Goal: Feedback & Contribution: Submit feedback/report problem

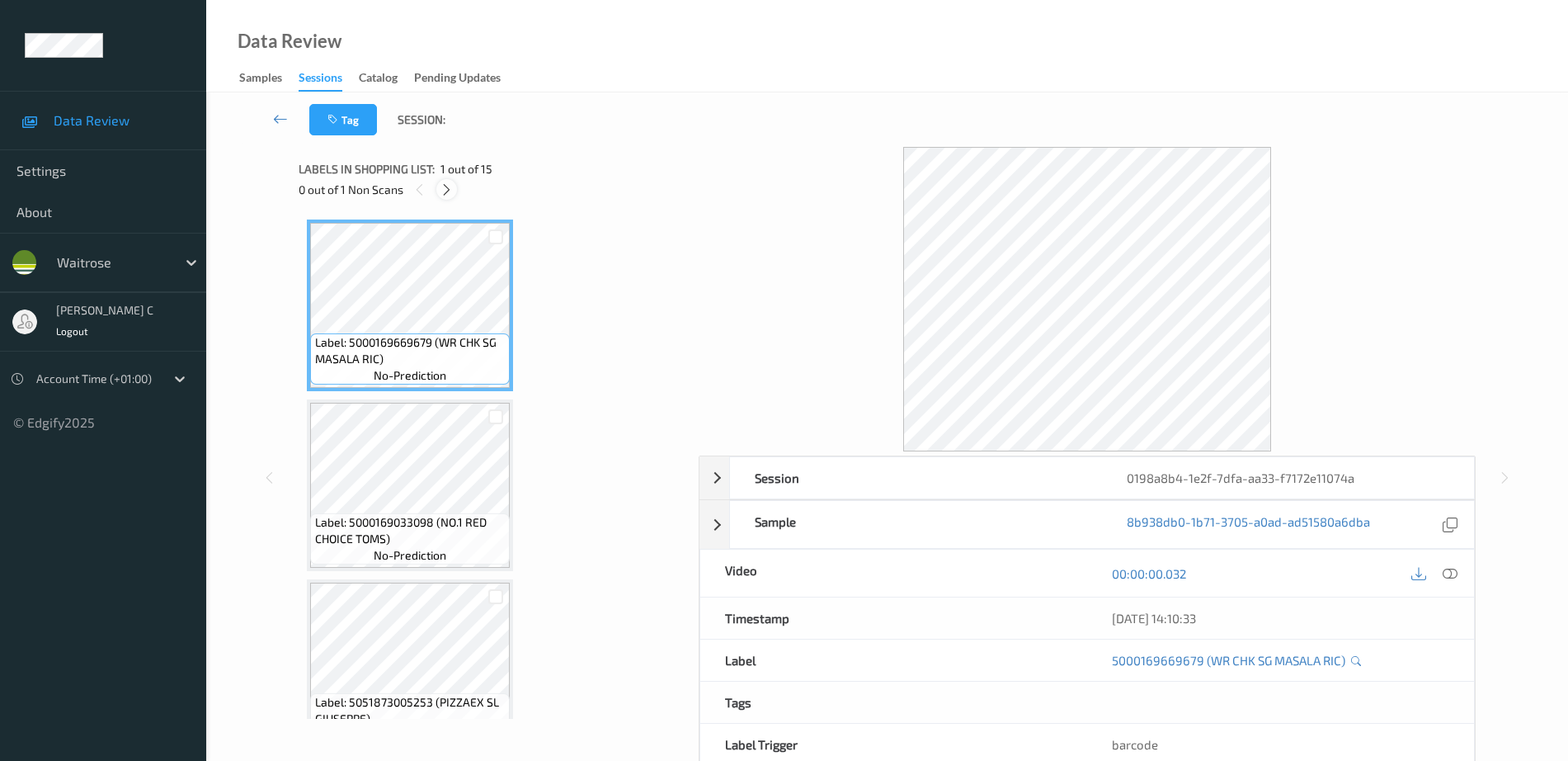
click at [445, 190] on icon at bounding box center [446, 190] width 14 height 15
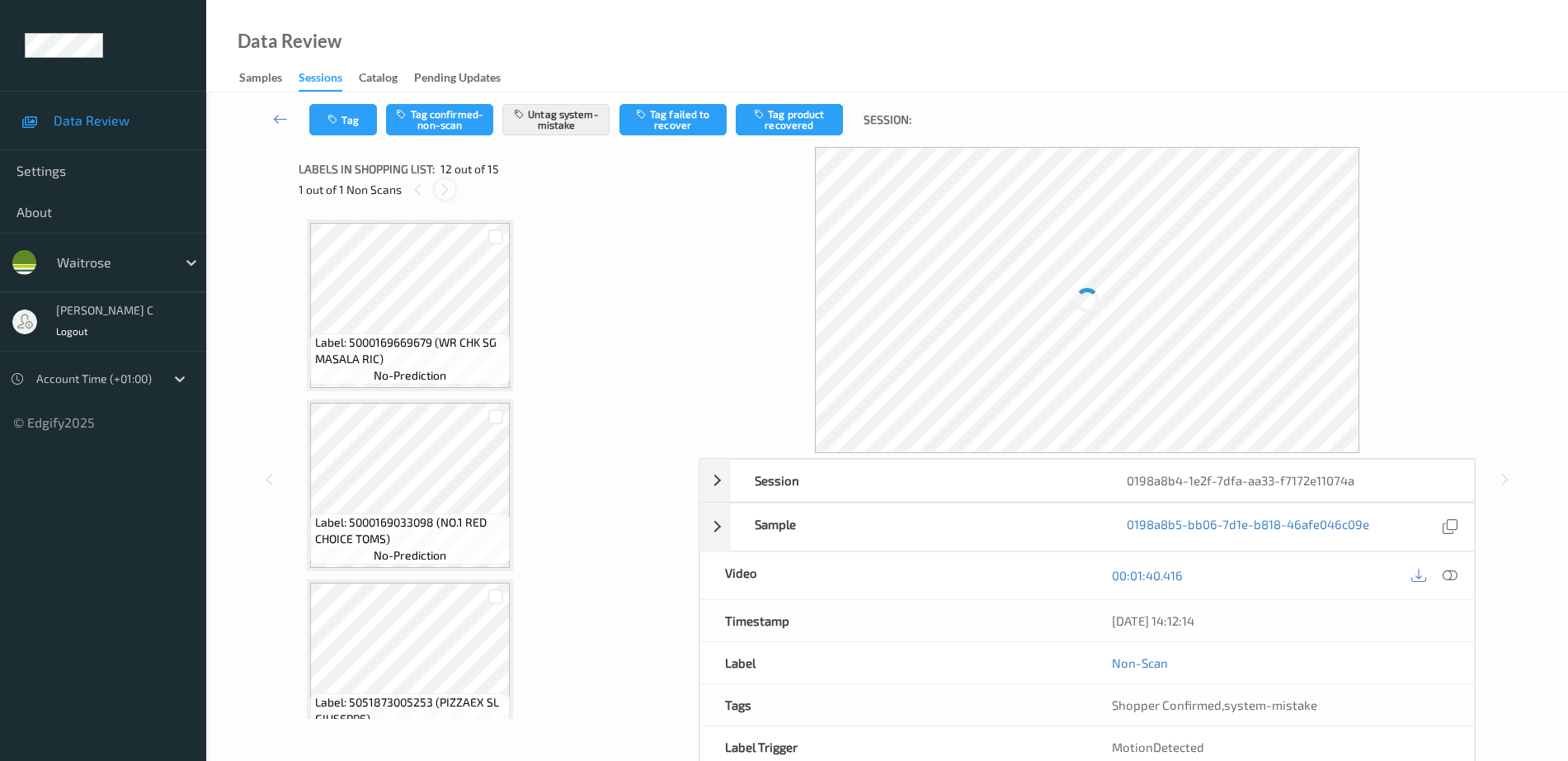
scroll to position [1807, 0]
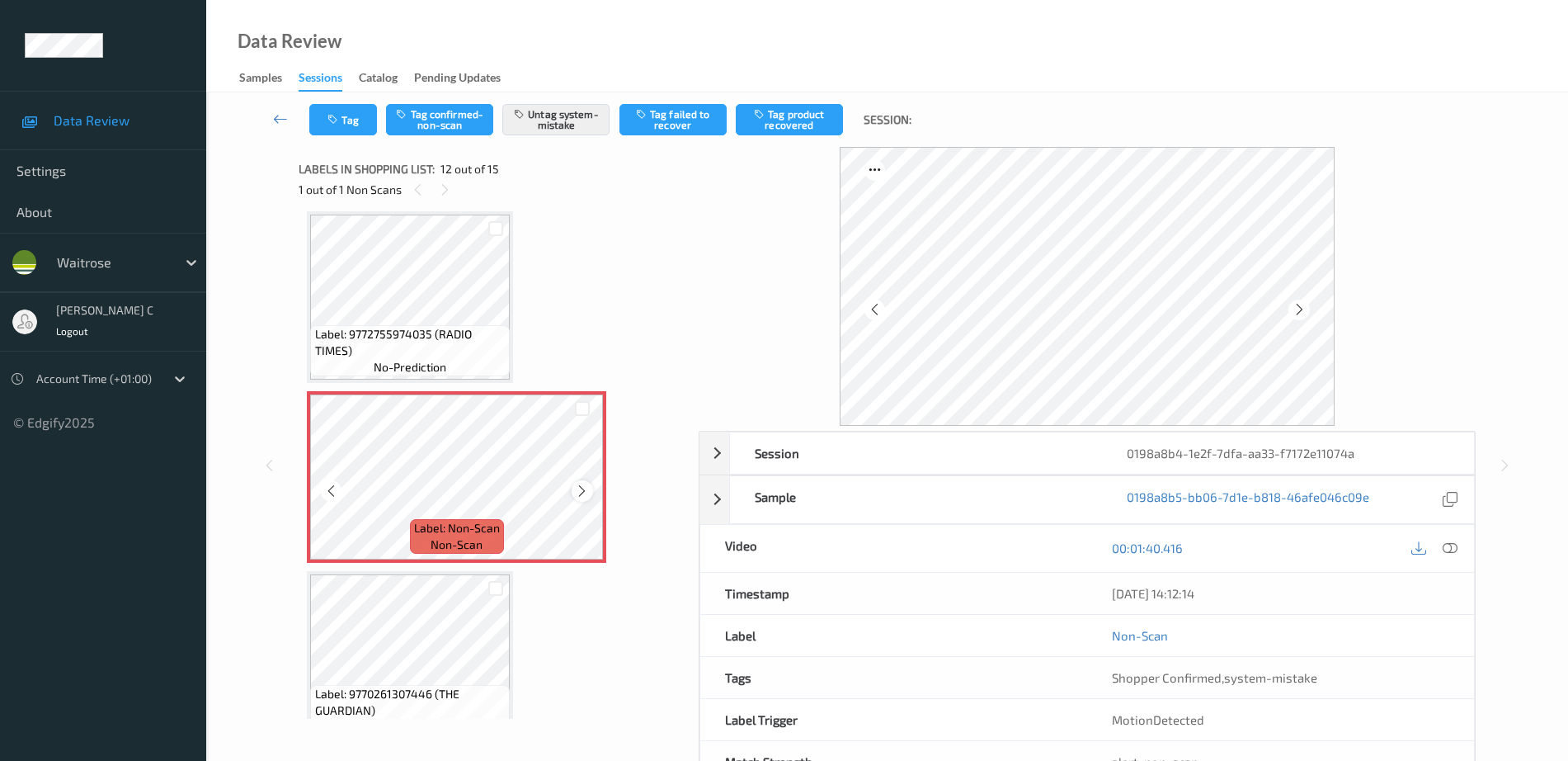
click at [586, 491] on icon at bounding box center [582, 491] width 14 height 15
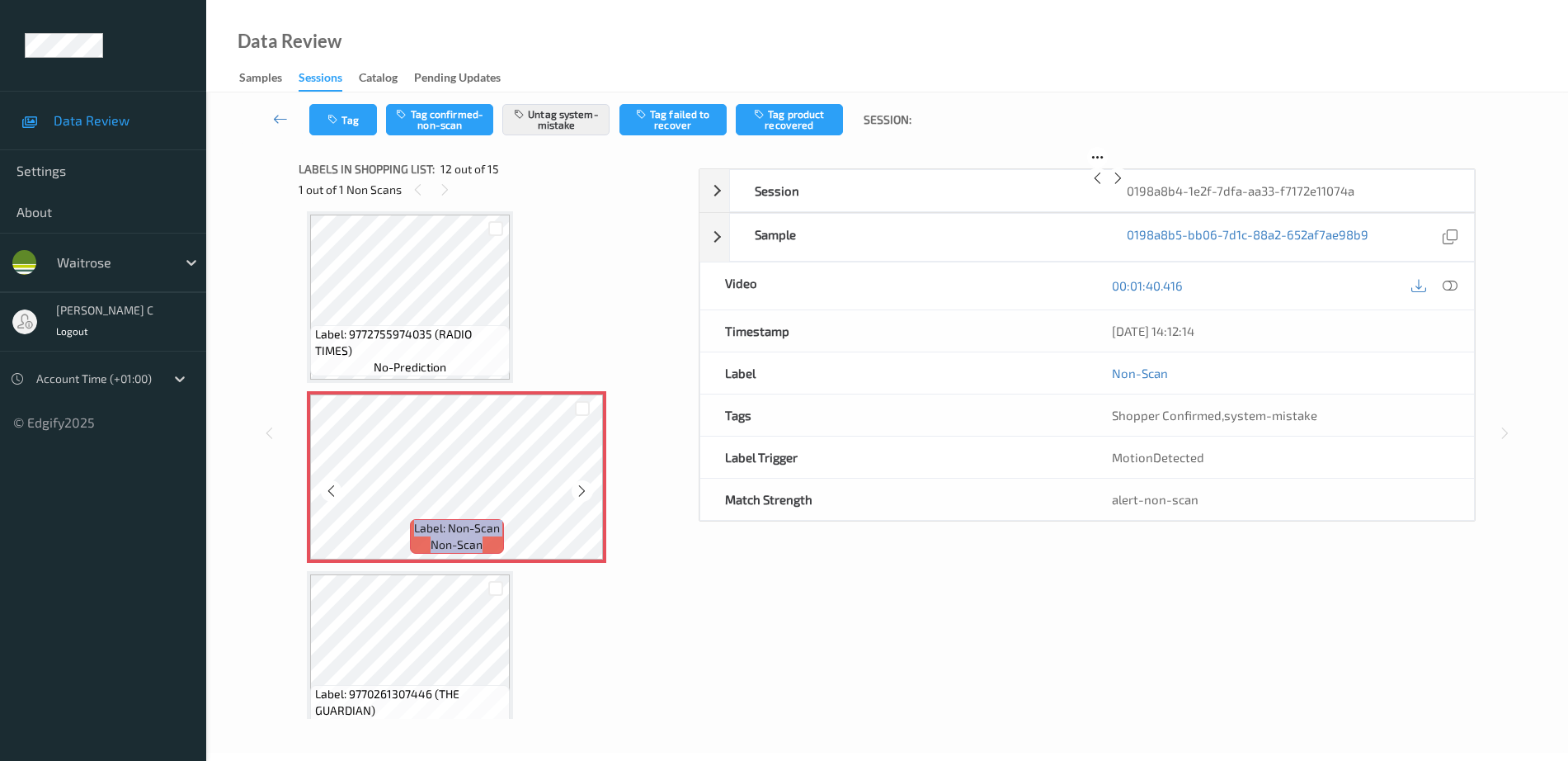
click at [586, 491] on icon at bounding box center [582, 491] width 14 height 15
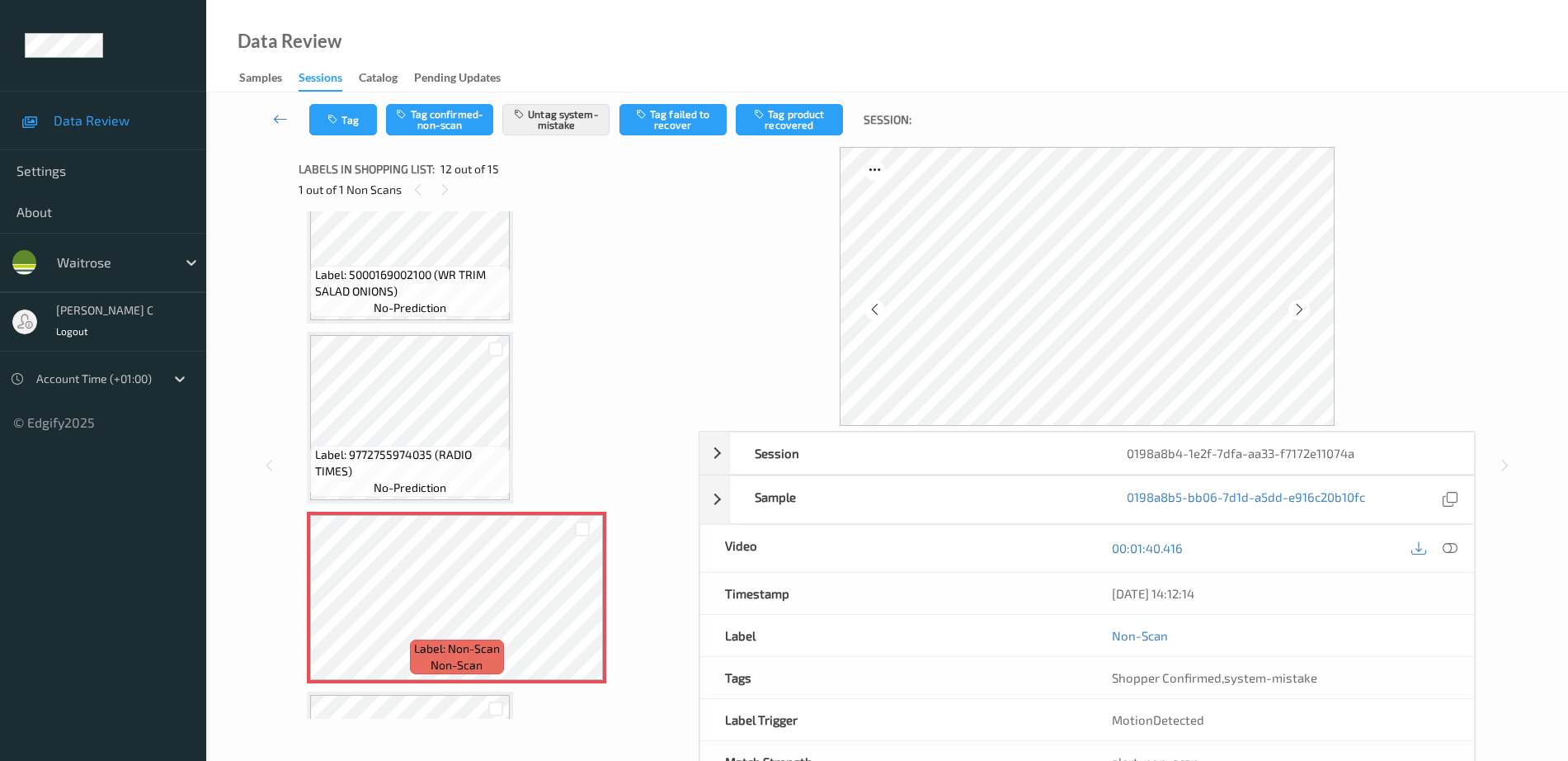
scroll to position [1601, 0]
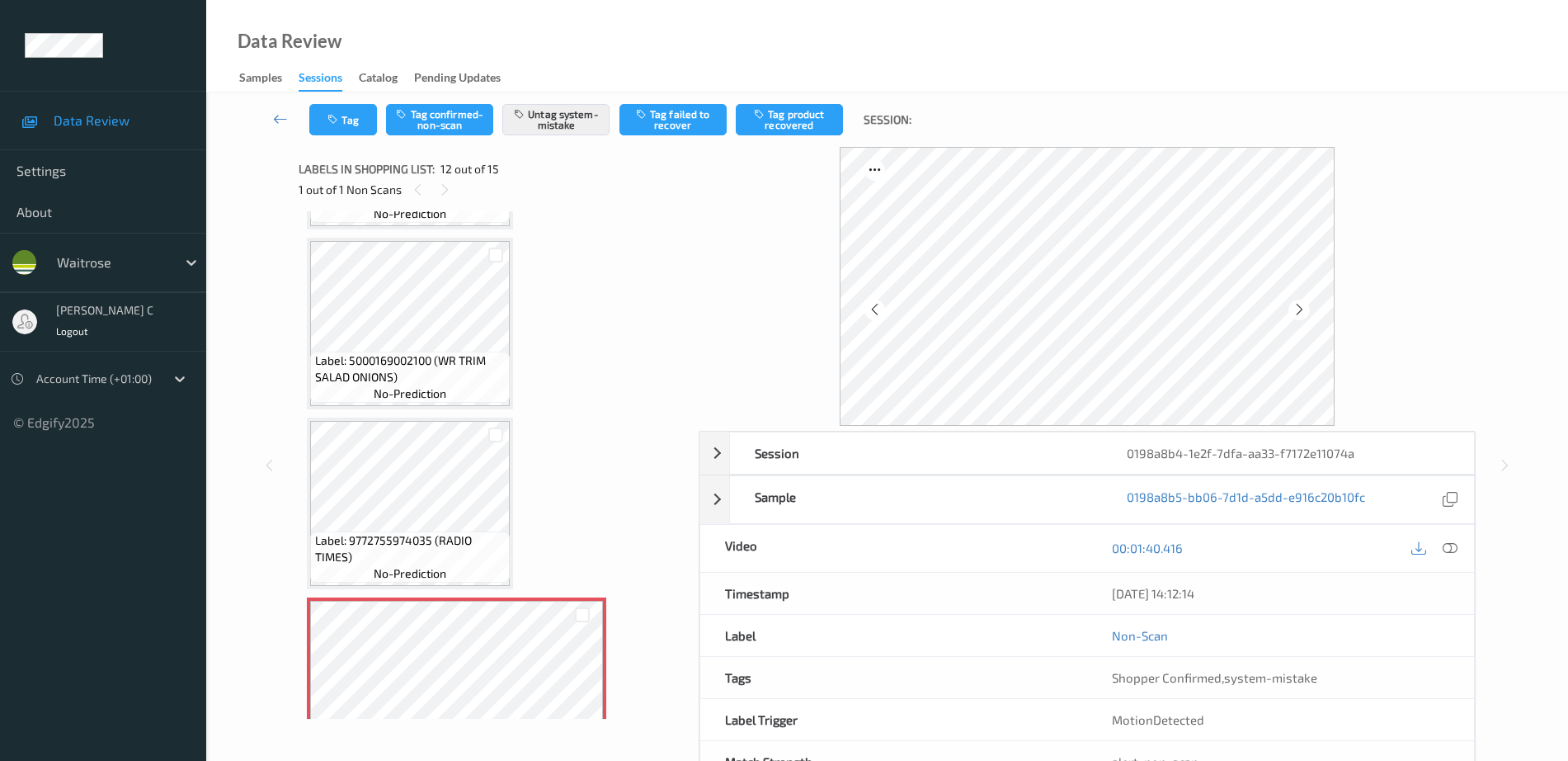
click at [463, 398] on div "Label: 5000169002100 (WR TRIM SALAD ONIONS) no-prediction" at bounding box center [409, 377] width 199 height 51
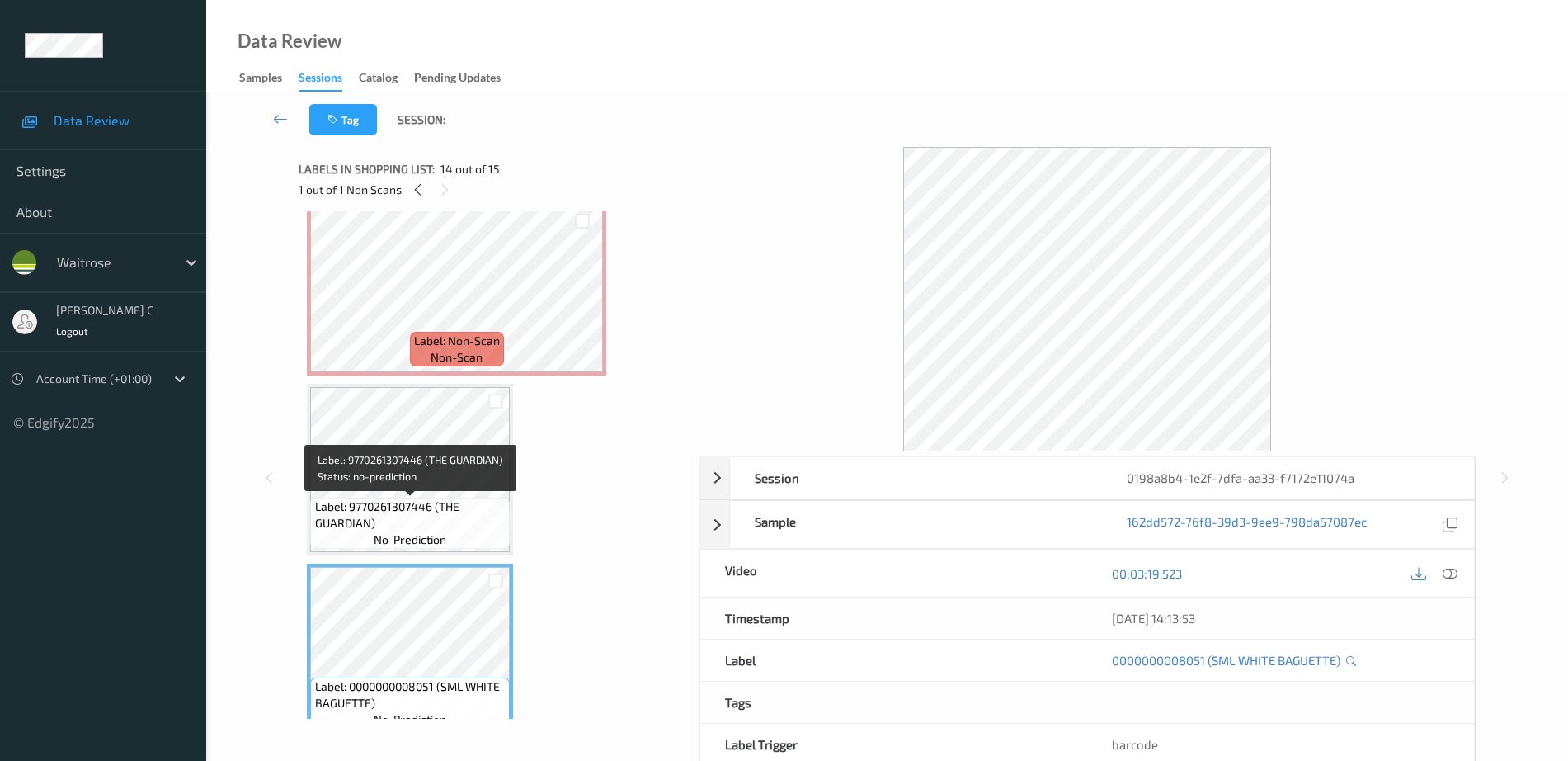
scroll to position [1993, 0]
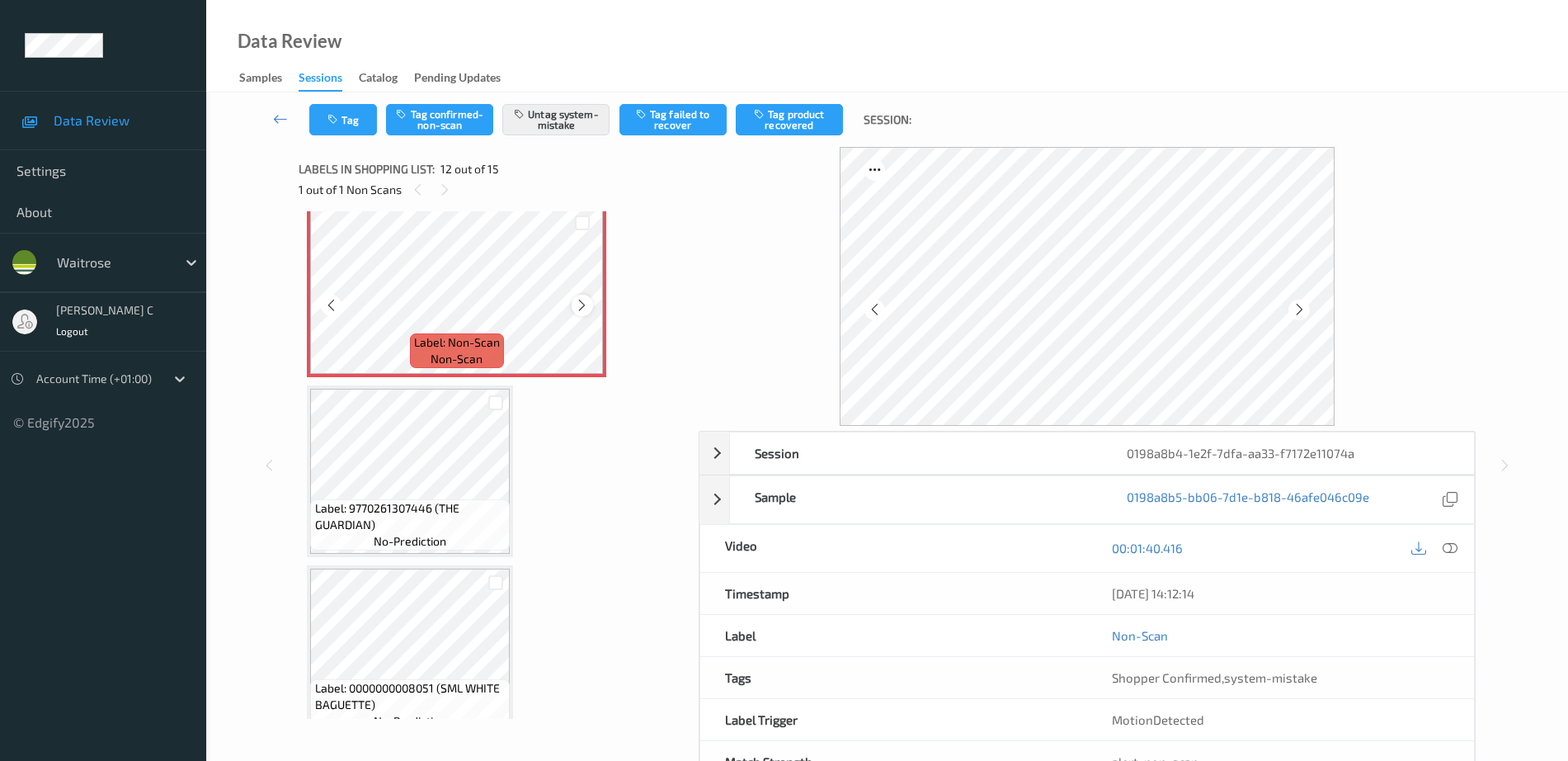
click at [590, 300] on div at bounding box center [582, 304] width 21 height 21
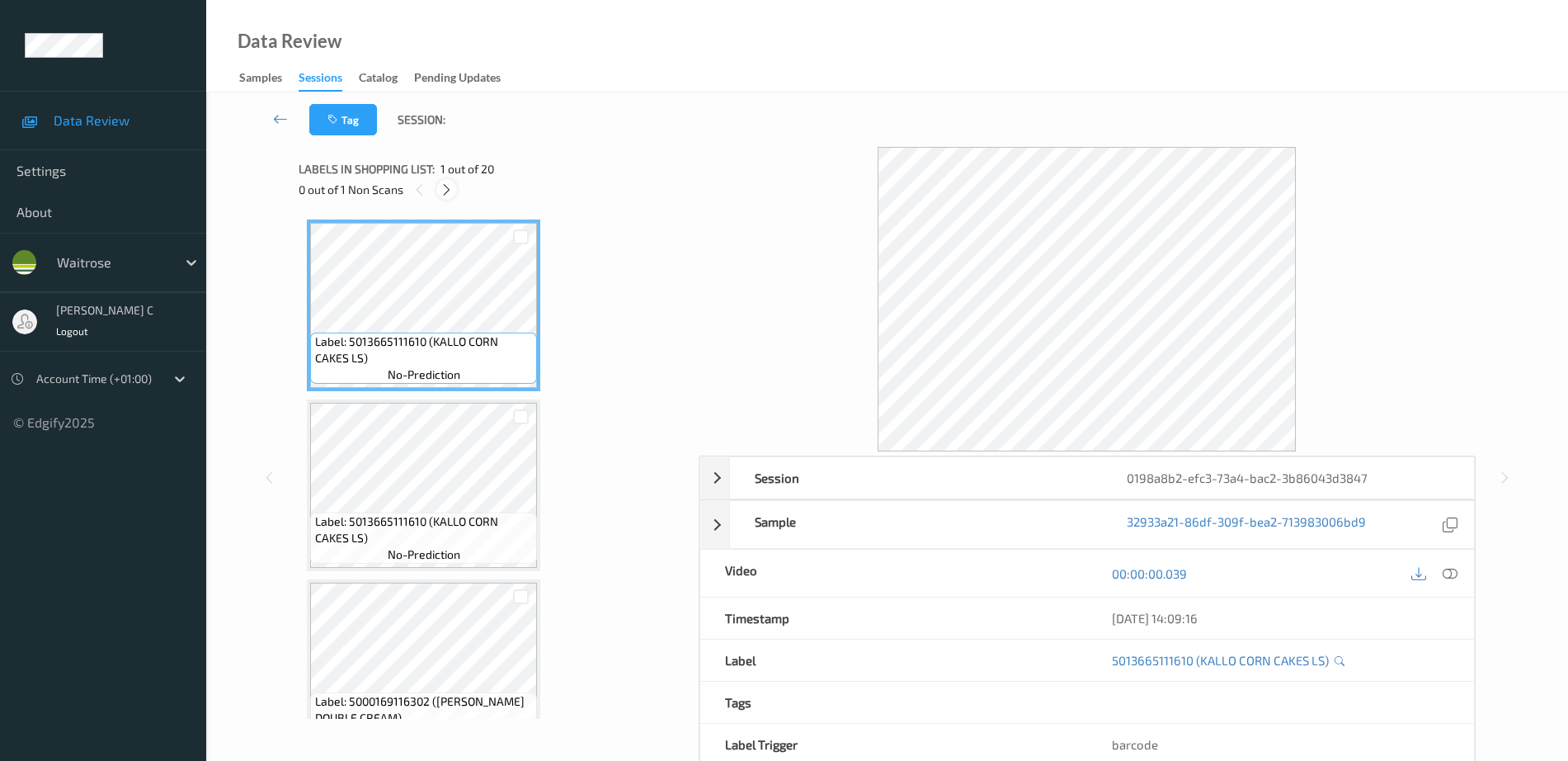
click at [441, 194] on icon at bounding box center [446, 190] width 14 height 15
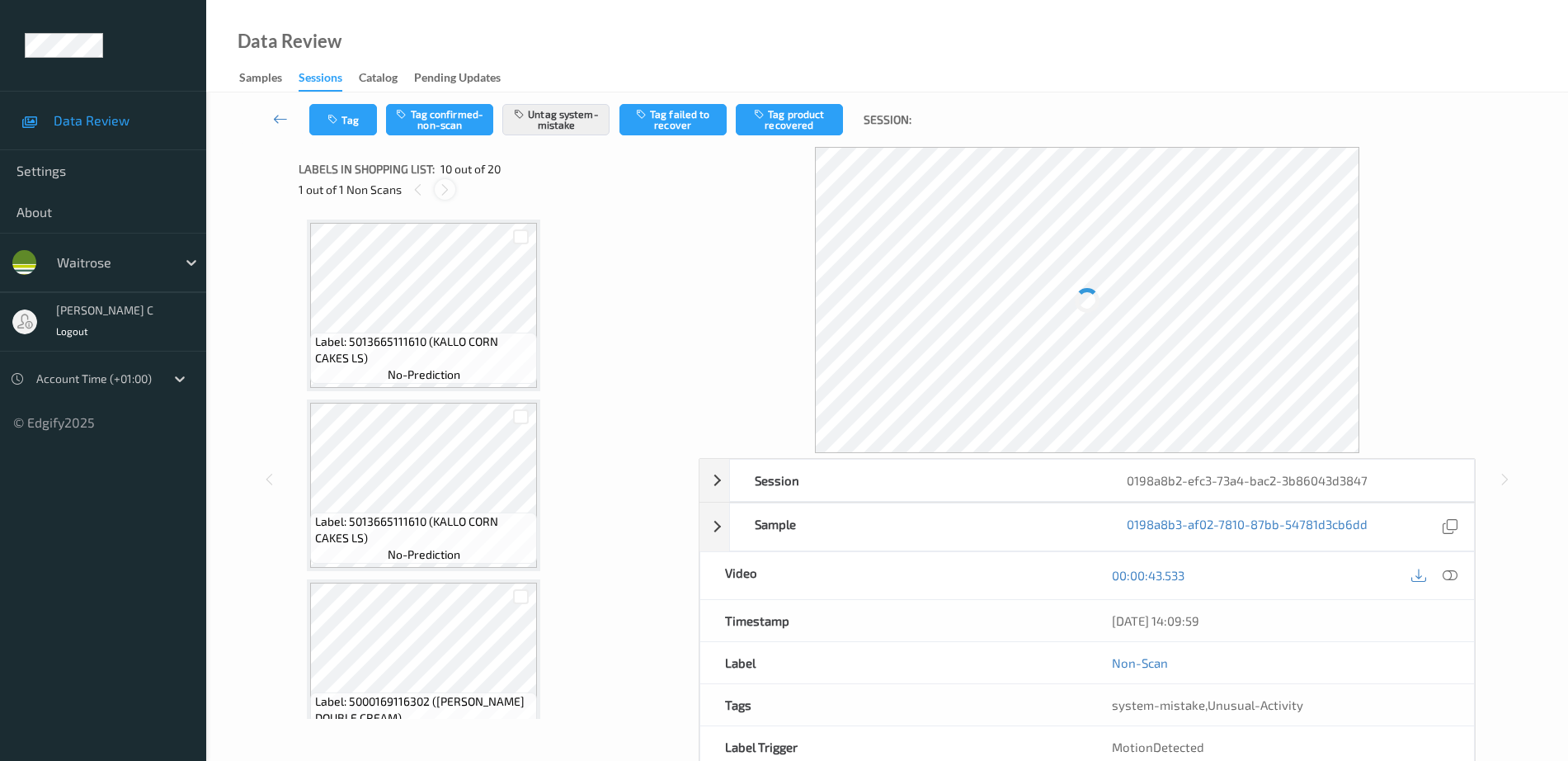
scroll to position [1447, 0]
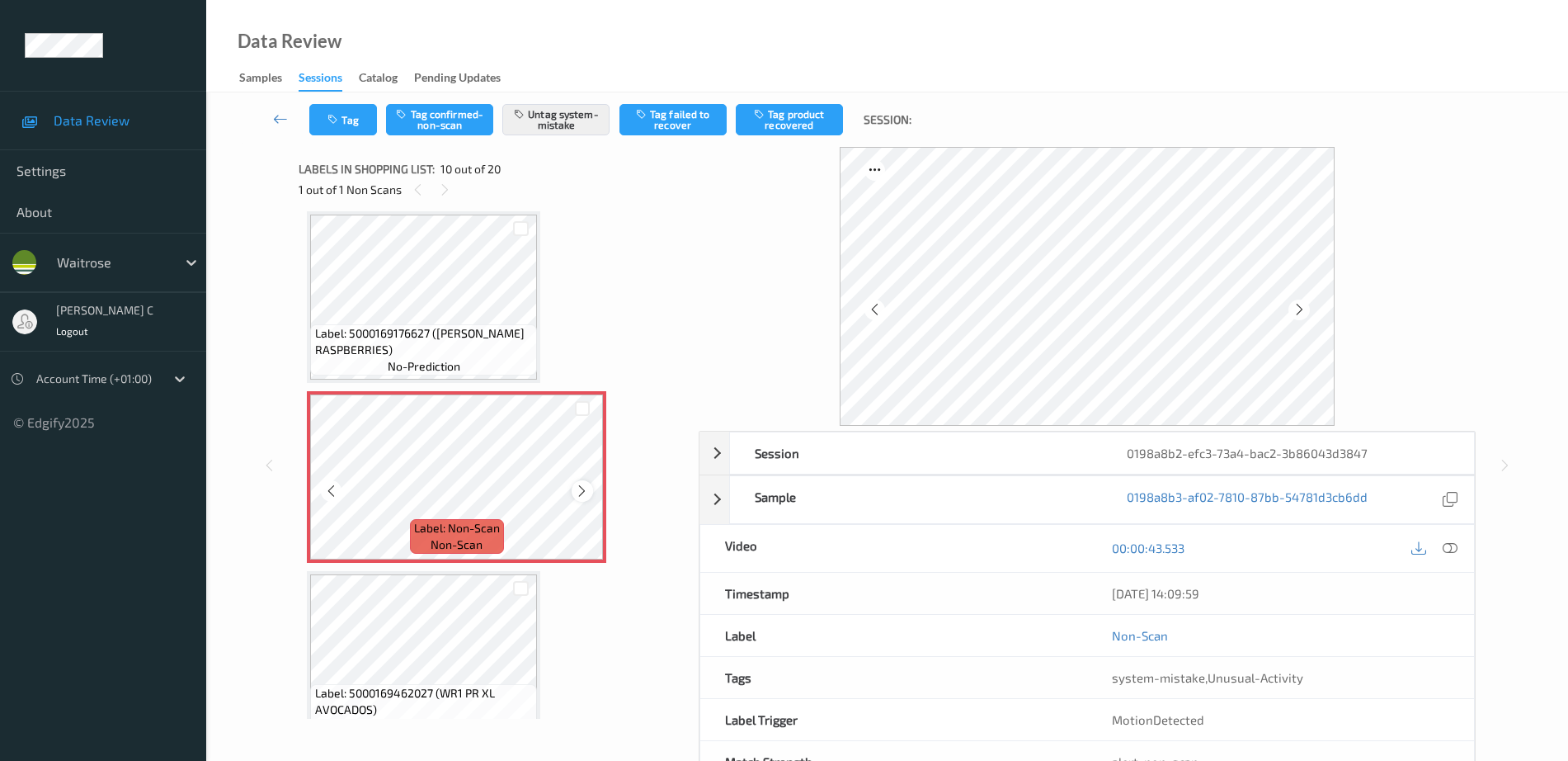
click at [579, 489] on icon at bounding box center [582, 491] width 14 height 15
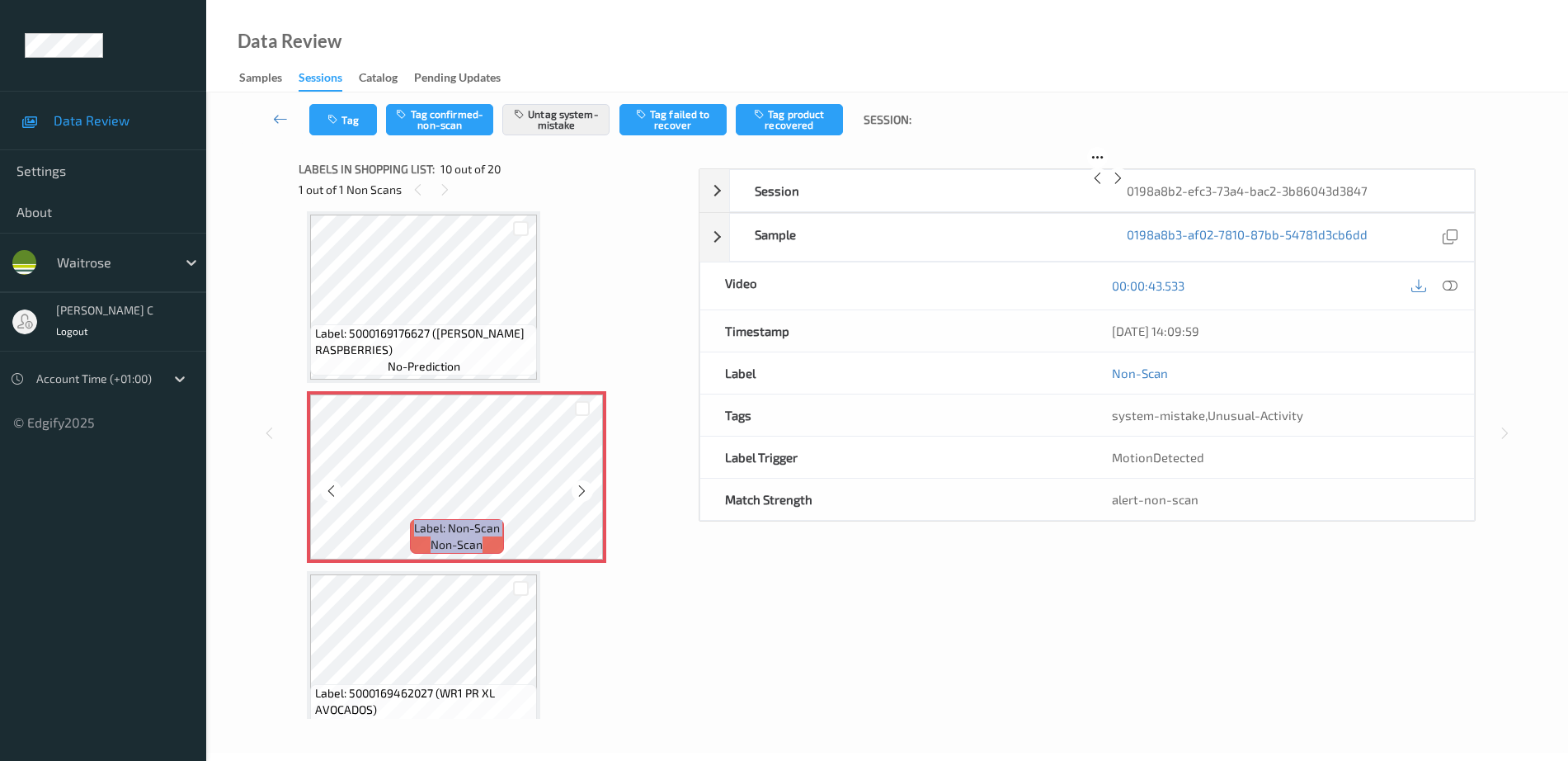
click at [579, 489] on icon at bounding box center [582, 491] width 14 height 15
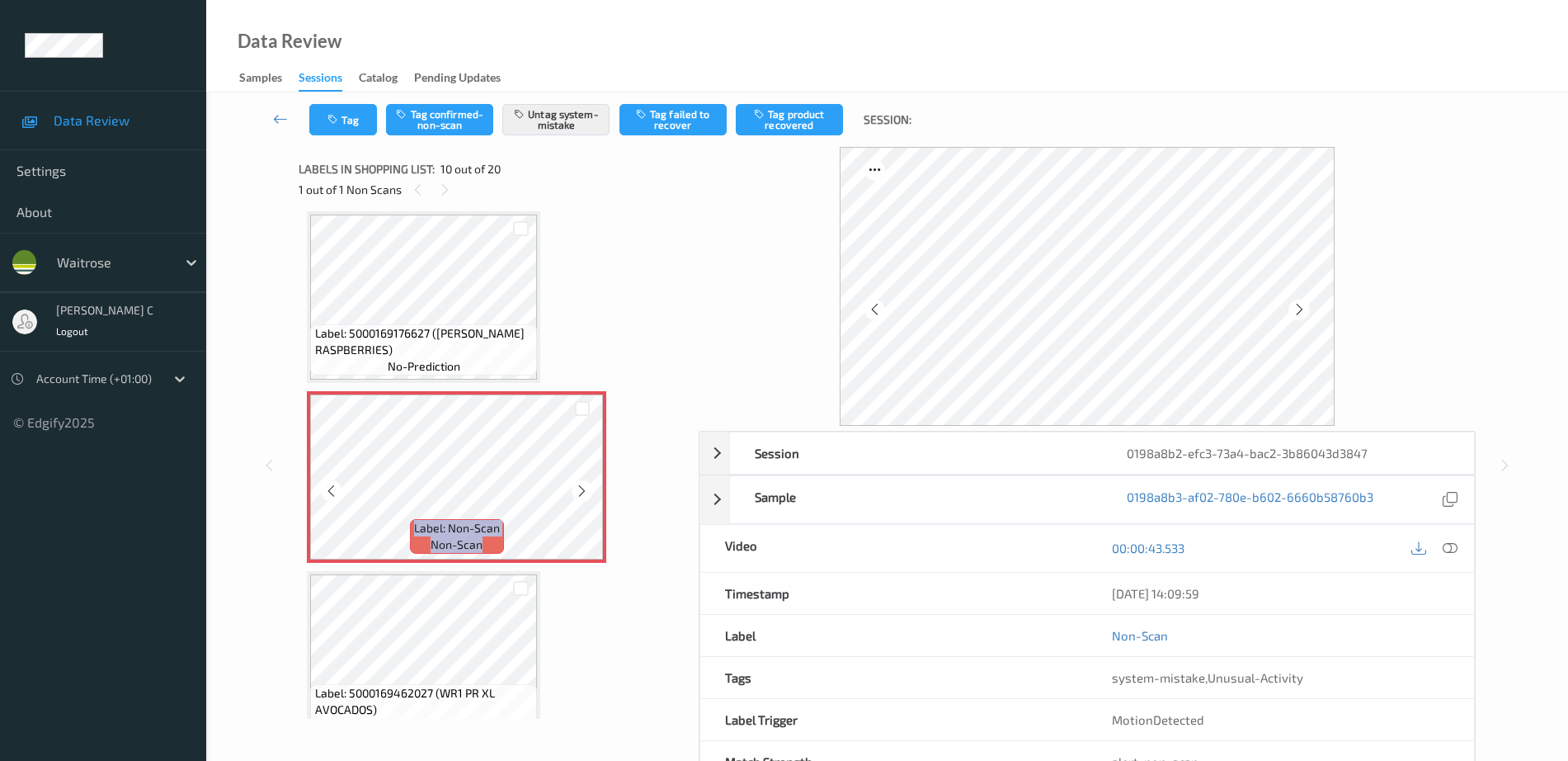
click at [579, 489] on icon at bounding box center [582, 491] width 14 height 15
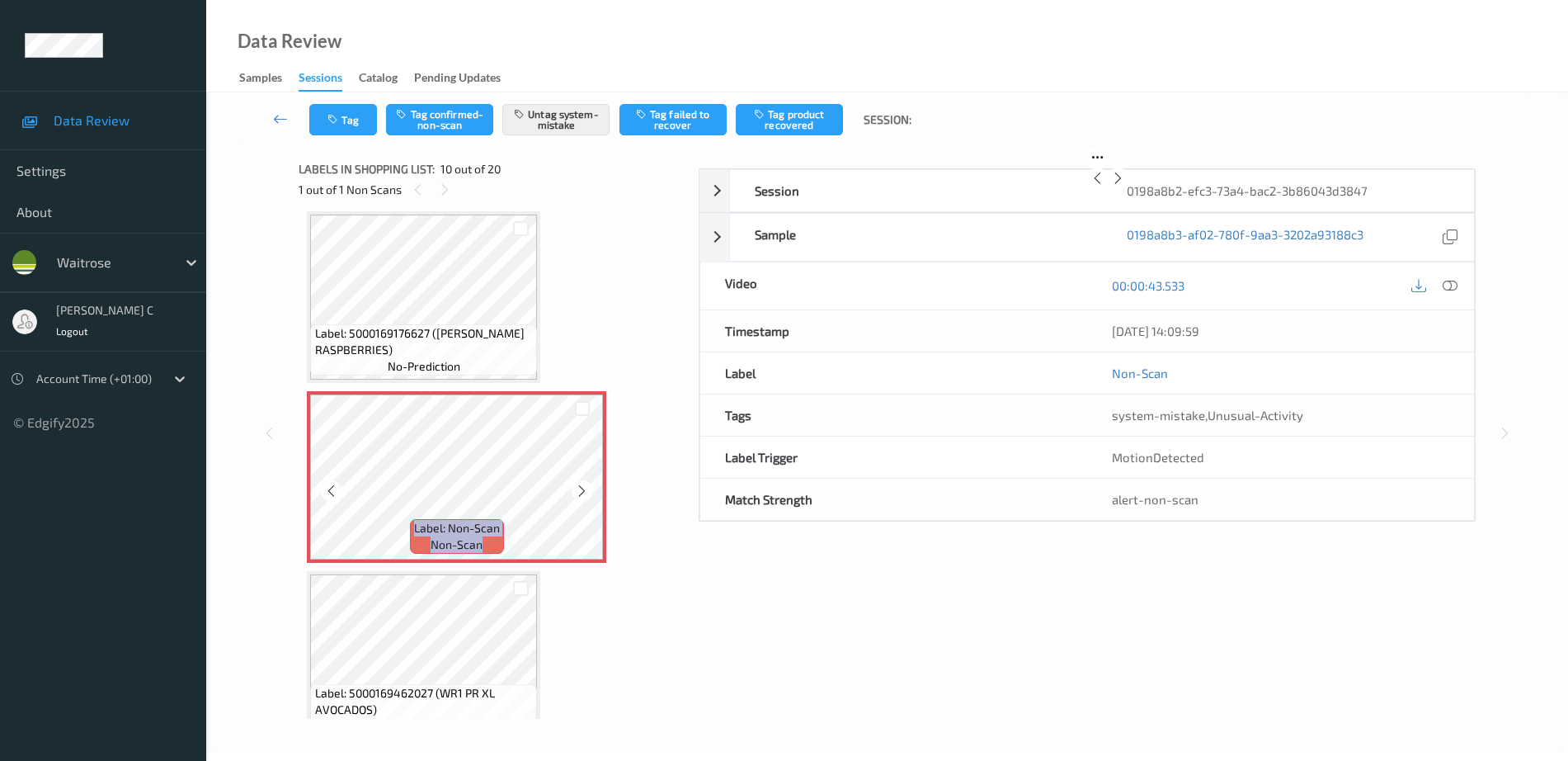
click at [579, 489] on icon at bounding box center [582, 491] width 14 height 15
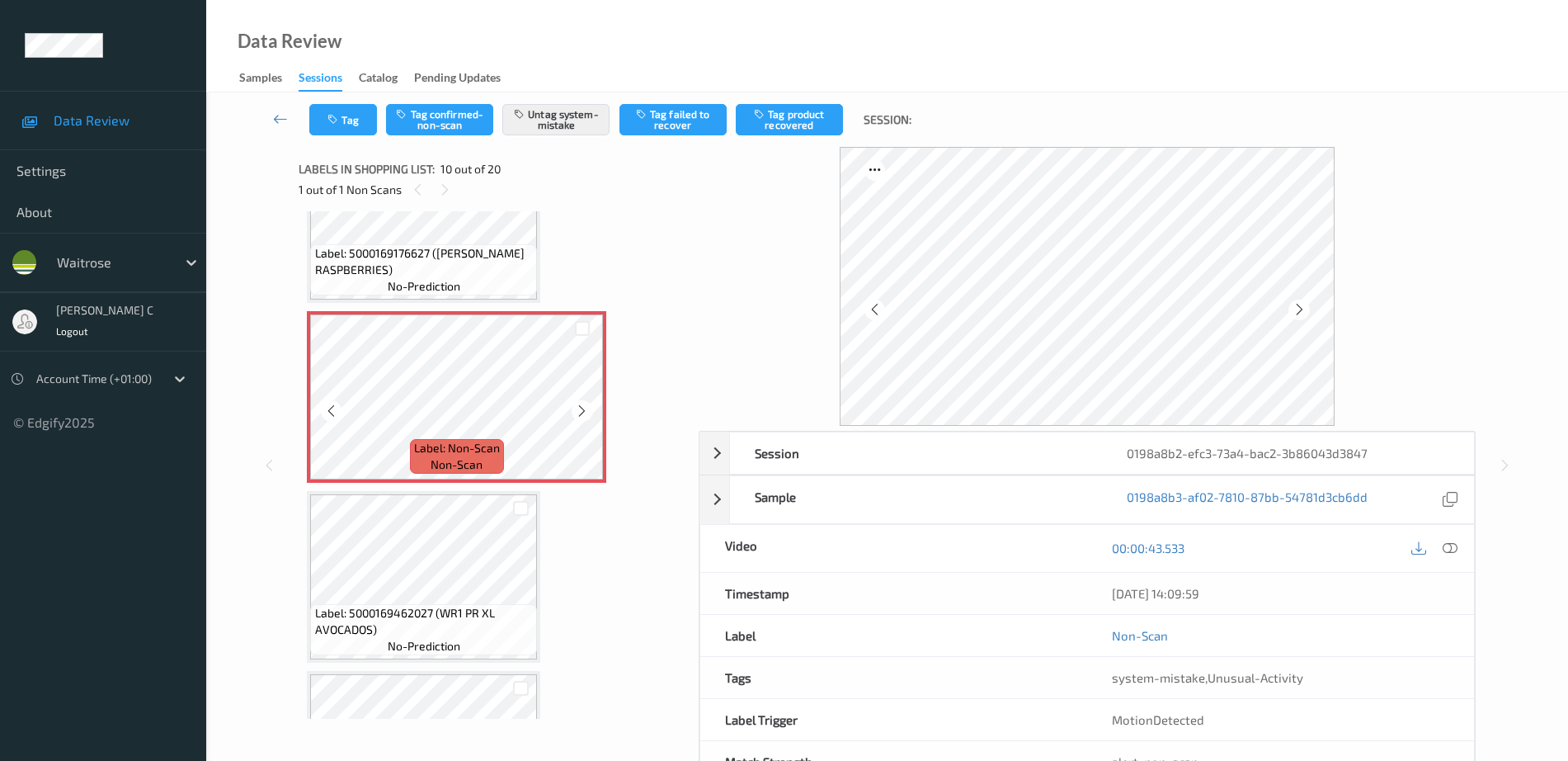
scroll to position [1551, 0]
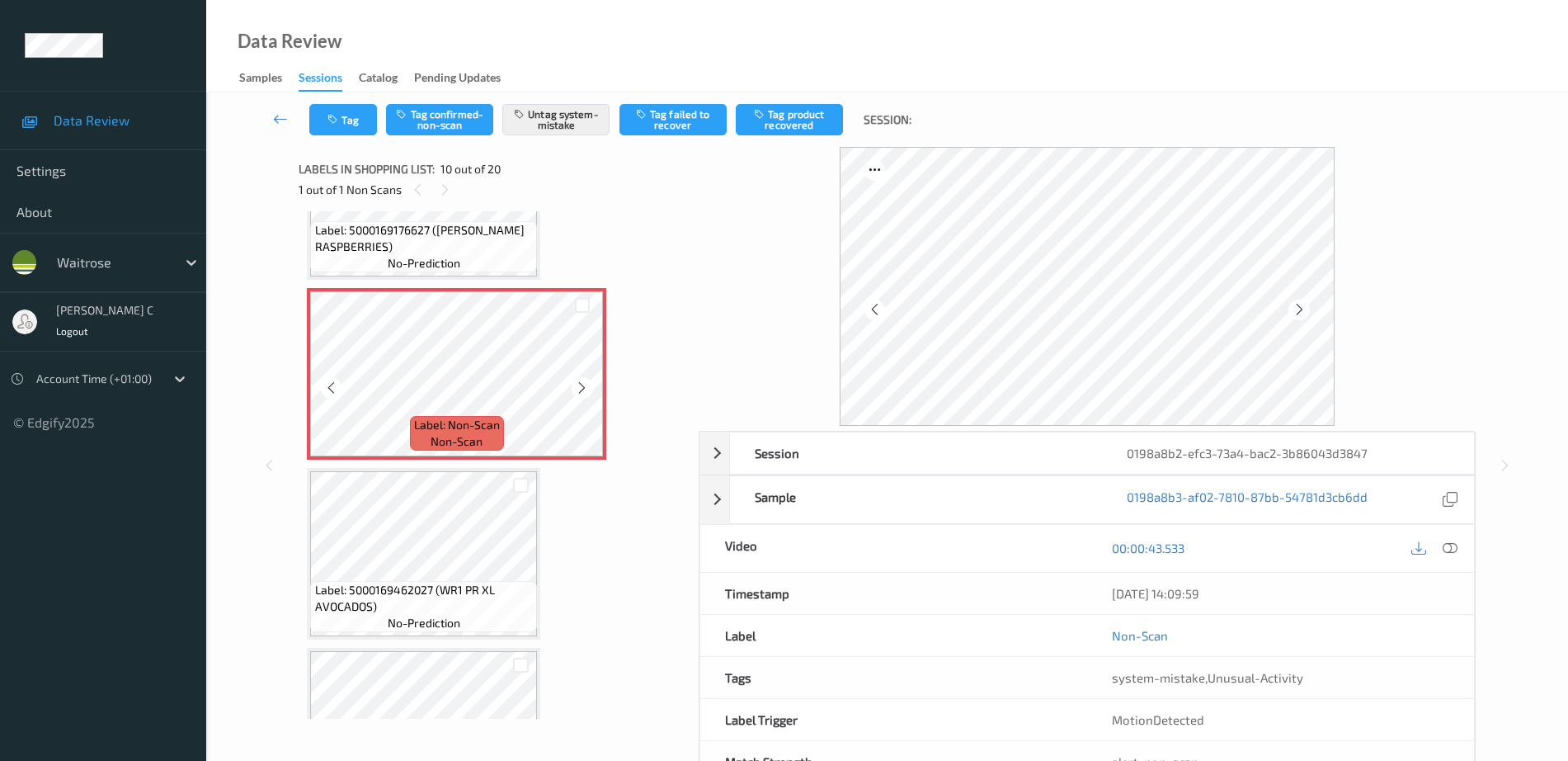
click at [451, 462] on div "Label: 5013665111610 (KALLO CORN CAKES LS) no-prediction Label: 5013665111610 (…" at bounding box center [493, 463] width 372 height 3590
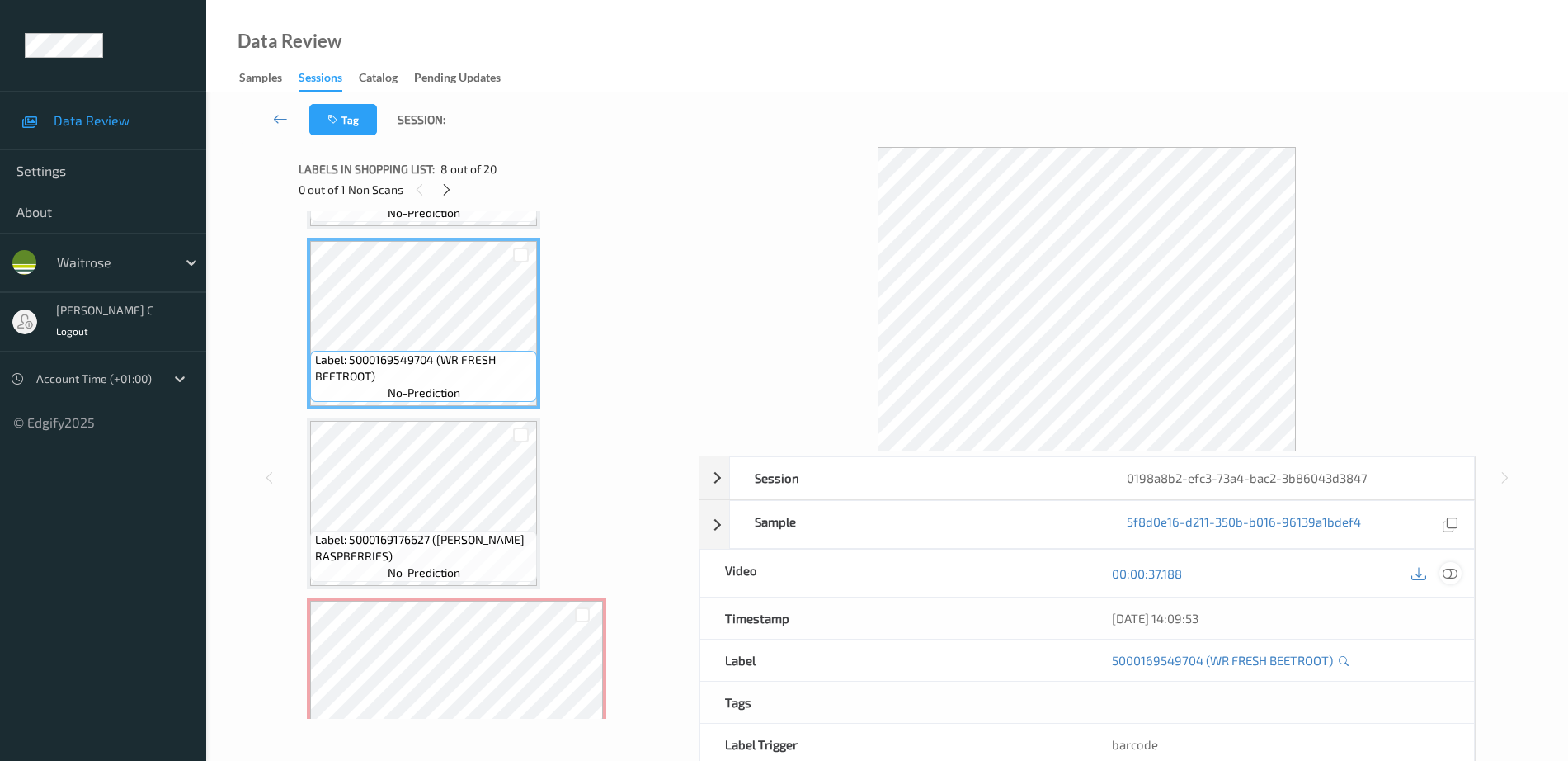
click at [1454, 572] on icon at bounding box center [1450, 573] width 15 height 15
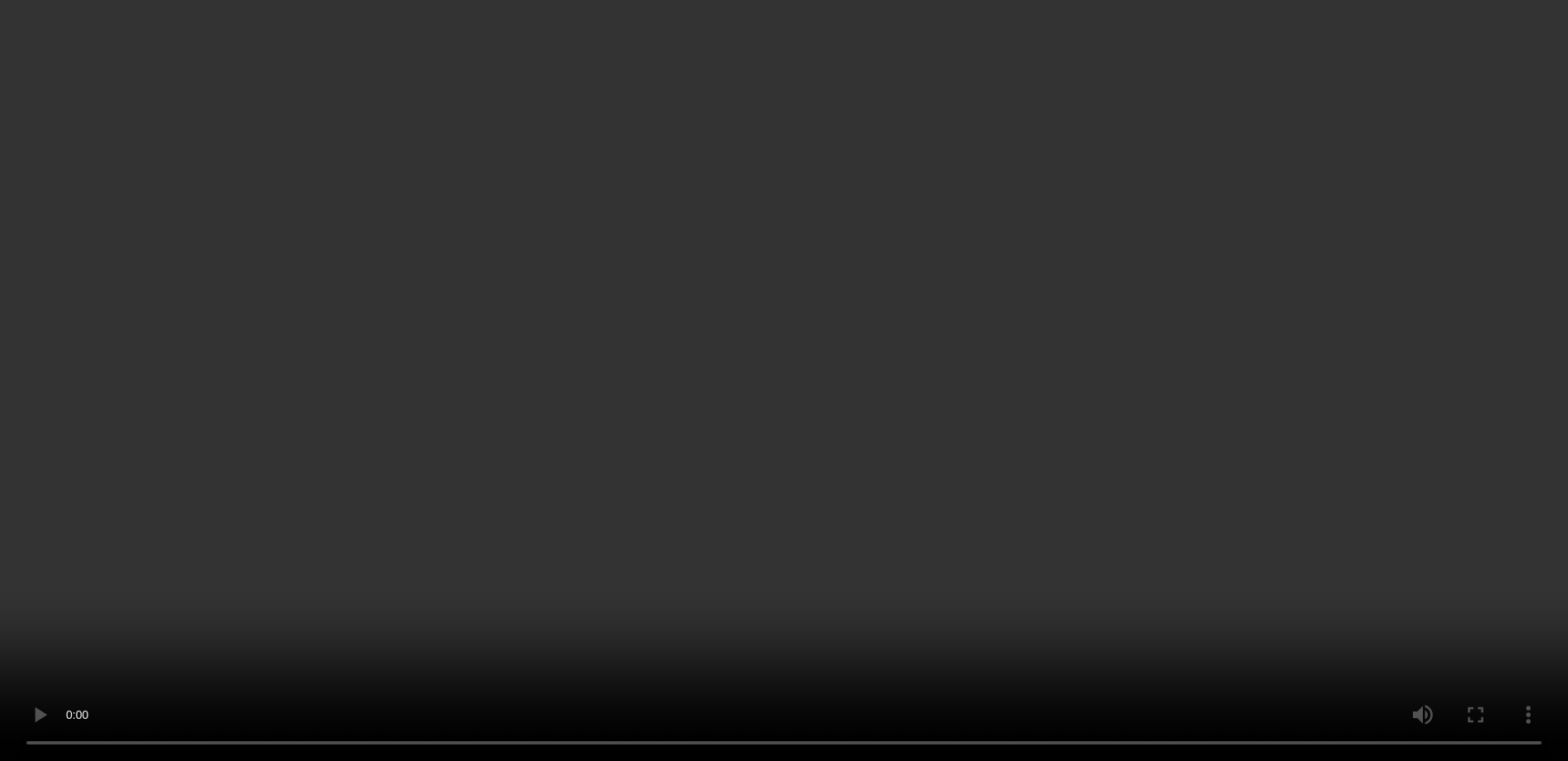
scroll to position [1035, 0]
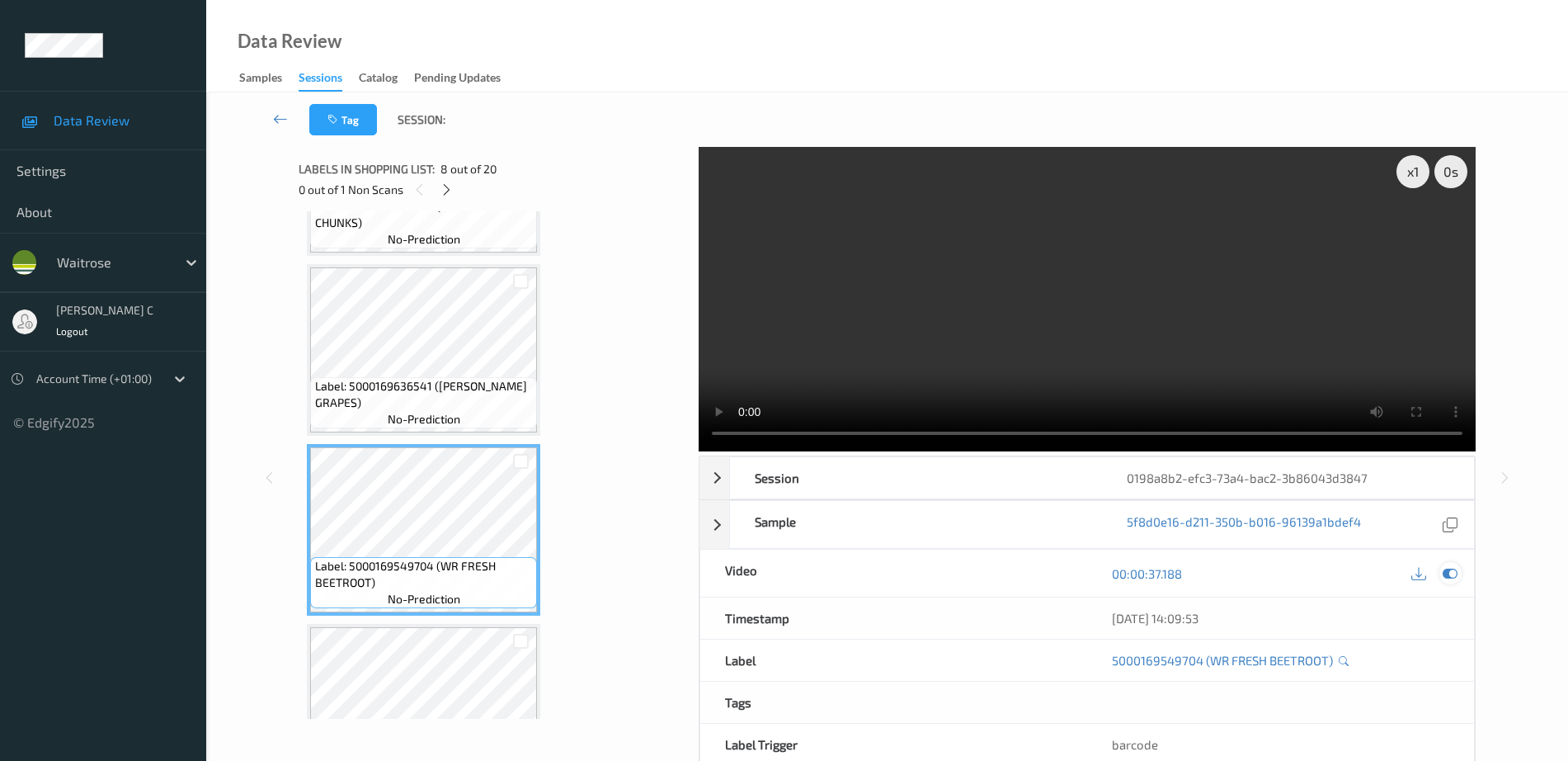
click at [1454, 568] on icon at bounding box center [1450, 573] width 15 height 15
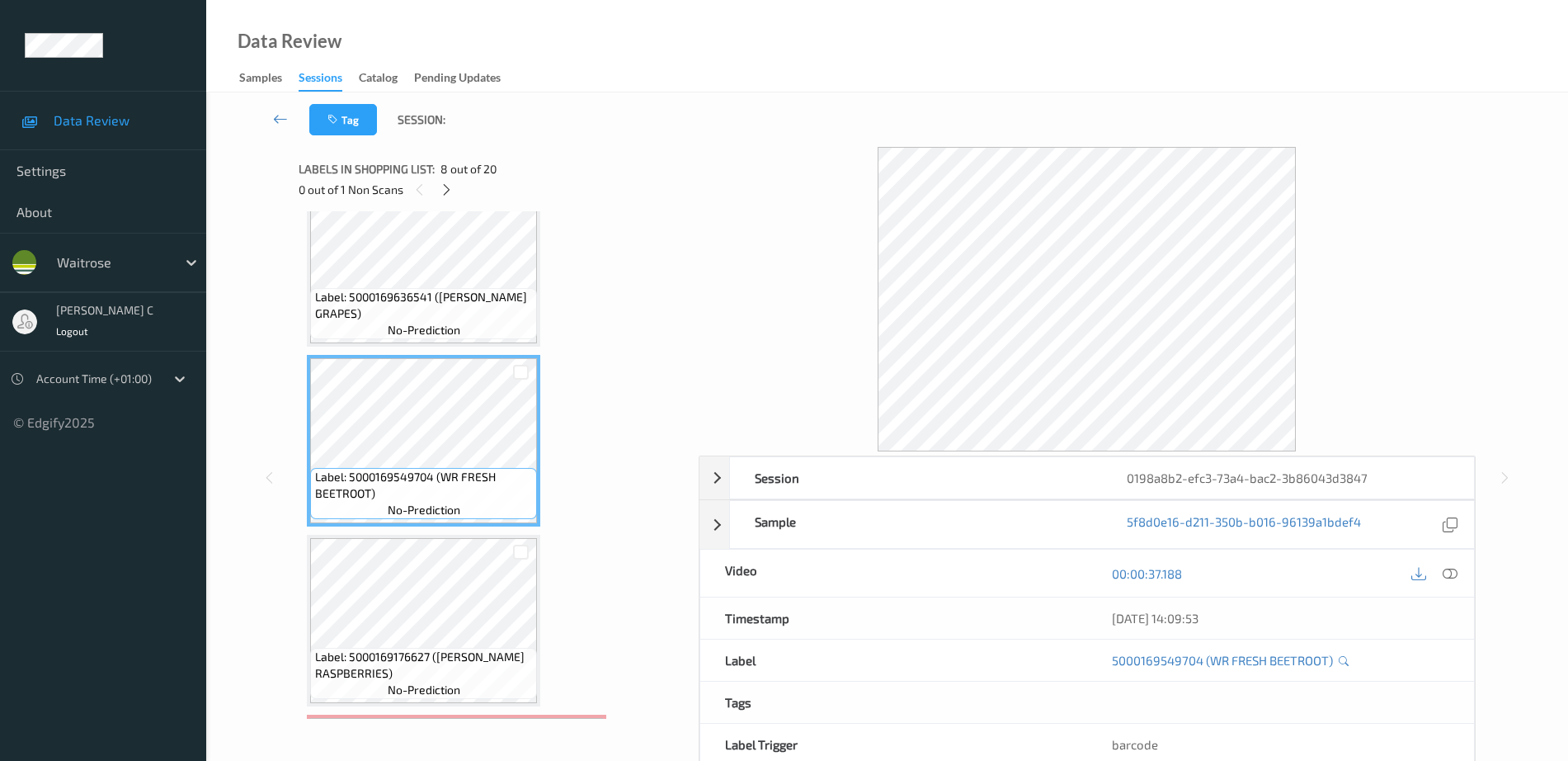
scroll to position [1138, 0]
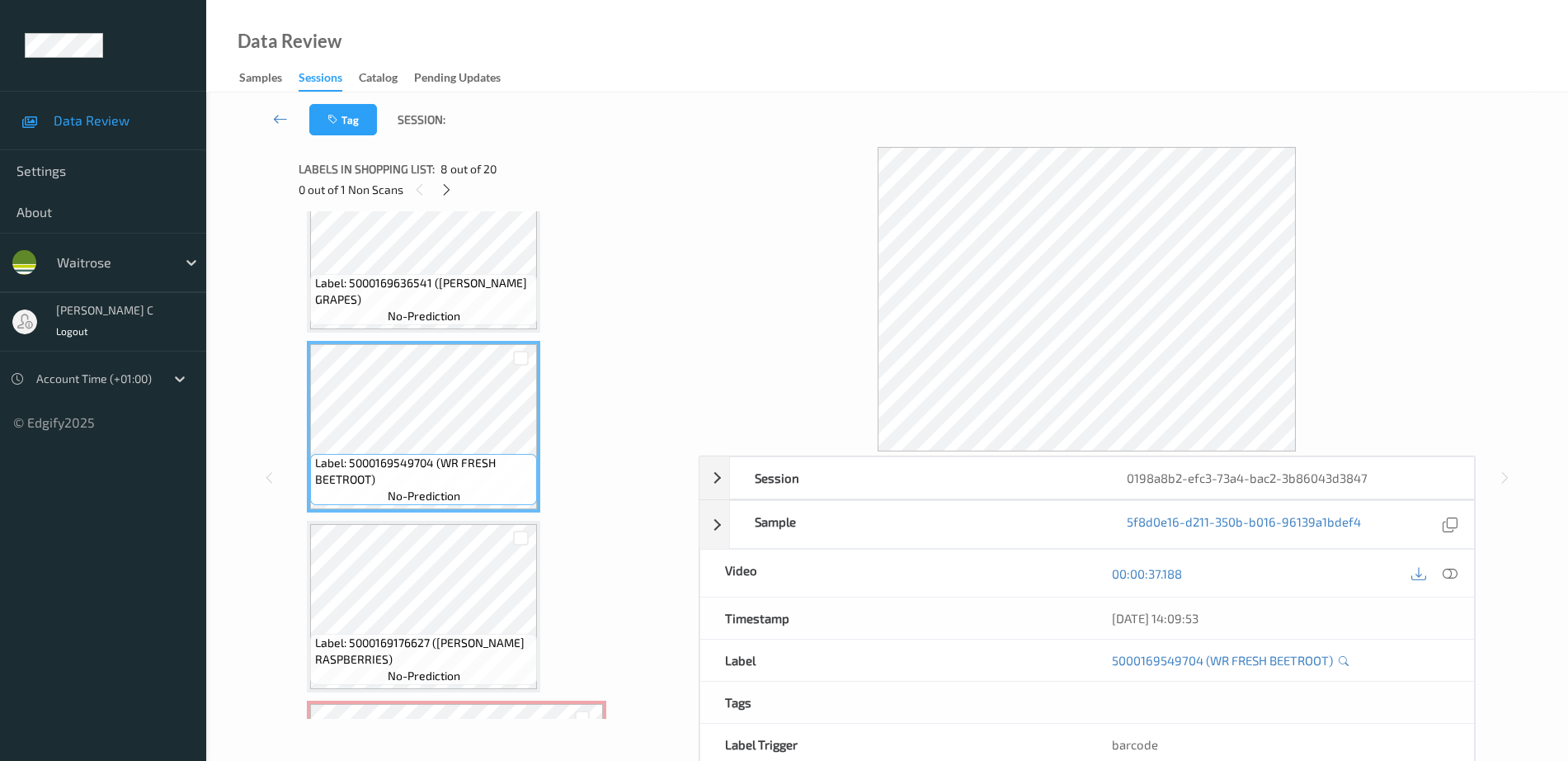
click at [430, 634] on div "Label: 5000169176627 (WR ESS RASPBERRIES) no-prediction" at bounding box center [424, 659] width 227 height 51
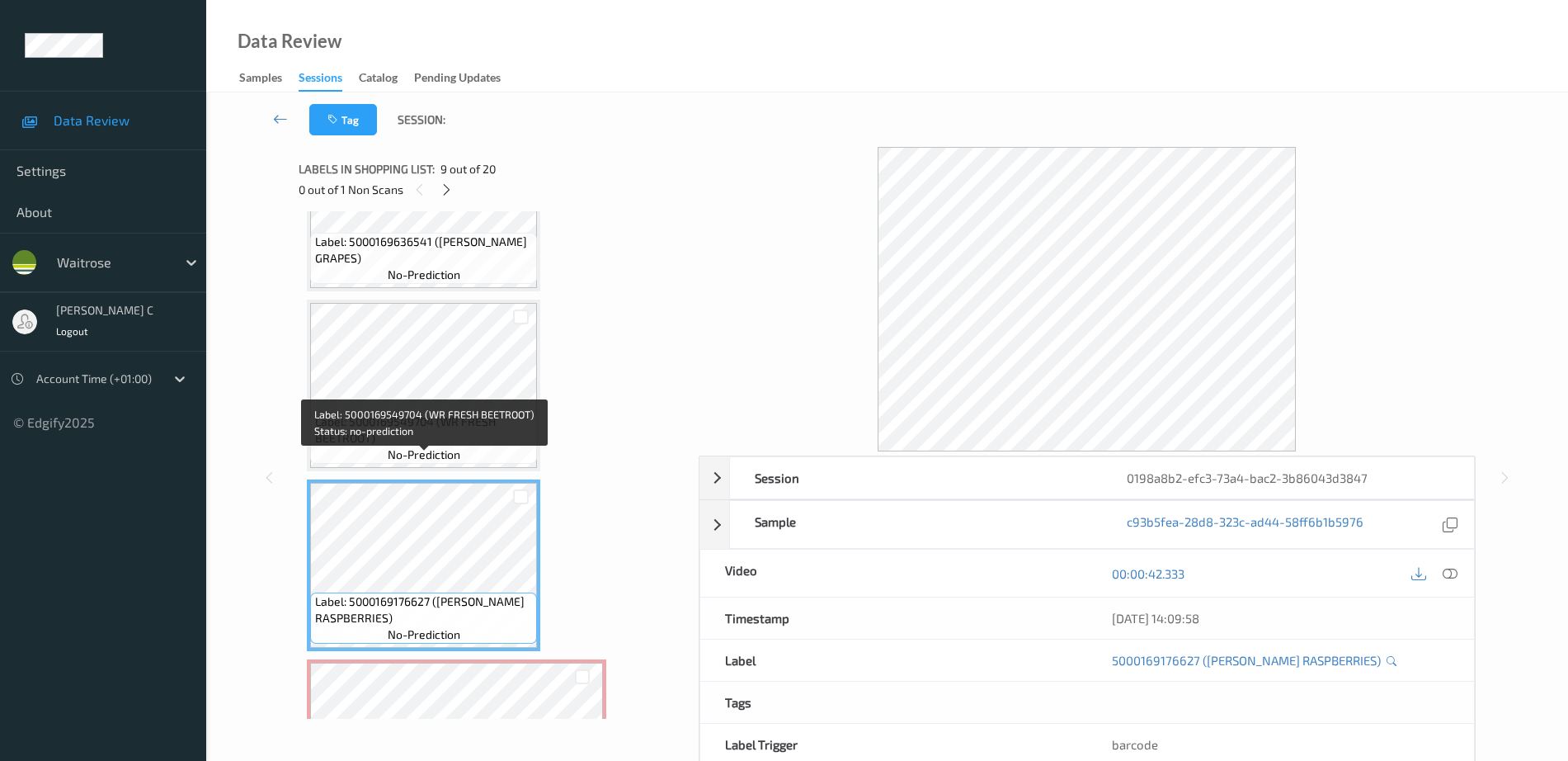
scroll to position [1241, 0]
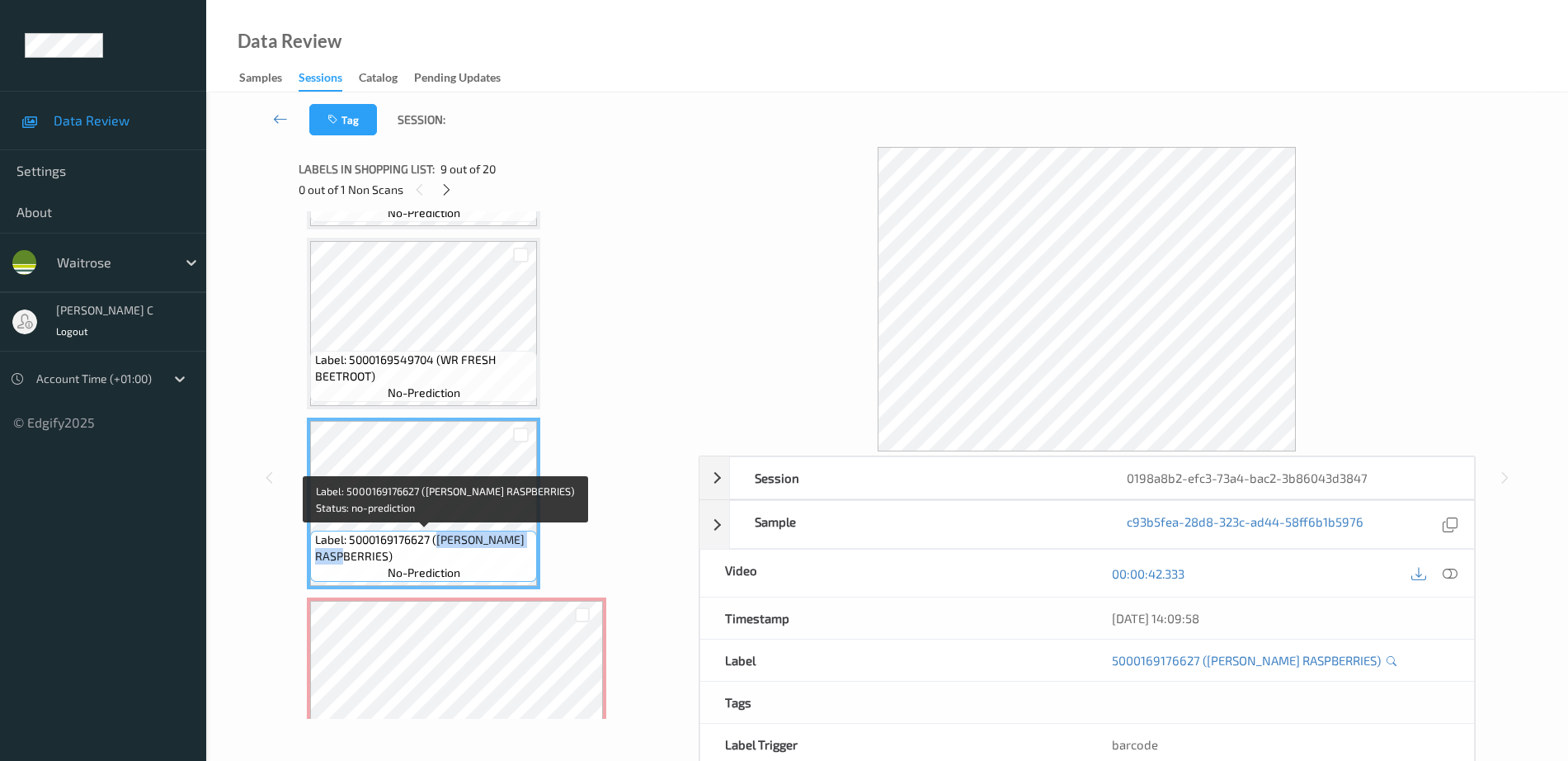
drag, startPoint x: 436, startPoint y: 539, endPoint x: 384, endPoint y: 552, distance: 53.6
click at [384, 552] on span "Label: 5000169176627 (WR ESS RASPBERRIES)" at bounding box center [425, 547] width 219 height 33
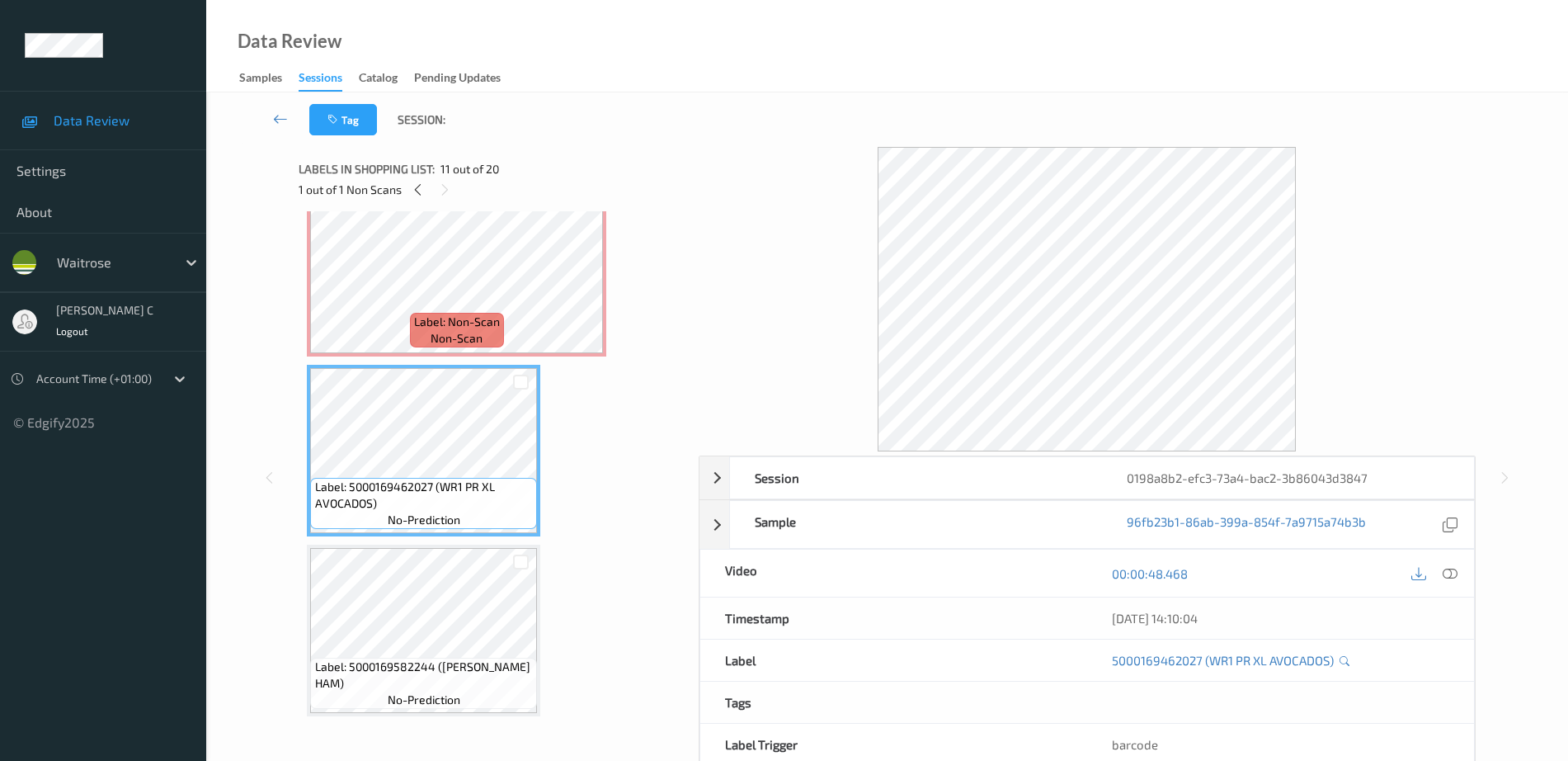
scroll to position [1447, 0]
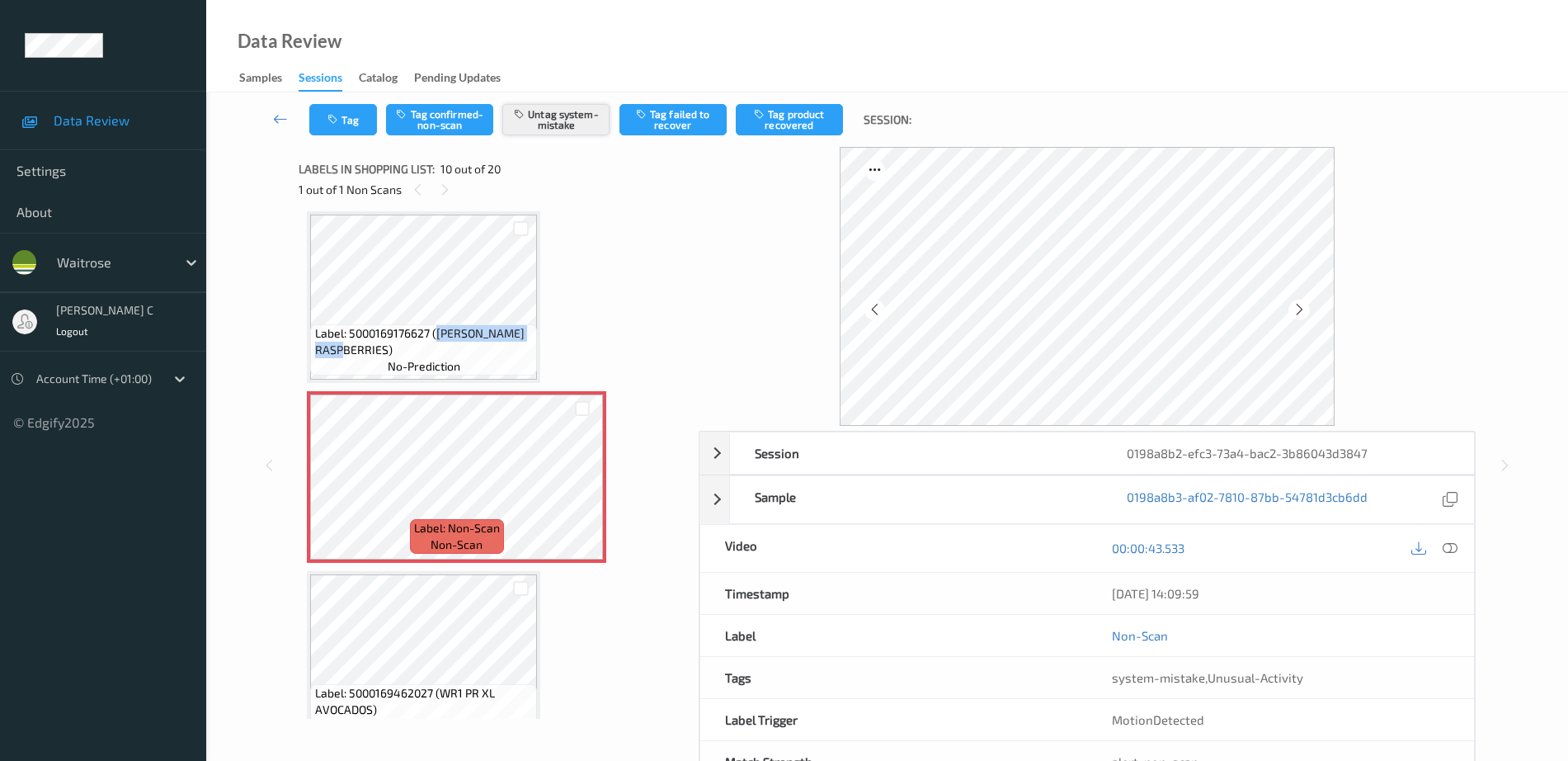
click at [592, 132] on button "Untag system-mistake" at bounding box center [557, 119] width 108 height 31
click at [346, 122] on button "Tag" at bounding box center [343, 119] width 67 height 31
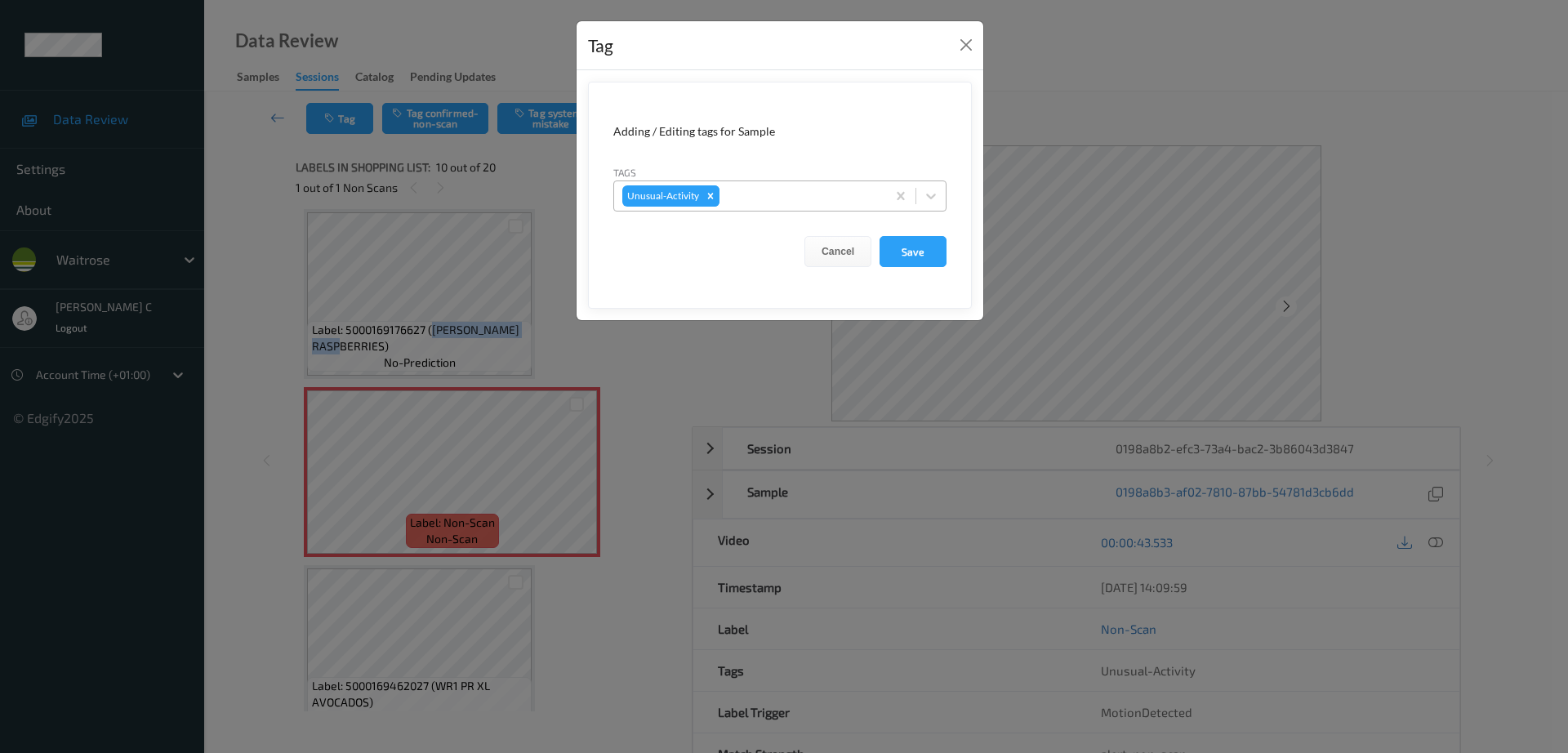
click at [707, 203] on div "Remove Unusual-Activity" at bounding box center [711, 196] width 18 height 22
click at [915, 243] on button "Save" at bounding box center [913, 251] width 67 height 31
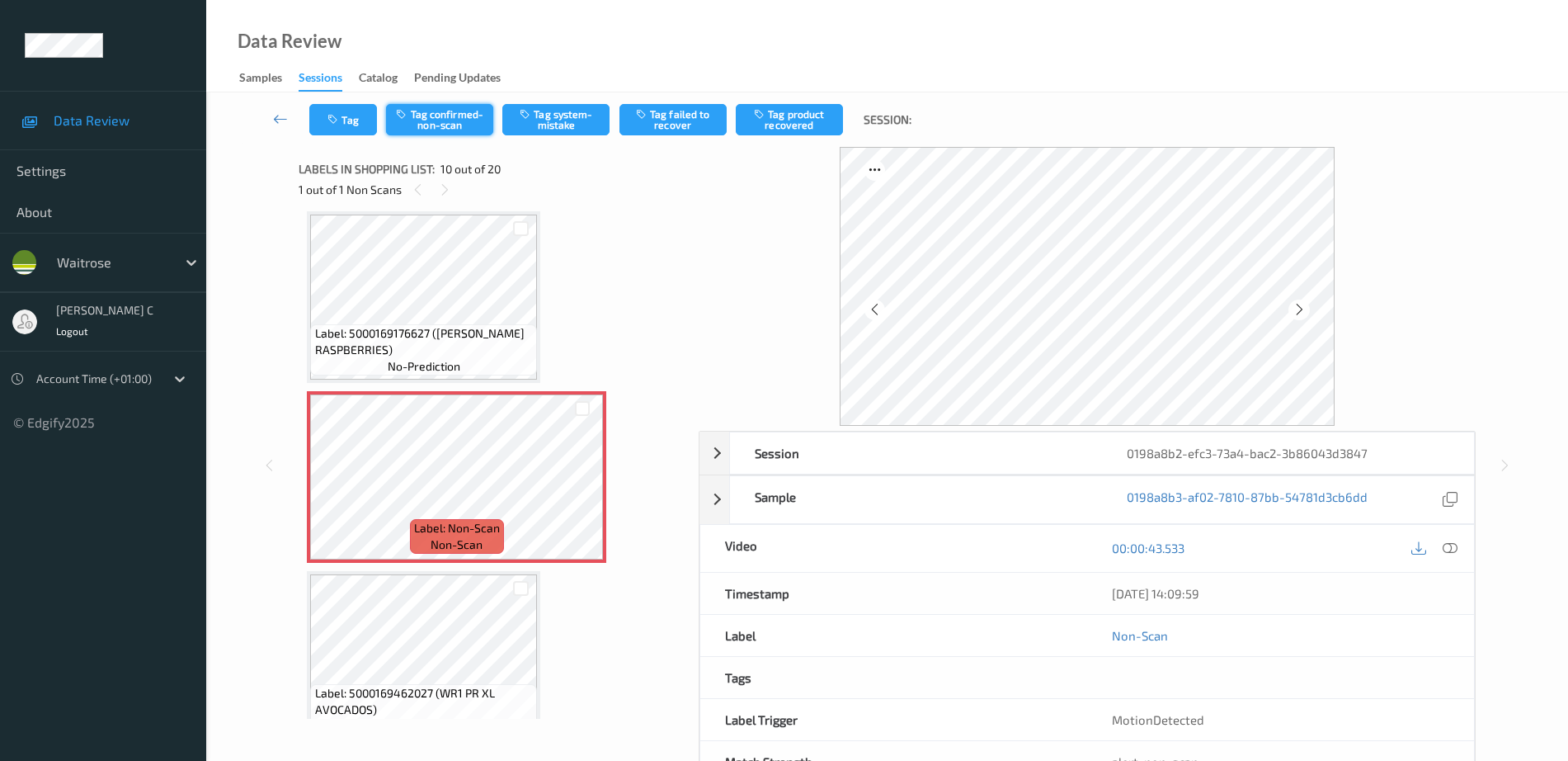
click at [446, 106] on button "Tag confirmed-non-scan" at bounding box center [440, 119] width 108 height 31
click at [446, 119] on button "Tag confirmed-non-scan" at bounding box center [440, 119] width 108 height 31
click at [668, 116] on button "Tag failed to recover" at bounding box center [673, 119] width 108 height 31
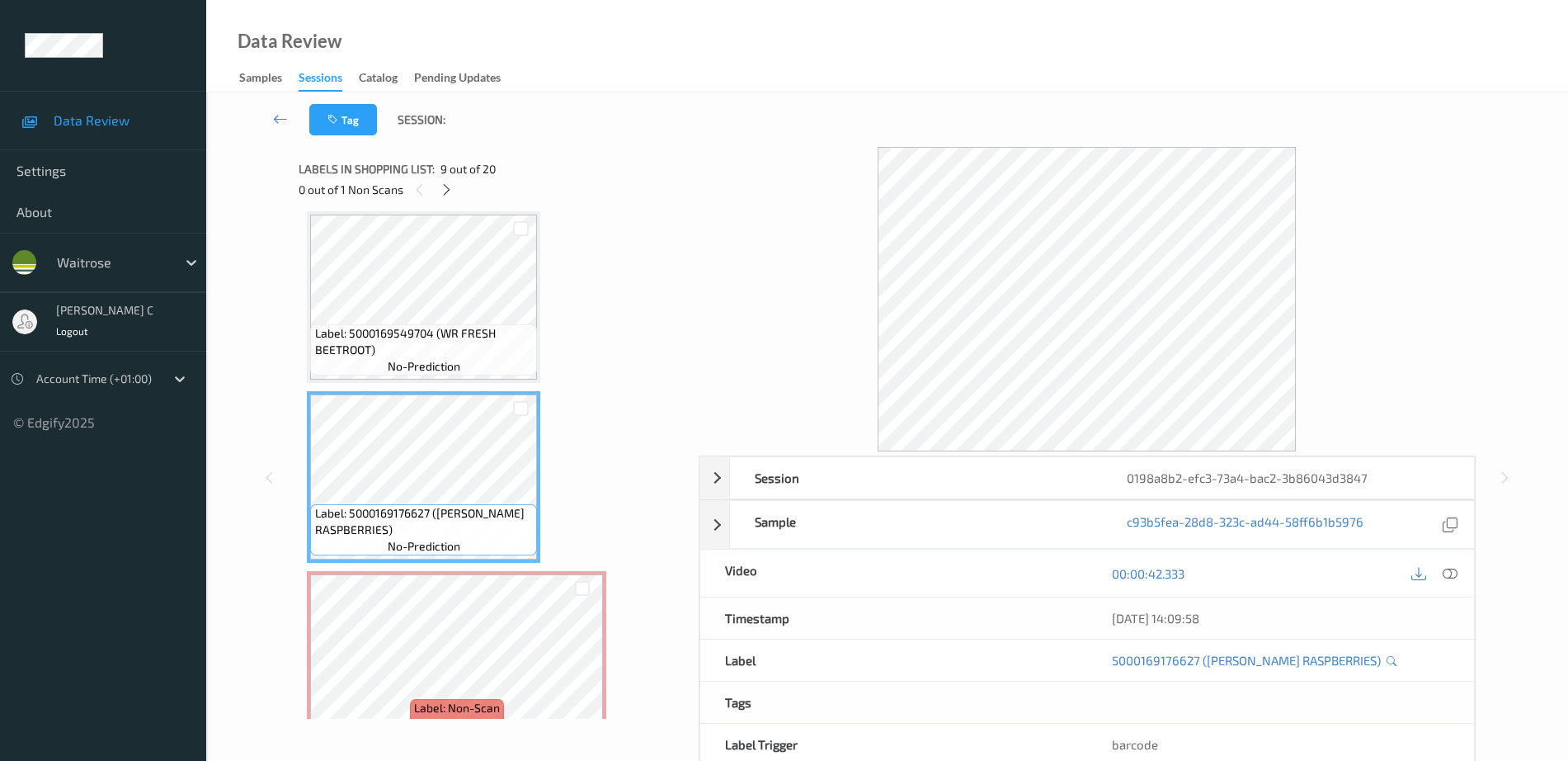
scroll to position [1241, 0]
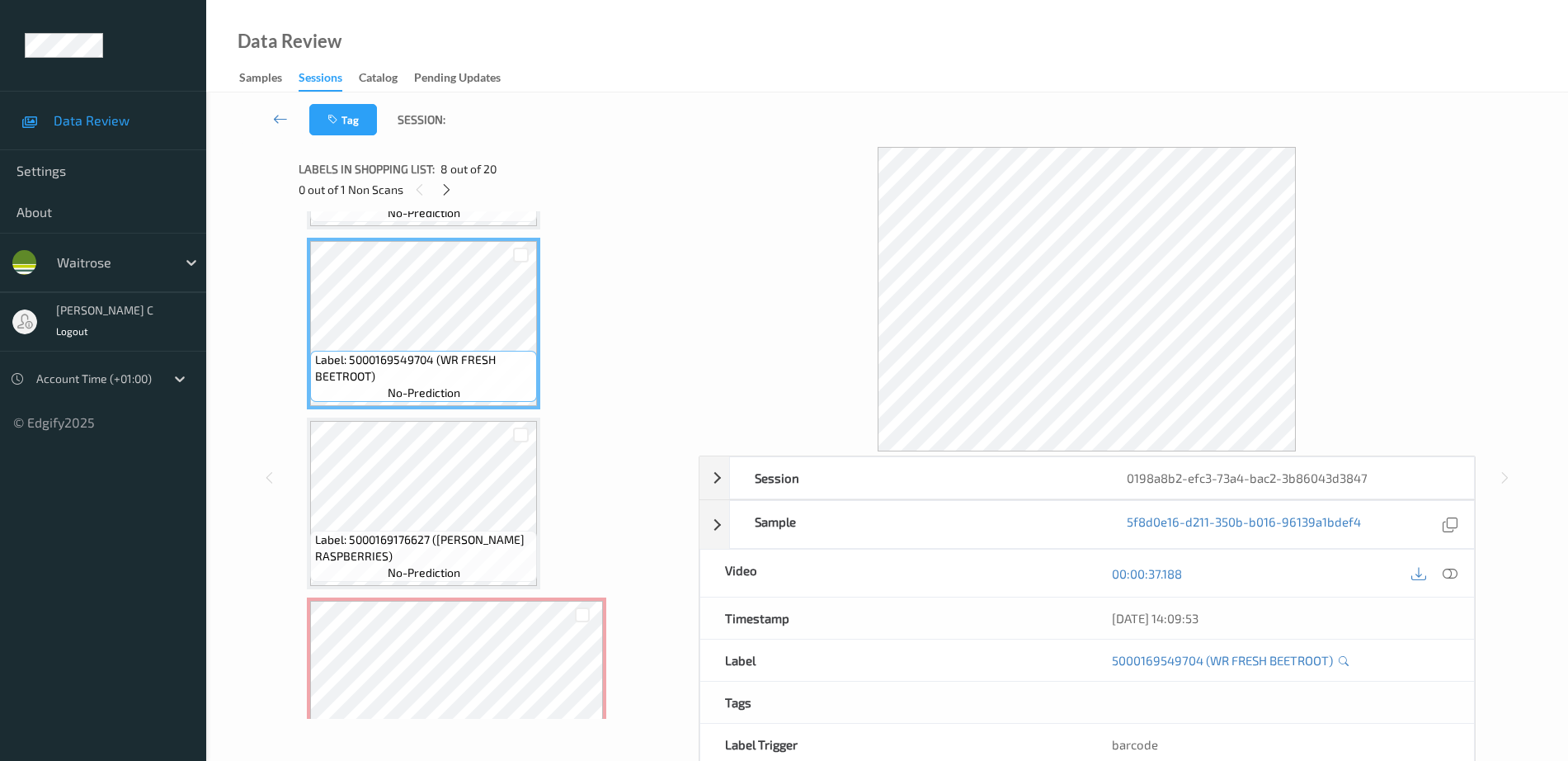
click at [1468, 574] on div "00:00:37.188" at bounding box center [1280, 573] width 387 height 47
click at [1451, 571] on icon at bounding box center [1450, 573] width 15 height 15
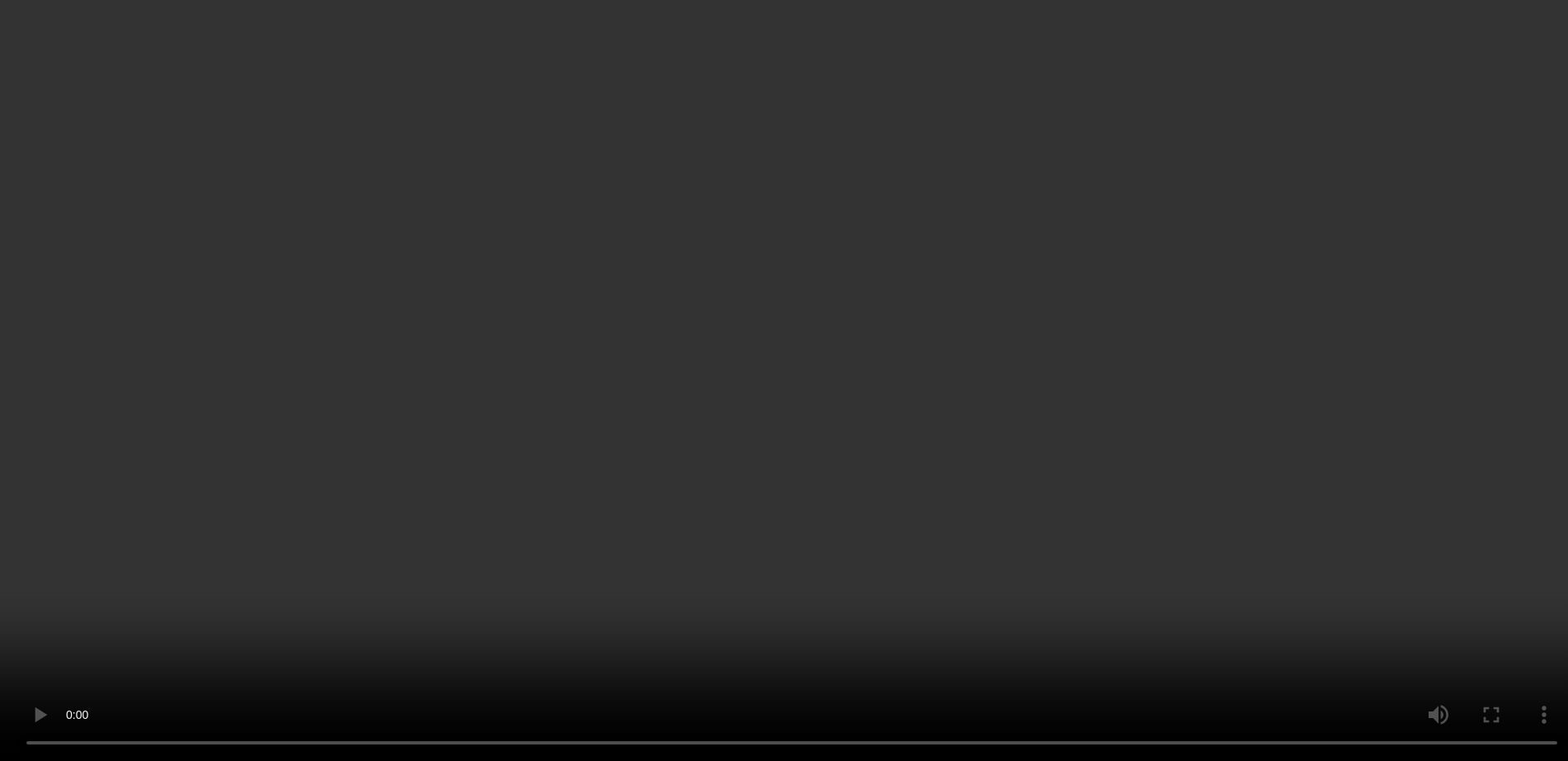
scroll to position [1860, 0]
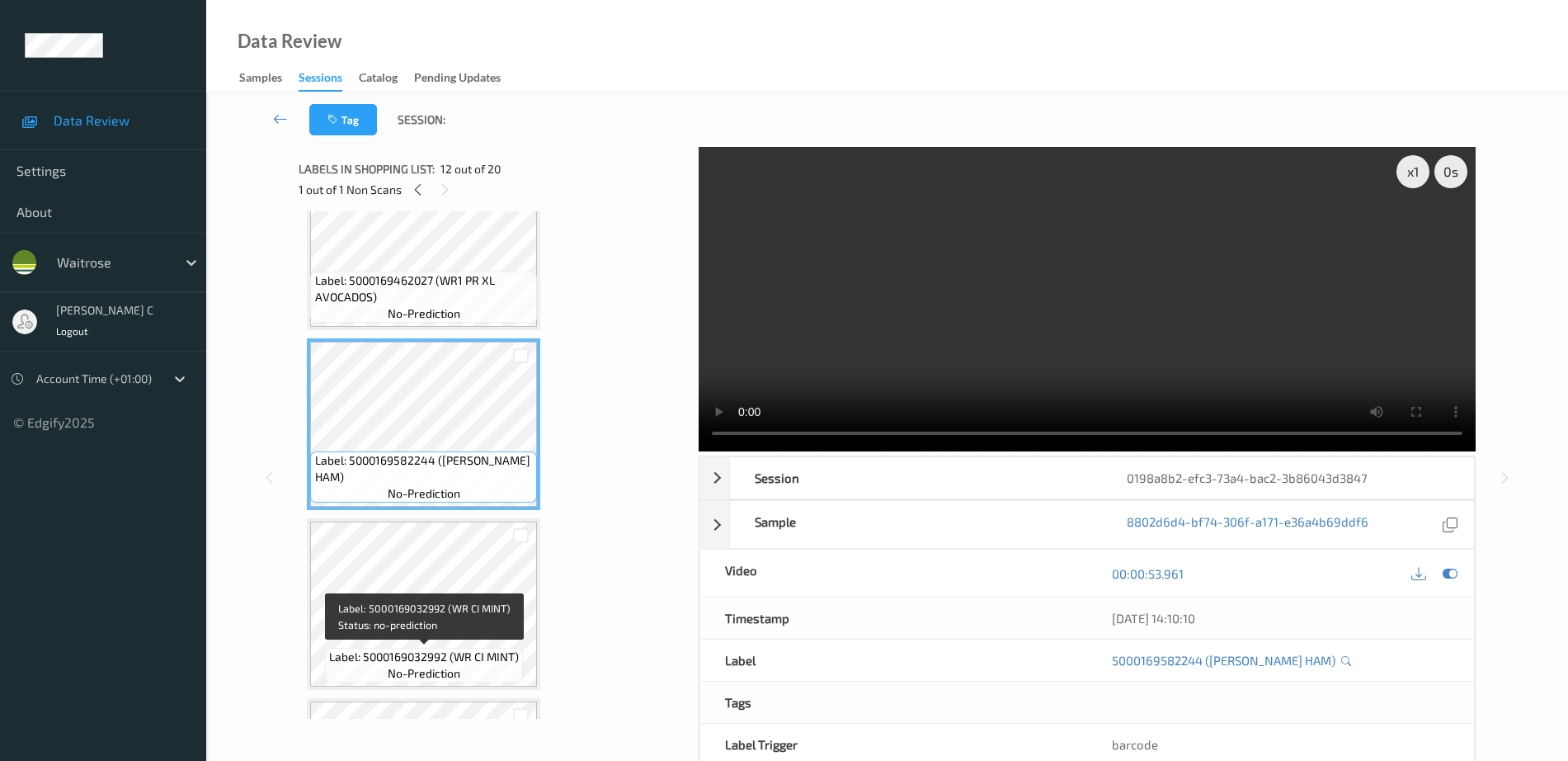
click at [453, 665] on span "no-prediction" at bounding box center [424, 674] width 72 height 17
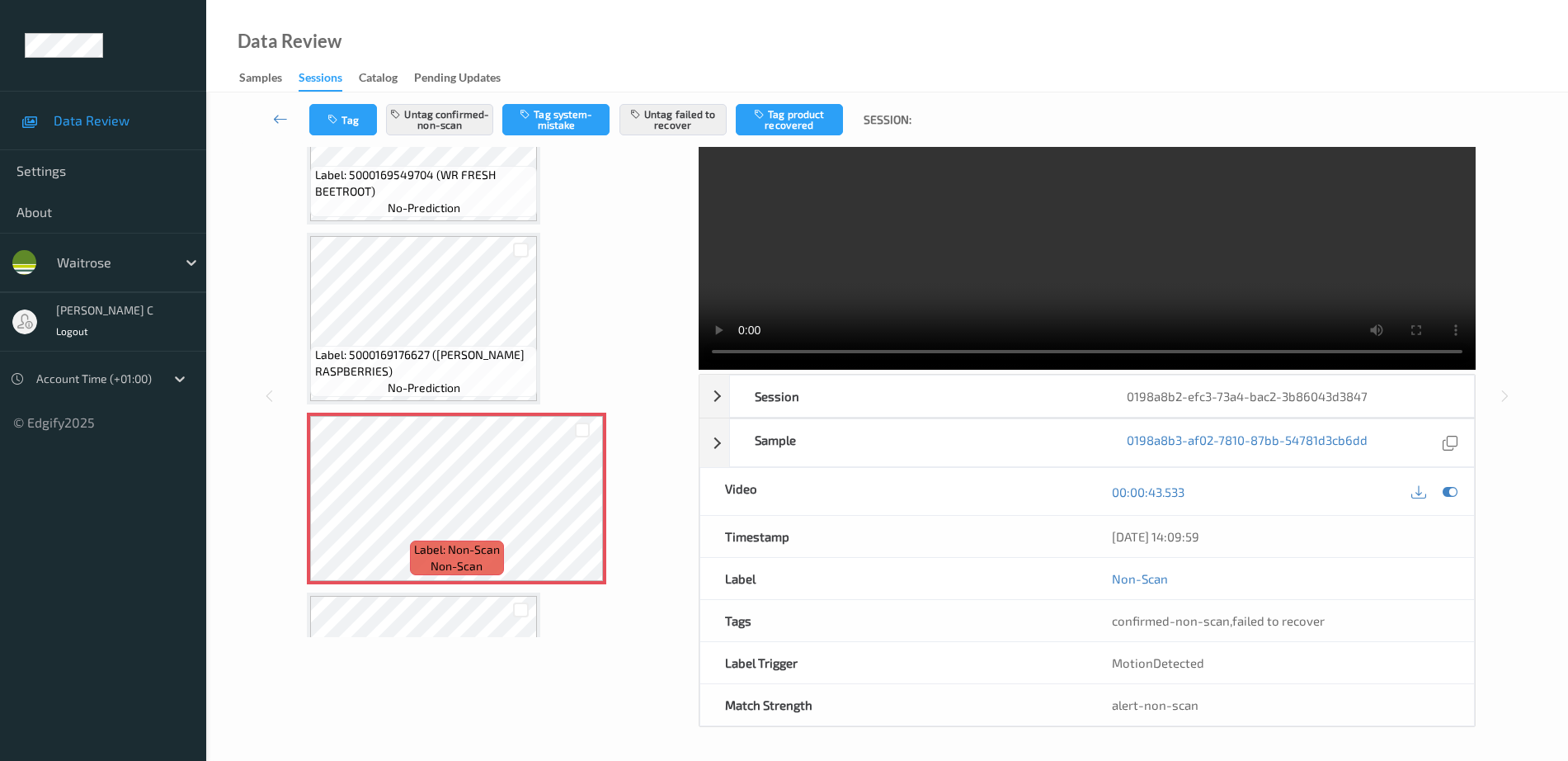
scroll to position [0, 0]
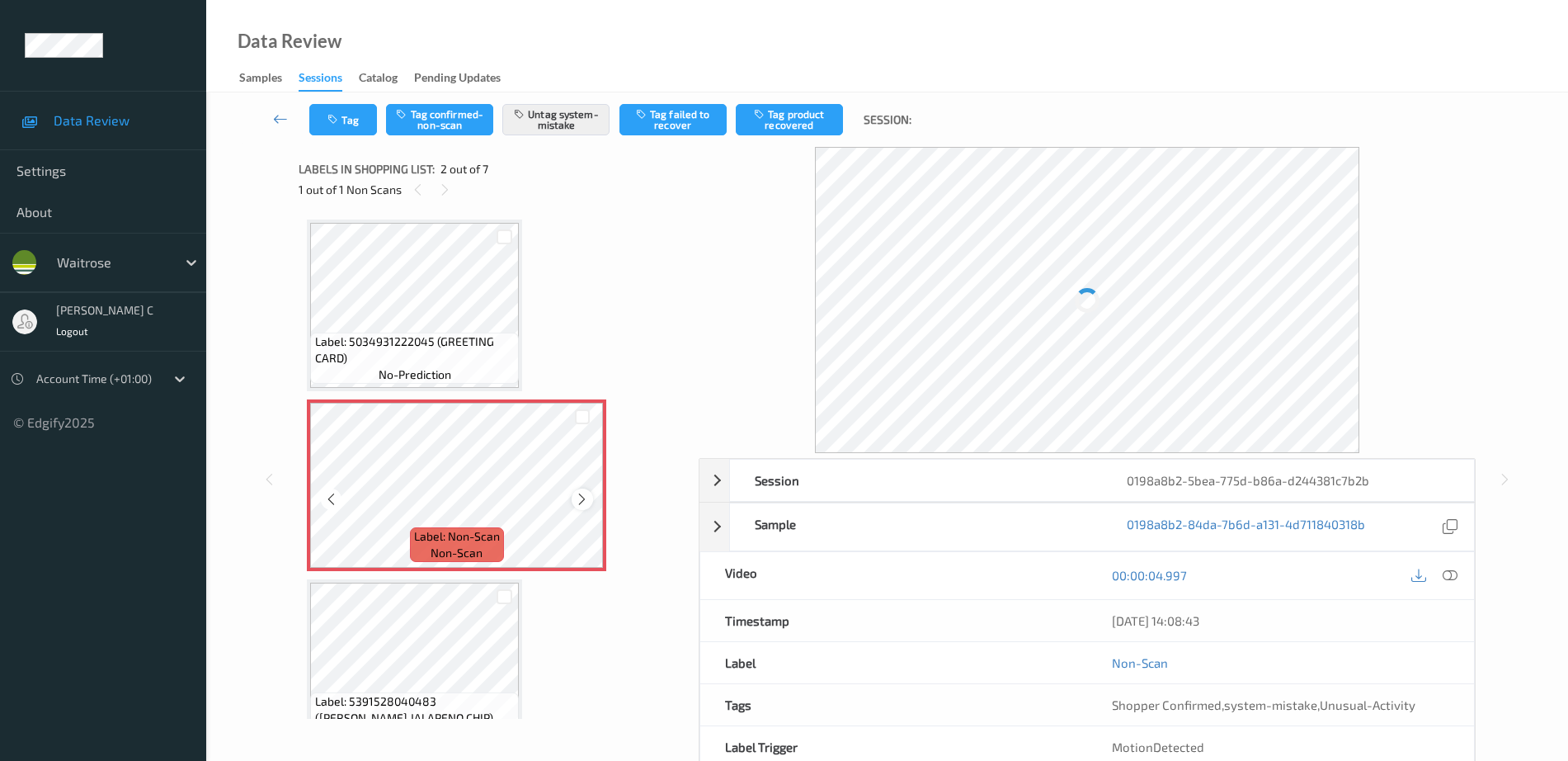
click at [583, 497] on icon at bounding box center [582, 499] width 14 height 15
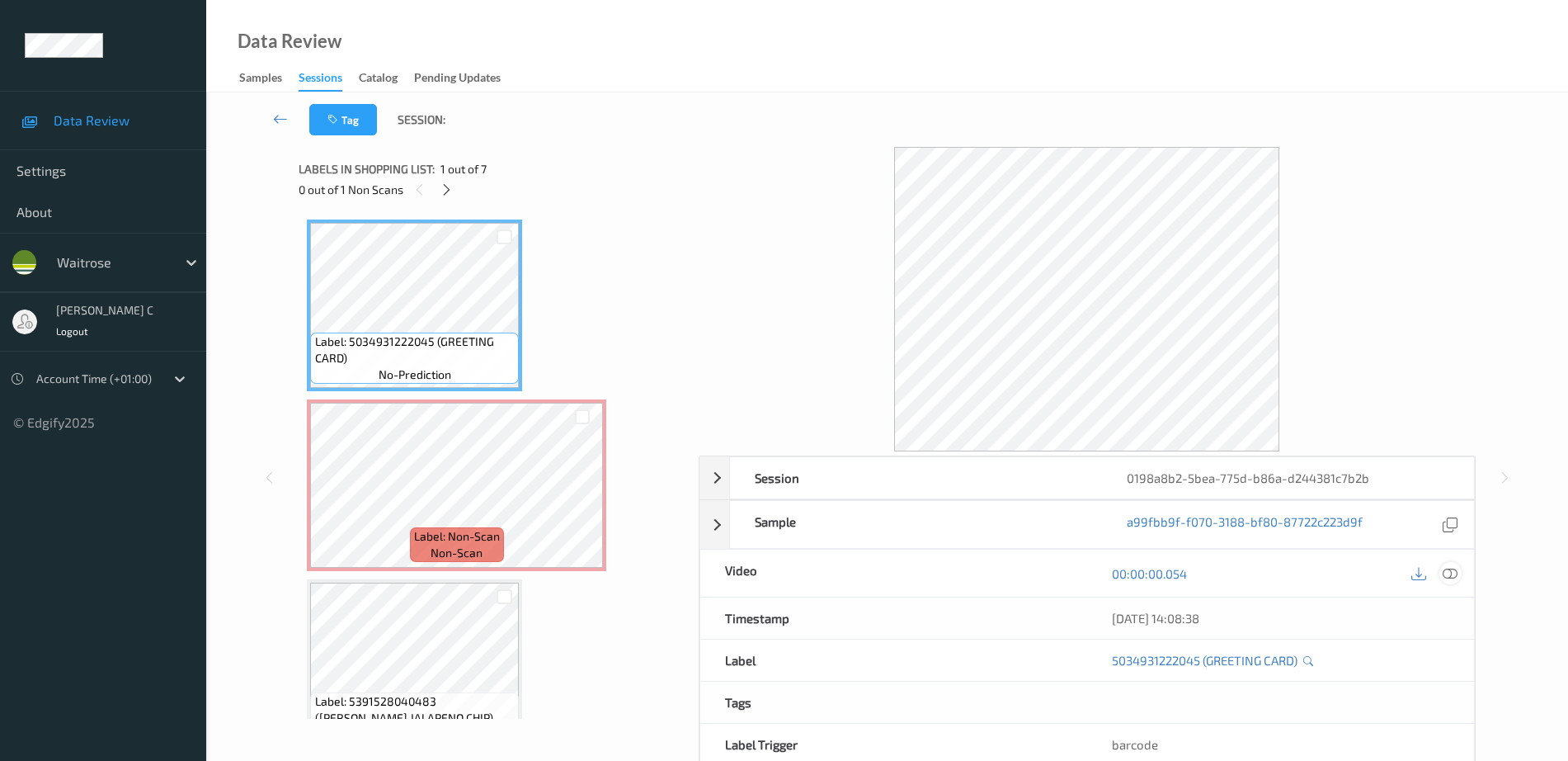
click at [1454, 577] on icon at bounding box center [1450, 573] width 15 height 15
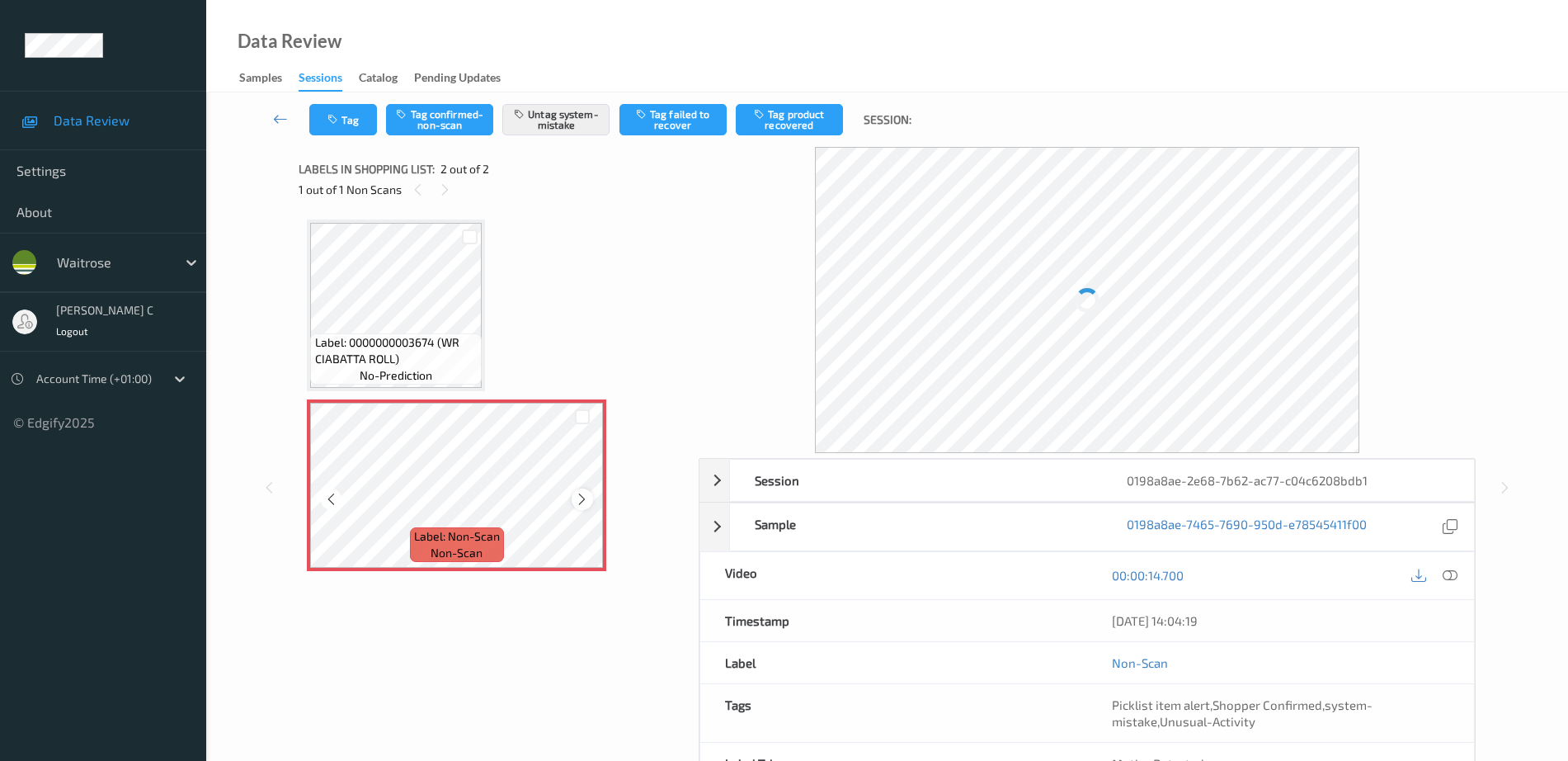
click at [575, 495] on icon at bounding box center [582, 499] width 14 height 15
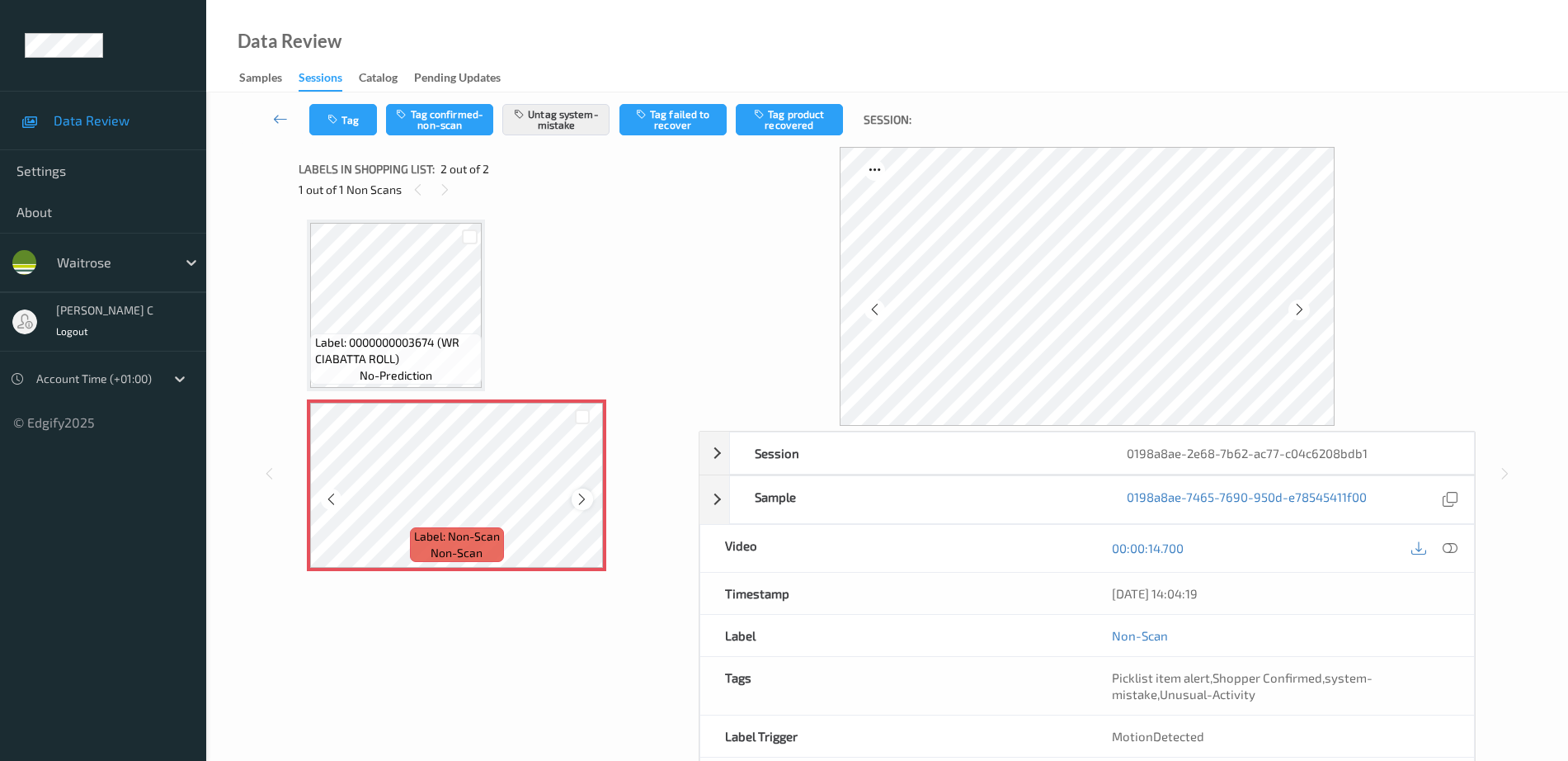
click at [577, 498] on icon at bounding box center [582, 499] width 14 height 15
click at [578, 499] on icon at bounding box center [582, 499] width 14 height 15
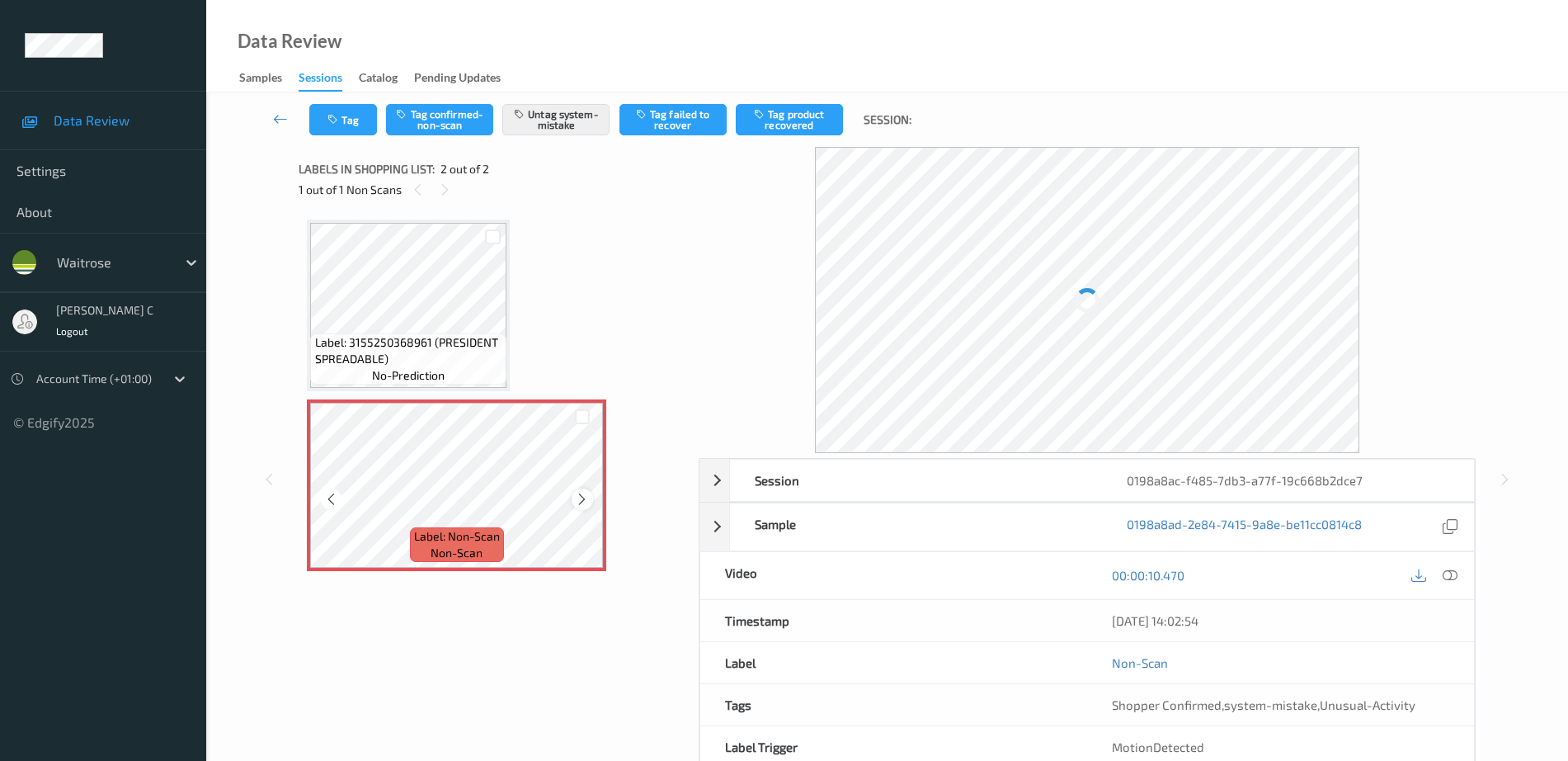
click at [583, 494] on icon at bounding box center [582, 499] width 14 height 15
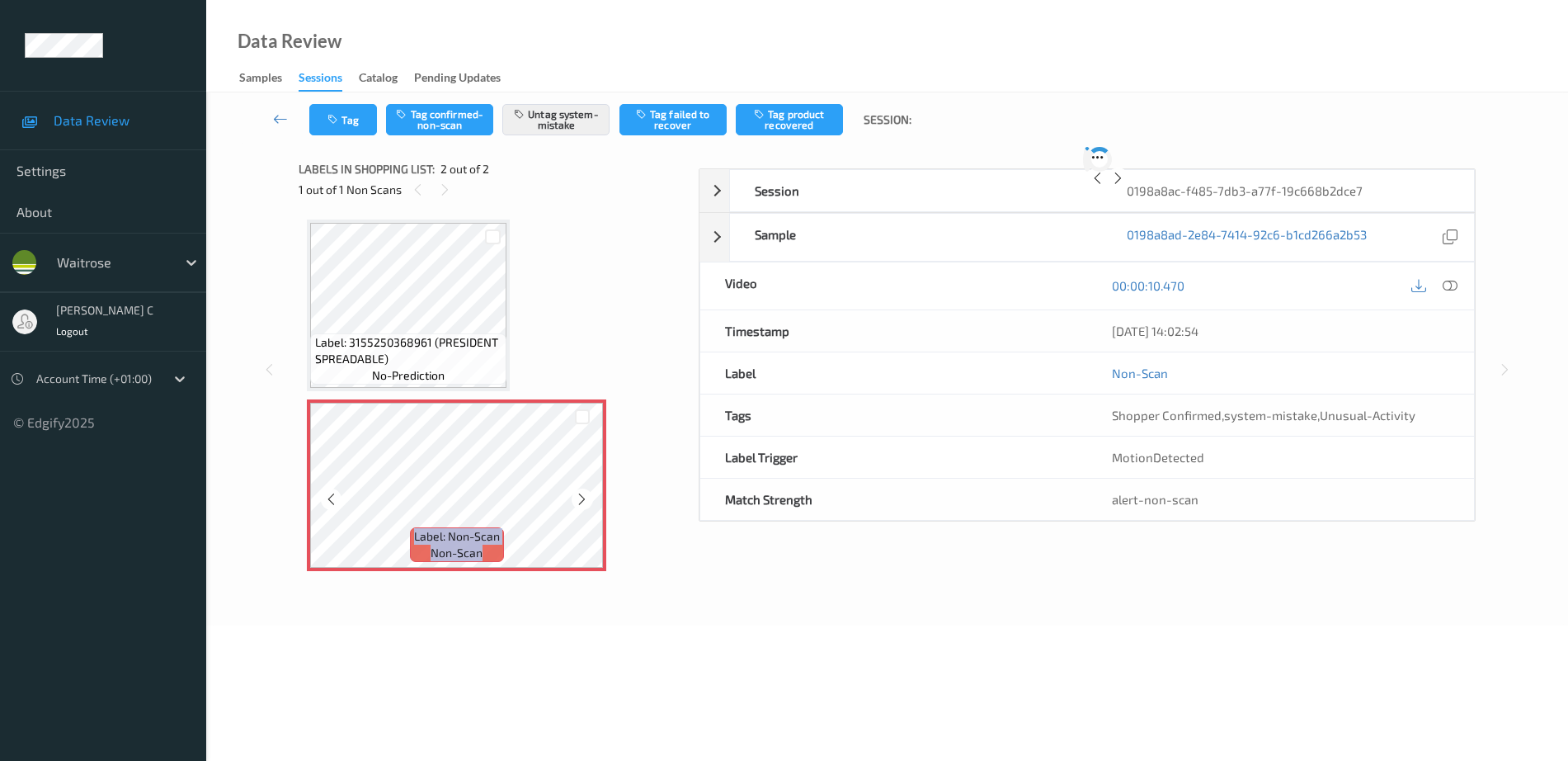
click at [583, 494] on icon at bounding box center [582, 499] width 14 height 15
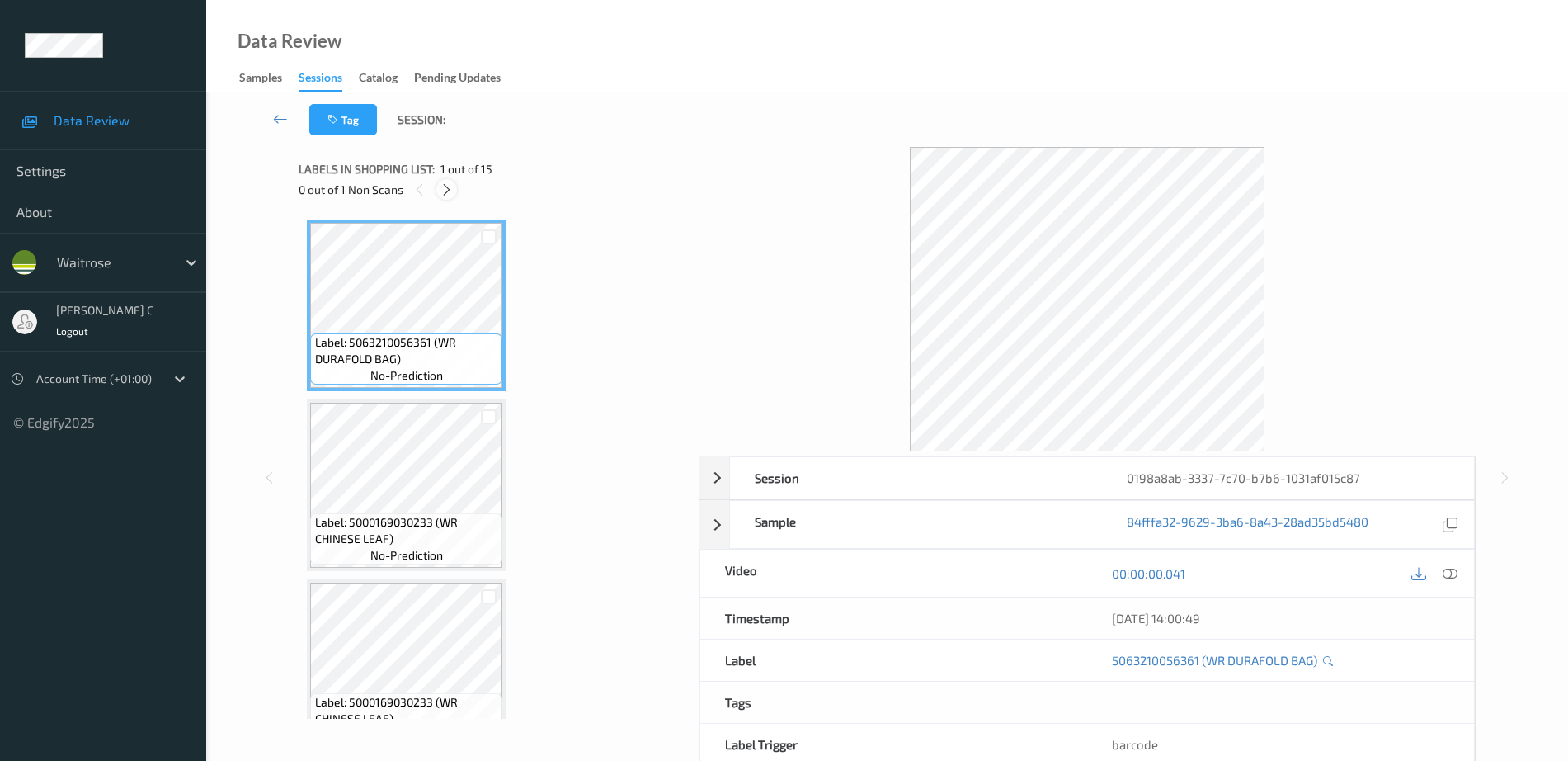
click at [447, 192] on icon at bounding box center [446, 190] width 14 height 15
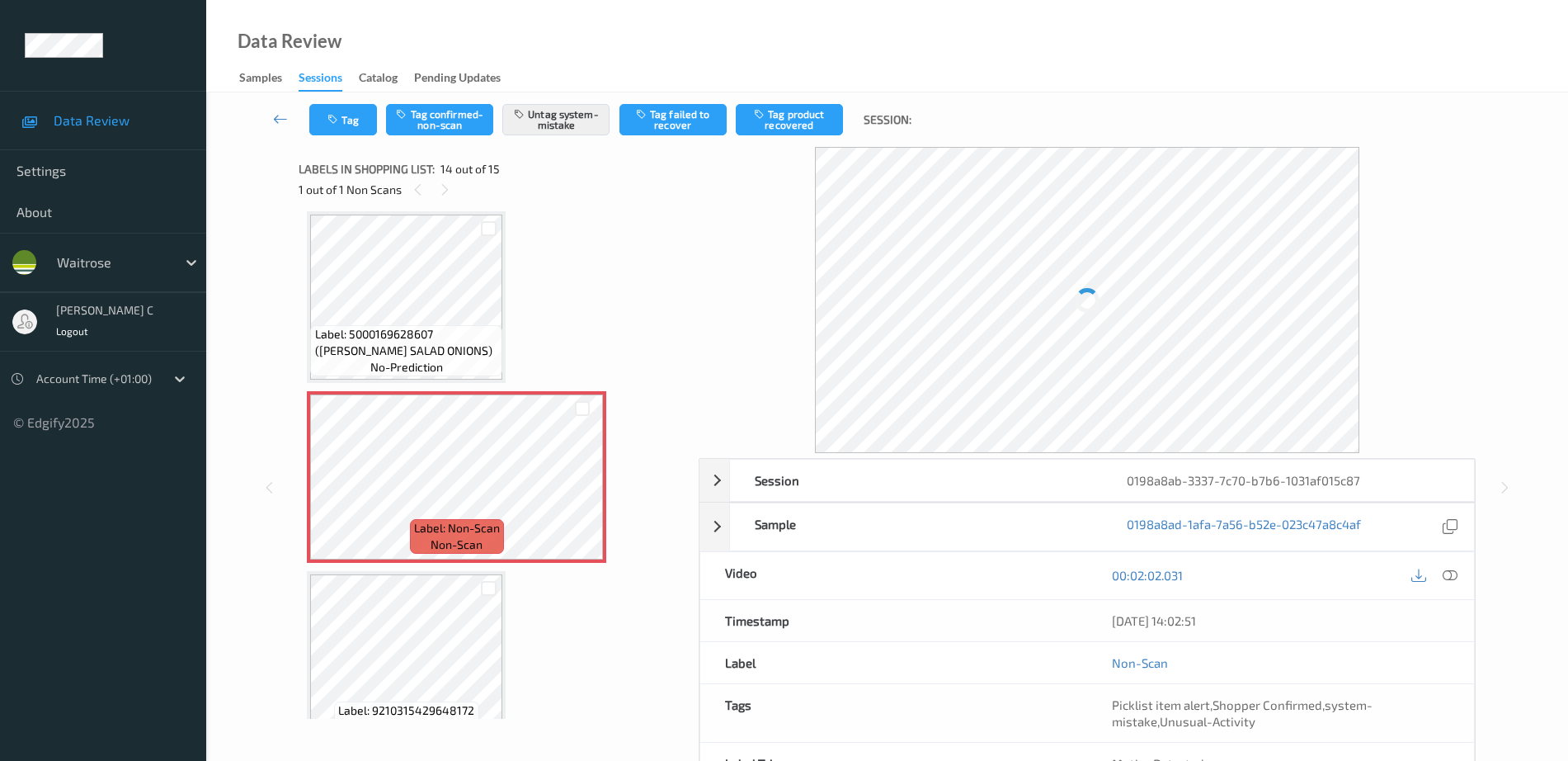
click at [484, 524] on span "Label: Non-Scan" at bounding box center [457, 528] width 86 height 17
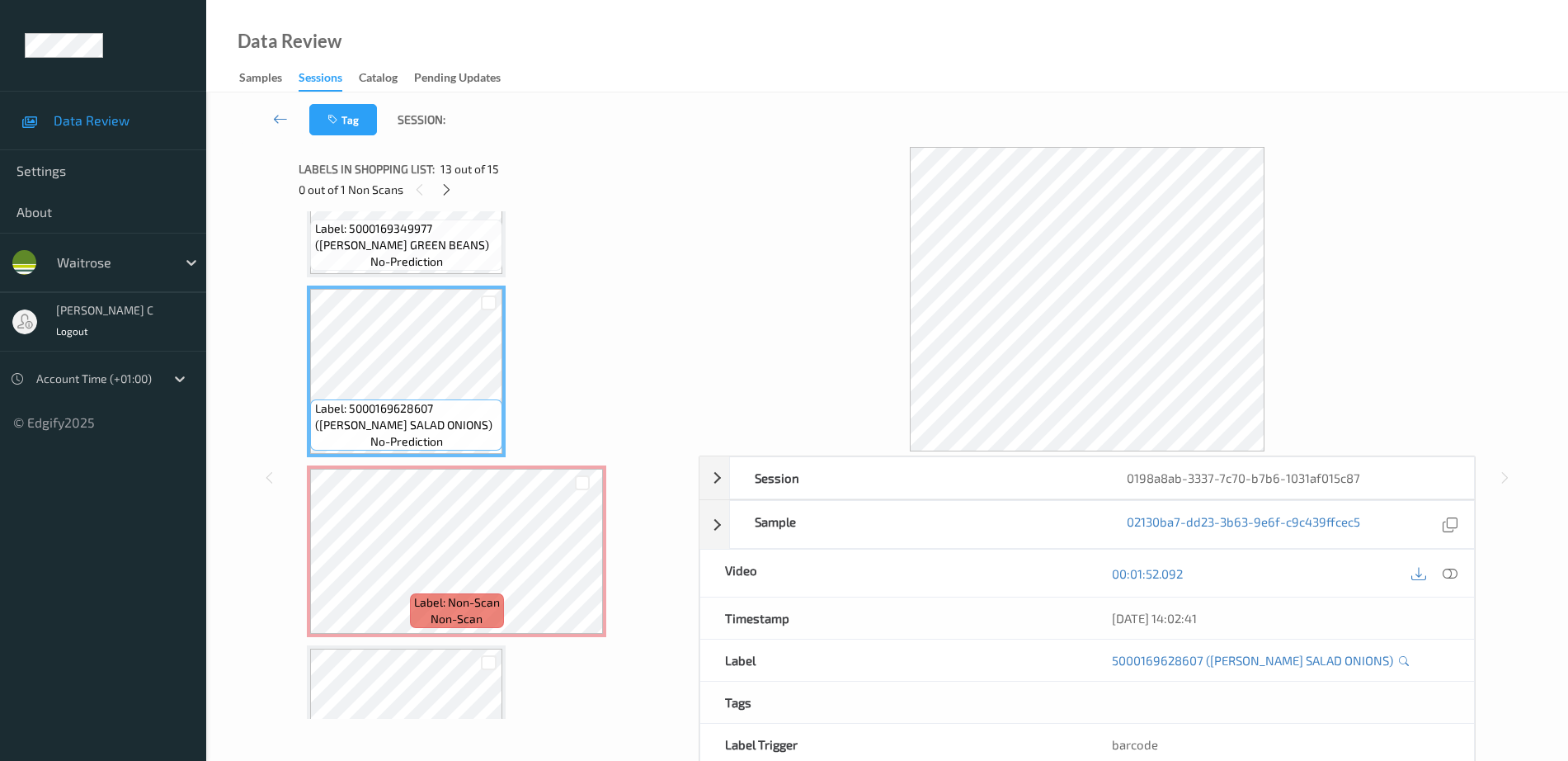
scroll to position [2064, 0]
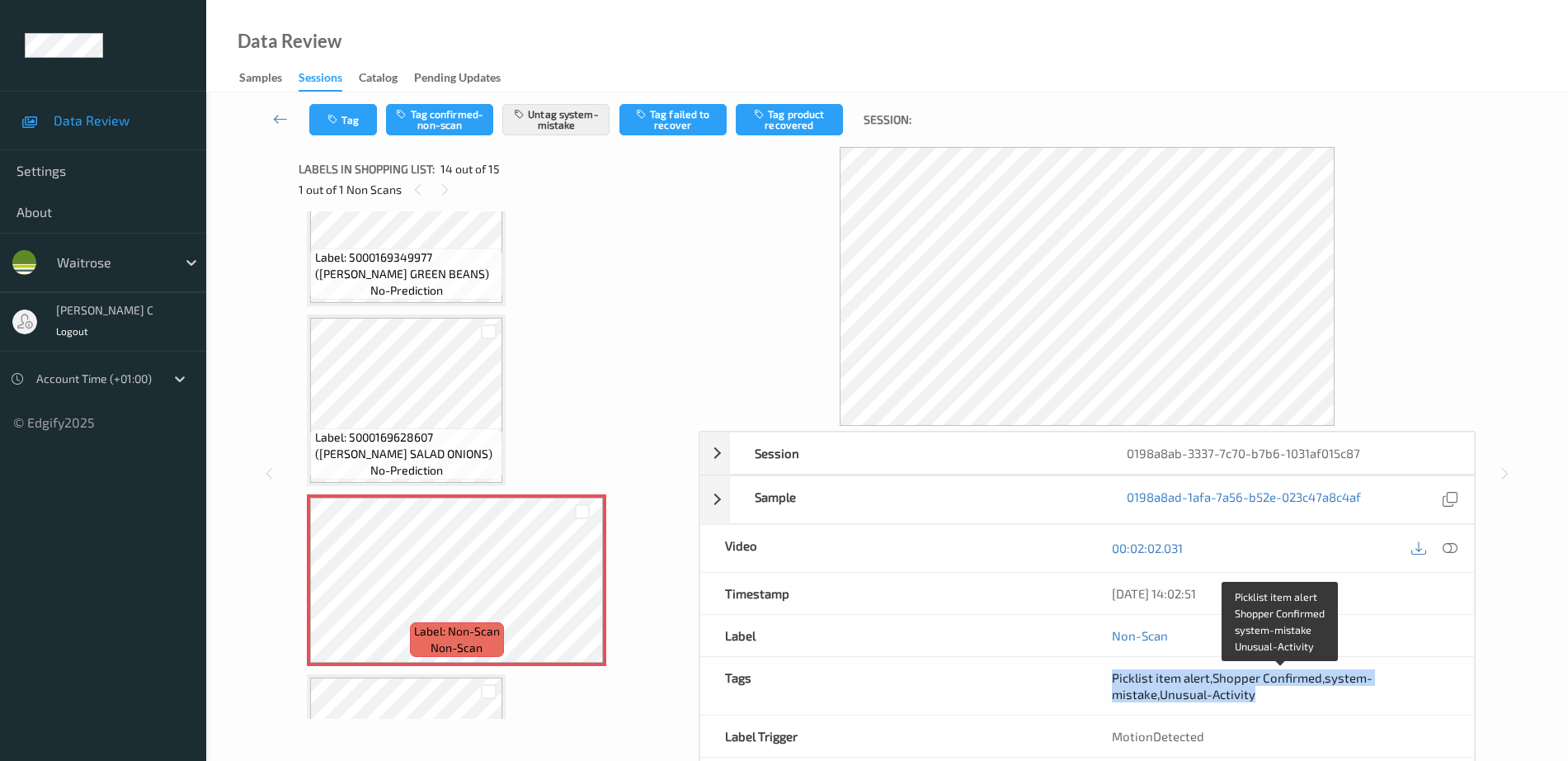
drag, startPoint x: 1101, startPoint y: 677, endPoint x: 1313, endPoint y: 691, distance: 212.5
click at [1313, 691] on div "Picklist item alert , Shopper Confirmed , system-mistake , Unusual-Activity" at bounding box center [1280, 685] width 387 height 58
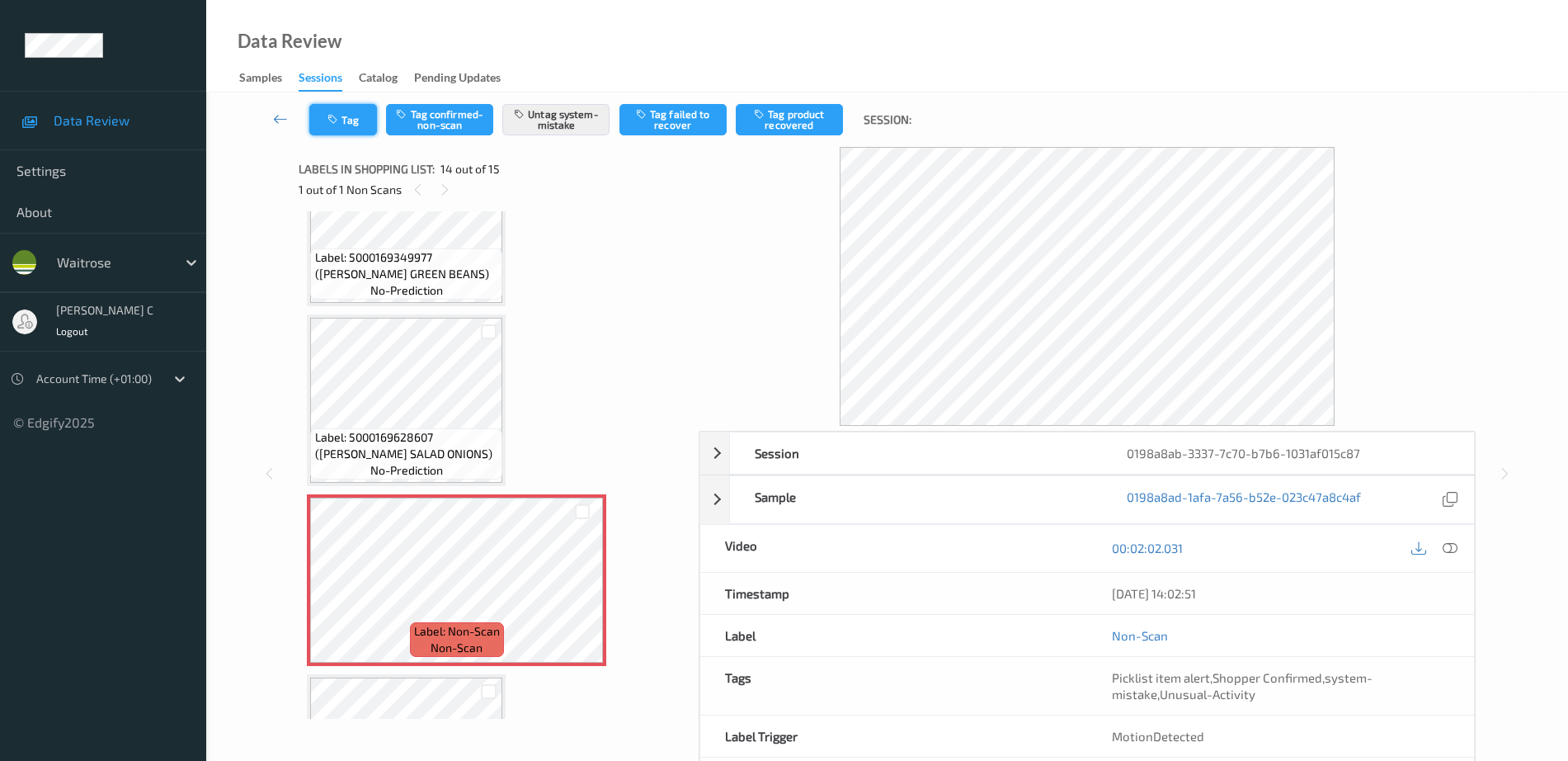
click at [346, 120] on button "Tag" at bounding box center [343, 119] width 67 height 31
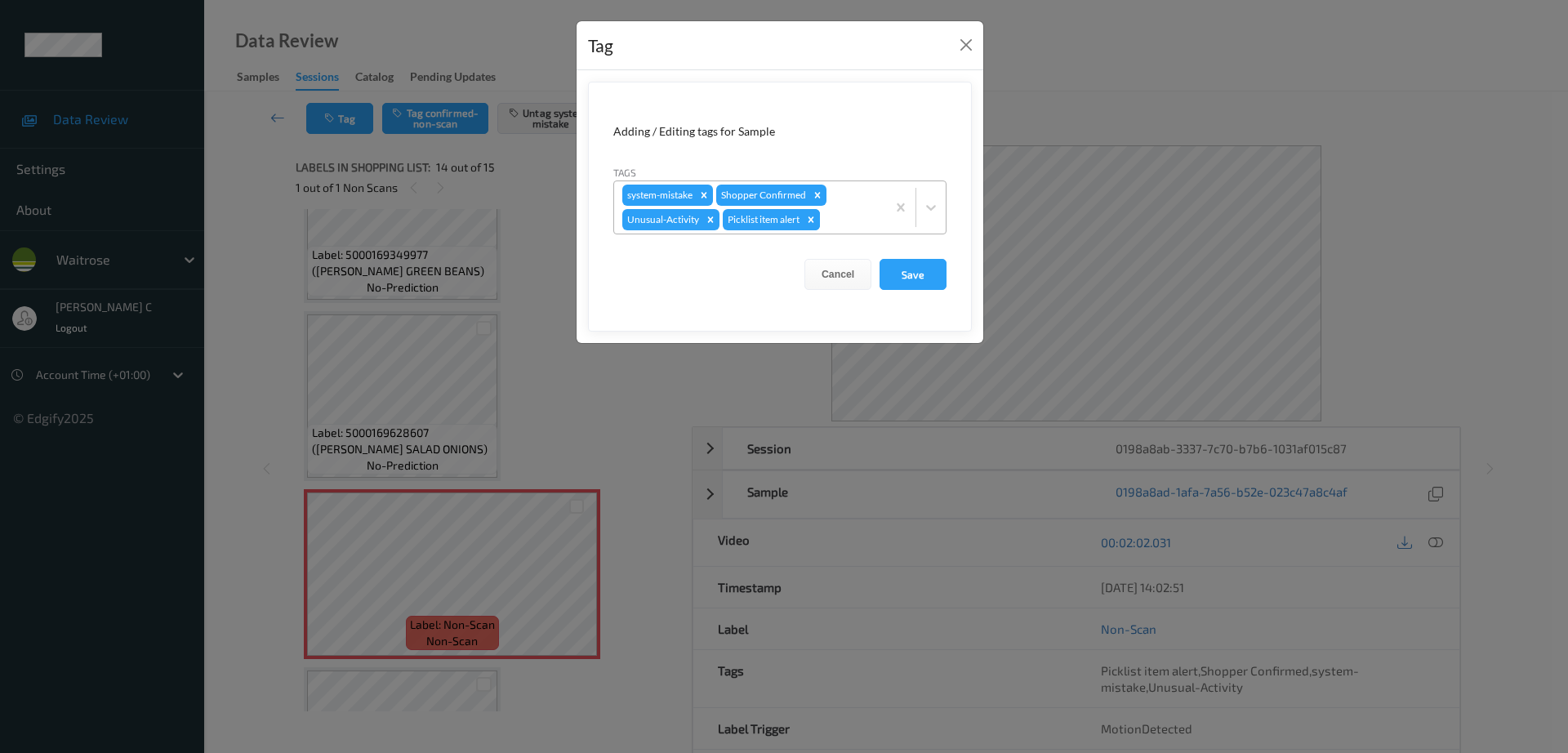
click at [812, 221] on icon "Remove Picklist item alert" at bounding box center [811, 220] width 12 height 12
click at [916, 278] on button "Save" at bounding box center [913, 274] width 67 height 31
click at [931, 268] on button "Save" at bounding box center [913, 274] width 67 height 31
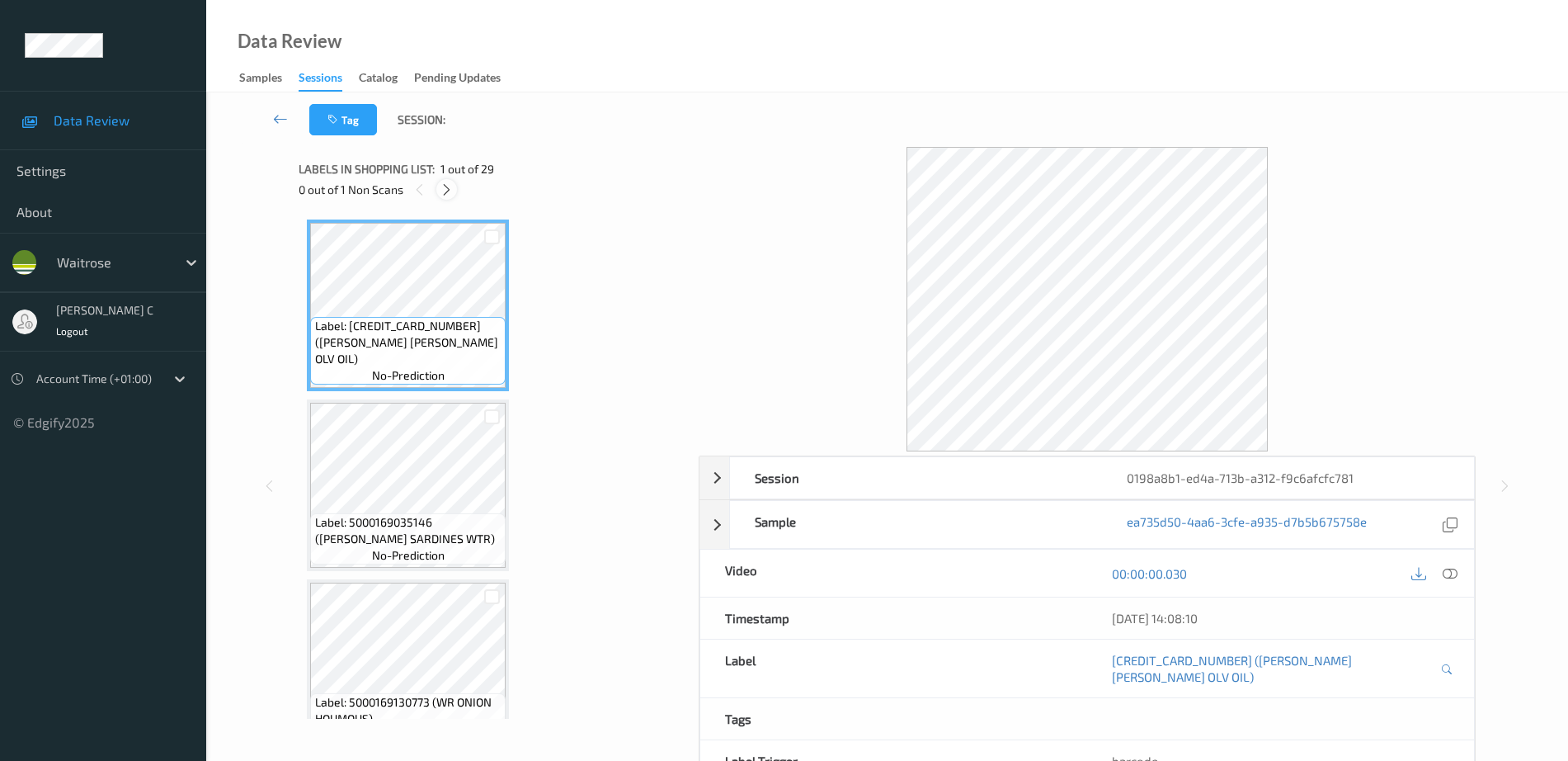
click at [451, 194] on icon at bounding box center [446, 190] width 14 height 15
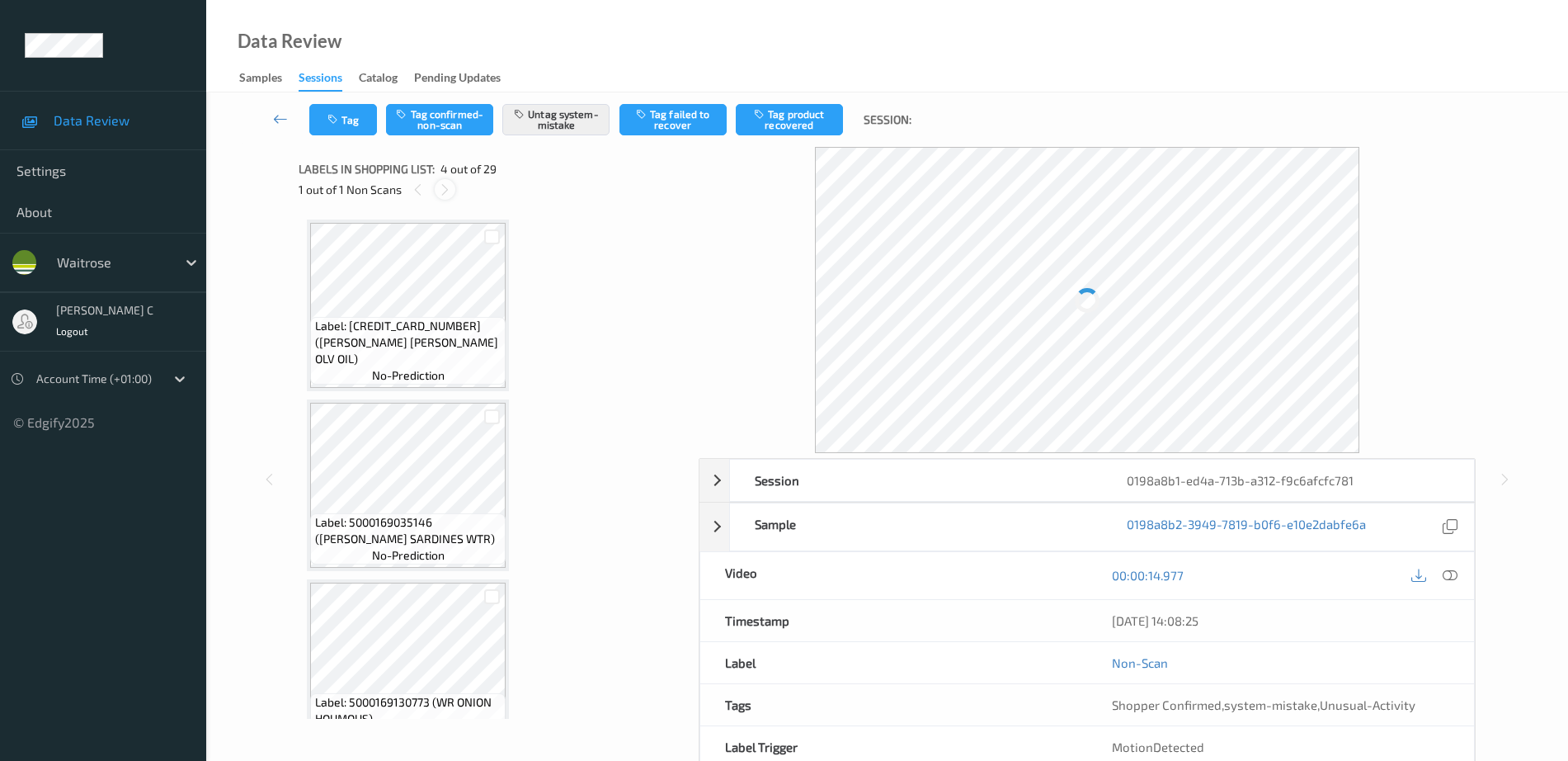
scroll to position [368, 0]
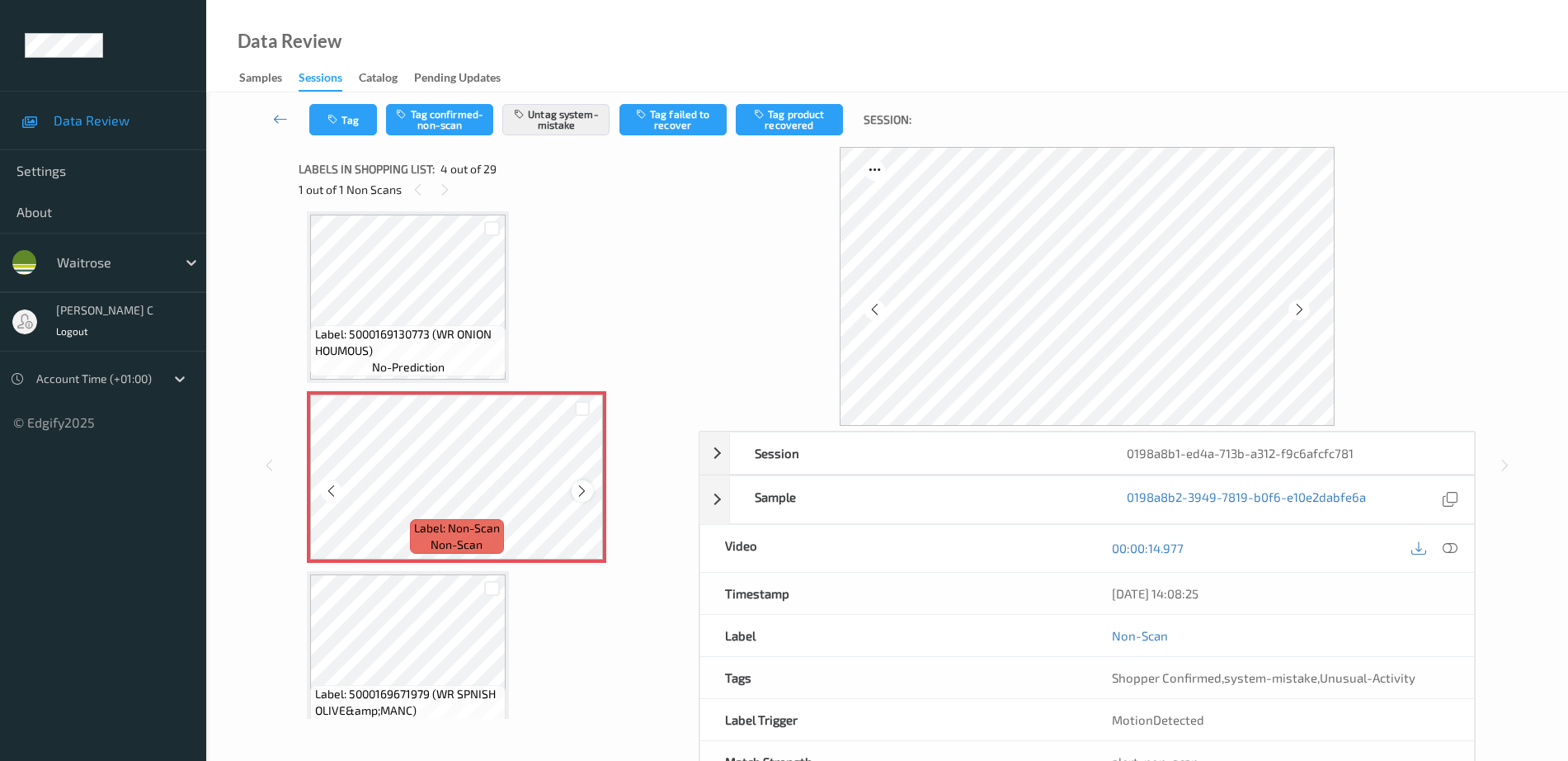
click at [590, 489] on div at bounding box center [582, 490] width 21 height 21
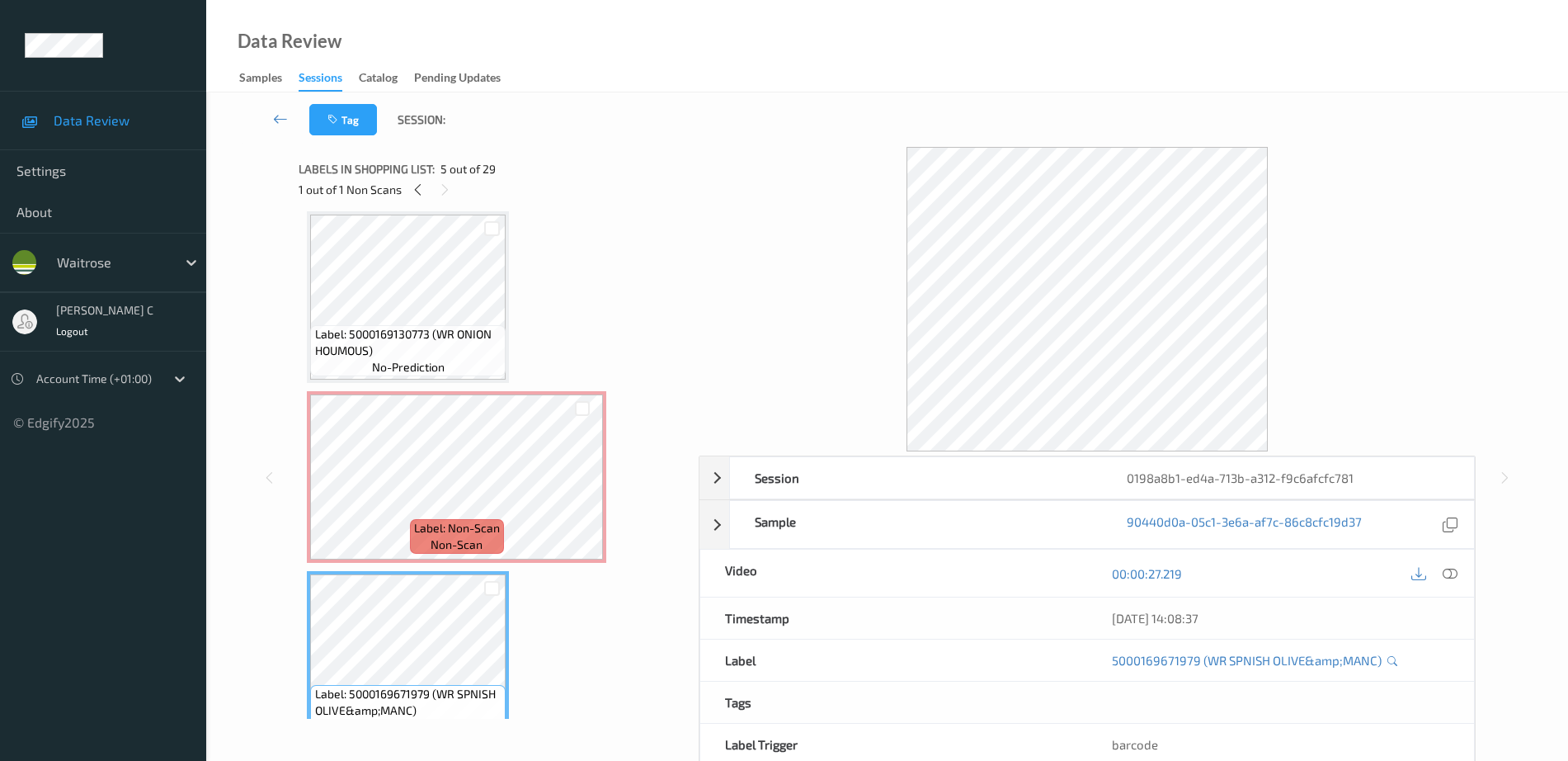
scroll to position [265, 0]
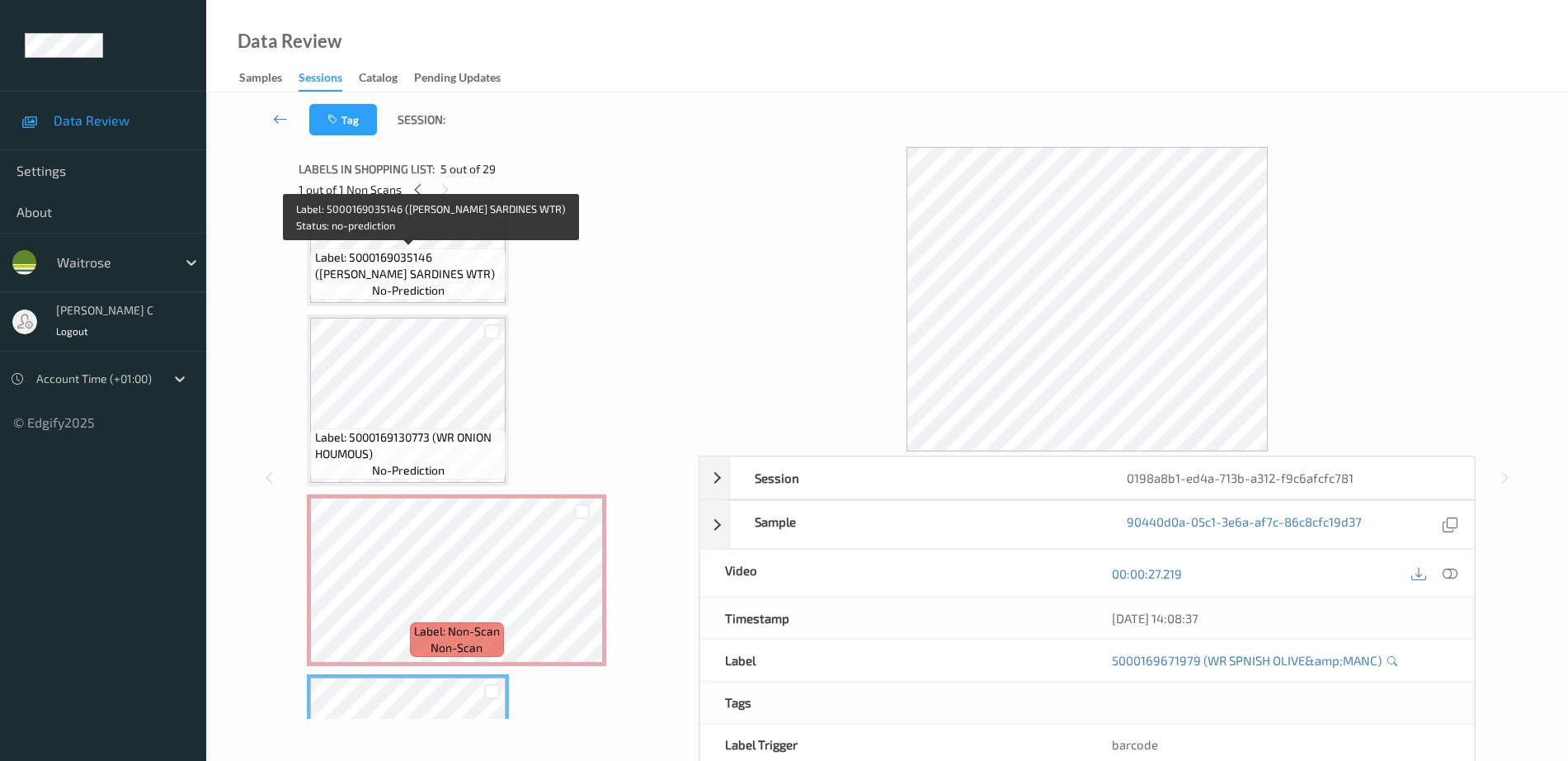
click at [383, 261] on span "Label: 5000169035146 (WR ESS SARDINES WTR)" at bounding box center [409, 265] width 187 height 33
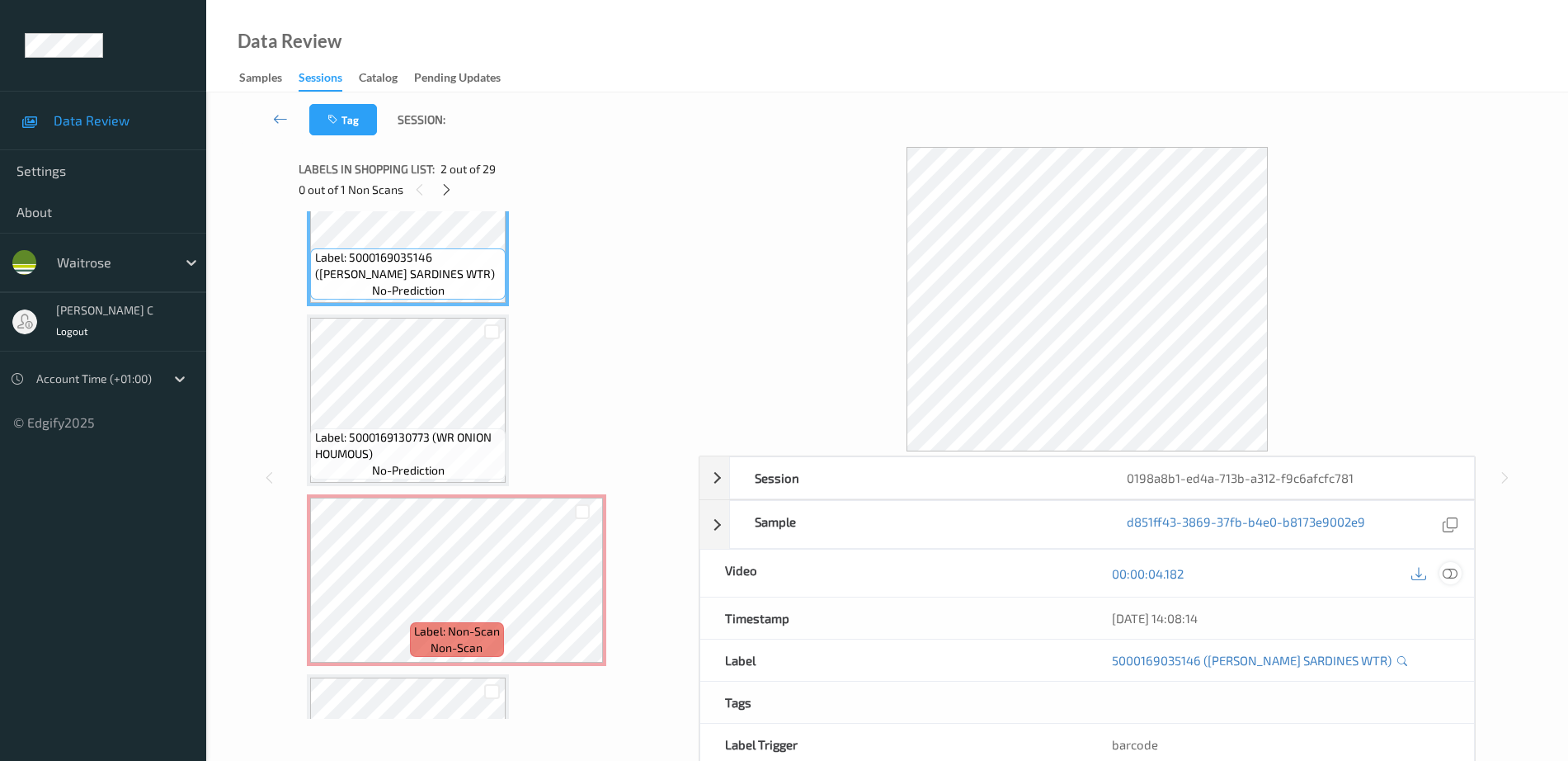
click at [1455, 568] on icon at bounding box center [1450, 573] width 15 height 15
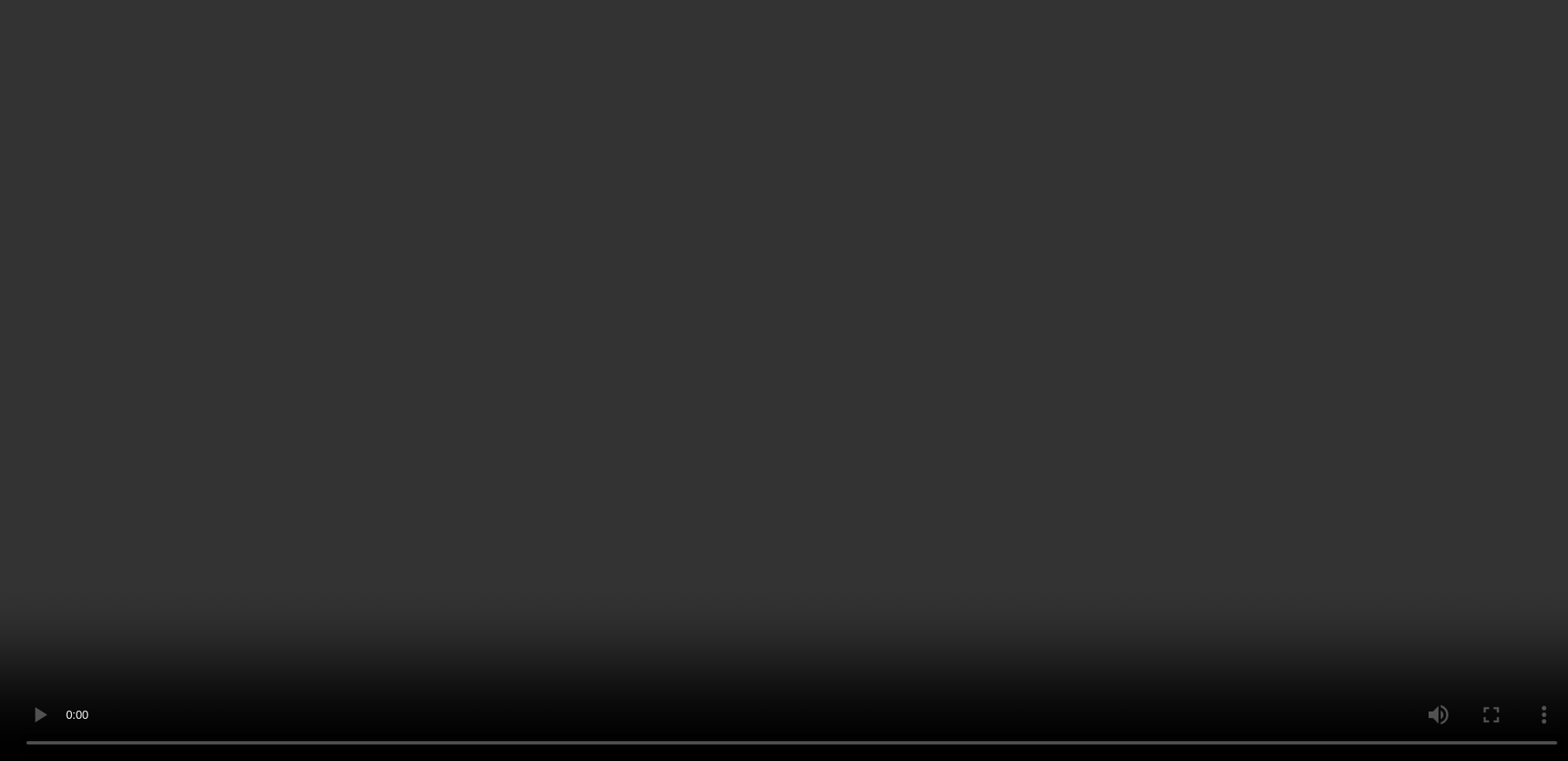
scroll to position [574, 0]
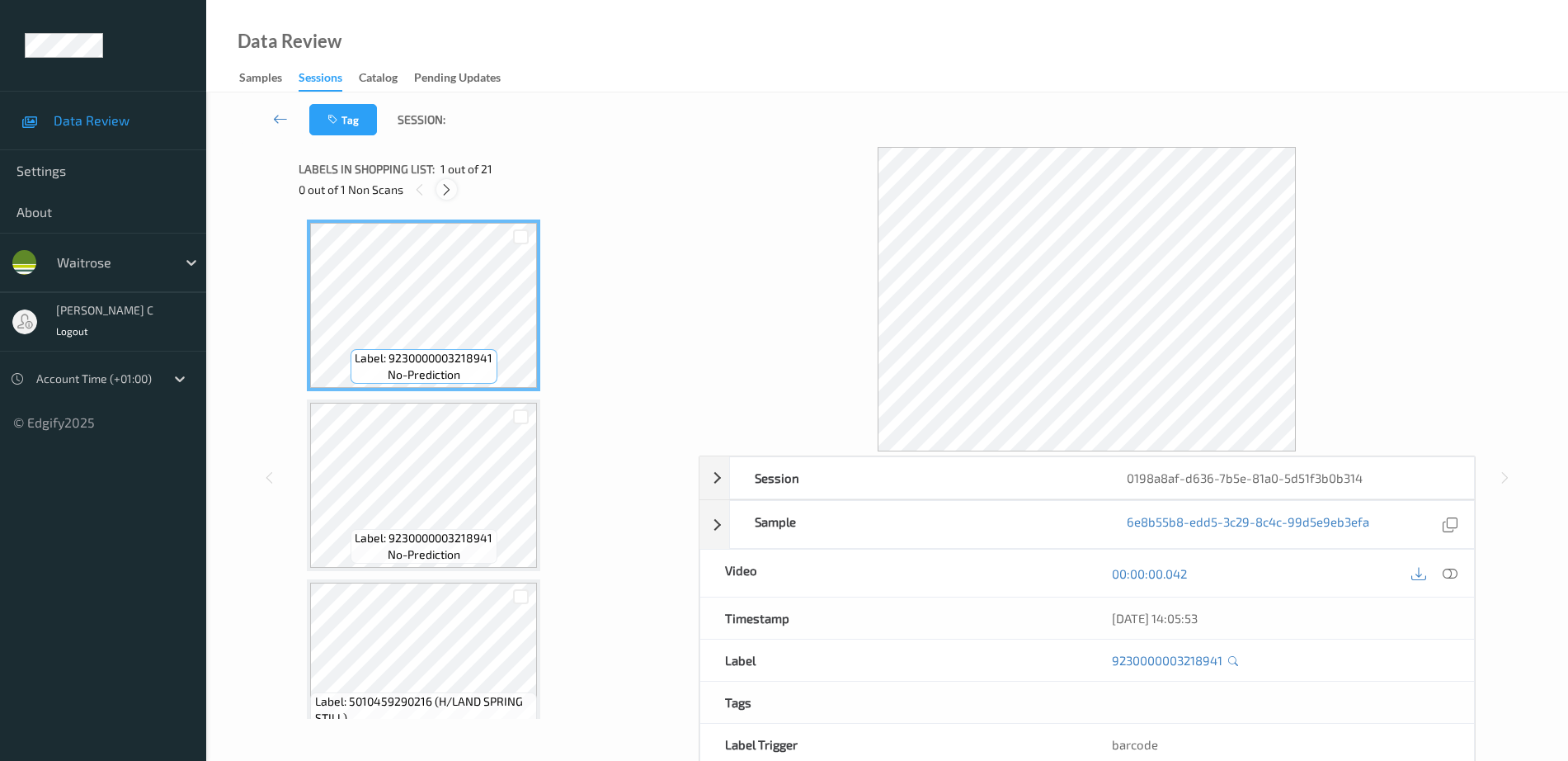
click at [456, 191] on div at bounding box center [446, 189] width 21 height 21
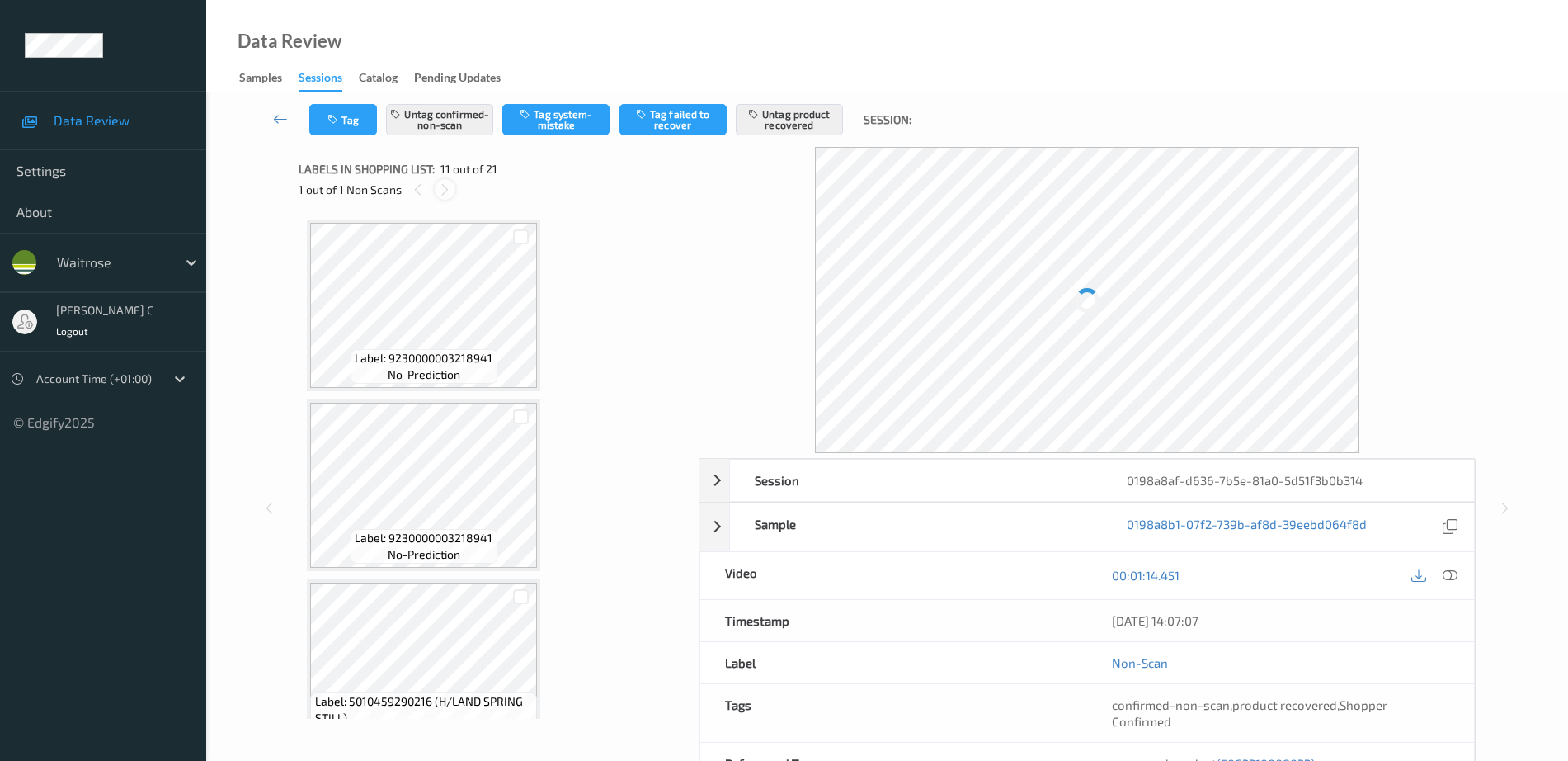
scroll to position [1627, 0]
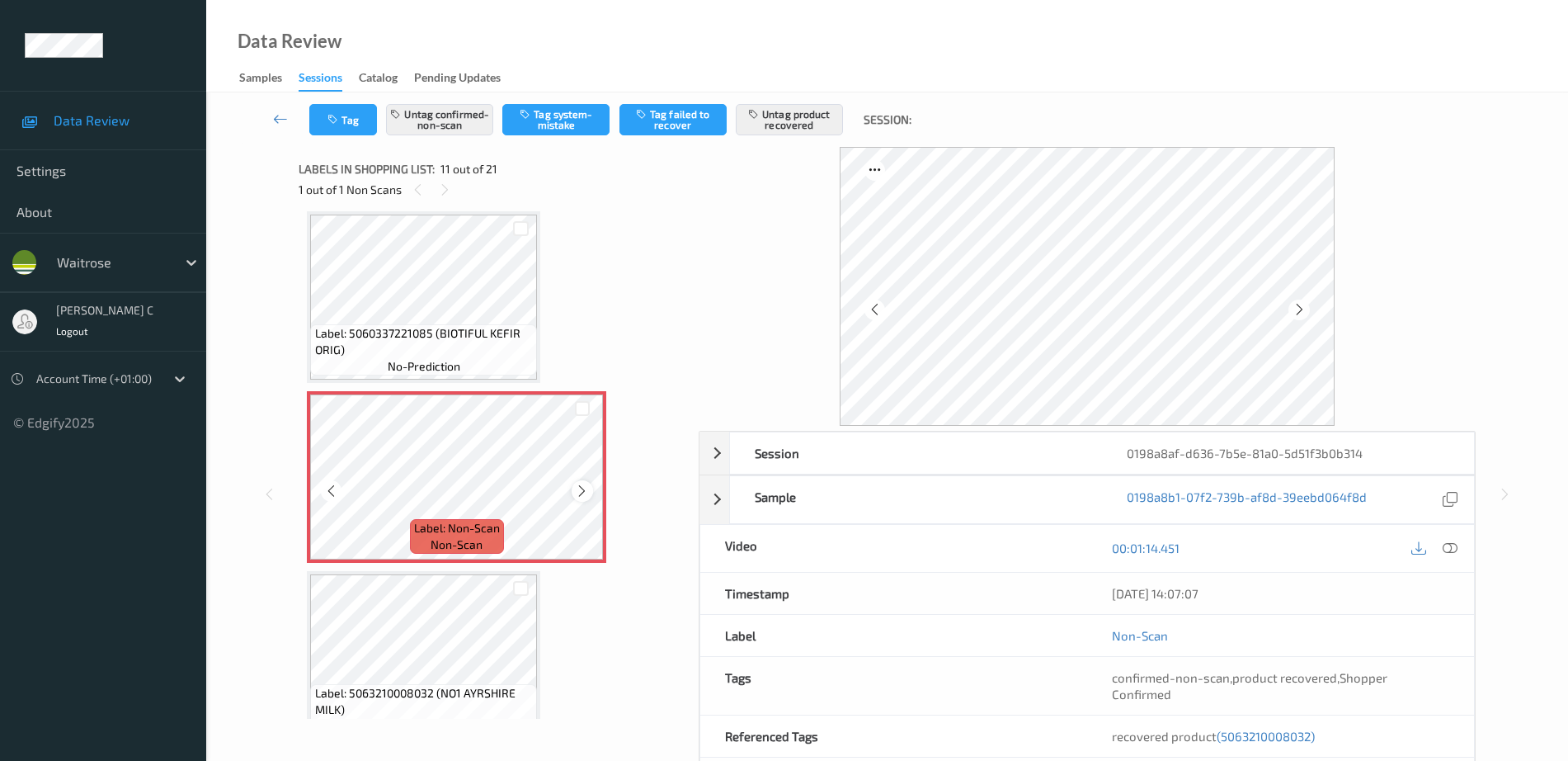
click at [583, 487] on icon at bounding box center [582, 491] width 14 height 15
click at [369, 338] on span "Label: 5060337221085 (BIOTIFUL KEFIR ORIG)" at bounding box center [425, 341] width 219 height 33
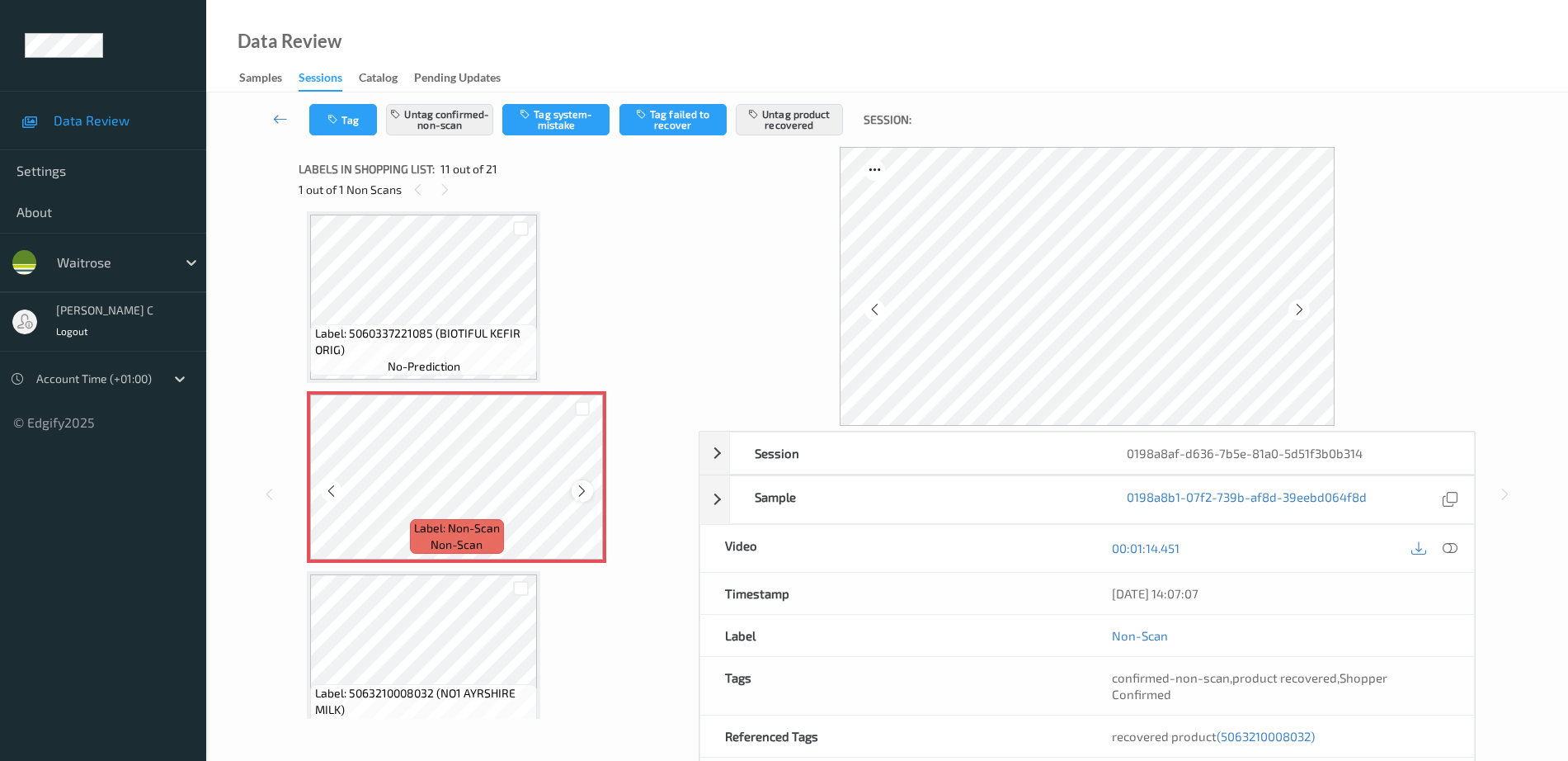
click at [588, 496] on icon at bounding box center [582, 491] width 14 height 15
click at [492, 531] on span "Label: Non-Scan" at bounding box center [457, 528] width 86 height 17
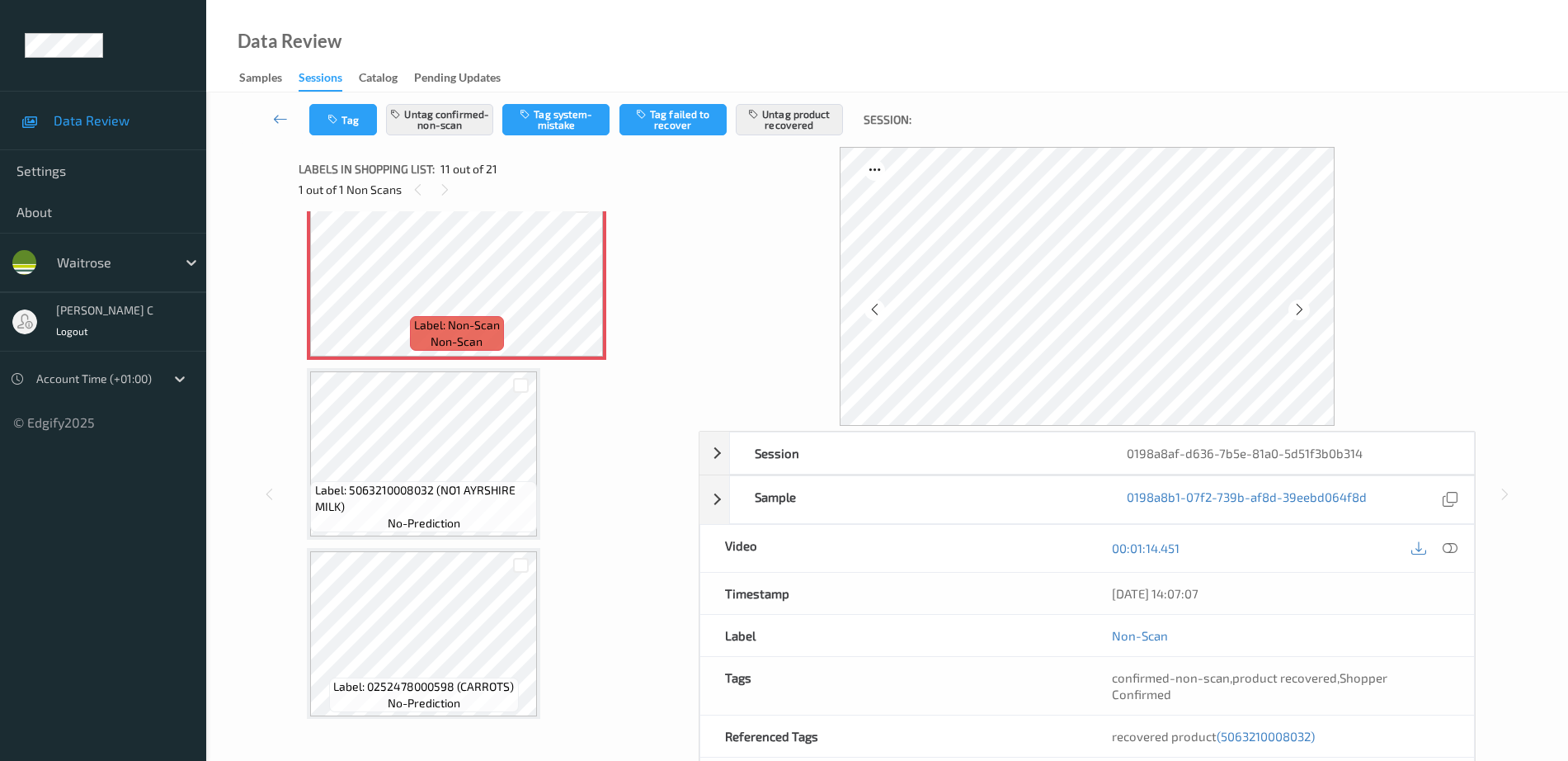
scroll to position [1833, 0]
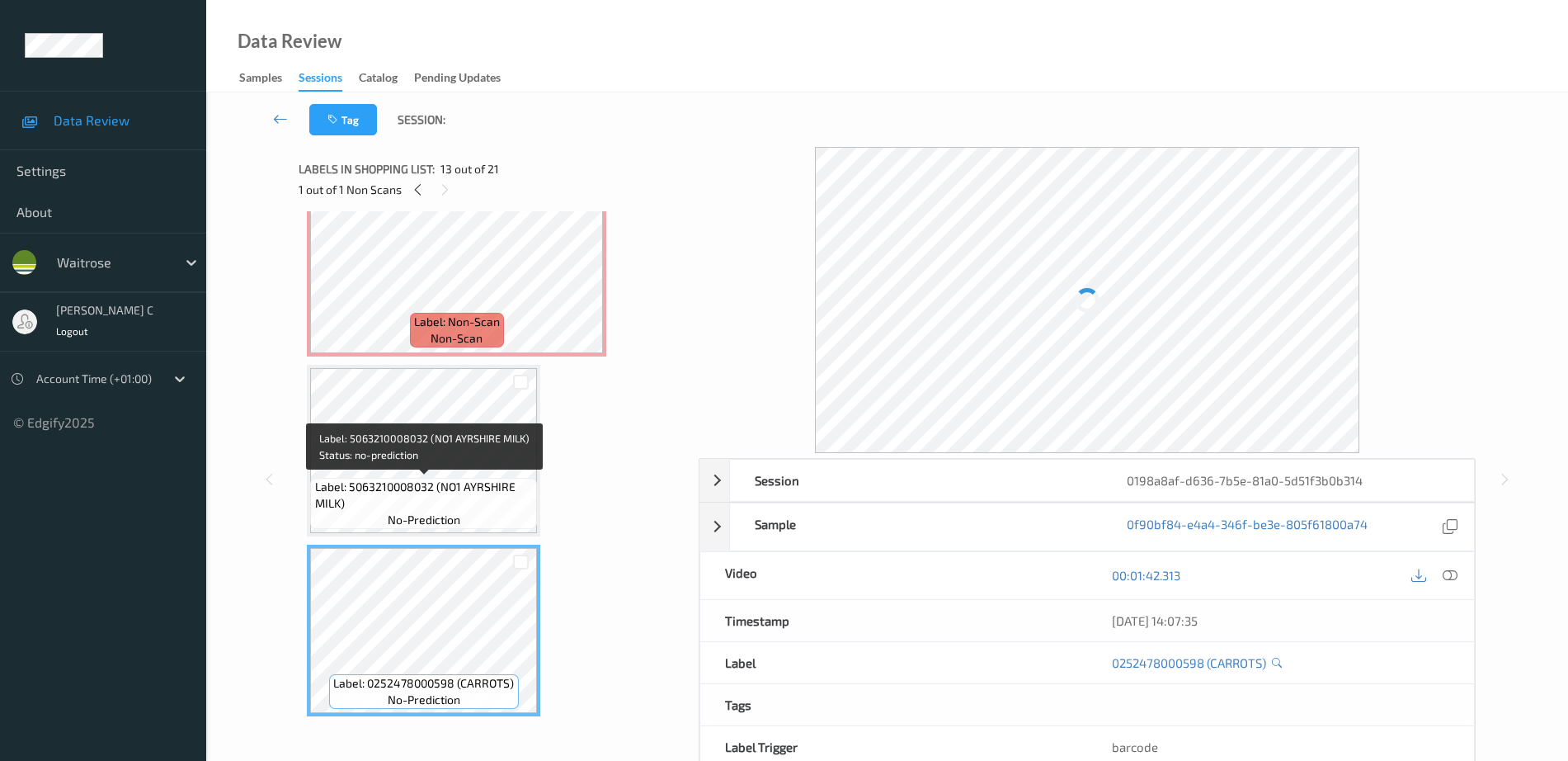
click at [449, 486] on span "Label: 5063210008032 (NO1 AYRSHIRE MILK)" at bounding box center [425, 494] width 219 height 33
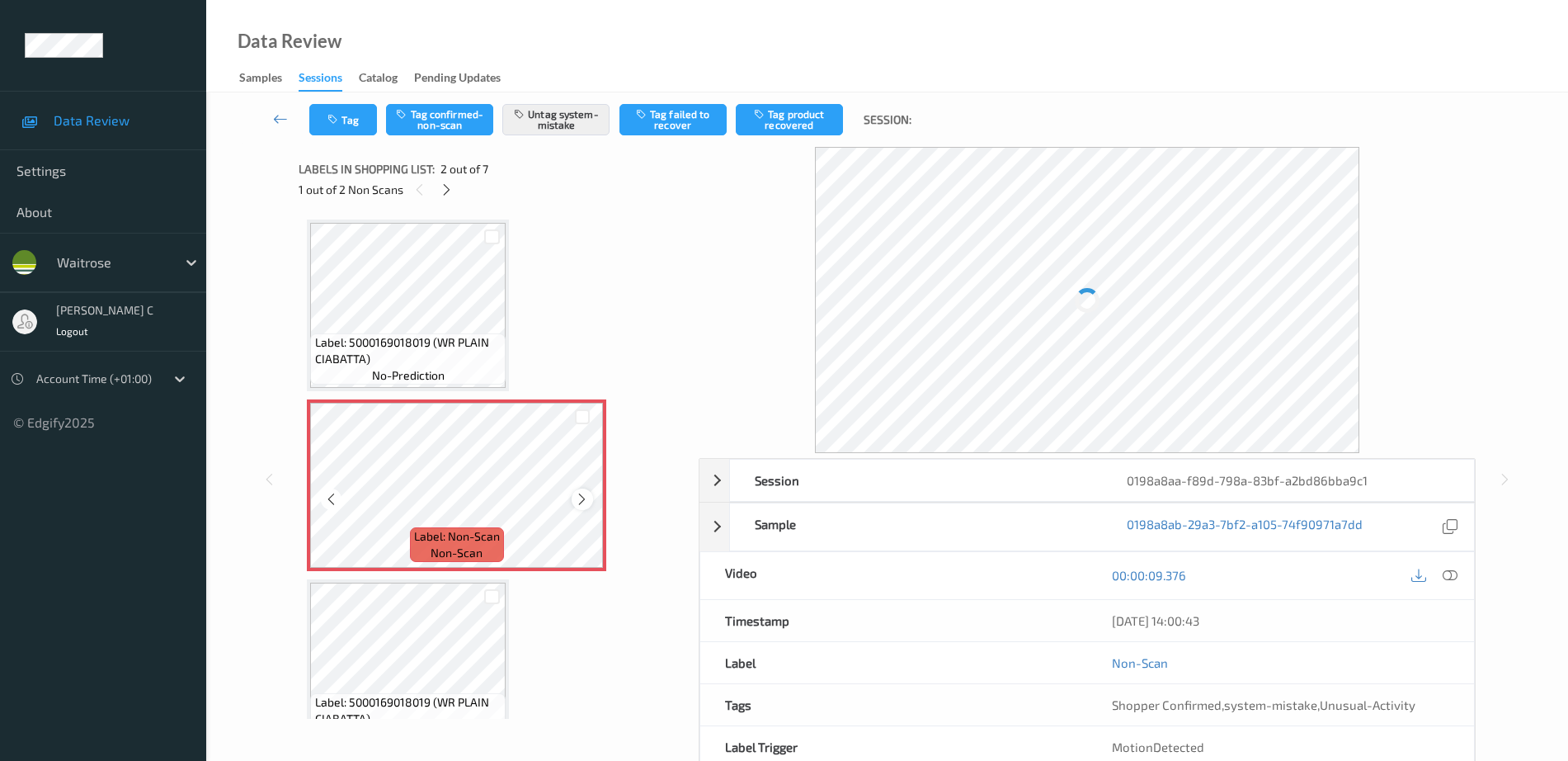
click at [577, 499] on icon at bounding box center [582, 499] width 14 height 15
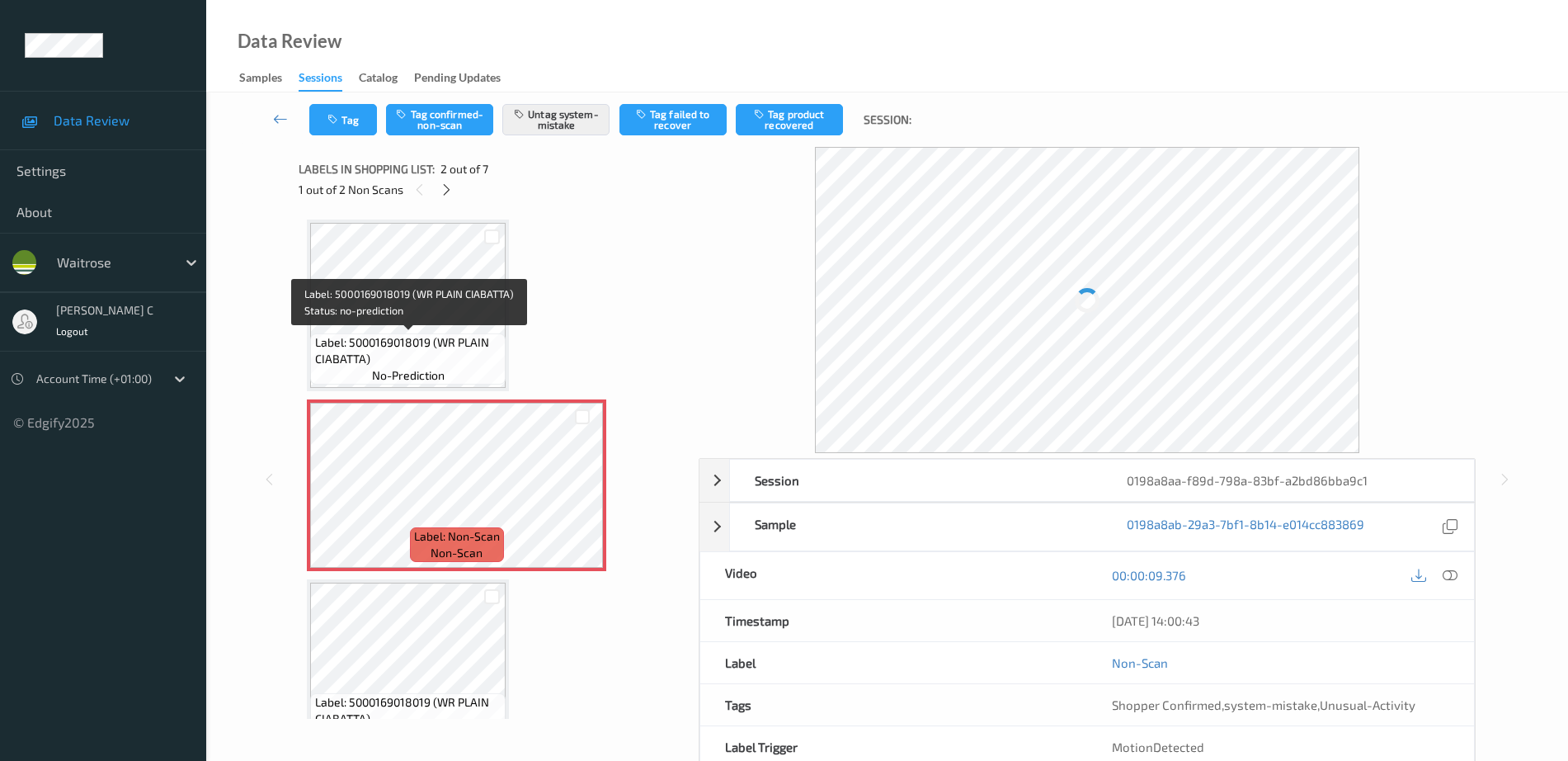
click at [401, 336] on span "Label: 5000169018019 (WR PLAIN CIABATTA)" at bounding box center [409, 350] width 187 height 33
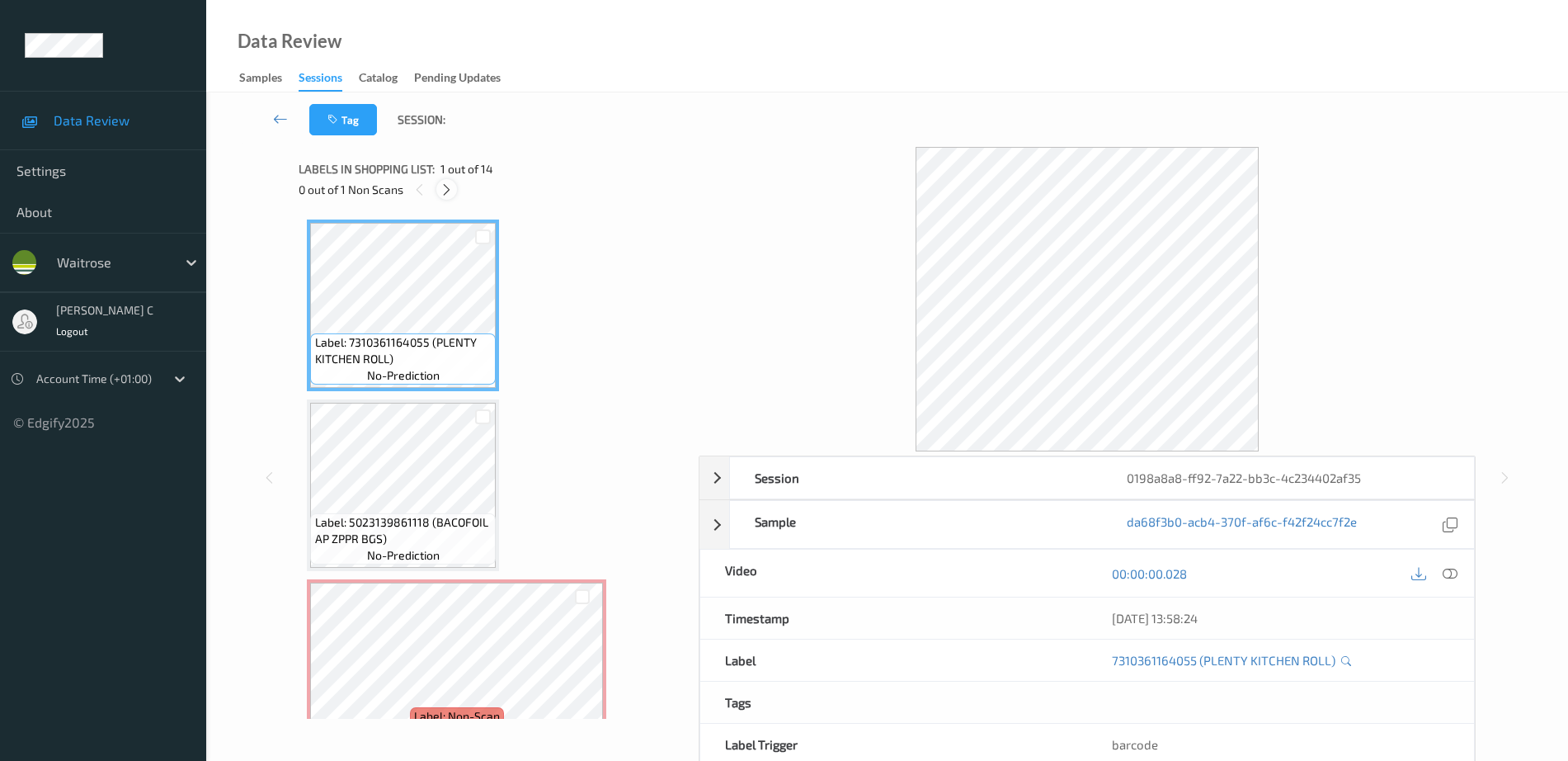
click at [454, 194] on div at bounding box center [446, 189] width 21 height 21
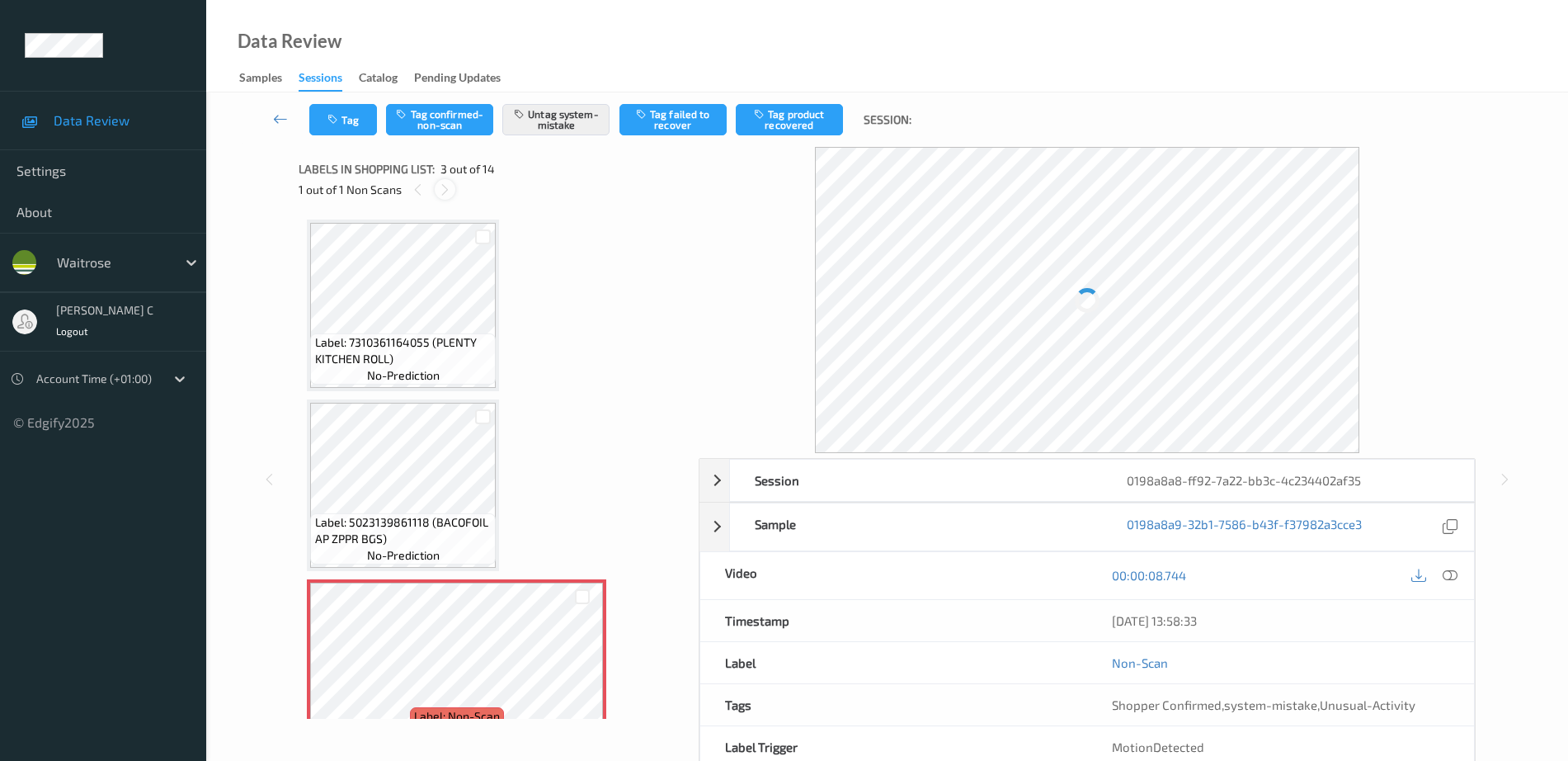
scroll to position [188, 0]
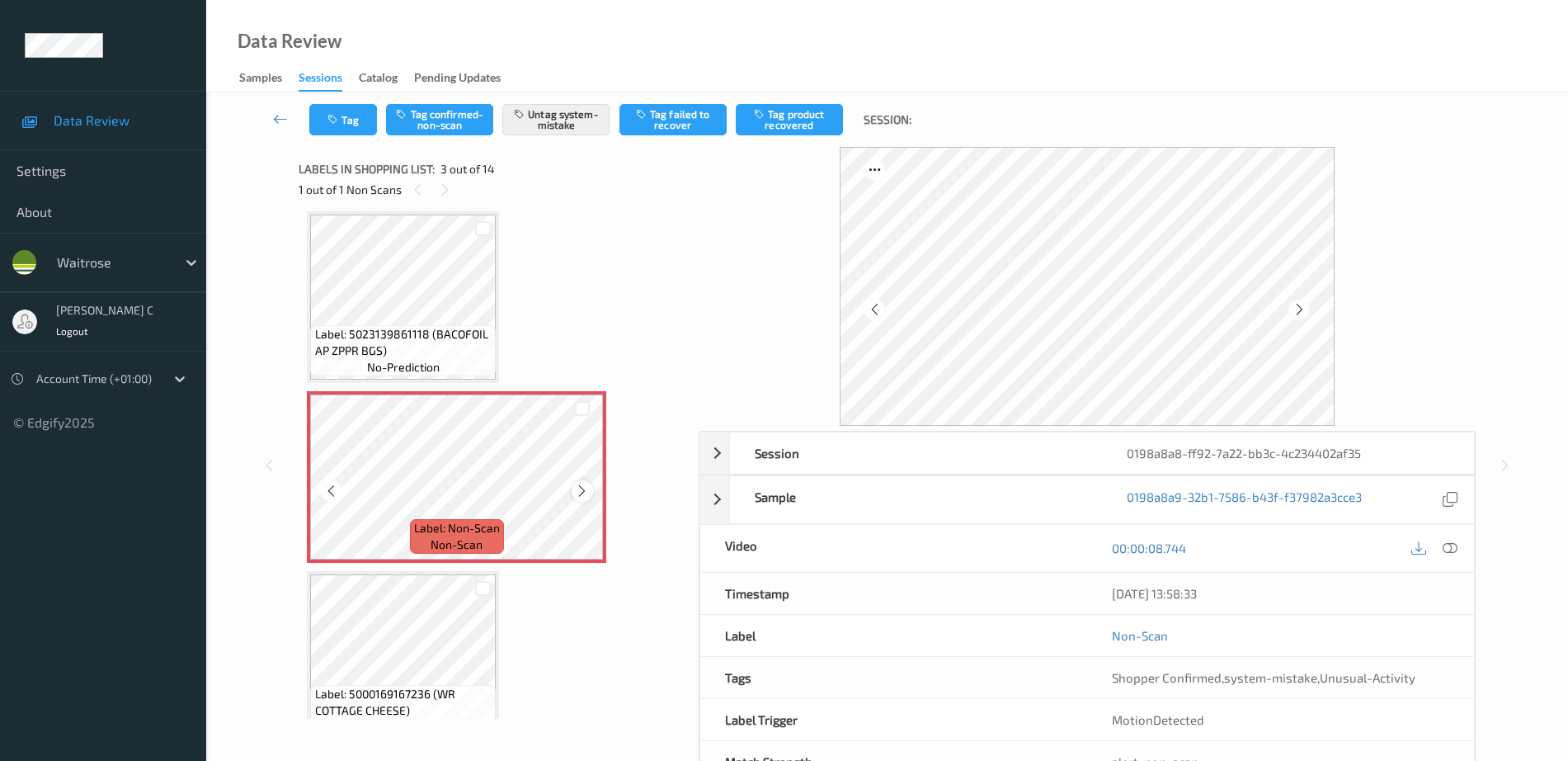
click at [576, 489] on icon at bounding box center [582, 491] width 14 height 15
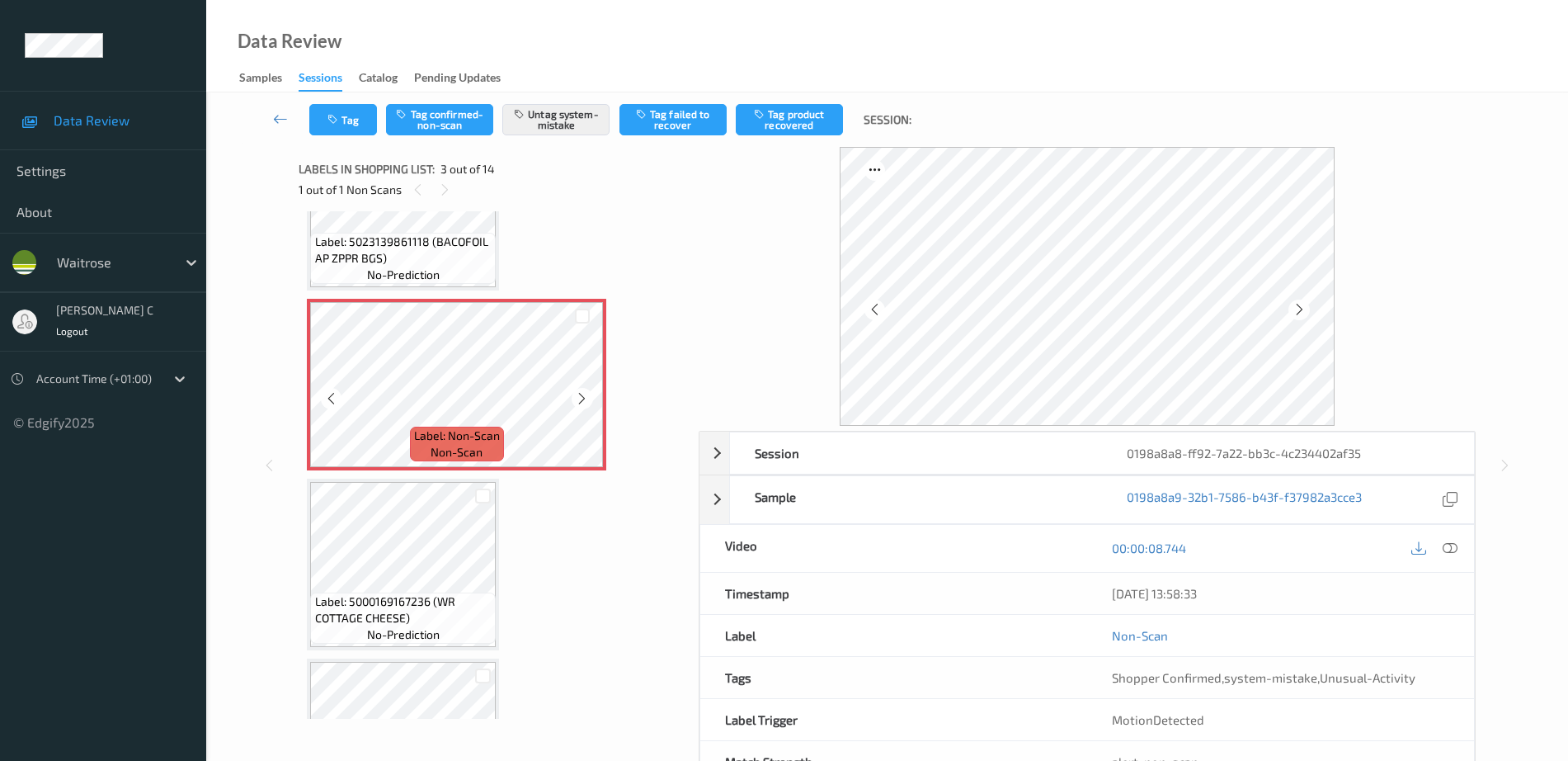
scroll to position [309, 0]
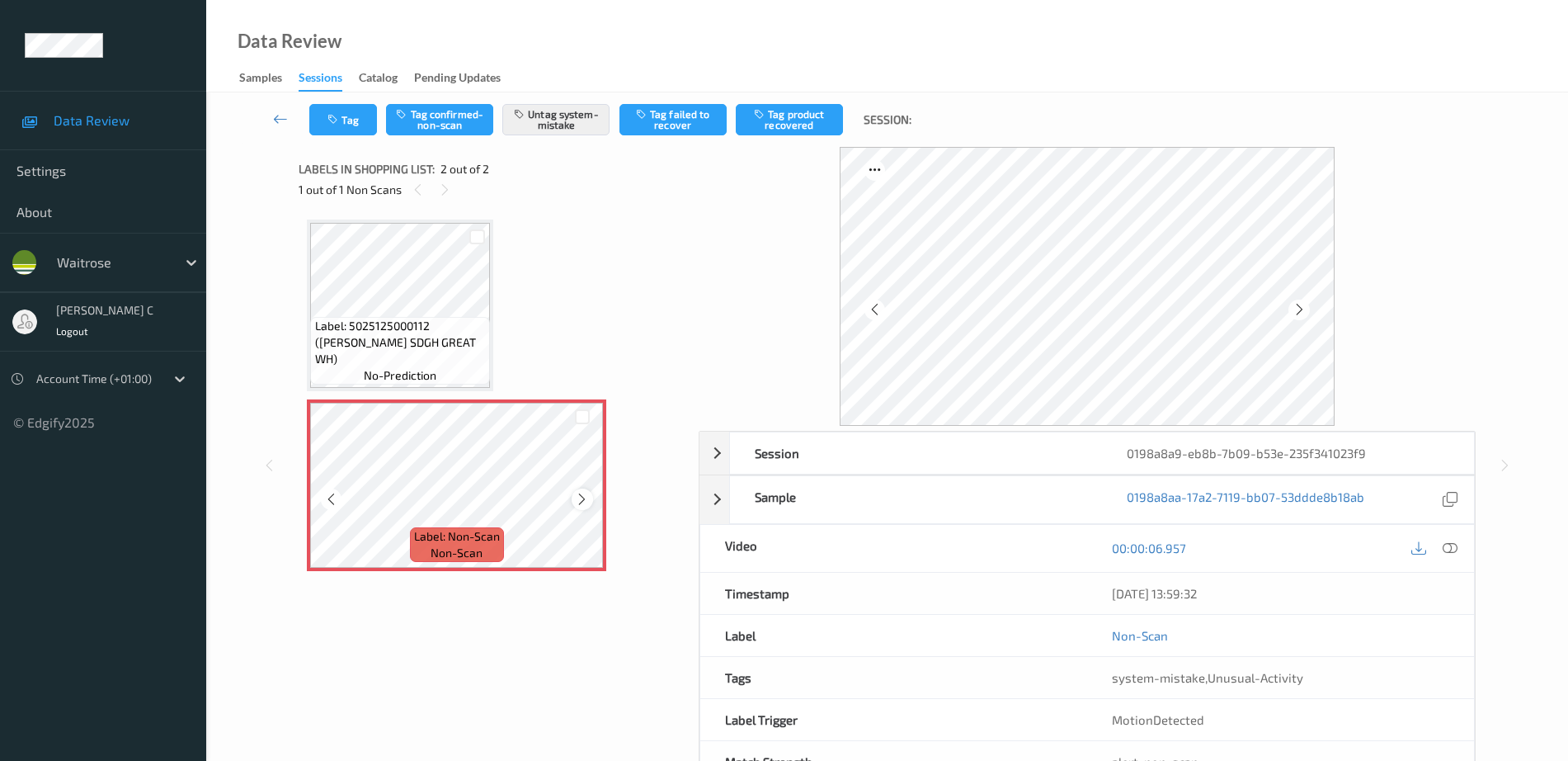
click at [578, 498] on icon at bounding box center [582, 499] width 14 height 15
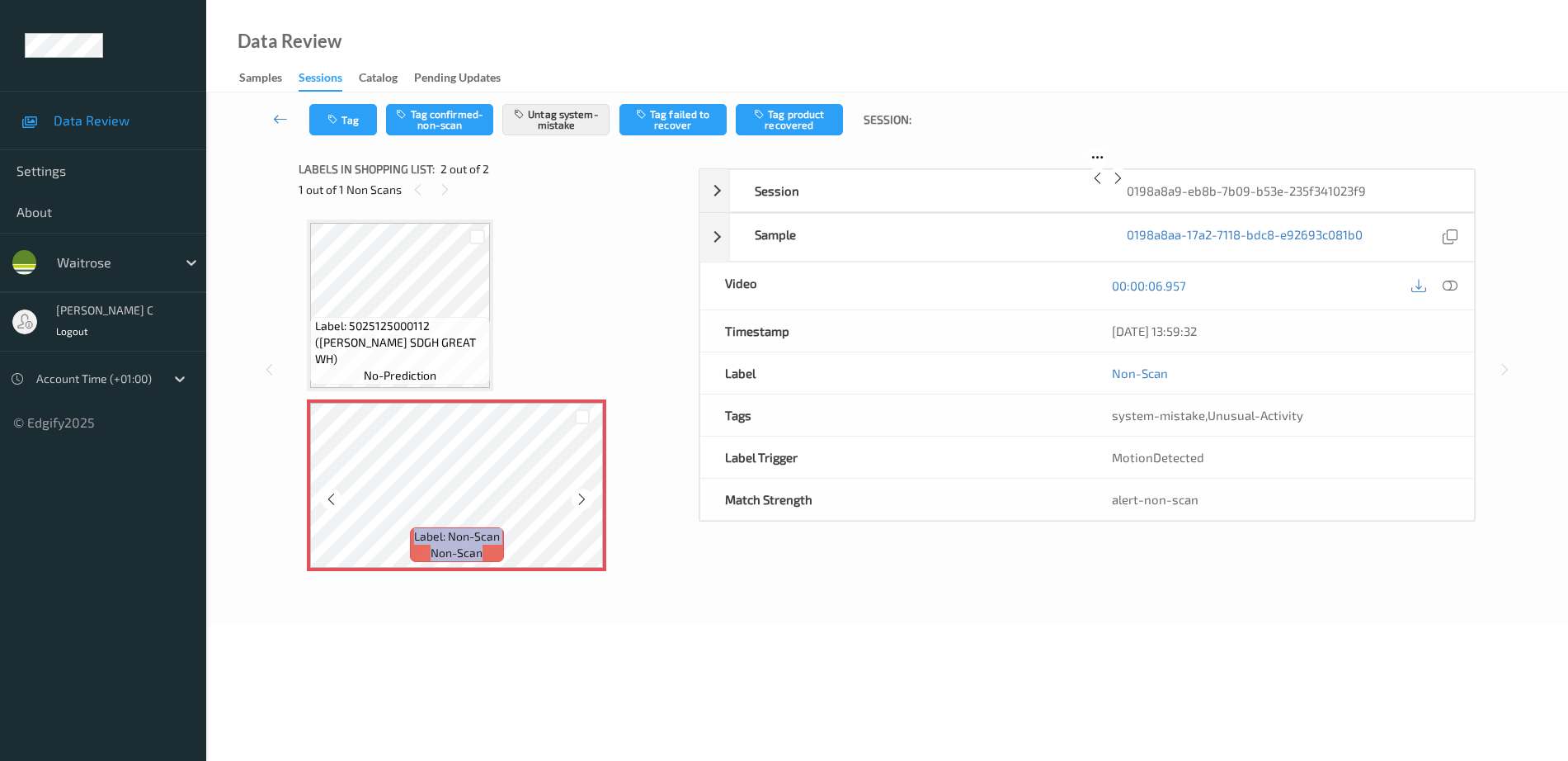
click at [578, 498] on icon at bounding box center [582, 499] width 14 height 15
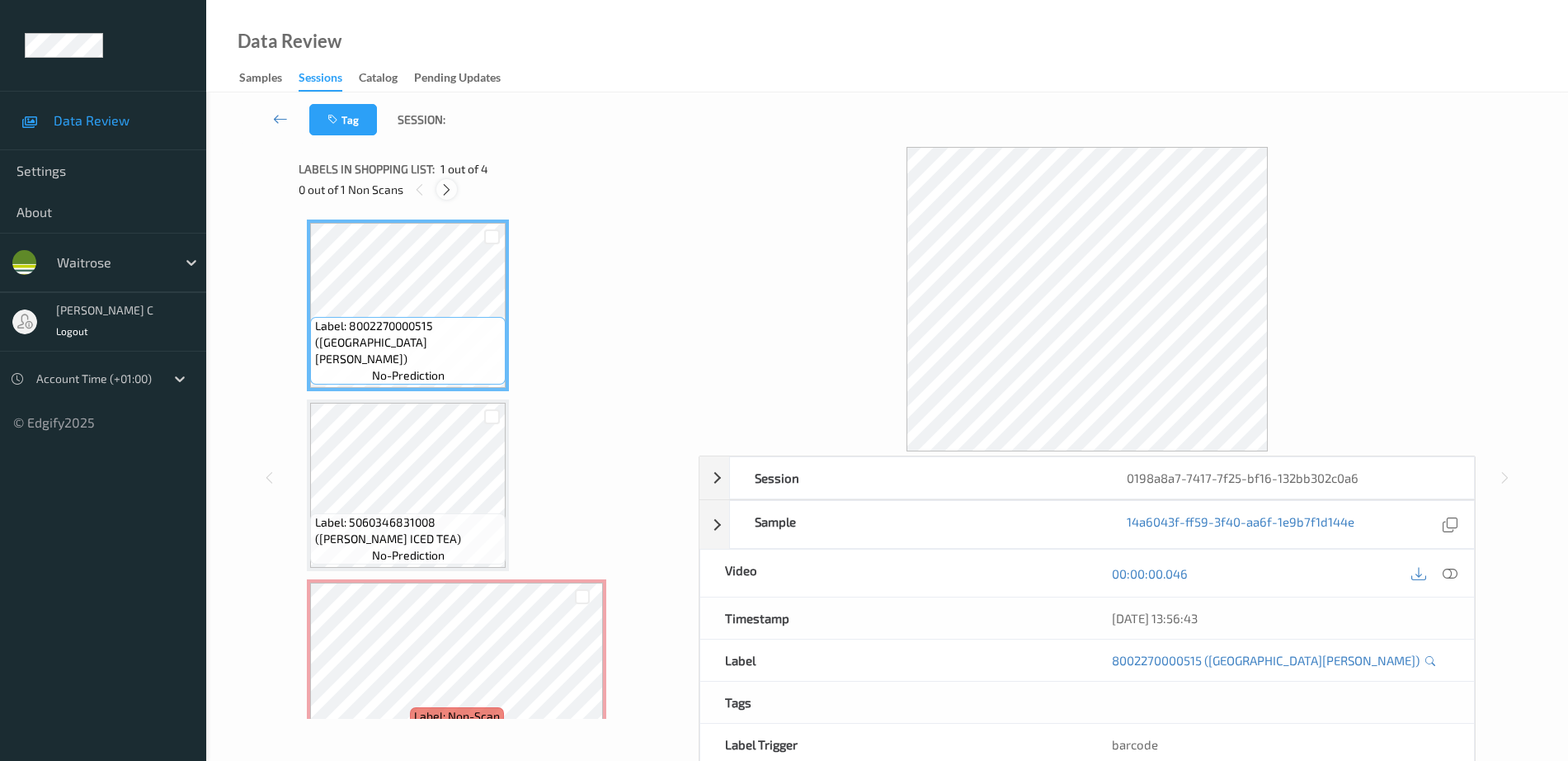
click at [445, 198] on div at bounding box center [446, 189] width 21 height 21
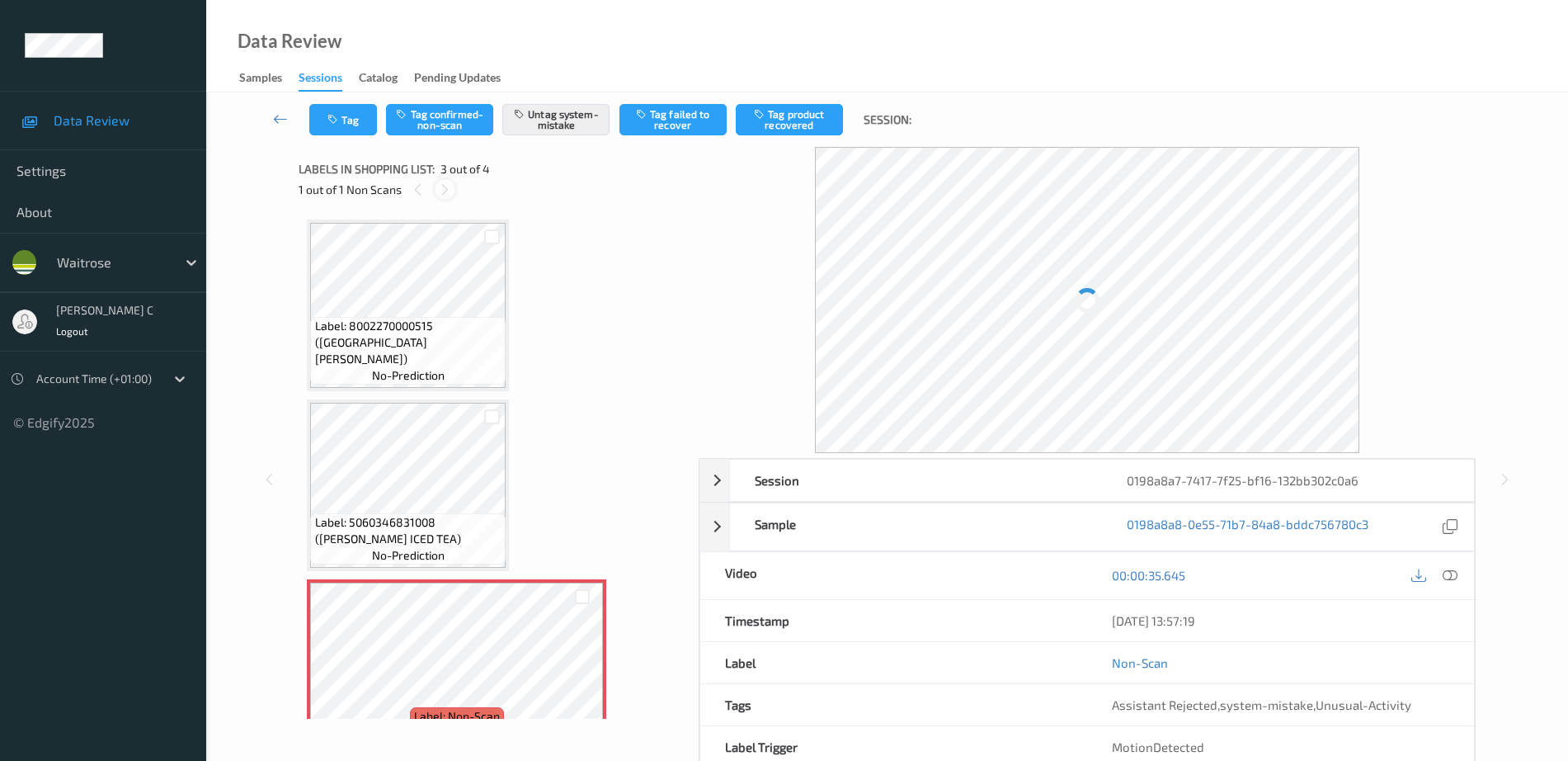
scroll to position [188, 0]
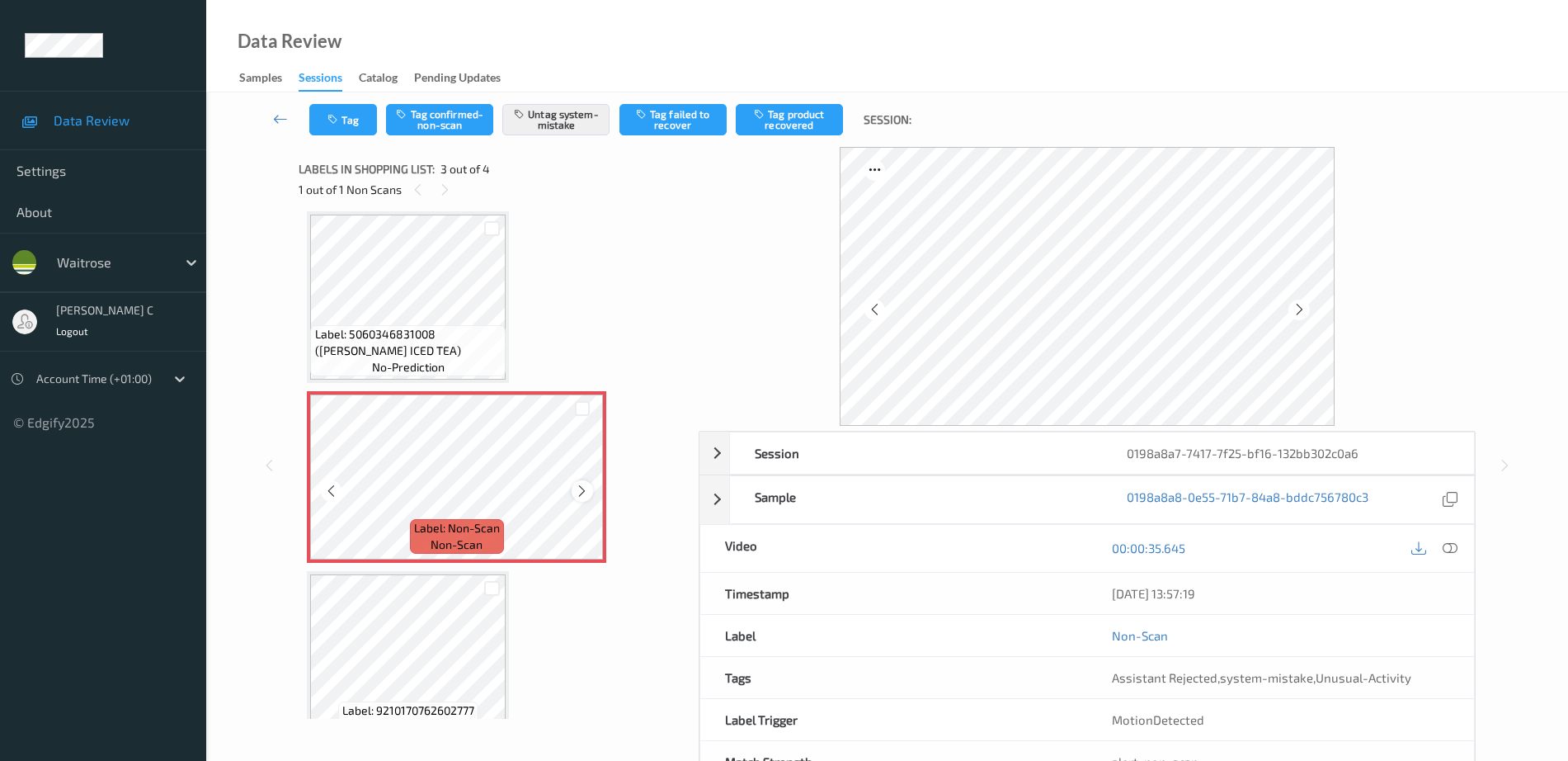
click at [574, 483] on div at bounding box center [582, 490] width 21 height 21
click at [428, 335] on span "Label: 5060346831008 (HB PEACH ICED TEA)" at bounding box center [409, 342] width 187 height 33
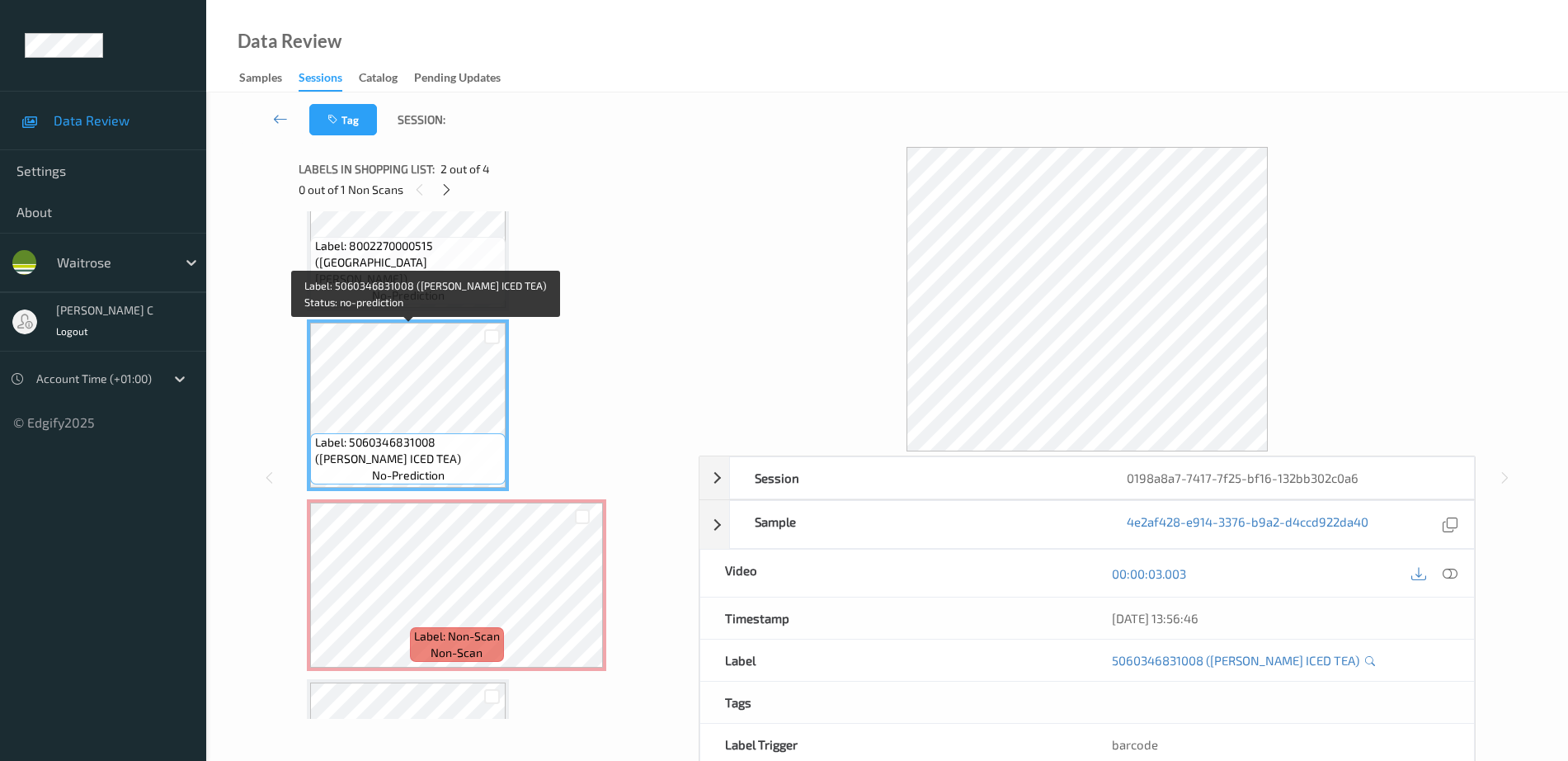
scroll to position [0, 0]
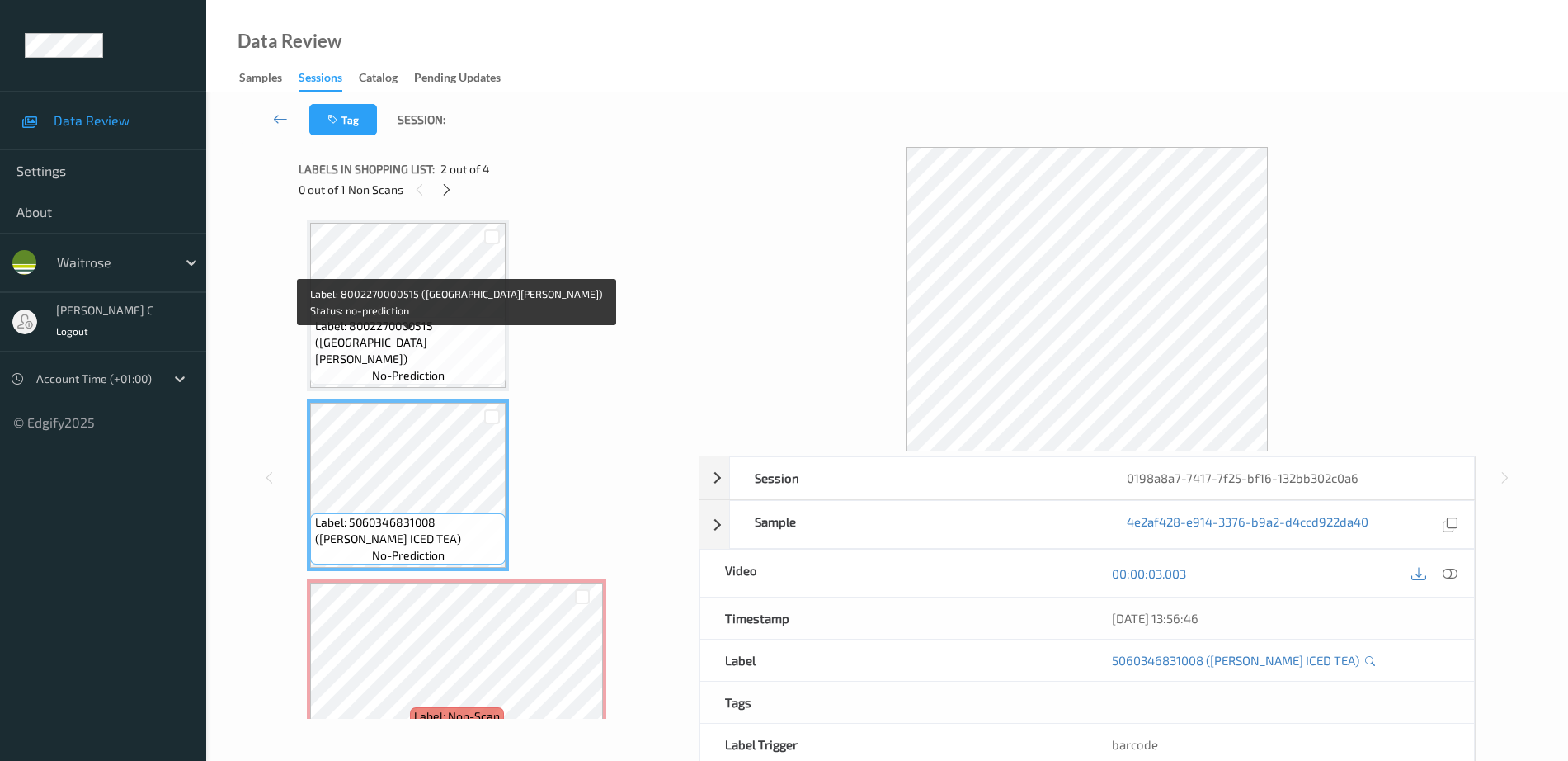
click at [430, 342] on span "Label: 8002270000515 (SAN PELLEGRINO)" at bounding box center [409, 342] width 187 height 50
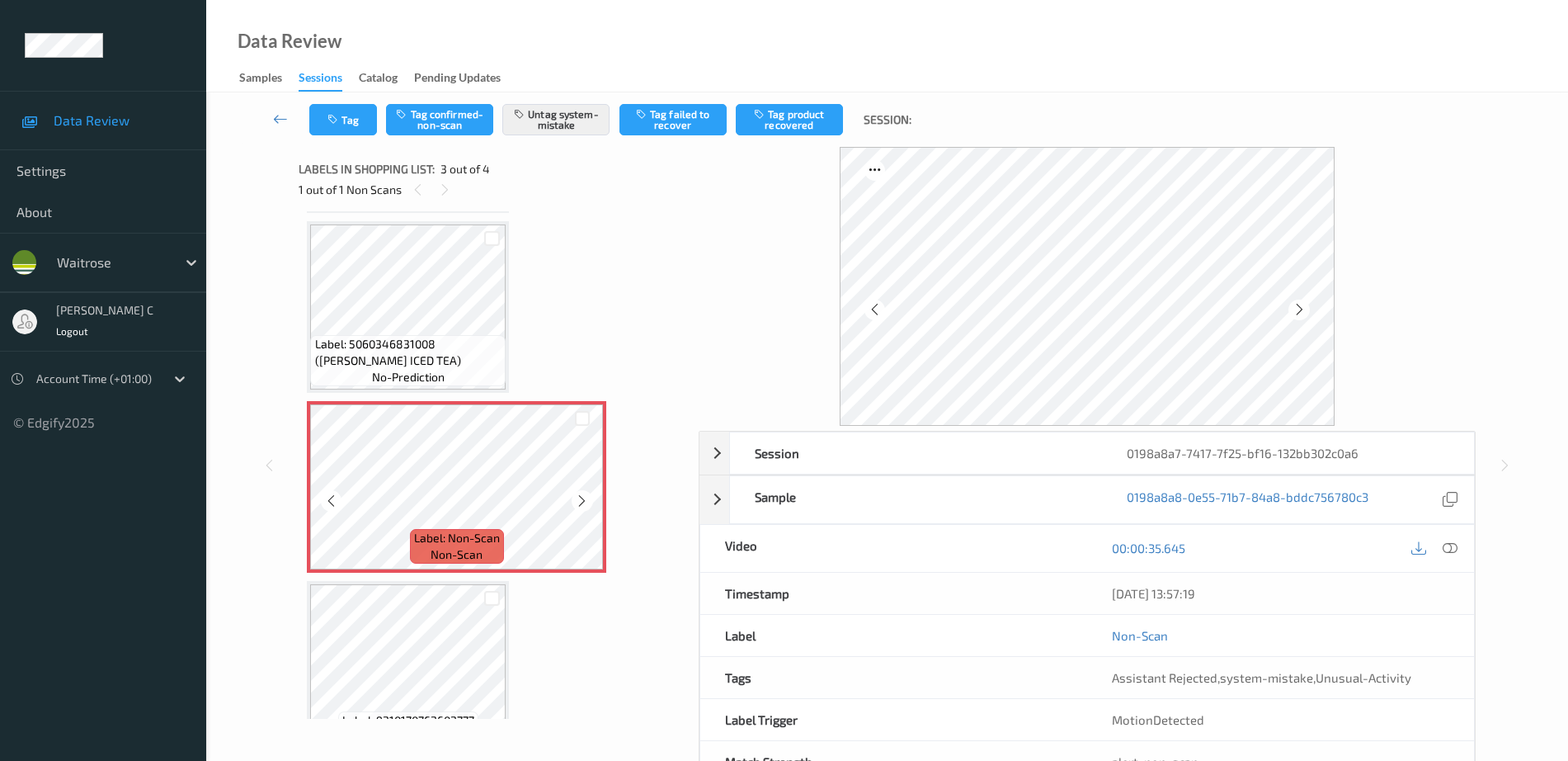
scroll to position [206, 0]
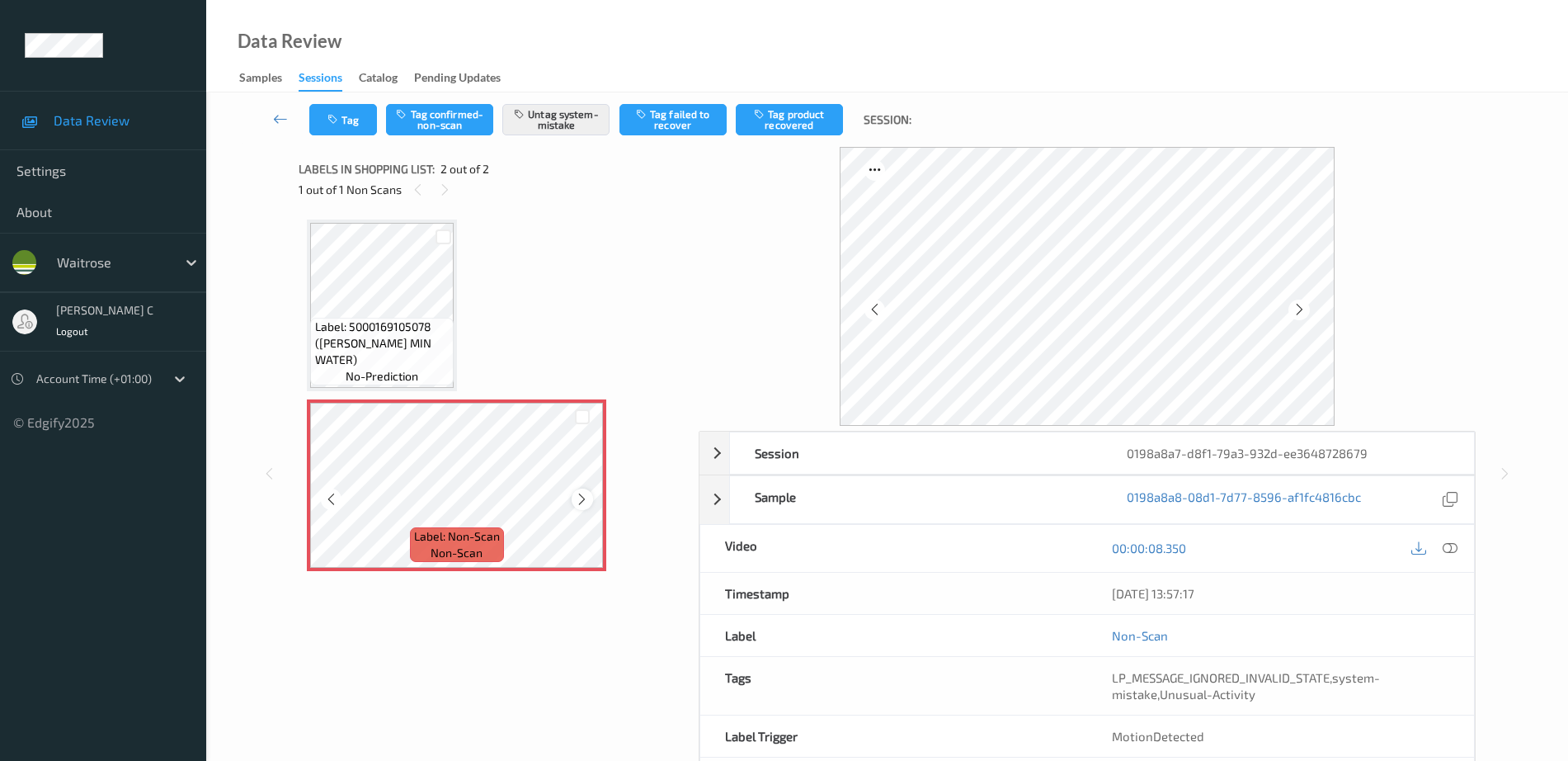
click at [591, 499] on div at bounding box center [582, 499] width 21 height 21
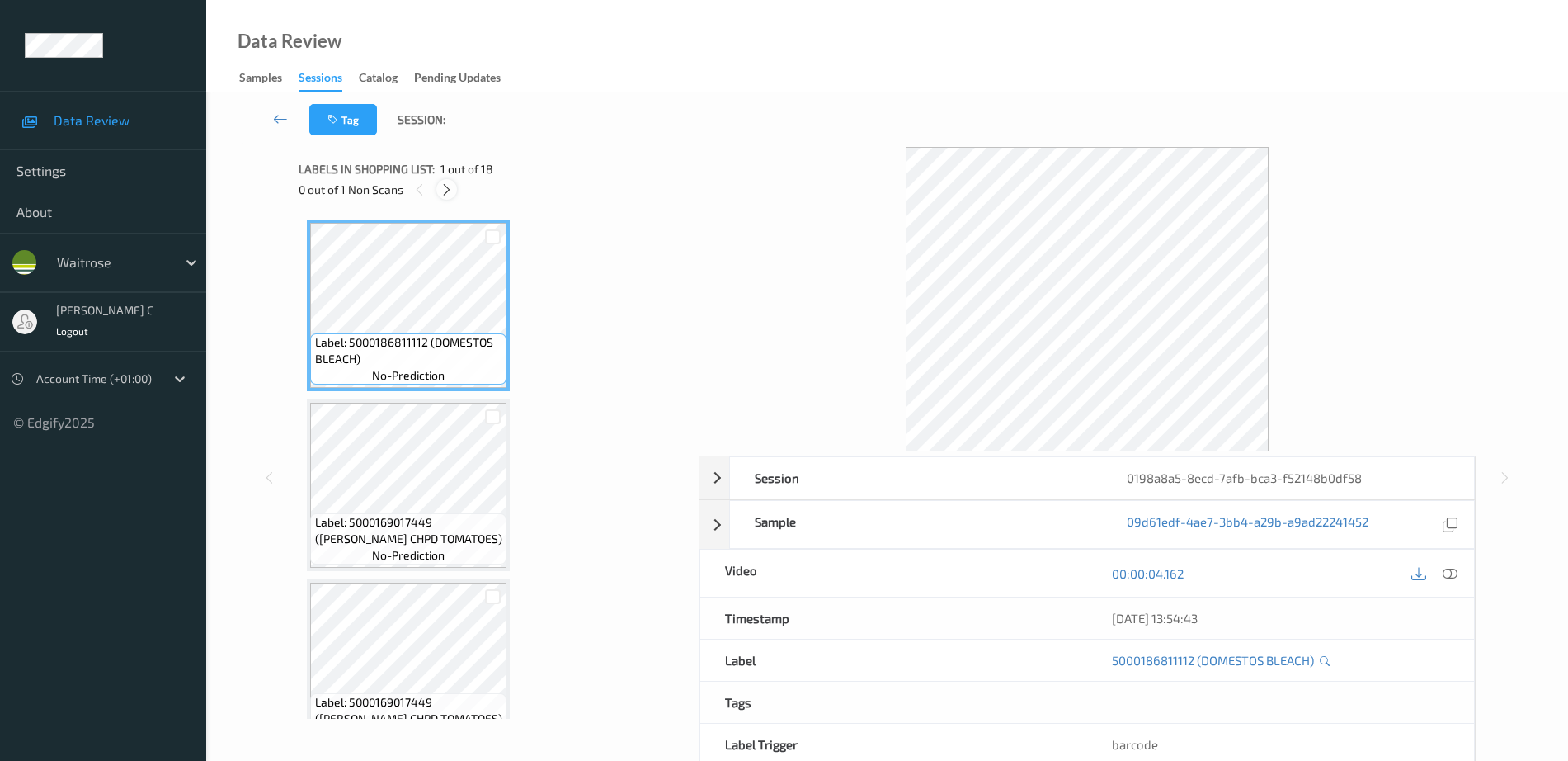
click at [446, 184] on icon at bounding box center [446, 190] width 14 height 15
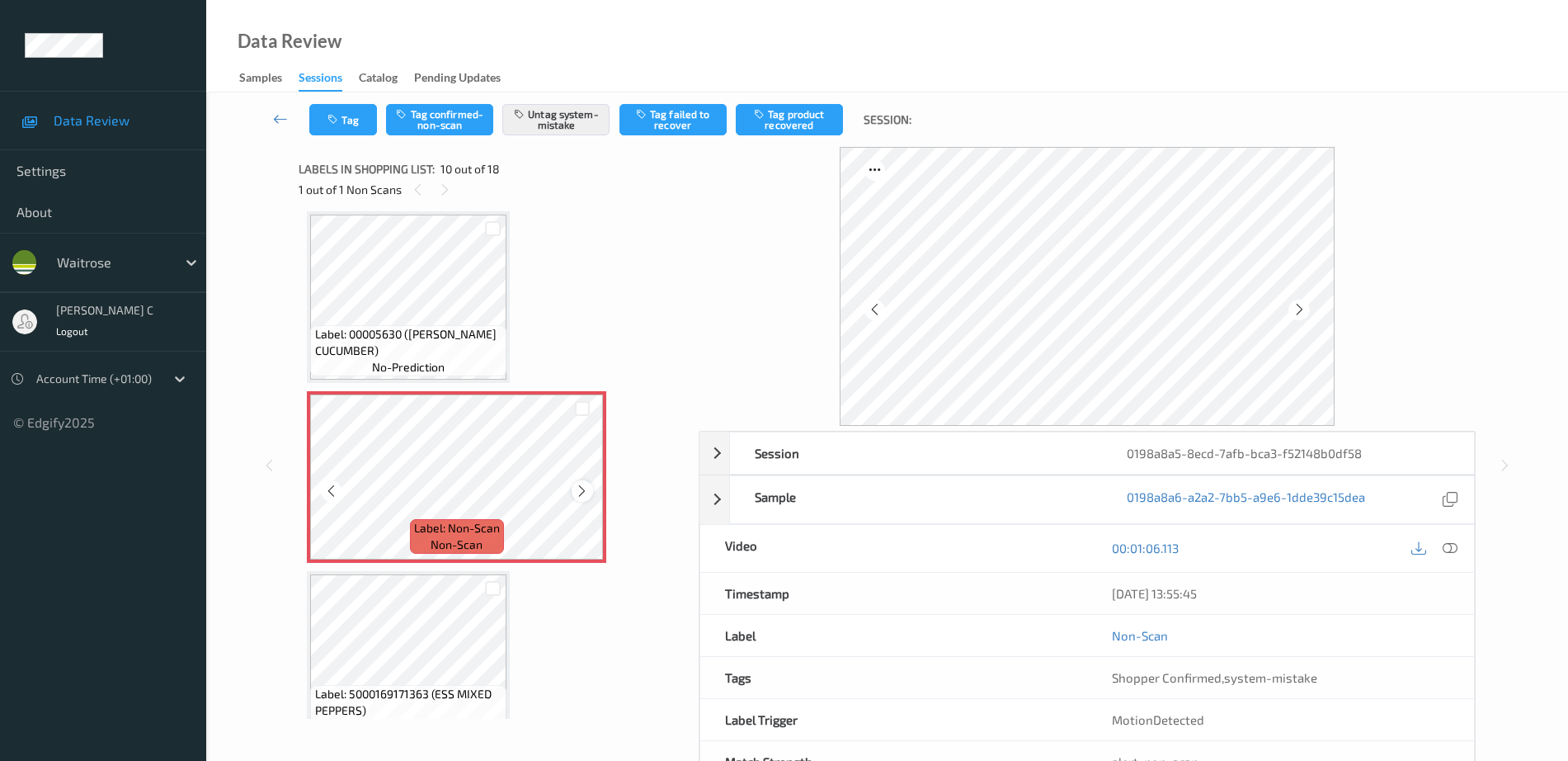
click at [582, 493] on icon at bounding box center [582, 491] width 14 height 15
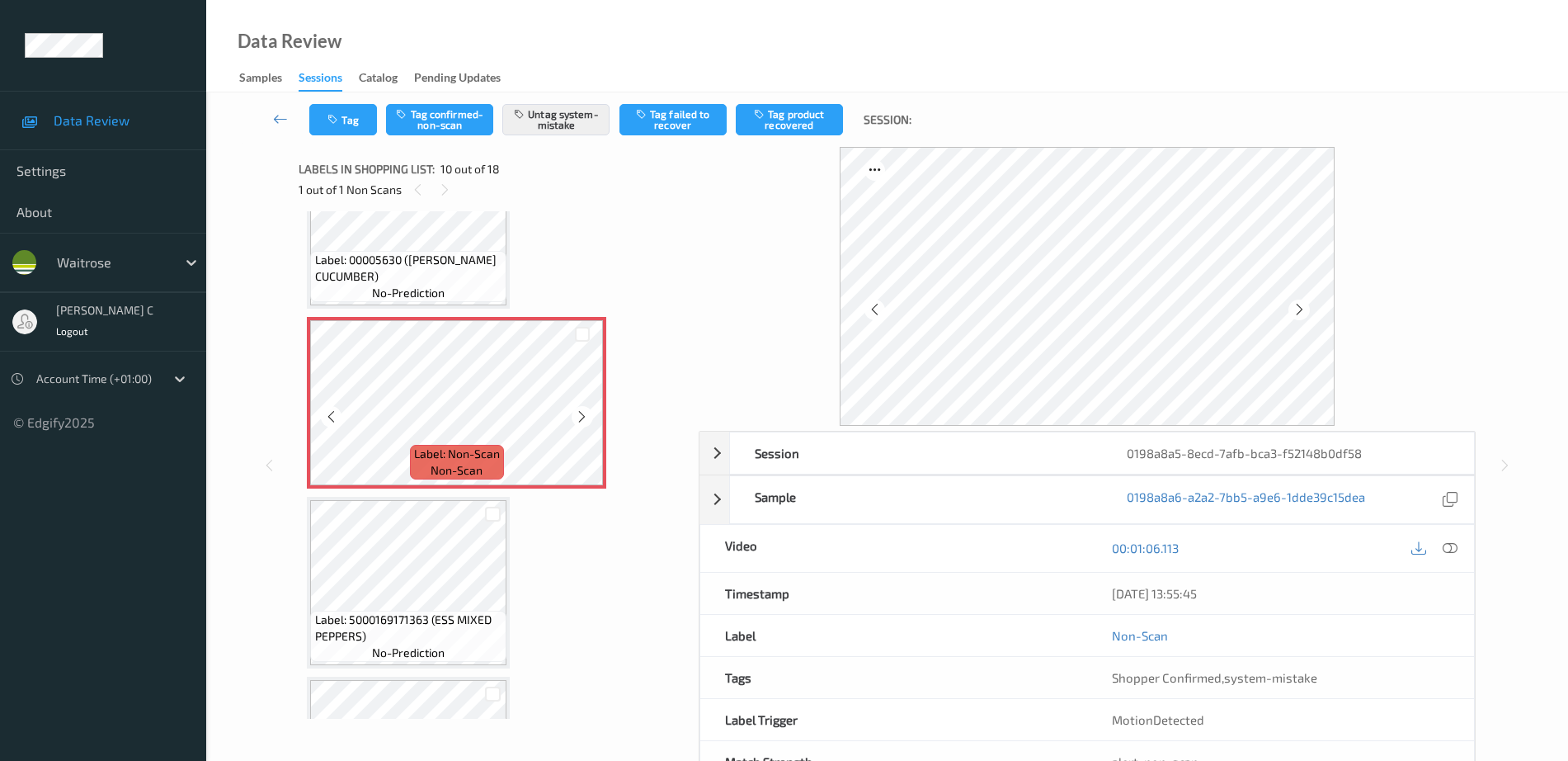
scroll to position [1551, 0]
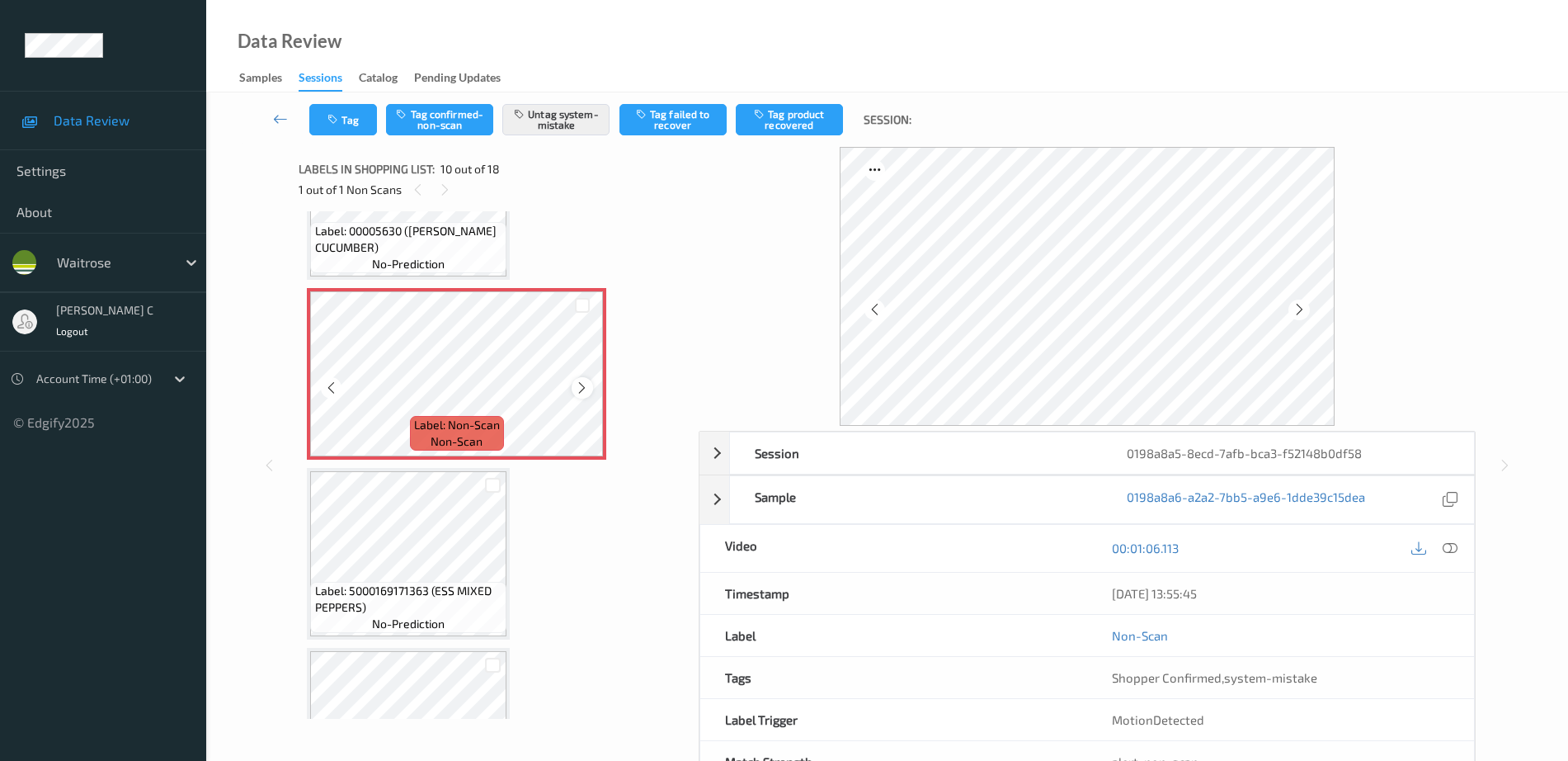
click at [579, 380] on icon at bounding box center [582, 388] width 14 height 15
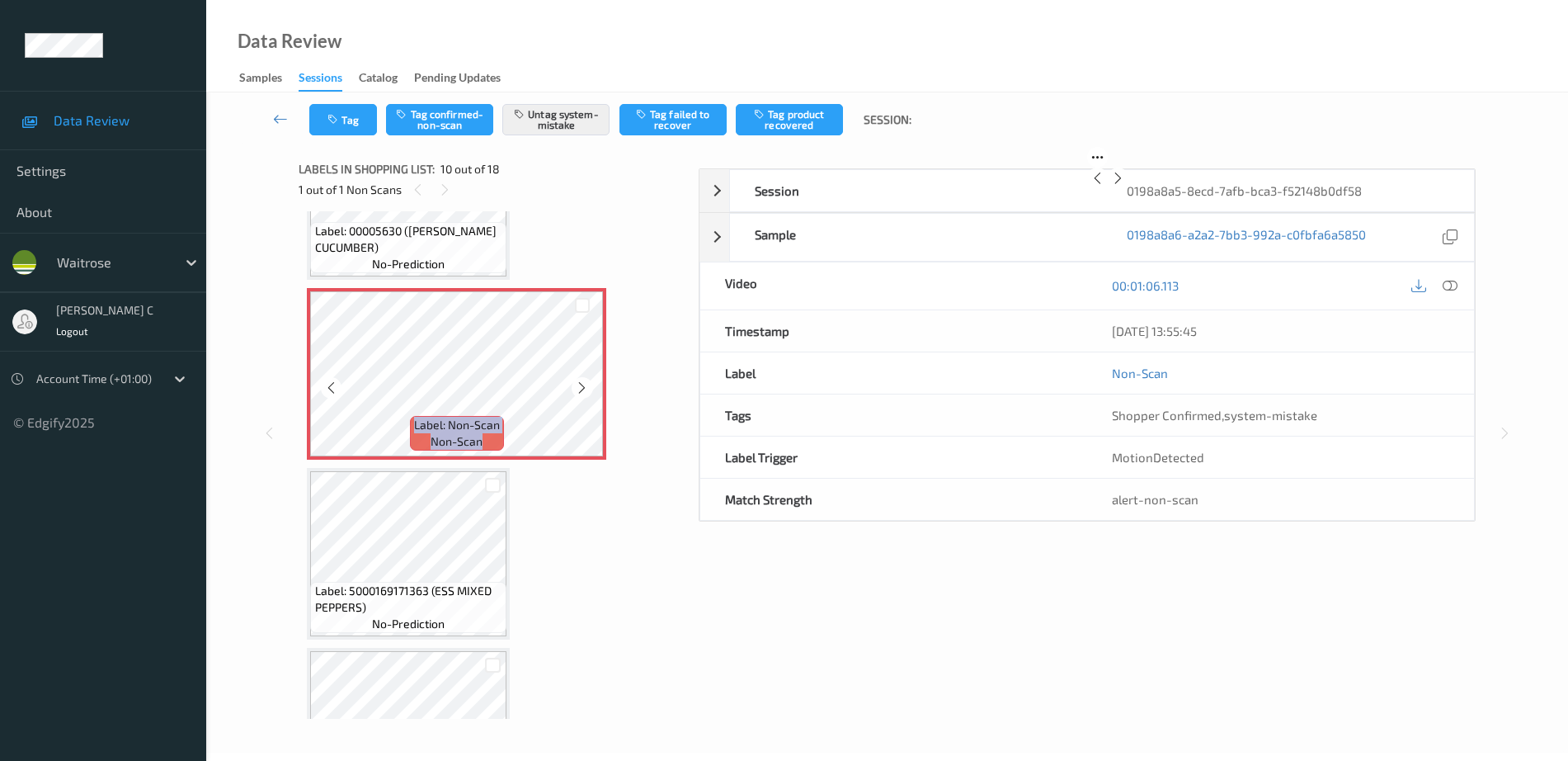
click at [579, 380] on icon at bounding box center [582, 388] width 14 height 15
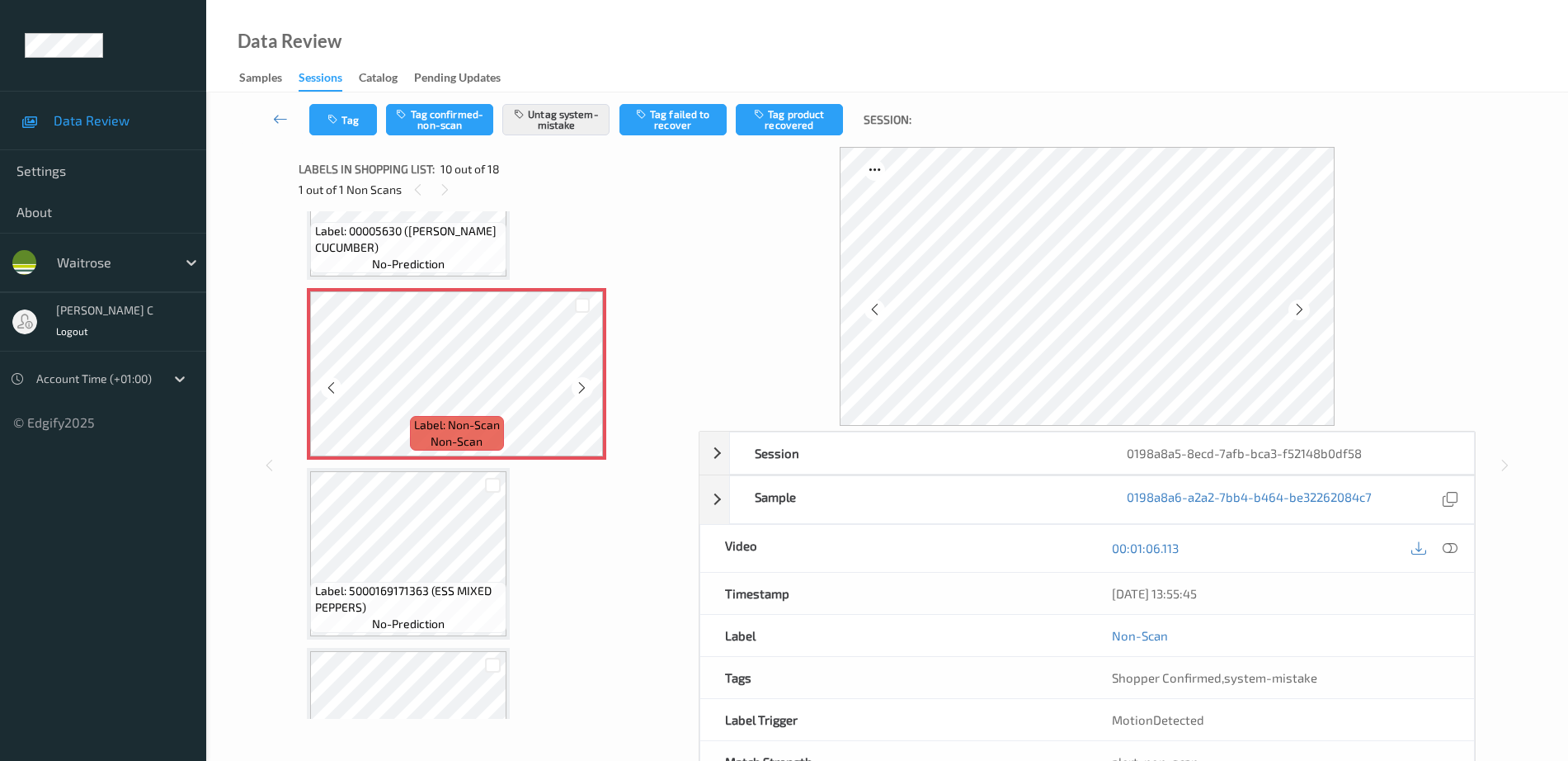
click at [579, 380] on icon at bounding box center [582, 388] width 14 height 15
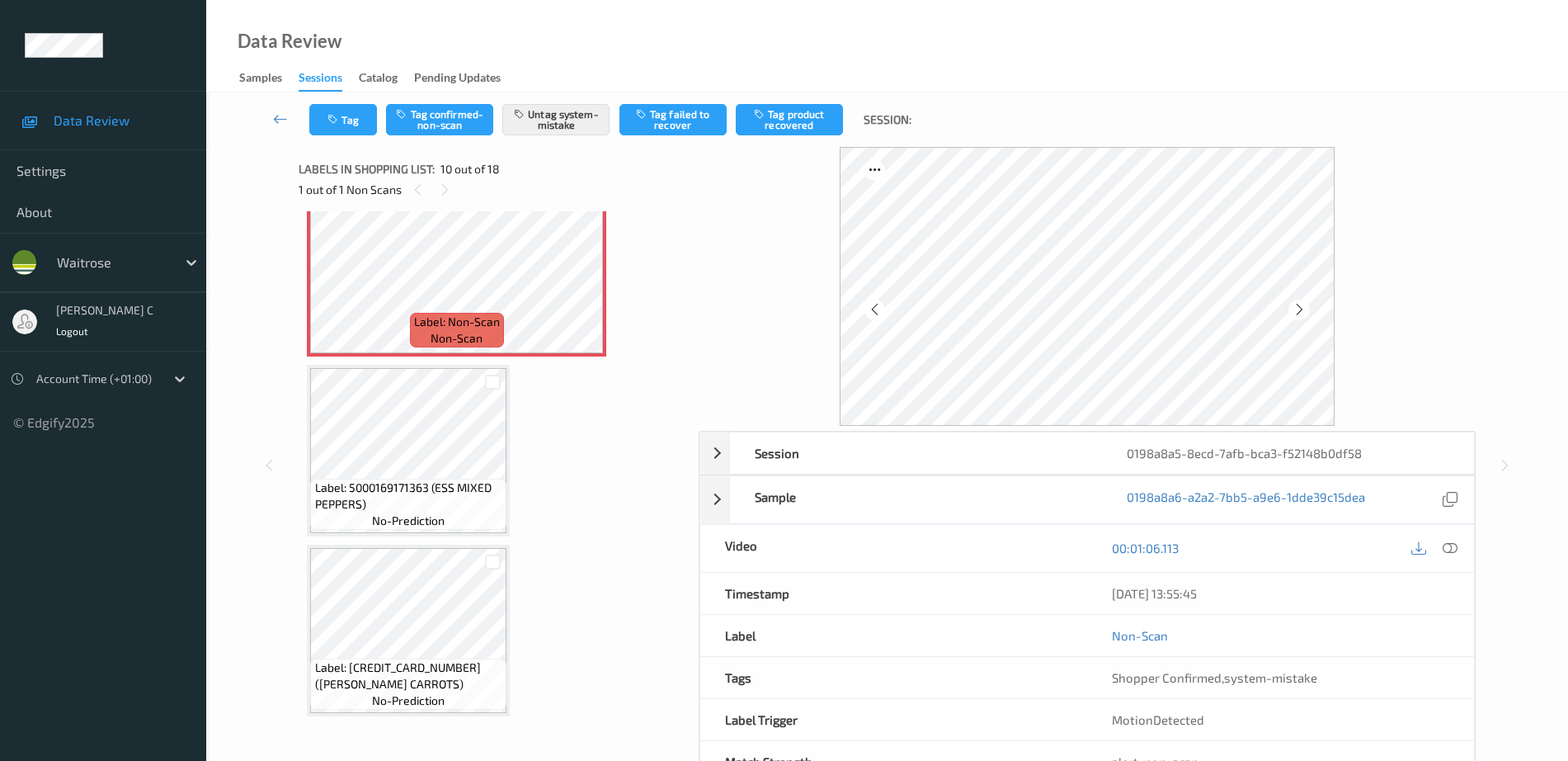
click at [350, 489] on span "Label: 5000169171363 (ESS MIXED PEPPERS)" at bounding box center [409, 495] width 188 height 33
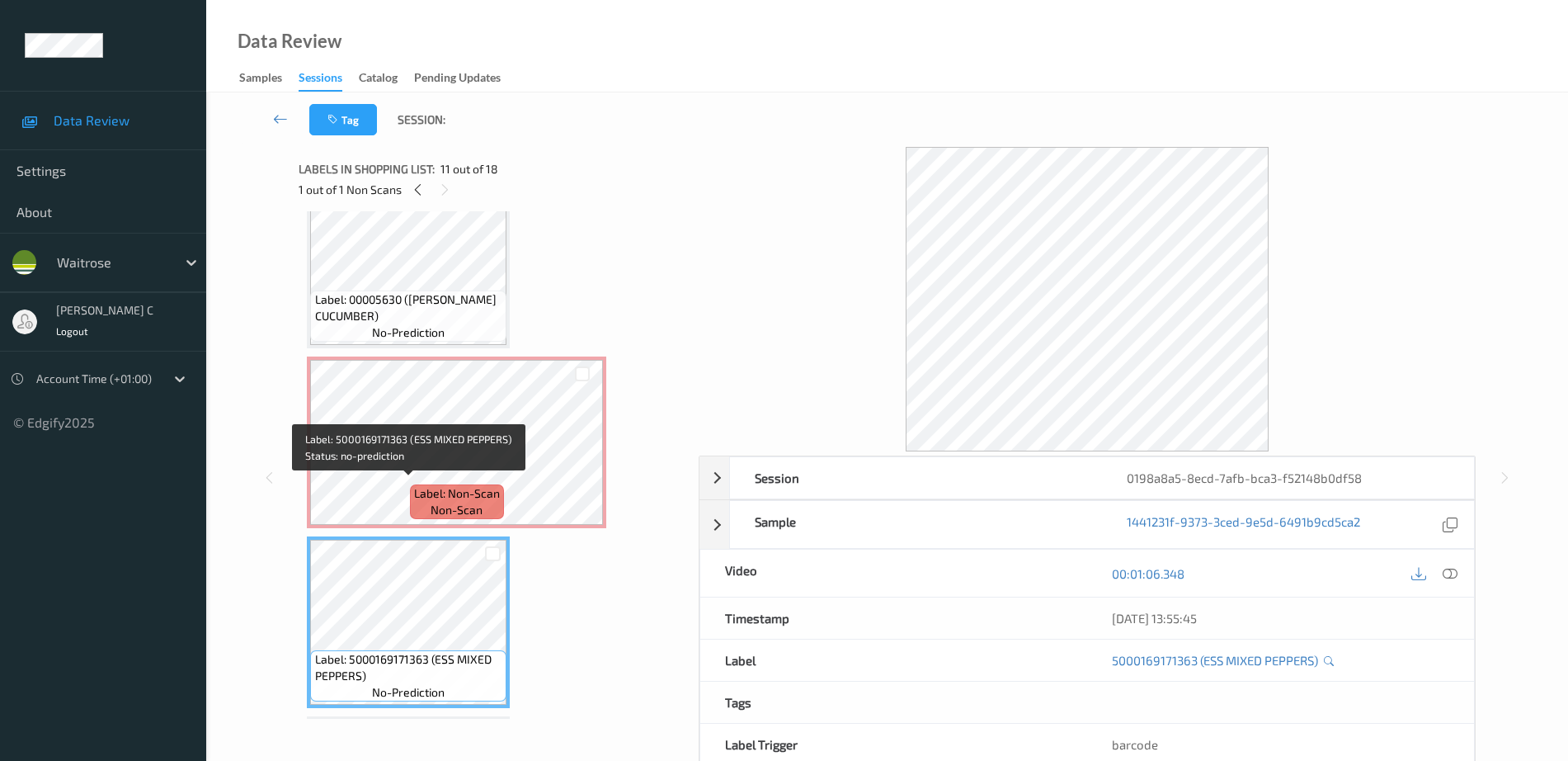
scroll to position [1345, 0]
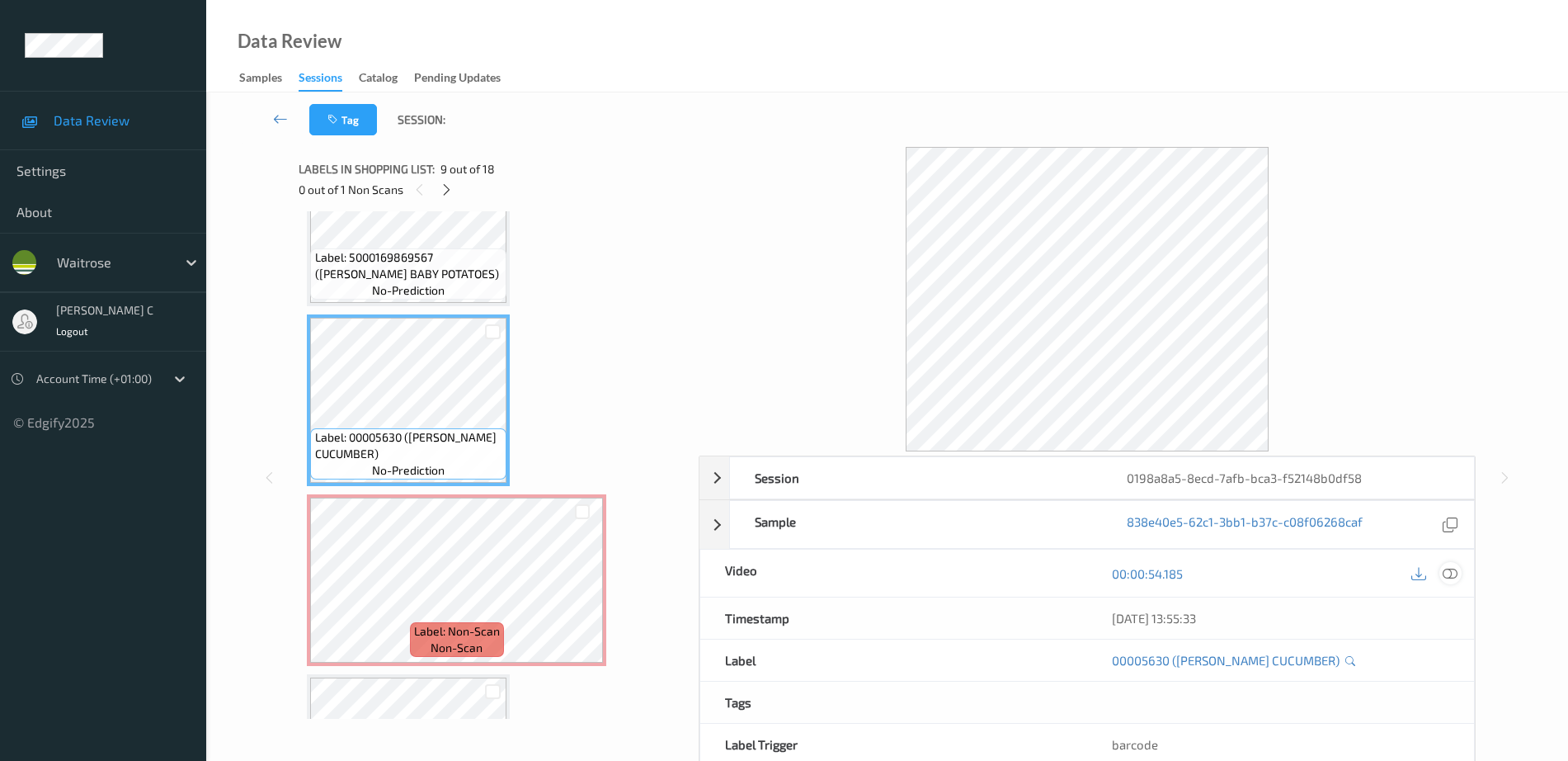
click at [1447, 574] on icon at bounding box center [1450, 573] width 15 height 15
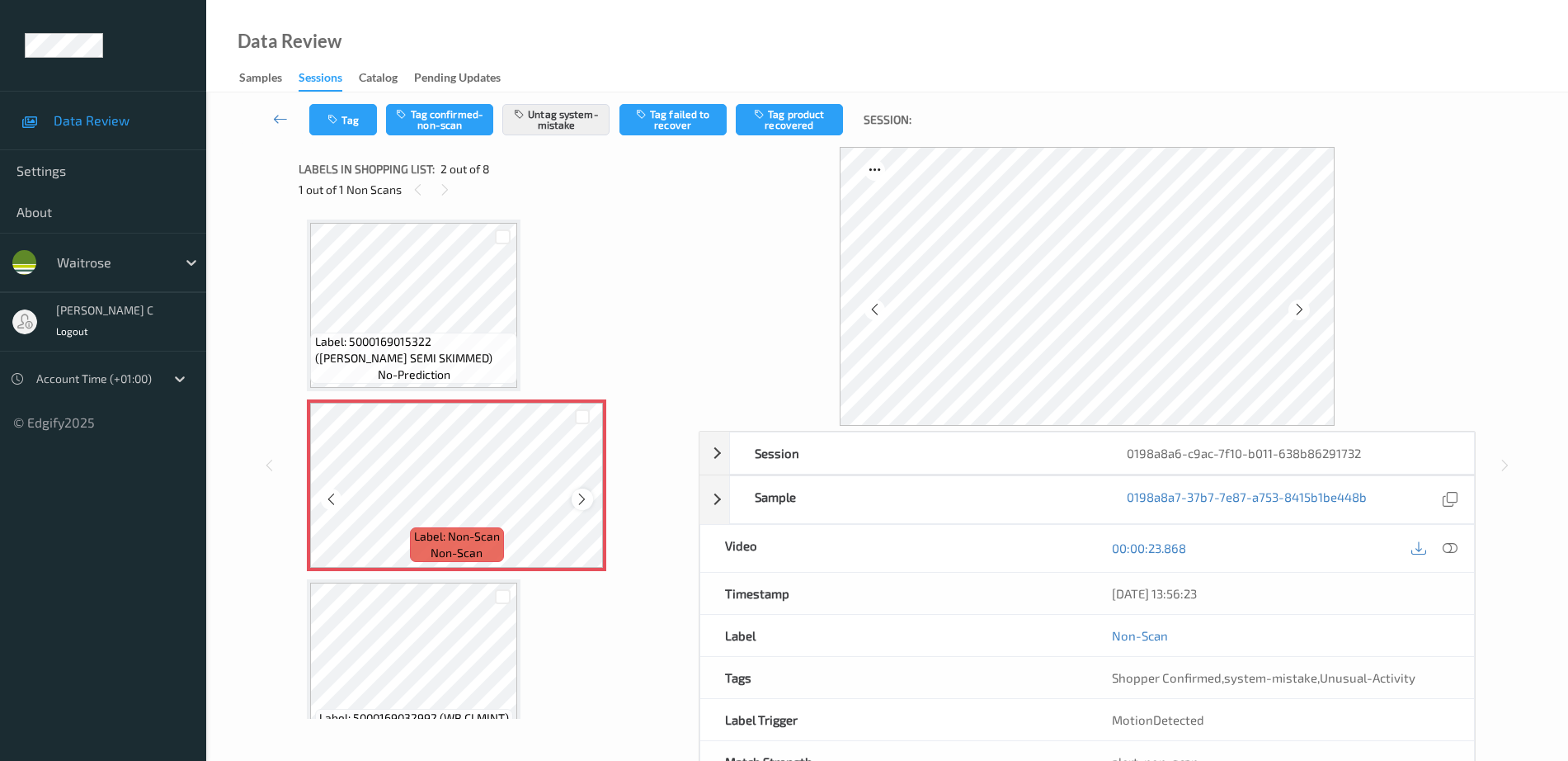
click at [591, 498] on div at bounding box center [582, 499] width 21 height 21
click at [588, 499] on icon at bounding box center [582, 499] width 14 height 15
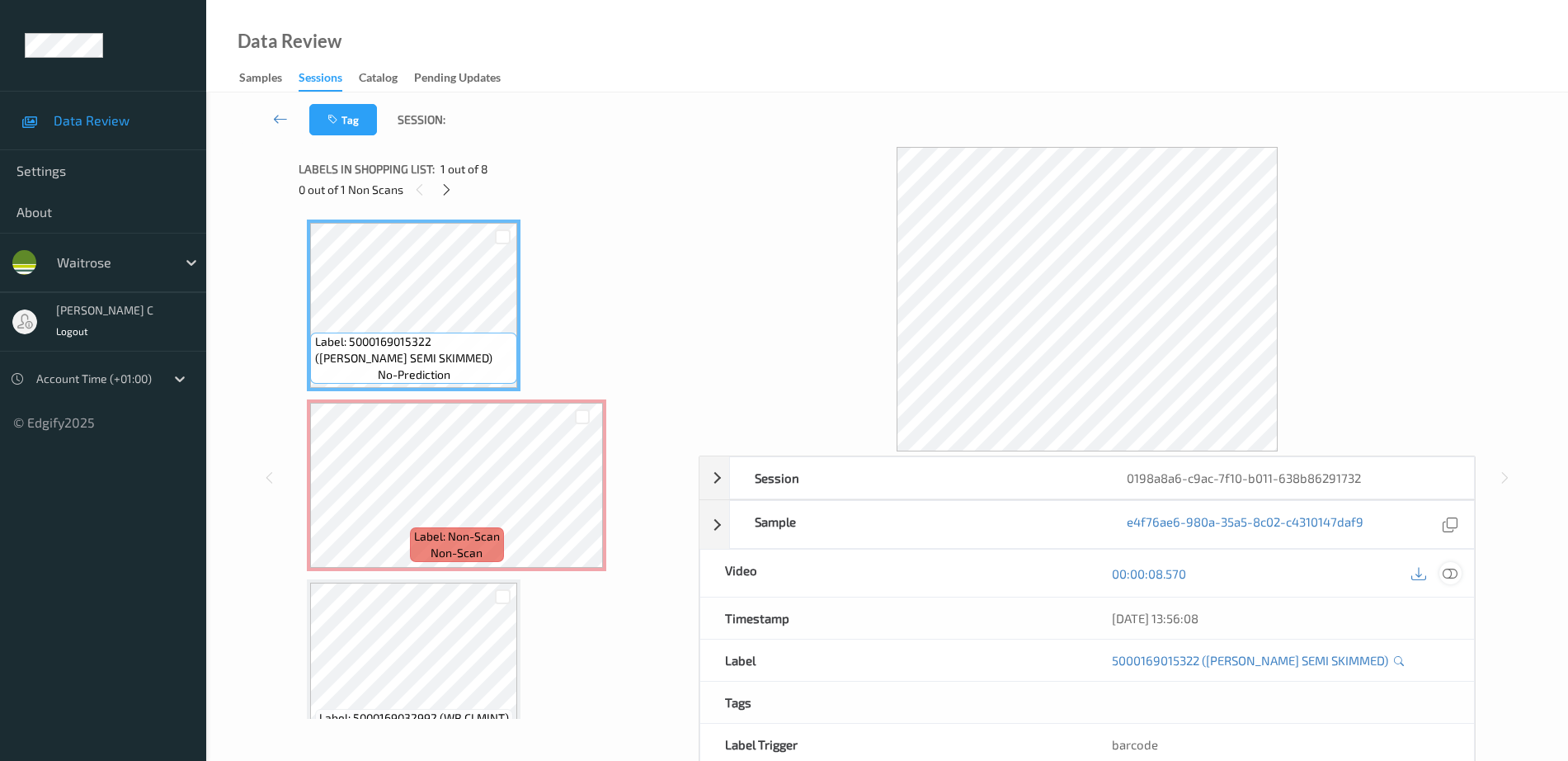
click at [1447, 576] on icon at bounding box center [1450, 573] width 15 height 15
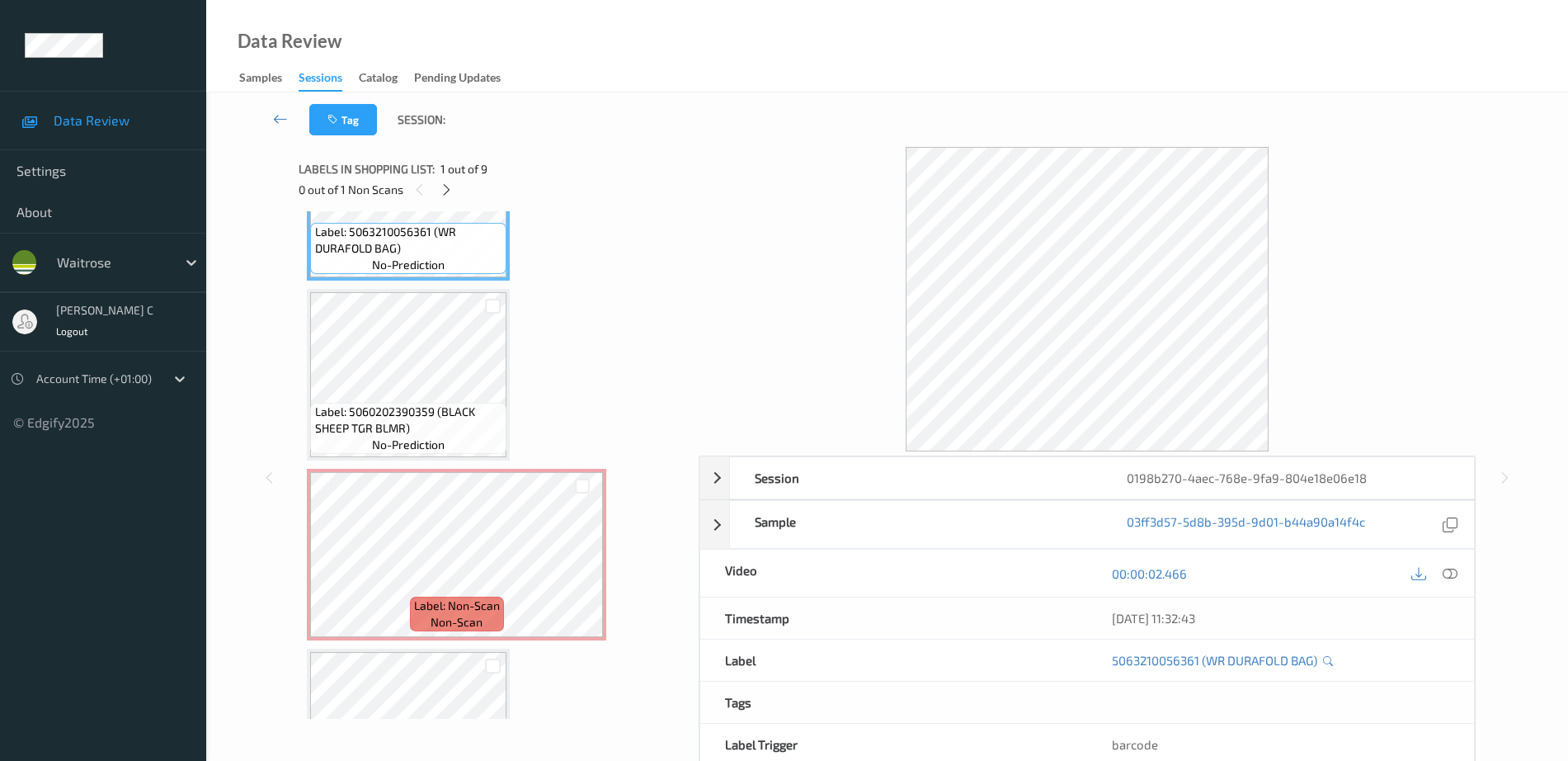
scroll to position [206, 0]
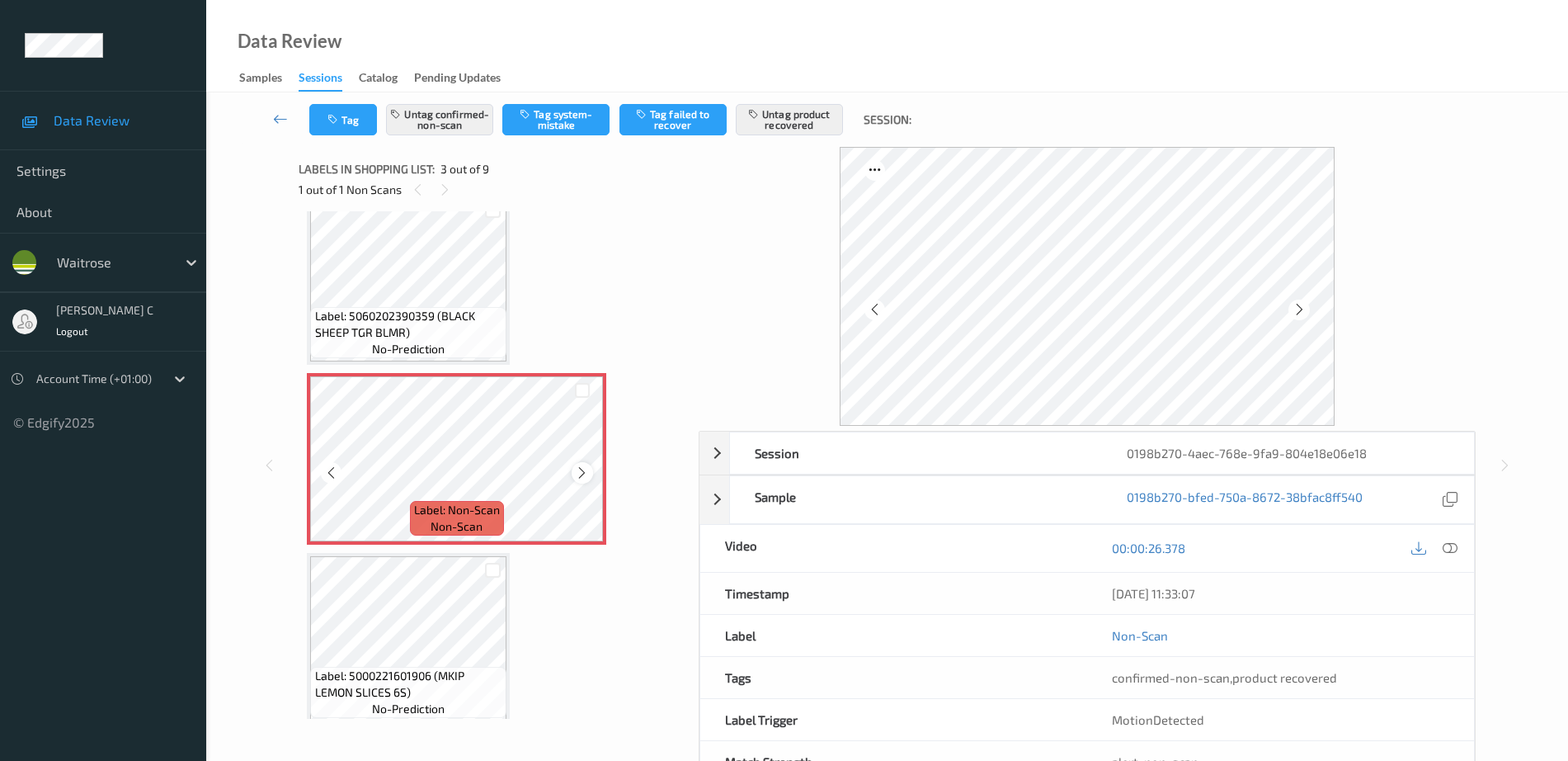
click at [583, 467] on icon at bounding box center [582, 473] width 14 height 15
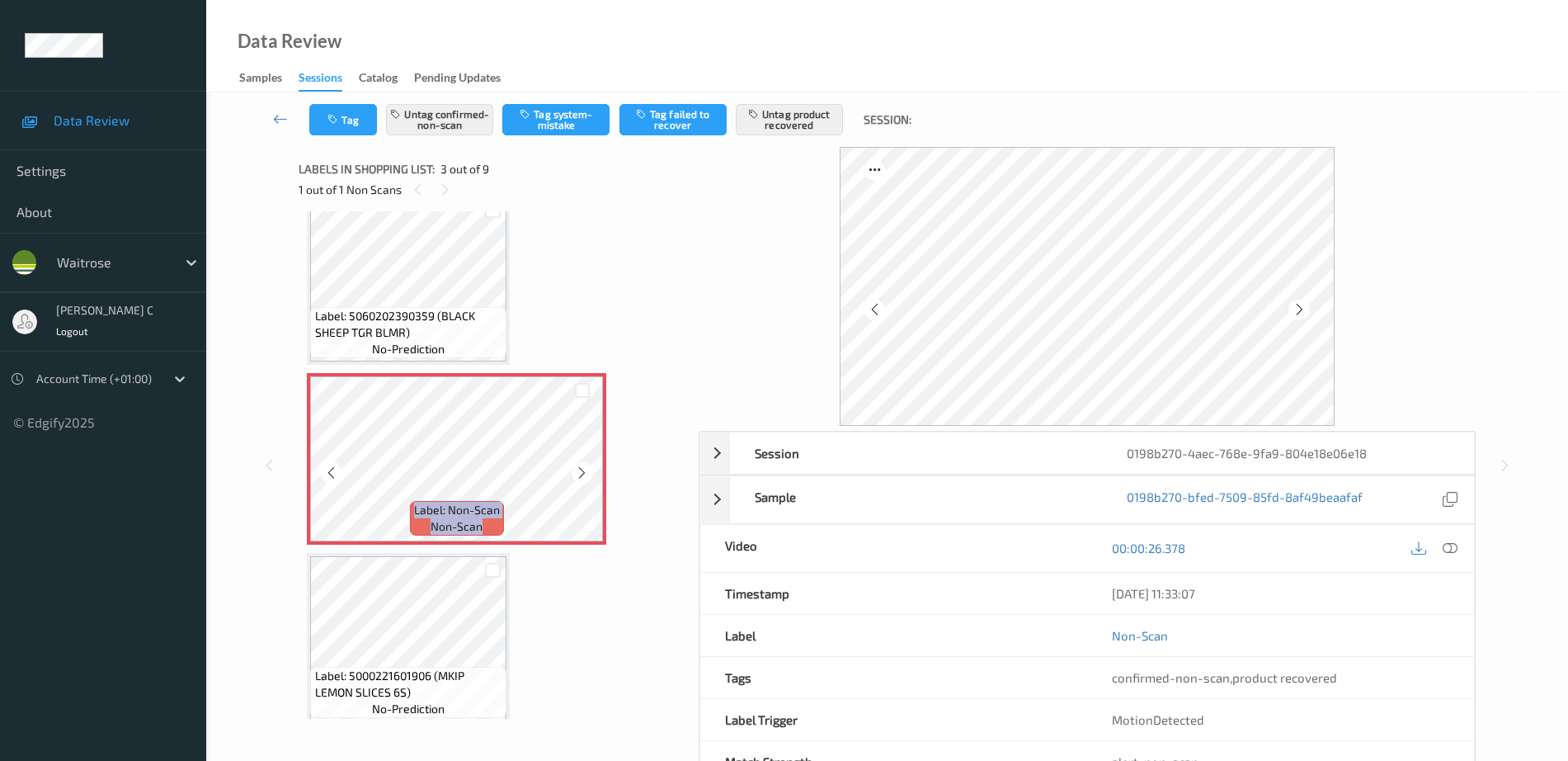
click at [583, 467] on icon at bounding box center [582, 473] width 14 height 15
click at [797, 111] on button "Untag product recovered" at bounding box center [789, 119] width 108 height 31
click at [446, 121] on button "Untag confirmed-non-scan" at bounding box center [440, 119] width 108 height 31
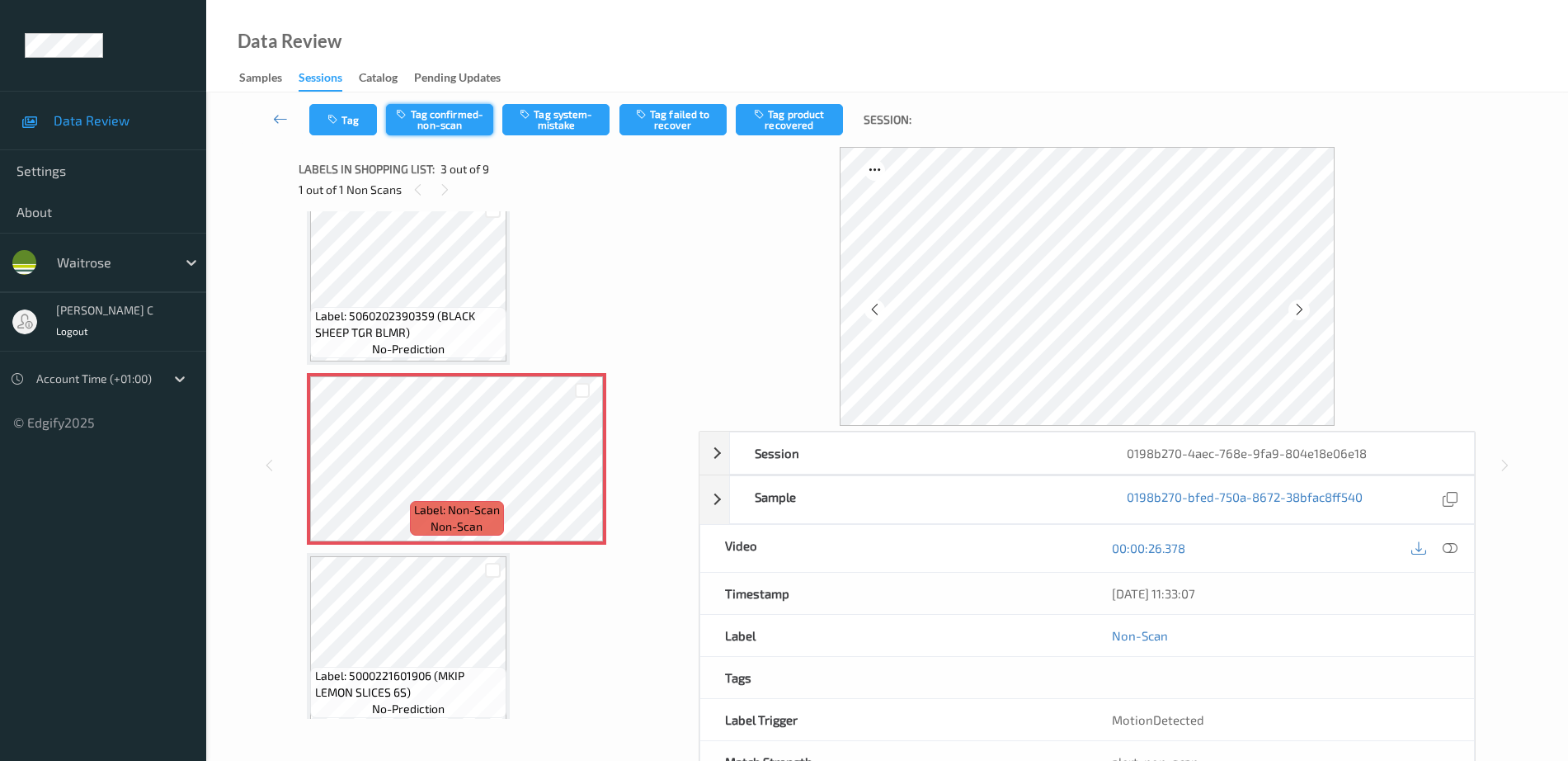
click at [462, 116] on button "Tag confirmed-non-scan" at bounding box center [440, 119] width 108 height 31
click at [785, 118] on button "Tag product recovered" at bounding box center [789, 119] width 108 height 31
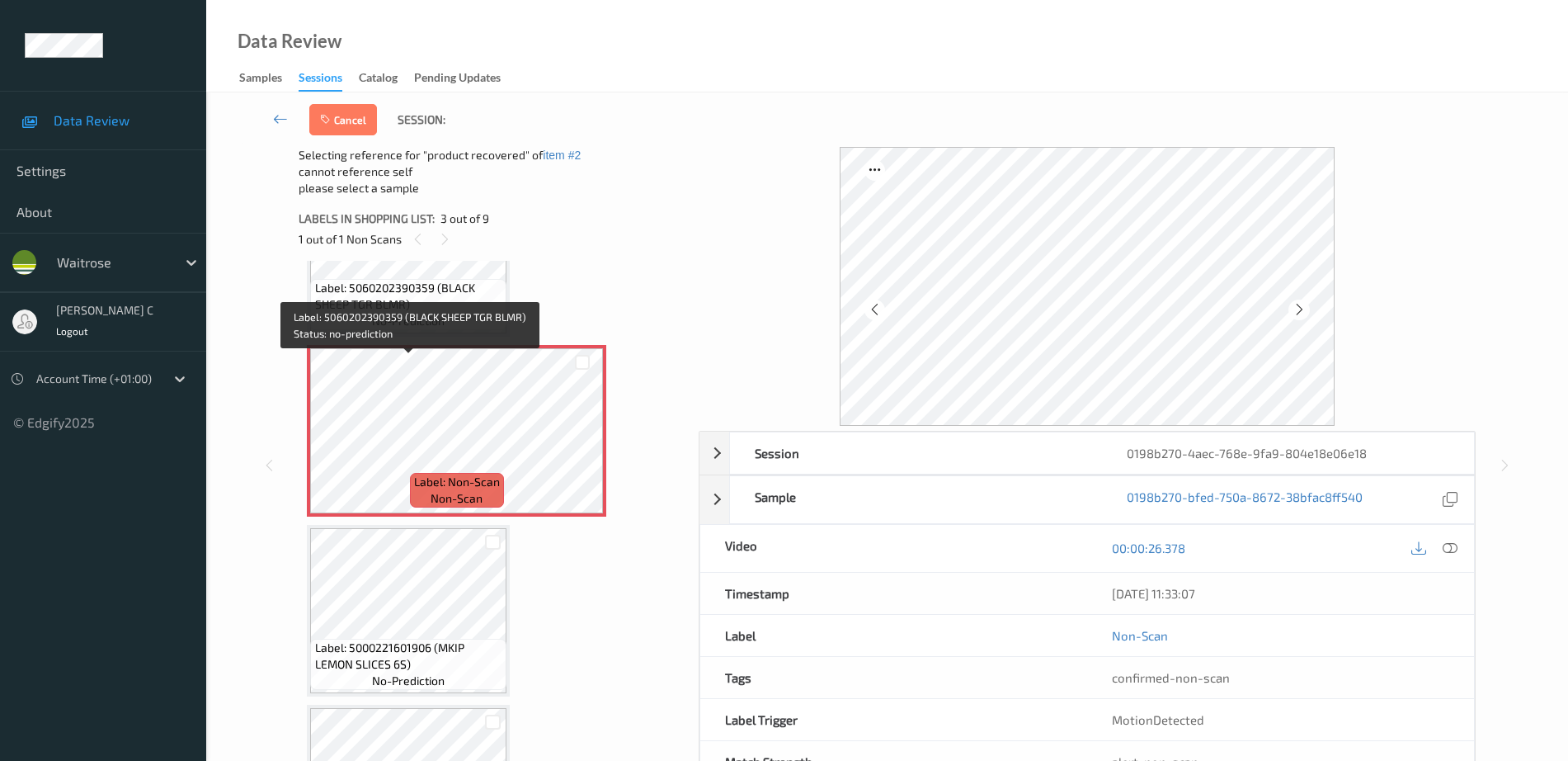
scroll to position [309, 0]
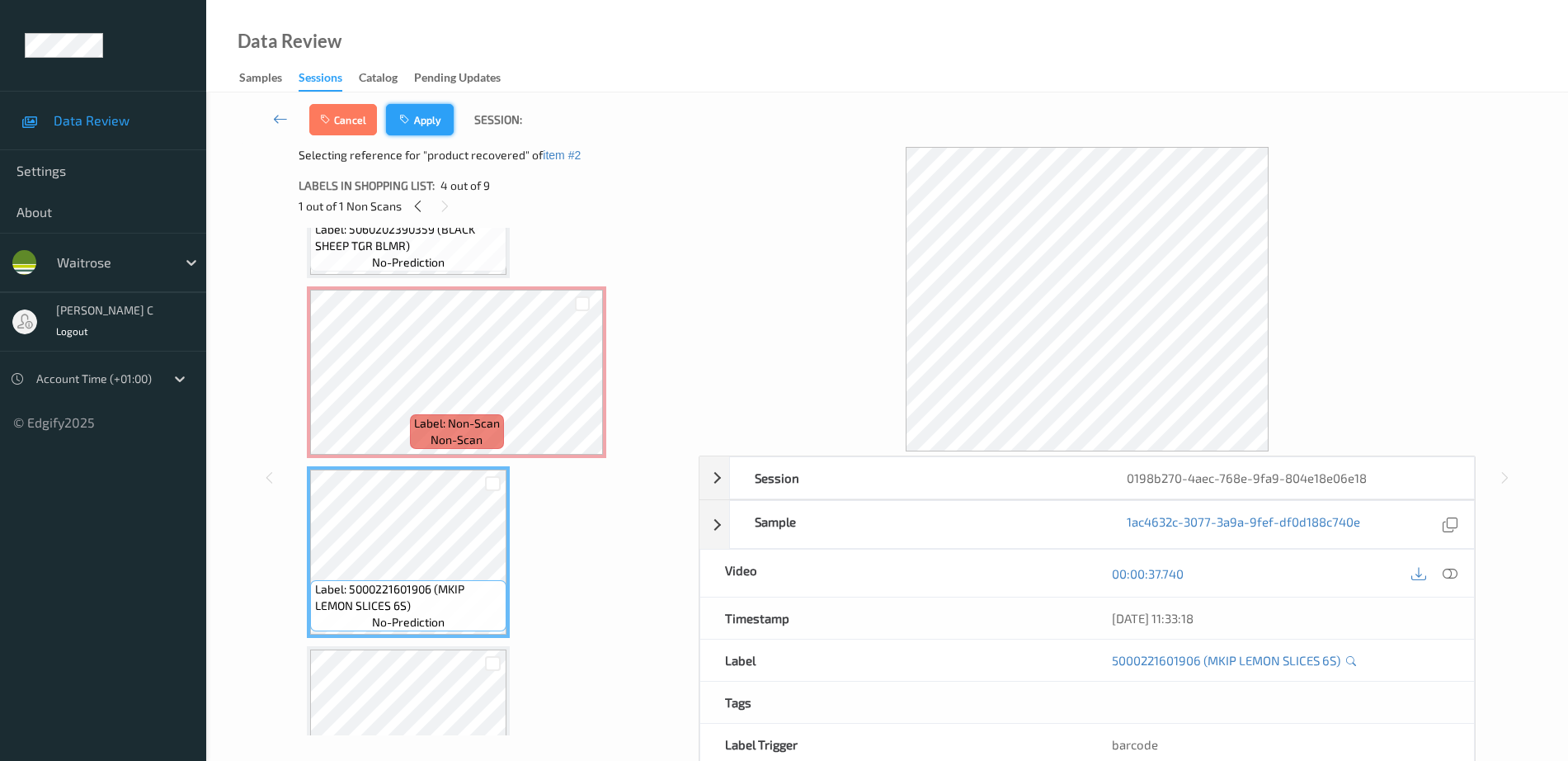
click at [433, 129] on button "Apply" at bounding box center [420, 119] width 67 height 31
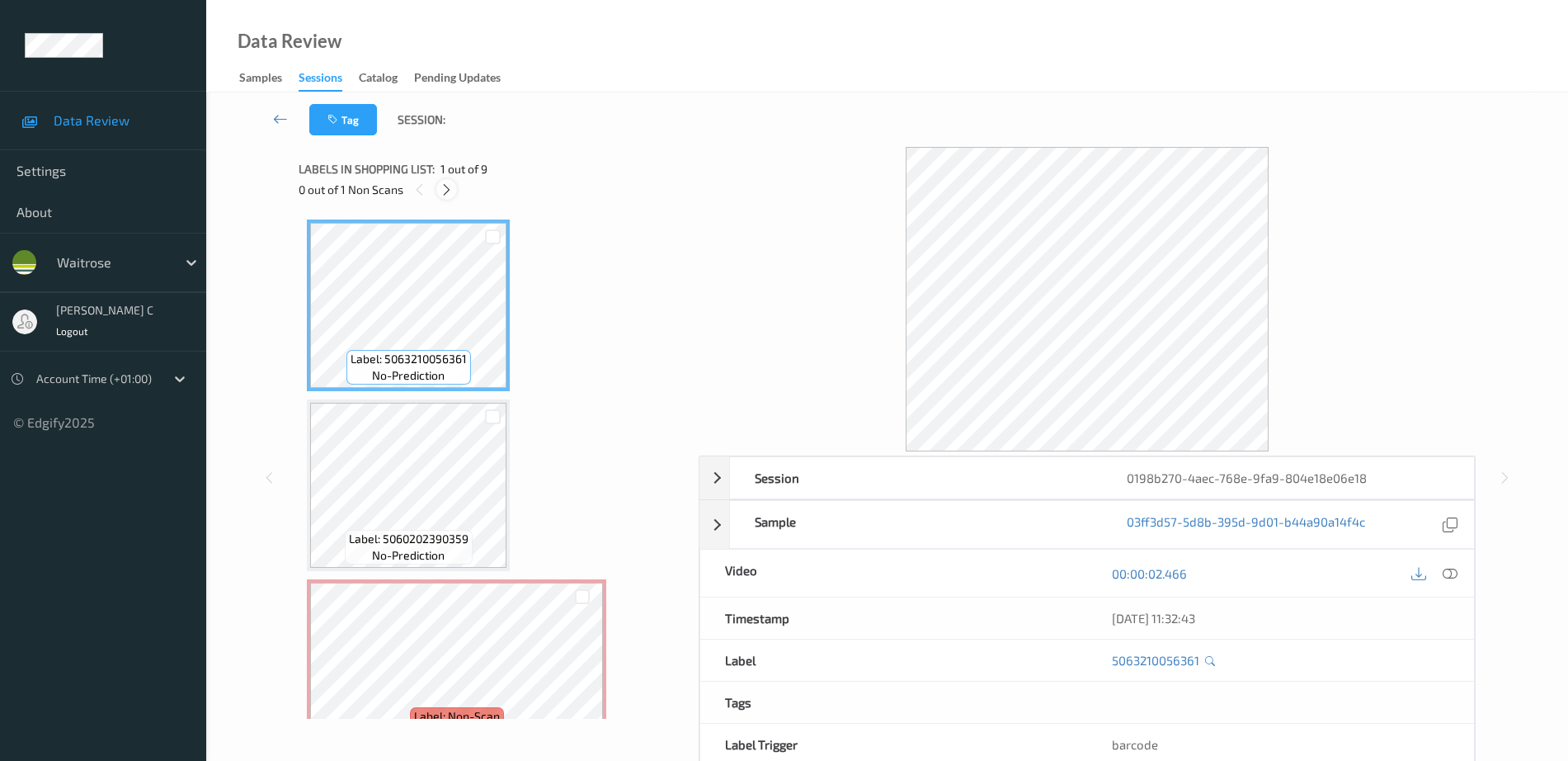
click at [450, 188] on icon at bounding box center [446, 190] width 14 height 15
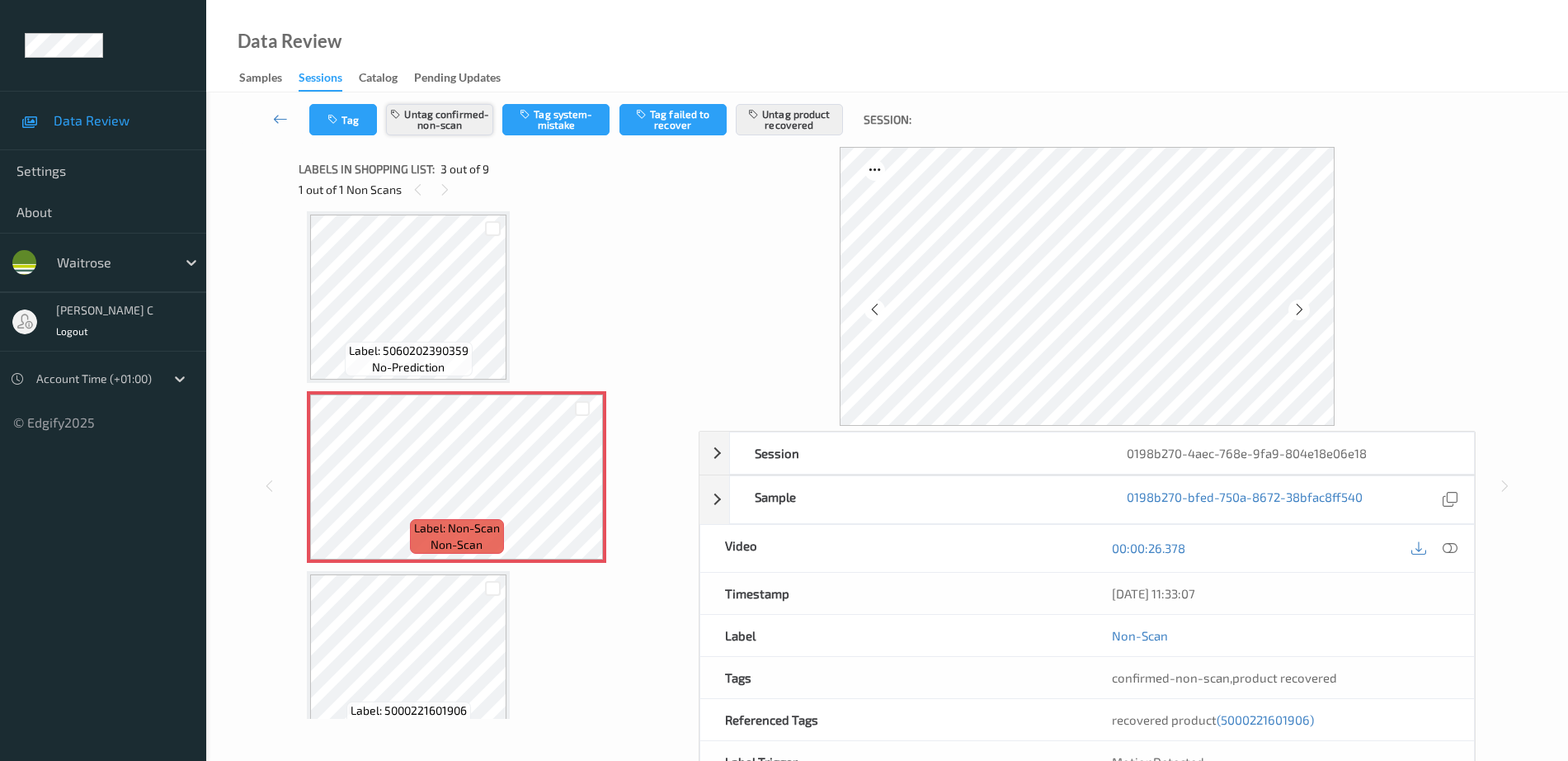
click at [475, 126] on button "Untag confirmed-non-scan" at bounding box center [440, 119] width 108 height 31
click at [766, 121] on button "Untag product recovered" at bounding box center [789, 119] width 108 height 31
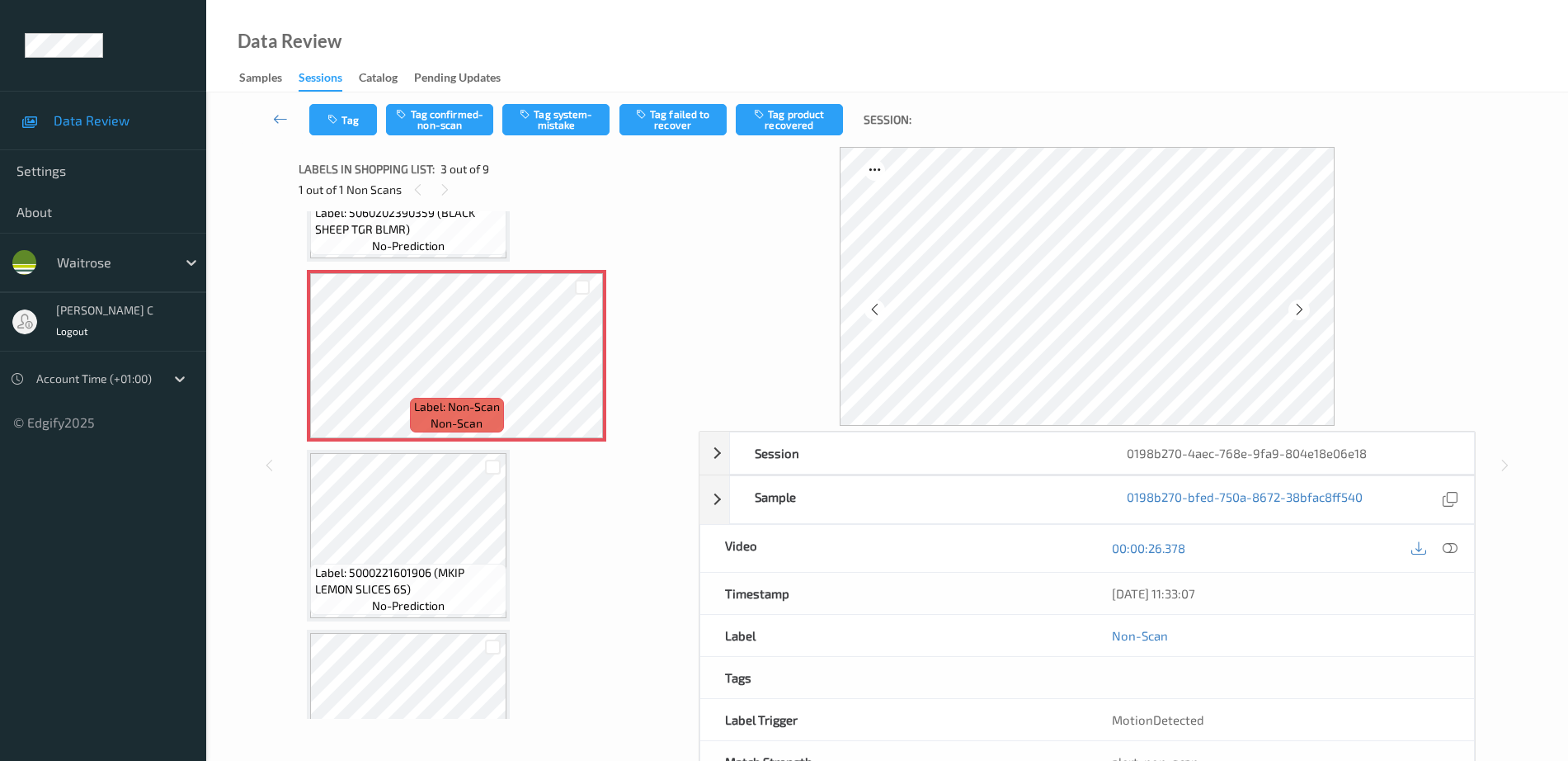
scroll to position [293, 0]
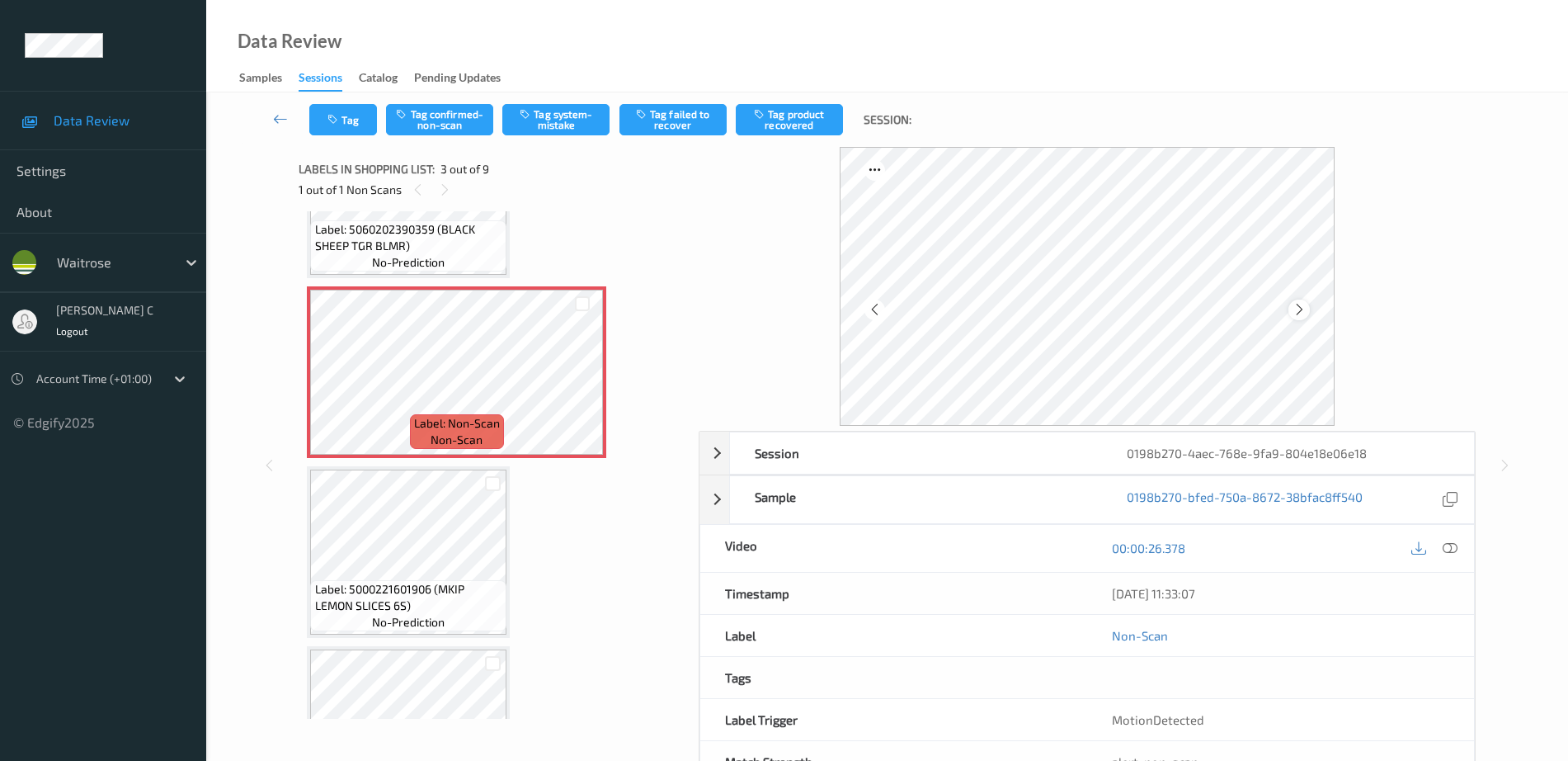
click at [1302, 309] on icon at bounding box center [1300, 309] width 14 height 15
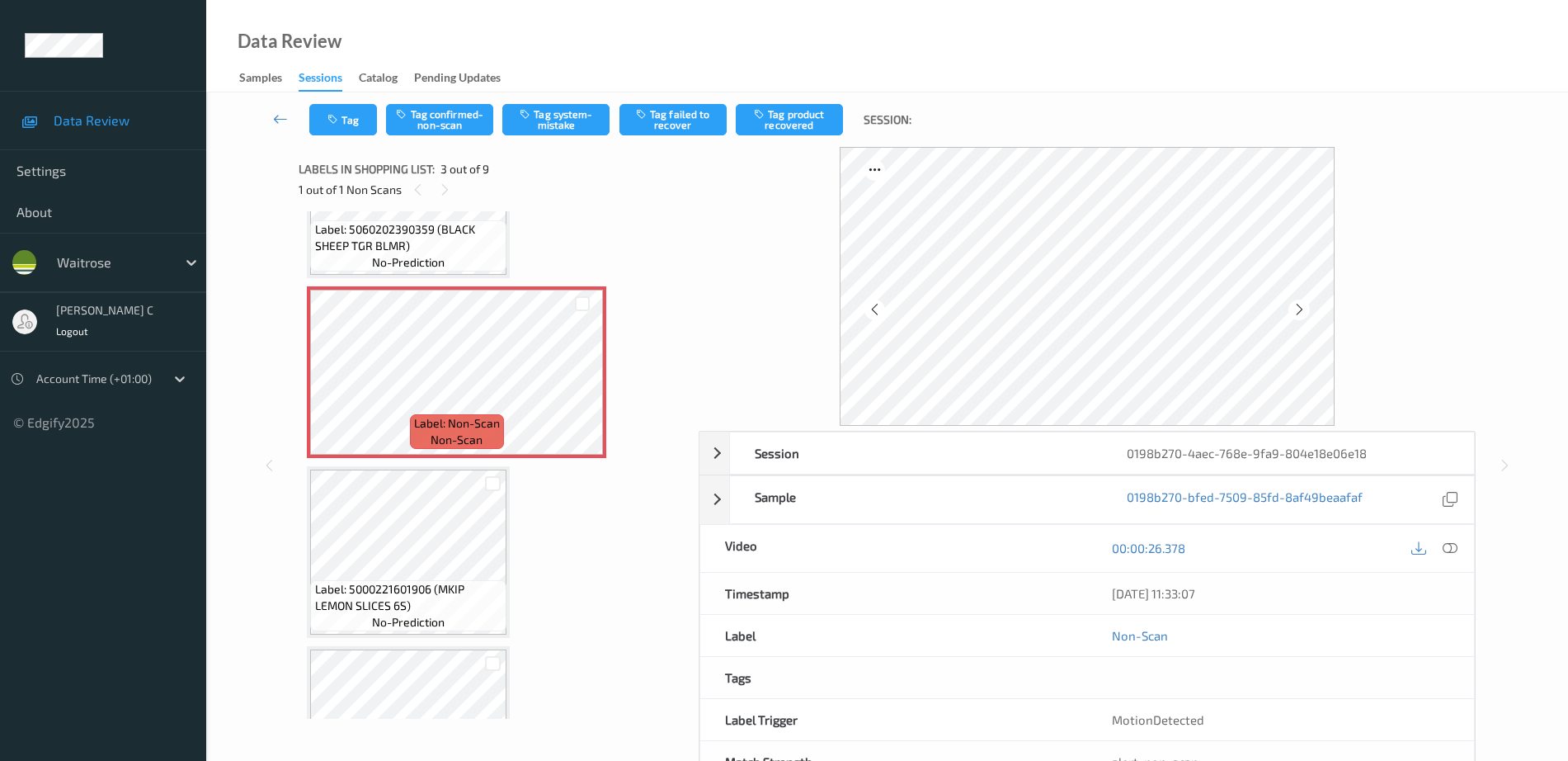
click at [1302, 309] on icon at bounding box center [1300, 309] width 14 height 15
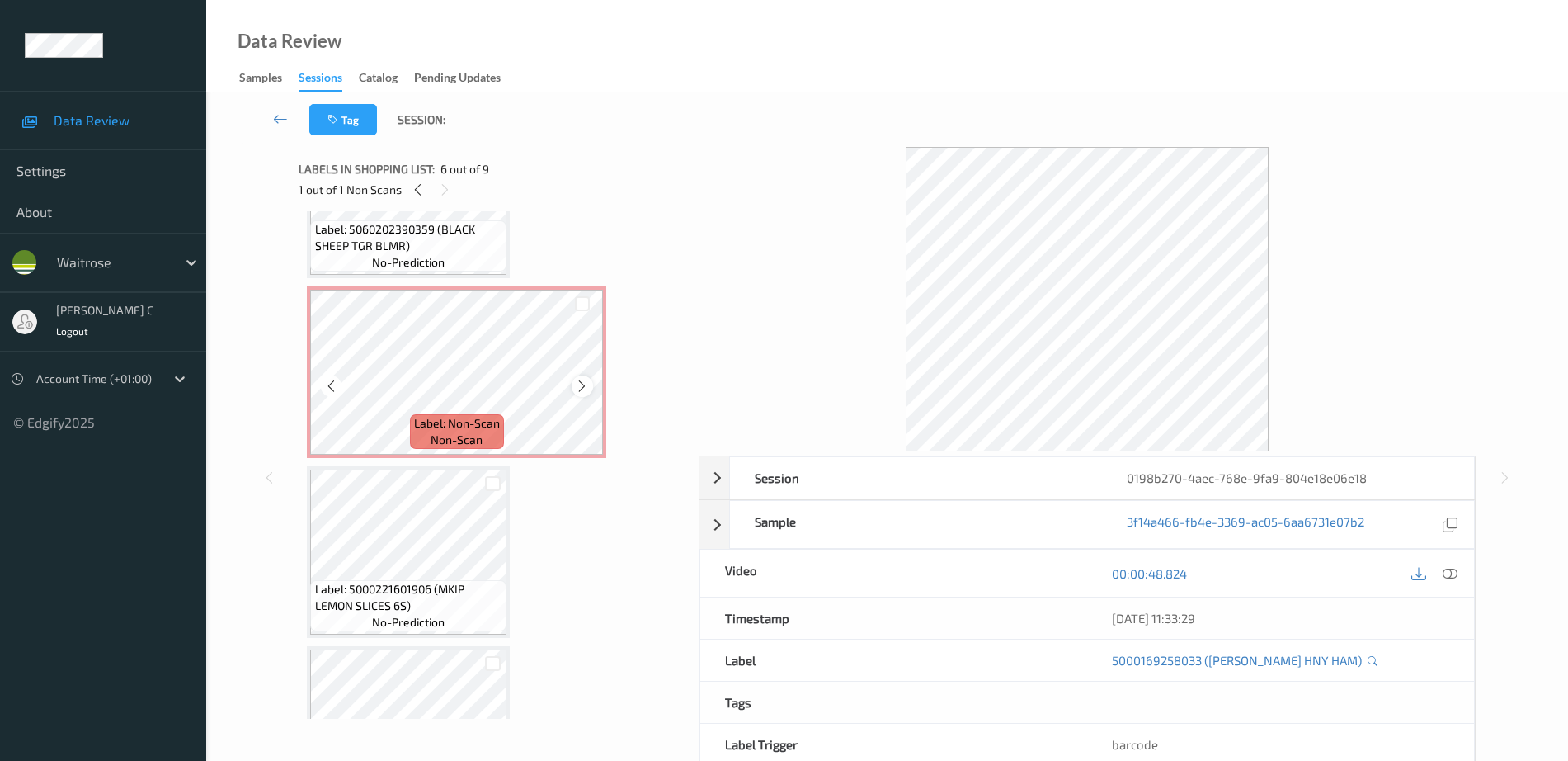
click at [590, 383] on div at bounding box center [582, 385] width 21 height 21
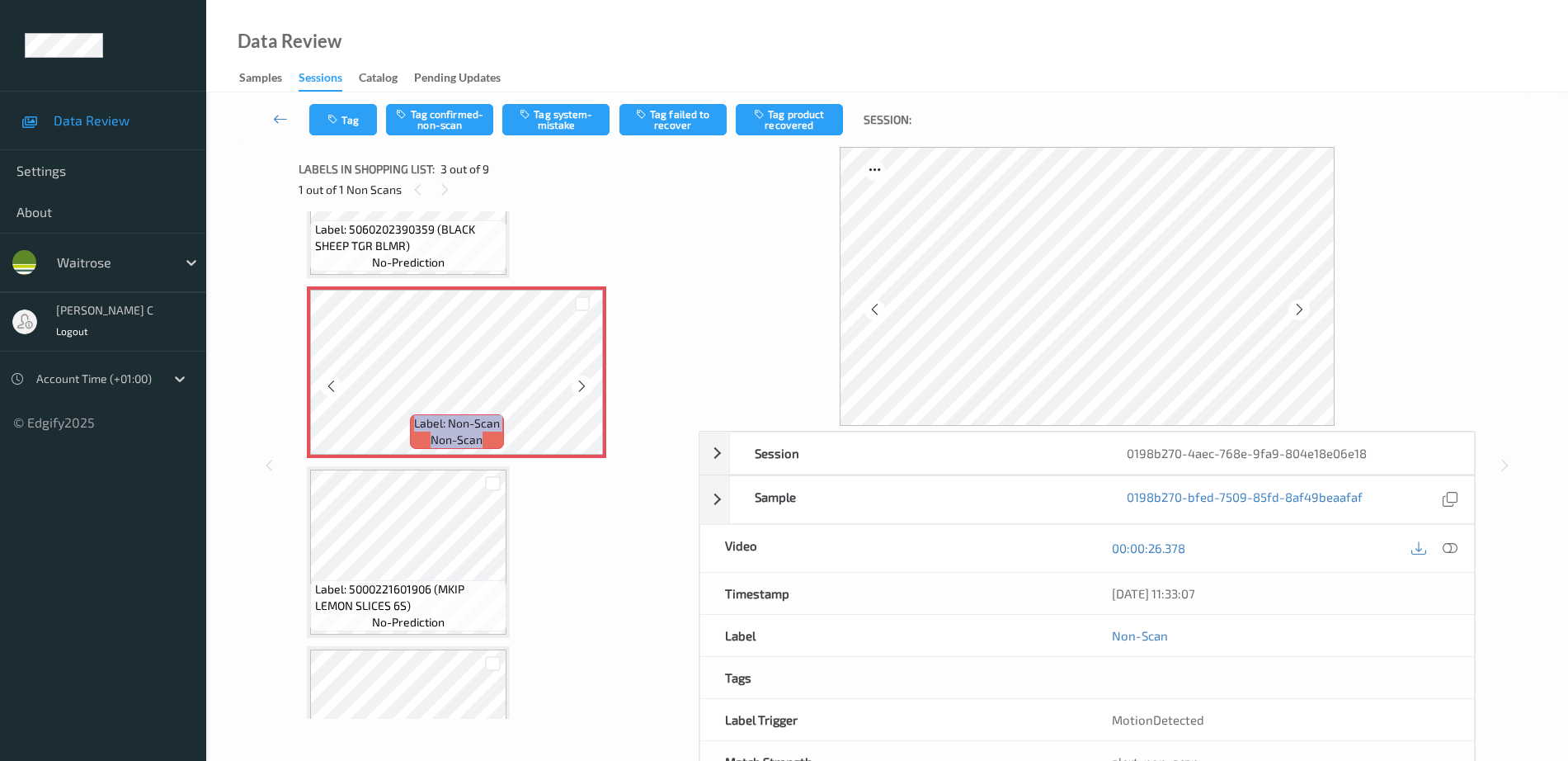
click at [590, 383] on div at bounding box center [582, 385] width 21 height 21
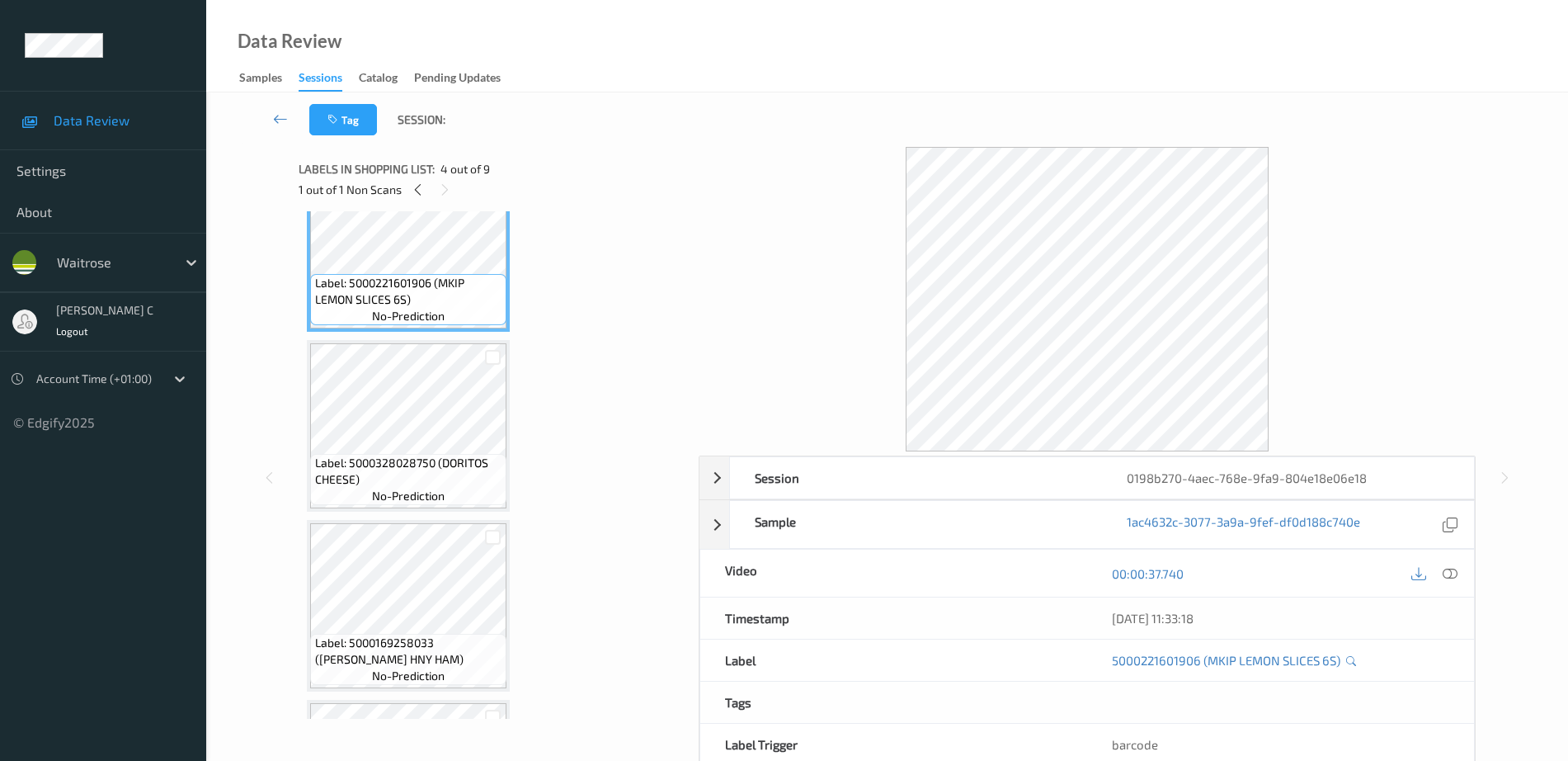
scroll to position [602, 0]
click at [384, 452] on span "Label: 5000328028750 (DORITOS CHEESE)" at bounding box center [409, 468] width 188 height 33
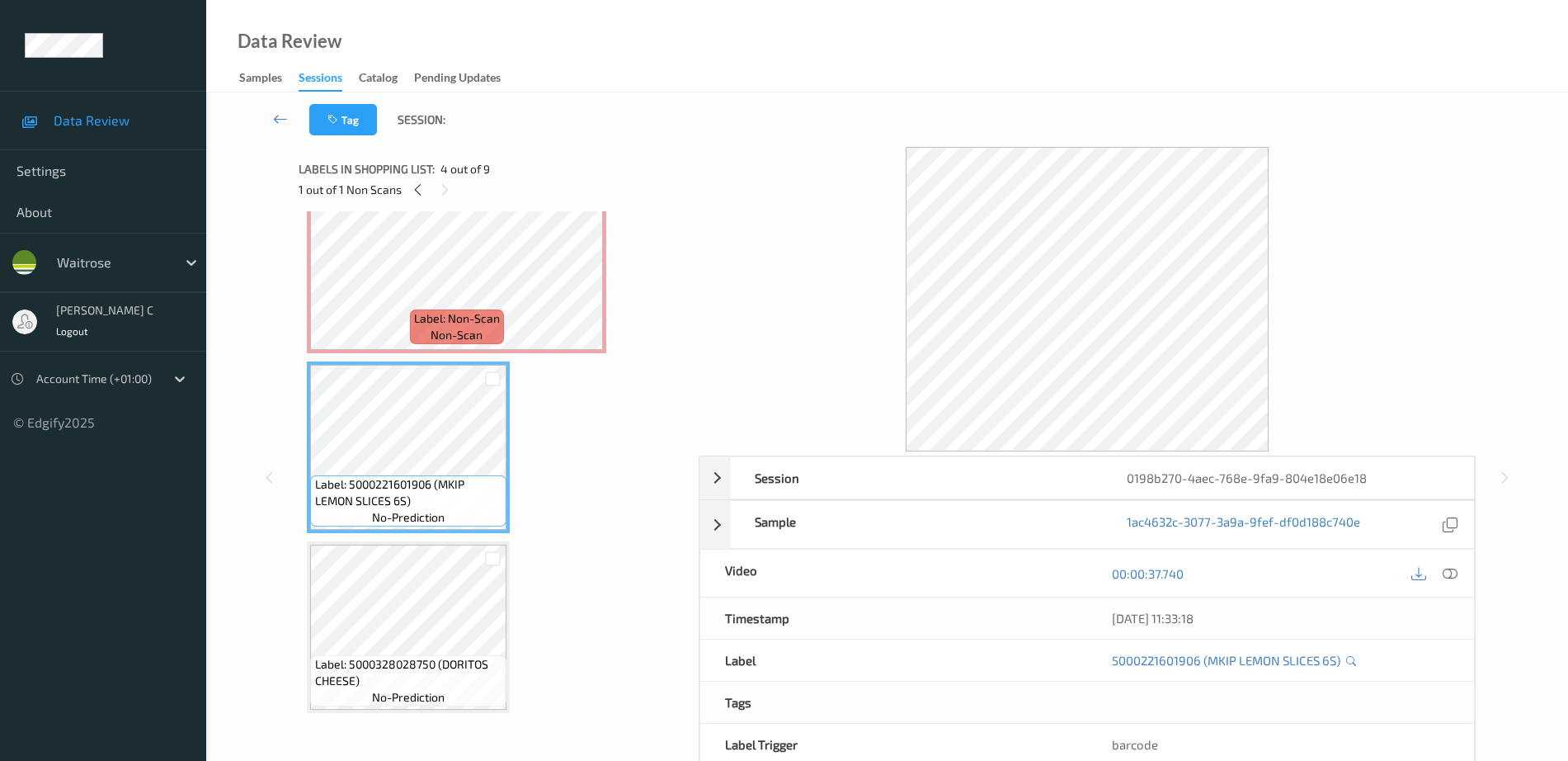
scroll to position [294, 0]
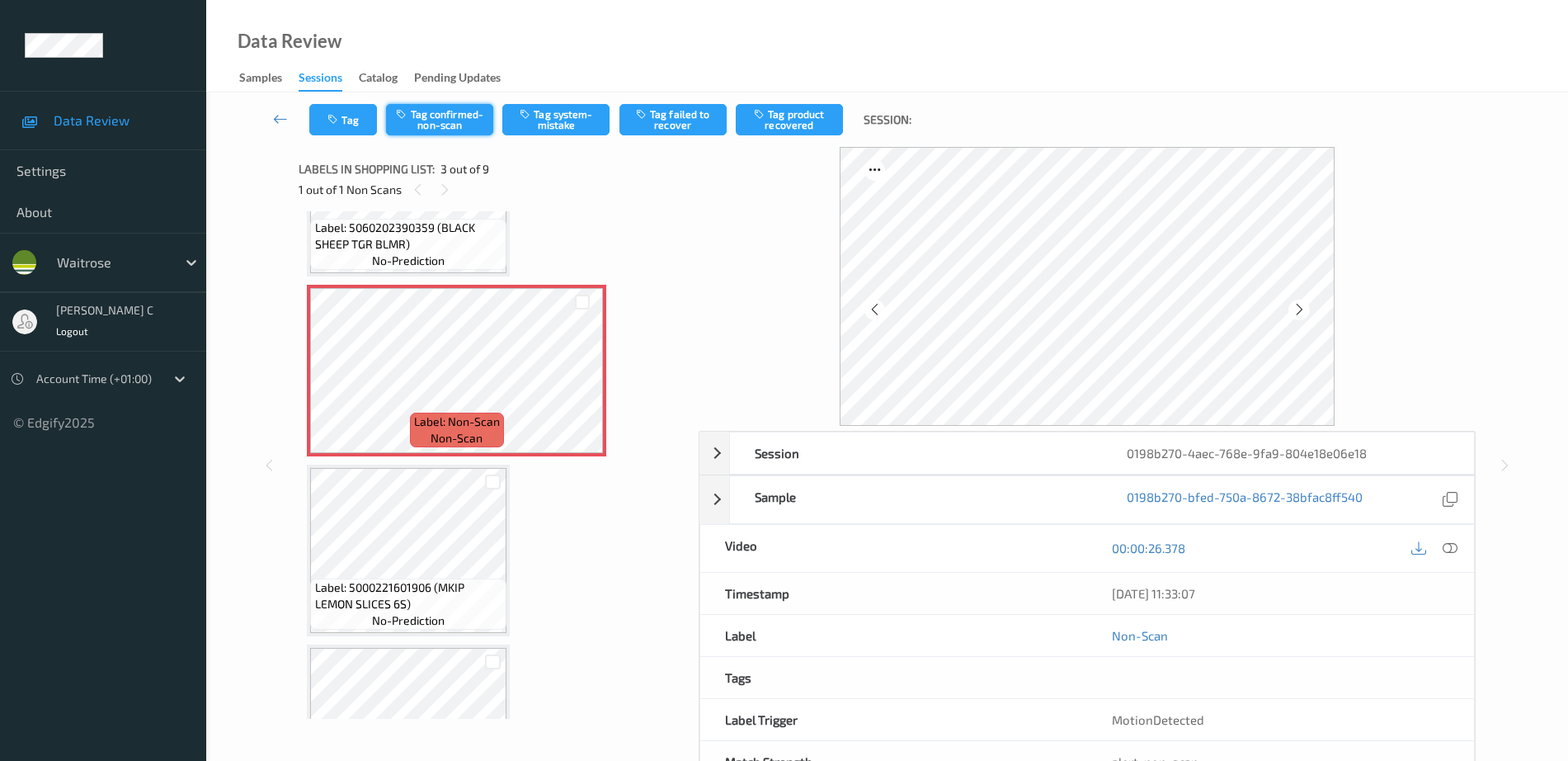
click at [447, 116] on button "Tag confirmed-non-scan" at bounding box center [440, 119] width 108 height 31
click at [801, 120] on button "Tag product recovered" at bounding box center [789, 119] width 108 height 31
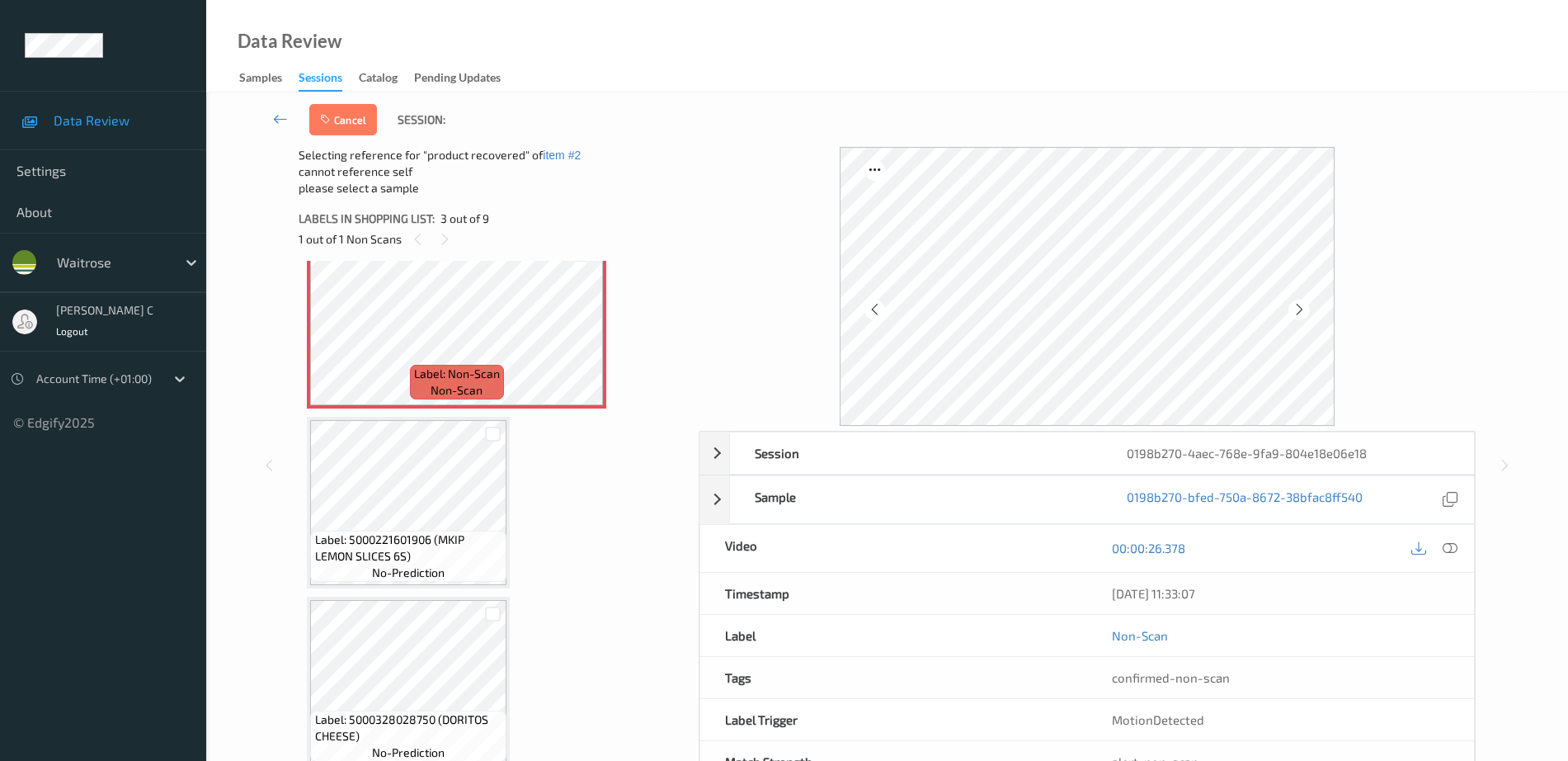
scroll to position [398, 0]
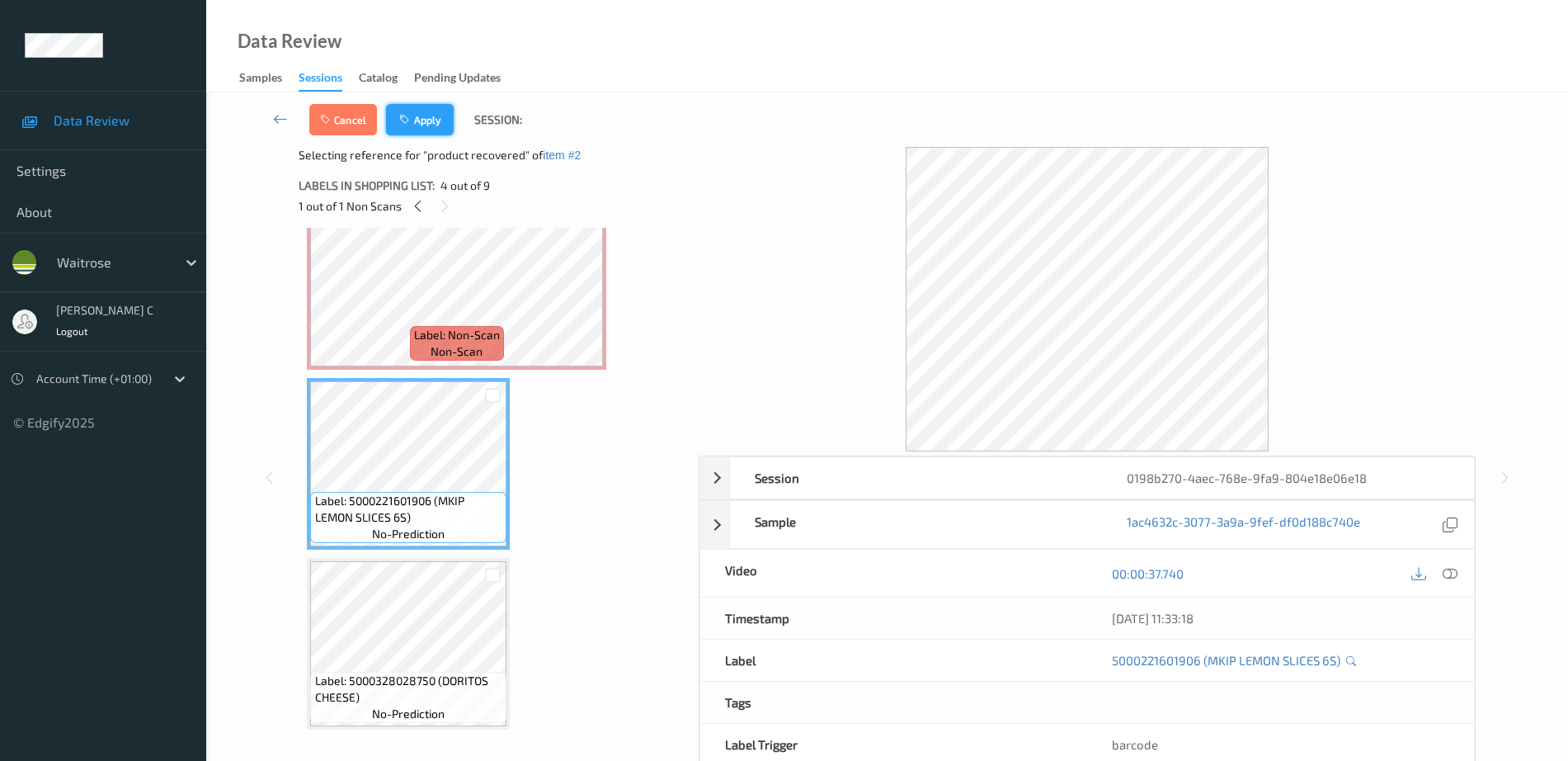
click at [419, 110] on button "Apply" at bounding box center [420, 119] width 67 height 31
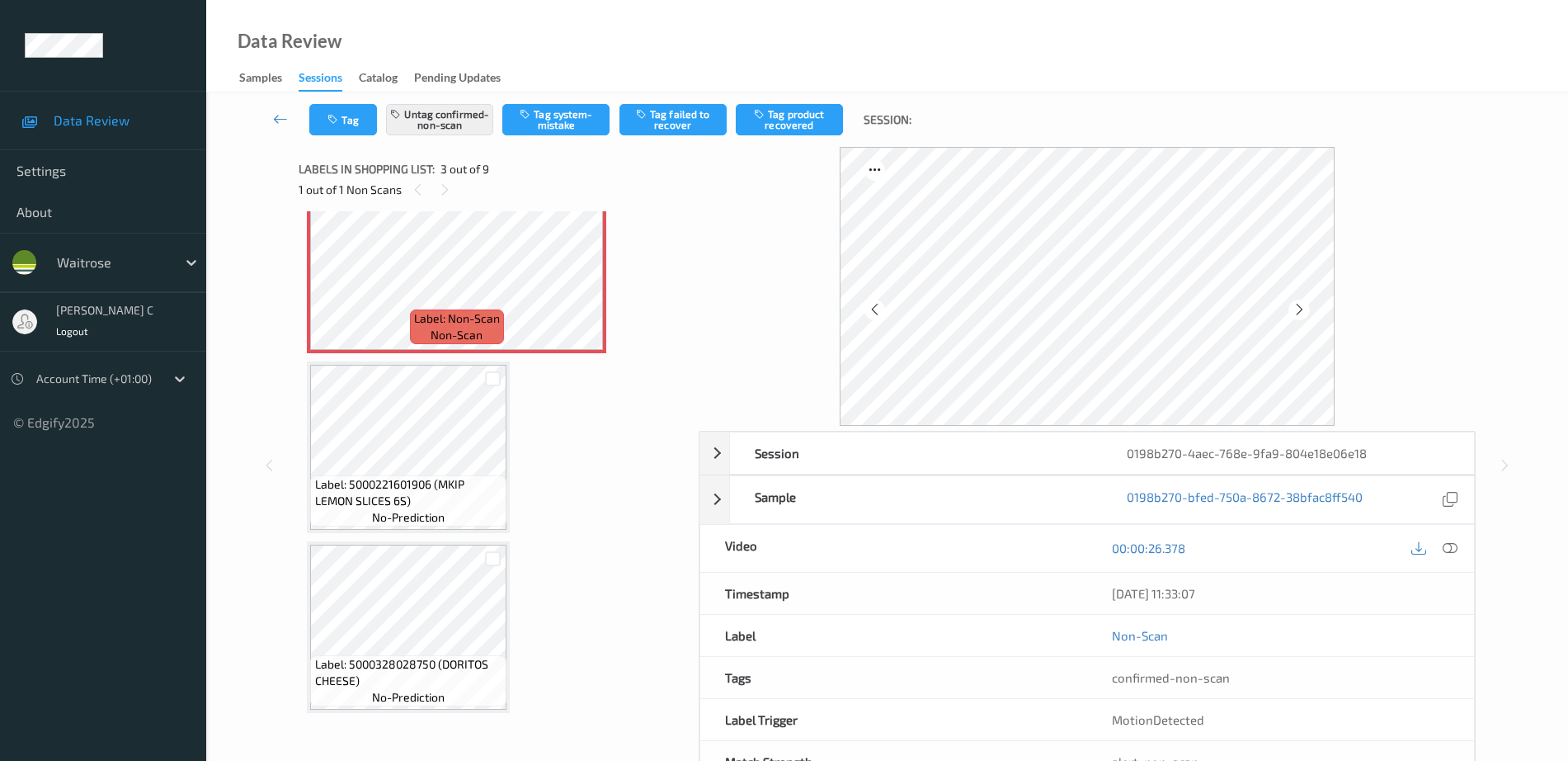
scroll to position [188, 0]
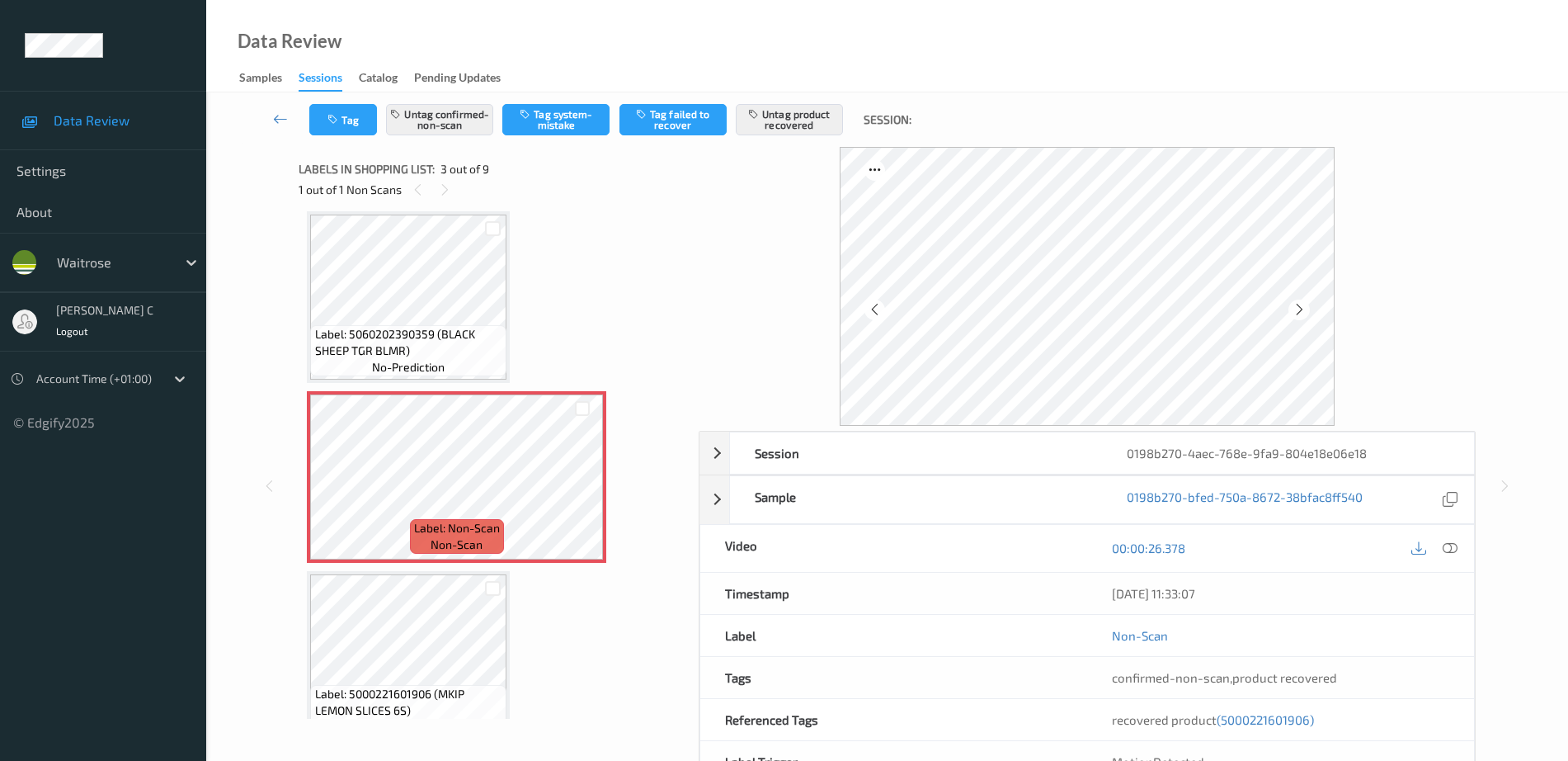
drag, startPoint x: 1158, startPoint y: 688, endPoint x: 1454, endPoint y: 724, distance: 298.2
click at [1454, 724] on div "Session 0198b270-4aec-768e-9fa9-804e18e06e18 Session ID 0198b270-4aec-768e-9fa9…" at bounding box center [1087, 628] width 777 height 395
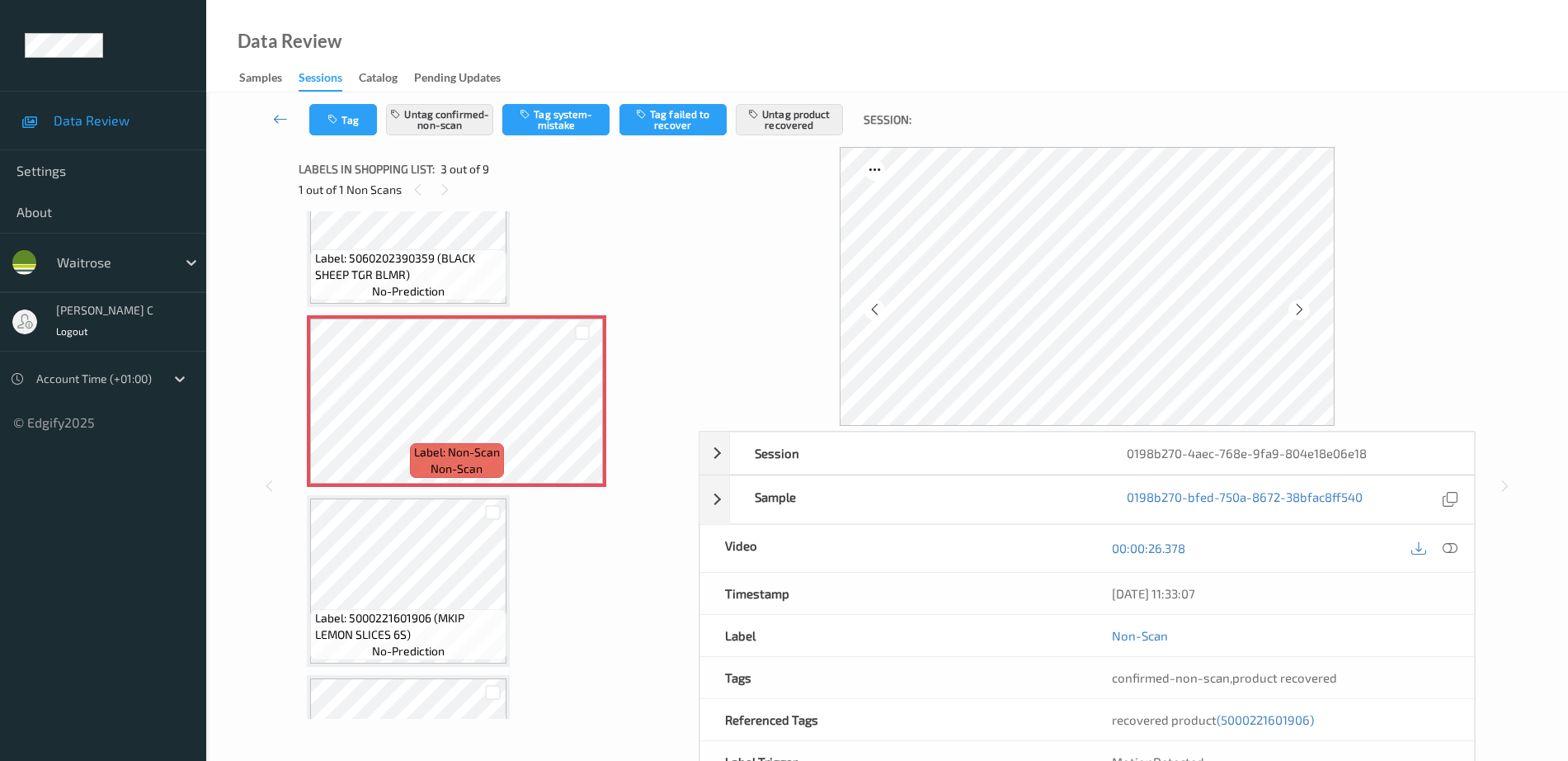
scroll to position [291, 0]
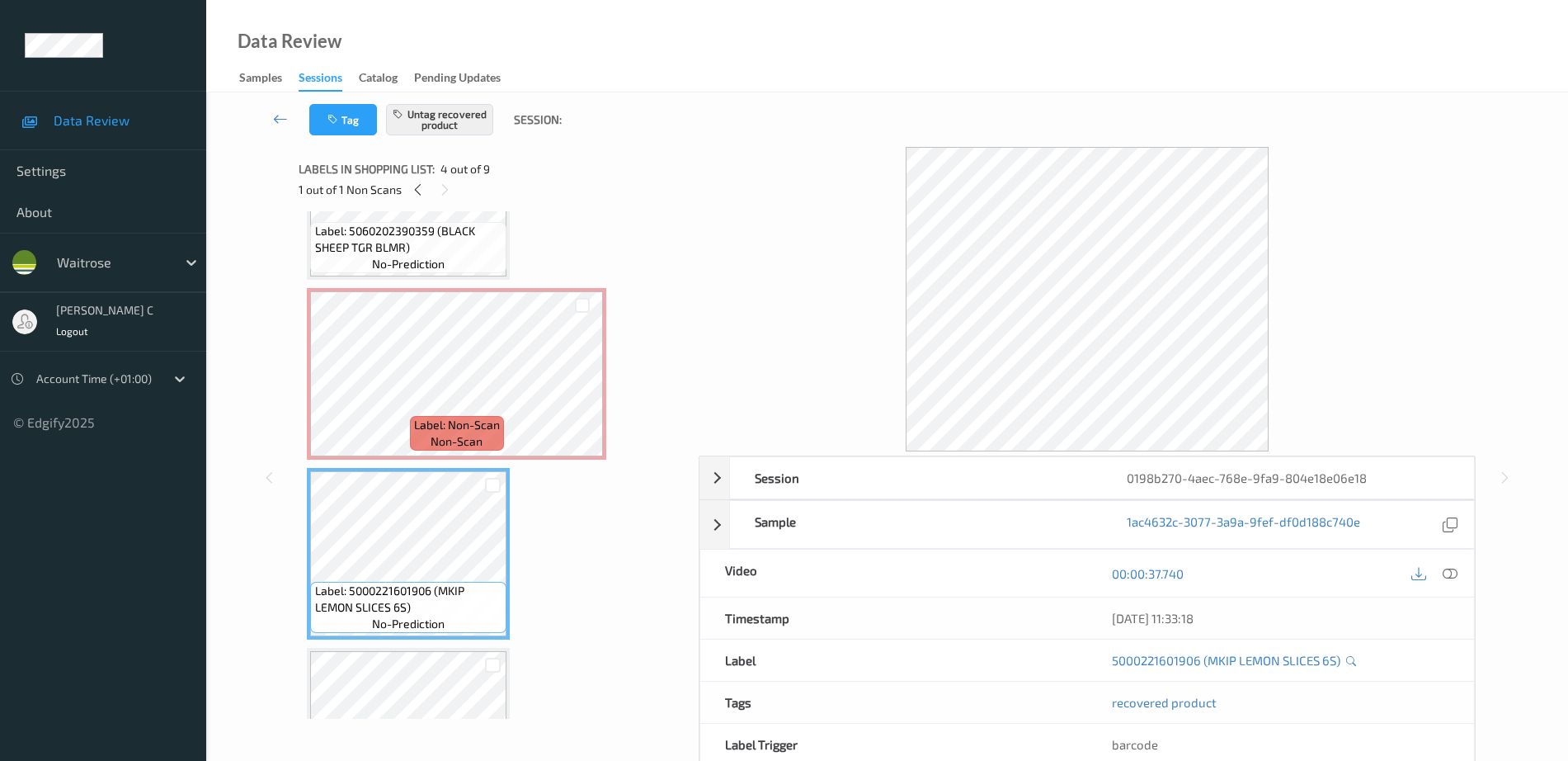
click at [1096, 701] on div "recovered product" at bounding box center [1280, 702] width 387 height 41
drag, startPoint x: 1117, startPoint y: 700, endPoint x: 1452, endPoint y: 713, distance: 335.3
click at [1449, 712] on div "recovered product" at bounding box center [1280, 702] width 387 height 41
drag, startPoint x: 1194, startPoint y: 710, endPoint x: 1338, endPoint y: 720, distance: 144.3
click at [1333, 720] on div "recovered product" at bounding box center [1280, 702] width 387 height 41
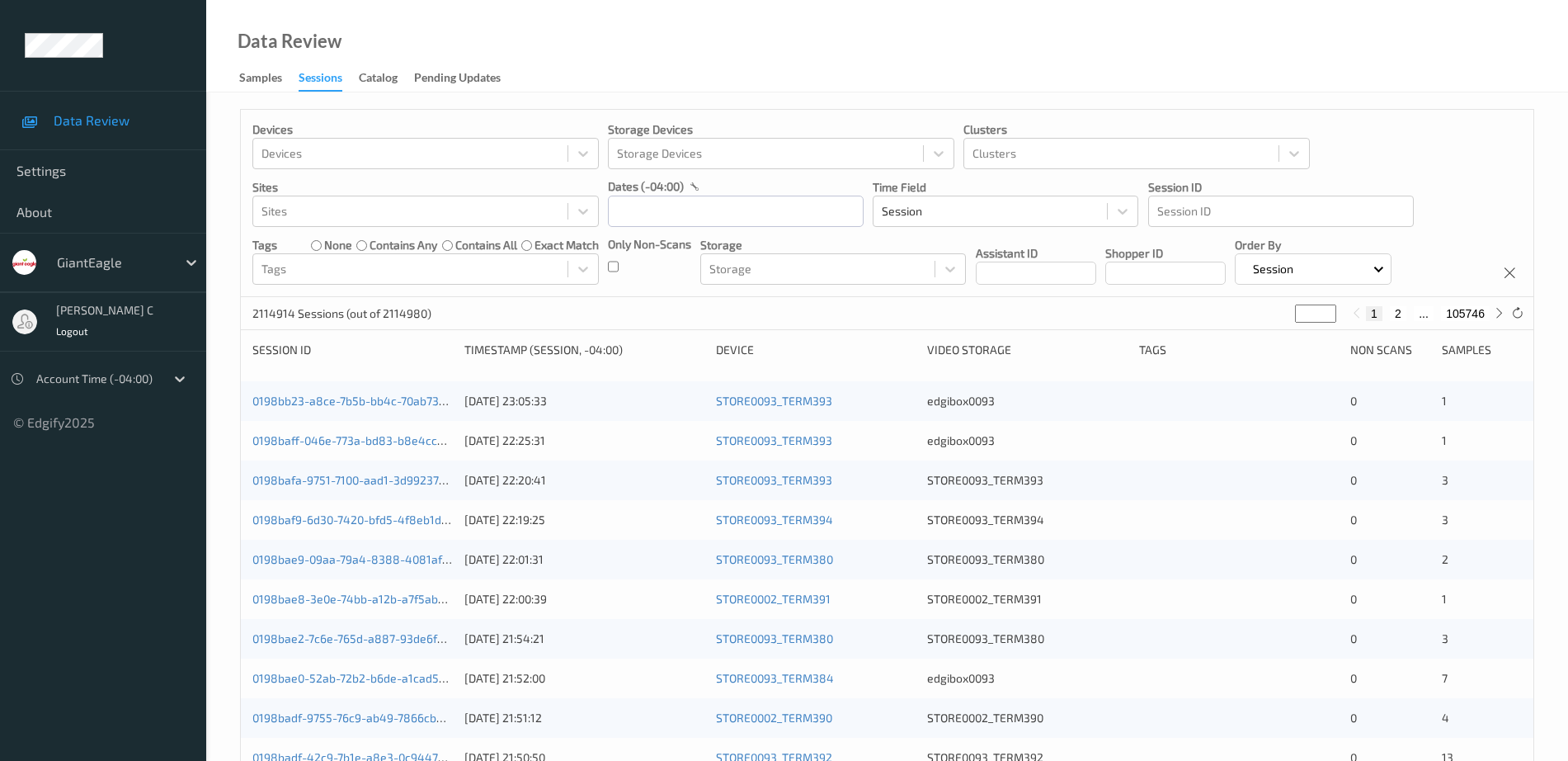
click at [679, 198] on input "text" at bounding box center [736, 211] width 256 height 31
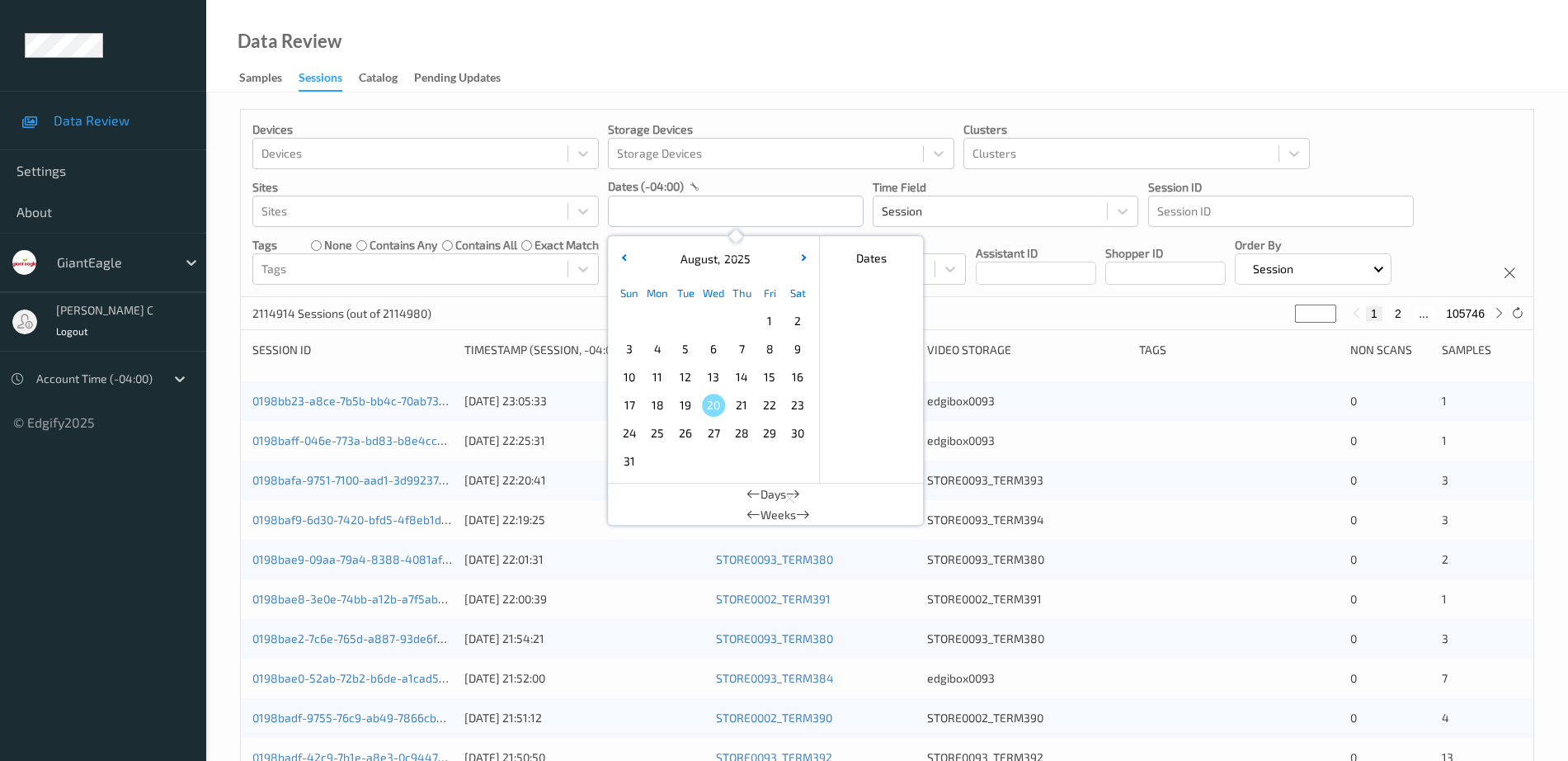
click at [632, 403] on span "17" at bounding box center [629, 404] width 23 height 23
type input "17/08/2025 00:00 -> 17/08/2025 23:59"
click at [701, 77] on div "Data Review Samples Sessions Catalog Pending Updates" at bounding box center [887, 46] width 1362 height 92
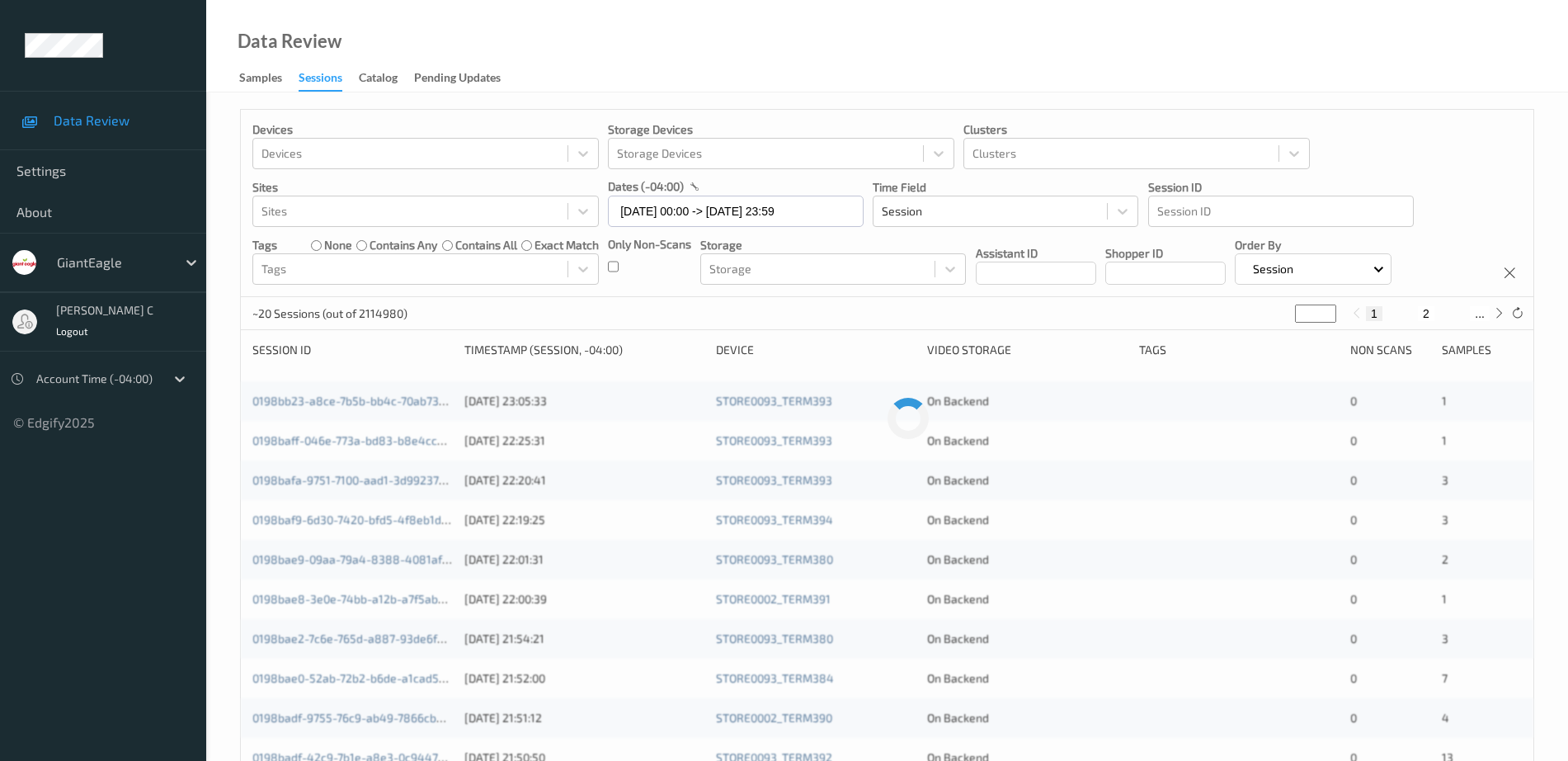
click at [664, 288] on div "Devices Devices Storage Devices Storage Devices Clusters Clusters Sites Sites d…" at bounding box center [888, 203] width 1293 height 188
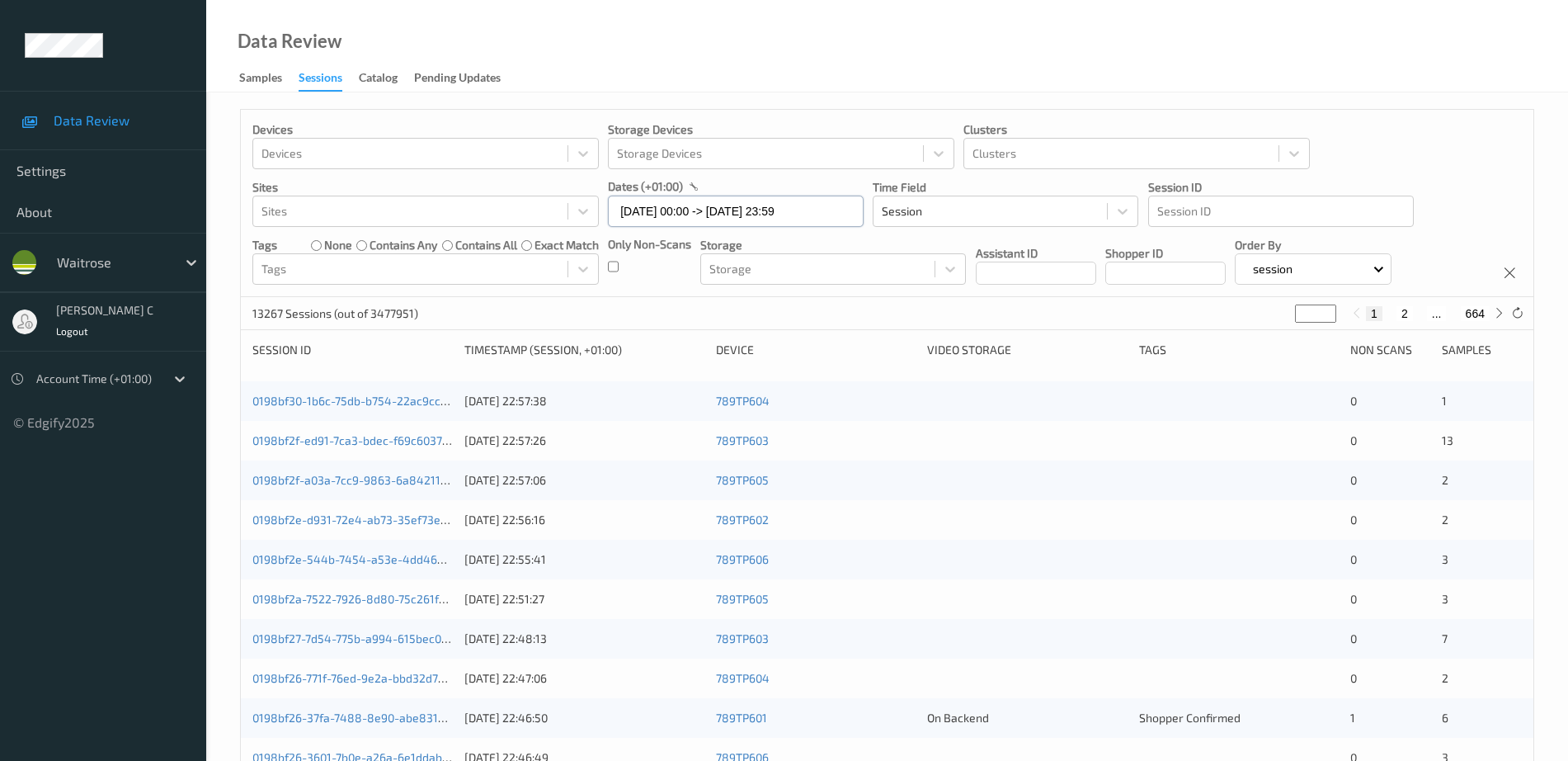
click at [691, 221] on input "[DATE] 00:00 -> [DATE] 23:59" at bounding box center [736, 211] width 256 height 31
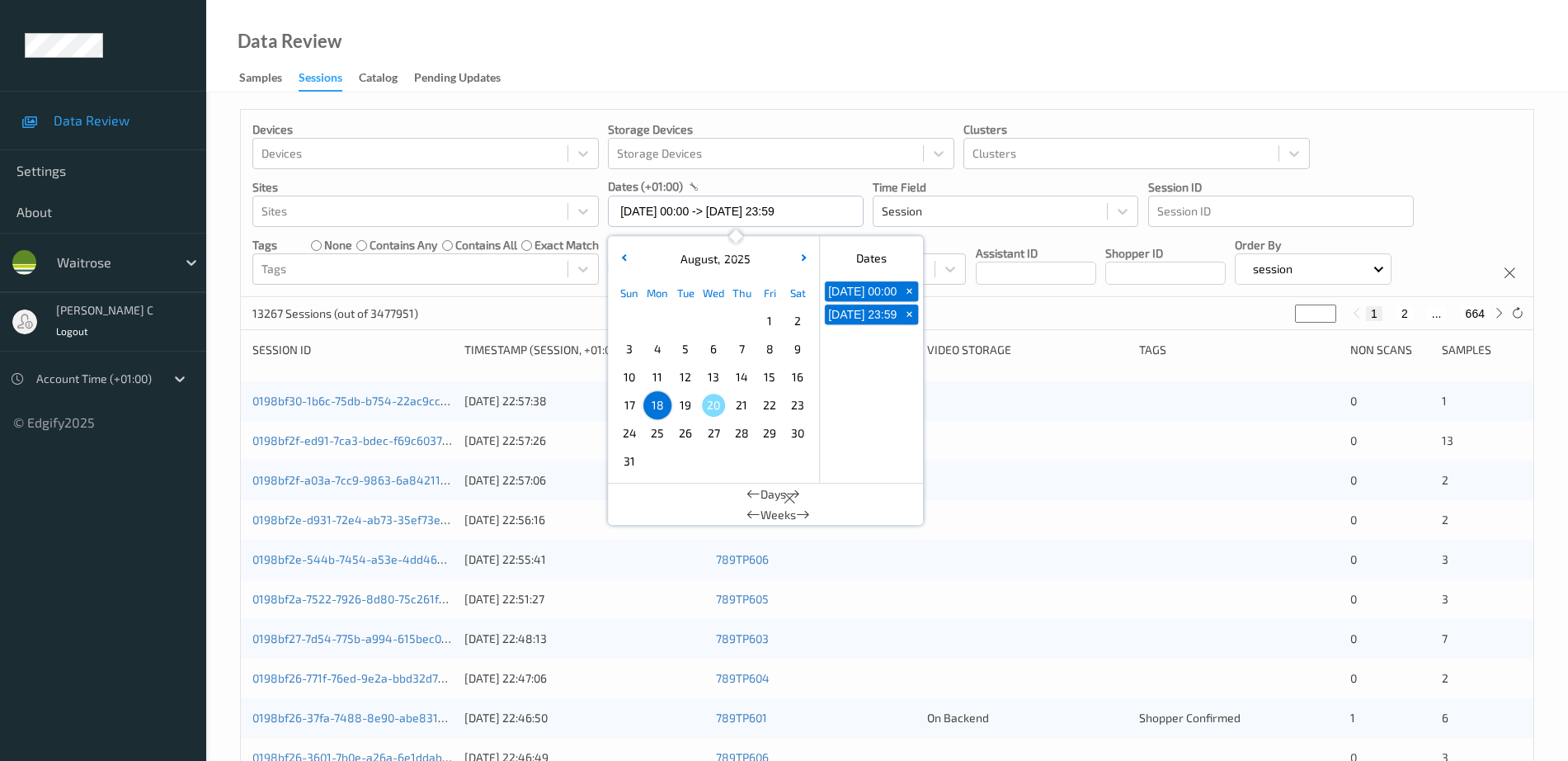
click at [626, 406] on span "17" at bounding box center [629, 404] width 23 height 23
type input "17/08/2025 00:00 -> 17/08/2025 23:59"
click at [775, 55] on div "Data Review Samples Sessions Catalog Pending Updates" at bounding box center [887, 46] width 1362 height 92
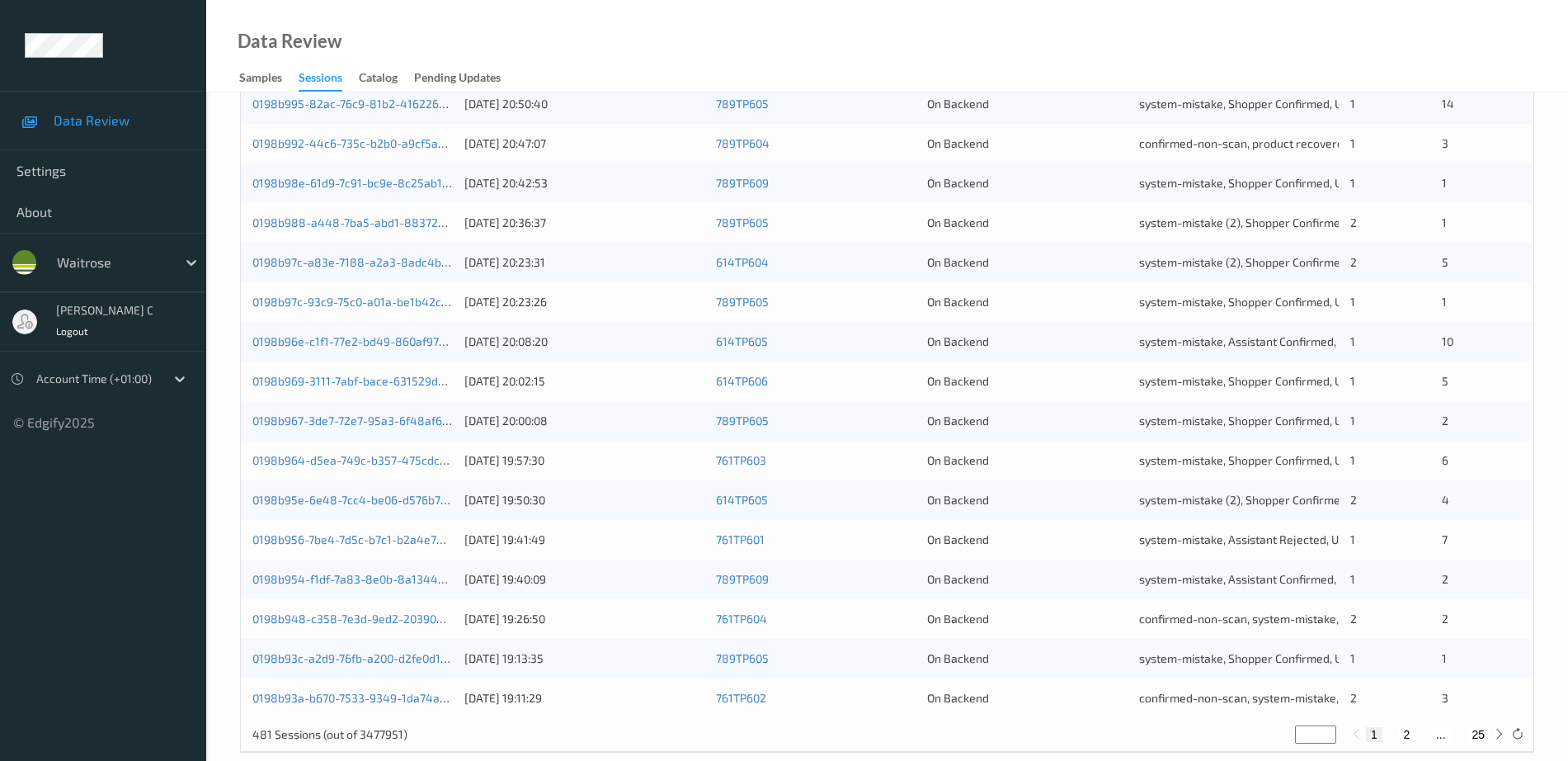
scroll to position [481, 0]
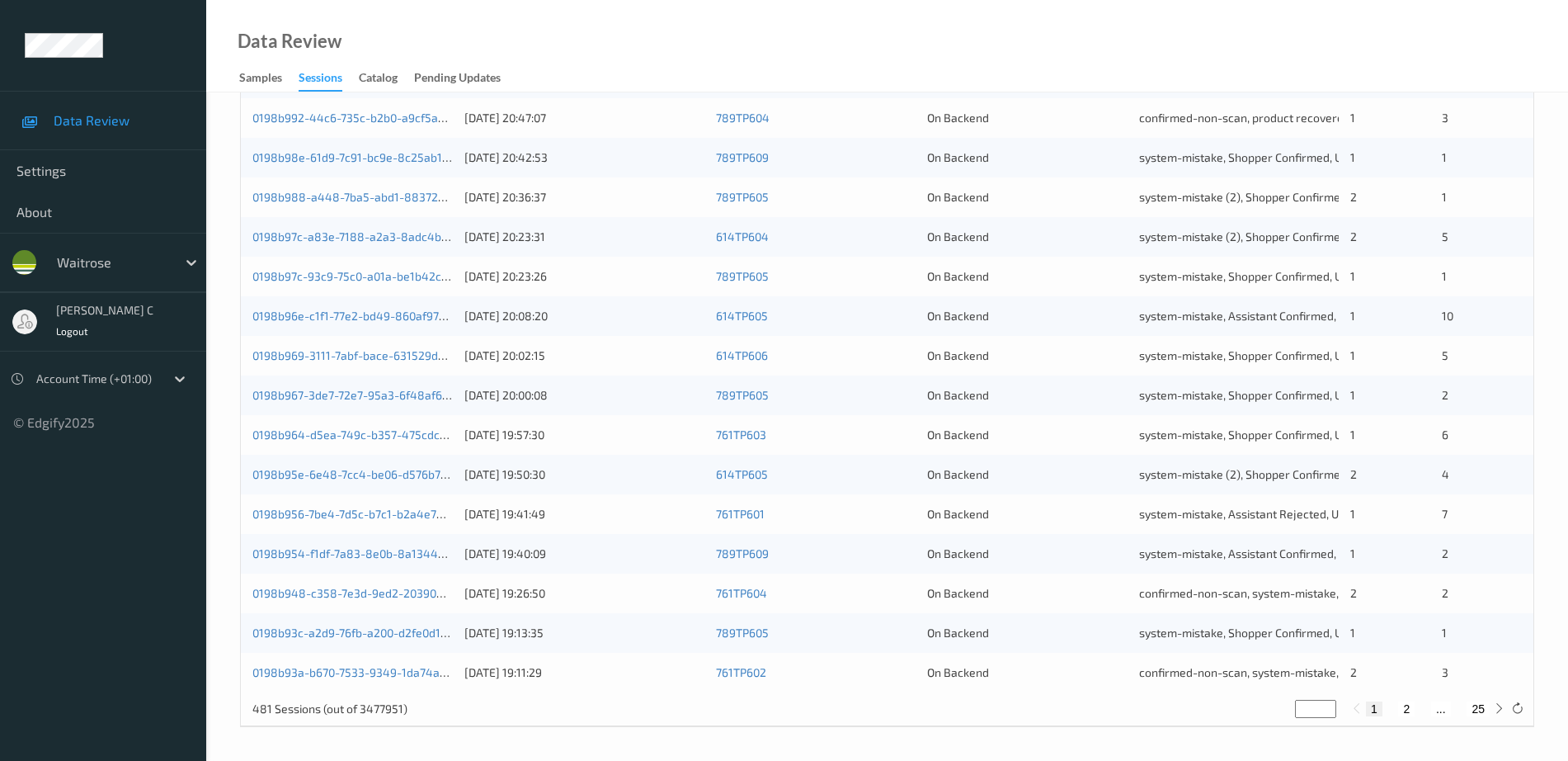
click at [1481, 711] on button "25" at bounding box center [1478, 709] width 23 height 15
type input "**"
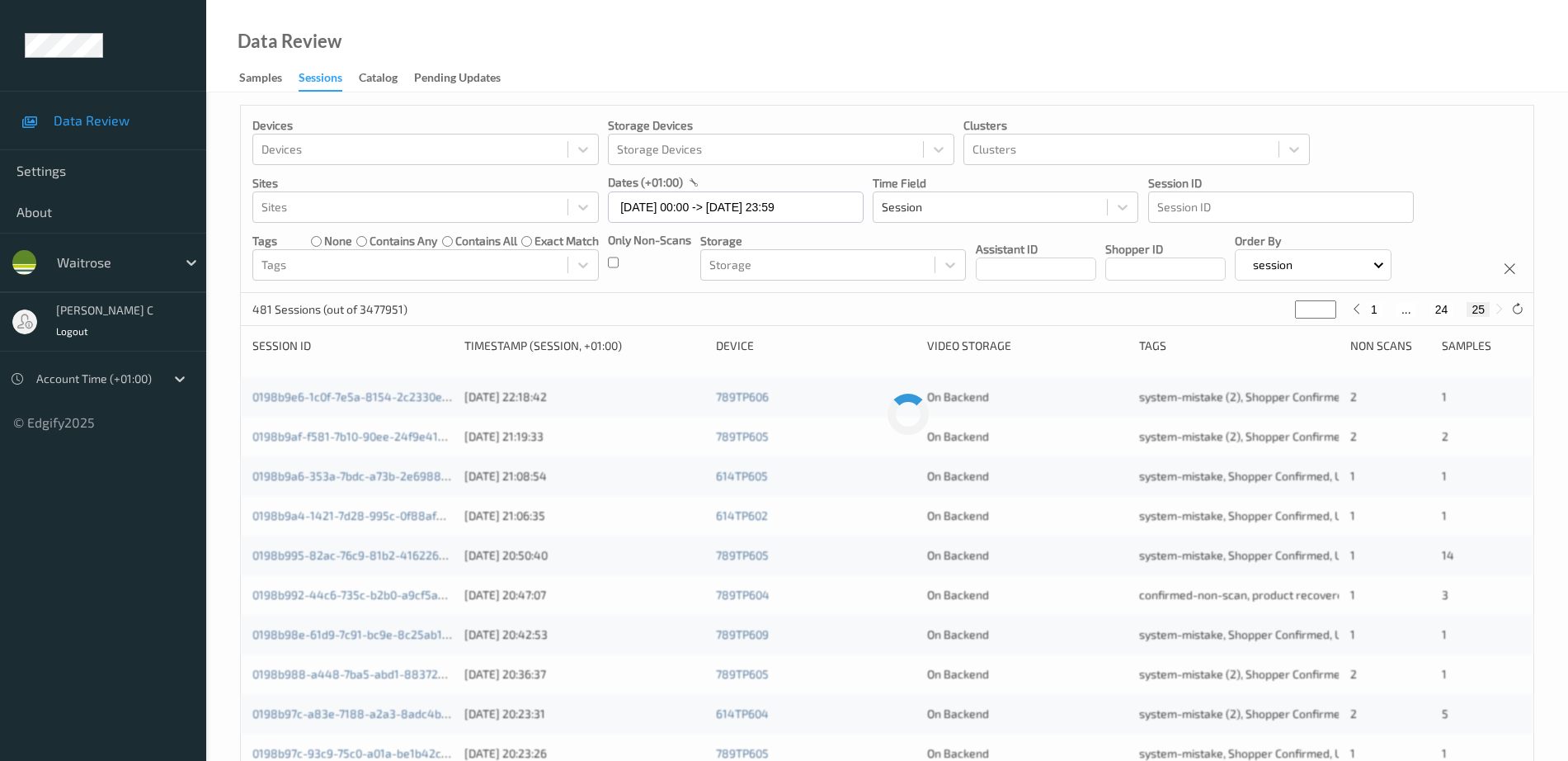
scroll to position [0, 0]
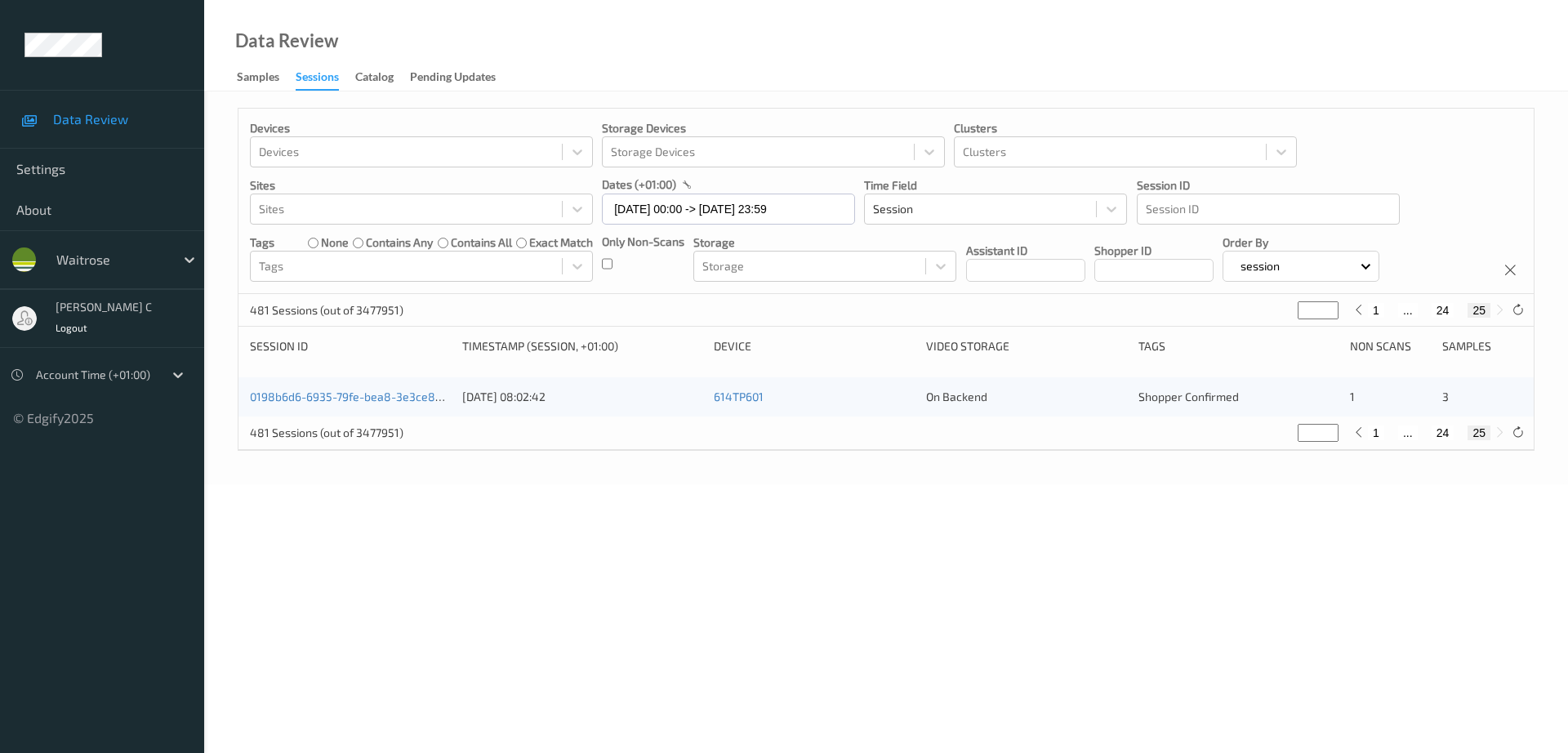
click at [667, 191] on p "dates (+01:00)" at bounding box center [638, 185] width 74 height 17
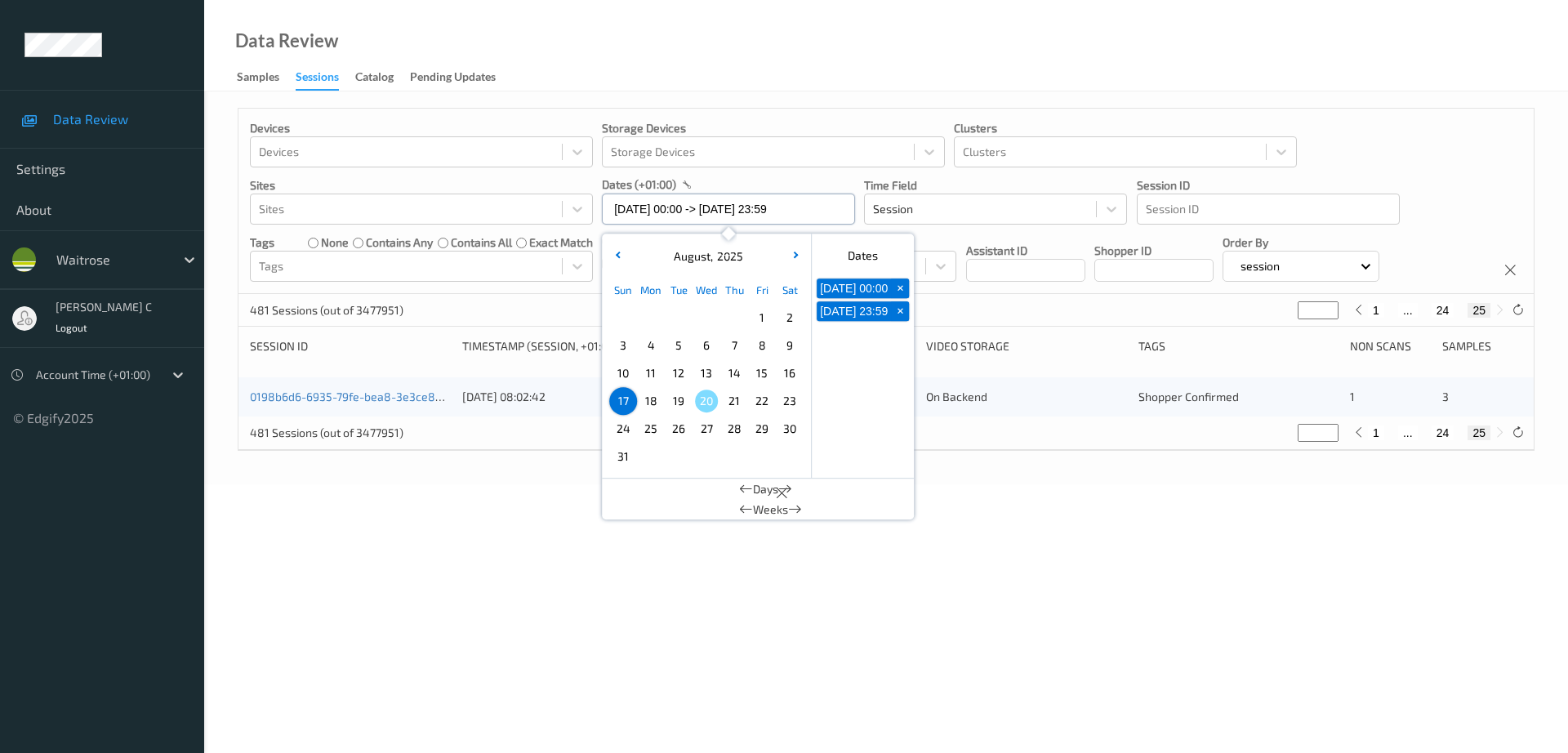
click at [671, 205] on input "17/08/2025 00:00 -> 17/08/2025 23:59" at bounding box center [728, 209] width 253 height 31
click at [643, 400] on span "18" at bounding box center [650, 400] width 22 height 22
type input "18/08/2025 00:00"
type input "*"
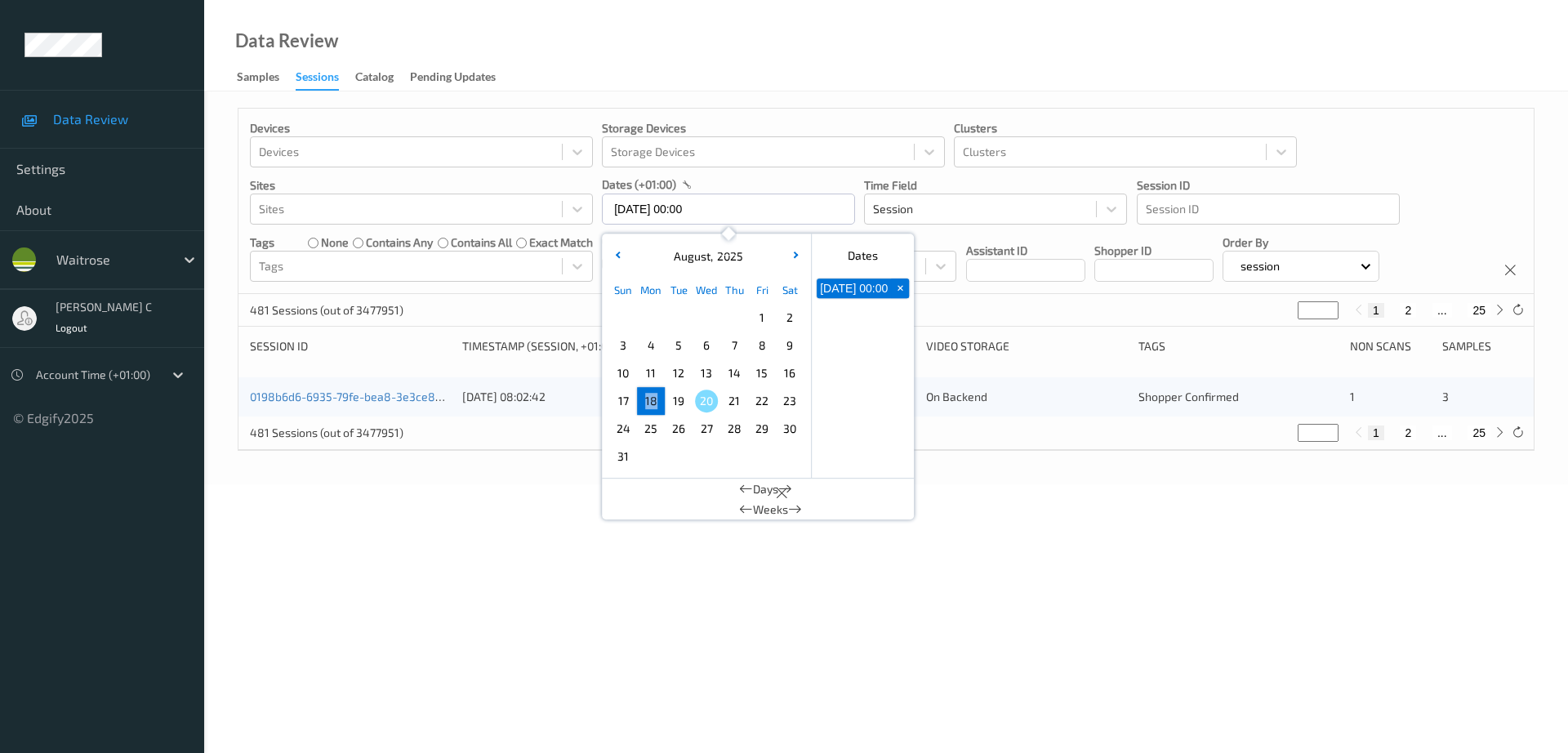
click at [643, 400] on span "18" at bounding box center [650, 400] width 22 height 22
type input "18/08/2025 00:00 -> 18/08/2025 23:59"
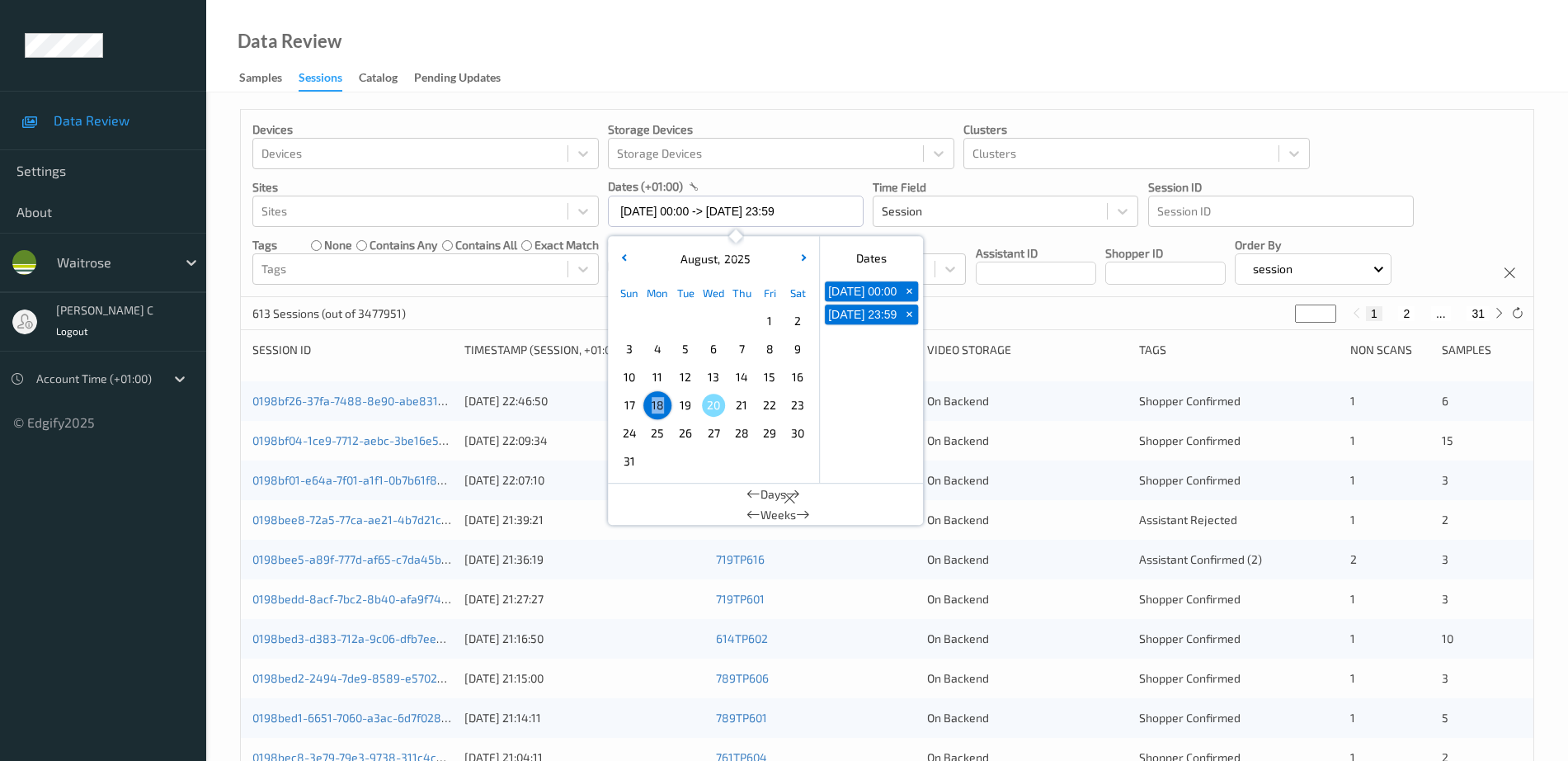
click at [499, 547] on div "0198bee5-a89f-777d-af65-c7da45b1788e 18/08/2025 21:36:19 719TP616 On Backend As…" at bounding box center [888, 559] width 1293 height 40
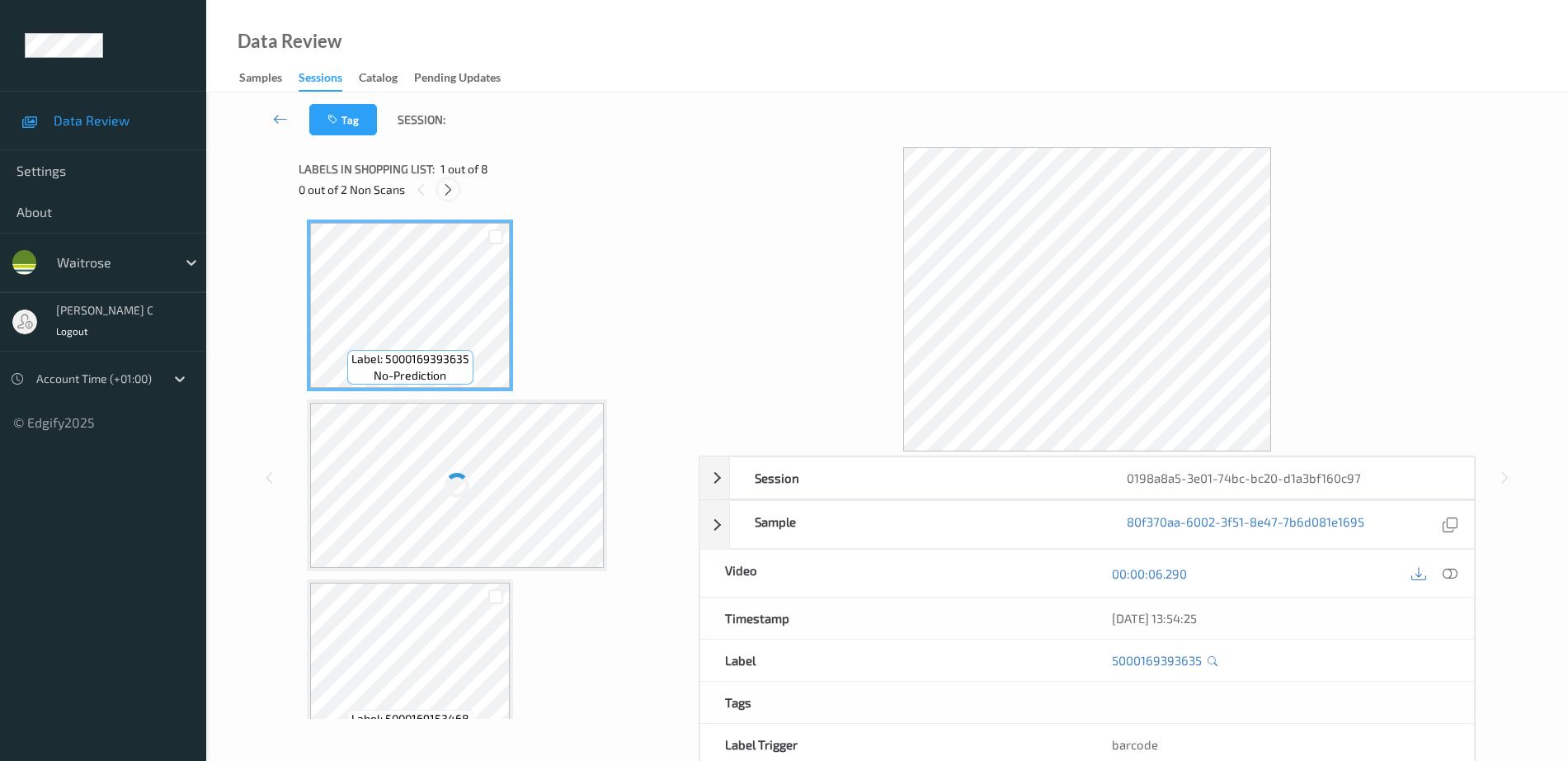
click at [454, 188] on icon at bounding box center [448, 190] width 14 height 15
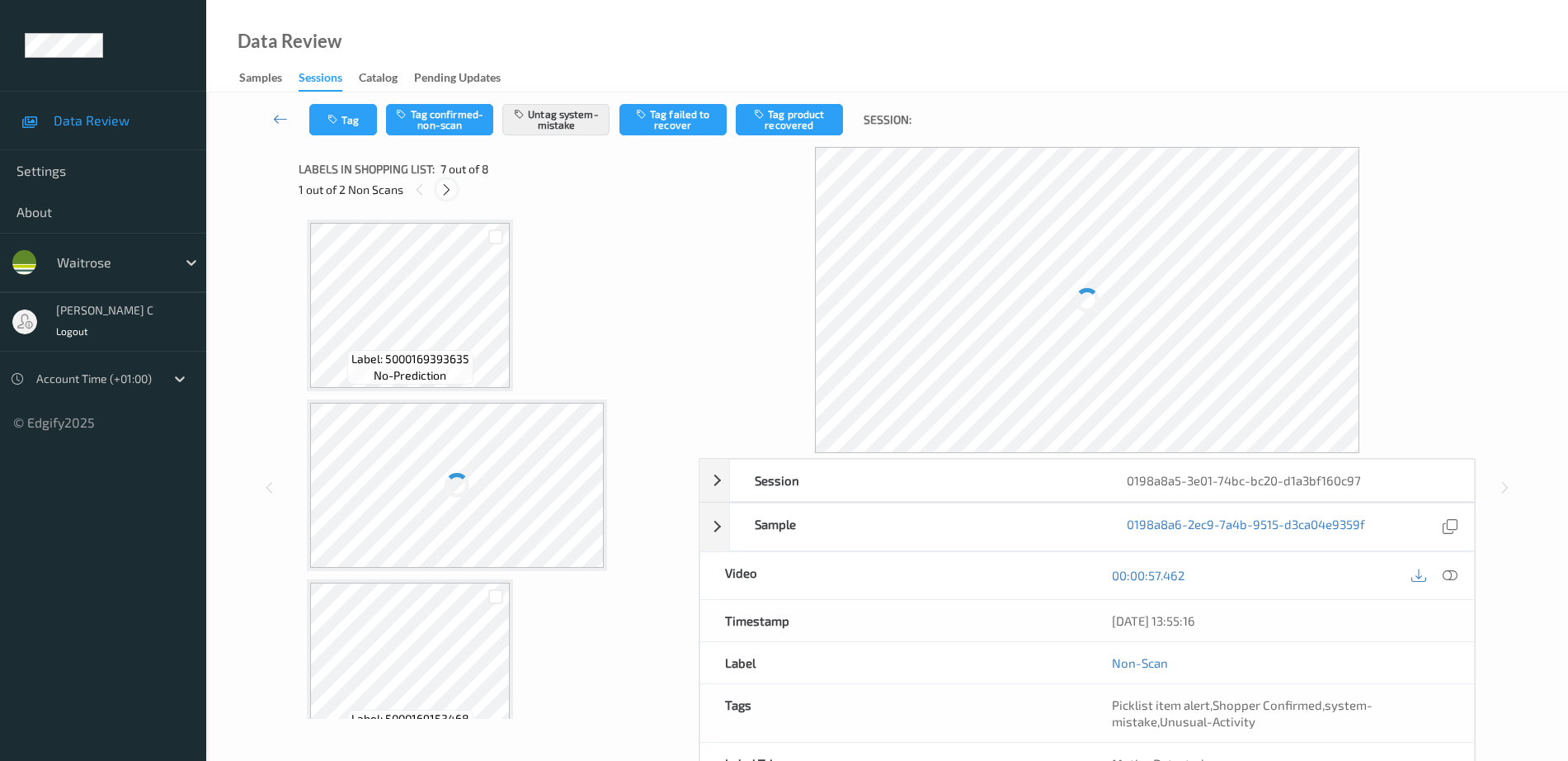
scroll to position [907, 0]
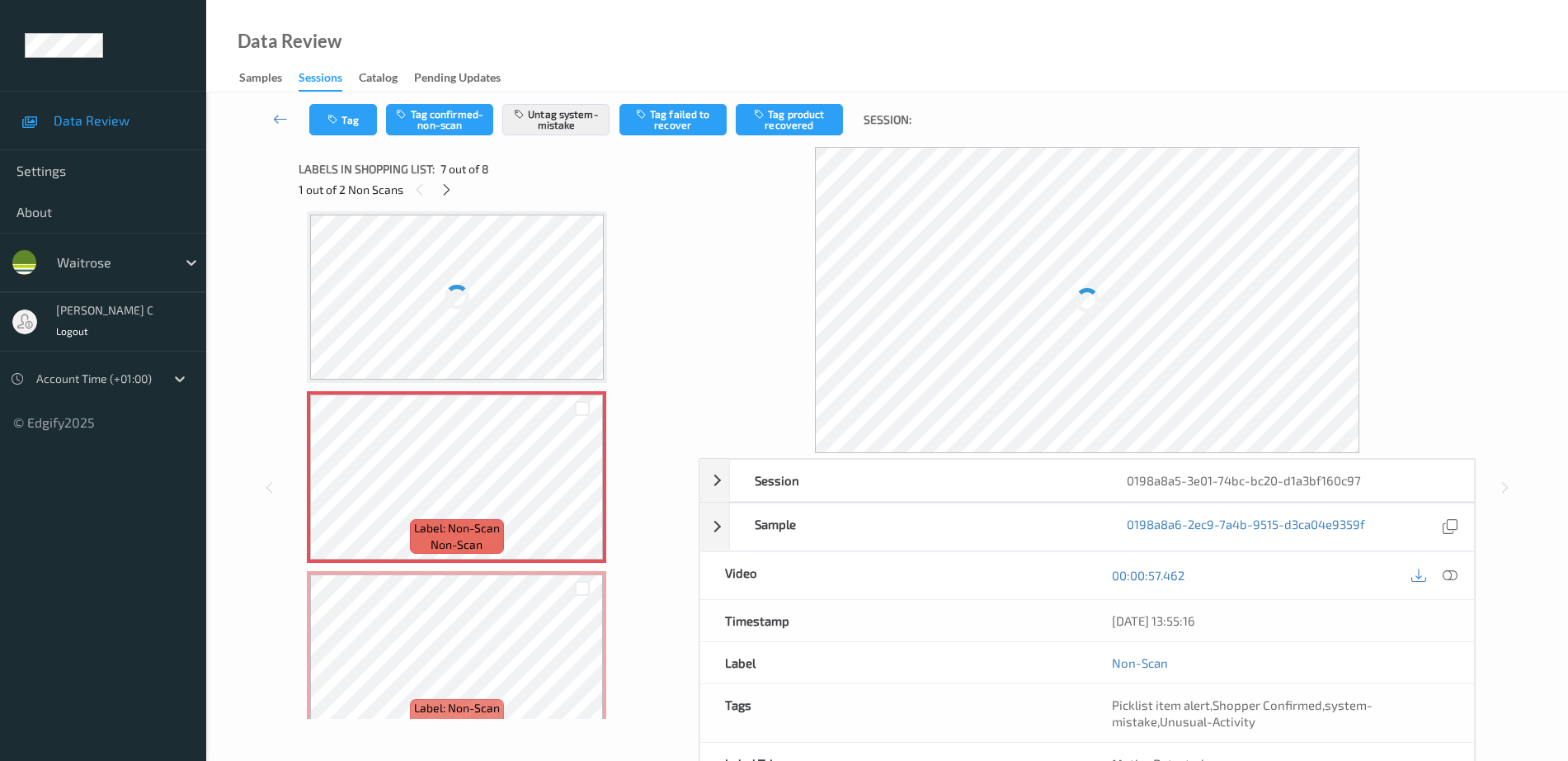
click at [467, 338] on div at bounding box center [457, 297] width 293 height 165
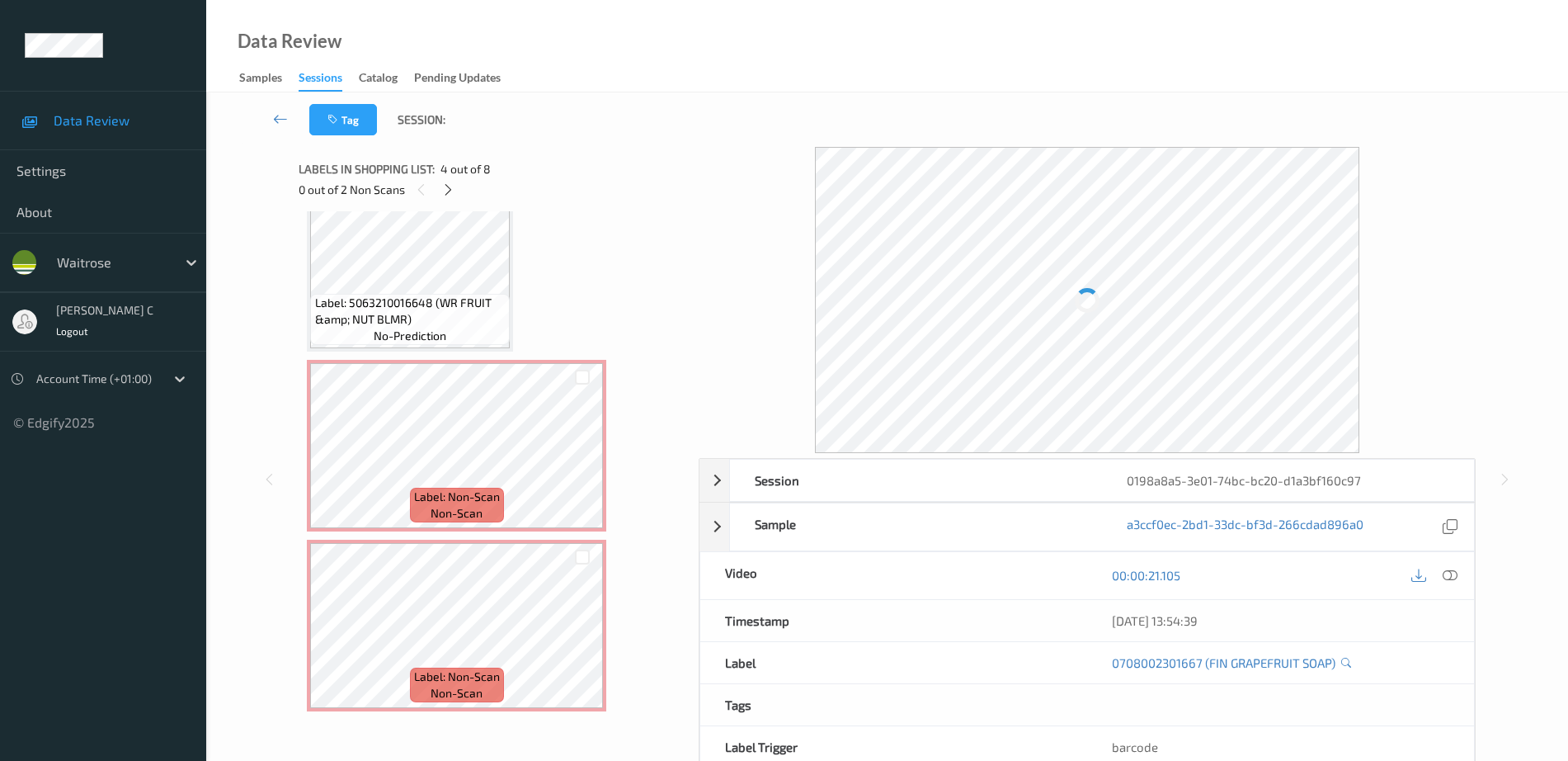
scroll to position [940, 0]
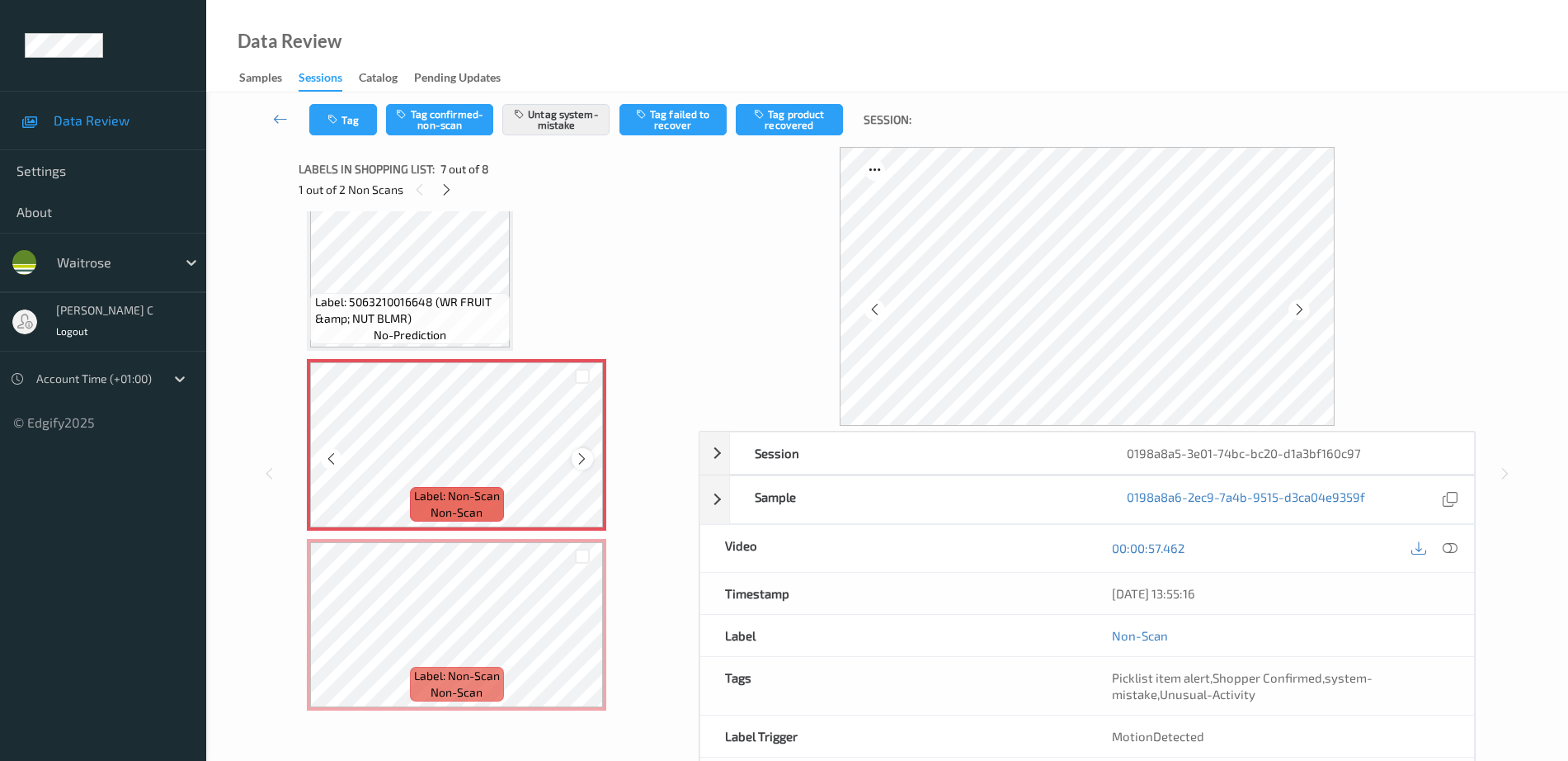
click at [579, 464] on icon at bounding box center [582, 459] width 14 height 15
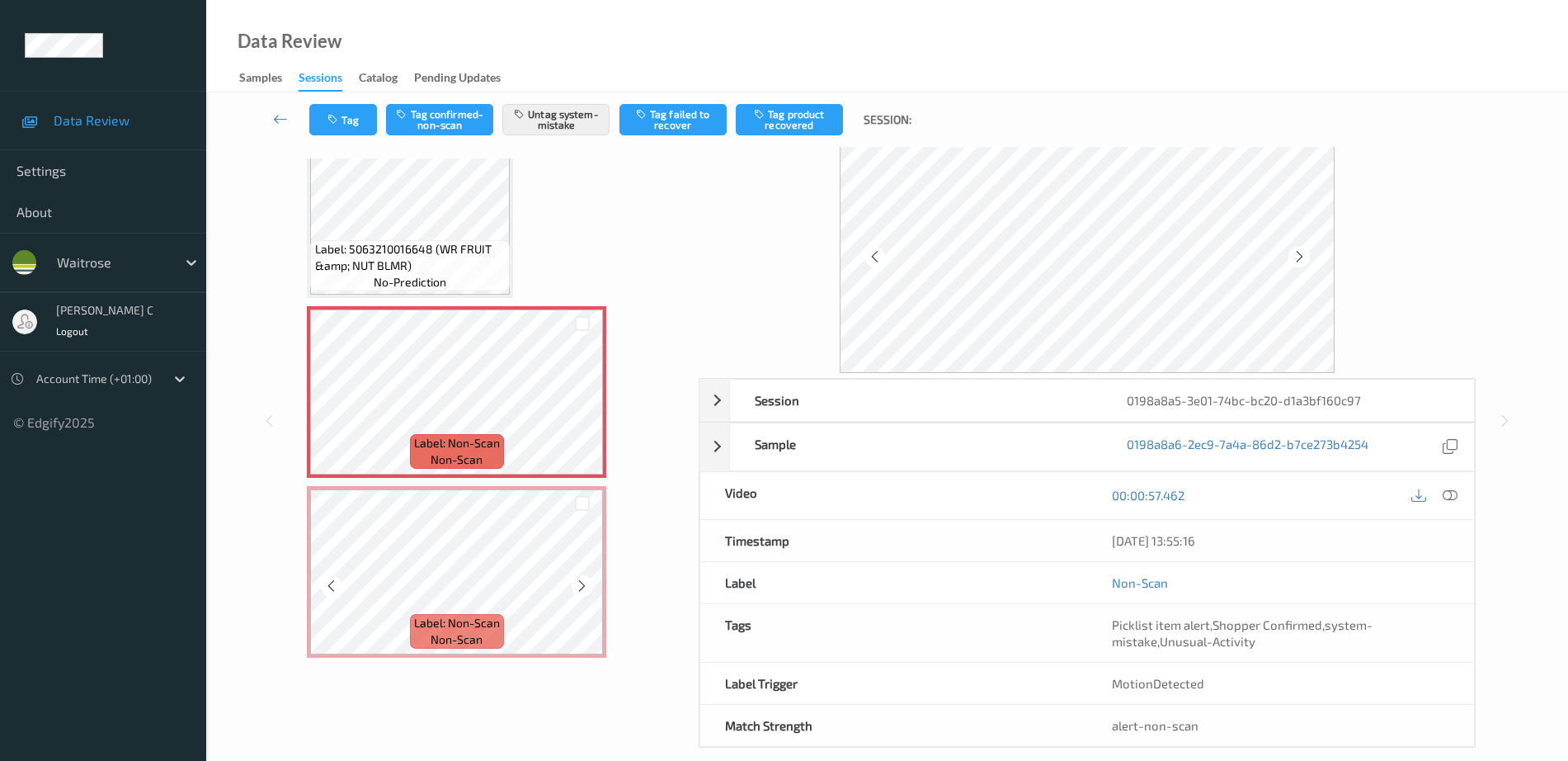
scroll to position [73, 0]
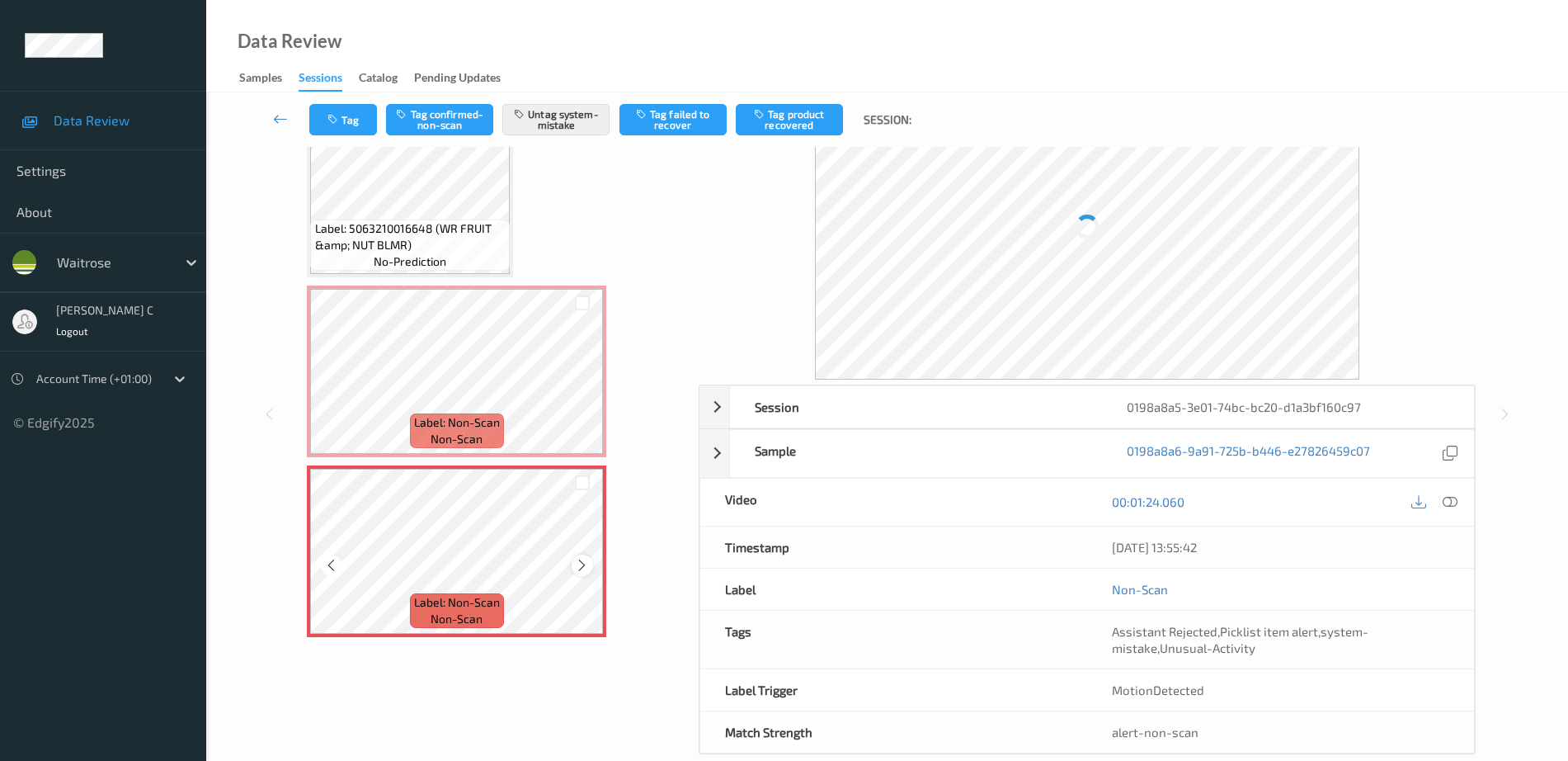
click at [580, 566] on icon at bounding box center [582, 565] width 14 height 15
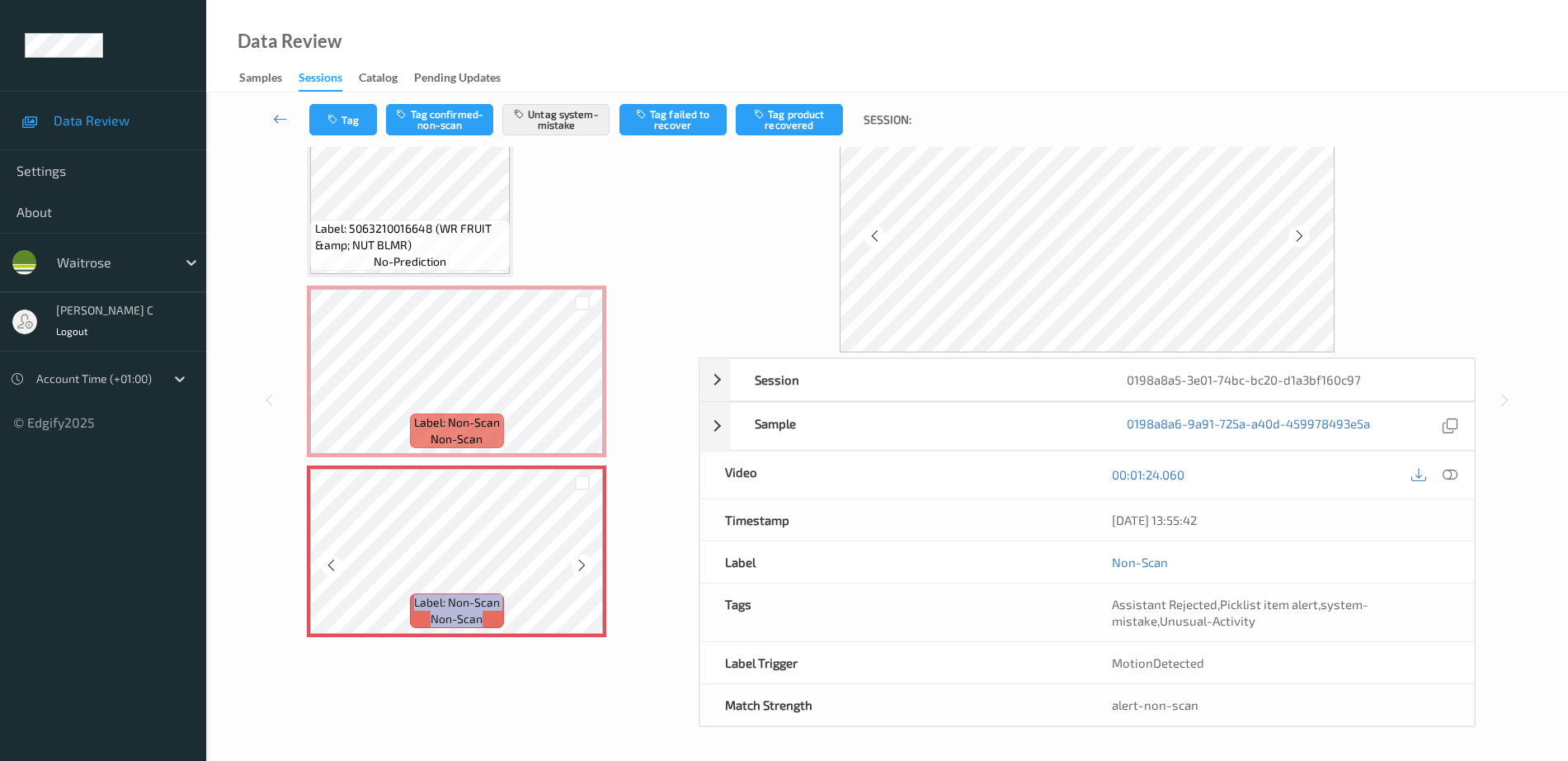
click at [580, 566] on icon at bounding box center [582, 565] width 14 height 15
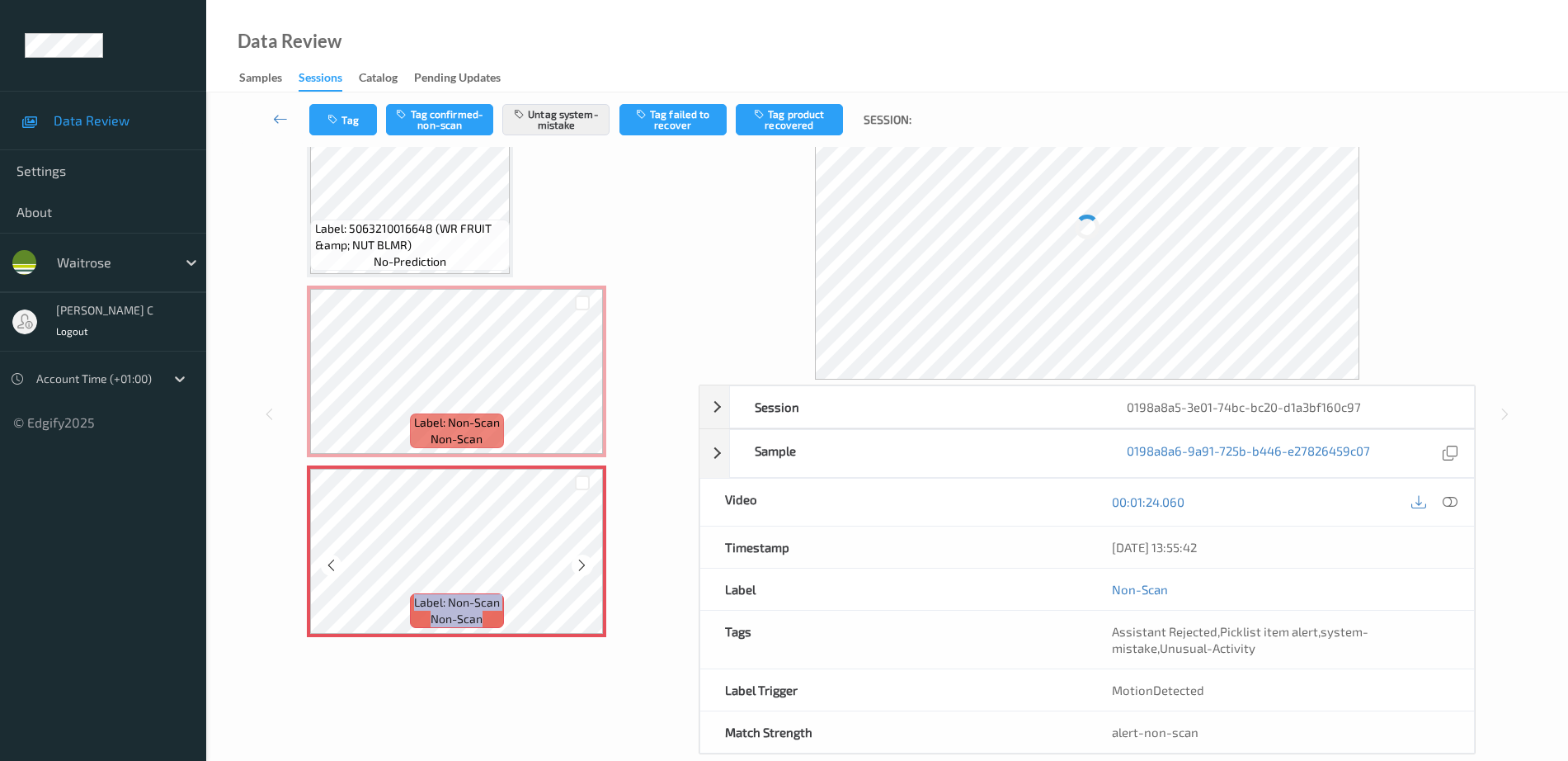
click at [580, 566] on icon at bounding box center [582, 565] width 14 height 15
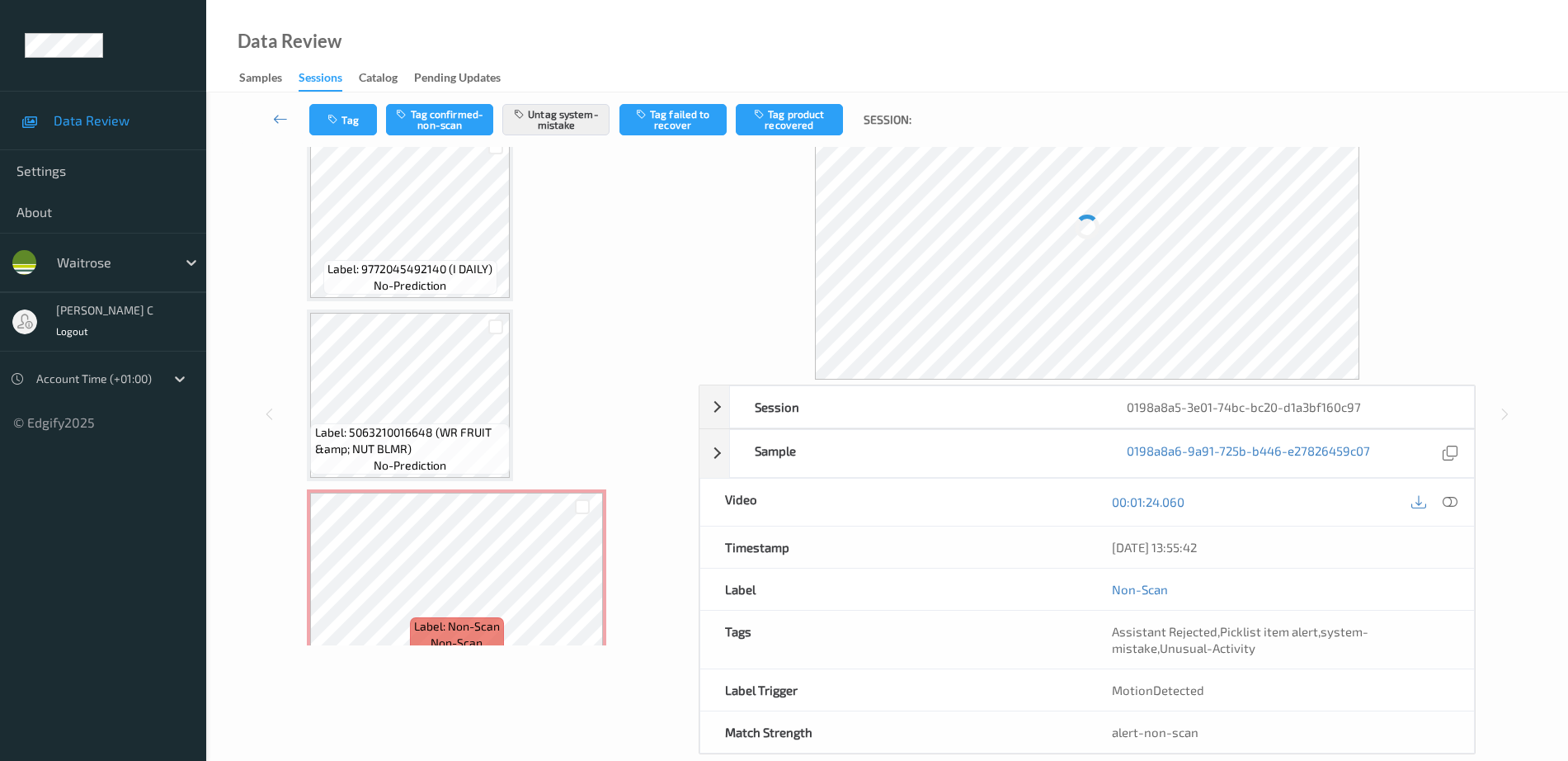
scroll to position [733, 0]
click at [509, 445] on div "Label: 5063210016648 (WR FRUIT &amp; NUT BLMR) no-prediction" at bounding box center [409, 451] width 199 height 51
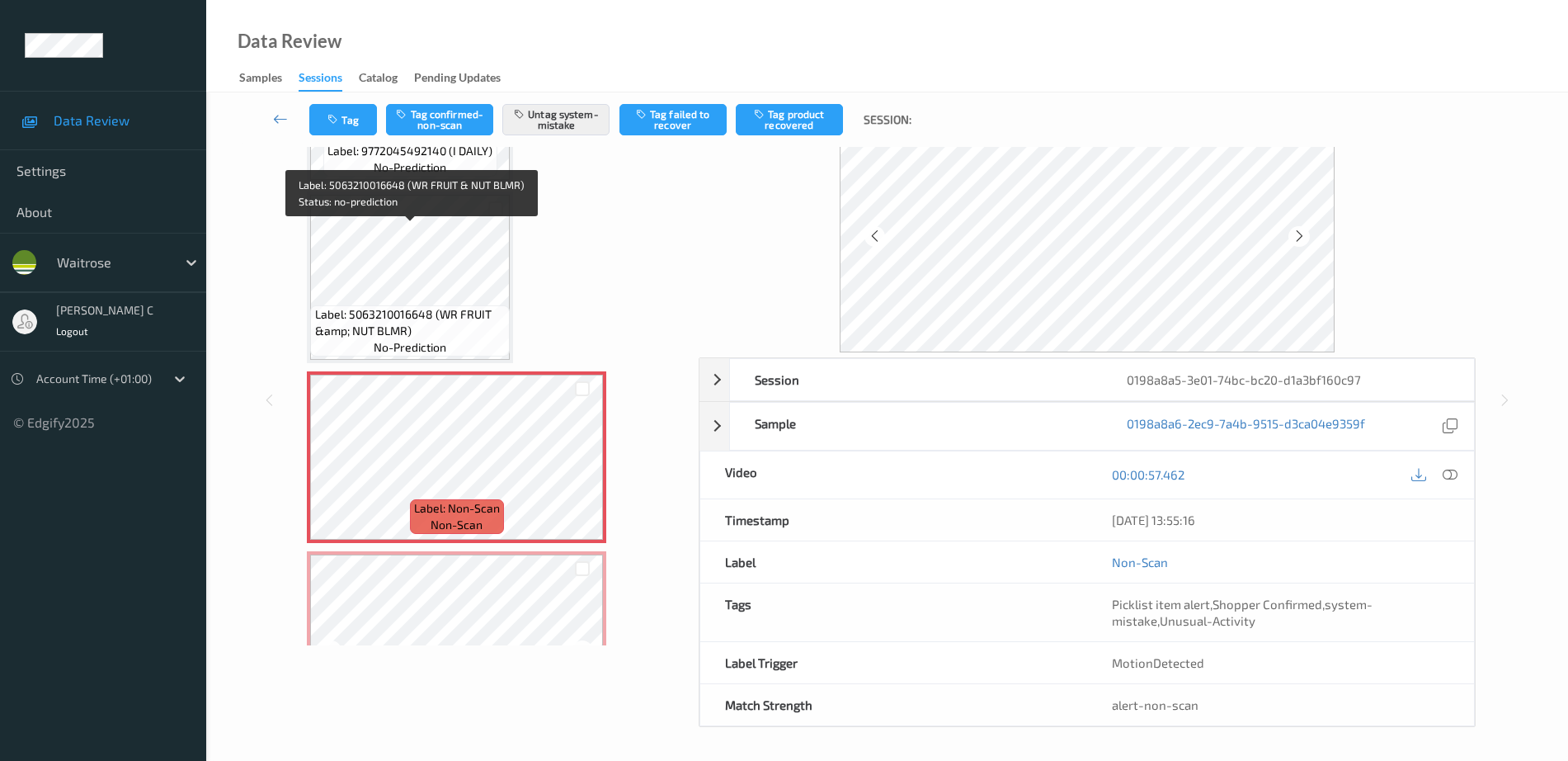
scroll to position [940, 0]
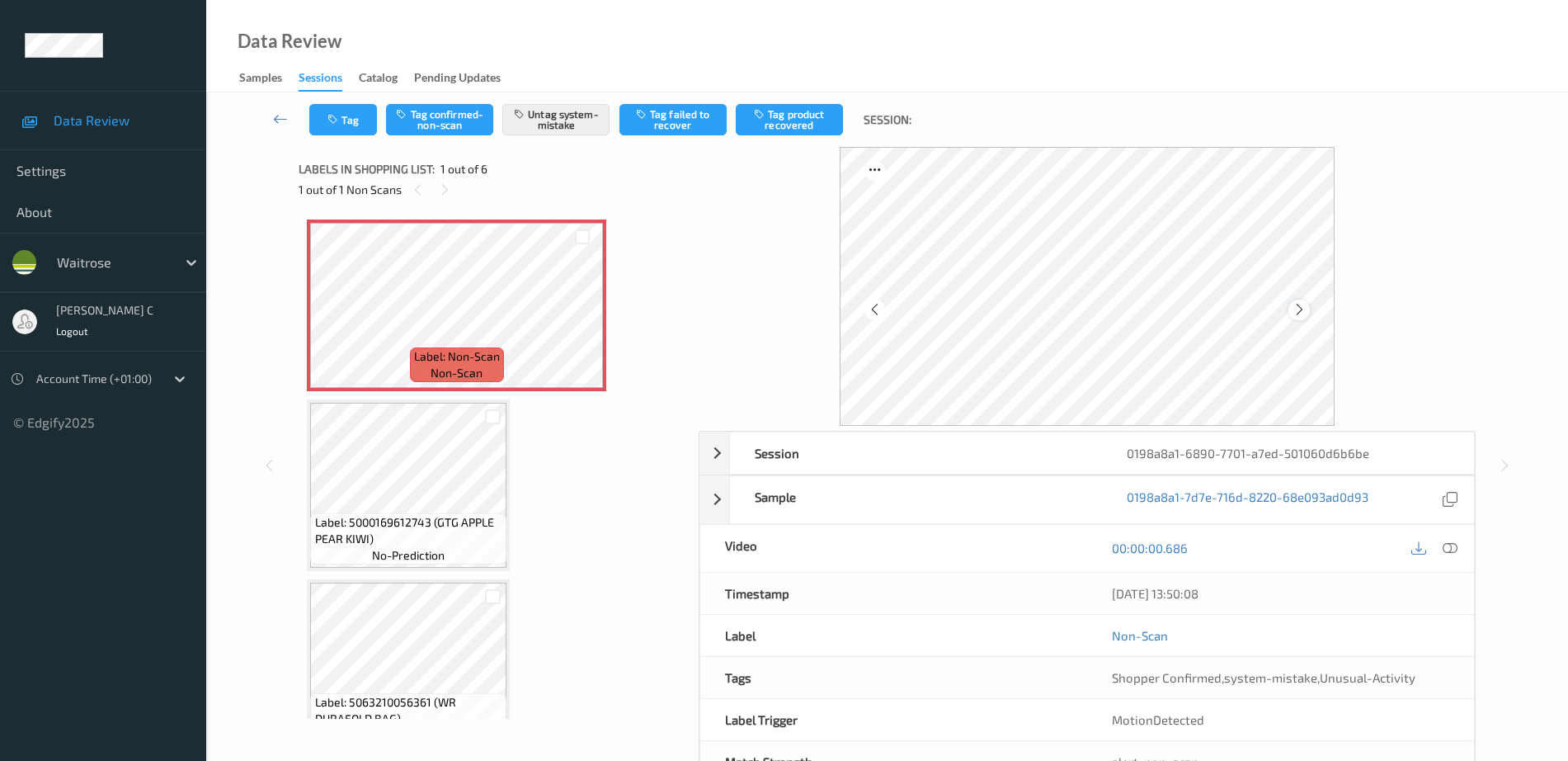
click at [1307, 309] on div at bounding box center [1299, 309] width 21 height 21
drag, startPoint x: 1454, startPoint y: 551, endPoint x: 1231, endPoint y: 584, distance: 225.4
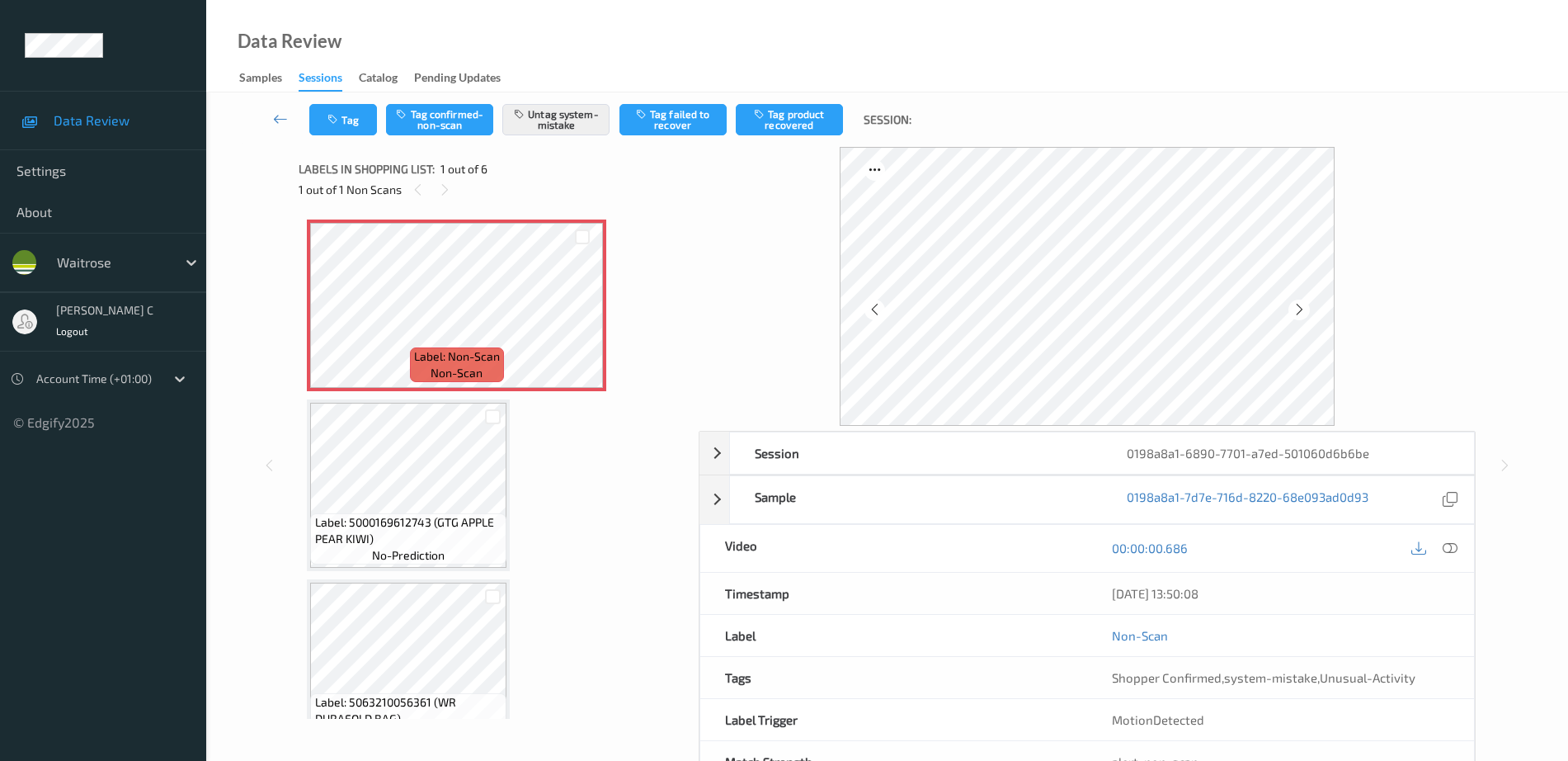
click at [1455, 551] on icon at bounding box center [1450, 548] width 15 height 15
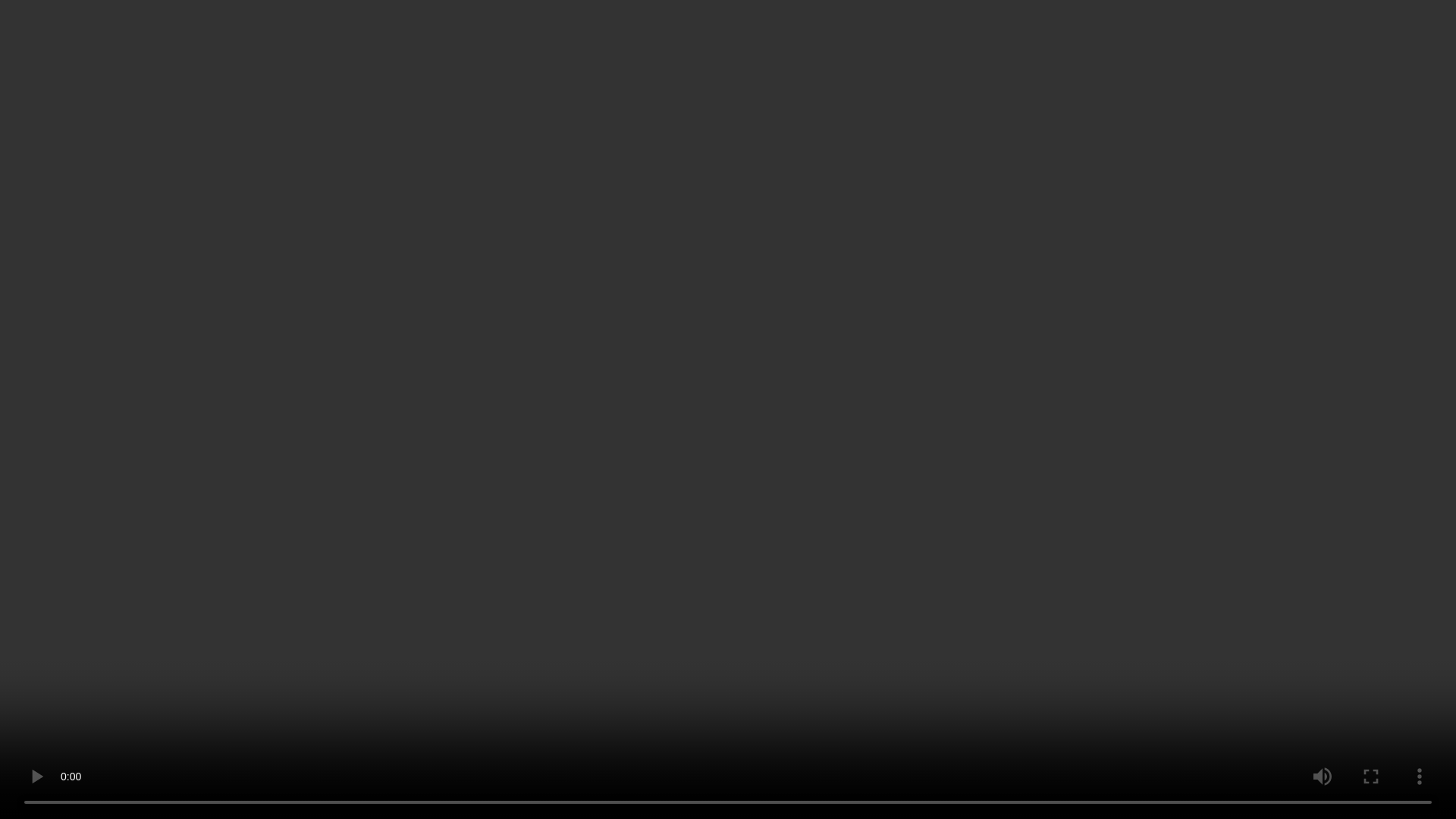
click at [728, 59] on video at bounding box center [728, 410] width 1456 height 819
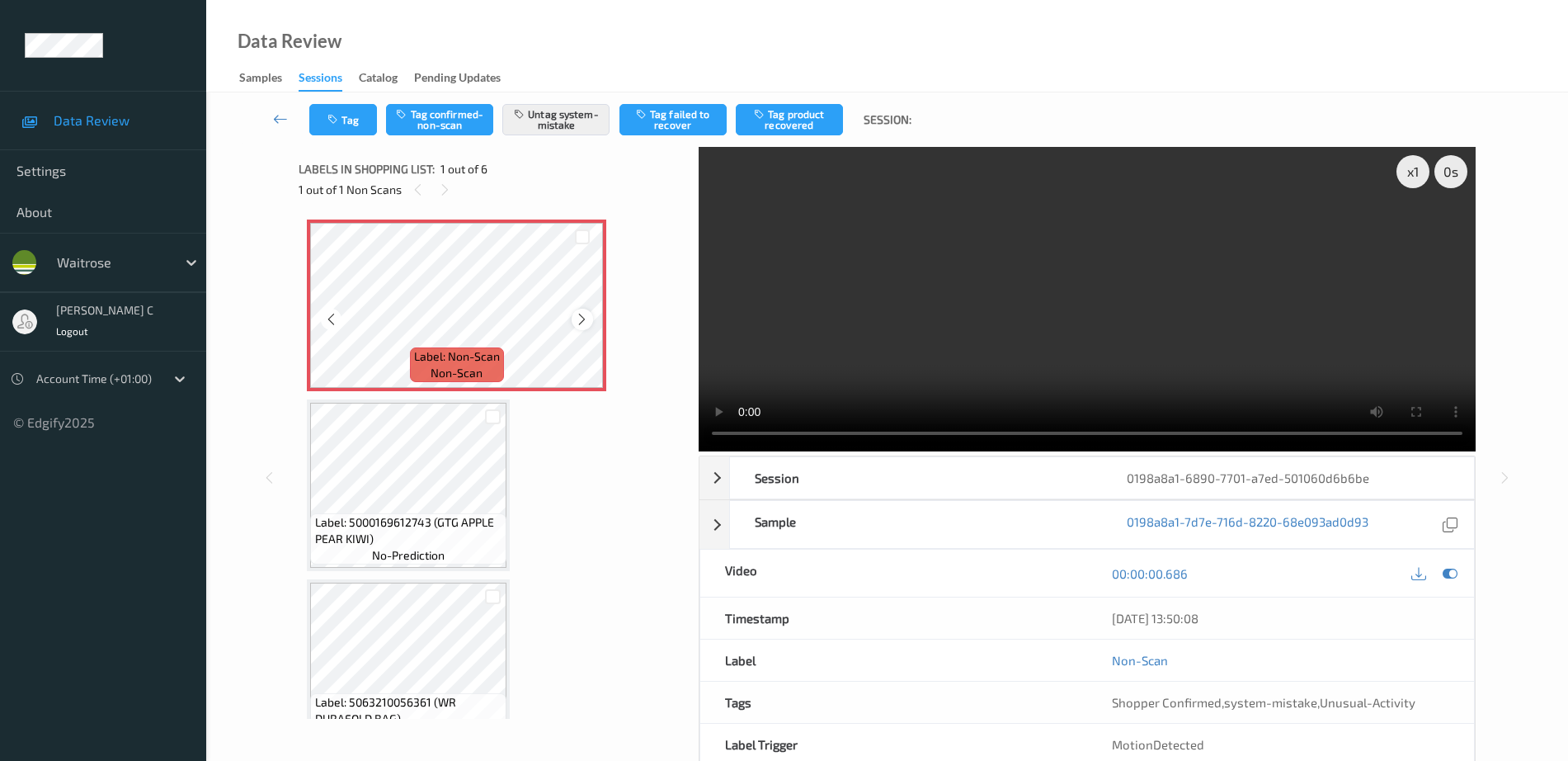
click at [582, 322] on icon at bounding box center [582, 320] width 14 height 15
click at [1451, 577] on icon at bounding box center [1450, 573] width 15 height 15
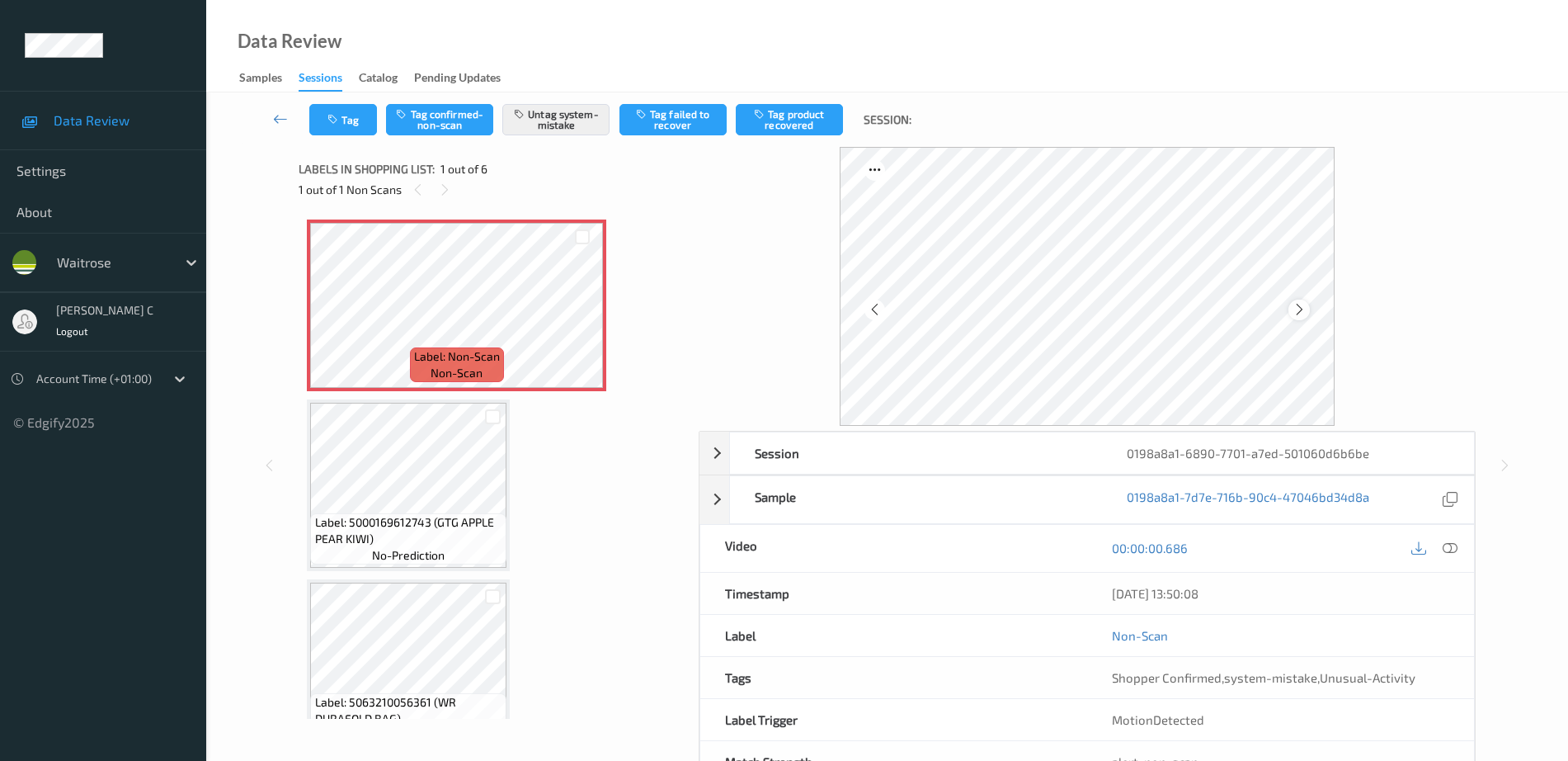
click at [1300, 312] on icon at bounding box center [1300, 309] width 14 height 15
click at [1455, 544] on icon at bounding box center [1450, 548] width 15 height 15
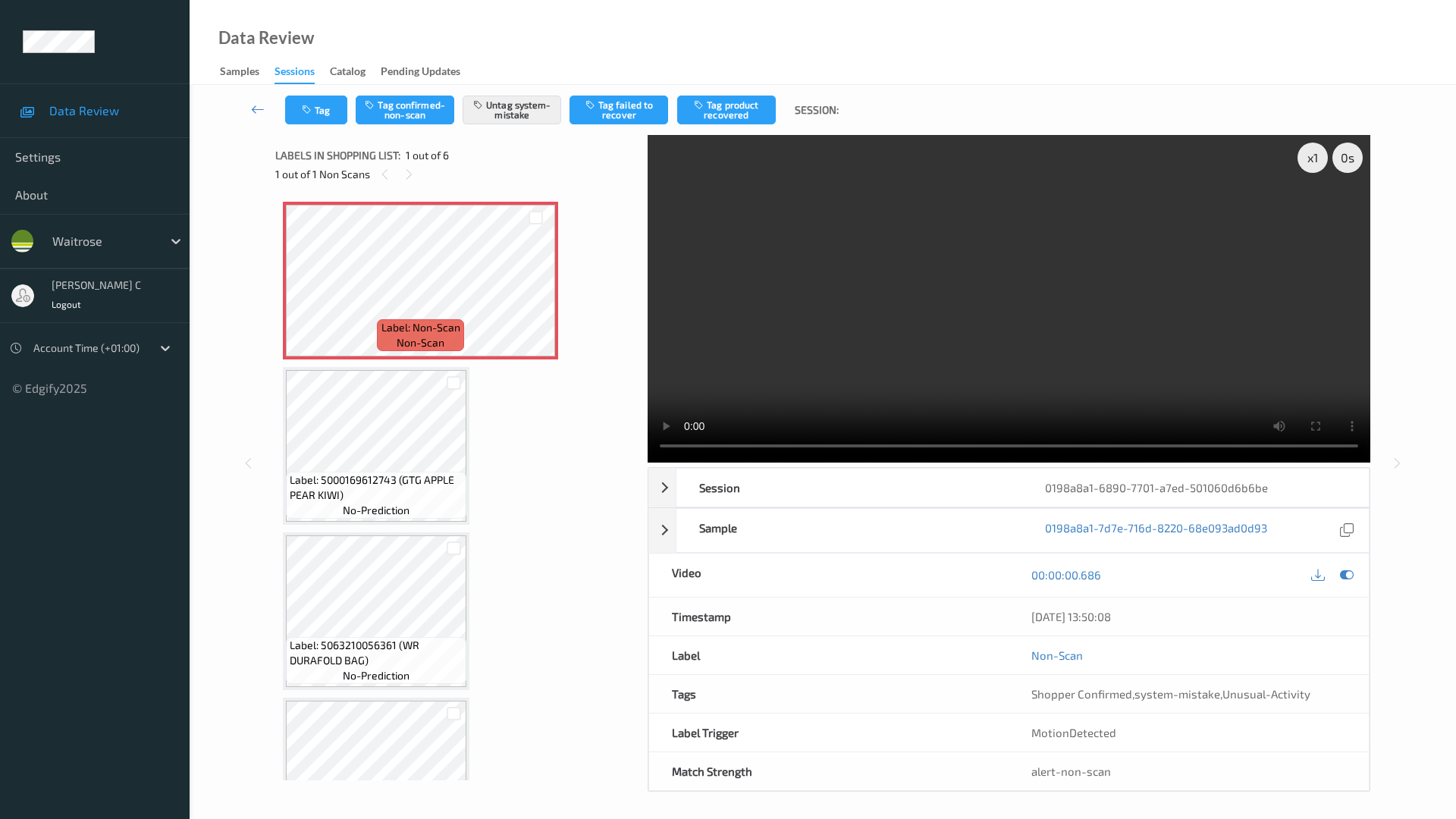
click at [648, 463] on video at bounding box center [1009, 299] width 723 height 328
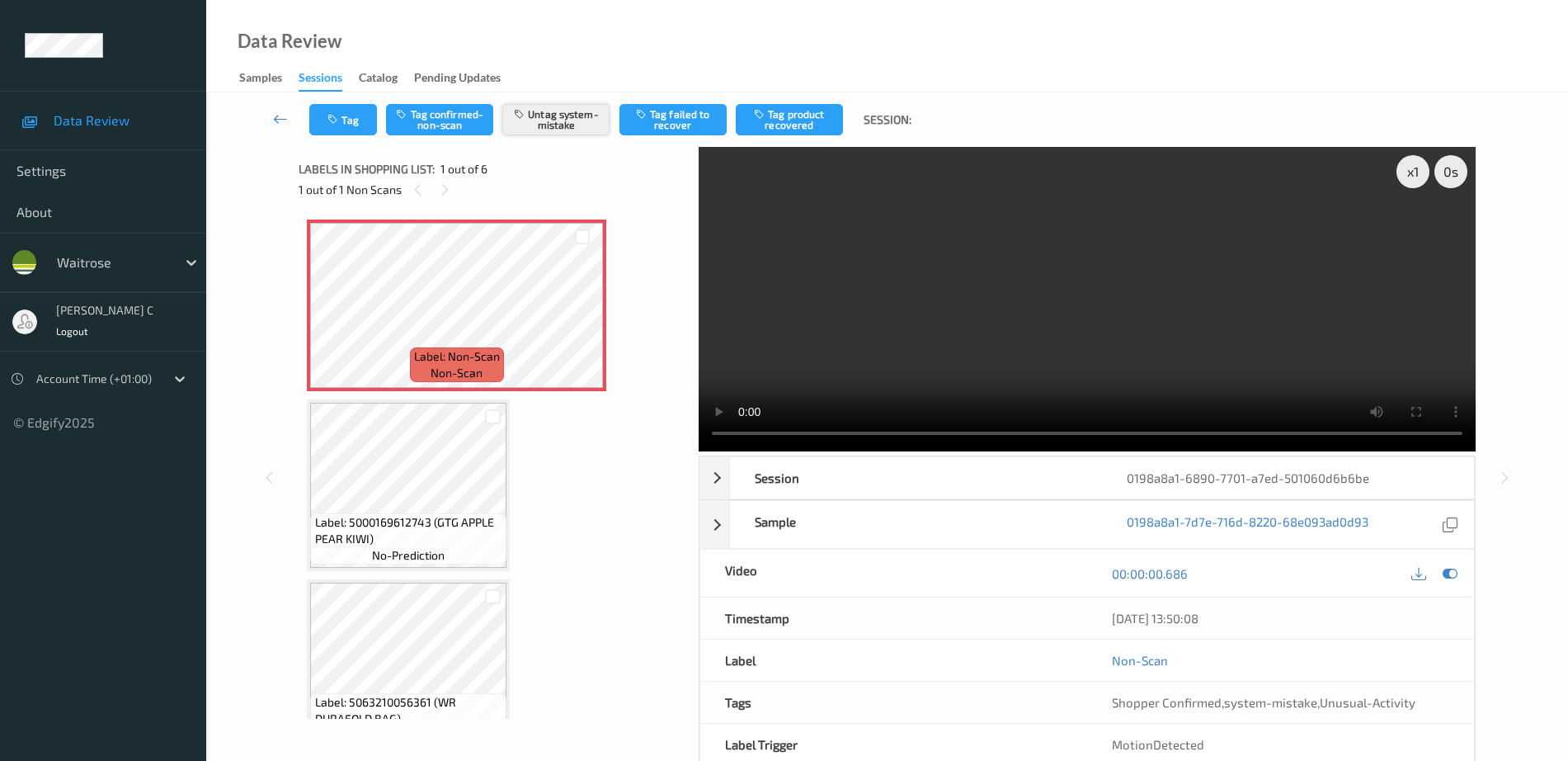
click at [563, 128] on button "Untag system-mistake" at bounding box center [557, 119] width 108 height 31
click at [338, 128] on button "Tag" at bounding box center [343, 119] width 67 height 31
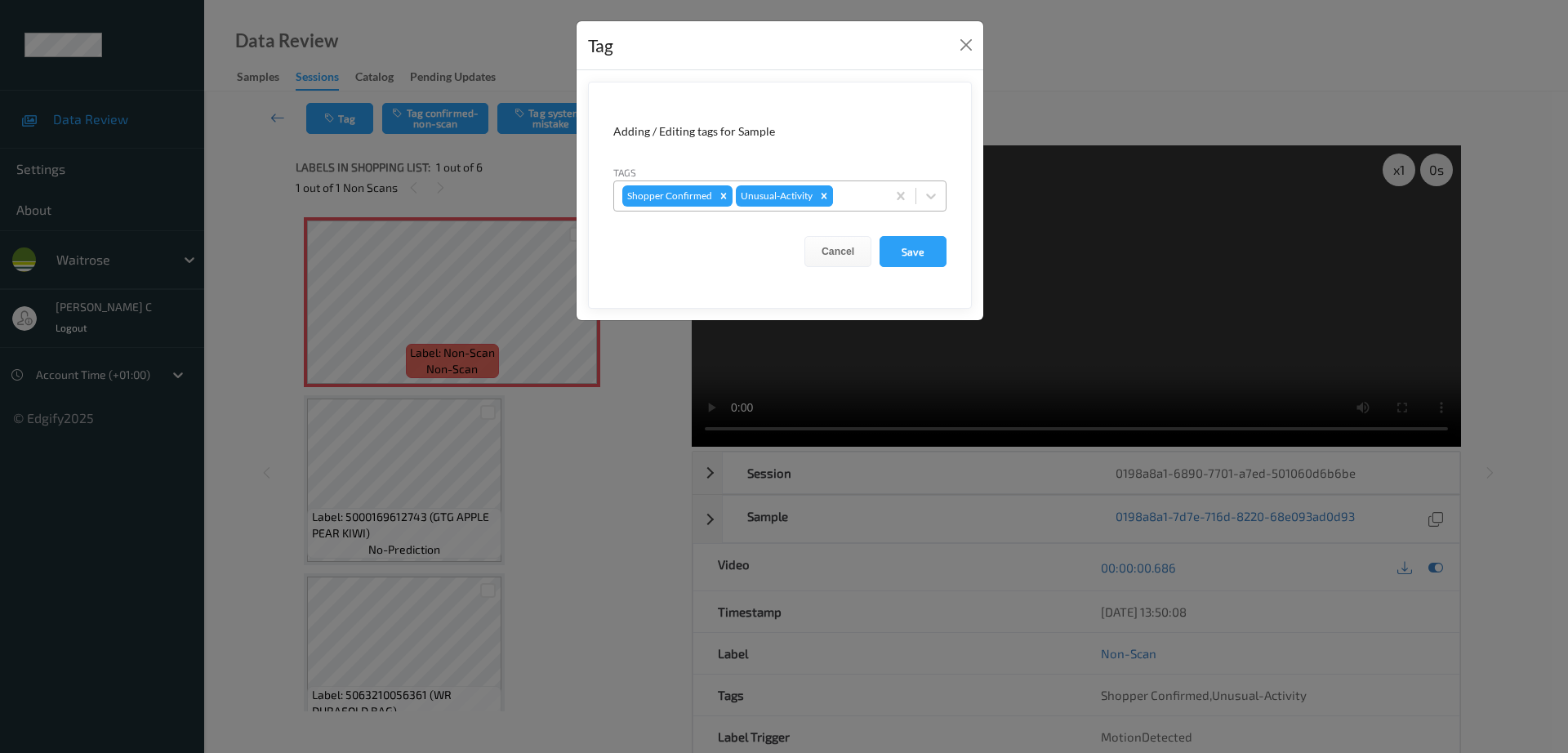
click at [822, 195] on icon "Remove Unusual-Activity" at bounding box center [824, 196] width 6 height 6
click at [930, 249] on button "Save" at bounding box center [913, 251] width 67 height 31
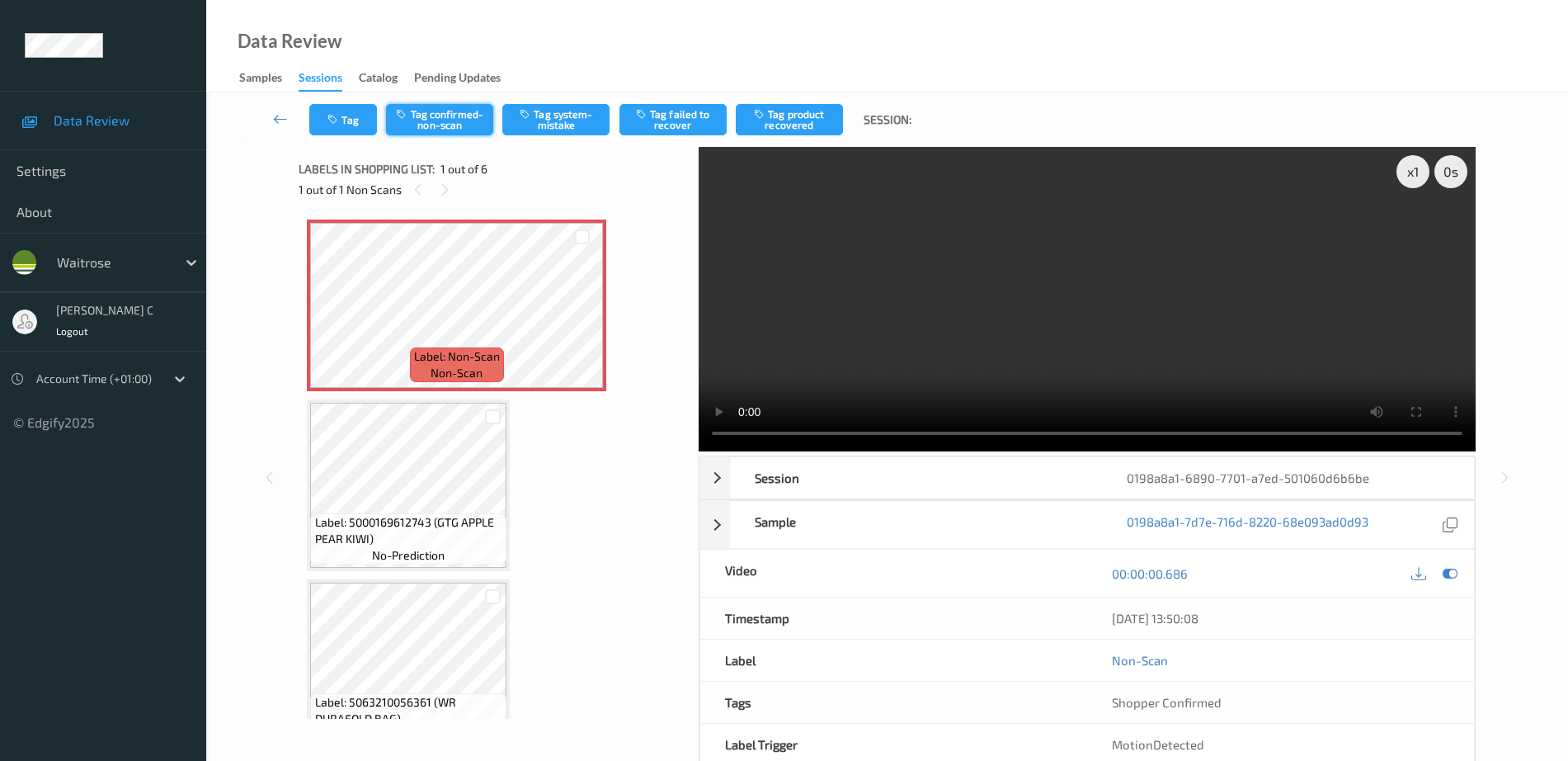
click at [441, 118] on button "Tag confirmed-non-scan" at bounding box center [440, 119] width 108 height 31
click at [784, 110] on button "Tag product recovered" at bounding box center [789, 119] width 108 height 31
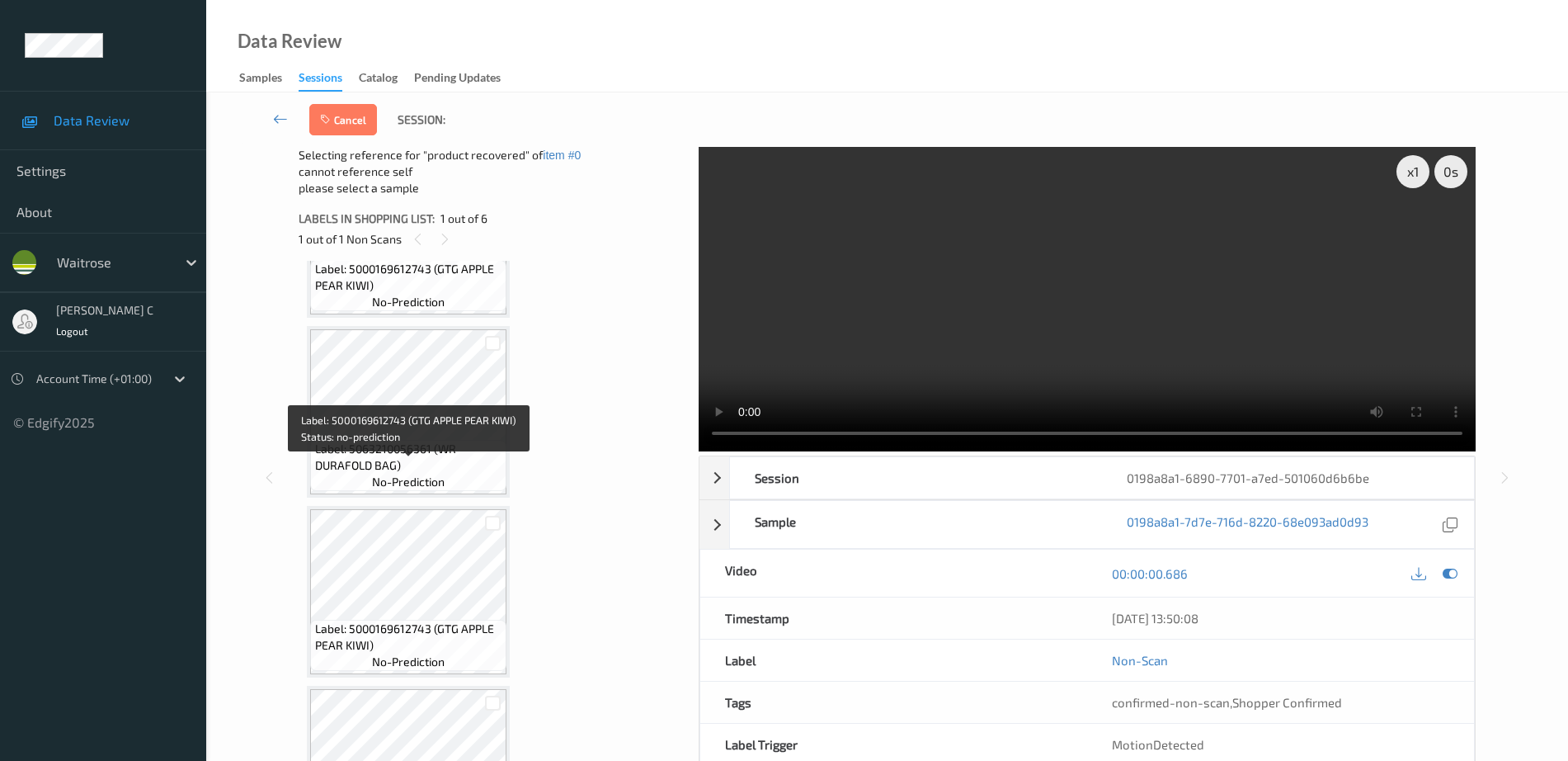
scroll to position [309, 0]
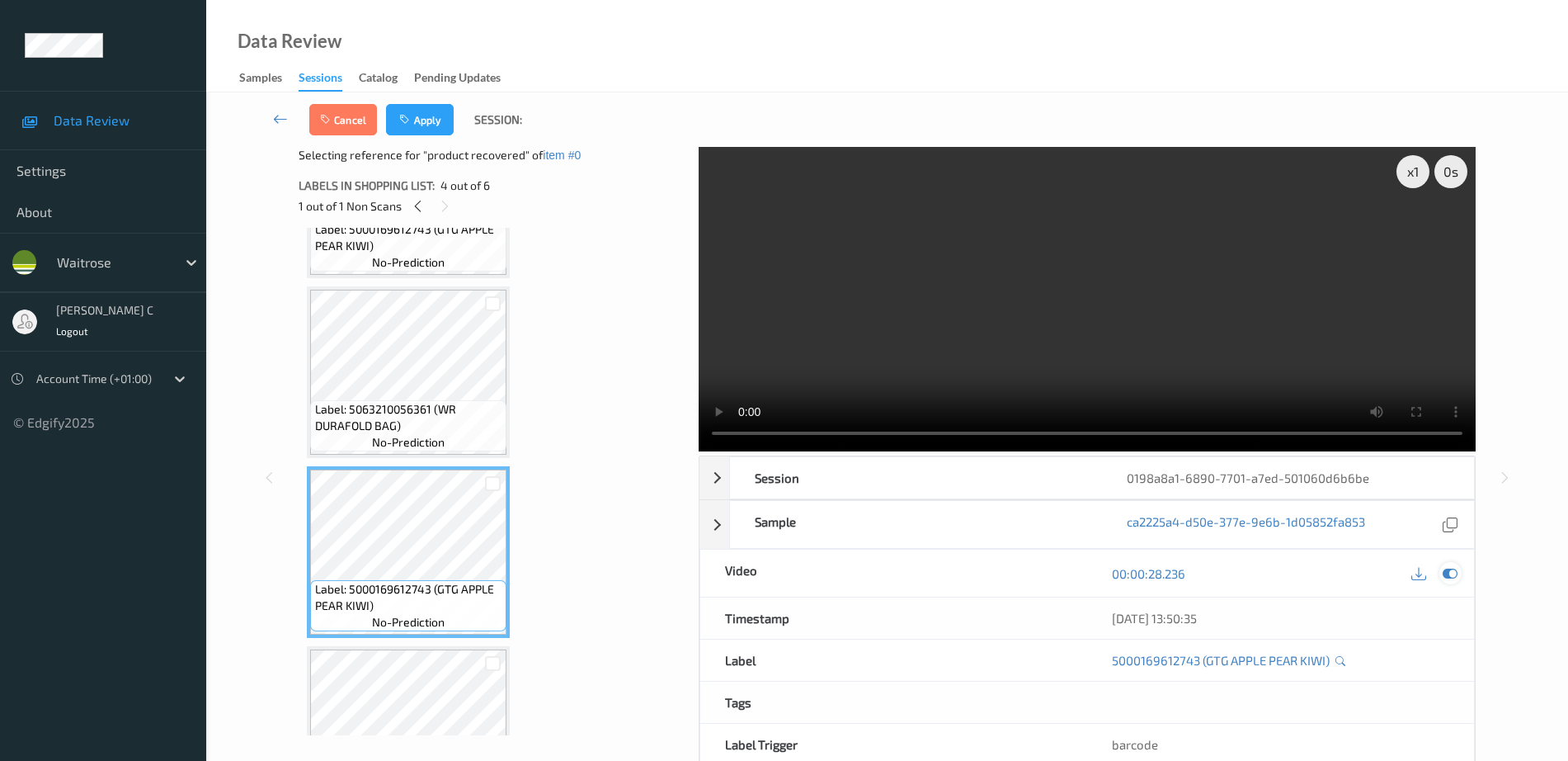
click at [1449, 574] on icon at bounding box center [1450, 573] width 15 height 15
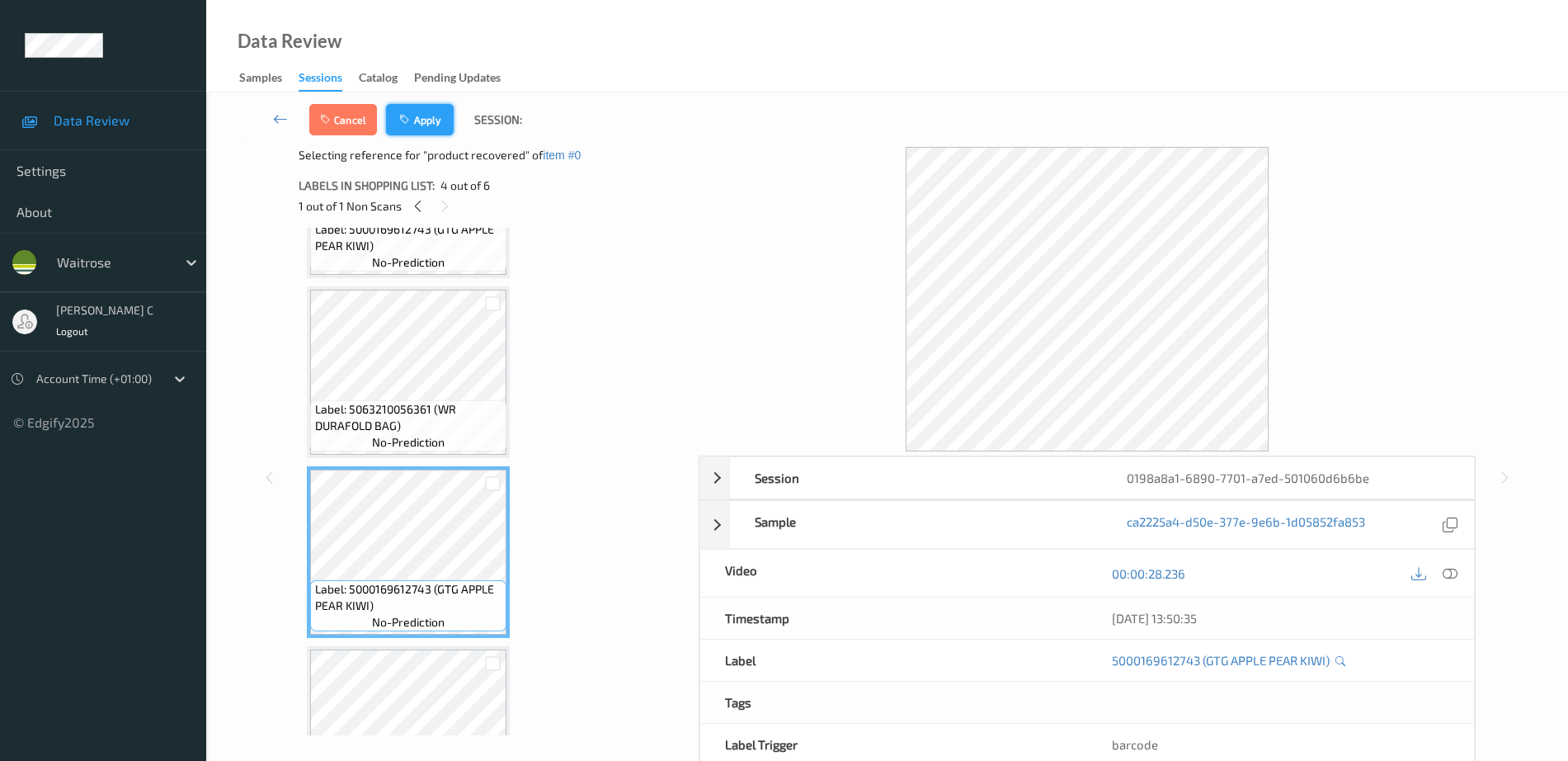
click at [430, 120] on button "Apply" at bounding box center [420, 119] width 67 height 31
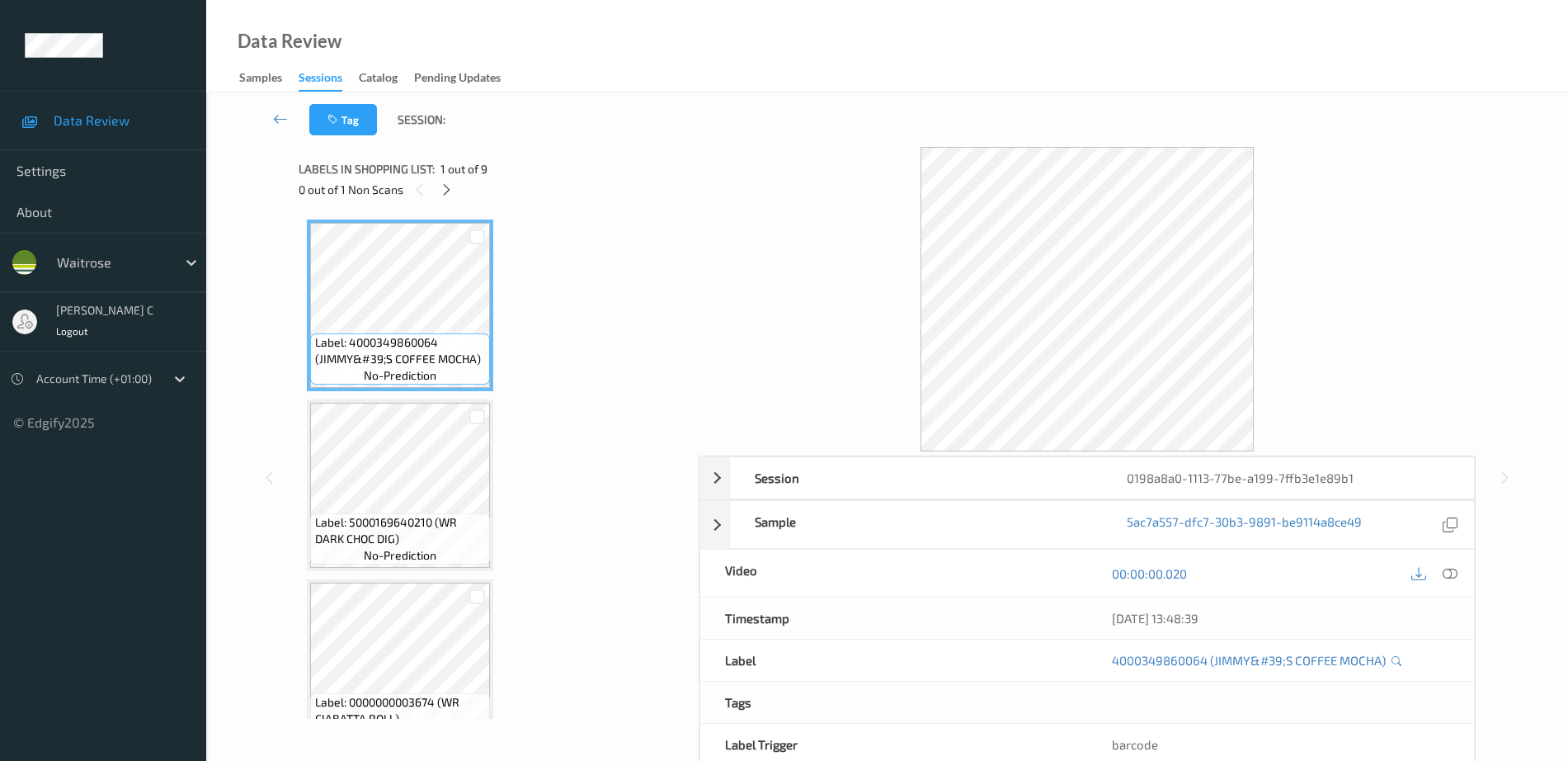
click at [456, 177] on div "Labels in shopping list: 1 out of 9" at bounding box center [493, 168] width 388 height 21
click at [449, 193] on icon at bounding box center [446, 190] width 14 height 15
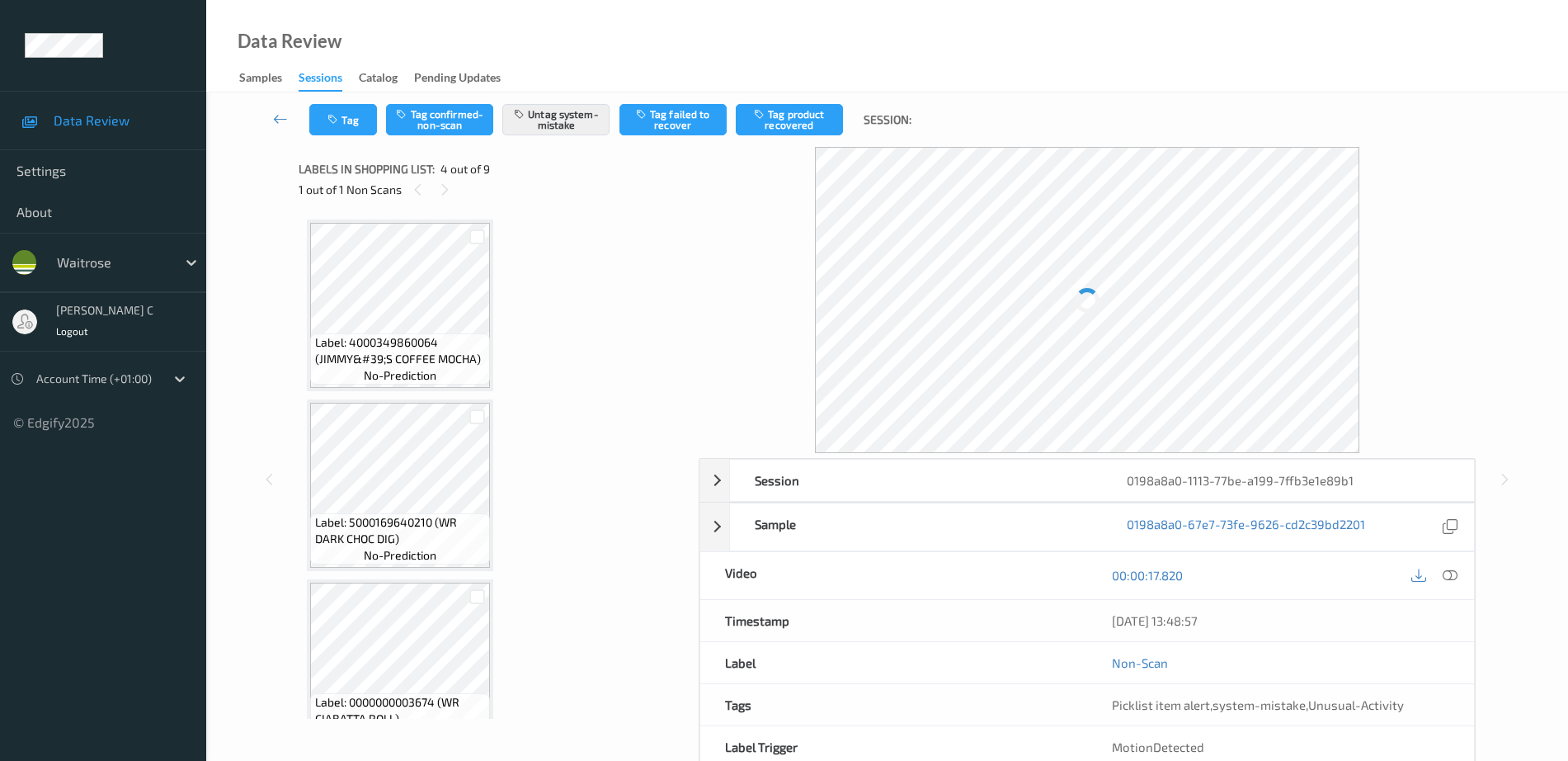
scroll to position [368, 0]
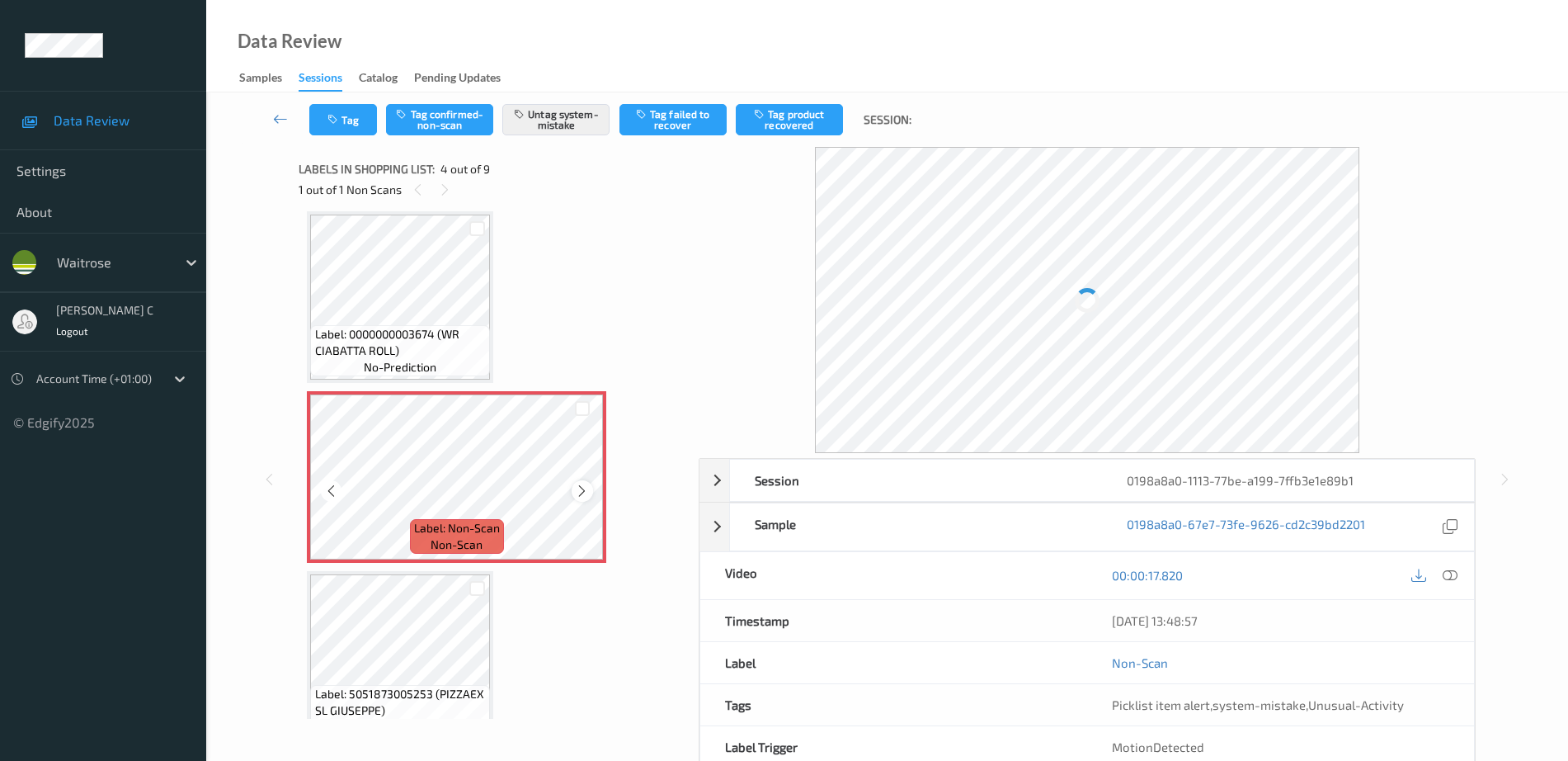
click at [584, 488] on icon at bounding box center [582, 491] width 14 height 15
click at [585, 488] on icon at bounding box center [582, 491] width 14 height 15
click at [409, 326] on span "Label: 0000000003674 (WR CIABATTA ROLL)" at bounding box center [401, 342] width 172 height 33
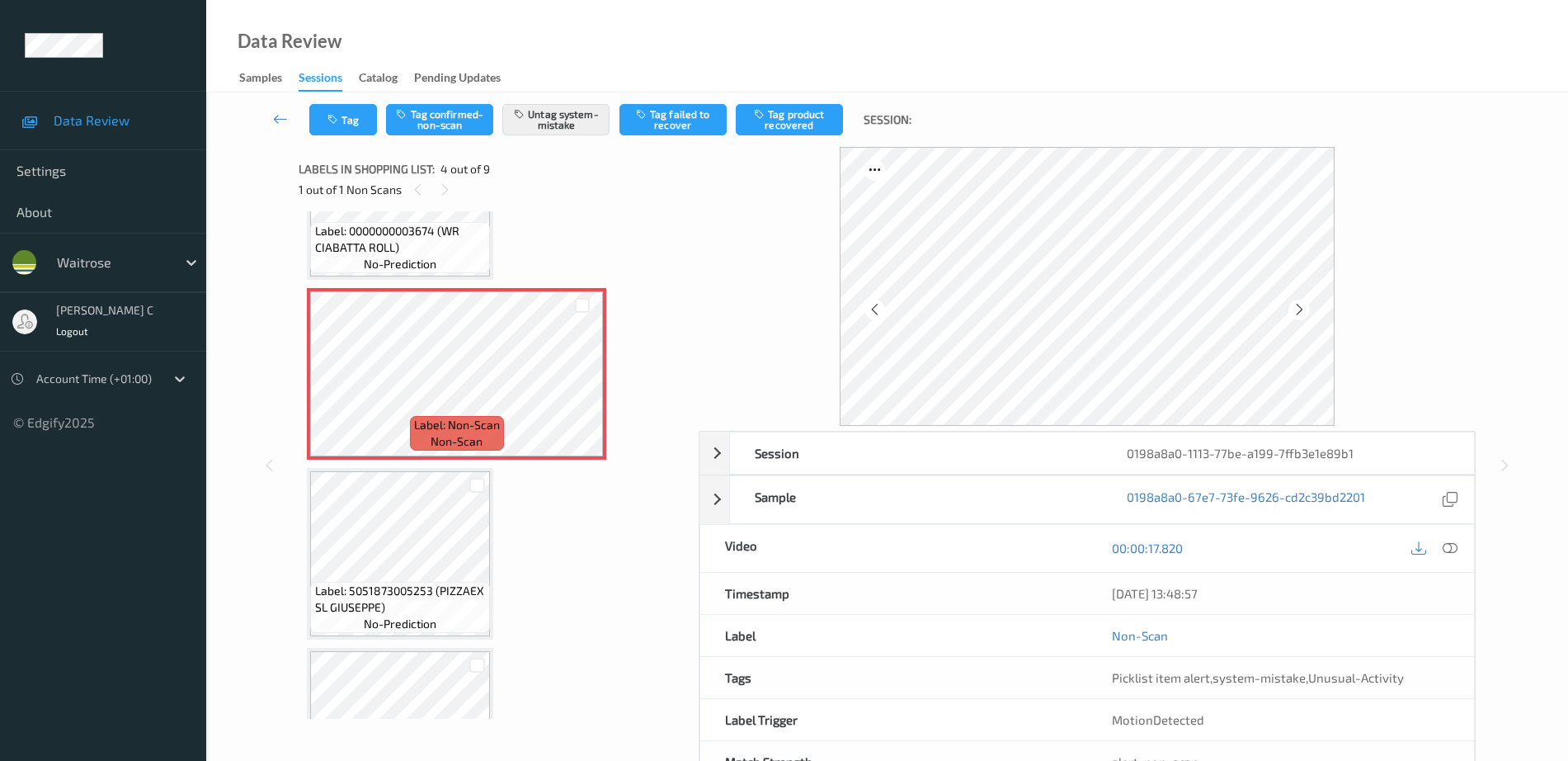
scroll to position [574, 0]
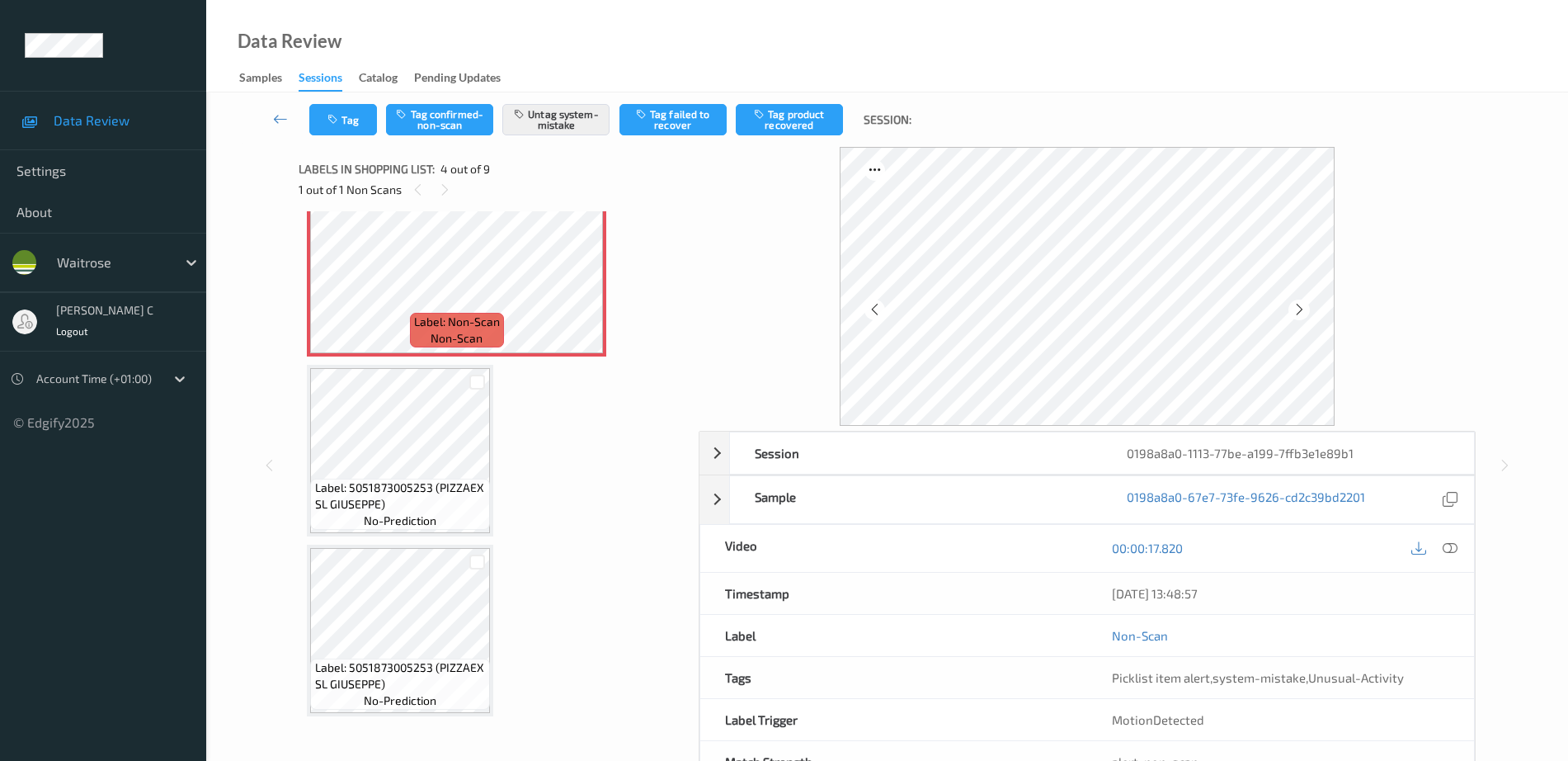
click at [458, 495] on span "Label: 5051873005253 (PIZZAEX SL GIUSEPPE)" at bounding box center [401, 495] width 172 height 33
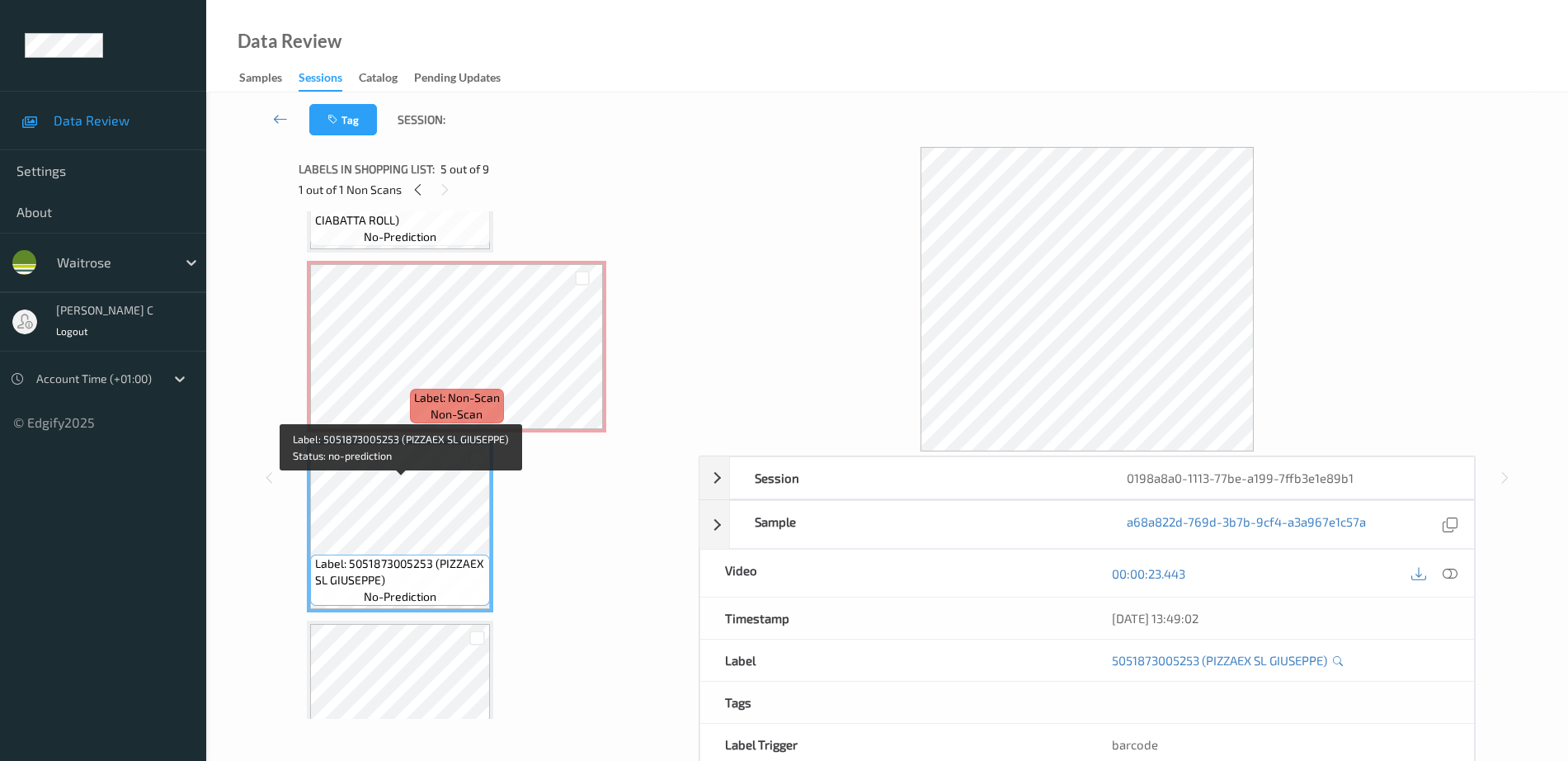
scroll to position [471, 0]
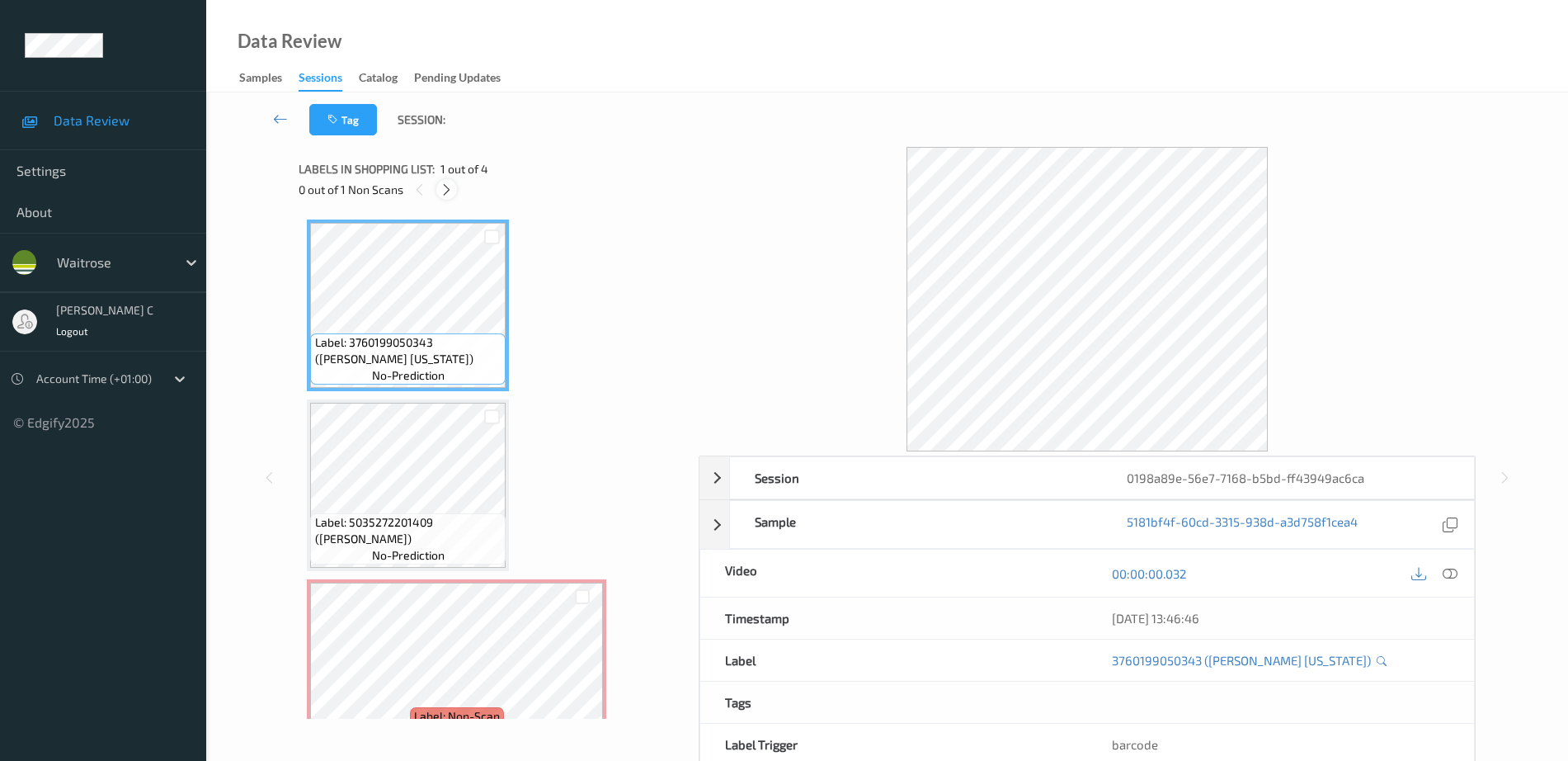
click at [447, 193] on icon at bounding box center [446, 190] width 14 height 15
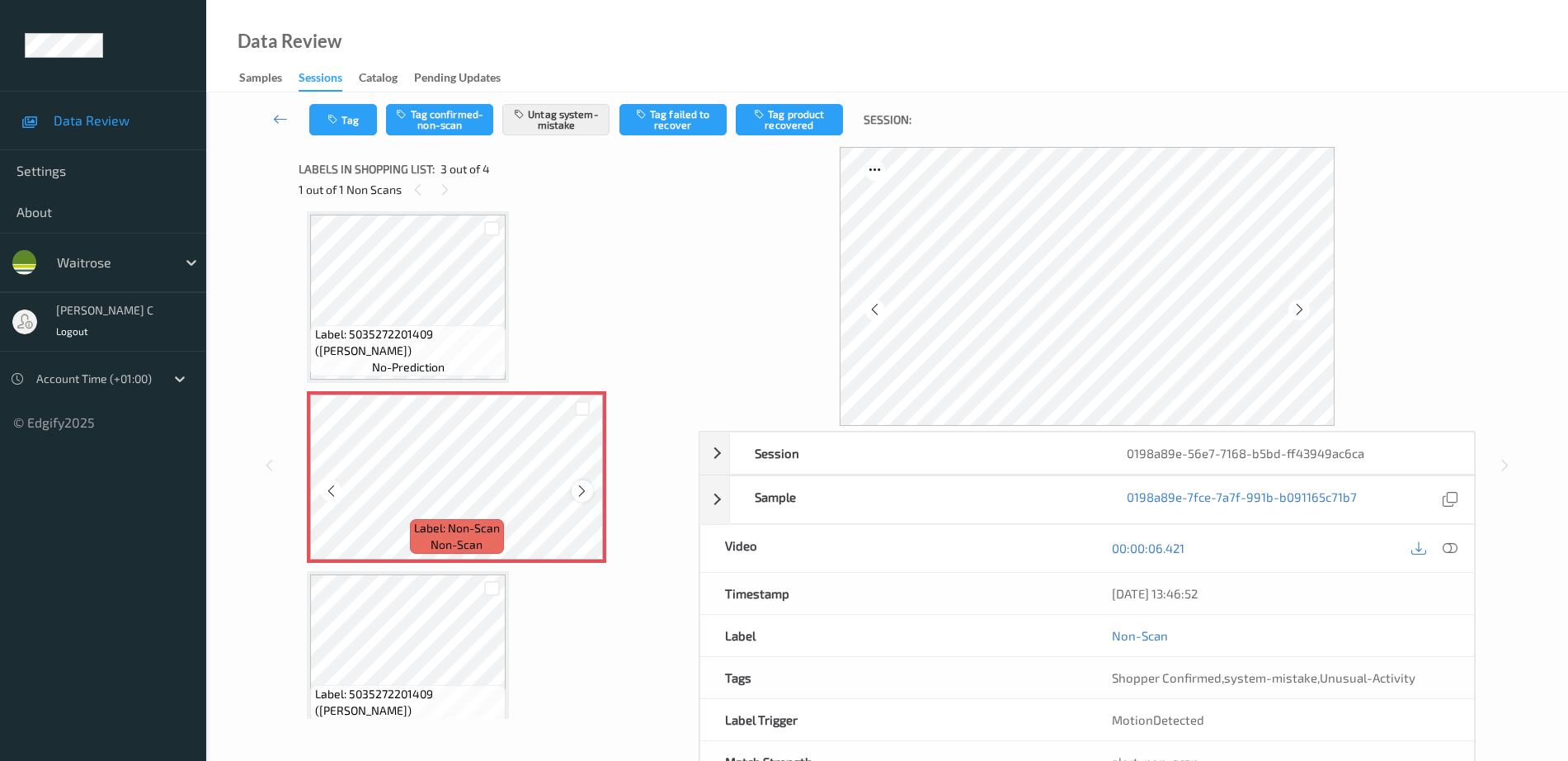
click at [580, 496] on icon at bounding box center [582, 491] width 14 height 15
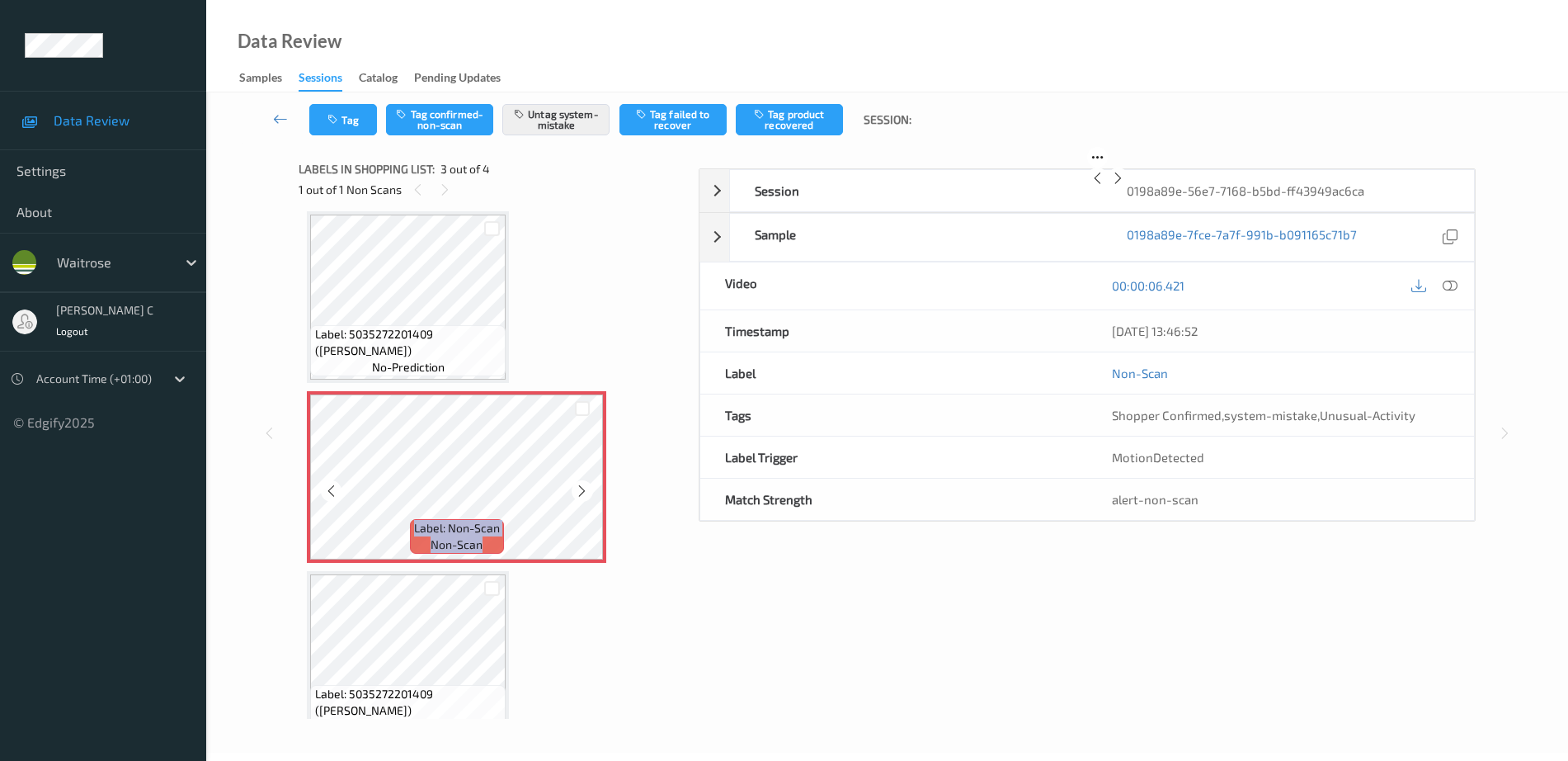
click at [580, 496] on icon at bounding box center [582, 491] width 14 height 15
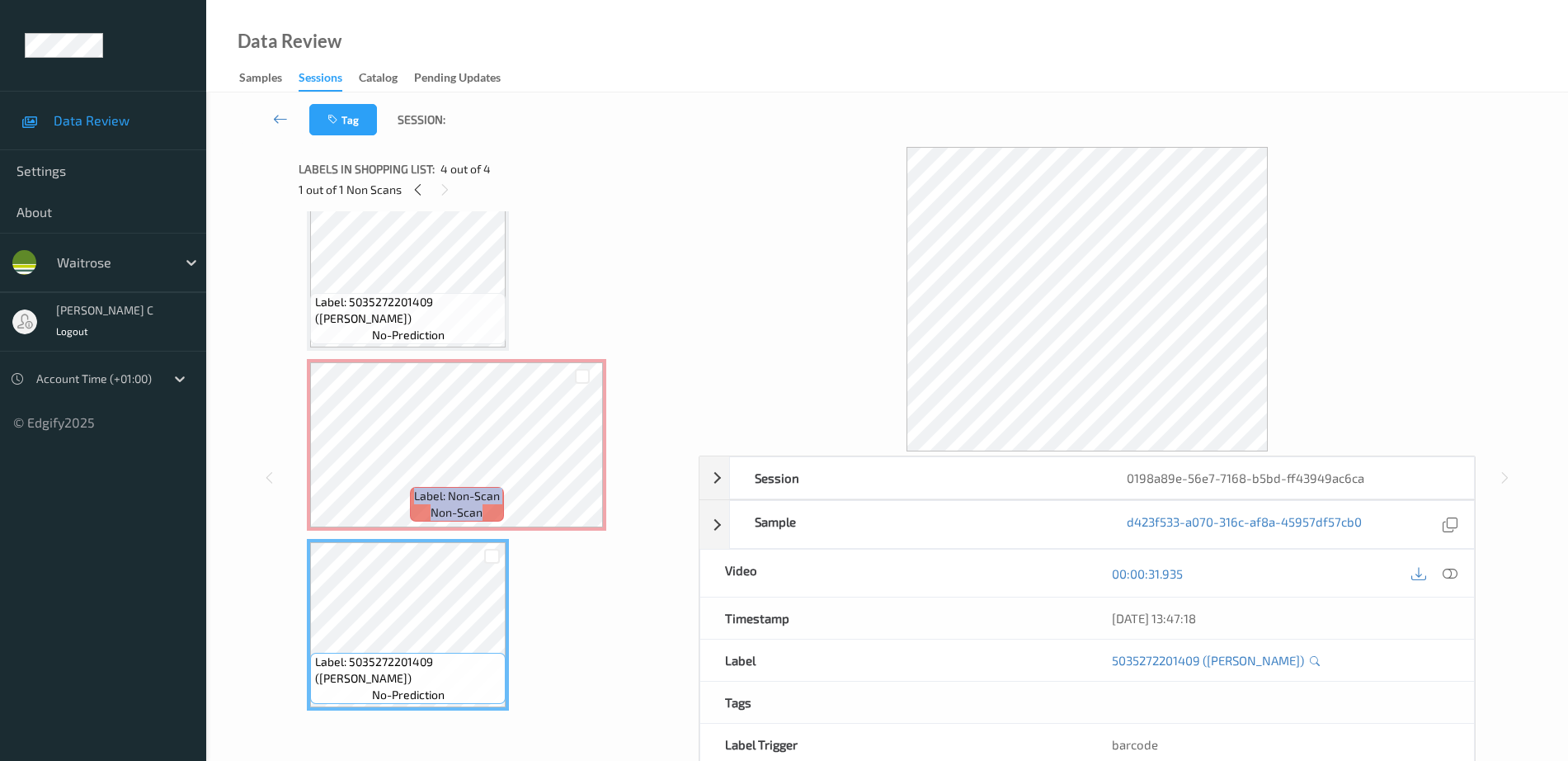
scroll to position [14, 0]
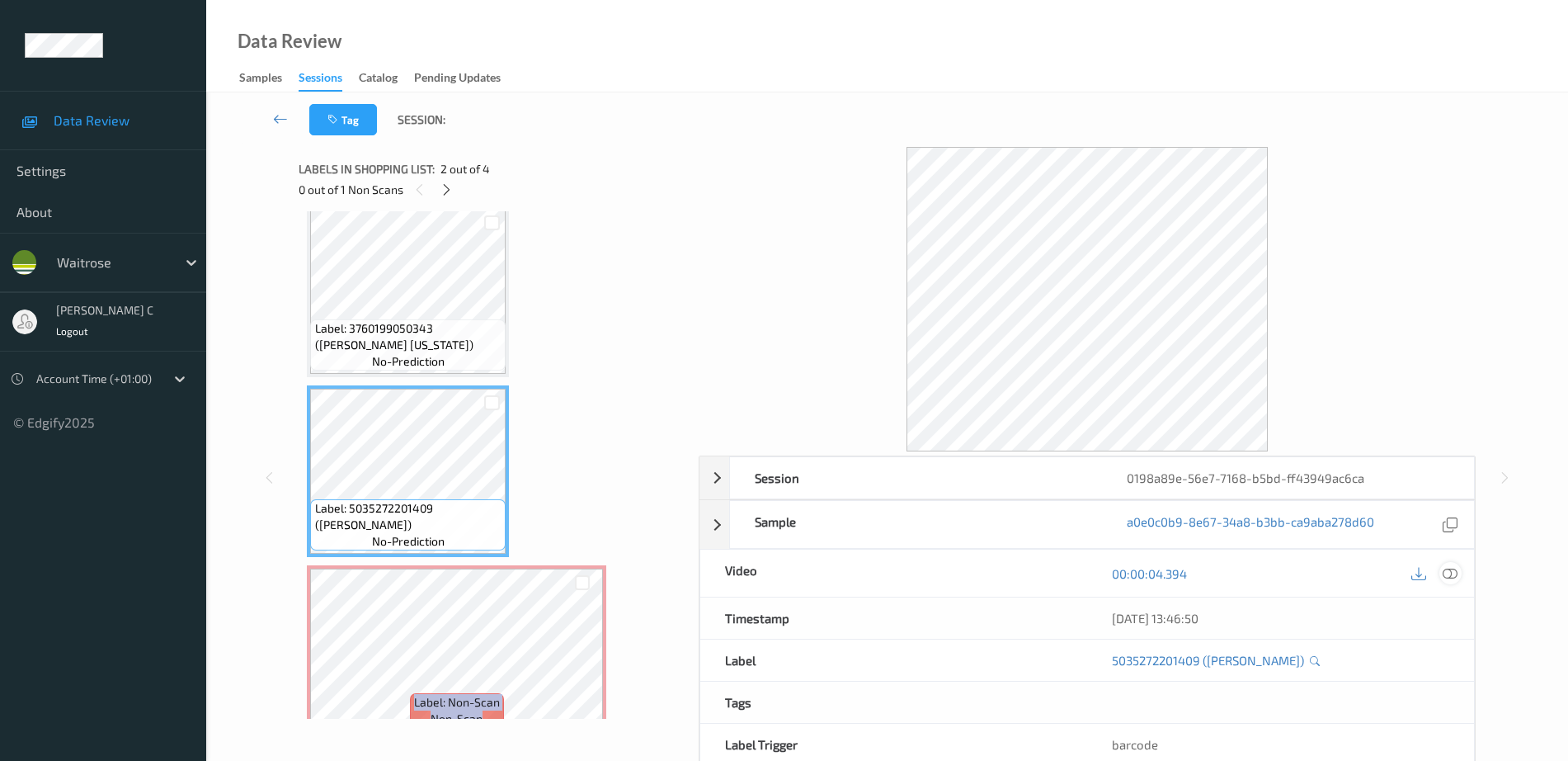
click at [1453, 569] on icon at bounding box center [1450, 573] width 15 height 15
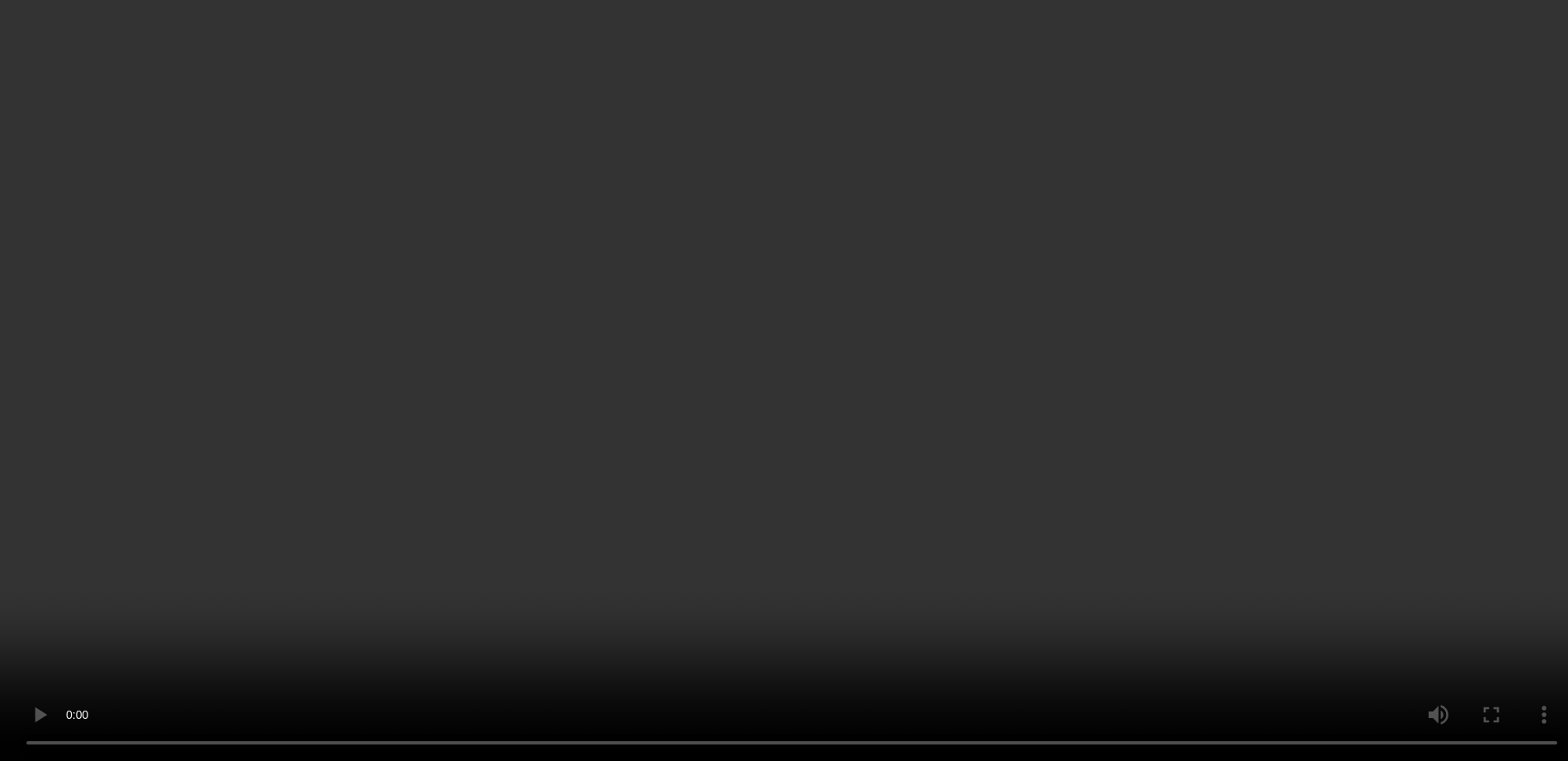
scroll to position [220, 0]
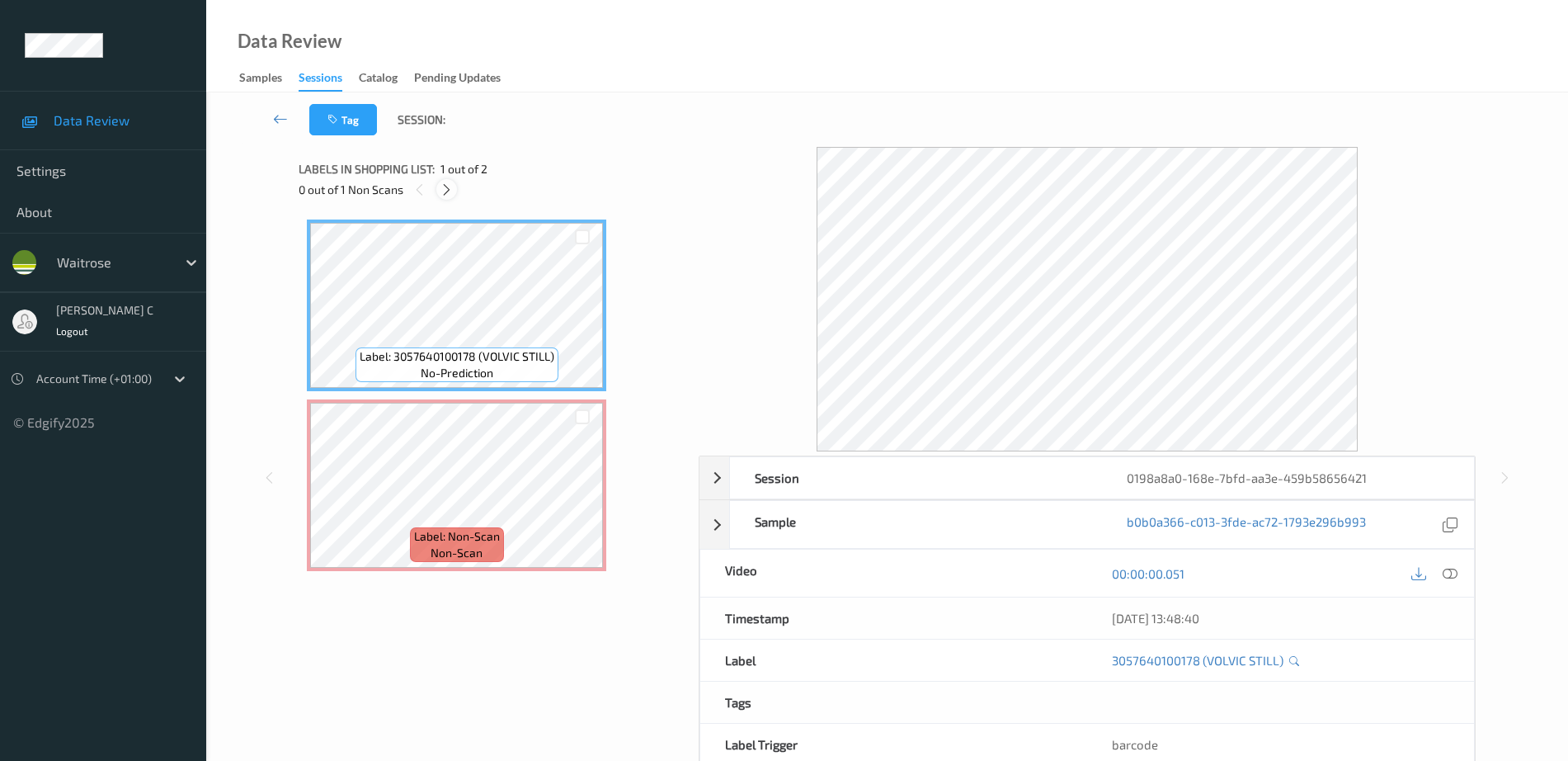
click at [447, 183] on icon at bounding box center [446, 190] width 14 height 15
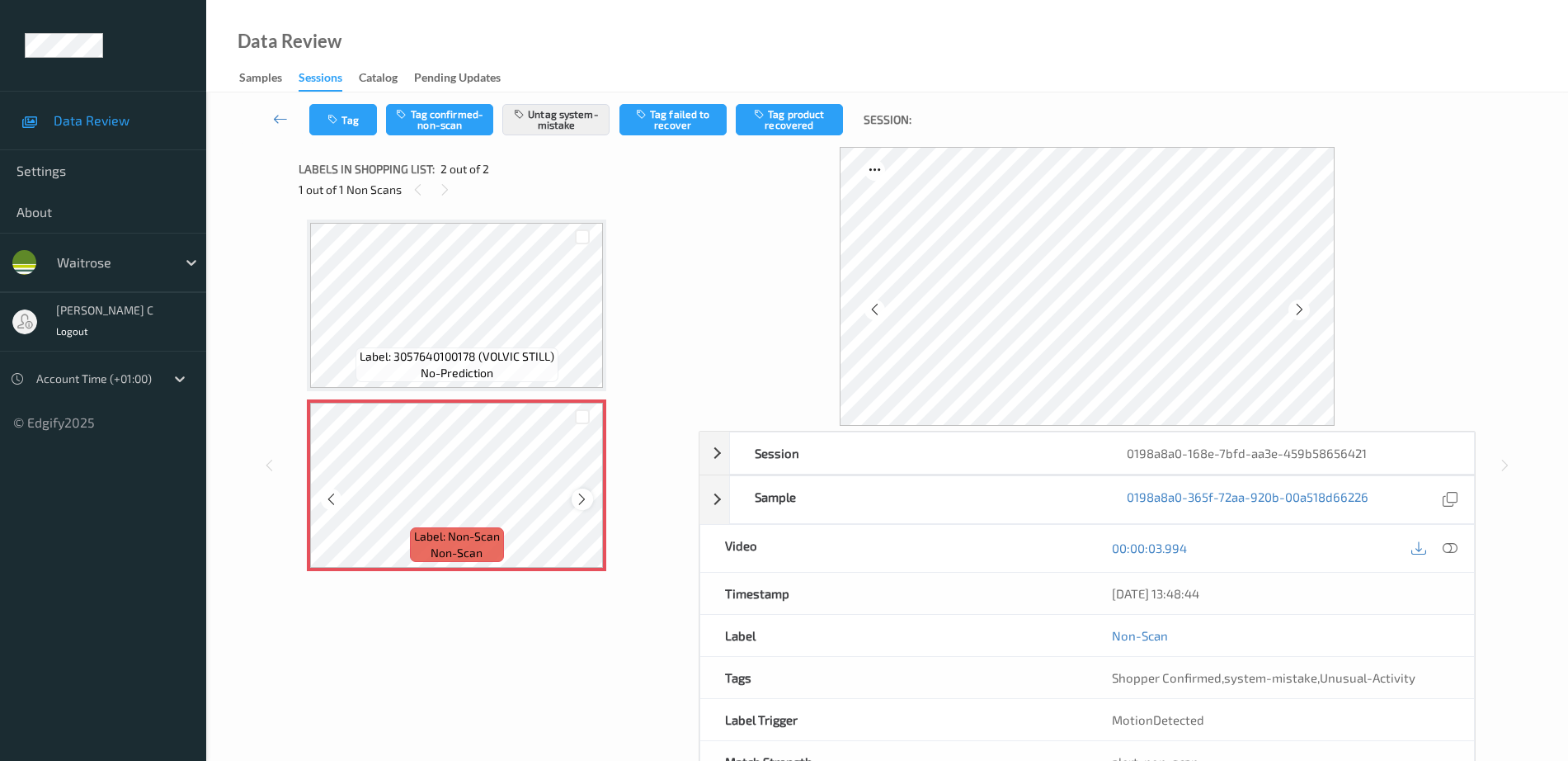
click at [577, 504] on icon at bounding box center [582, 499] width 14 height 15
click at [575, 500] on icon at bounding box center [582, 499] width 14 height 15
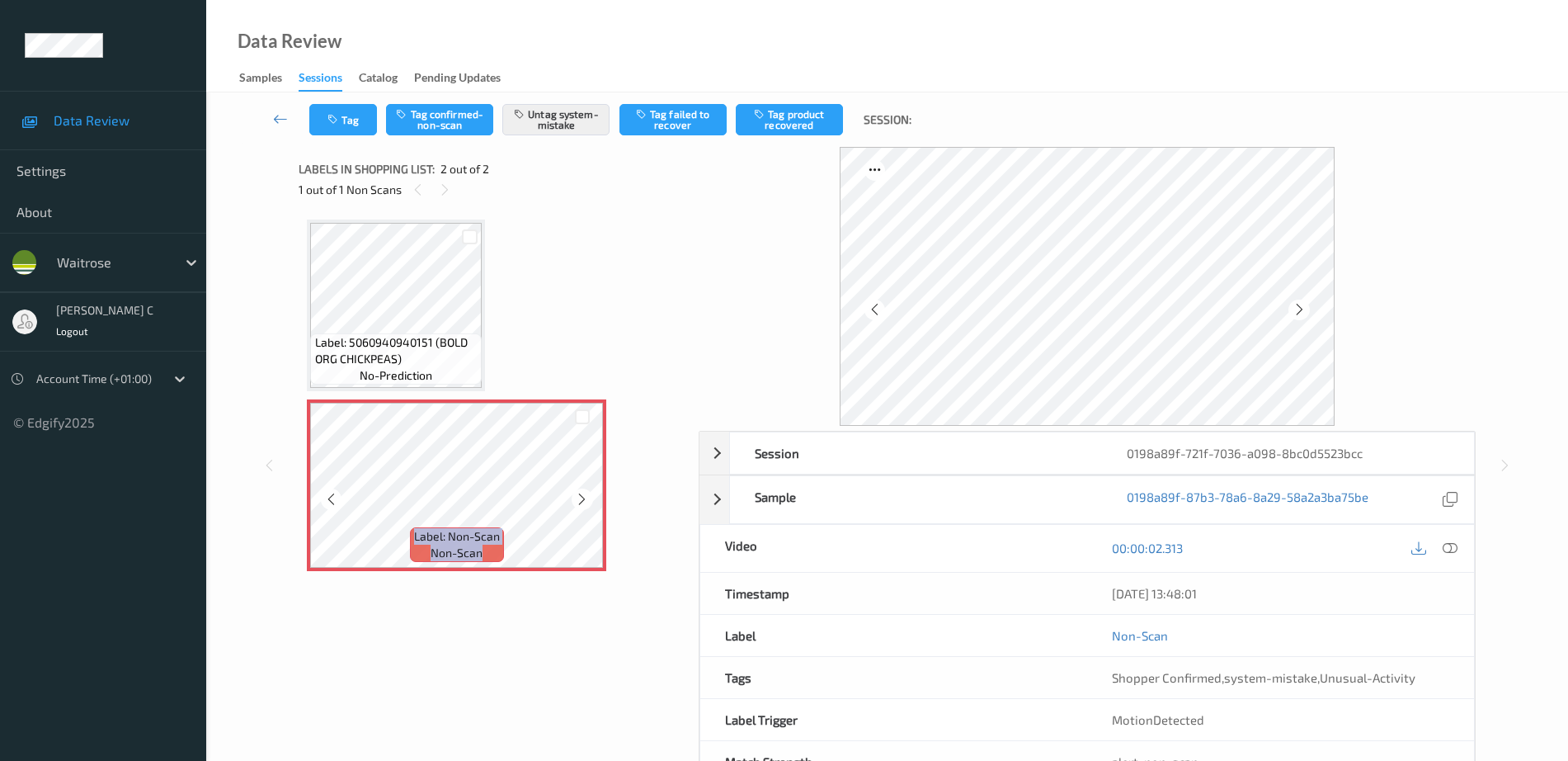
click at [575, 500] on icon at bounding box center [582, 499] width 14 height 15
click at [460, 388] on div "Label: 5060940940151 (BOLD ORG CHICKPEAS) no-prediction" at bounding box center [396, 305] width 178 height 172
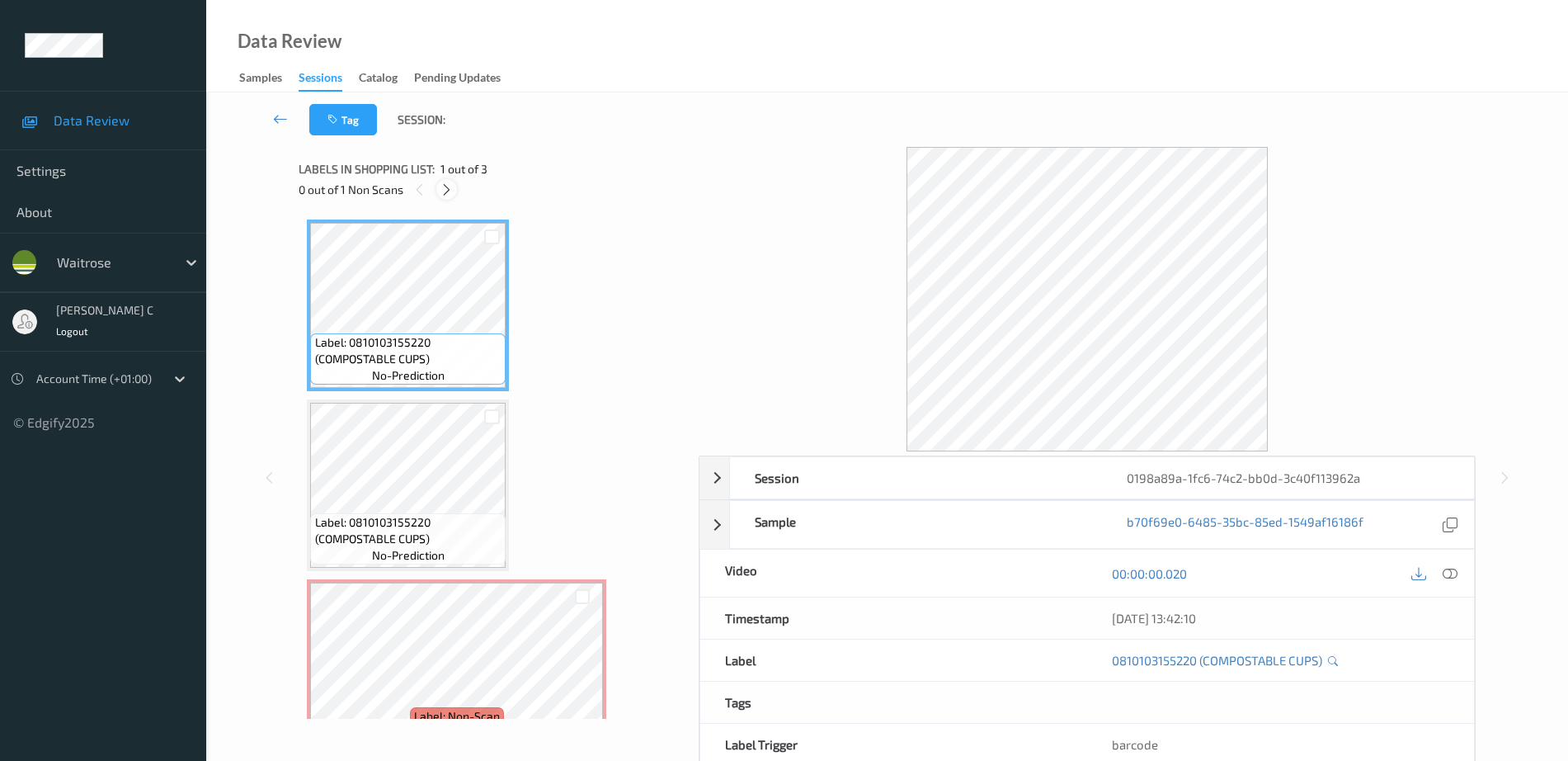
click at [451, 192] on icon at bounding box center [446, 190] width 14 height 15
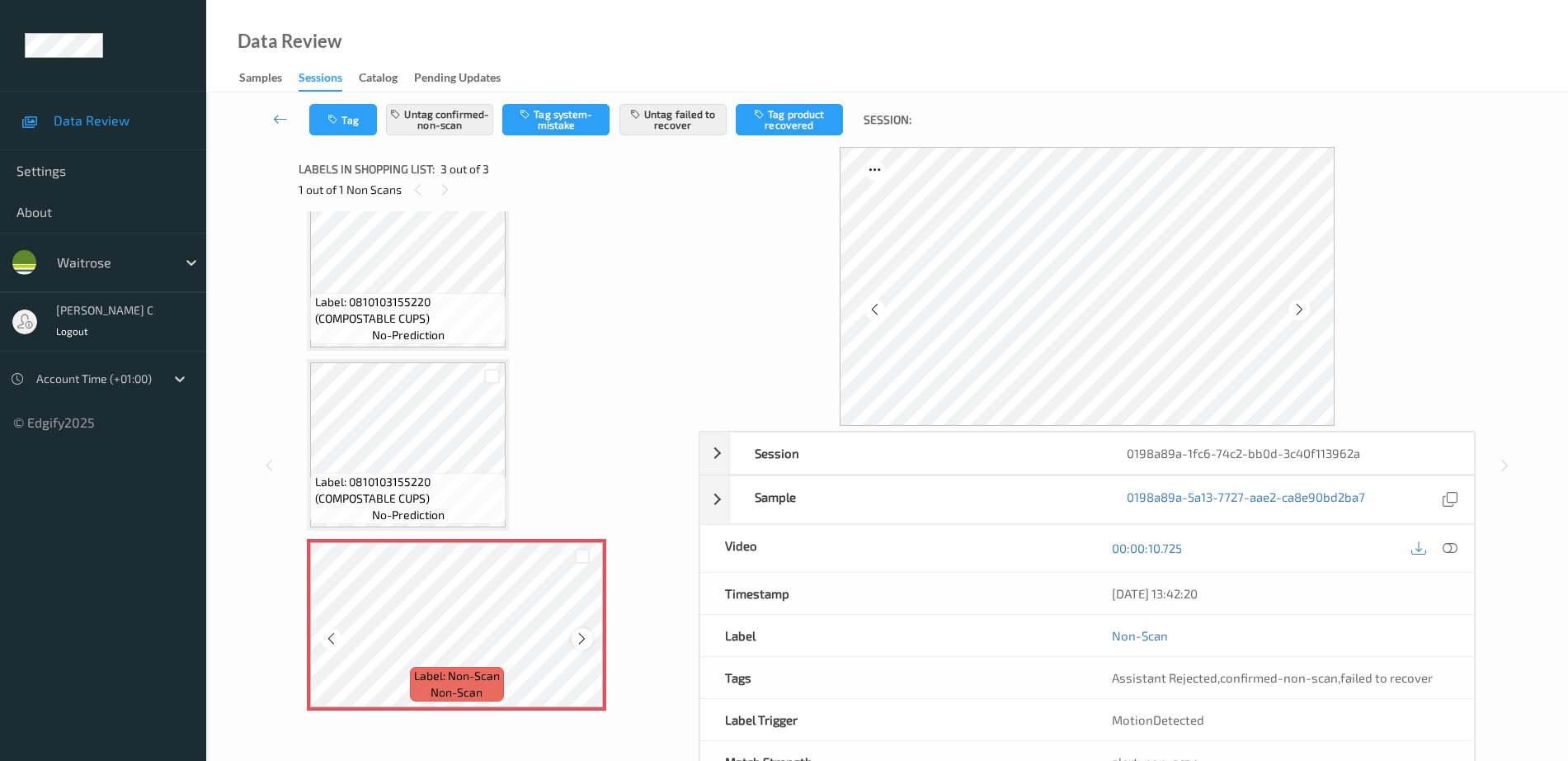
click at [580, 637] on icon at bounding box center [582, 639] width 14 height 15
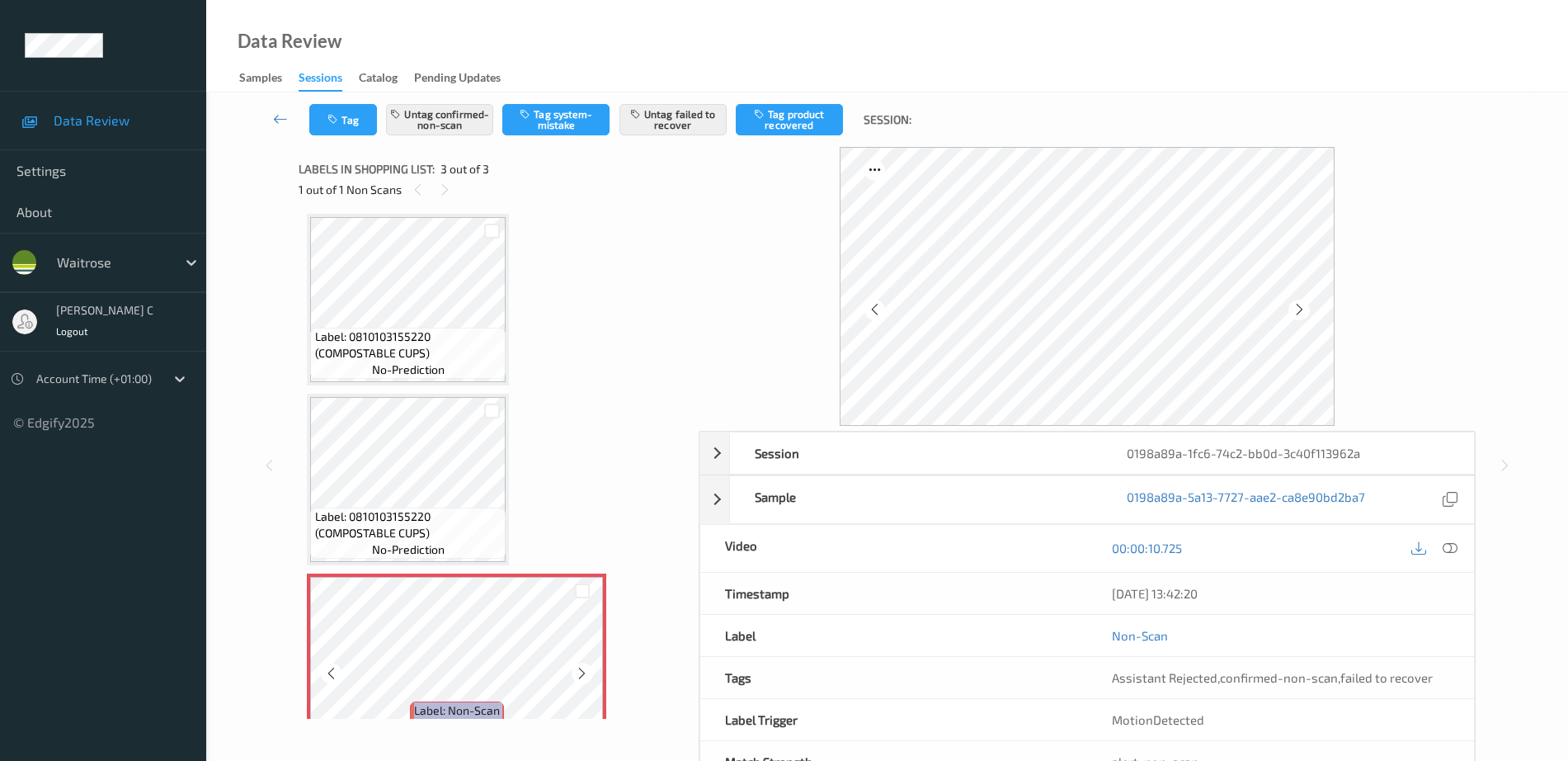
scroll to position [0, 0]
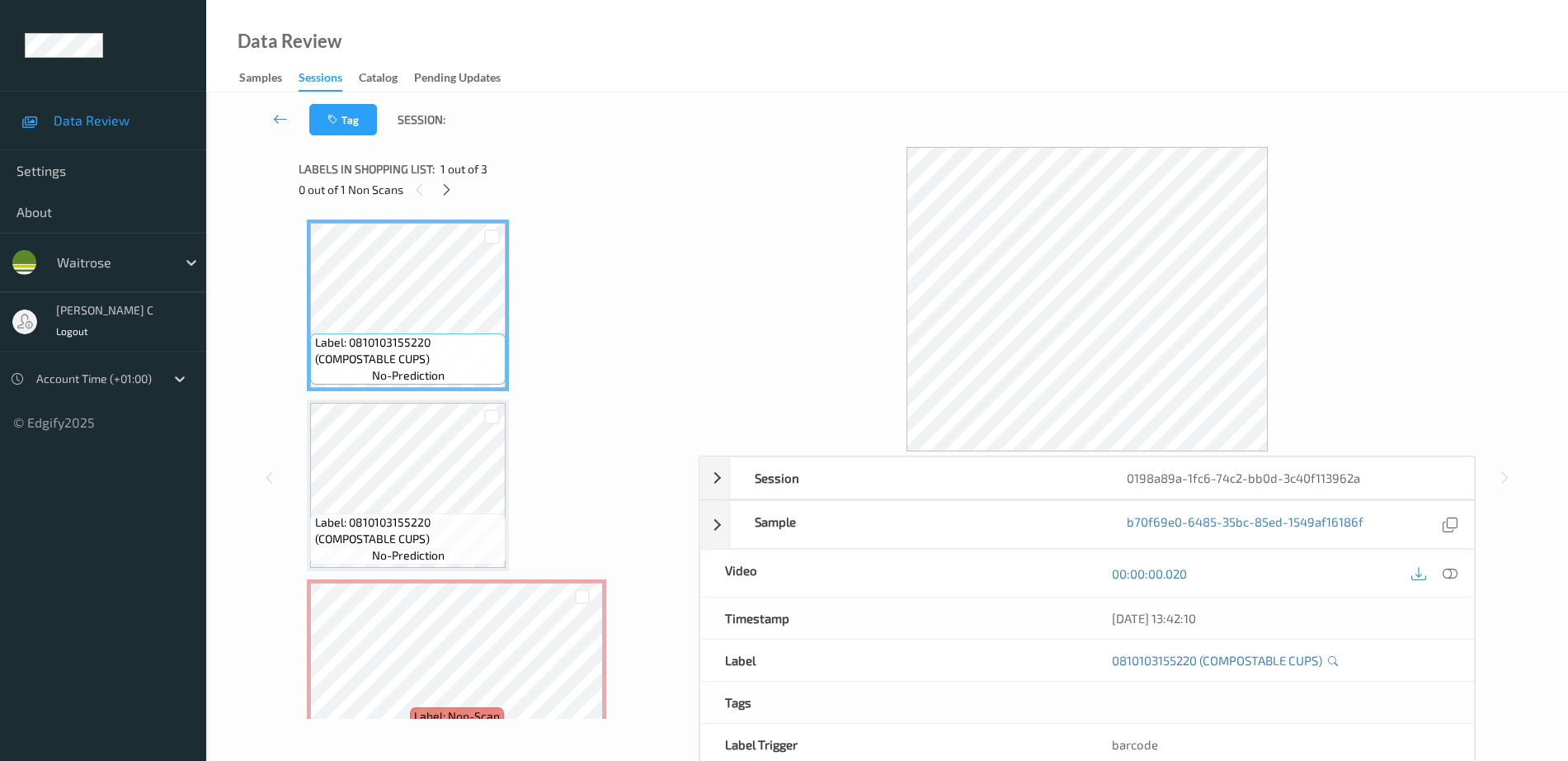
click at [1454, 572] on icon at bounding box center [1450, 573] width 15 height 15
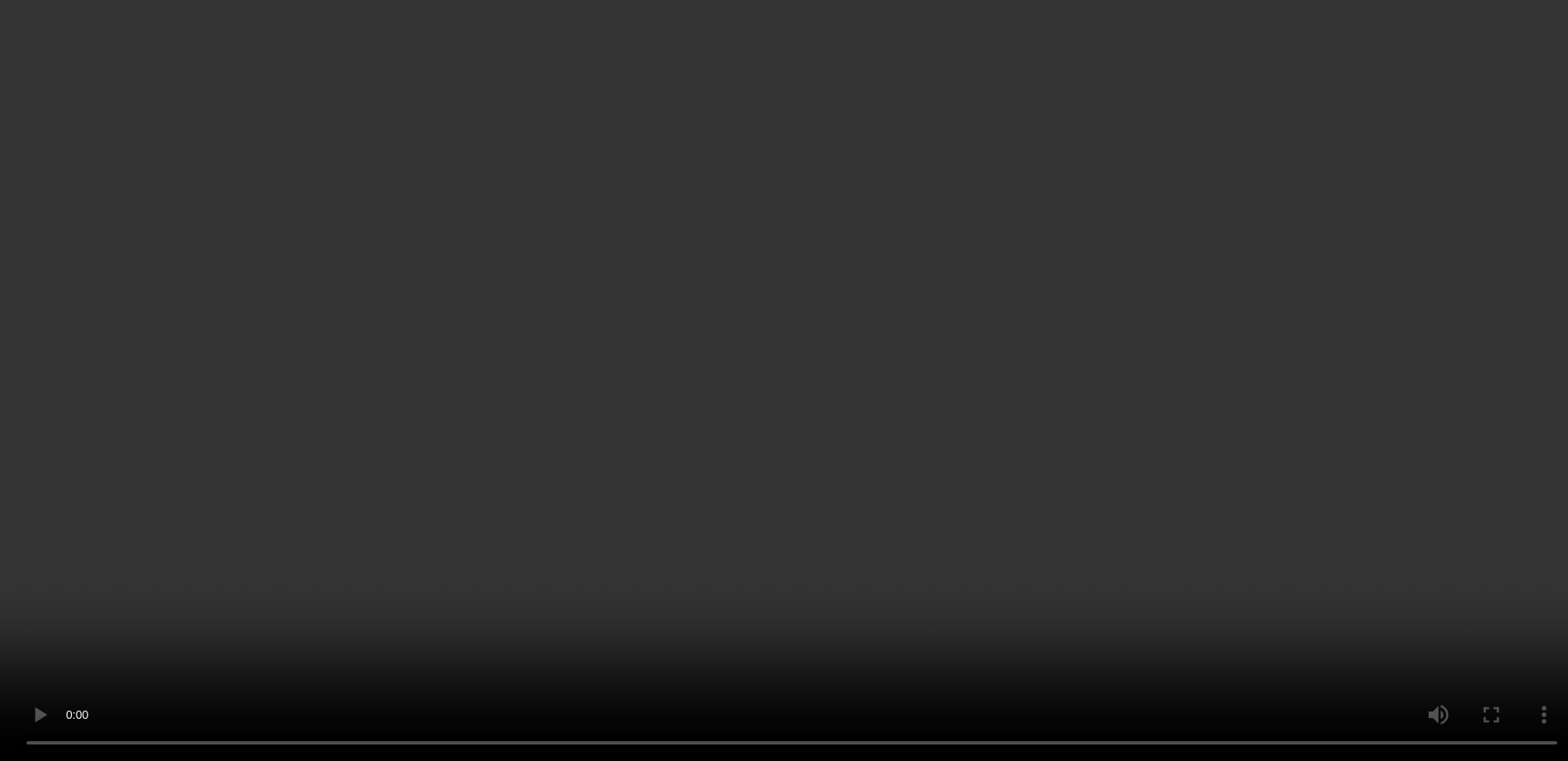
scroll to position [40, 0]
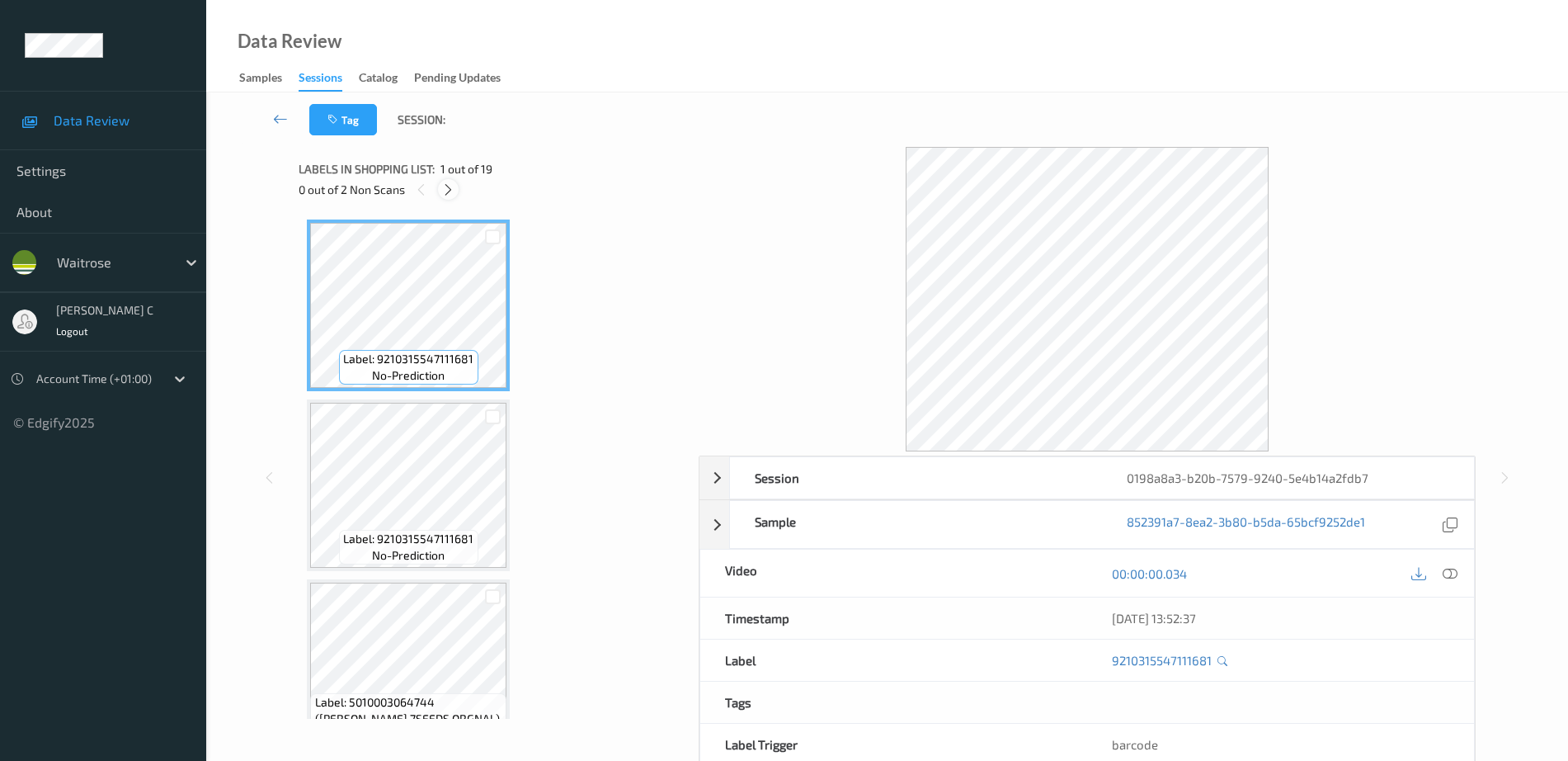
click at [454, 185] on icon at bounding box center [448, 190] width 14 height 15
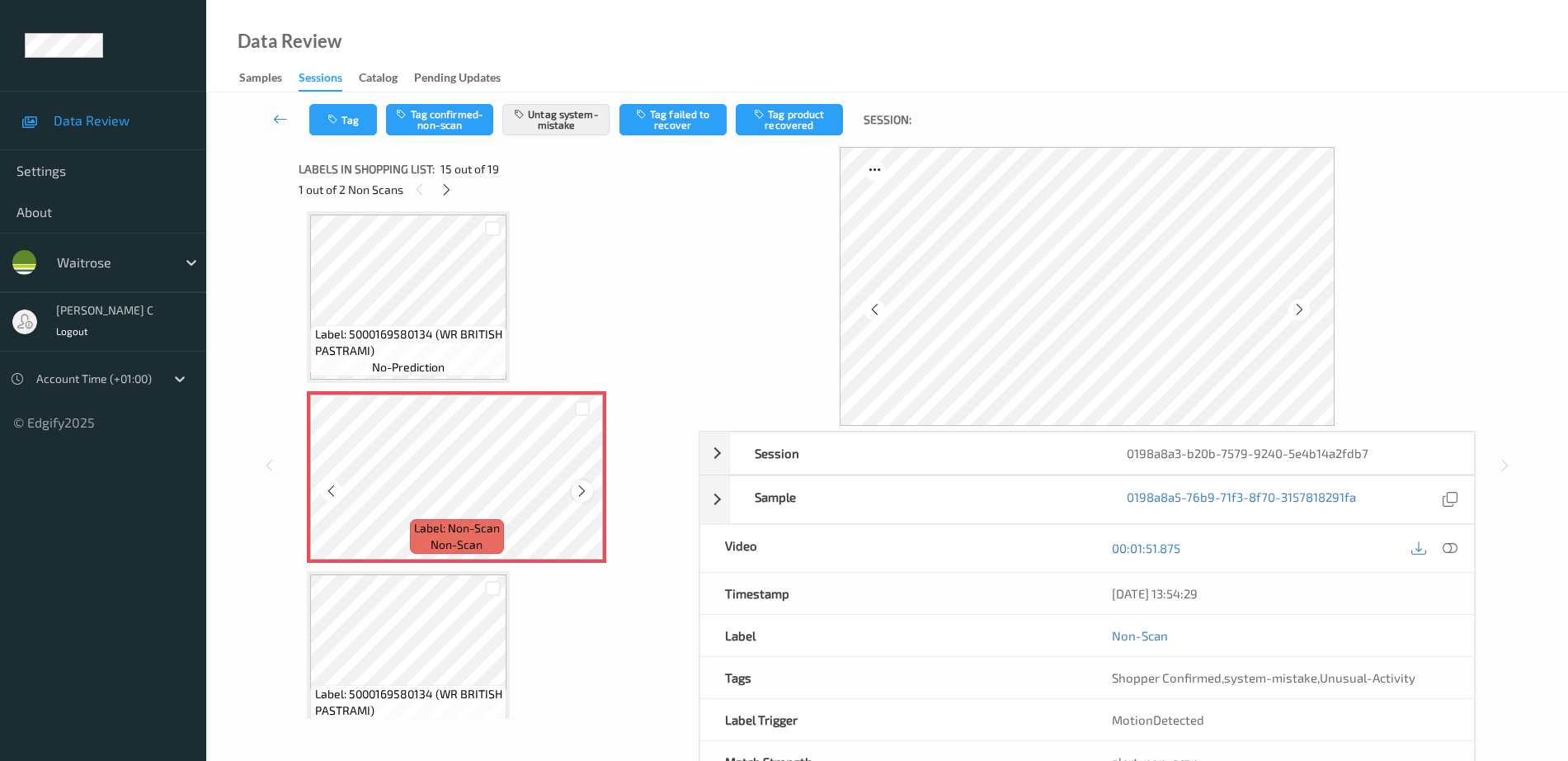
click at [583, 491] on icon at bounding box center [582, 491] width 14 height 15
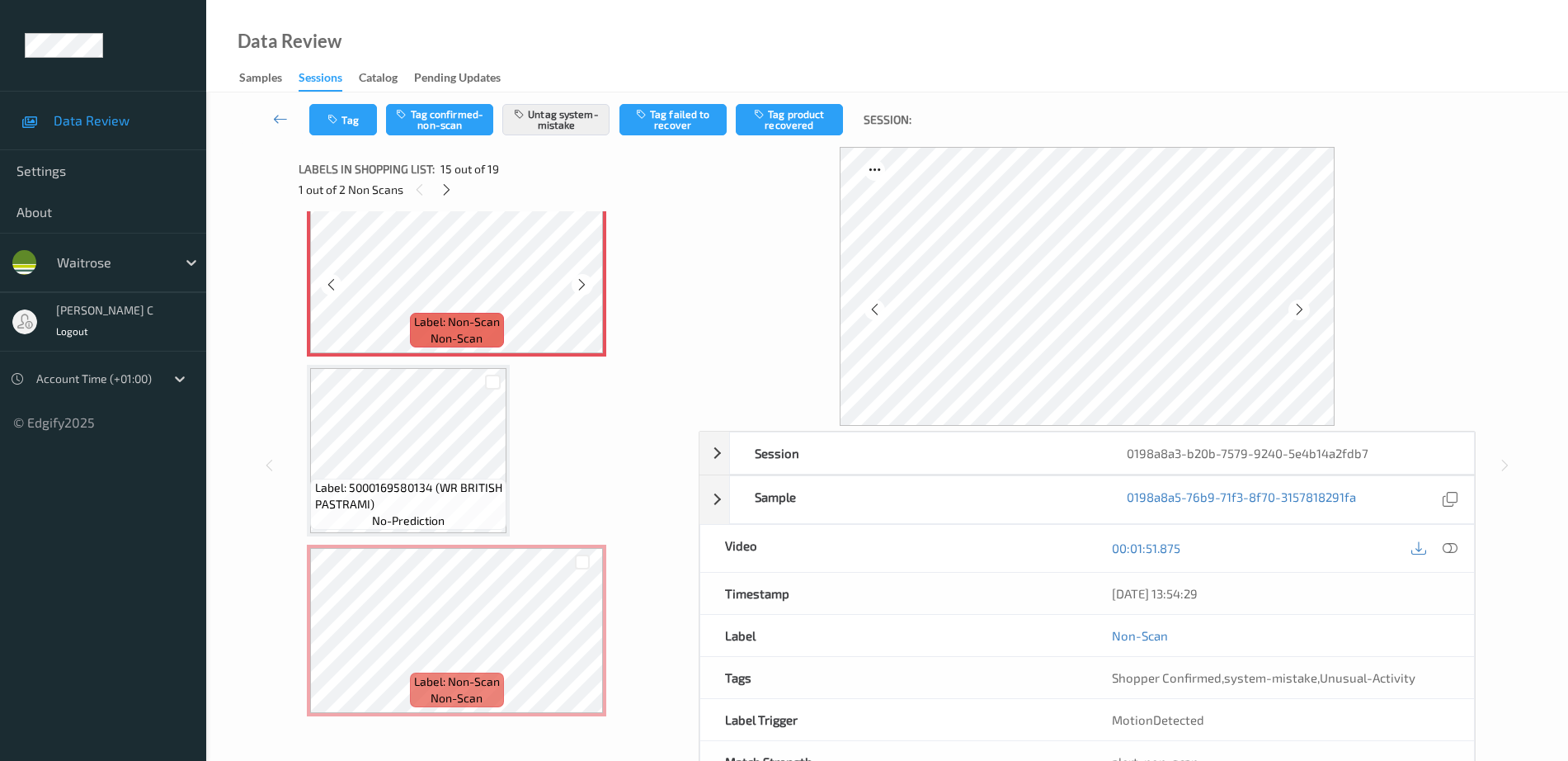
scroll to position [2759, 0]
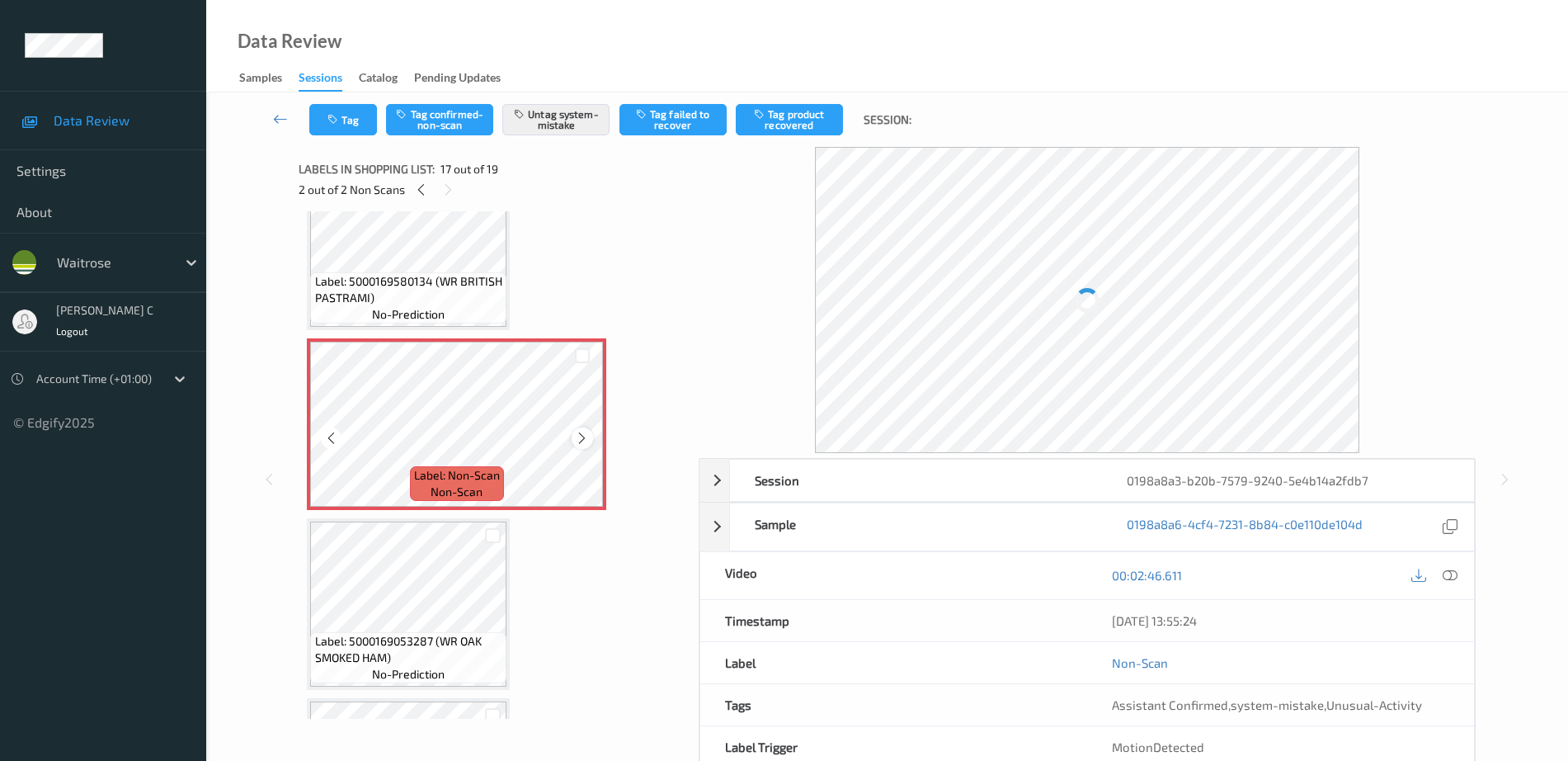
click at [583, 428] on div at bounding box center [582, 437] width 21 height 21
click at [579, 443] on icon at bounding box center [582, 438] width 14 height 15
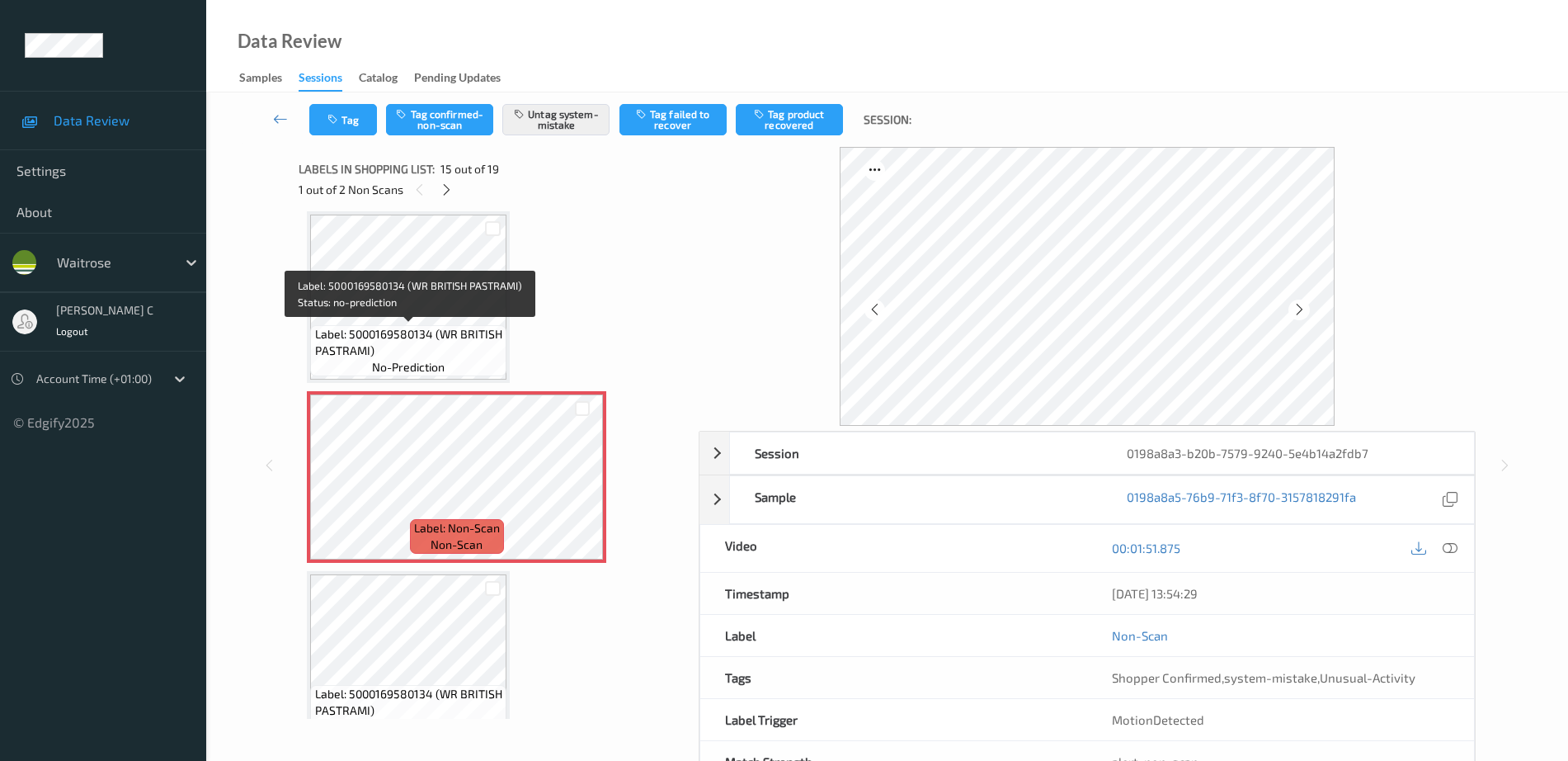
scroll to position [2140, 0]
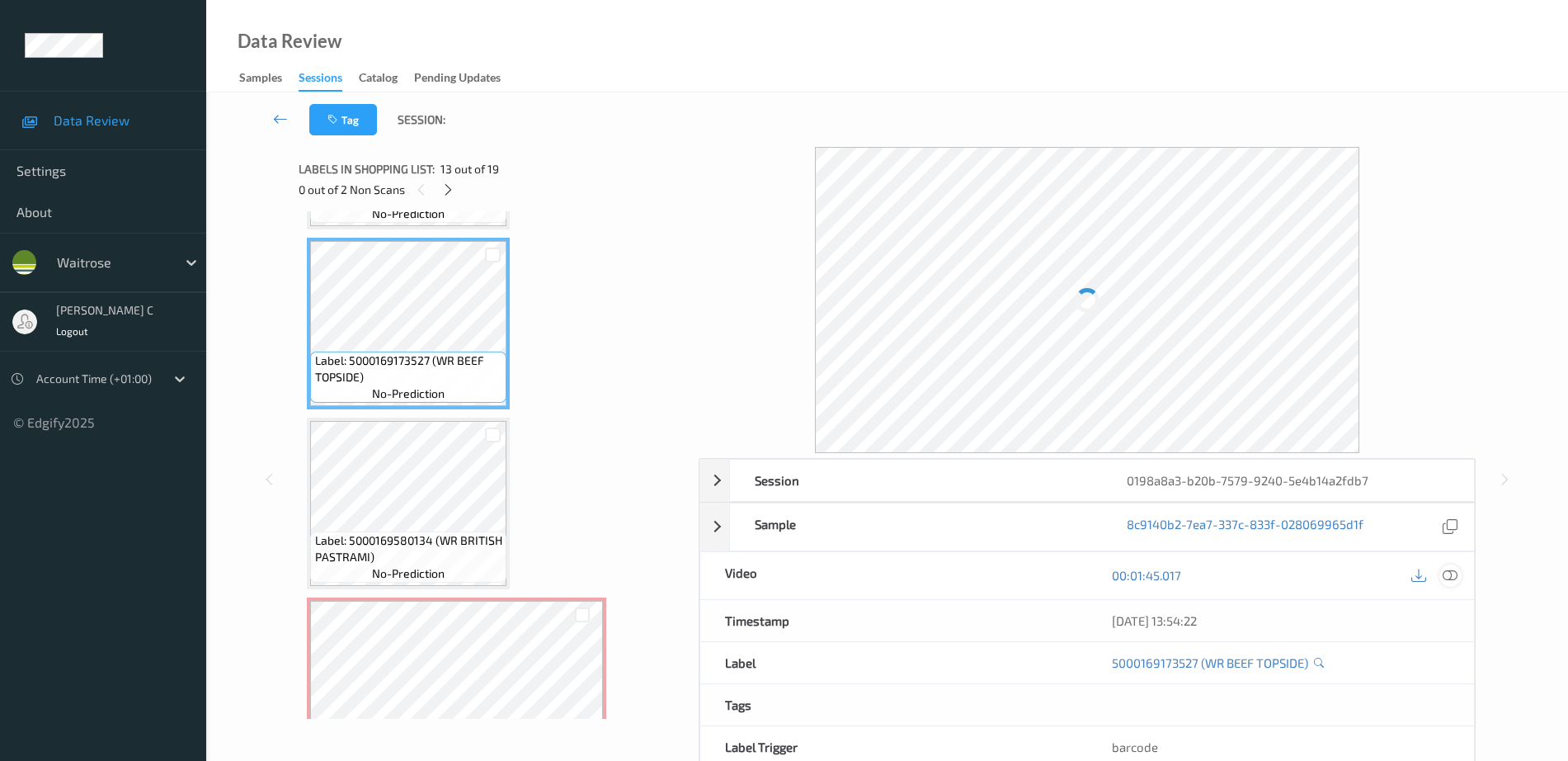
click at [1454, 575] on icon at bounding box center [1450, 575] width 15 height 15
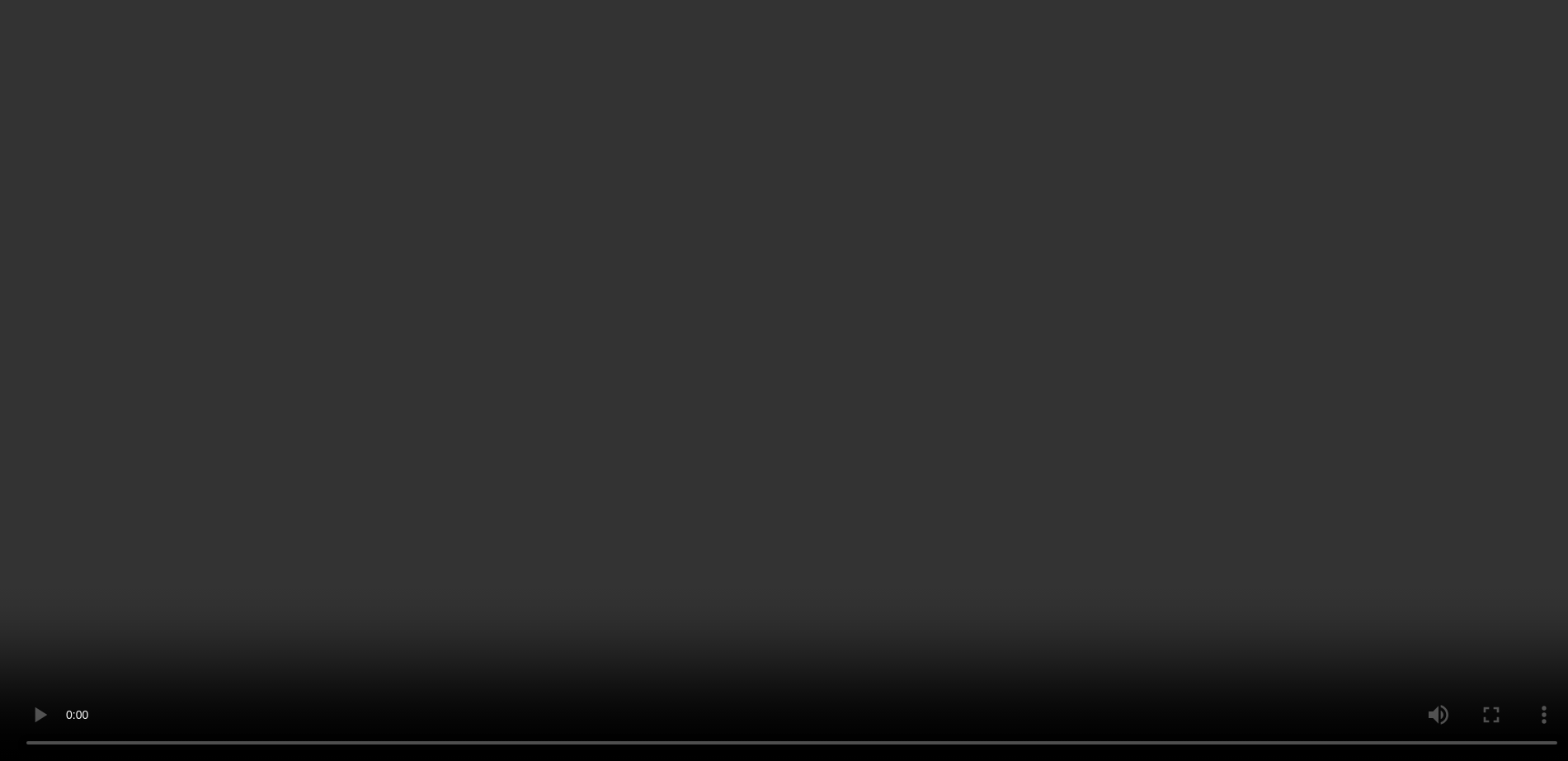
scroll to position [2347, 0]
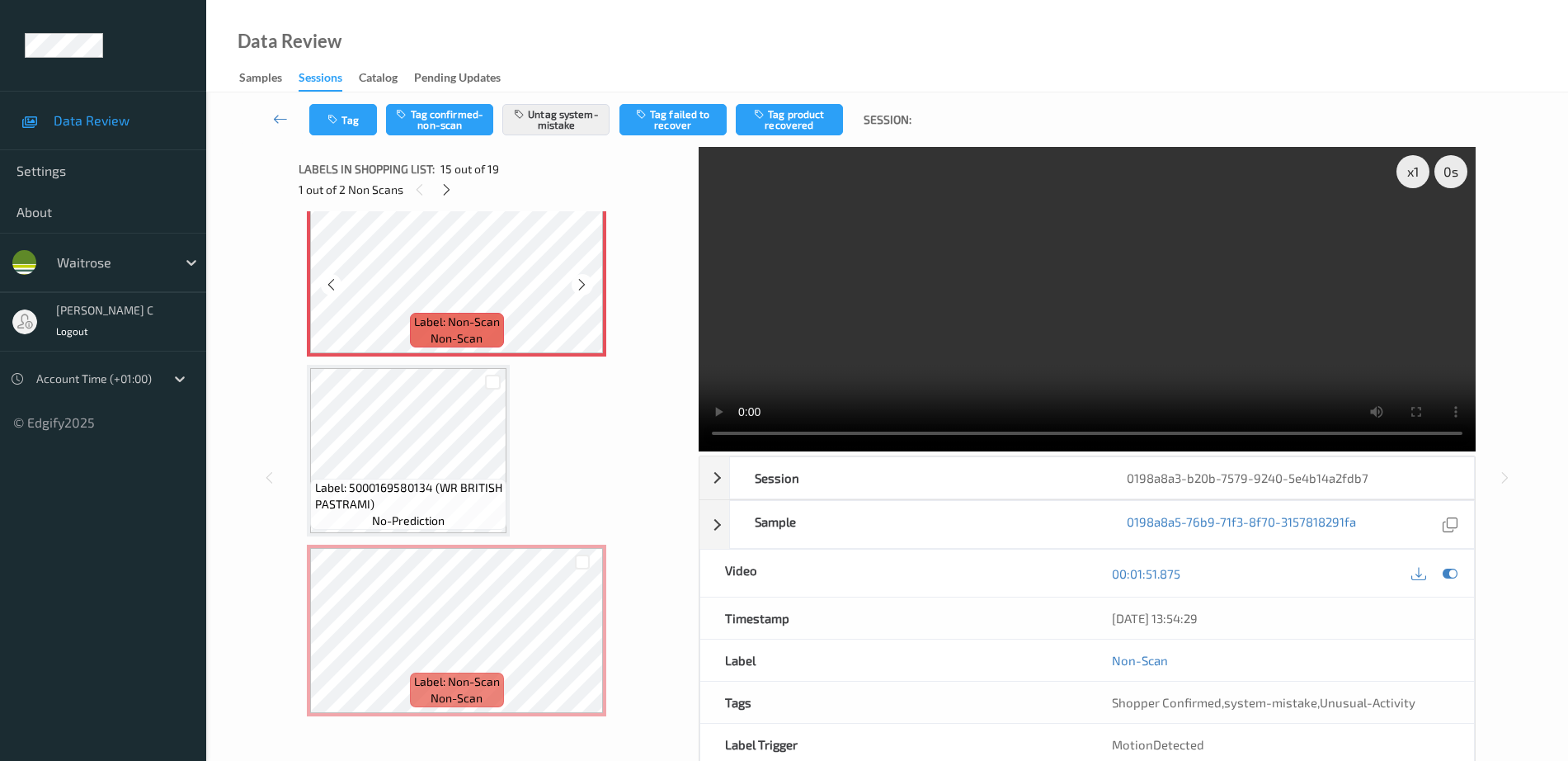
click at [406, 512] on span "no-prediction" at bounding box center [409, 521] width 72 height 17
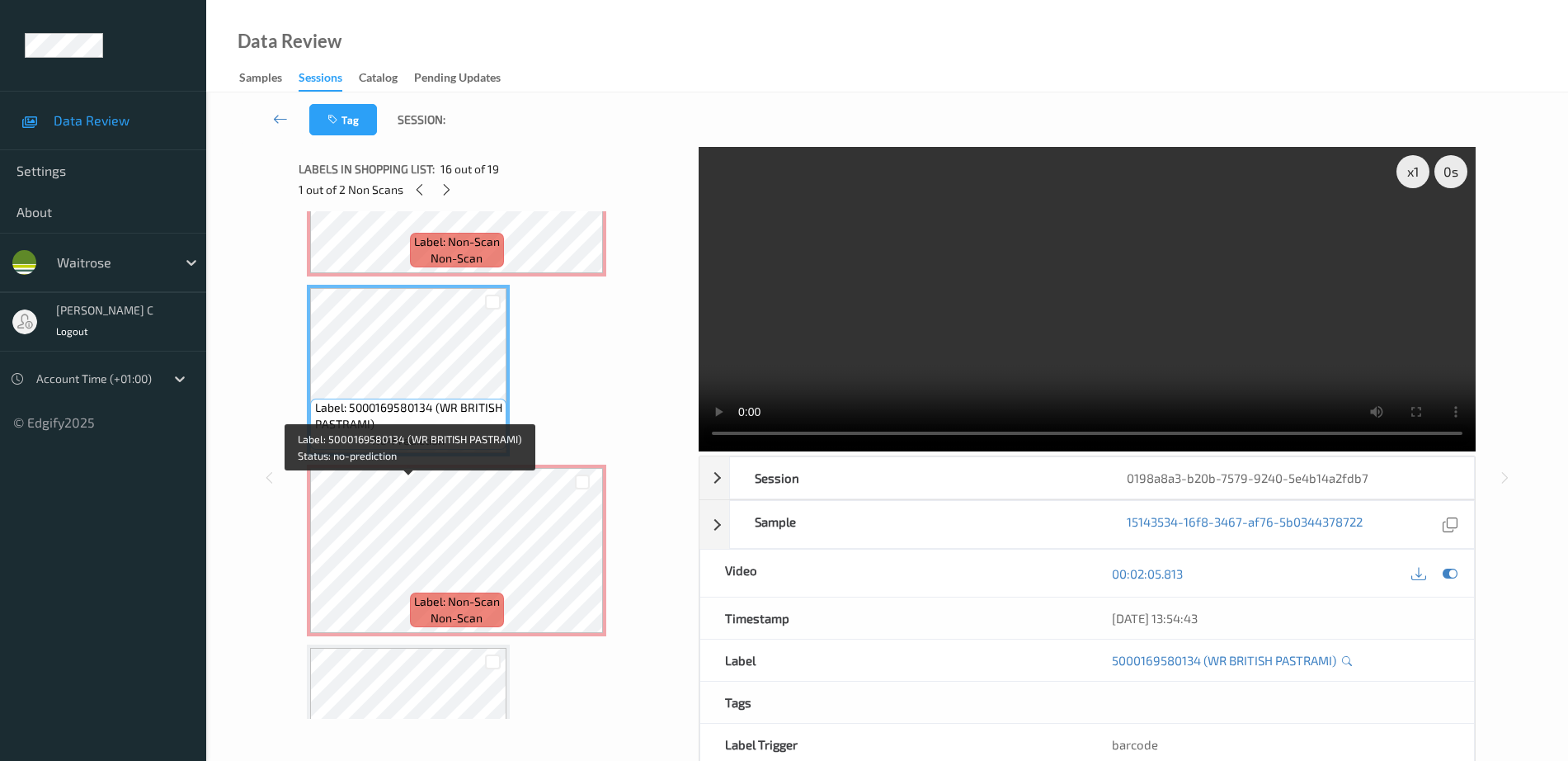
scroll to position [2656, 0]
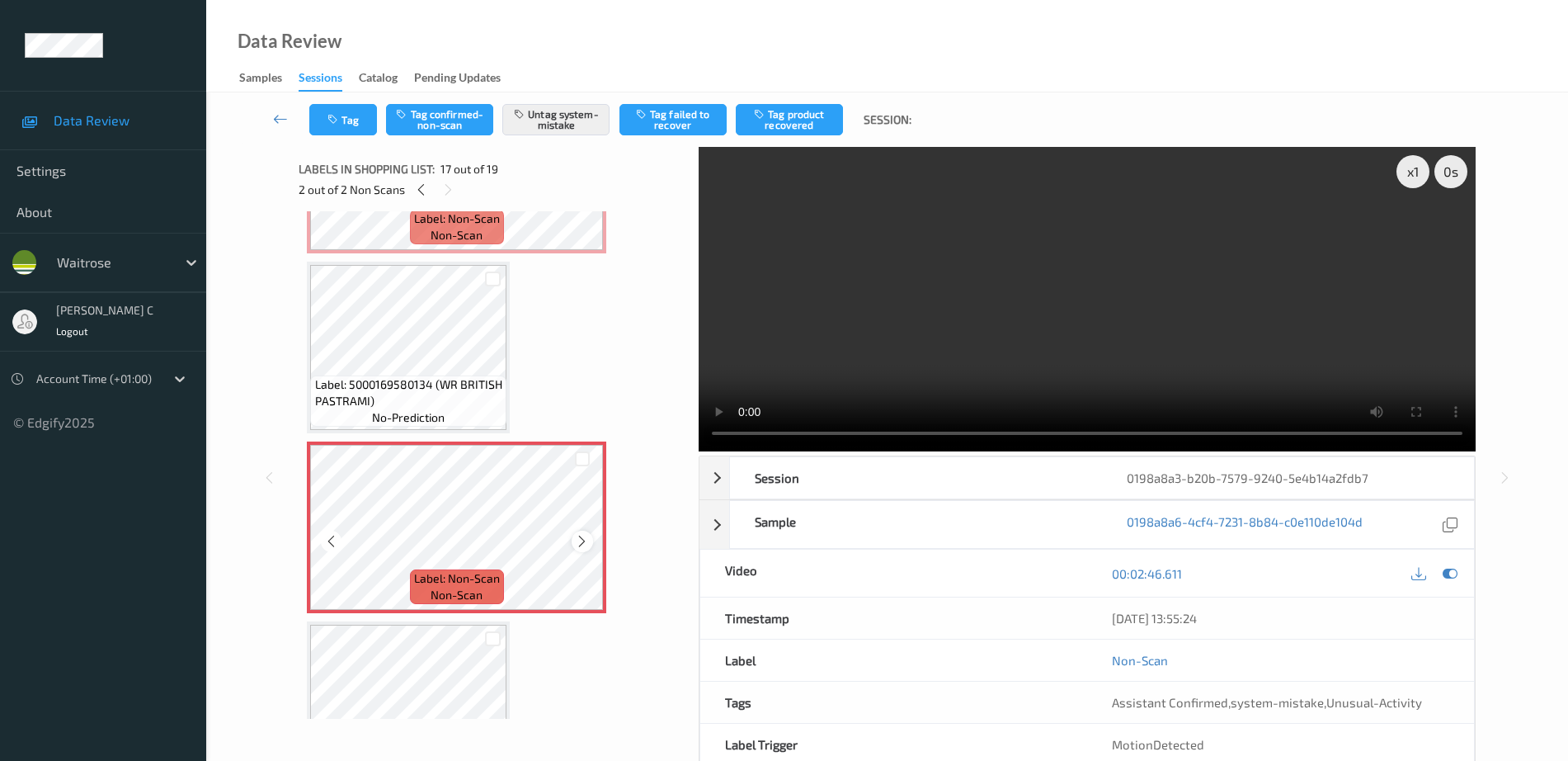
click at [591, 538] on div at bounding box center [582, 541] width 21 height 21
click at [586, 542] on icon at bounding box center [582, 542] width 14 height 15
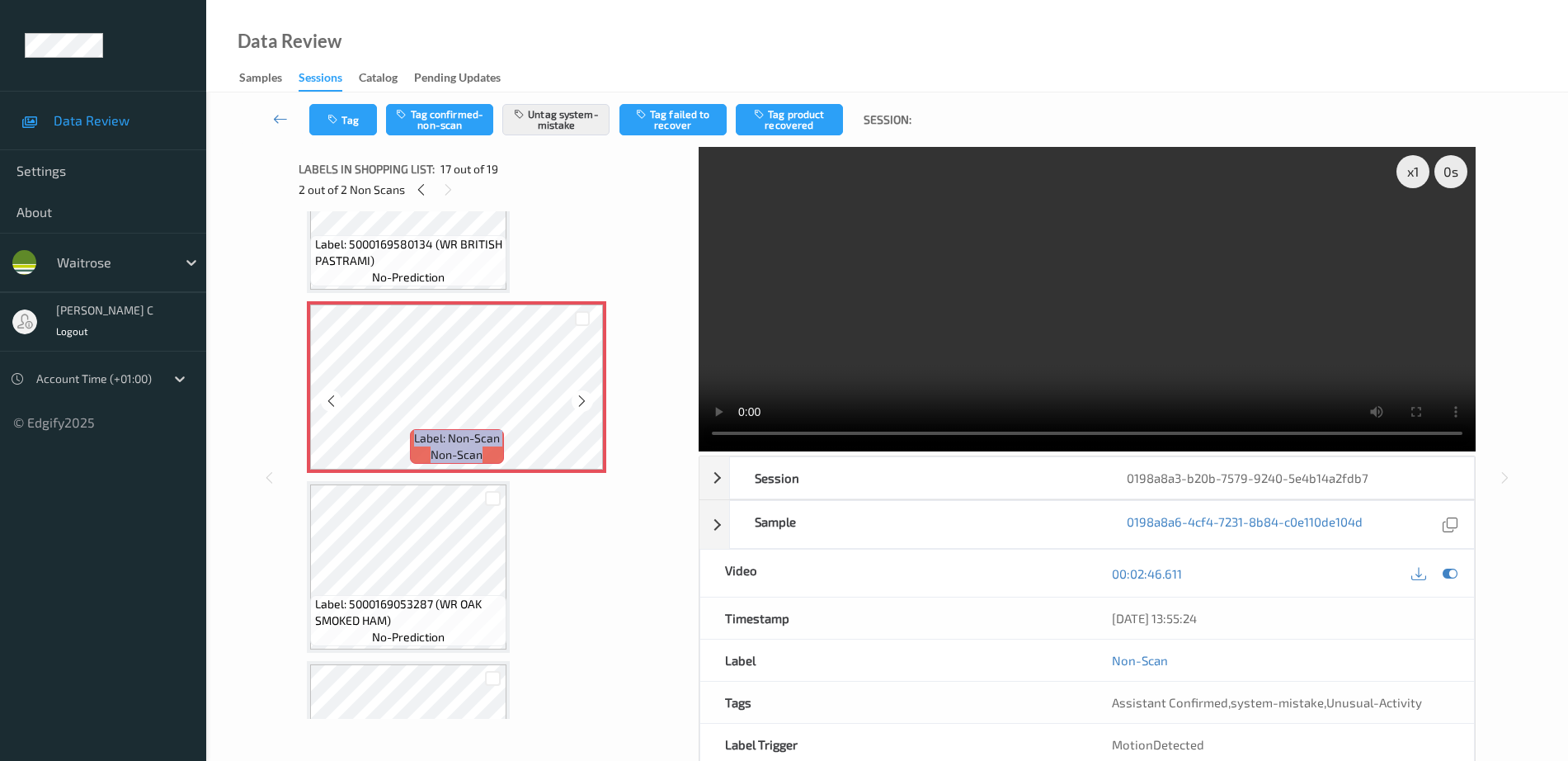
scroll to position [2919, 0]
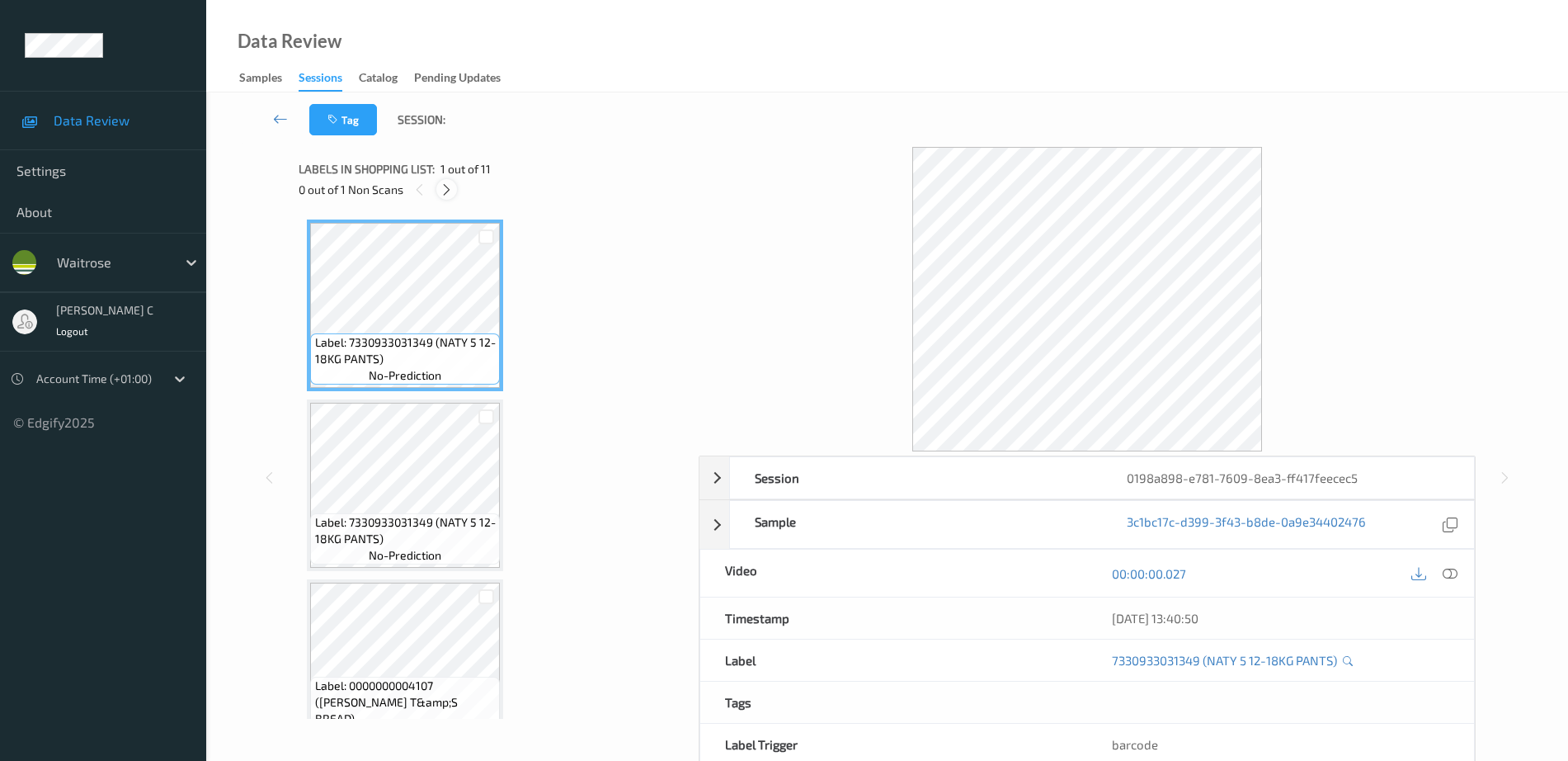
click at [446, 192] on icon at bounding box center [446, 190] width 14 height 15
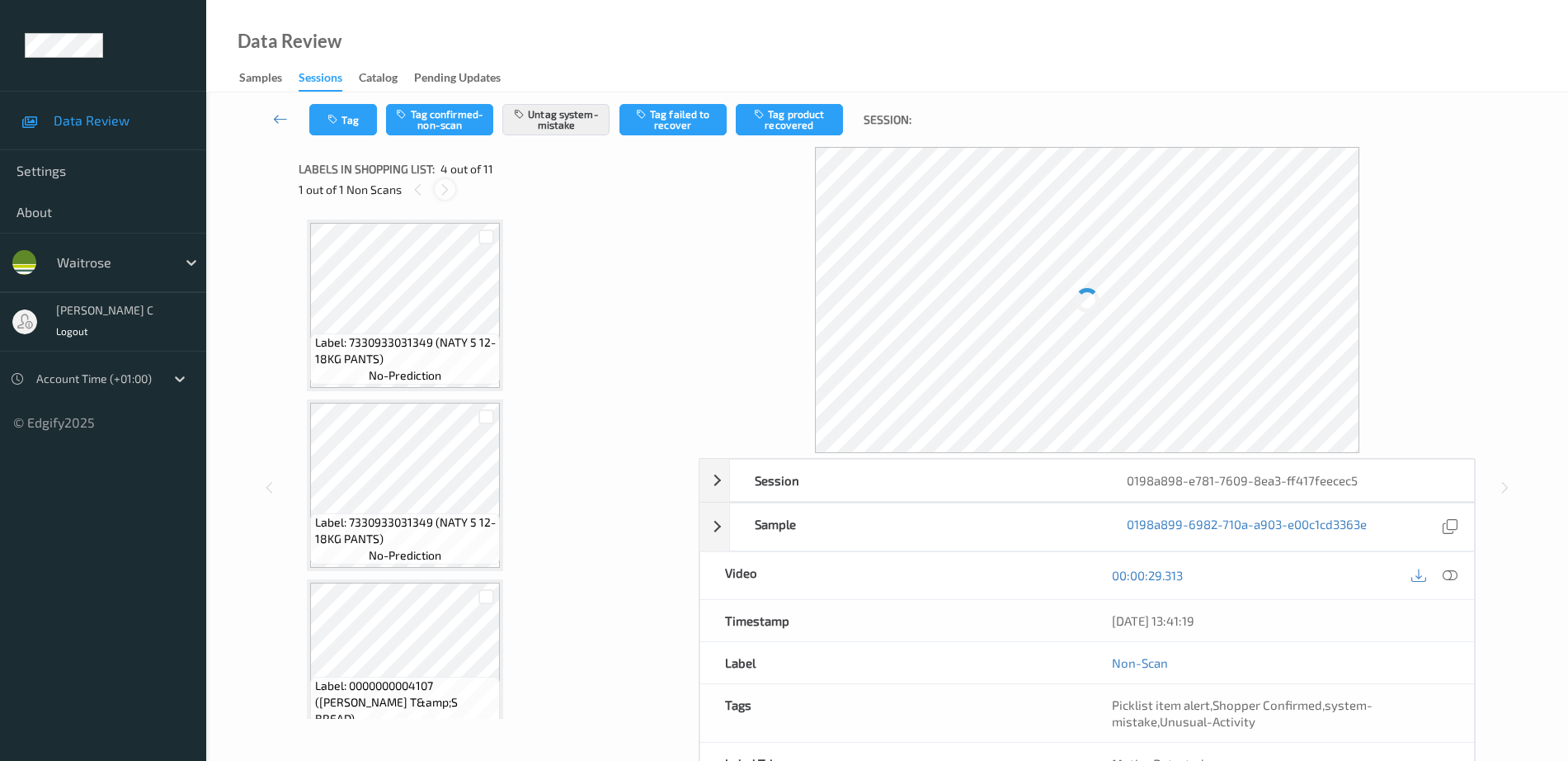
scroll to position [368, 0]
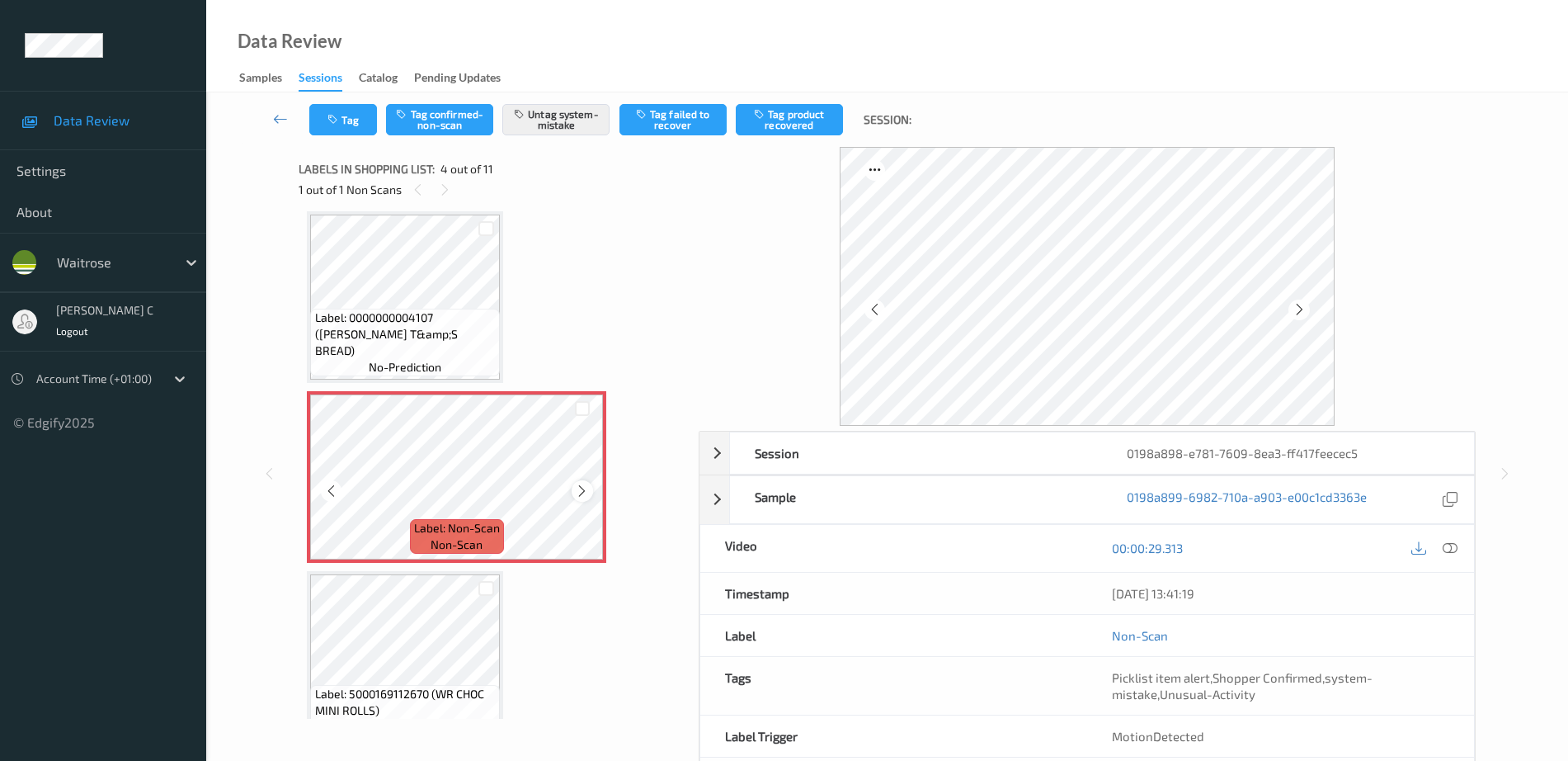
click at [586, 492] on icon at bounding box center [582, 491] width 14 height 15
click at [448, 346] on span "Label: 0000000004107 (WR OLIVE T&amp;S BREAD)" at bounding box center [406, 334] width 182 height 50
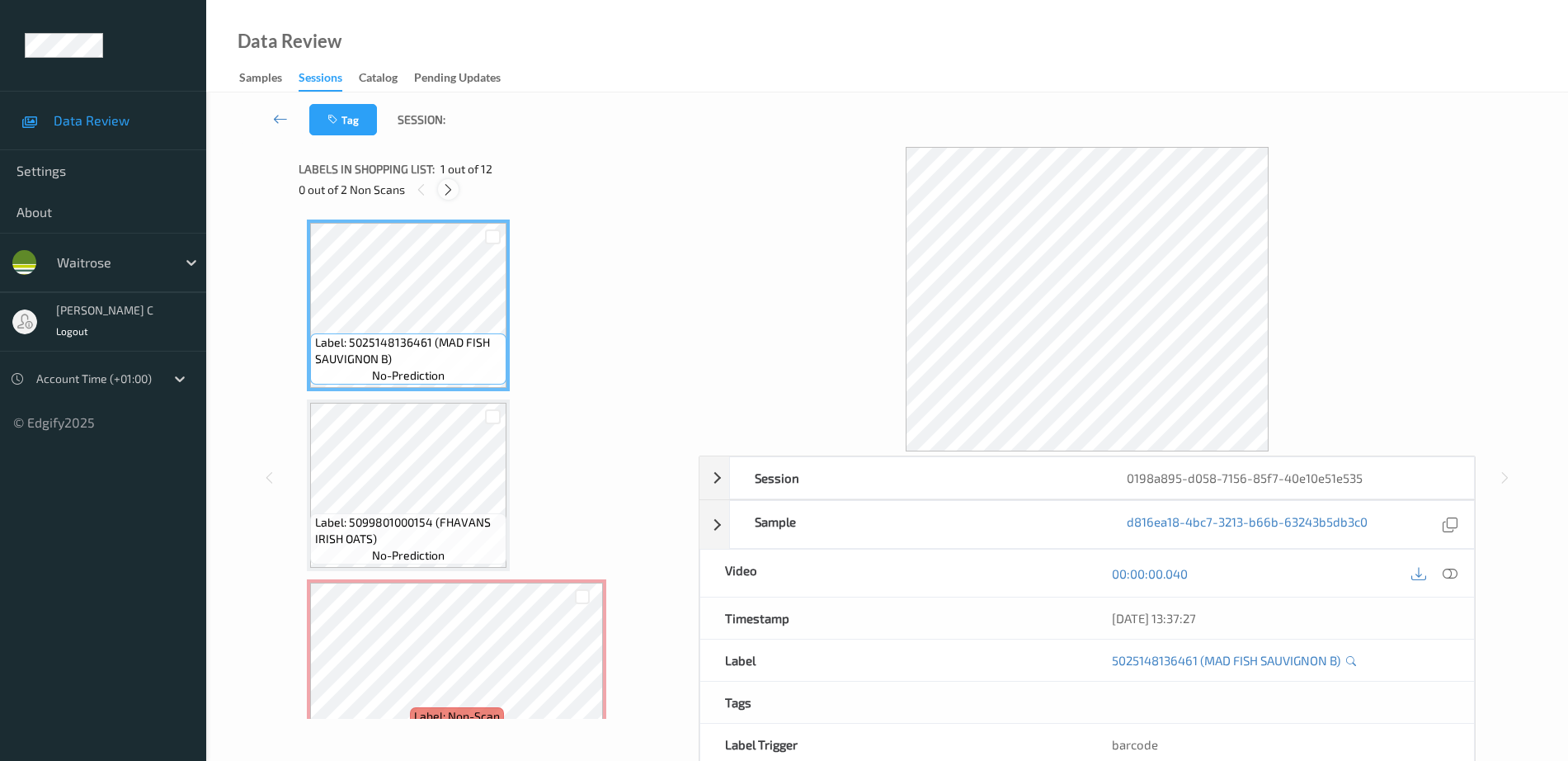
click at [453, 183] on icon at bounding box center [448, 190] width 14 height 15
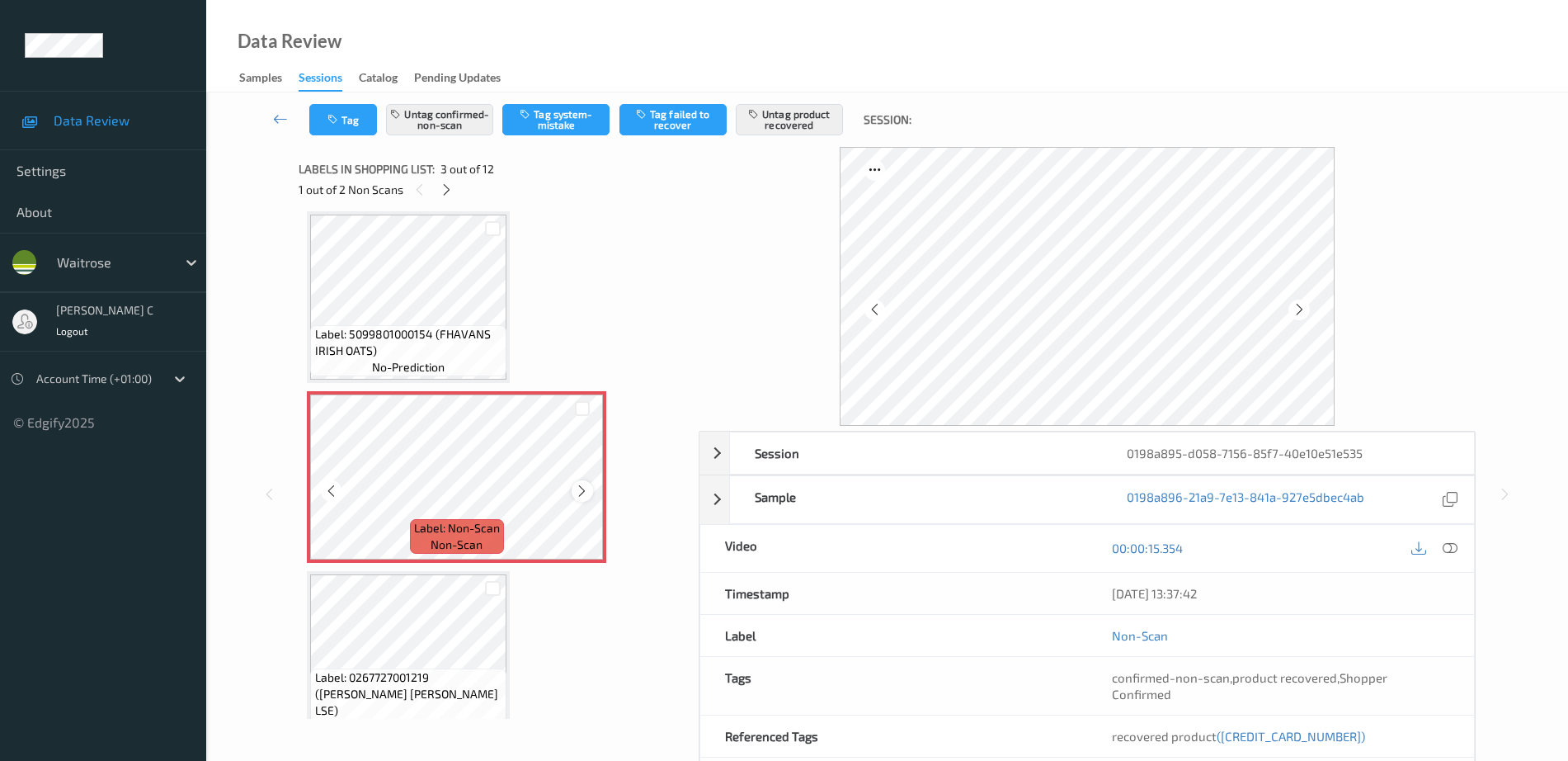
click at [583, 486] on icon at bounding box center [582, 491] width 14 height 15
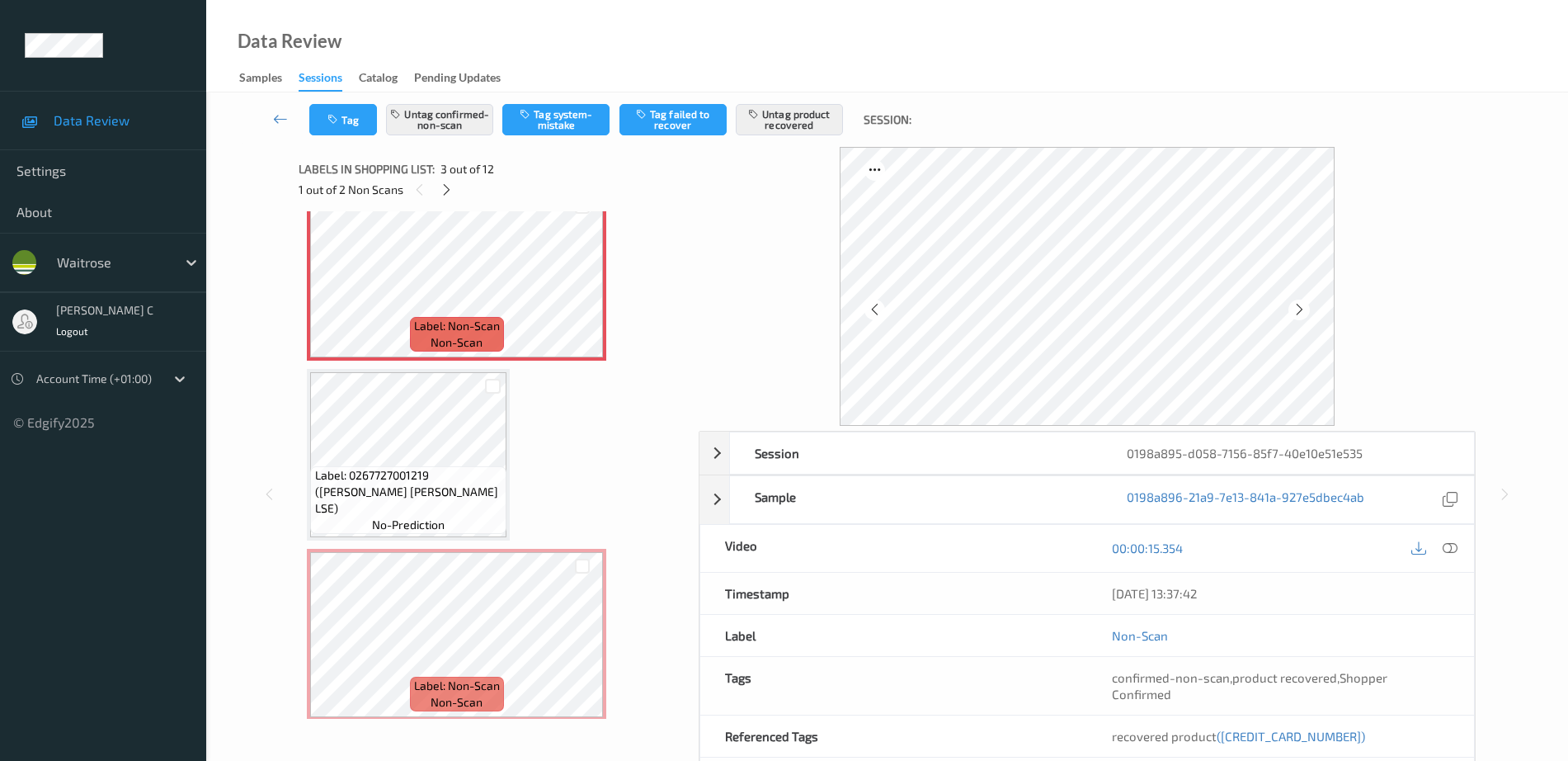
scroll to position [394, 0]
click at [419, 478] on span "Label: 0267727001219 (WR ESS BROC LSE)" at bounding box center [409, 488] width 188 height 50
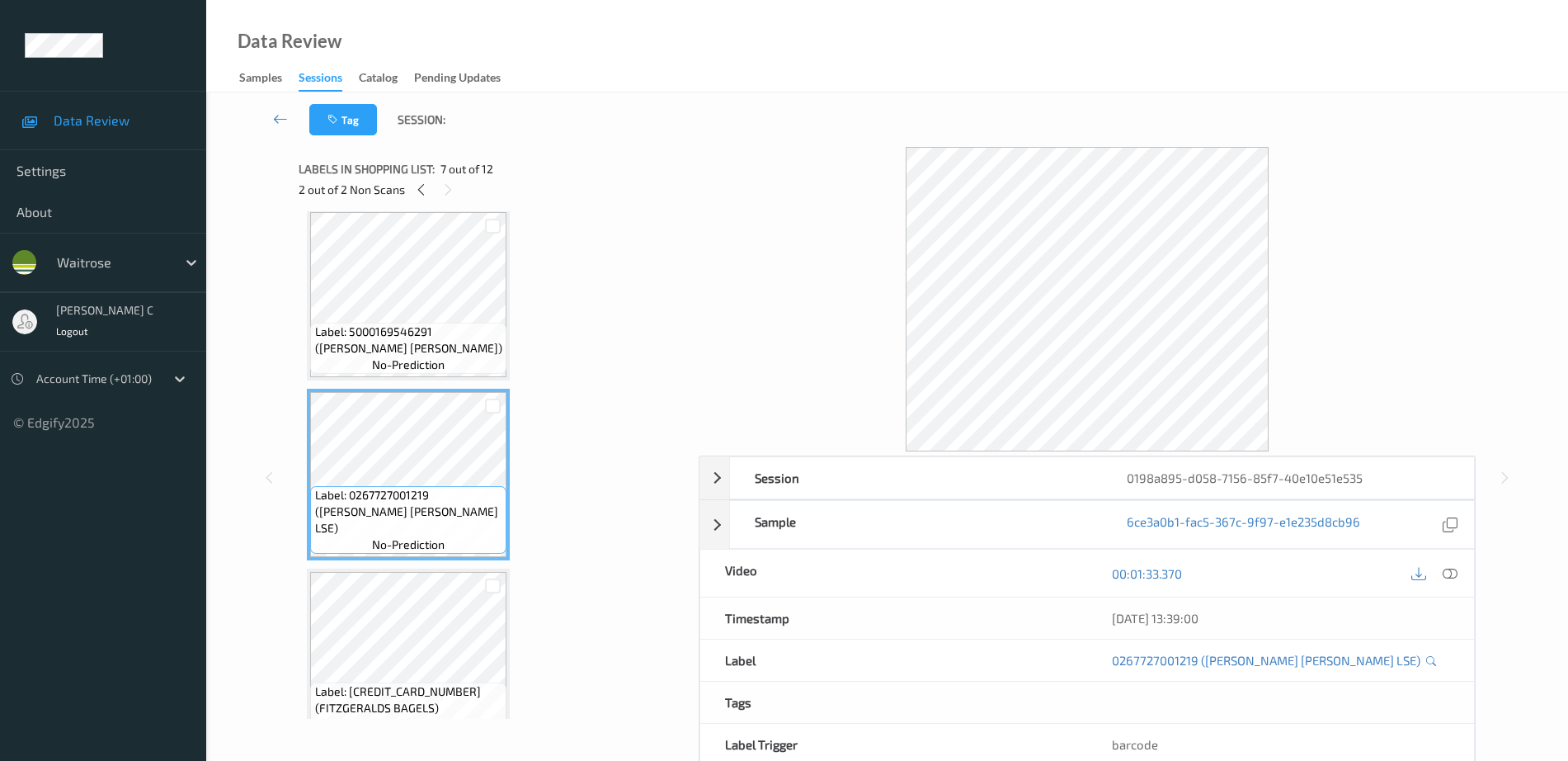
scroll to position [1117, 0]
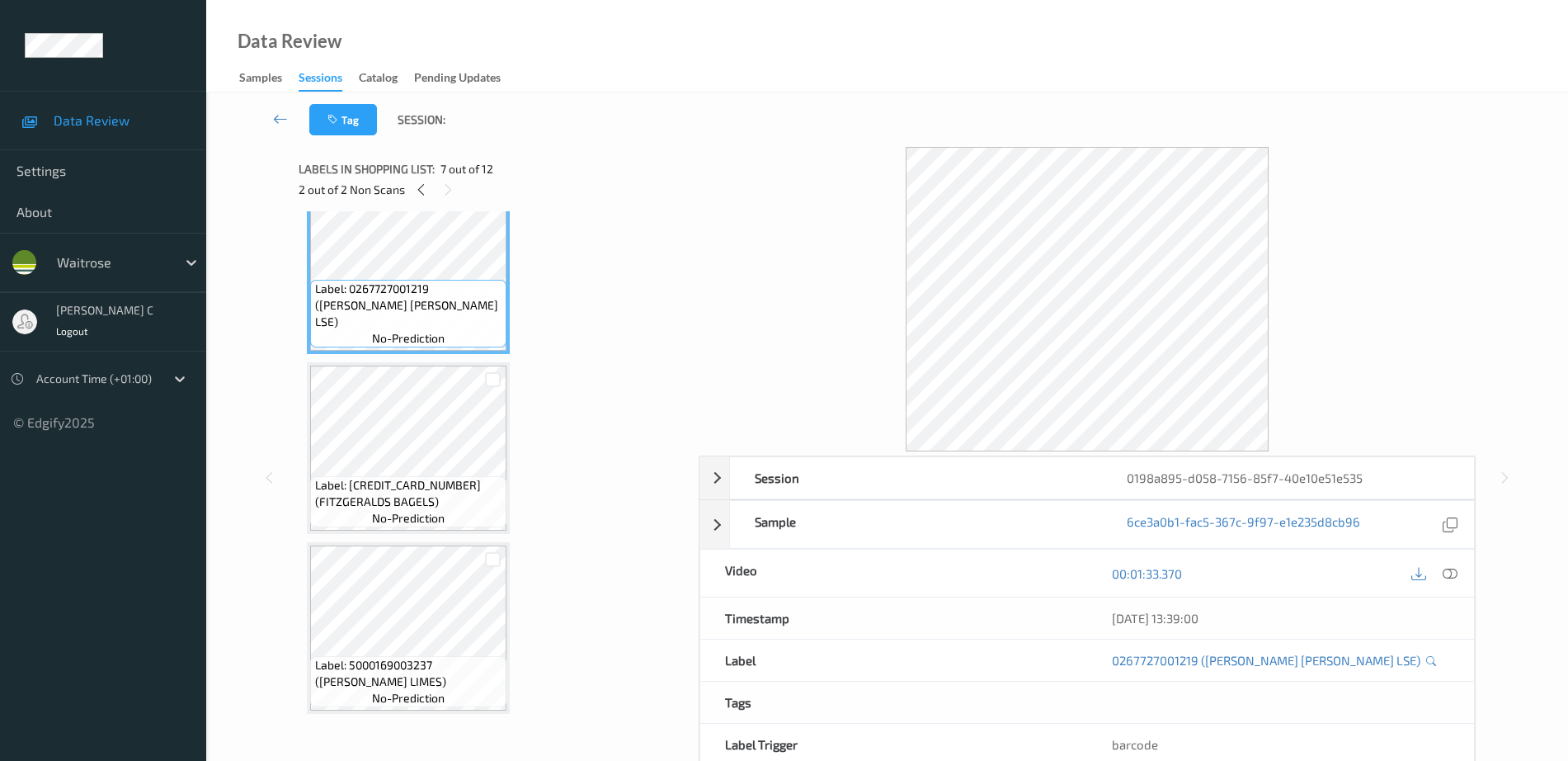
click at [435, 489] on span "Label: 5099077001862 (FITZGERALDS BAGELS)" at bounding box center [409, 493] width 188 height 33
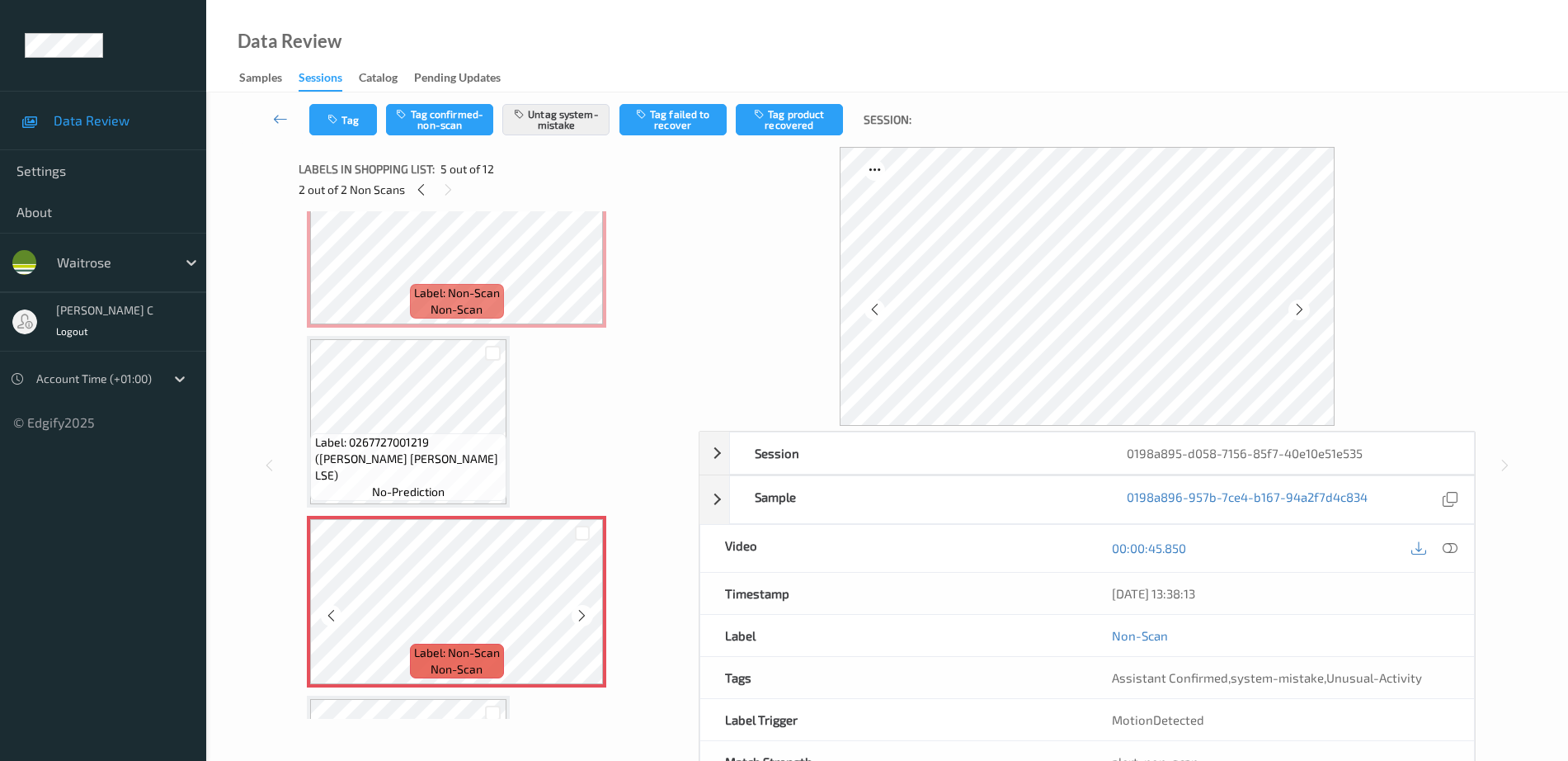
scroll to position [394, 0]
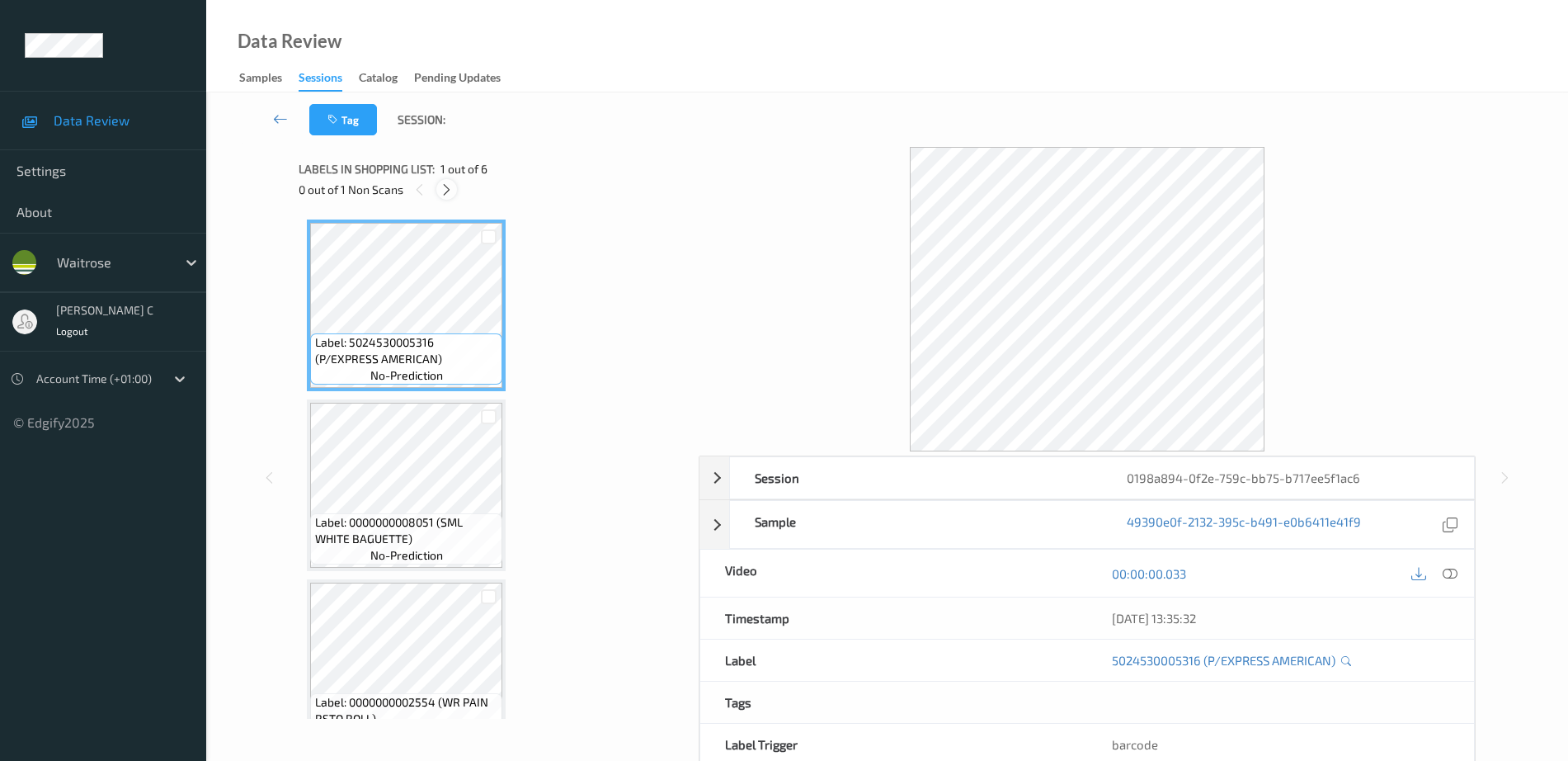
click at [446, 188] on icon at bounding box center [446, 190] width 14 height 15
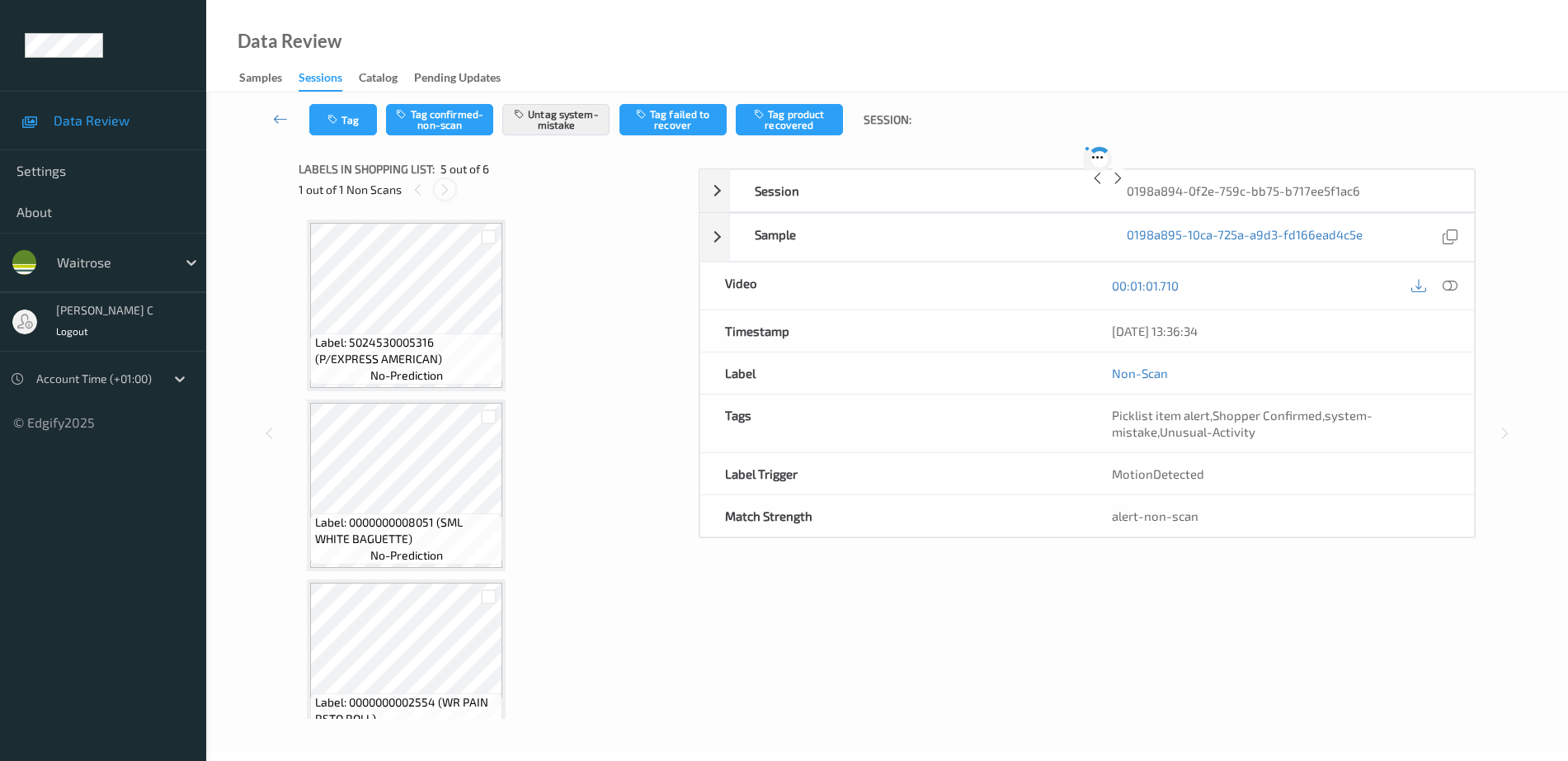
scroll to position [548, 0]
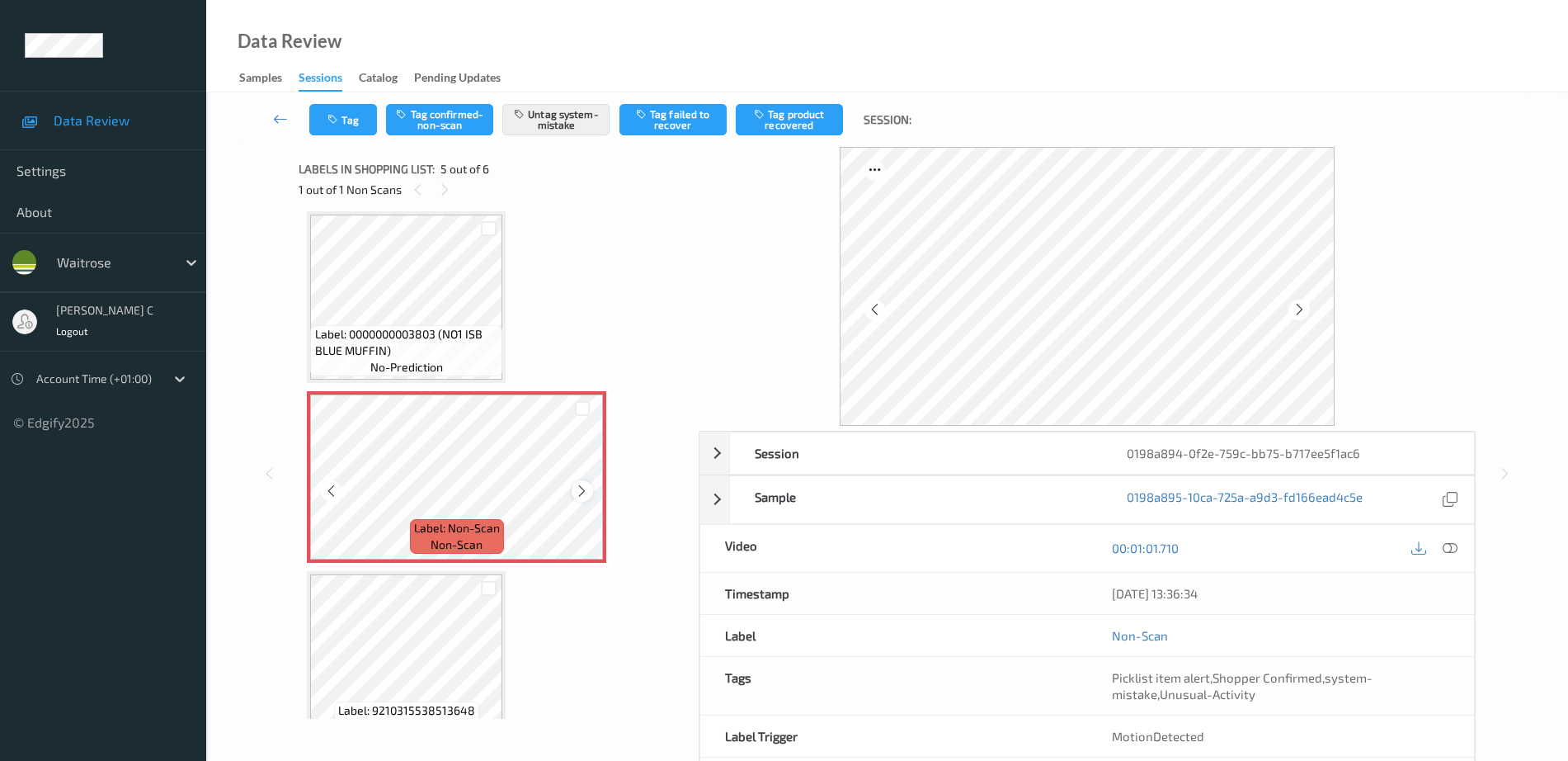
click at [581, 492] on icon at bounding box center [582, 491] width 14 height 15
click at [582, 492] on icon at bounding box center [582, 491] width 14 height 15
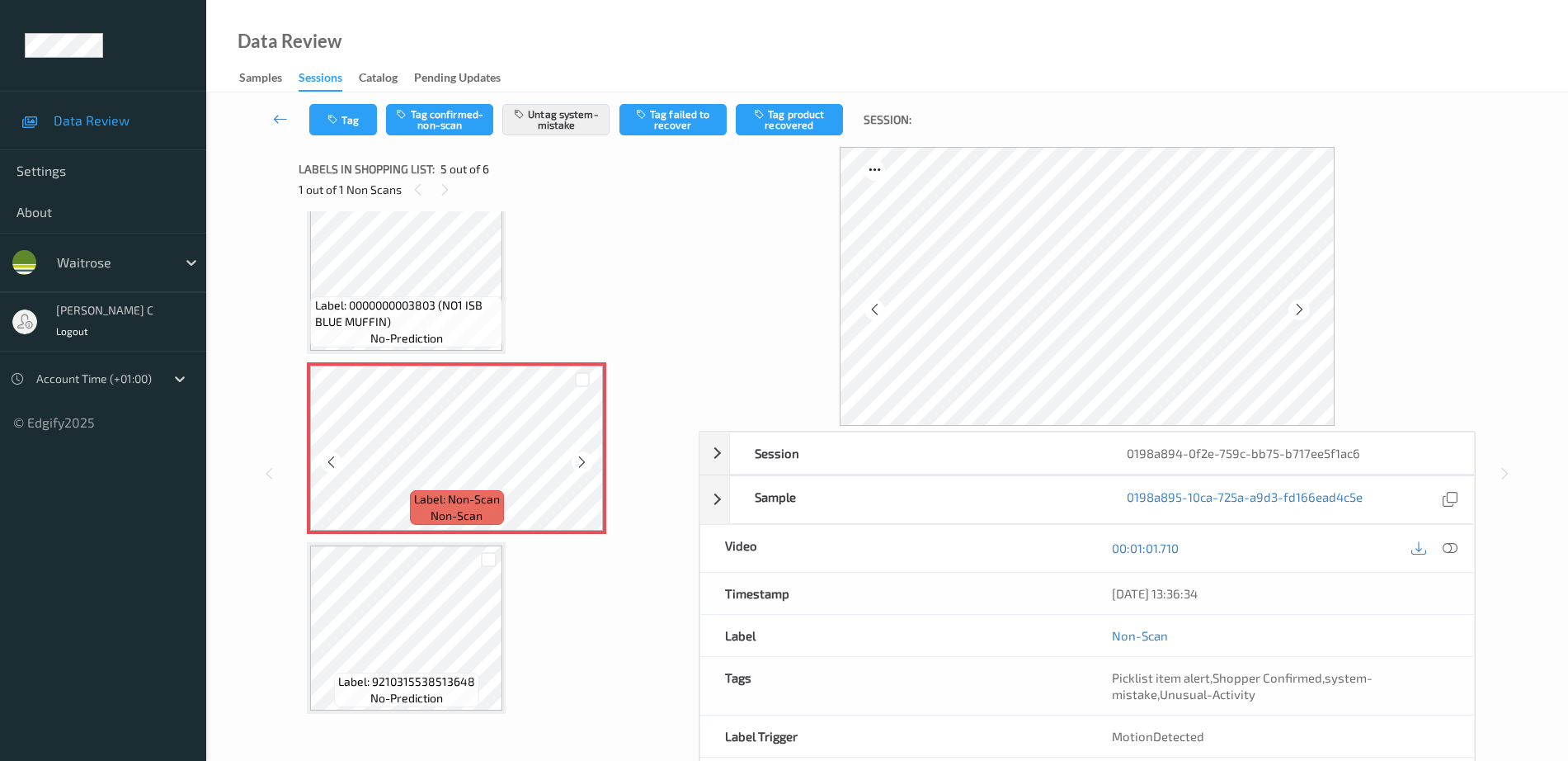
scroll to position [580, 0]
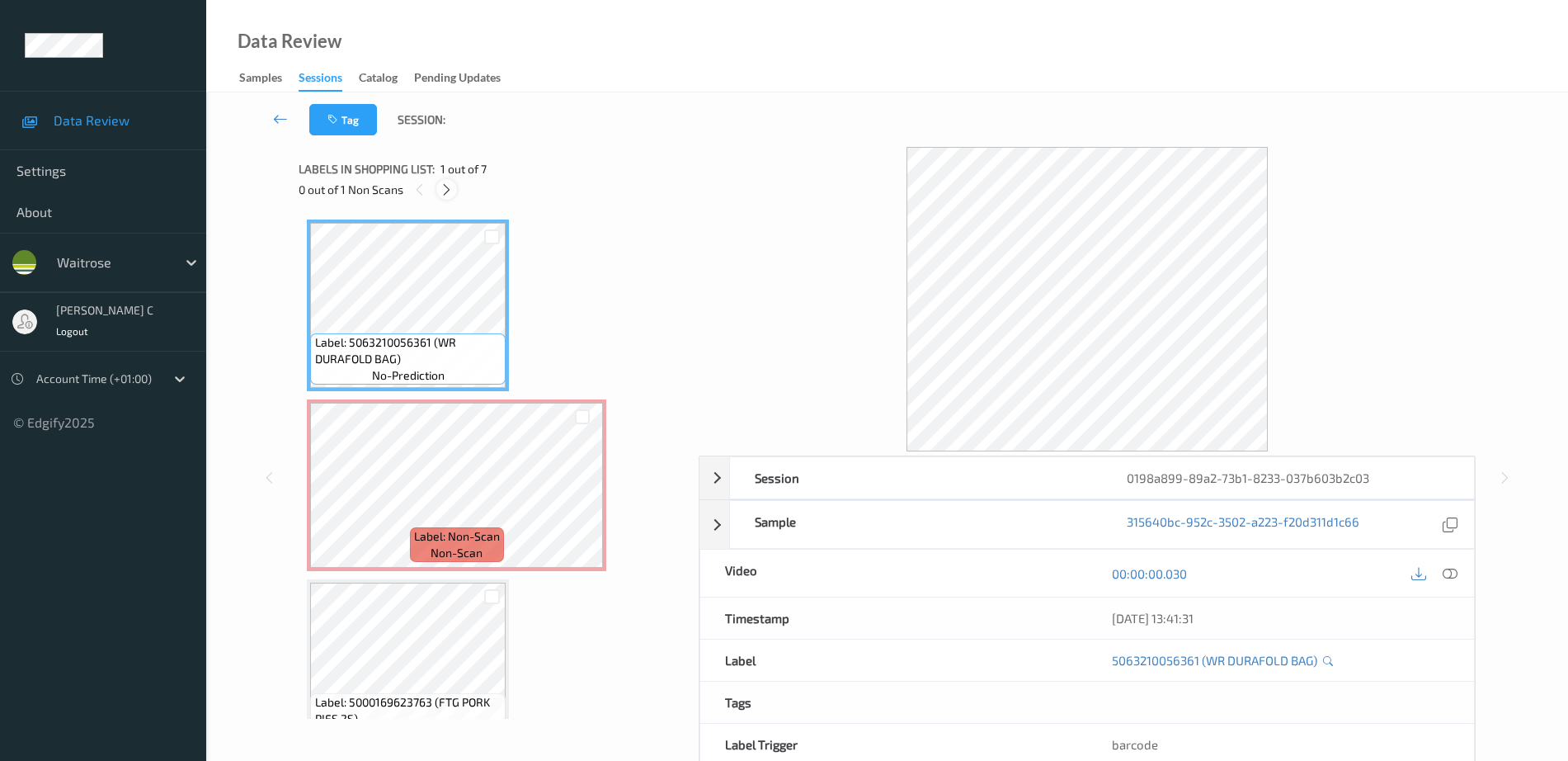
click at [443, 190] on icon at bounding box center [446, 190] width 14 height 15
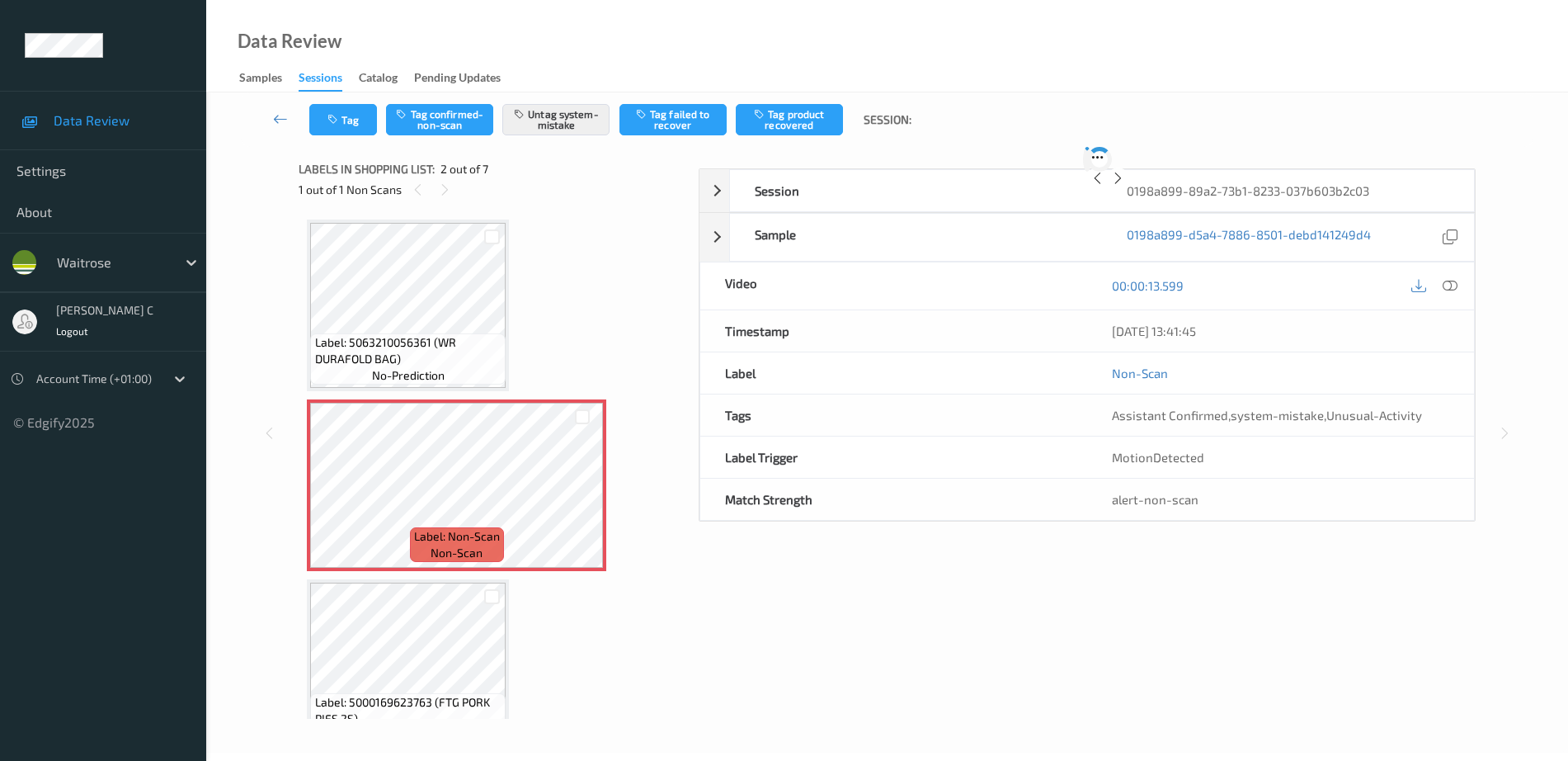
scroll to position [8, 0]
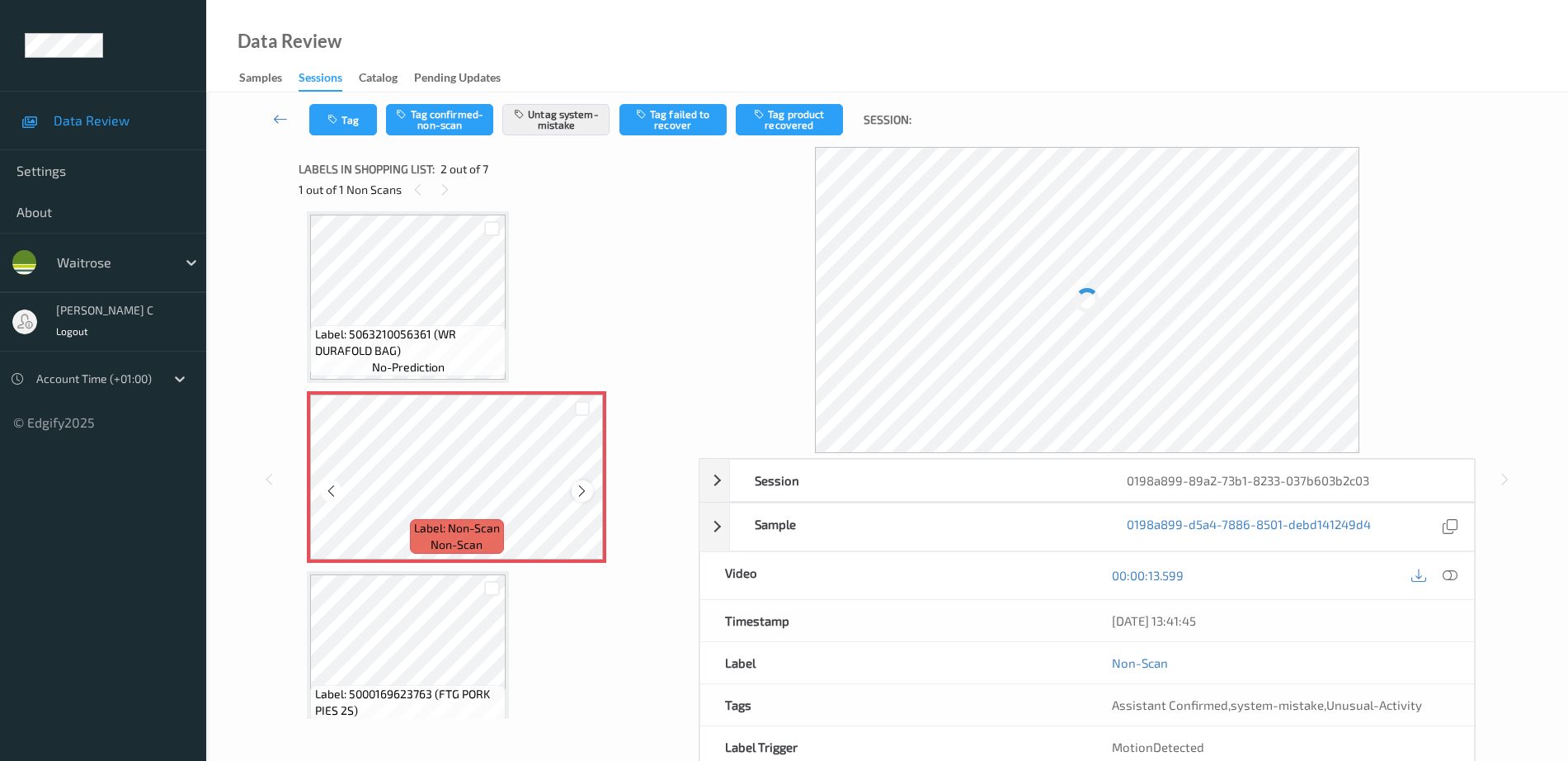
click at [582, 499] on div at bounding box center [582, 490] width 21 height 21
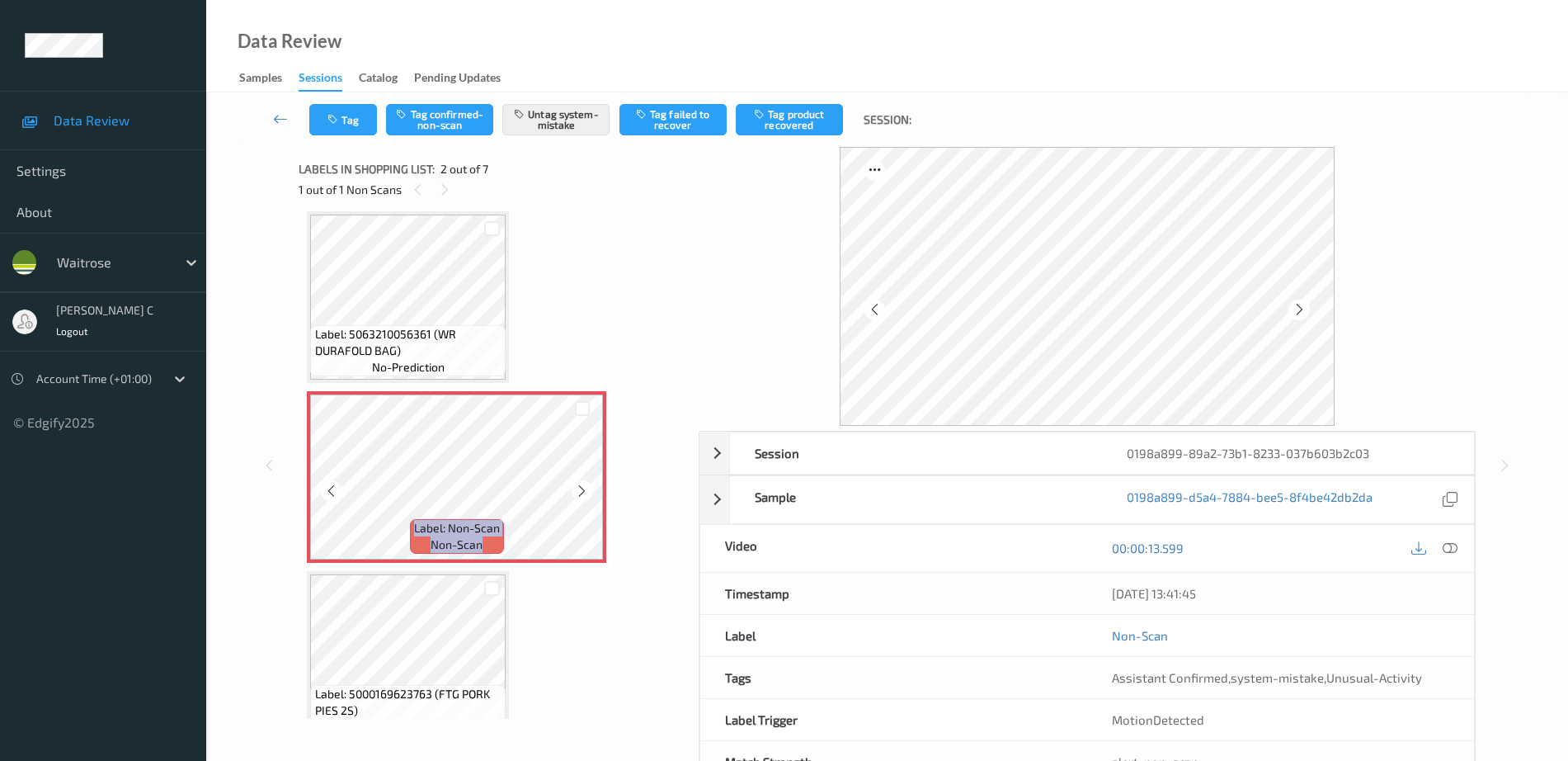
click at [582, 499] on div at bounding box center [582, 490] width 21 height 21
click at [578, 486] on icon at bounding box center [582, 491] width 14 height 15
click at [580, 486] on icon at bounding box center [582, 491] width 14 height 15
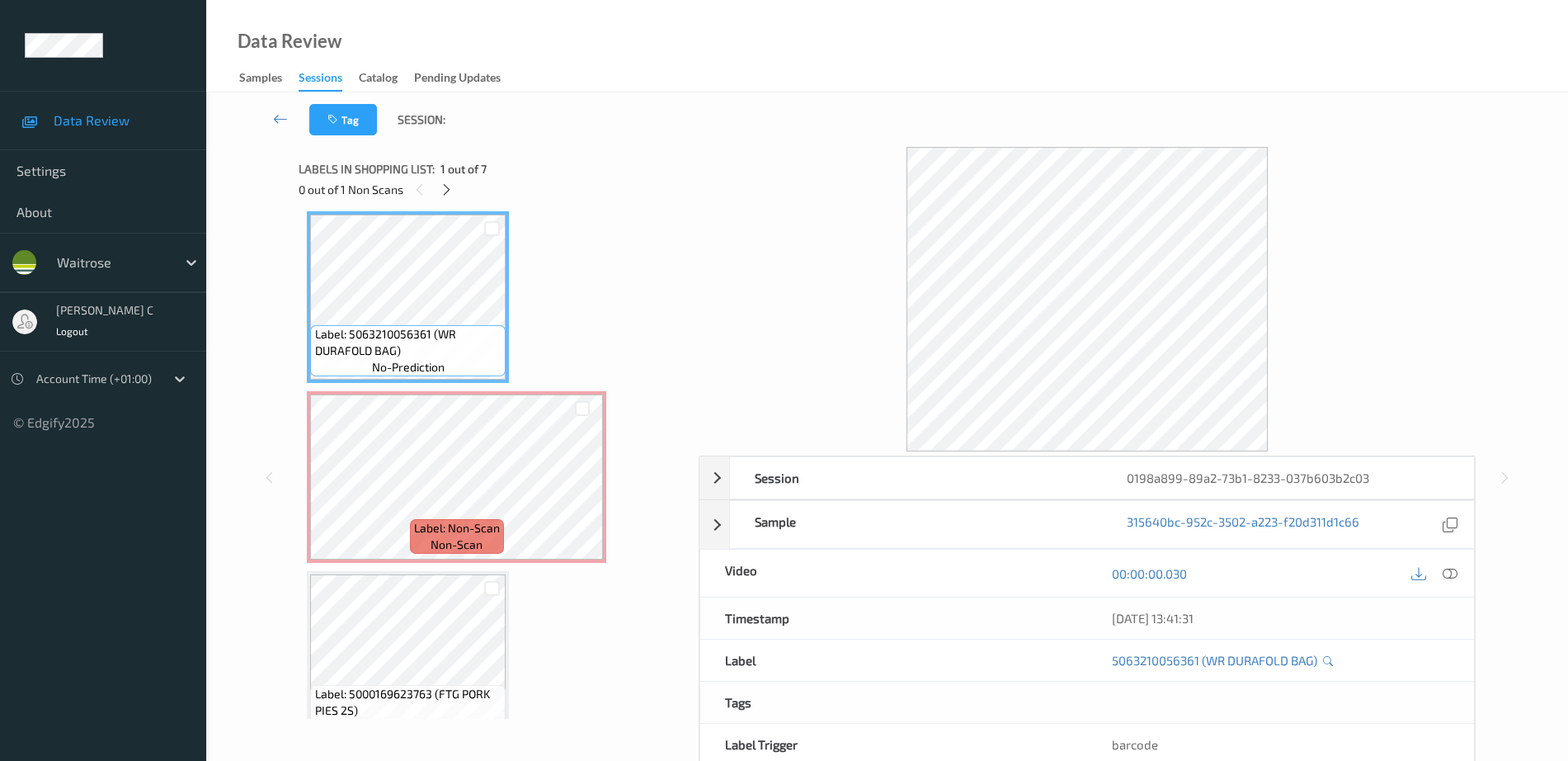
click at [1440, 582] on div at bounding box center [1434, 573] width 54 height 22
click at [1444, 576] on icon at bounding box center [1450, 573] width 15 height 15
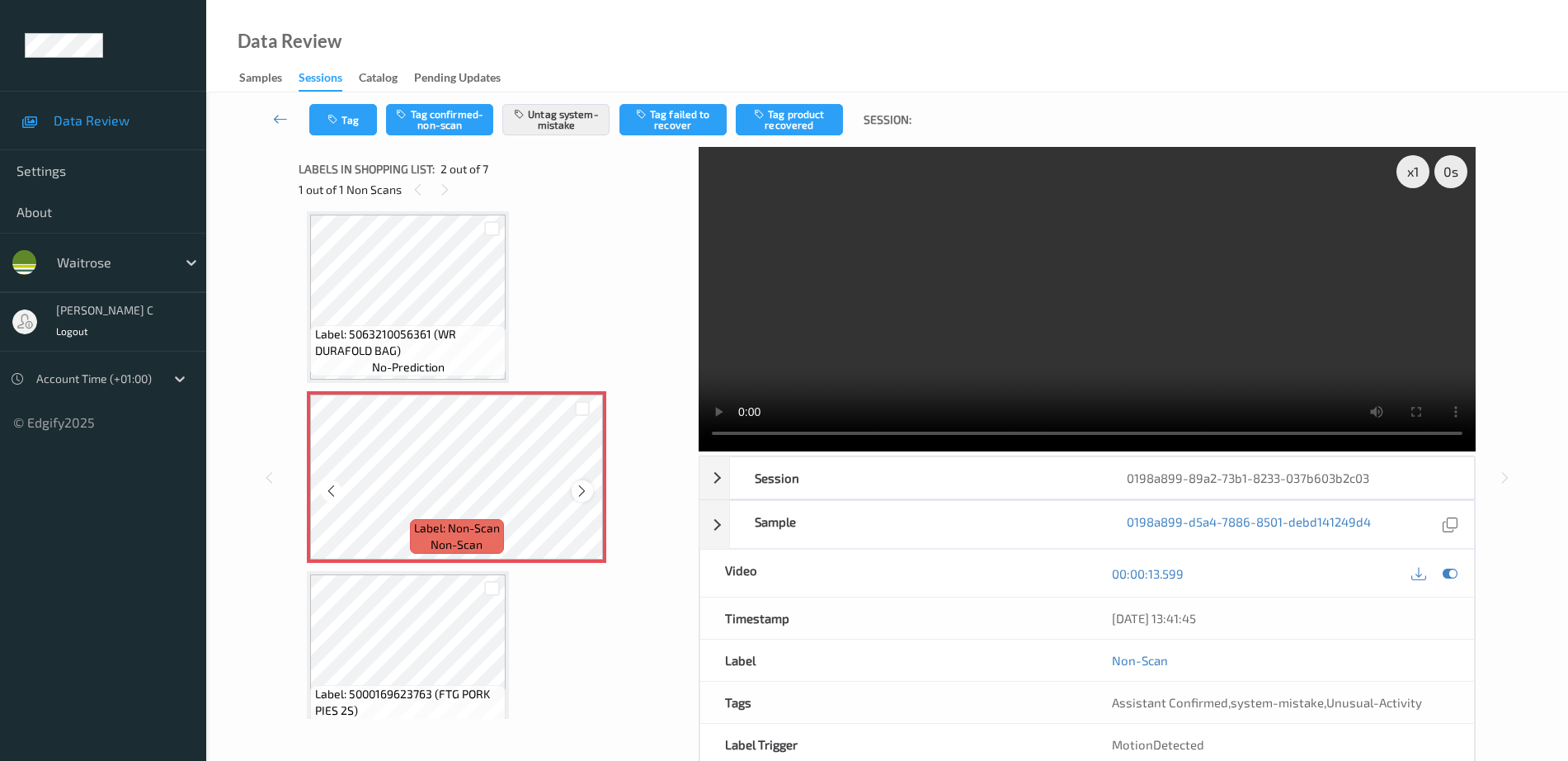
click at [576, 493] on icon at bounding box center [582, 491] width 14 height 15
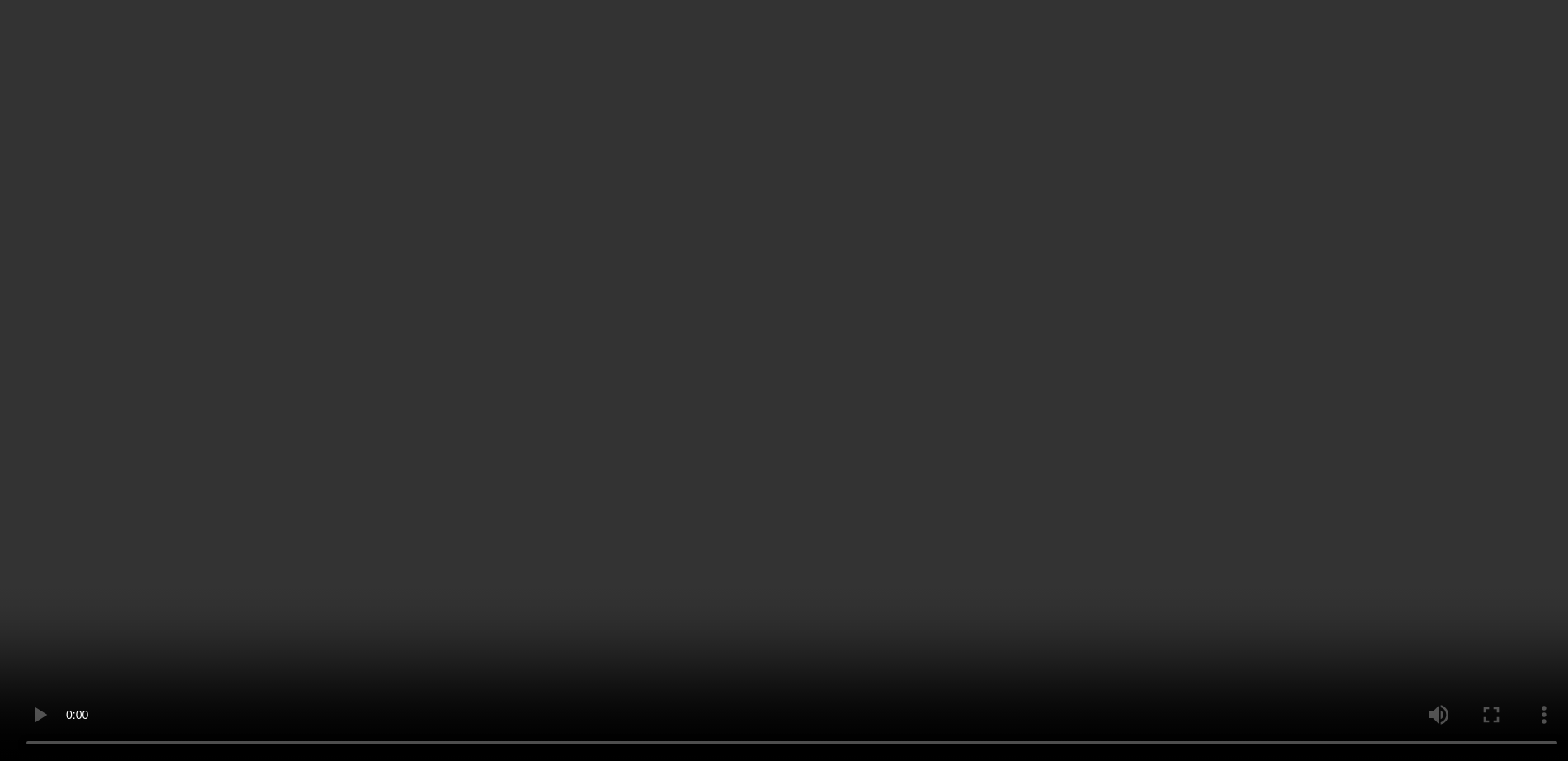
scroll to position [0, 0]
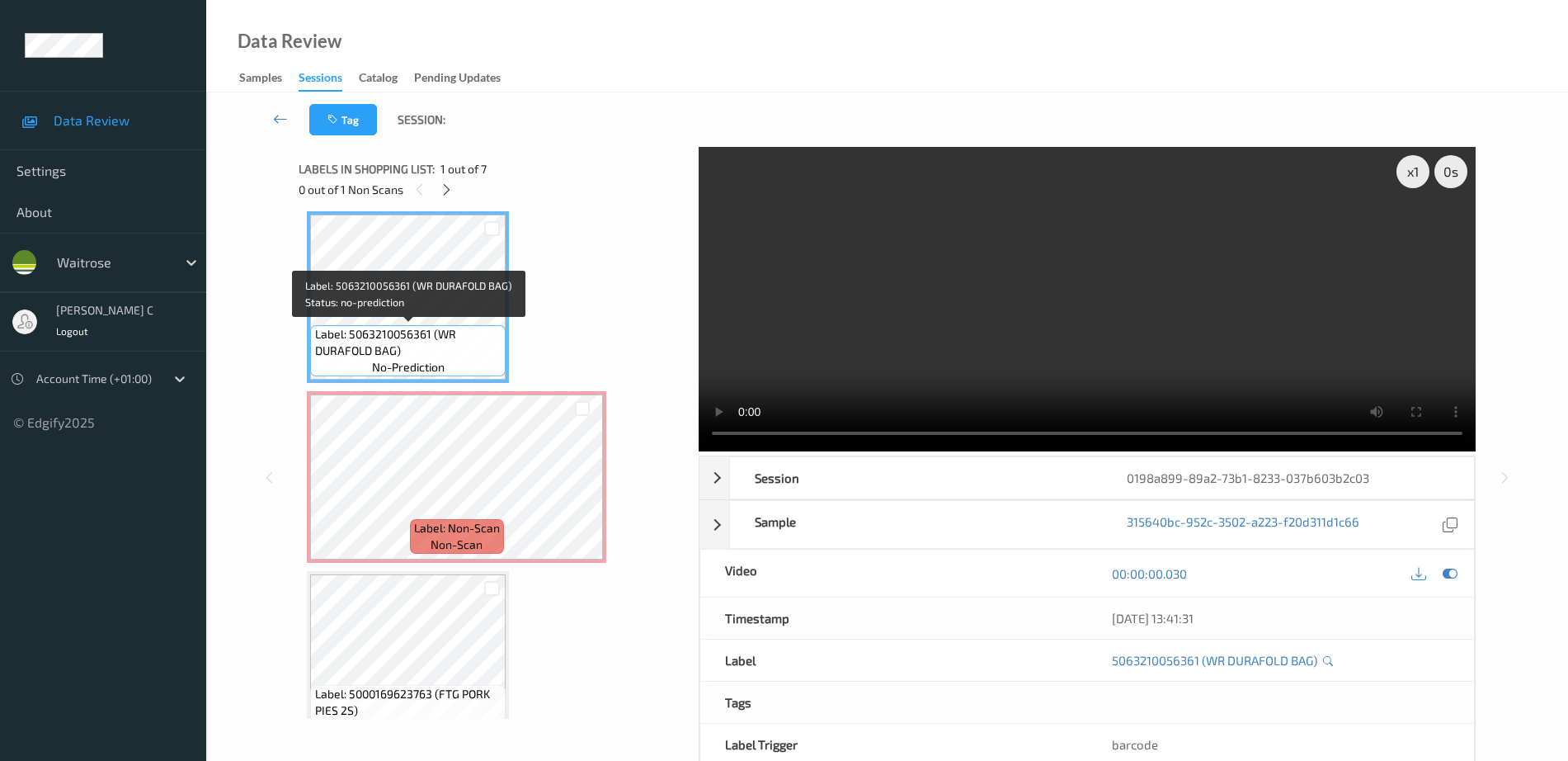
click at [418, 338] on span "Label: 5063210056361 (WR DURAFOLD BAG)" at bounding box center [409, 342] width 187 height 33
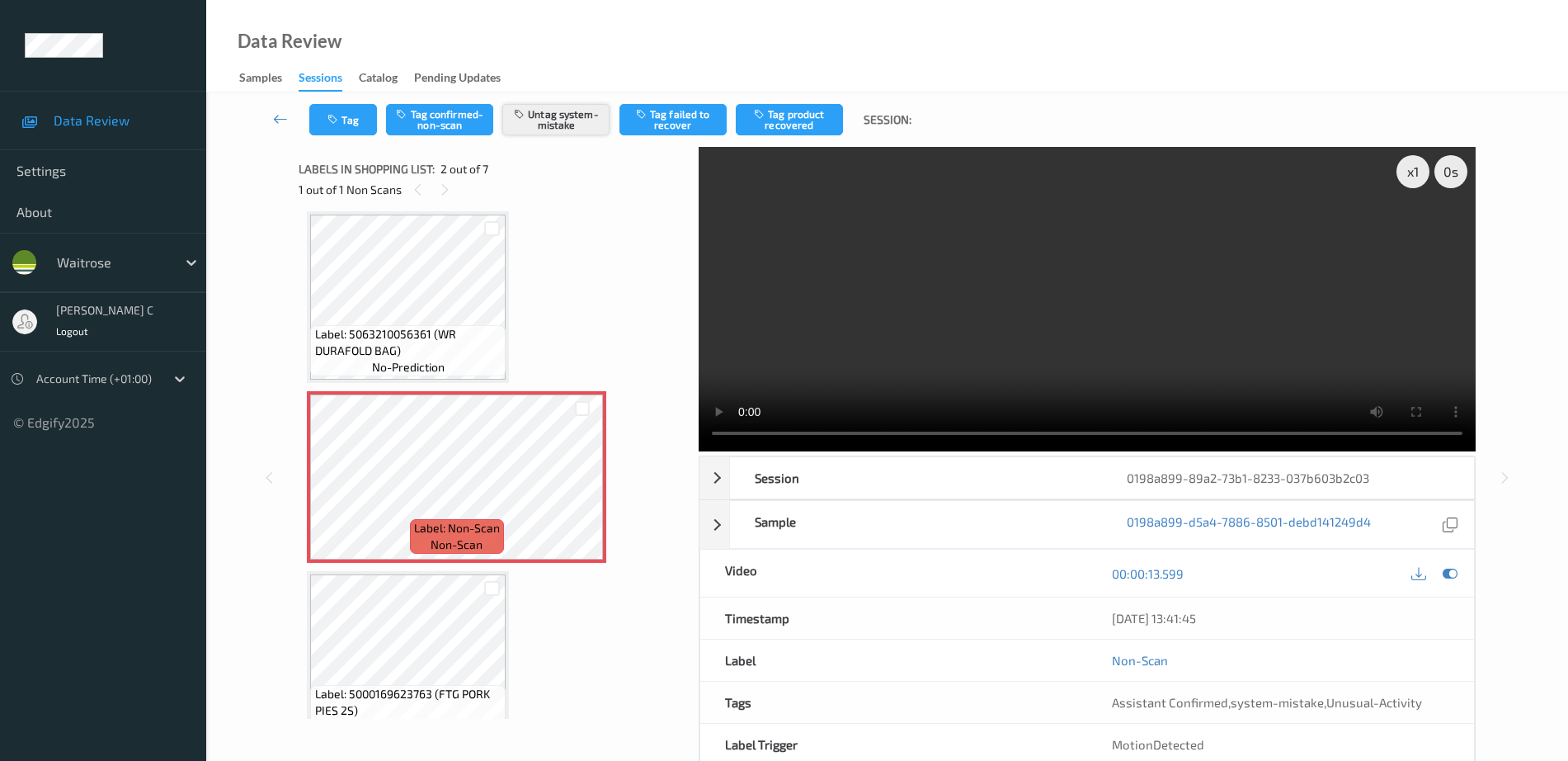
click at [571, 125] on button "Untag system-mistake" at bounding box center [557, 119] width 108 height 31
click at [343, 120] on button "Tag" at bounding box center [343, 119] width 67 height 31
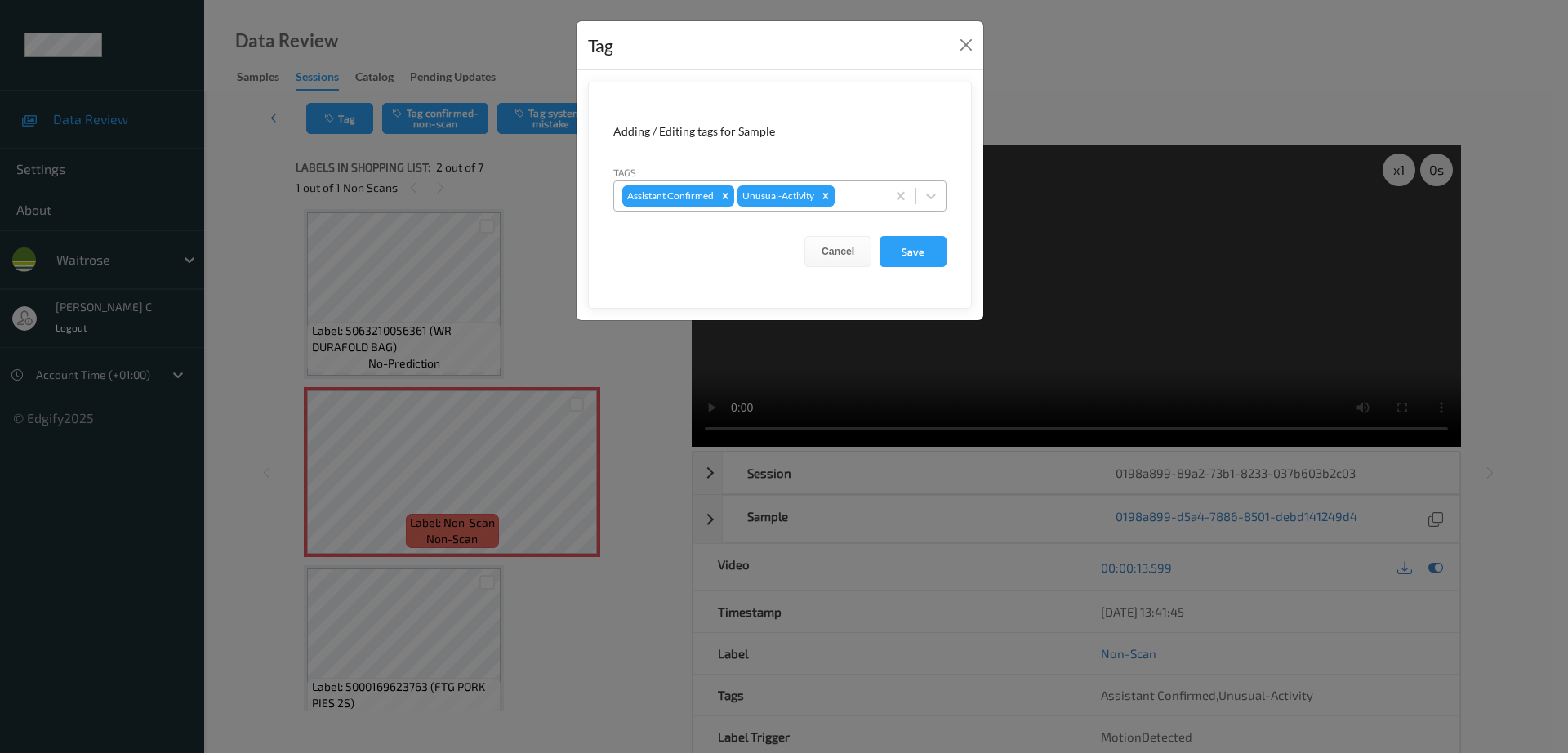
click at [828, 199] on icon "Remove Unusual-Activity" at bounding box center [826, 196] width 12 height 12
click at [906, 260] on button "Save" at bounding box center [913, 251] width 67 height 31
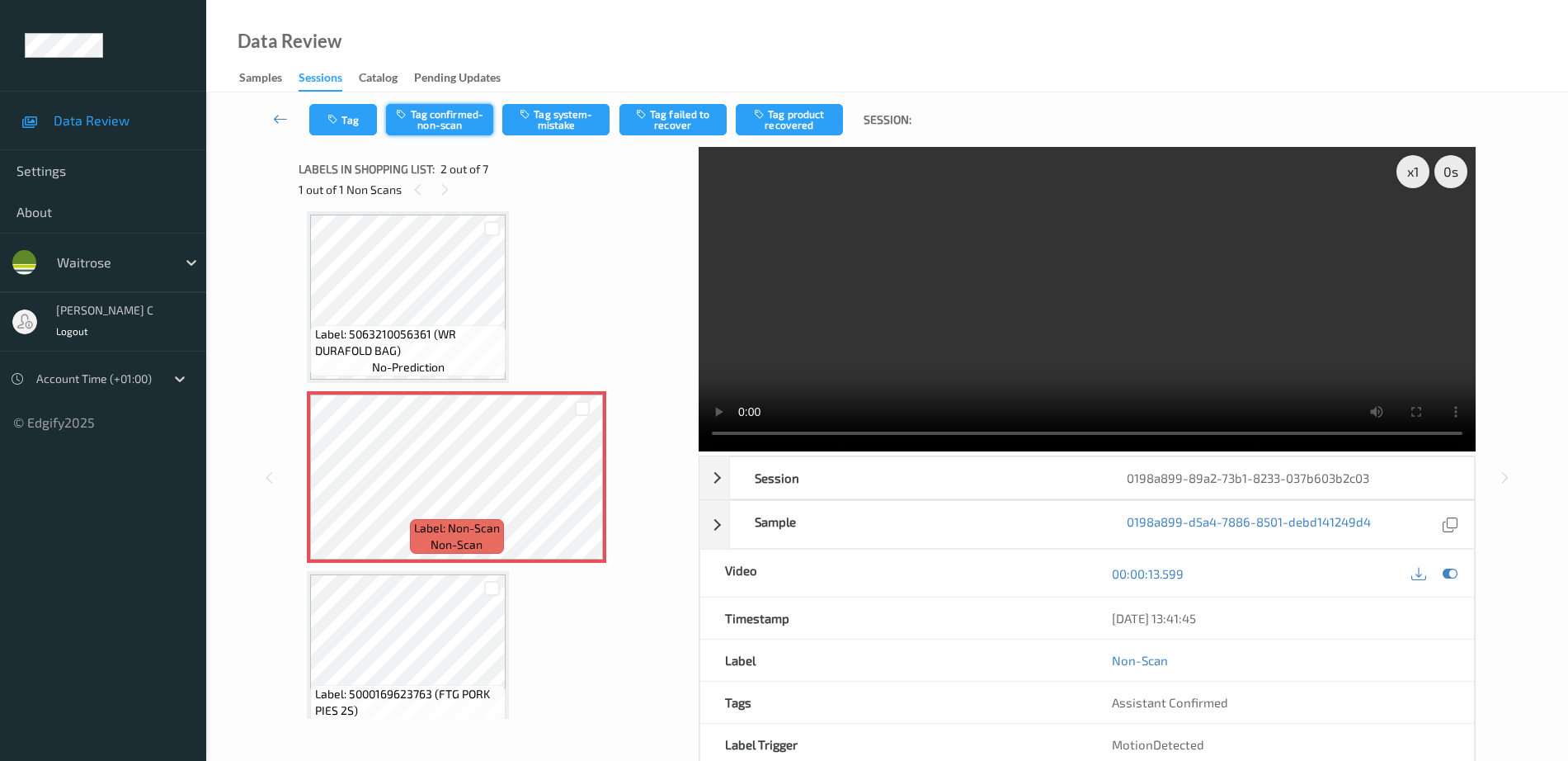
click at [446, 134] on button "Tag confirmed-non-scan" at bounding box center [440, 119] width 108 height 31
click at [799, 108] on button "Tag product recovered" at bounding box center [789, 119] width 108 height 31
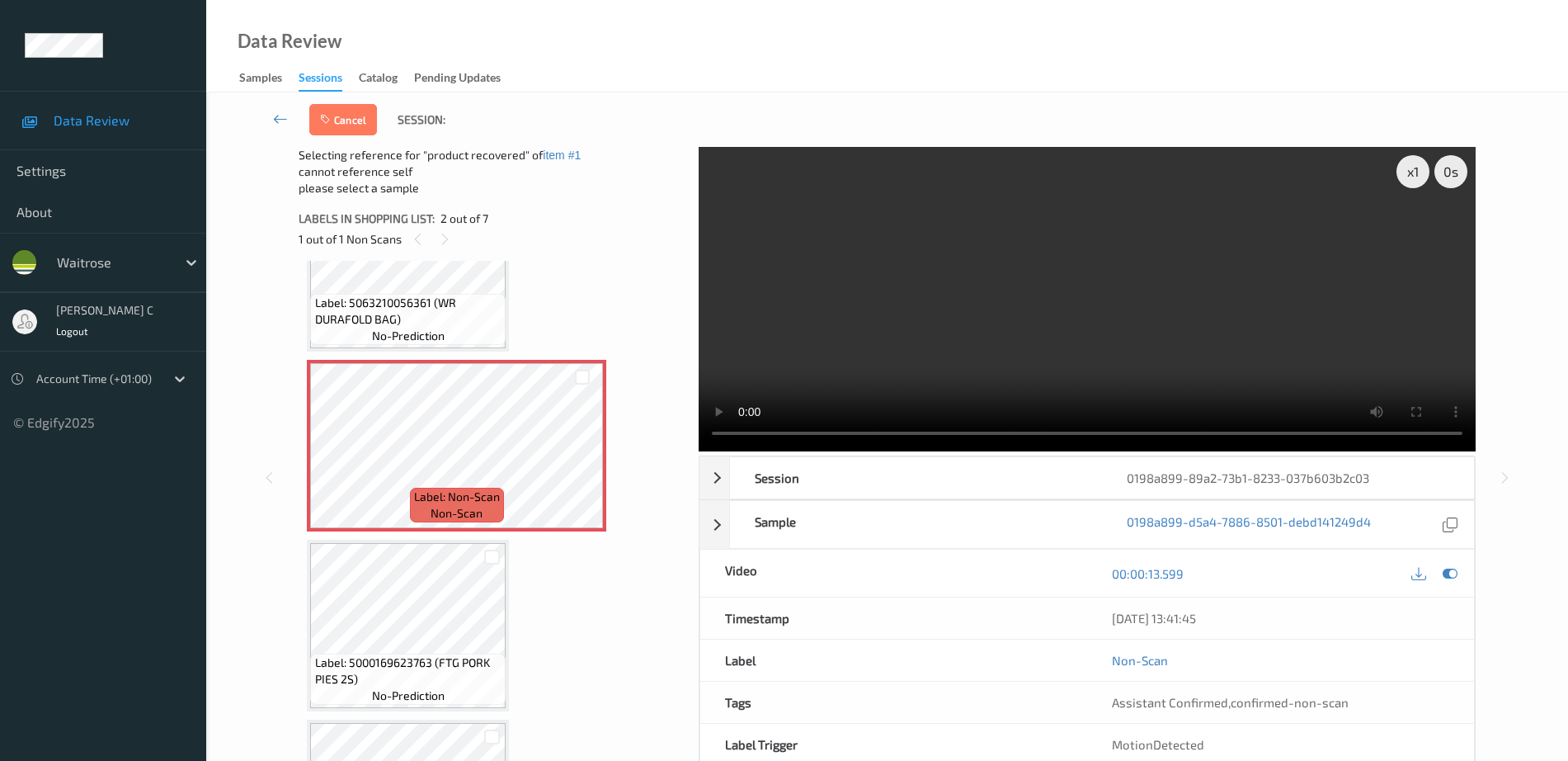
scroll to position [111, 0]
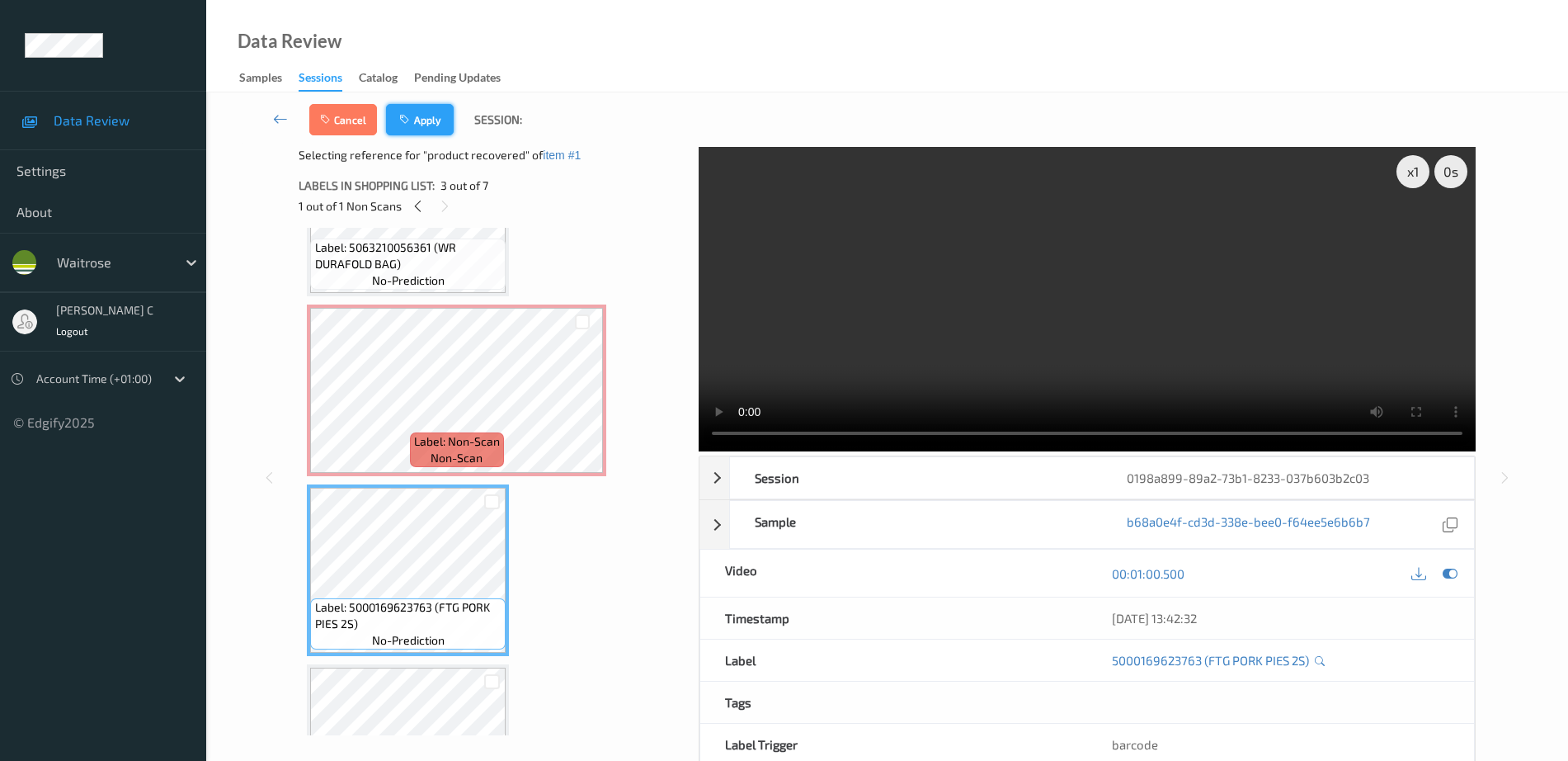
click at [445, 121] on button "Apply" at bounding box center [420, 119] width 67 height 31
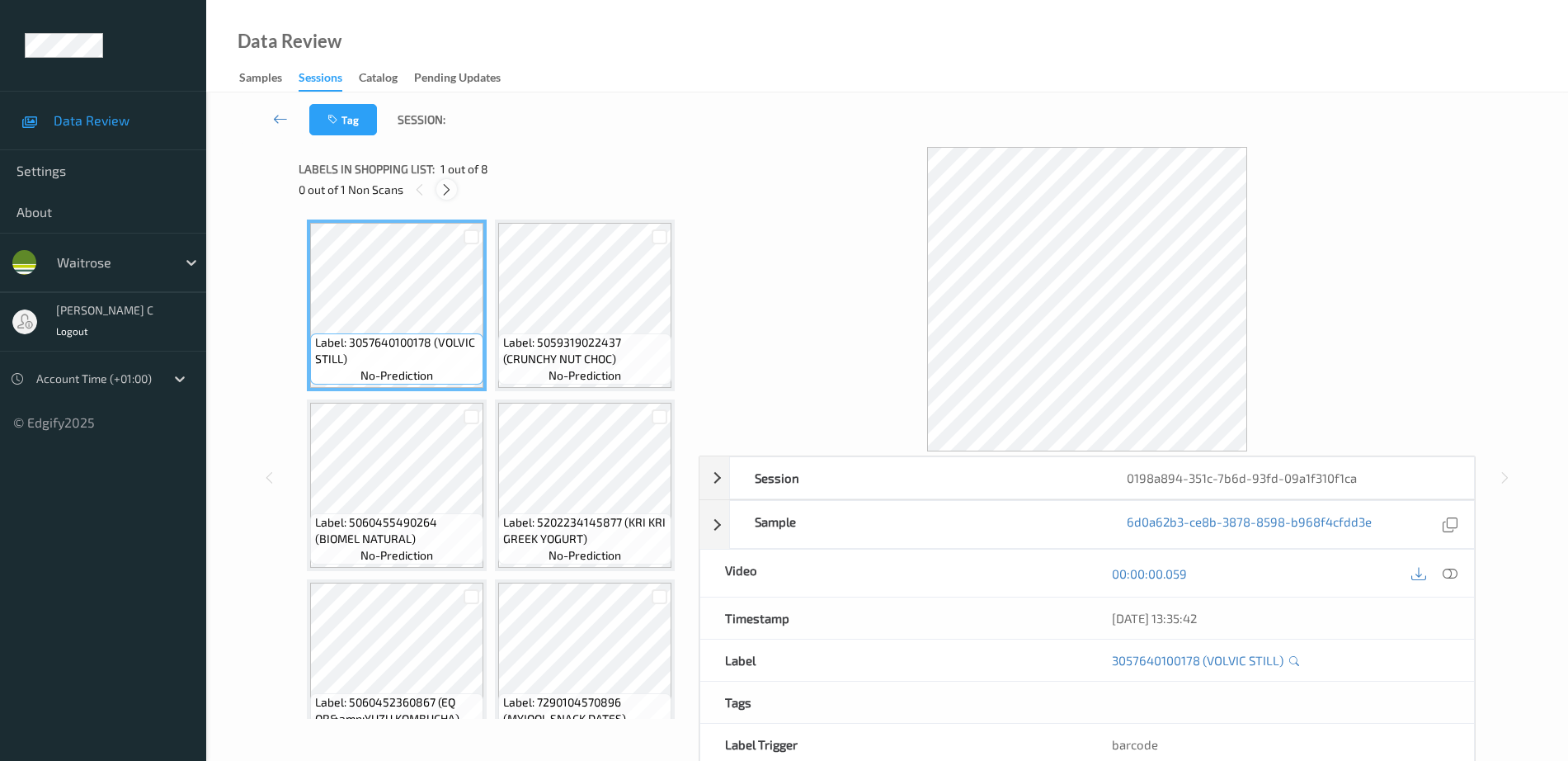
click at [448, 188] on icon at bounding box center [446, 190] width 14 height 15
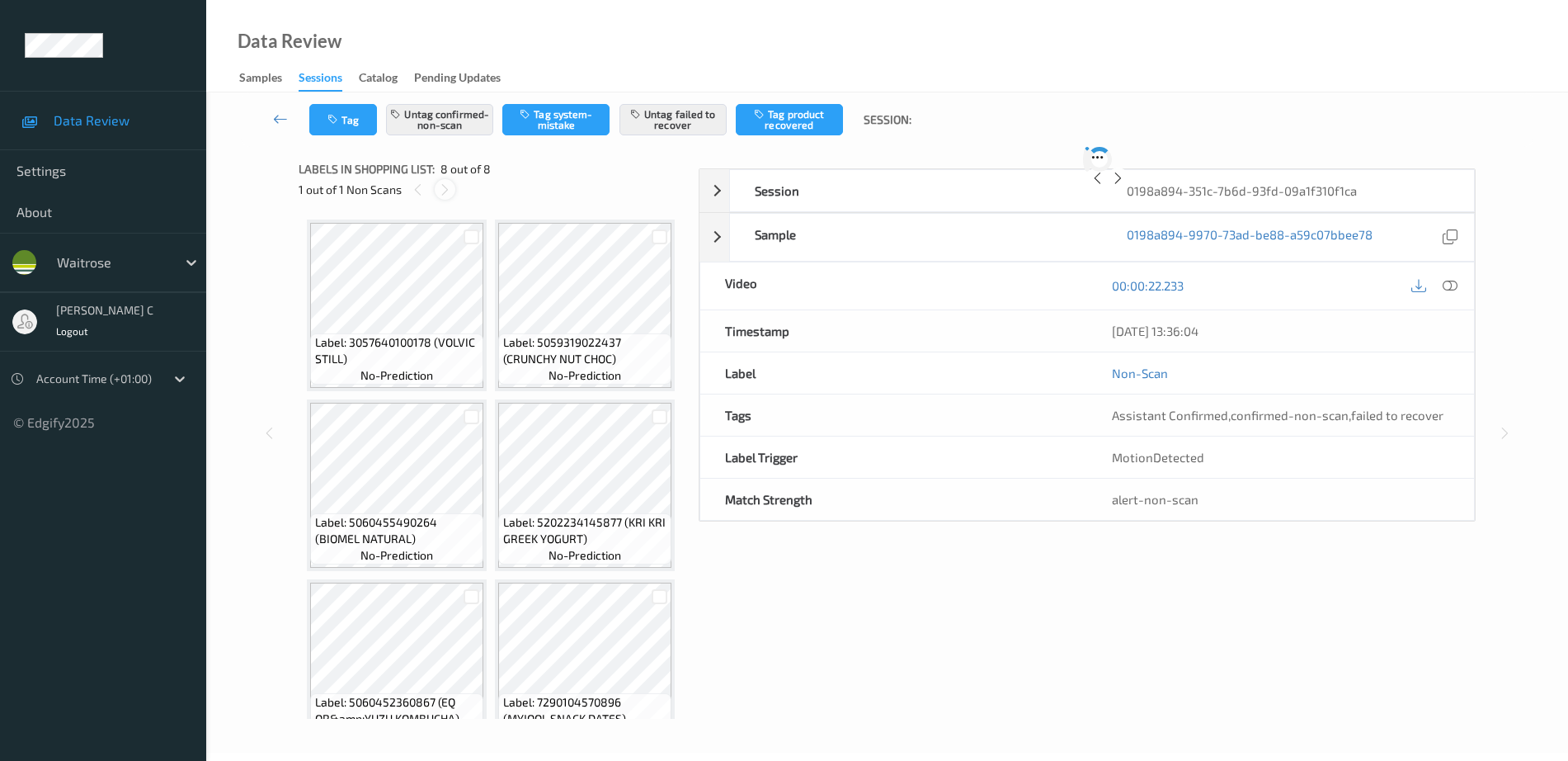
scroll to position [940, 0]
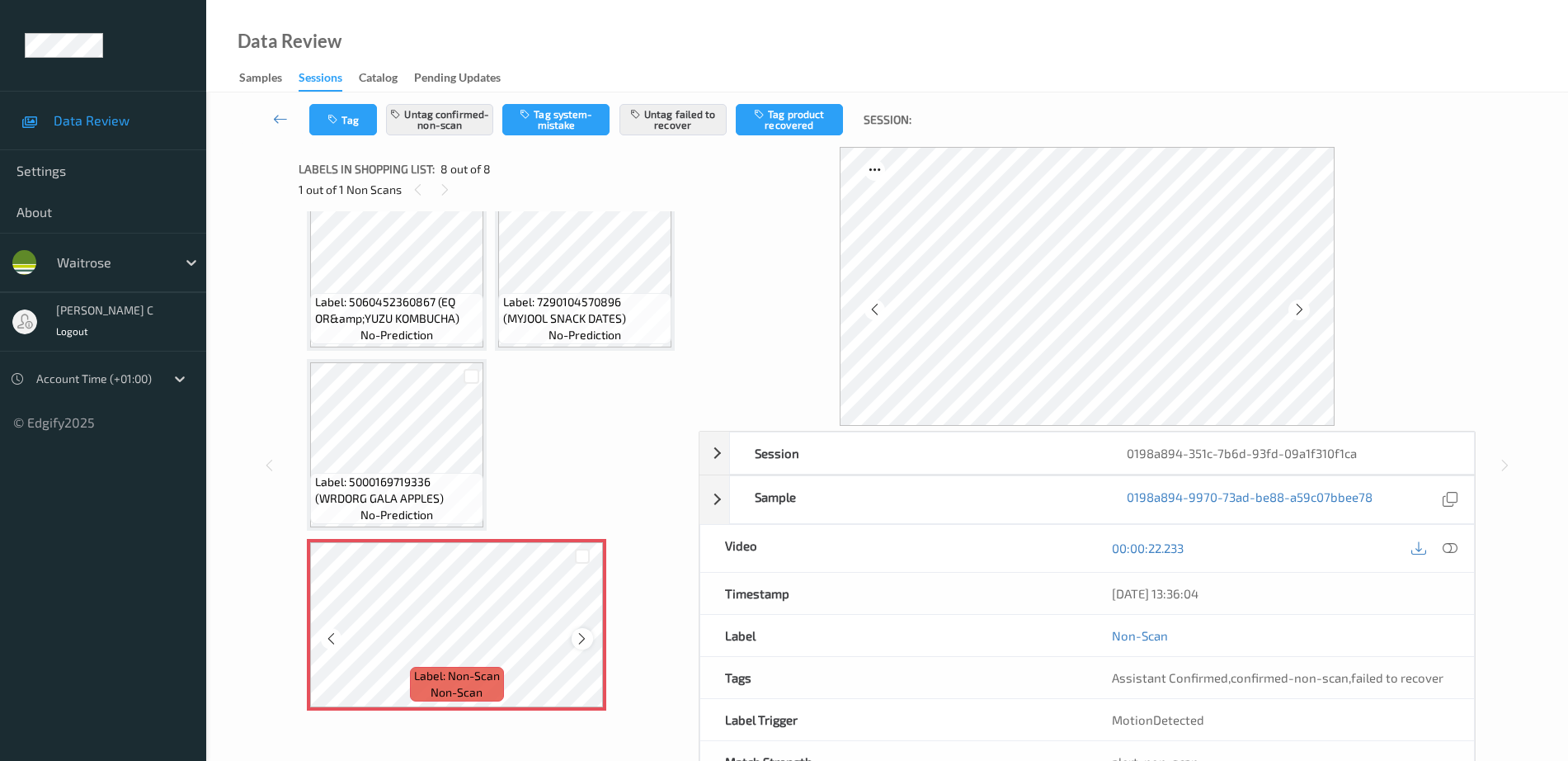
click at [579, 642] on icon at bounding box center [582, 639] width 14 height 15
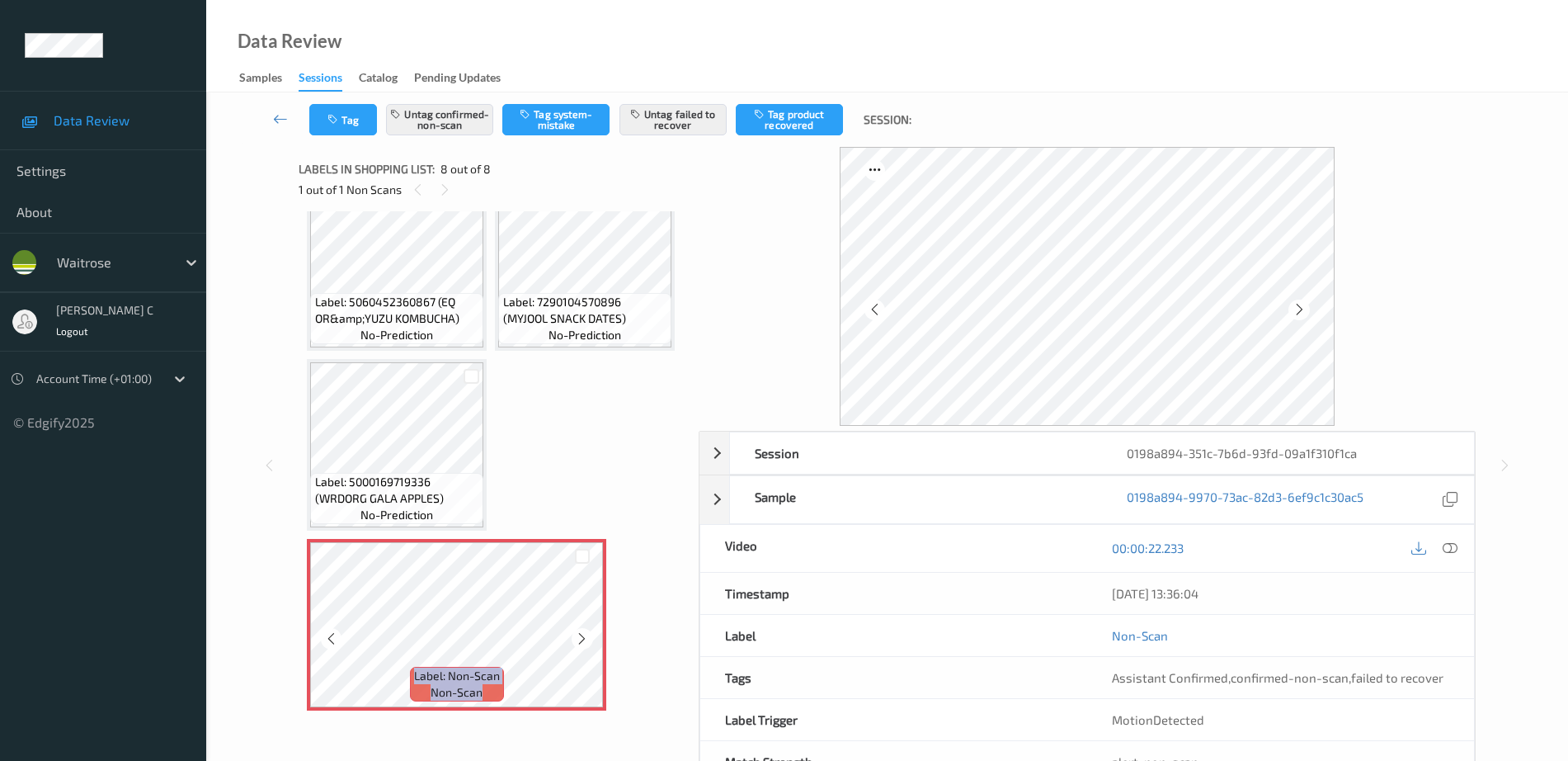
click at [579, 642] on icon at bounding box center [582, 639] width 14 height 15
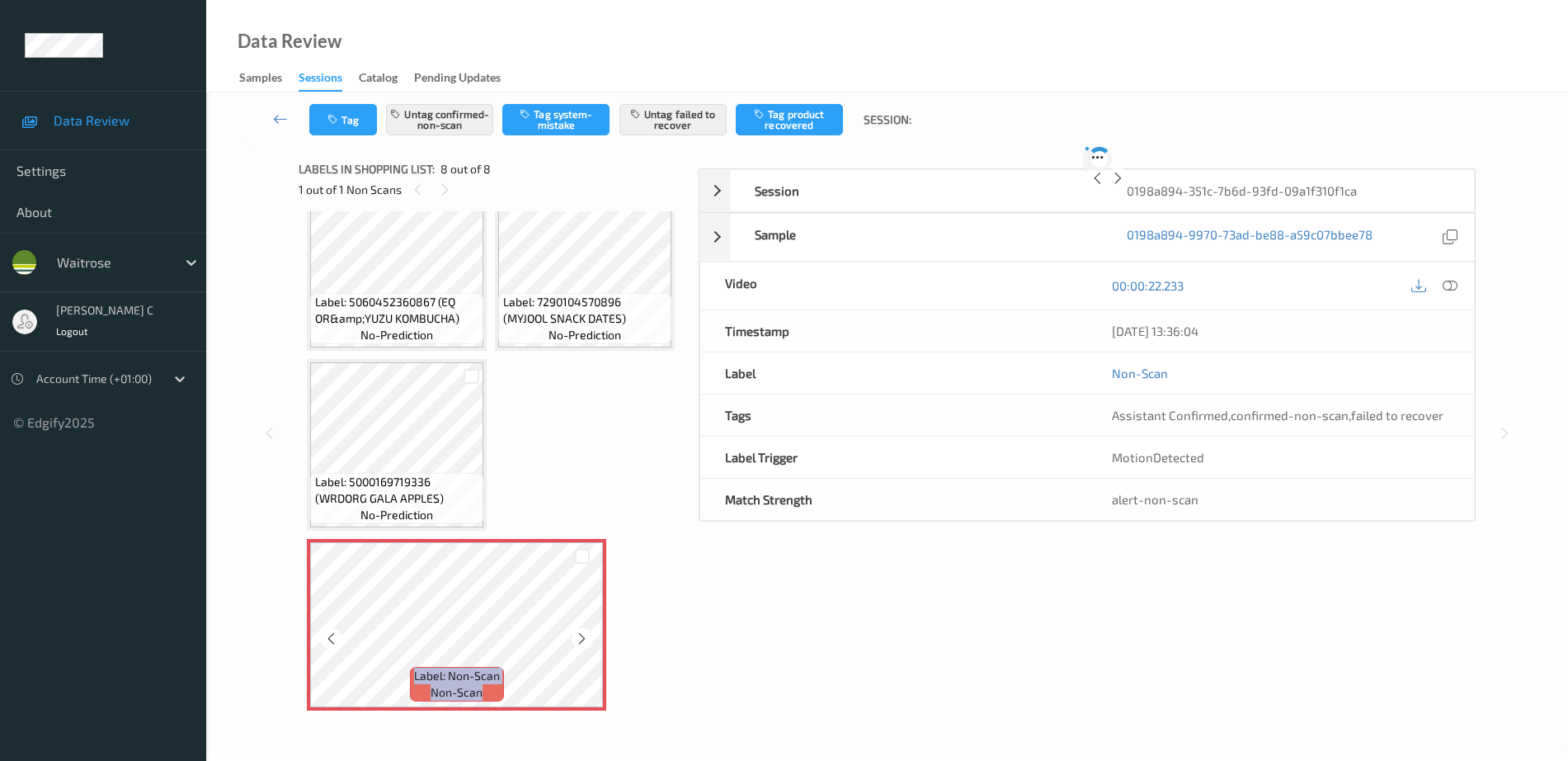
scroll to position [57, 0]
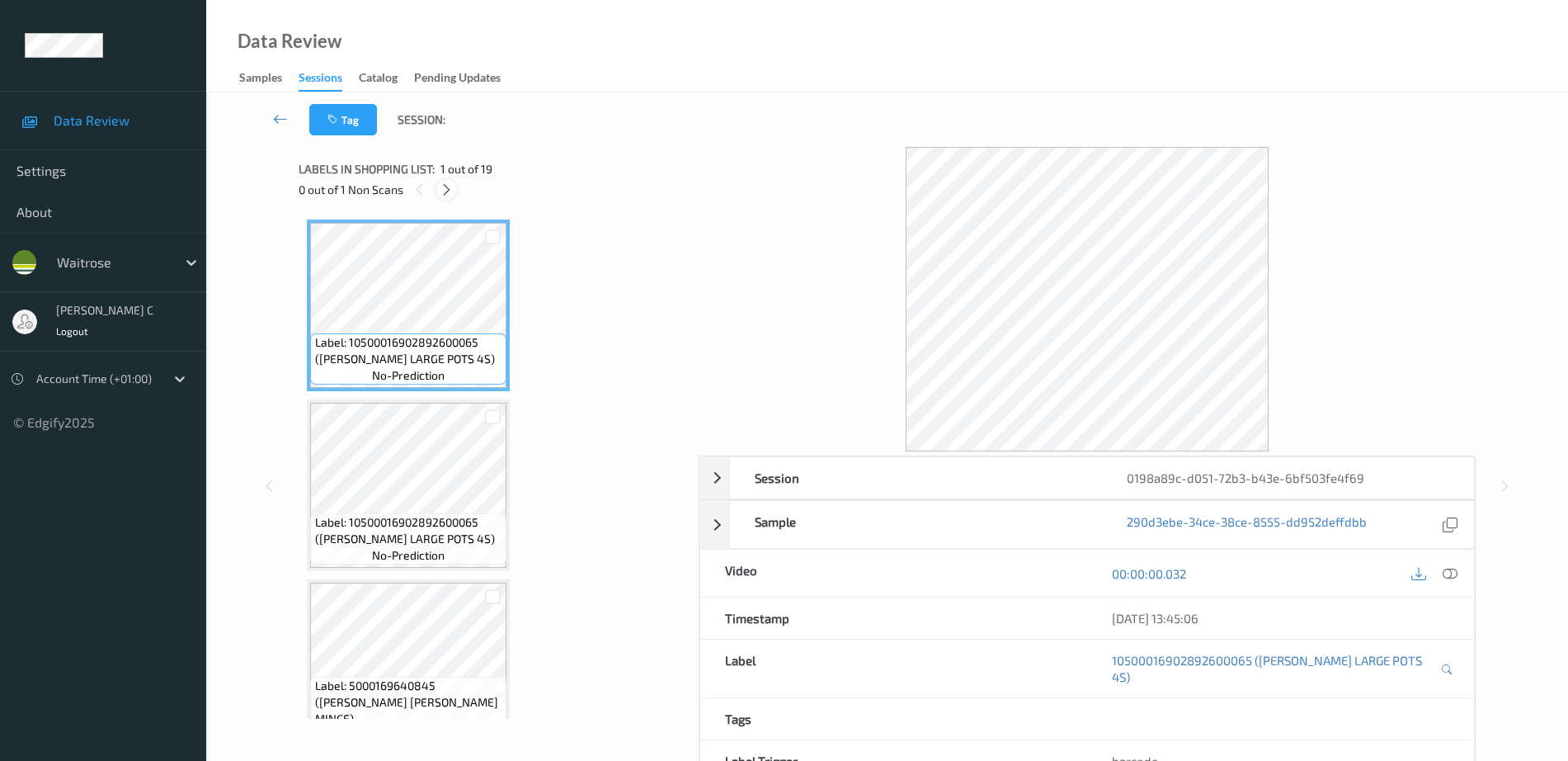
click at [449, 193] on icon at bounding box center [446, 190] width 14 height 15
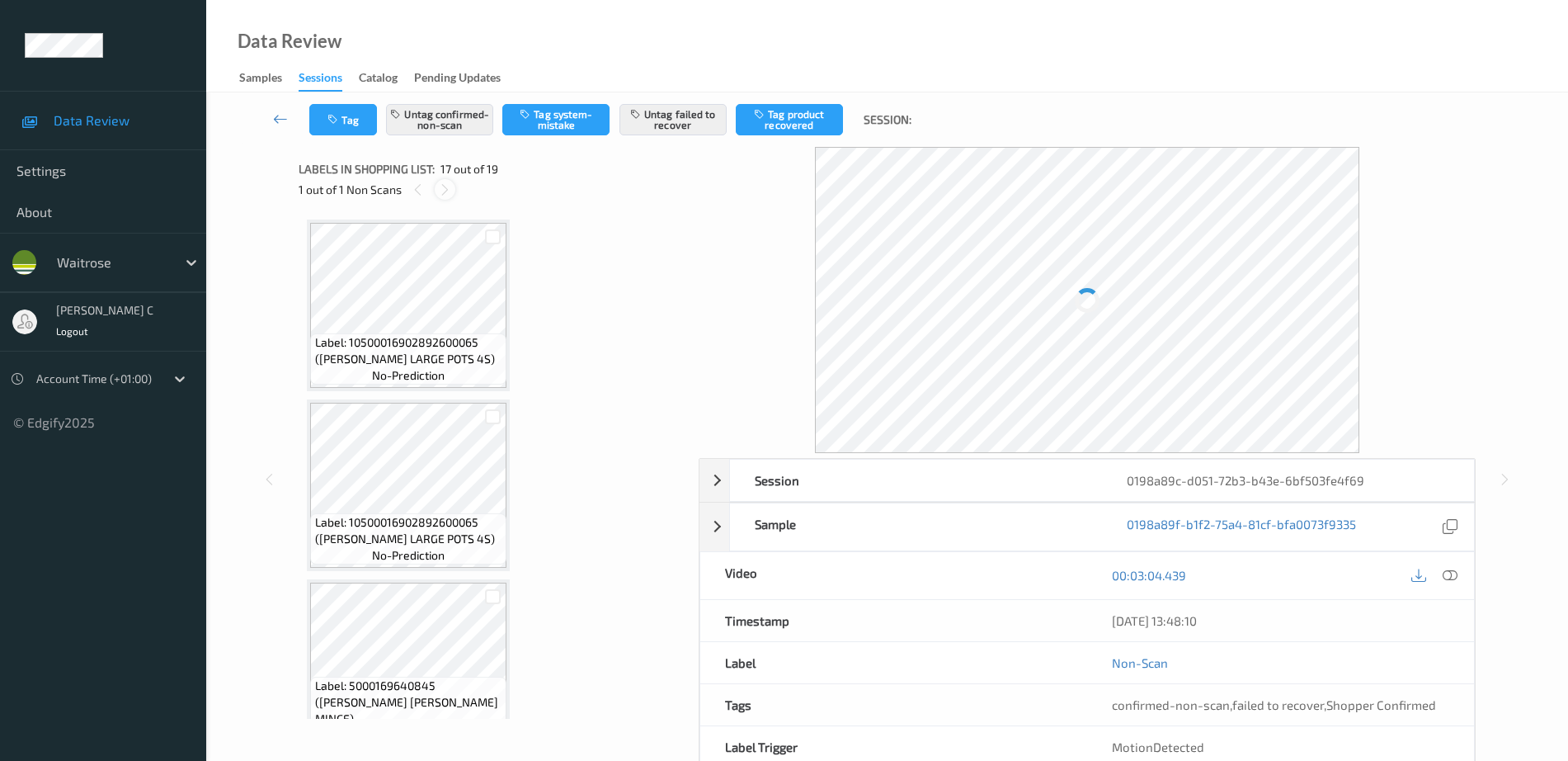
scroll to position [2707, 0]
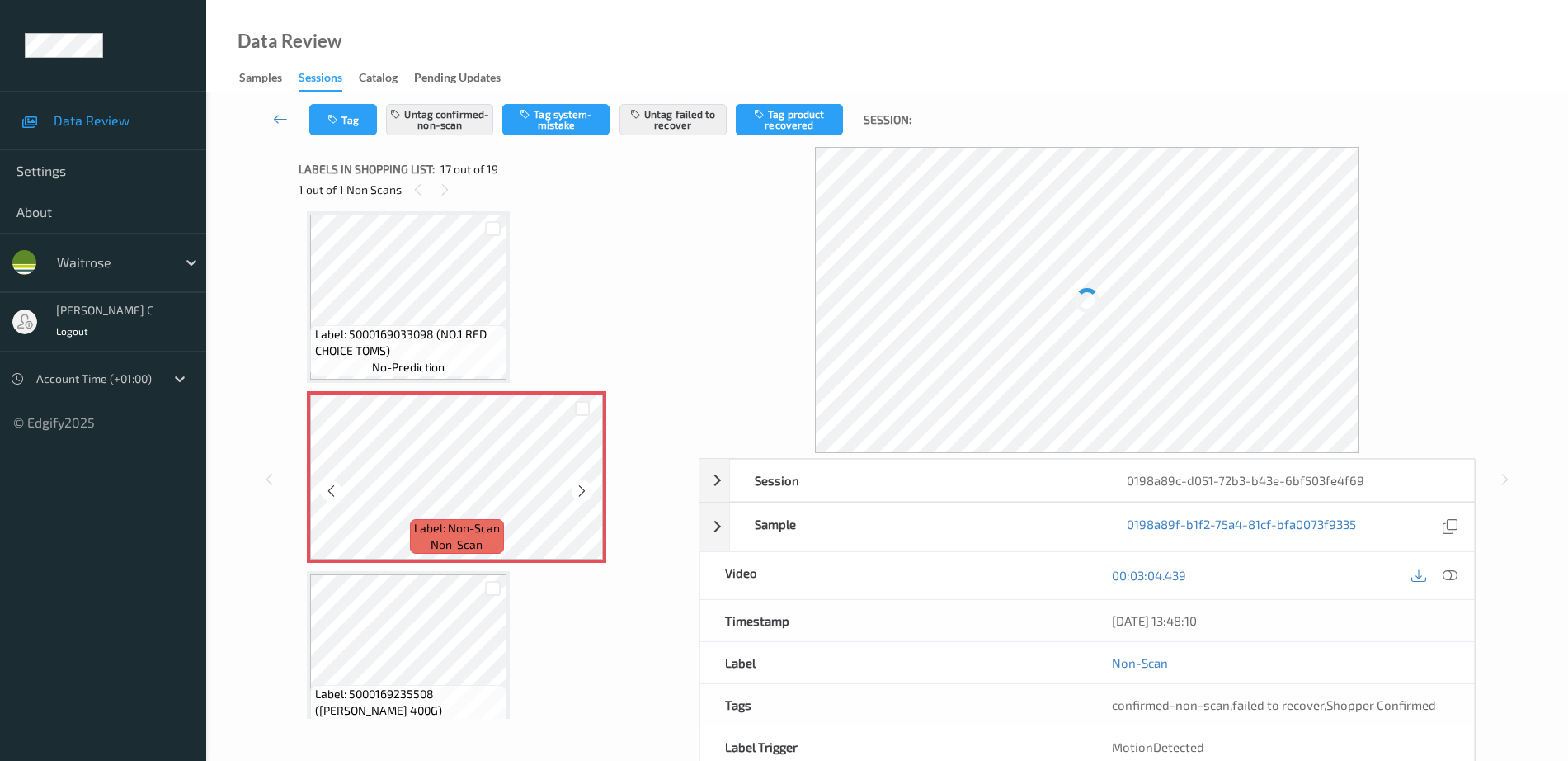
click at [482, 522] on span "Label: Non-Scan" at bounding box center [457, 528] width 86 height 17
click at [587, 496] on icon at bounding box center [582, 491] width 14 height 15
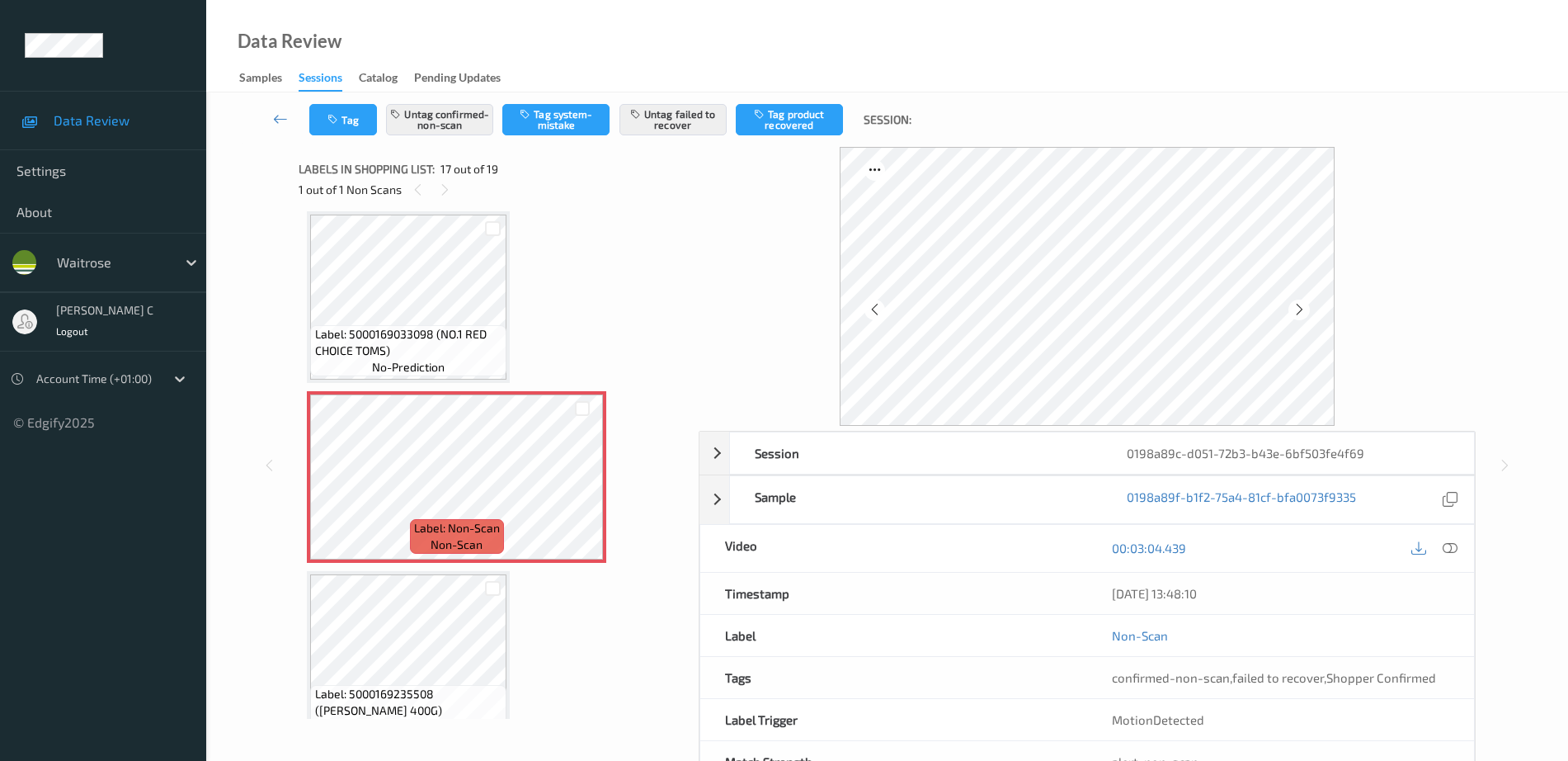
click at [383, 337] on span "Label: 5000169033098 (NO.1 RED CHOICE TOMS)" at bounding box center [409, 342] width 188 height 33
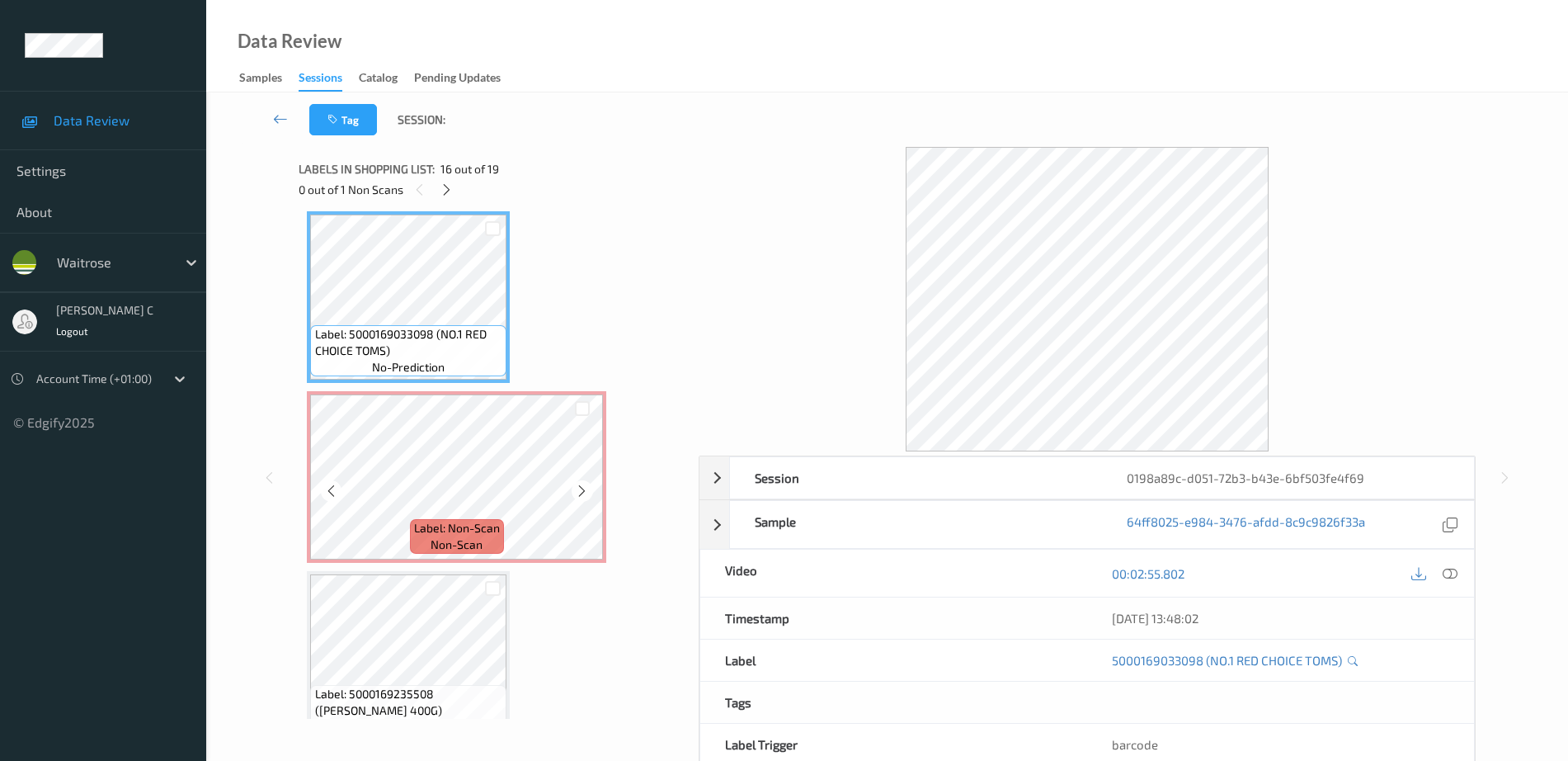
scroll to position [2603, 0]
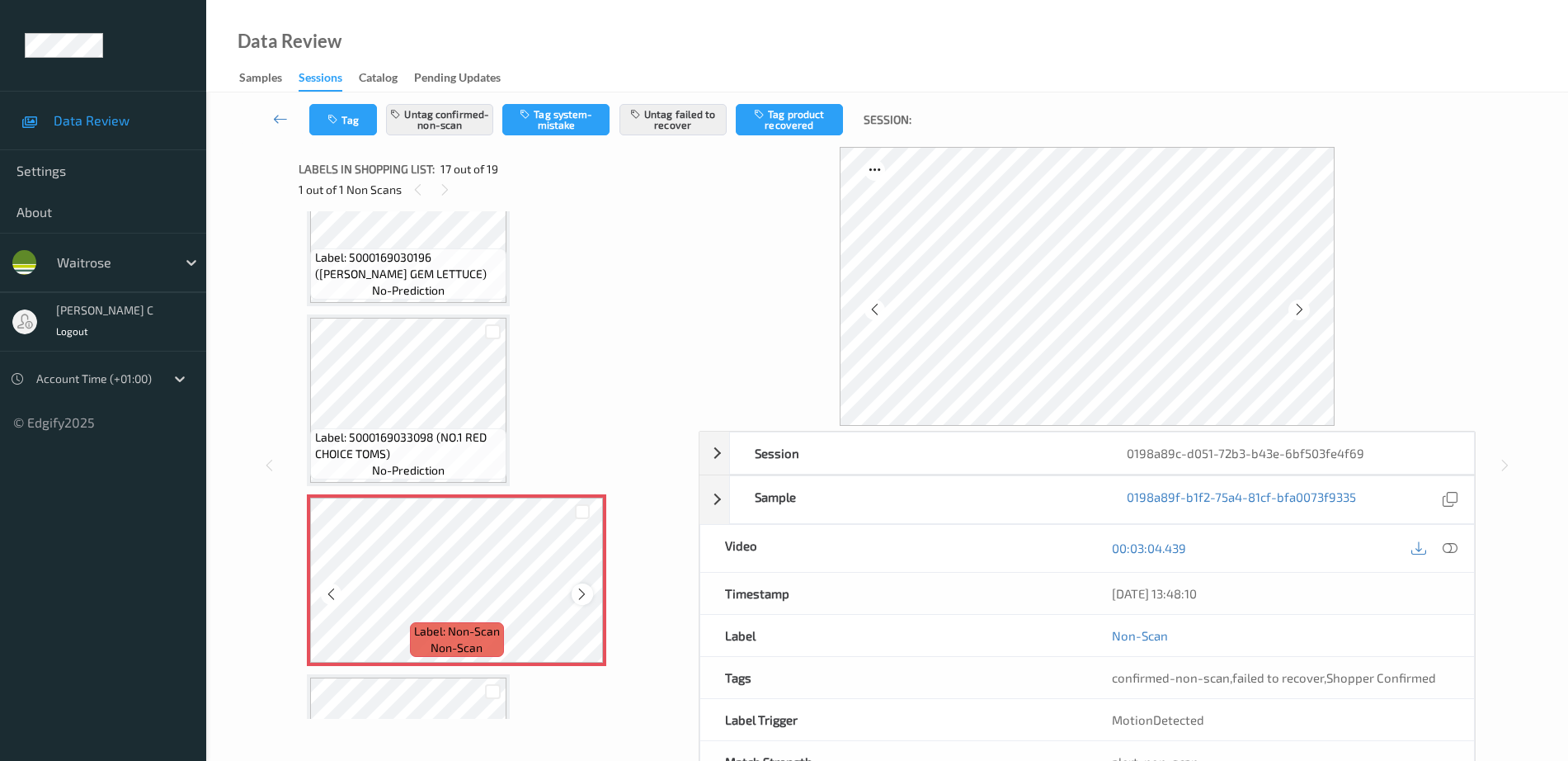
click at [589, 593] on icon at bounding box center [582, 595] width 14 height 15
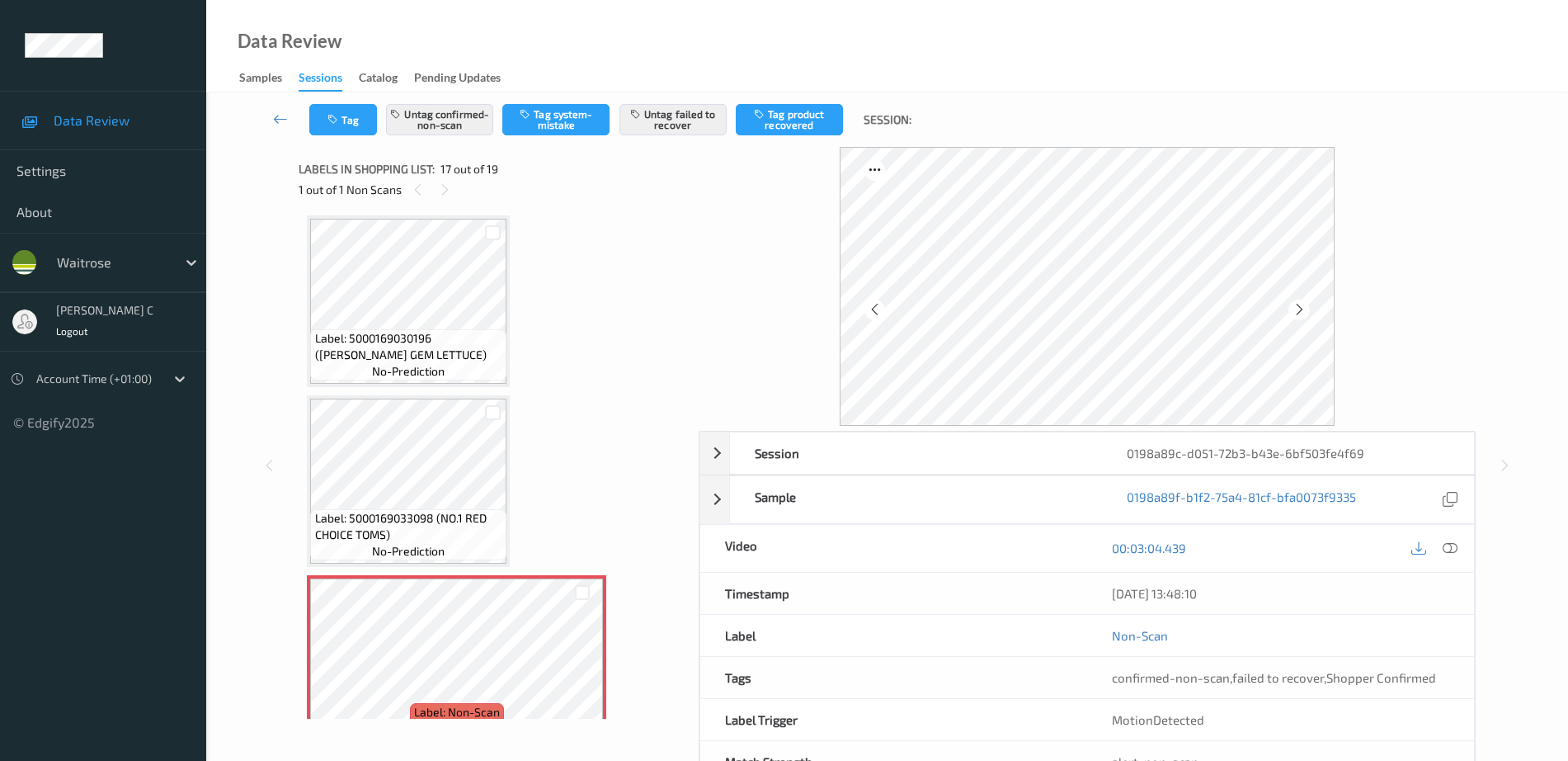
scroll to position [2500, 0]
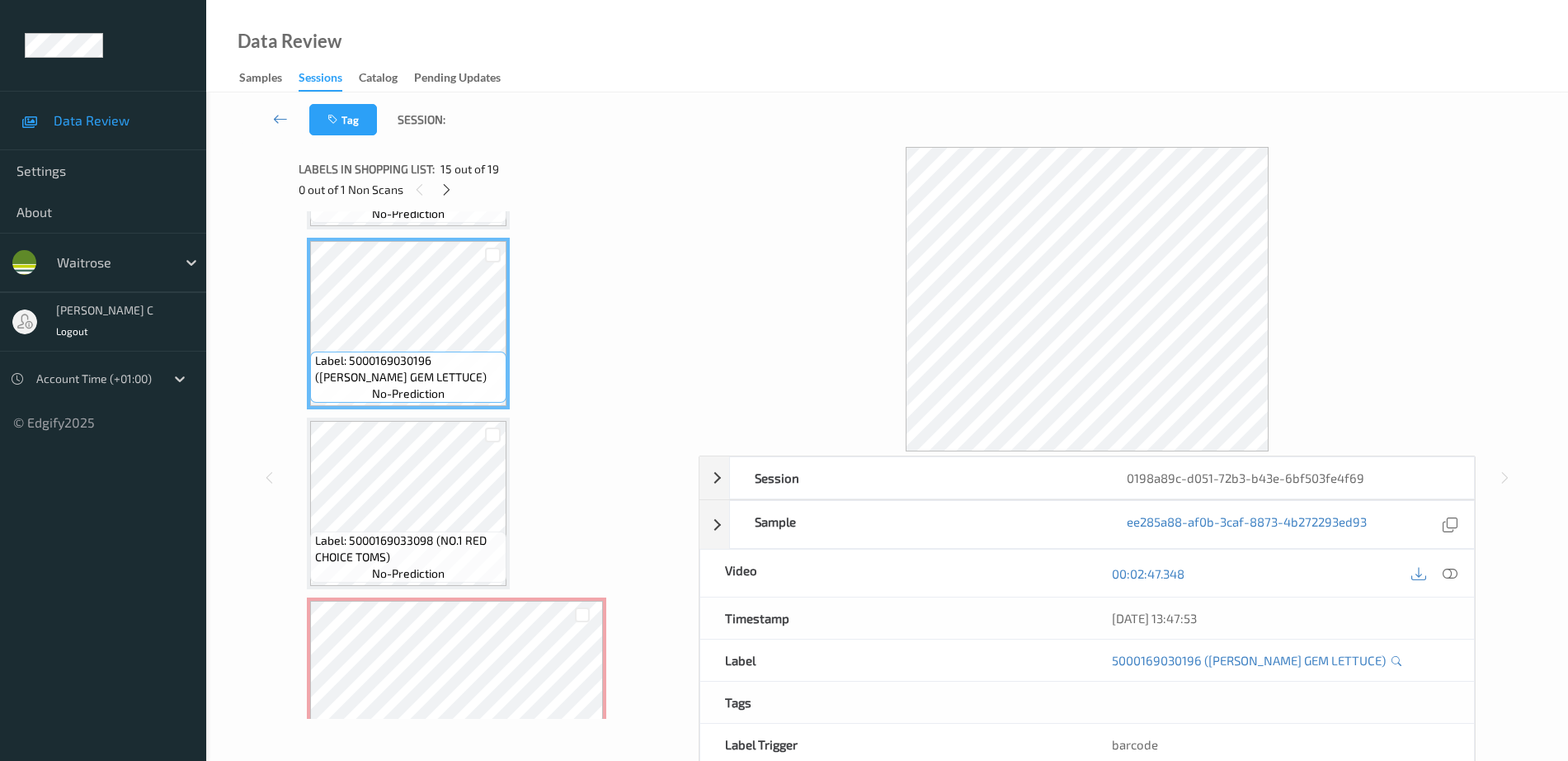
drag, startPoint x: 1441, startPoint y: 576, endPoint x: 1421, endPoint y: 600, distance: 31.2
click at [1442, 576] on div at bounding box center [1450, 573] width 22 height 22
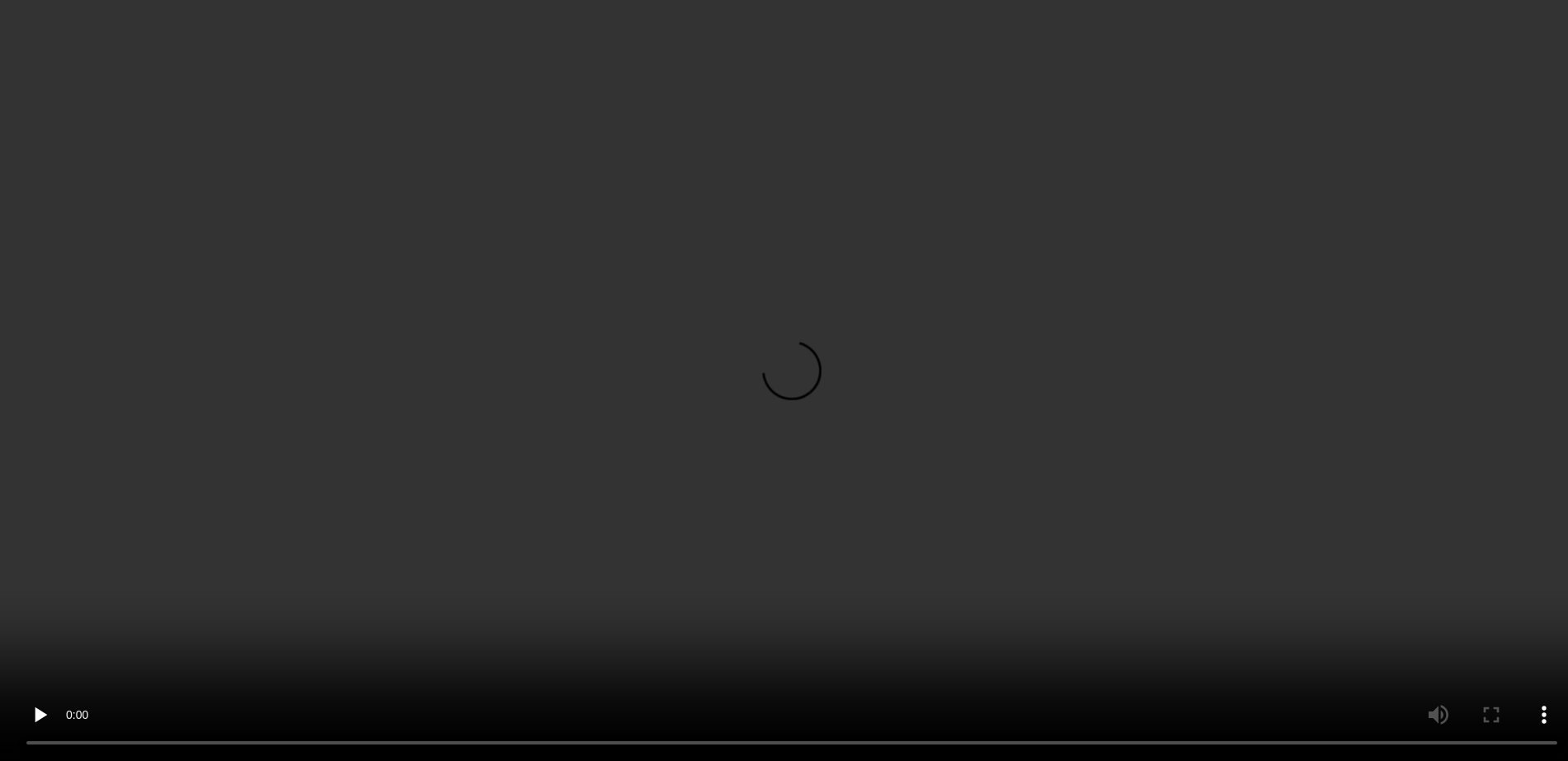
scroll to position [2707, 0]
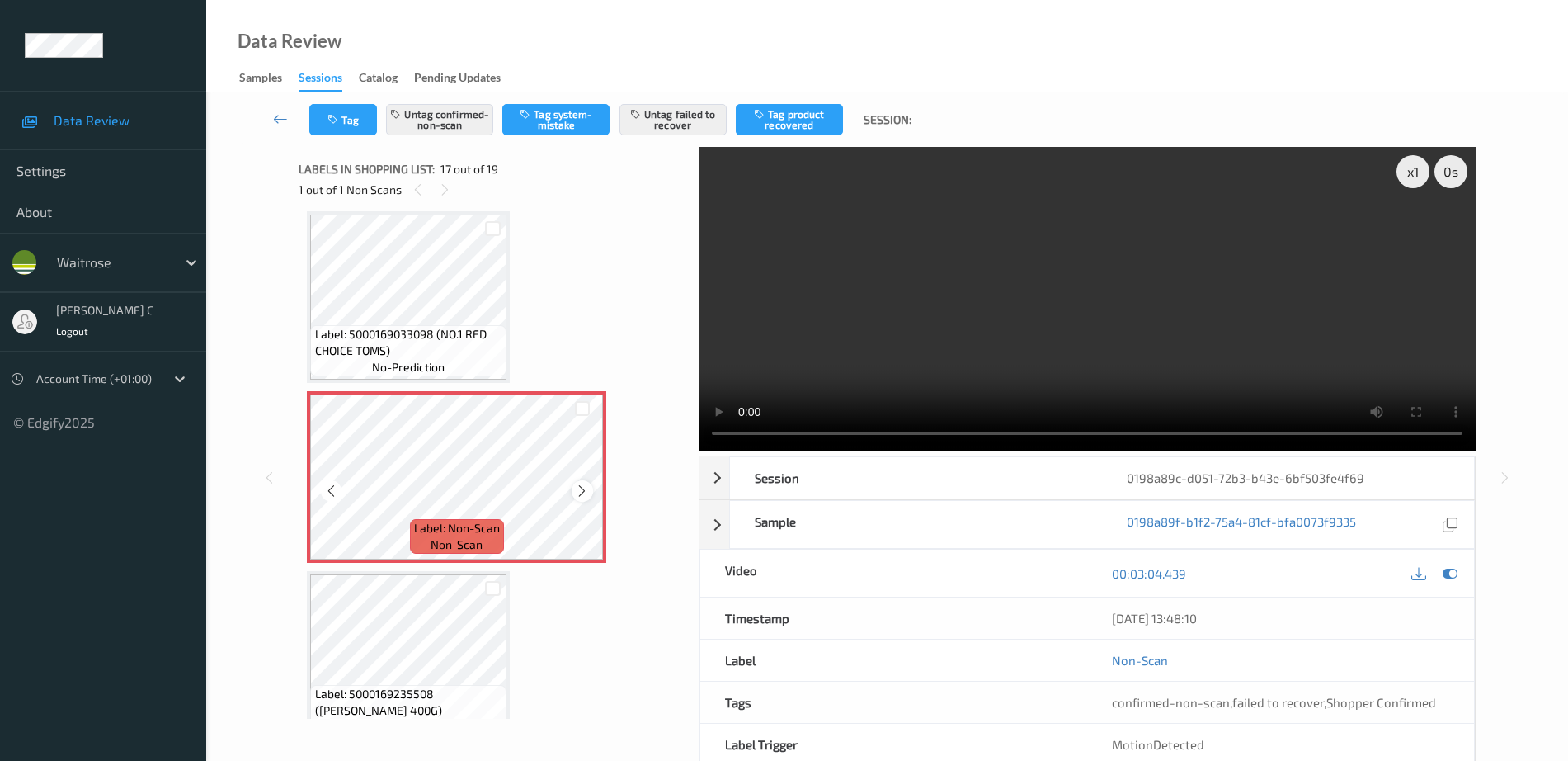
click at [577, 494] on icon at bounding box center [582, 491] width 14 height 15
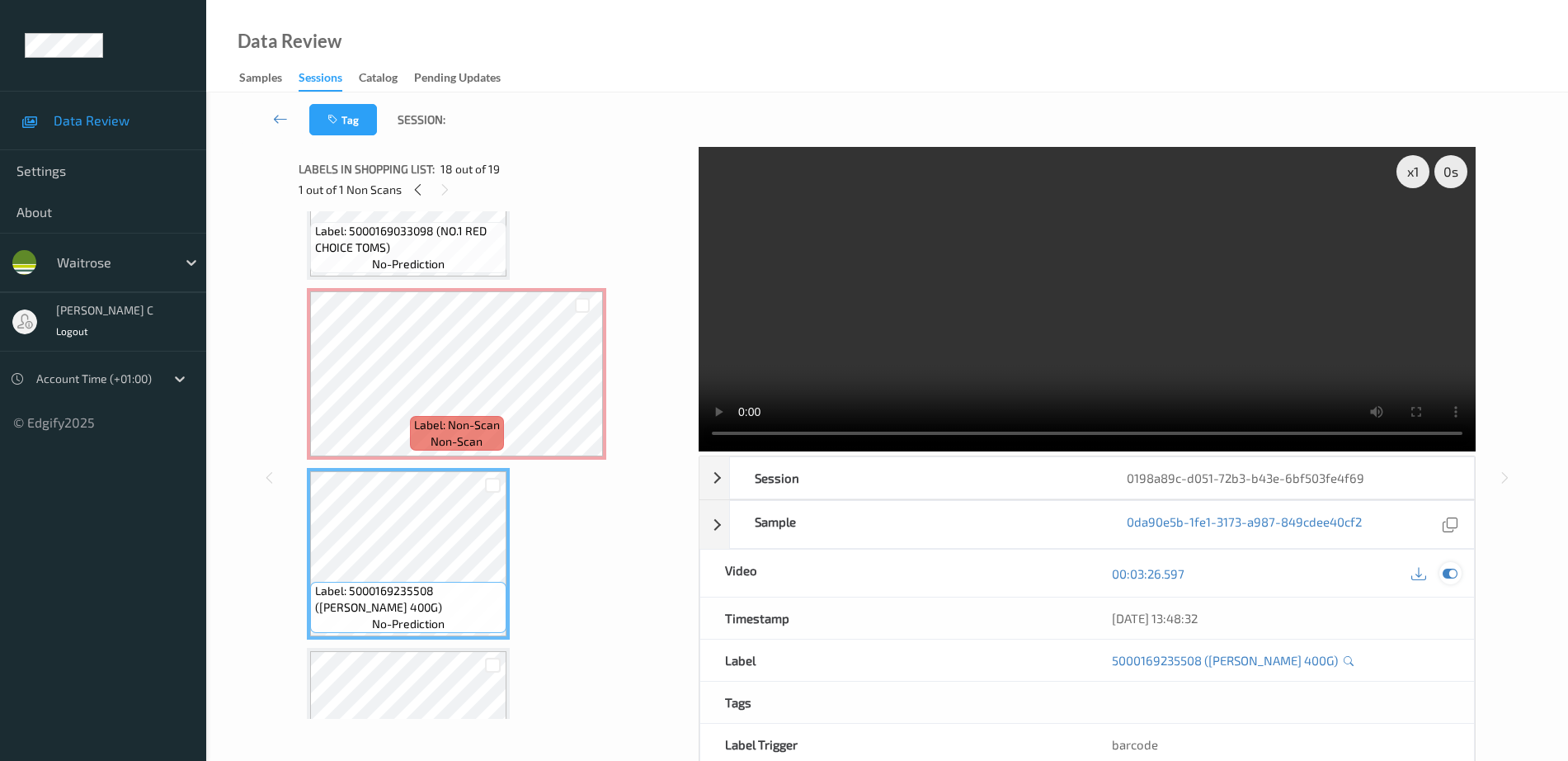
click at [1449, 573] on icon at bounding box center [1450, 573] width 15 height 15
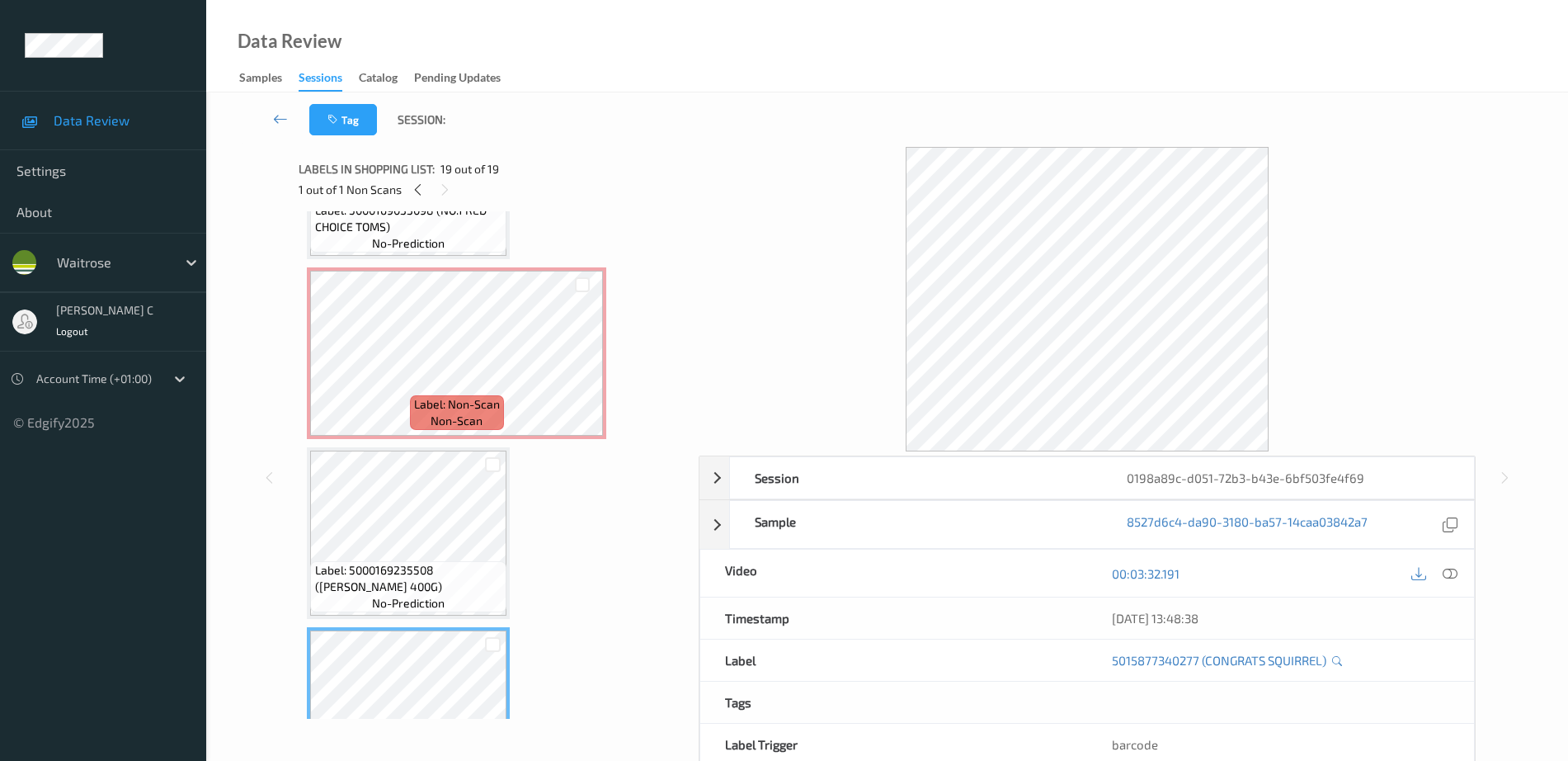
scroll to position [2815, 0]
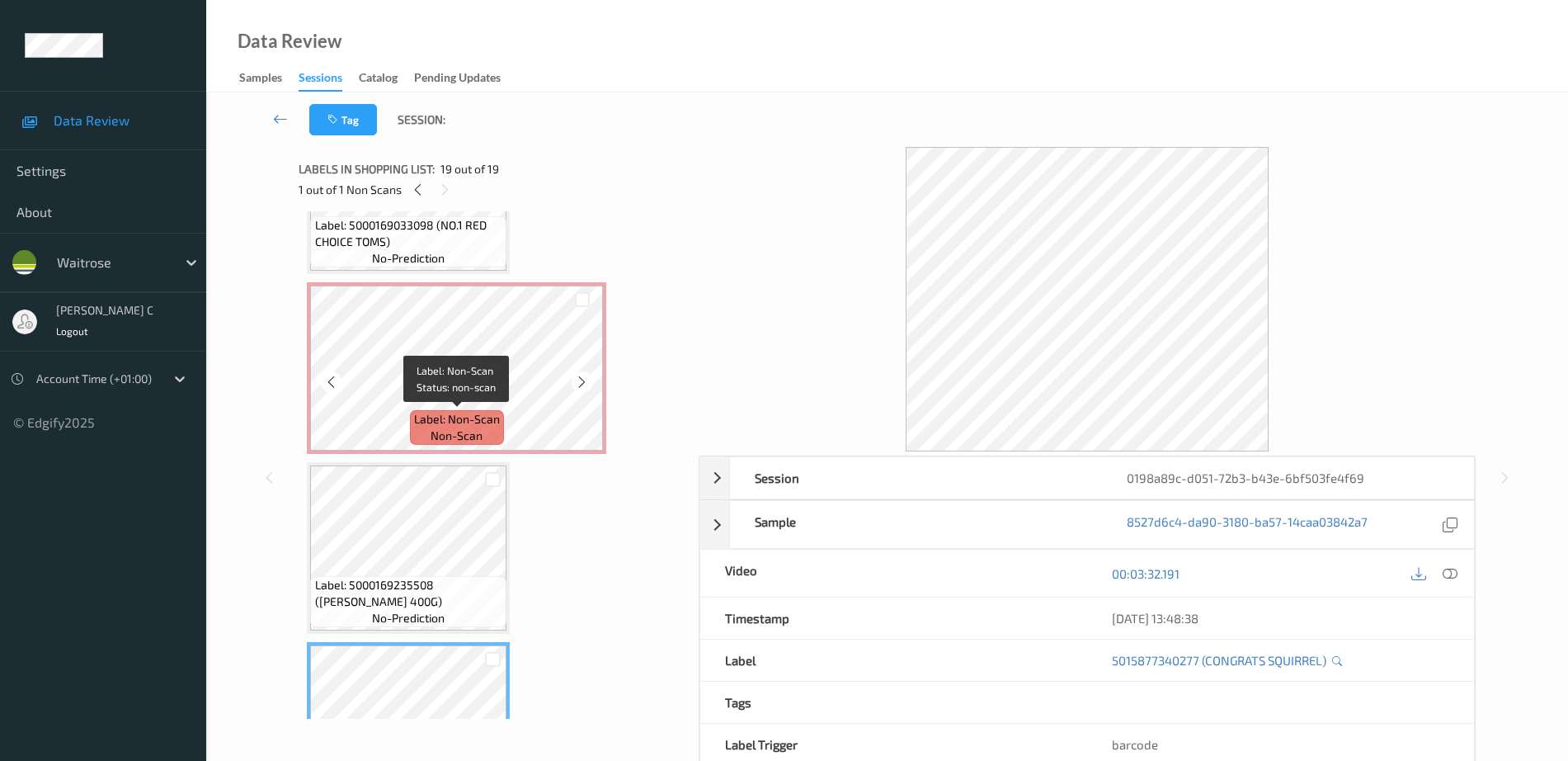
click at [494, 415] on span "Label: Non-Scan" at bounding box center [457, 420] width 86 height 17
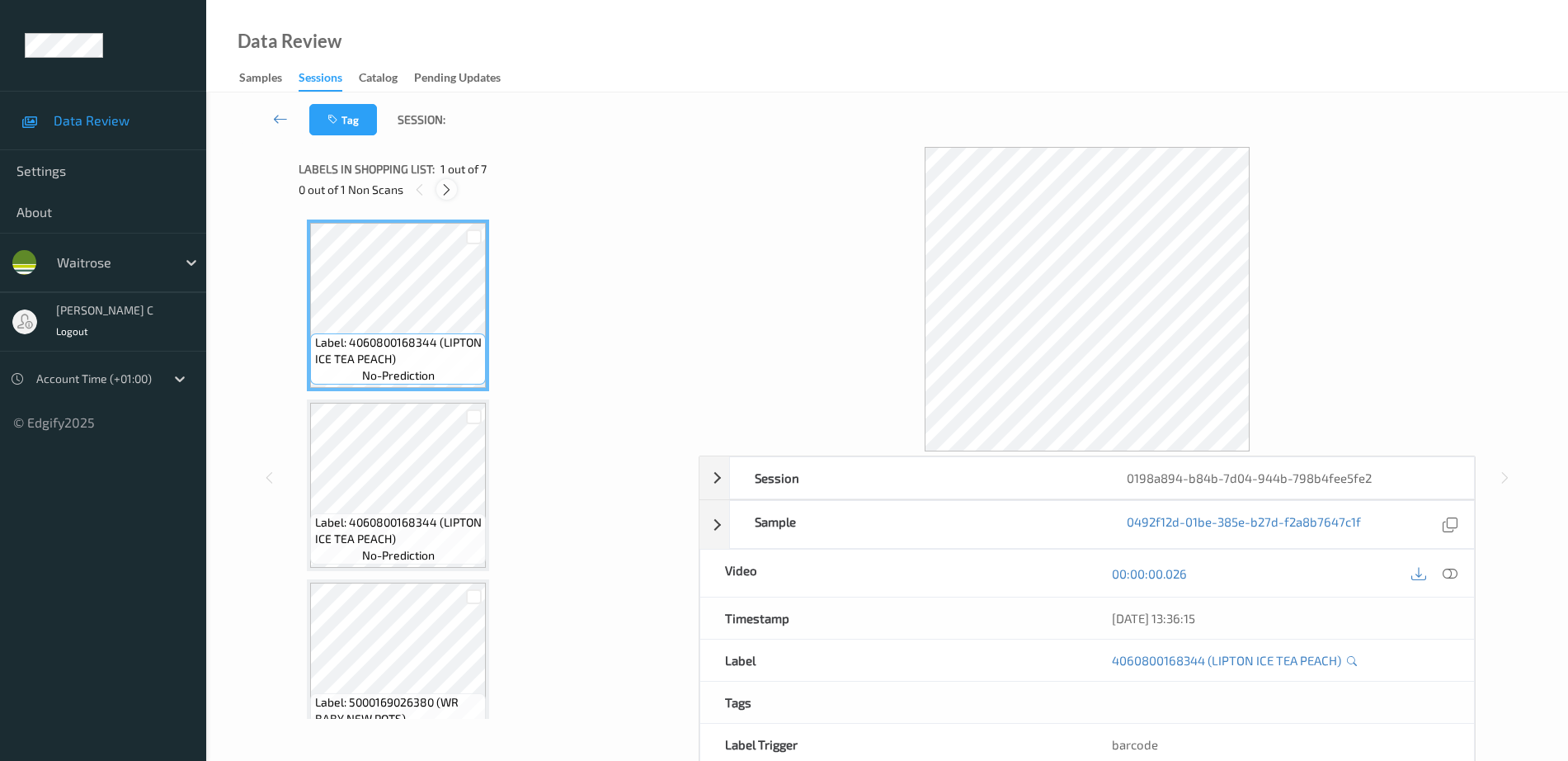
click at [447, 195] on icon at bounding box center [446, 190] width 14 height 15
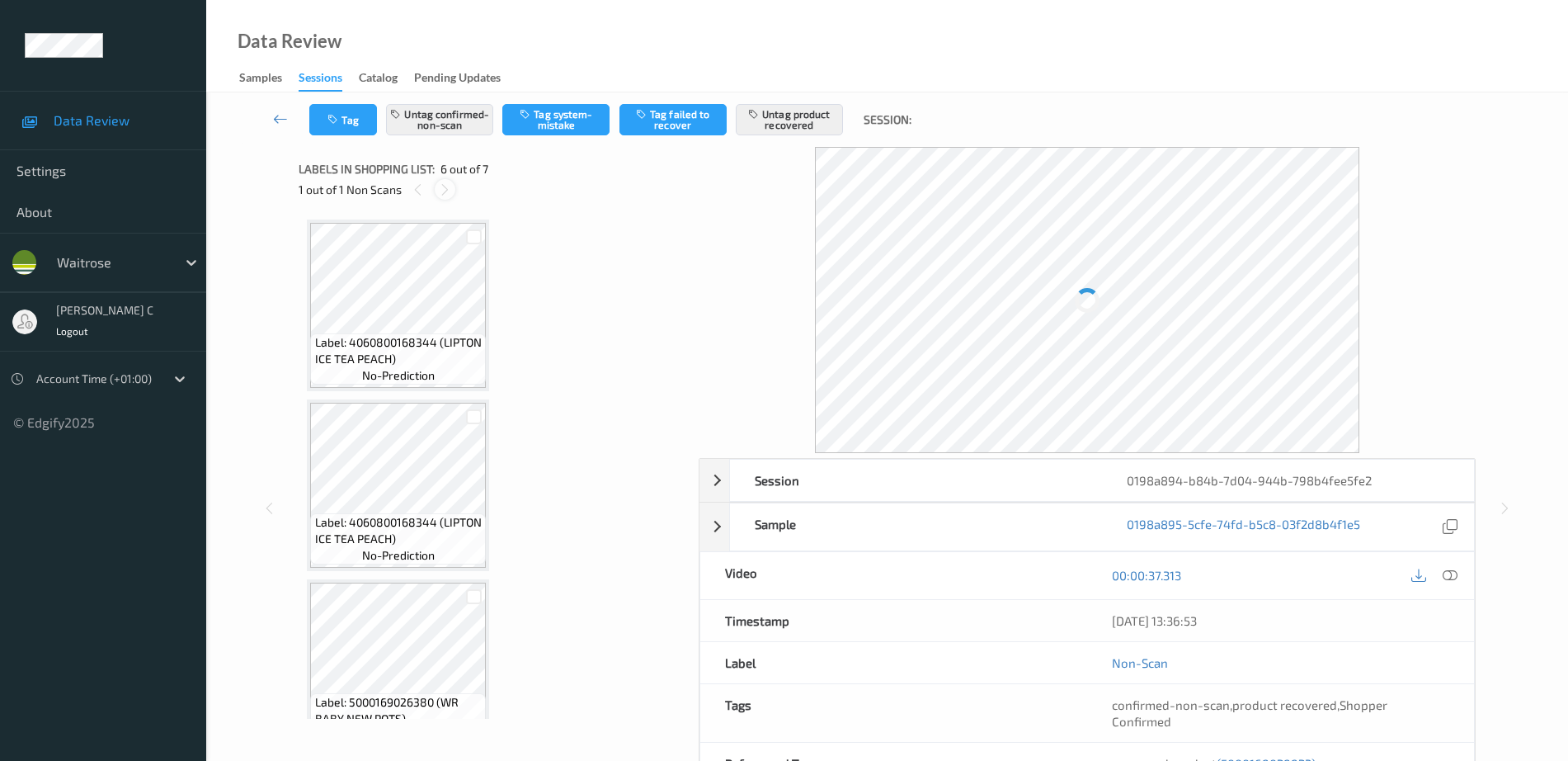
scroll to position [727, 0]
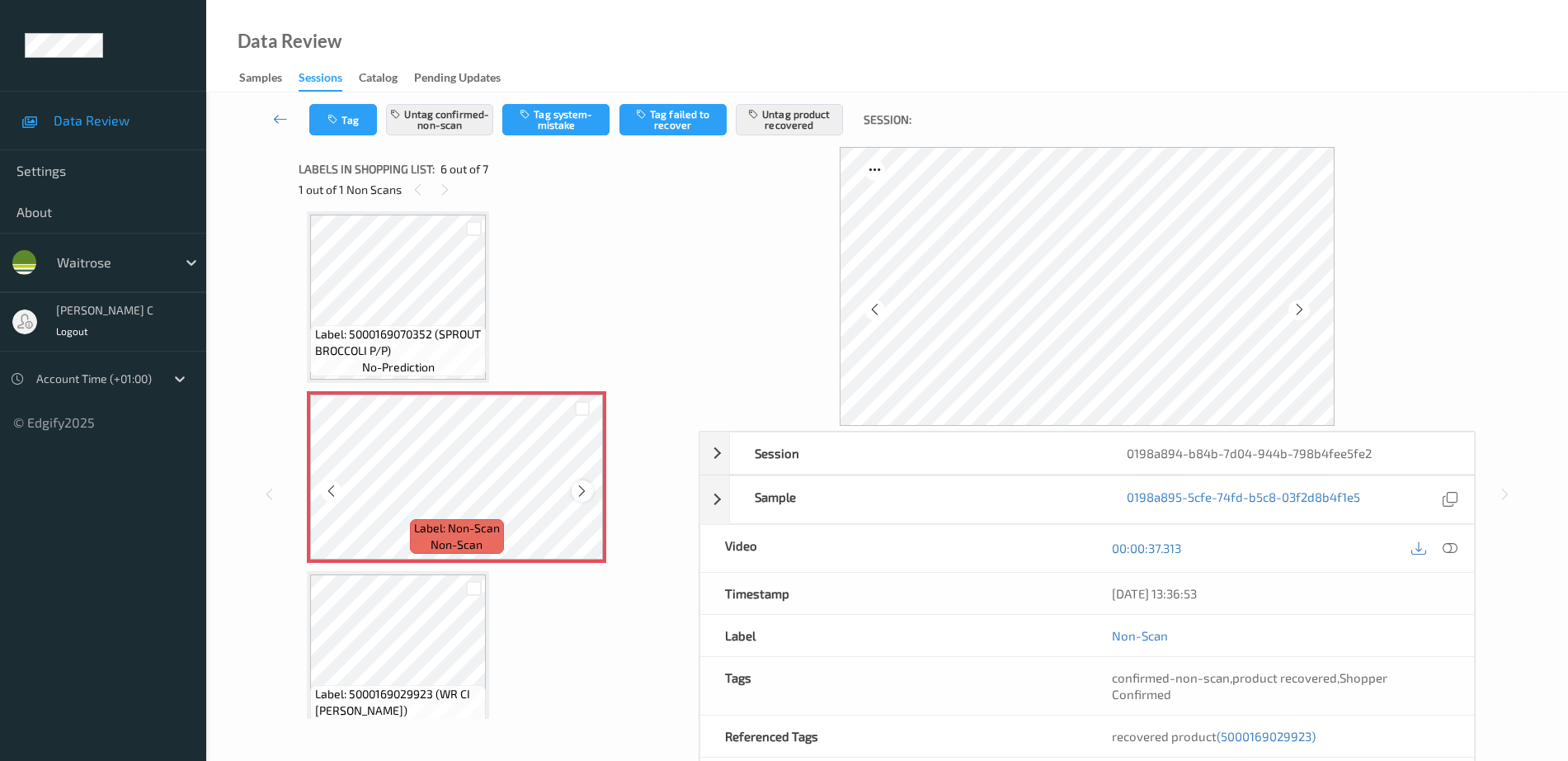
click at [586, 485] on icon at bounding box center [582, 491] width 14 height 15
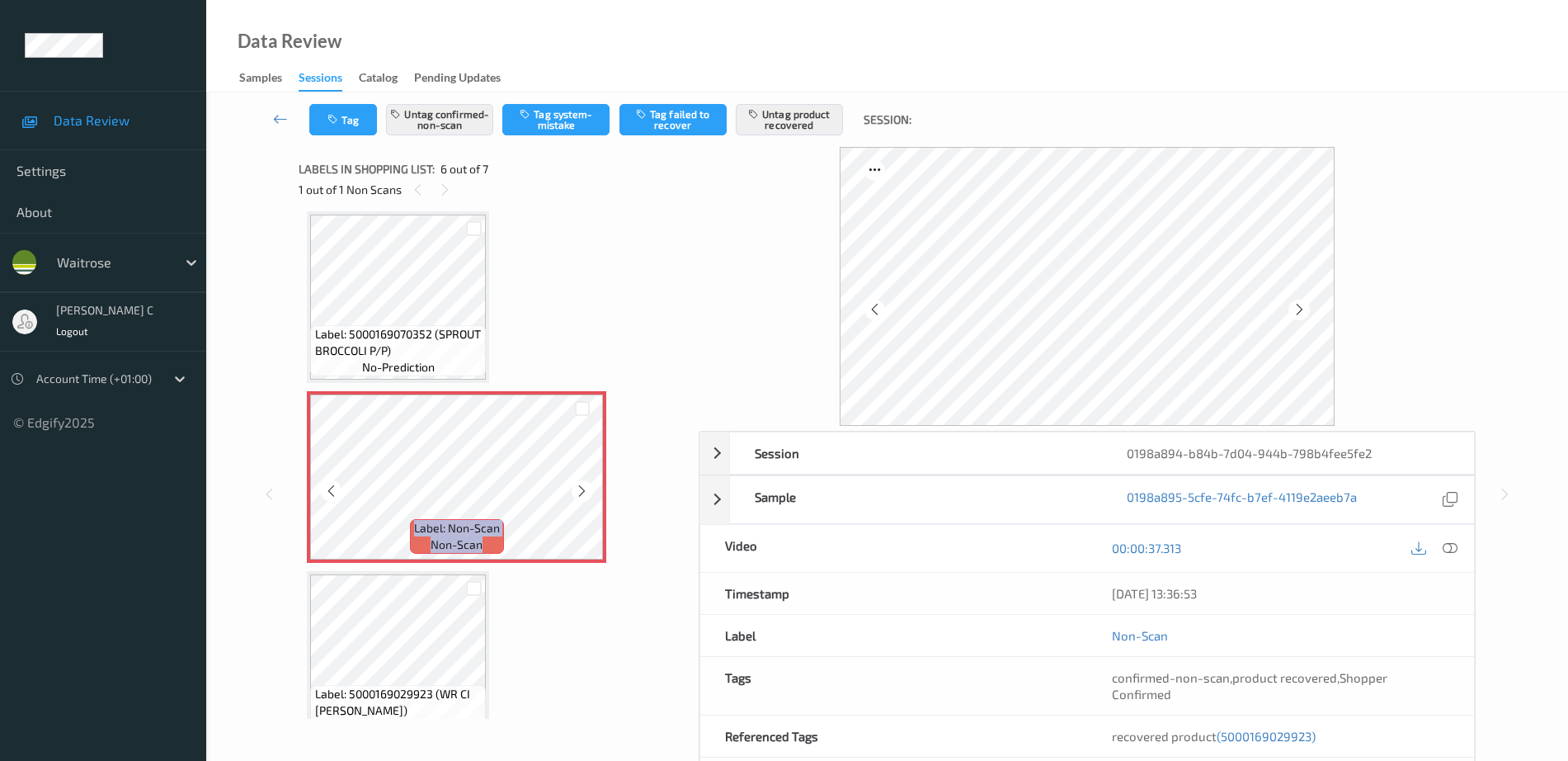
click at [586, 485] on icon at bounding box center [582, 491] width 14 height 15
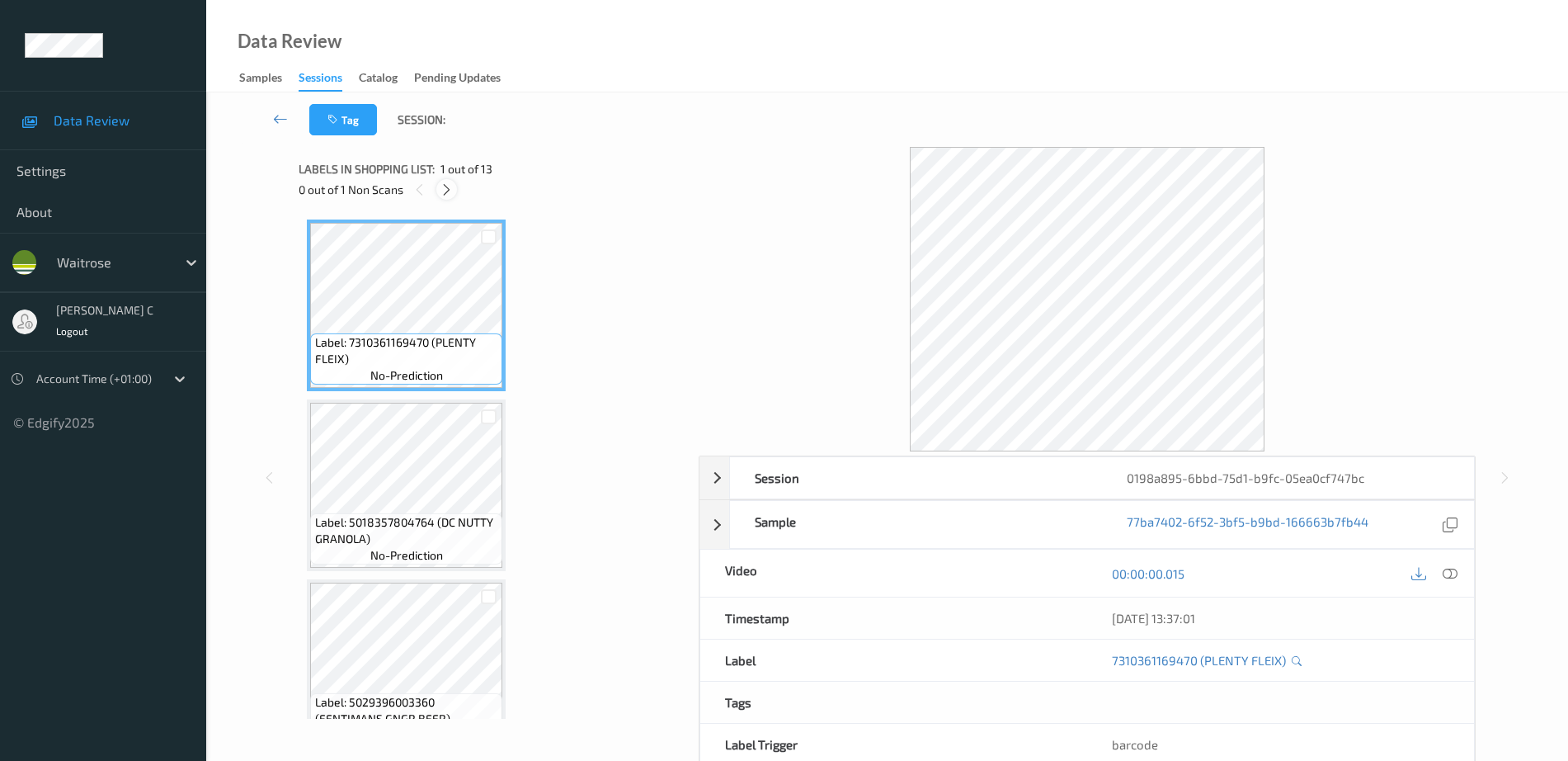
click at [449, 188] on icon at bounding box center [446, 190] width 14 height 15
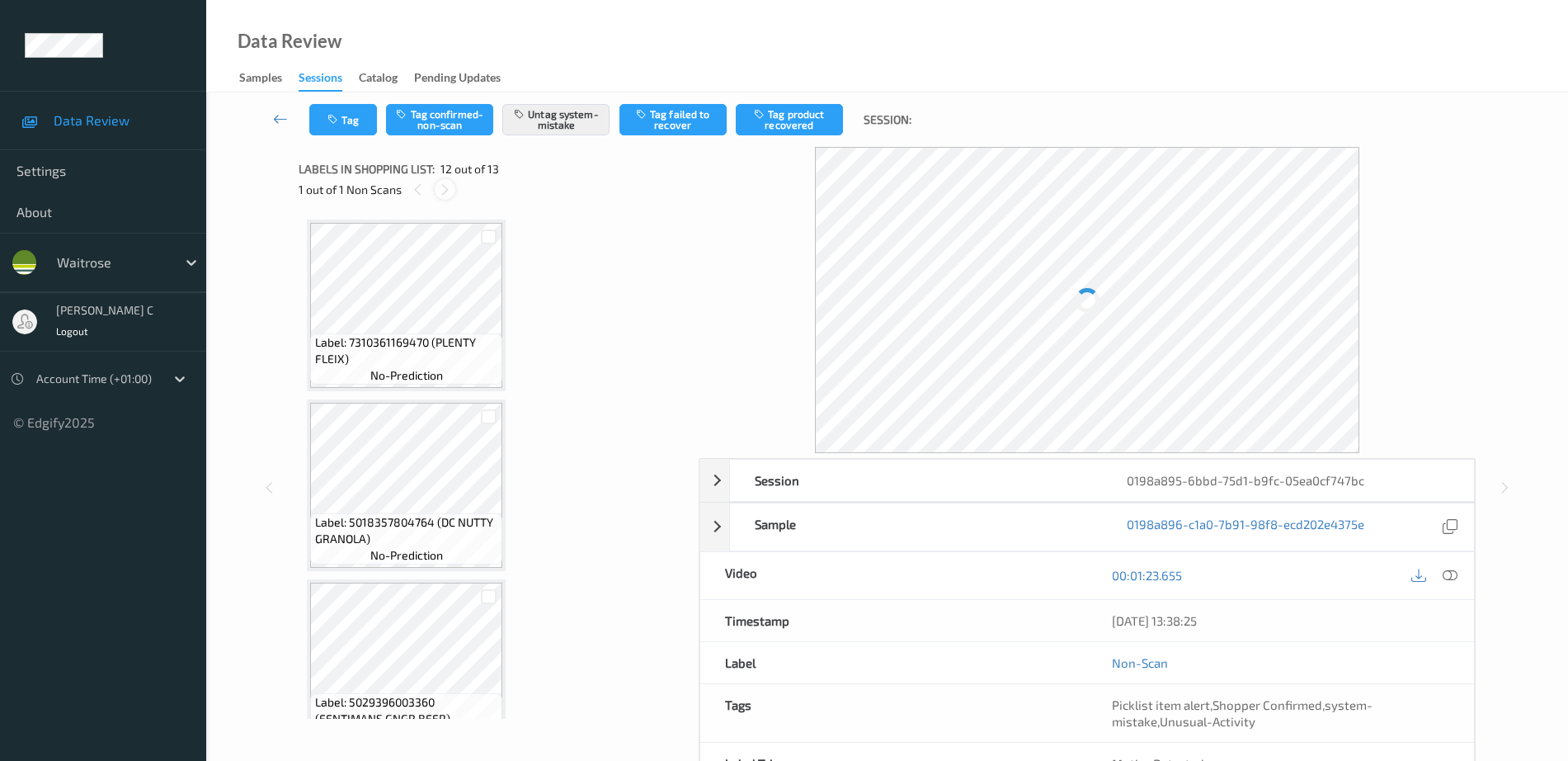
scroll to position [1807, 0]
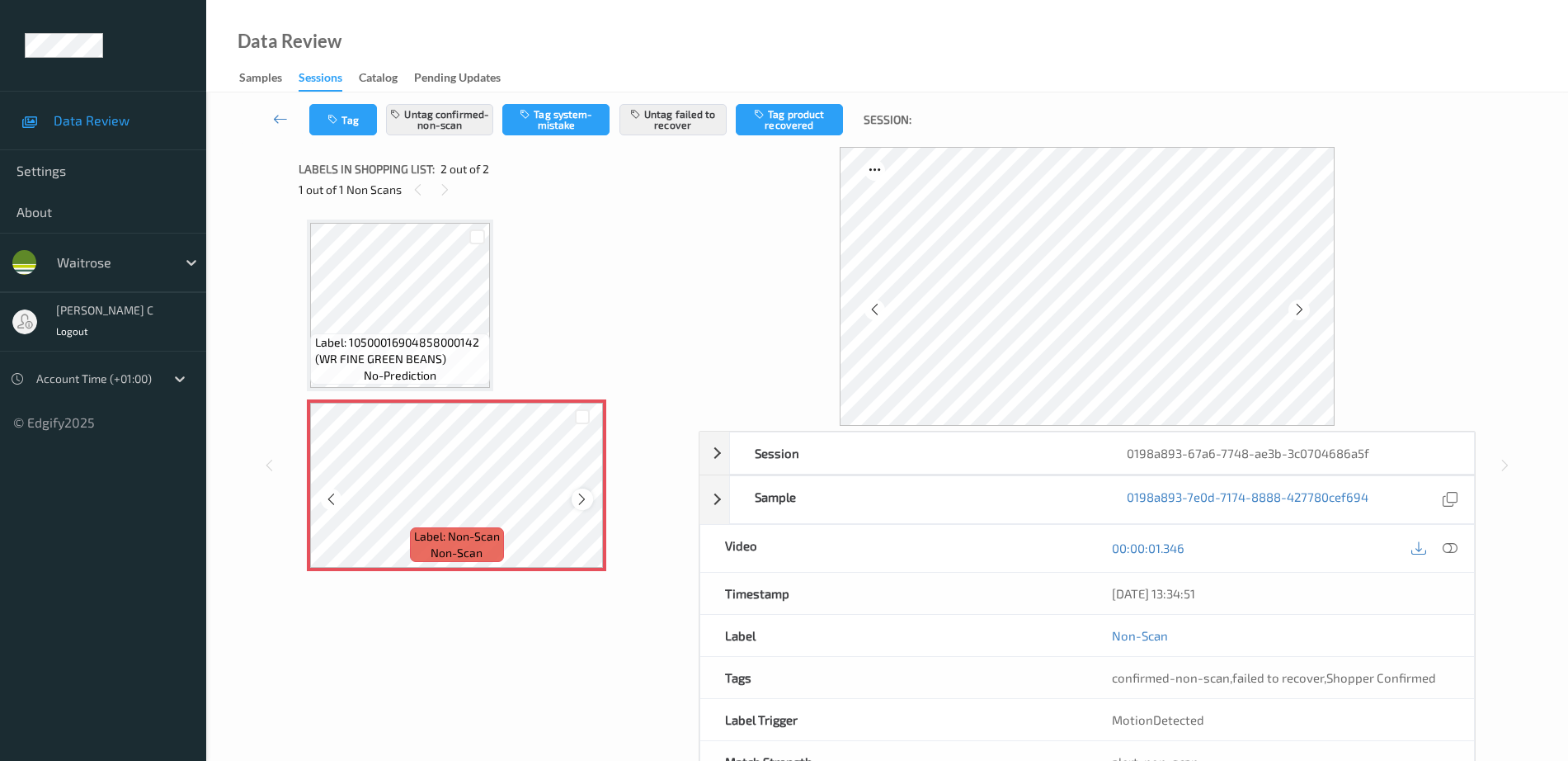
click at [576, 504] on icon at bounding box center [582, 499] width 14 height 15
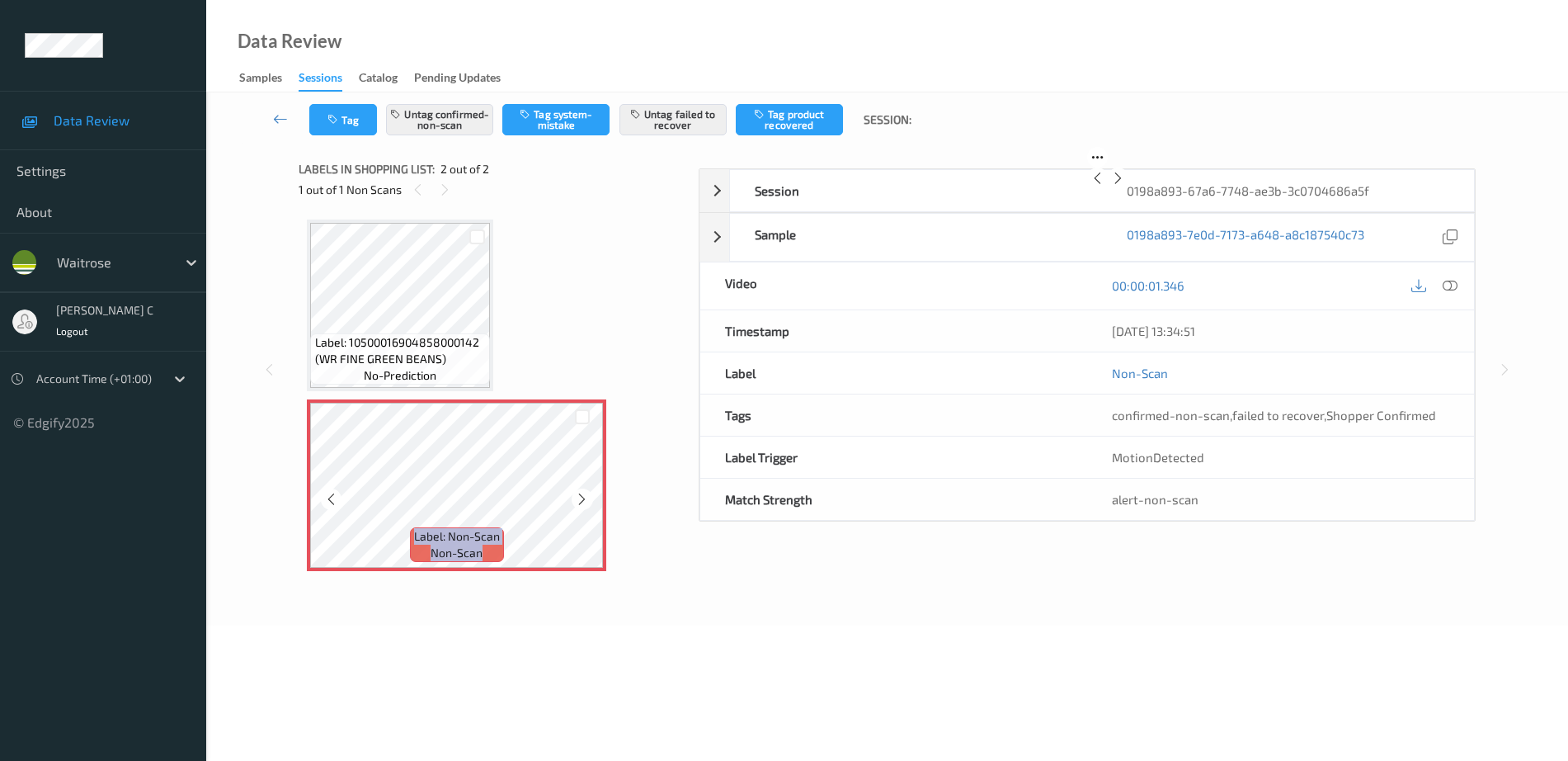
click at [576, 504] on icon at bounding box center [582, 499] width 14 height 15
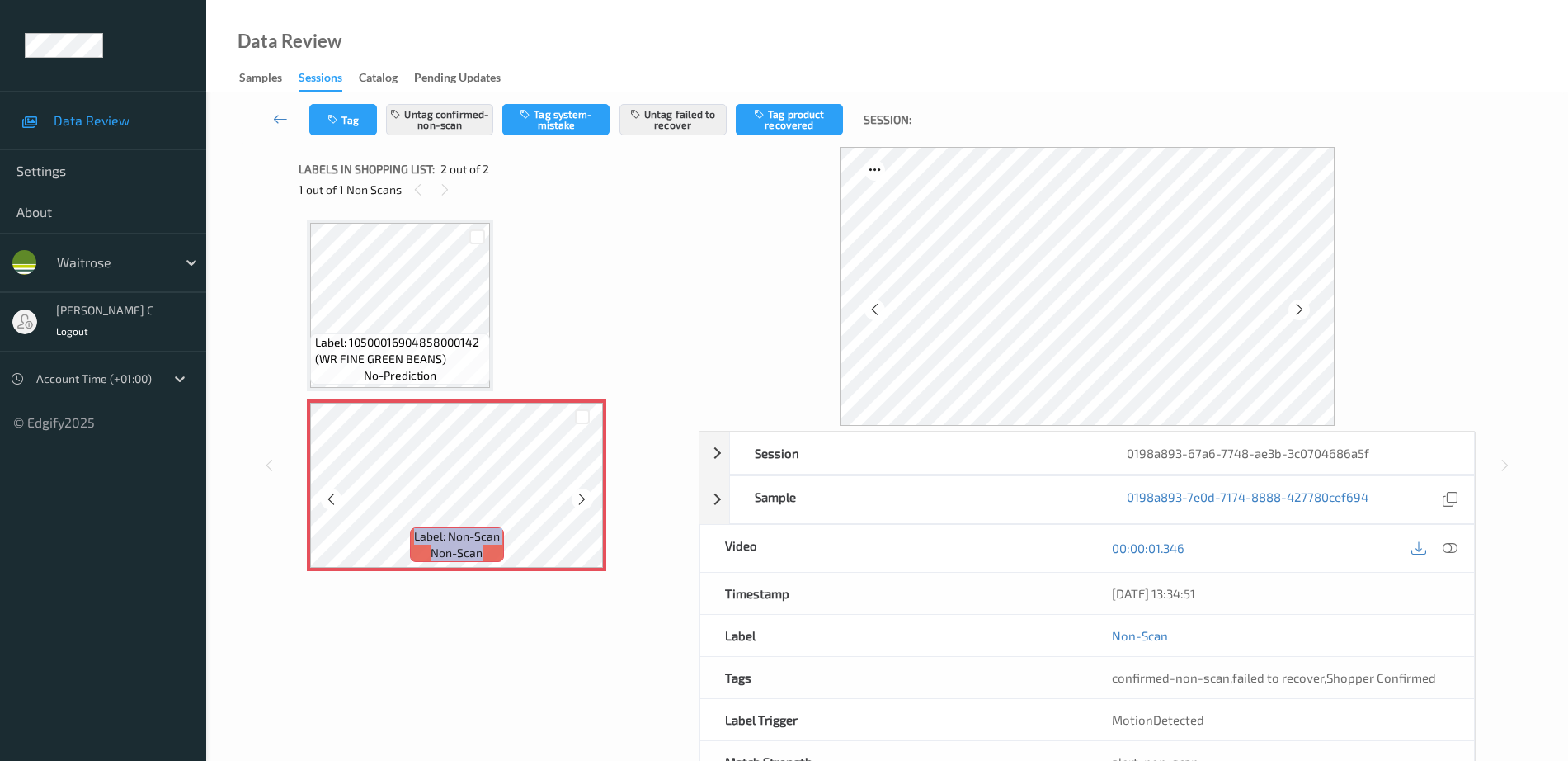
click at [576, 504] on icon at bounding box center [582, 499] width 14 height 15
click at [583, 497] on icon at bounding box center [582, 499] width 14 height 15
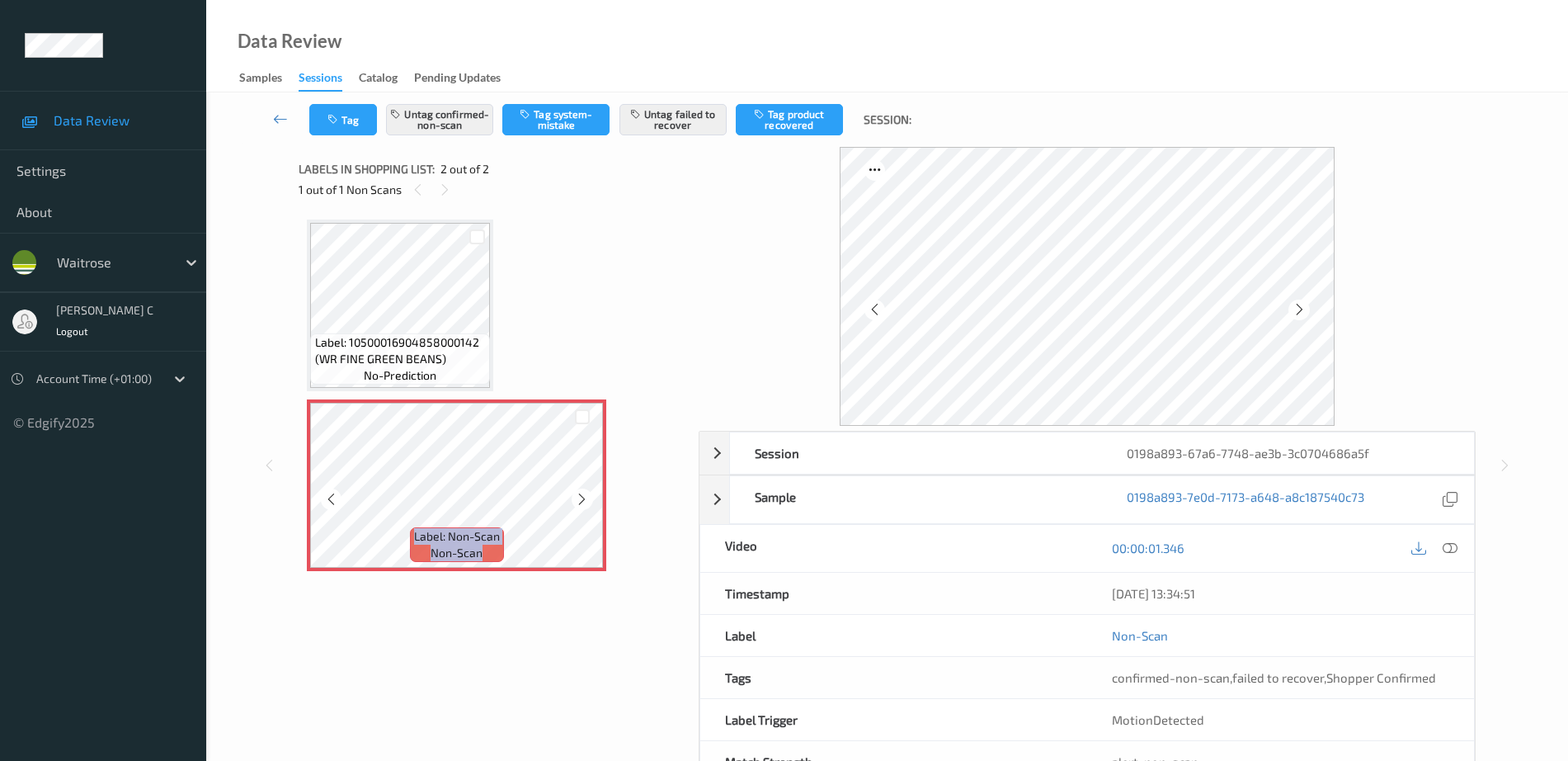
click at [583, 497] on icon at bounding box center [582, 499] width 14 height 15
click at [377, 208] on div "Labels in shopping list: 2 out of 2 1 out of 1 Non Scans" at bounding box center [493, 179] width 388 height 65
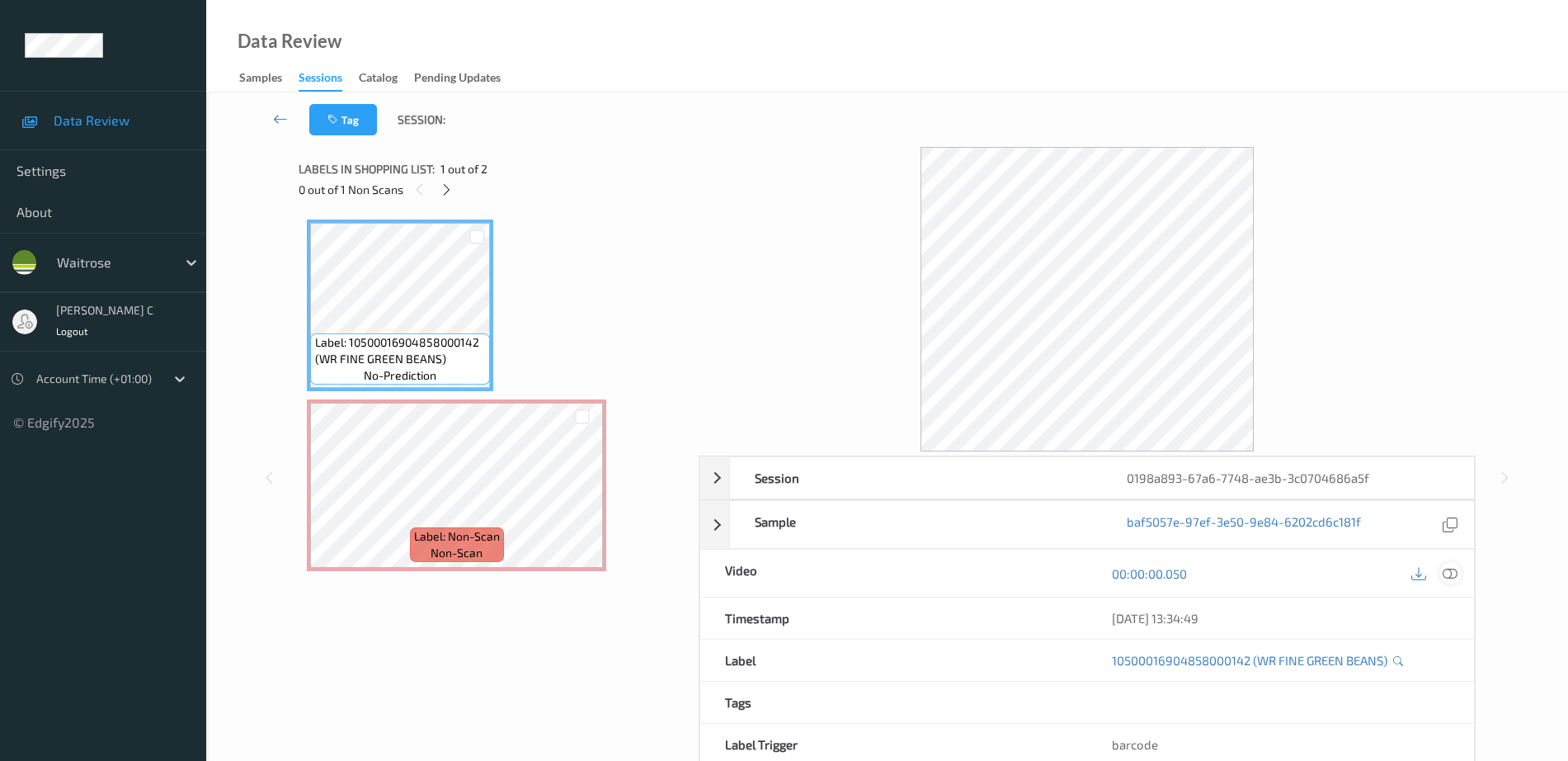
click at [1460, 568] on div at bounding box center [1450, 573] width 22 height 22
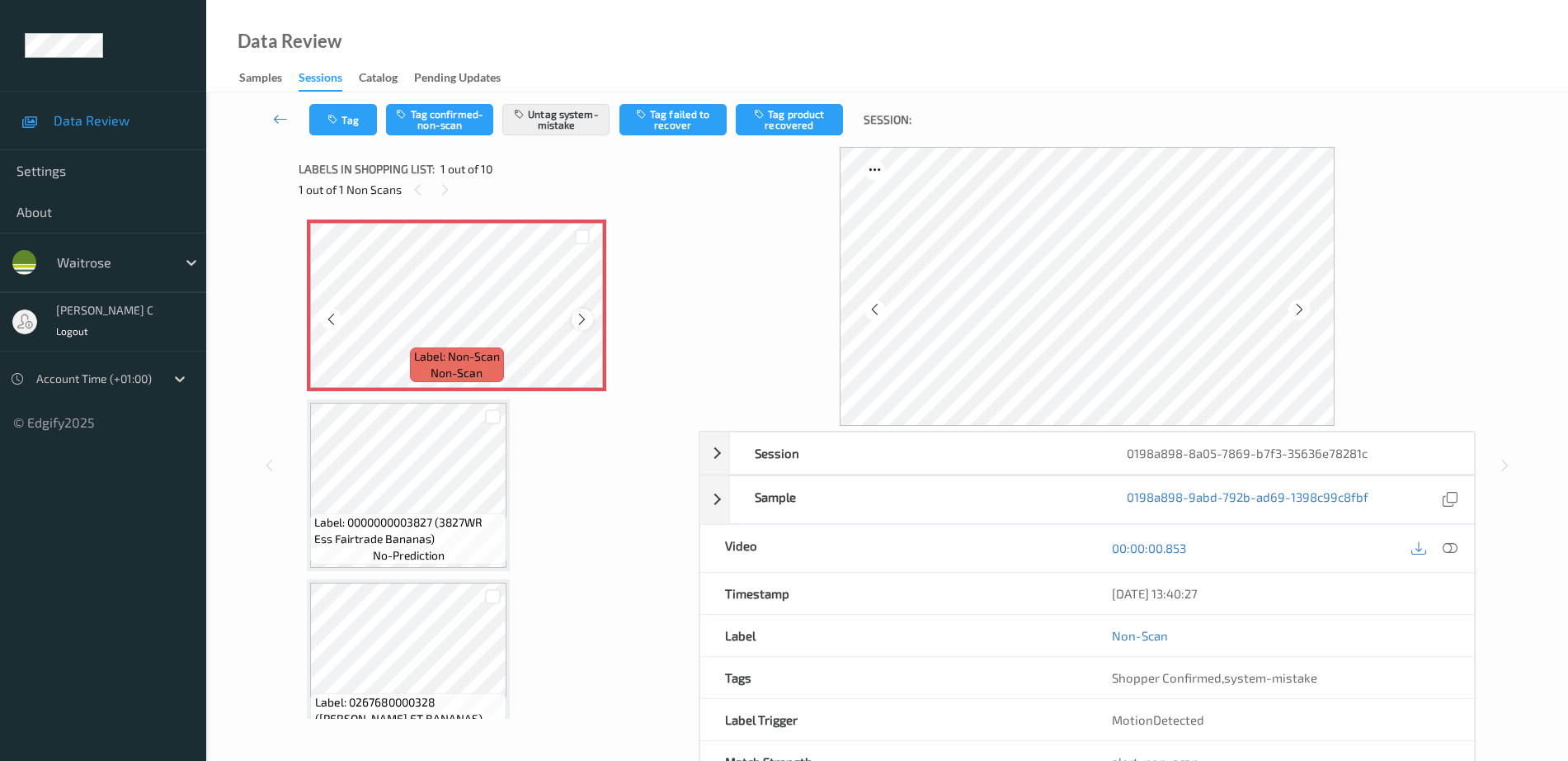
click at [590, 322] on div at bounding box center [582, 319] width 21 height 21
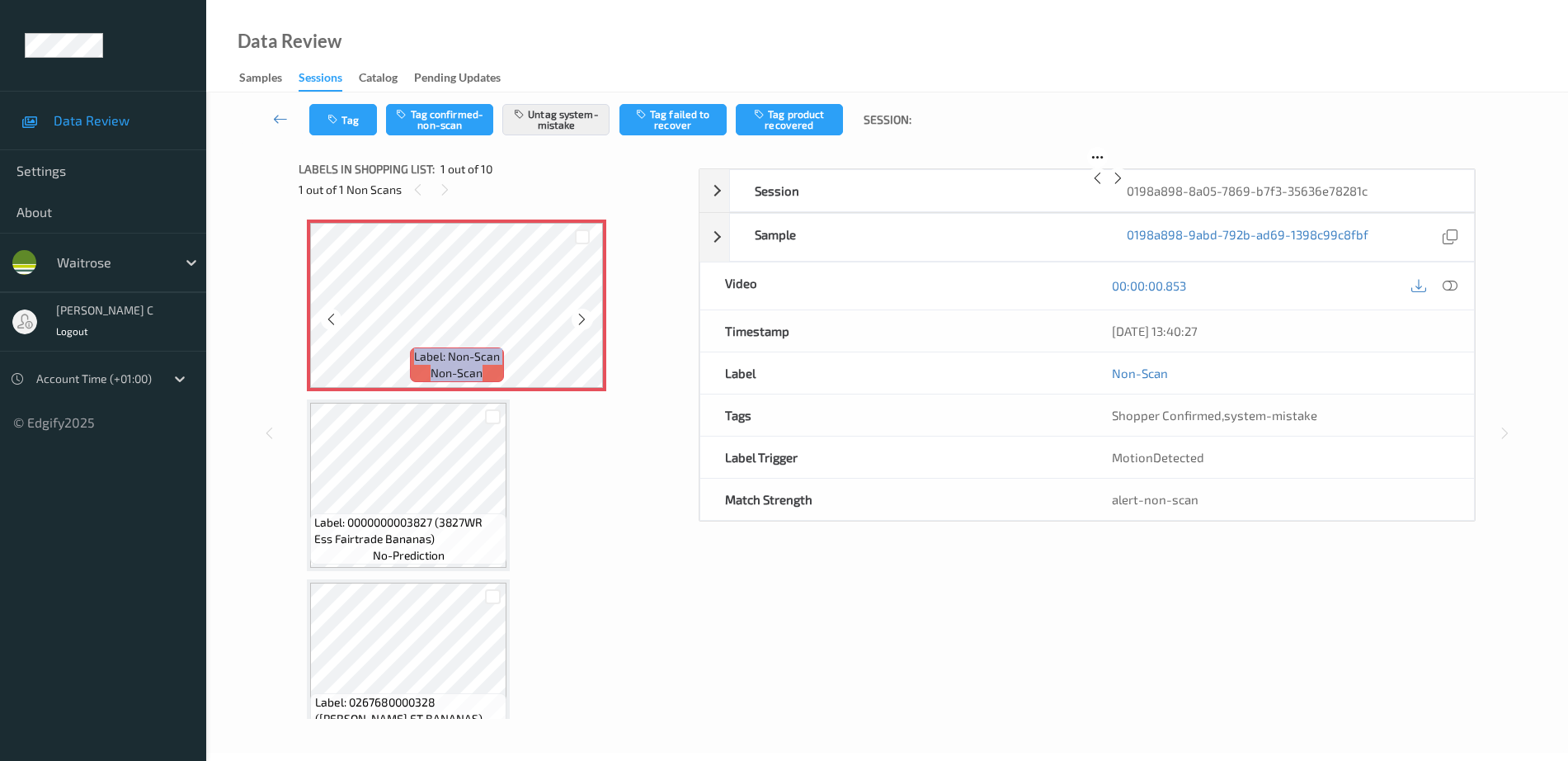
click at [590, 322] on div at bounding box center [582, 319] width 21 height 21
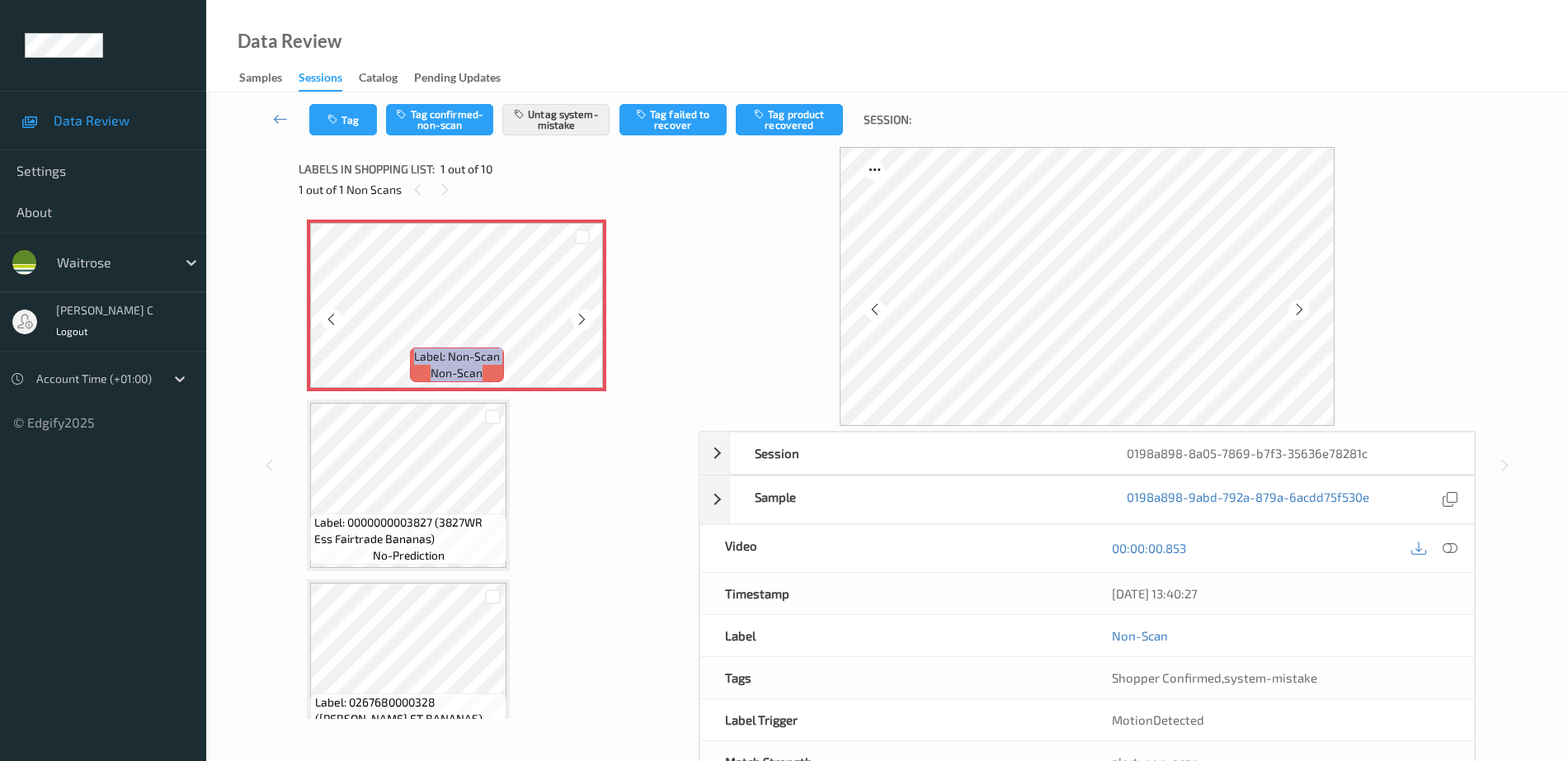
click at [590, 322] on div at bounding box center [582, 319] width 21 height 21
click at [1448, 553] on icon at bounding box center [1450, 548] width 15 height 15
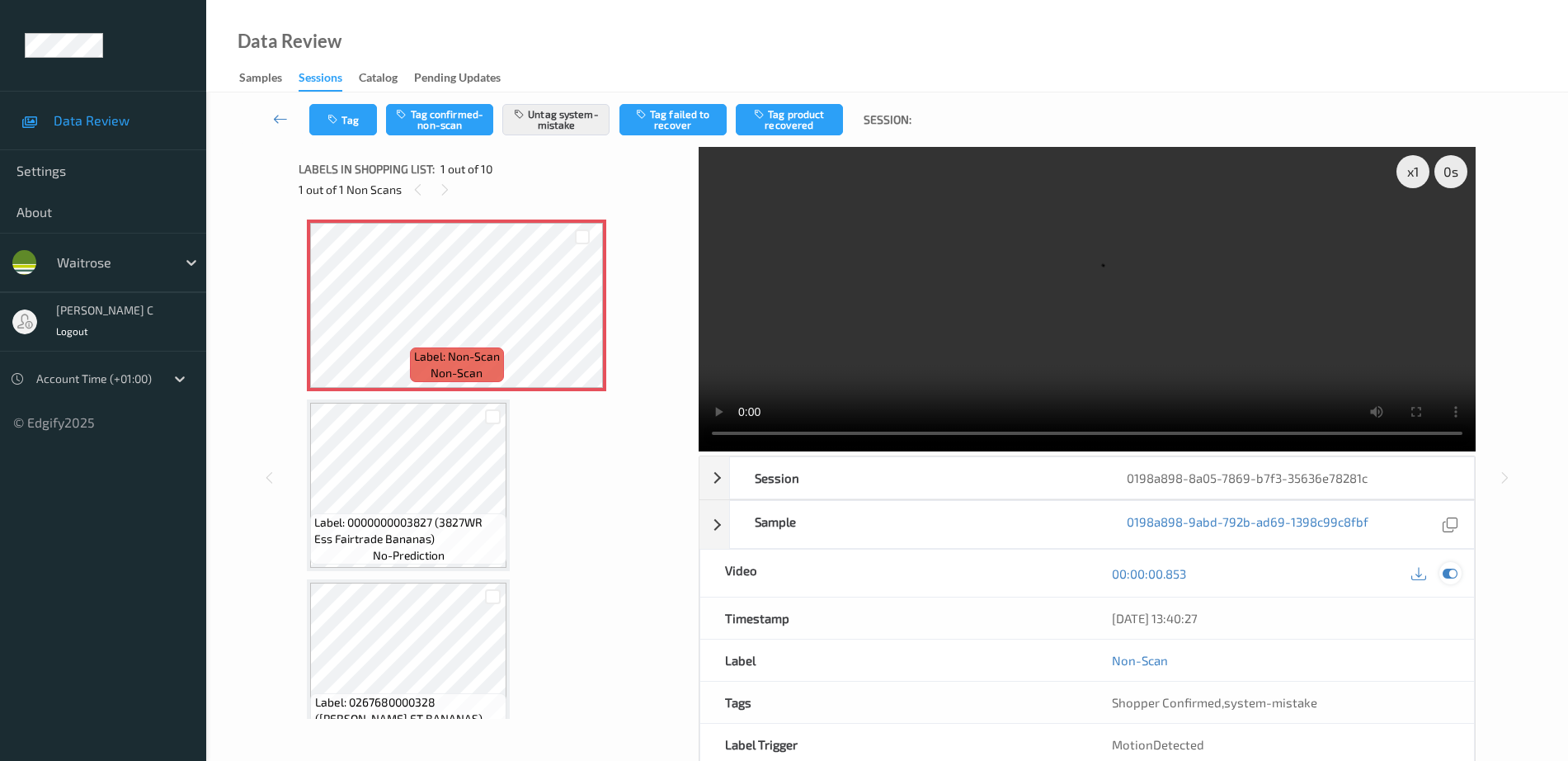
click at [1457, 571] on icon at bounding box center [1450, 573] width 15 height 15
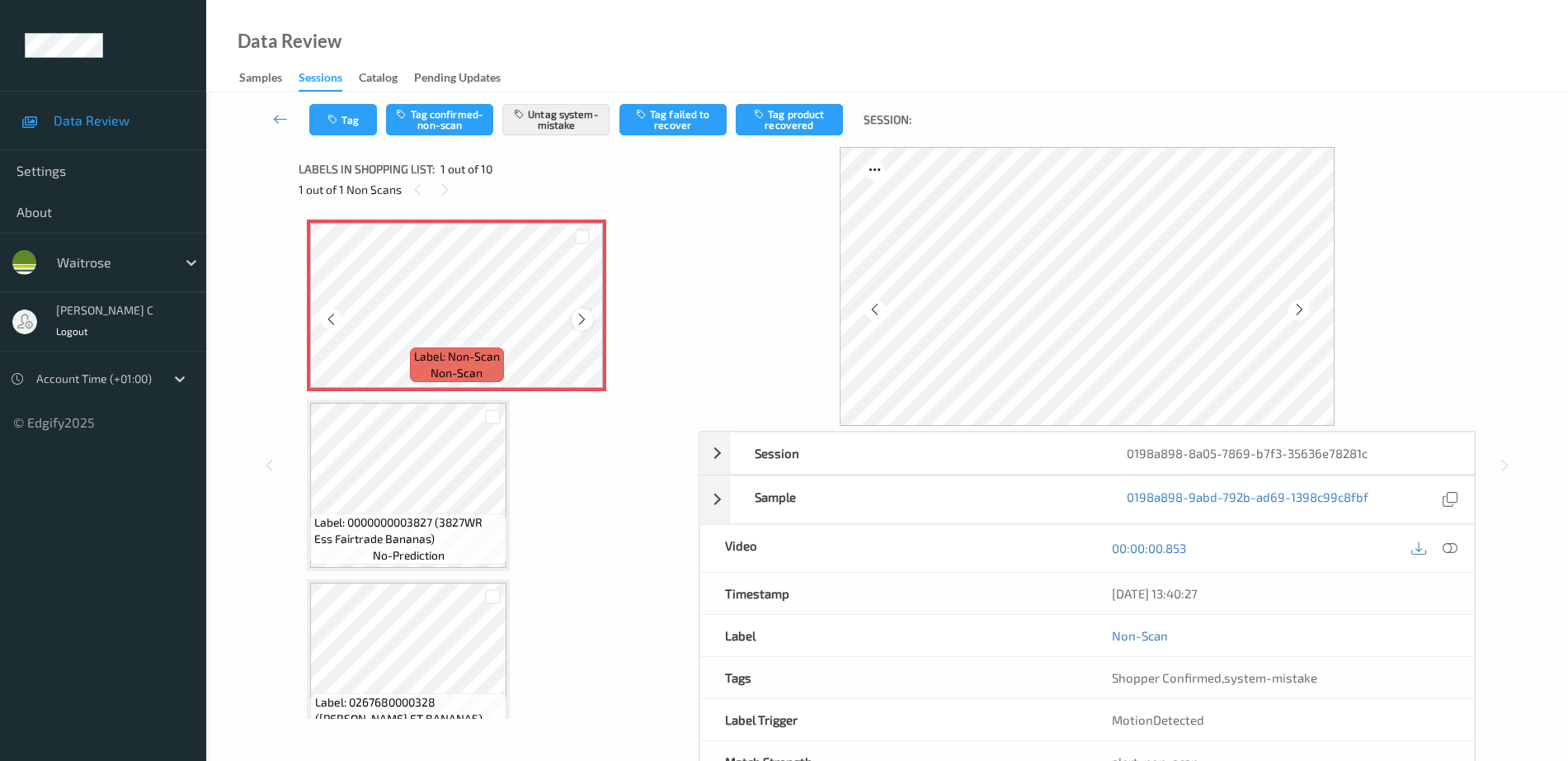
click at [584, 320] on icon at bounding box center [582, 320] width 14 height 15
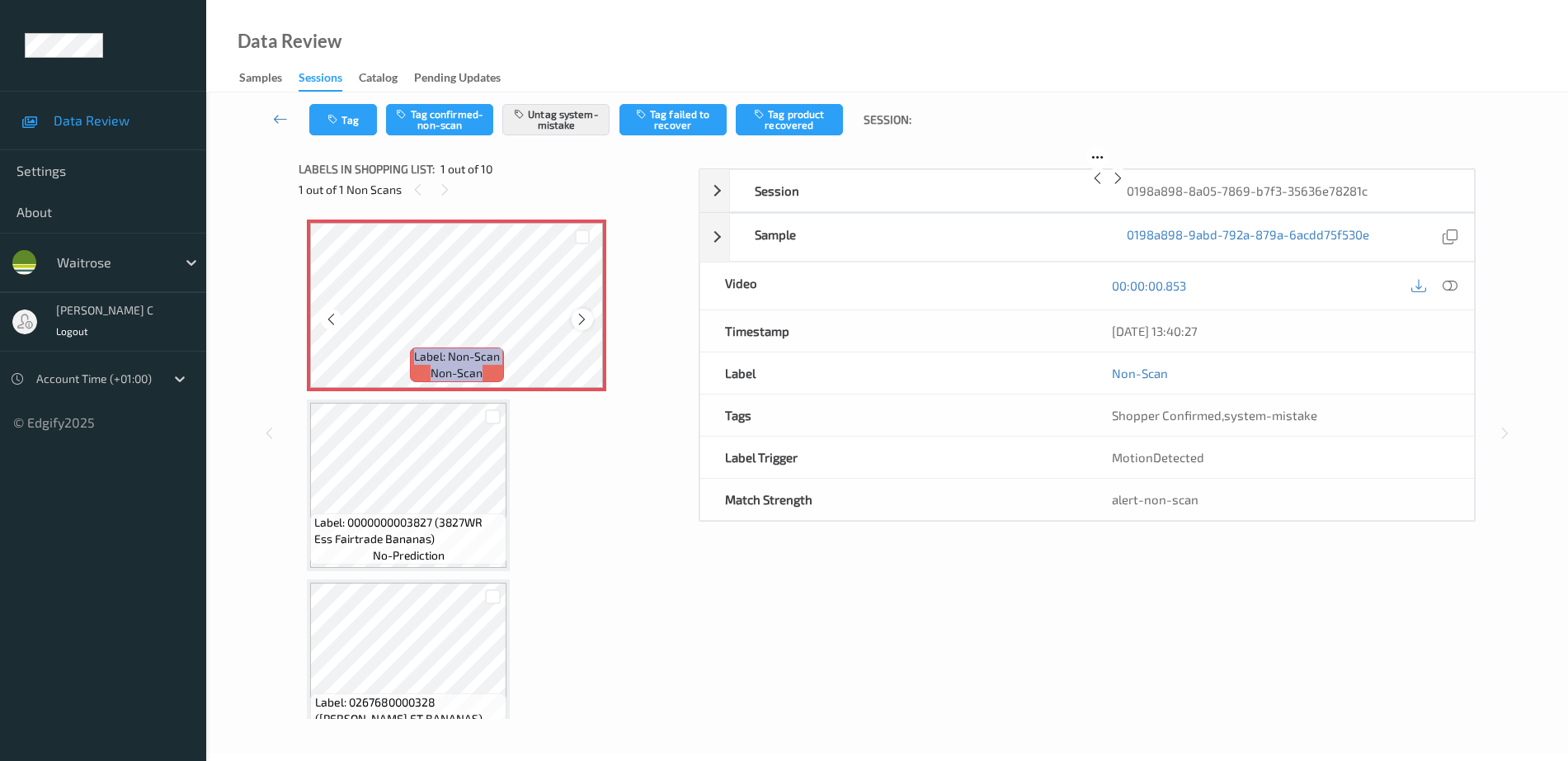
click at [583, 320] on icon at bounding box center [582, 320] width 14 height 15
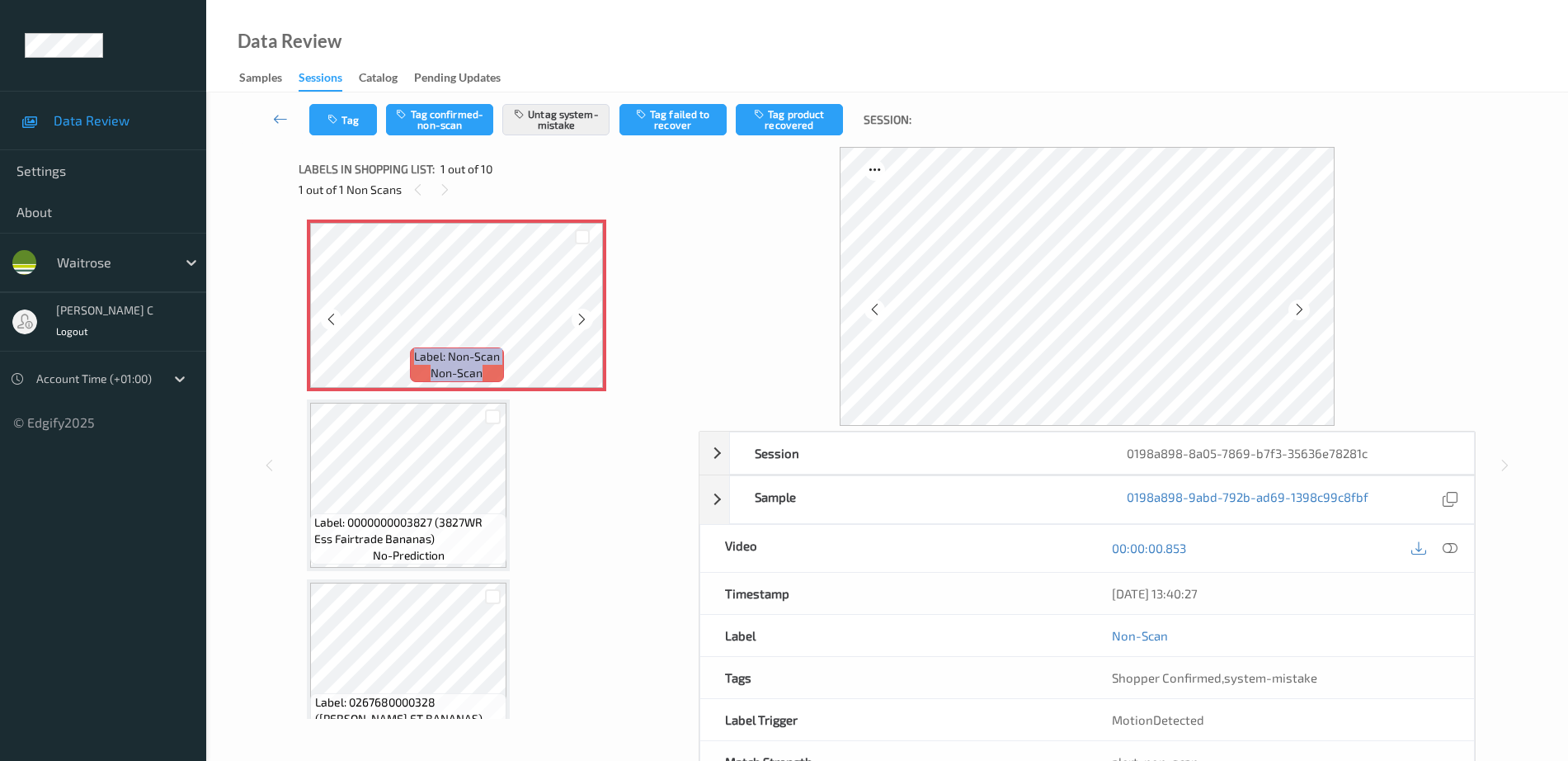
click at [583, 320] on icon at bounding box center [582, 320] width 14 height 15
click at [579, 318] on icon at bounding box center [582, 320] width 14 height 15
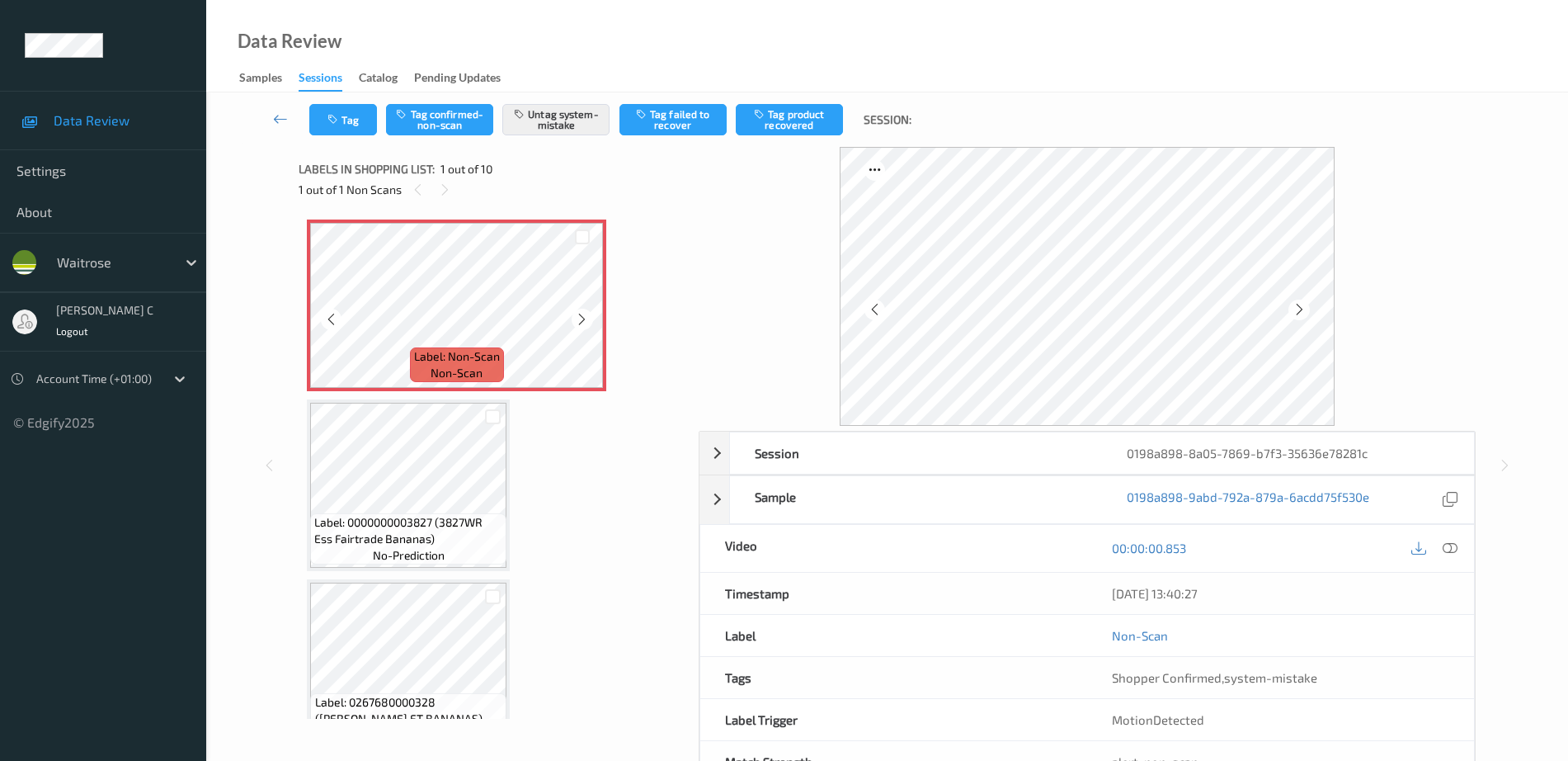
click at [579, 318] on icon at bounding box center [582, 320] width 14 height 15
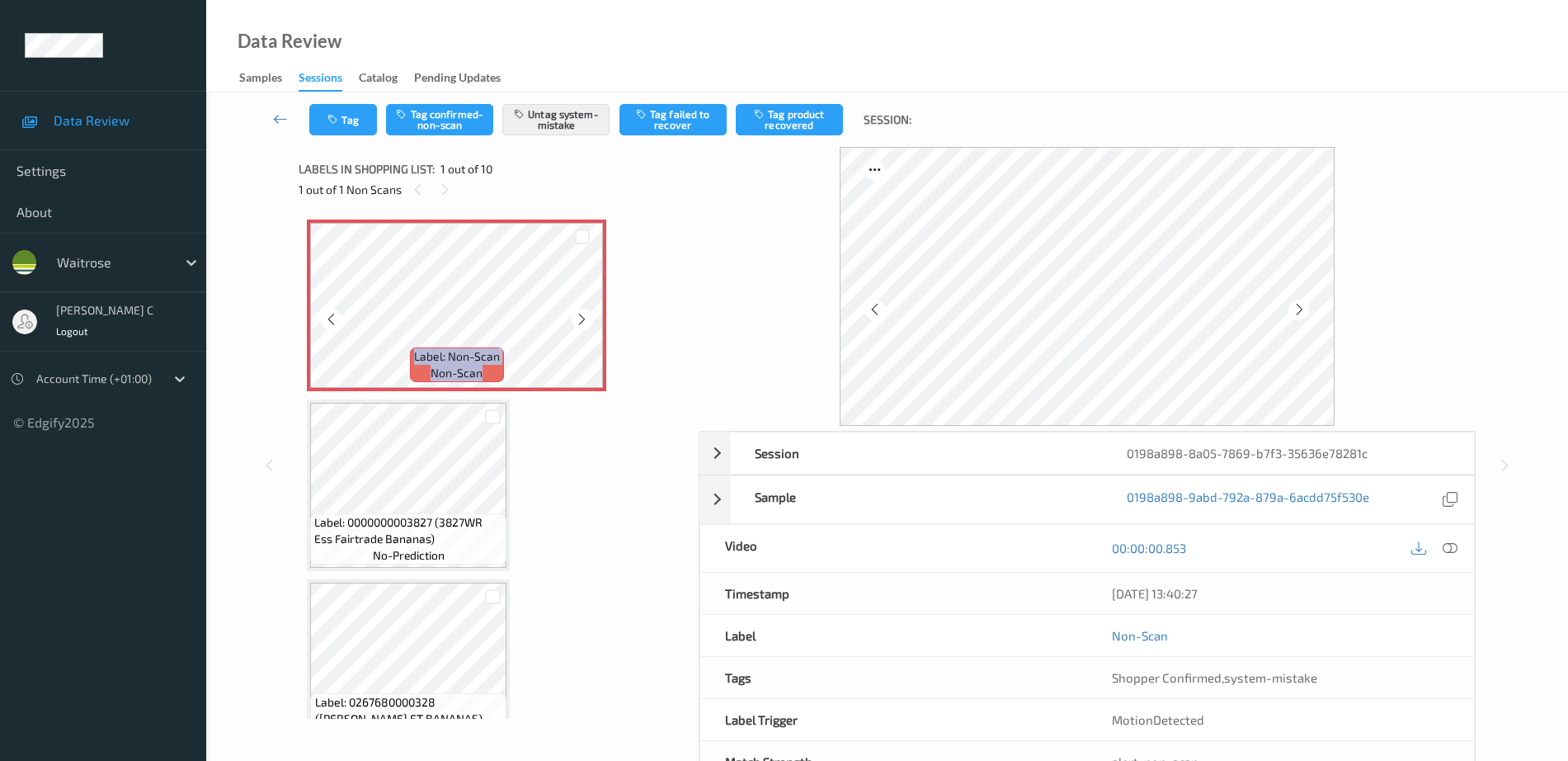
click at [579, 318] on icon at bounding box center [582, 320] width 14 height 15
click at [1298, 311] on icon at bounding box center [1300, 309] width 14 height 15
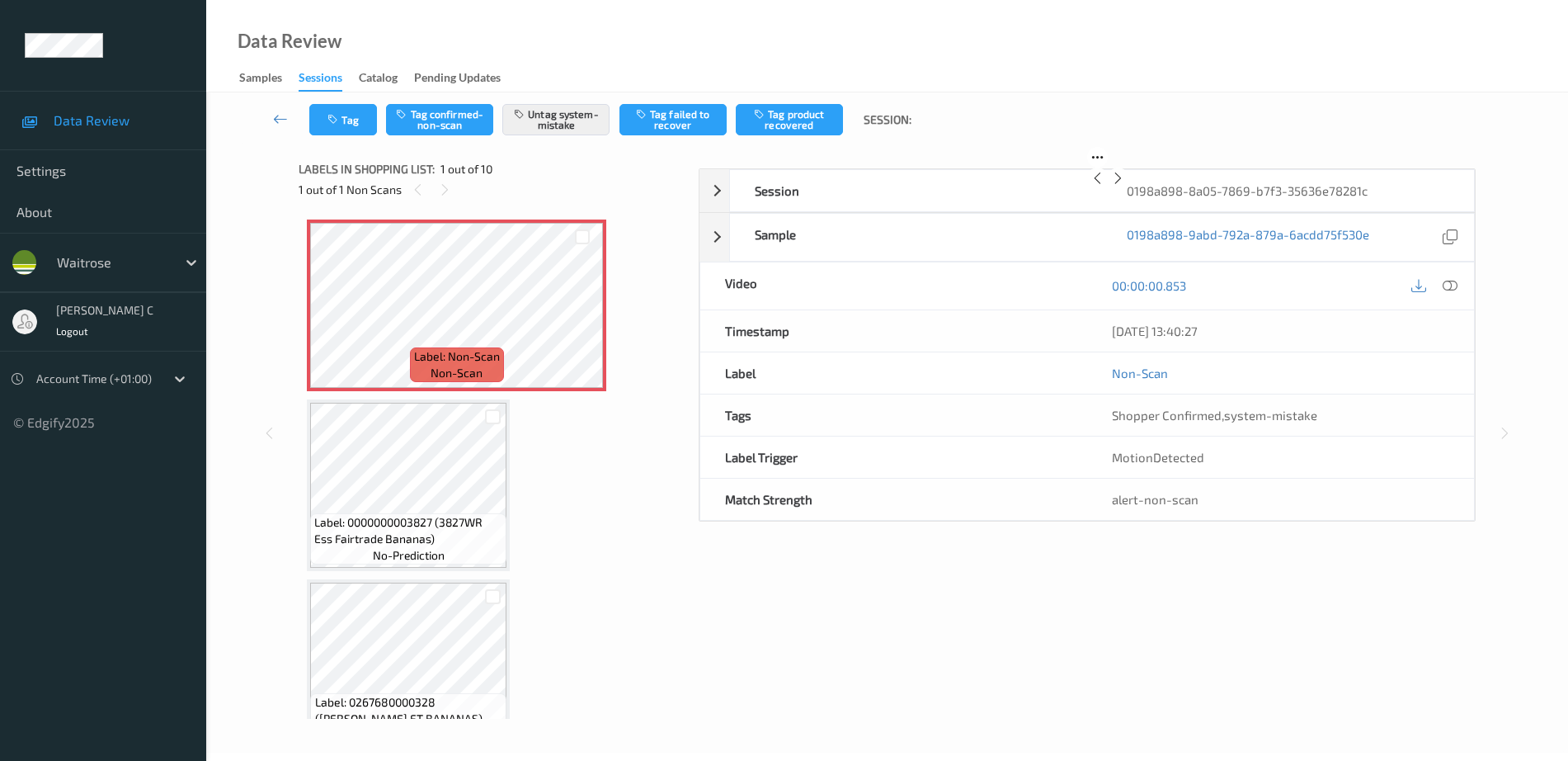
click at [1125, 186] on icon at bounding box center [1118, 178] width 14 height 15
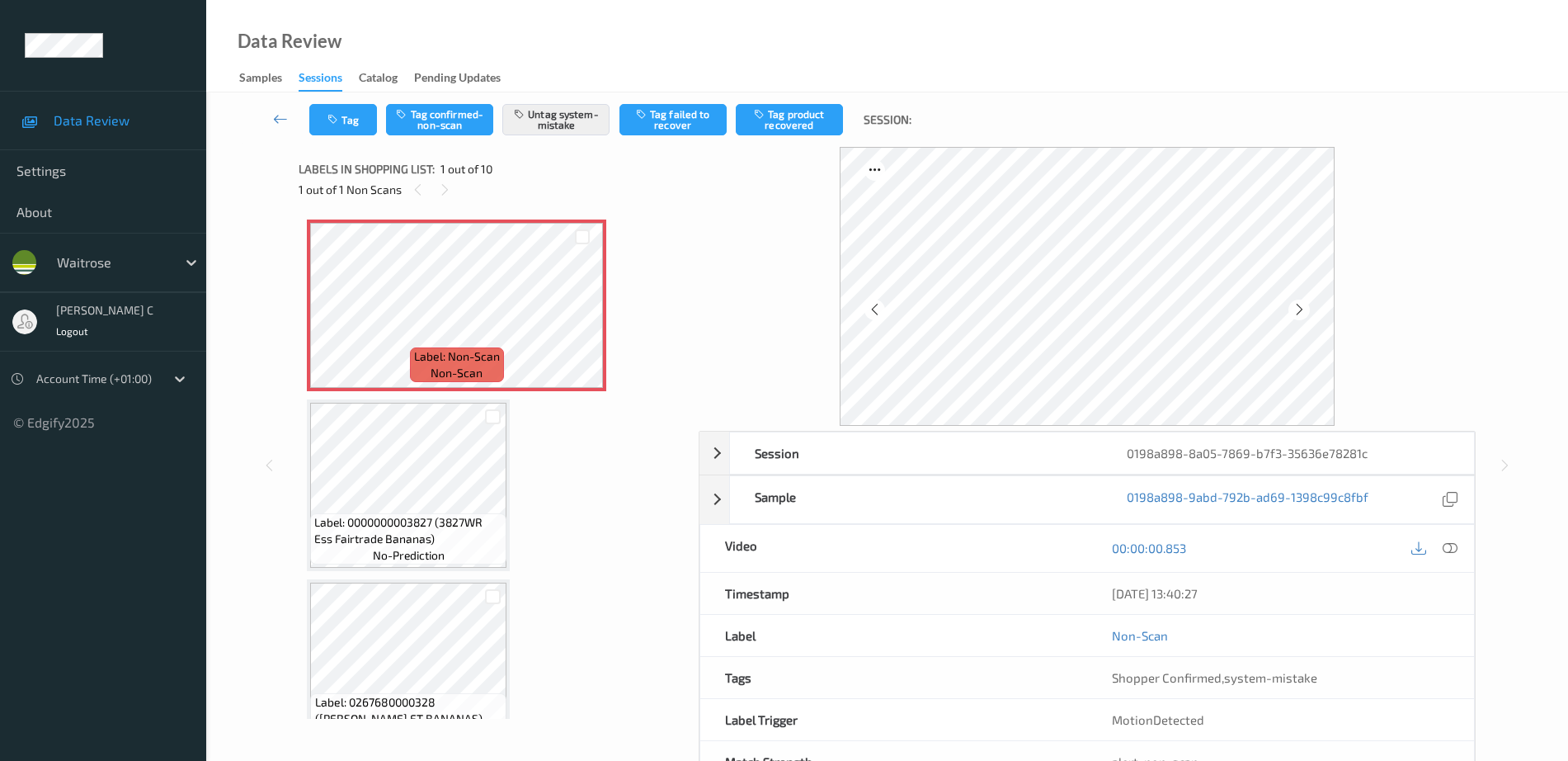
click at [1298, 311] on icon at bounding box center [1300, 309] width 14 height 15
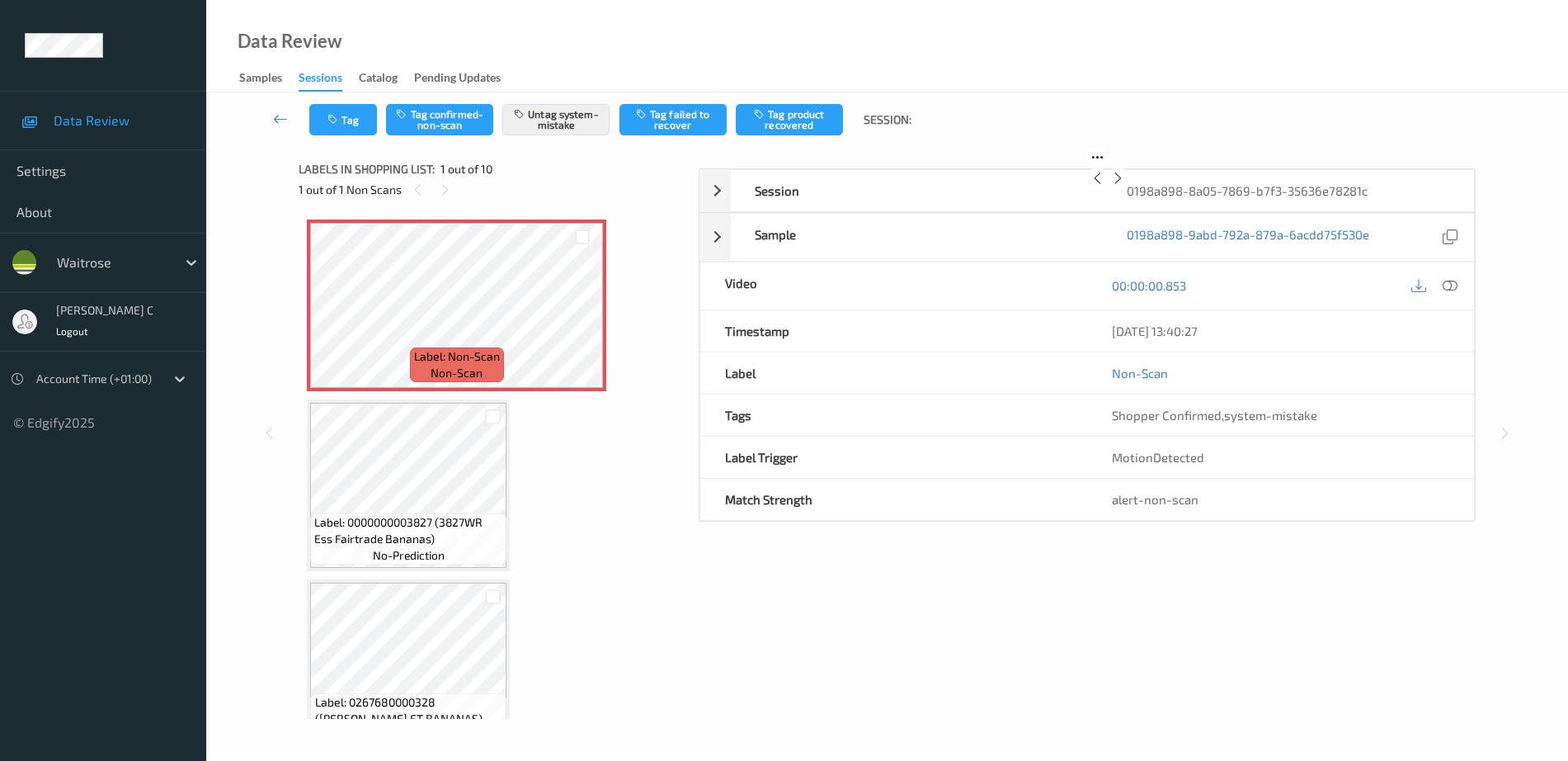
click at [1125, 186] on icon at bounding box center [1118, 178] width 14 height 15
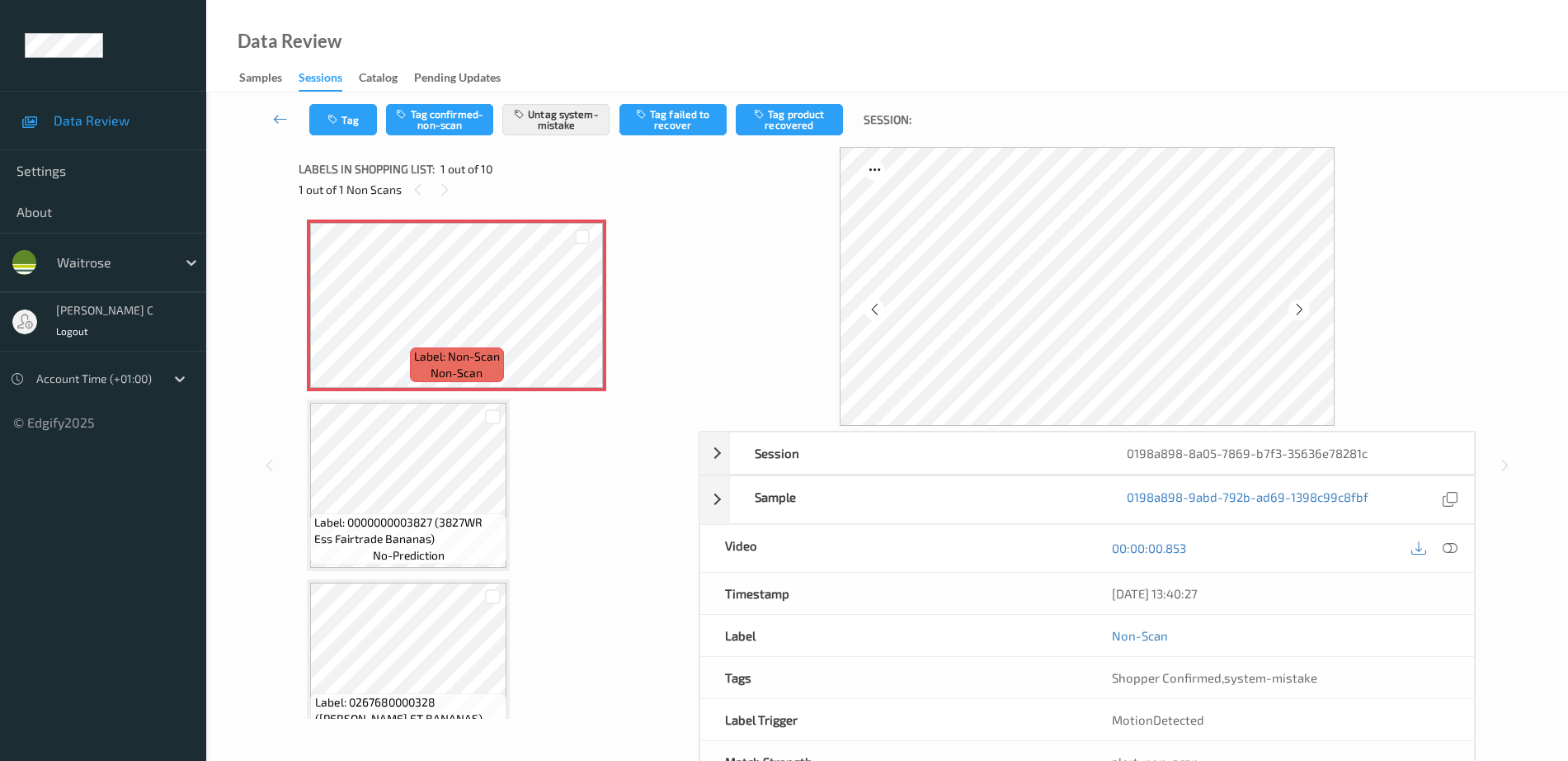
click at [1298, 311] on icon at bounding box center [1300, 309] width 14 height 15
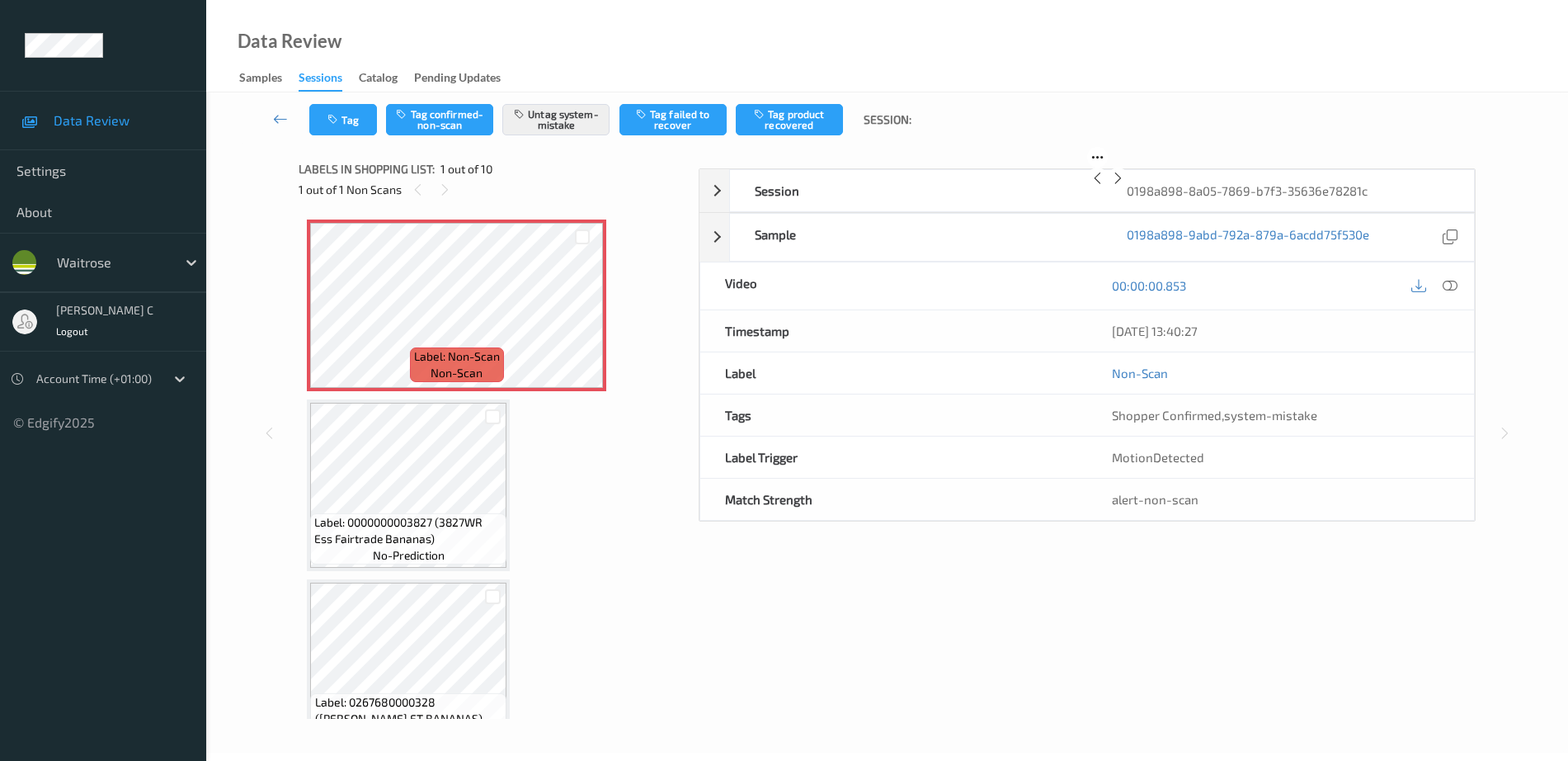
click at [1125, 186] on icon at bounding box center [1118, 178] width 14 height 15
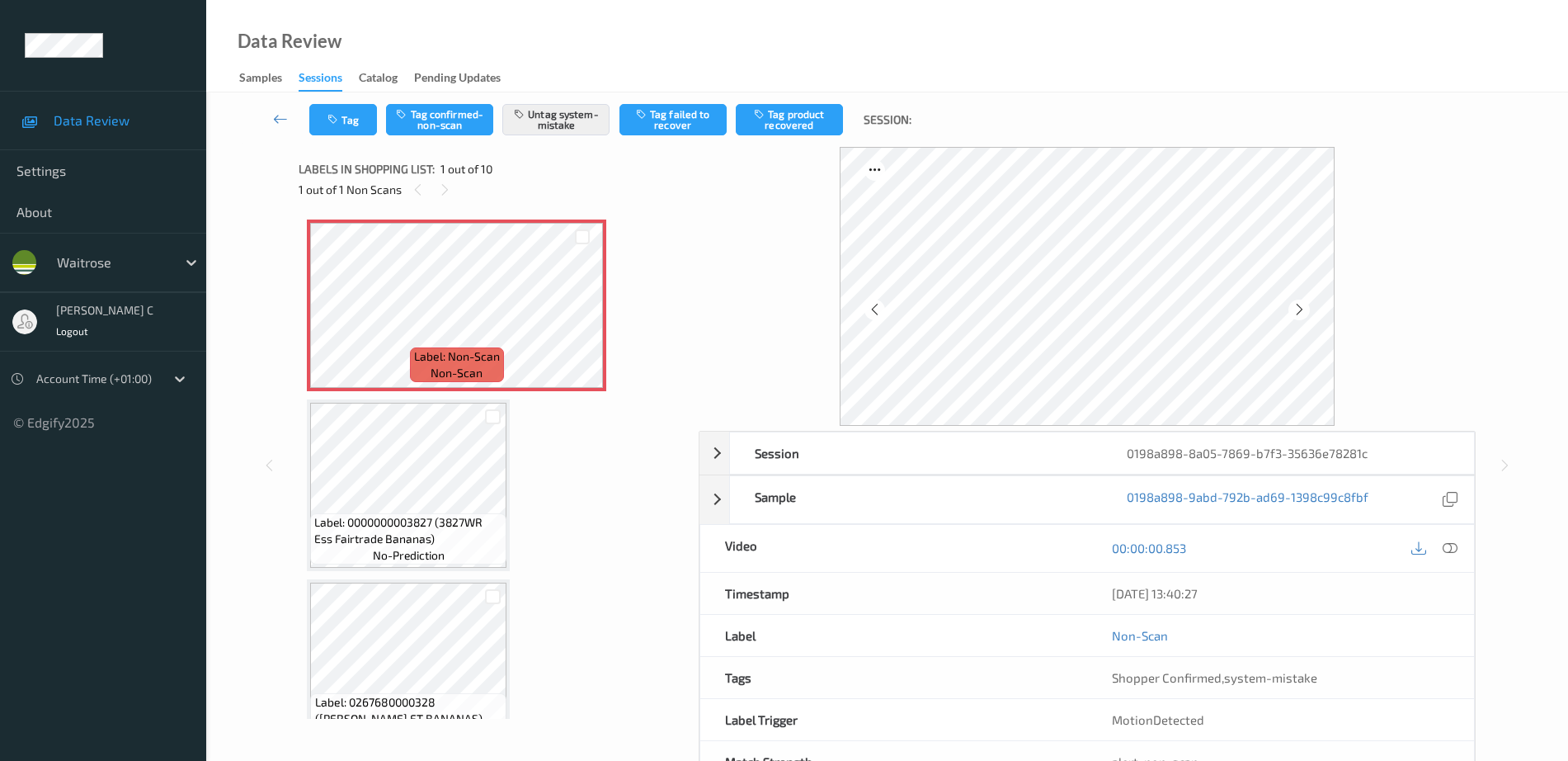
click at [1298, 311] on icon at bounding box center [1300, 309] width 14 height 15
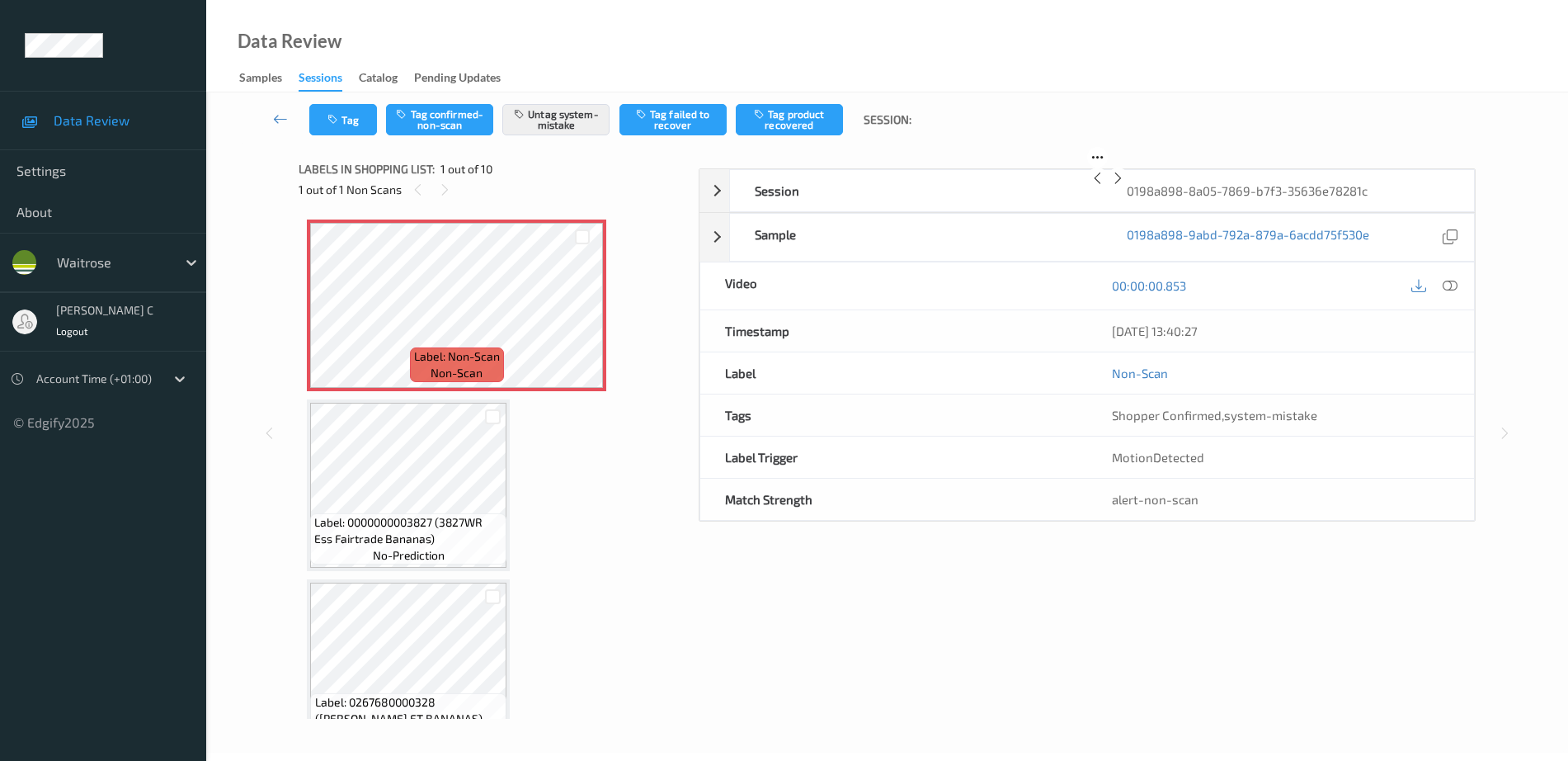
click at [1125, 186] on icon at bounding box center [1118, 178] width 14 height 15
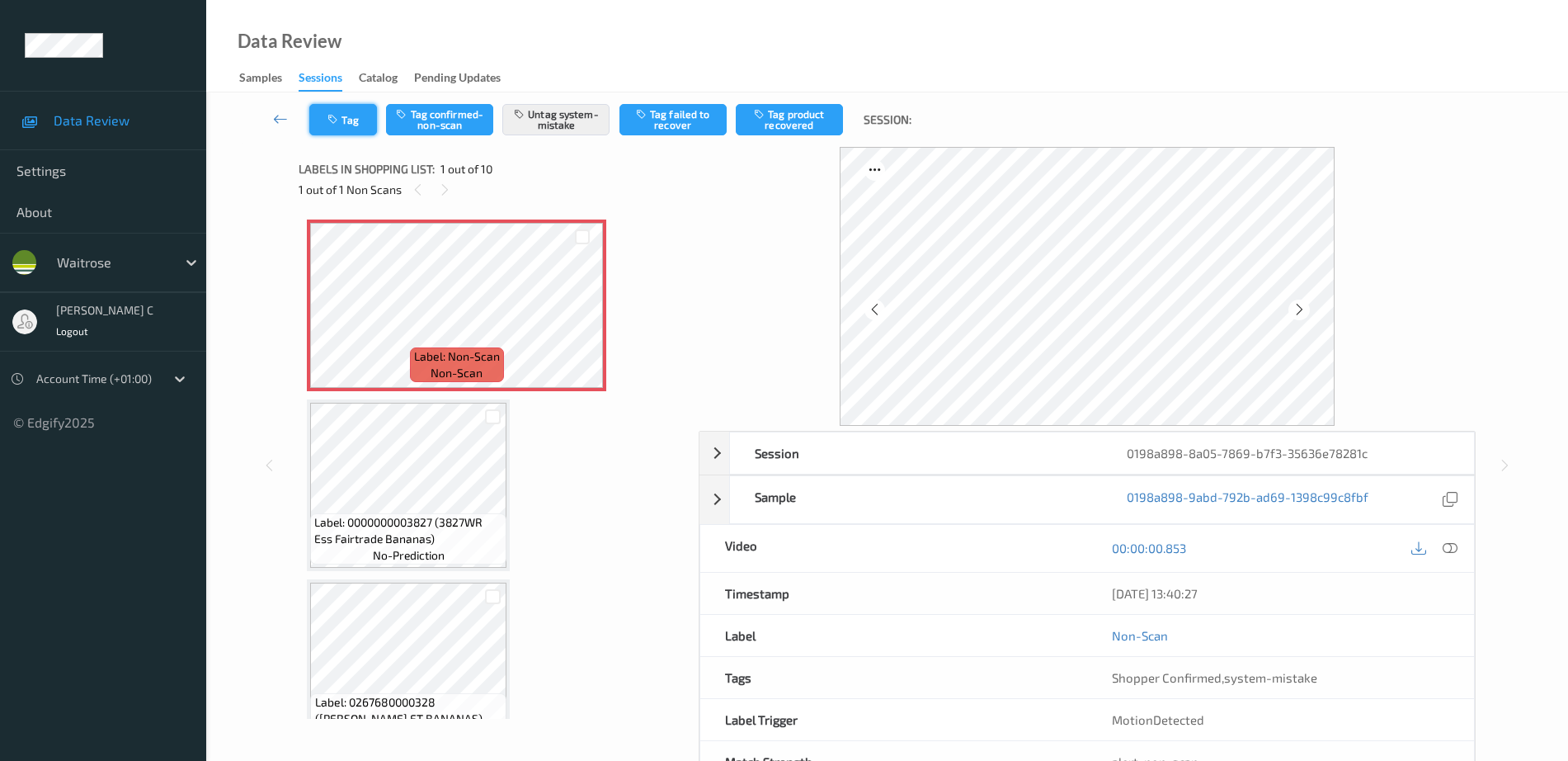
click at [343, 132] on button "Tag" at bounding box center [343, 119] width 67 height 31
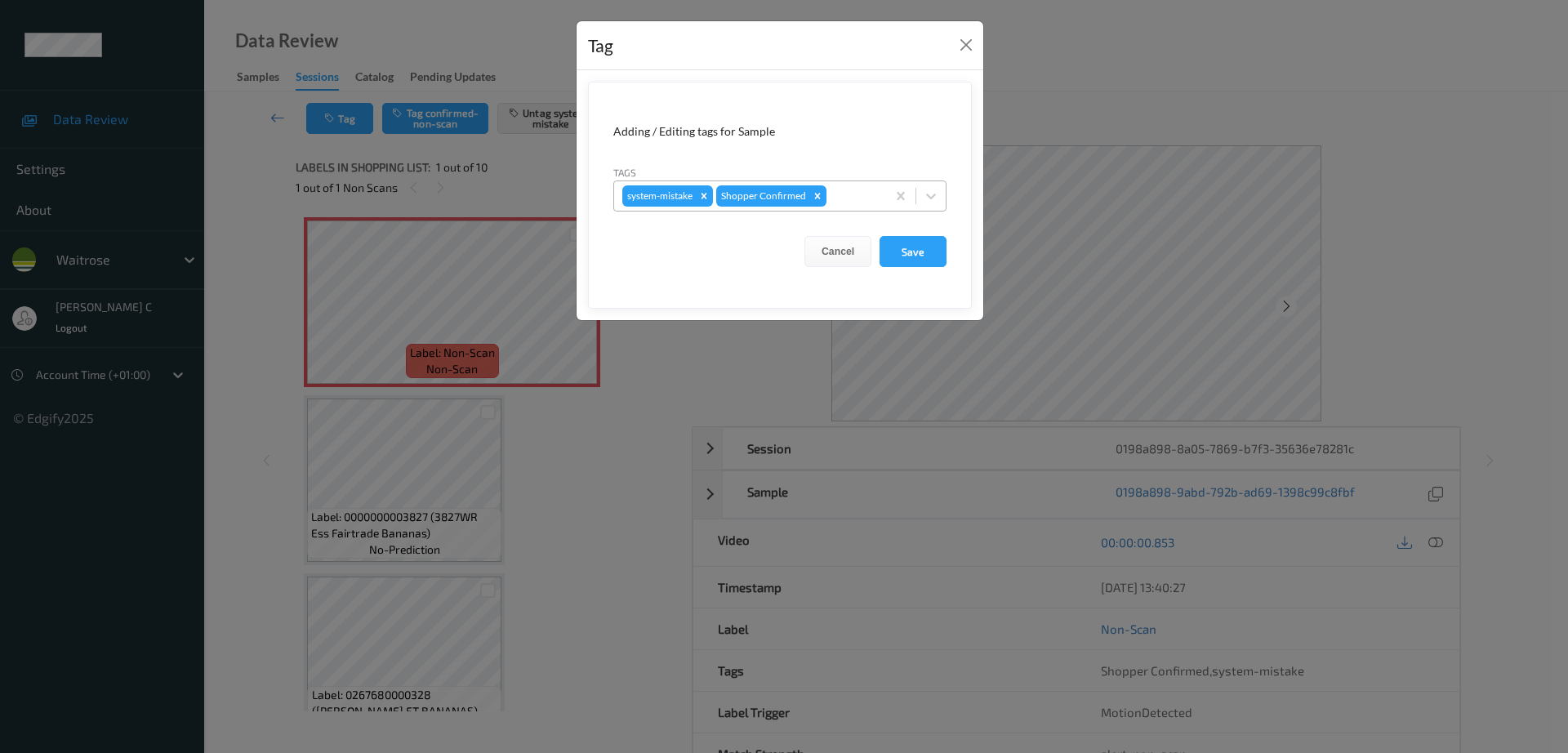
click at [859, 195] on div at bounding box center [854, 196] width 48 height 20
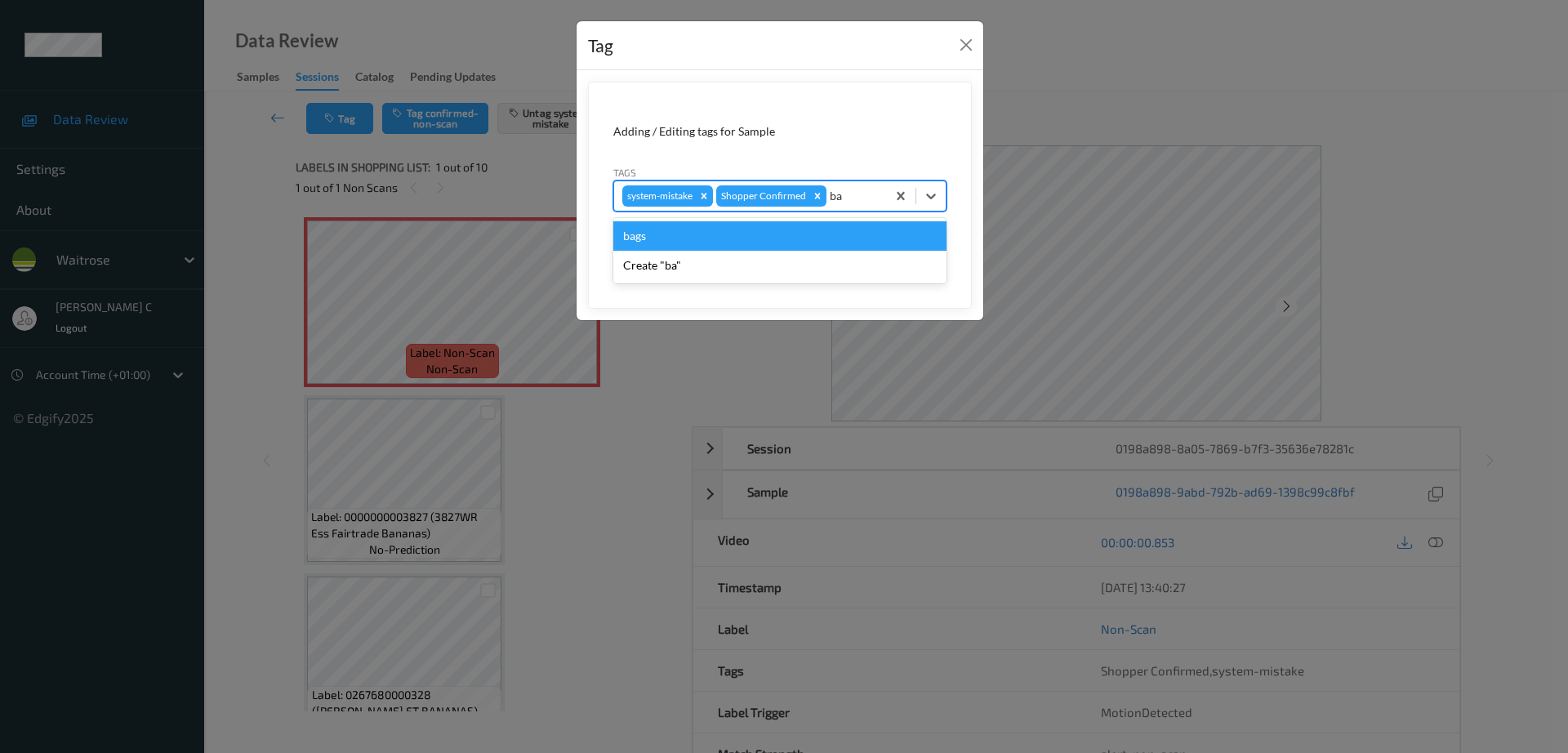
type input "bag"
click at [702, 235] on div "bags" at bounding box center [780, 235] width 333 height 29
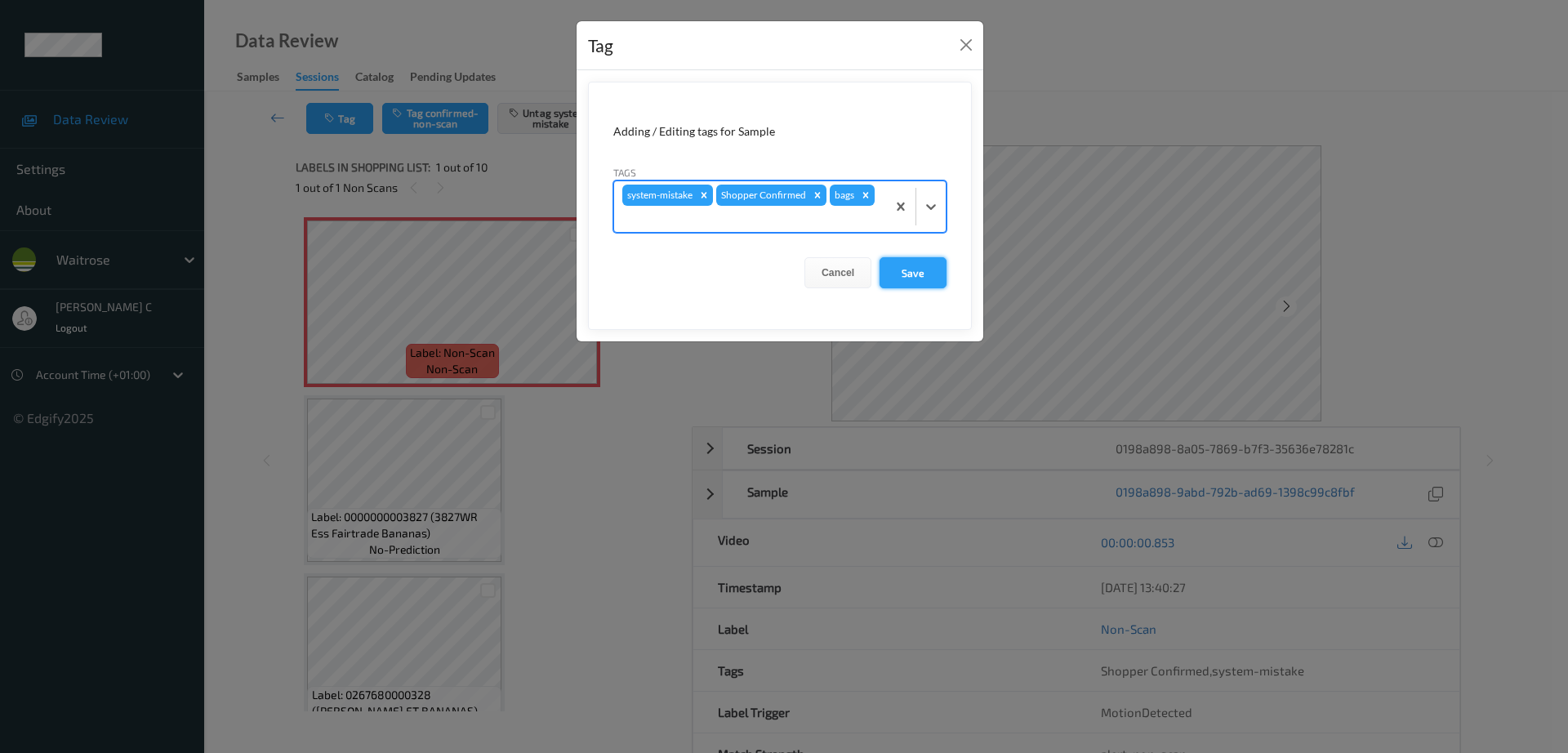
click at [919, 270] on button "Save" at bounding box center [913, 272] width 67 height 31
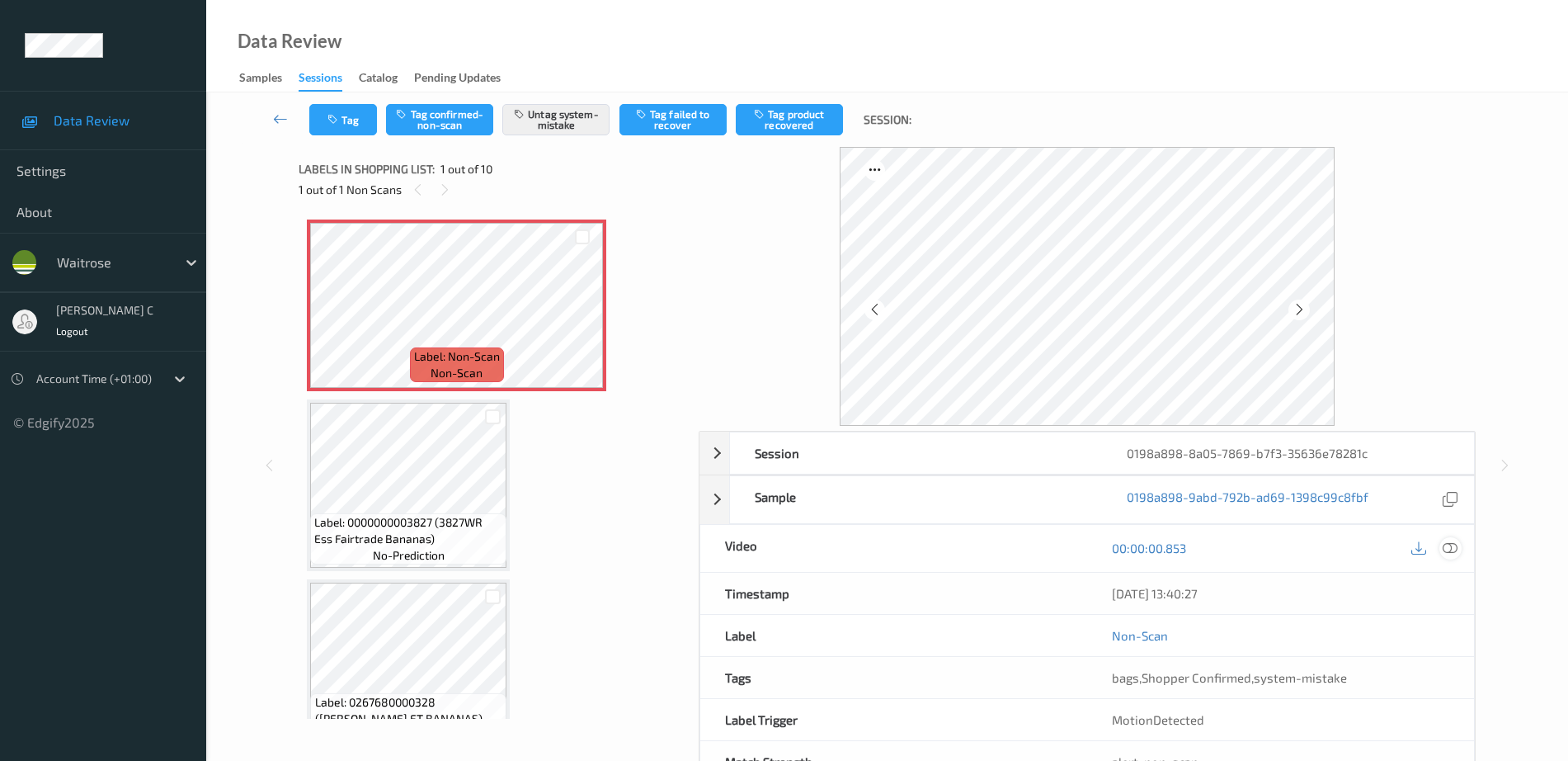
click at [1441, 544] on div at bounding box center [1450, 548] width 22 height 22
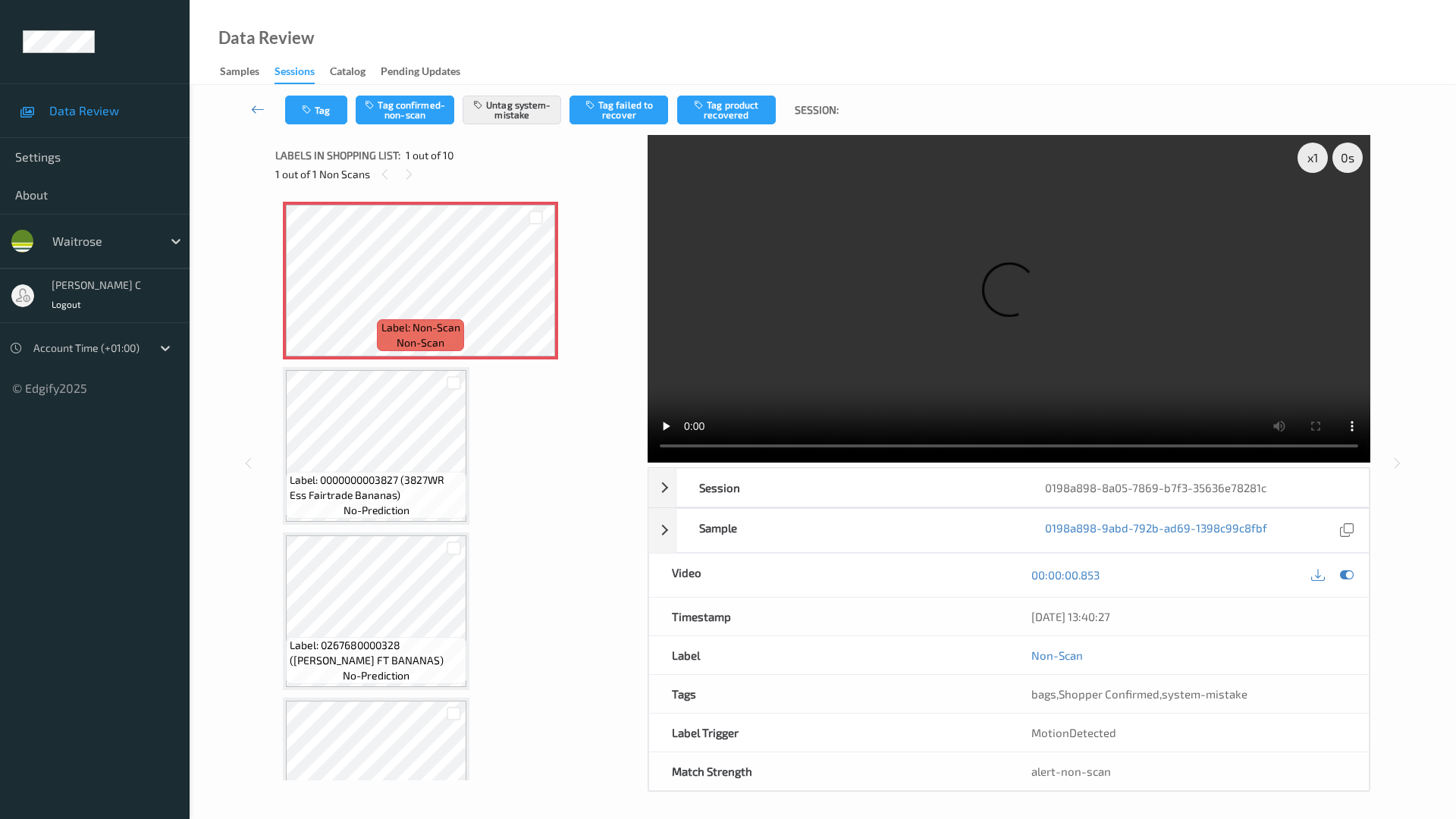
click at [1300, 461] on video at bounding box center [1009, 299] width 723 height 328
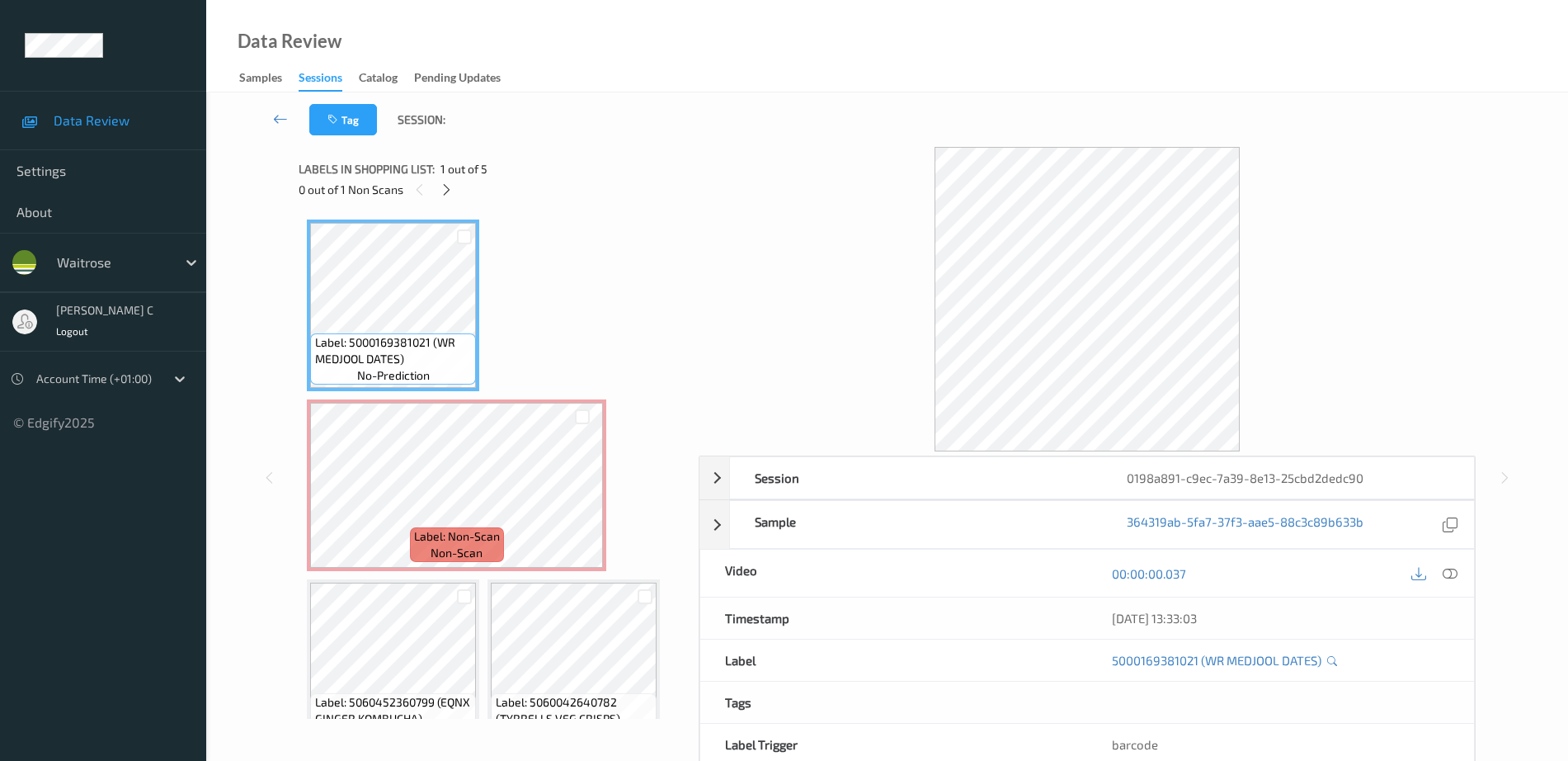
click at [437, 198] on div "0 out of 1 Non Scans" at bounding box center [493, 189] width 388 height 21
click at [451, 193] on icon at bounding box center [446, 190] width 14 height 15
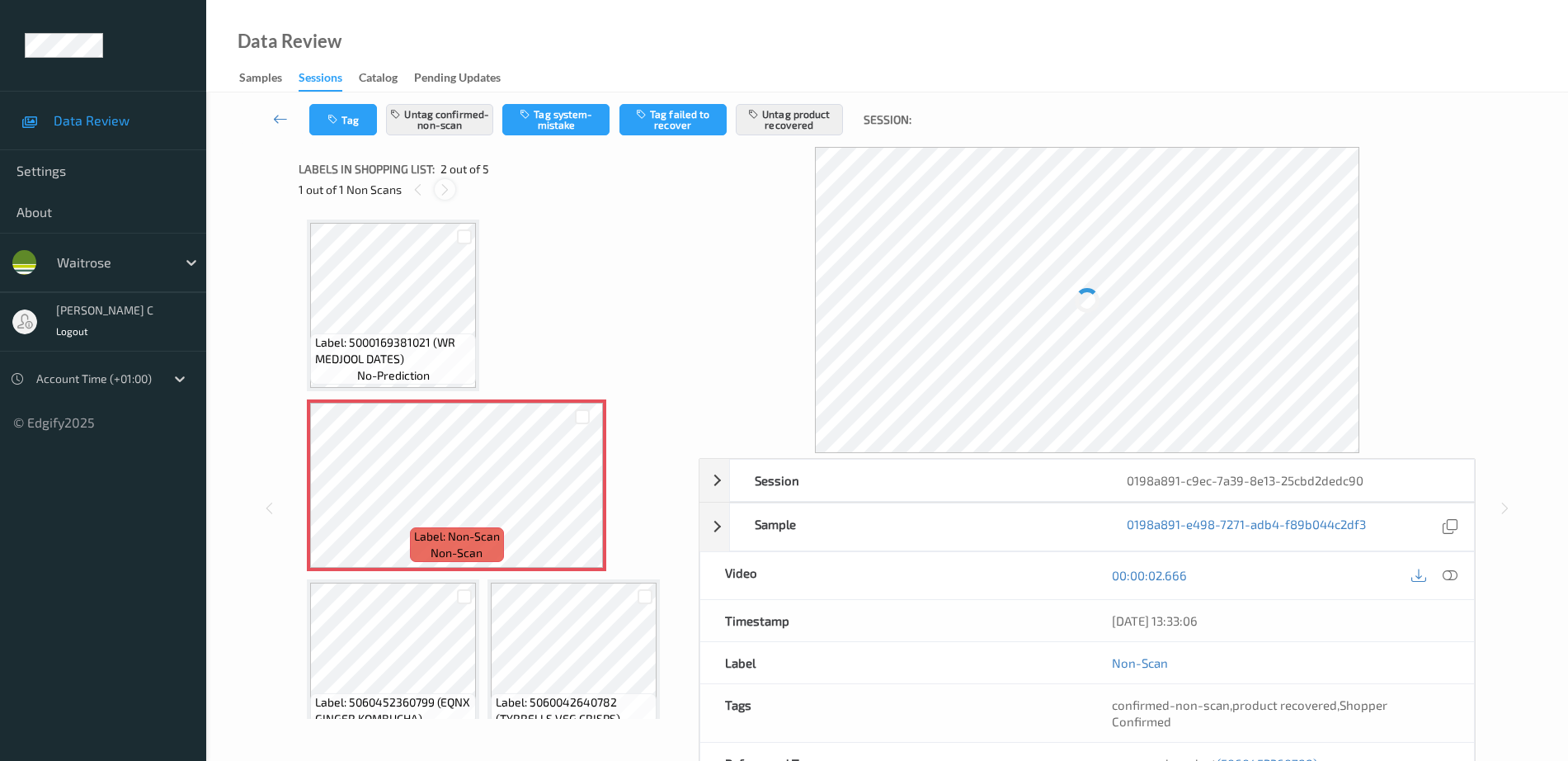
scroll to position [8, 0]
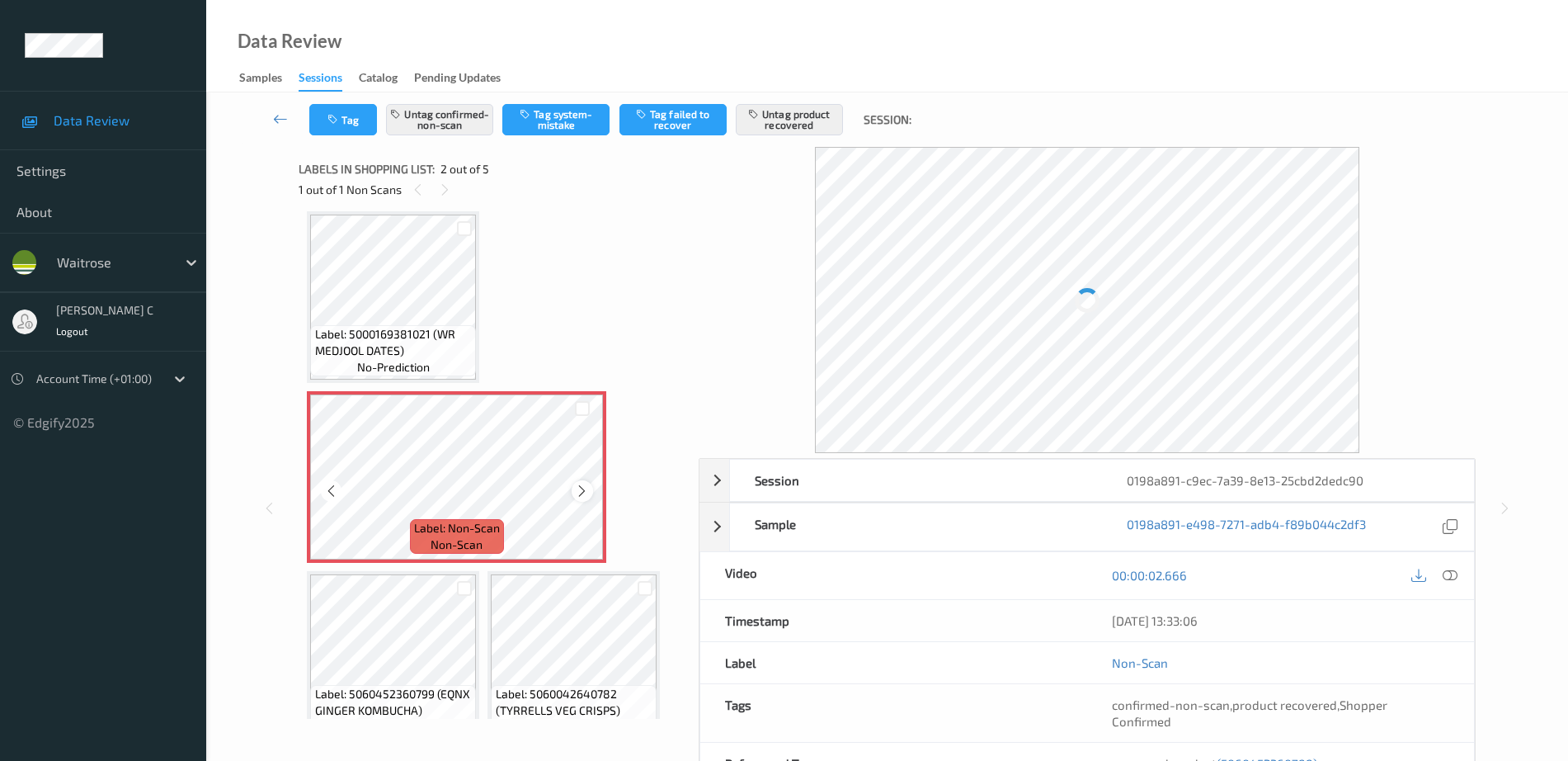
click at [583, 489] on icon at bounding box center [582, 491] width 14 height 15
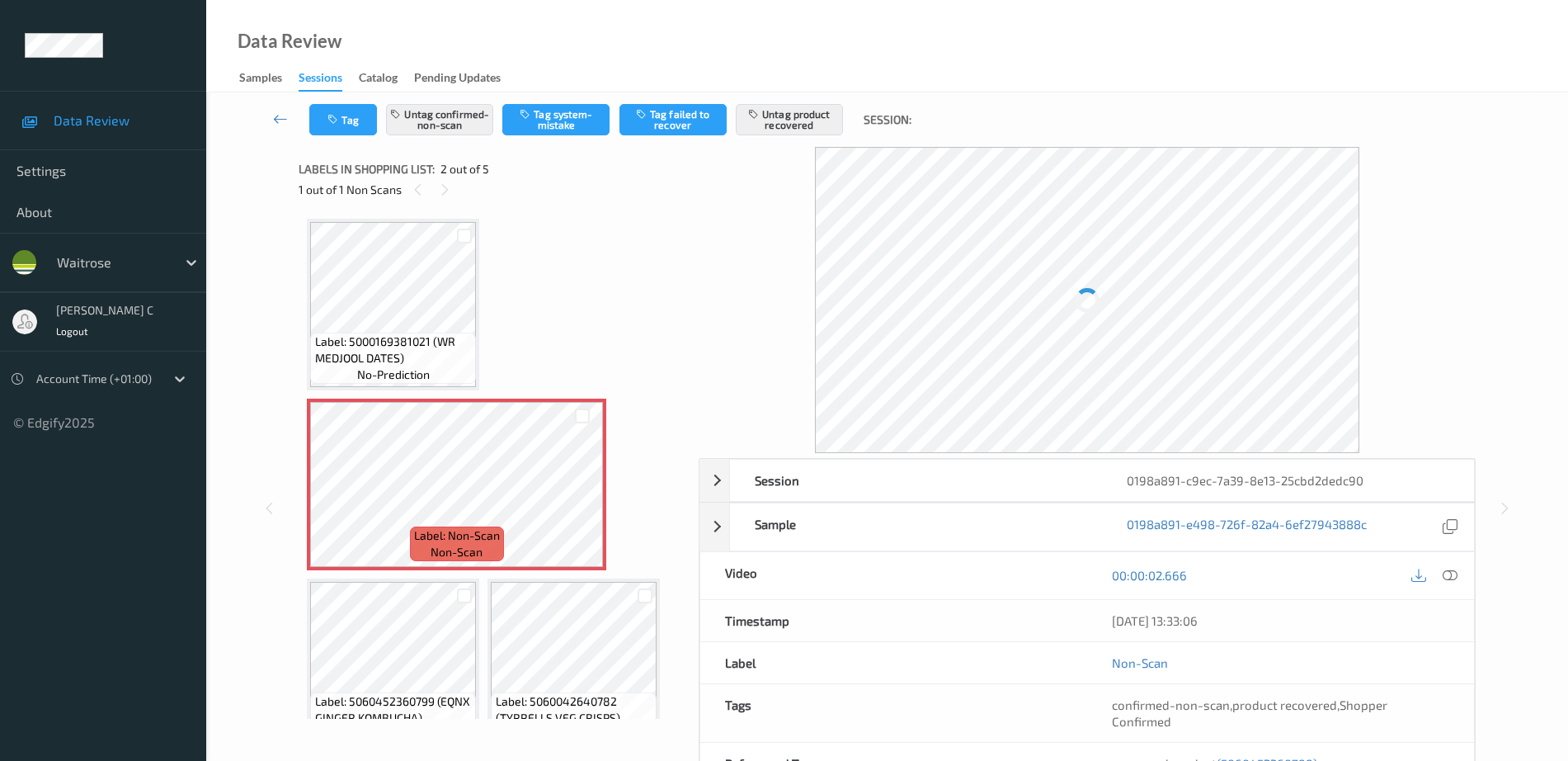
scroll to position [0, 0]
click at [399, 350] on span "Label: 5000169381021 (WR MEDJOOL DATES)" at bounding box center [393, 350] width 157 height 33
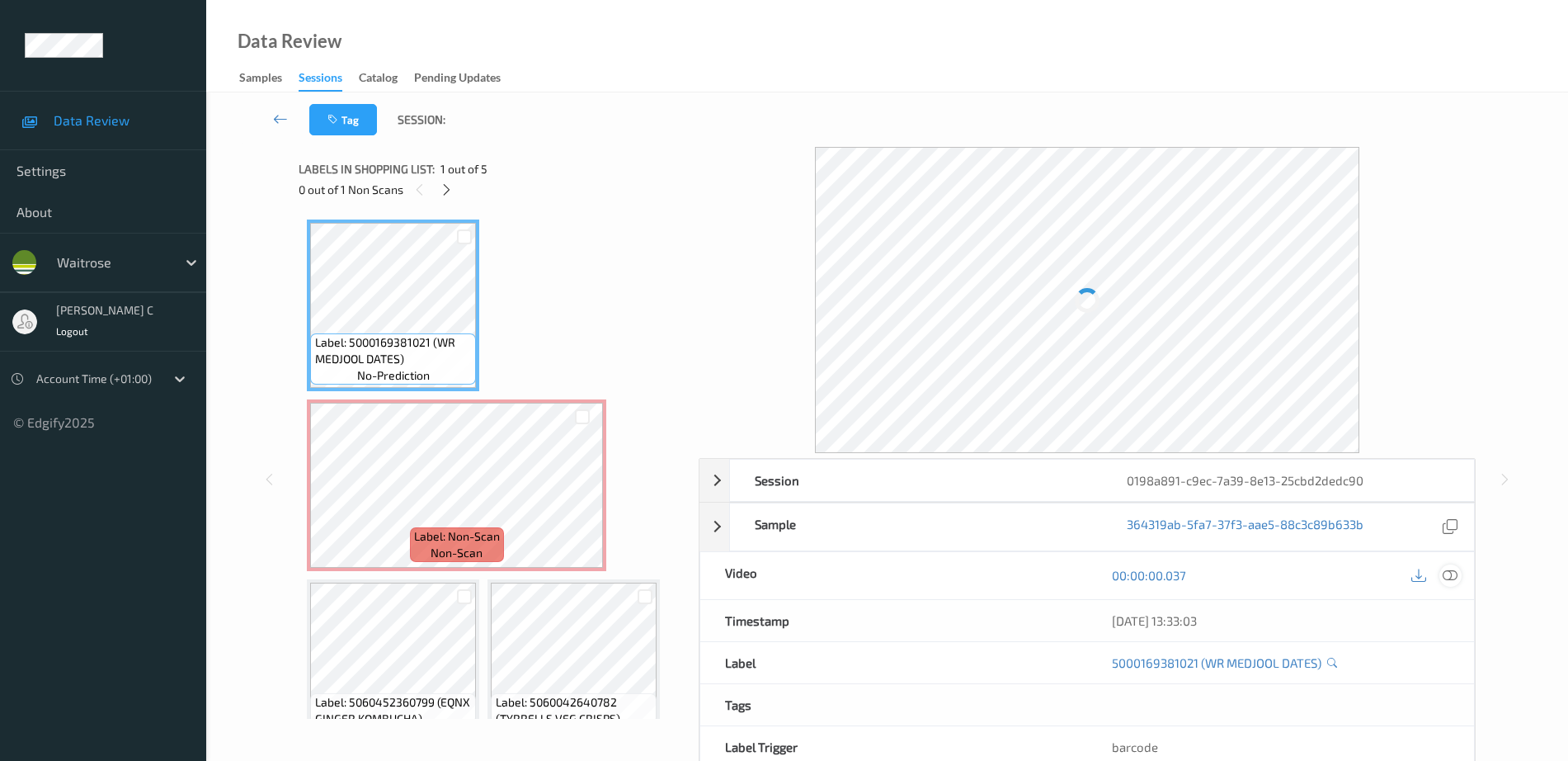
click at [1452, 574] on icon at bounding box center [1450, 575] width 15 height 15
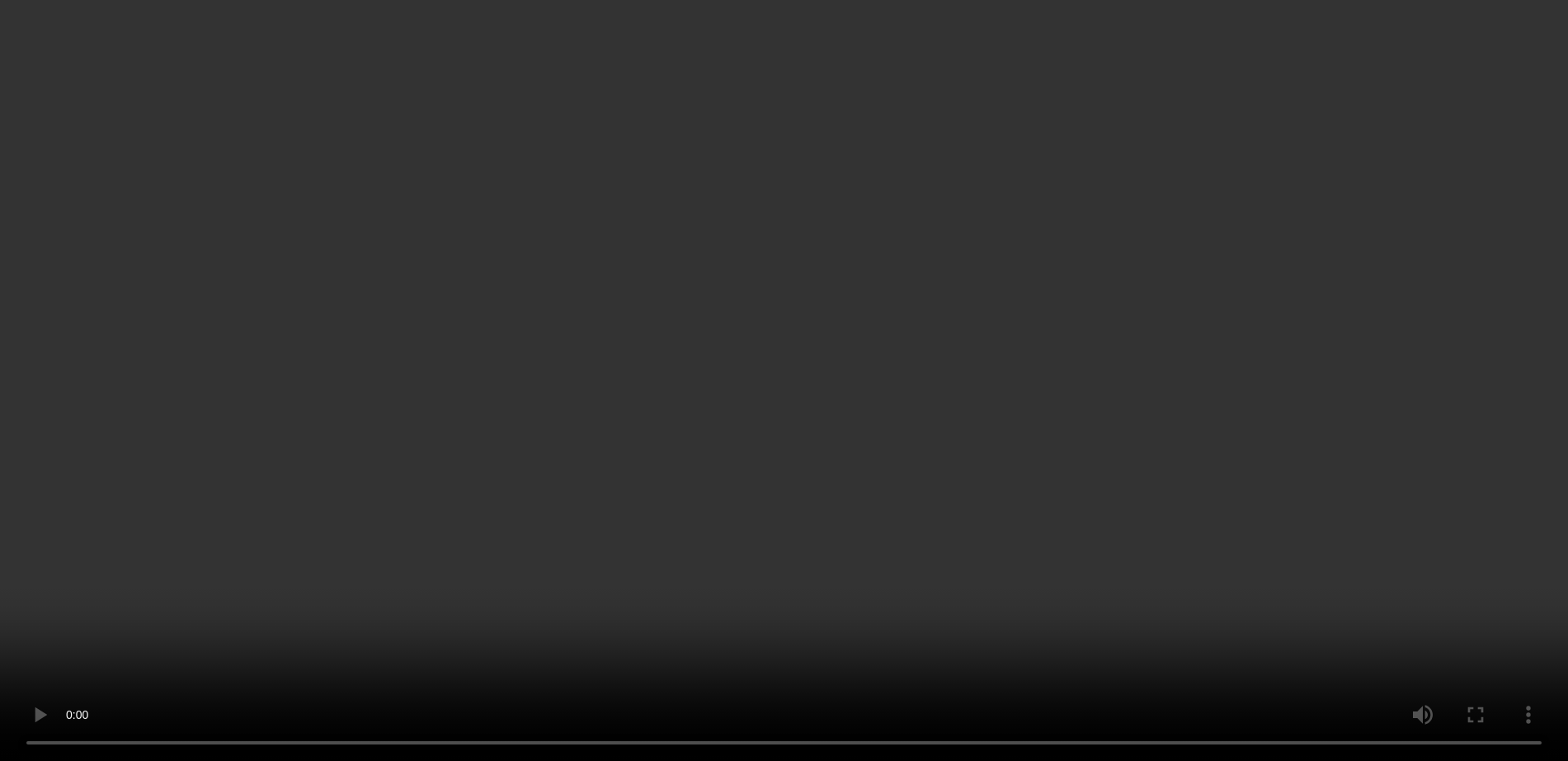
scroll to position [103, 0]
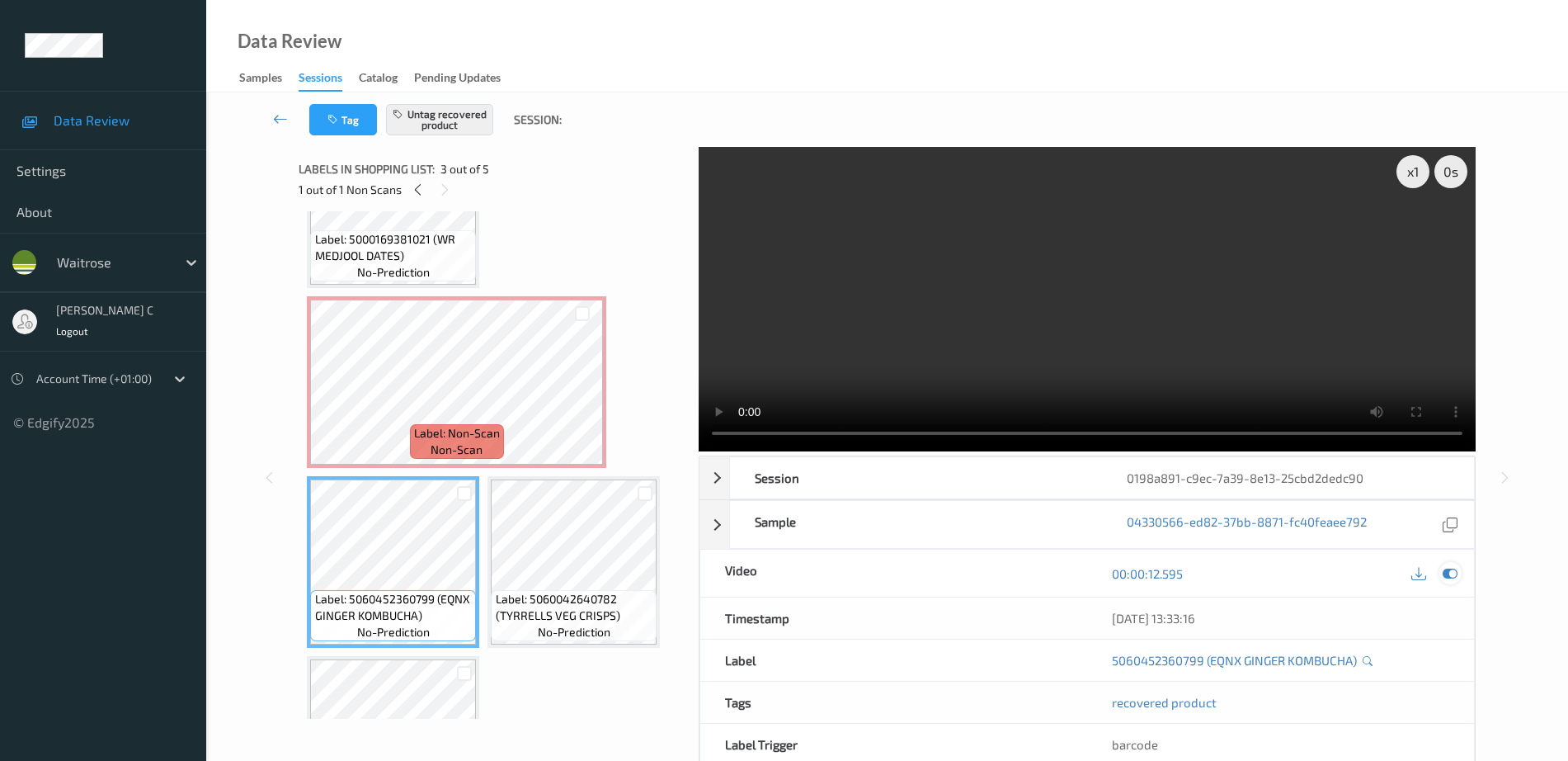
click at [1456, 579] on icon at bounding box center [1450, 573] width 15 height 15
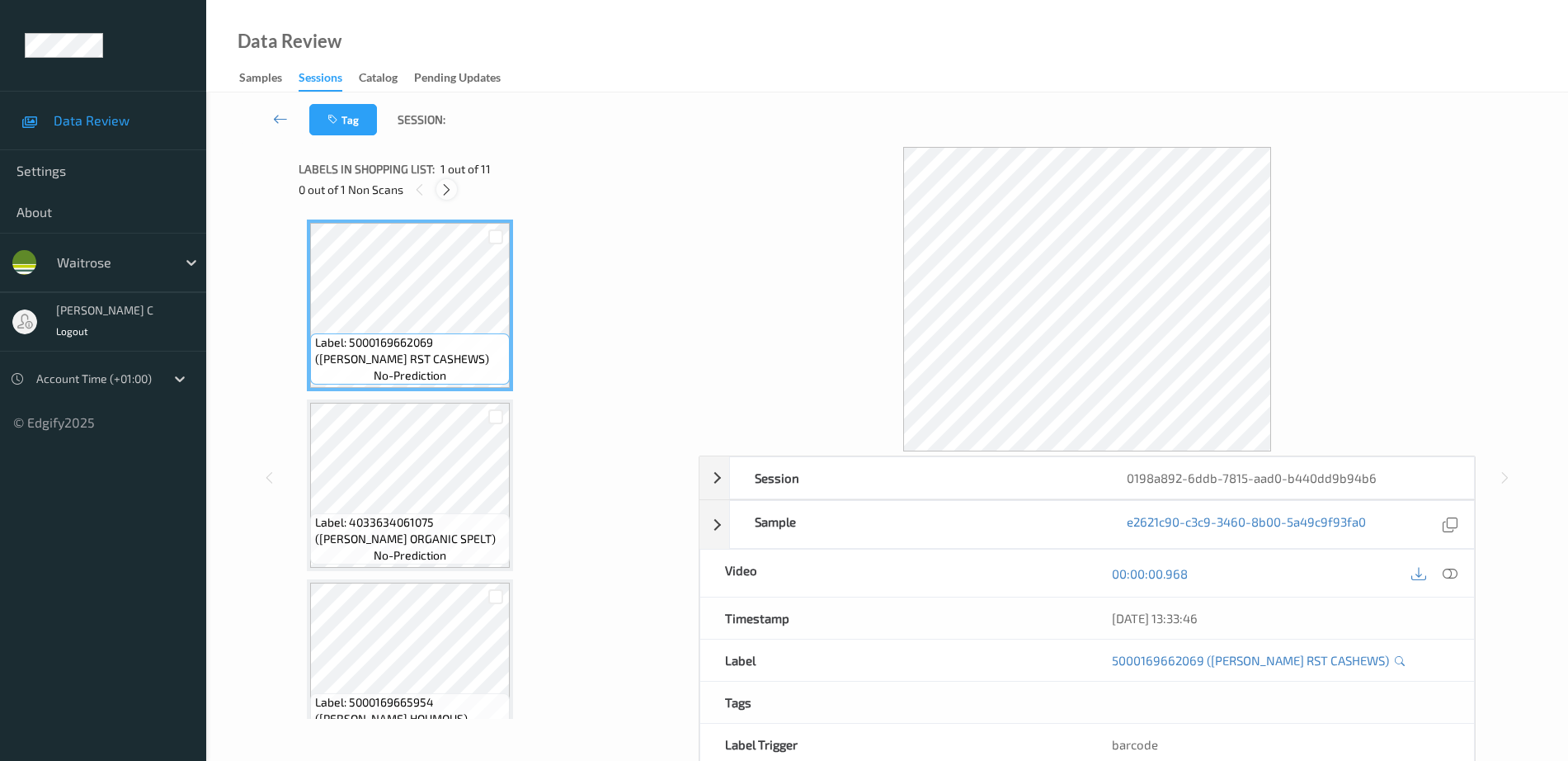
click at [450, 198] on div at bounding box center [446, 189] width 21 height 21
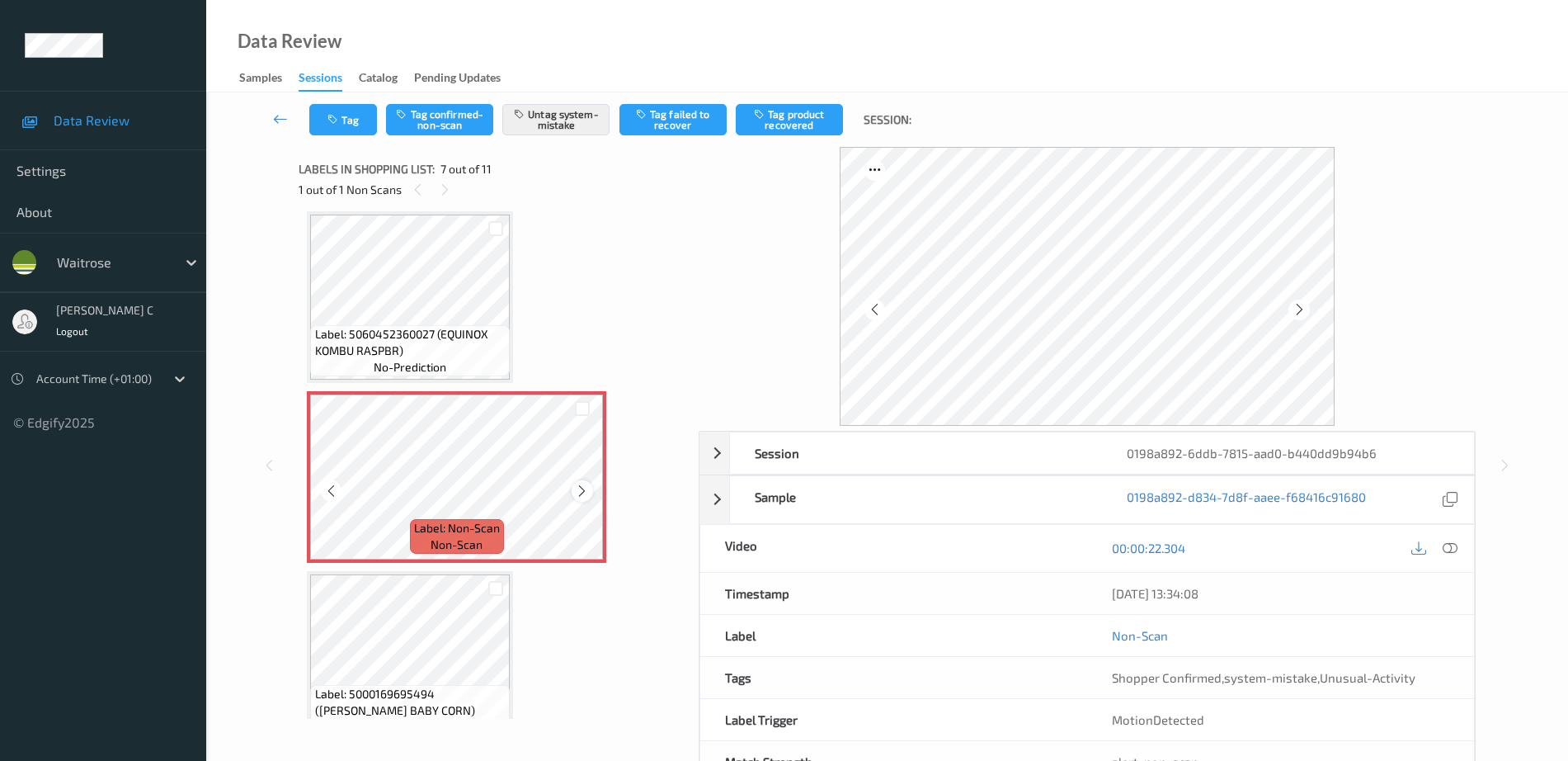
click at [581, 498] on icon at bounding box center [582, 491] width 14 height 15
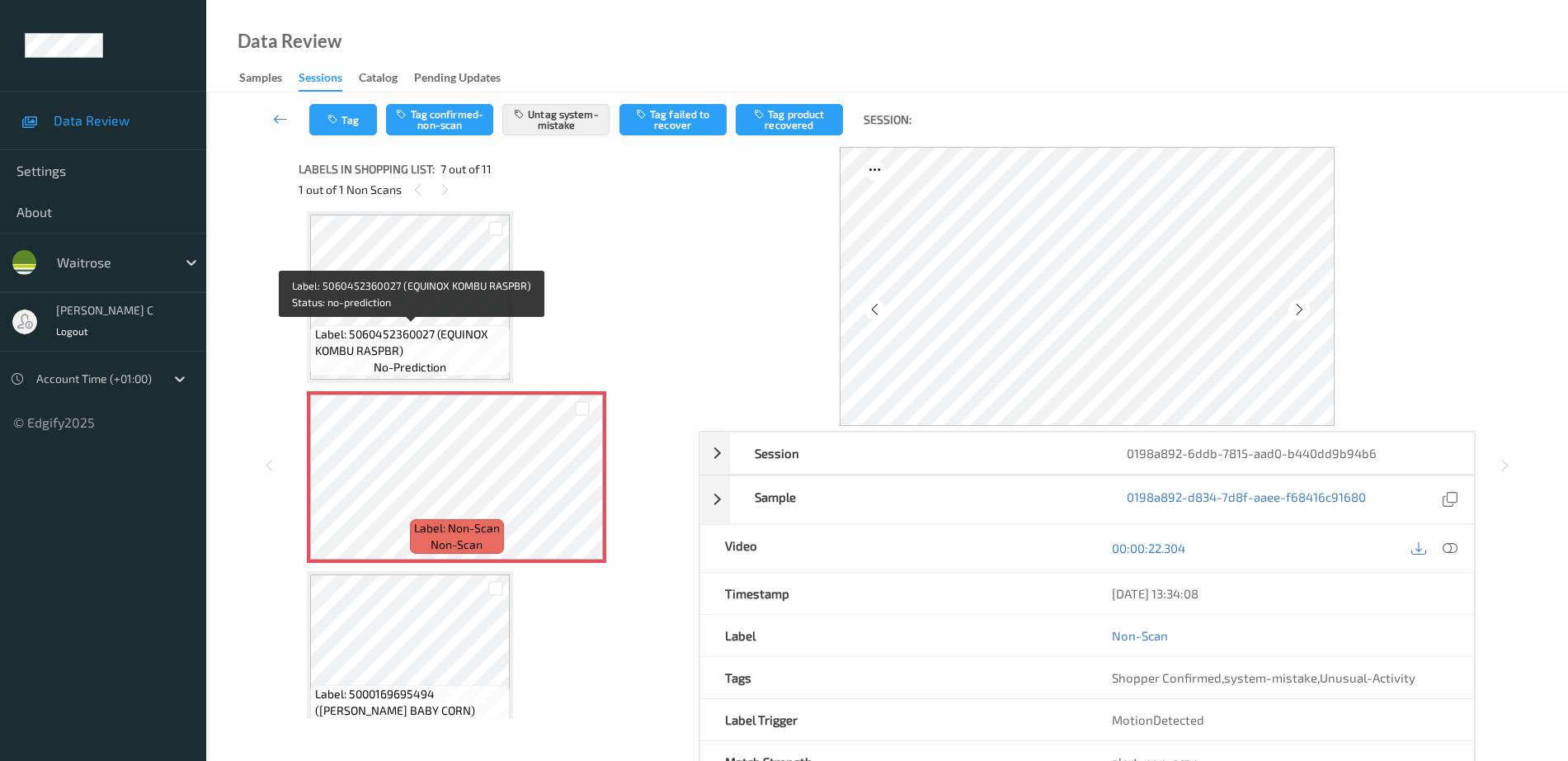
click at [407, 335] on span "Label: 5060452360027 (EQUINOX KOMBU RASPBR)" at bounding box center [411, 342] width 192 height 33
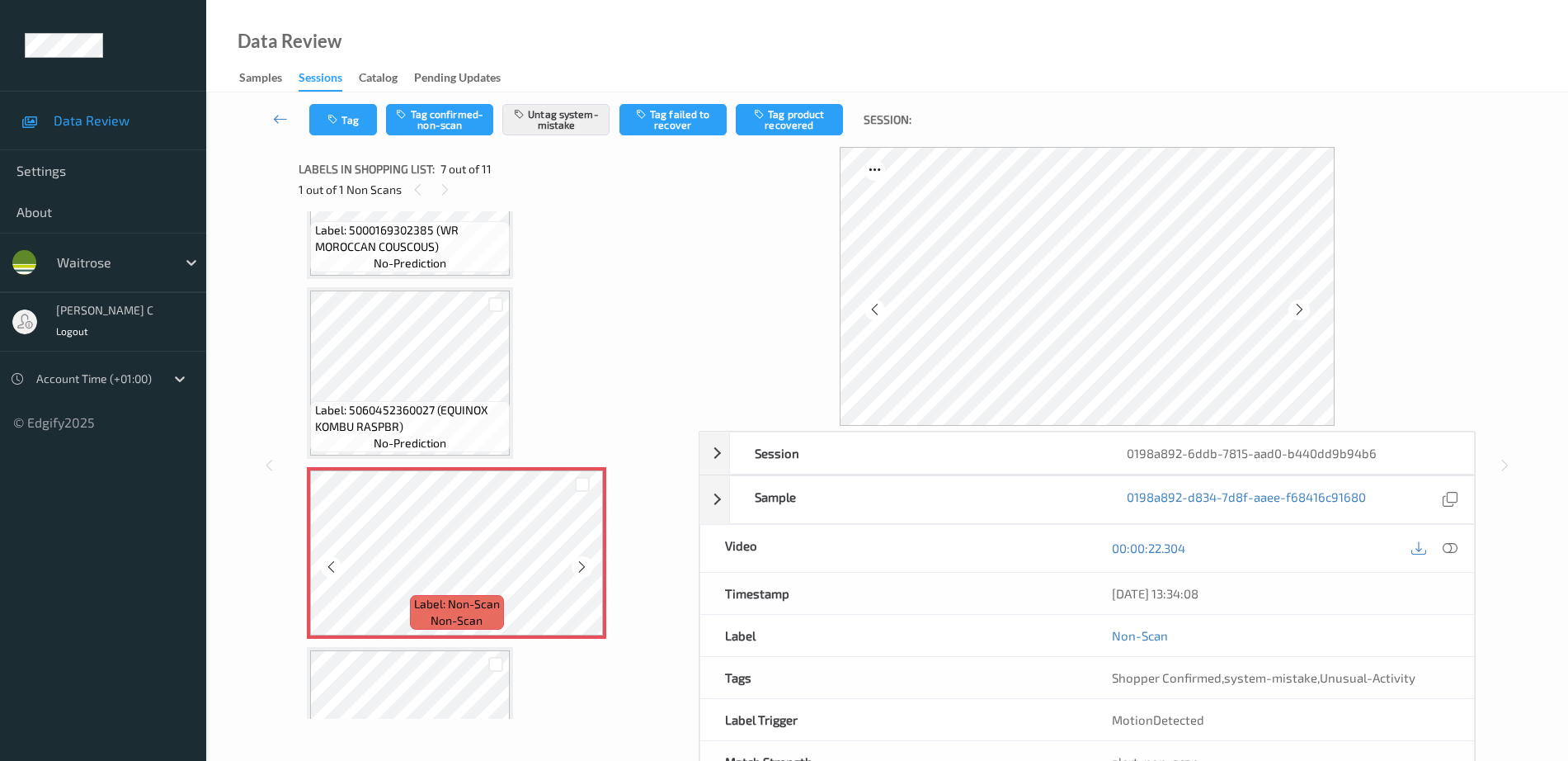
scroll to position [805, 0]
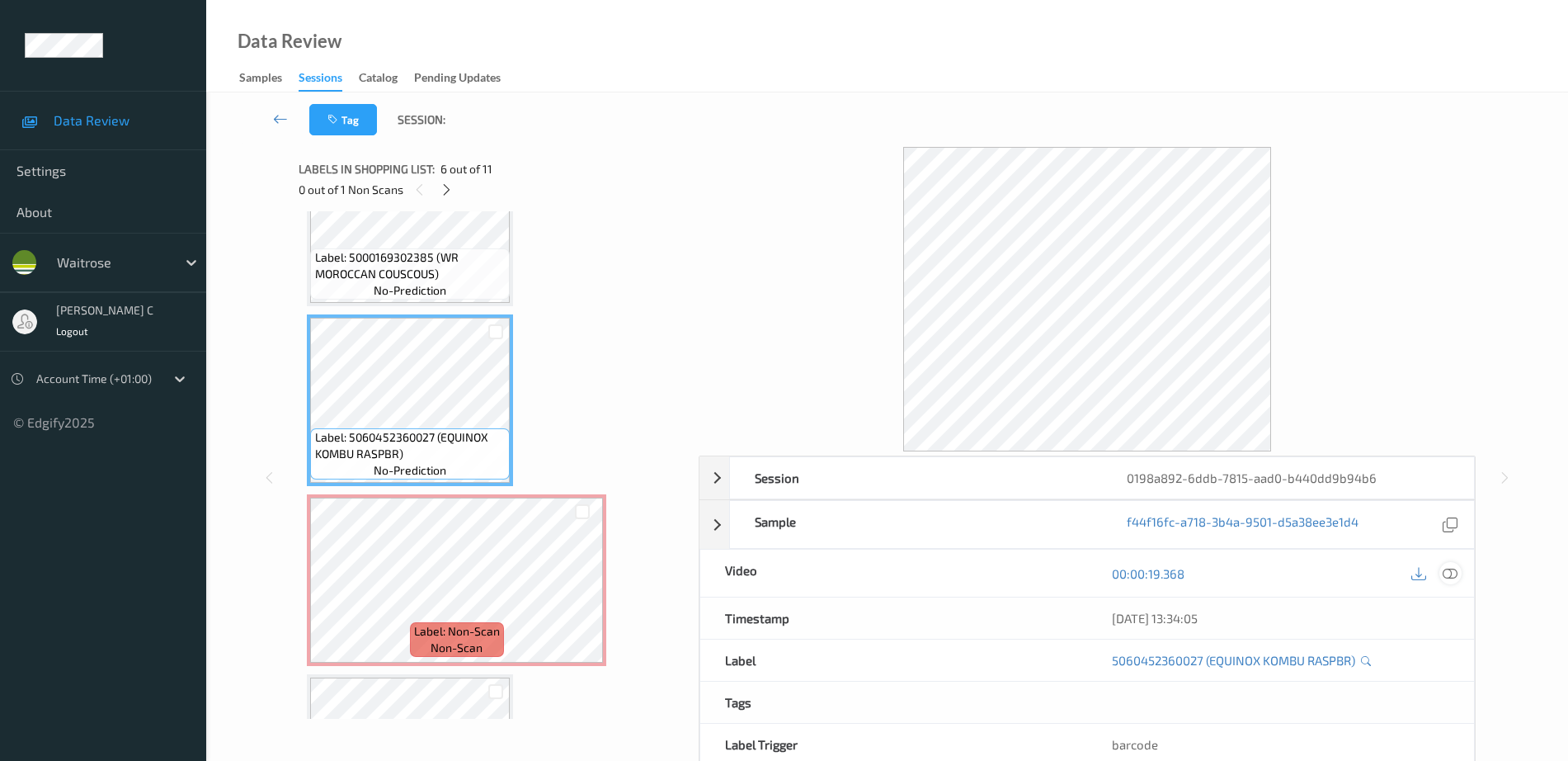
click at [1451, 570] on icon at bounding box center [1450, 573] width 15 height 15
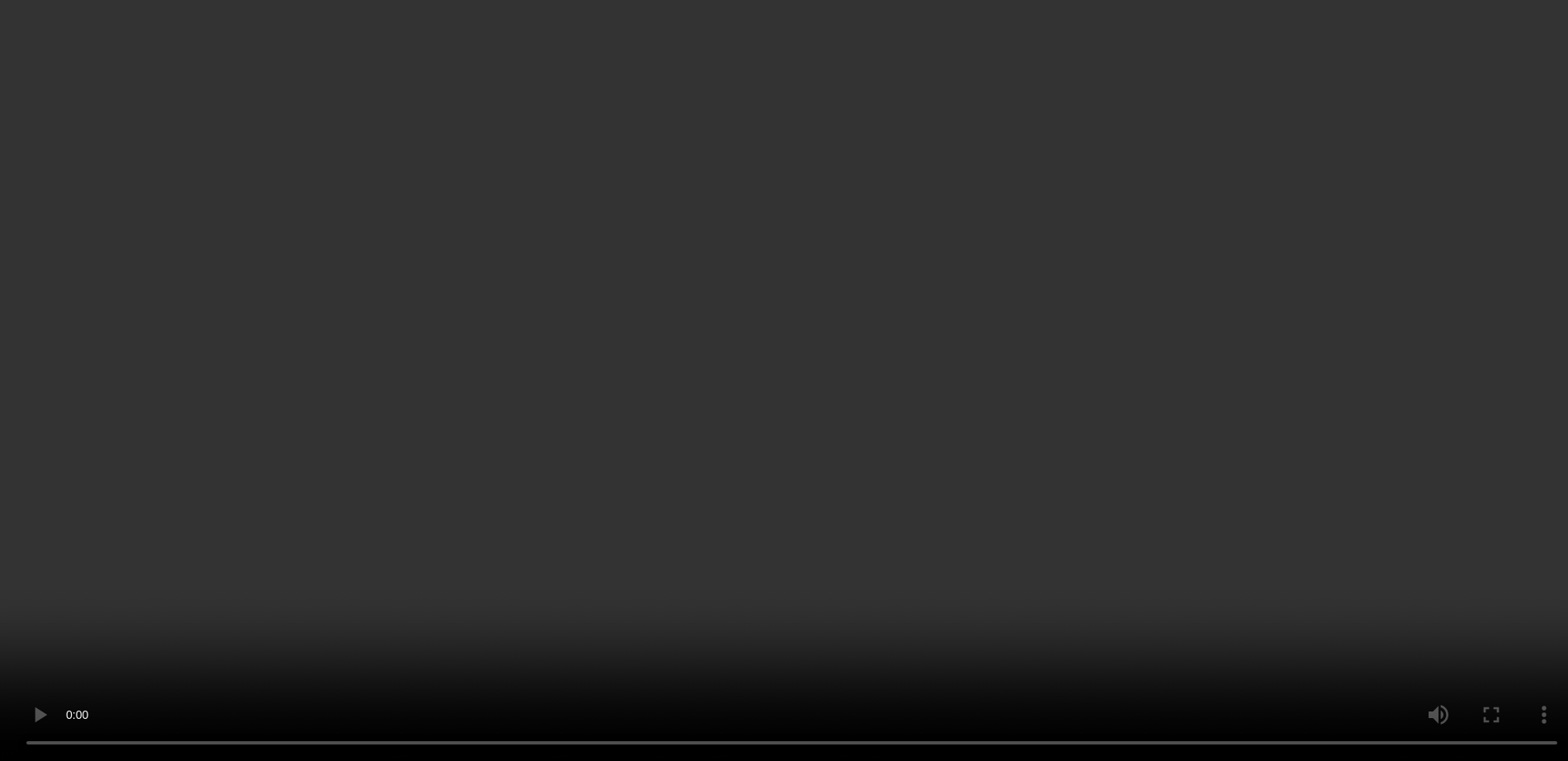
scroll to position [1011, 0]
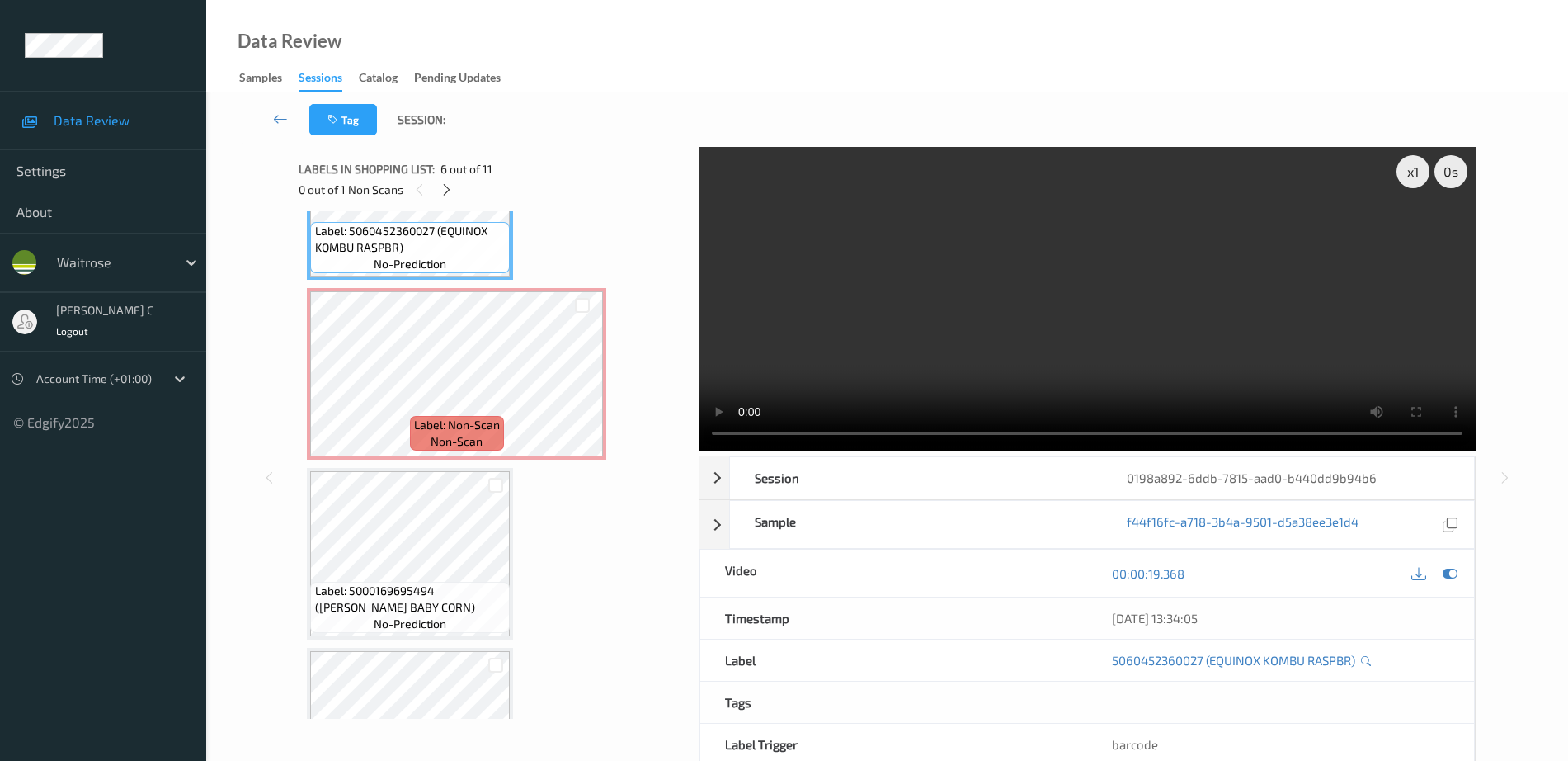
click at [488, 489] on div at bounding box center [496, 484] width 29 height 27
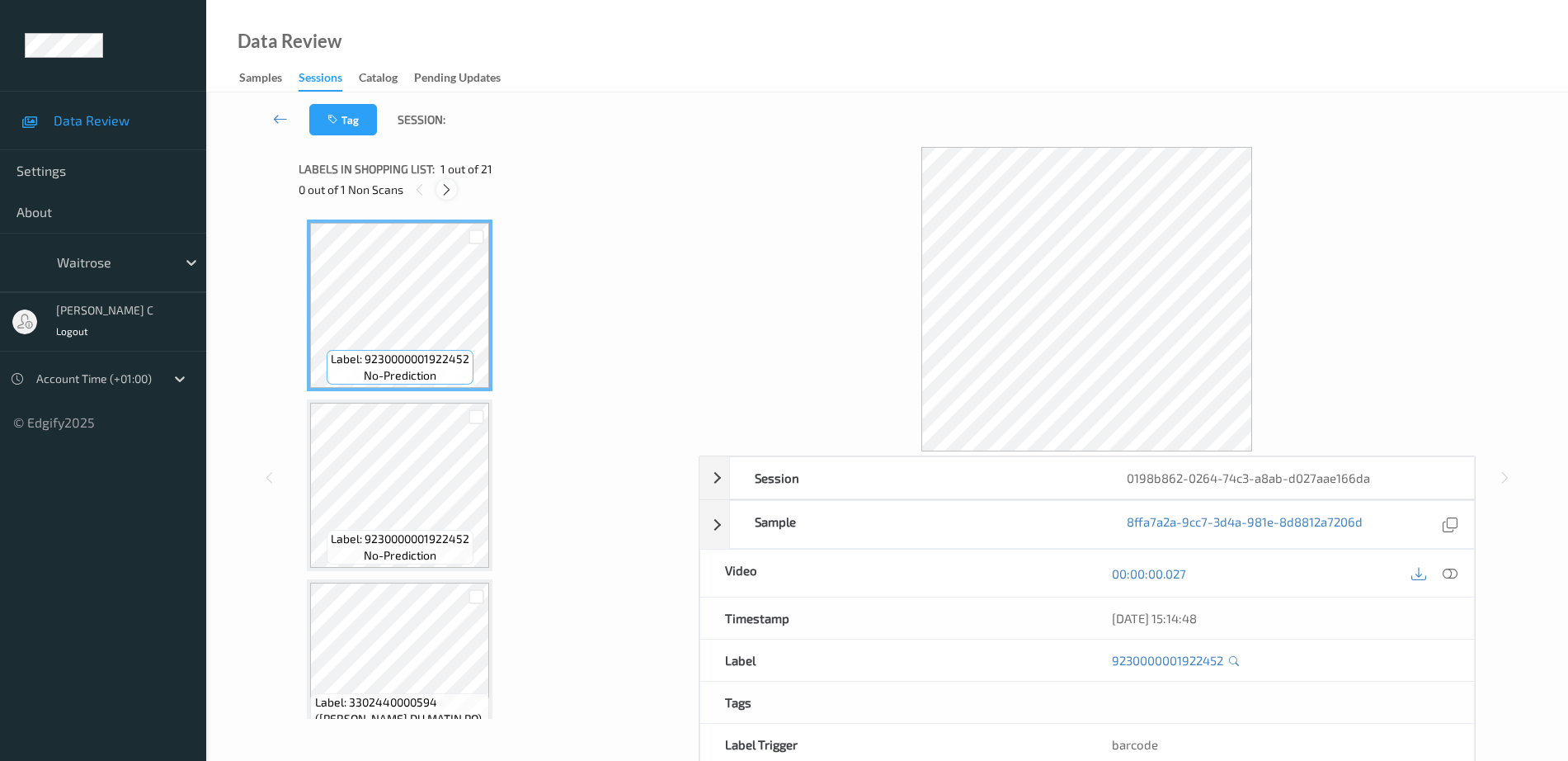
click at [452, 193] on icon at bounding box center [446, 190] width 14 height 15
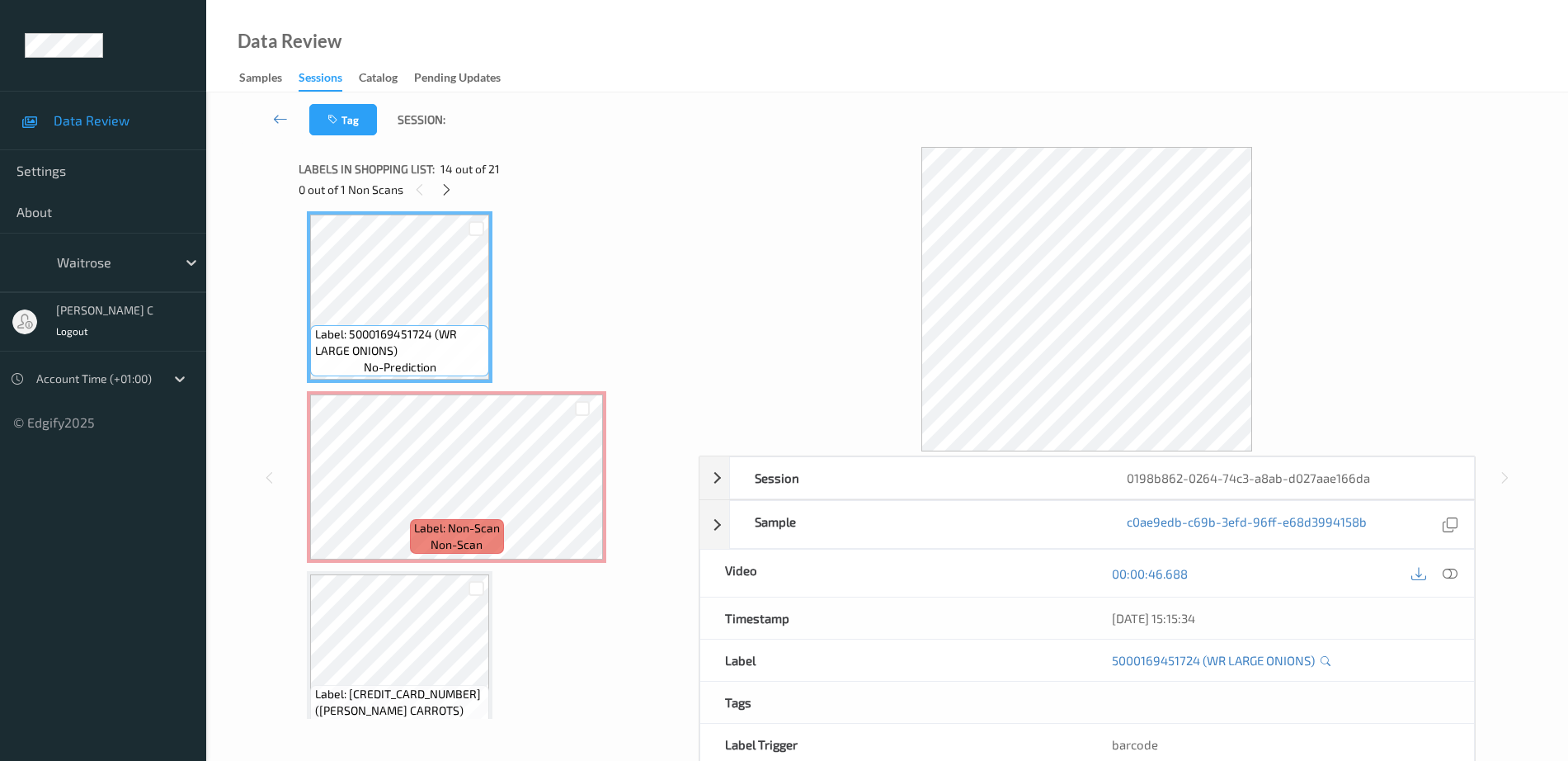
scroll to position [2140, 0]
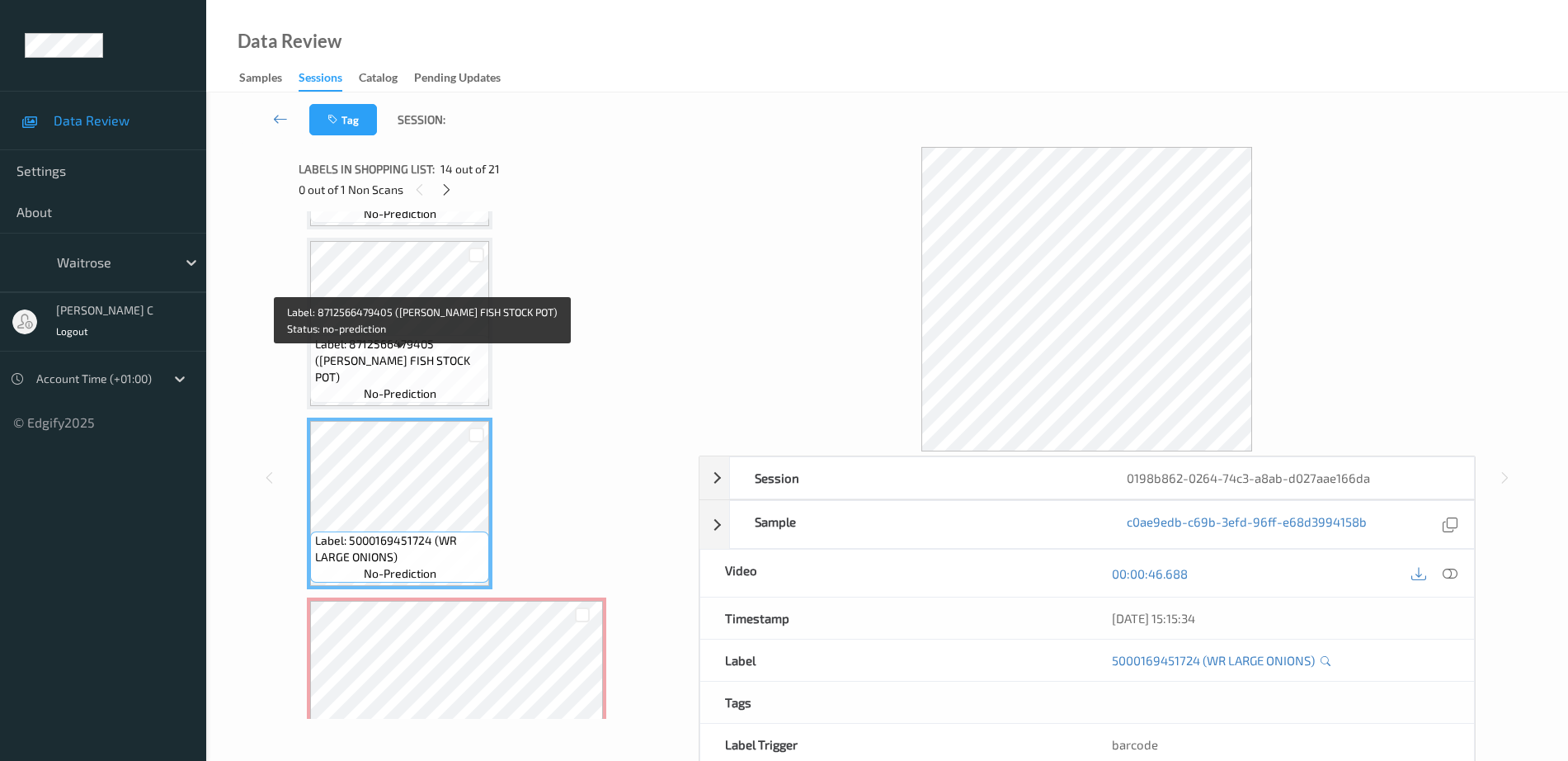
click at [398, 353] on span "Label: 8712566479405 (KNORR FISH STOCK POT)" at bounding box center [400, 360] width 171 height 50
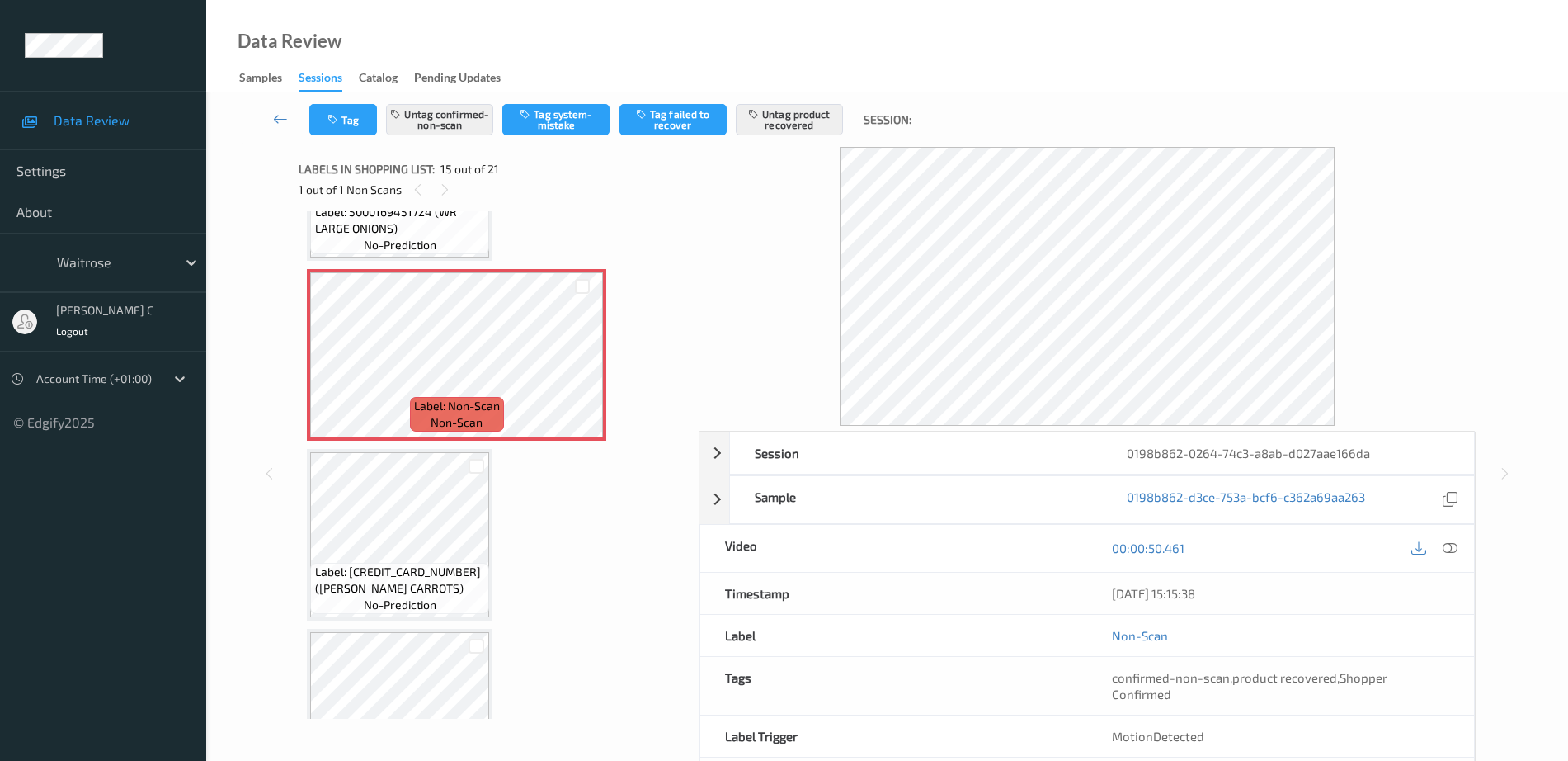
scroll to position [2553, 0]
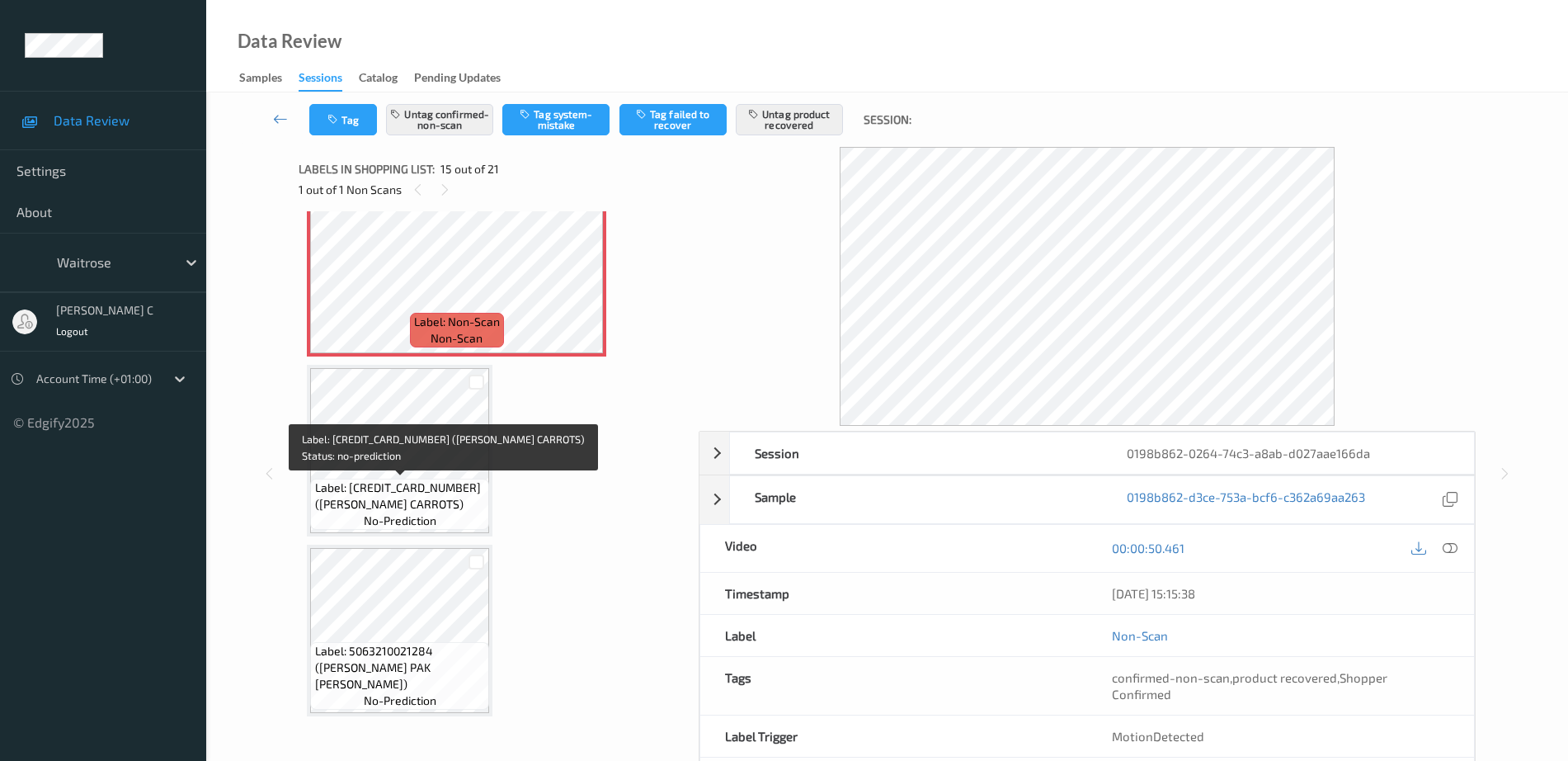
click at [343, 508] on span "Label: [CREDIT_CARD_NUMBER] ([PERSON_NAME] CARROTS)" at bounding box center [400, 495] width 171 height 33
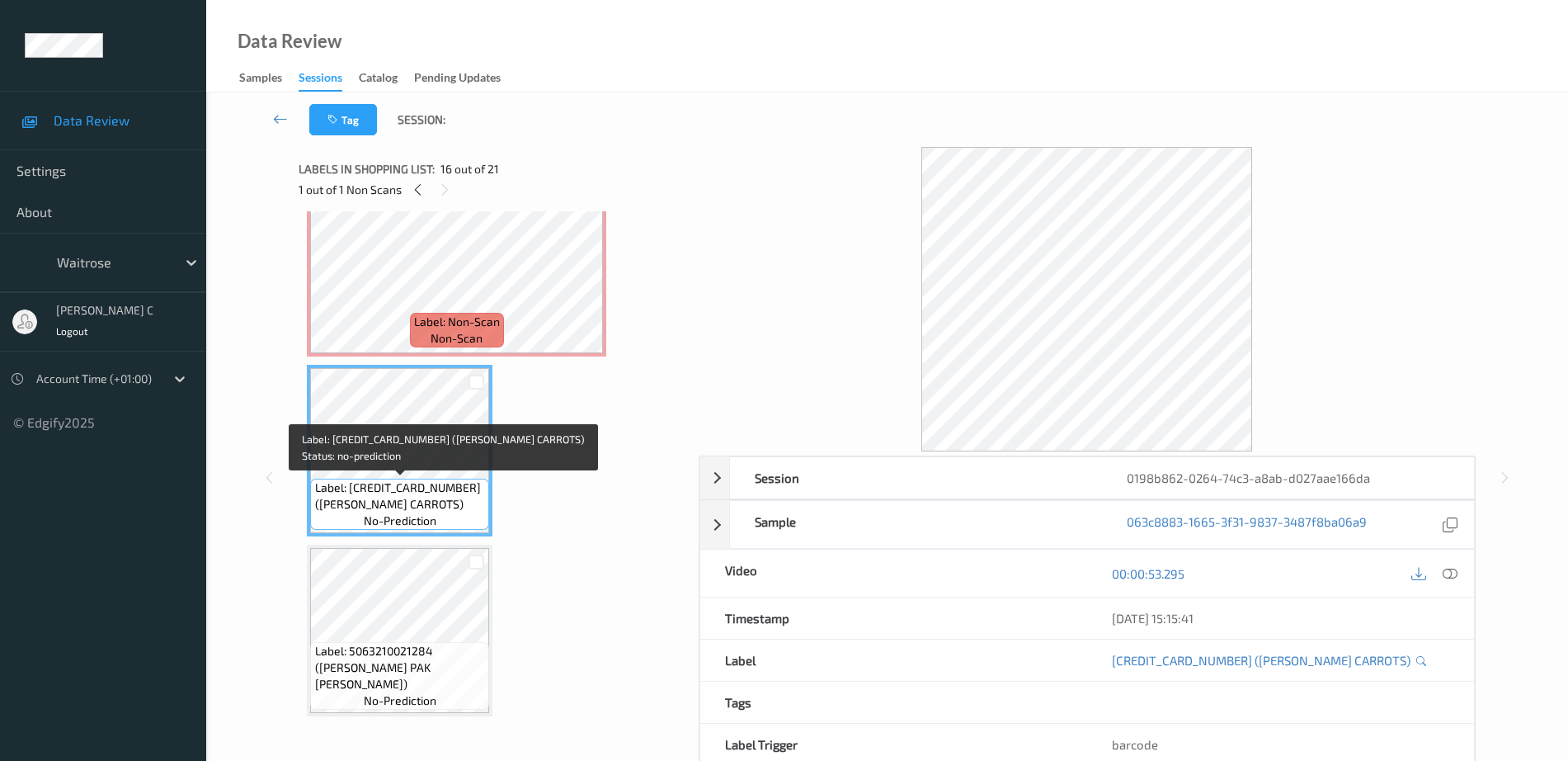
scroll to position [2347, 0]
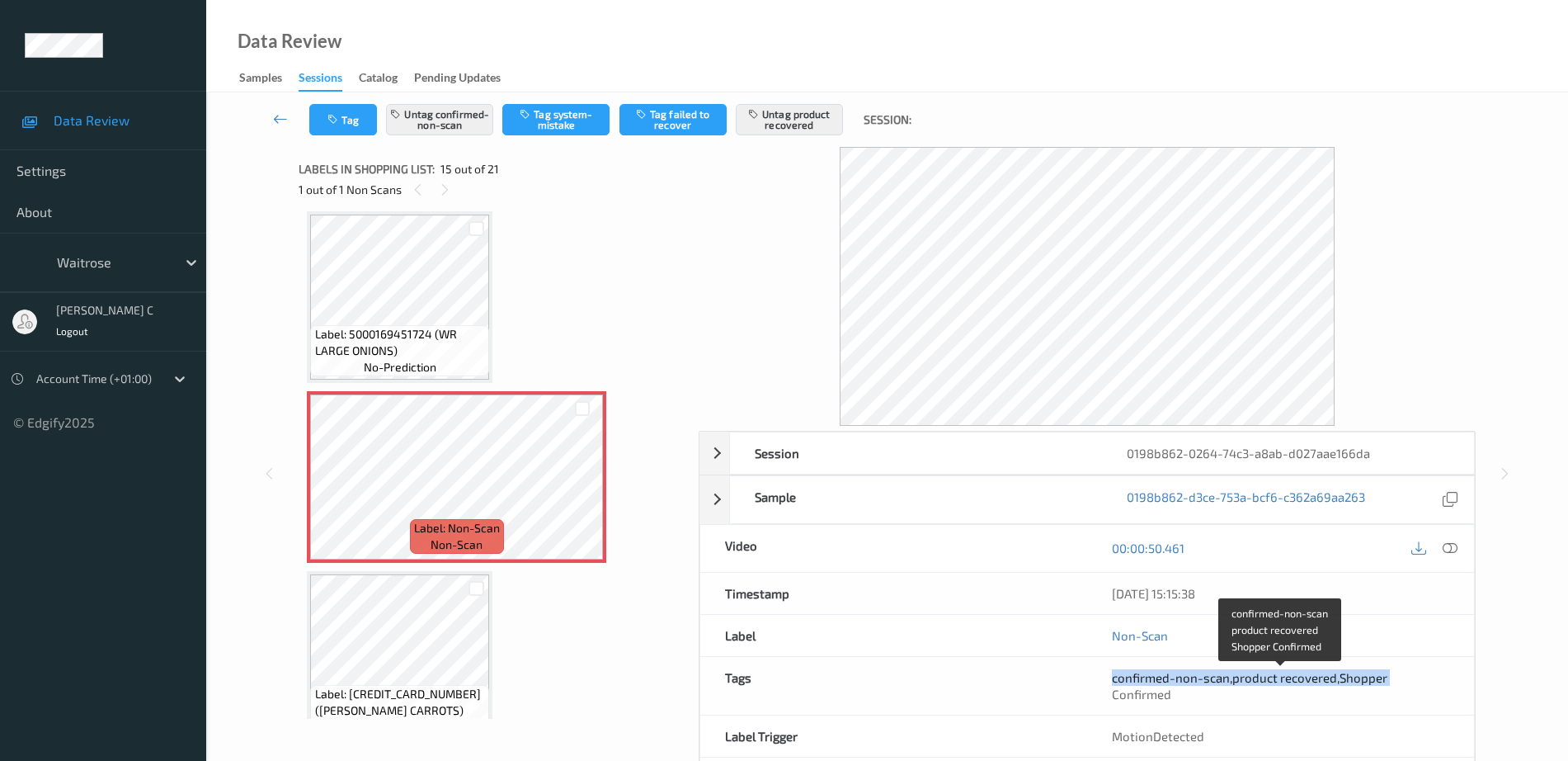
drag, startPoint x: 1108, startPoint y: 677, endPoint x: 1388, endPoint y: 669, distance: 280.1
click at [1388, 669] on div "confirmed-non-scan , product recovered , Shopper Confirmed" at bounding box center [1280, 685] width 387 height 58
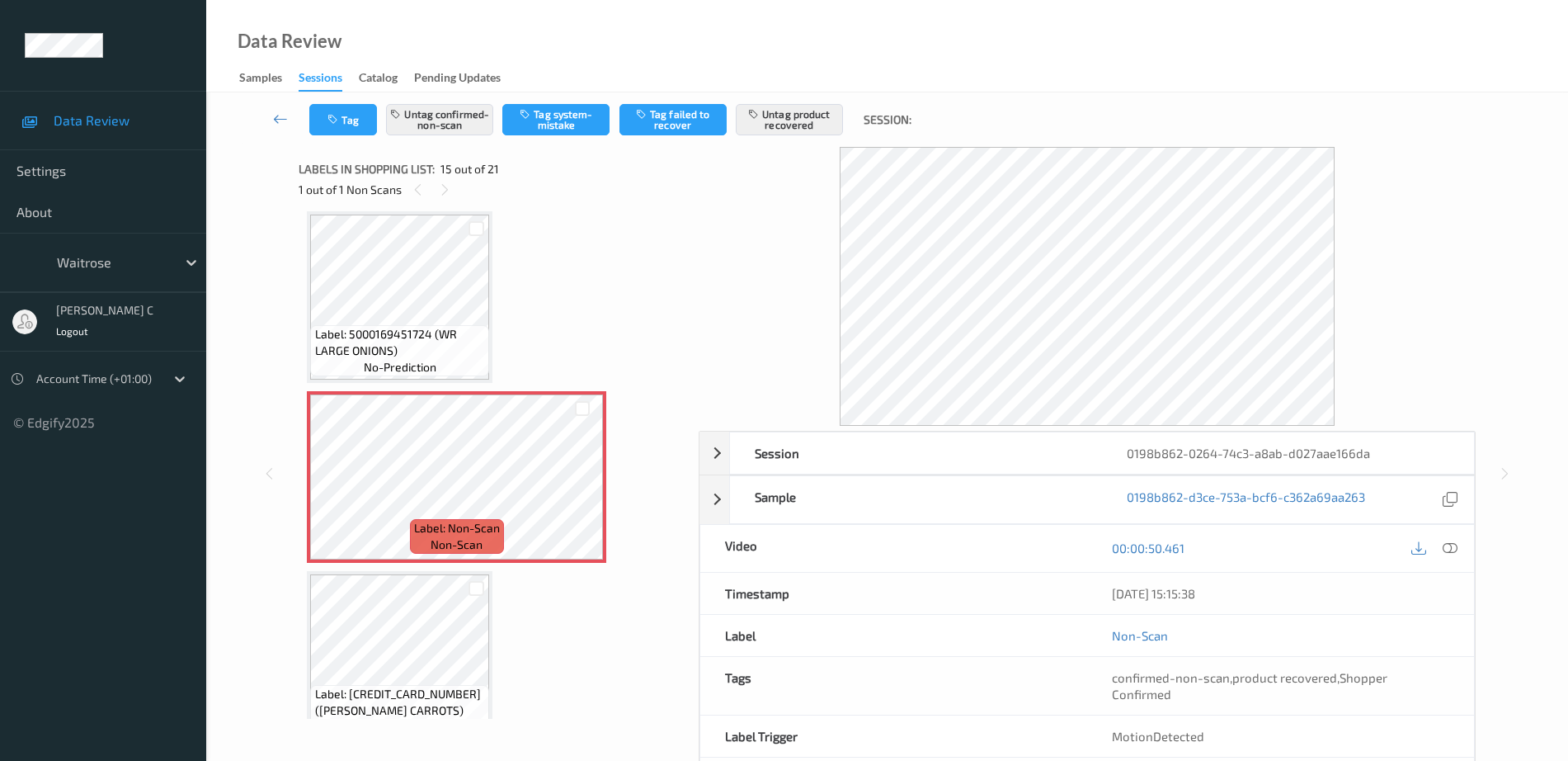
click at [404, 326] on span "Label: 5000169451724 (WR LARGE ONIONS)" at bounding box center [400, 342] width 171 height 33
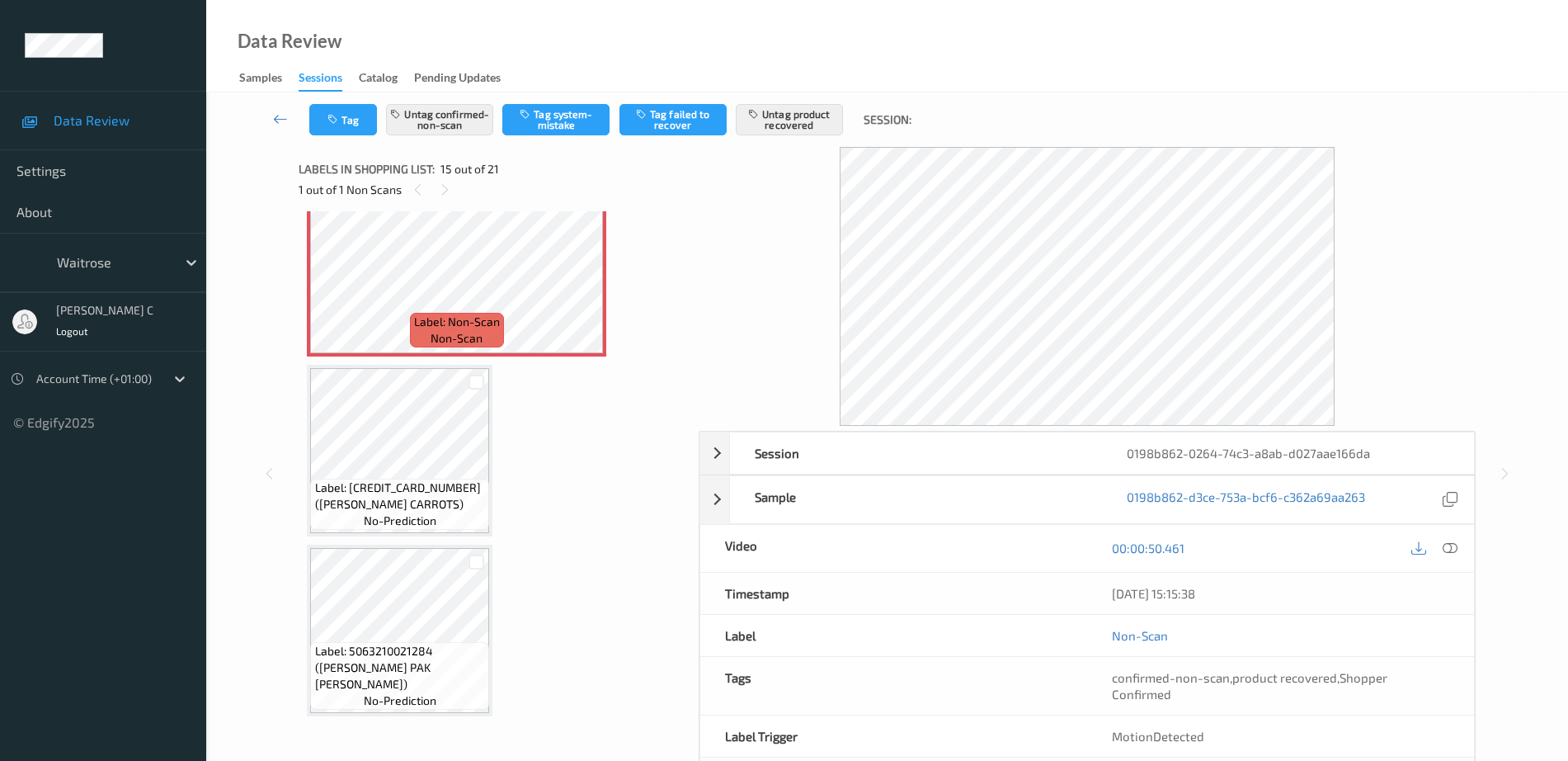
scroll to position [57, 0]
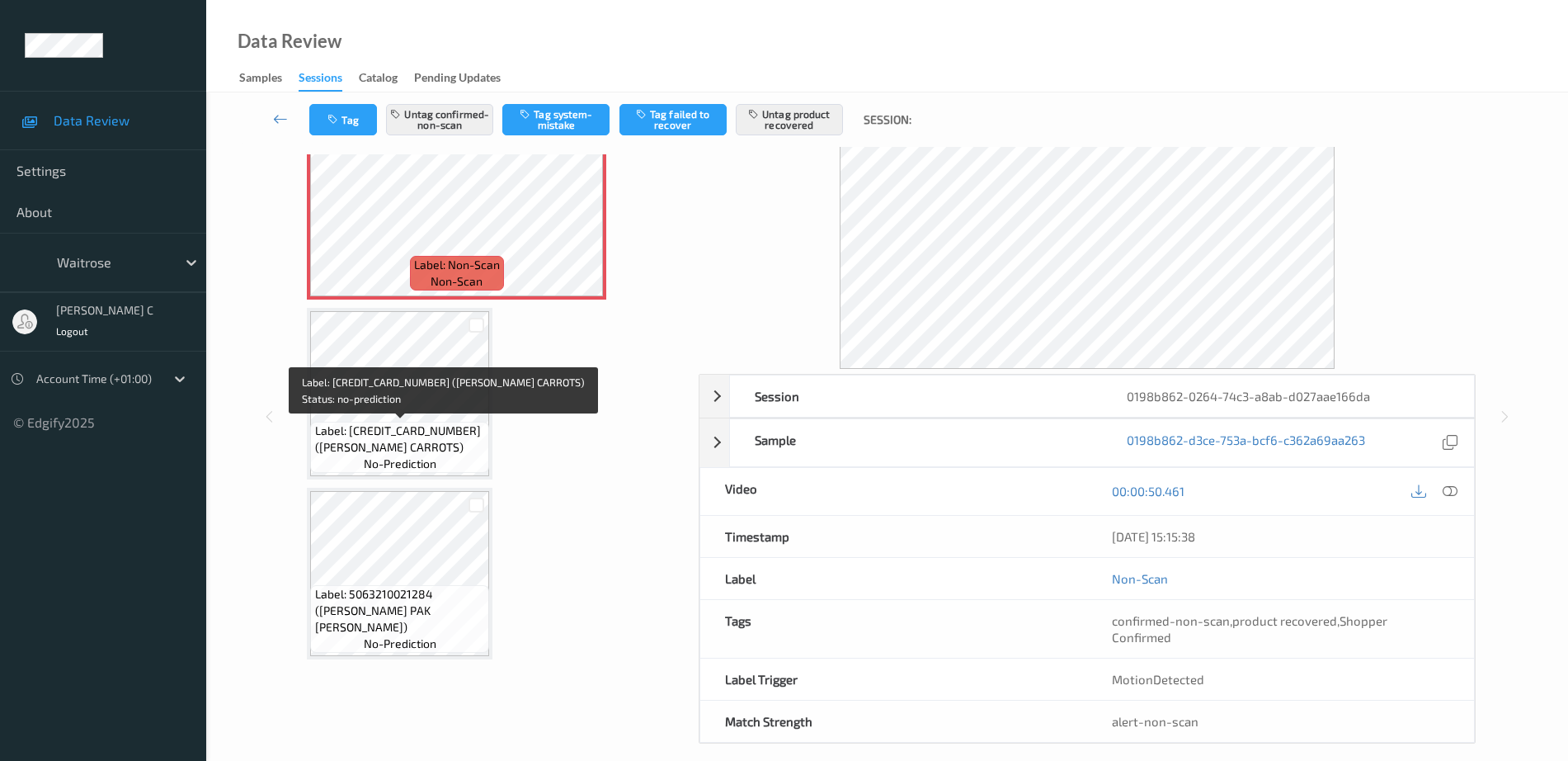
click at [346, 422] on span "Label: [CREDIT_CARD_NUMBER] ([PERSON_NAME] CARROTS)" at bounding box center [400, 438] width 171 height 33
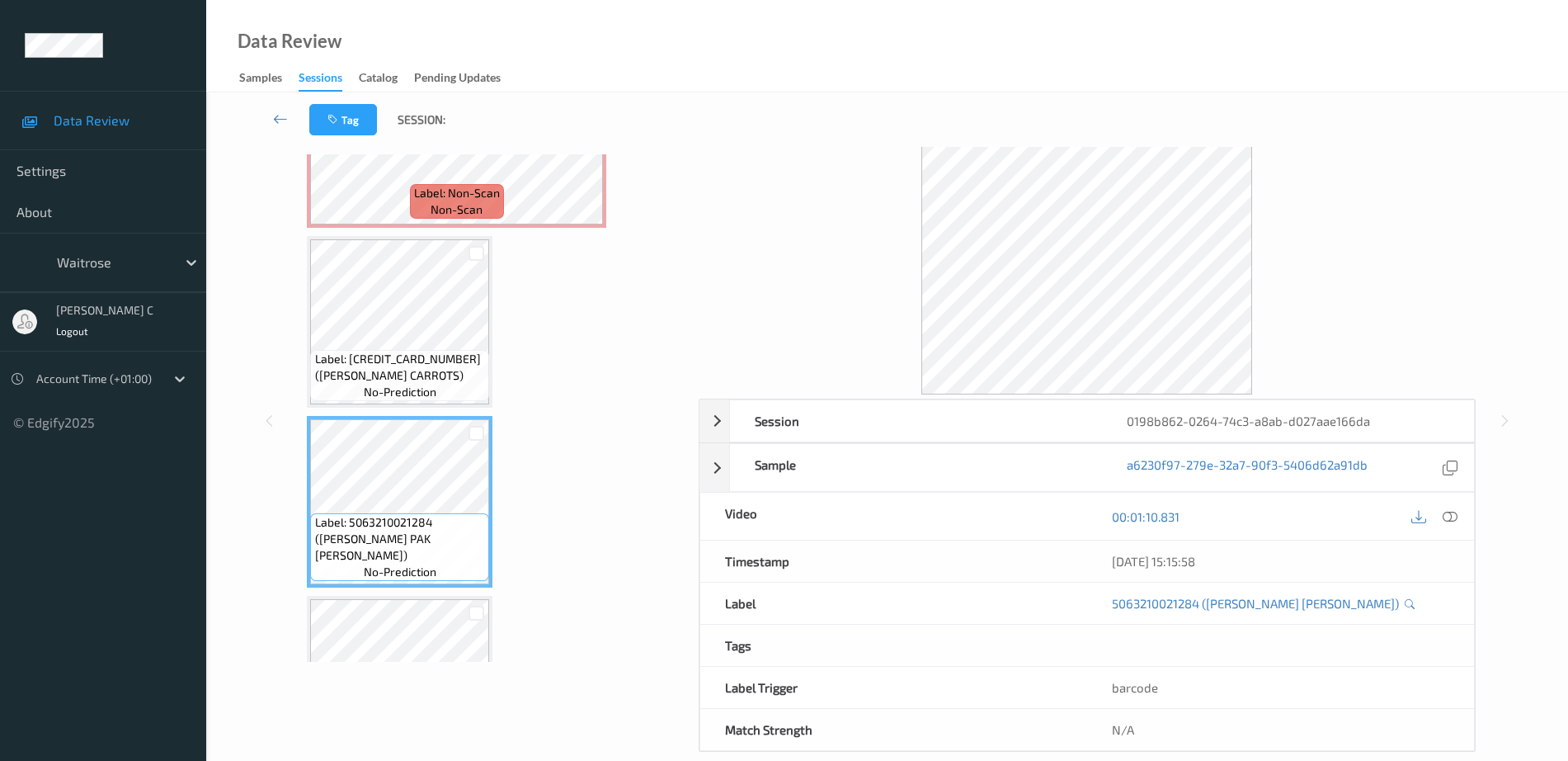
scroll to position [2759, 0]
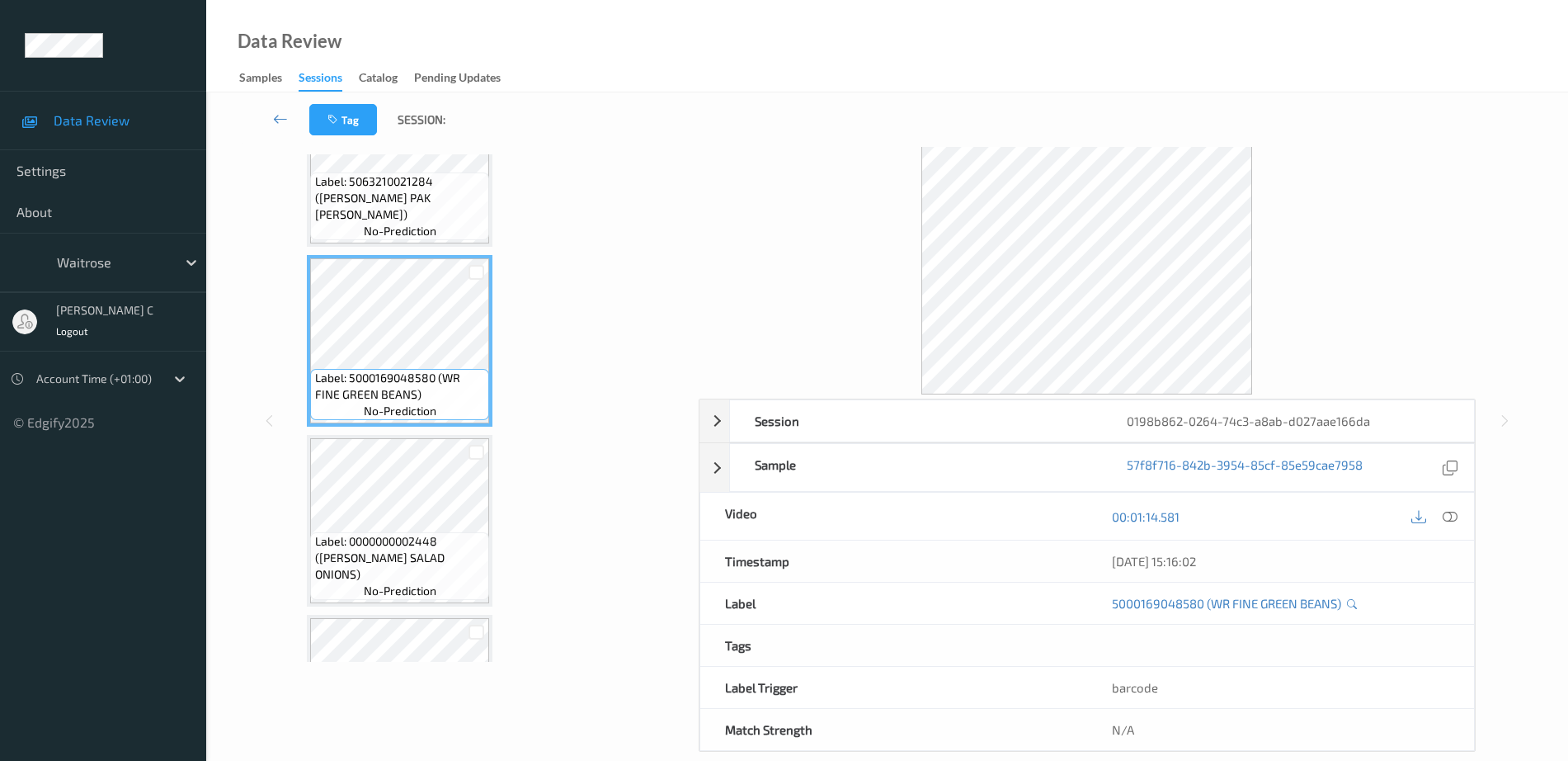
click at [396, 558] on span "Label: 0000000002448 (WR ESS SALAD ONIONS)" at bounding box center [400, 558] width 171 height 50
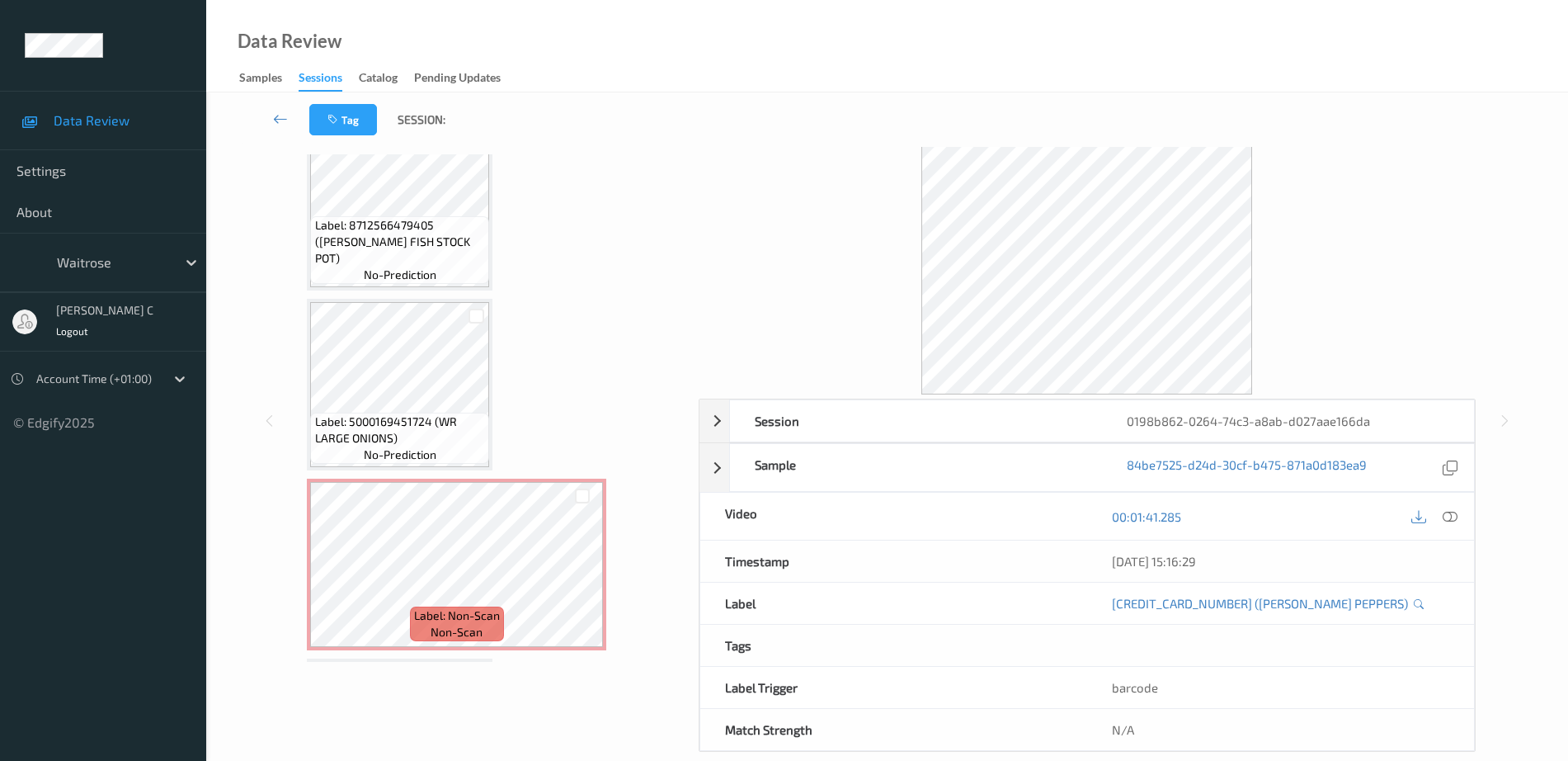
scroll to position [2247, 0]
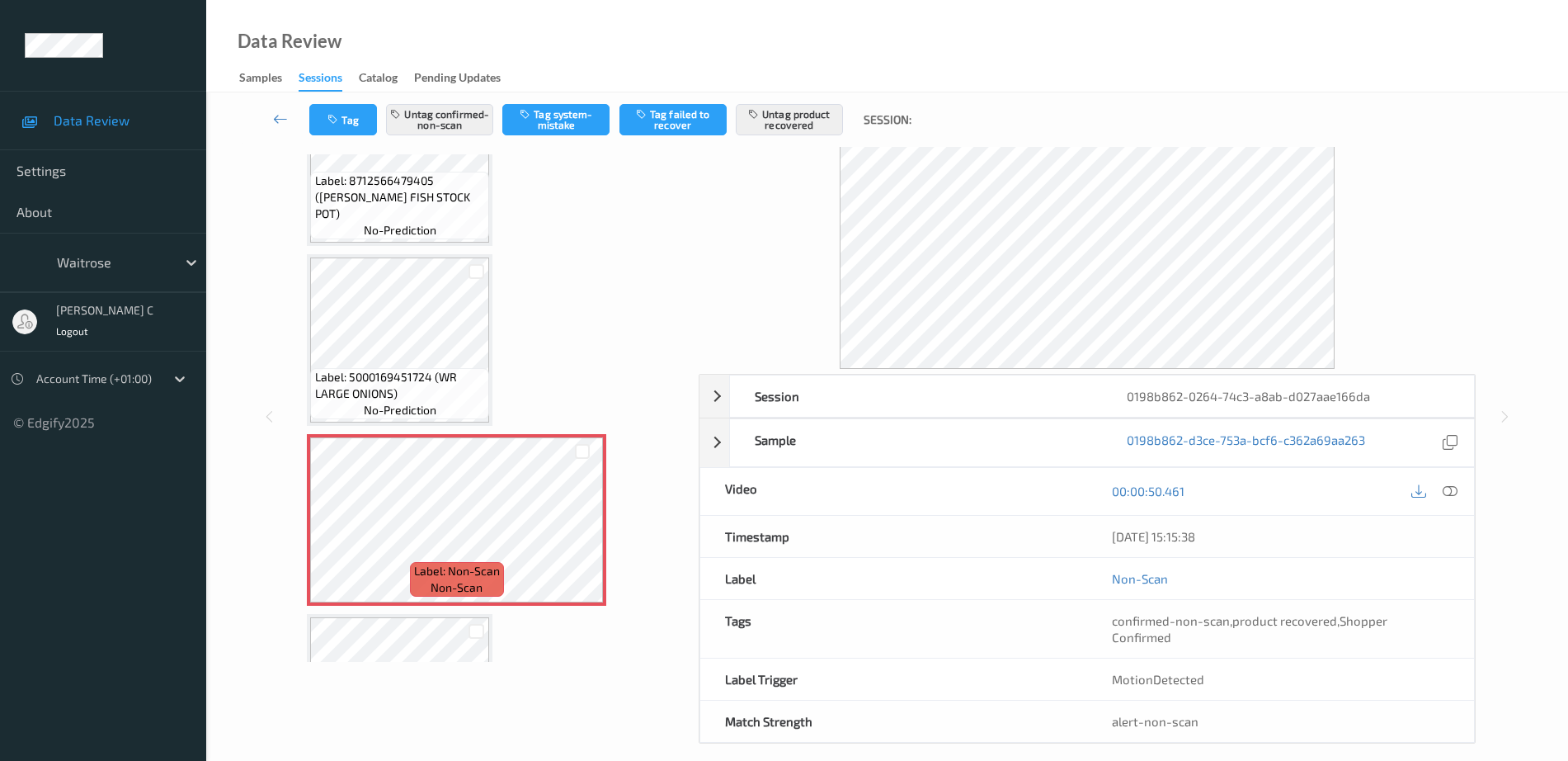
click at [375, 381] on span "Label: 5000169451724 (WR LARGE ONIONS)" at bounding box center [400, 385] width 171 height 33
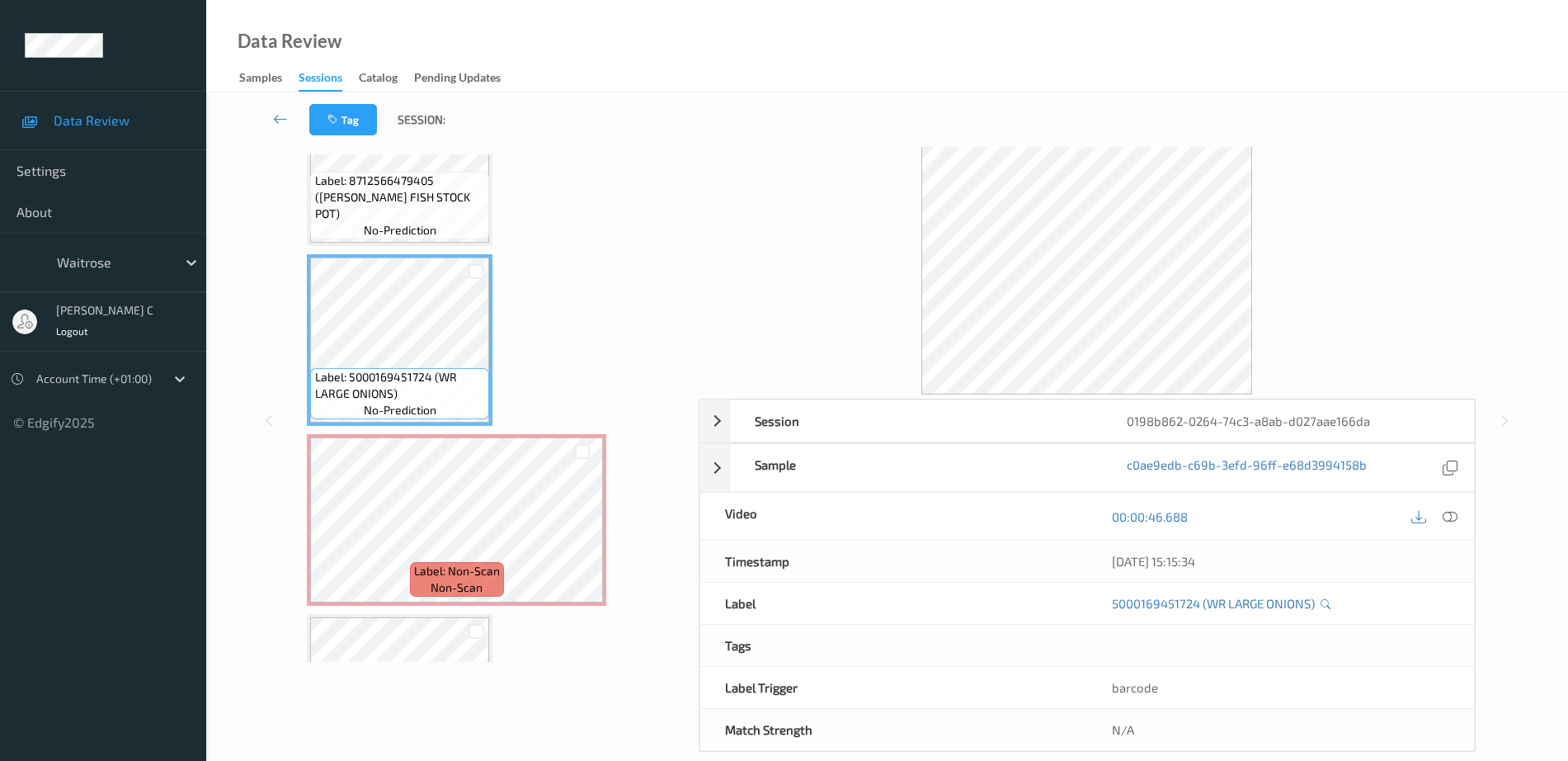
click at [382, 232] on span "no-prediction" at bounding box center [400, 230] width 72 height 17
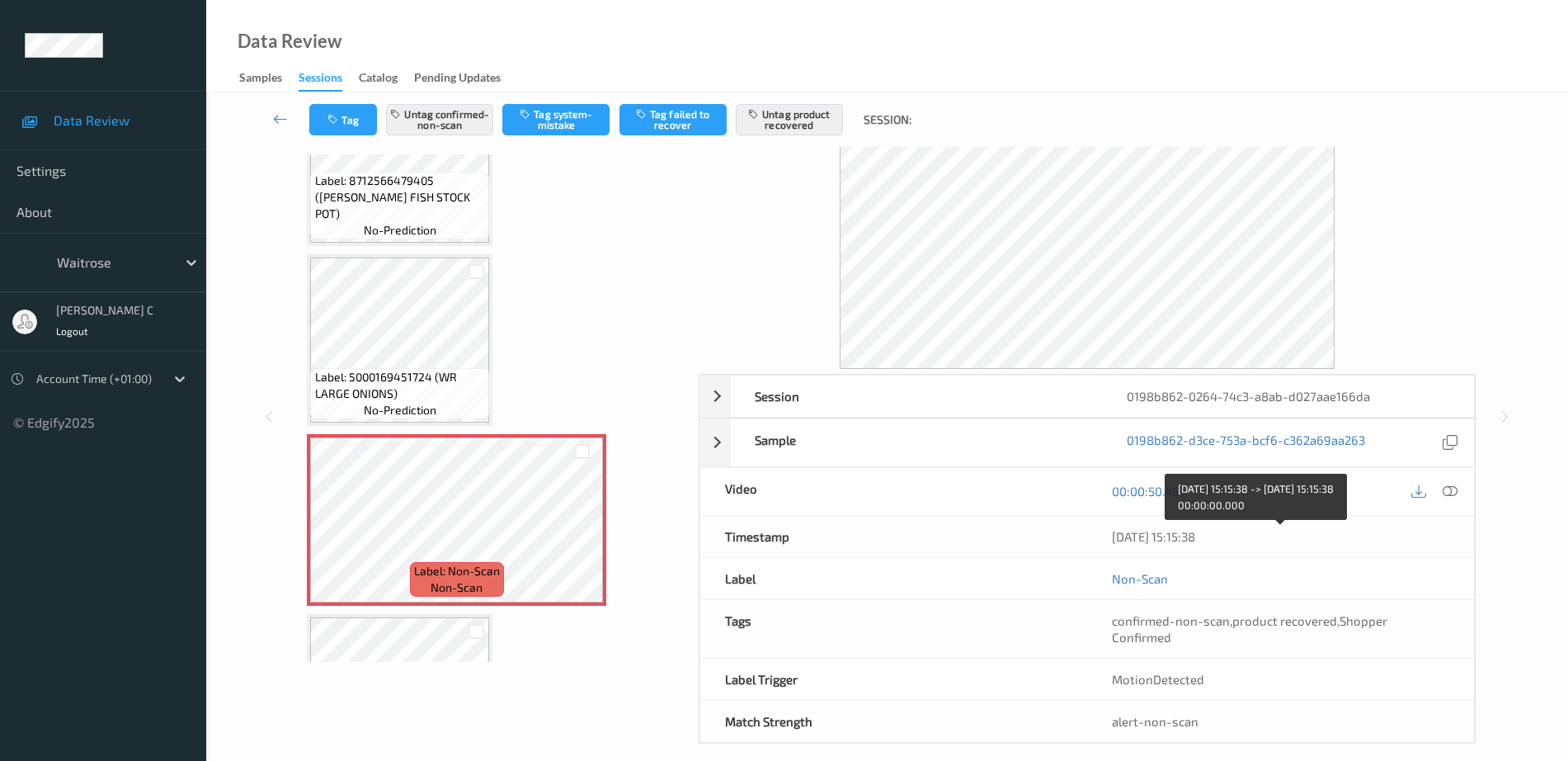
scroll to position [0, 0]
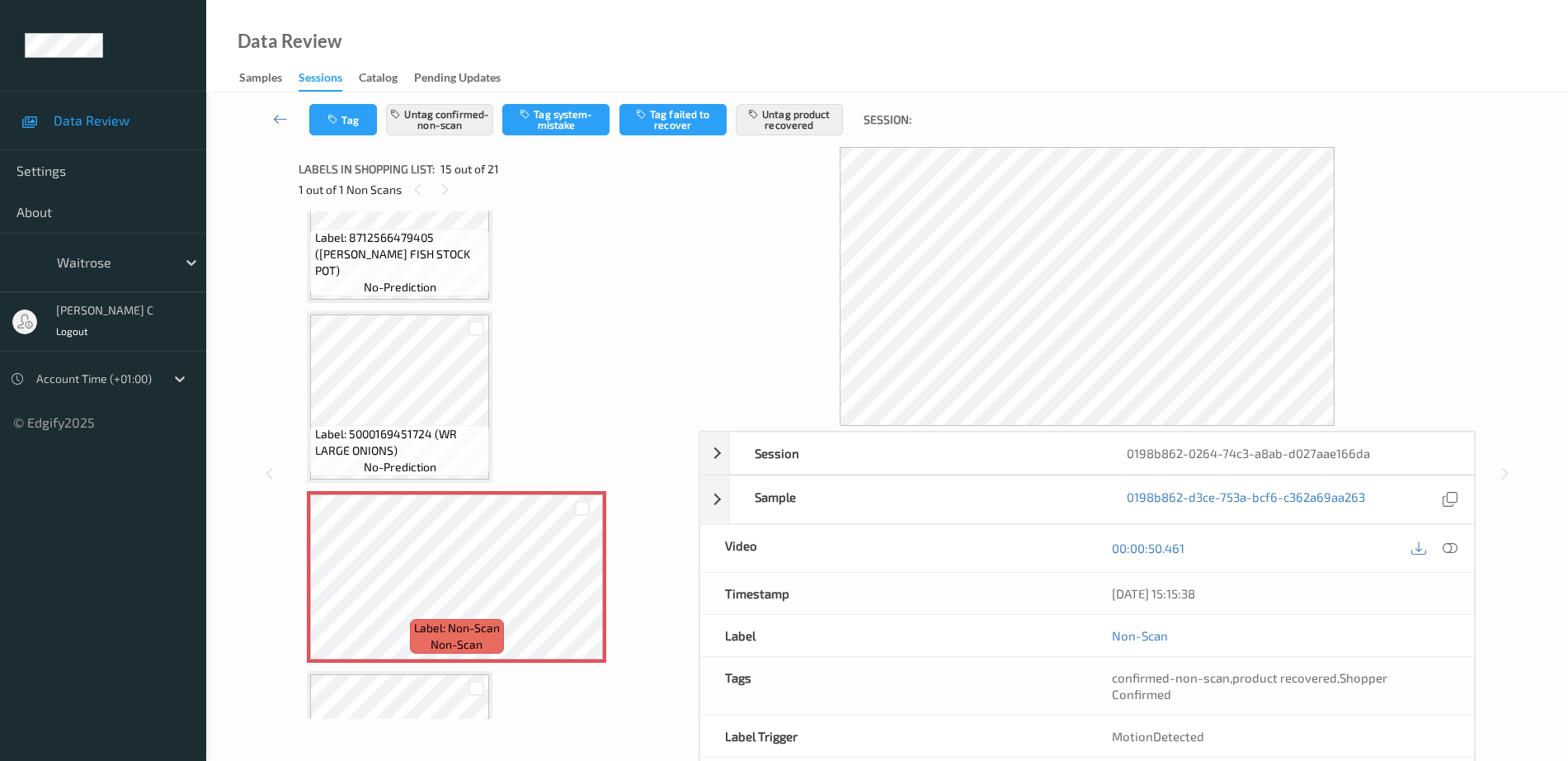
click at [464, 625] on span "Label: Non-Scan" at bounding box center [457, 628] width 86 height 17
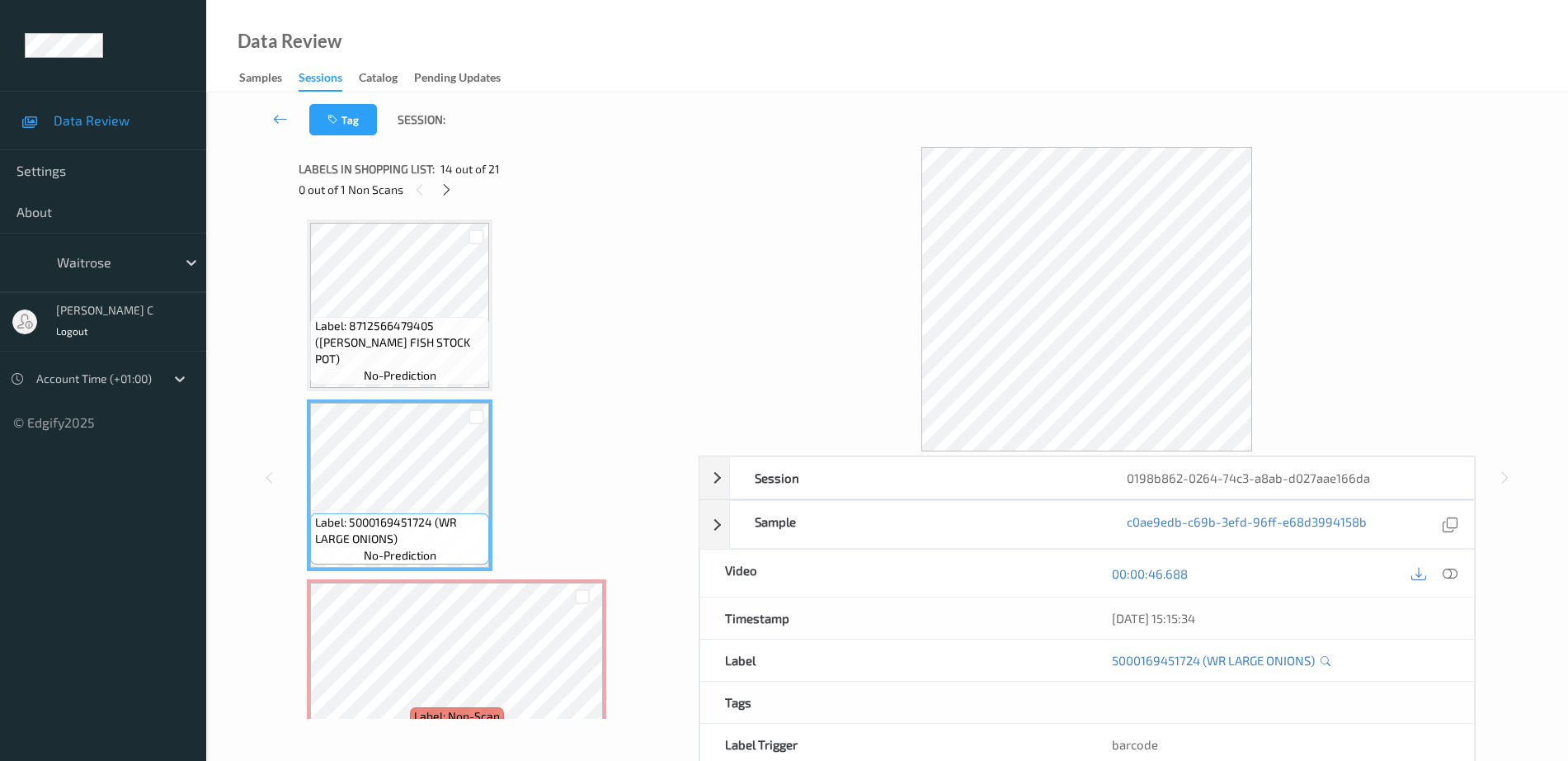
scroll to position [2143, 0]
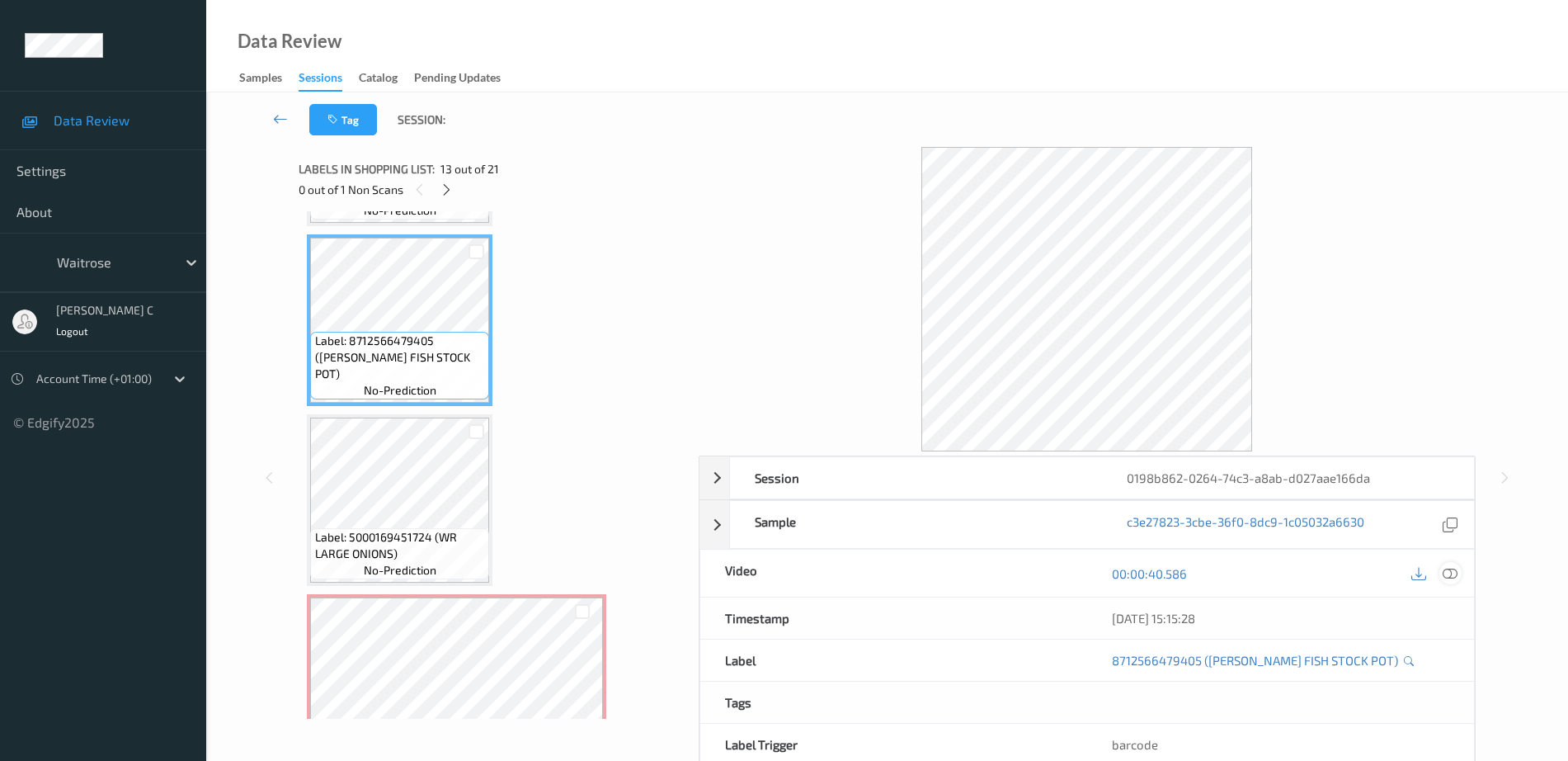
click at [1454, 577] on icon at bounding box center [1450, 573] width 15 height 15
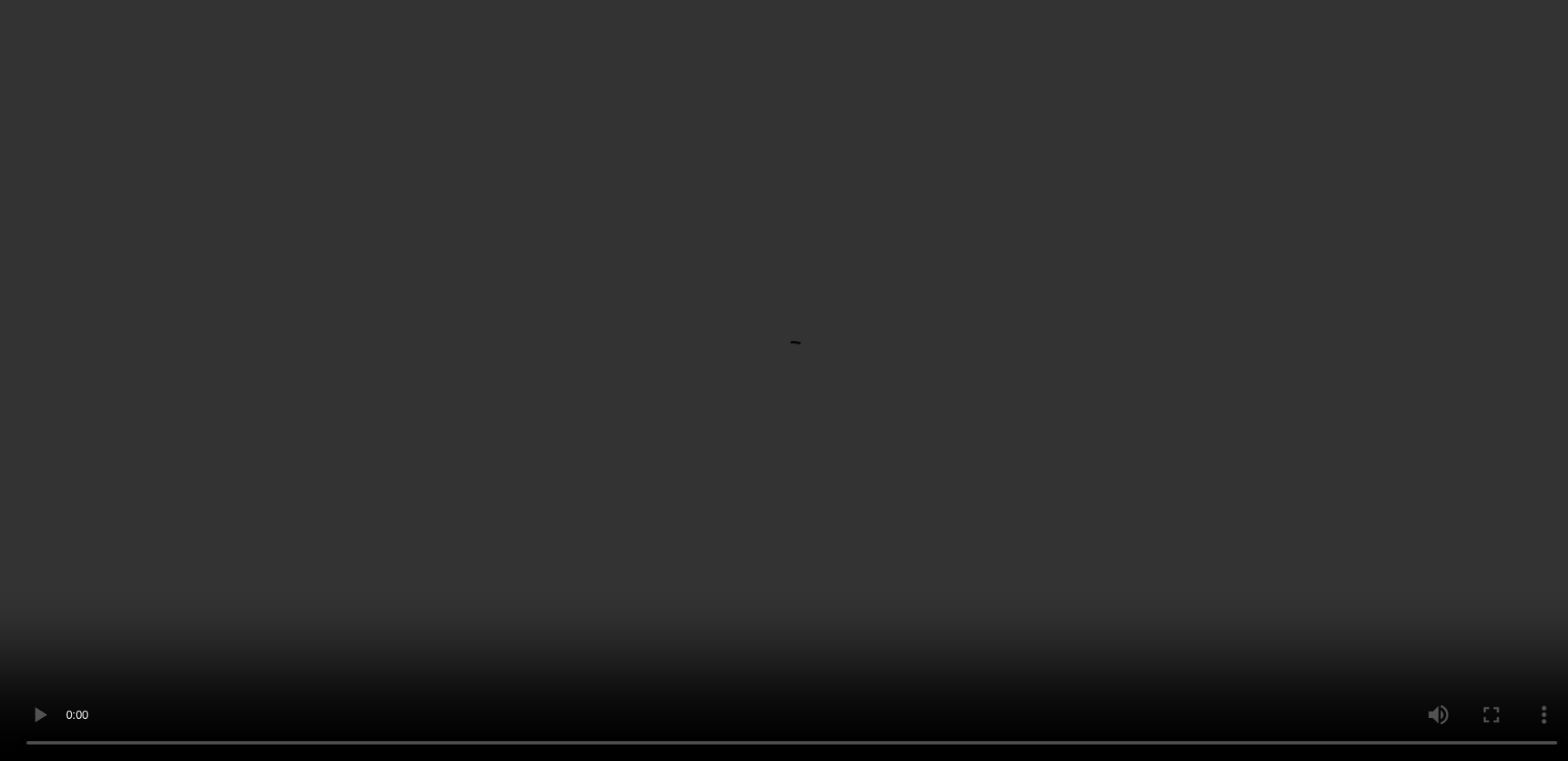
scroll to position [2556, 0]
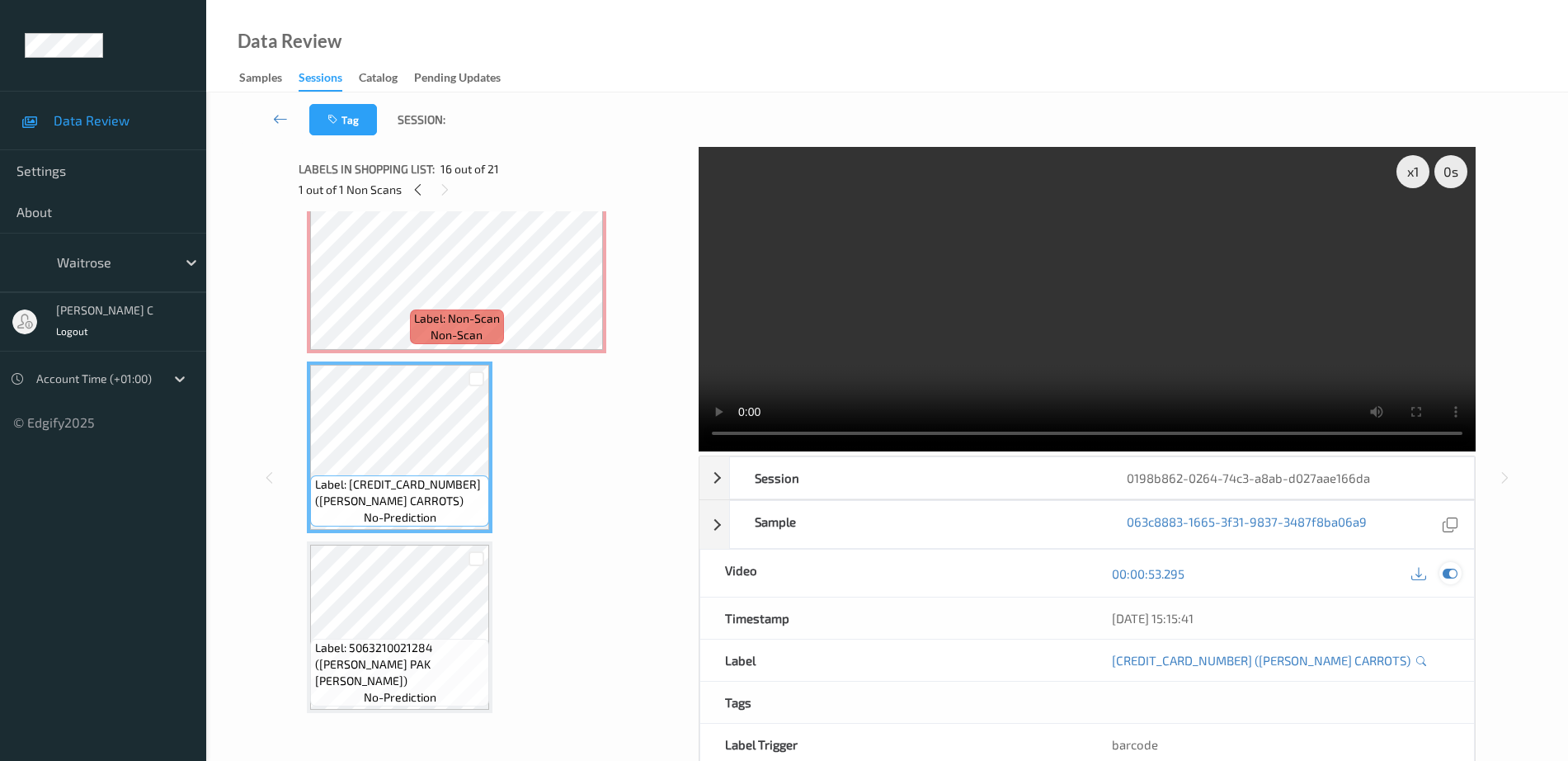
click at [1450, 569] on icon at bounding box center [1450, 573] width 15 height 15
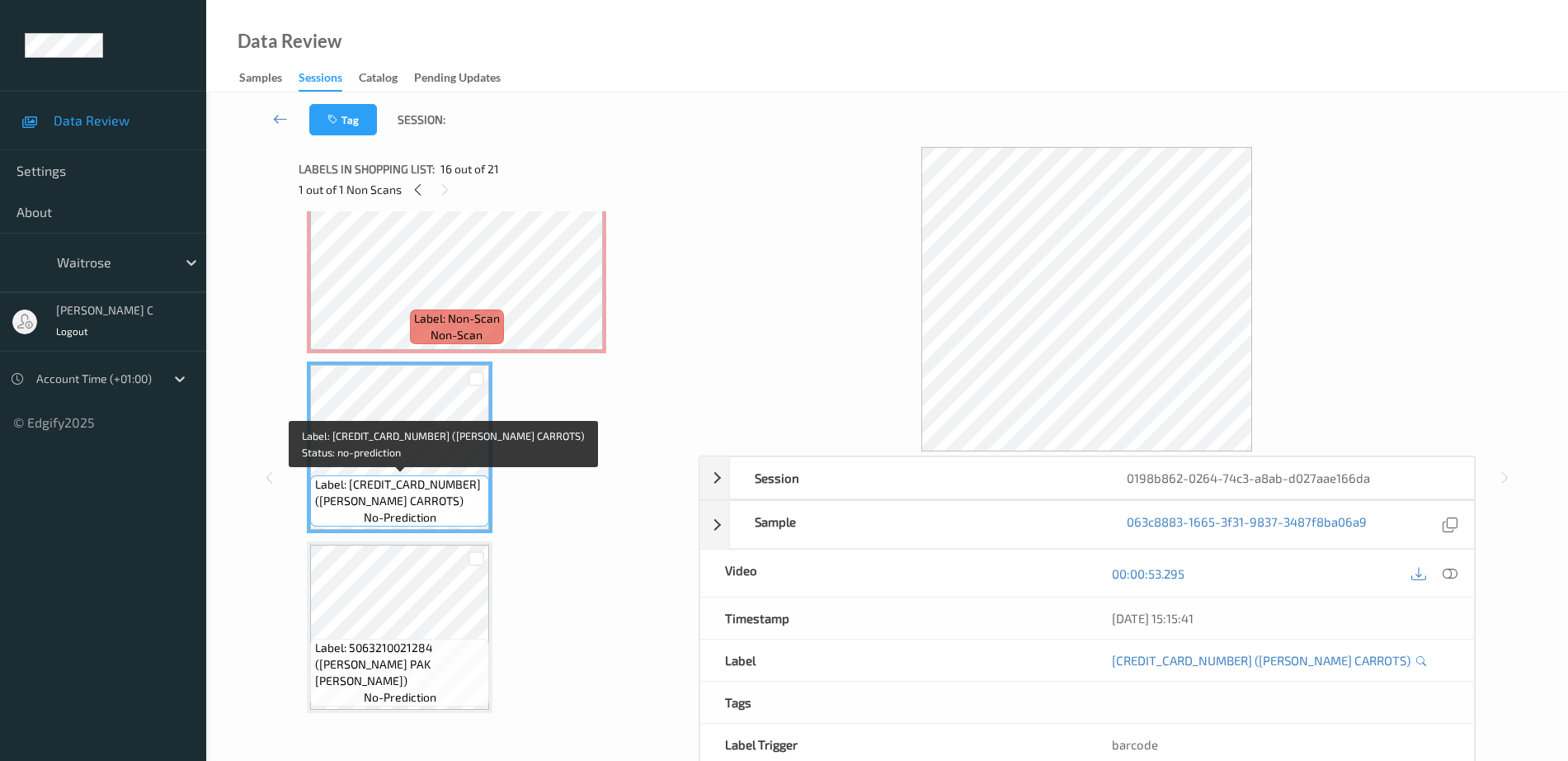
scroll to position [2762, 0]
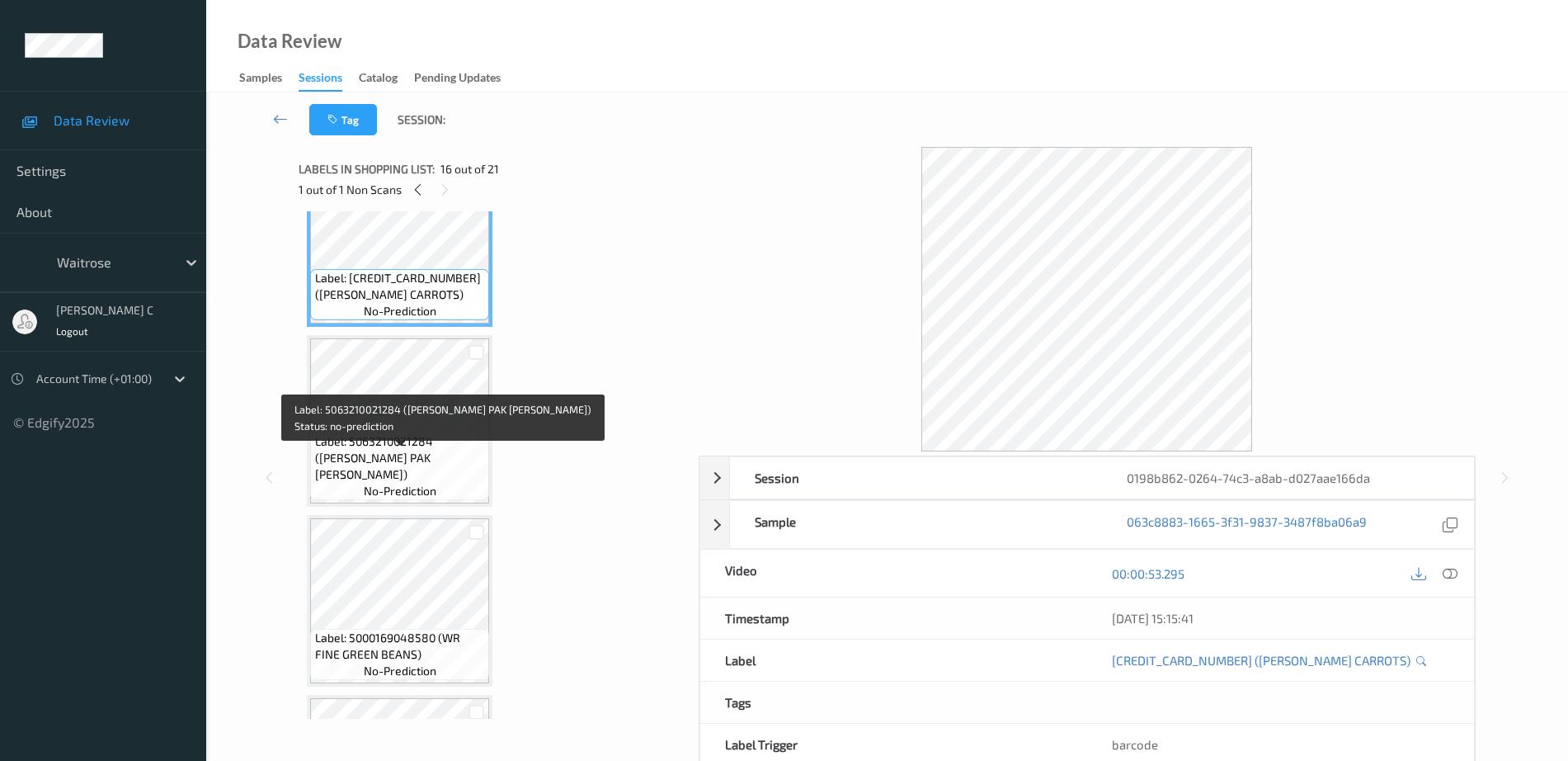
click at [378, 465] on span "Label: 5063210021284 (WR GREEN PAK CHOI)" at bounding box center [400, 457] width 171 height 50
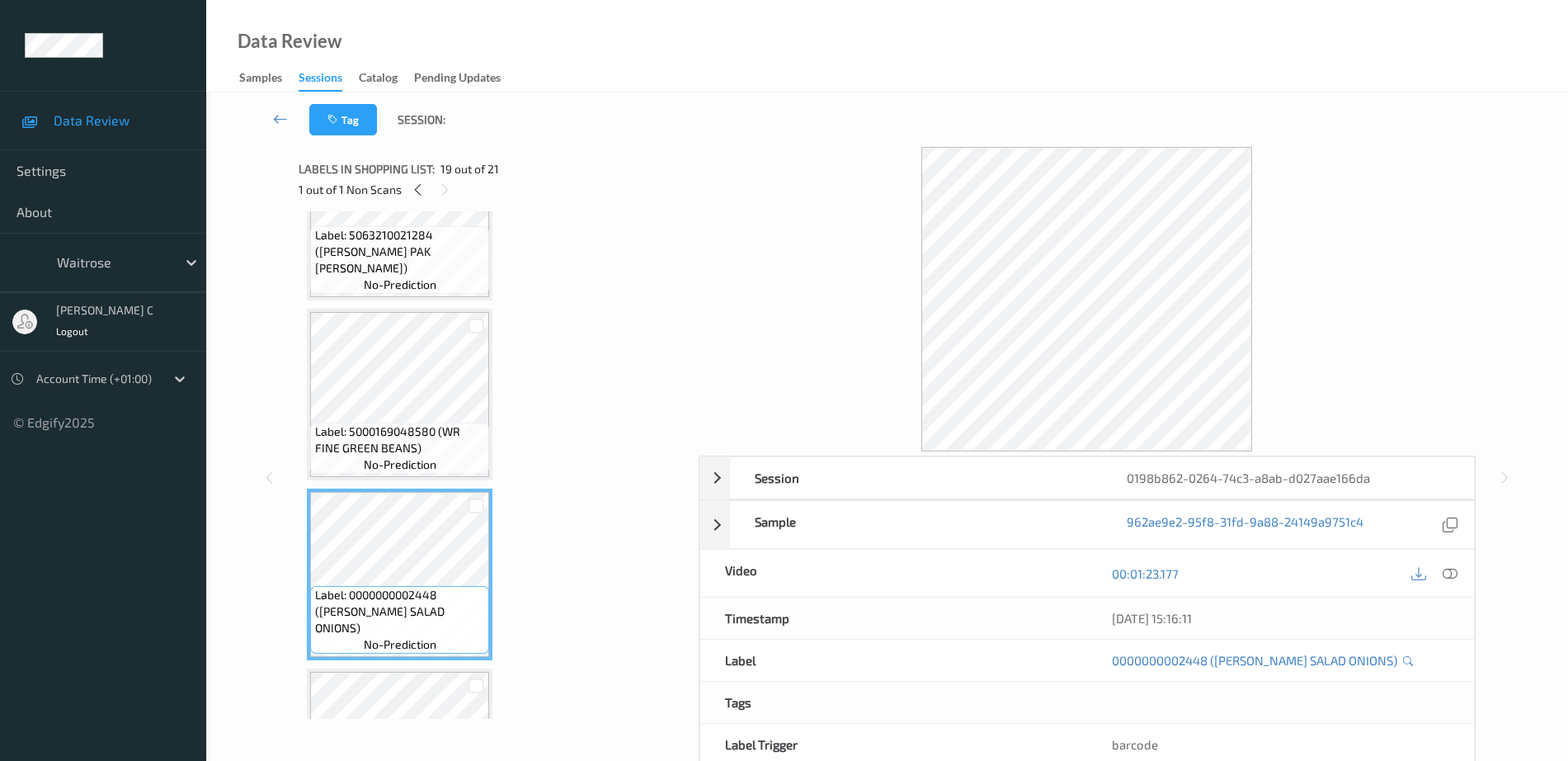
scroll to position [3072, 0]
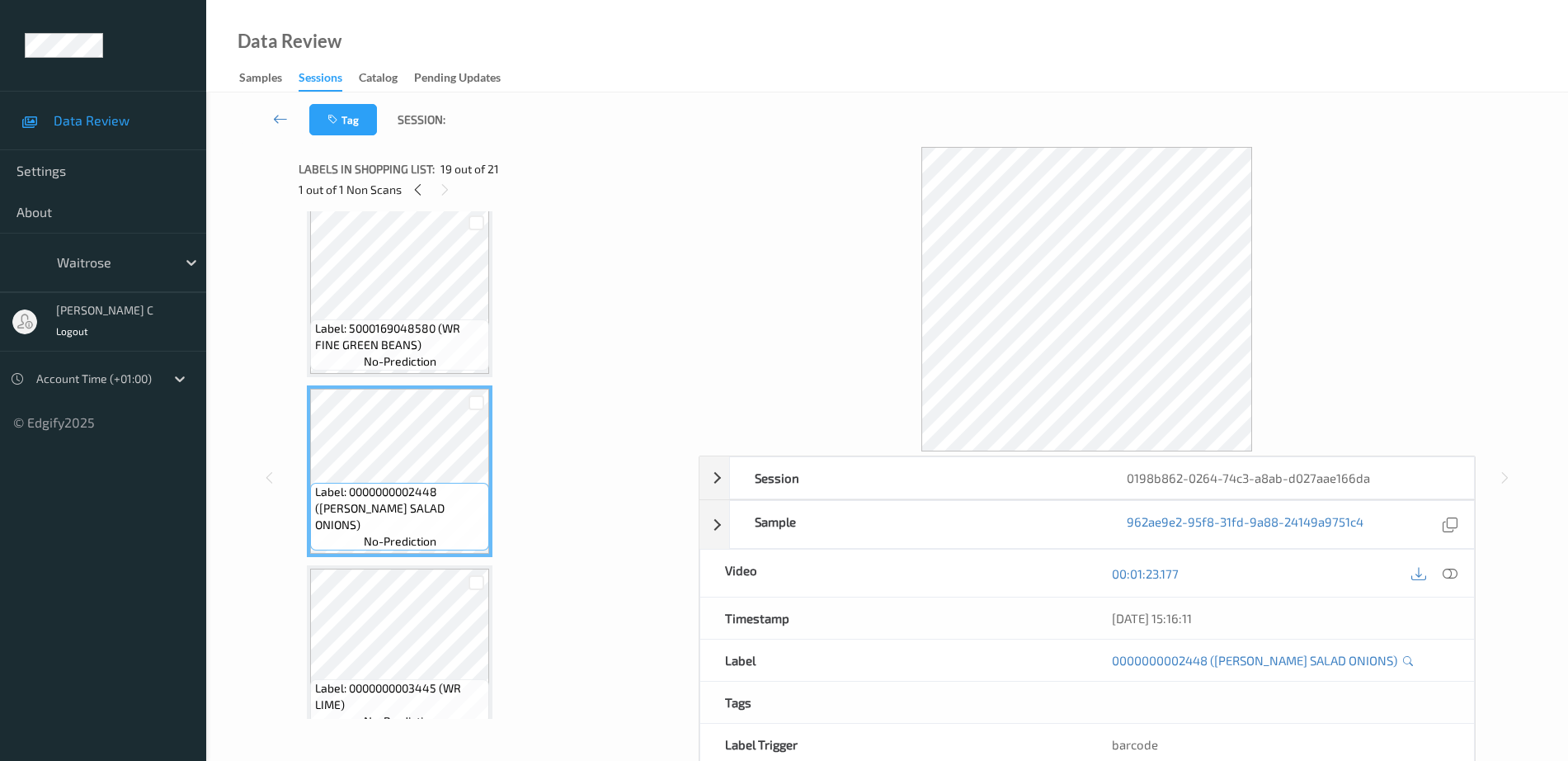
click at [393, 566] on div "Label: 0000000003445 (WR LIME) no-prediction" at bounding box center [399, 651] width 186 height 172
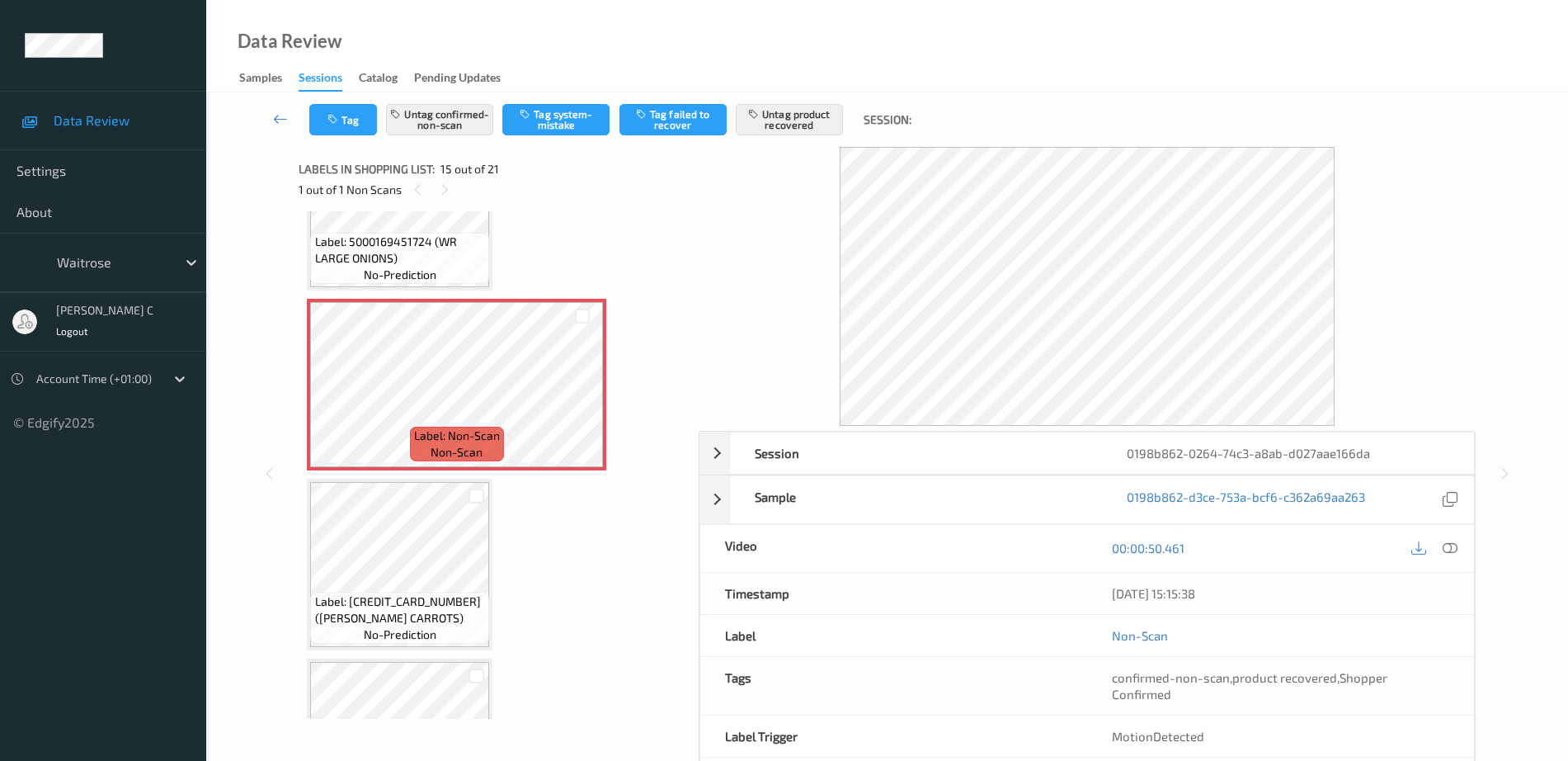
scroll to position [2556, 0]
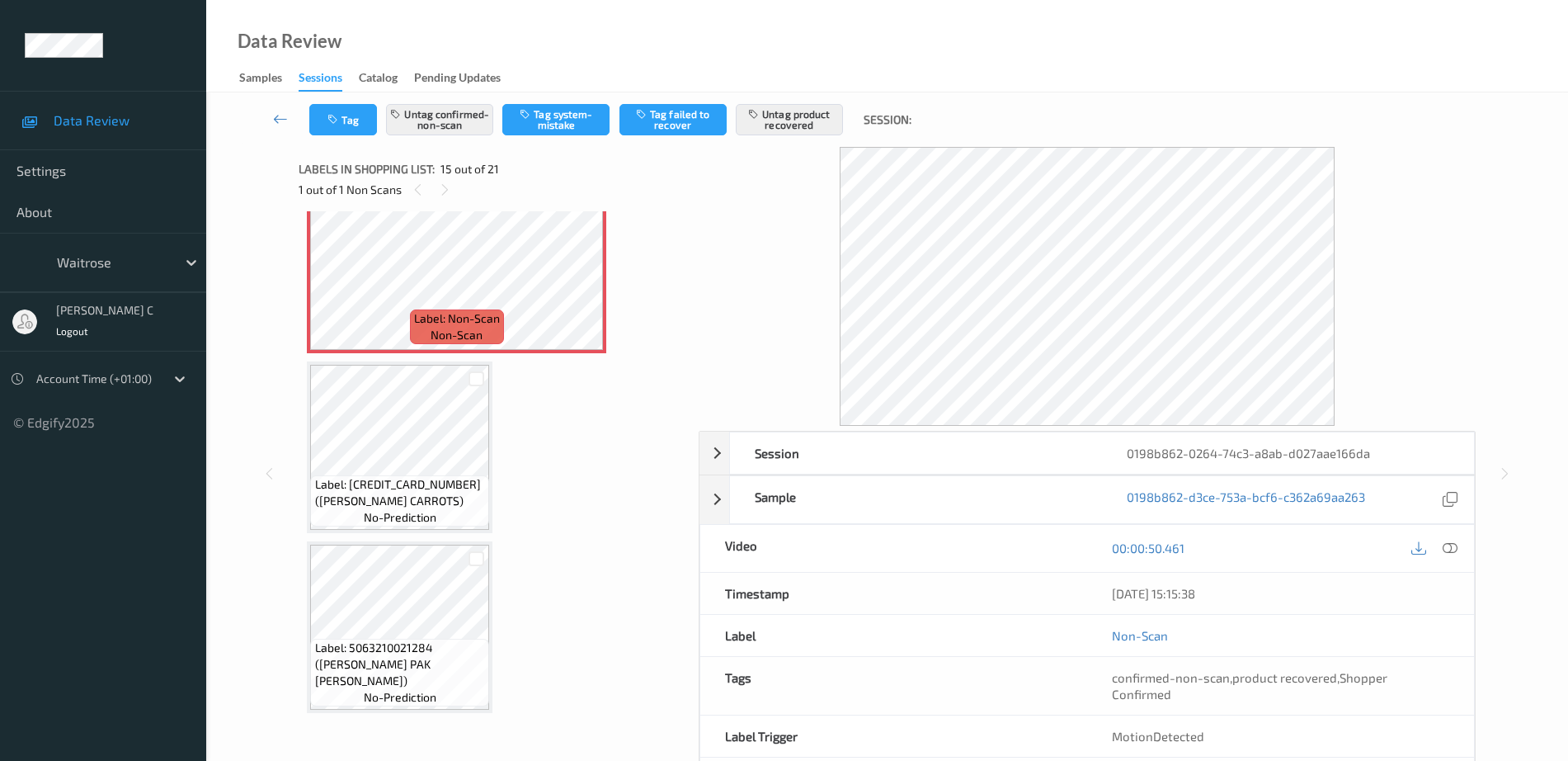
click at [388, 476] on span "Label: 5000169011744 (WR ESS CARROTS)" at bounding box center [400, 492] width 171 height 33
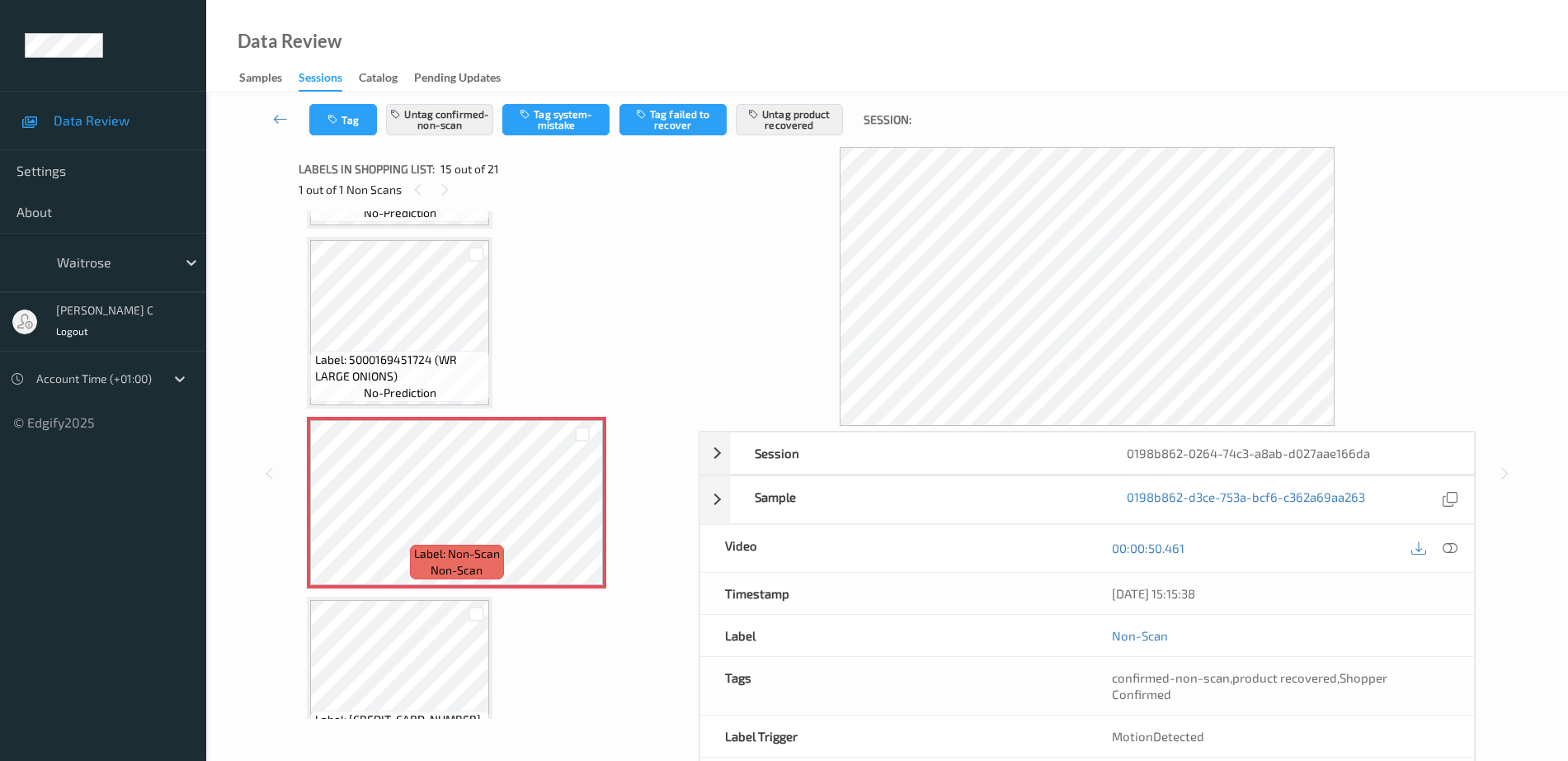
scroll to position [2350, 0]
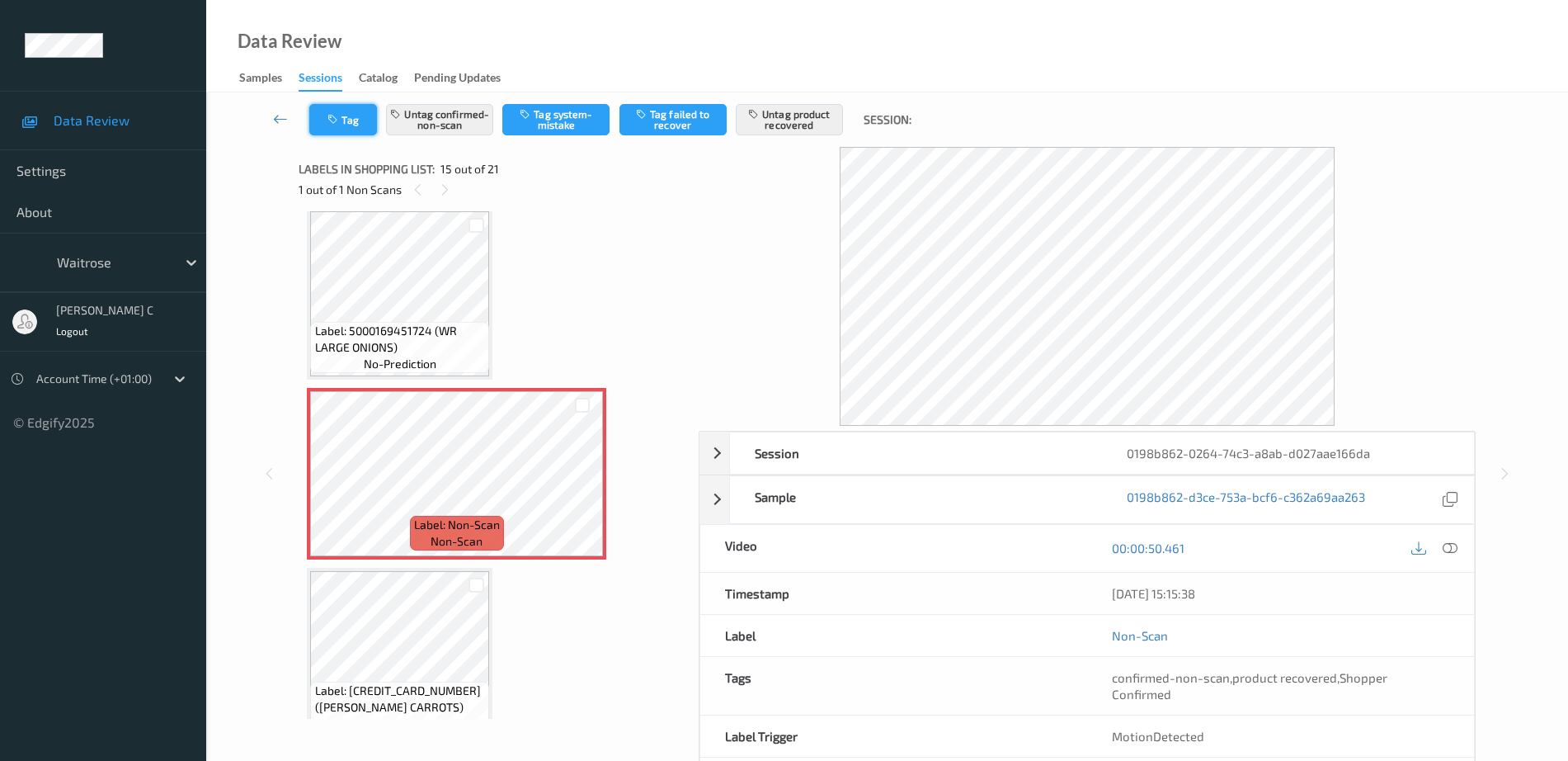
click at [322, 129] on button "Tag" at bounding box center [343, 119] width 67 height 31
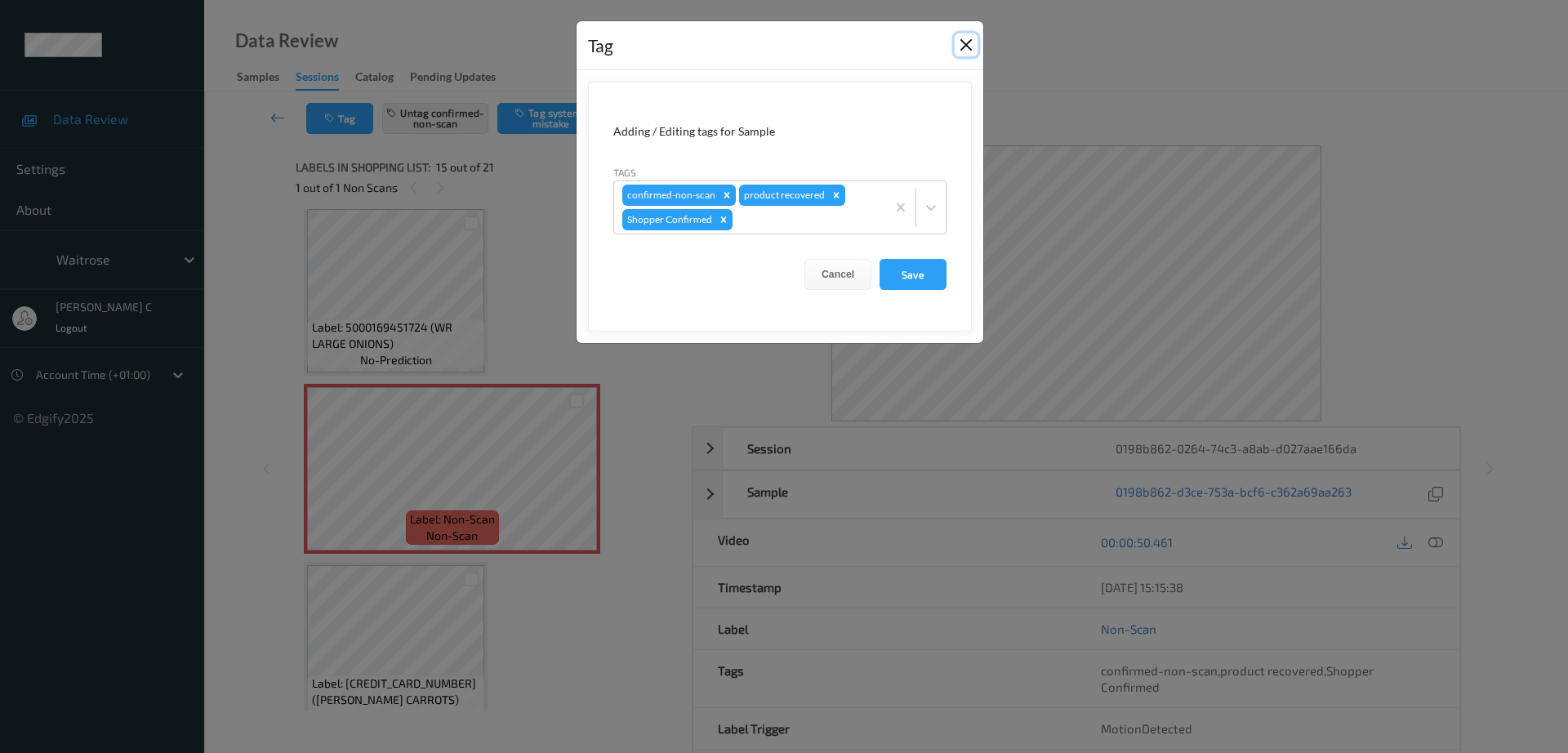
click at [970, 43] on button "Close" at bounding box center [965, 44] width 22 height 22
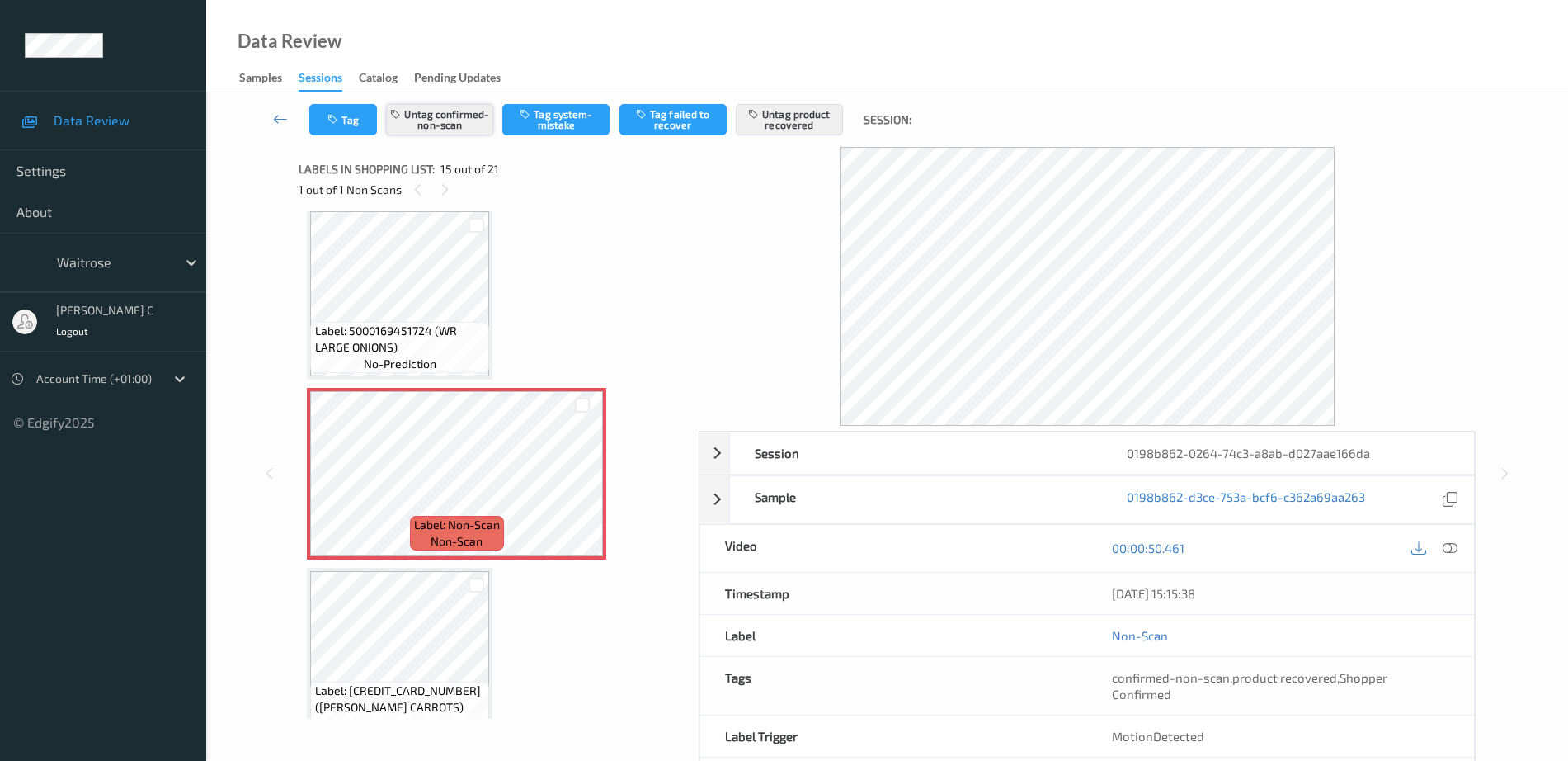
click at [445, 124] on button "Untag confirmed-non-scan" at bounding box center [440, 119] width 108 height 31
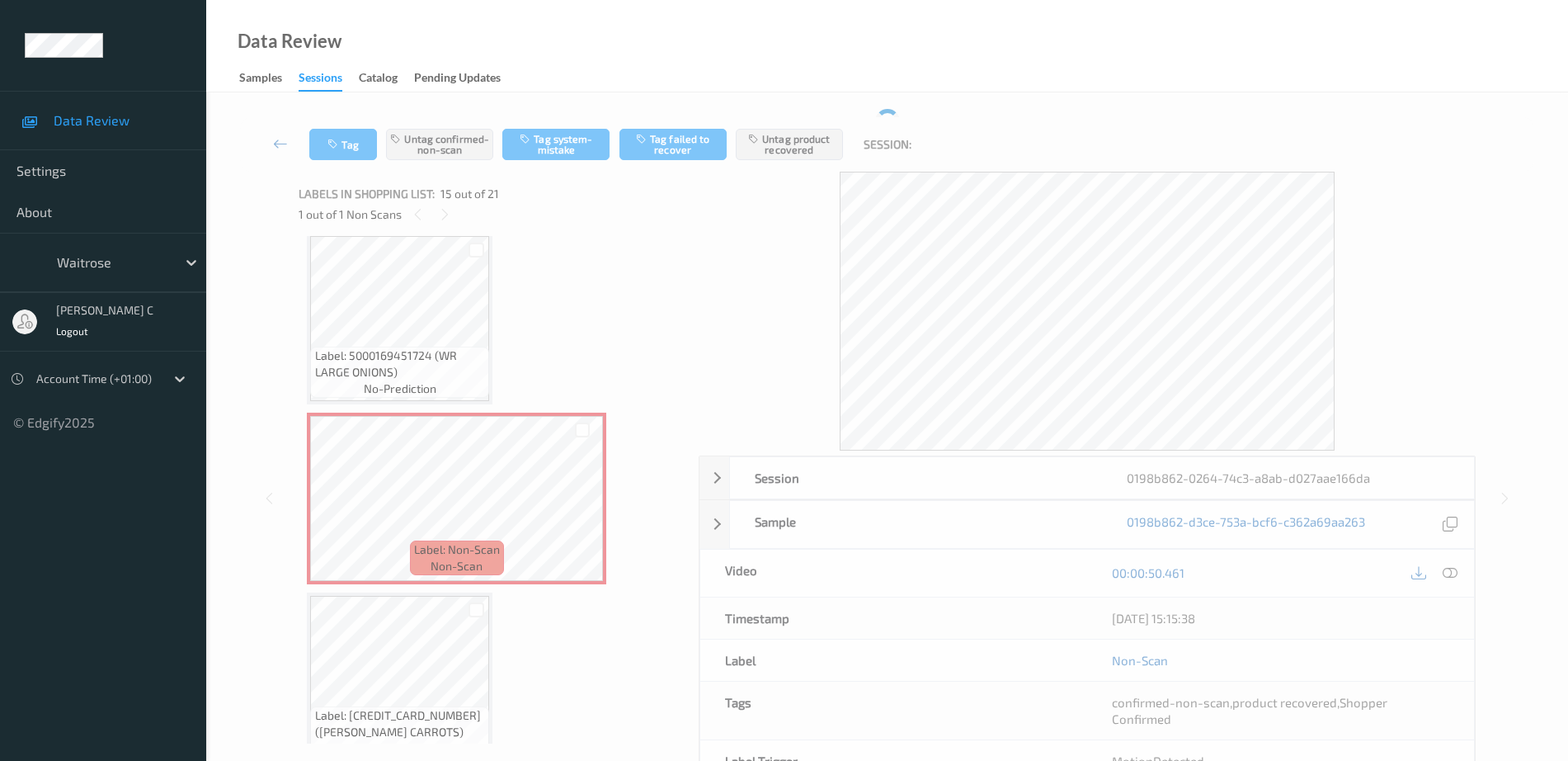
click at [772, 121] on div "Tag Untag confirmed-non-scan Tag system-mistake Tag failed to recover Untag pro…" at bounding box center [888, 144] width 1295 height 55
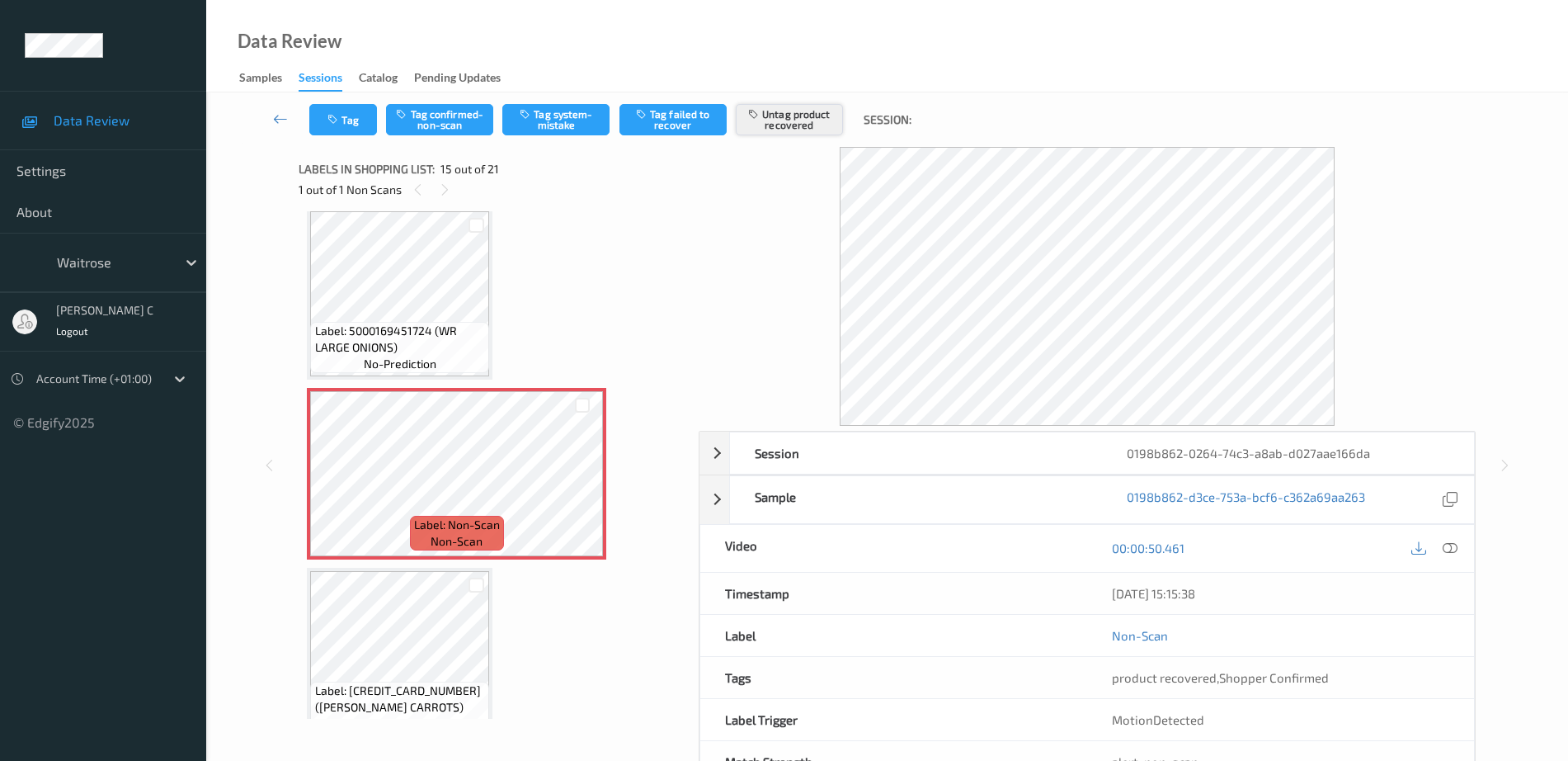
drag, startPoint x: 772, startPoint y: 123, endPoint x: 775, endPoint y: 113, distance: 10.4
click at [775, 114] on button "Untag product recovered" at bounding box center [789, 119] width 108 height 31
click at [437, 134] on button "Tag confirmed-non-scan" at bounding box center [440, 119] width 108 height 31
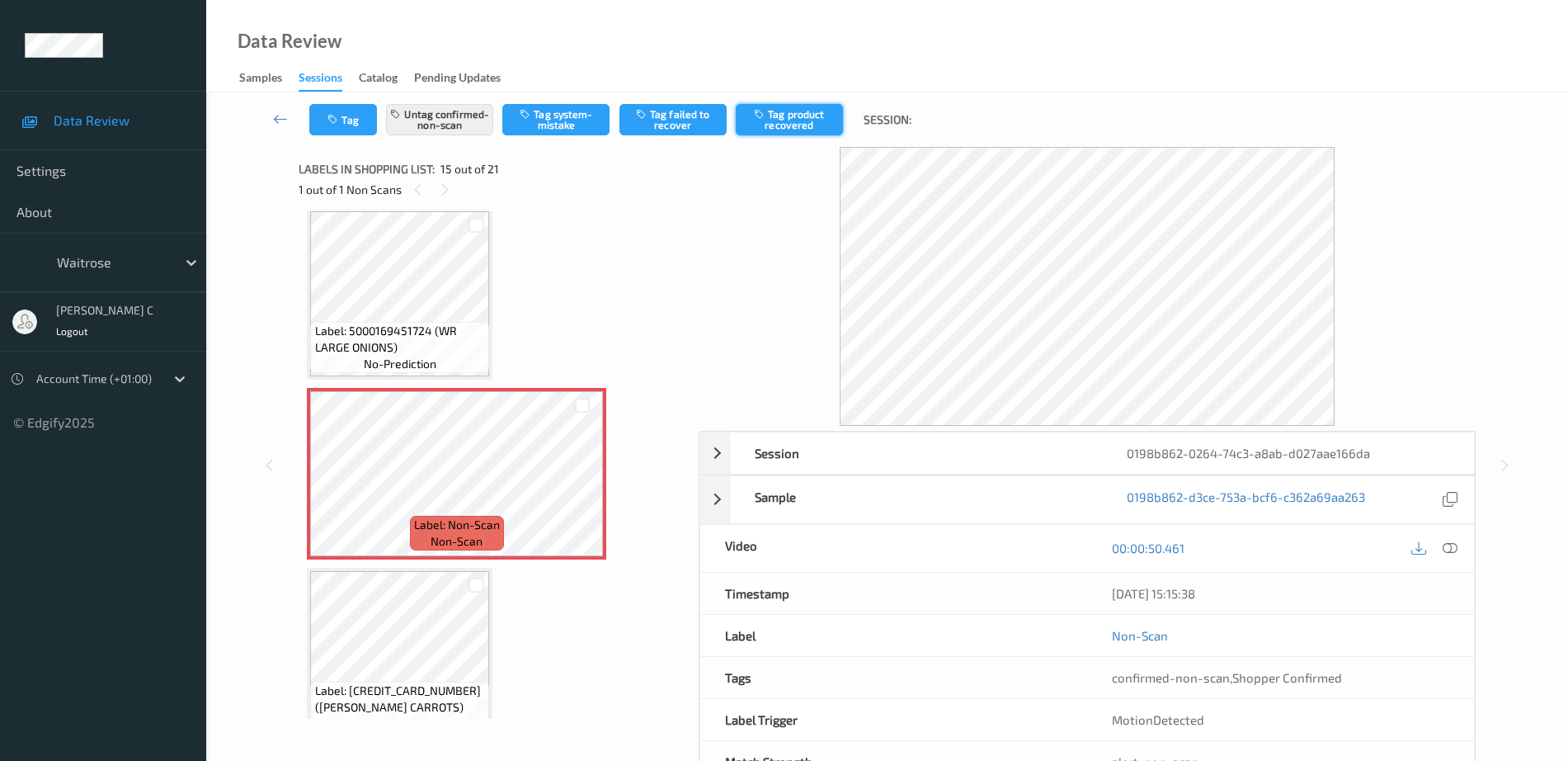
click at [778, 119] on button "Tag product recovered" at bounding box center [789, 119] width 108 height 31
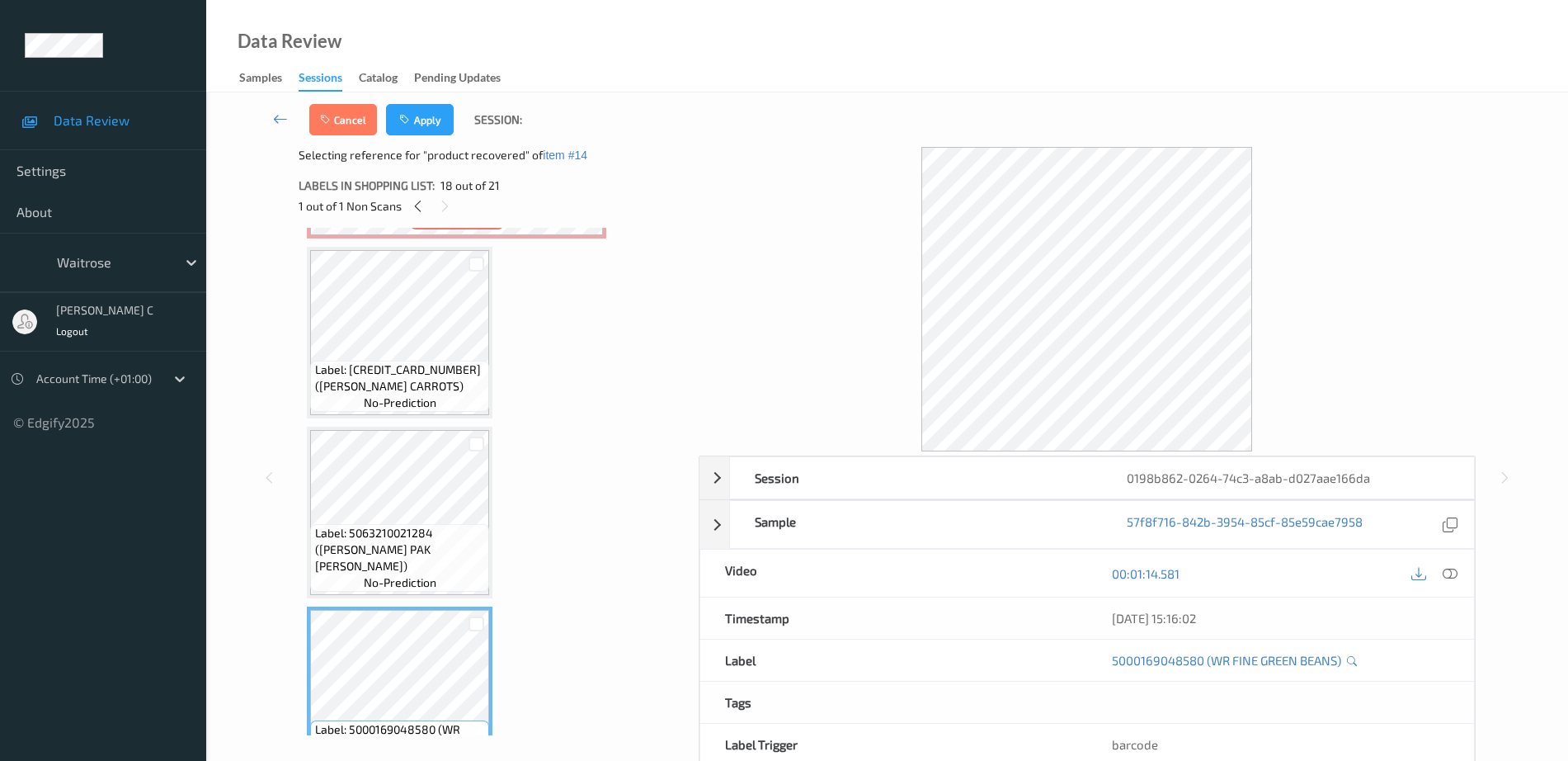
scroll to position [2660, 0]
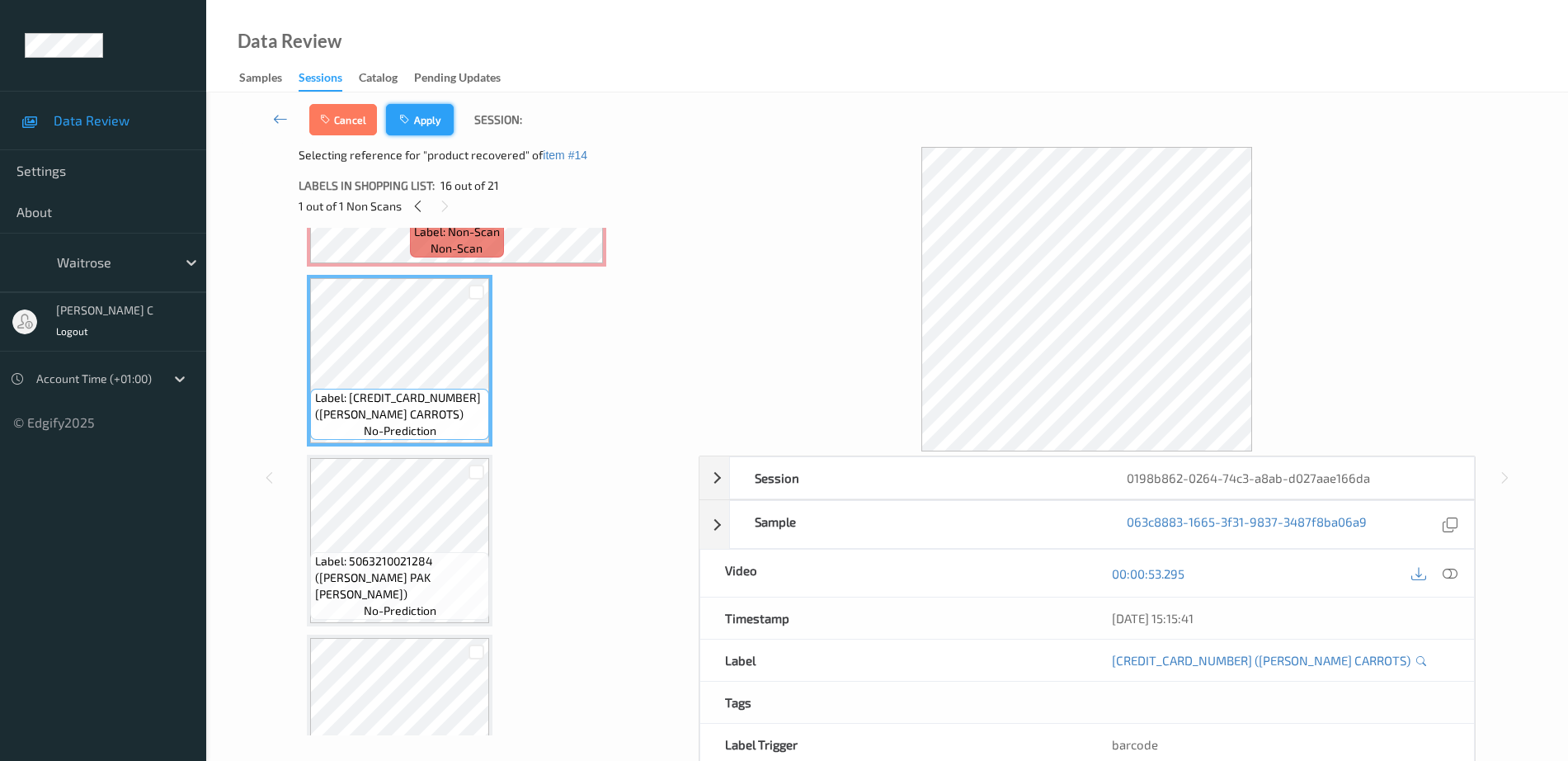
click at [426, 112] on button "Apply" at bounding box center [420, 119] width 67 height 31
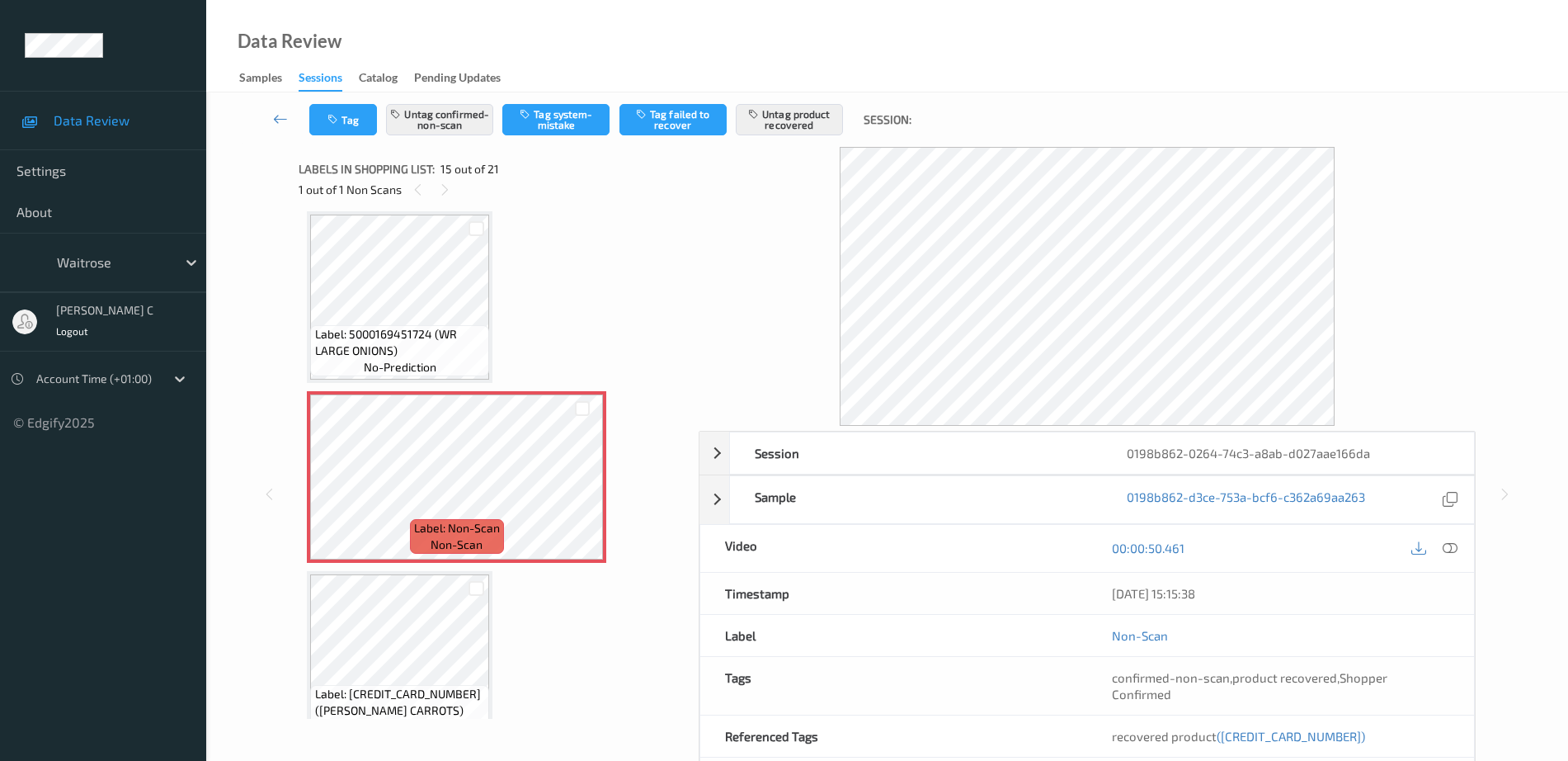
scroll to position [2449, 0]
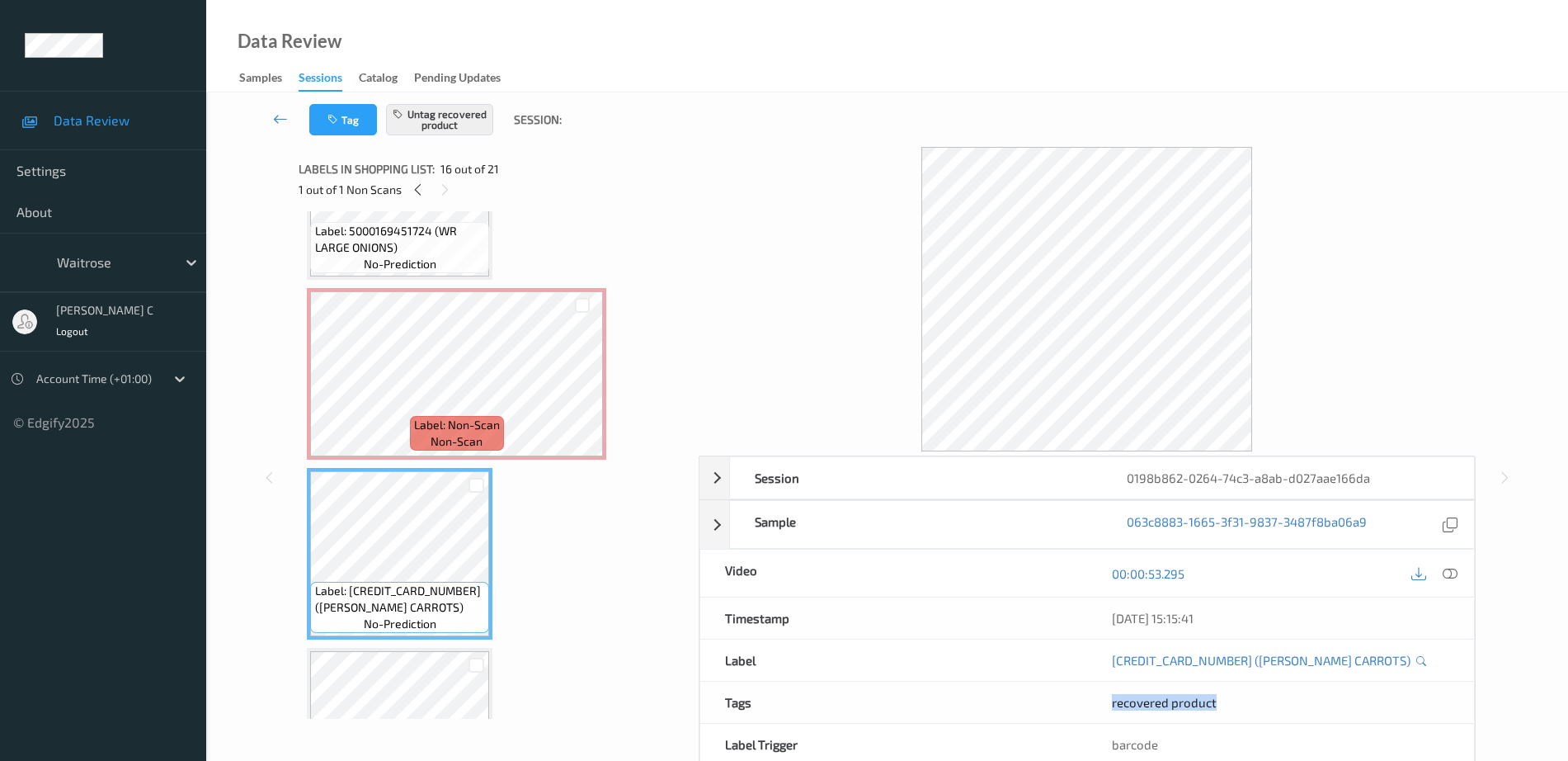
drag, startPoint x: 1095, startPoint y: 705, endPoint x: 1298, endPoint y: 716, distance: 203.3
click at [1298, 716] on div "recovered product" at bounding box center [1280, 702] width 387 height 41
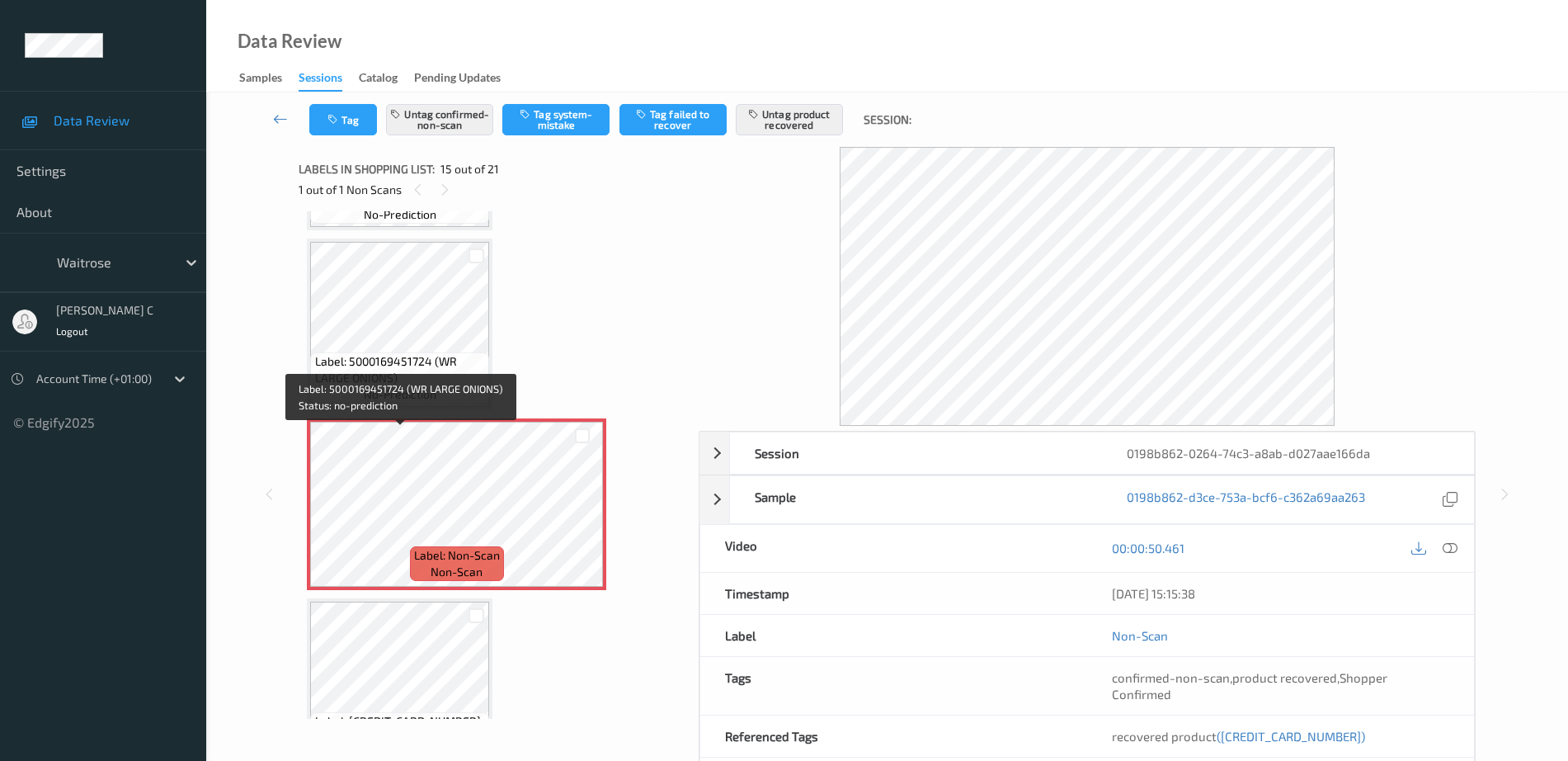
scroll to position [2347, 0]
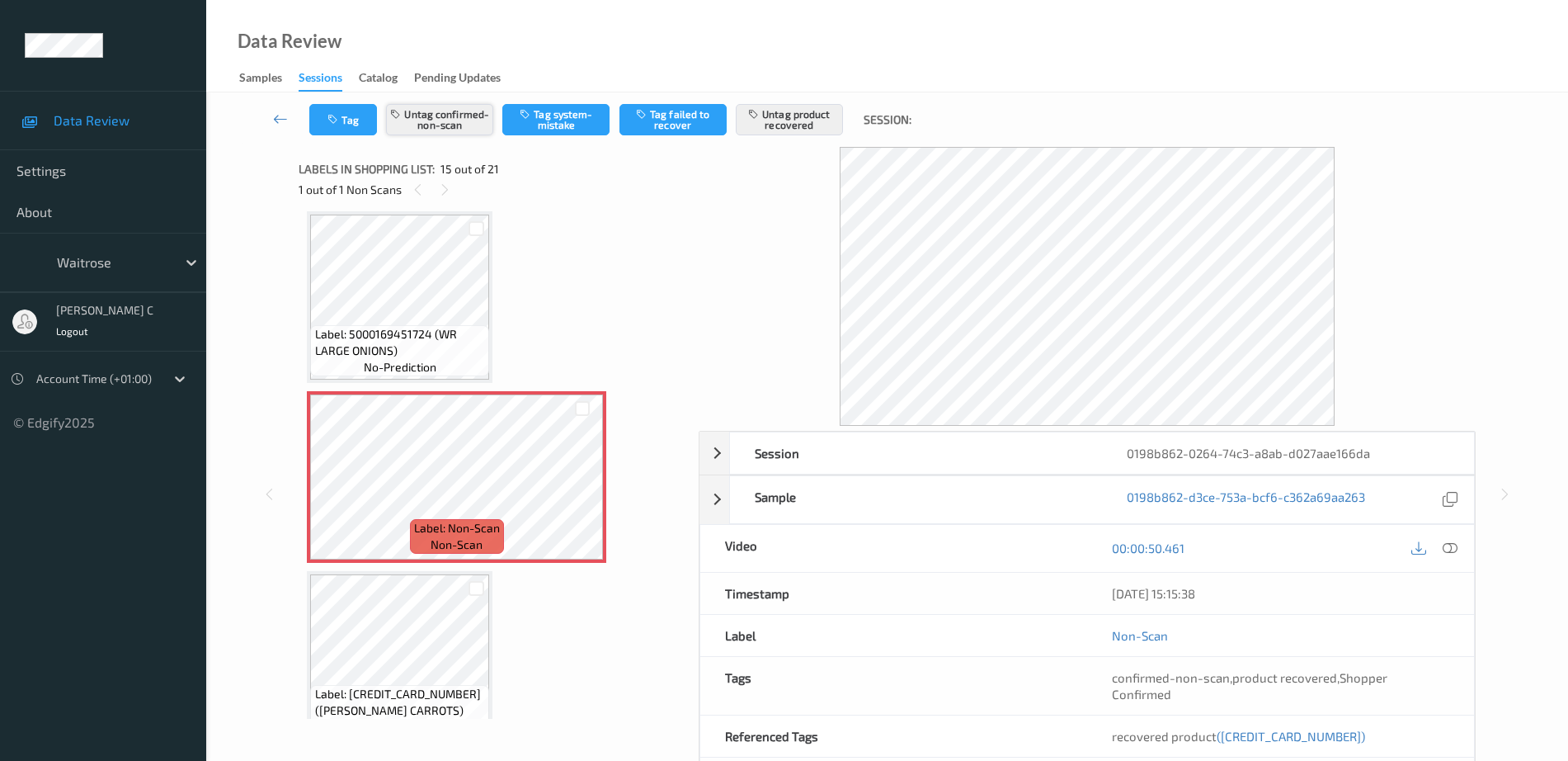
click at [441, 111] on button "Untag confirmed-non-scan" at bounding box center [440, 119] width 108 height 31
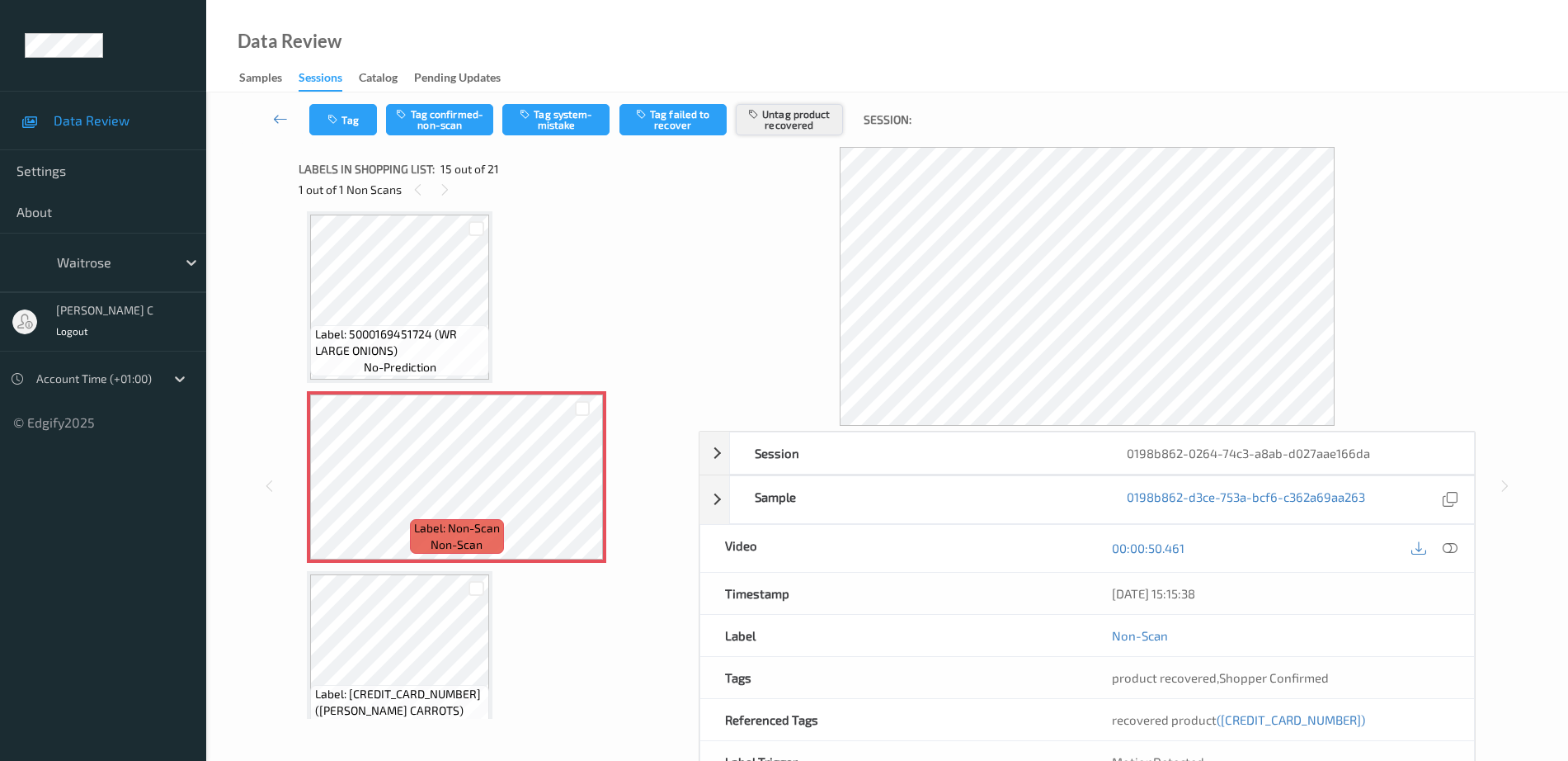
click at [800, 124] on button "Untag product recovered" at bounding box center [789, 119] width 108 height 31
click at [552, 123] on button "Tag system-mistake" at bounding box center [557, 119] width 108 height 31
click at [282, 114] on icon at bounding box center [281, 119] width 15 height 17
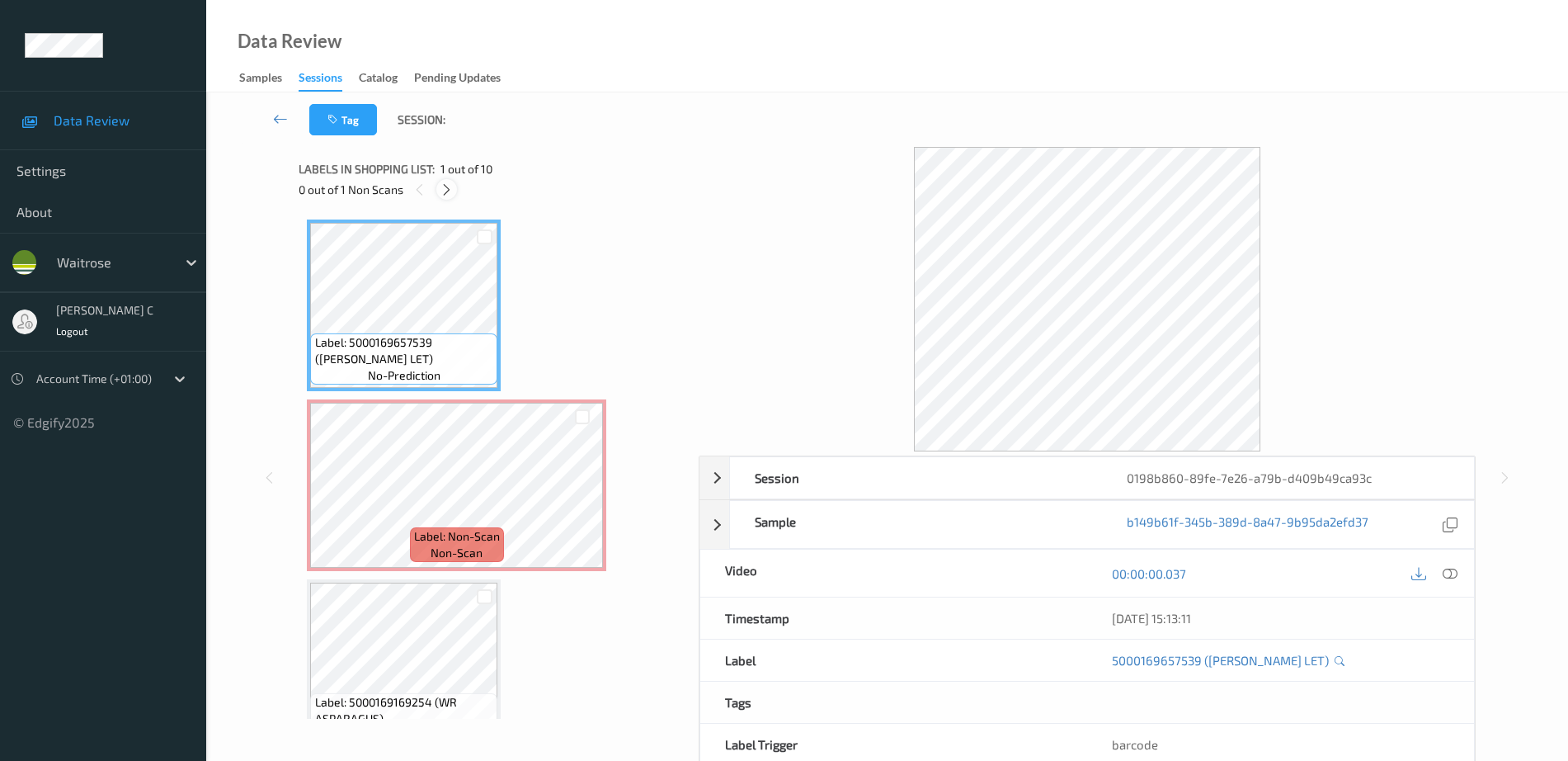
click at [446, 188] on icon at bounding box center [446, 190] width 14 height 15
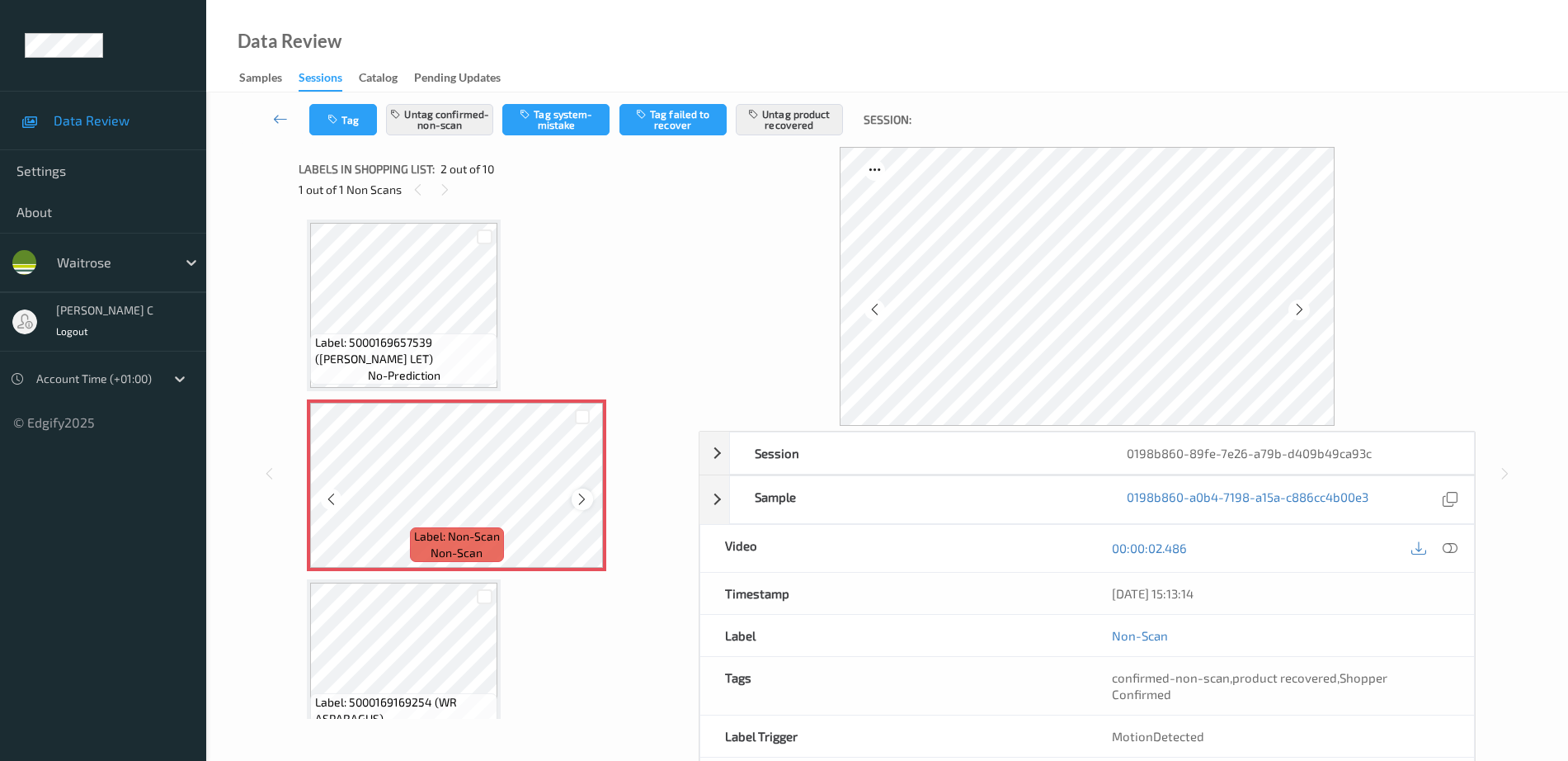
click at [577, 496] on icon at bounding box center [582, 499] width 14 height 15
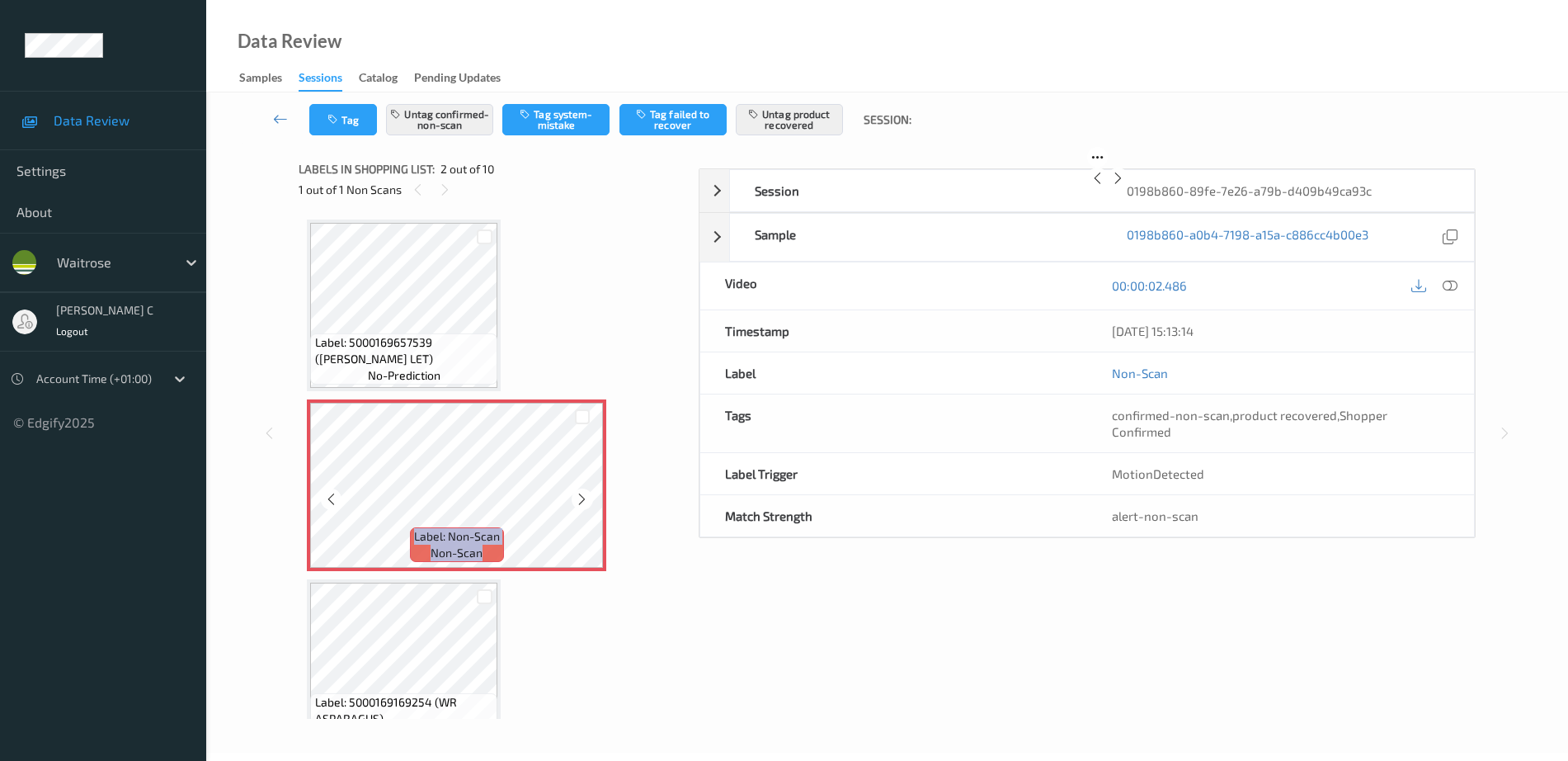
click at [577, 496] on icon at bounding box center [582, 499] width 14 height 15
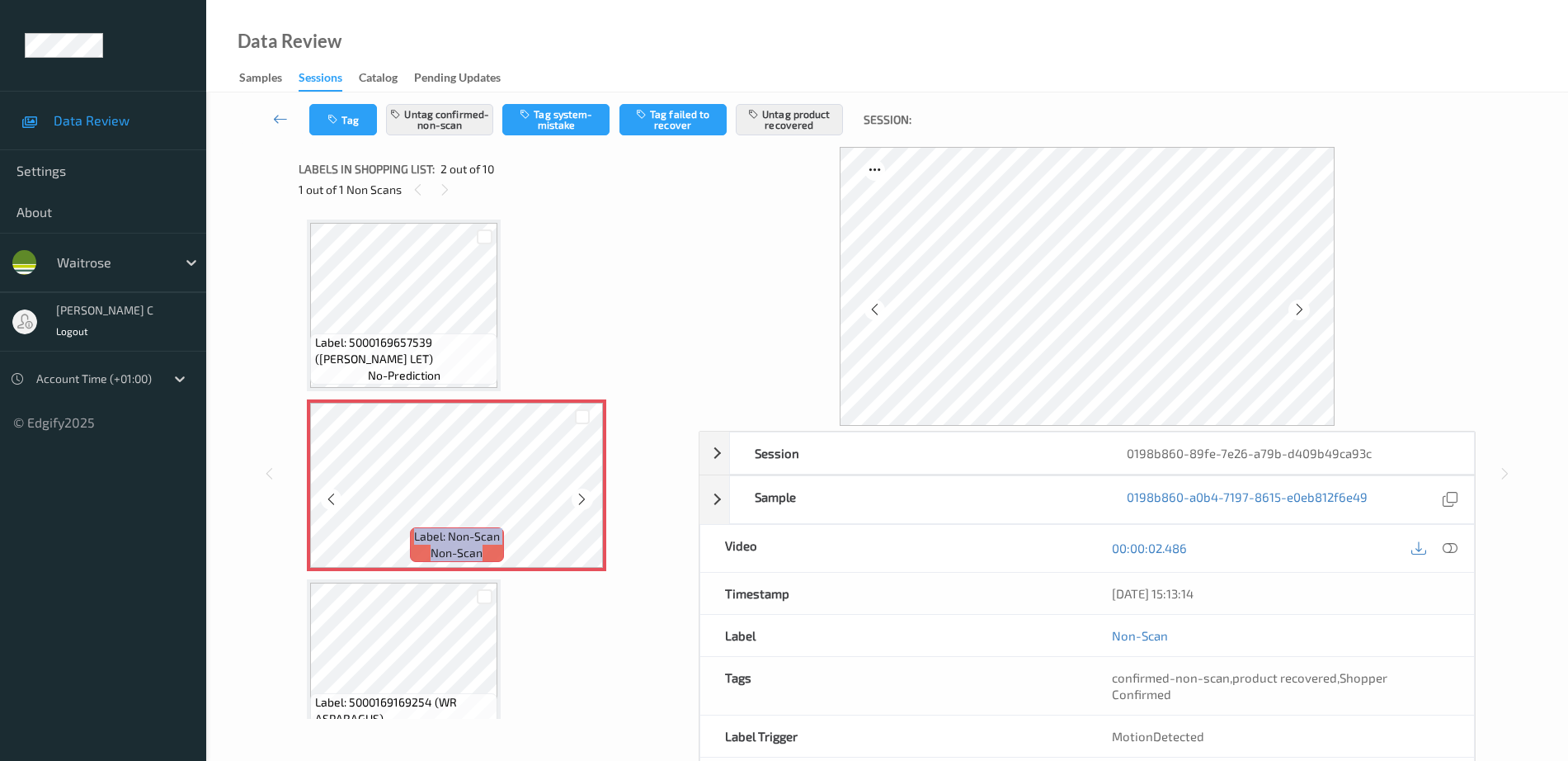
click at [577, 496] on icon at bounding box center [582, 499] width 14 height 15
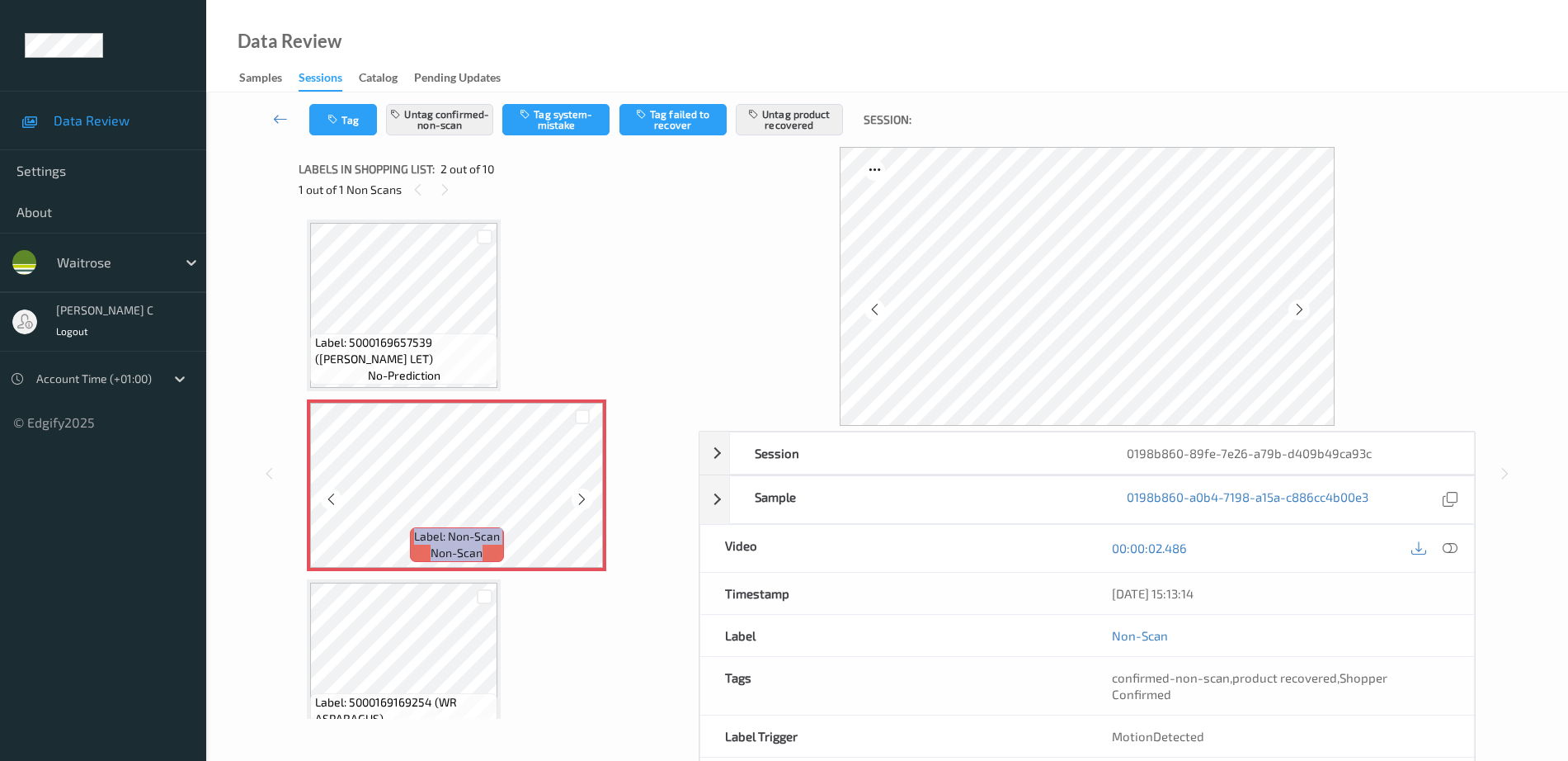
click at [577, 496] on icon at bounding box center [582, 499] width 14 height 15
click at [453, 359] on span "Label: 5000169657539 (WR ROMAINE LET)" at bounding box center [404, 350] width 179 height 33
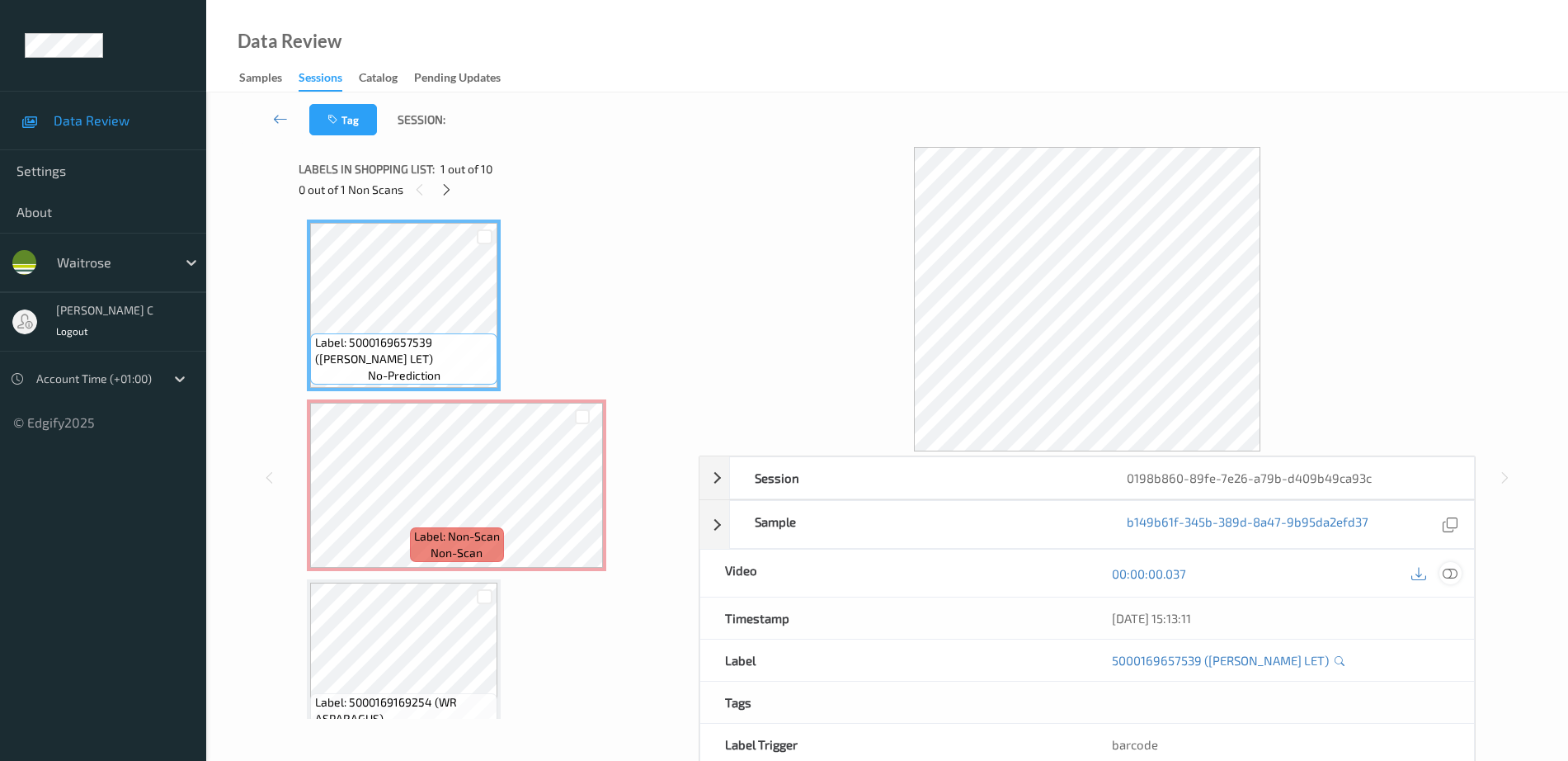
click at [1456, 570] on icon at bounding box center [1450, 573] width 15 height 15
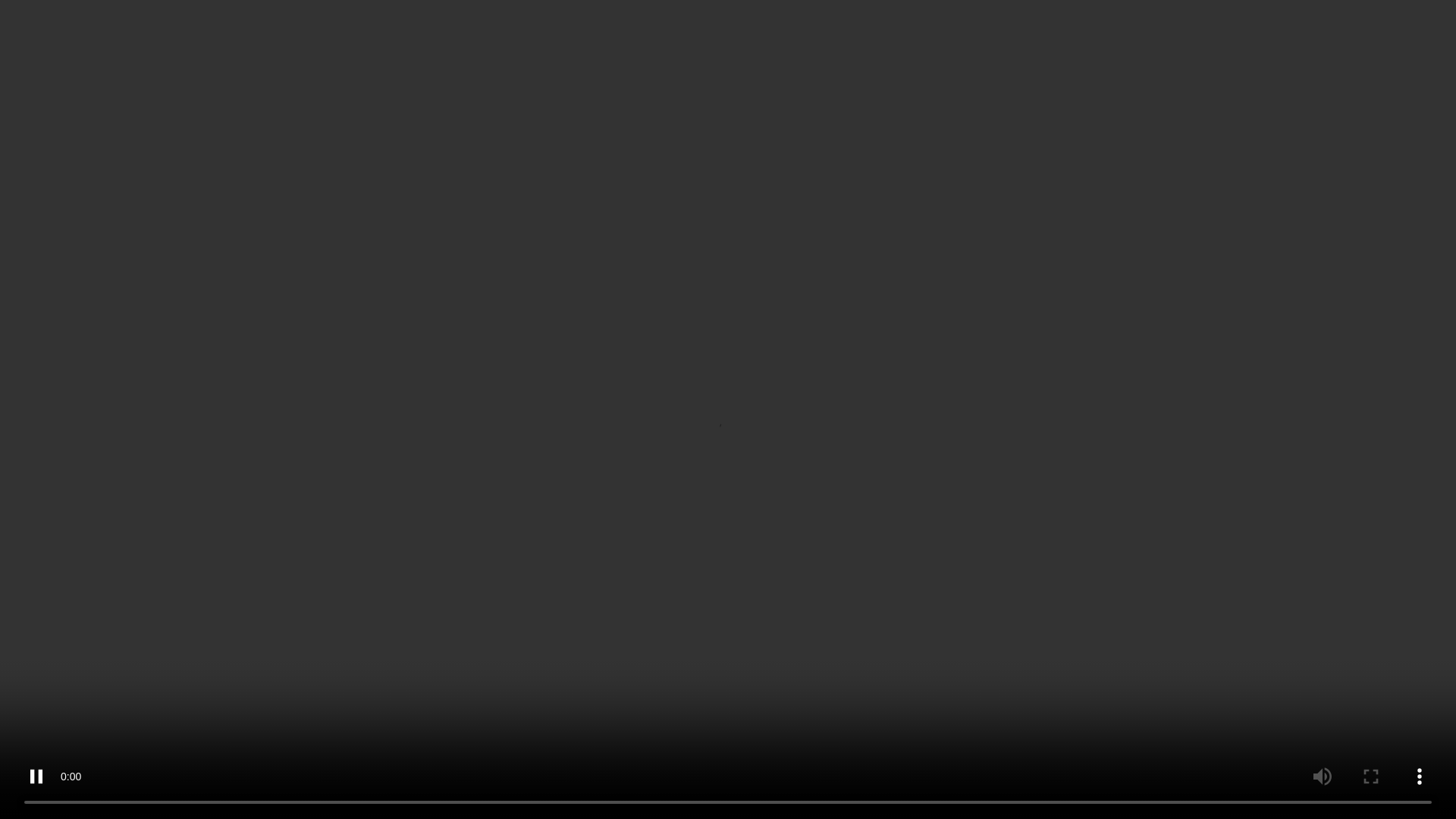
click at [111, 666] on video at bounding box center [728, 410] width 1456 height 819
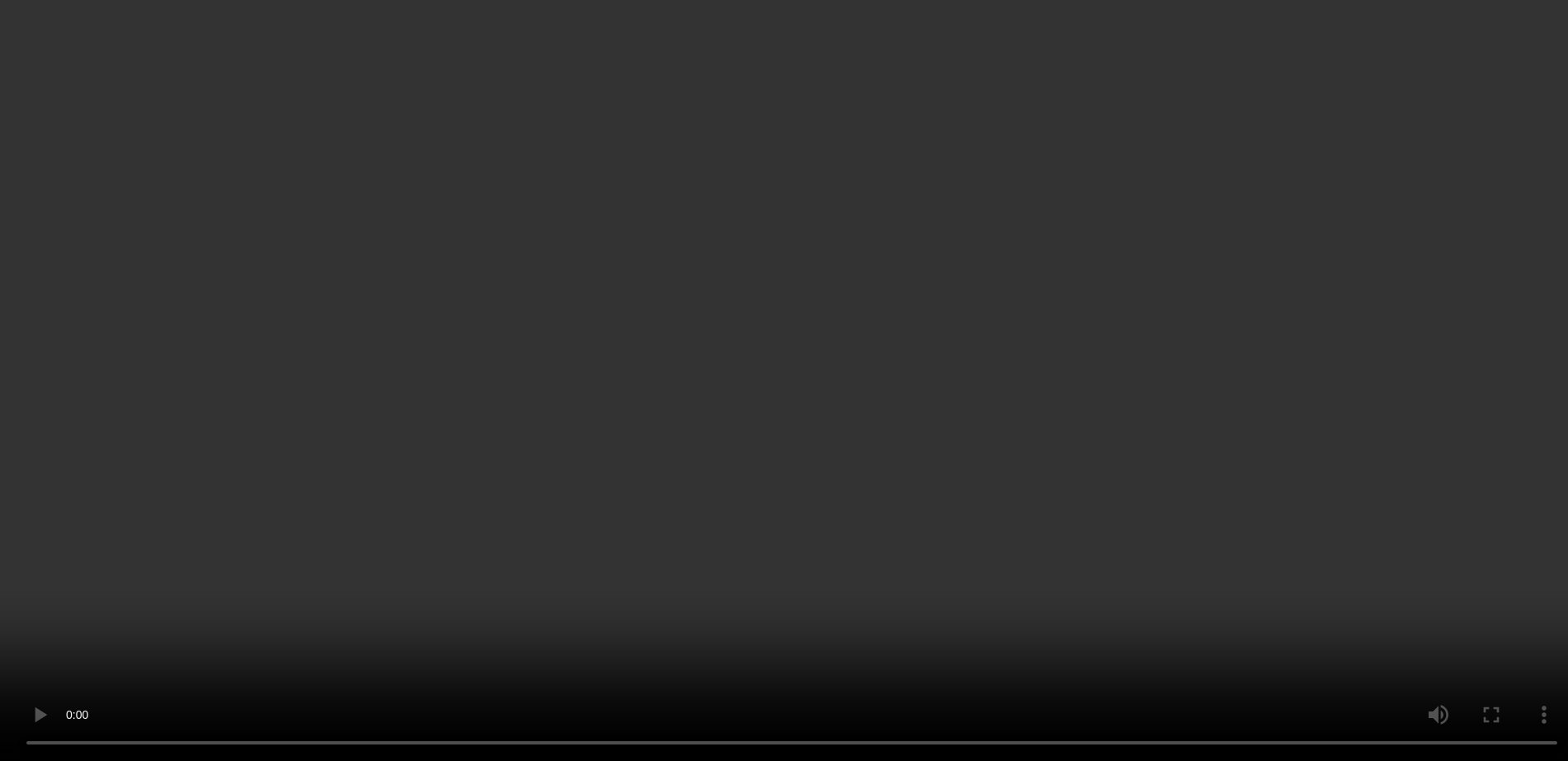
scroll to position [825, 0]
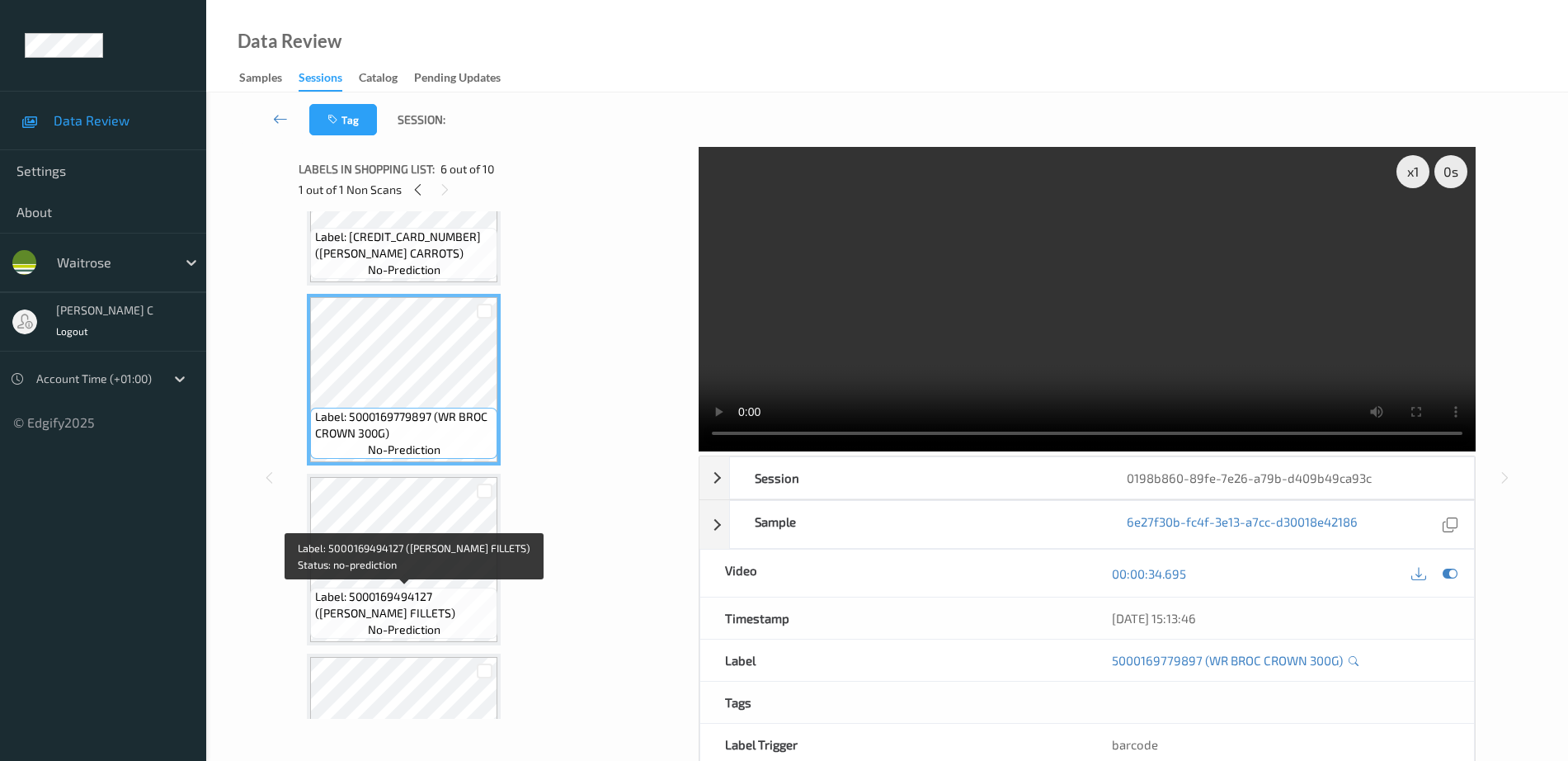
click at [381, 609] on span "Label: 5000169494127 (WR SALMON FILLETS)" at bounding box center [404, 605] width 179 height 33
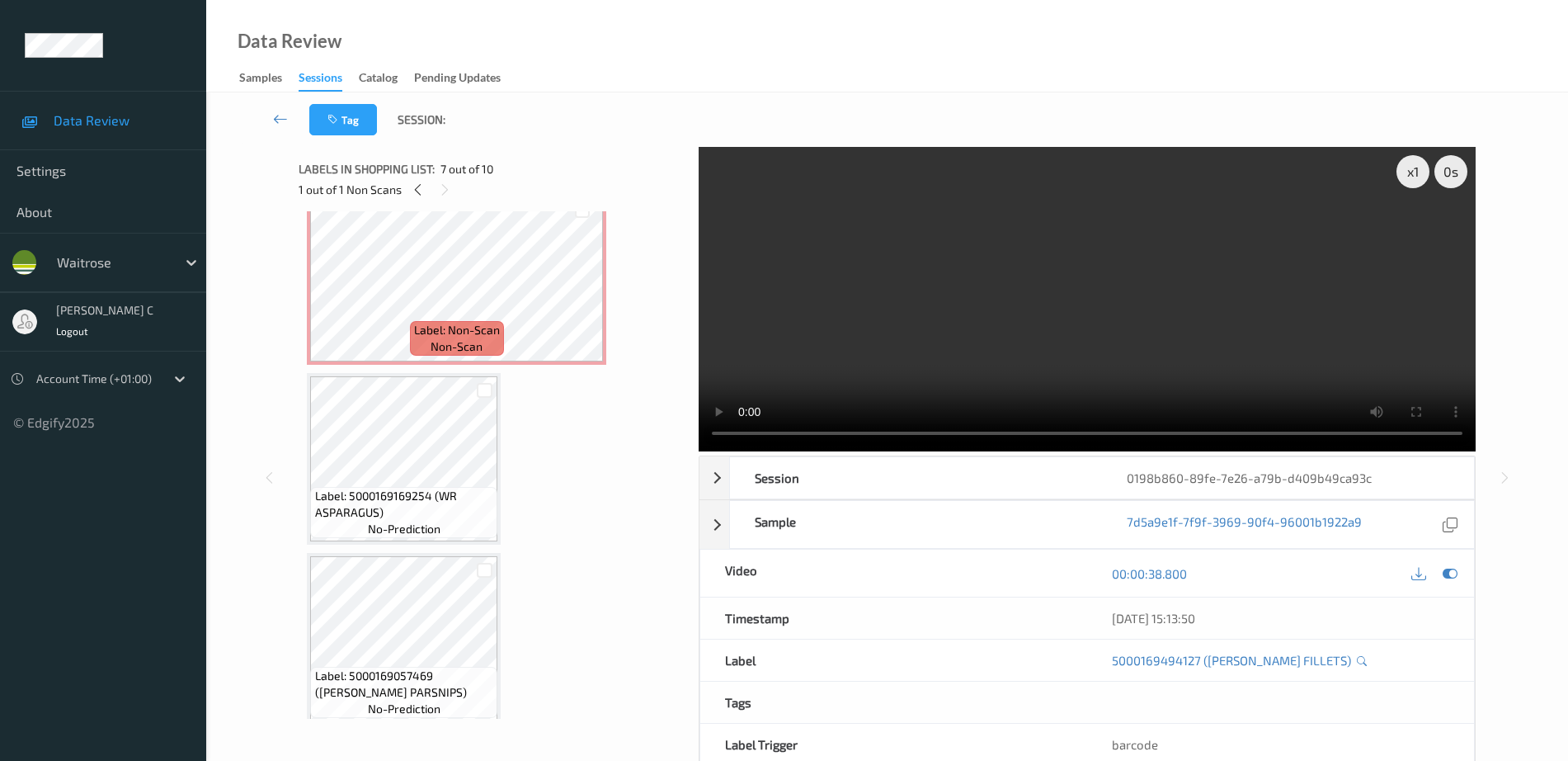
scroll to position [0, 0]
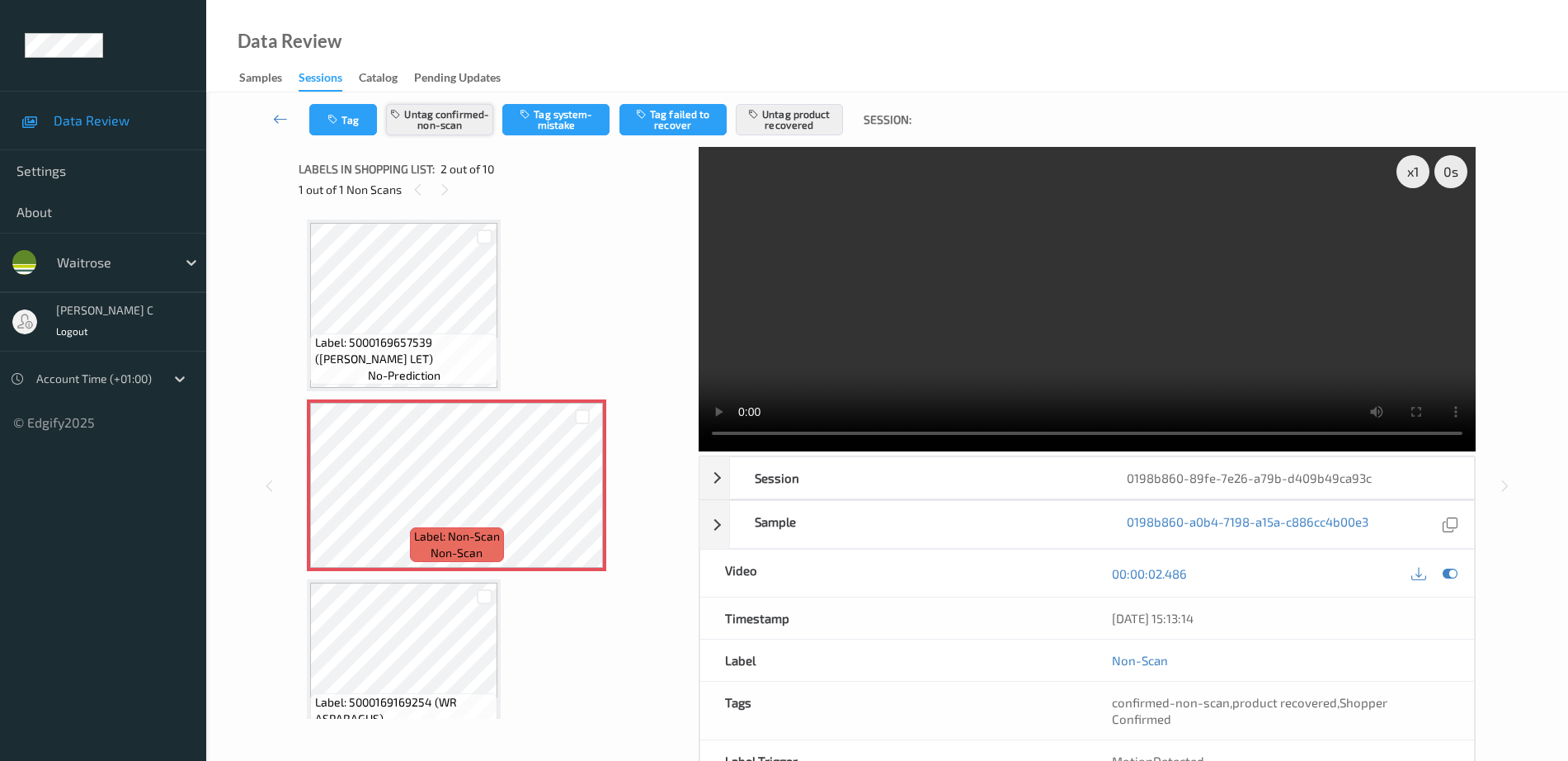
click at [456, 115] on button "Untag confirmed-non-scan" at bounding box center [440, 119] width 108 height 31
click at [486, 120] on button "Untag confirmed-non-scan" at bounding box center [440, 119] width 108 height 31
click at [800, 124] on button "Untag product recovered" at bounding box center [789, 119] width 108 height 31
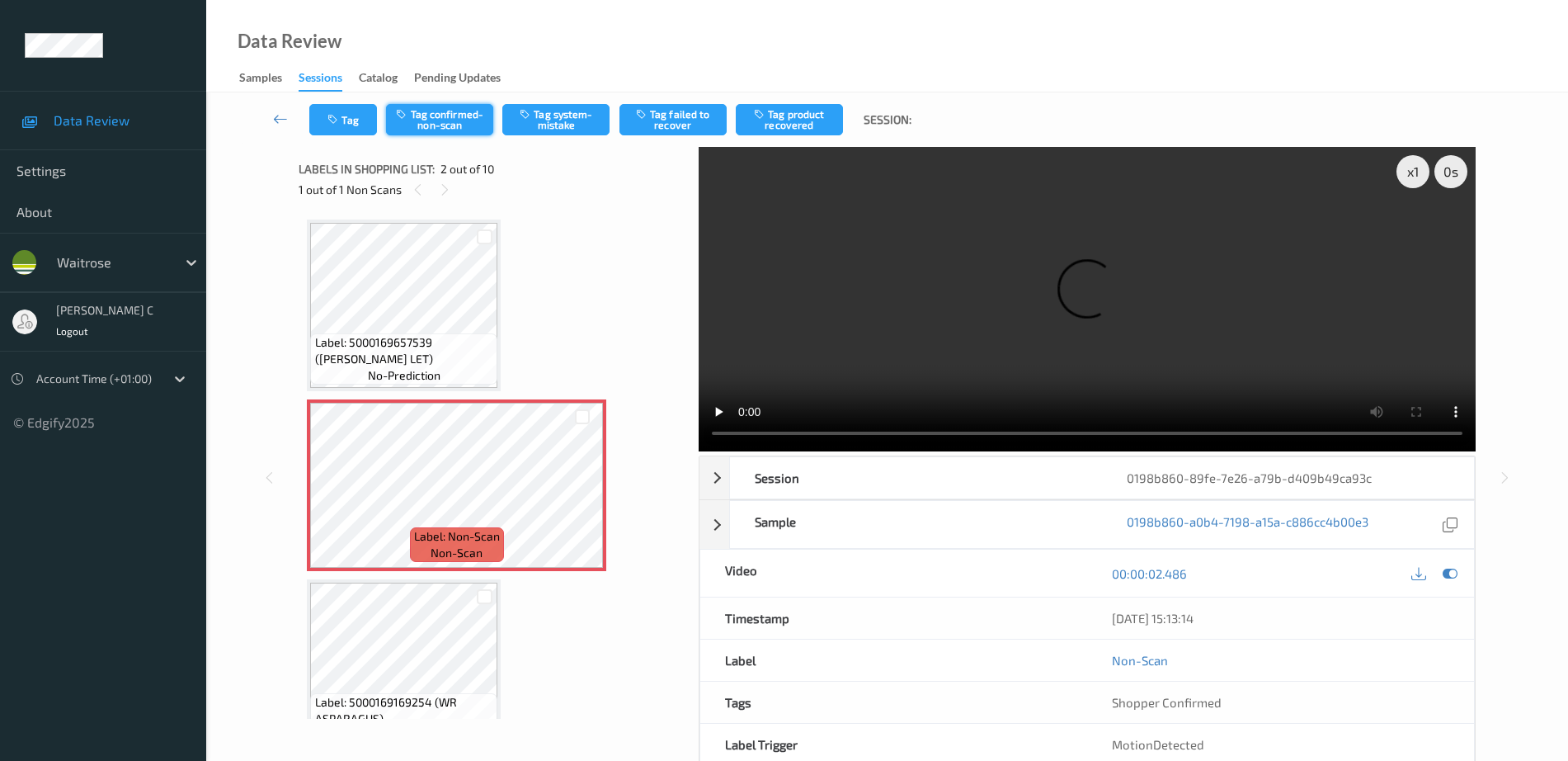
click at [417, 121] on button "Tag confirmed-non-scan" at bounding box center [440, 119] width 108 height 31
click at [447, 117] on button "Untag confirmed-non-scan" at bounding box center [440, 119] width 108 height 31
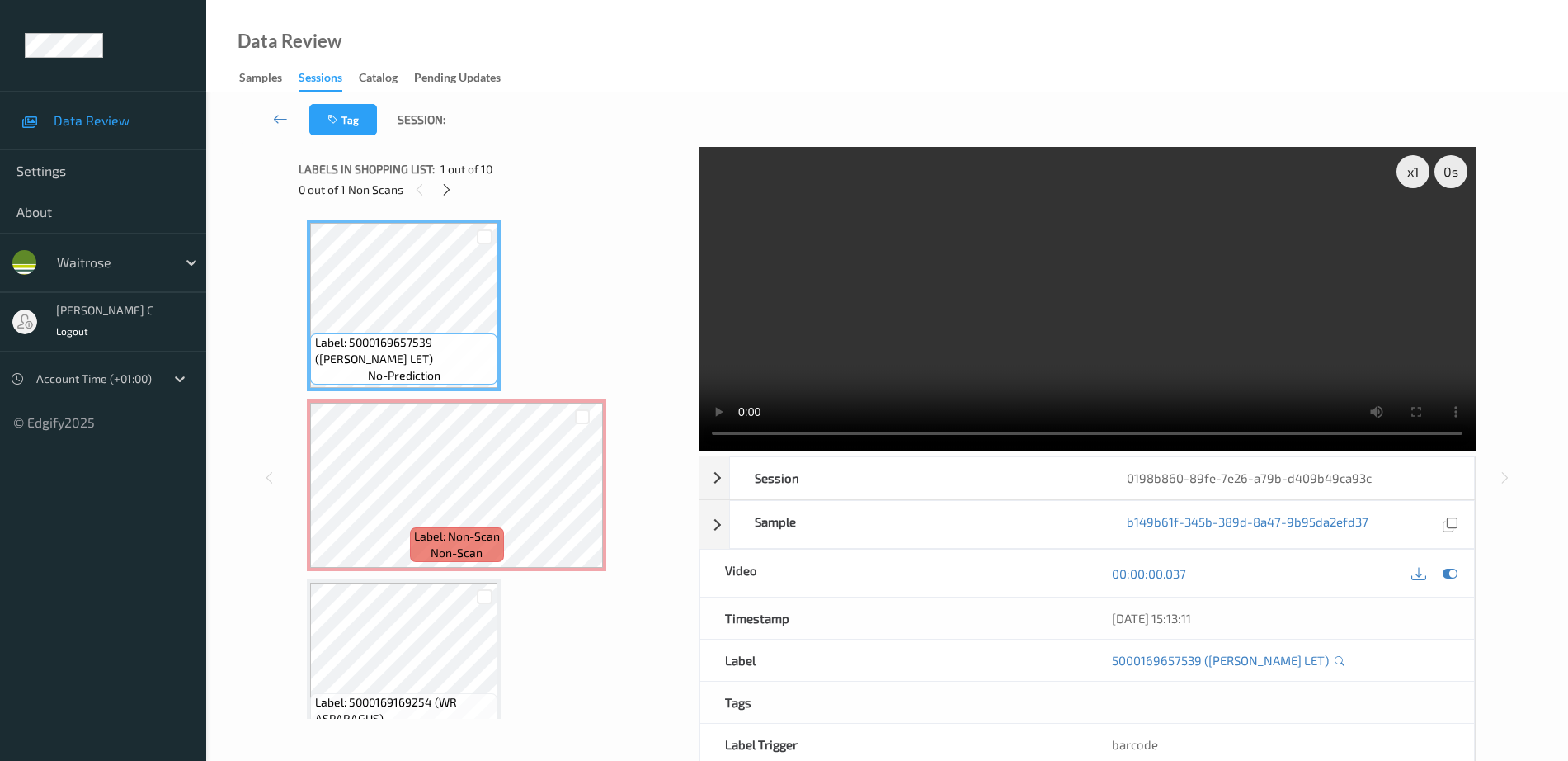
click at [1438, 574] on div at bounding box center [1434, 573] width 54 height 22
click at [1448, 577] on icon at bounding box center [1450, 573] width 15 height 15
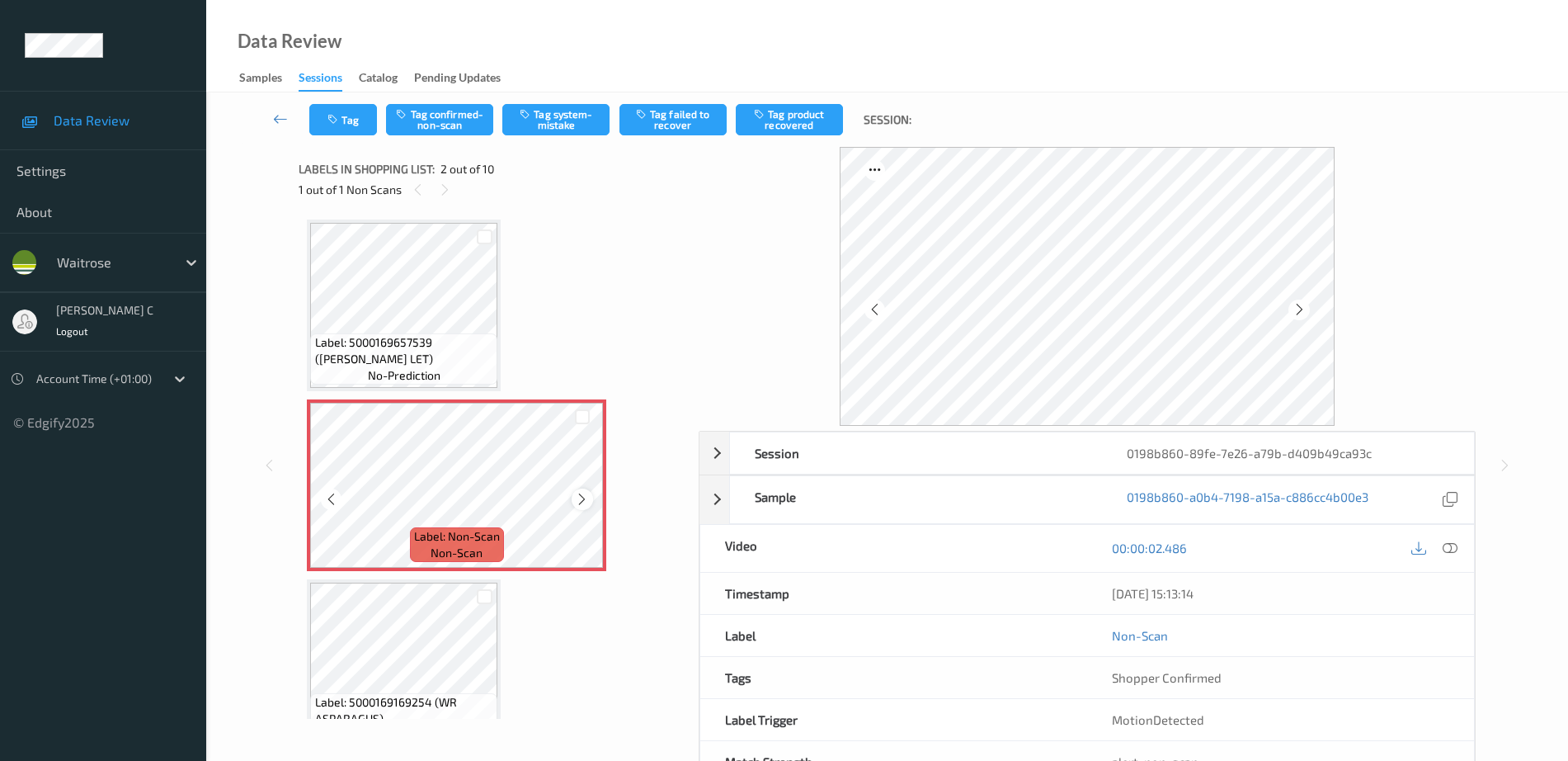
click at [586, 496] on icon at bounding box center [582, 499] width 14 height 15
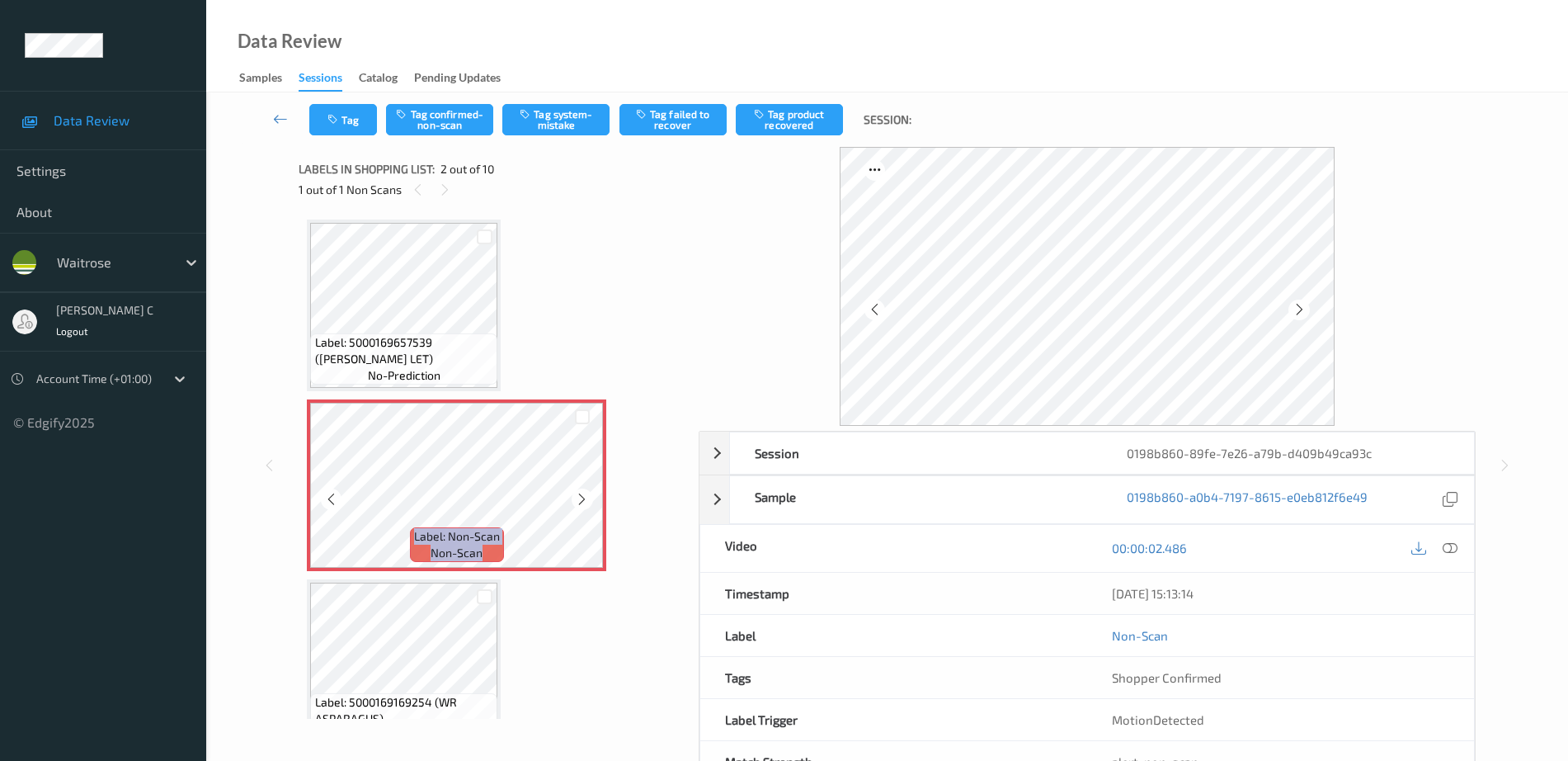
click at [586, 496] on icon at bounding box center [582, 499] width 14 height 15
click at [1454, 548] on icon at bounding box center [1450, 548] width 15 height 15
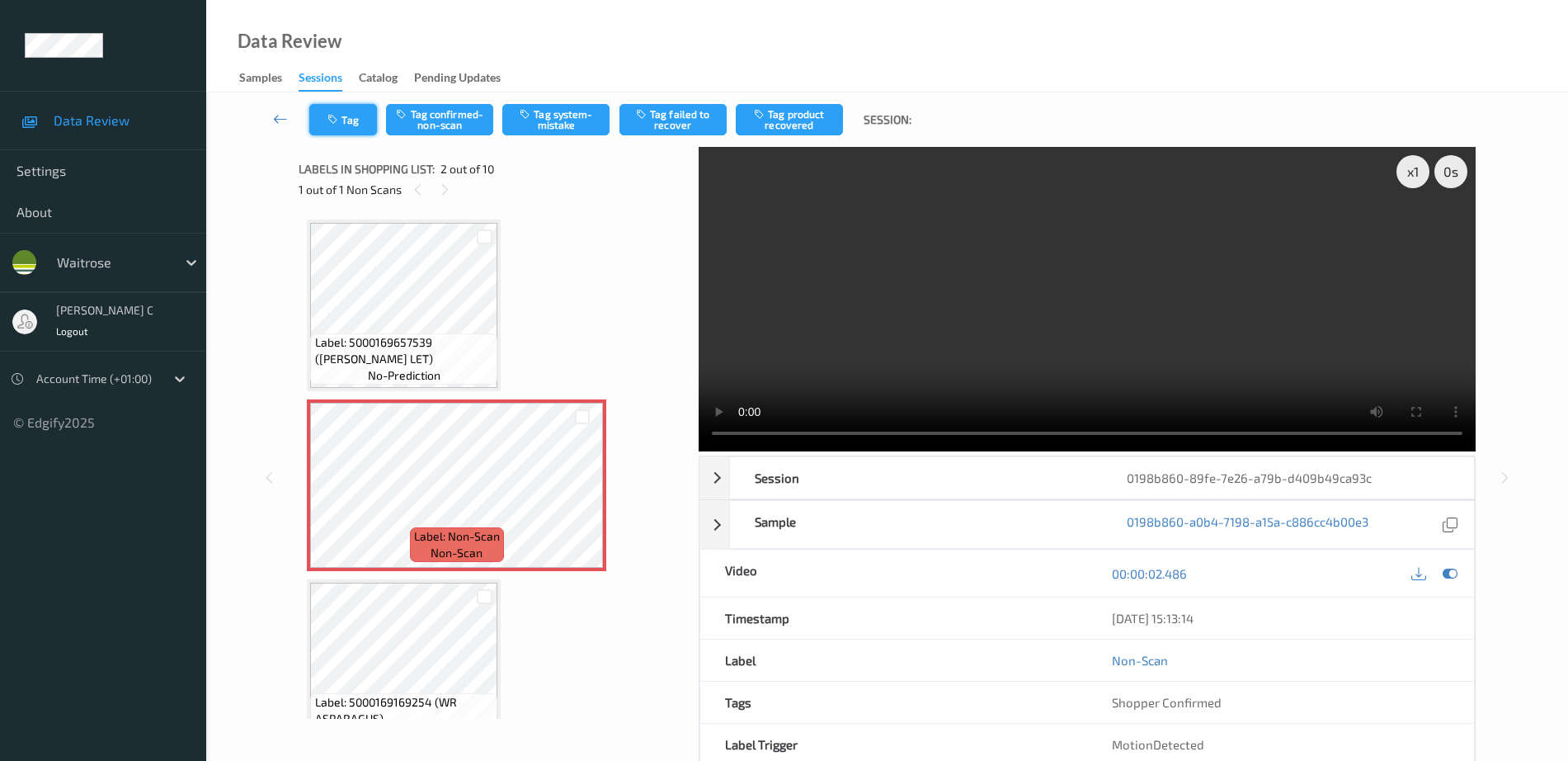
click at [348, 119] on button "Tag" at bounding box center [343, 119] width 67 height 31
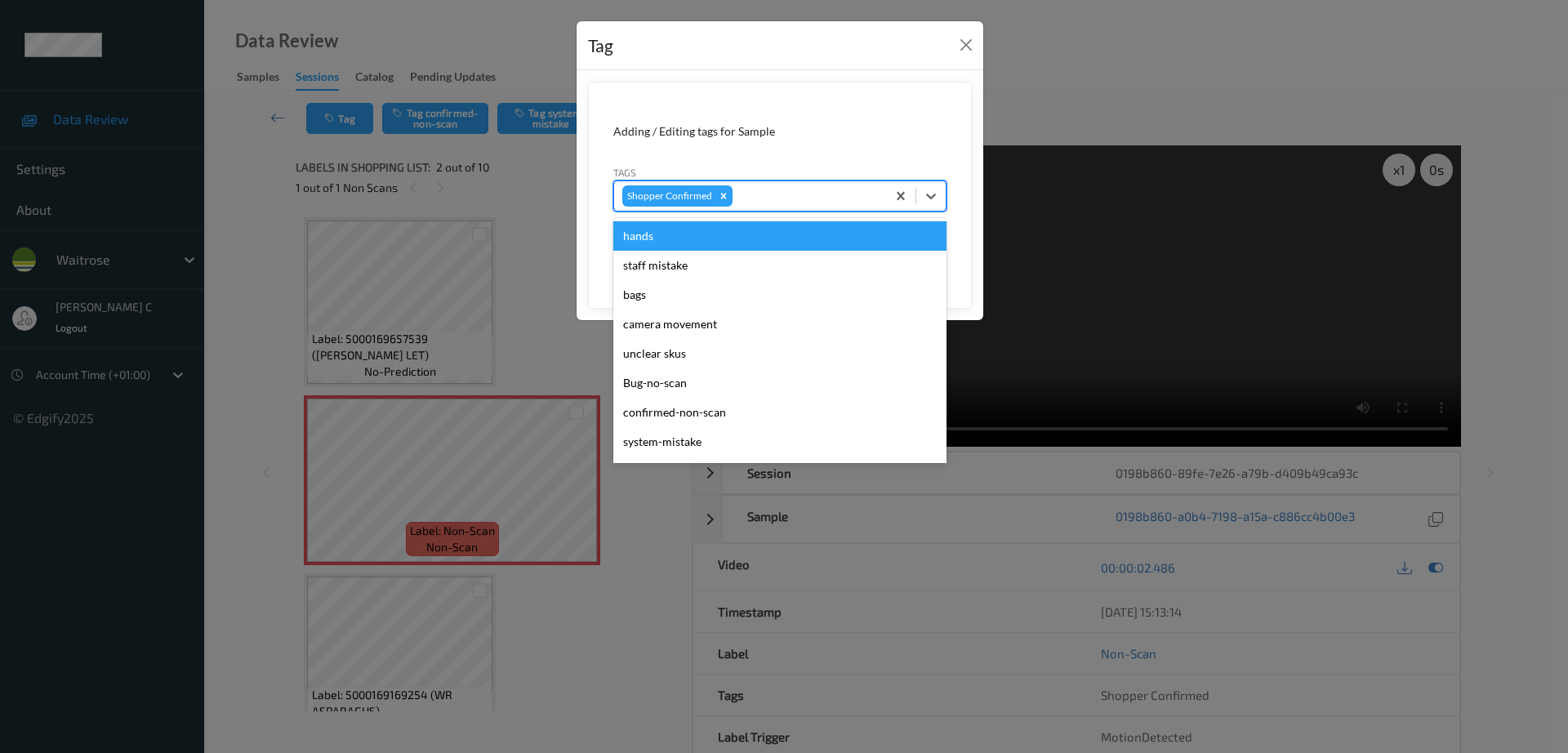
click at [773, 201] on div at bounding box center [806, 196] width 142 height 20
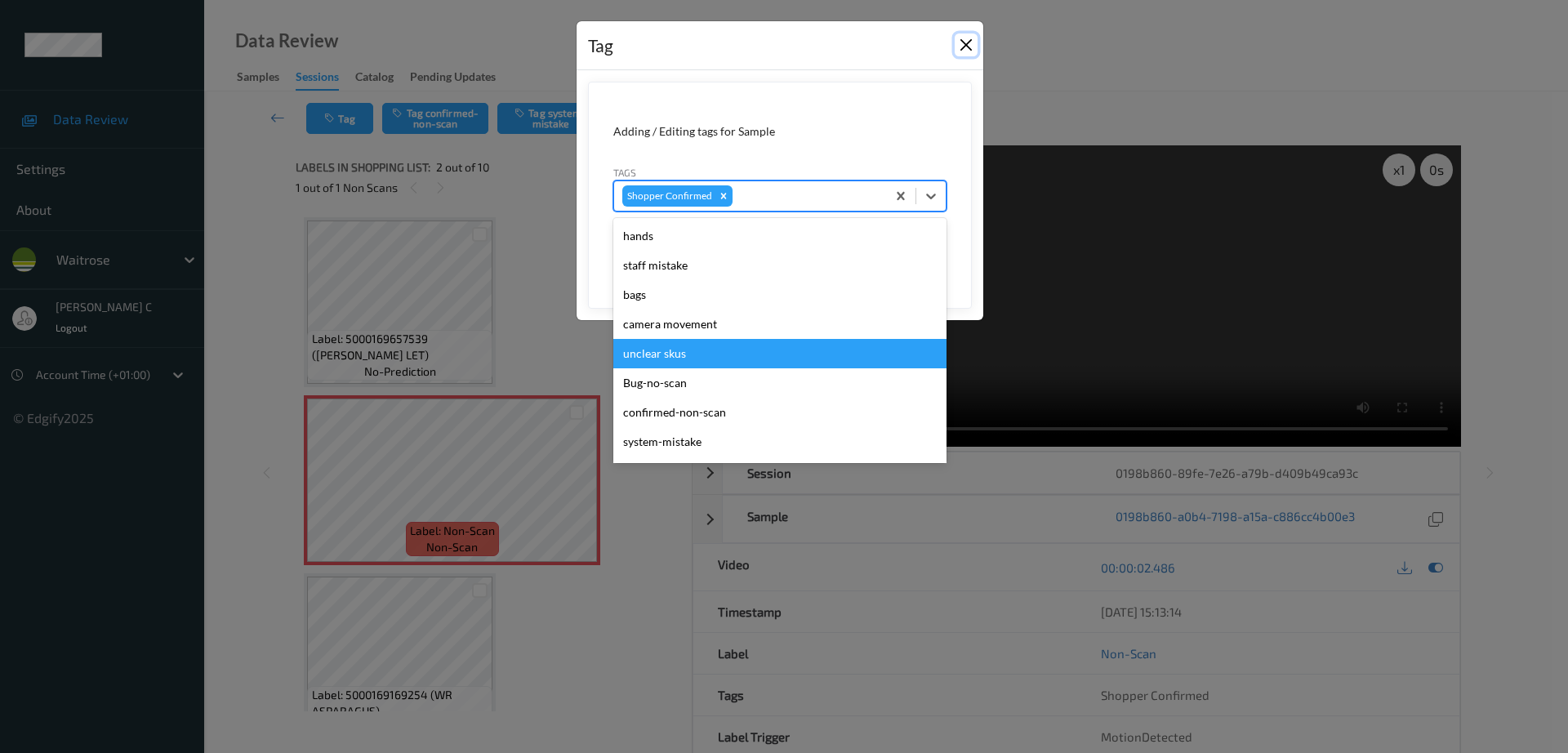
click at [961, 42] on button "Close" at bounding box center [965, 44] width 22 height 22
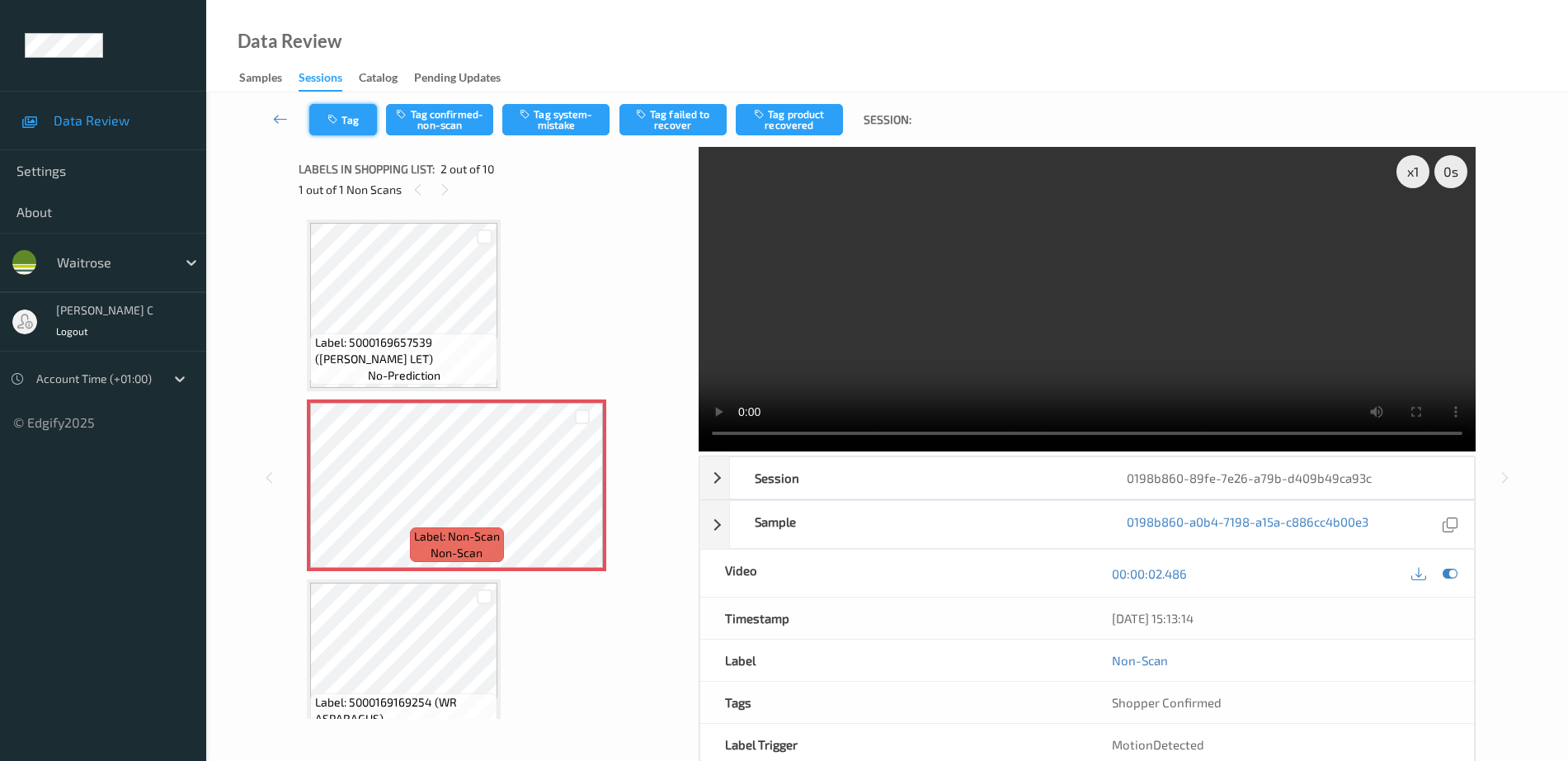
click at [348, 124] on button "Tag" at bounding box center [343, 119] width 67 height 31
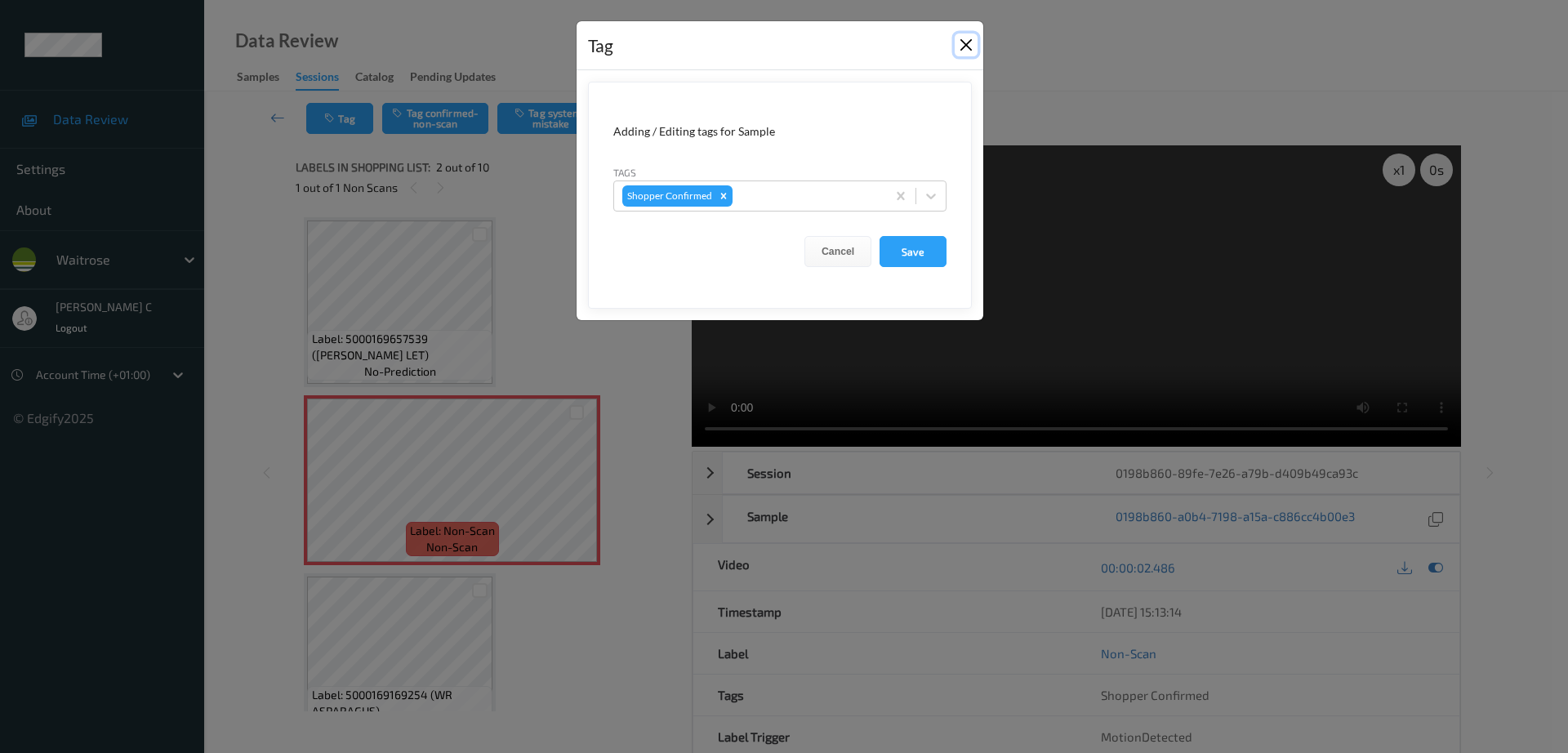
click at [968, 41] on button "Close" at bounding box center [965, 44] width 22 height 22
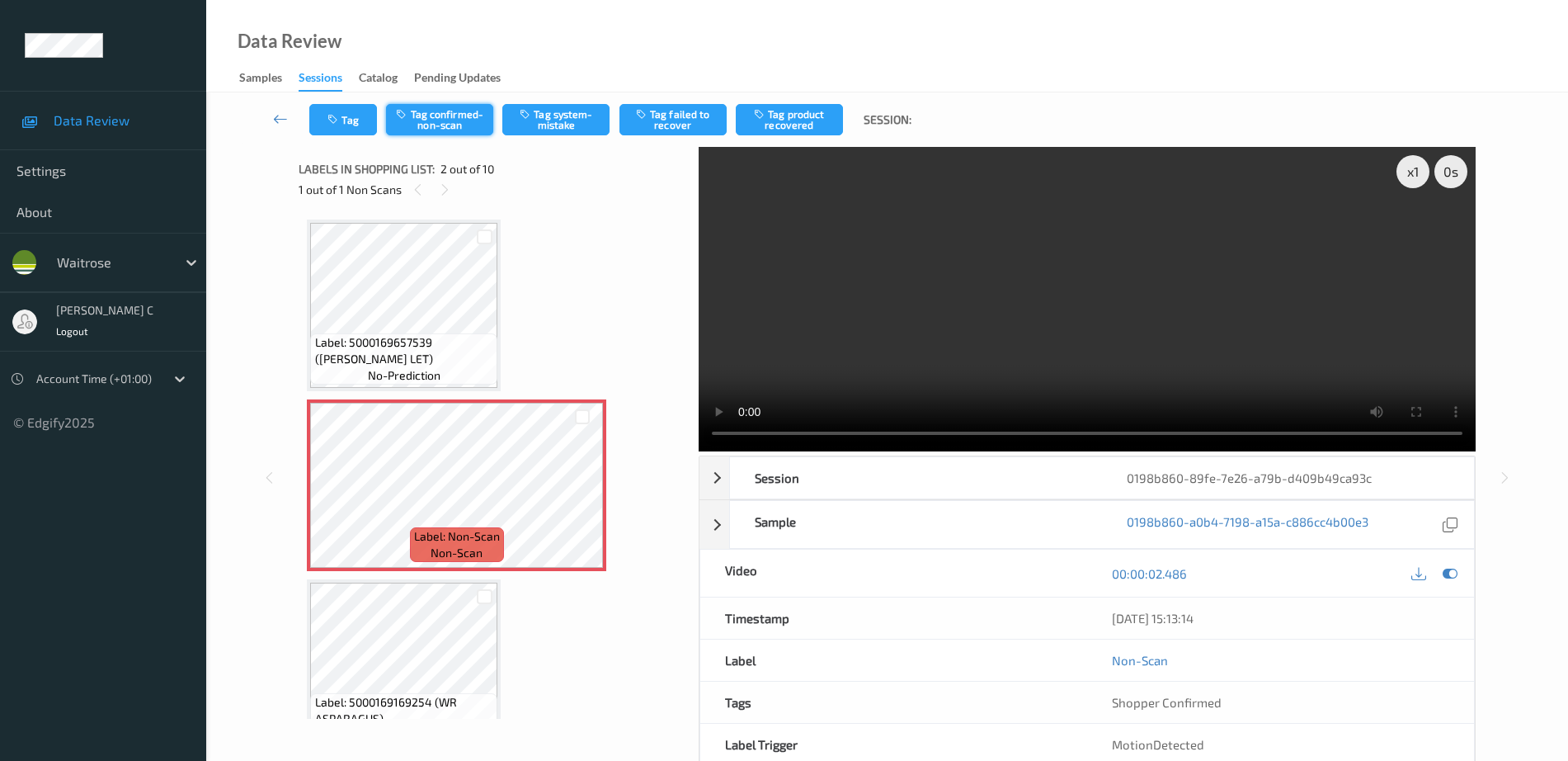
click at [456, 125] on button "Tag confirmed-non-scan" at bounding box center [440, 119] width 108 height 31
click at [815, 125] on button "Tag product recovered" at bounding box center [789, 119] width 108 height 31
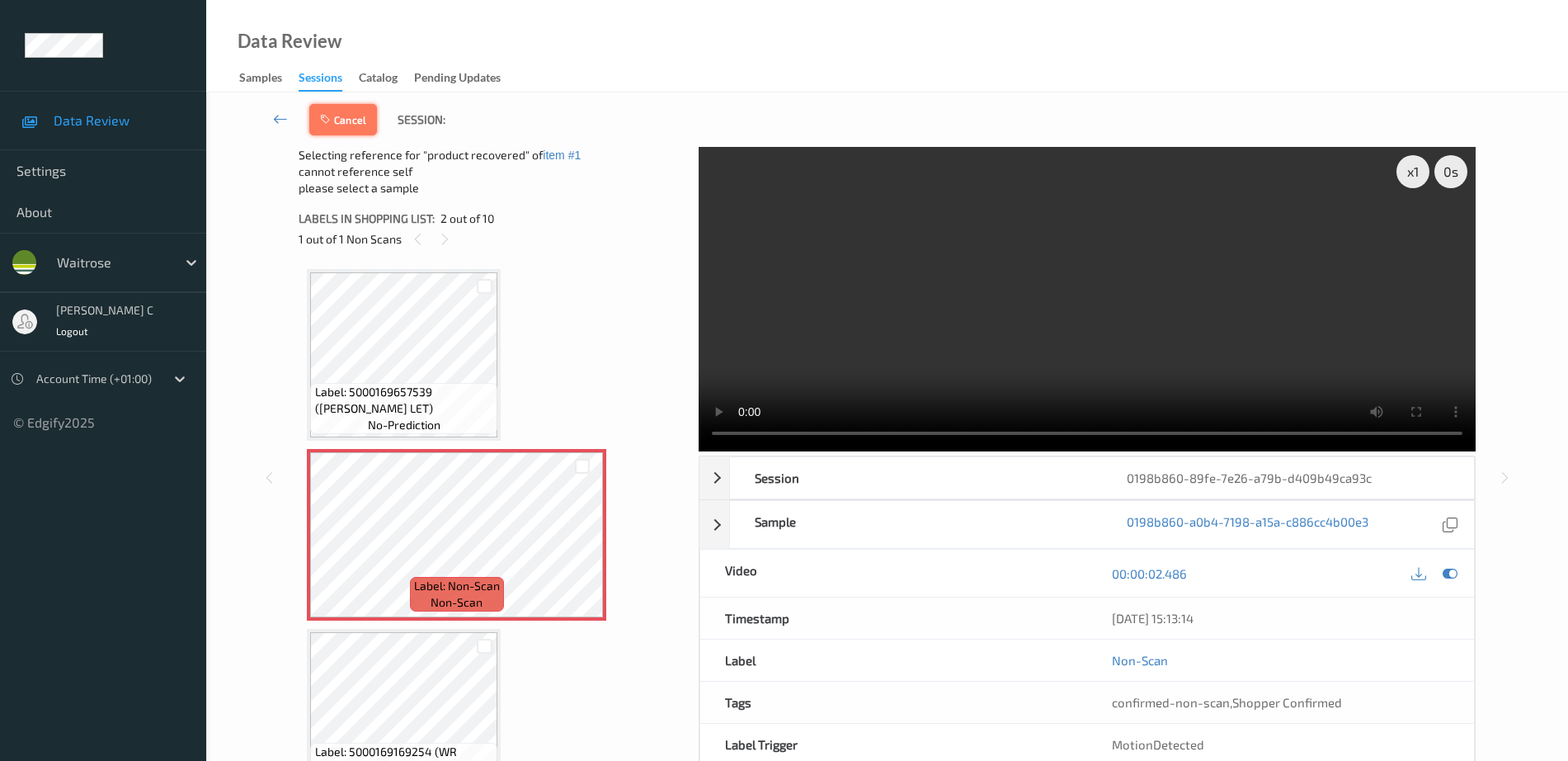
click at [334, 111] on button "Cancel" at bounding box center [343, 119] width 67 height 31
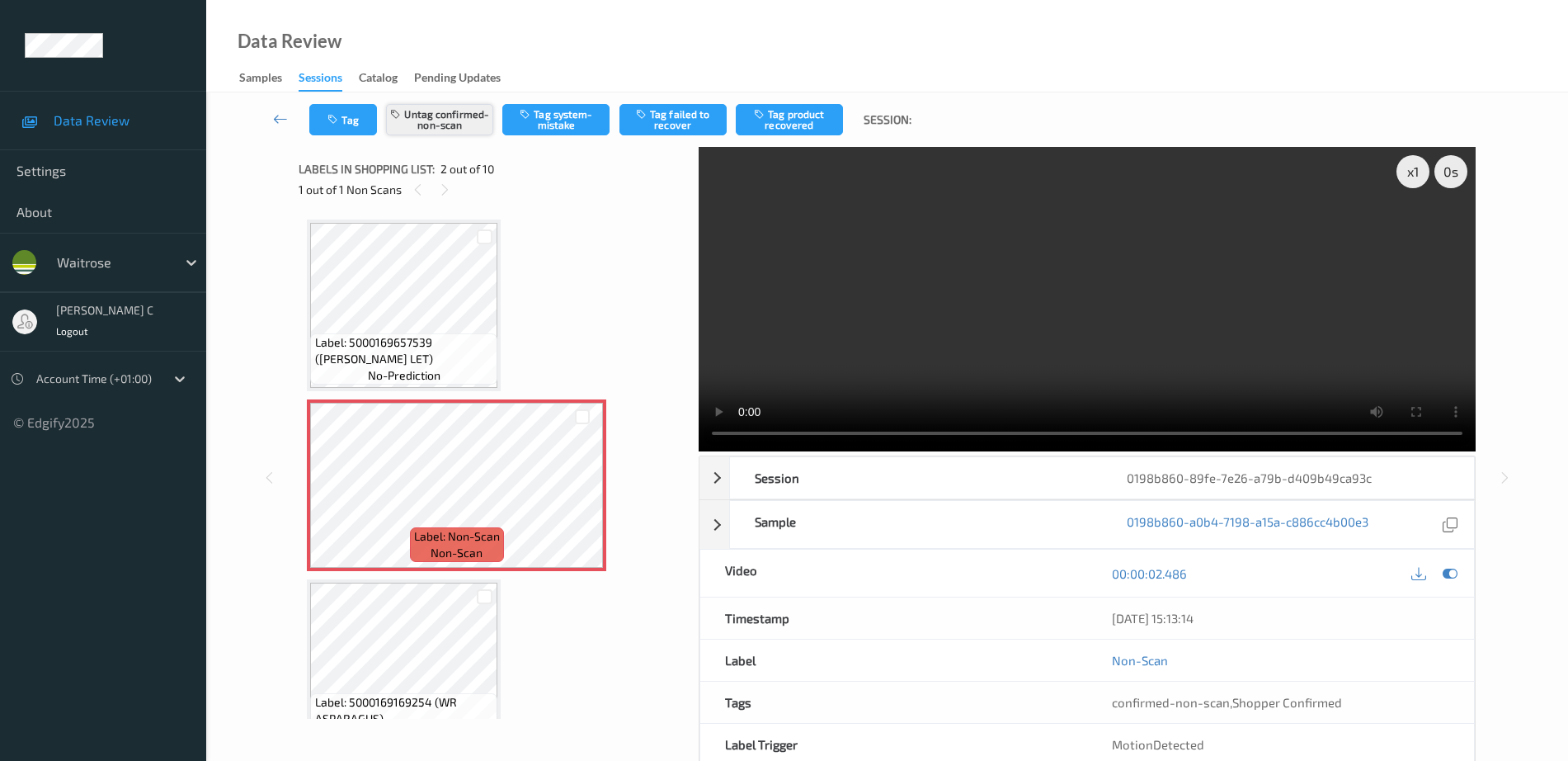
click at [423, 111] on button "Untag confirmed-non-scan" at bounding box center [440, 119] width 108 height 31
click at [446, 119] on button "Tag confirmed-non-scan" at bounding box center [440, 119] width 108 height 31
click at [794, 113] on button "Tag product recovered" at bounding box center [789, 119] width 108 height 31
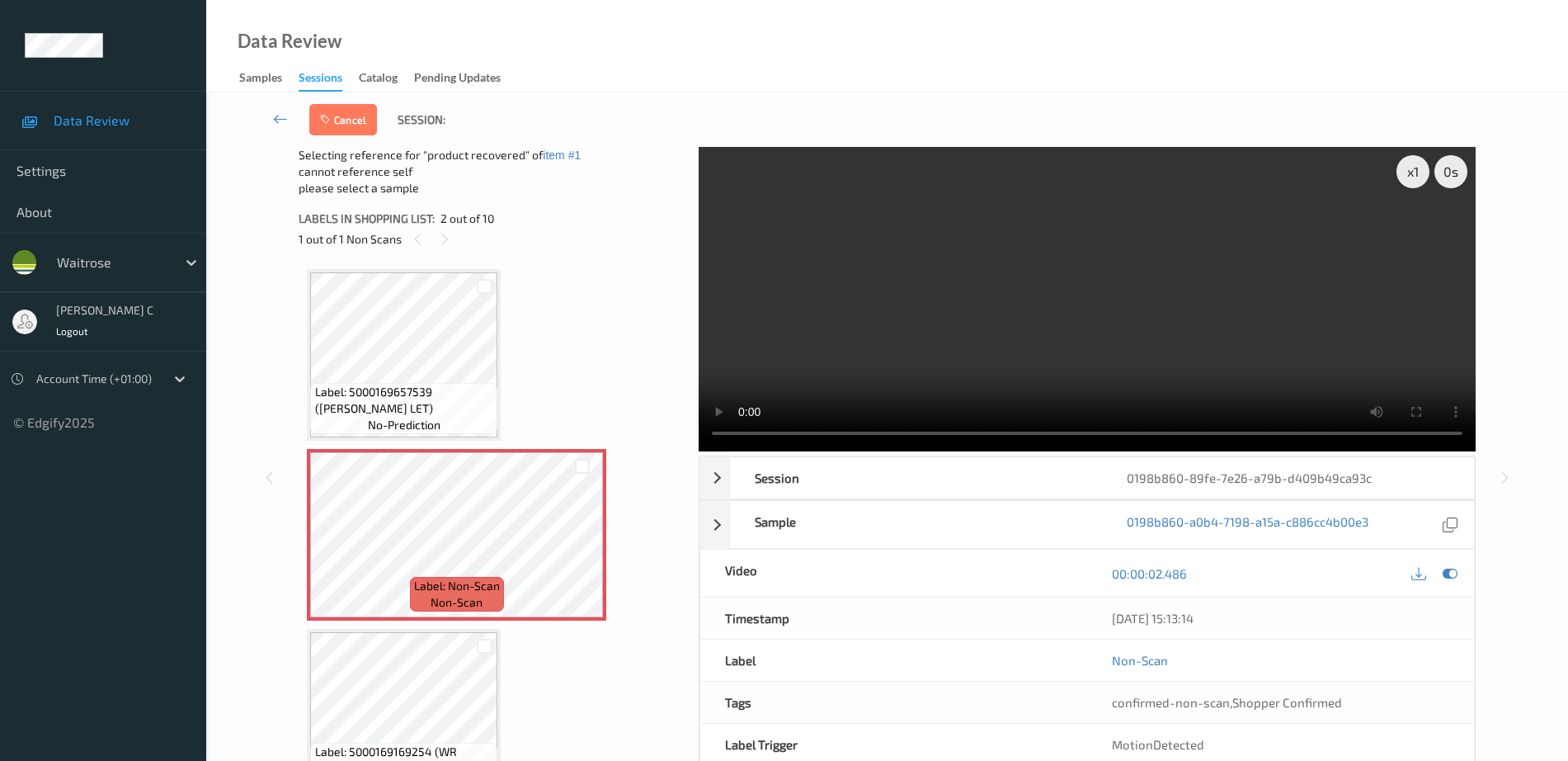
scroll to position [103, 0]
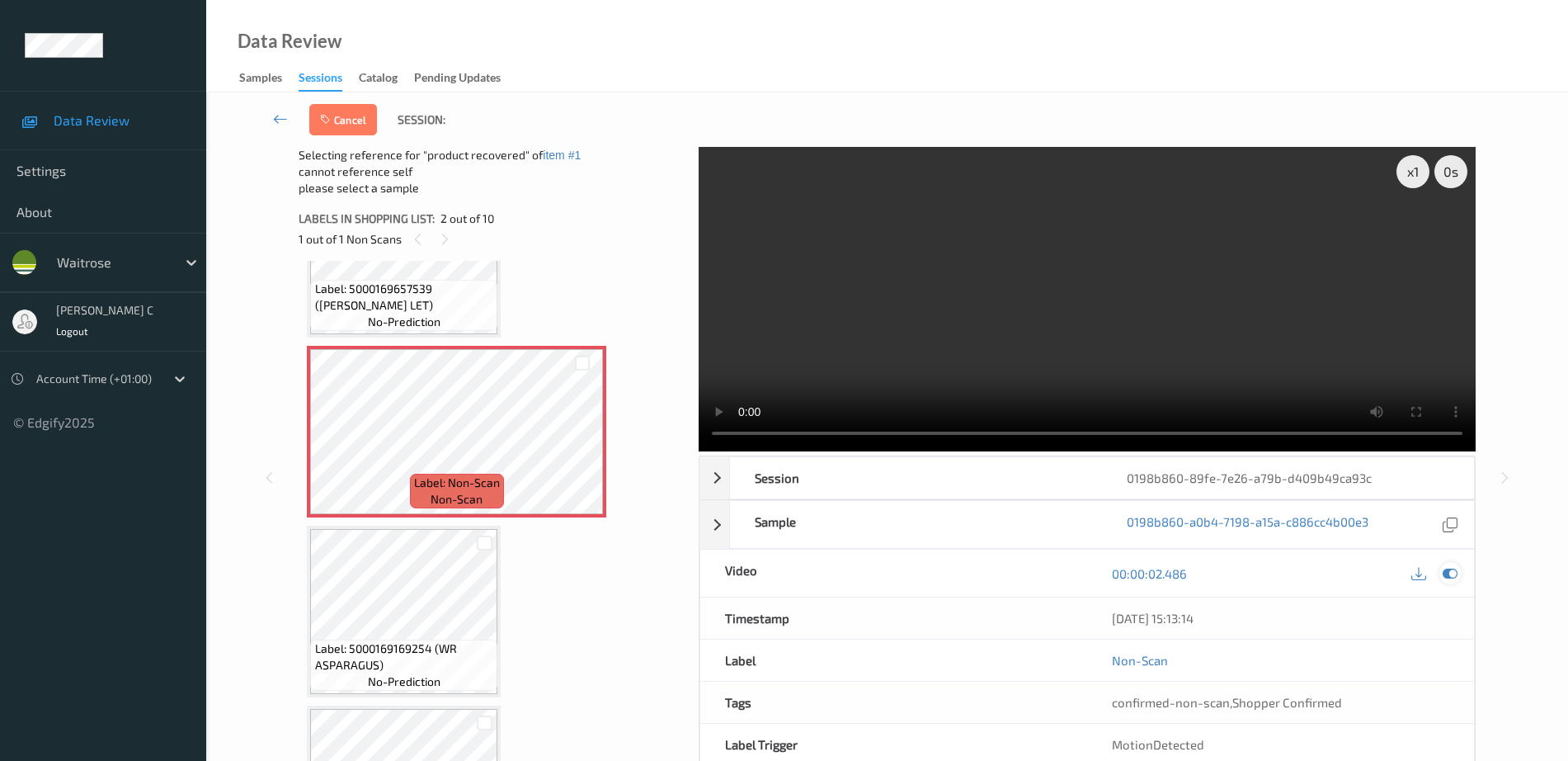
click at [1454, 573] on icon at bounding box center [1450, 573] width 15 height 15
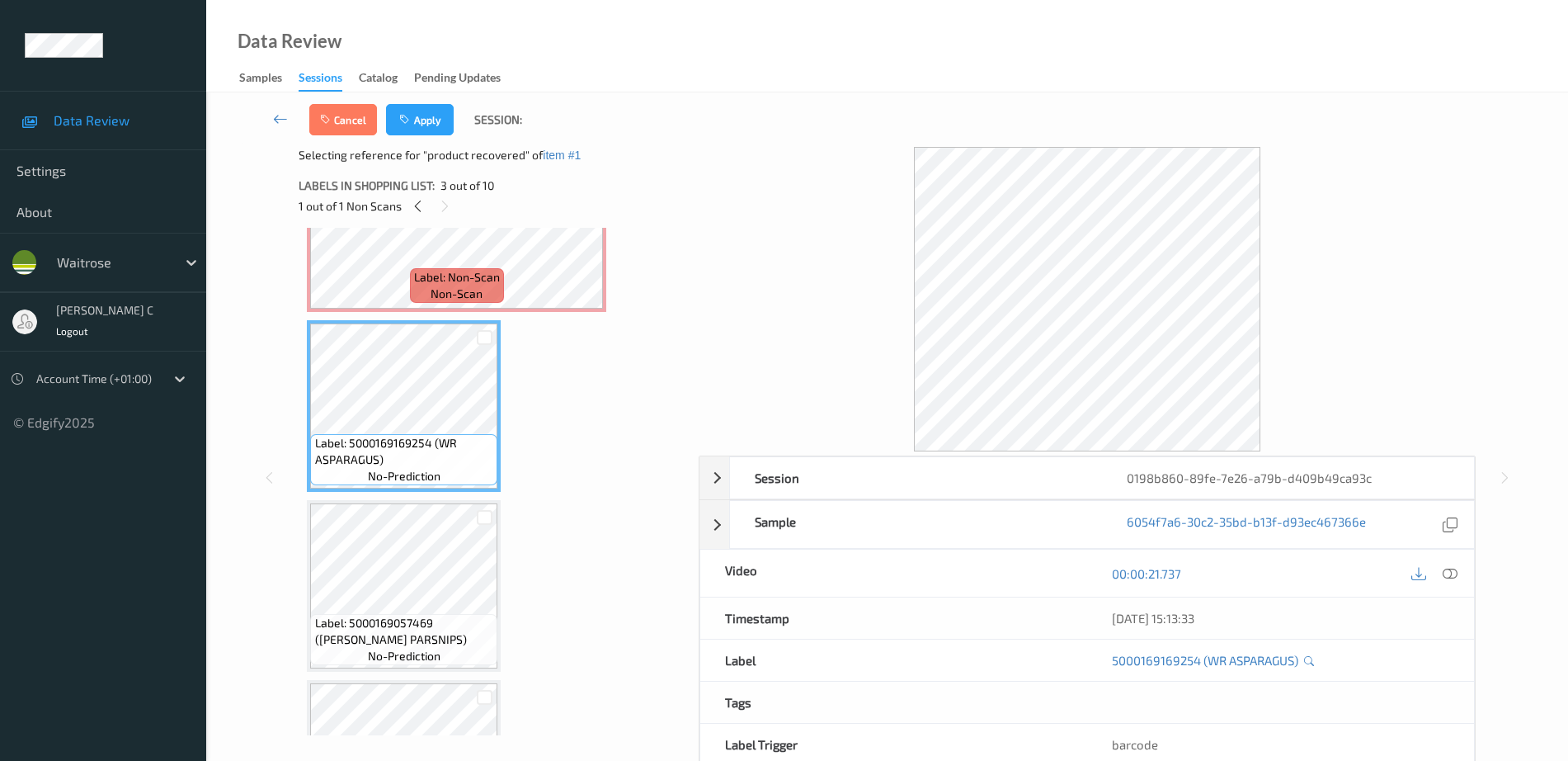
scroll to position [309, 0]
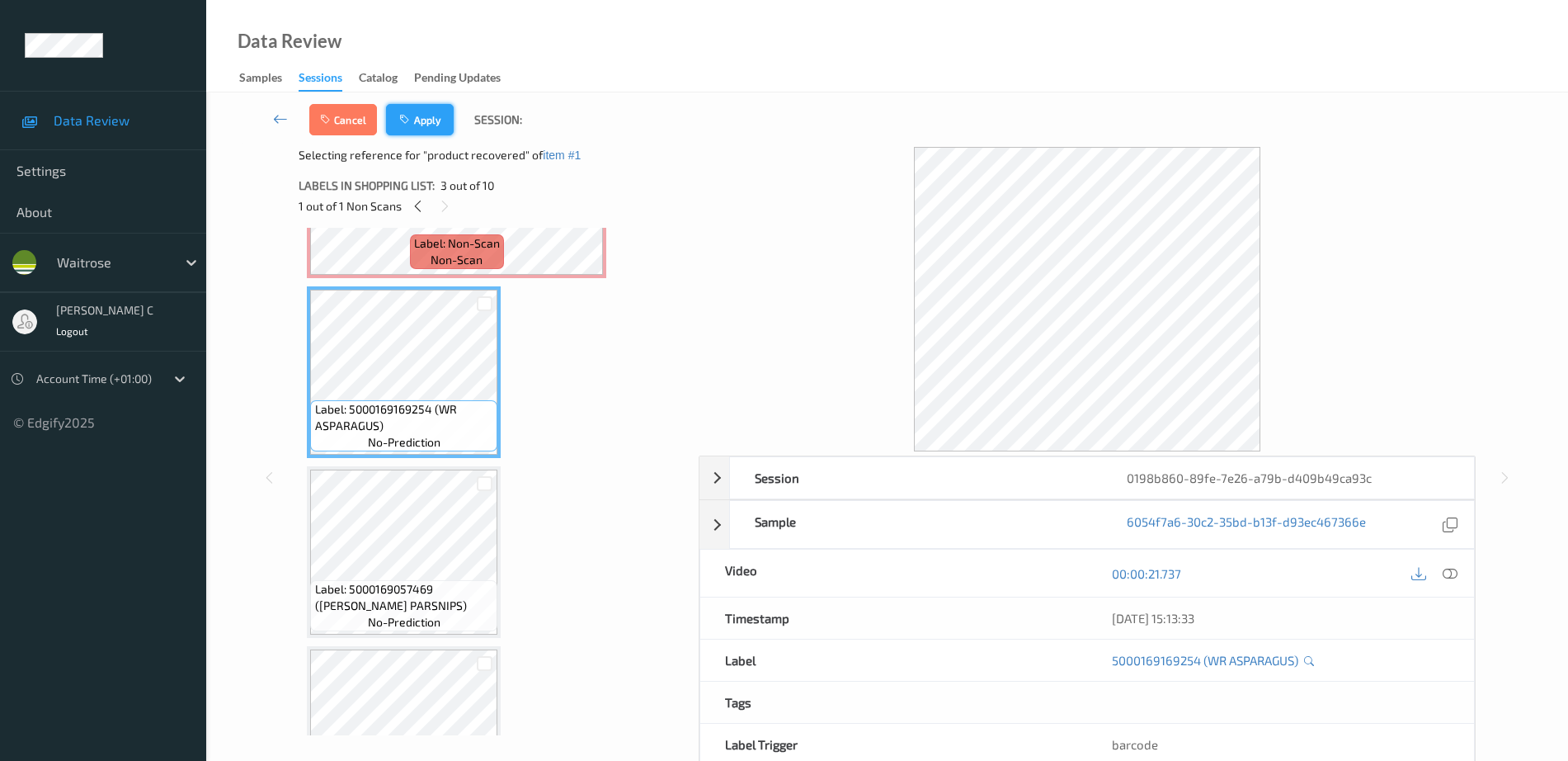
click at [421, 126] on button "Apply" at bounding box center [420, 119] width 67 height 31
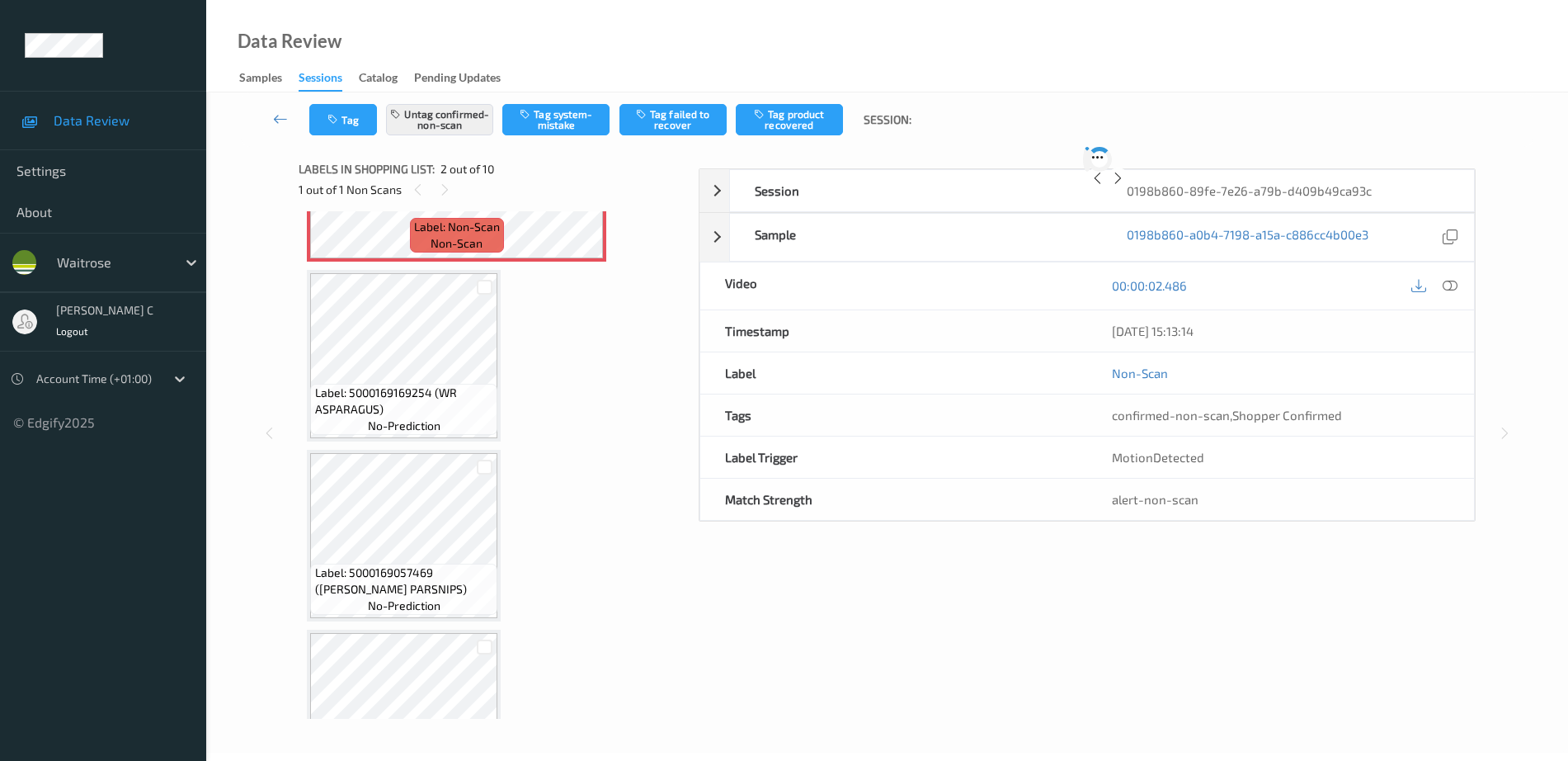
scroll to position [8, 0]
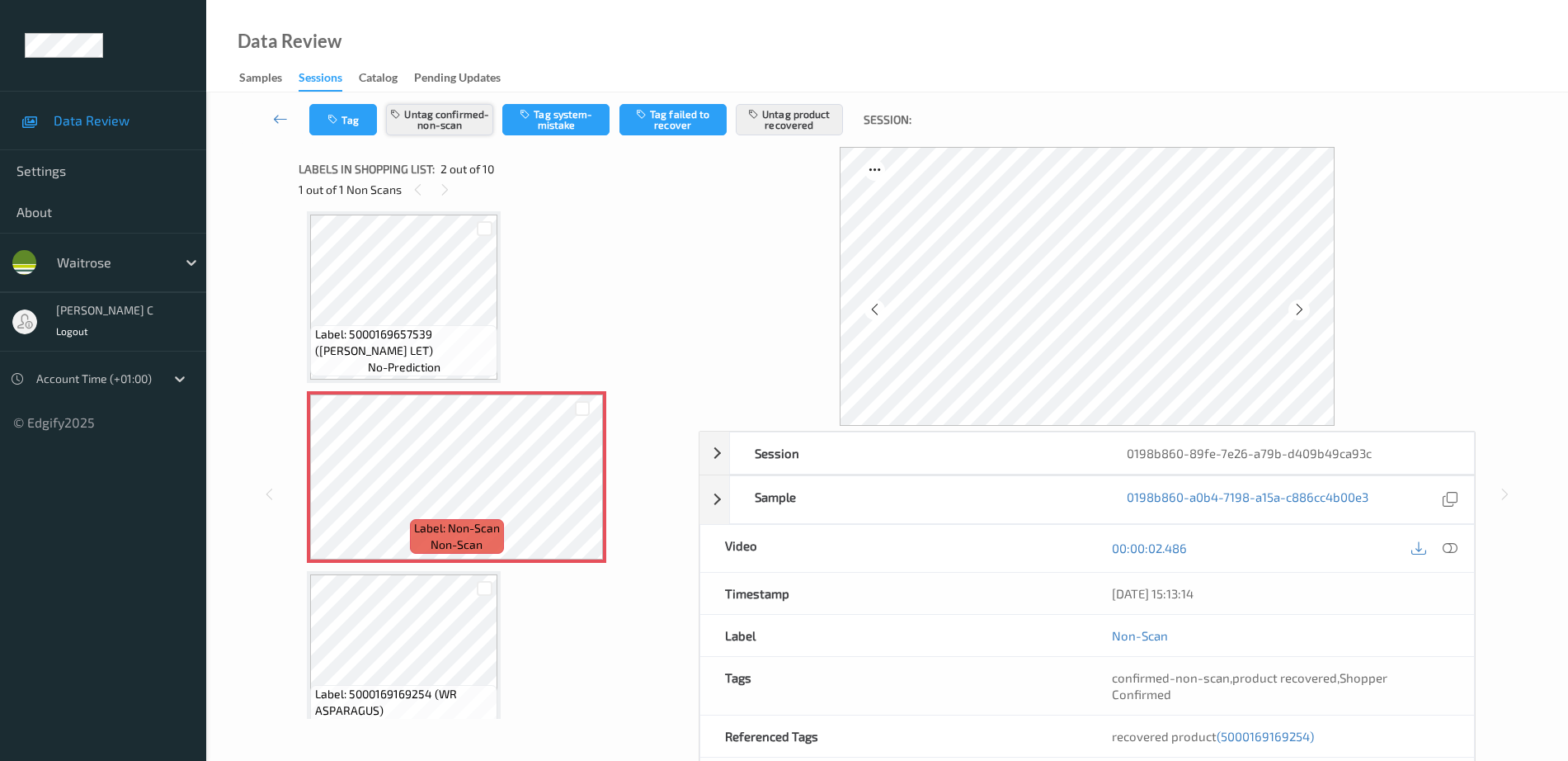
click at [422, 133] on button "Untag confirmed-non-scan" at bounding box center [440, 119] width 108 height 31
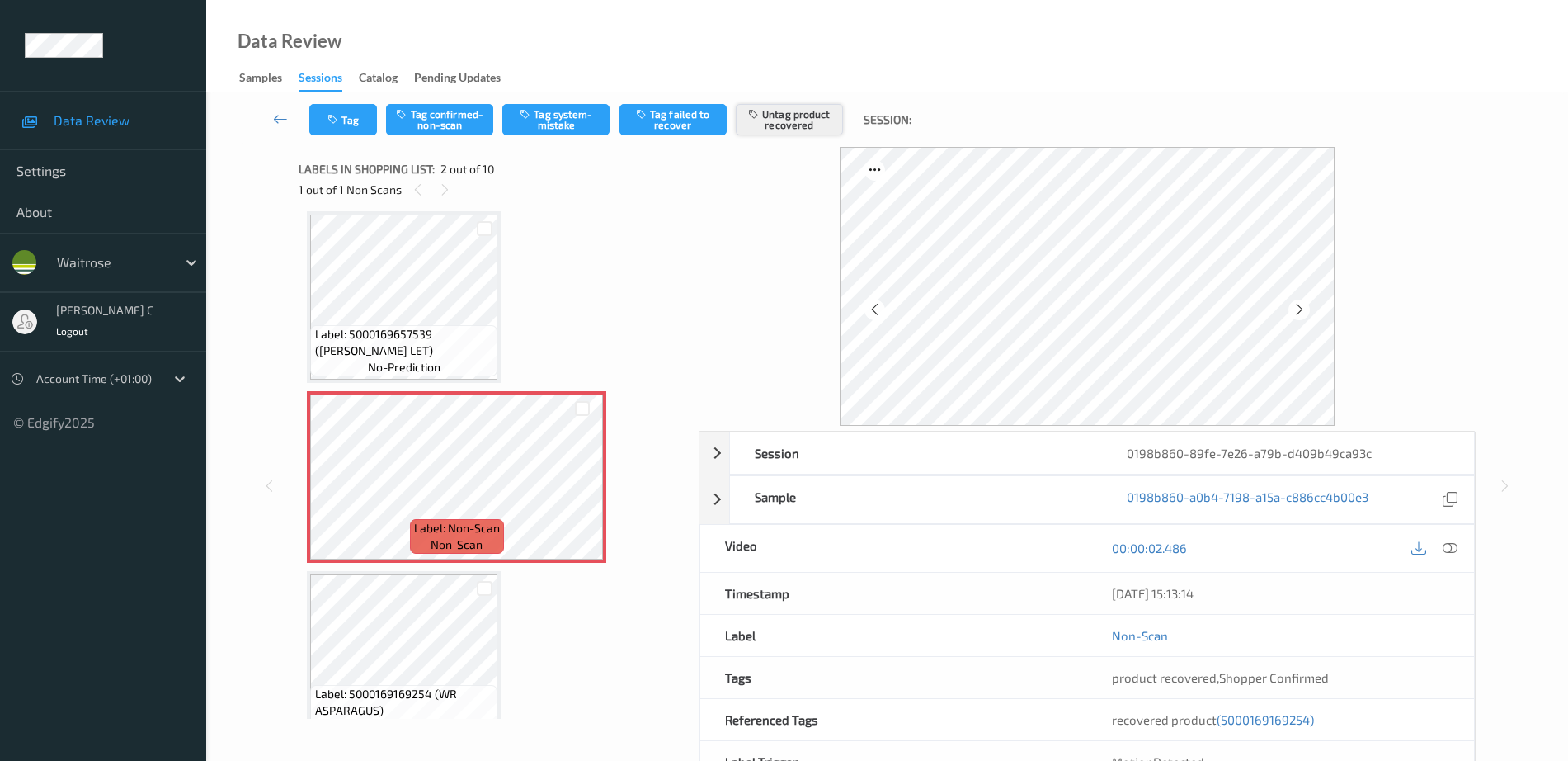
click at [799, 115] on button "Untag product recovered" at bounding box center [789, 119] width 108 height 31
click at [439, 126] on button "Tag confirmed-non-scan" at bounding box center [440, 119] width 108 height 31
click at [784, 114] on button "Tag product recovered" at bounding box center [789, 119] width 108 height 31
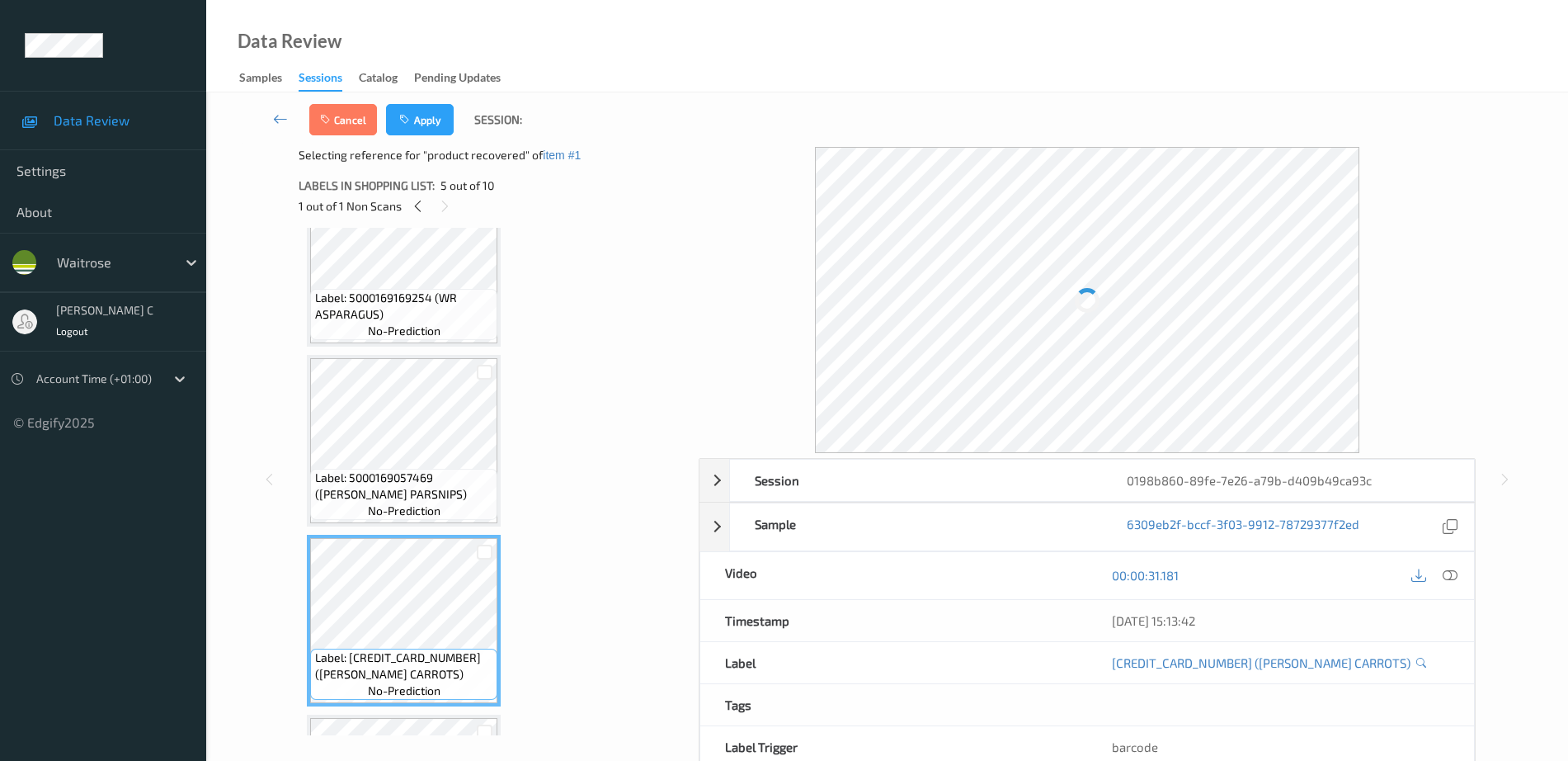
scroll to position [111, 0]
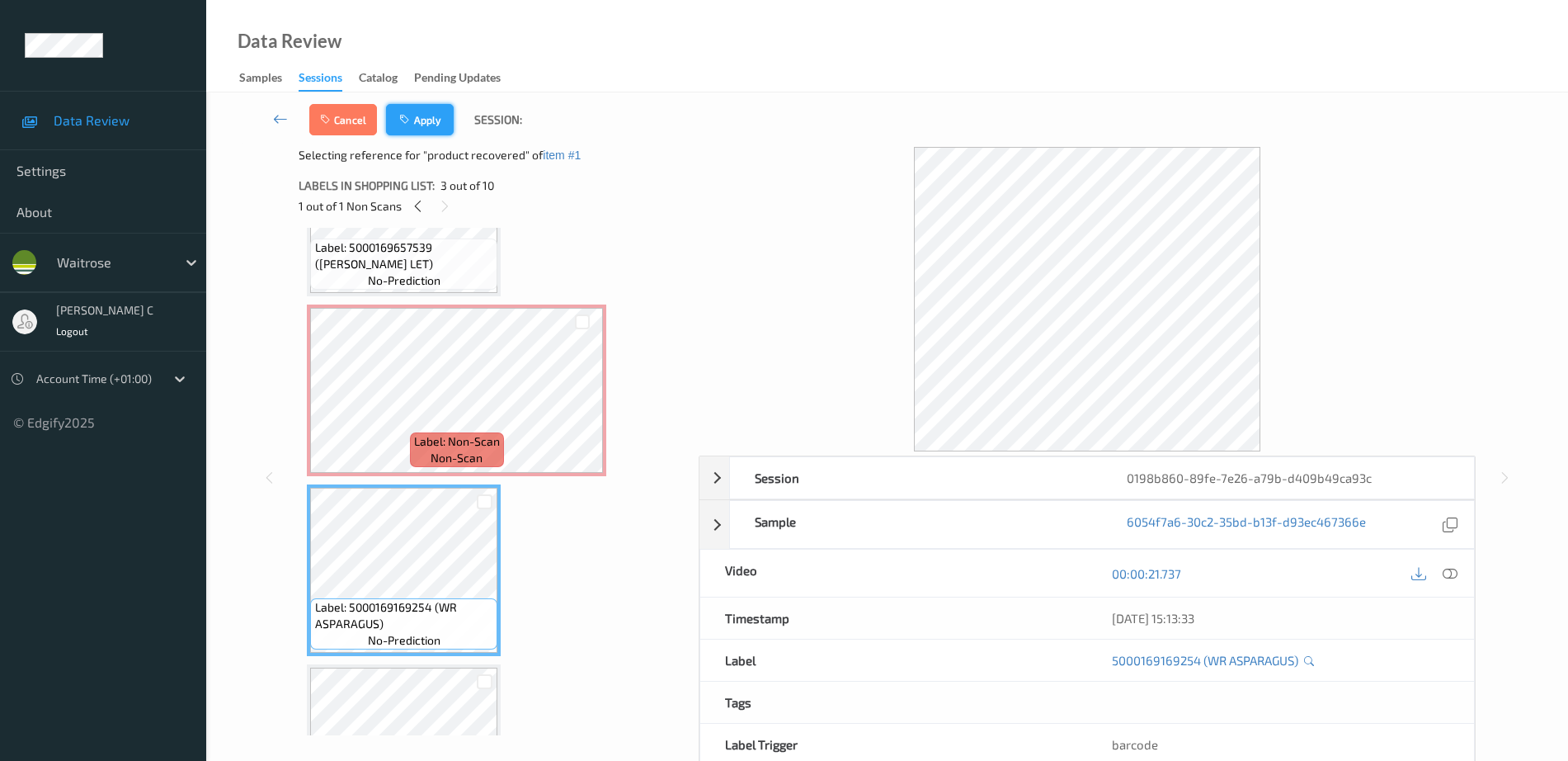
click at [433, 120] on button "Apply" at bounding box center [420, 119] width 67 height 31
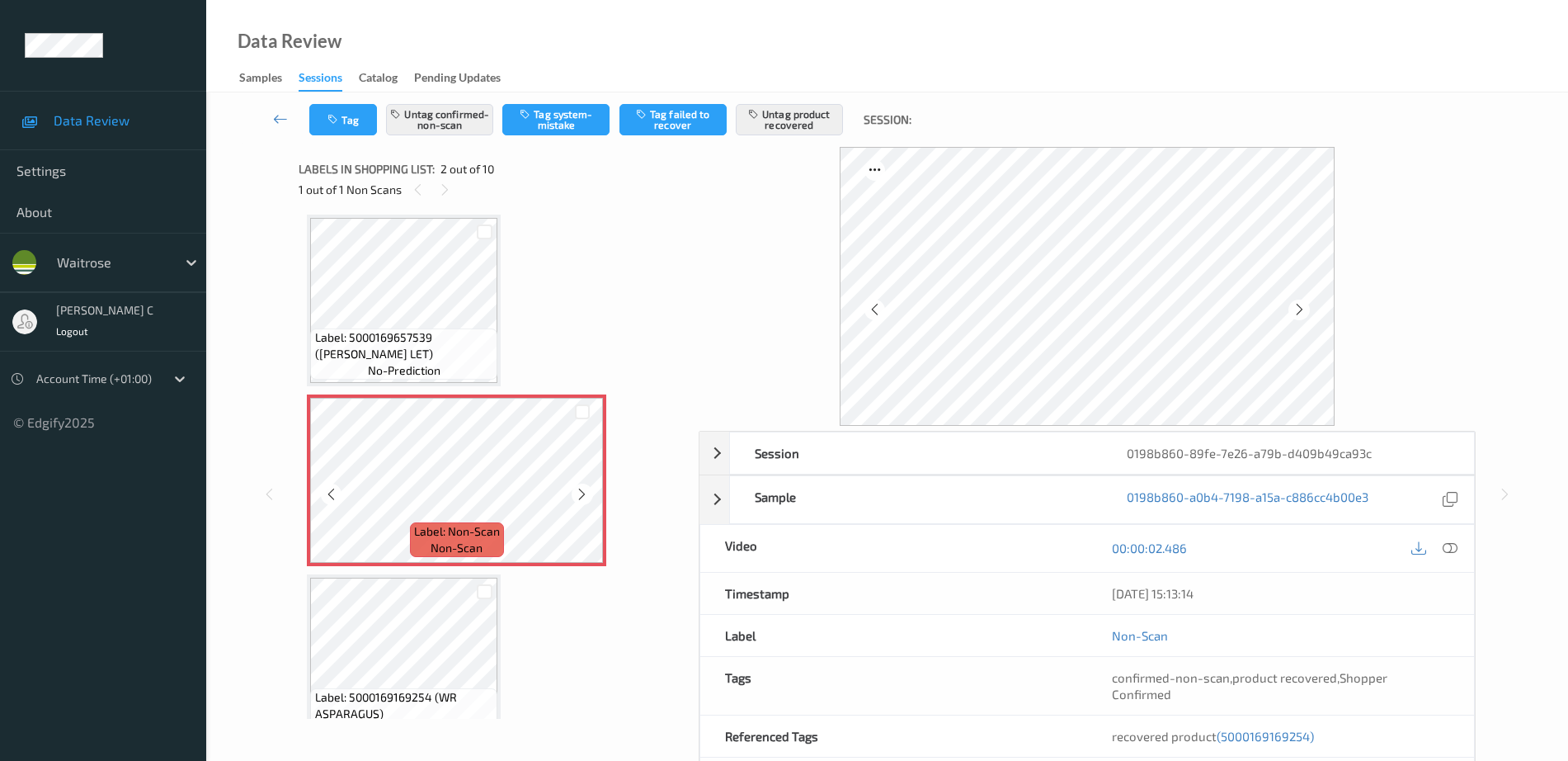
scroll to position [0, 0]
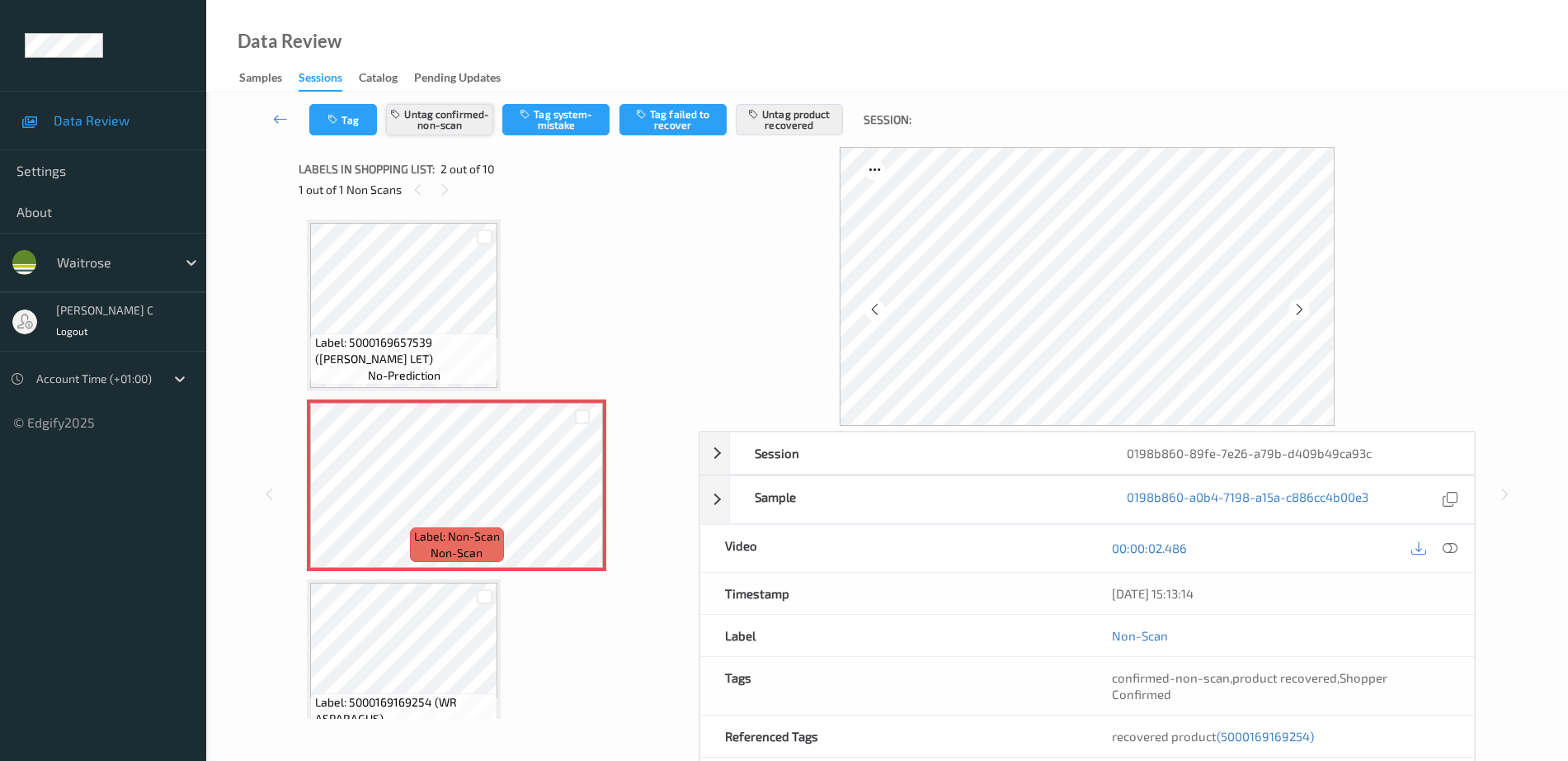
click at [409, 120] on button "Untag confirmed-non-scan" at bounding box center [440, 119] width 108 height 31
click at [807, 110] on div "Tag Untag confirmed-non-scan Tag system-mistake Tag failed to recover Untag pro…" at bounding box center [888, 468] width 1295 height 750
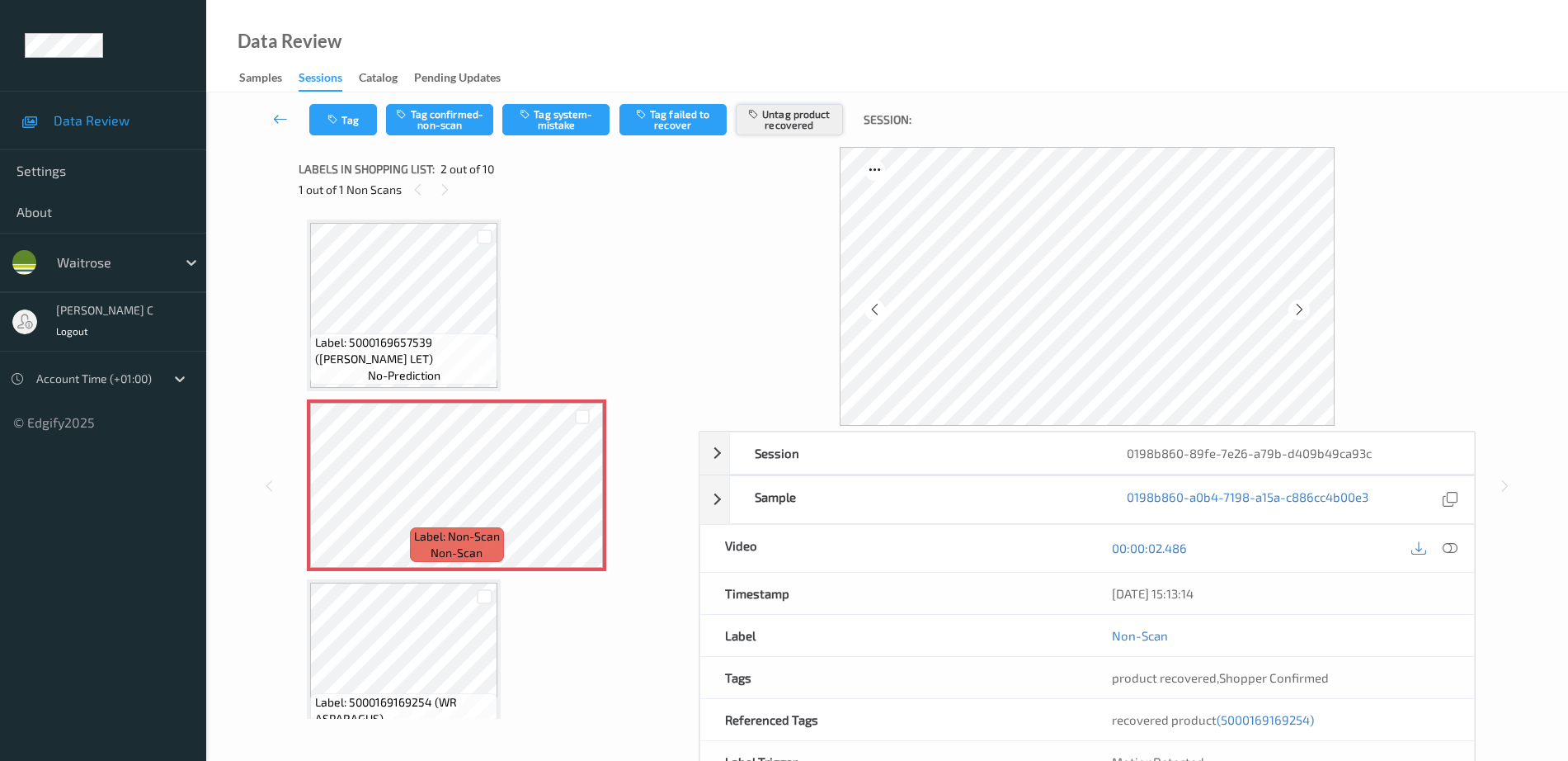
click at [800, 104] on button "Untag product recovered" at bounding box center [789, 119] width 108 height 31
click at [802, 110] on div "Tag Tag confirmed-non-scan Tag system-mistake Tag failed to recover Untag produ…" at bounding box center [888, 459] width 1295 height 733
click at [562, 121] on button "Tag system-mistake" at bounding box center [557, 119] width 108 height 31
click at [563, 114] on button "Untag system-mistake" at bounding box center [557, 119] width 108 height 31
click at [535, 119] on button "Tag system-mistake" at bounding box center [557, 119] width 108 height 31
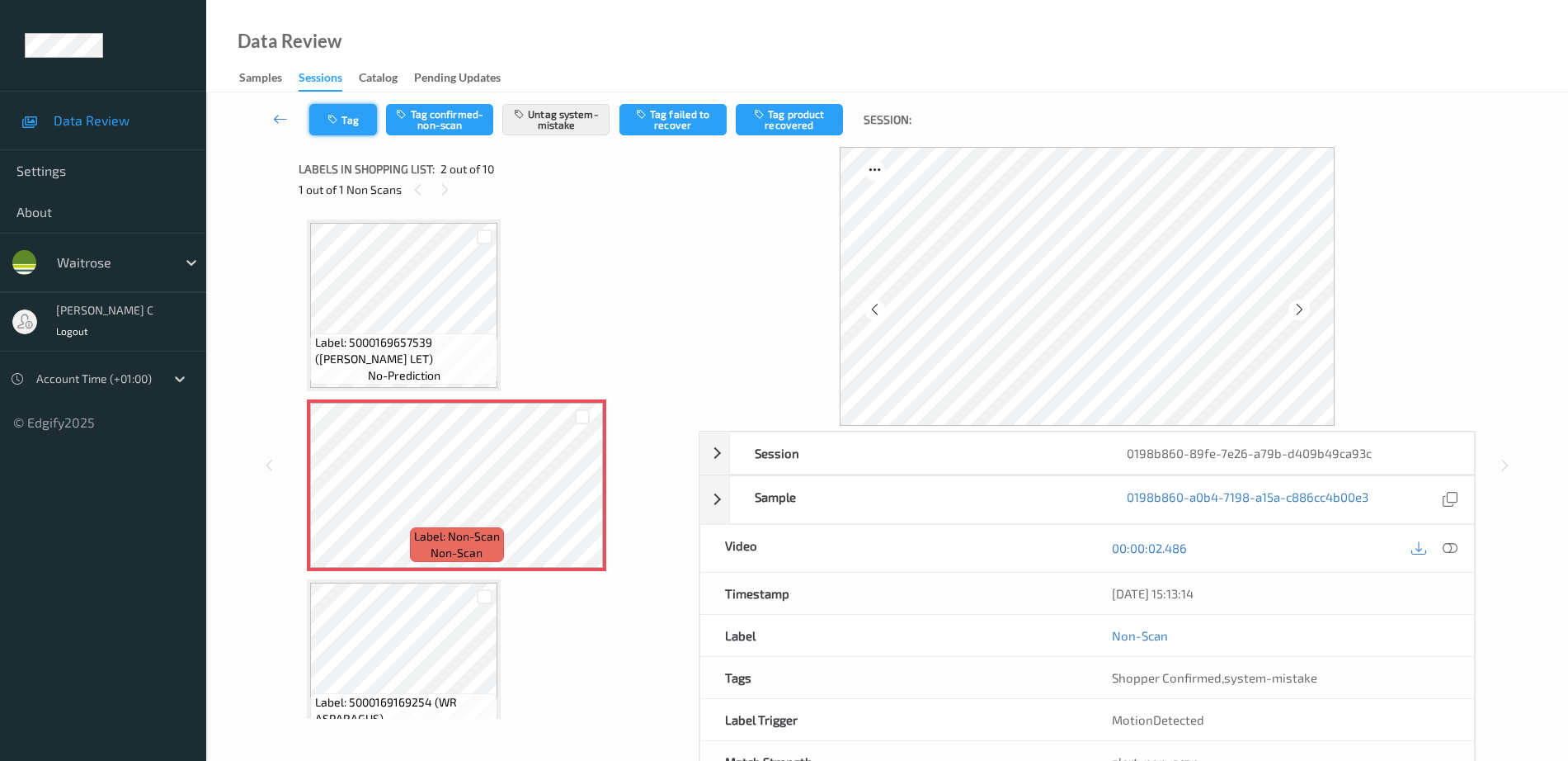
click at [337, 125] on button "Tag" at bounding box center [343, 119] width 67 height 31
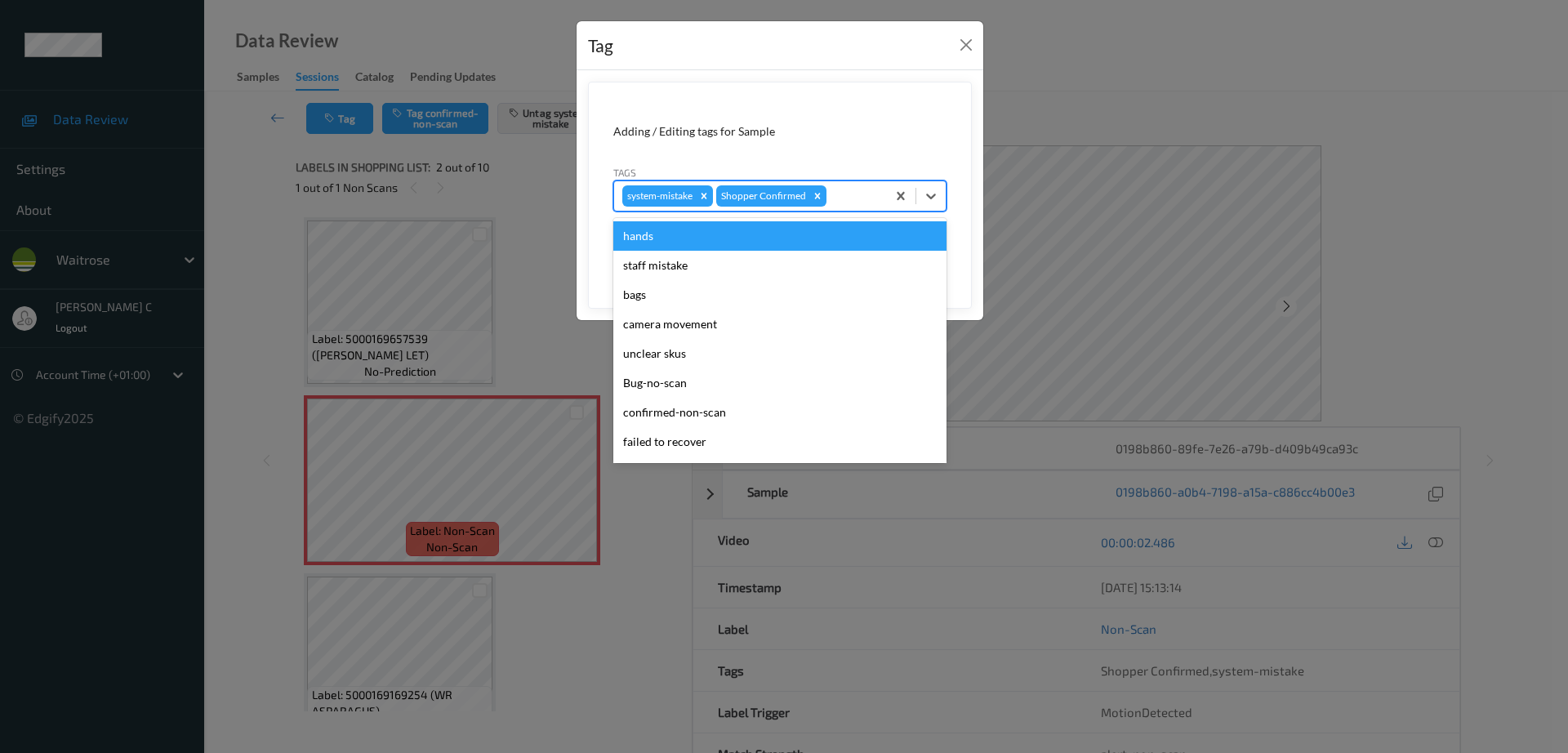
click at [841, 196] on div at bounding box center [854, 196] width 48 height 20
type input "un"
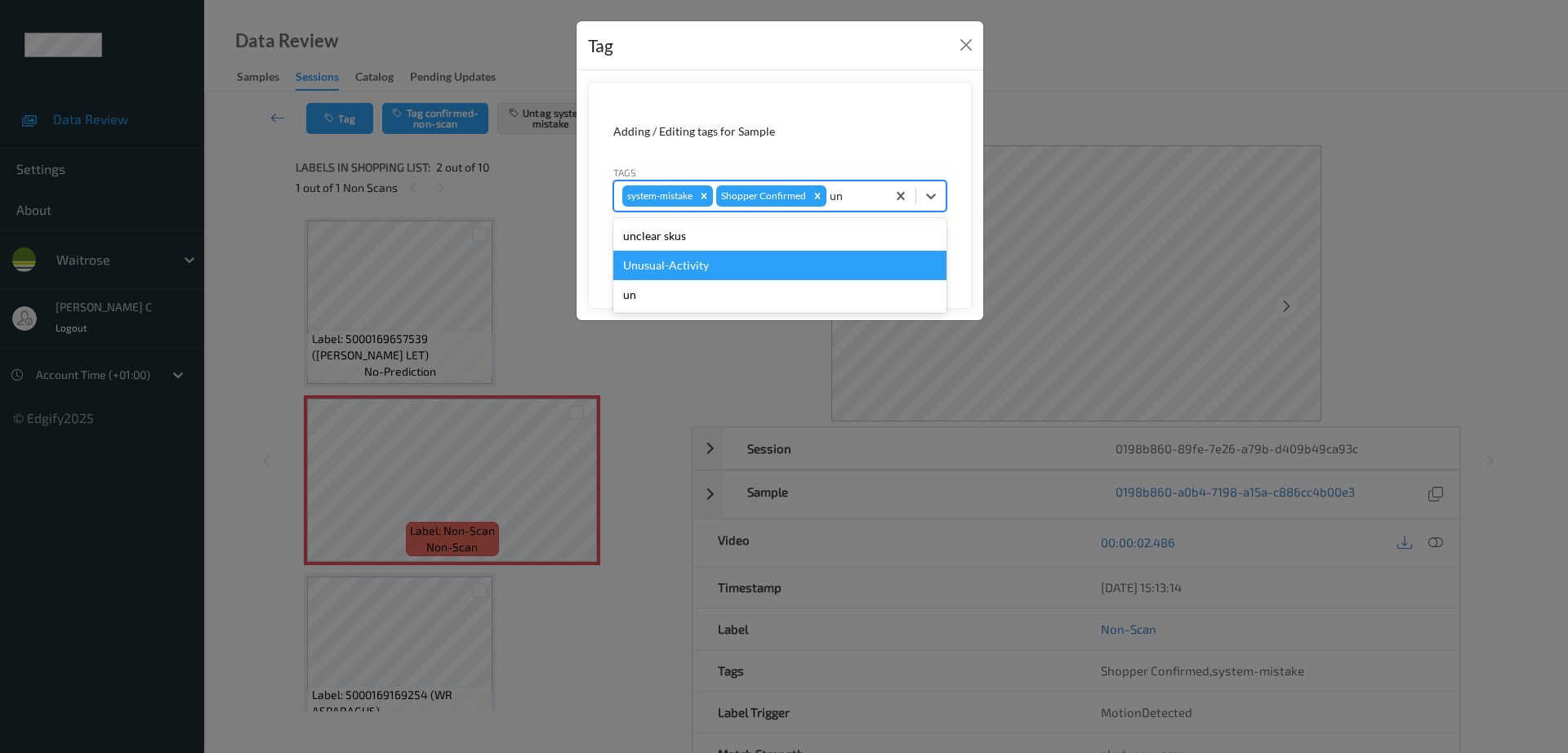
click at [709, 270] on div "Unusual-Activity" at bounding box center [780, 265] width 333 height 29
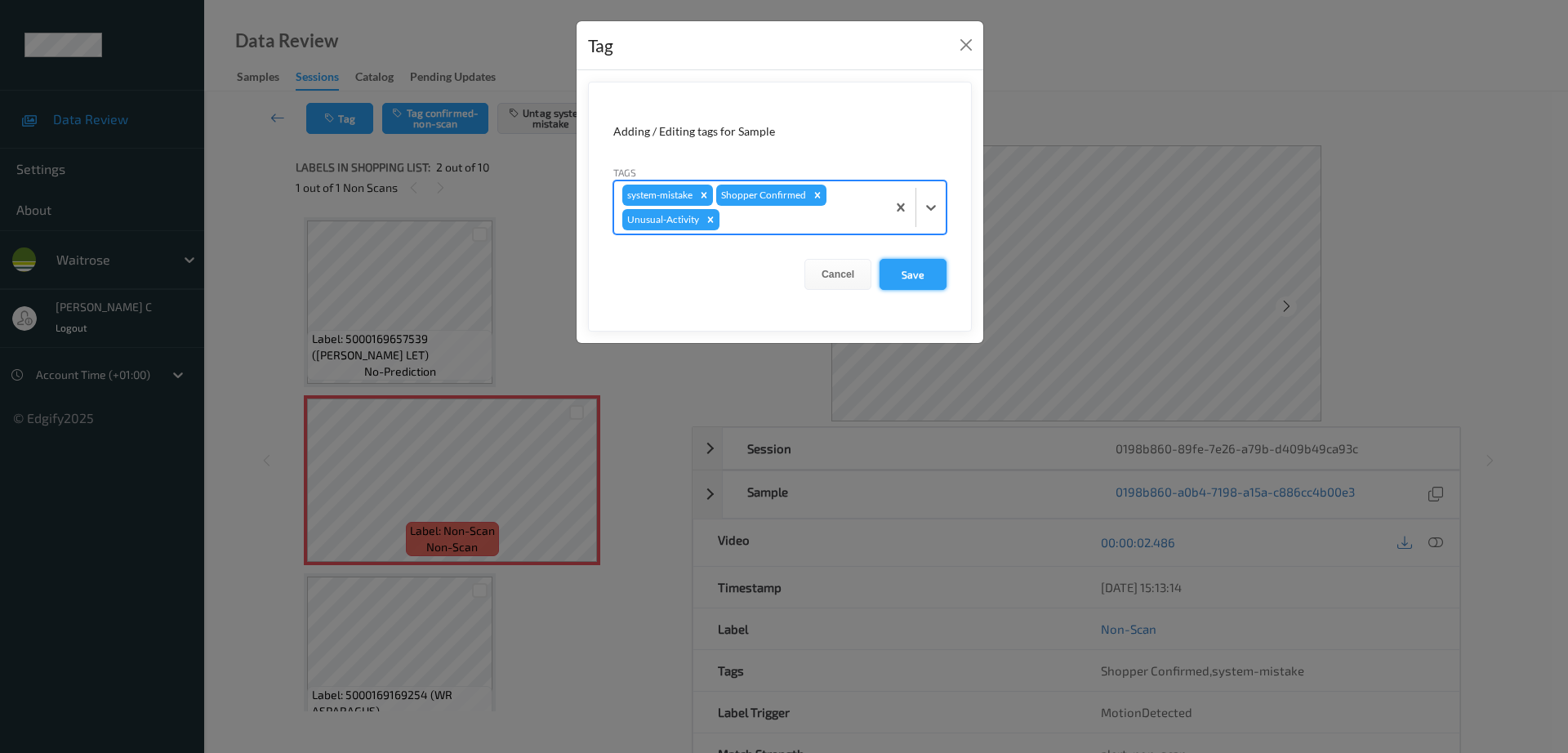
click at [928, 273] on button "Save" at bounding box center [913, 274] width 67 height 31
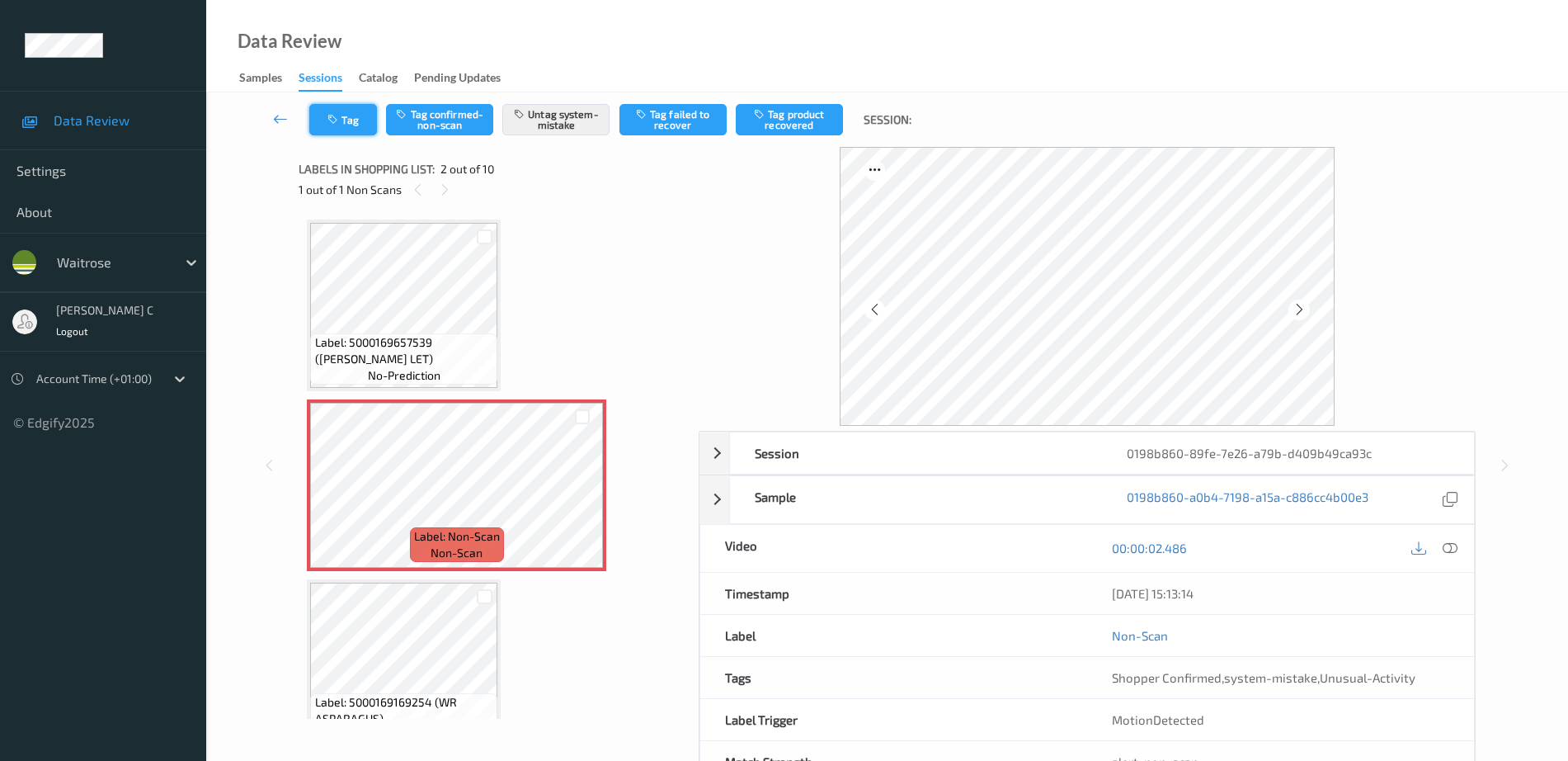
click at [334, 114] on icon "button" at bounding box center [335, 119] width 14 height 12
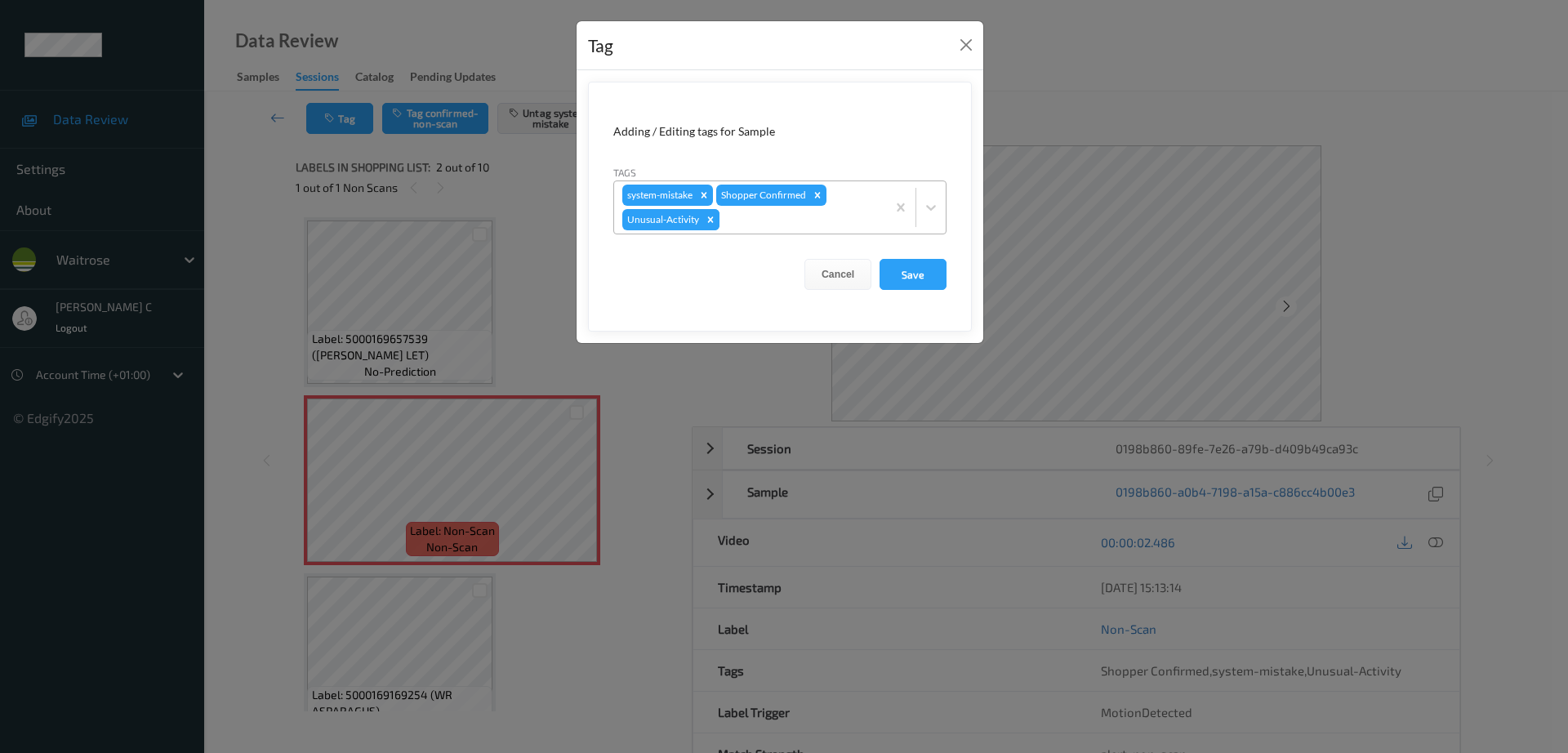
click at [710, 224] on icon "Remove Unusual-Activity" at bounding box center [711, 220] width 12 height 12
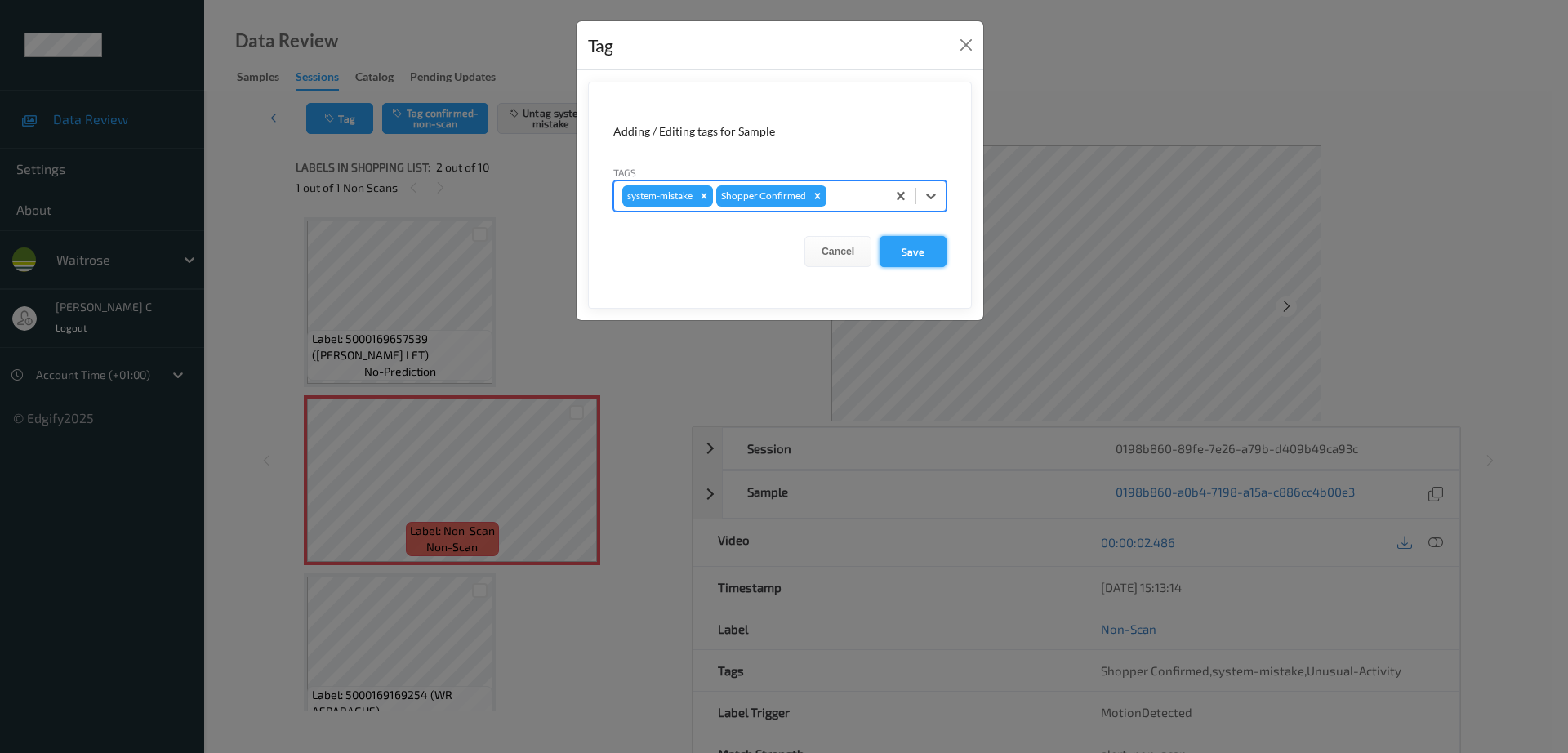
click at [922, 249] on button "Save" at bounding box center [913, 251] width 67 height 31
click at [926, 247] on button "Save" at bounding box center [913, 251] width 67 height 31
click at [964, 37] on button "Close" at bounding box center [965, 44] width 22 height 22
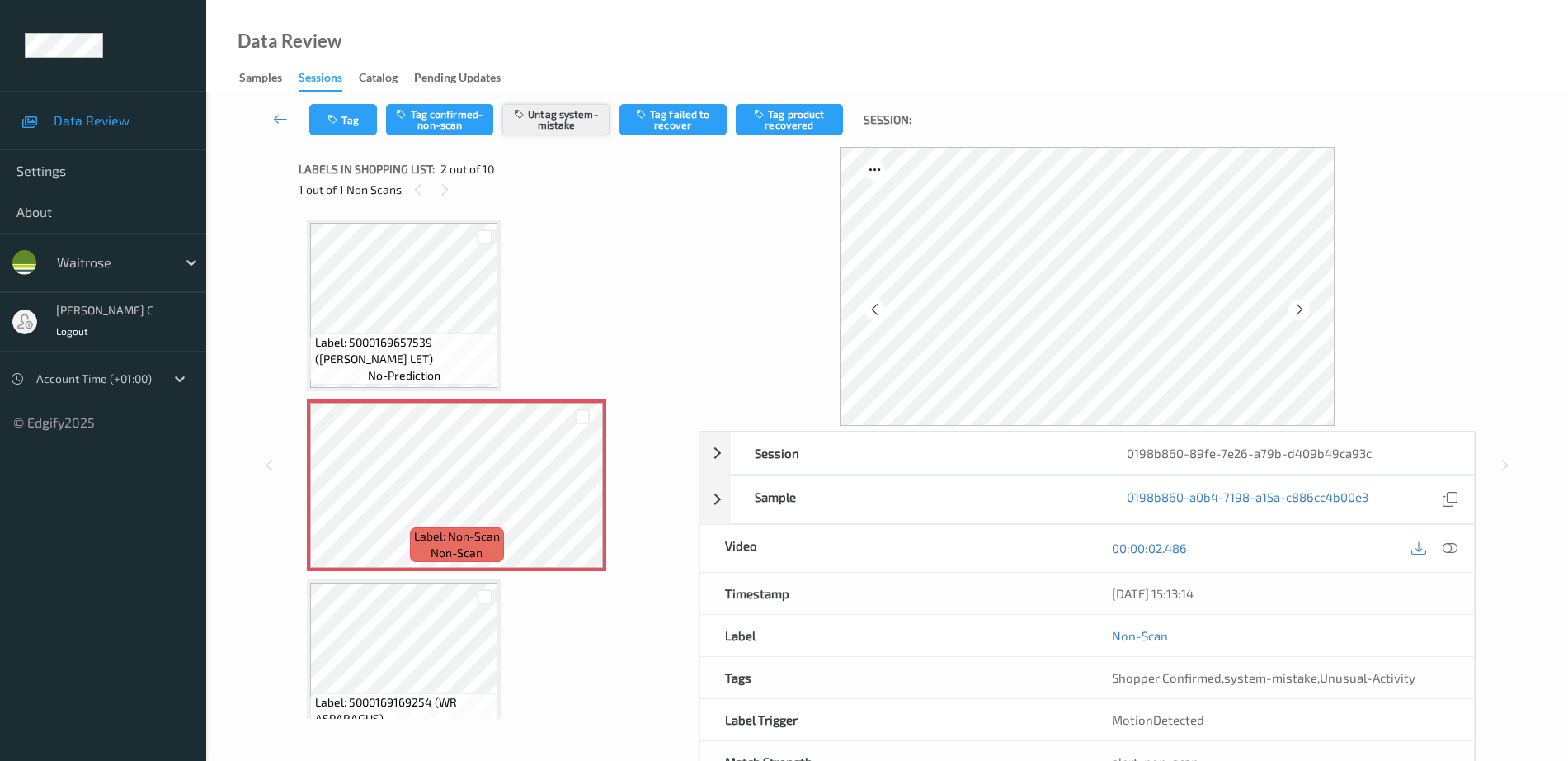
click at [557, 130] on button "Untag system-mistake" at bounding box center [557, 119] width 108 height 31
click at [451, 127] on button "Tag confirmed-non-scan" at bounding box center [440, 119] width 108 height 31
click at [699, 119] on button "Tag failed to recover" at bounding box center [673, 119] width 108 height 31
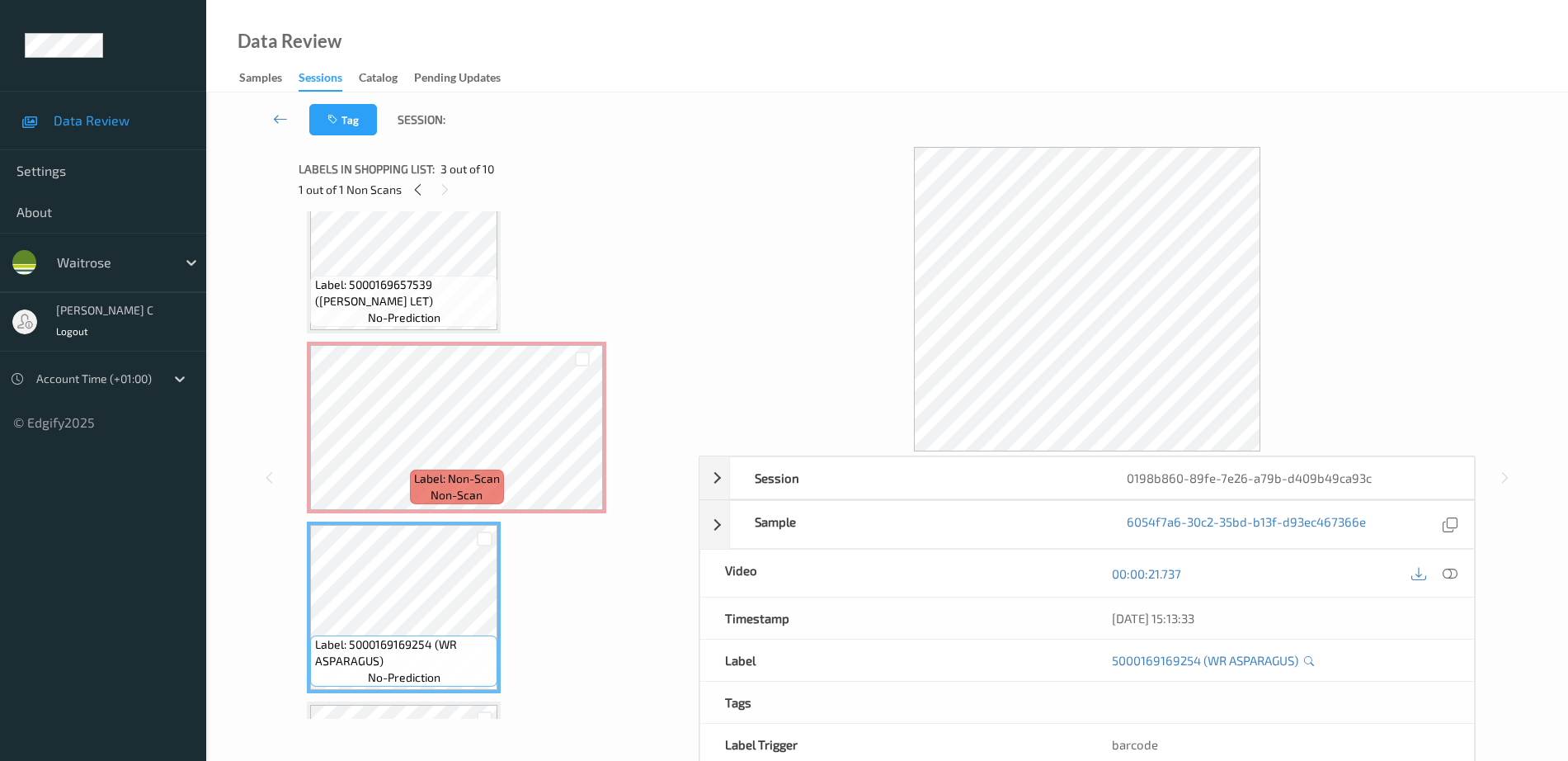
scroll to position [103, 0]
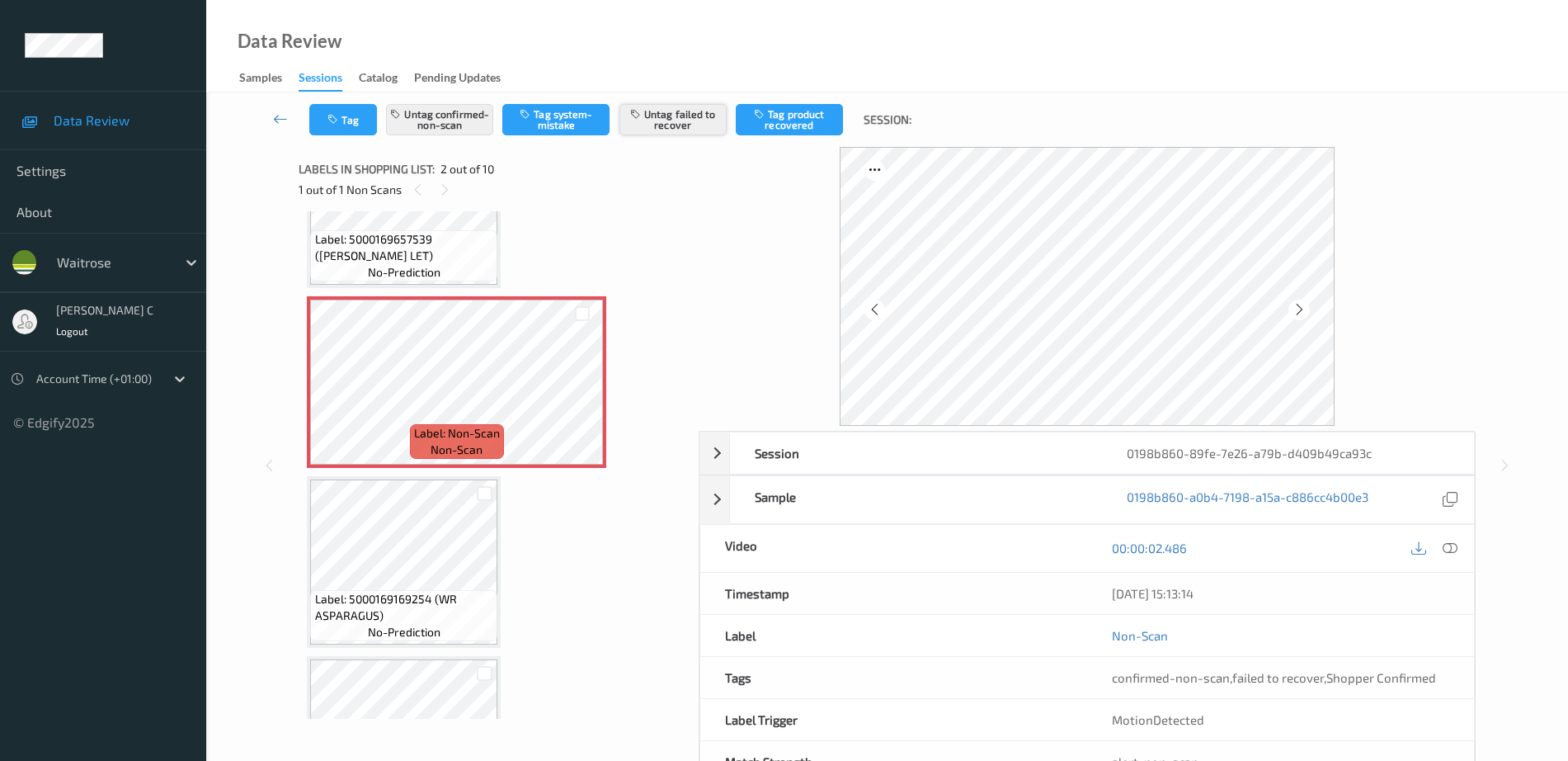
click at [684, 134] on button "Untag failed to recover" at bounding box center [673, 119] width 108 height 31
click at [789, 117] on button "Tag product recovered" at bounding box center [789, 119] width 108 height 31
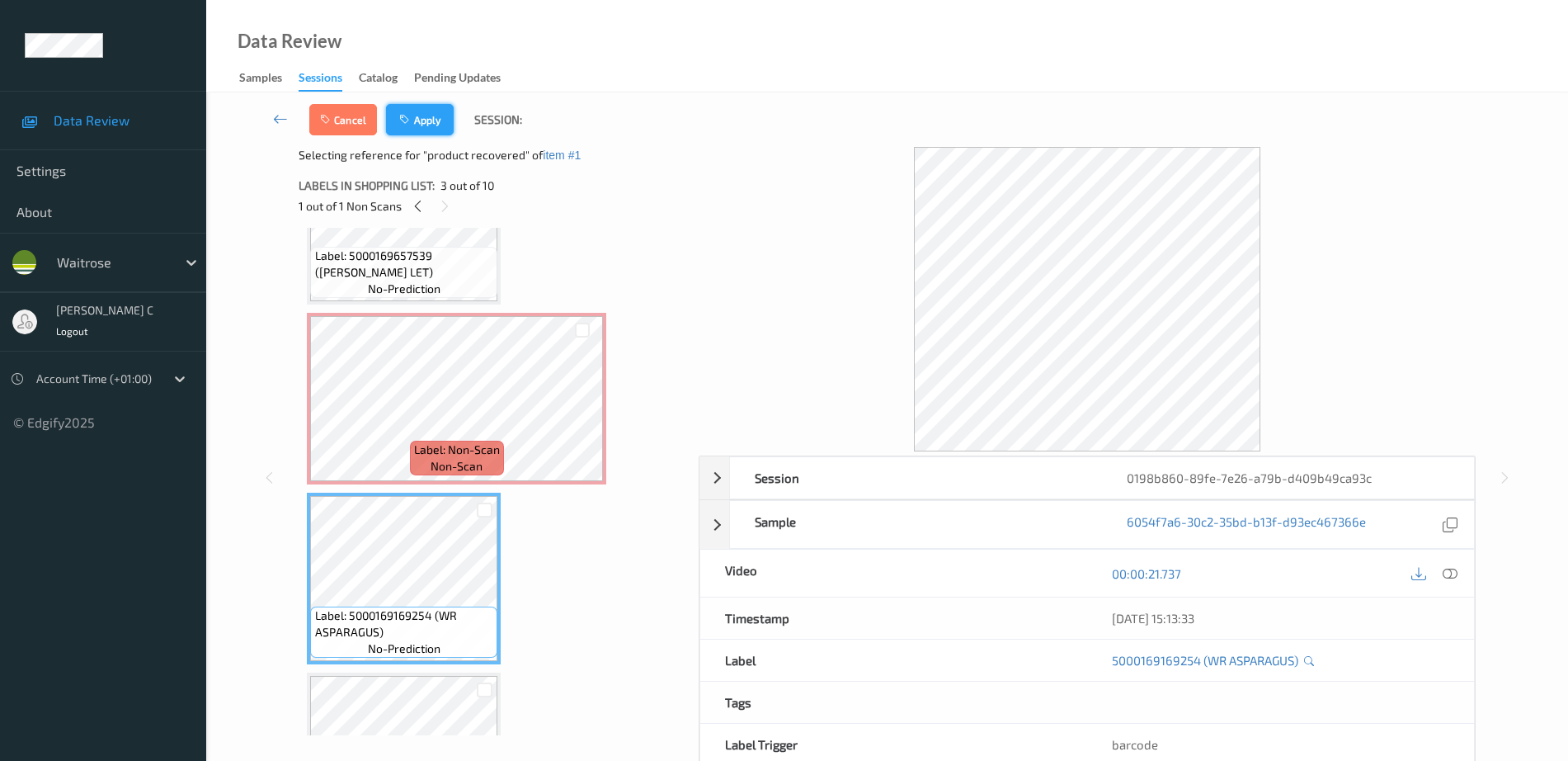
click at [434, 111] on button "Apply" at bounding box center [420, 119] width 67 height 31
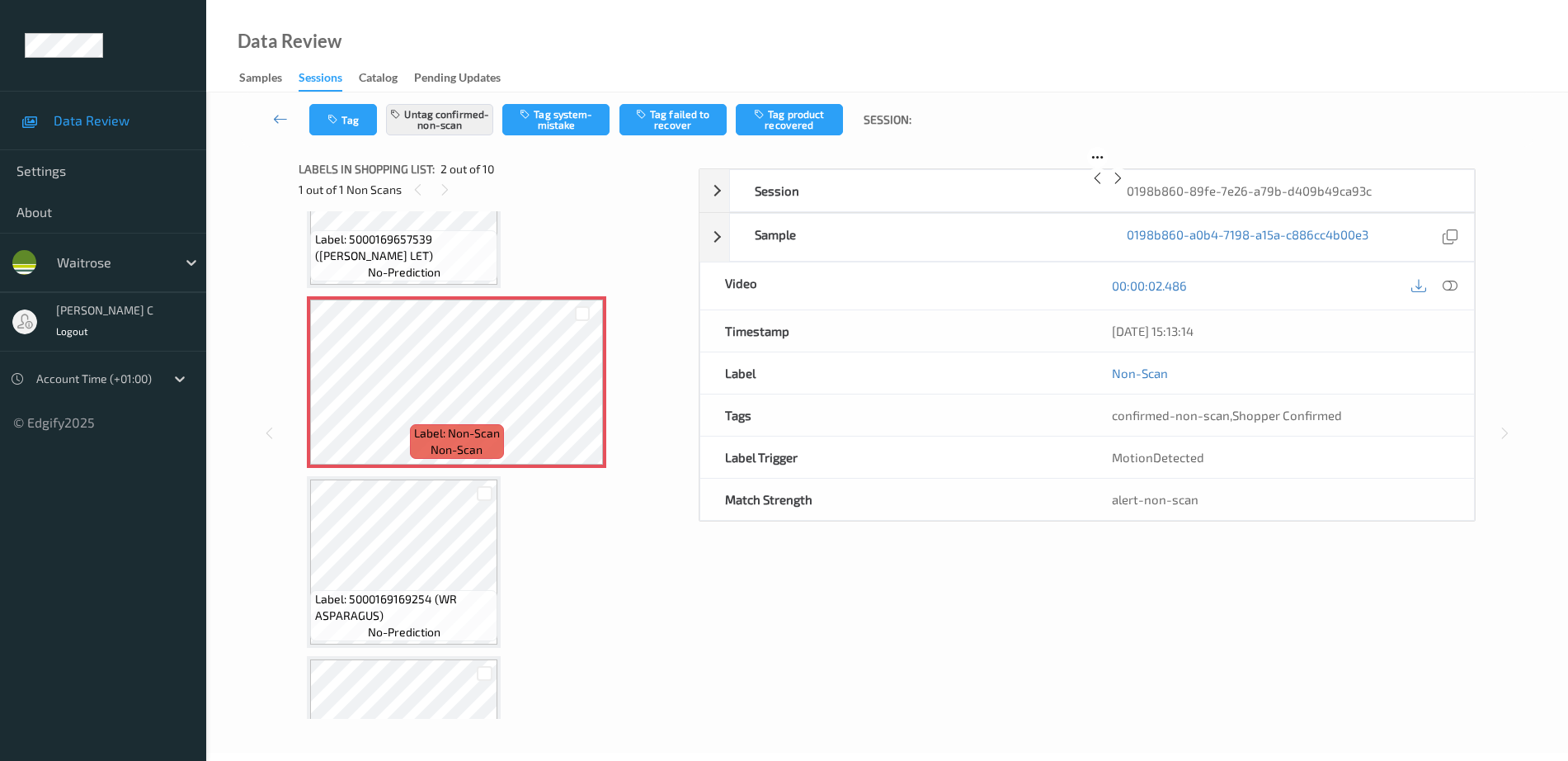
scroll to position [8, 0]
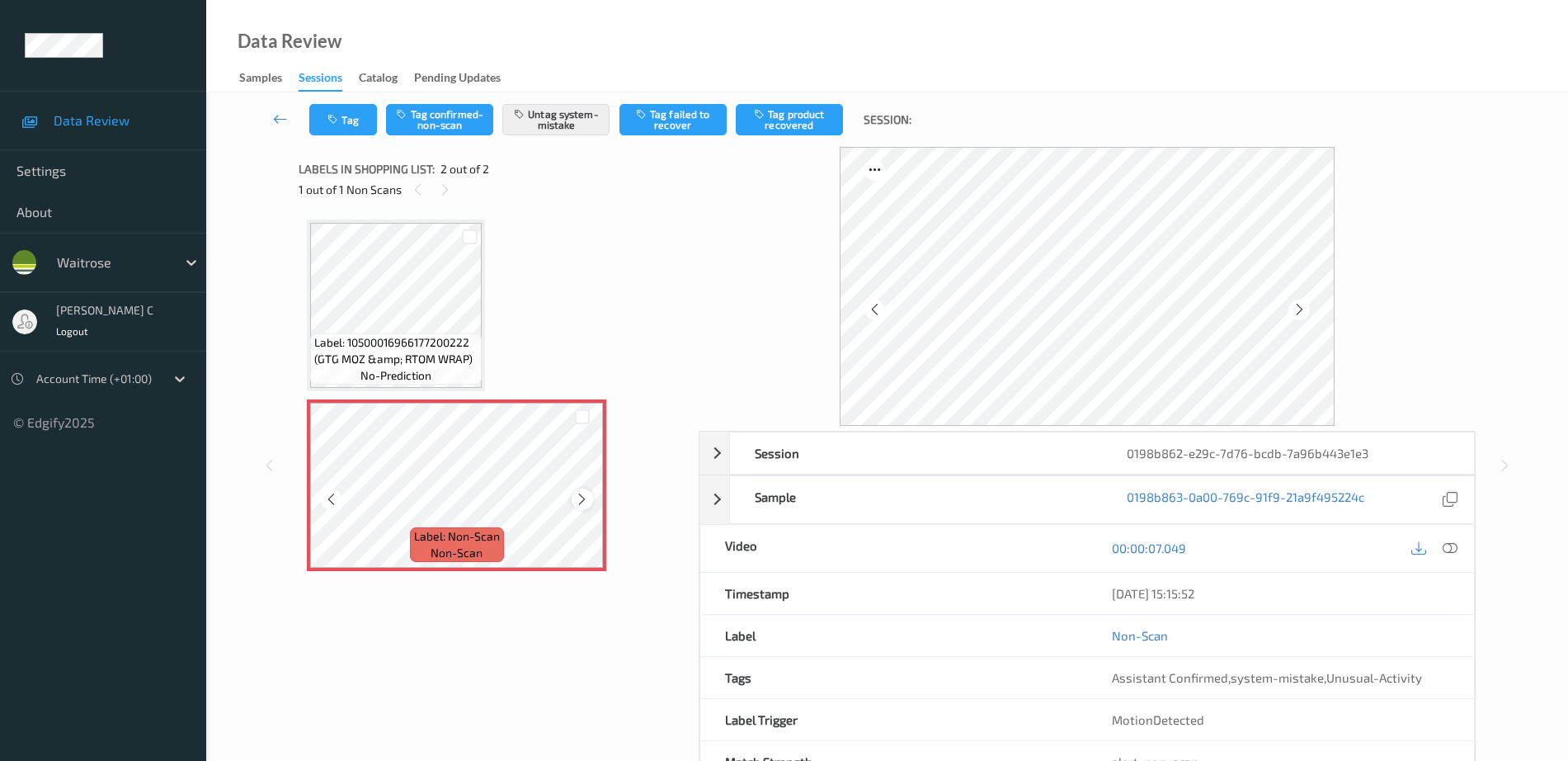
click at [581, 495] on icon at bounding box center [582, 499] width 14 height 15
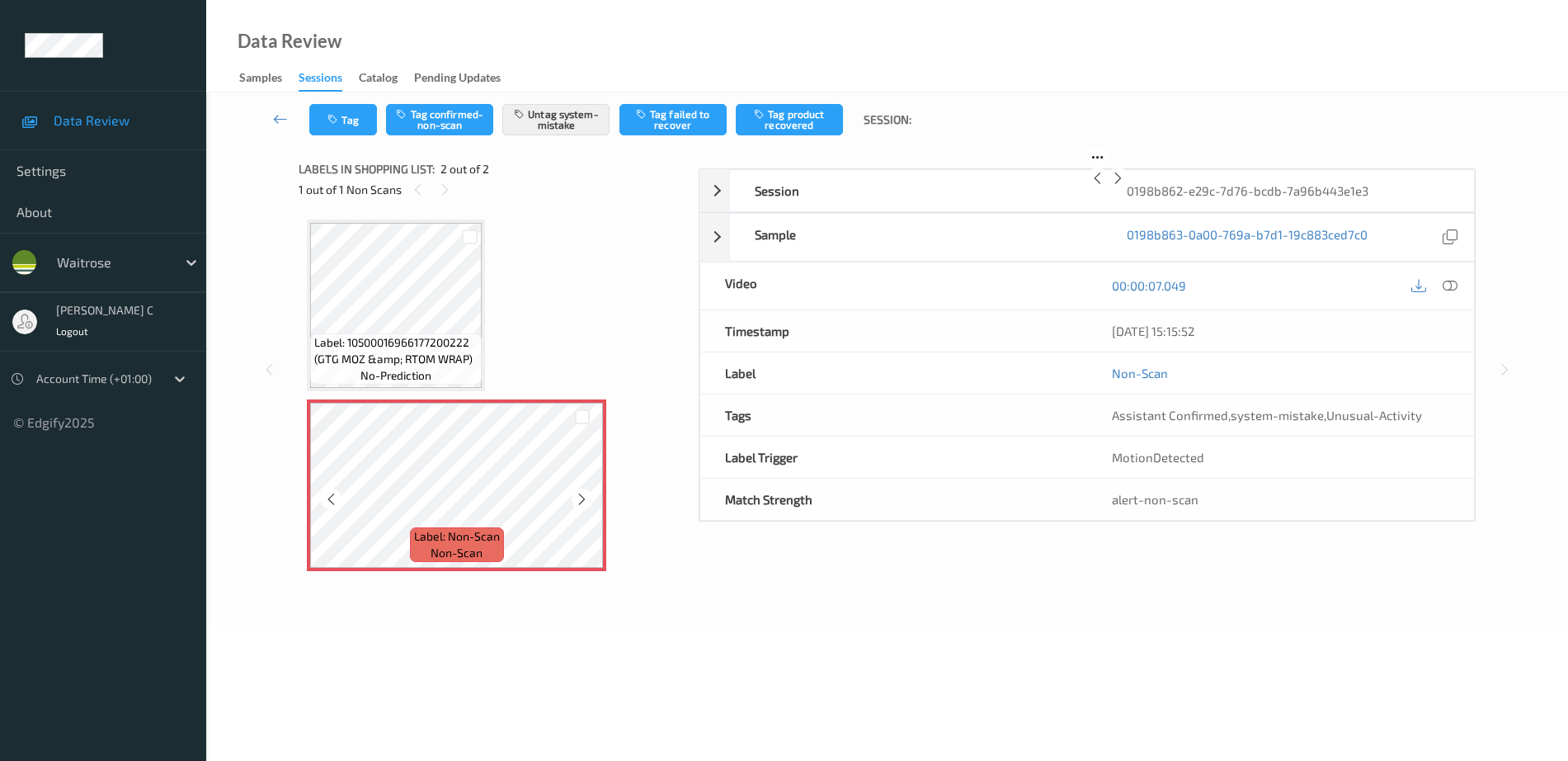
click at [581, 495] on icon at bounding box center [582, 499] width 14 height 15
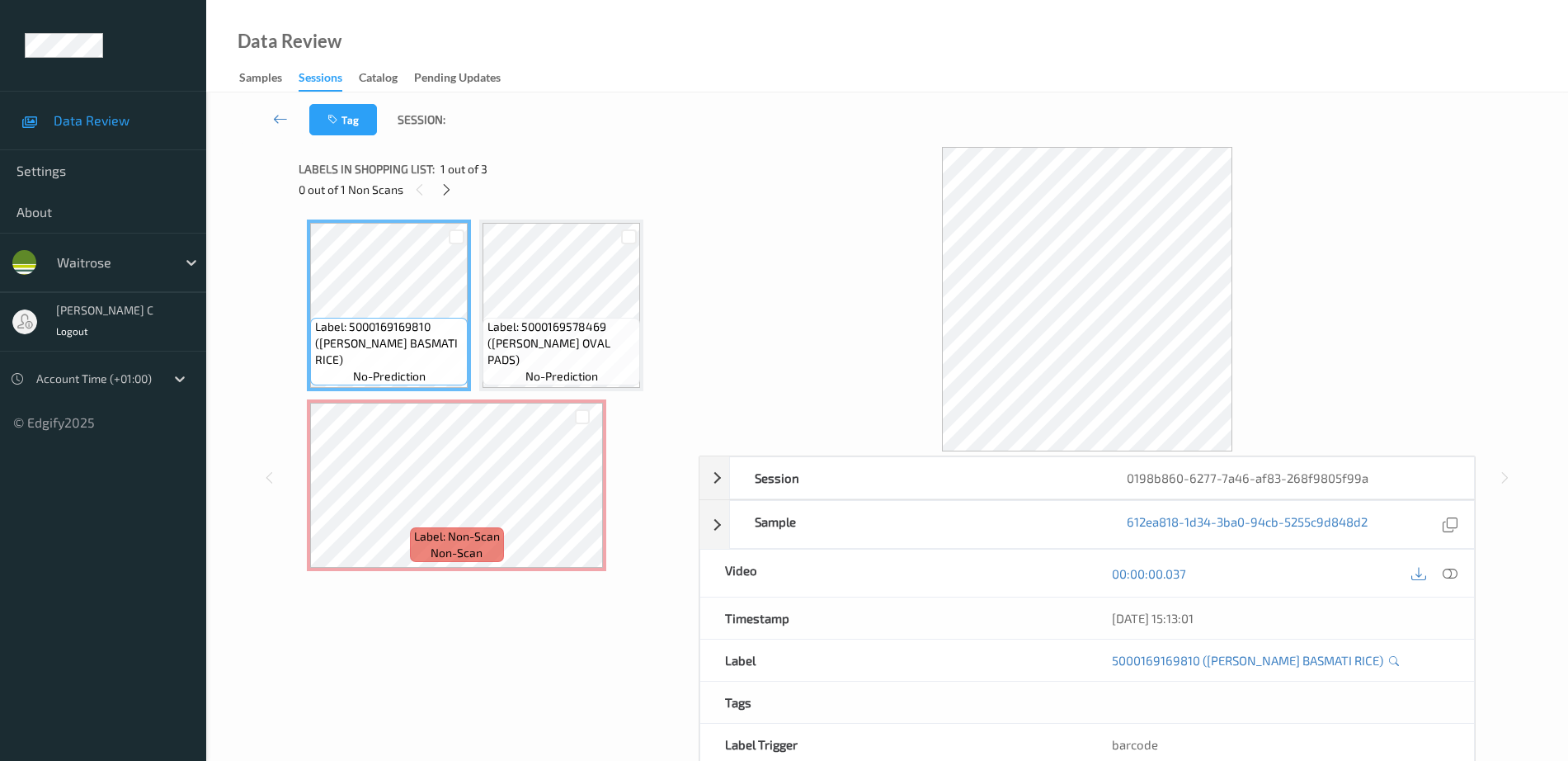
click at [580, 333] on div "Label: 5000169578469 ([PERSON_NAME] OVAL PADS) no-prediction" at bounding box center [561, 351] width 157 height 67
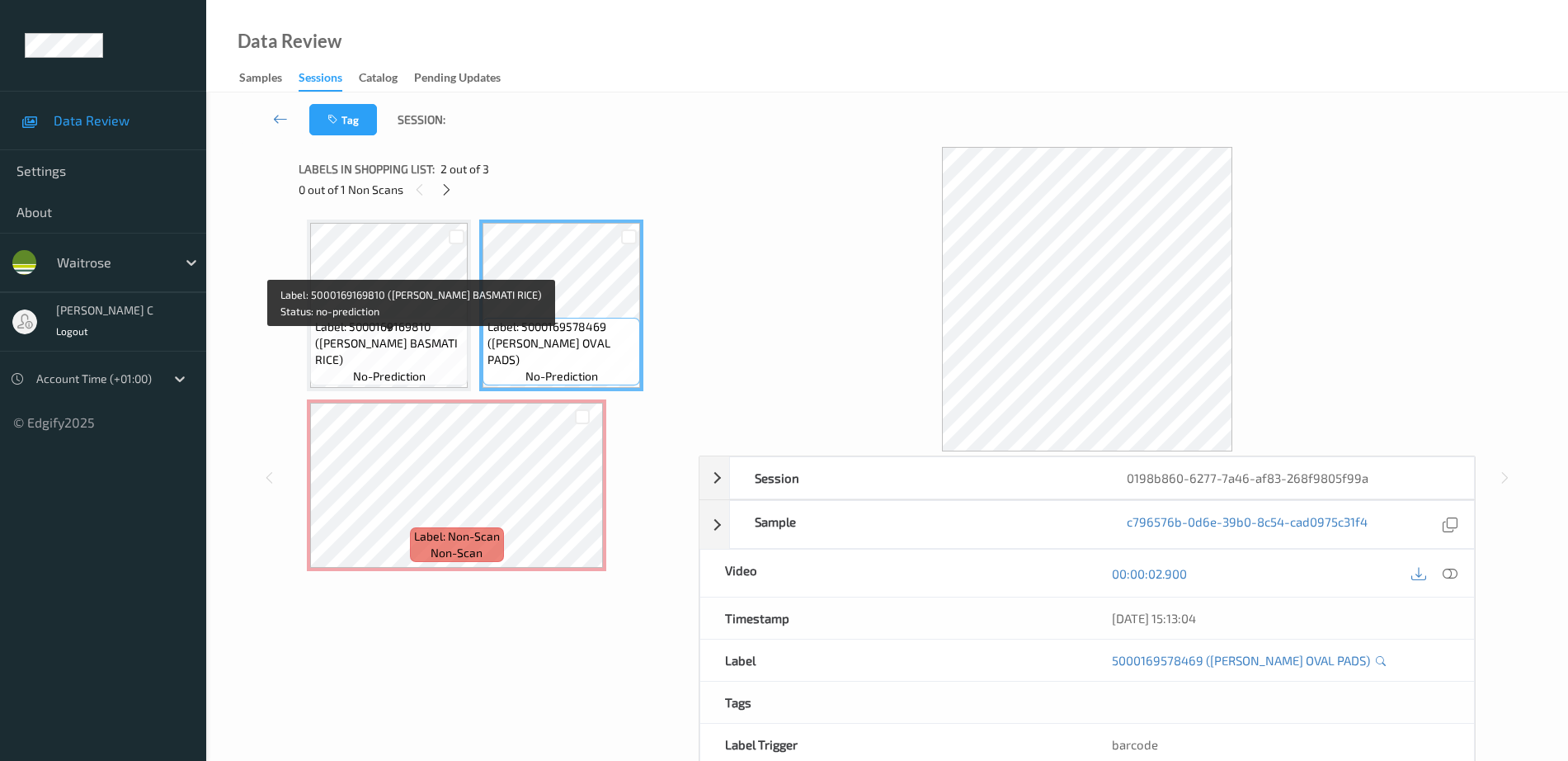
click at [434, 348] on span "Label: 5000169169810 ([PERSON_NAME] BASMATI RICE)" at bounding box center [390, 343] width 150 height 50
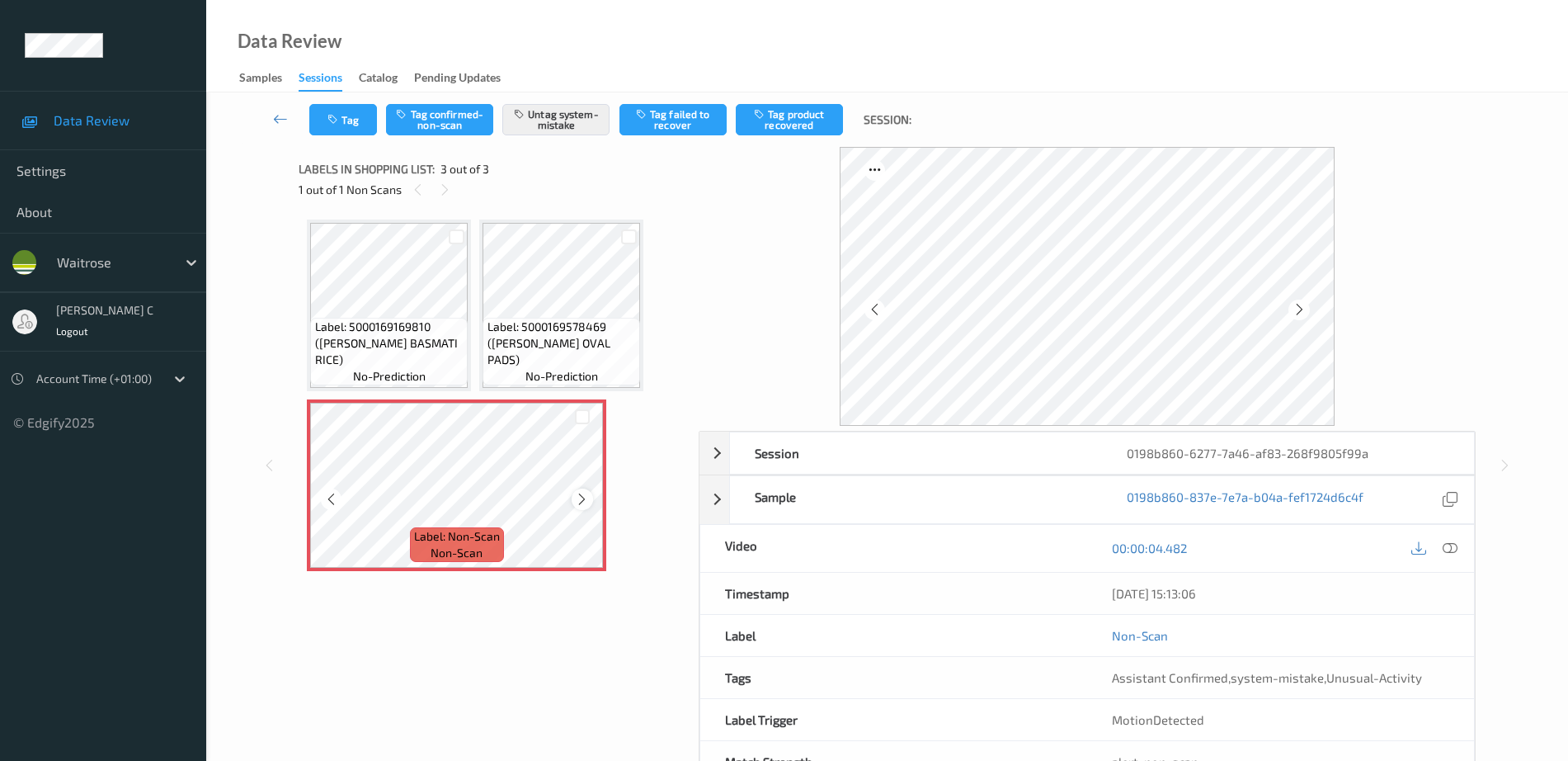
click at [587, 494] on icon at bounding box center [582, 499] width 14 height 15
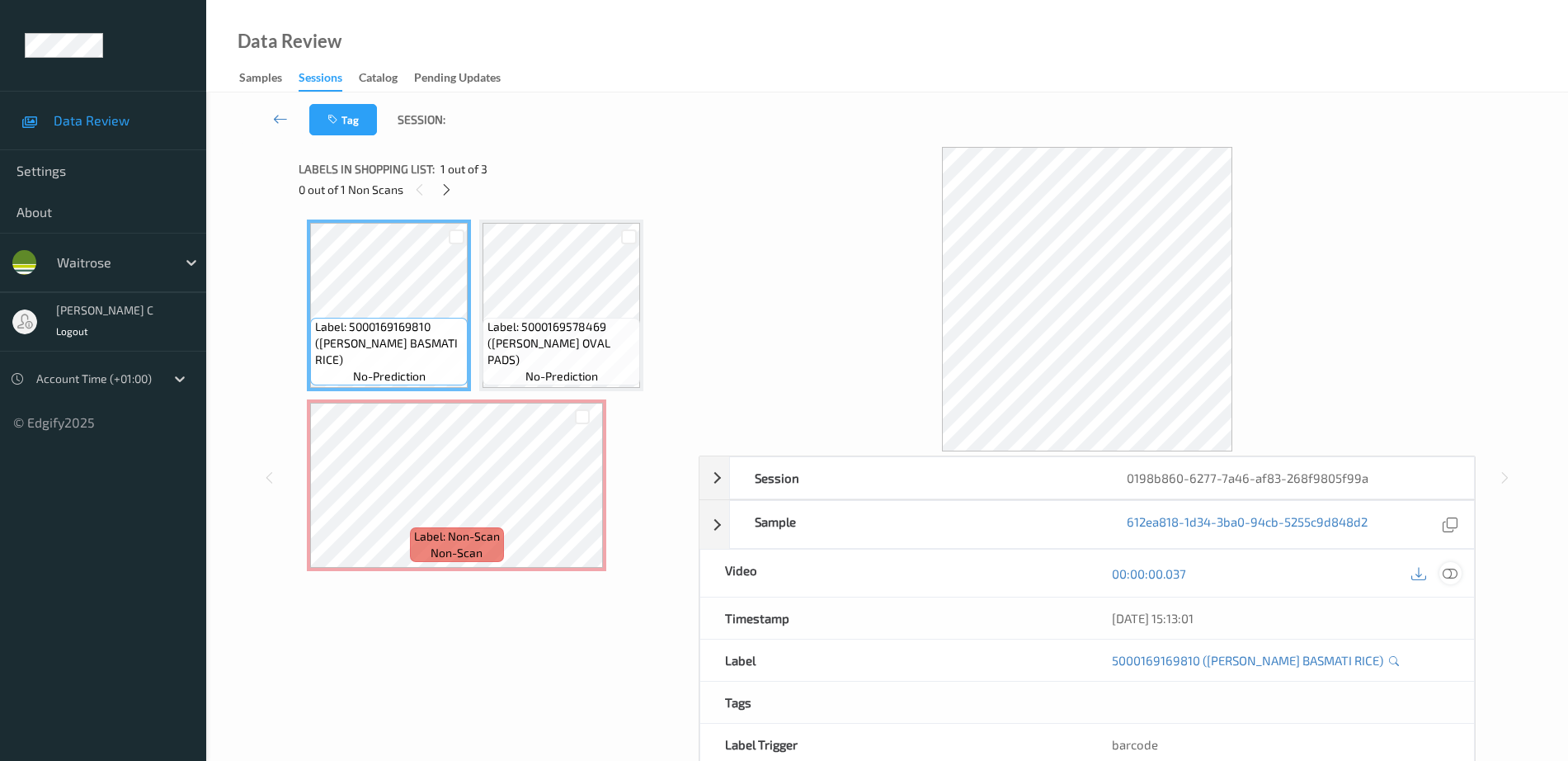
click at [1441, 579] on div at bounding box center [1450, 573] width 22 height 22
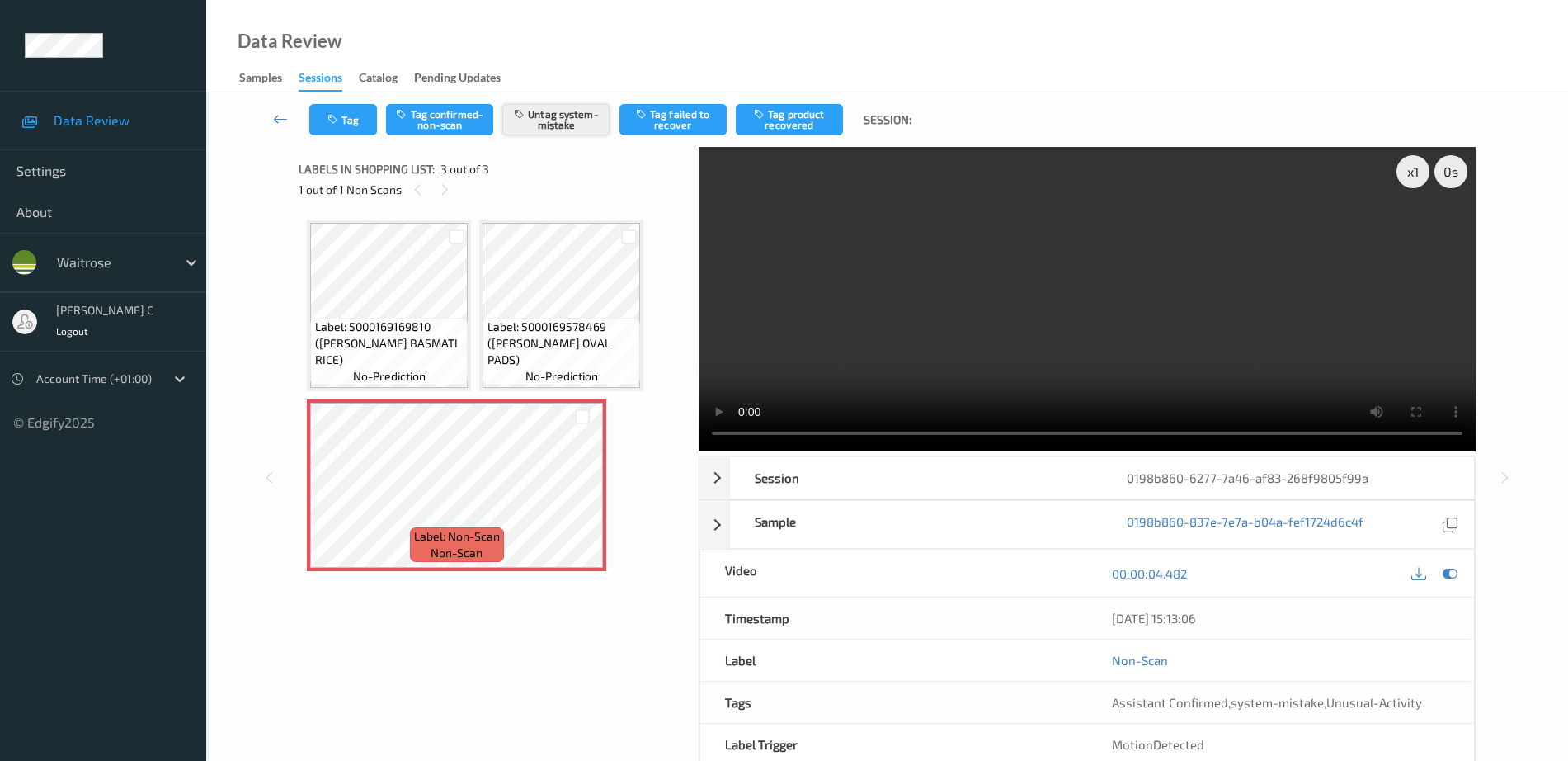
click at [547, 129] on button "Untag system-mistake" at bounding box center [557, 119] width 108 height 31
click at [345, 111] on button "Tag" at bounding box center [343, 119] width 67 height 31
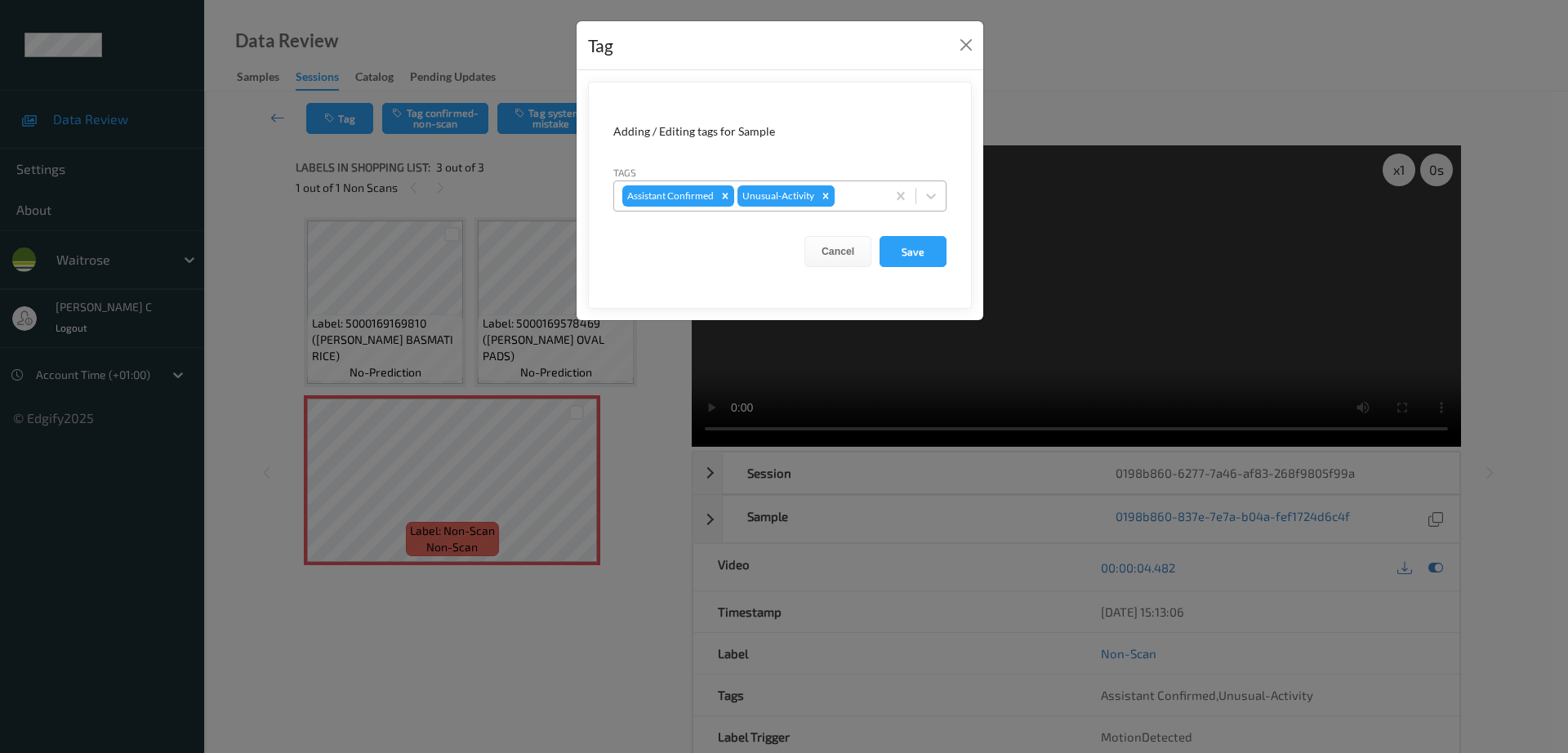
click at [829, 192] on icon "Remove Unusual-Activity" at bounding box center [826, 196] width 12 height 12
click at [928, 252] on button "Save" at bounding box center [913, 251] width 67 height 31
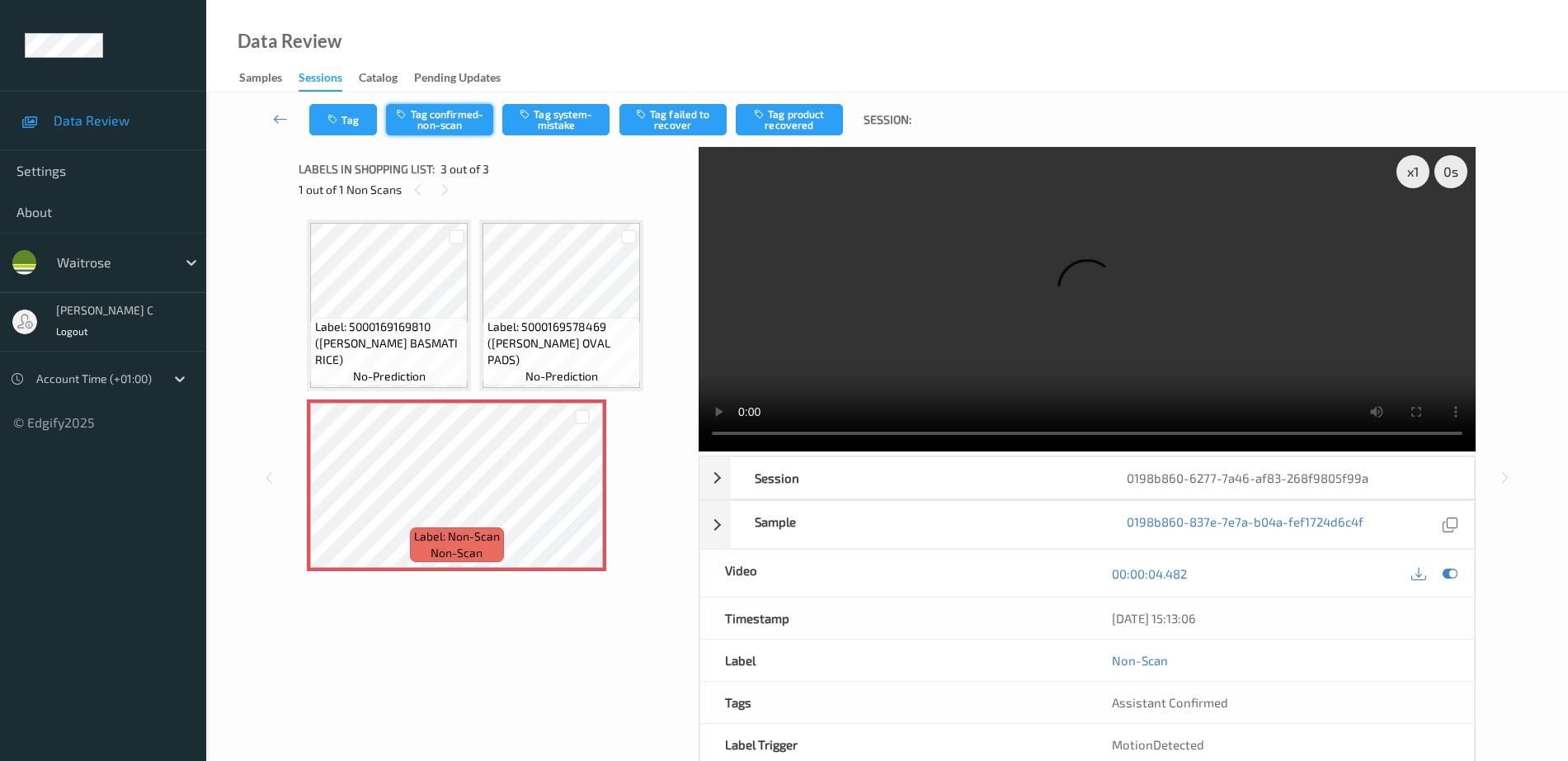
click at [434, 129] on button "Tag confirmed-non-scan" at bounding box center [440, 119] width 108 height 31
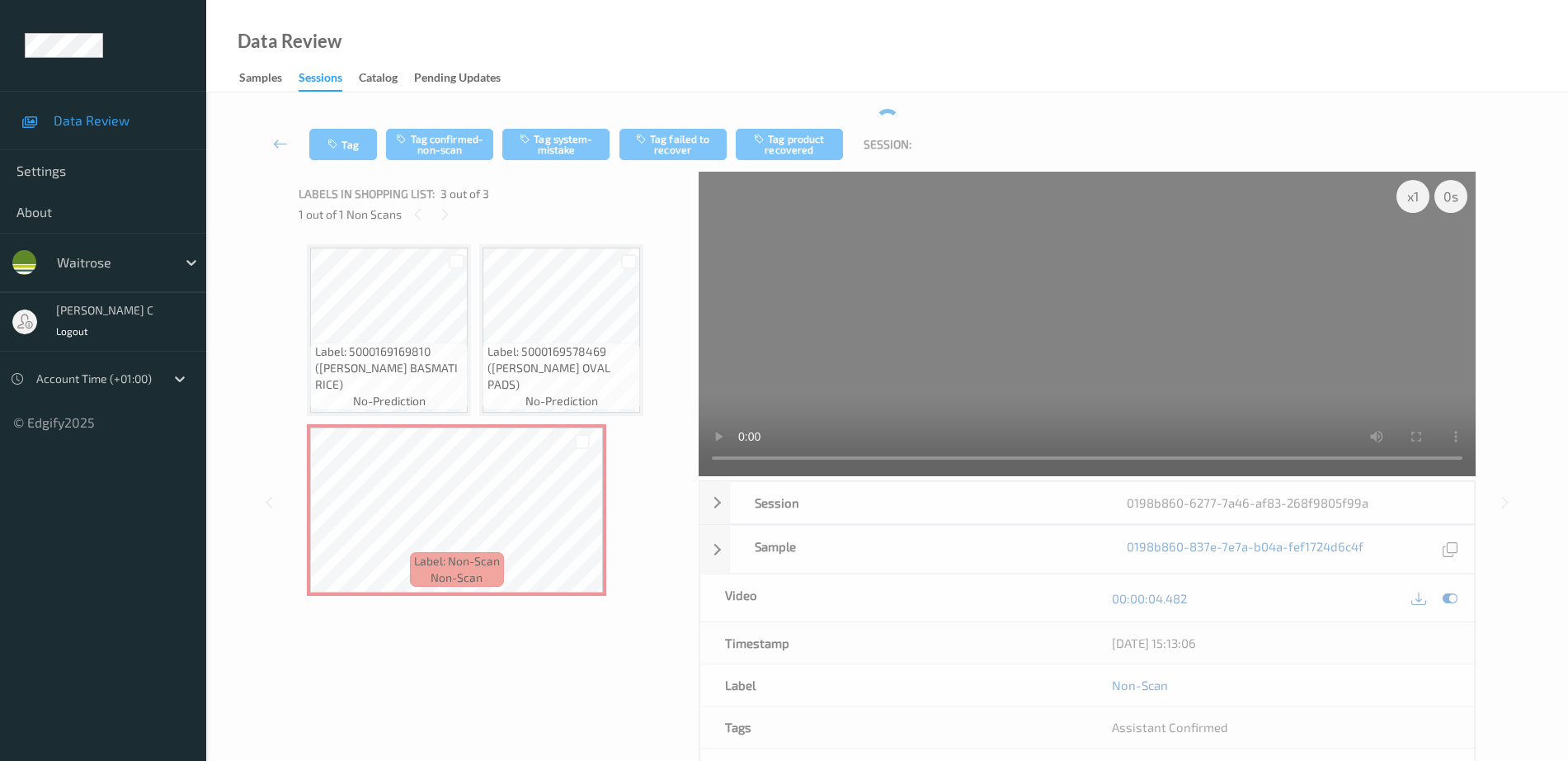
click at [694, 126] on div "Tag Tag confirmed-non-scan Tag system-mistake Tag failed to recover Tag product…" at bounding box center [888, 144] width 1295 height 55
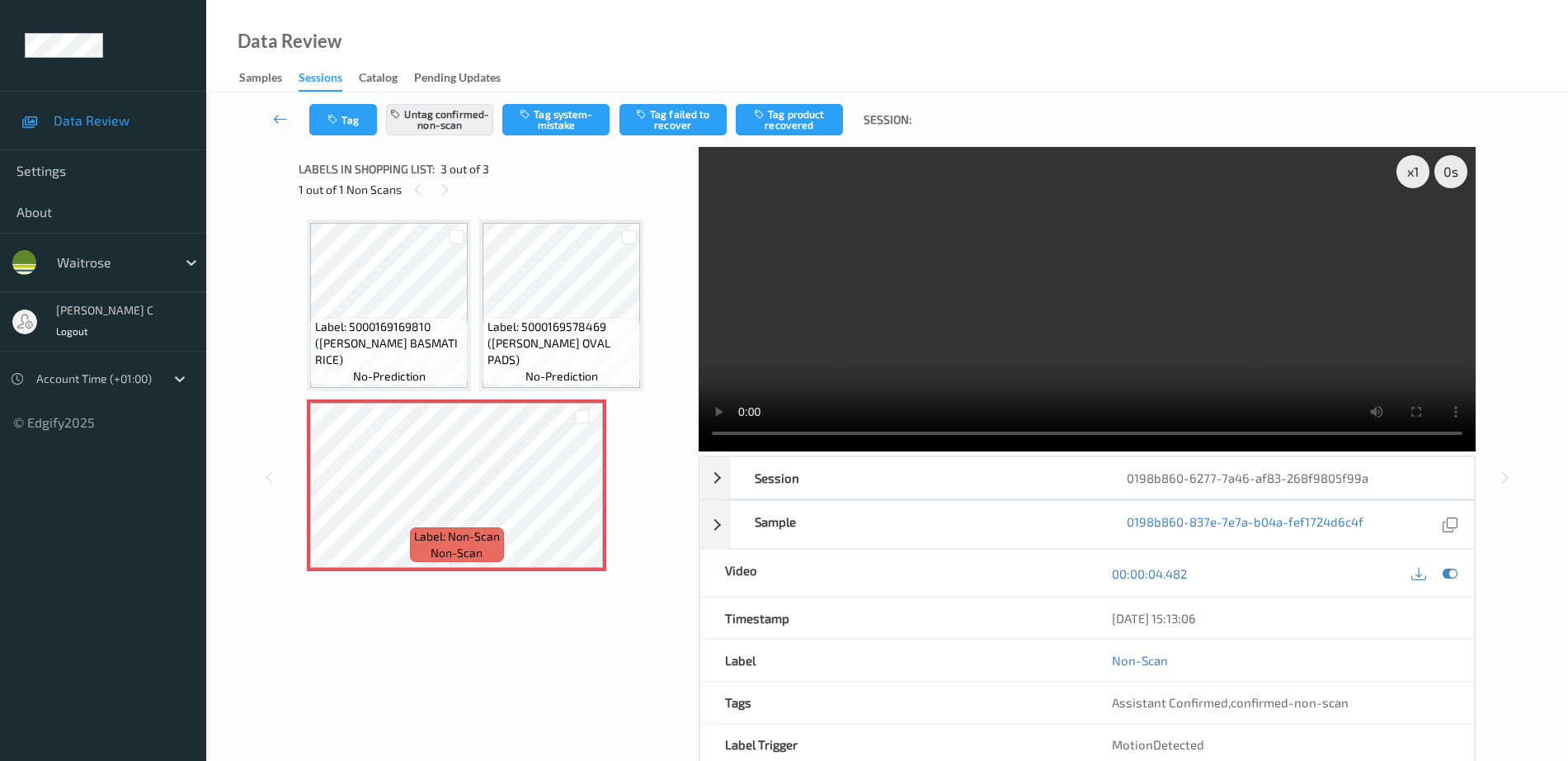
click at [694, 126] on button "Tag failed to recover" at bounding box center [673, 119] width 108 height 31
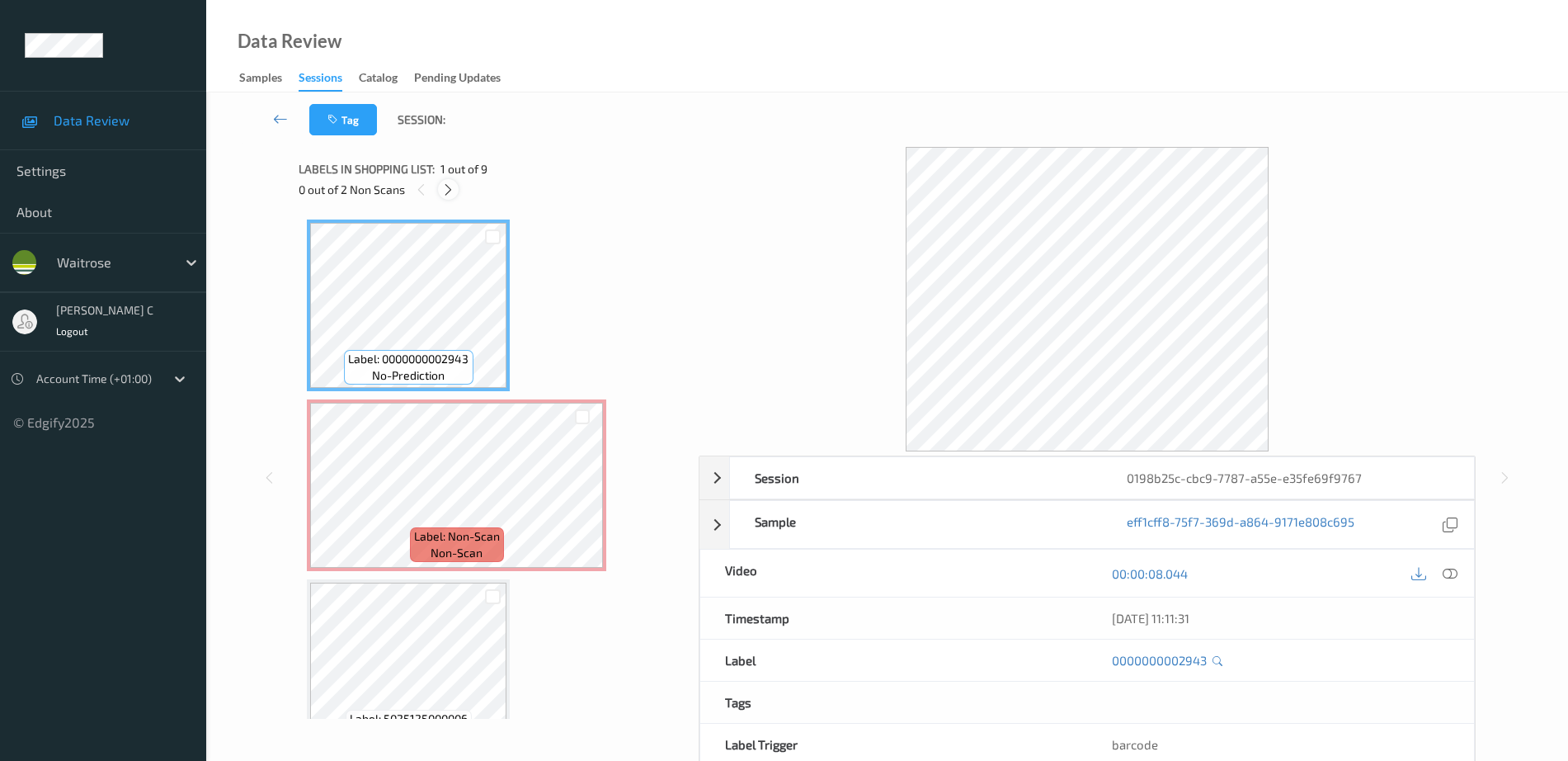
click at [449, 187] on icon at bounding box center [448, 190] width 14 height 15
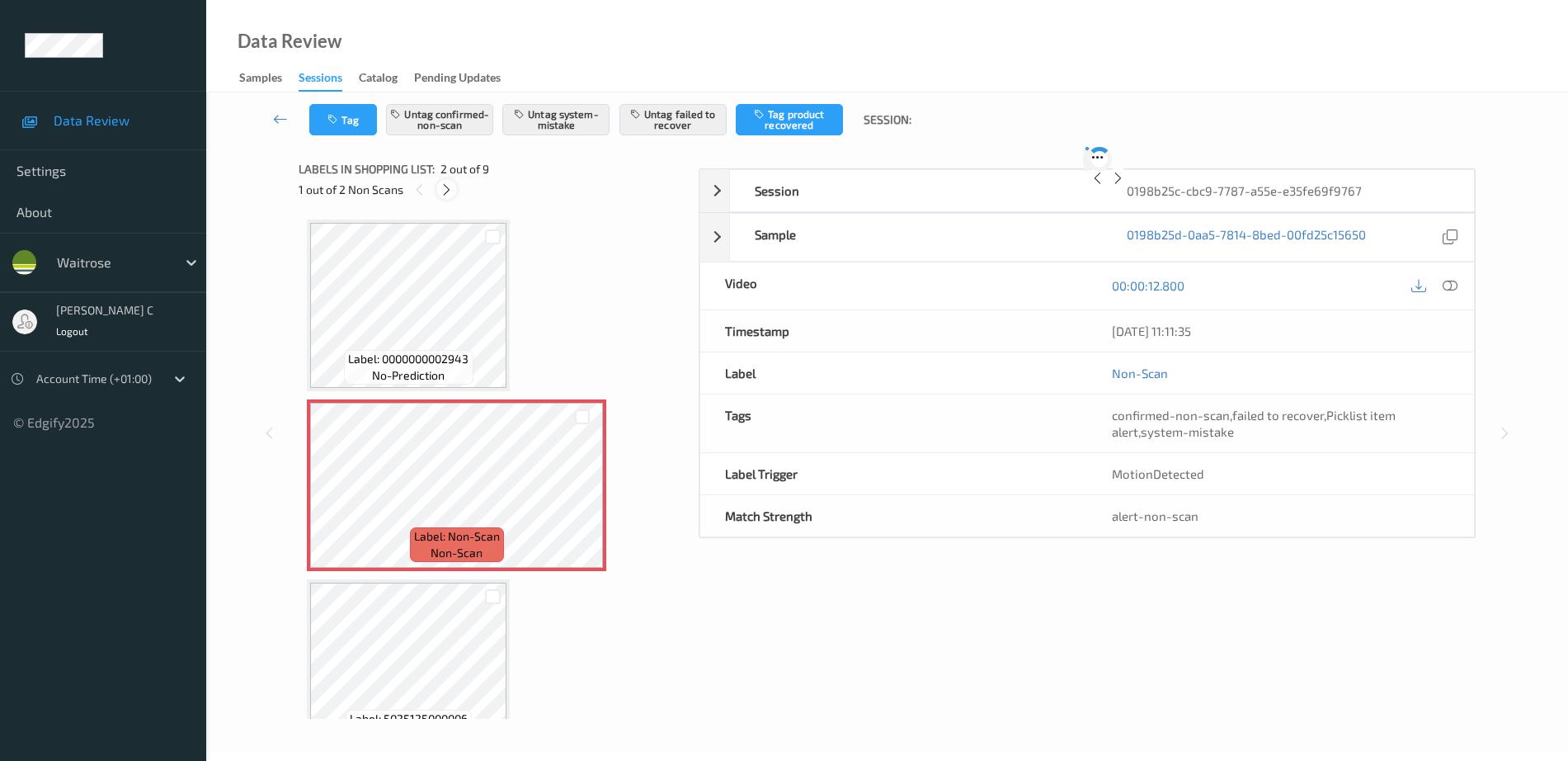
scroll to position [8, 0]
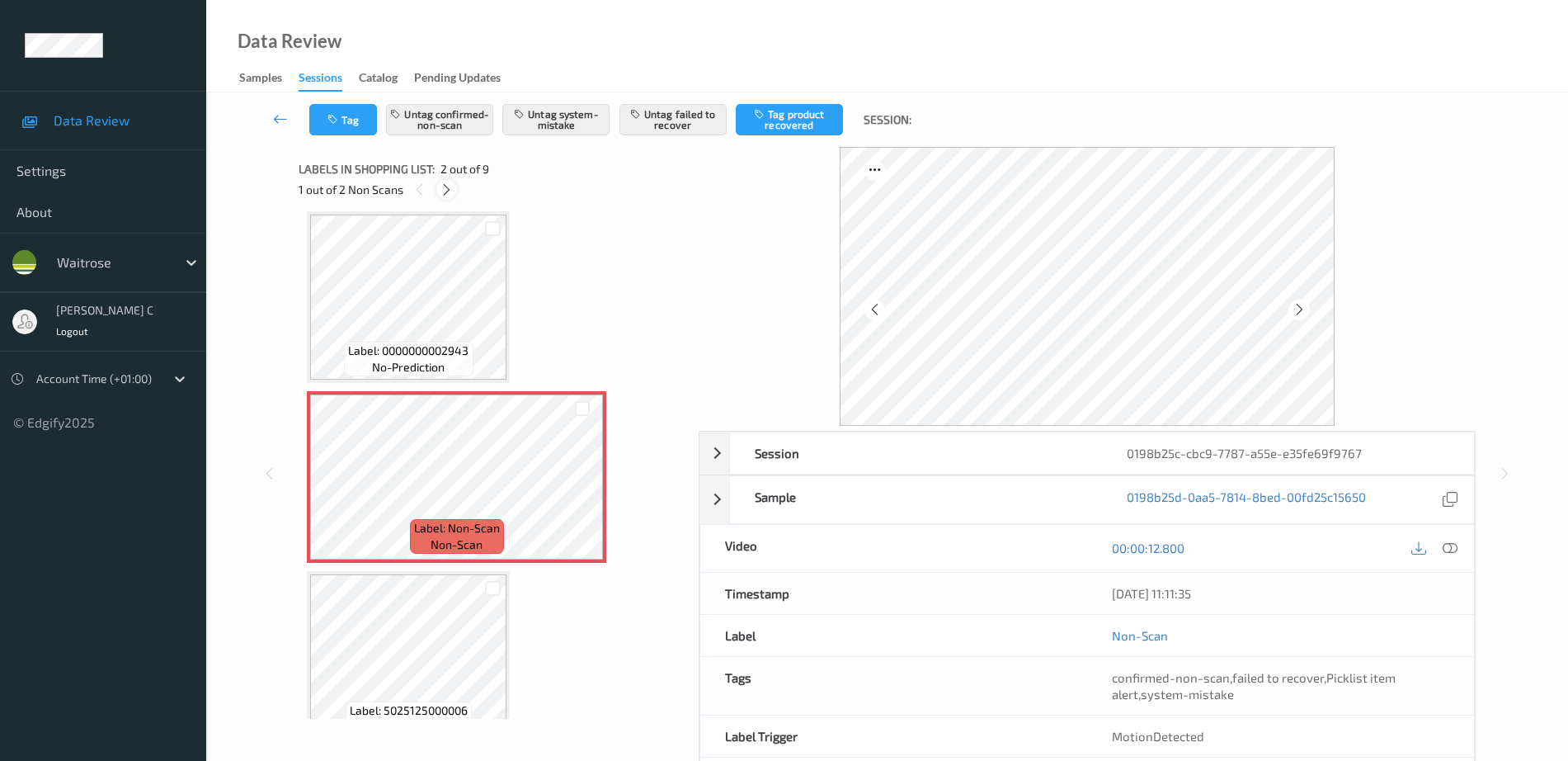
click at [455, 191] on div at bounding box center [446, 189] width 21 height 21
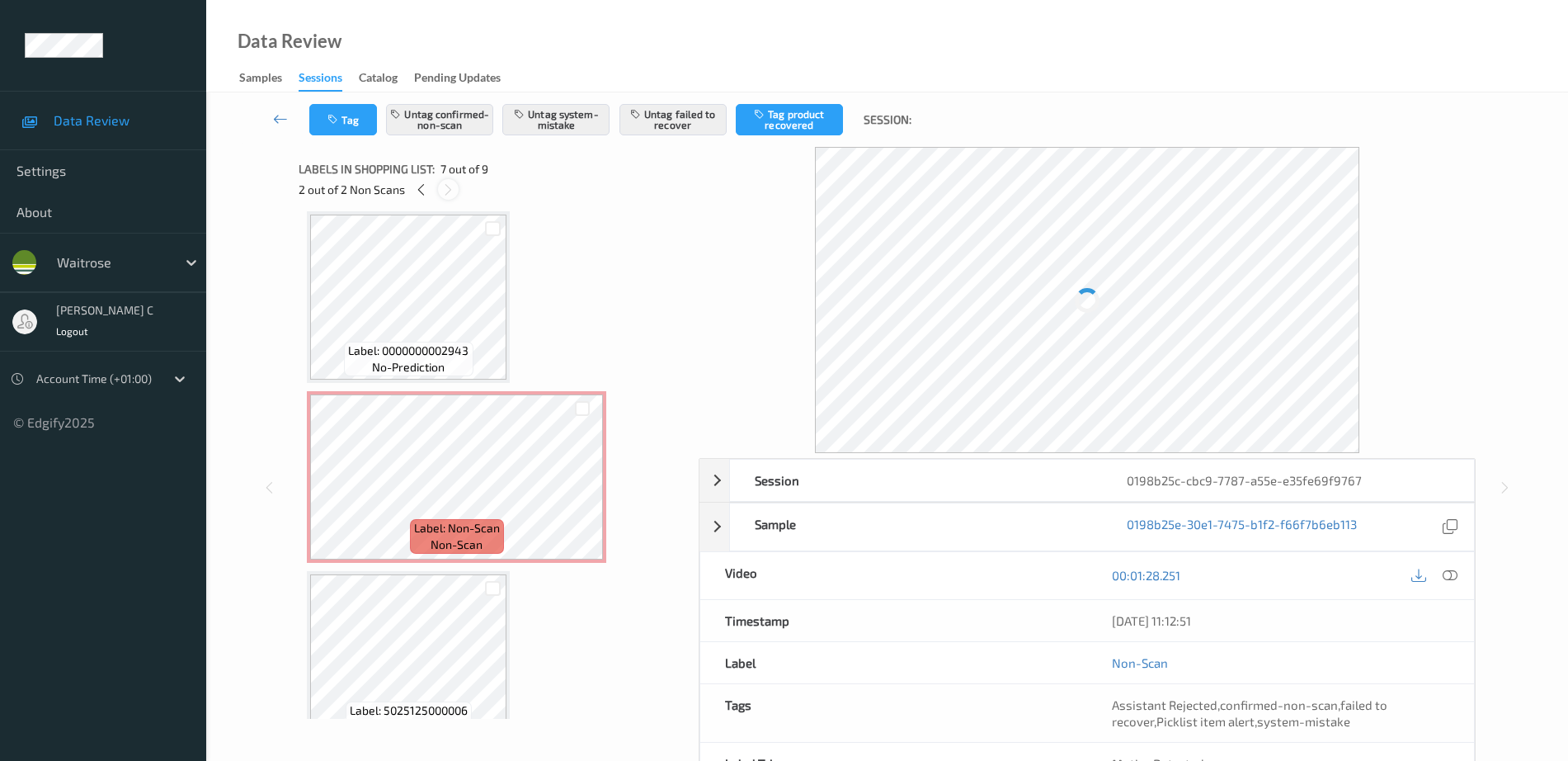
scroll to position [907, 0]
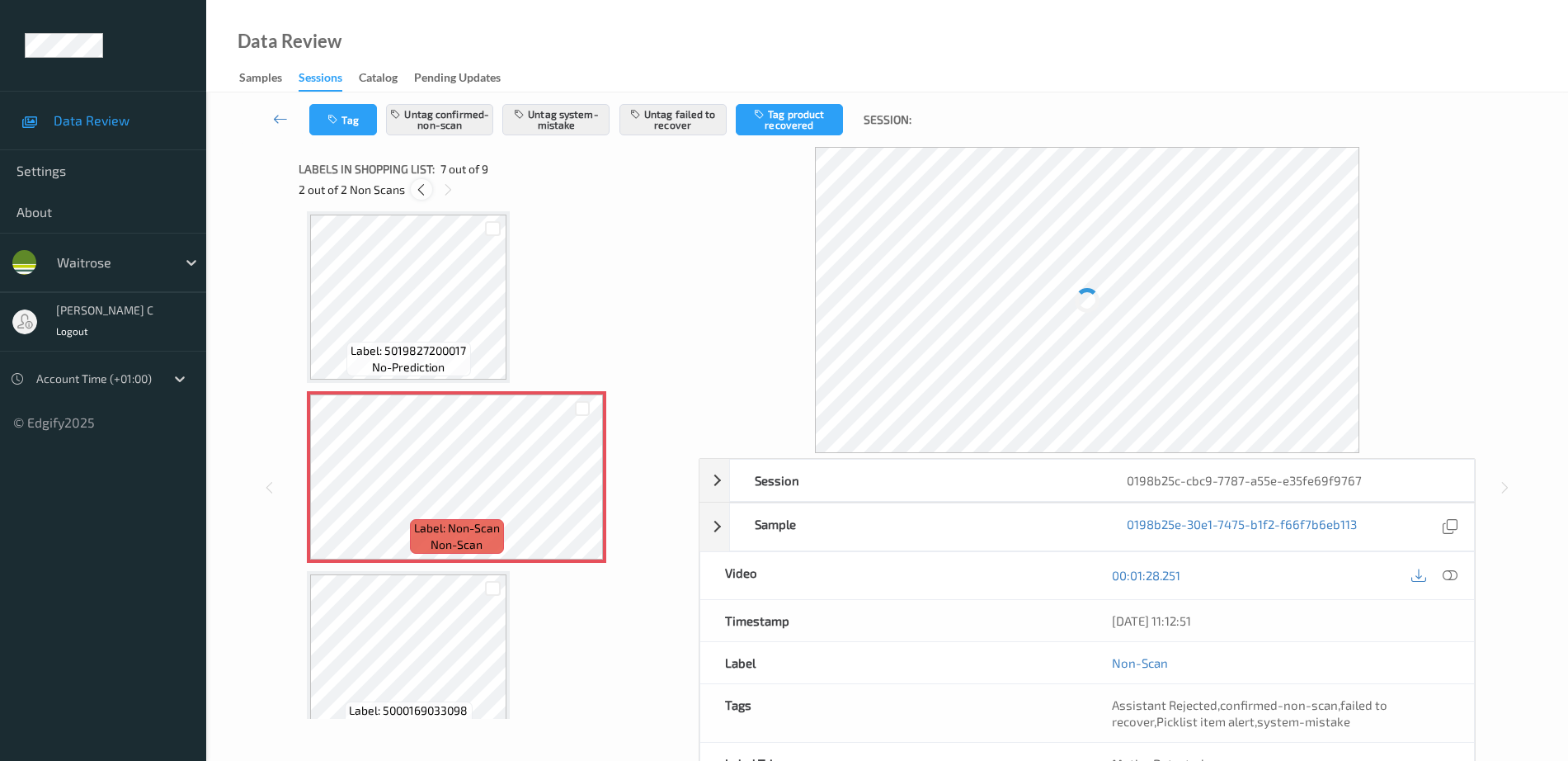
click at [420, 190] on icon at bounding box center [421, 190] width 14 height 15
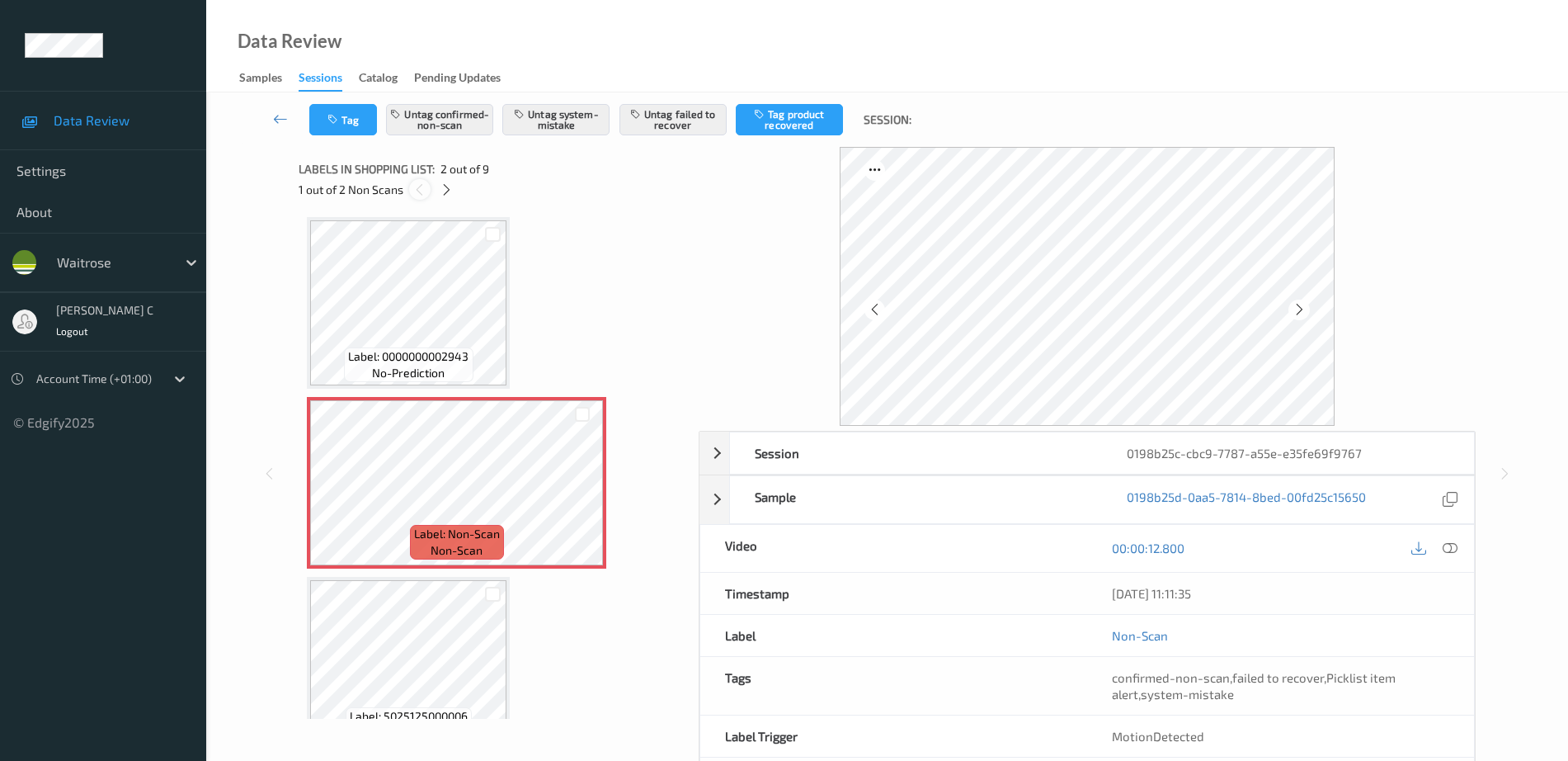
scroll to position [0, 0]
click at [451, 193] on icon at bounding box center [446, 190] width 14 height 15
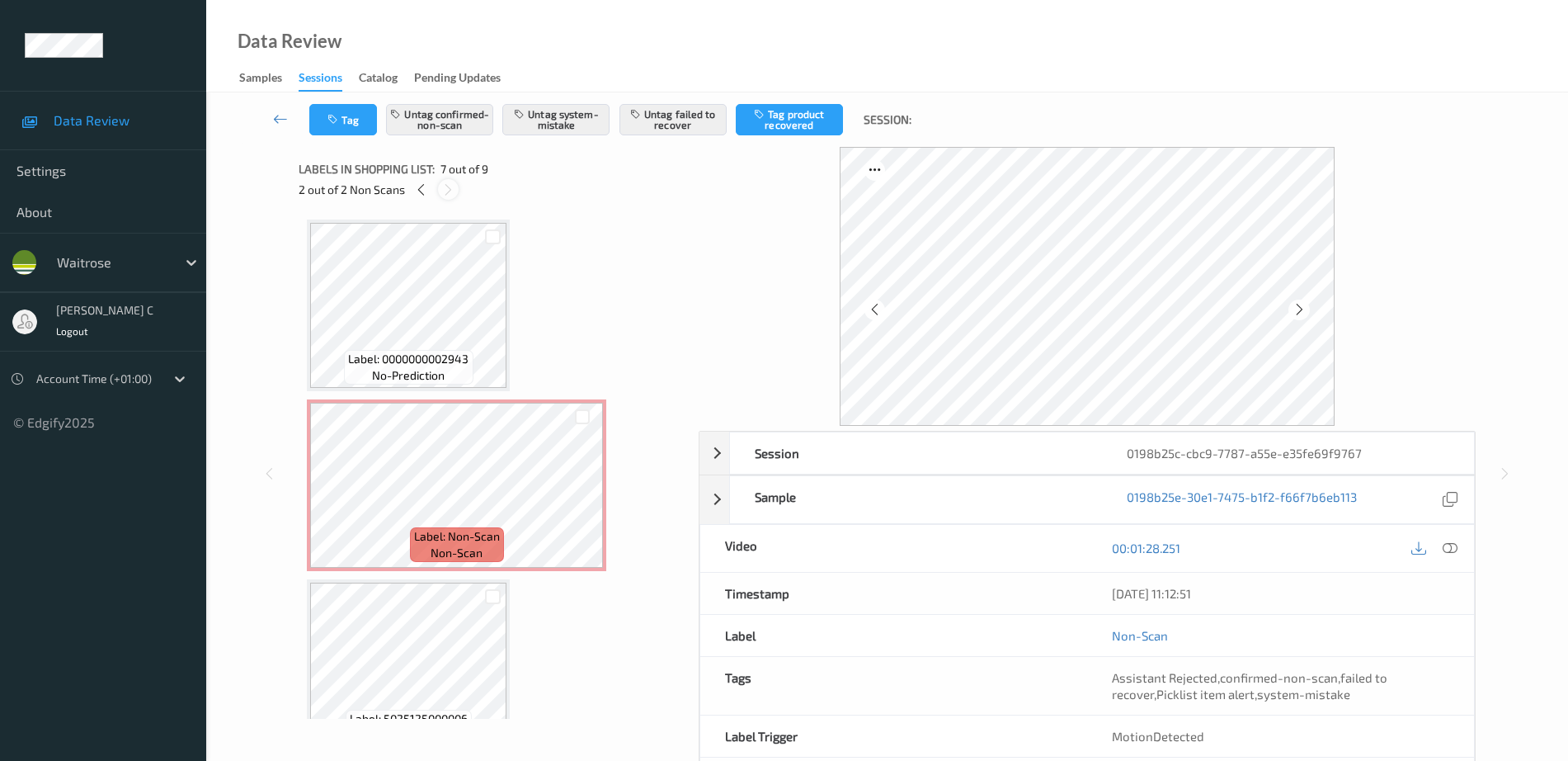
scroll to position [907, 0]
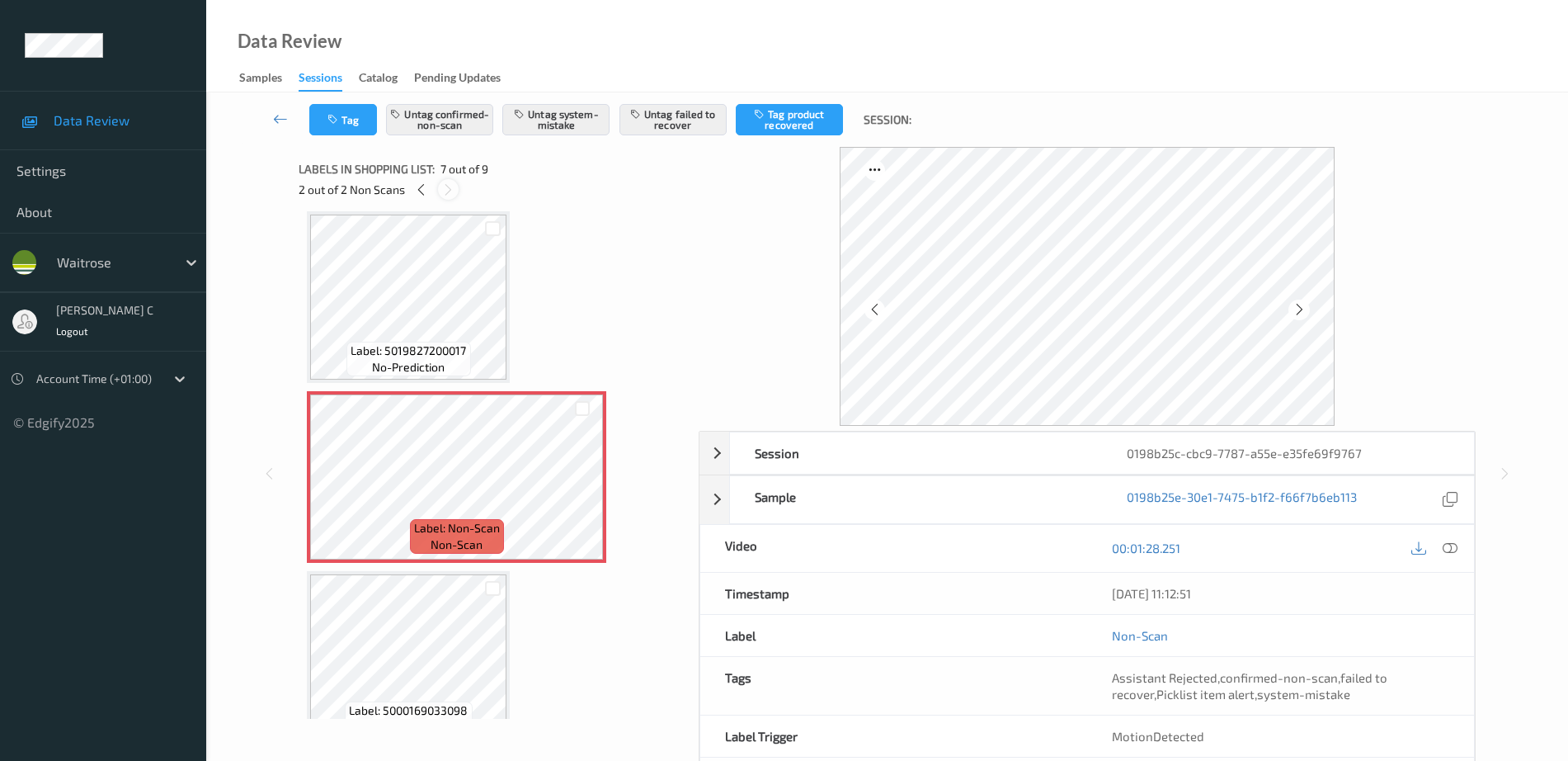
click at [451, 193] on icon at bounding box center [448, 190] width 14 height 15
click at [576, 487] on icon at bounding box center [582, 491] width 14 height 15
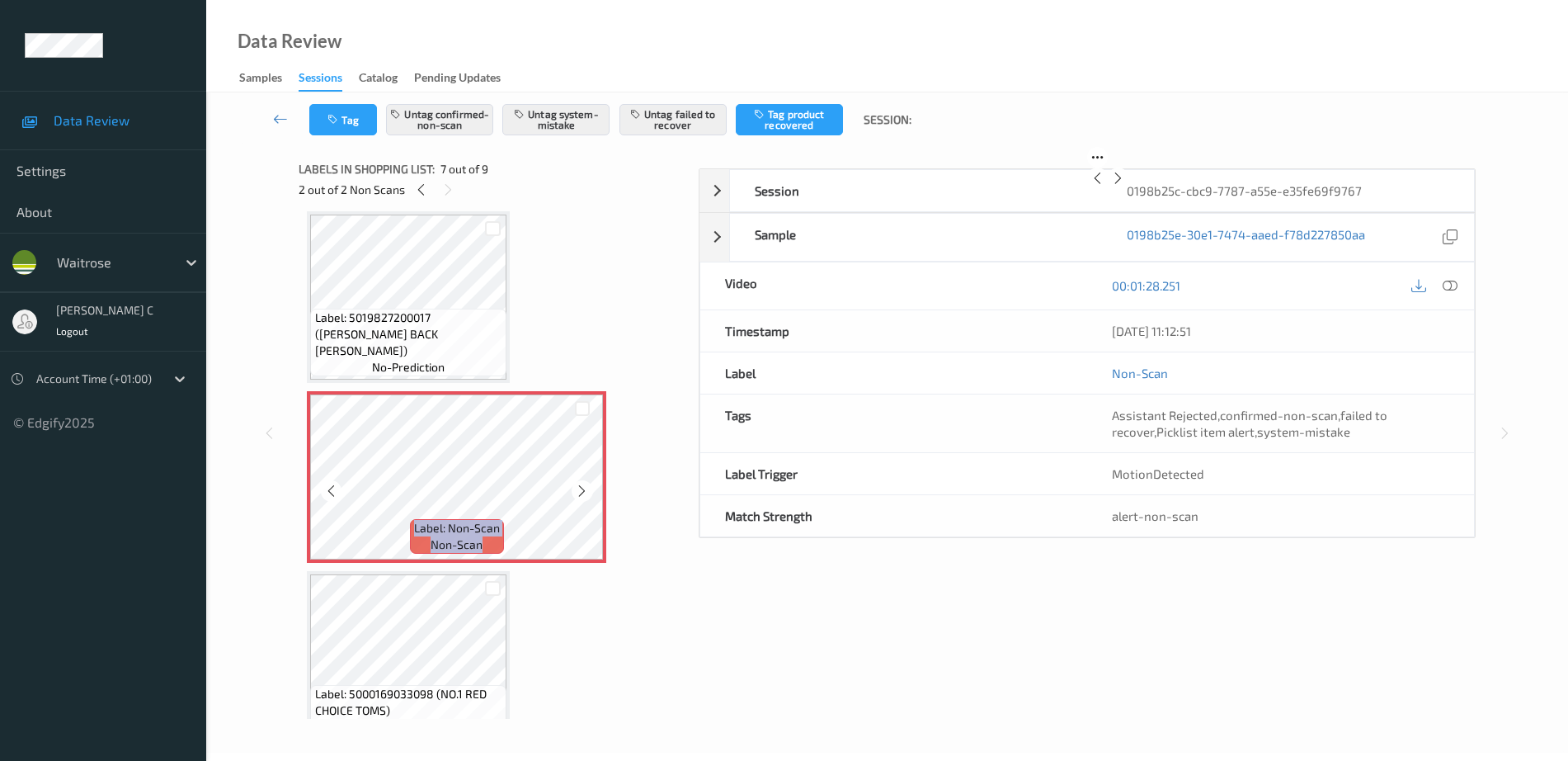
click at [576, 487] on icon at bounding box center [582, 491] width 14 height 15
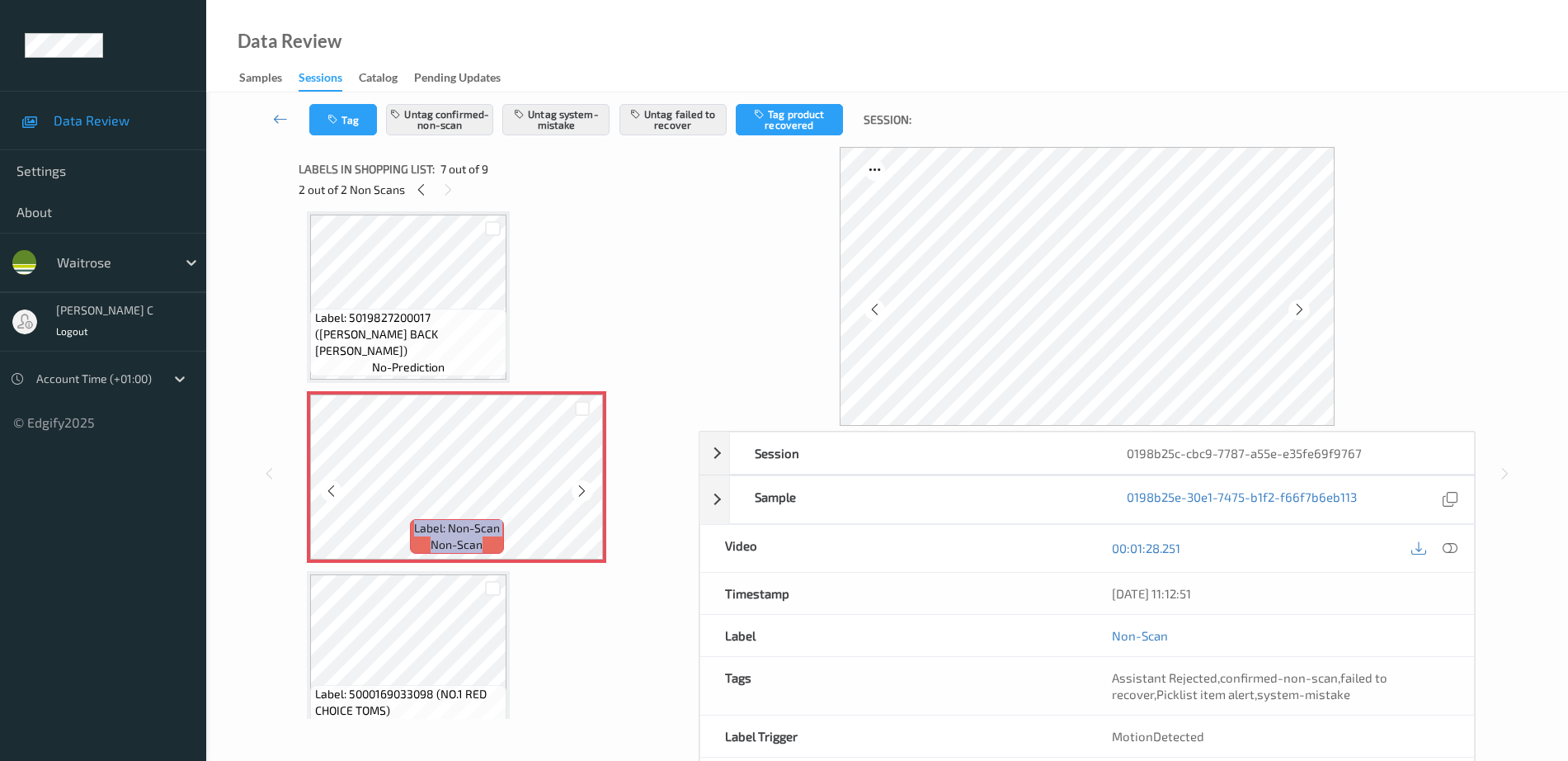
click at [576, 487] on icon at bounding box center [582, 491] width 14 height 15
drag, startPoint x: 1109, startPoint y: 674, endPoint x: 1401, endPoint y: 703, distance: 293.4
click at [1401, 703] on div "Assistant Rejected , confirmed-non-scan , failed to recover , Picklist item ale…" at bounding box center [1280, 685] width 387 height 58
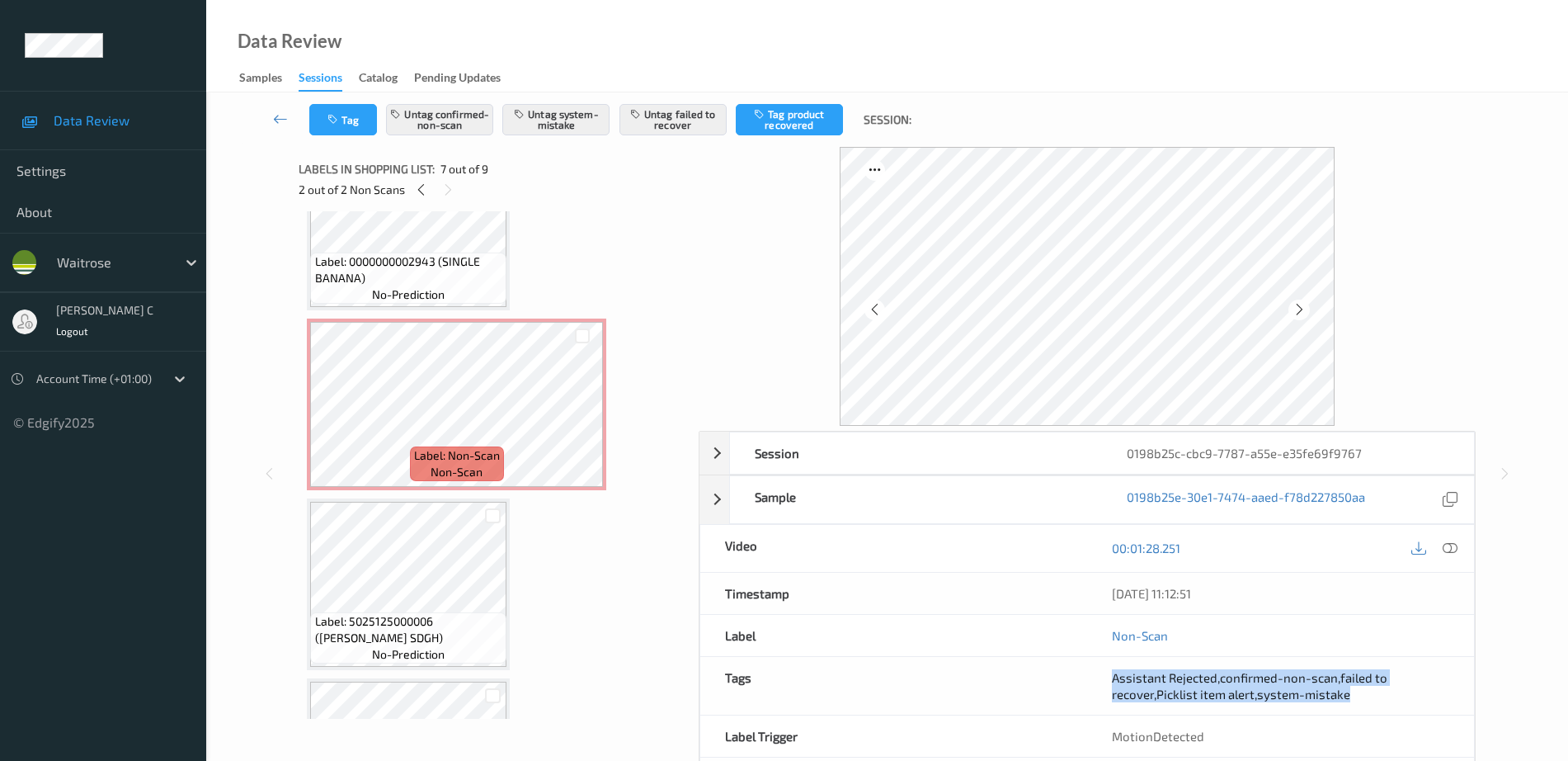
scroll to position [0, 0]
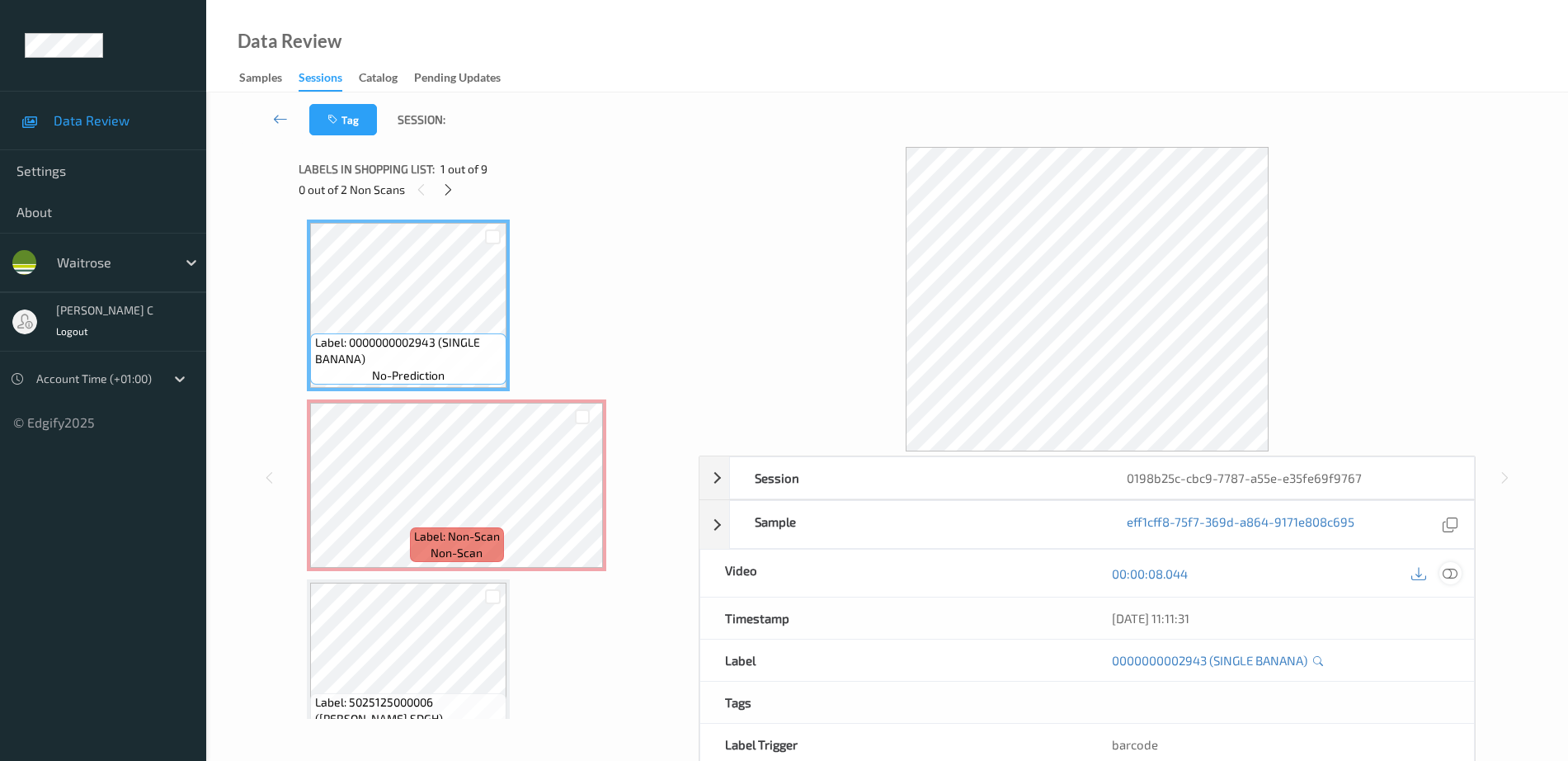
click at [1450, 575] on icon at bounding box center [1450, 573] width 15 height 15
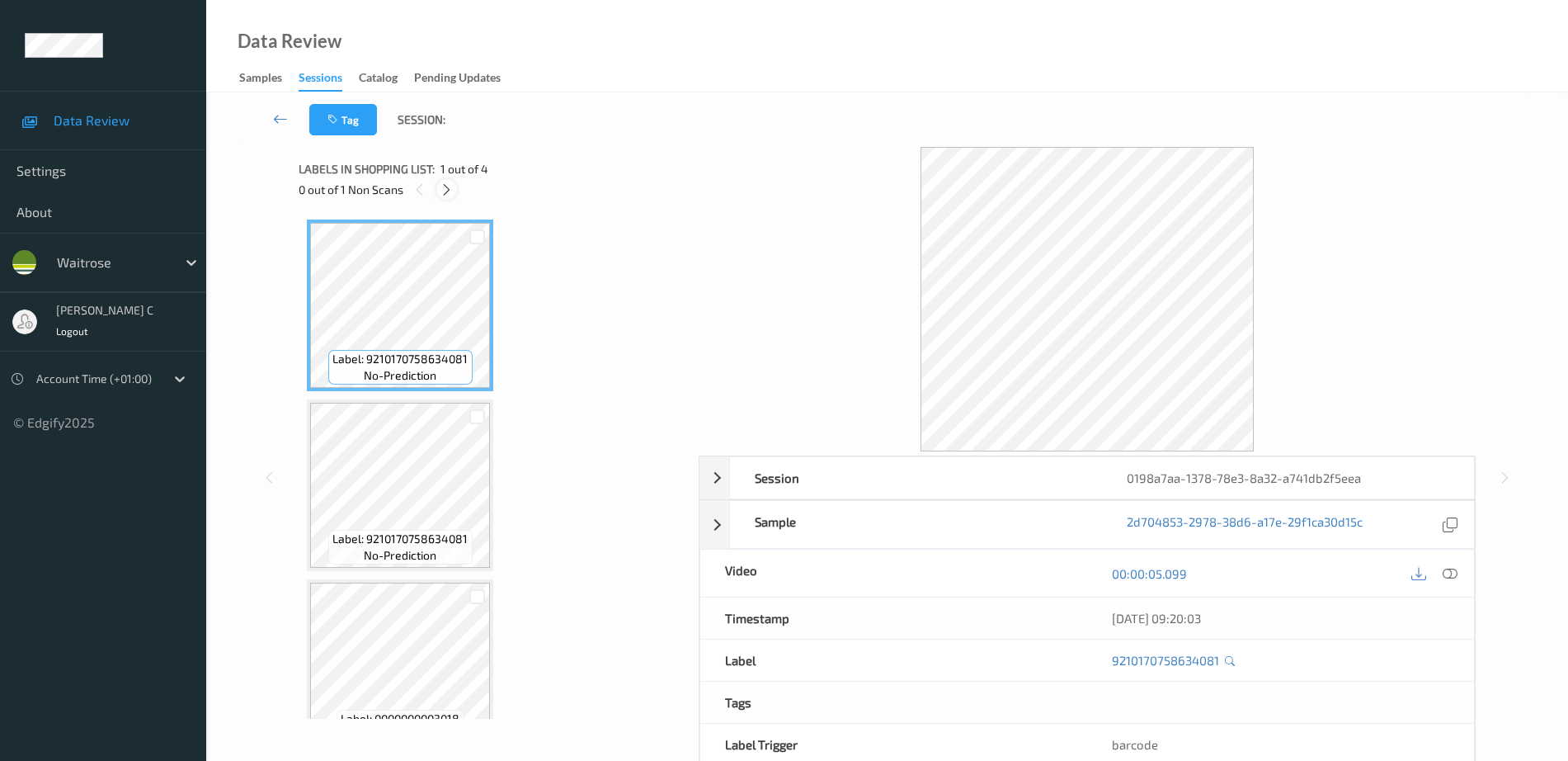
click at [445, 184] on icon at bounding box center [446, 190] width 14 height 15
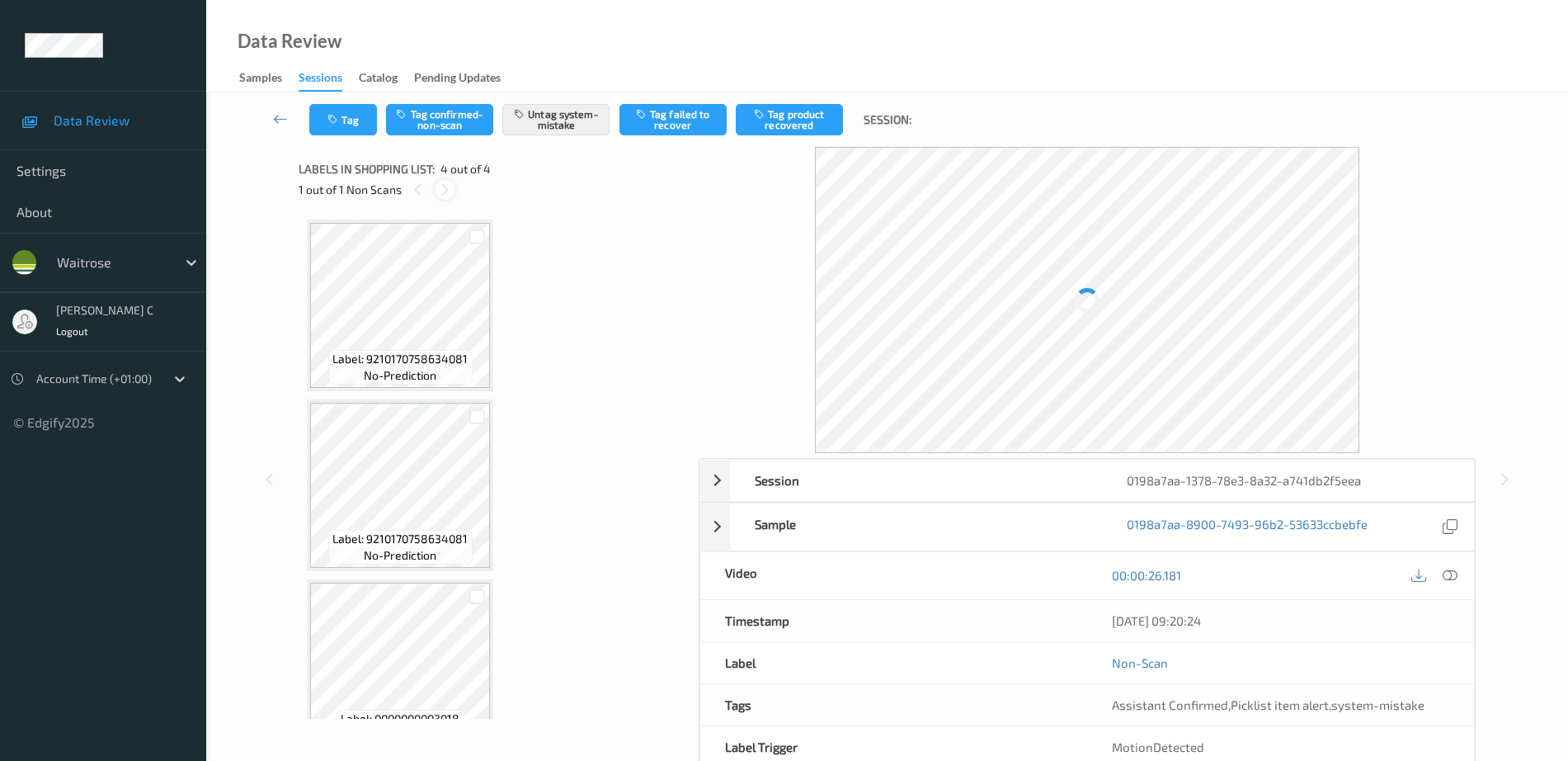
scroll to position [220, 0]
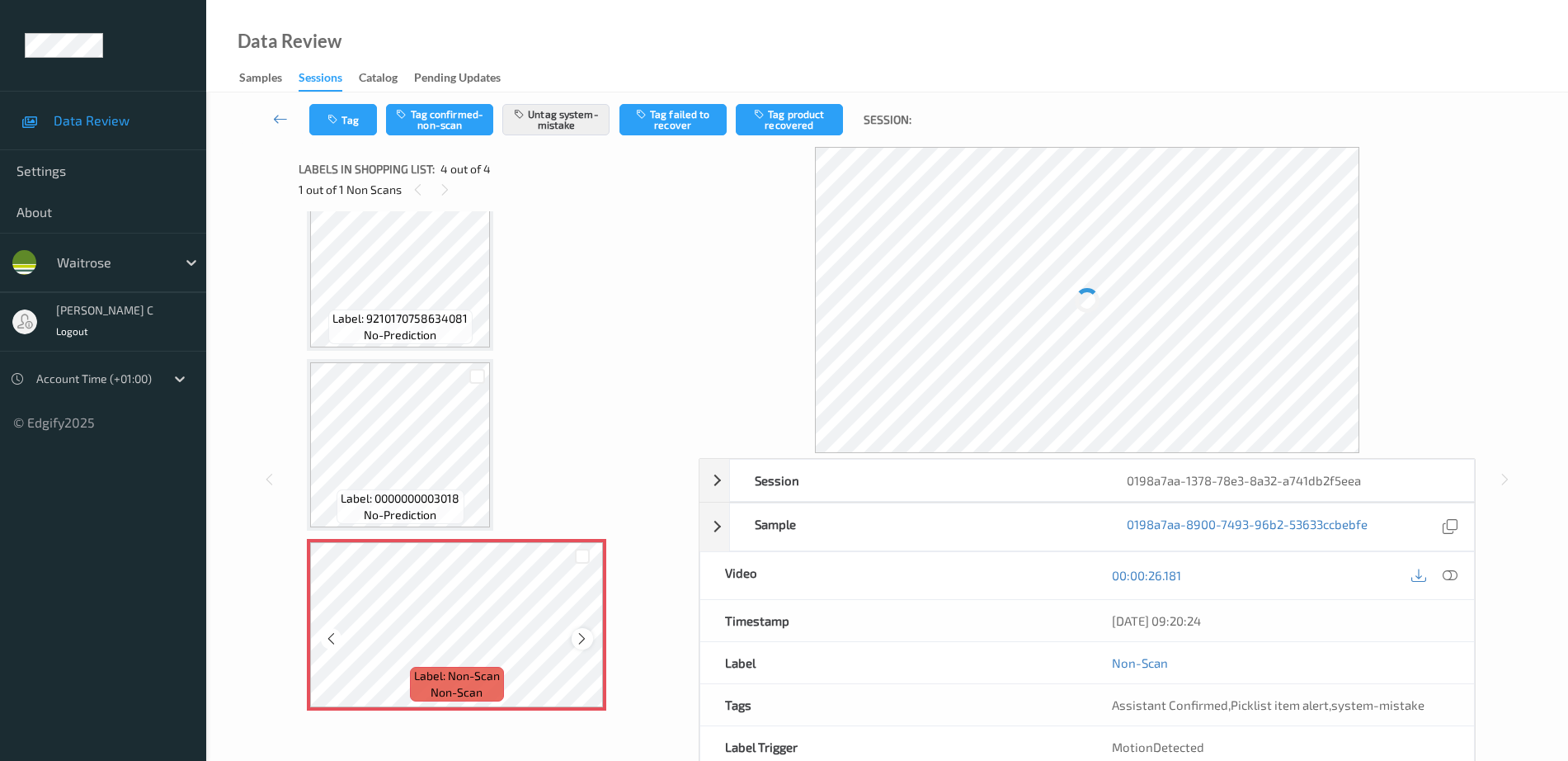
click at [573, 639] on div at bounding box center [582, 638] width 21 height 21
click at [580, 641] on icon at bounding box center [582, 639] width 14 height 15
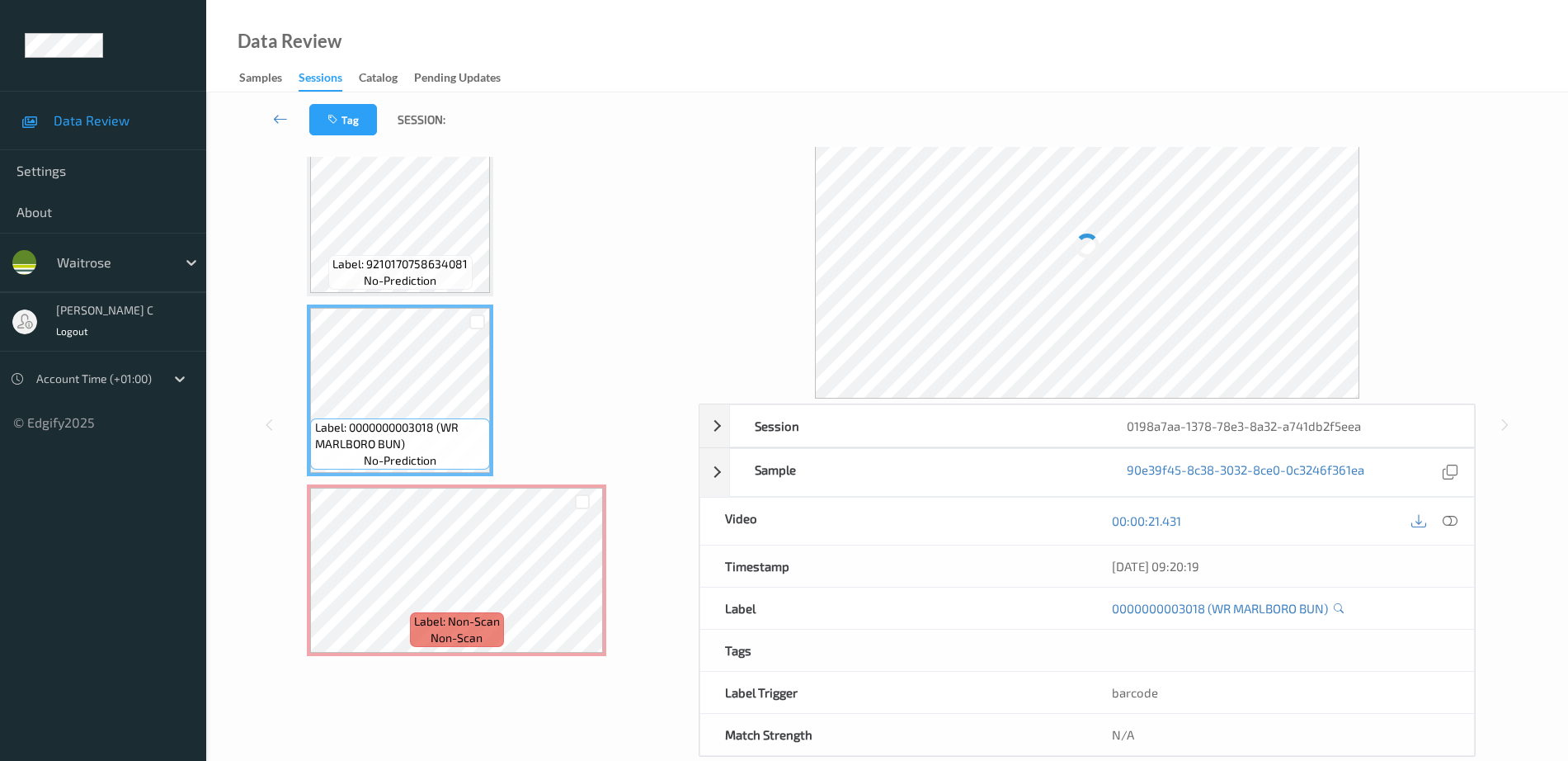
scroll to position [84, 0]
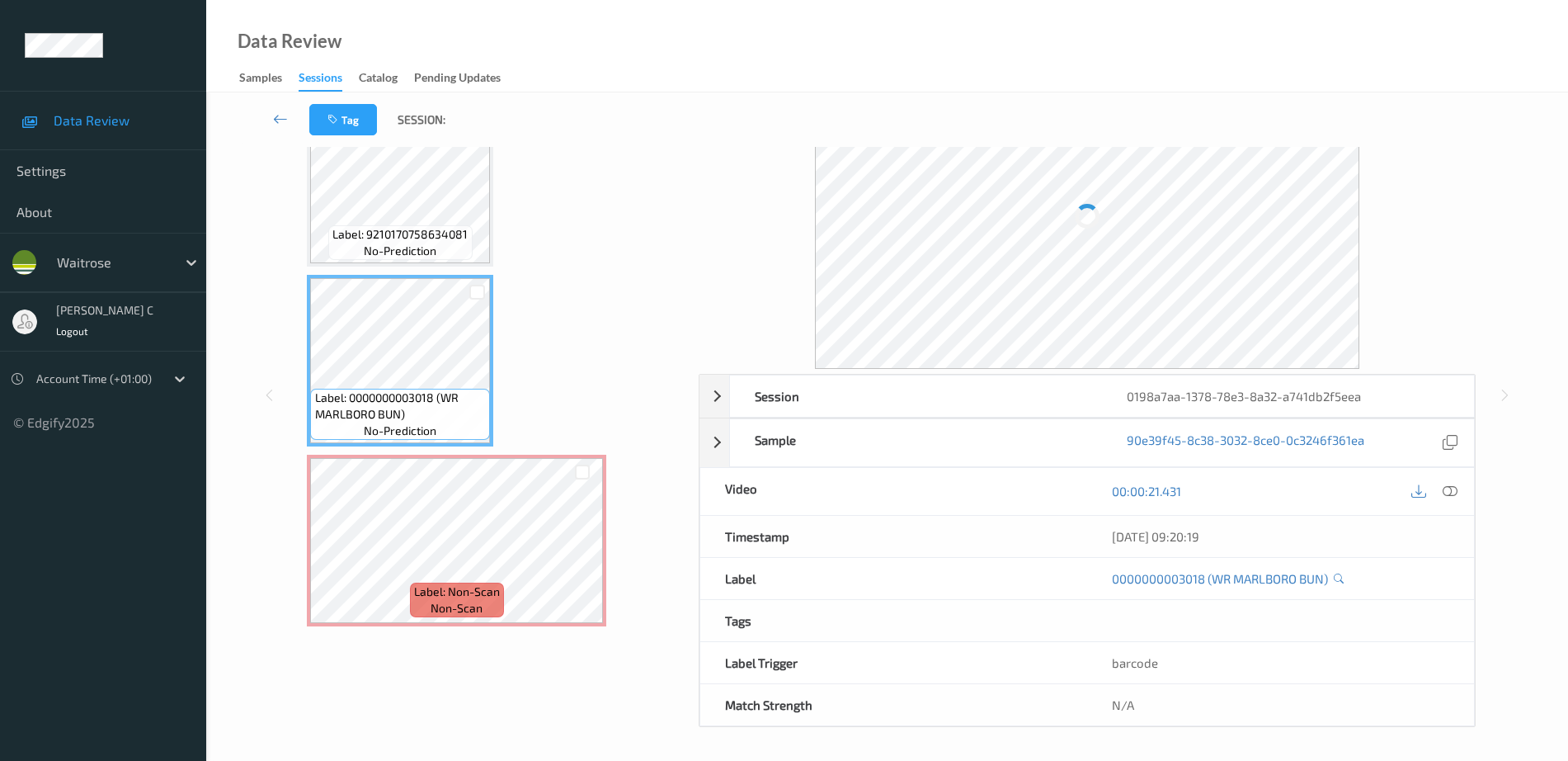
click at [396, 390] on span "Label: 0000000003018 (WR MARLBORO BUN)" at bounding box center [401, 405] width 172 height 33
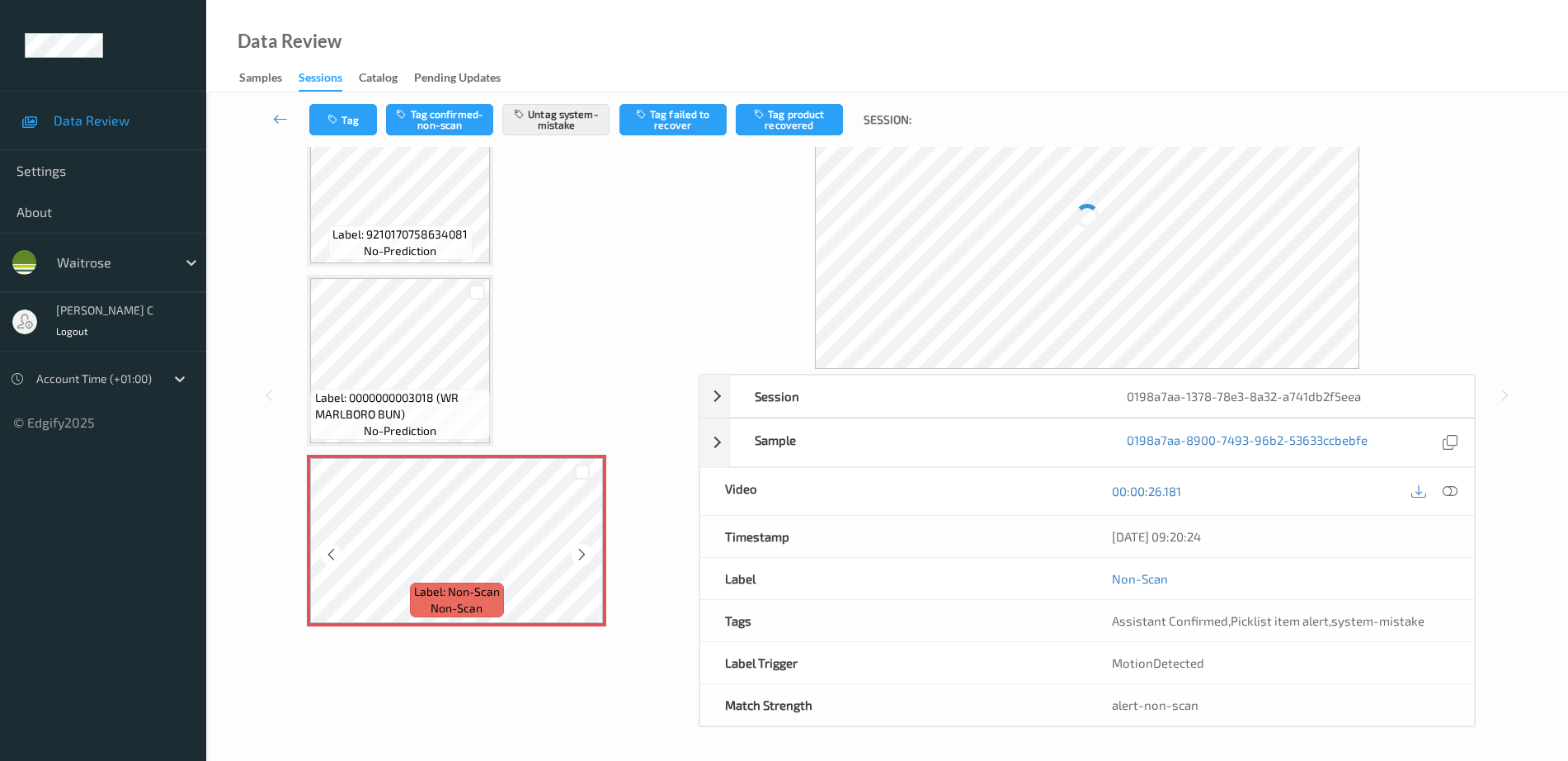
scroll to position [57, 0]
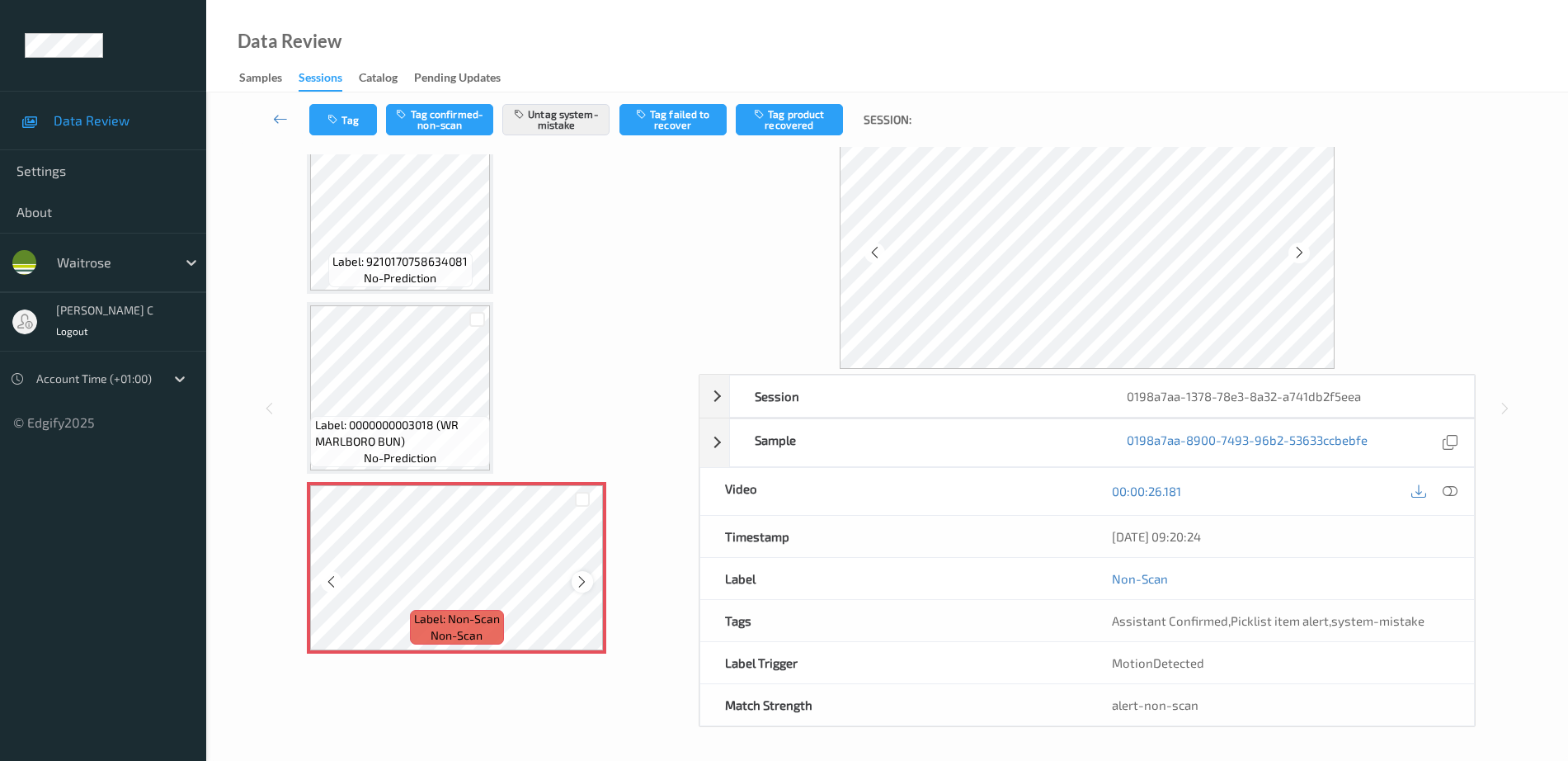
click at [586, 579] on icon at bounding box center [582, 582] width 14 height 15
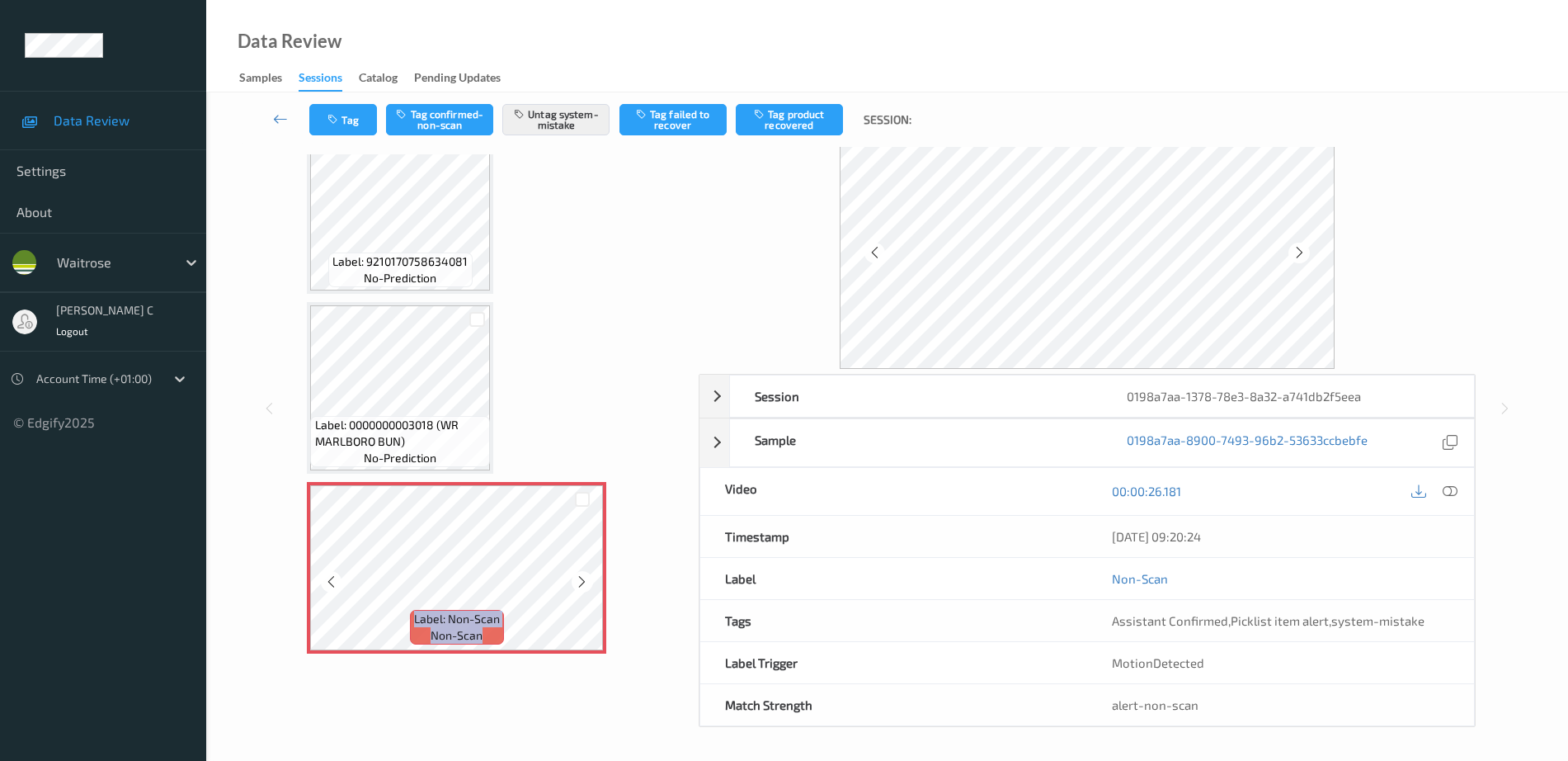
click at [586, 579] on icon at bounding box center [582, 582] width 14 height 15
click at [360, 116] on button "Tag" at bounding box center [343, 119] width 67 height 31
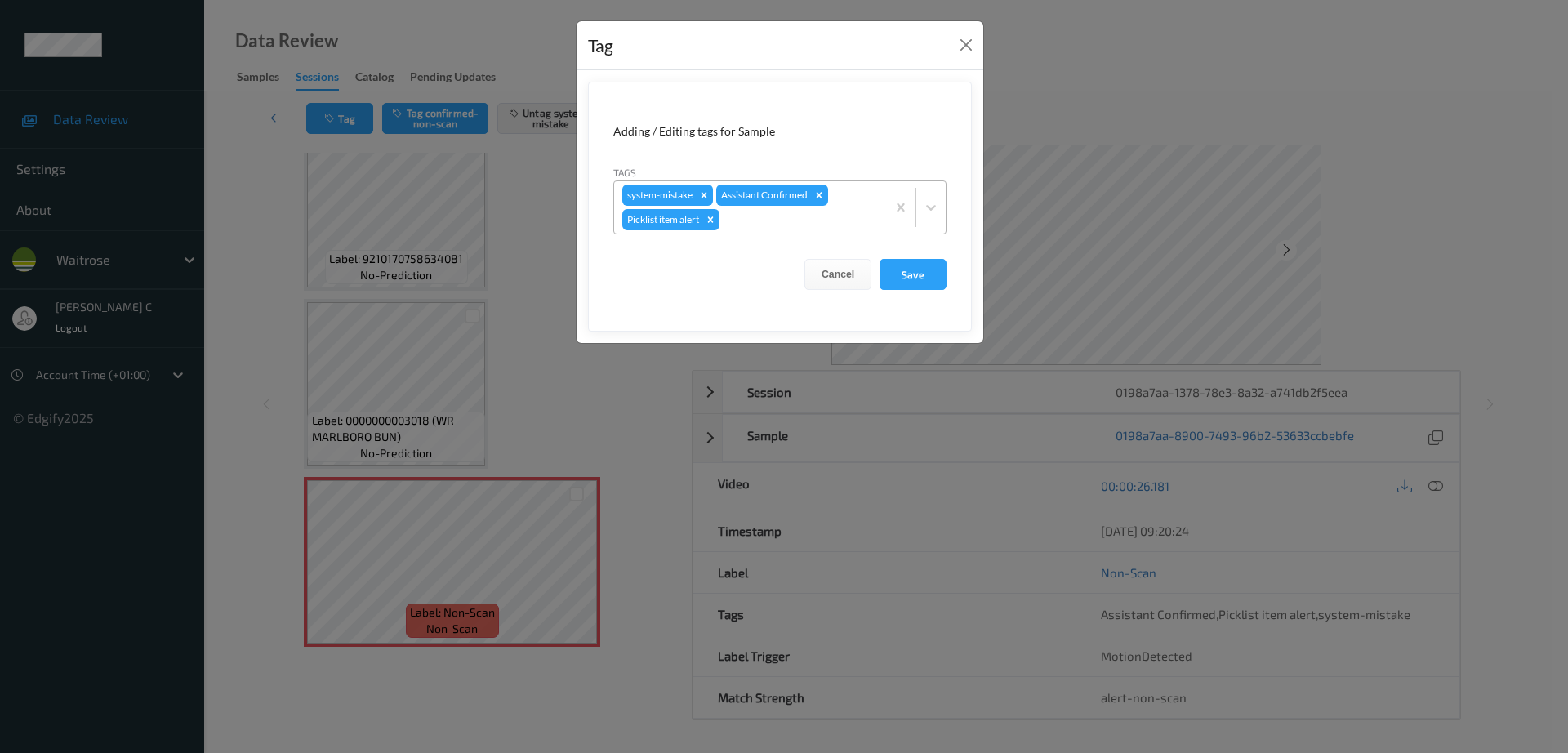
click at [779, 225] on div at bounding box center [800, 220] width 155 height 20
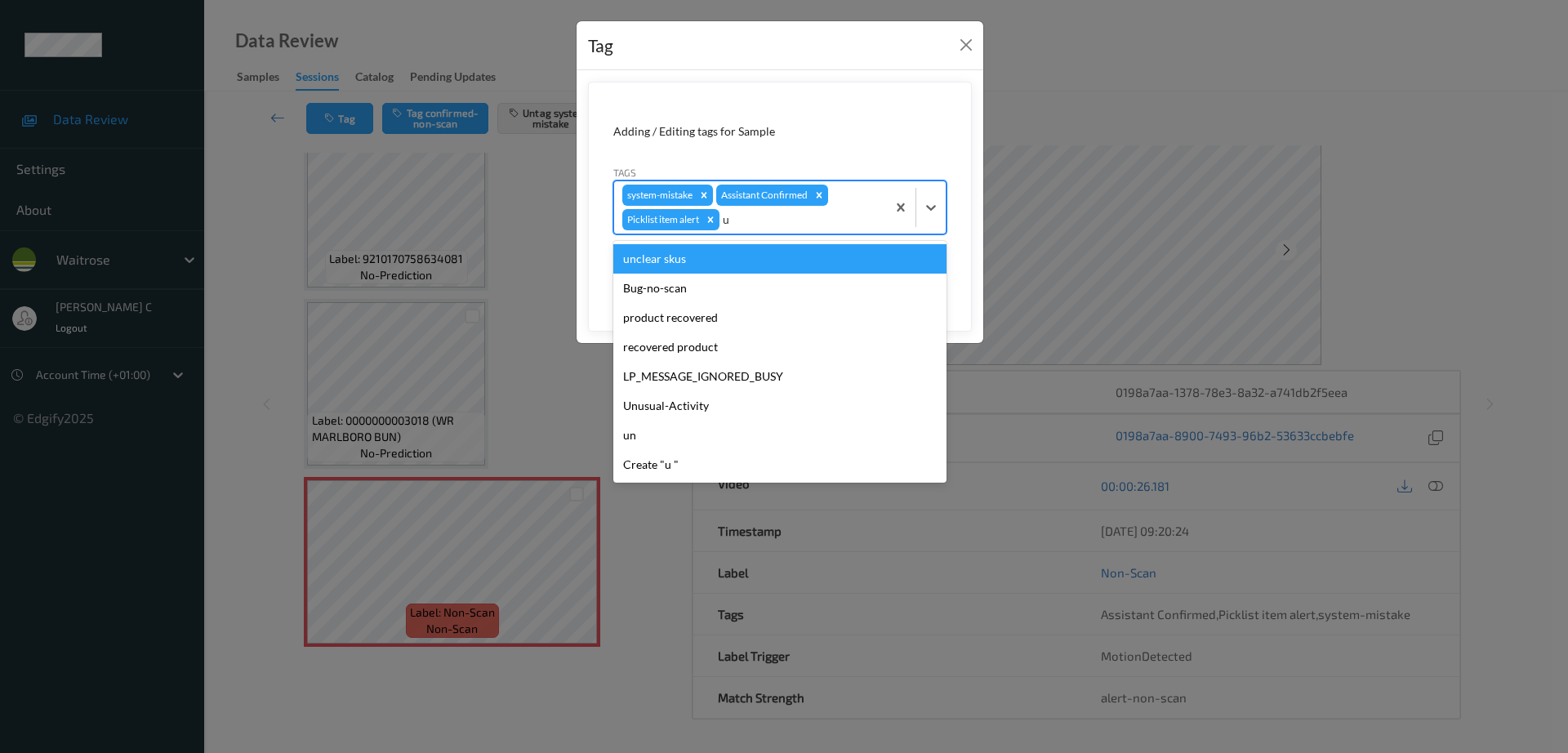
type input "u"
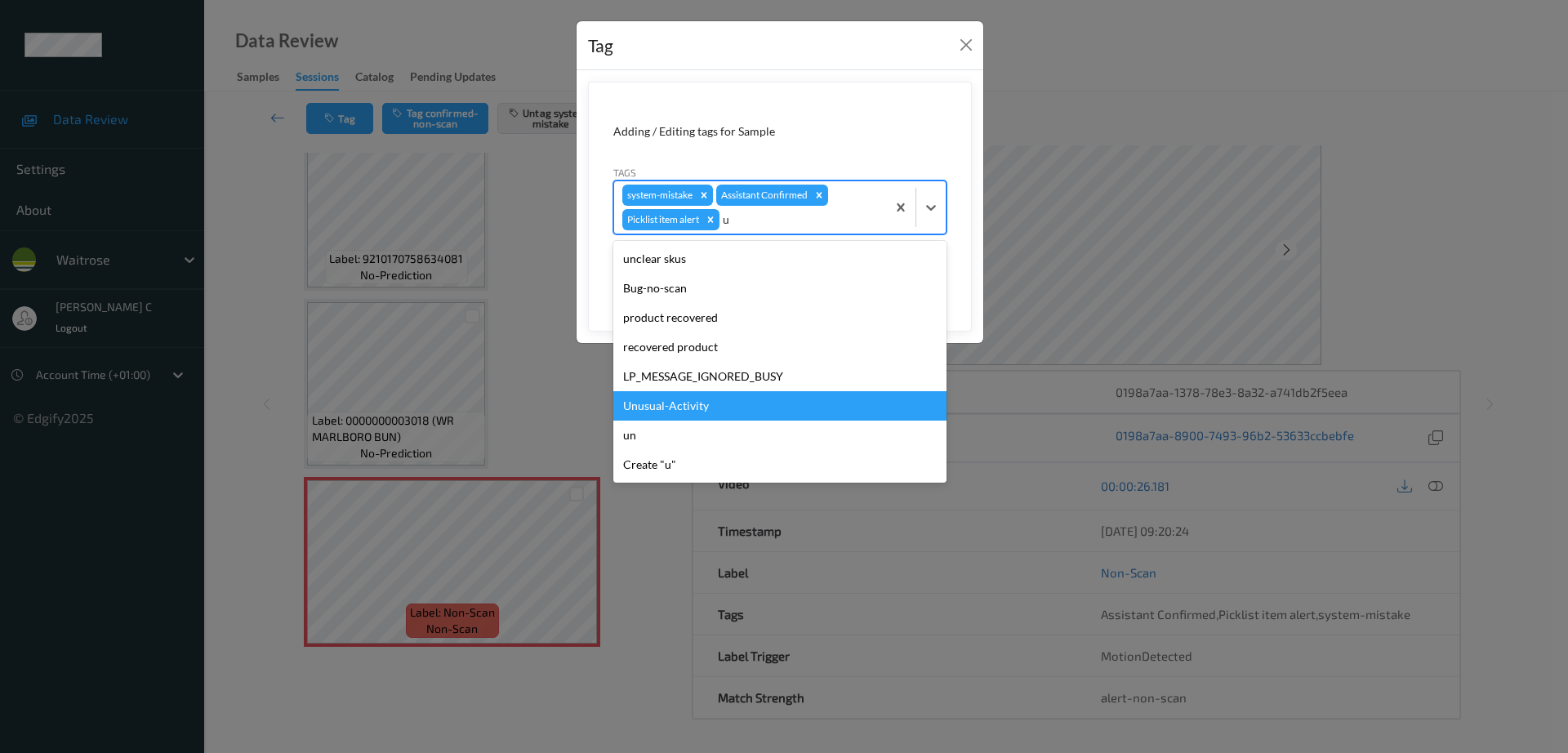
click at [682, 402] on div "Unusual-Activity" at bounding box center [780, 405] width 333 height 29
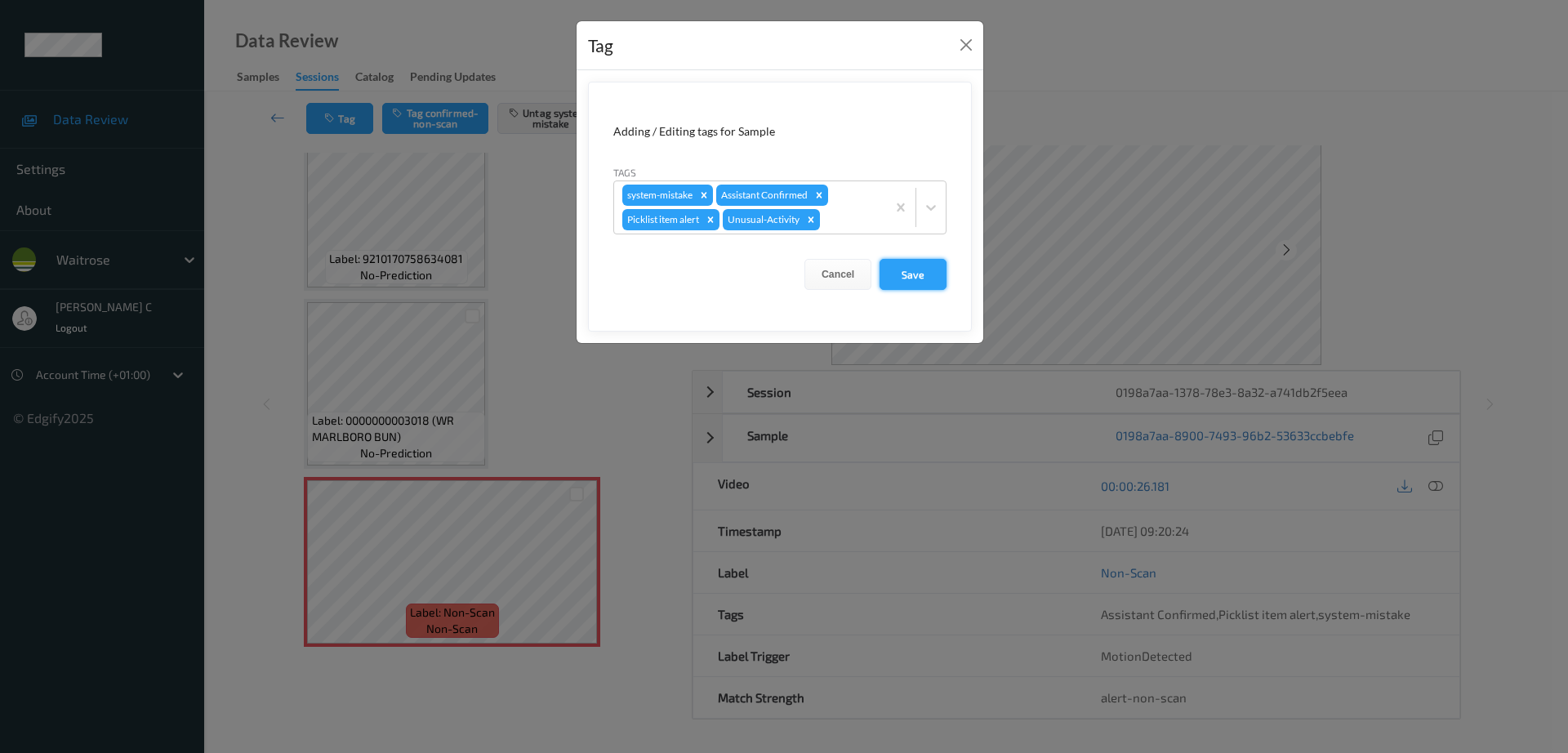
click at [920, 279] on button "Save" at bounding box center [913, 274] width 67 height 31
click at [921, 280] on button "Save" at bounding box center [913, 274] width 67 height 31
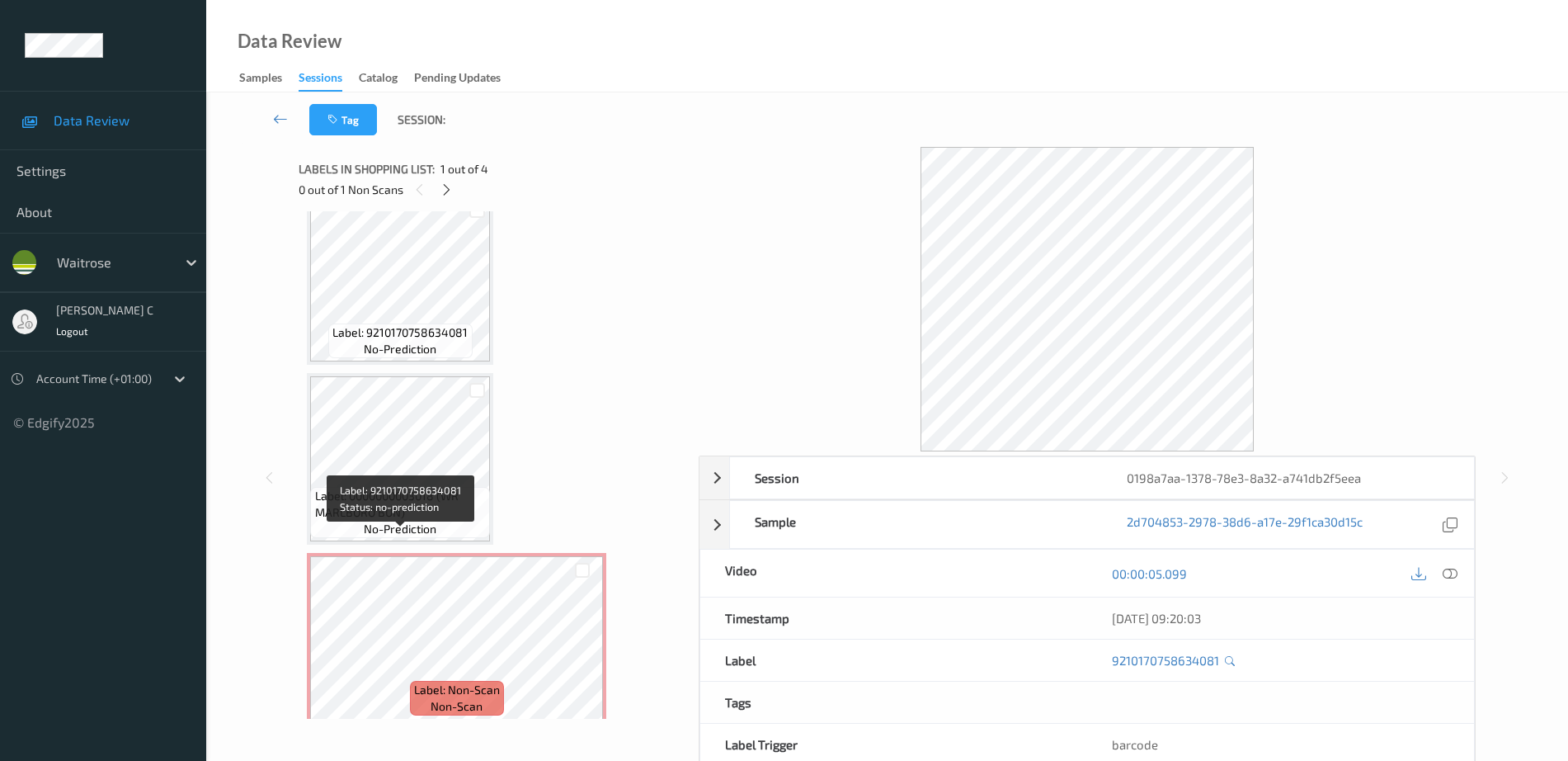
scroll to position [220, 0]
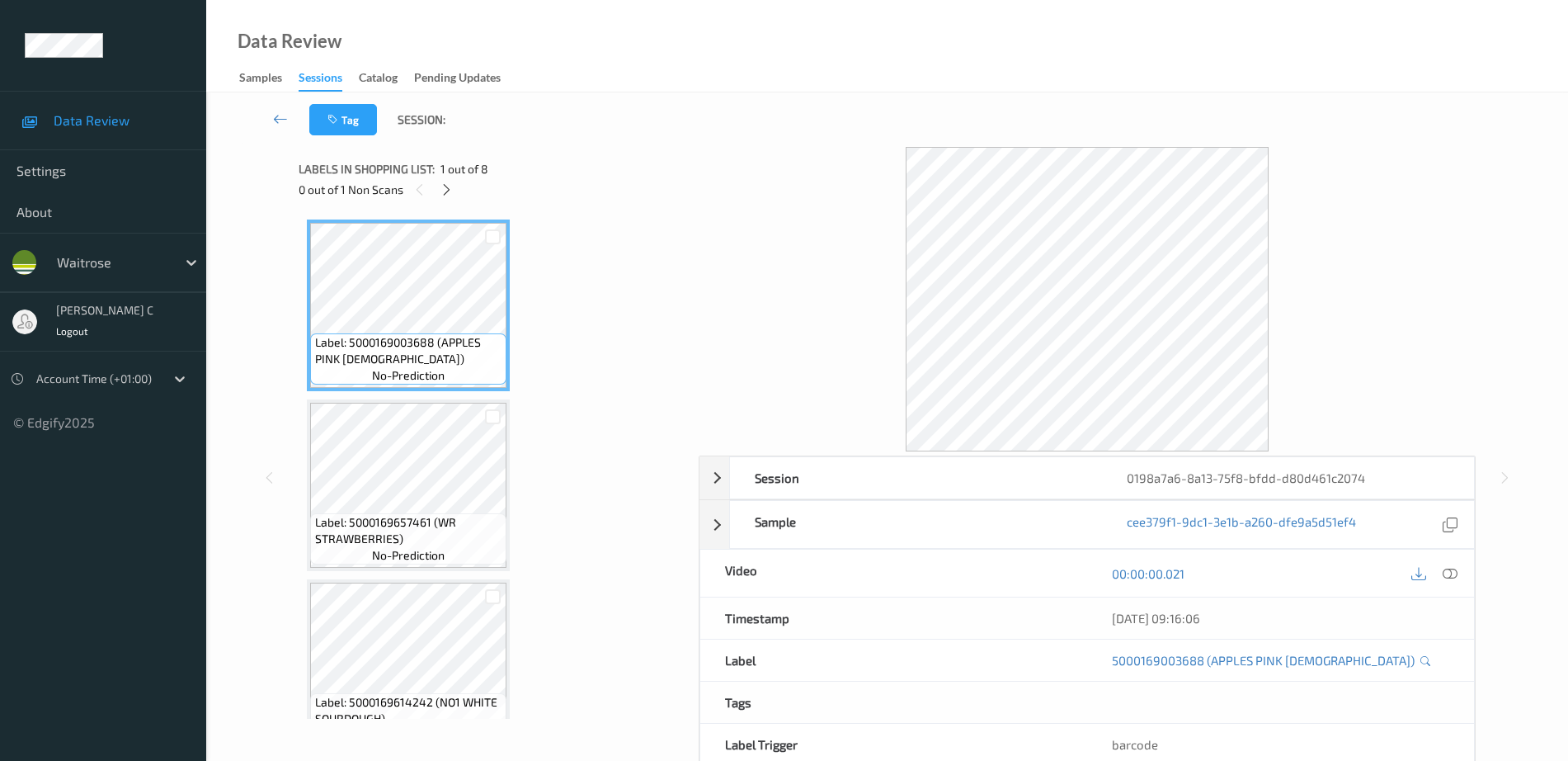
click at [453, 179] on div "0 out of 1 Non Scans" at bounding box center [493, 189] width 388 height 21
click at [451, 186] on icon at bounding box center [446, 190] width 14 height 15
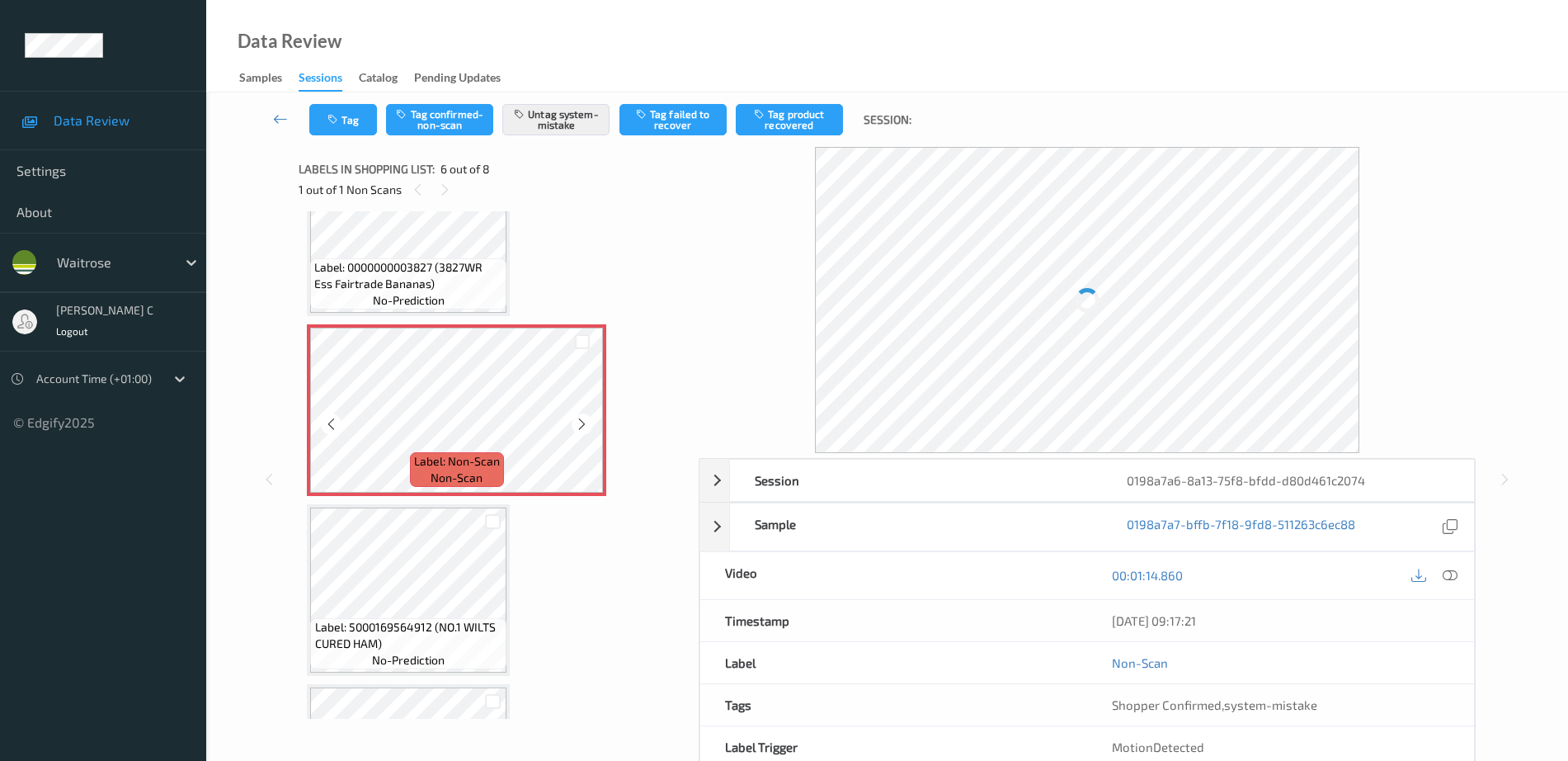
scroll to position [831, 0]
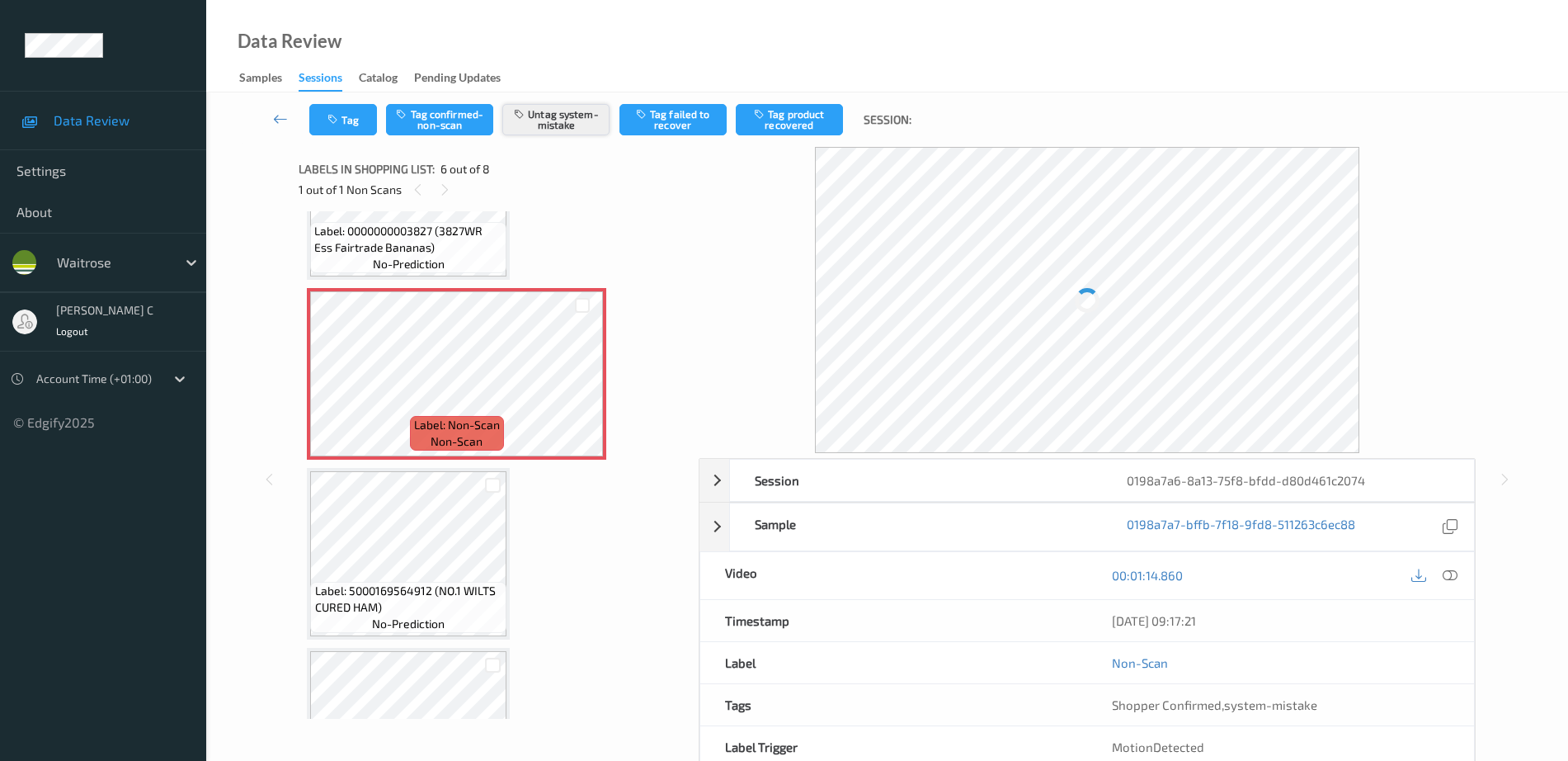
click at [572, 119] on button "Untag system-mistake" at bounding box center [557, 119] width 108 height 31
click at [455, 133] on button "Tag confirmed-non-scan" at bounding box center [440, 119] width 108 height 31
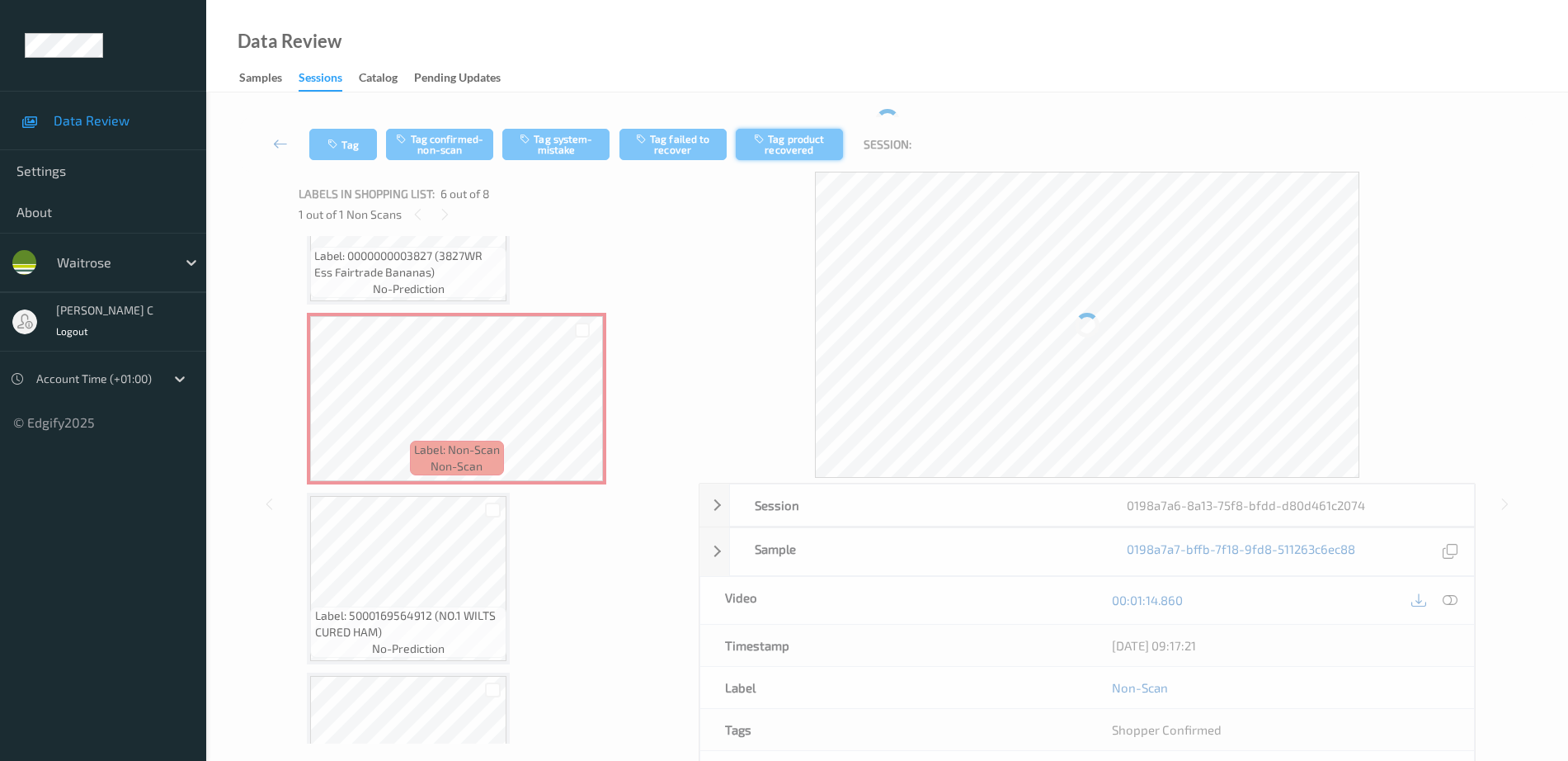
click at [805, 149] on button "Tag product recovered" at bounding box center [789, 144] width 108 height 31
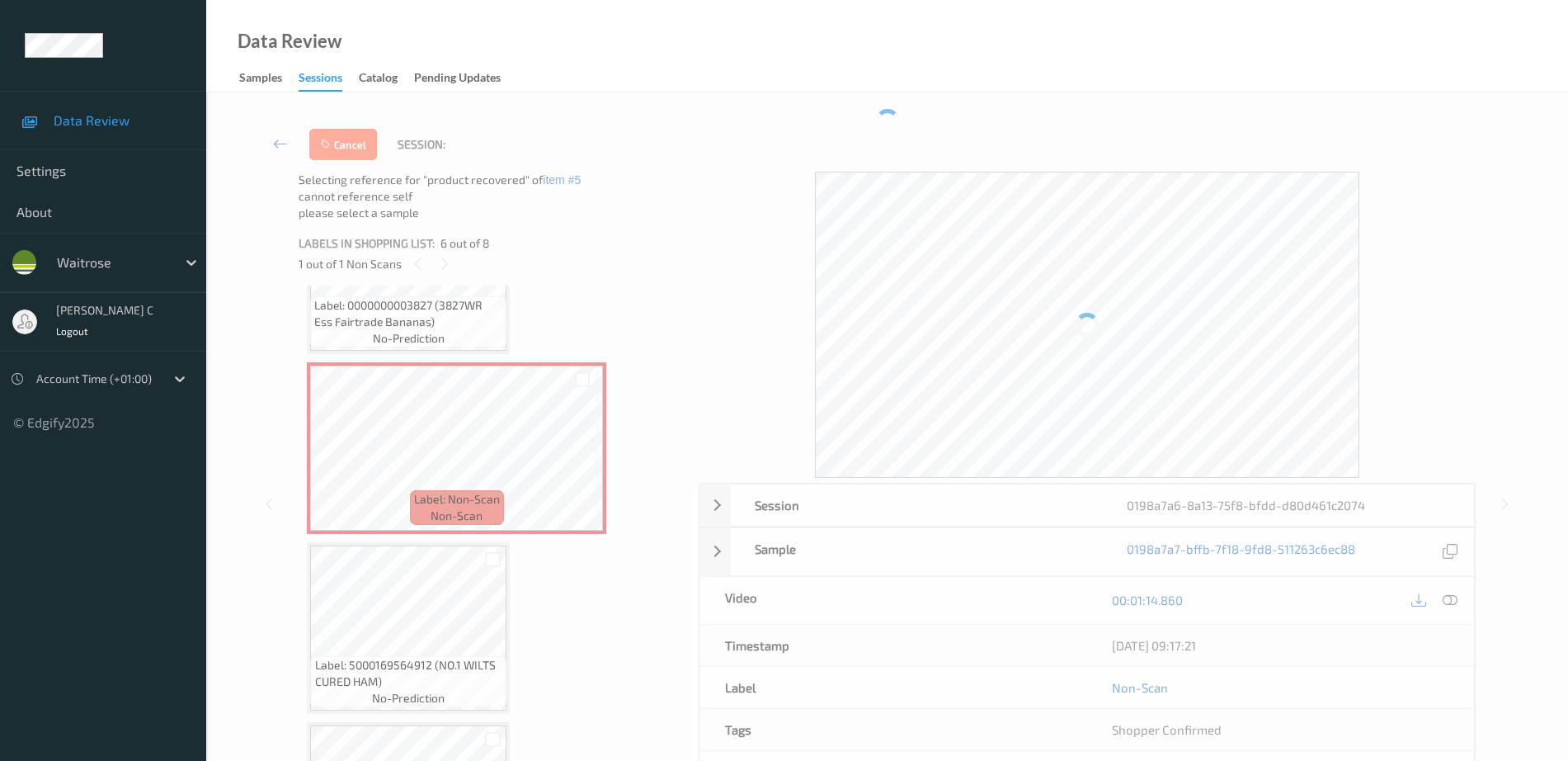
click at [336, 163] on div "Cancel Session:" at bounding box center [888, 144] width 1295 height 55
click at [339, 144] on button "Cancel" at bounding box center [343, 144] width 67 height 31
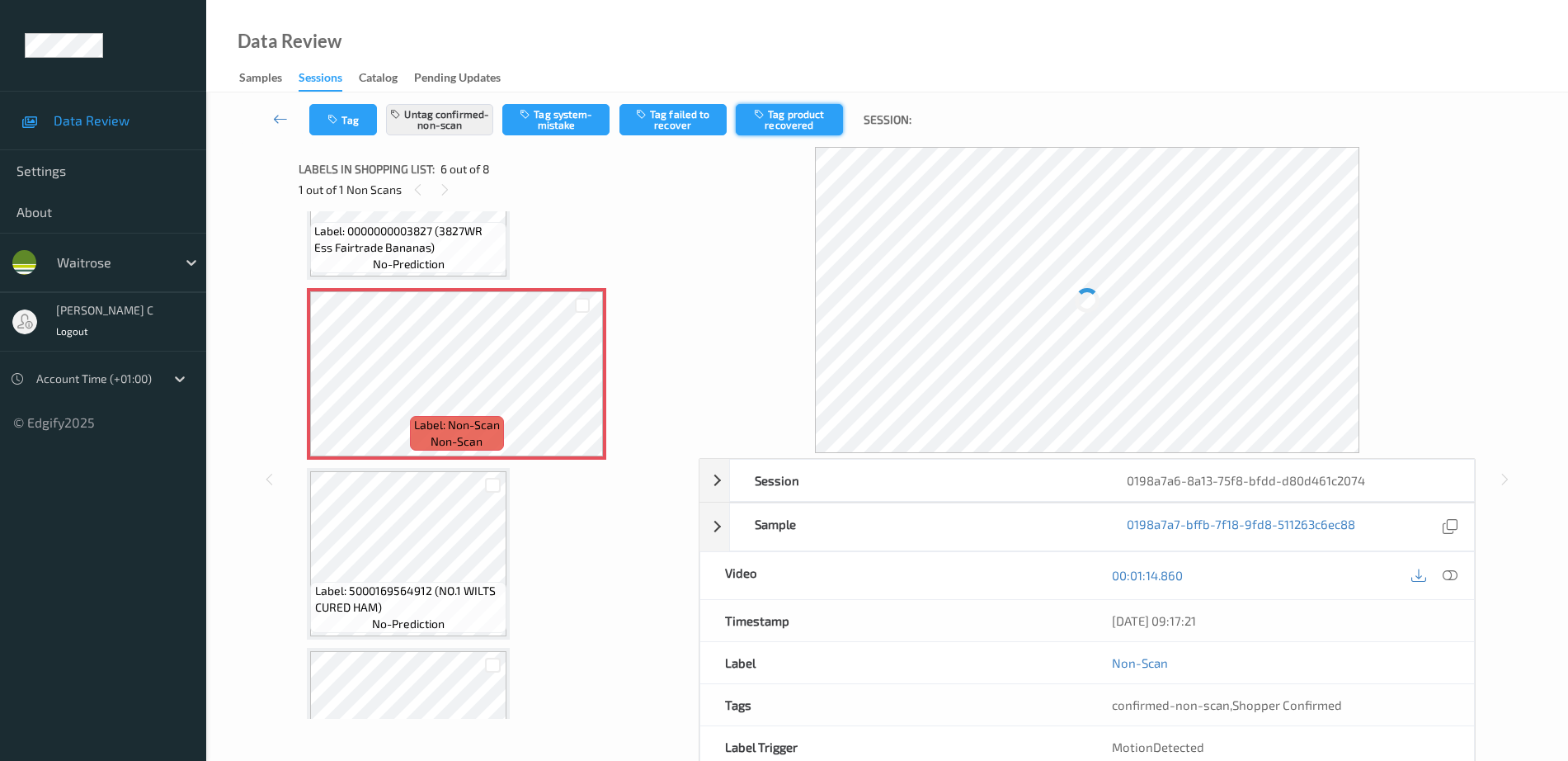
click at [799, 118] on button "Tag product recovered" at bounding box center [789, 119] width 108 height 31
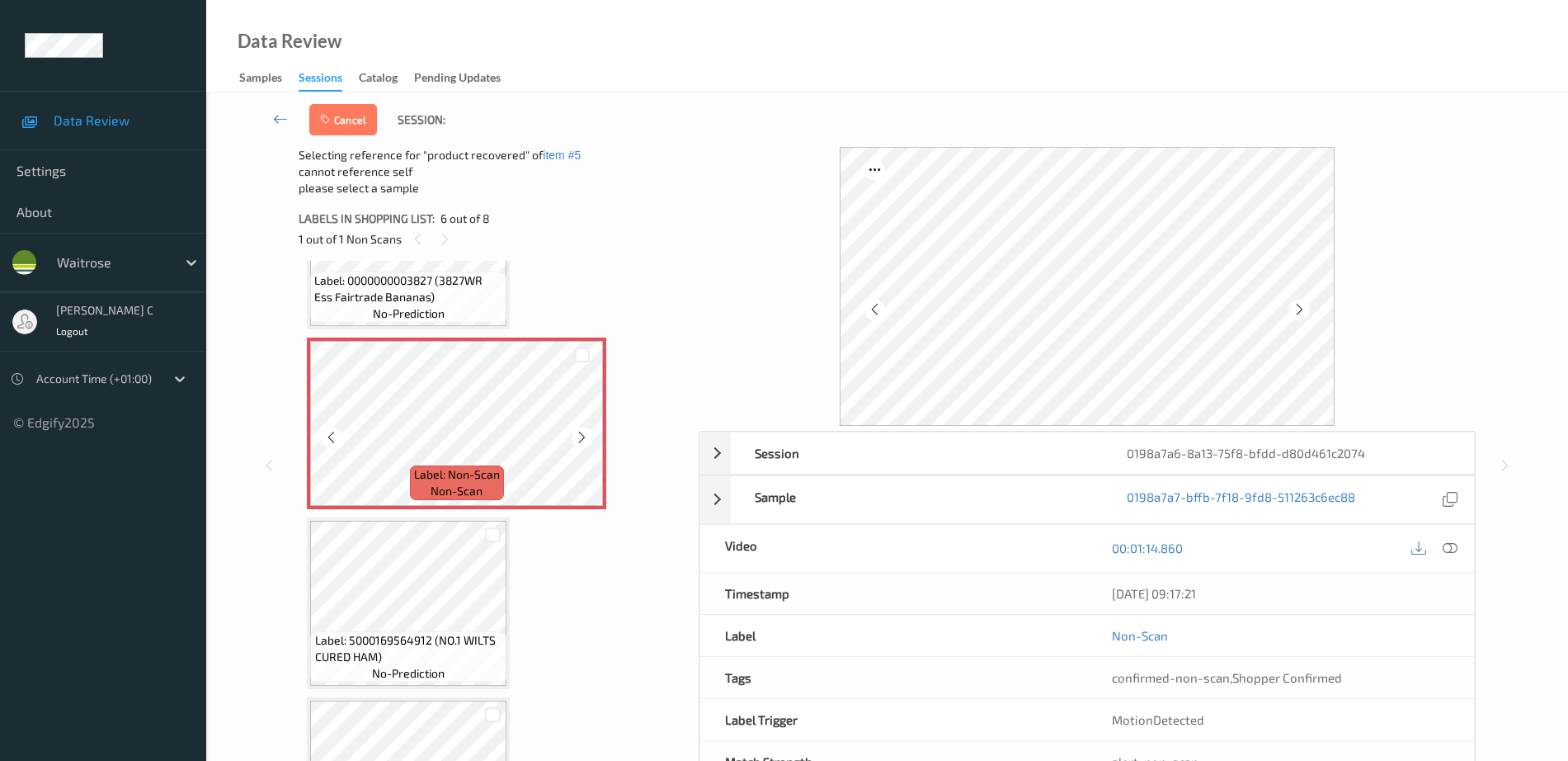
scroll to position [727, 0]
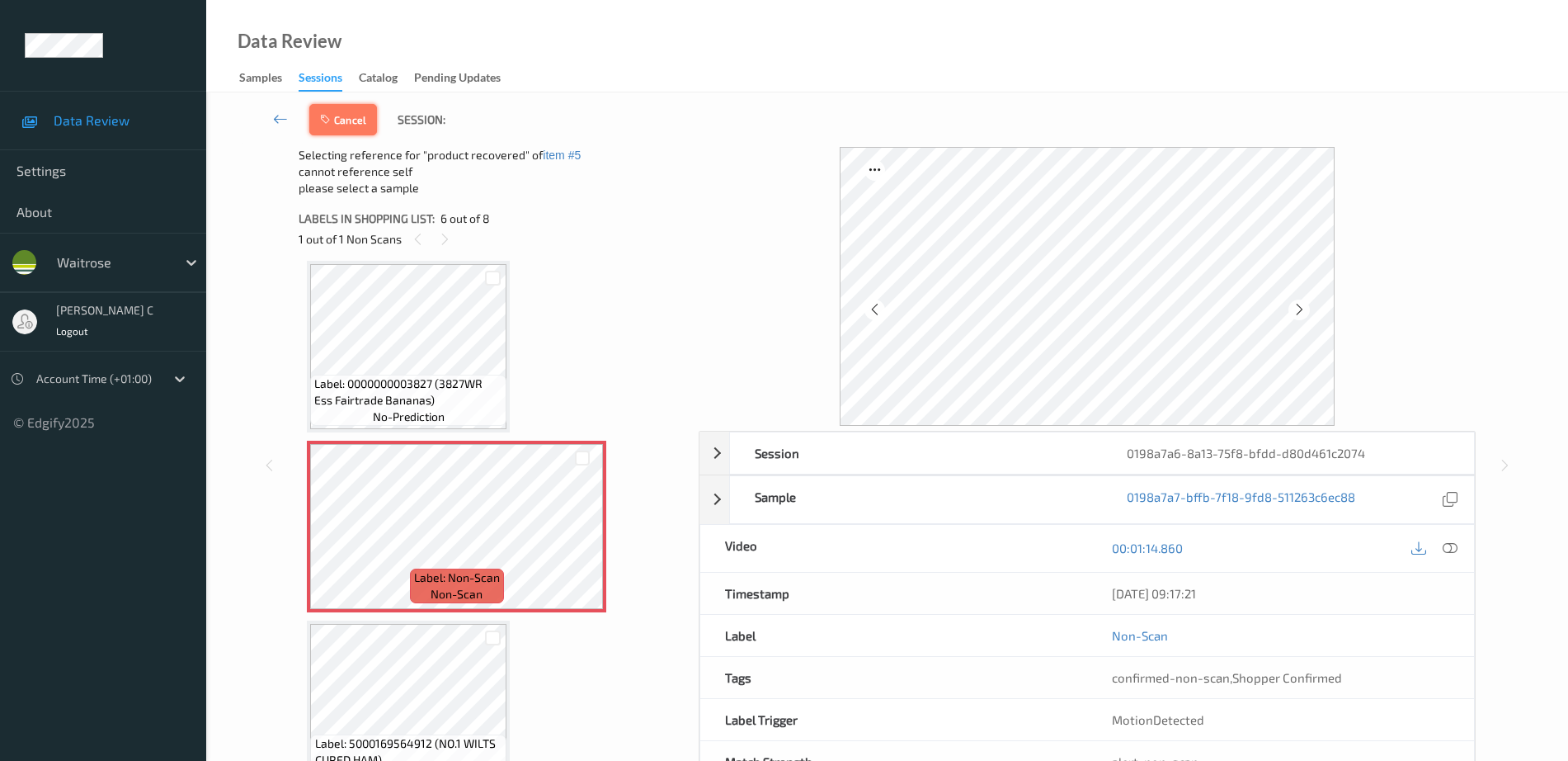
click at [341, 119] on button "Cancel" at bounding box center [343, 119] width 67 height 31
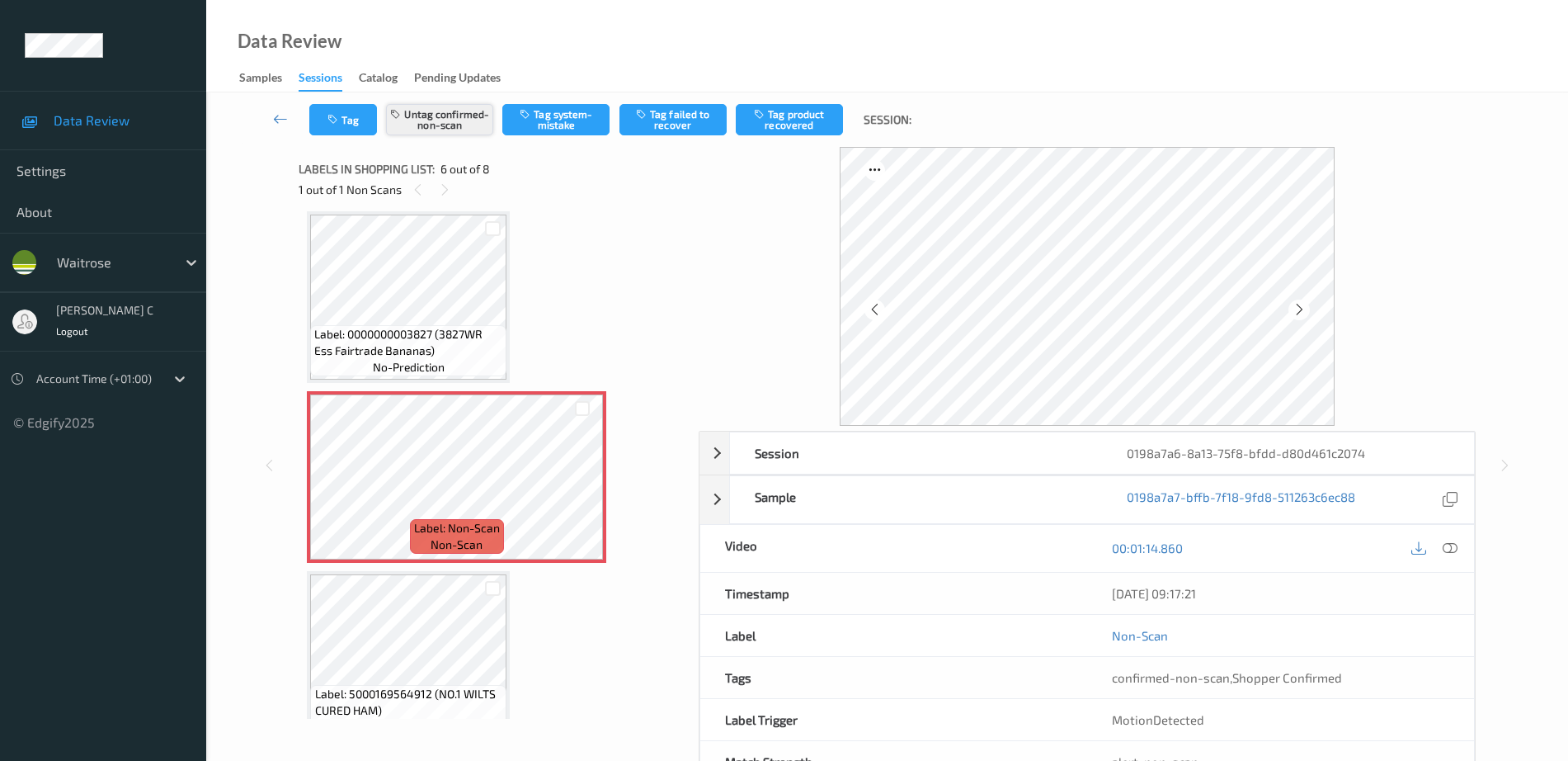
click at [432, 131] on button "Untag confirmed-non-scan" at bounding box center [440, 119] width 108 height 31
click at [560, 108] on button "Tag system-mistake" at bounding box center [557, 119] width 108 height 31
click at [325, 118] on button "Tag" at bounding box center [343, 119] width 67 height 31
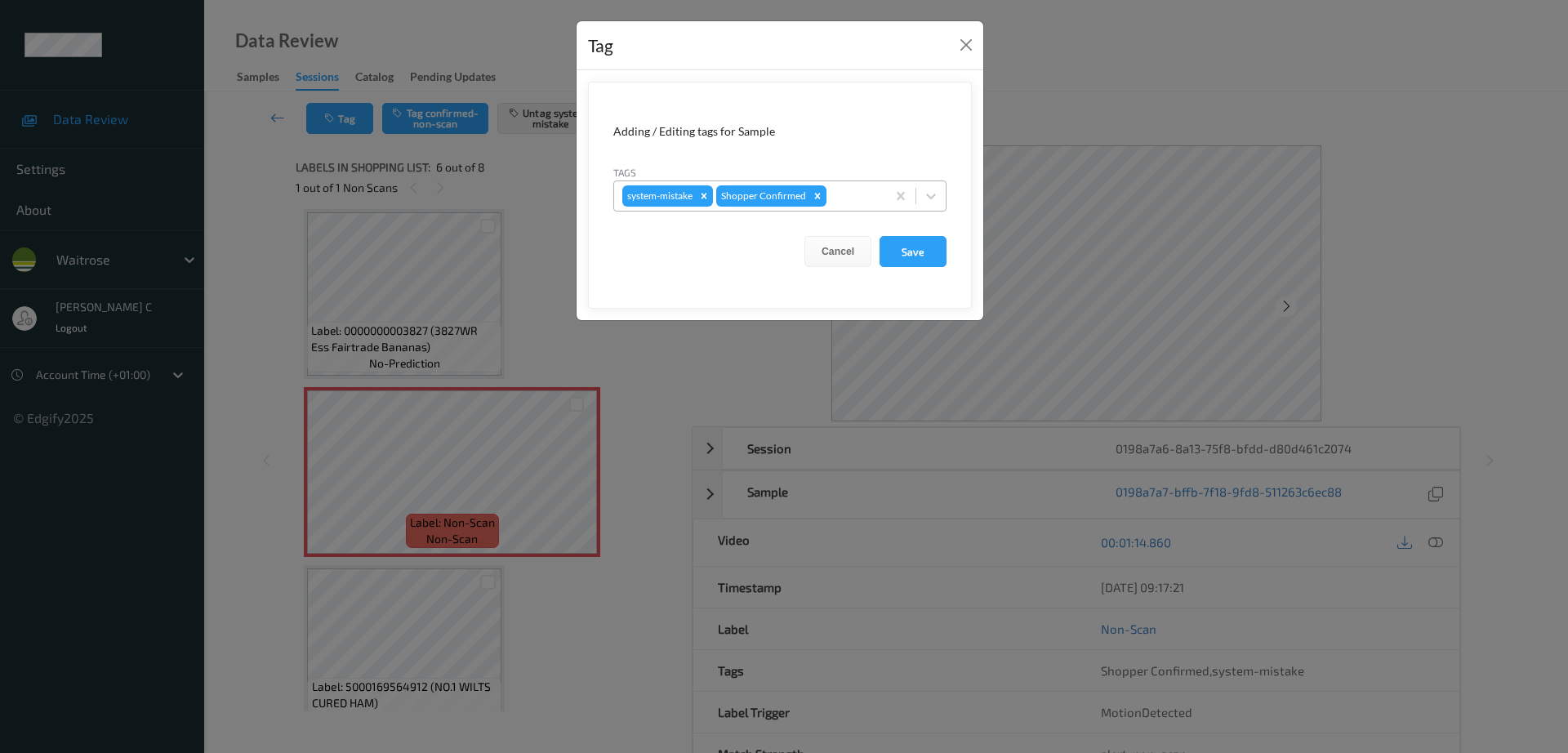
click at [852, 199] on div at bounding box center [854, 196] width 48 height 20
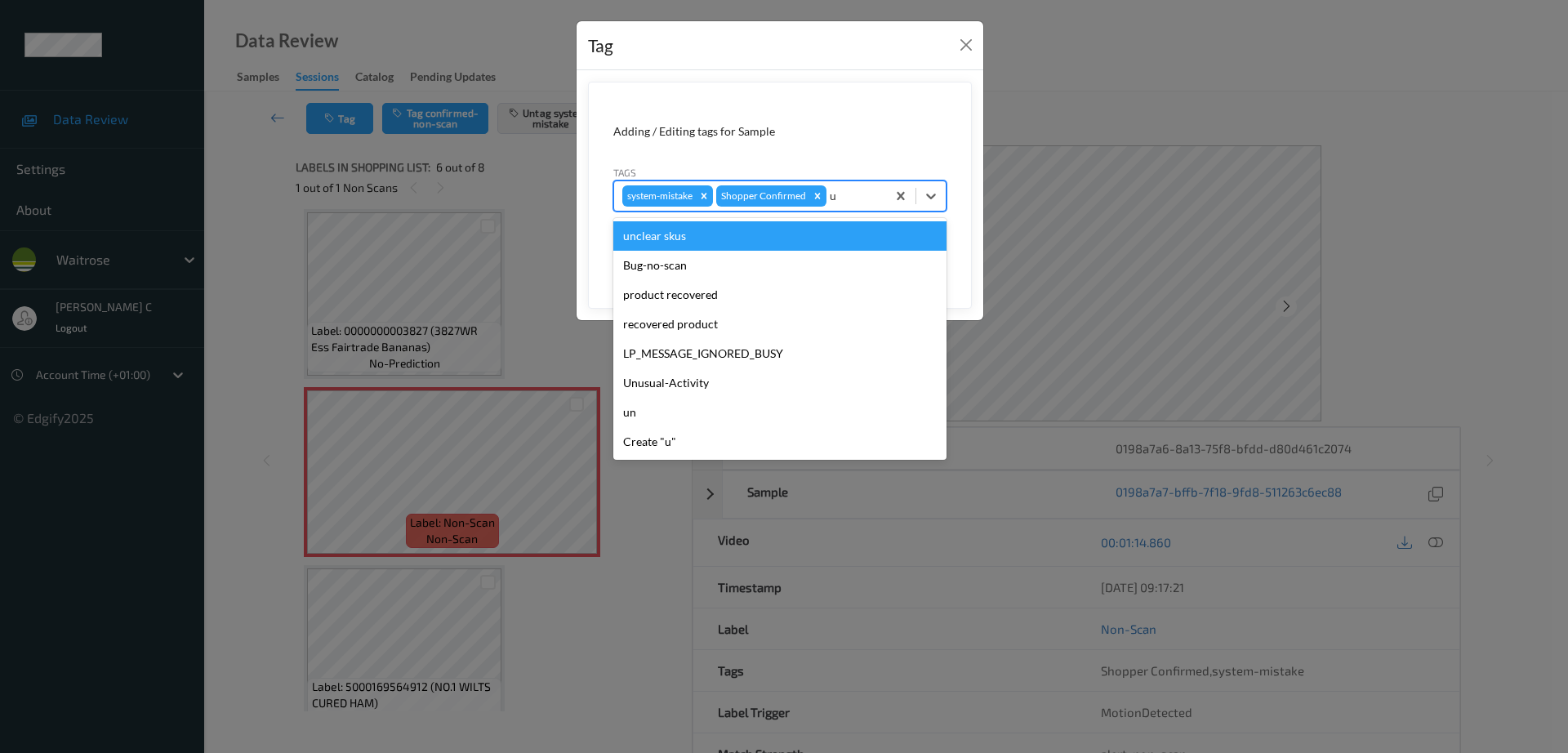
type input "un"
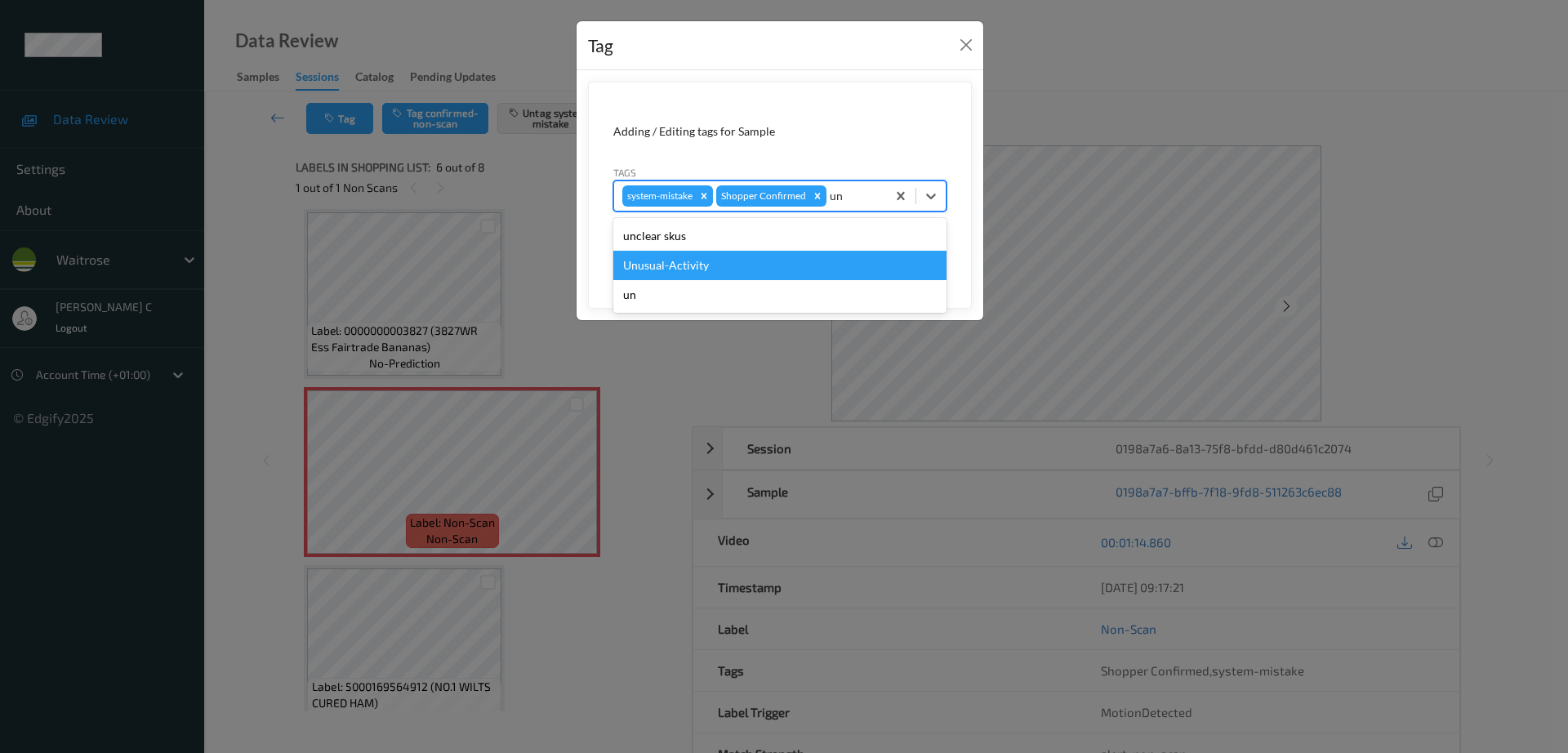
click at [712, 265] on div "Unusual-Activity" at bounding box center [780, 265] width 333 height 29
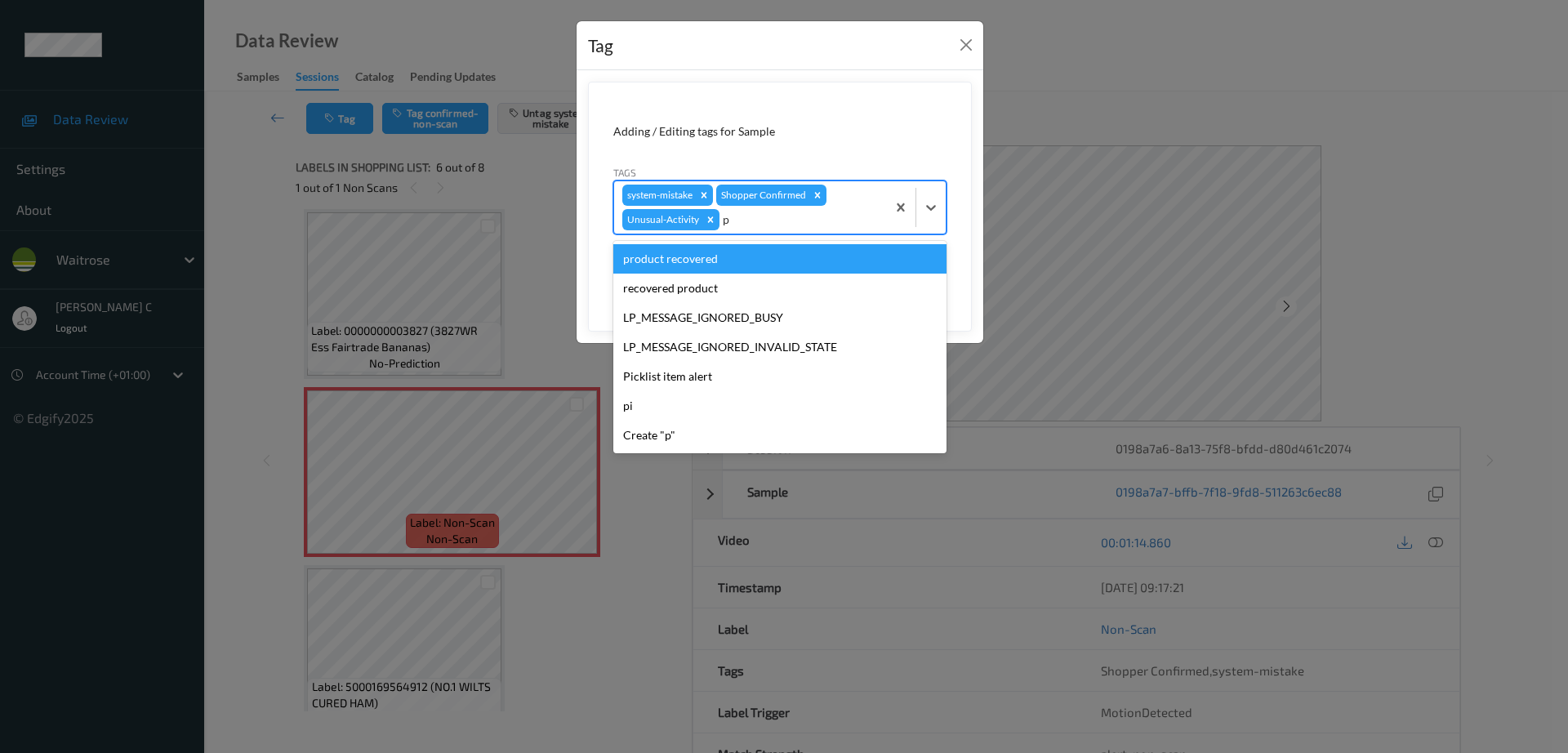
type input "pi"
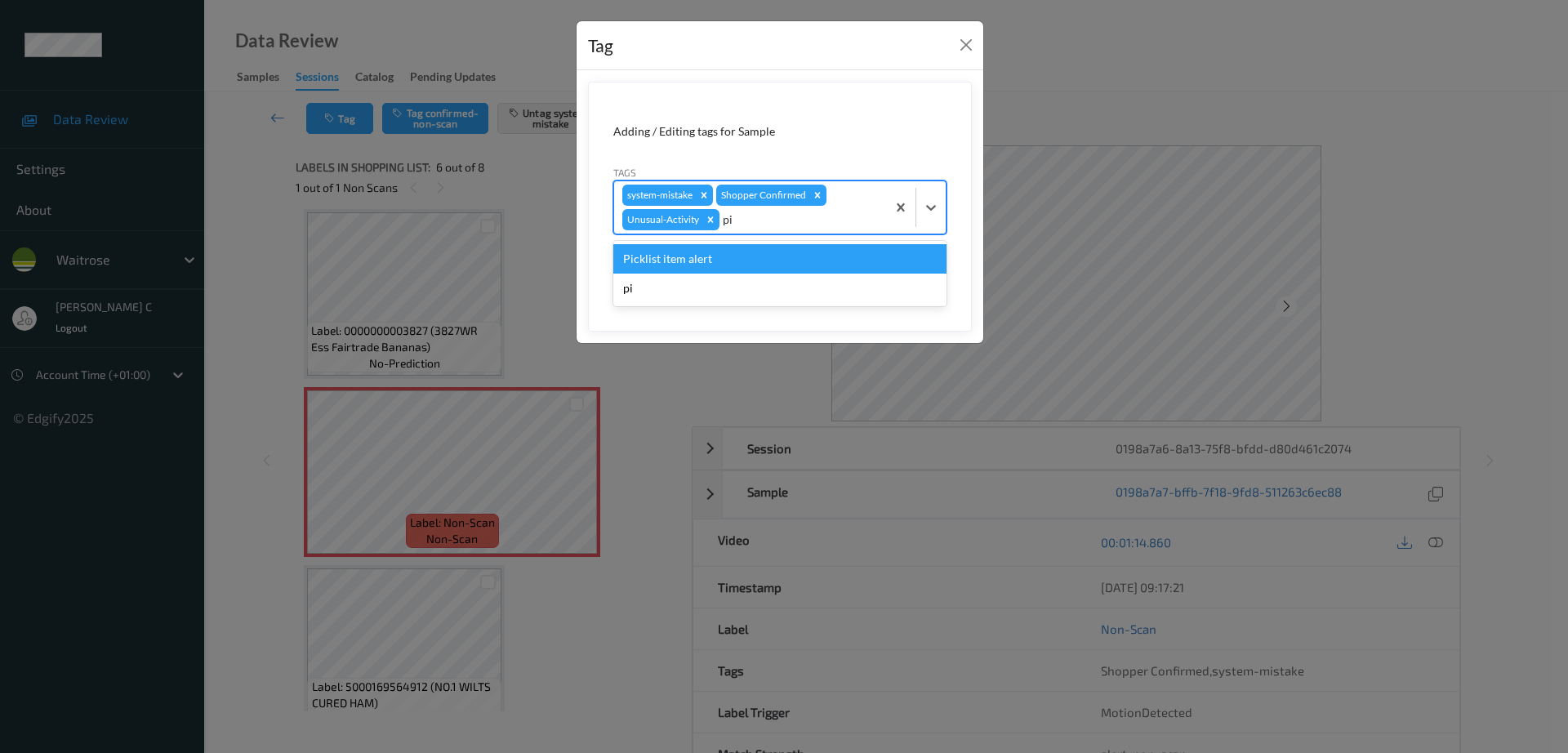
click at [722, 260] on div "Picklist item alert" at bounding box center [780, 258] width 333 height 29
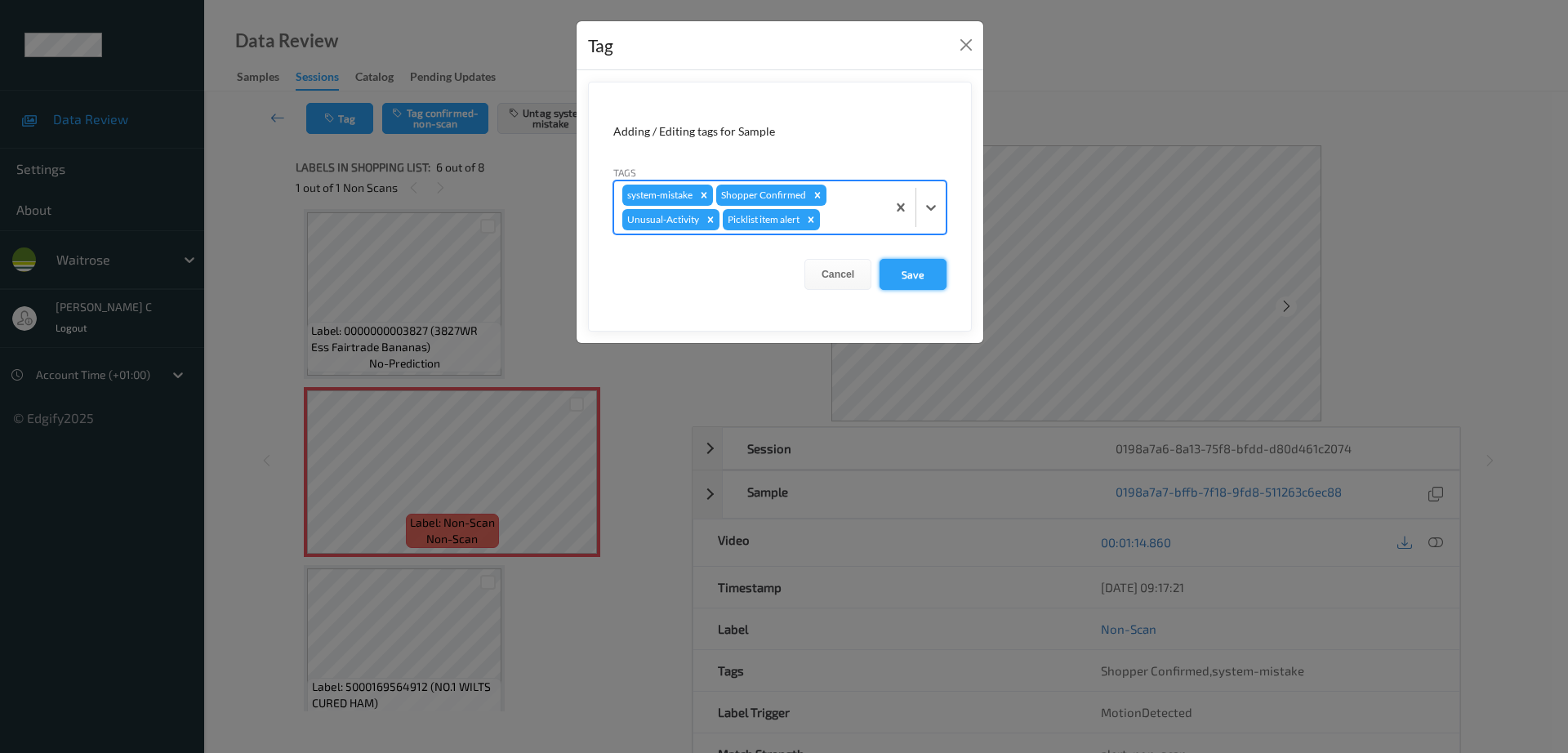
click at [925, 273] on button "Save" at bounding box center [913, 274] width 67 height 31
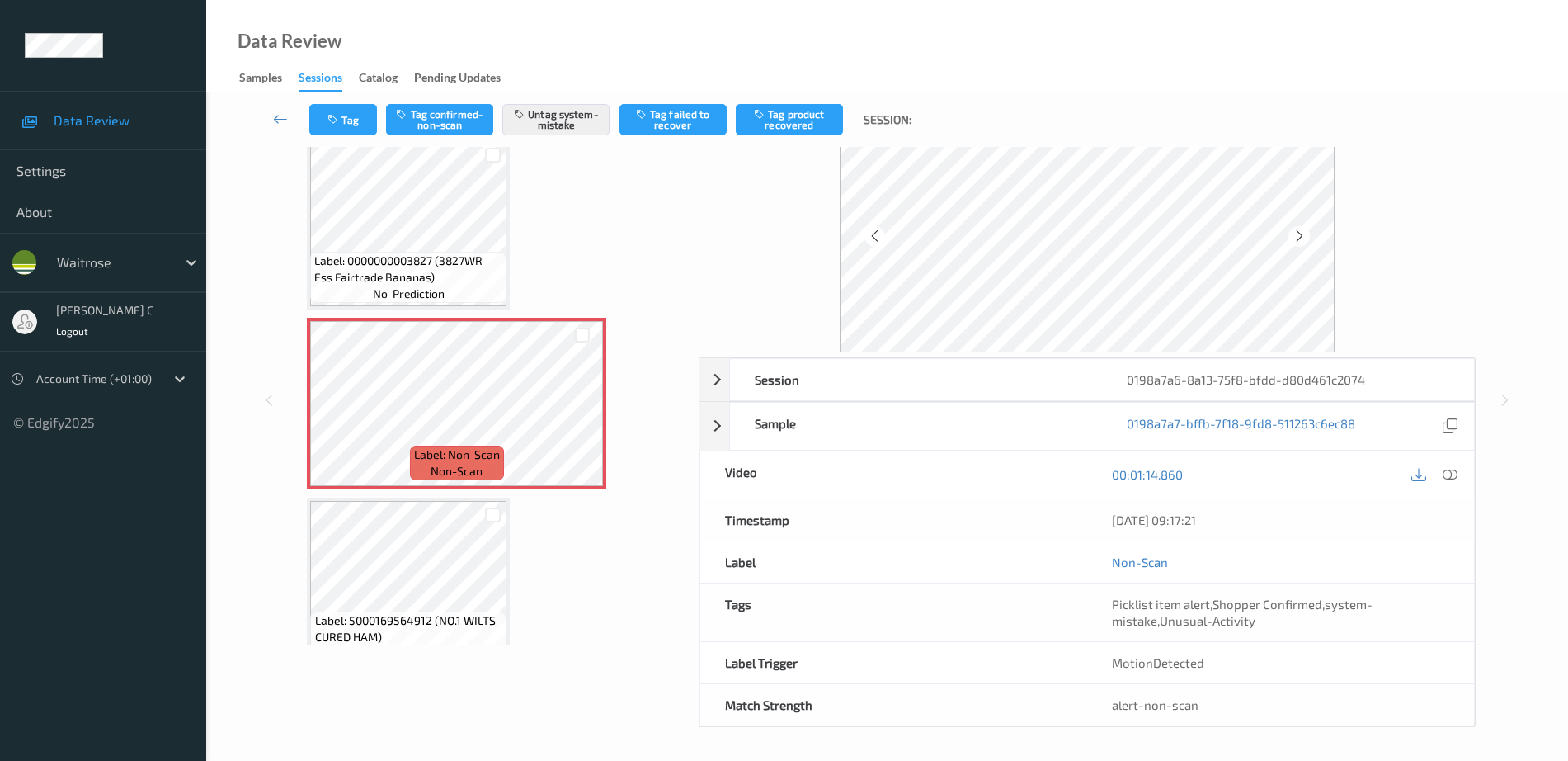
scroll to position [0, 0]
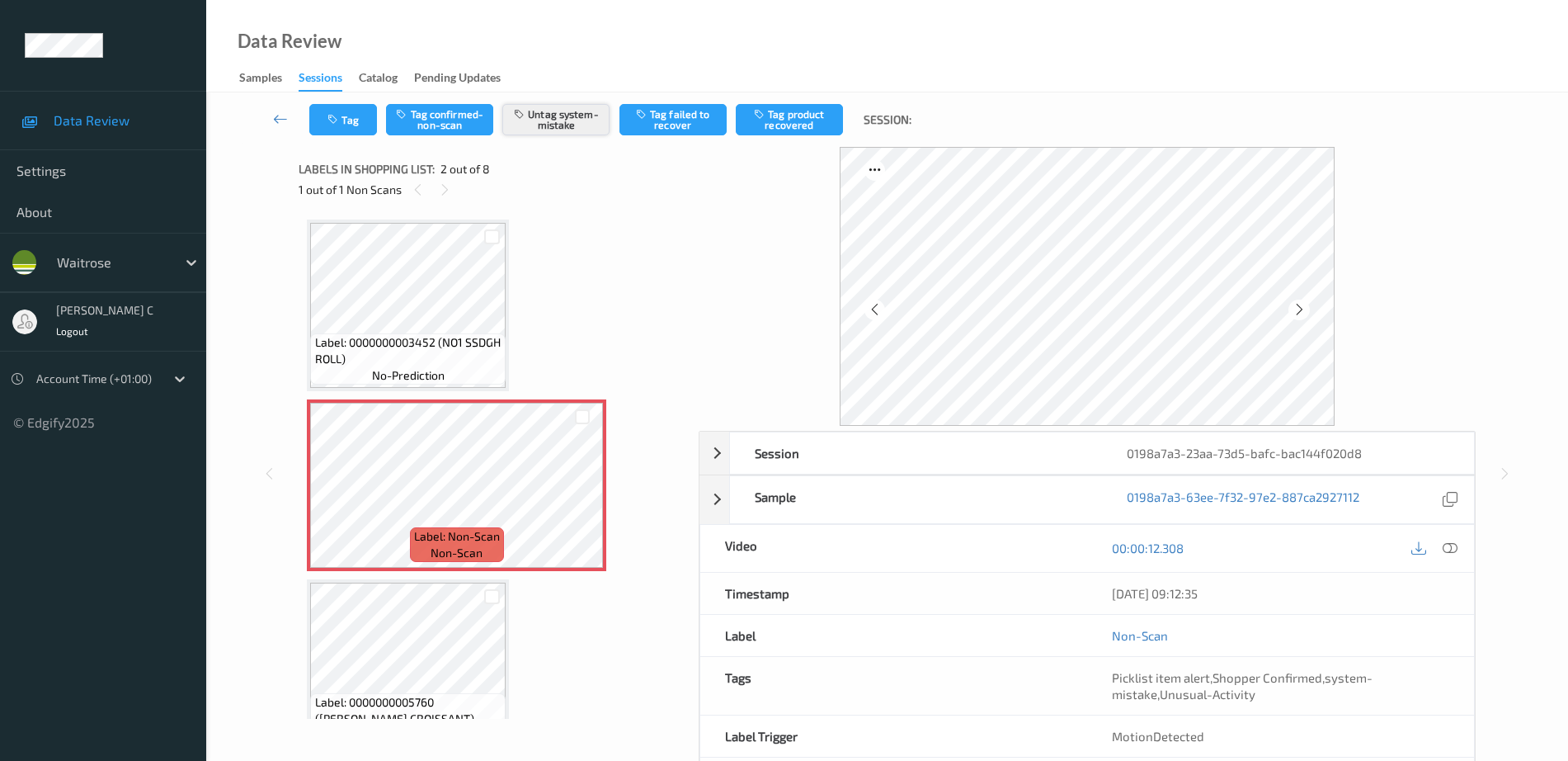
click at [568, 115] on button "Untag system-mistake" at bounding box center [557, 119] width 108 height 31
click at [587, 494] on icon at bounding box center [582, 499] width 14 height 15
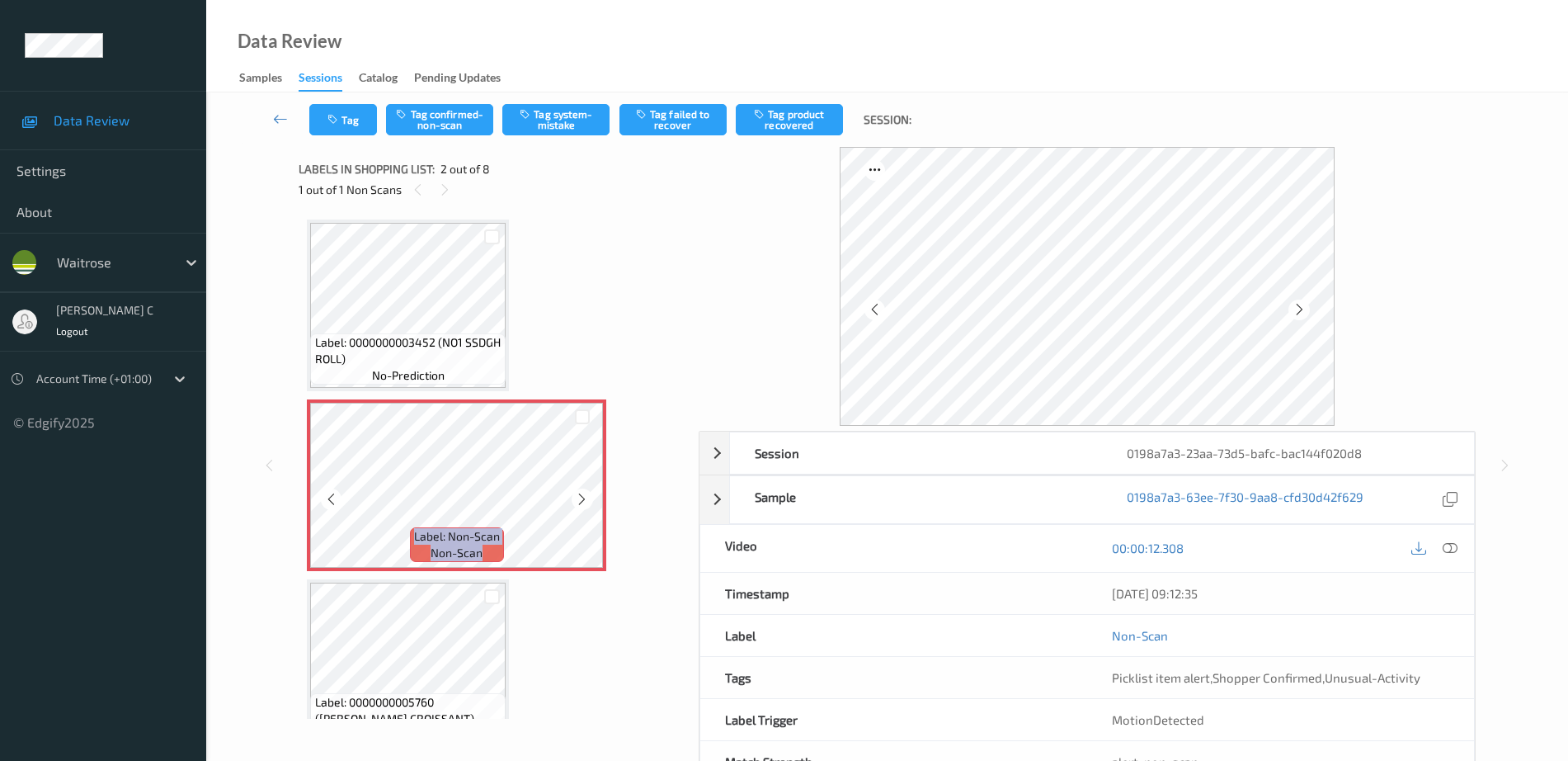
click at [587, 494] on icon at bounding box center [582, 499] width 14 height 15
click at [568, 109] on button "Tag system-mistake" at bounding box center [557, 119] width 108 height 31
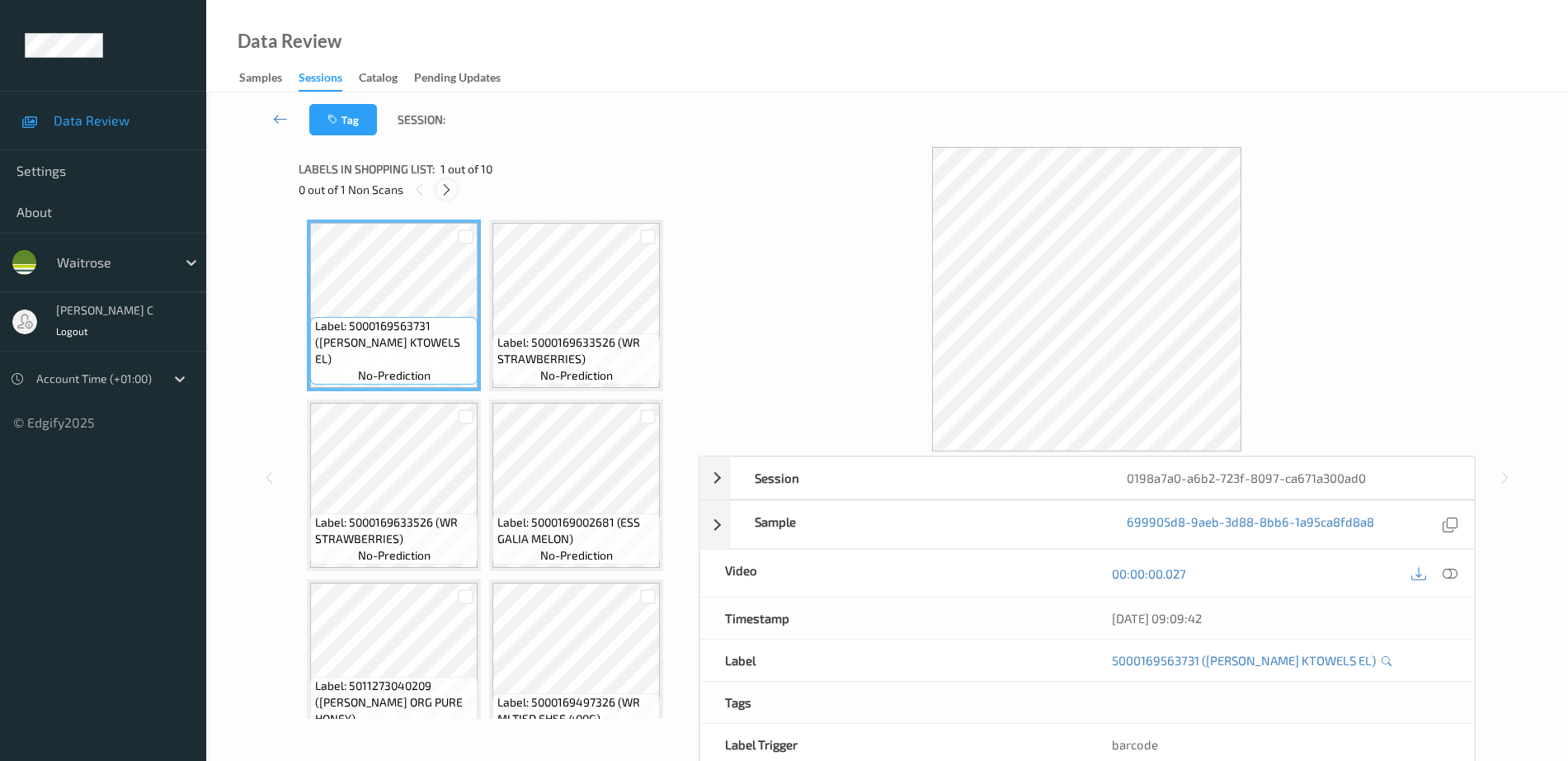
click at [447, 184] on icon at bounding box center [446, 190] width 14 height 15
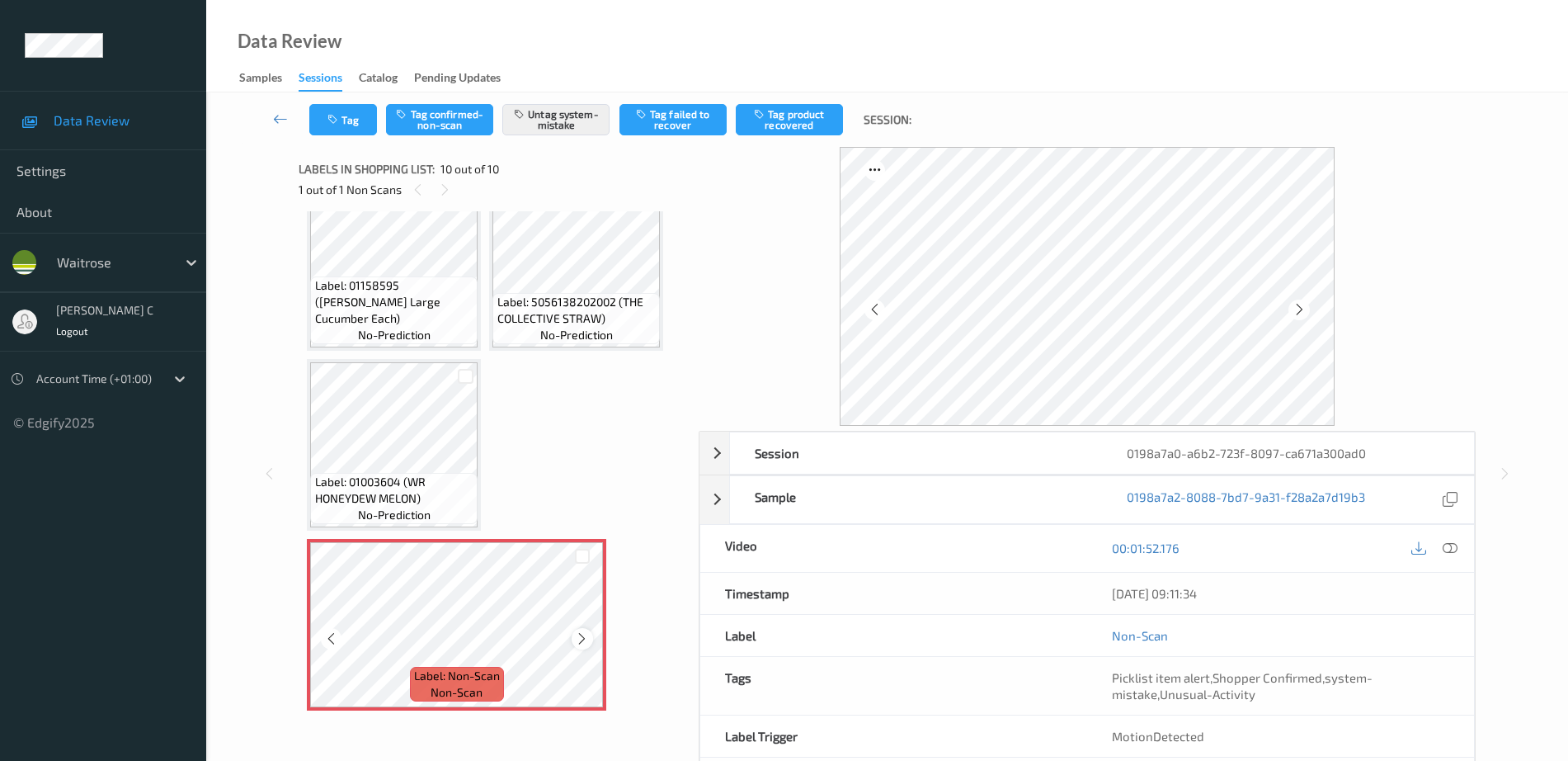
click at [582, 639] on icon at bounding box center [582, 639] width 14 height 15
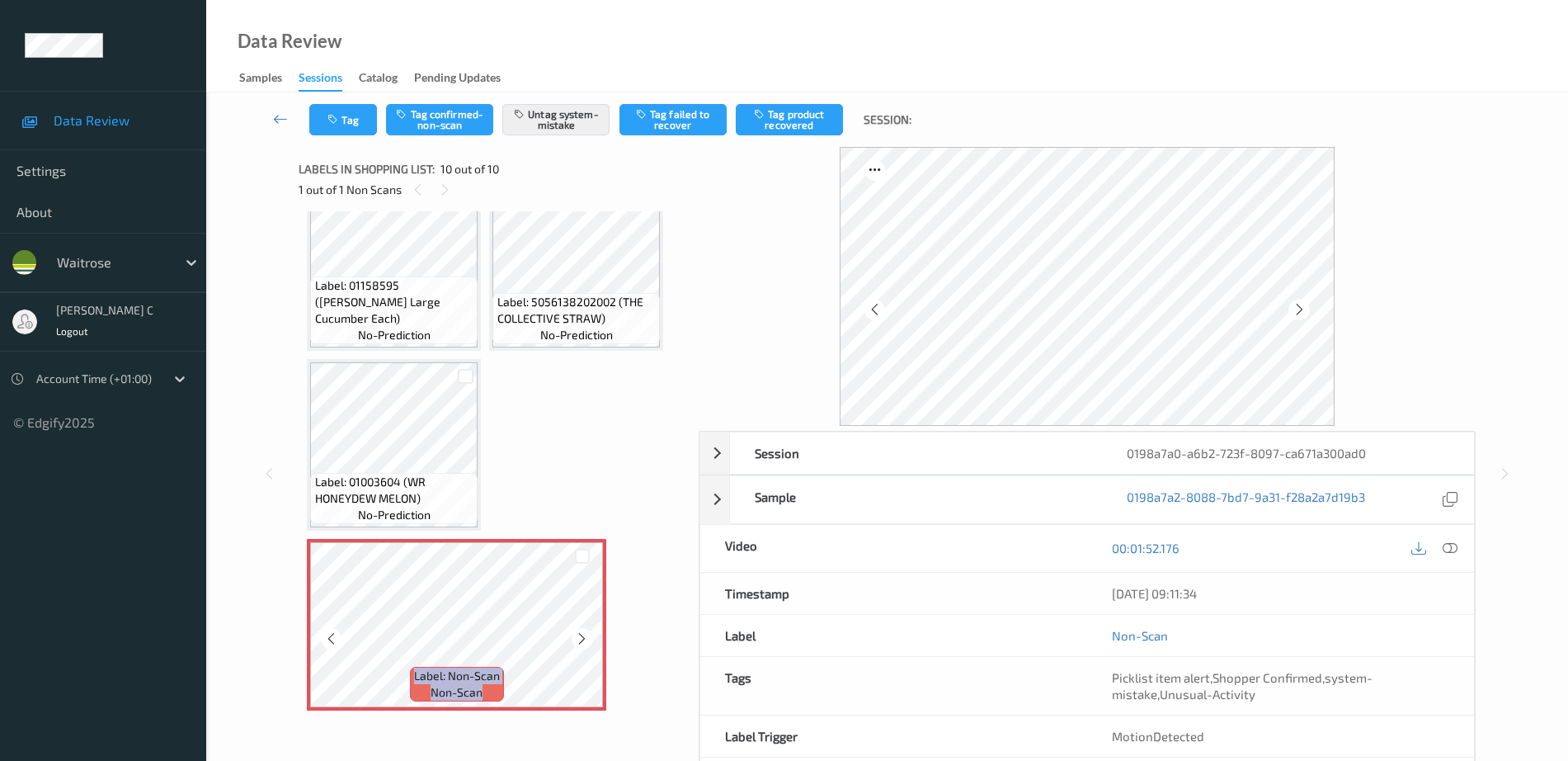
click at [582, 639] on icon at bounding box center [582, 639] width 14 height 15
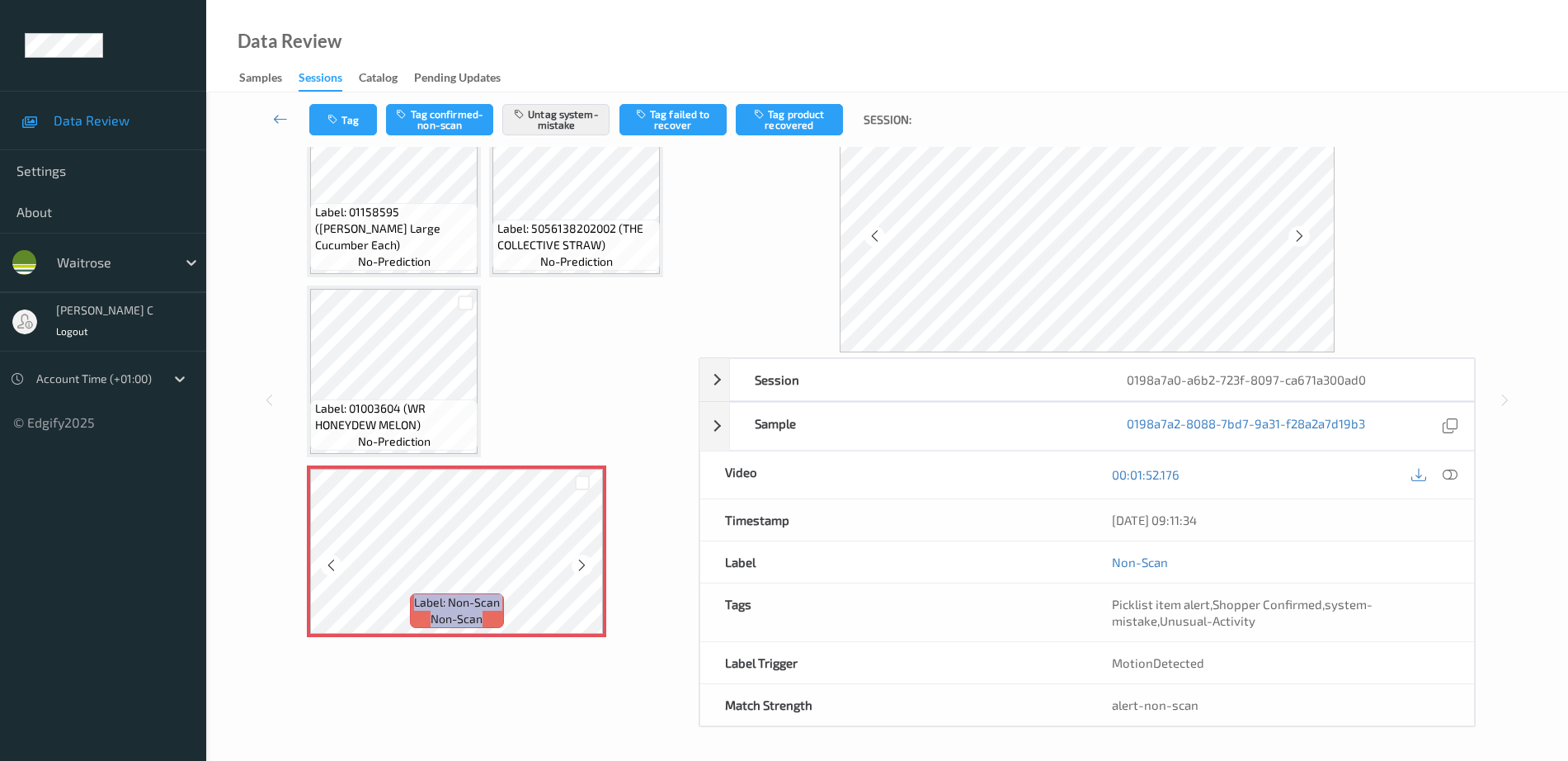
scroll to position [73, 0]
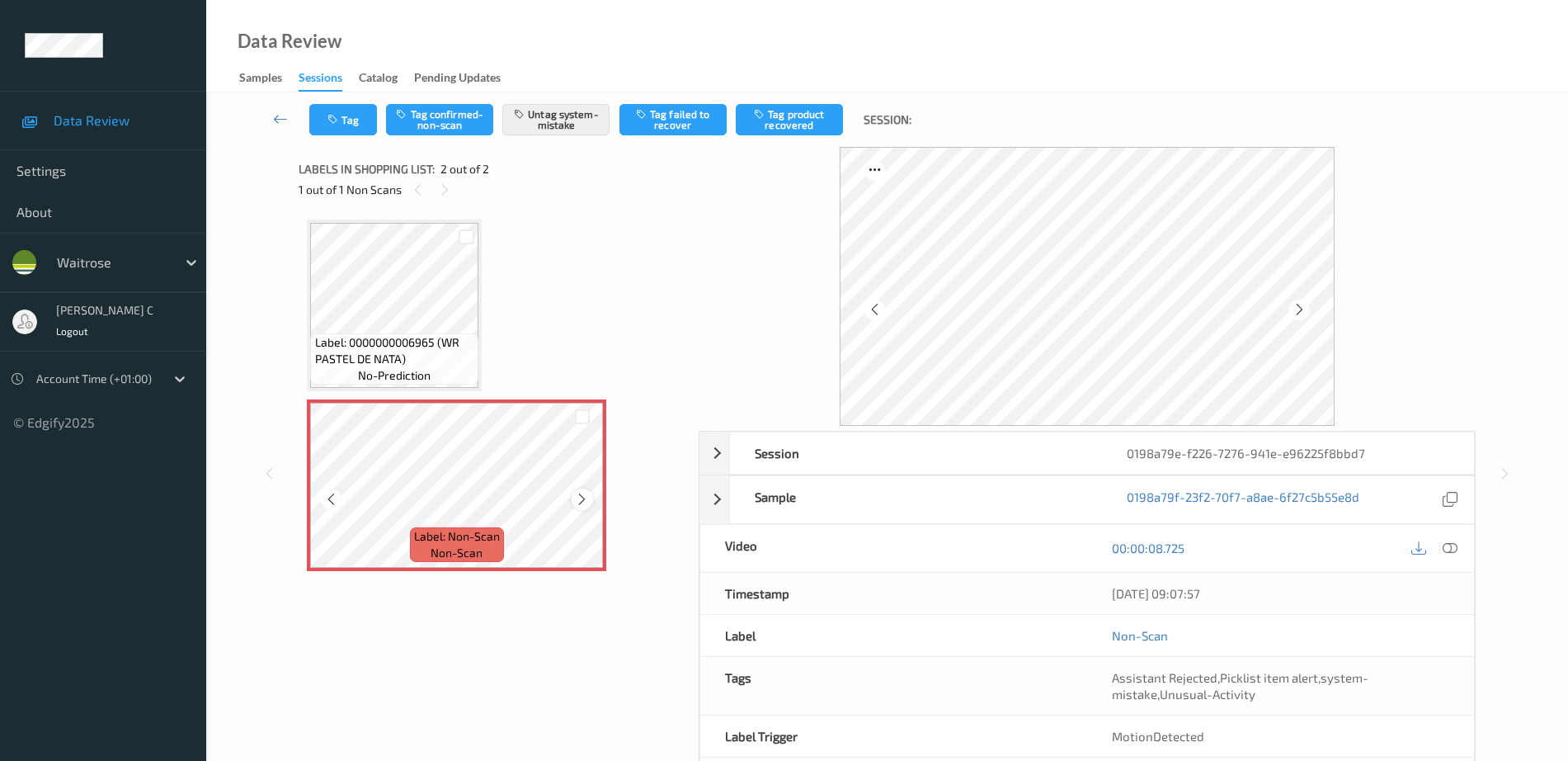
click at [581, 503] on icon at bounding box center [582, 499] width 14 height 15
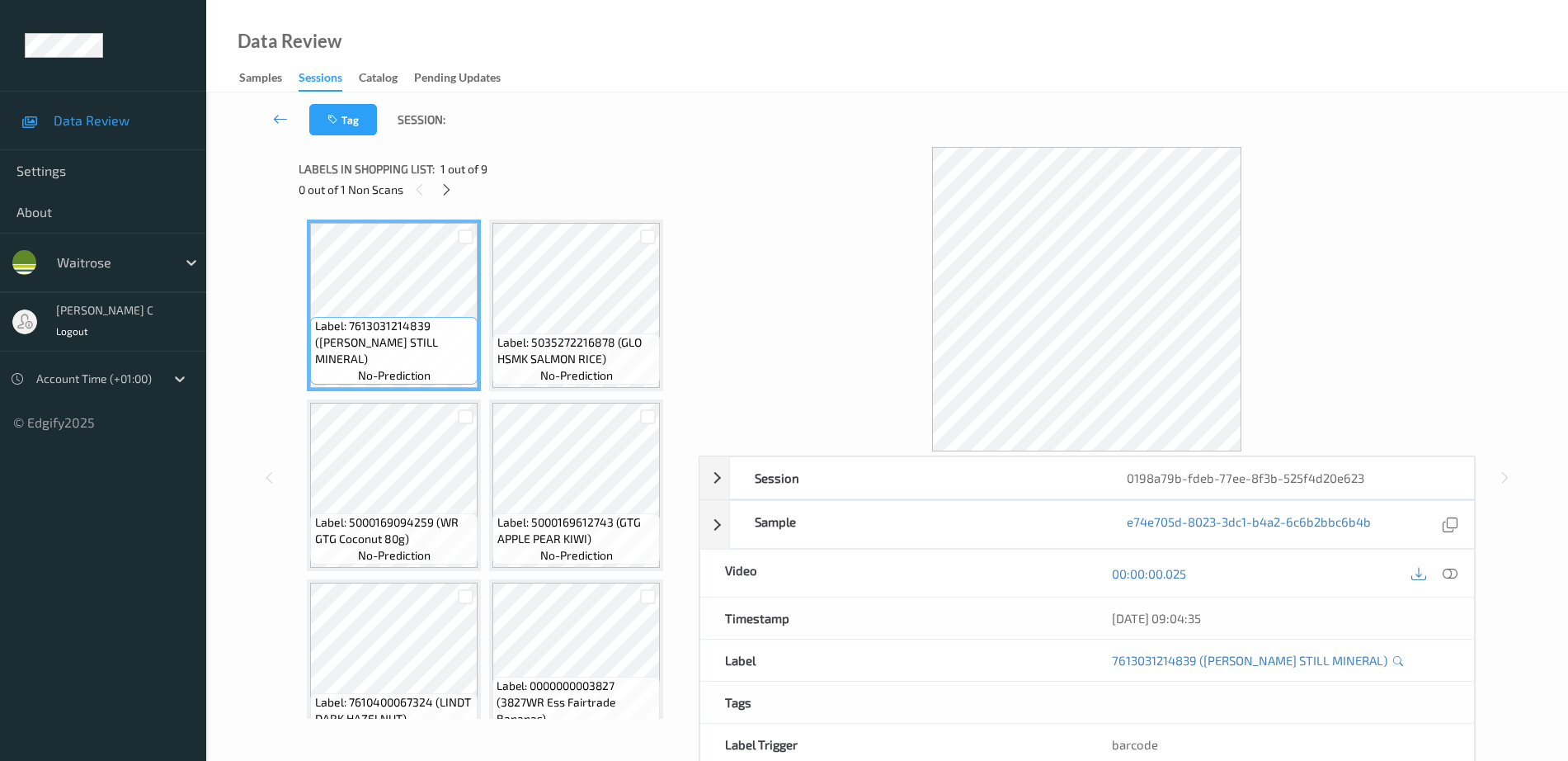
drag, startPoint x: 437, startPoint y: 191, endPoint x: 529, endPoint y: 331, distance: 167.5
click at [437, 190] on div at bounding box center [446, 189] width 21 height 21
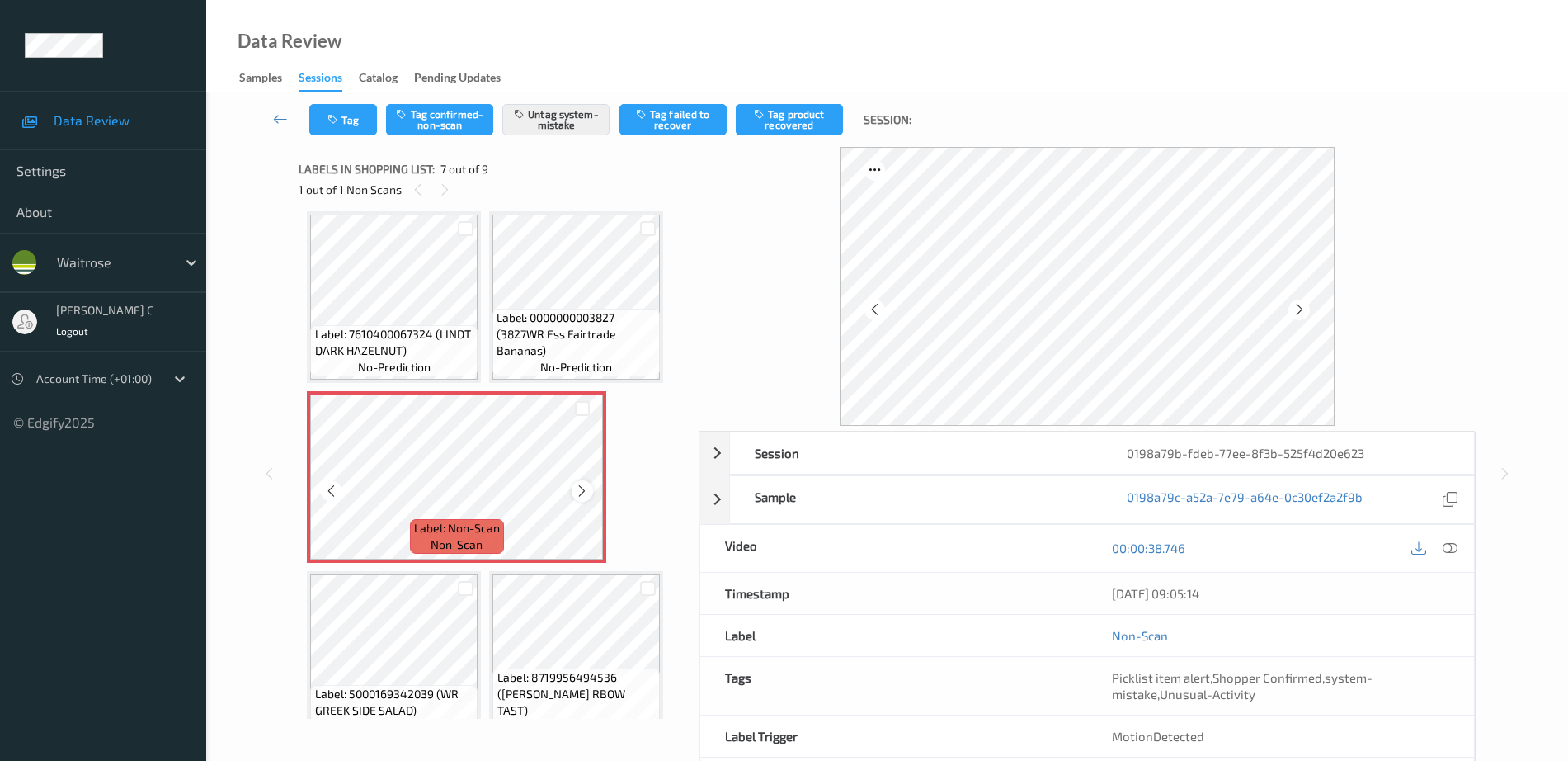
click at [583, 495] on icon at bounding box center [582, 491] width 14 height 15
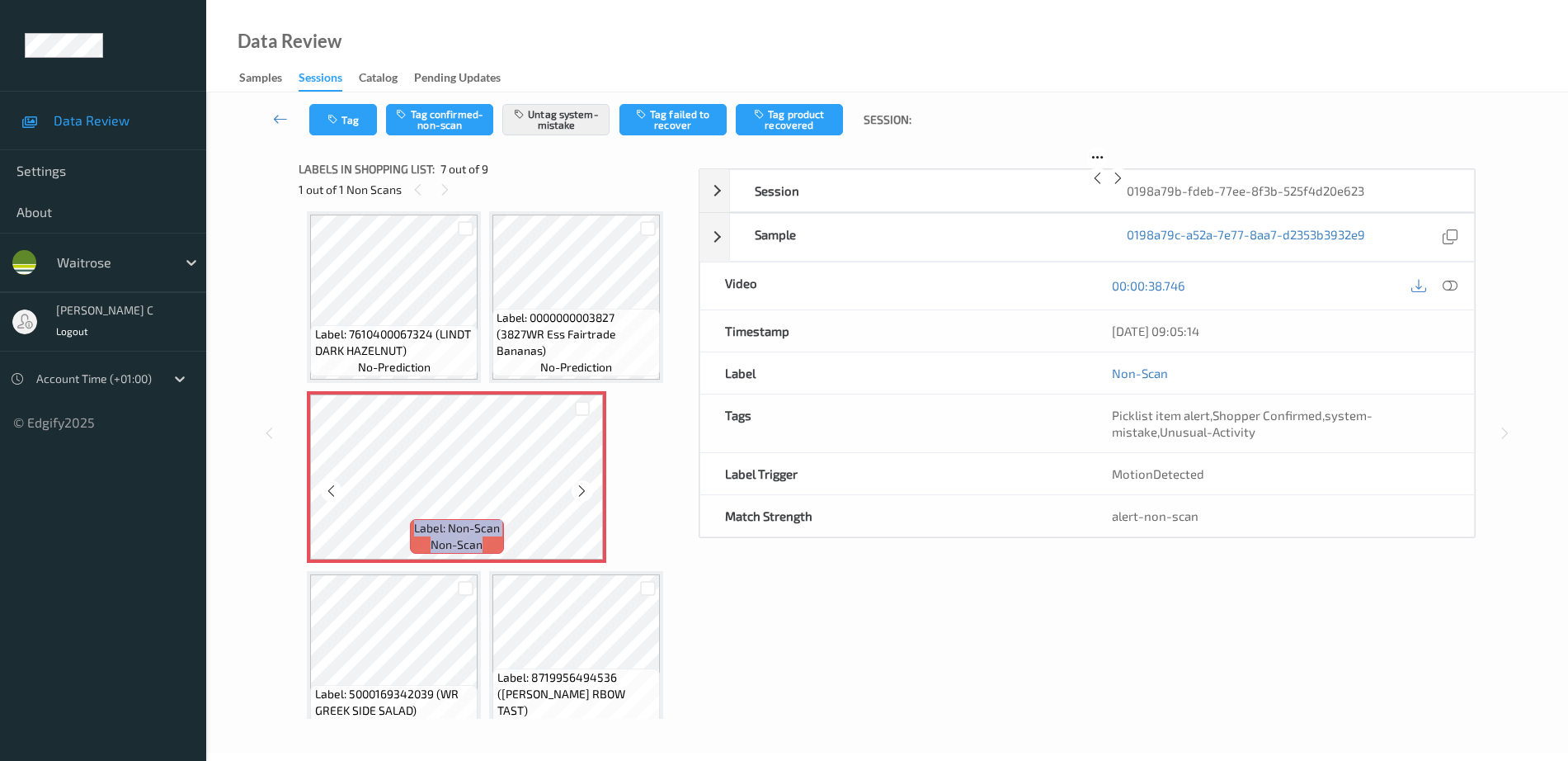
click at [583, 495] on icon at bounding box center [582, 491] width 14 height 15
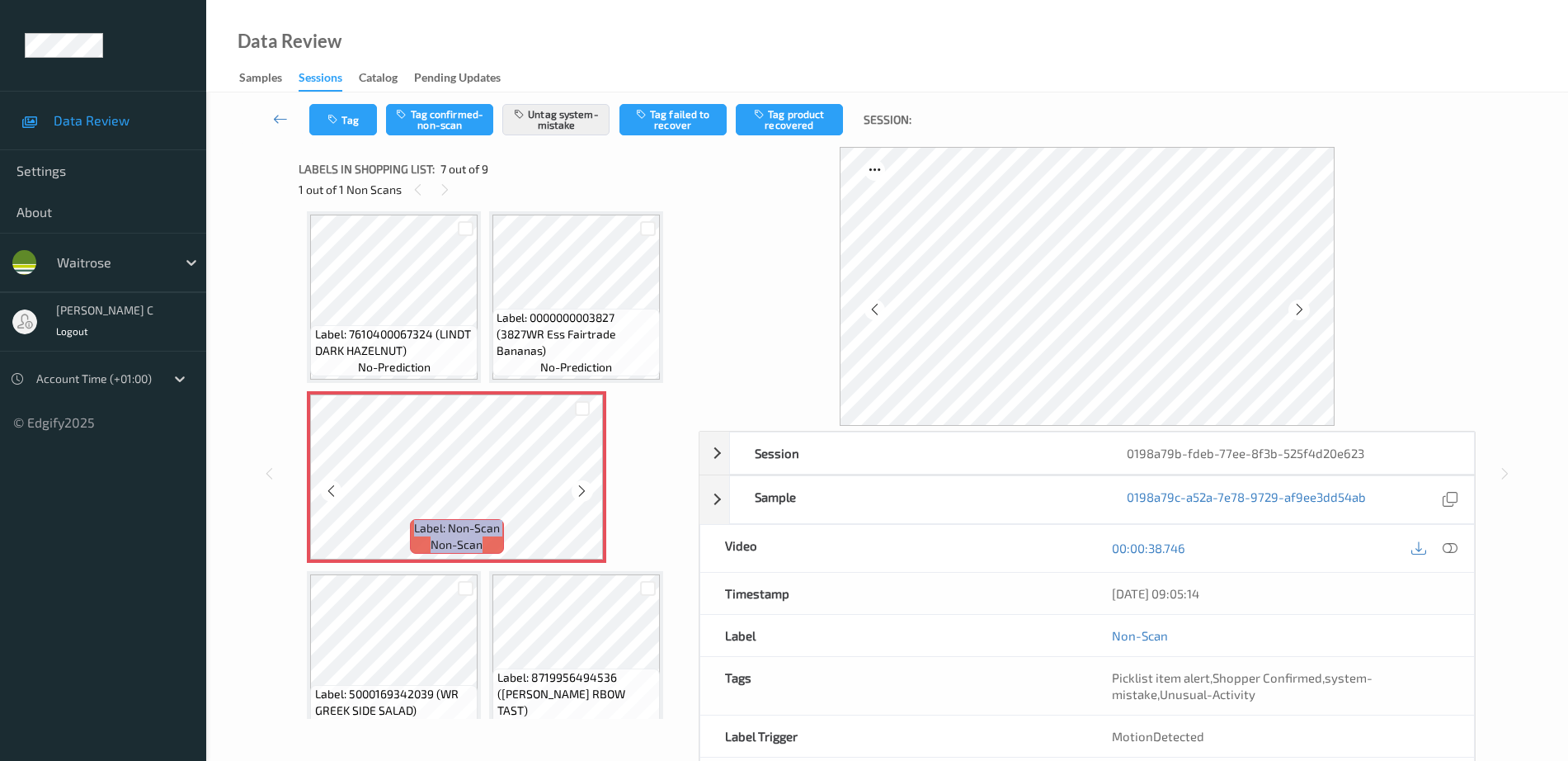
click at [583, 495] on icon at bounding box center [582, 491] width 14 height 15
click at [522, 335] on span "Label: 0000000003827 (3827WR Ess Fairtrade Bananas)" at bounding box center [576, 334] width 159 height 50
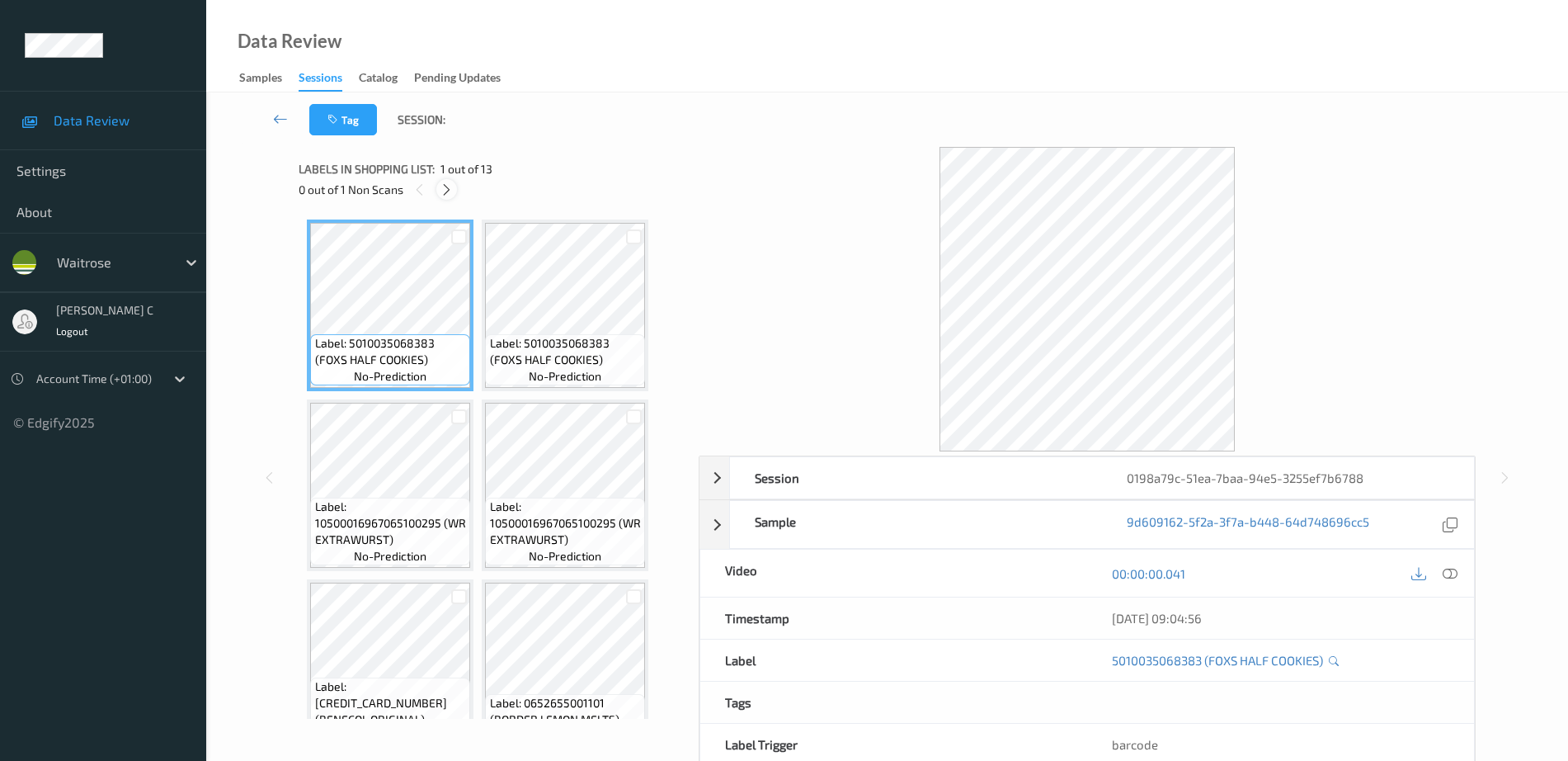
click at [444, 189] on icon at bounding box center [446, 190] width 14 height 15
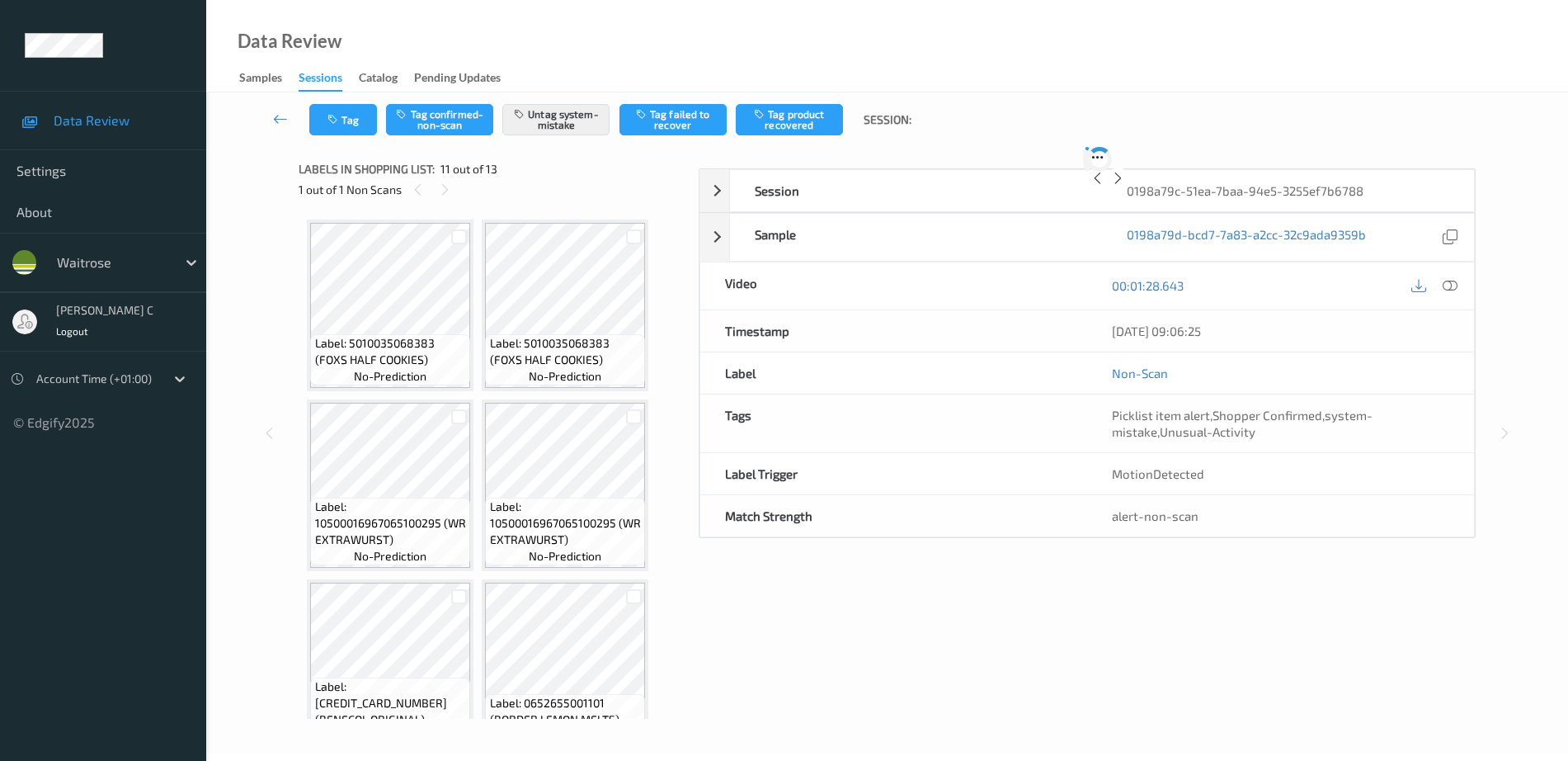
scroll to position [727, 0]
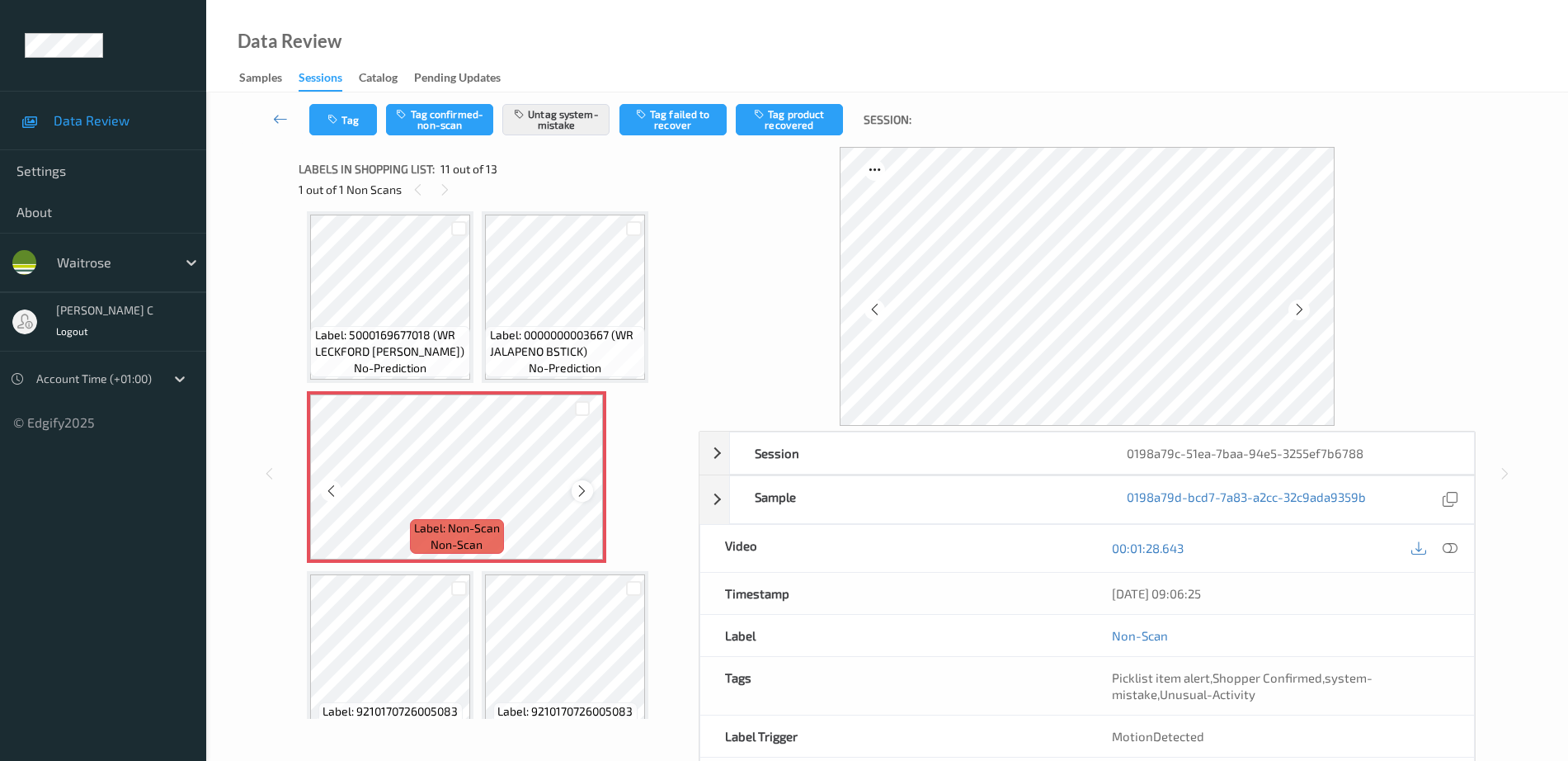
click at [578, 484] on icon at bounding box center [582, 491] width 14 height 15
click at [578, 484] on icon at bounding box center [582, 491] width 14 height 15
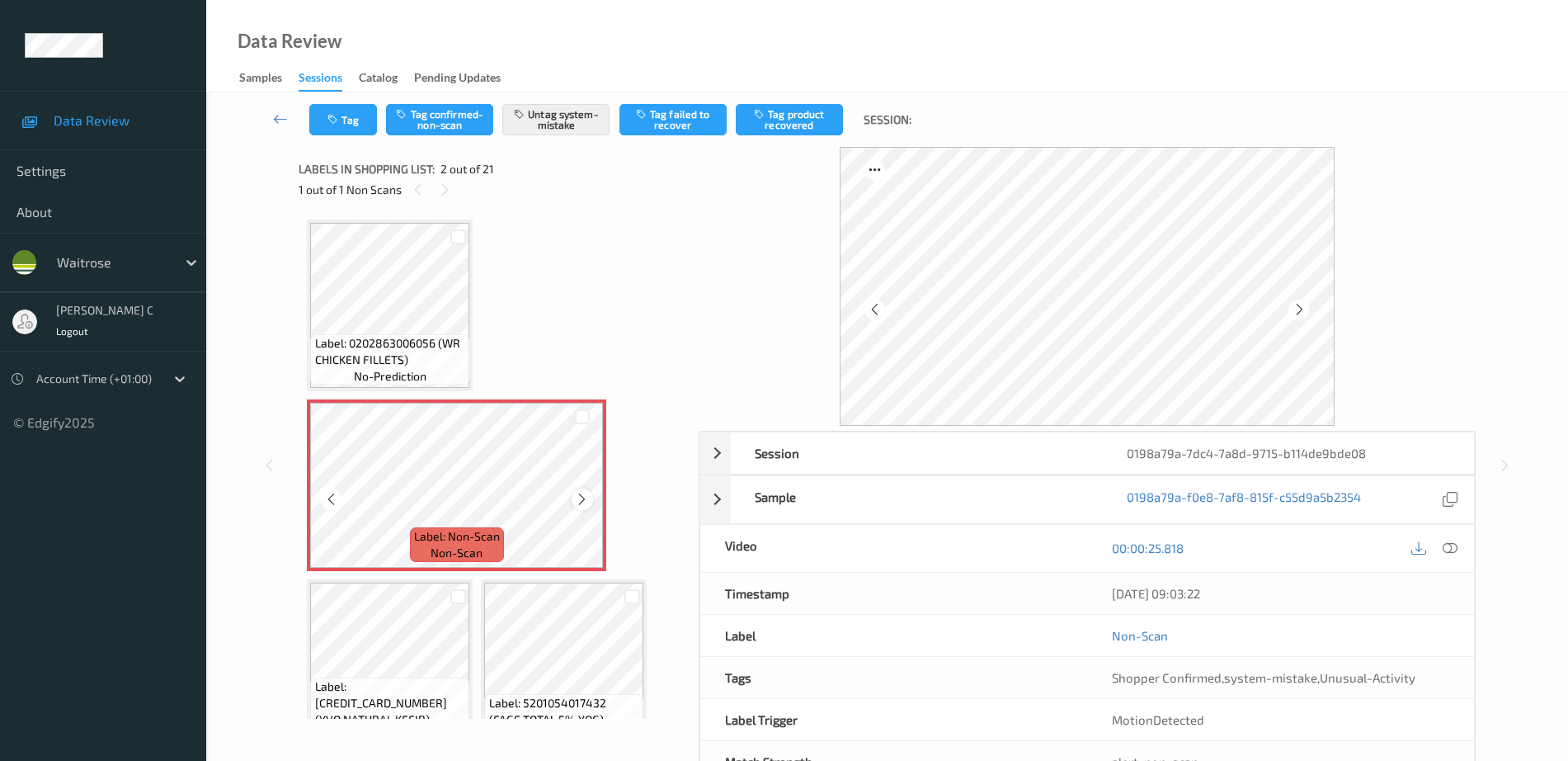
click at [577, 503] on icon at bounding box center [582, 499] width 14 height 15
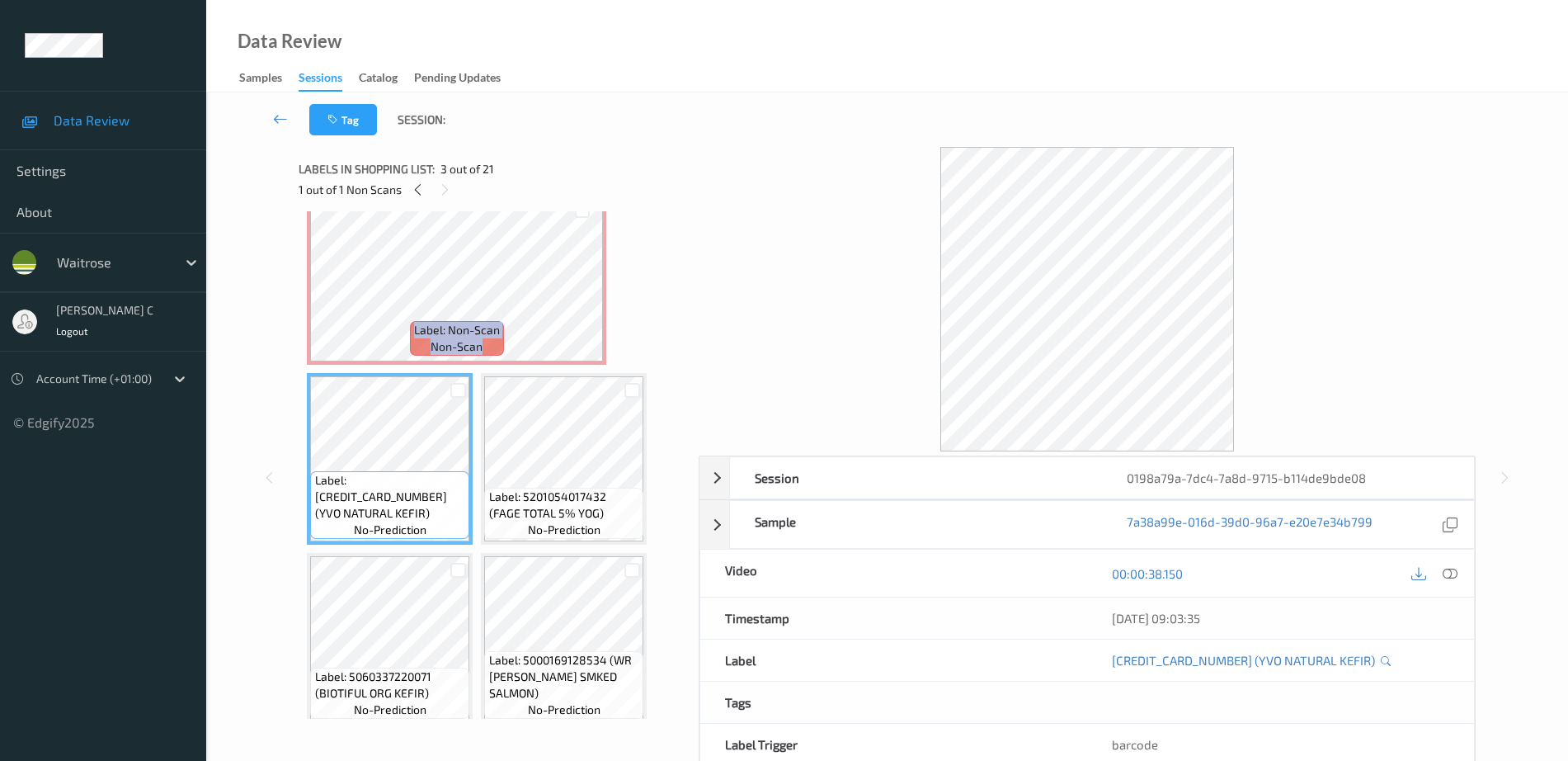
scroll to position [103, 0]
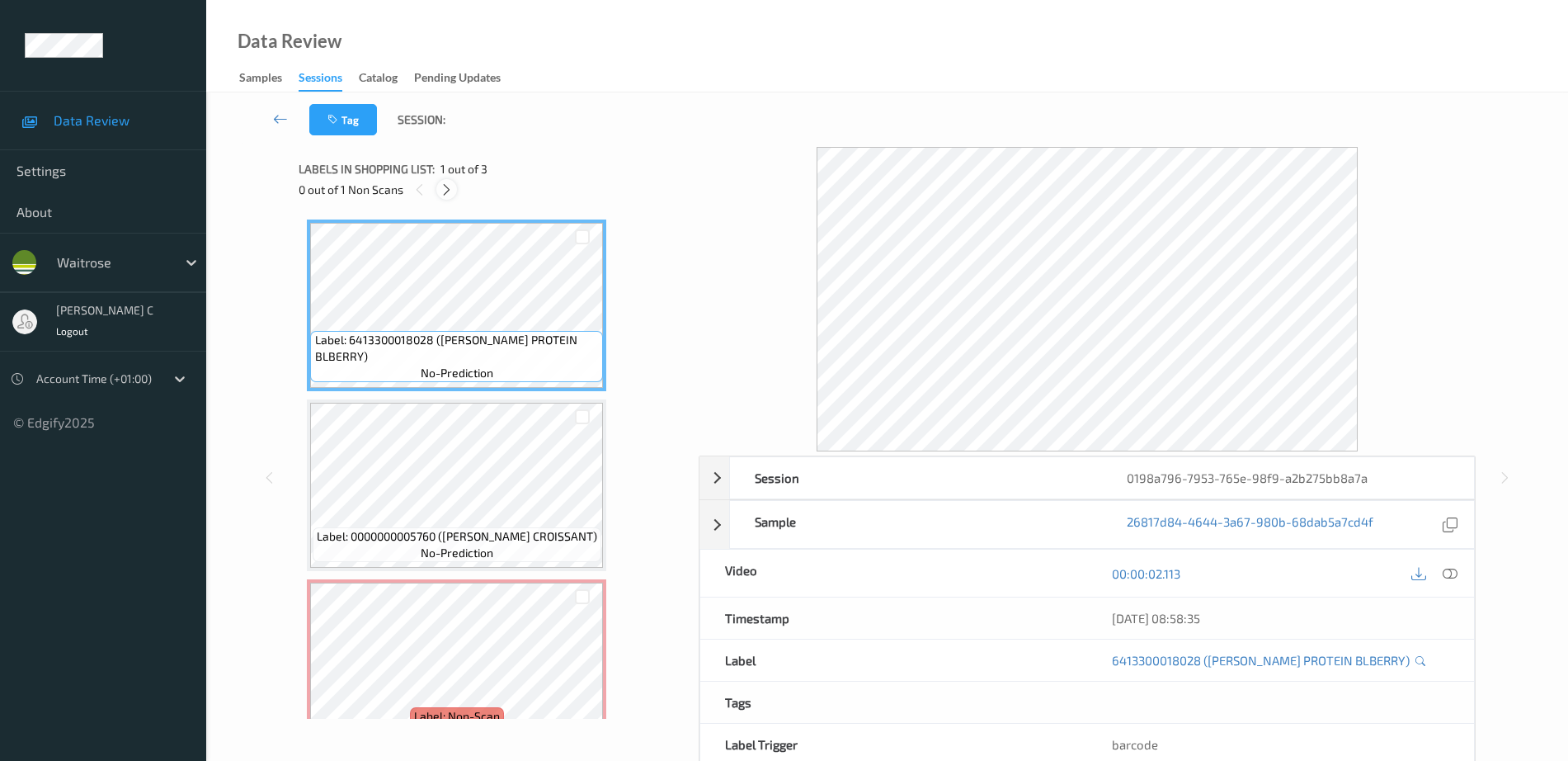
click at [445, 187] on icon at bounding box center [446, 190] width 14 height 15
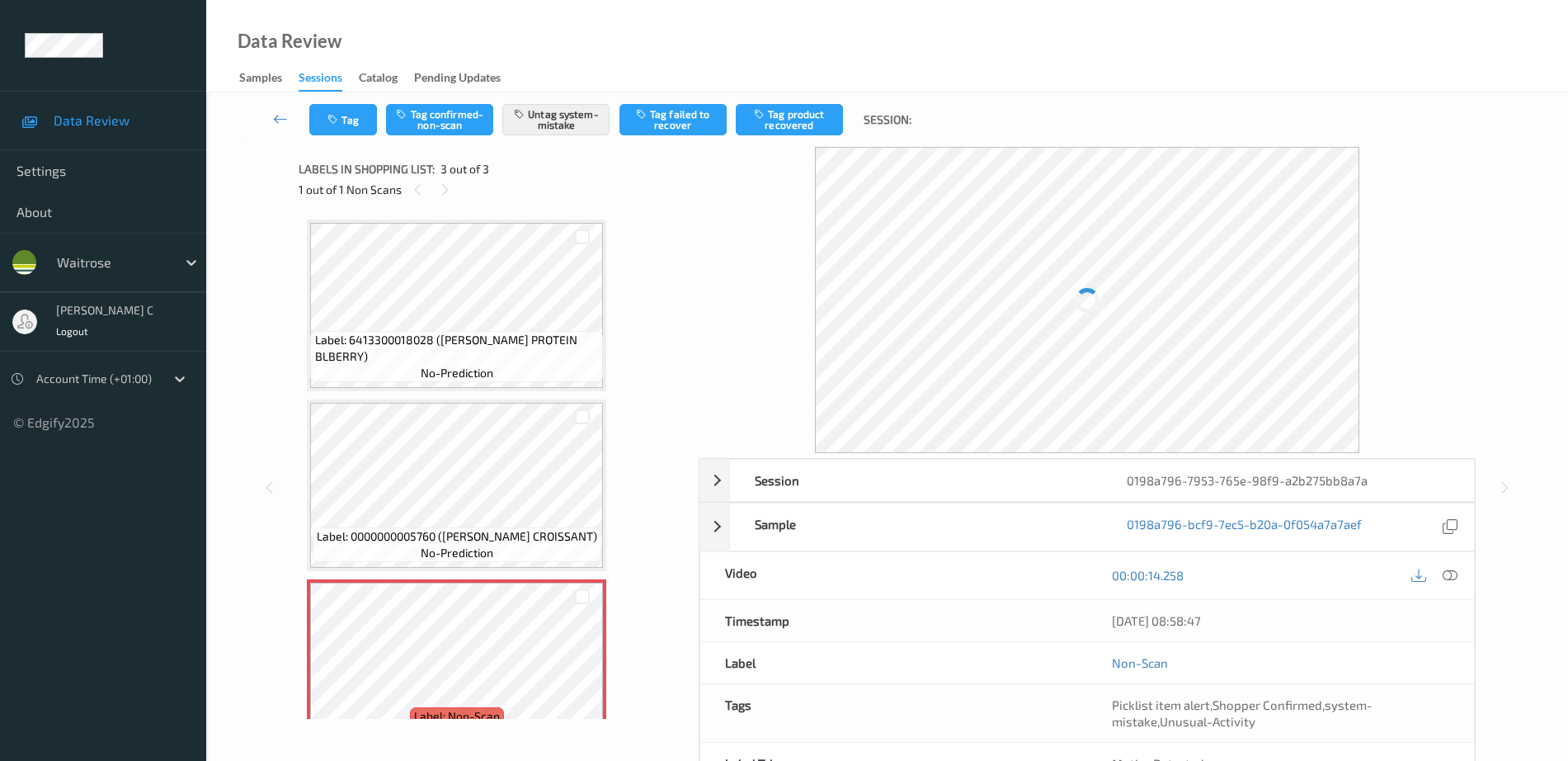
scroll to position [40, 0]
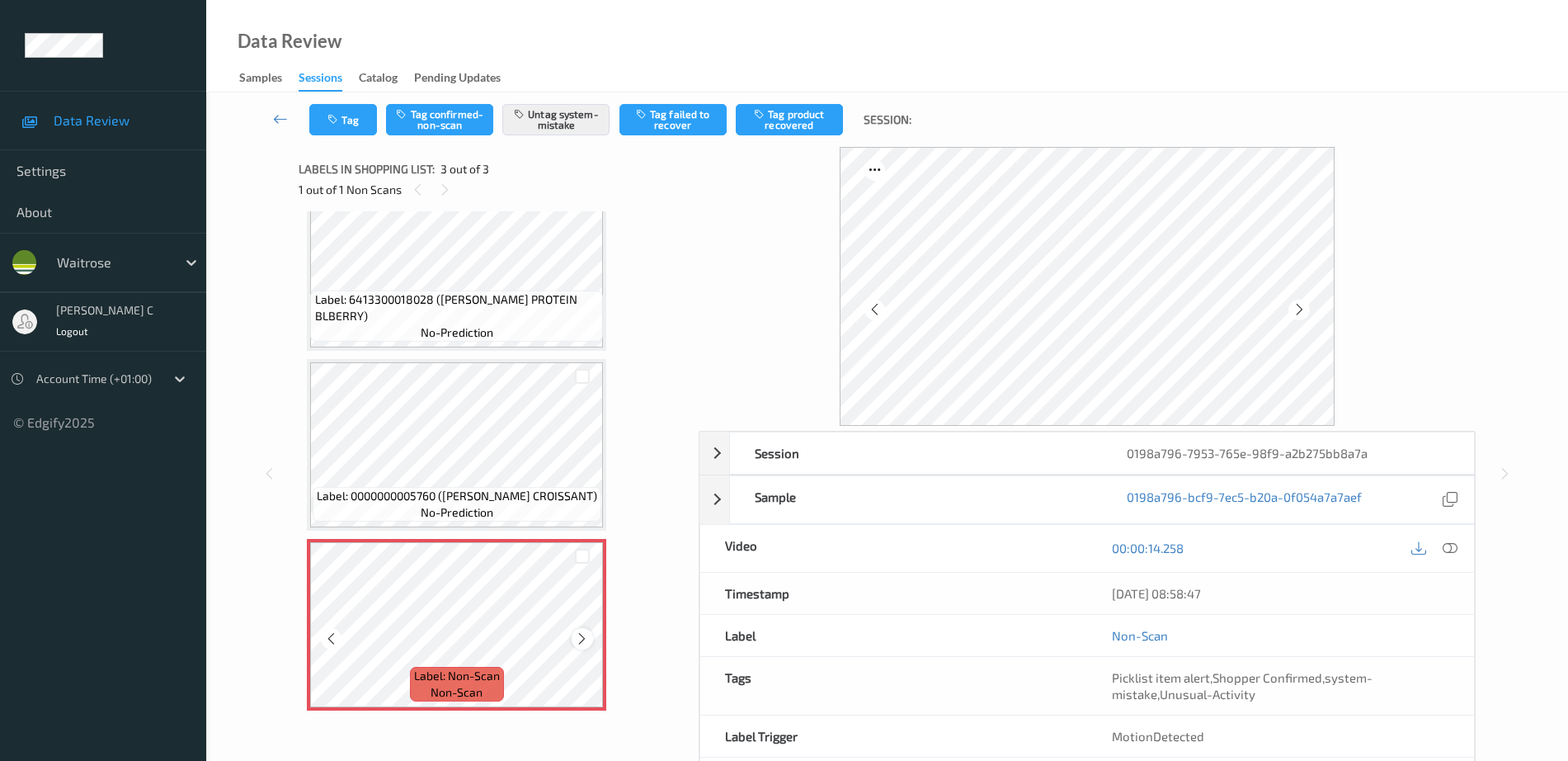
click at [586, 639] on icon at bounding box center [582, 639] width 14 height 15
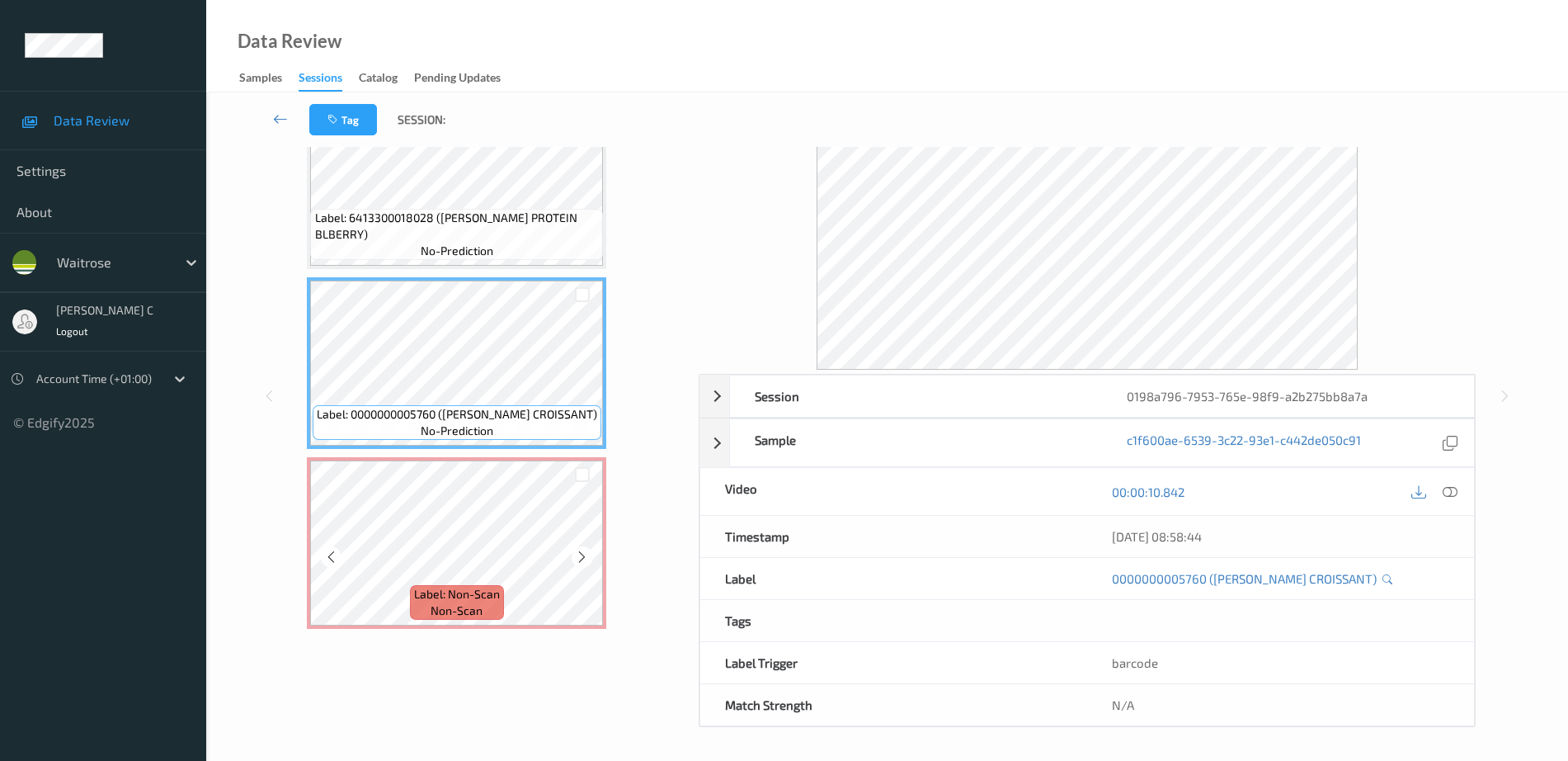
scroll to position [73, 0]
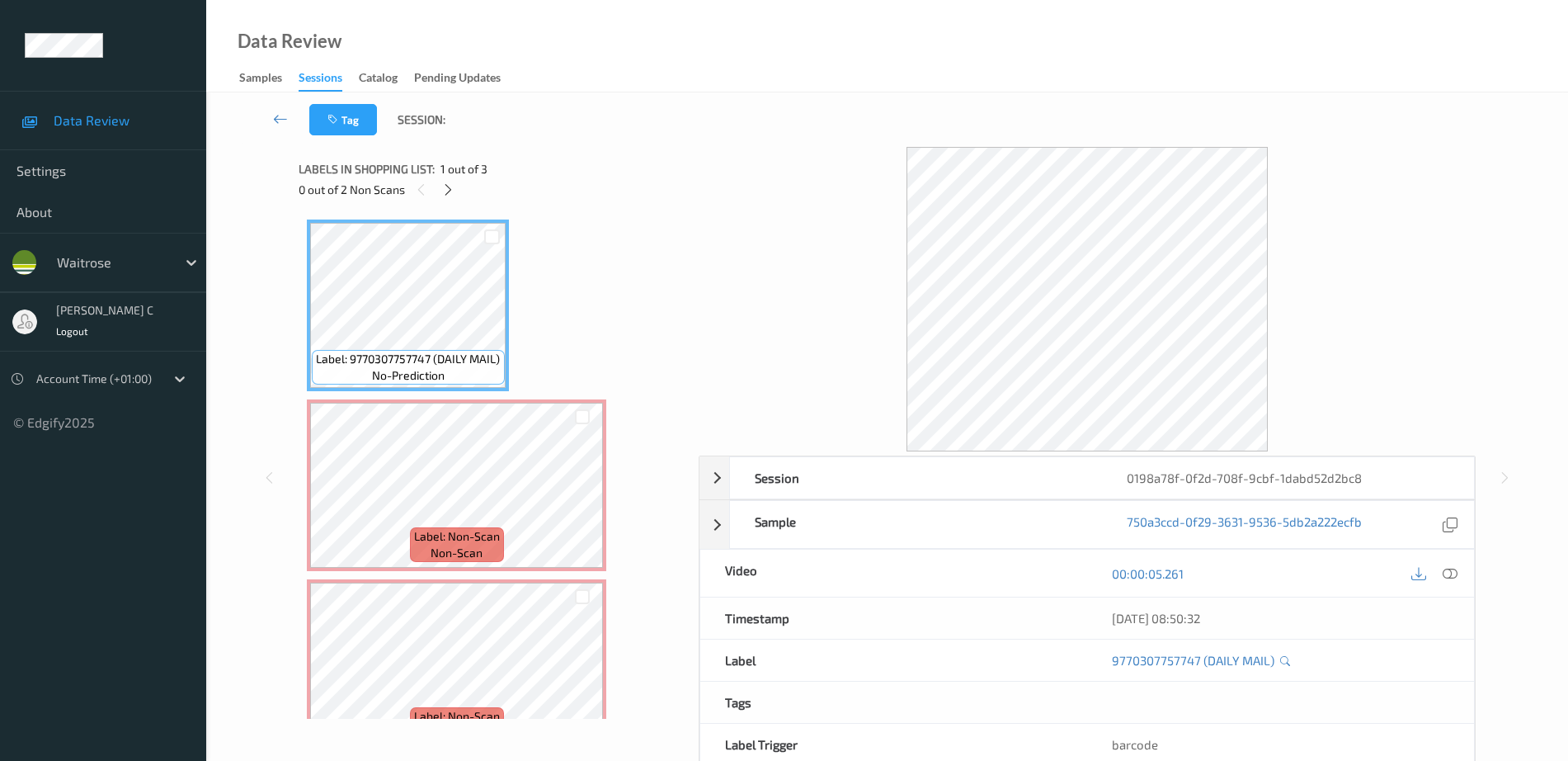
click at [462, 195] on div "0 out of 2 Non Scans" at bounding box center [493, 189] width 388 height 21
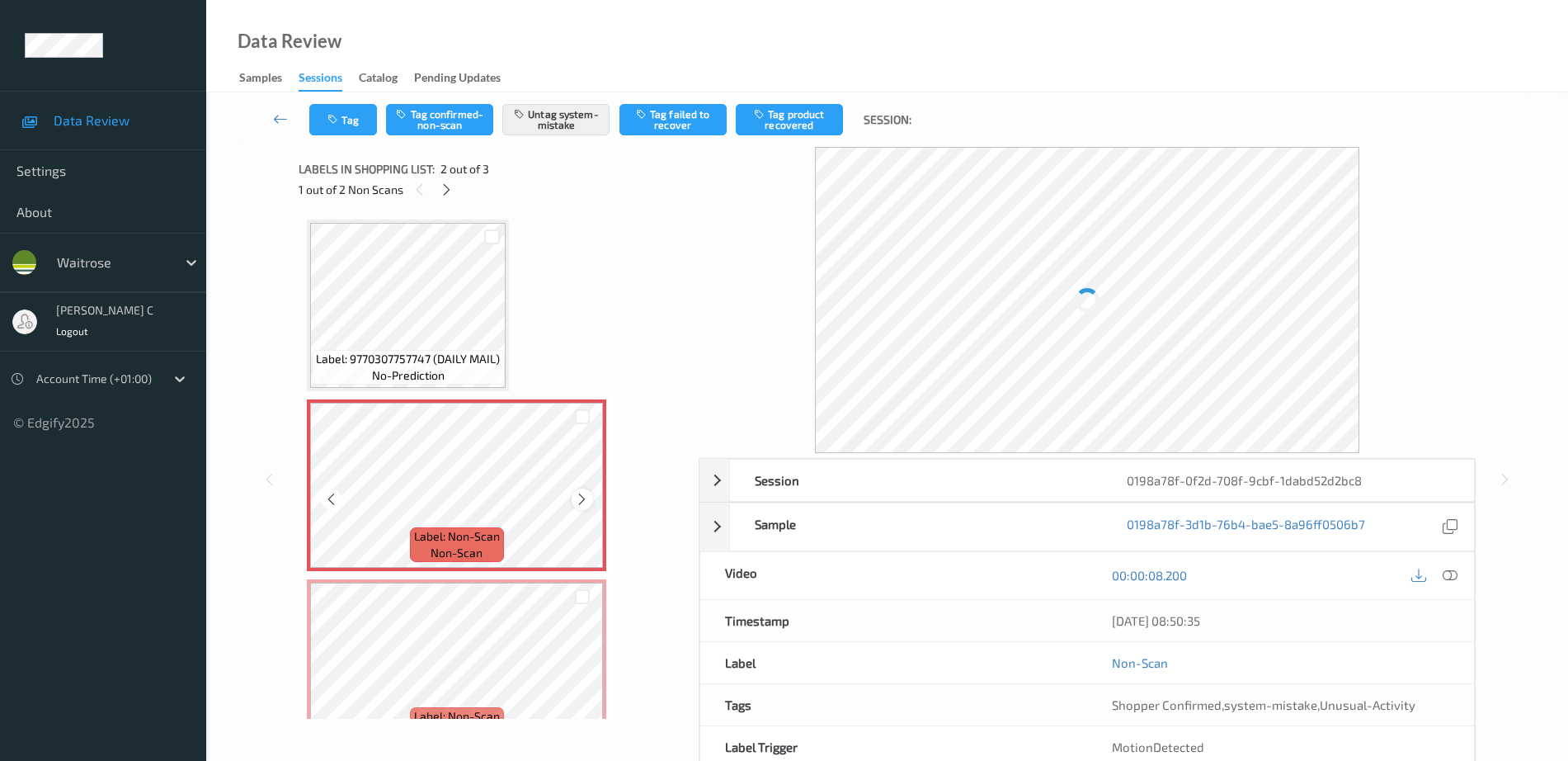
click at [577, 496] on icon at bounding box center [582, 499] width 14 height 15
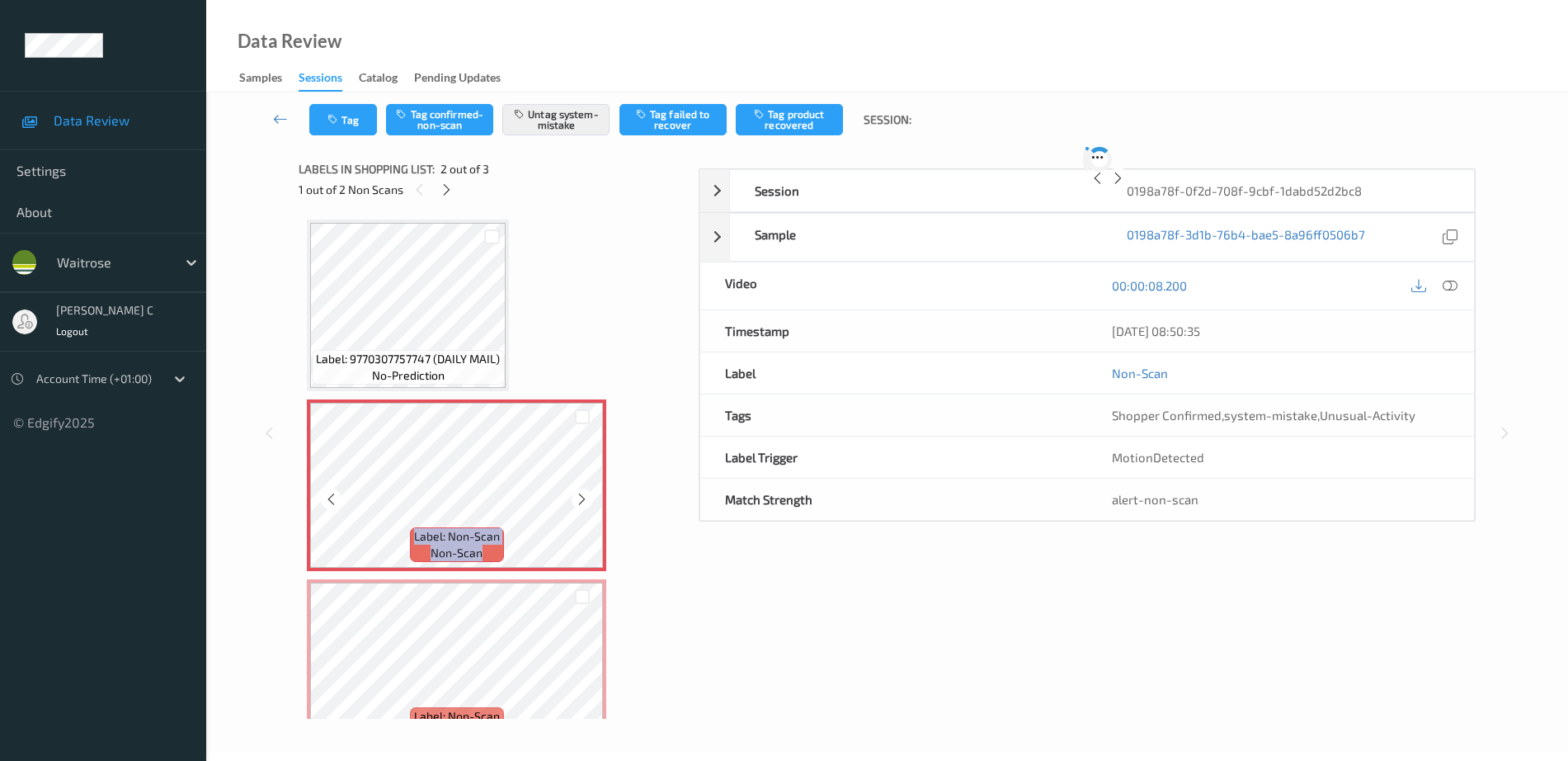
click at [577, 496] on icon at bounding box center [582, 499] width 14 height 15
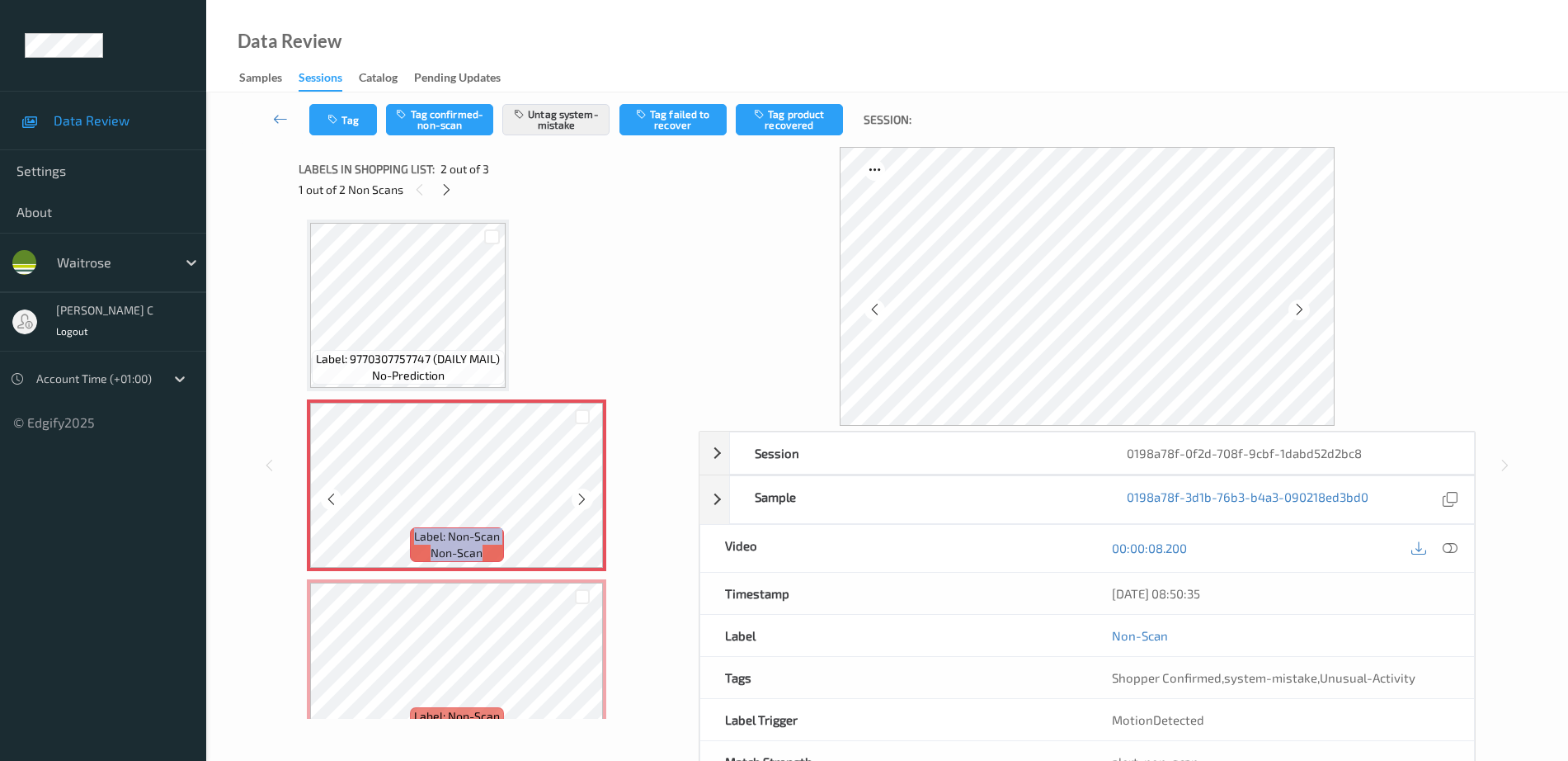
click at [577, 496] on icon at bounding box center [582, 499] width 14 height 15
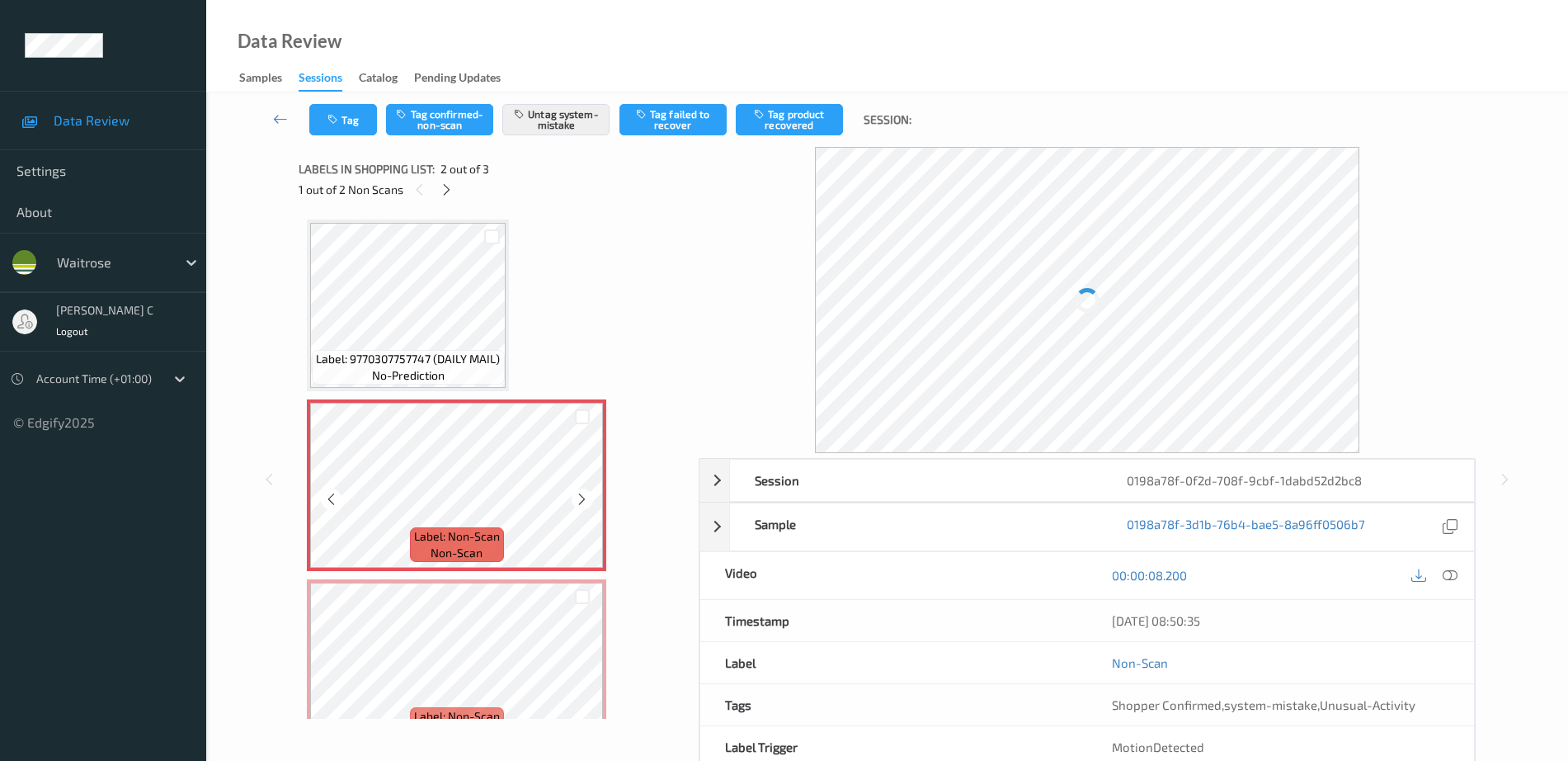
scroll to position [40, 0]
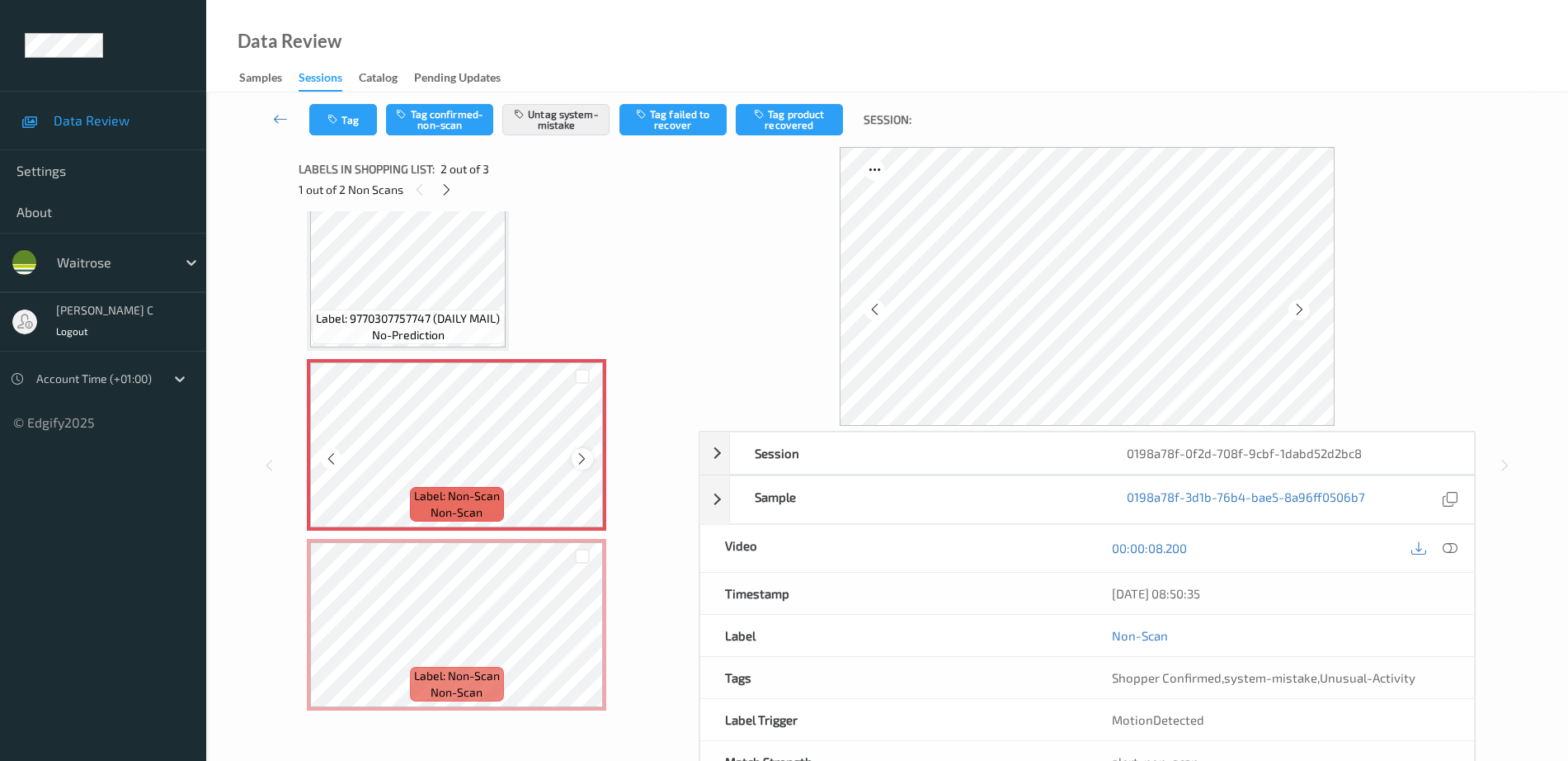
click at [579, 457] on icon at bounding box center [582, 459] width 14 height 15
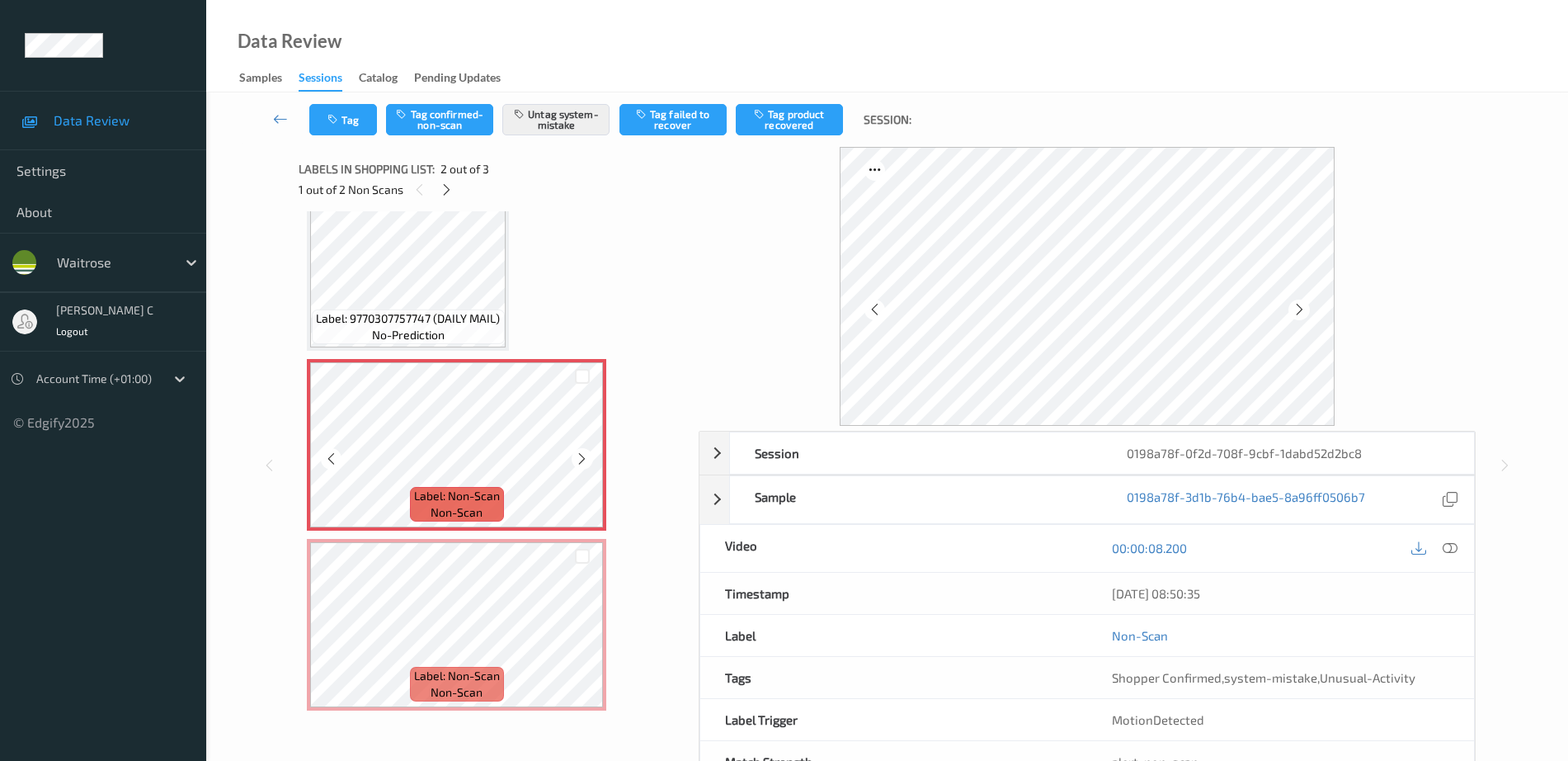
scroll to position [57, 0]
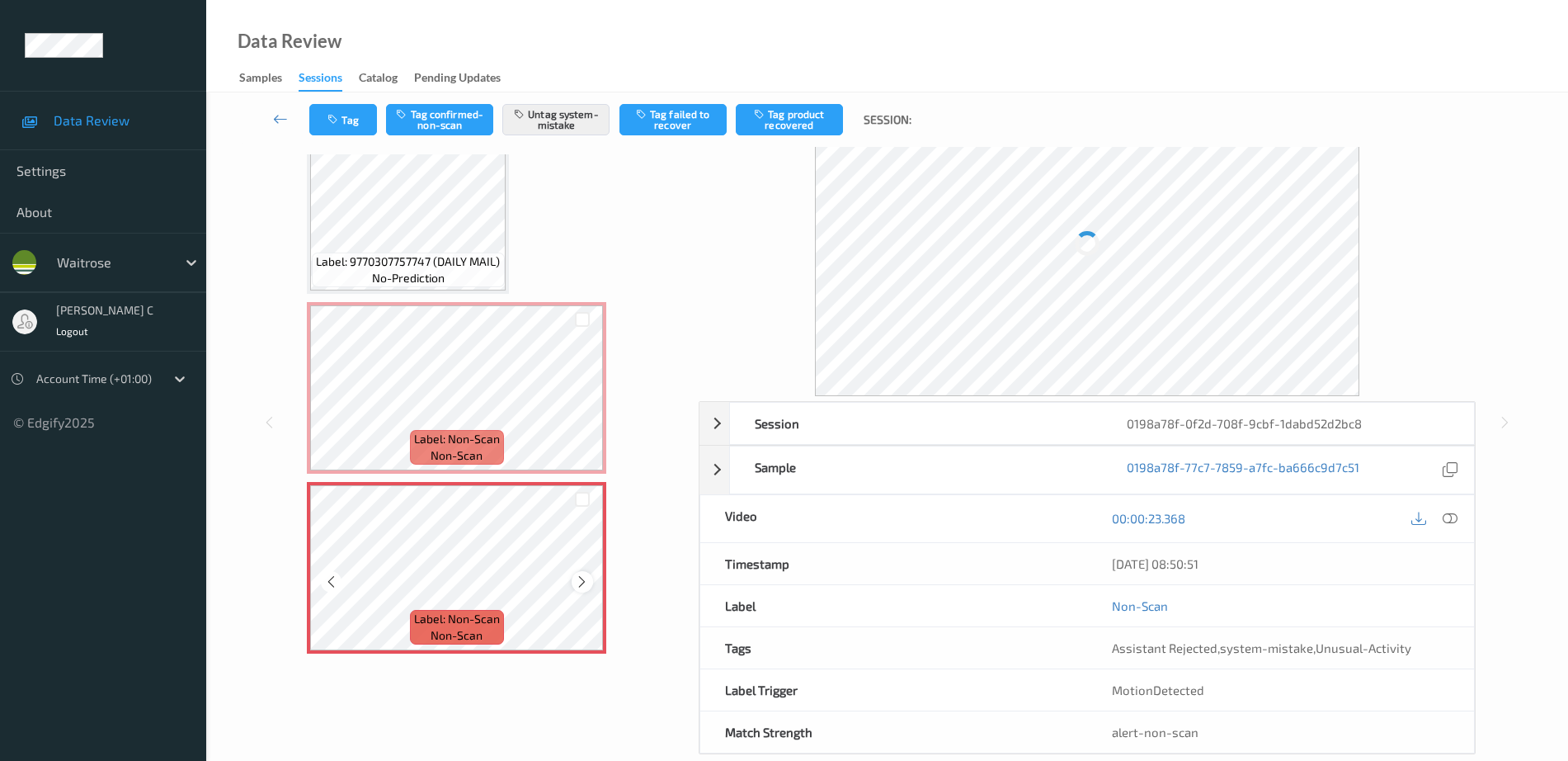
click at [581, 584] on icon at bounding box center [582, 582] width 14 height 15
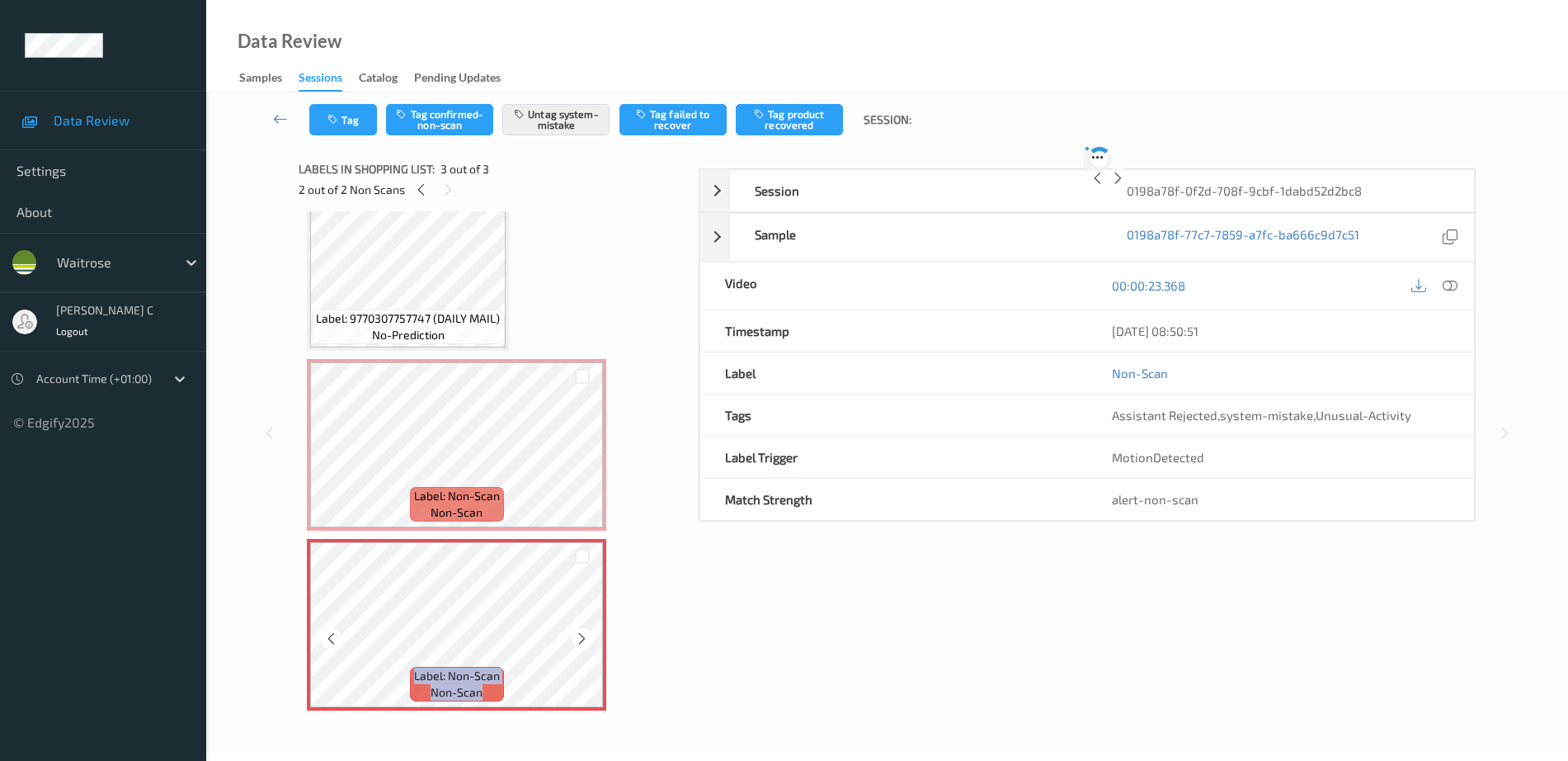
click at [581, 632] on icon at bounding box center [582, 639] width 14 height 15
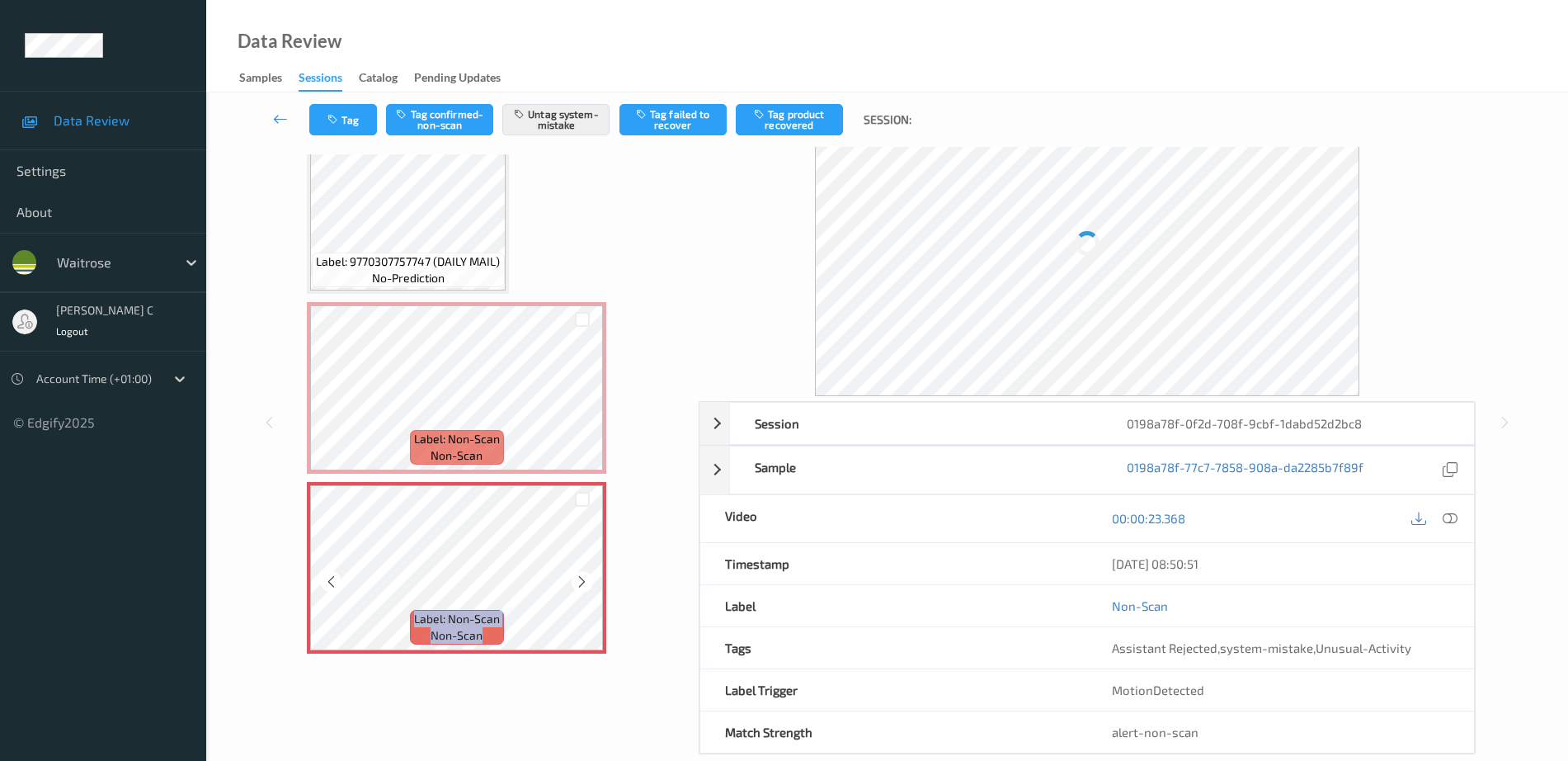
click at [581, 584] on icon at bounding box center [582, 582] width 14 height 15
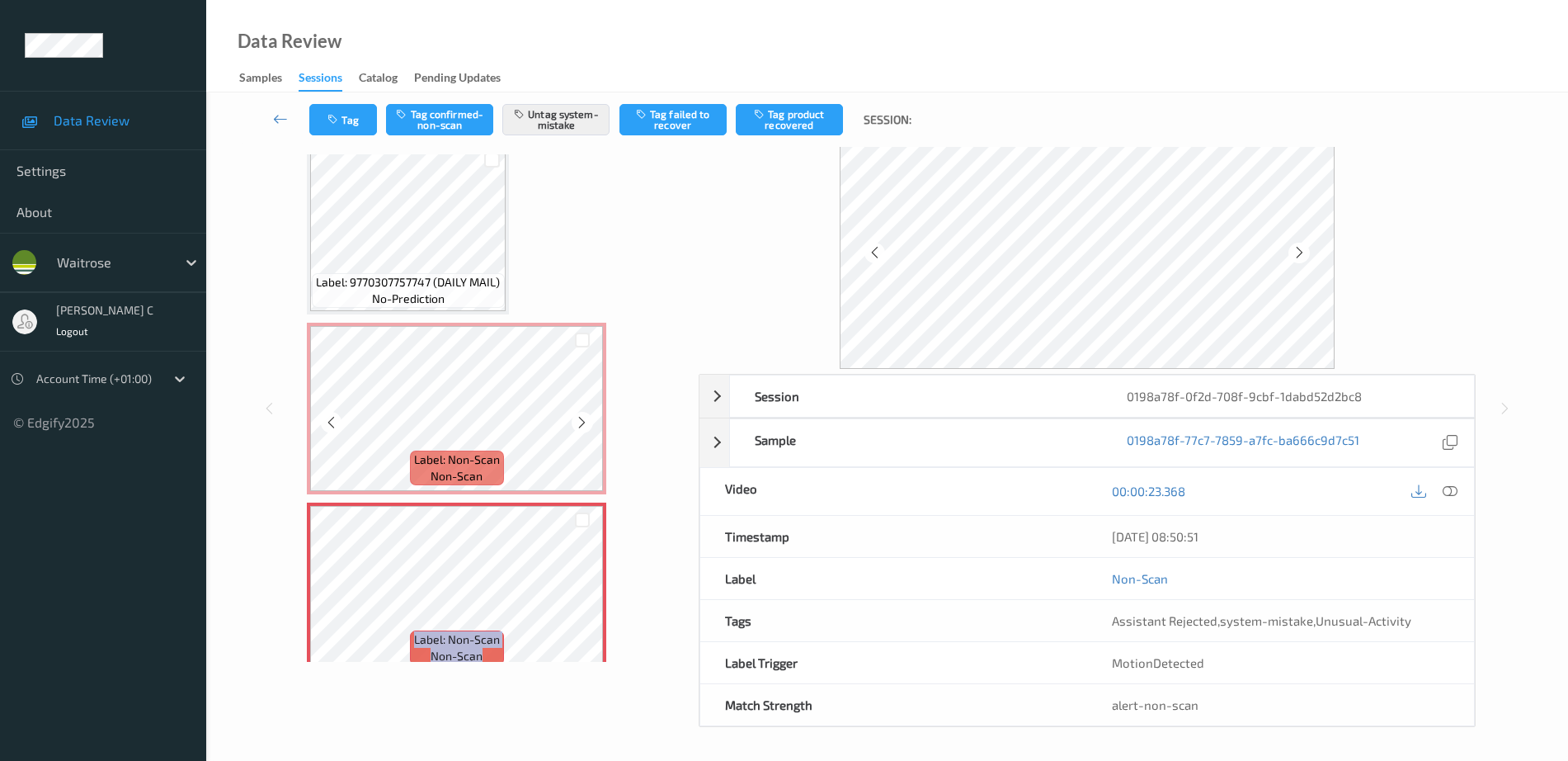
scroll to position [0, 0]
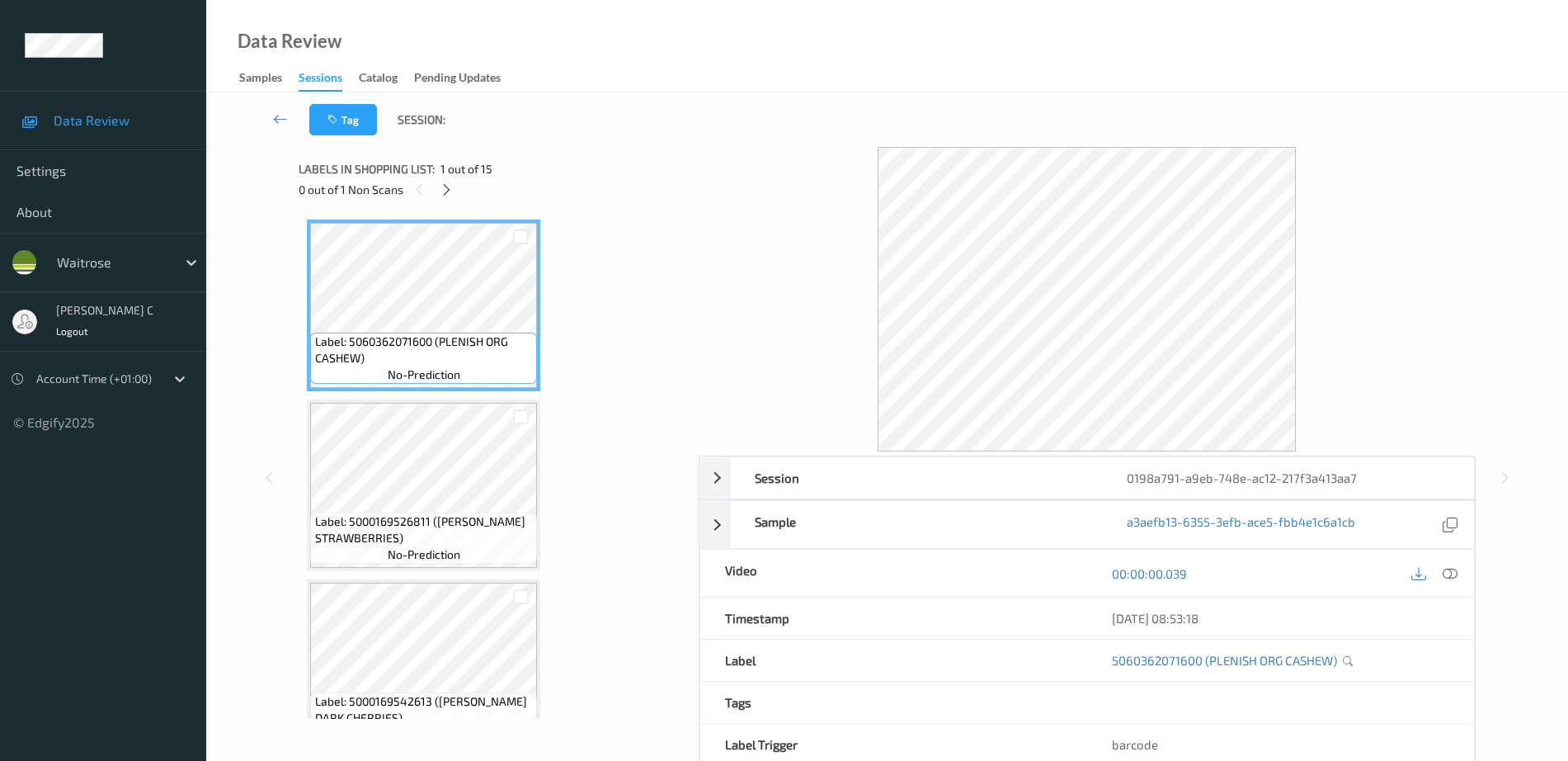
click at [451, 189] on icon at bounding box center [446, 190] width 14 height 15
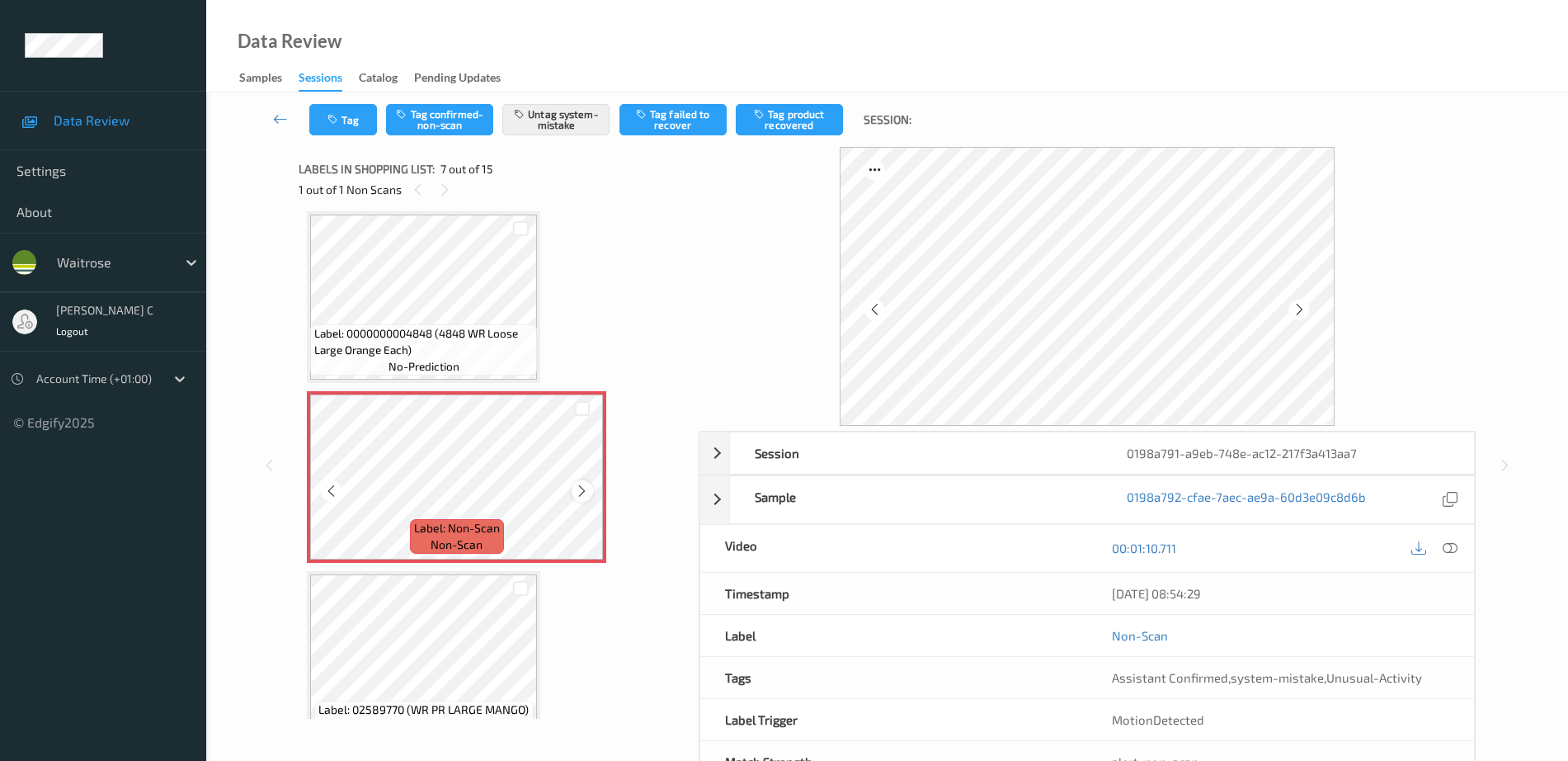
click at [580, 484] on icon at bounding box center [582, 491] width 14 height 15
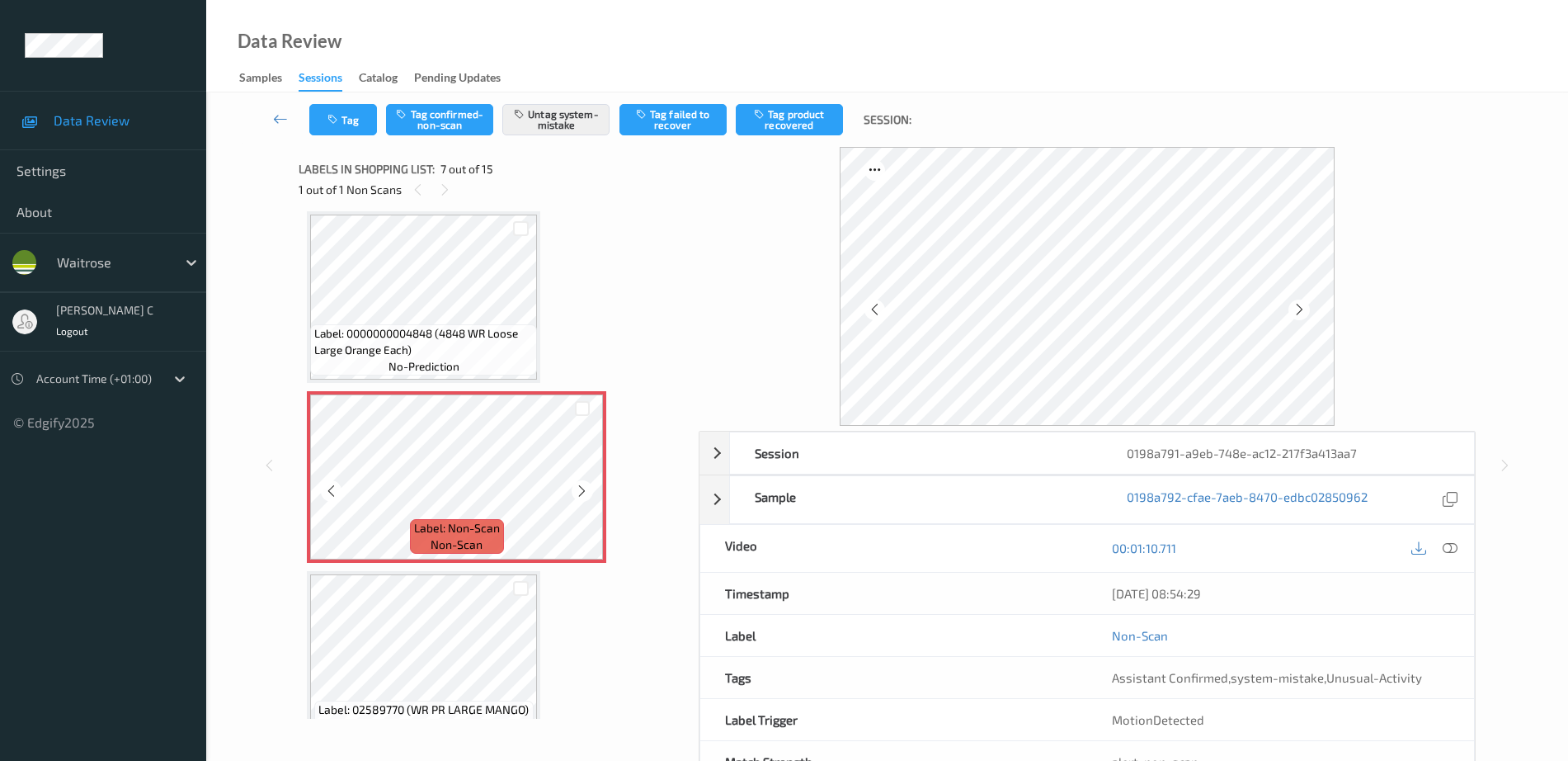
click at [580, 484] on icon at bounding box center [582, 491] width 14 height 15
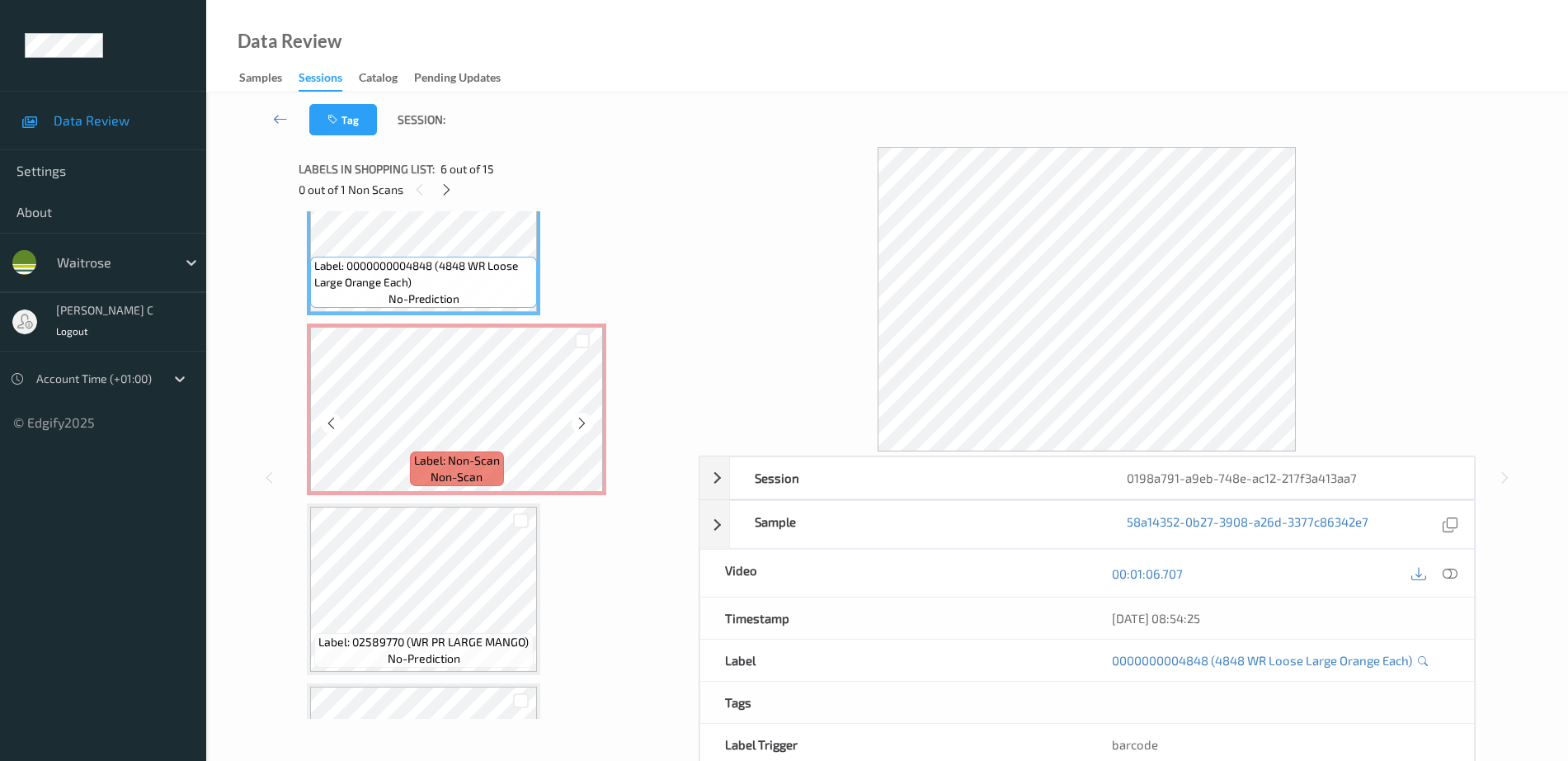
scroll to position [1011, 0]
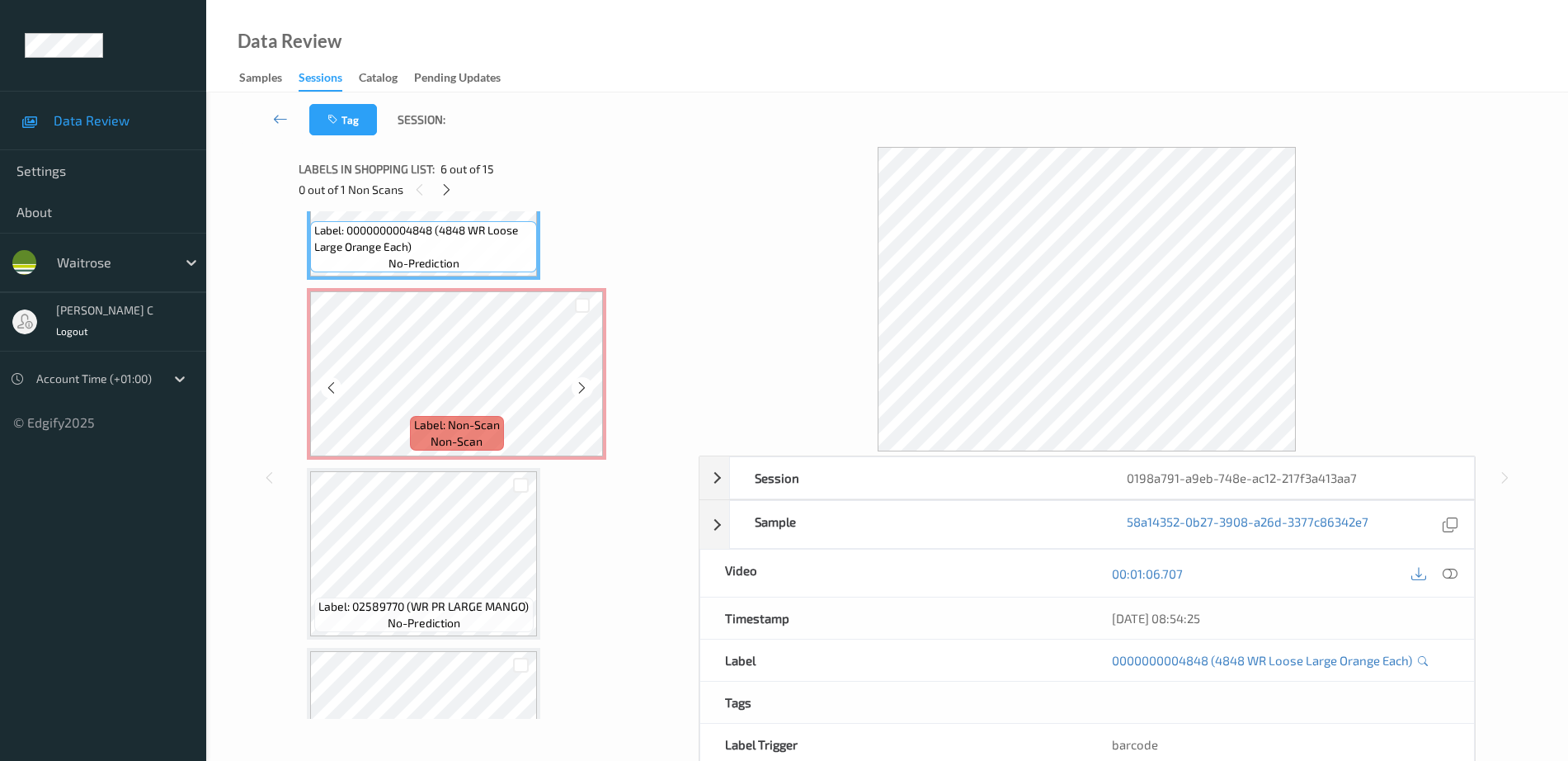
click at [466, 431] on span "Label: Non-Scan" at bounding box center [457, 425] width 86 height 17
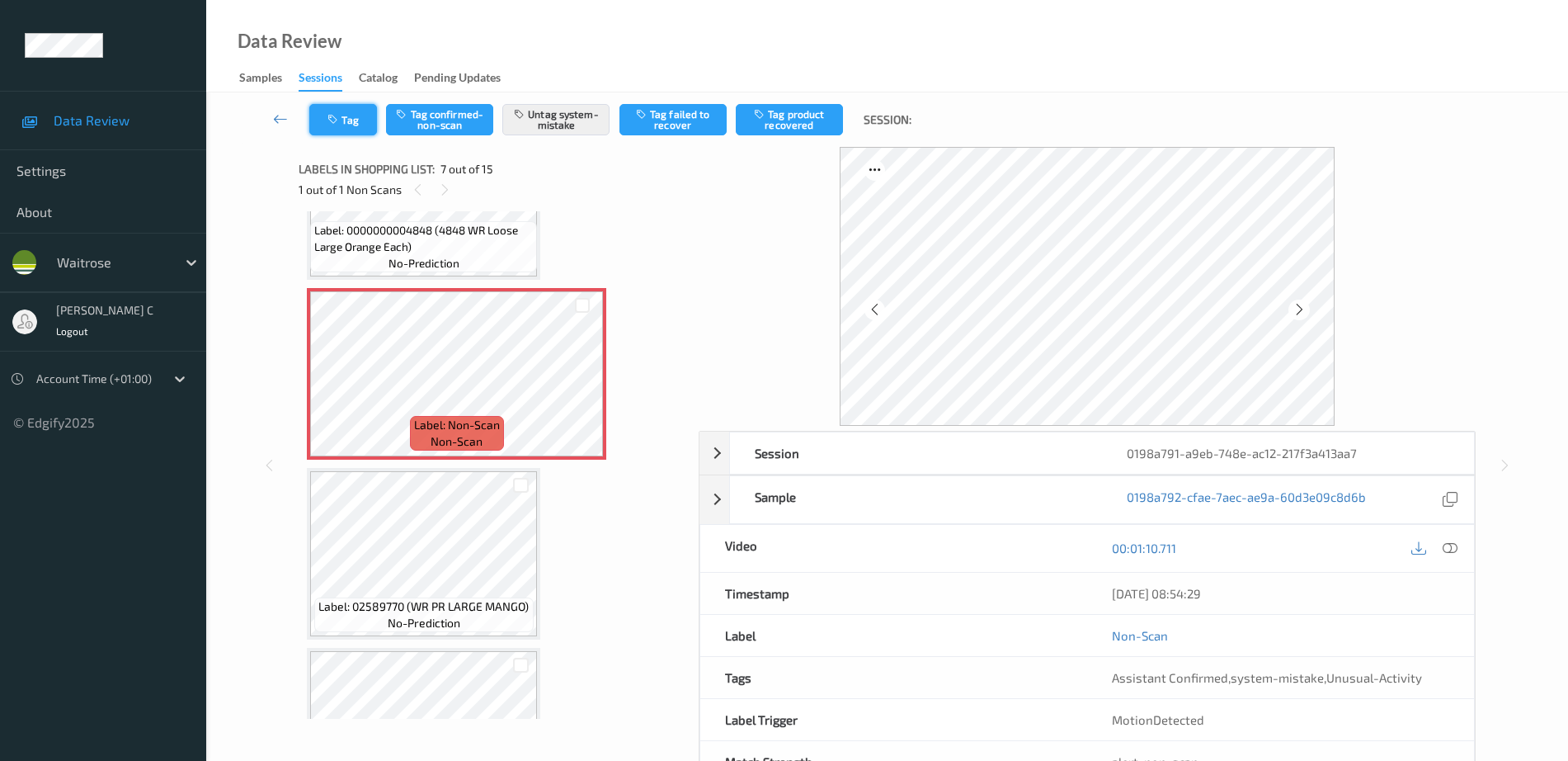
click at [346, 119] on button "Tag" at bounding box center [343, 119] width 67 height 31
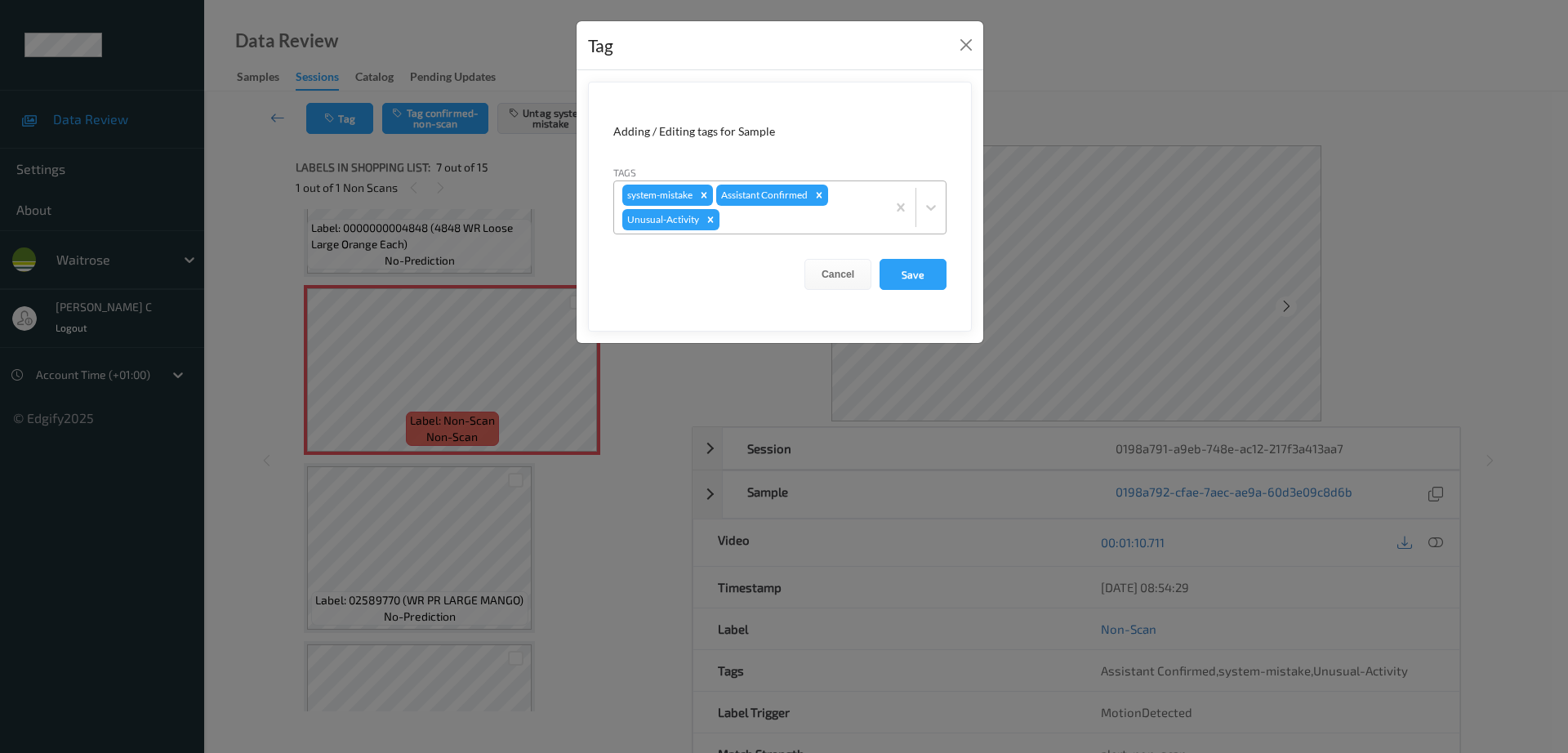
click at [805, 217] on div at bounding box center [800, 220] width 155 height 20
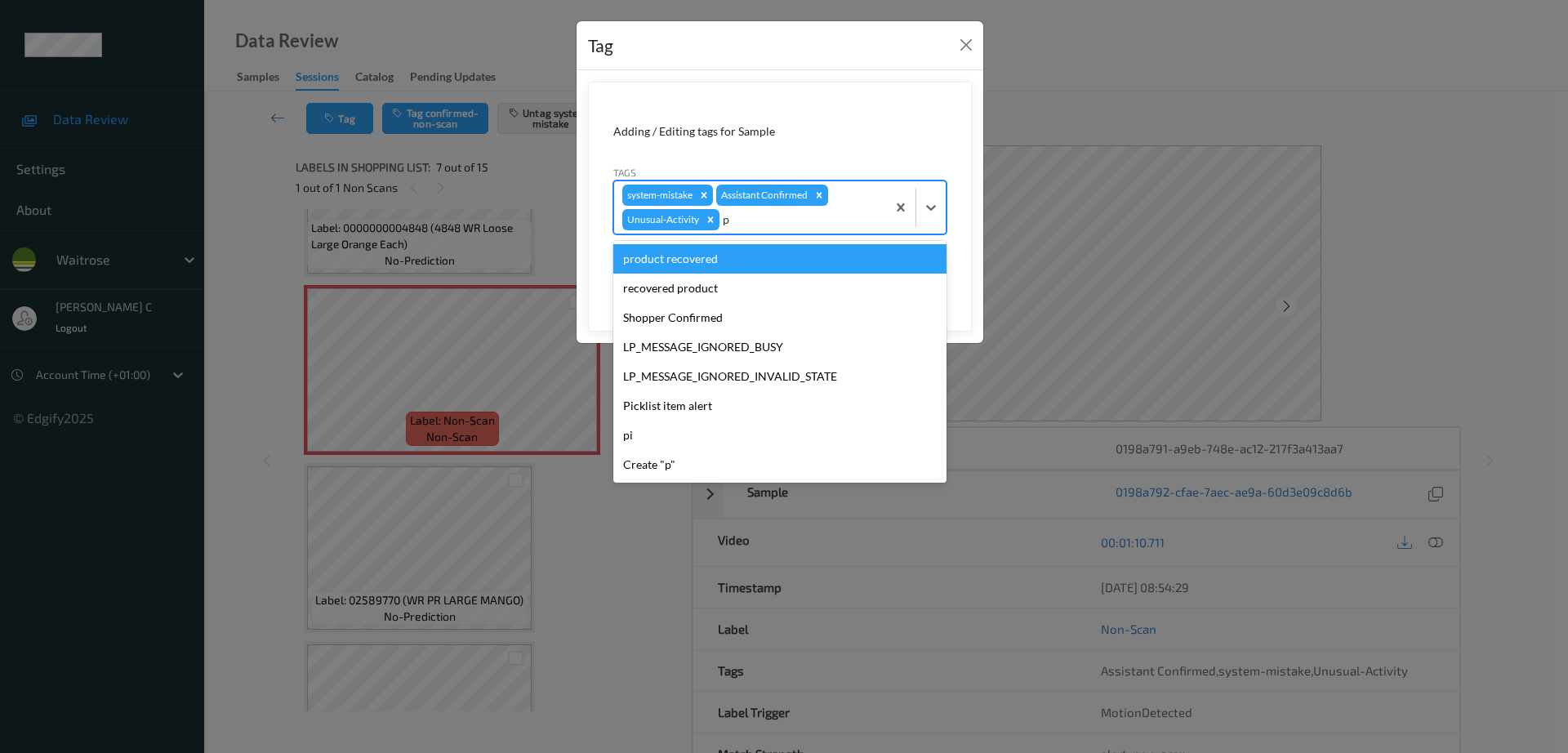
type input "pi"
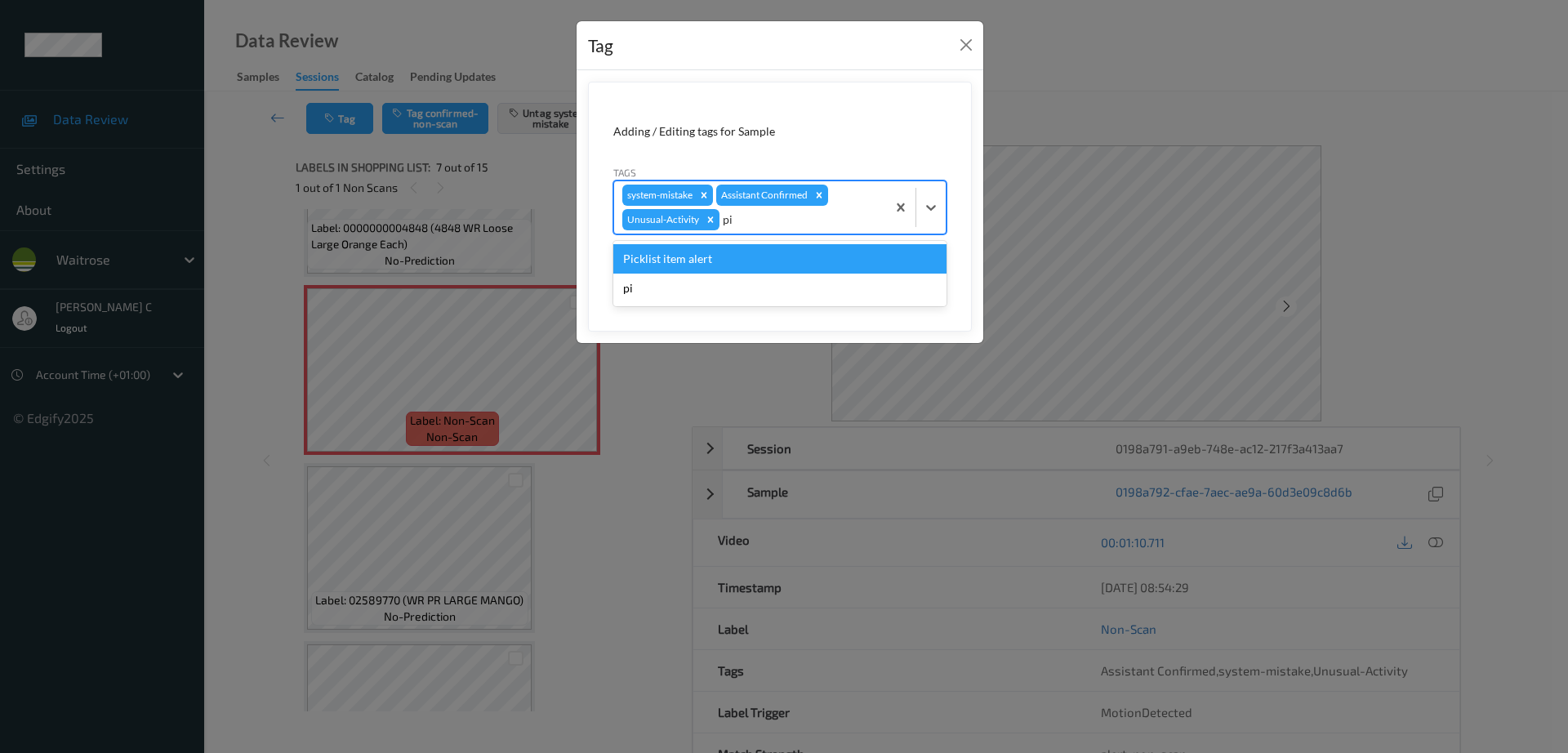
click at [732, 260] on div "Picklist item alert" at bounding box center [780, 258] width 333 height 29
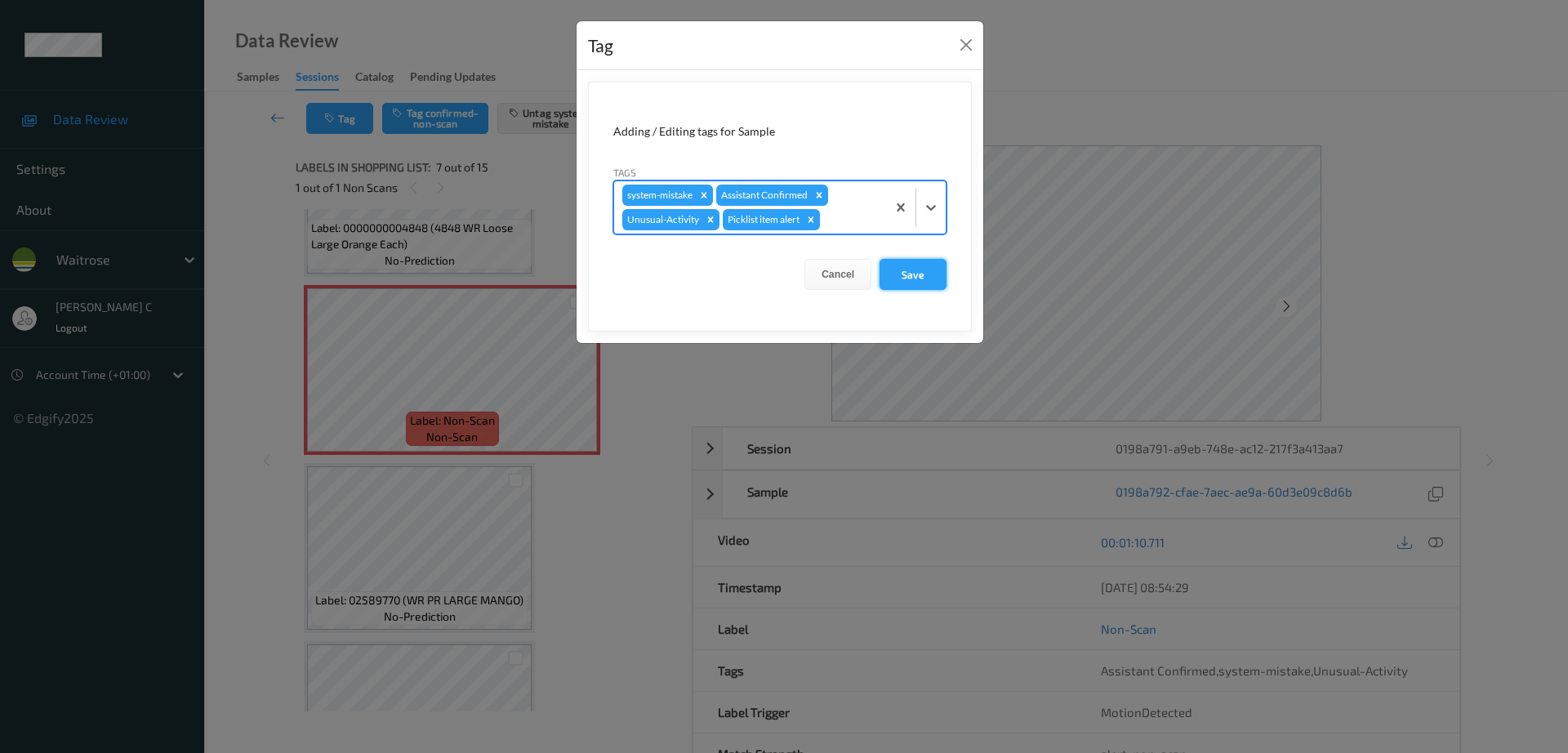
click at [920, 272] on button "Save" at bounding box center [913, 274] width 67 height 31
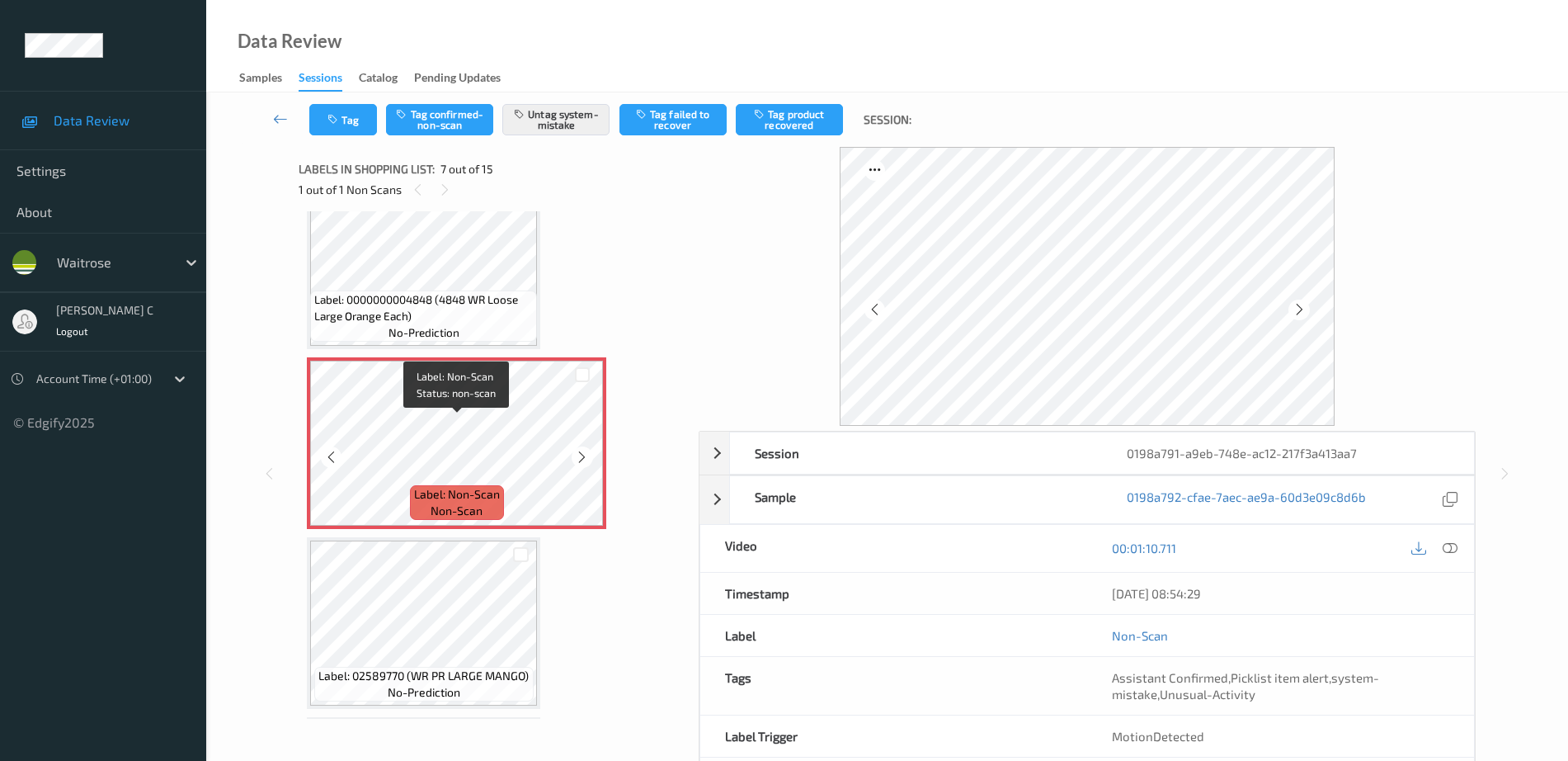
scroll to position [907, 0]
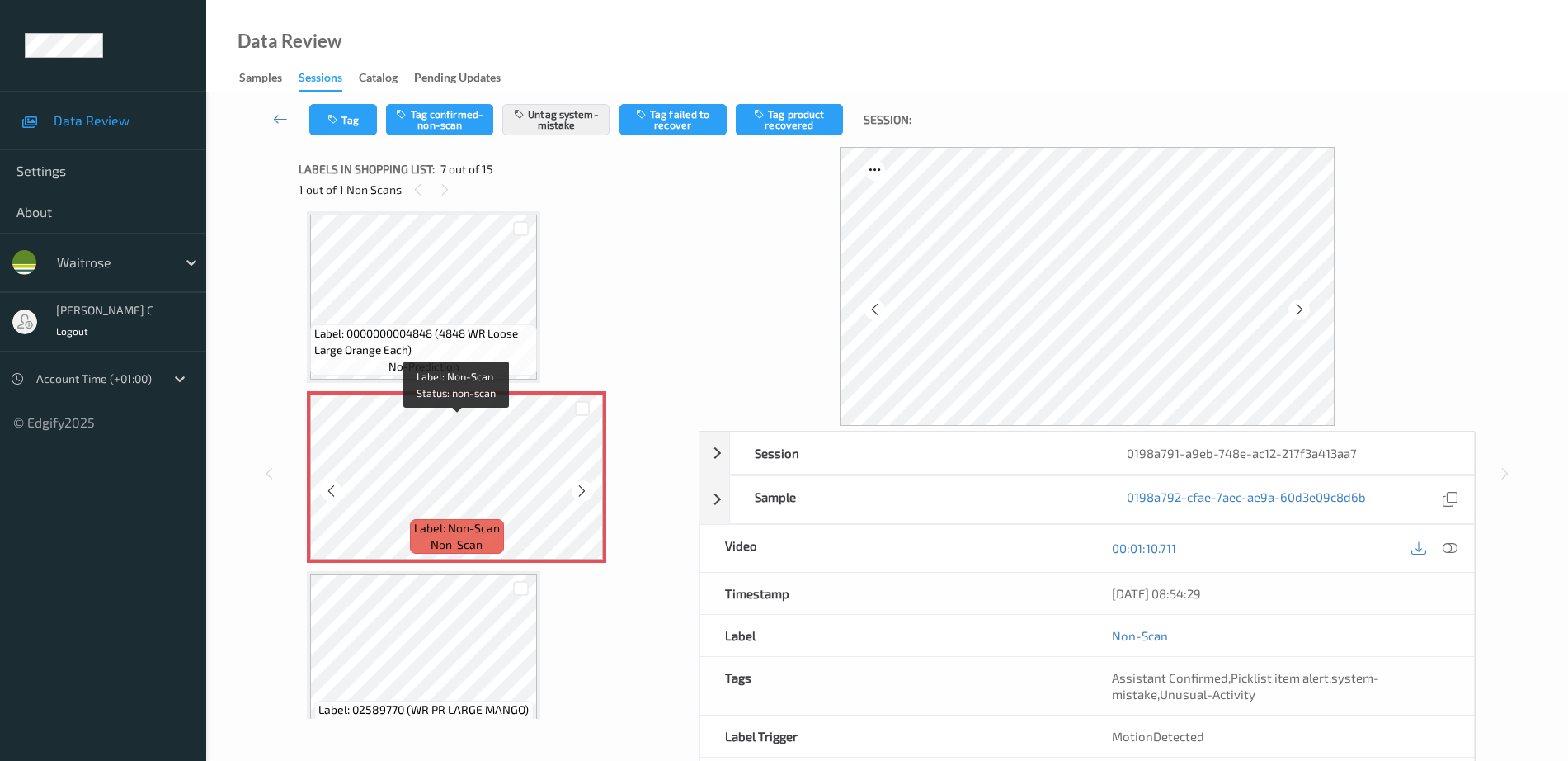
click at [416, 351] on span "Label: 0000000004848 (4848 WR Loose Large Orange Each)" at bounding box center [424, 341] width 219 height 33
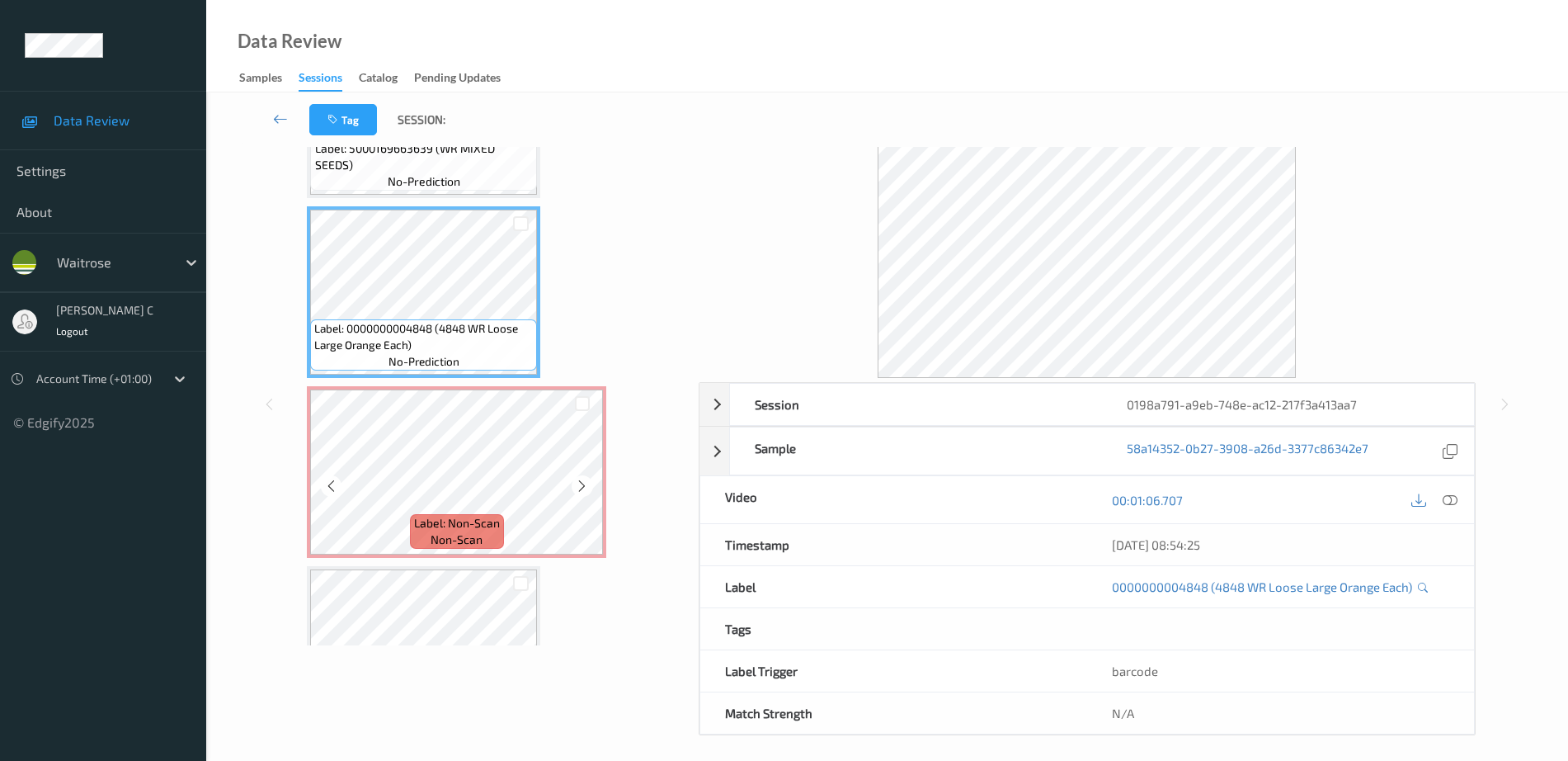
scroll to position [805, 0]
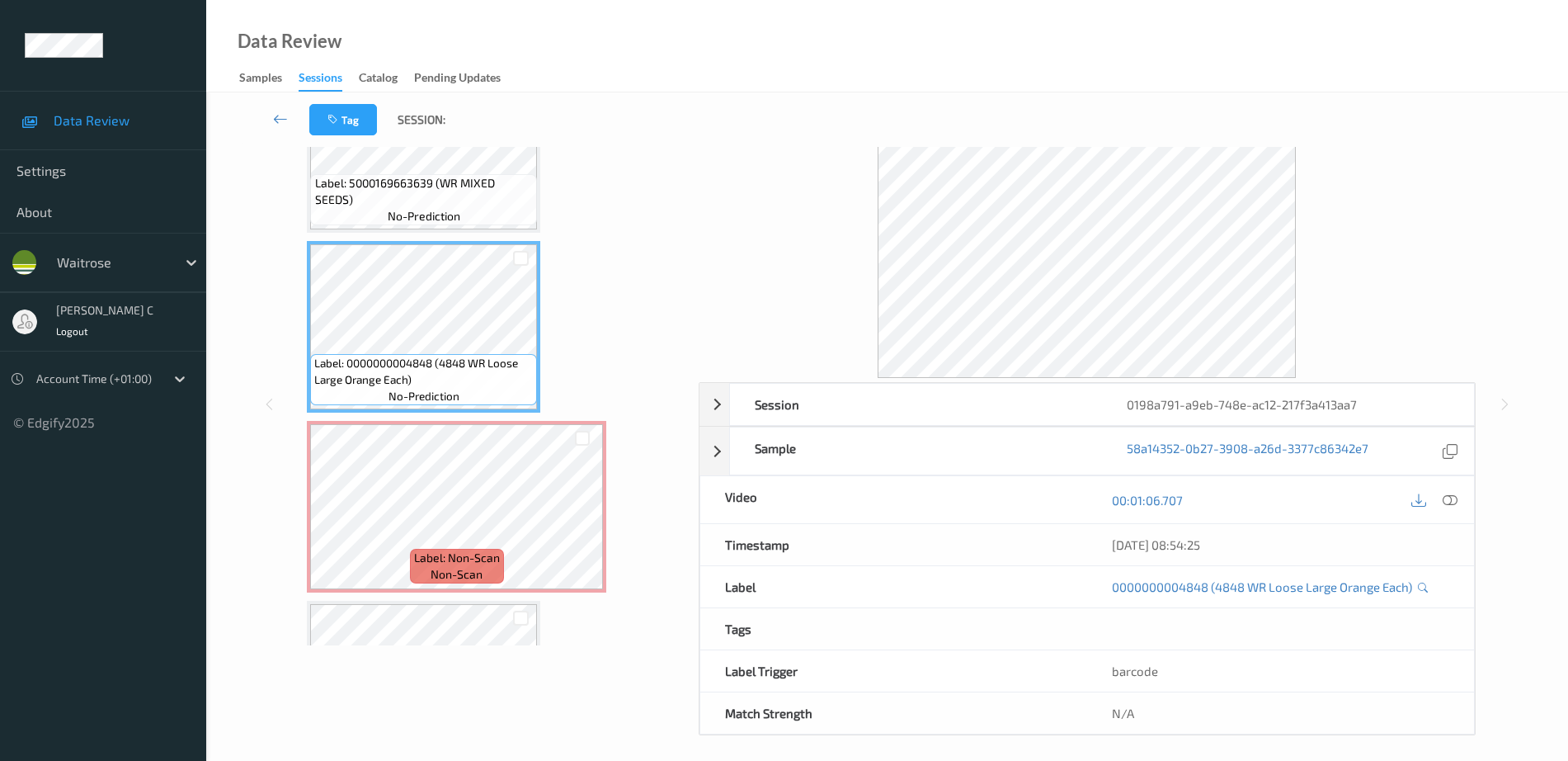
click at [351, 179] on span "Label: 5000169663639 (WR MIXED SEEDS)" at bounding box center [425, 191] width 219 height 33
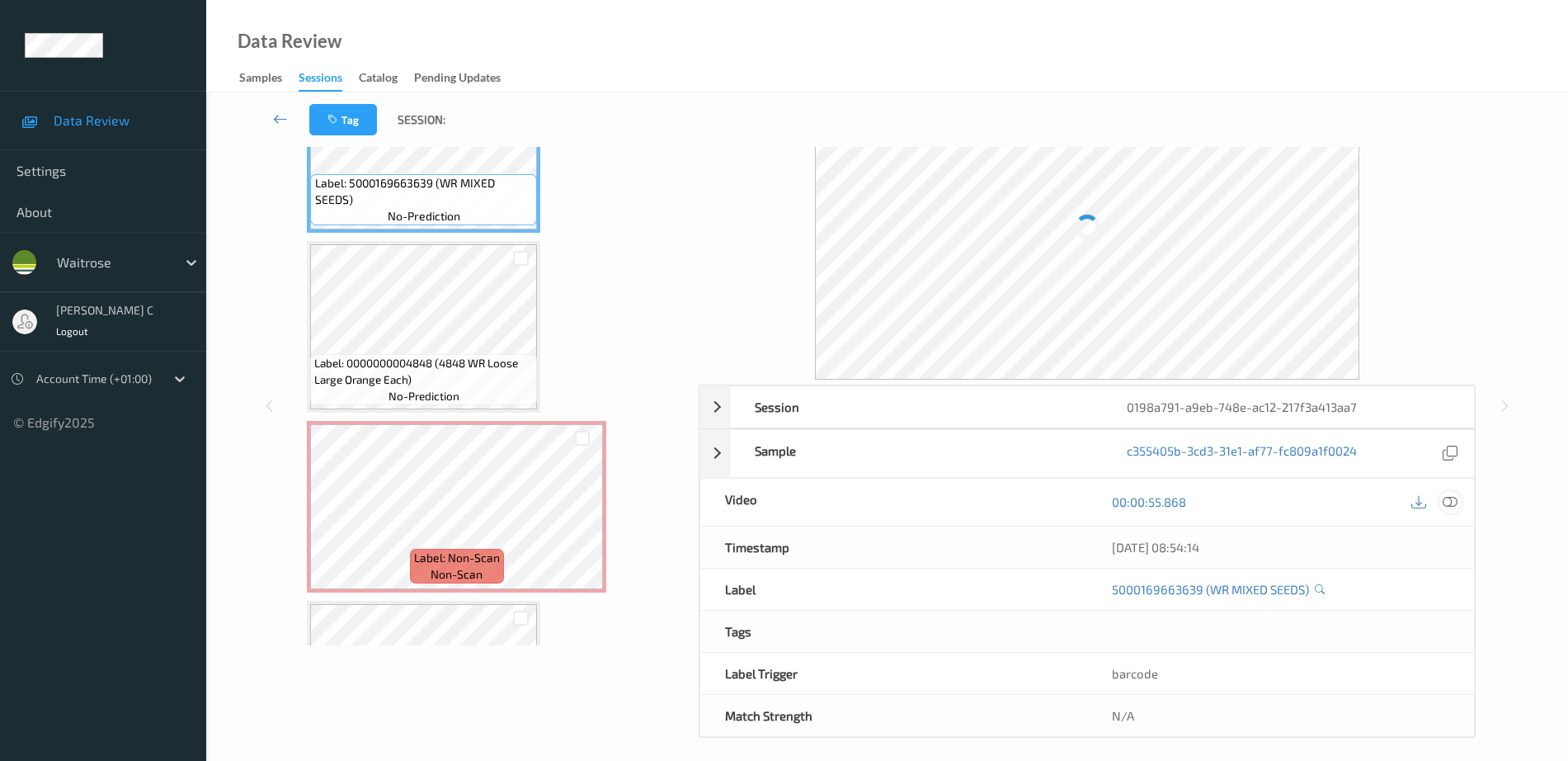
click at [1451, 498] on icon at bounding box center [1450, 502] width 15 height 15
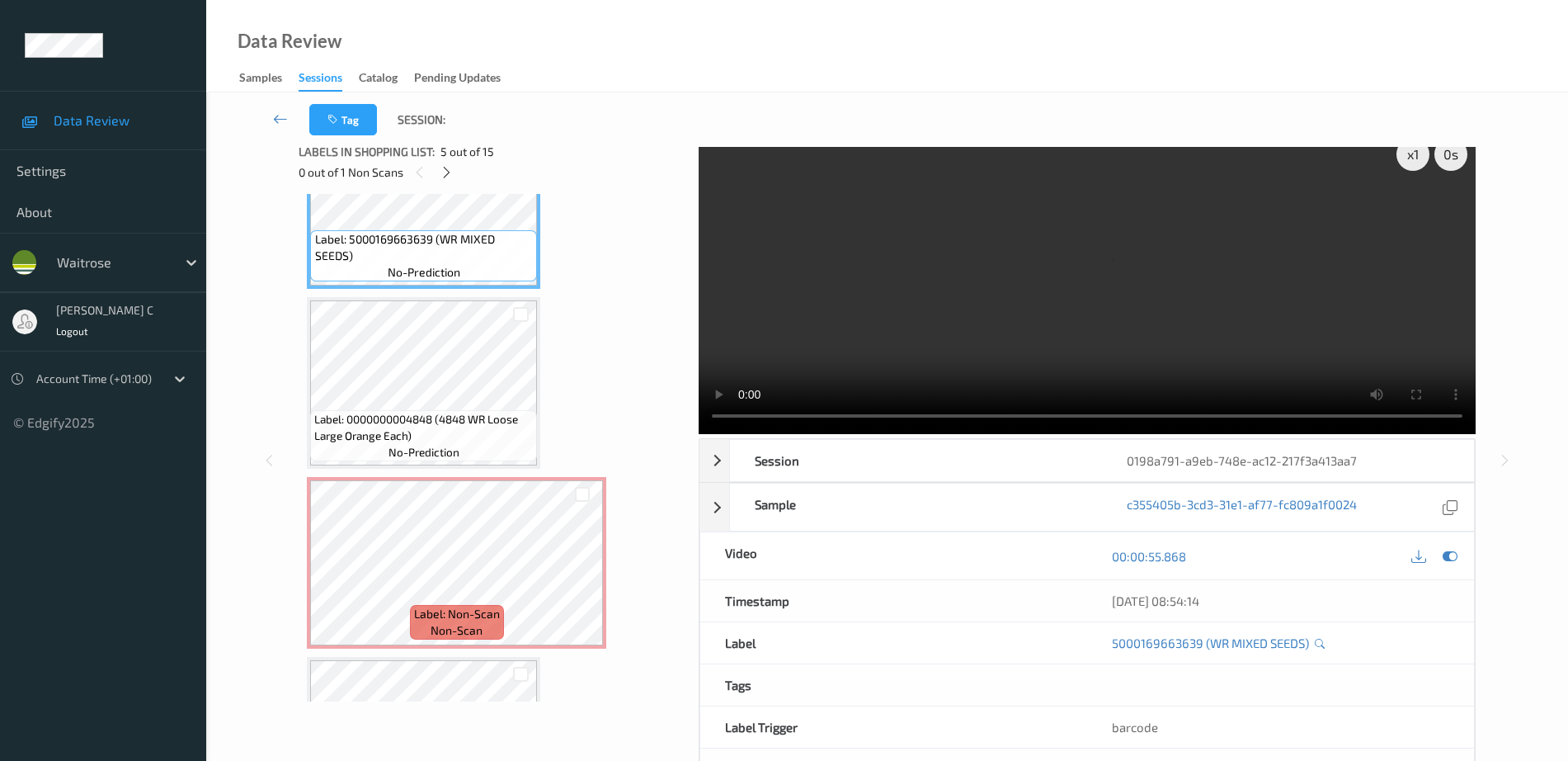
scroll to position [0, 0]
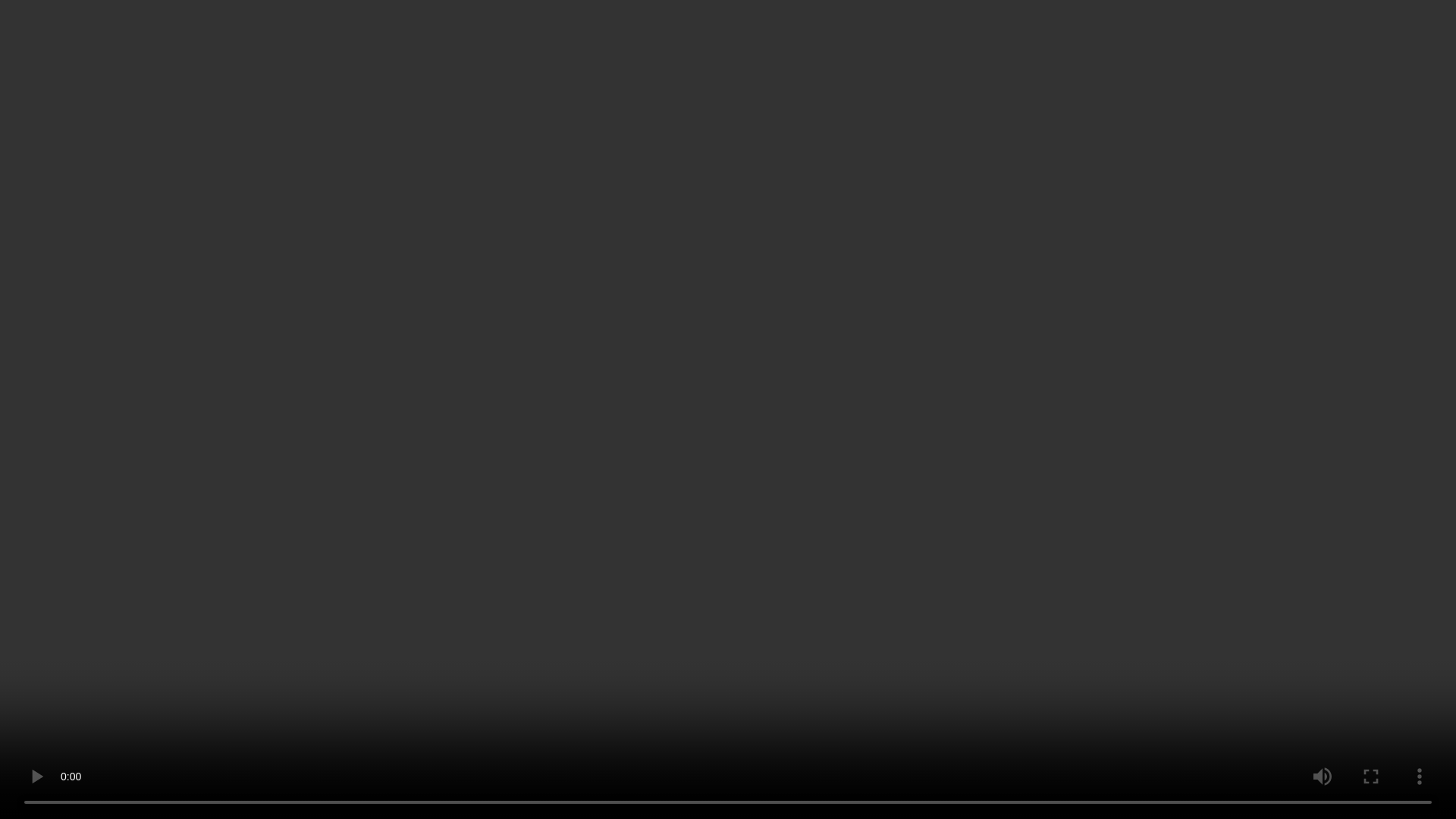
click at [488, 666] on video at bounding box center [728, 410] width 1456 height 819
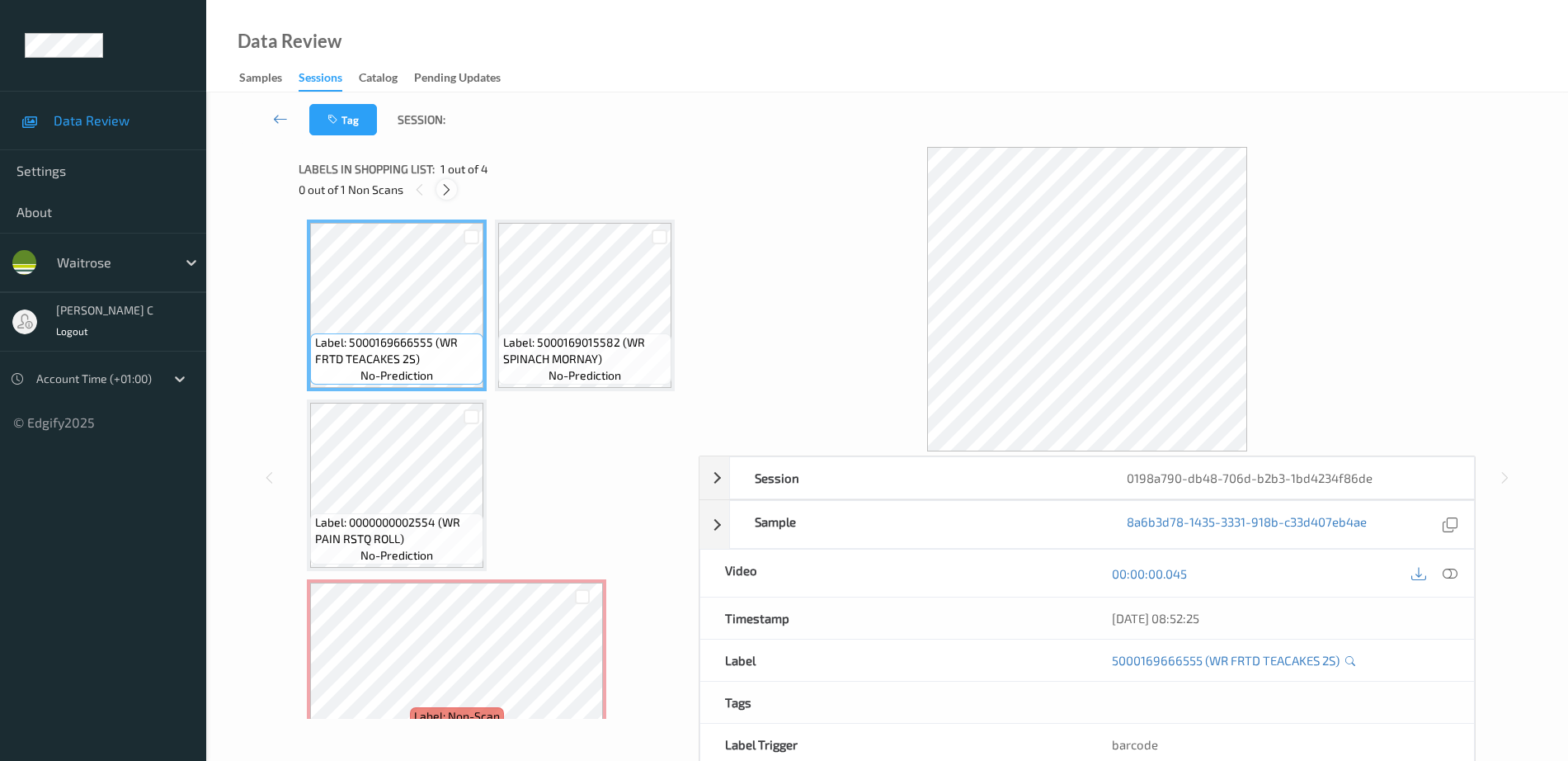
click at [443, 194] on icon at bounding box center [446, 190] width 14 height 15
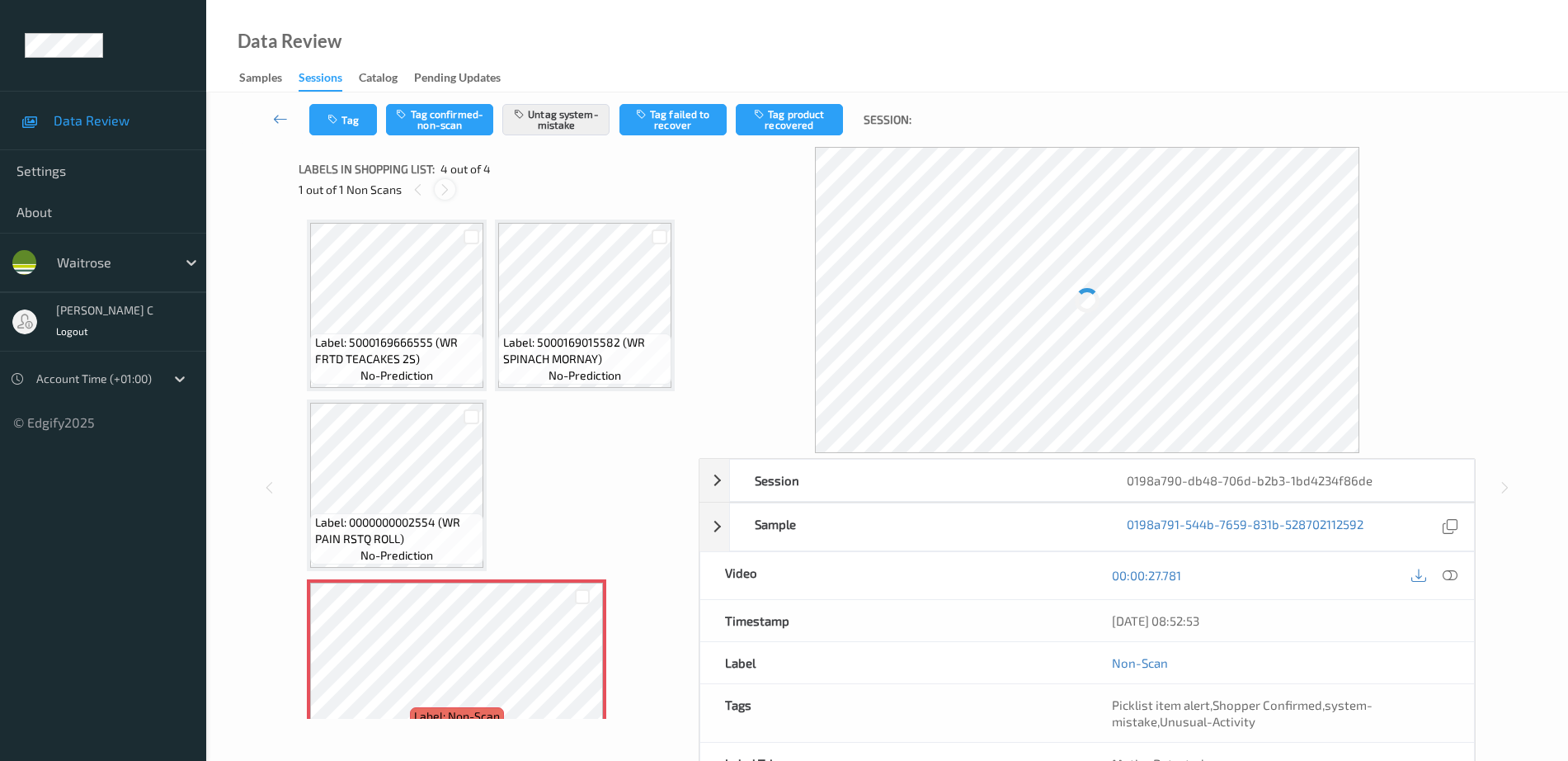
scroll to position [220, 0]
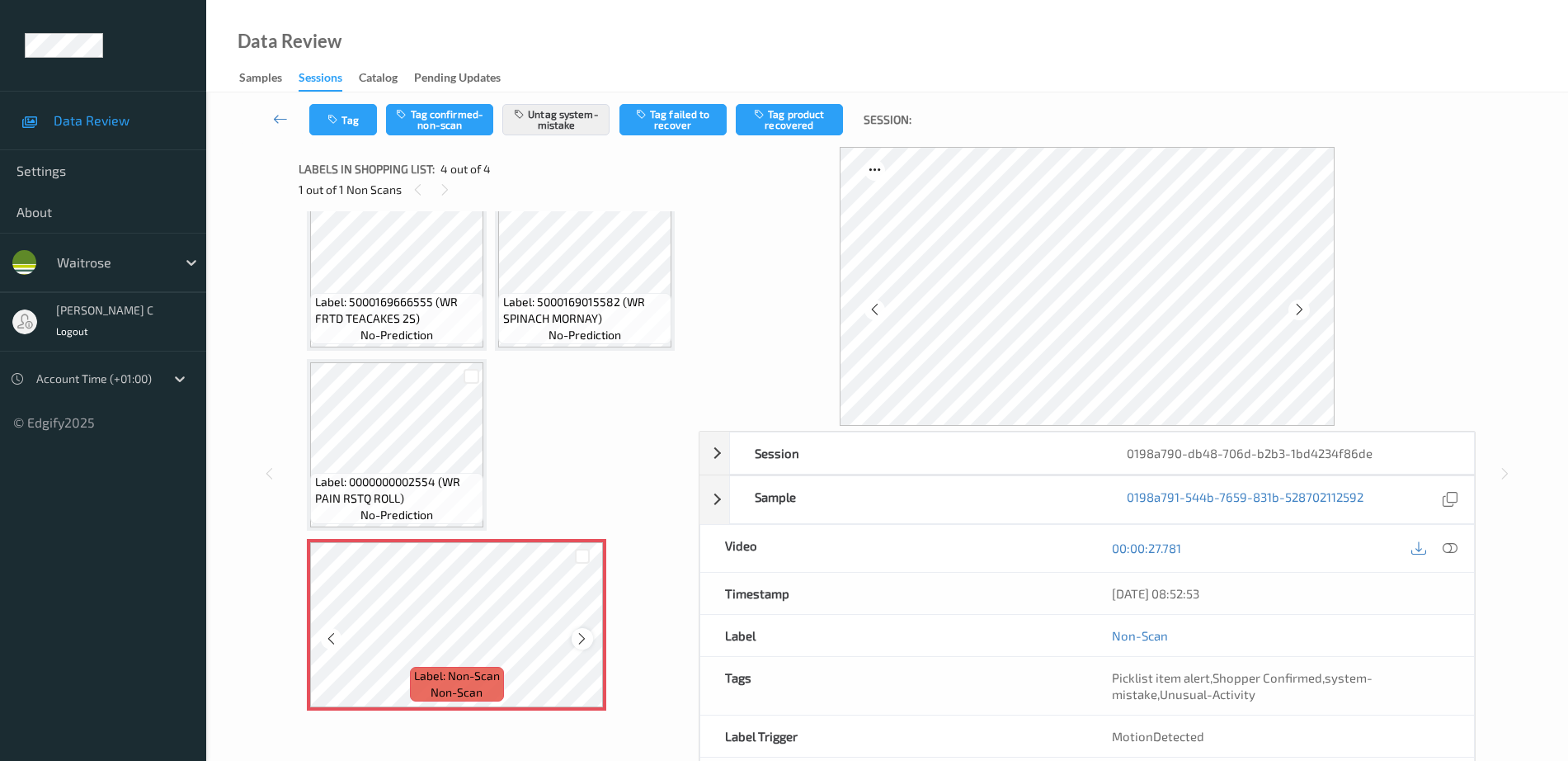
click at [585, 635] on icon at bounding box center [582, 639] width 14 height 15
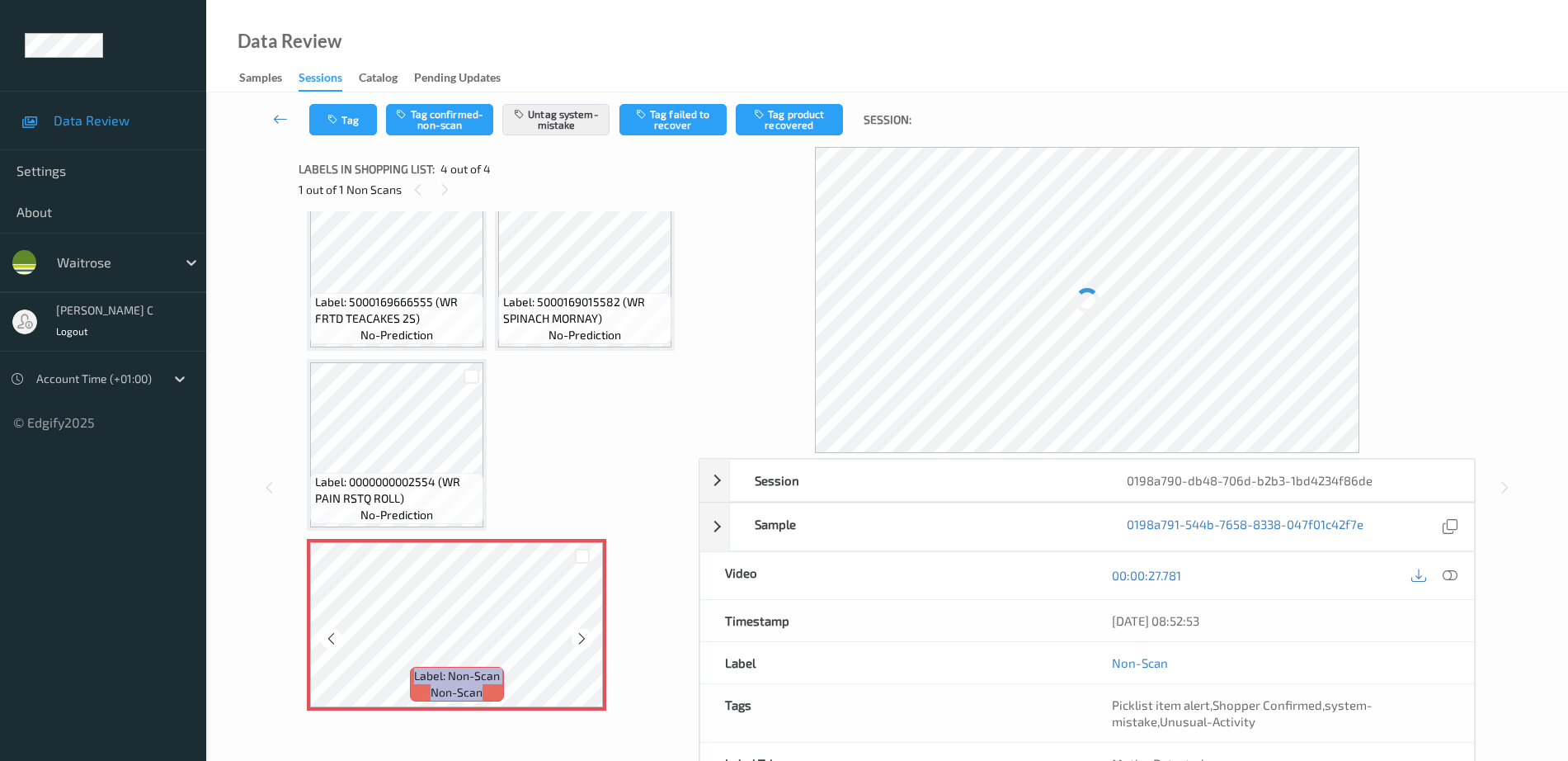
click at [585, 635] on icon at bounding box center [582, 639] width 14 height 15
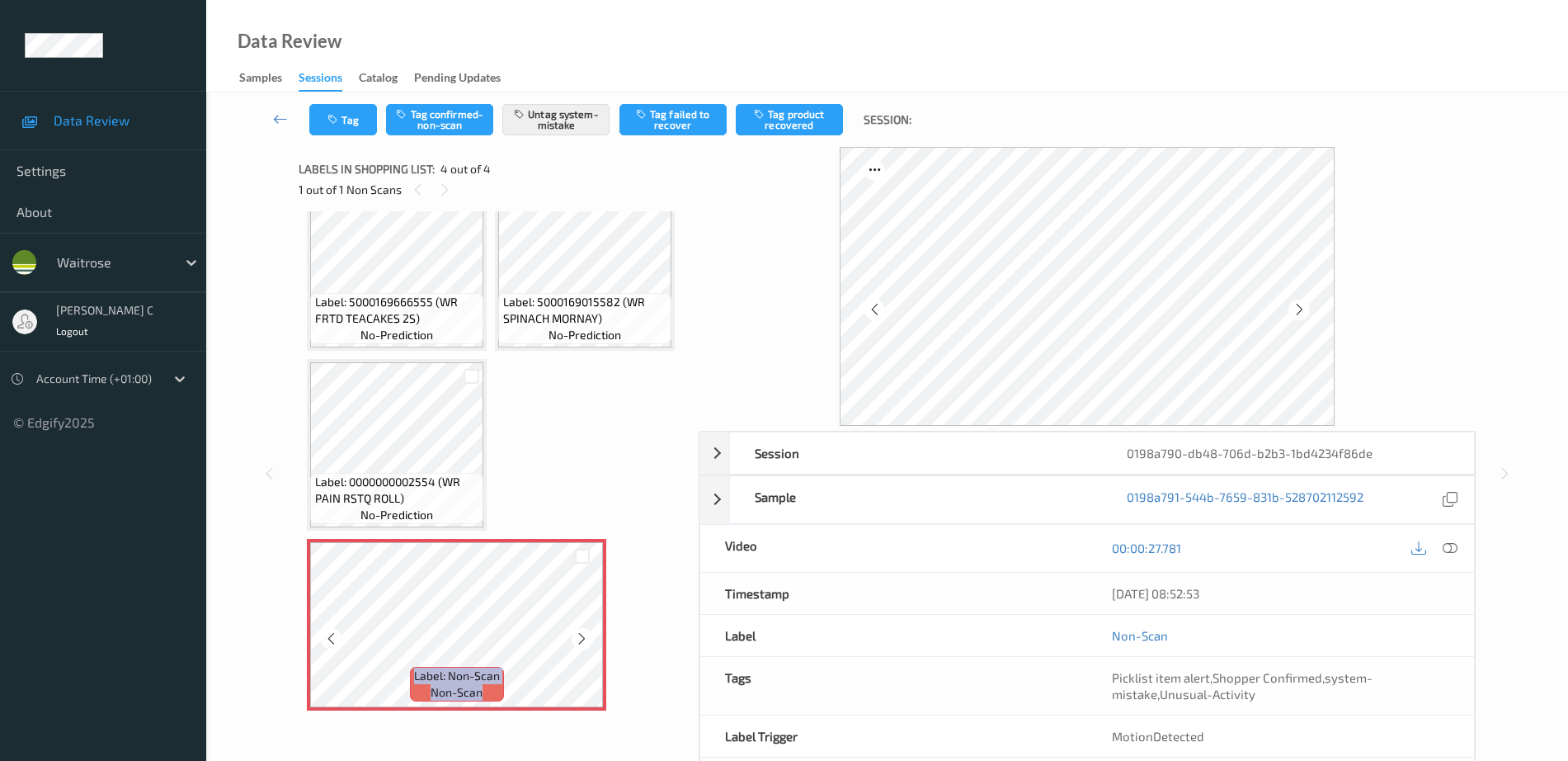
click at [585, 635] on icon at bounding box center [582, 639] width 14 height 15
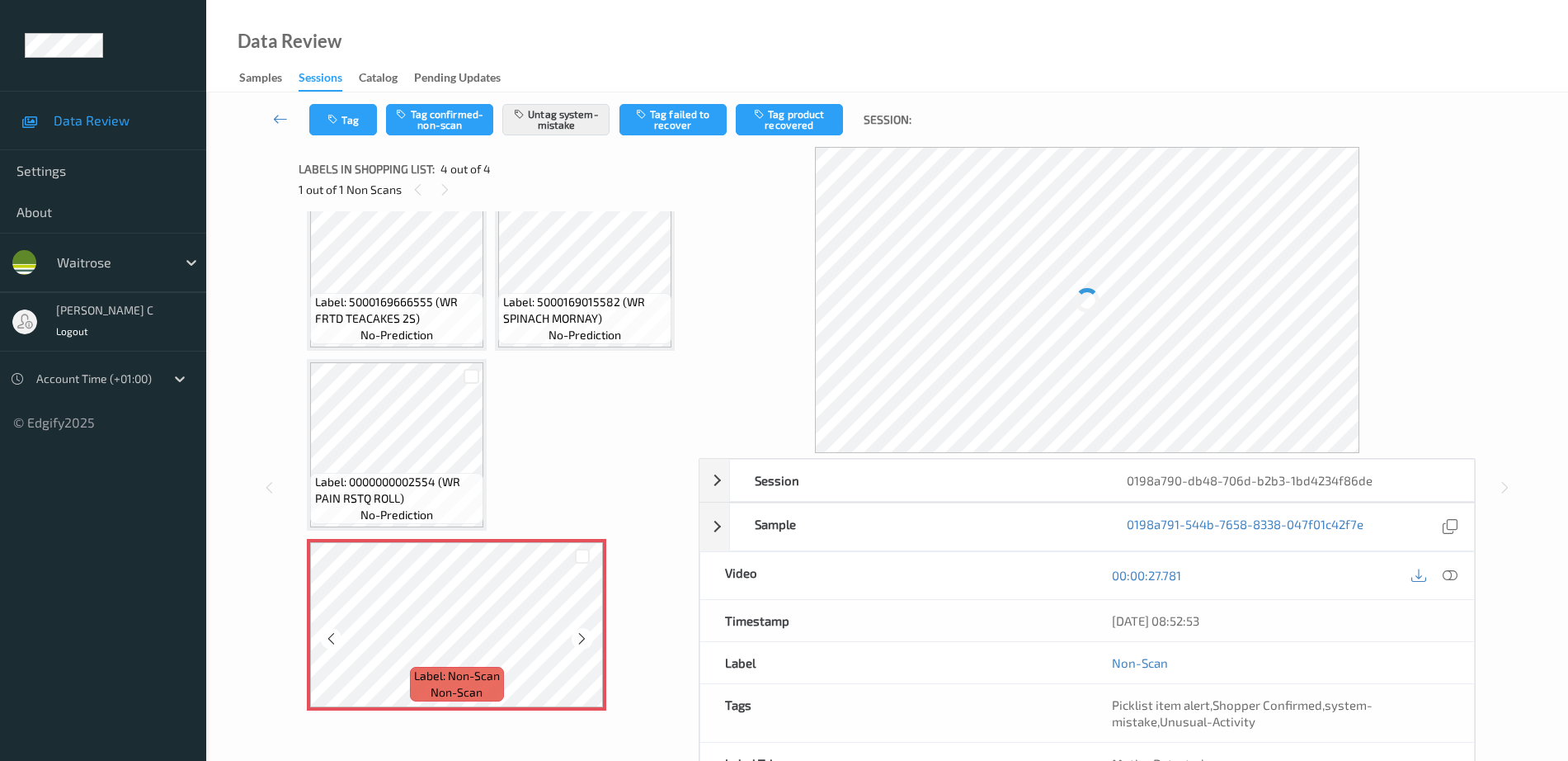
click at [585, 635] on icon at bounding box center [582, 639] width 14 height 15
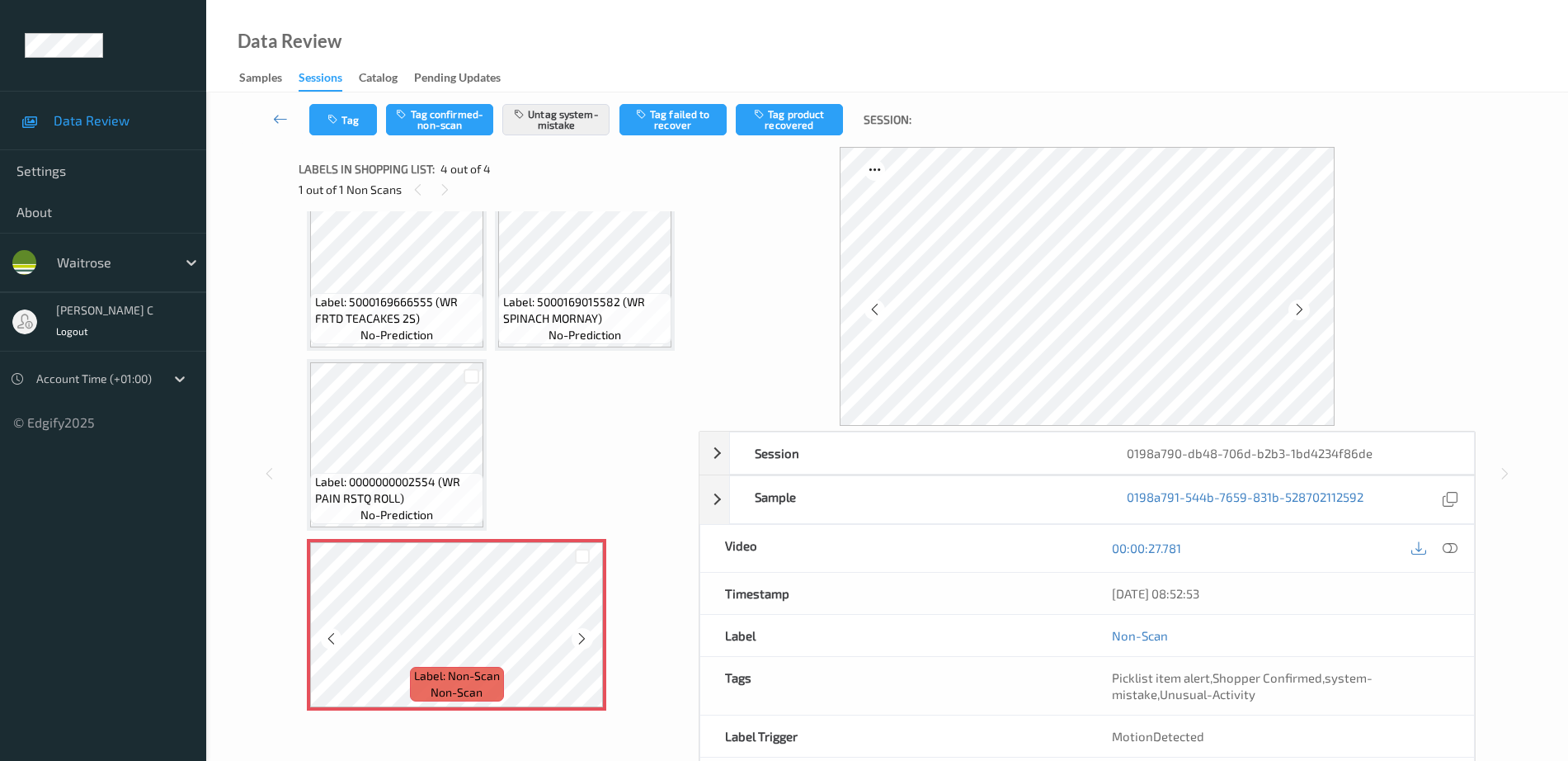
click at [585, 635] on icon at bounding box center [582, 639] width 14 height 15
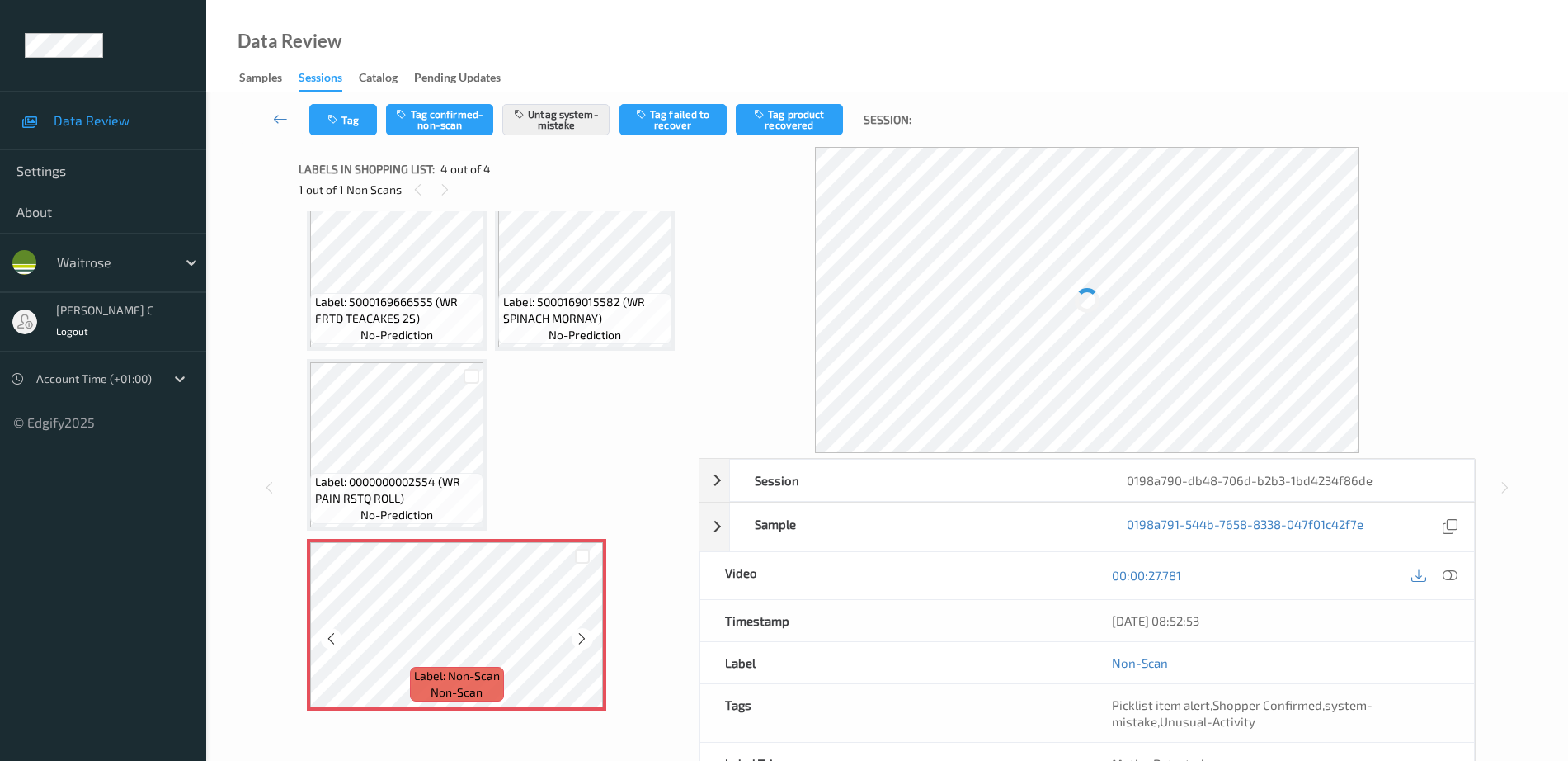
click at [585, 635] on icon at bounding box center [582, 639] width 14 height 15
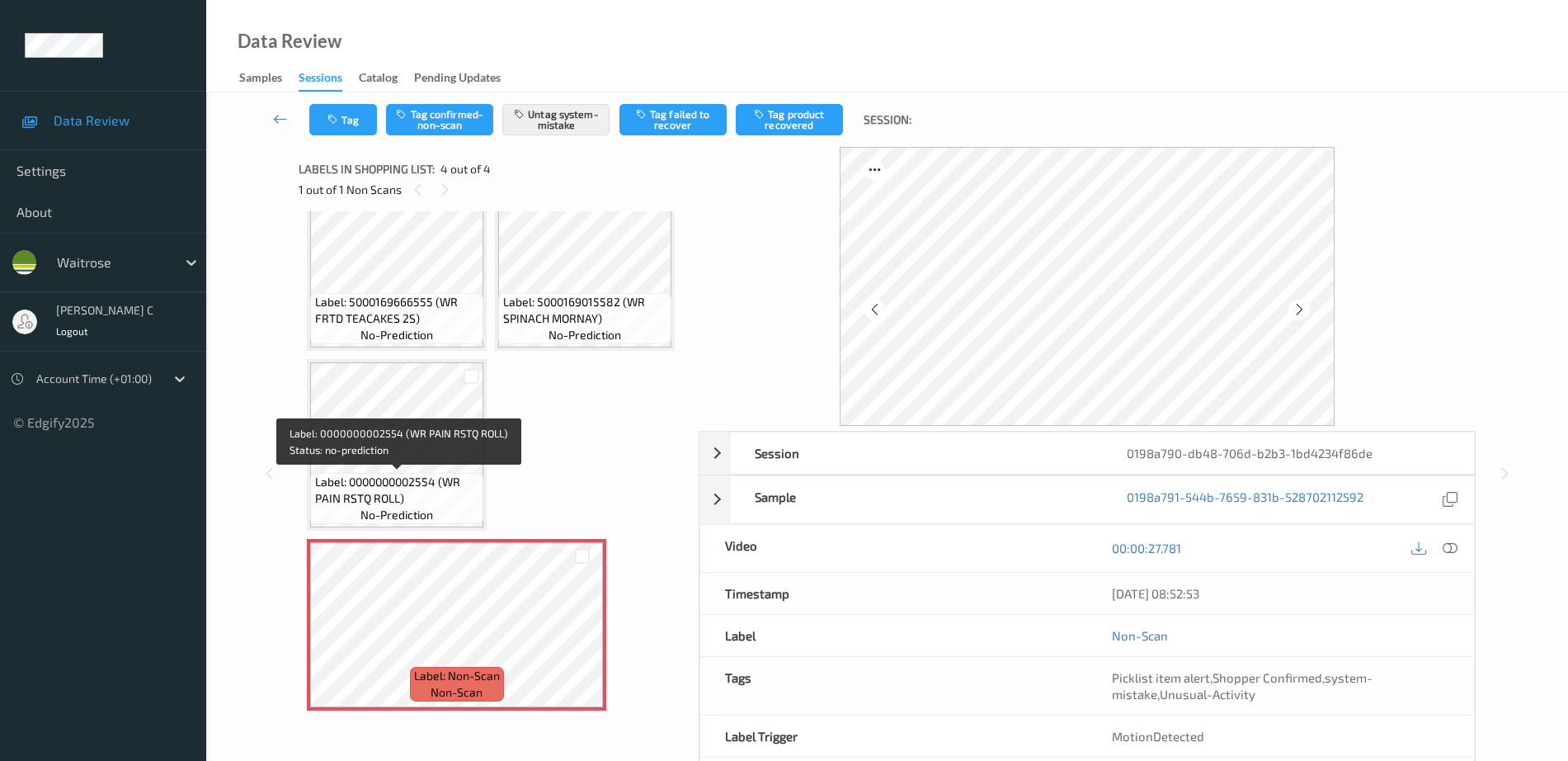
click at [362, 474] on span "Label: 0000000002554 (WR PAIN RSTQ ROLL)" at bounding box center [398, 489] width 165 height 33
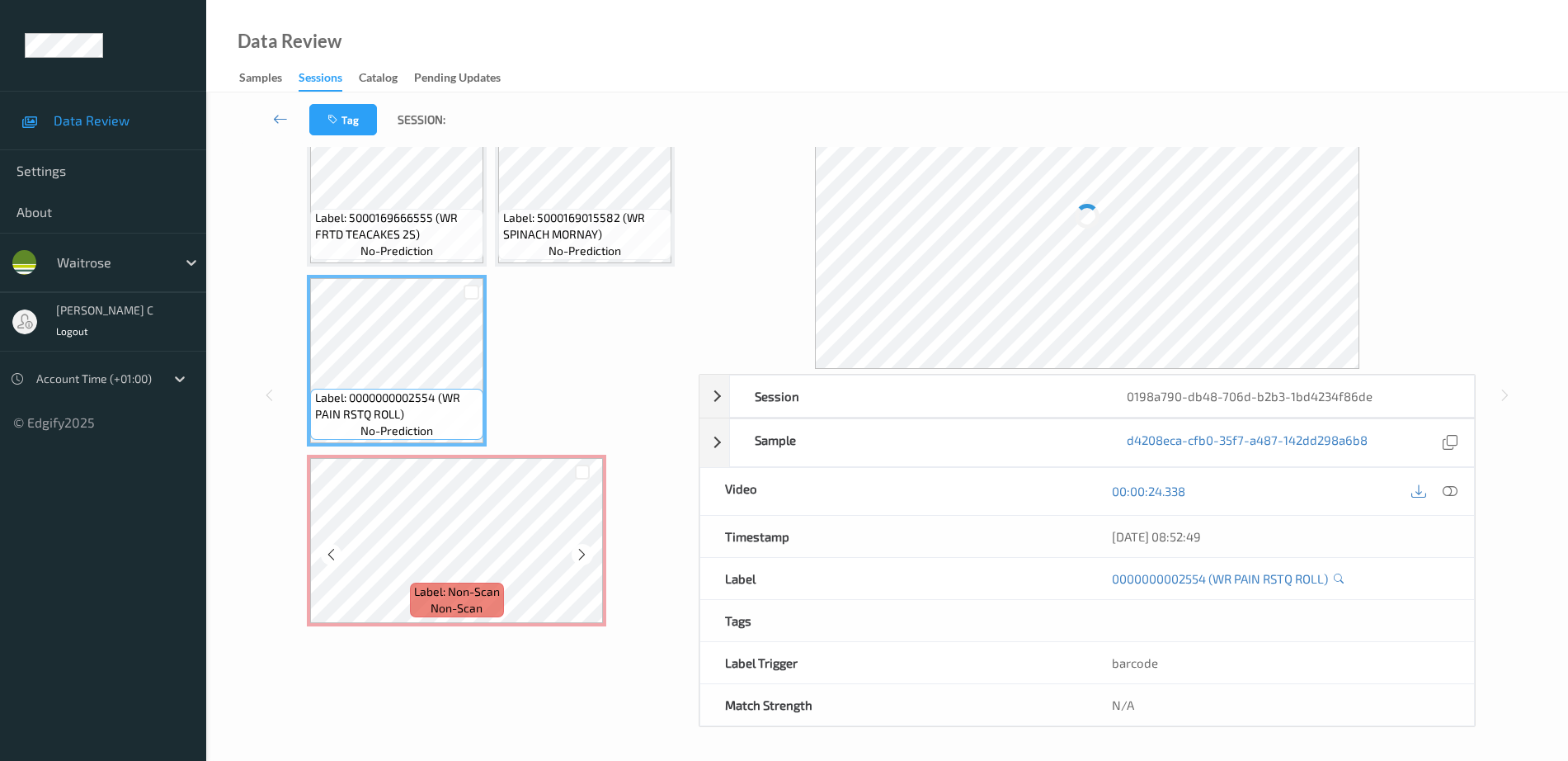
scroll to position [73, 0]
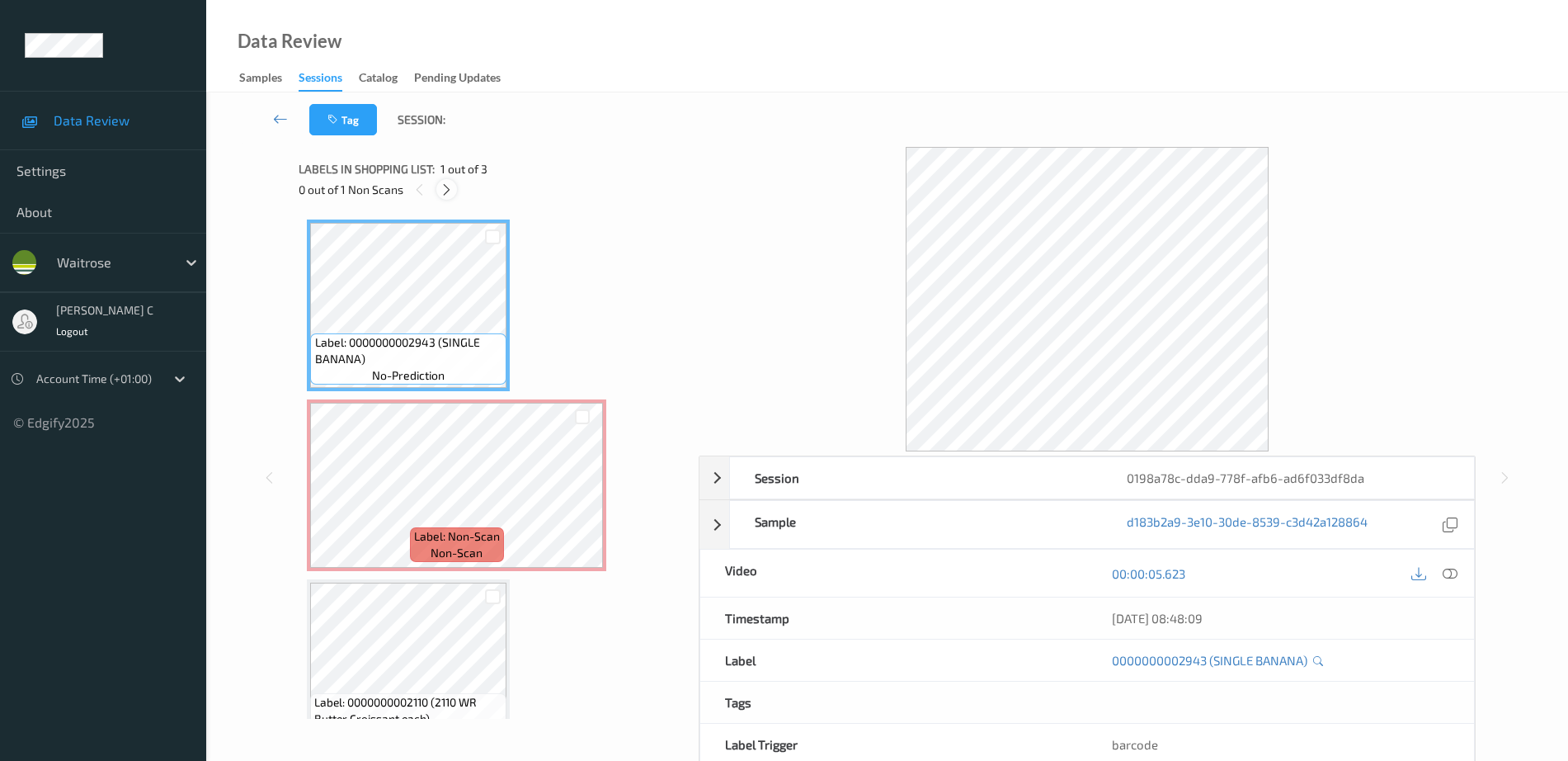
click at [450, 193] on icon at bounding box center [446, 190] width 14 height 15
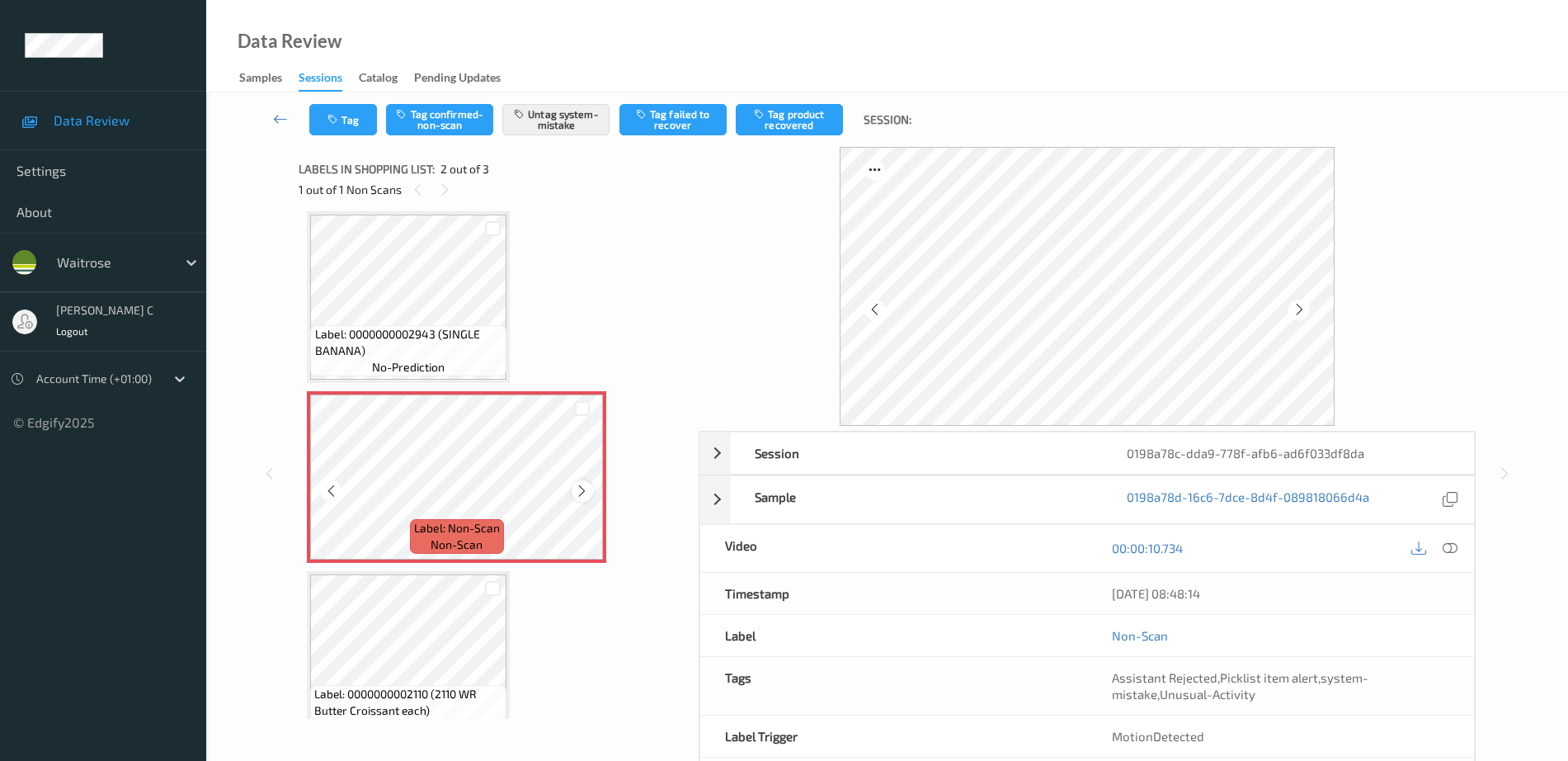
click at [582, 482] on div at bounding box center [582, 490] width 21 height 21
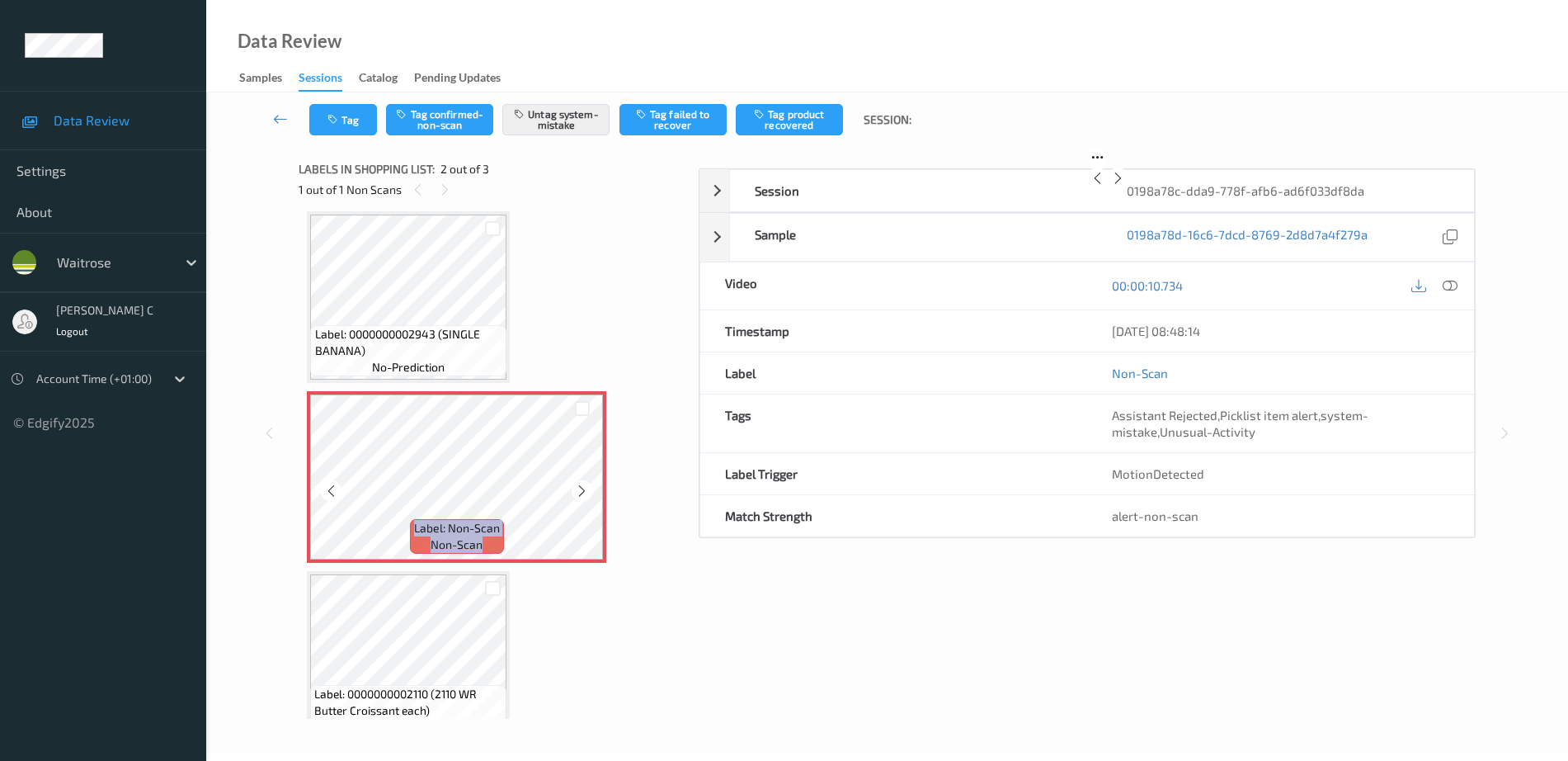
click at [582, 482] on div at bounding box center [582, 490] width 21 height 21
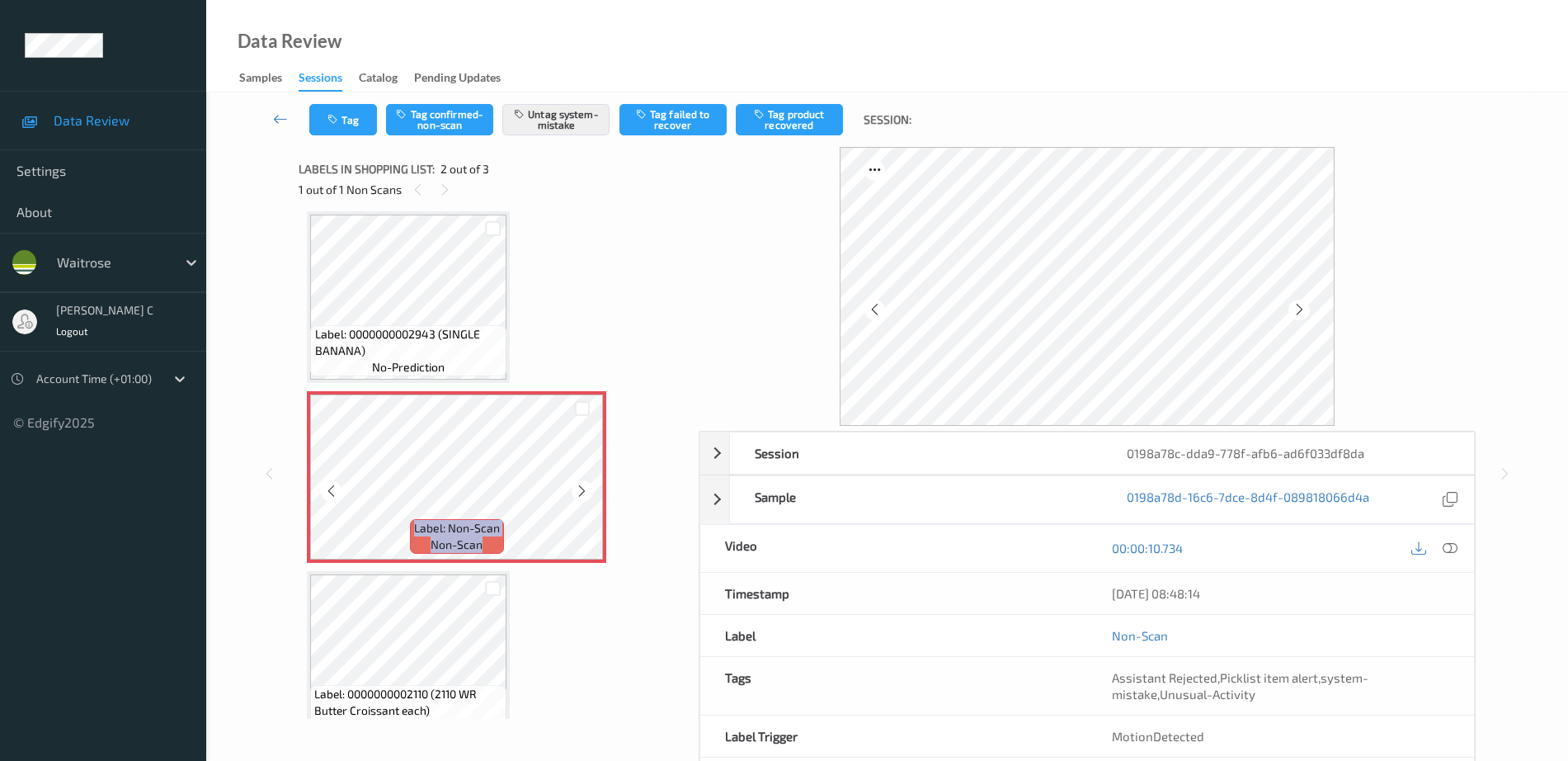
click at [582, 482] on div at bounding box center [582, 490] width 21 height 21
click at [403, 333] on span "Label: 0000000002943 (SINGLE BANANA)" at bounding box center [409, 342] width 188 height 33
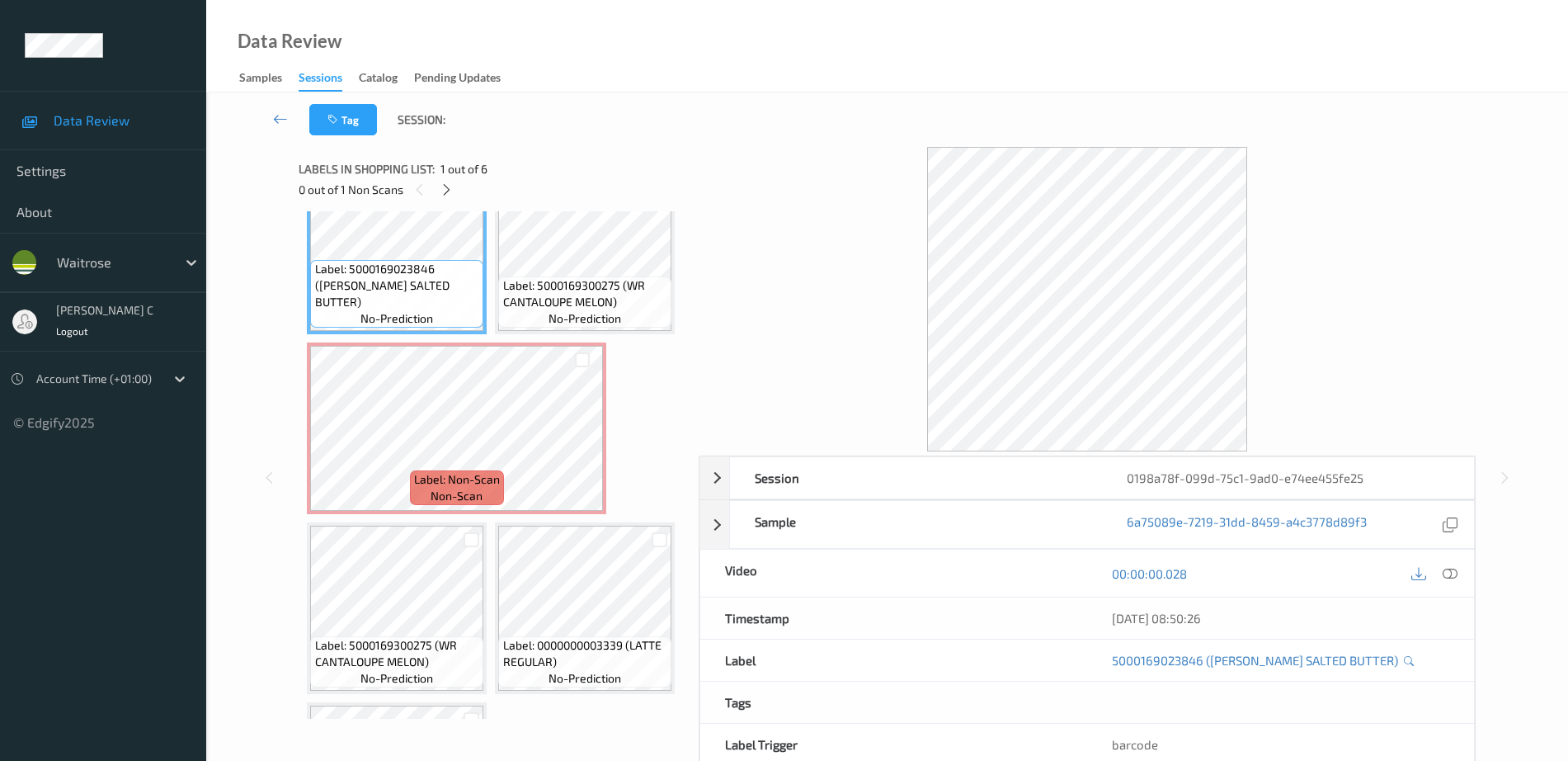
scroll to position [103, 0]
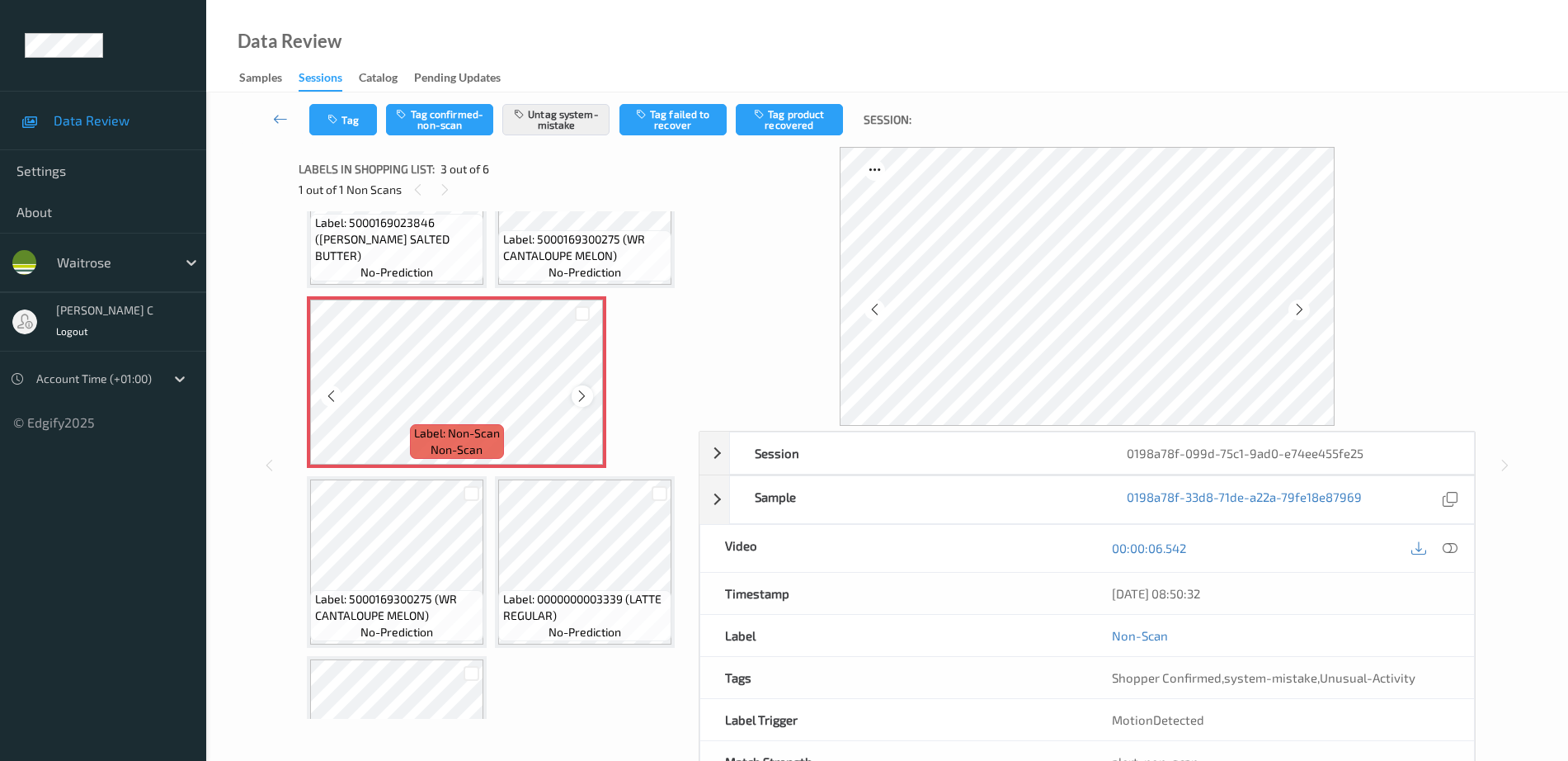
click at [583, 404] on icon at bounding box center [582, 396] width 14 height 15
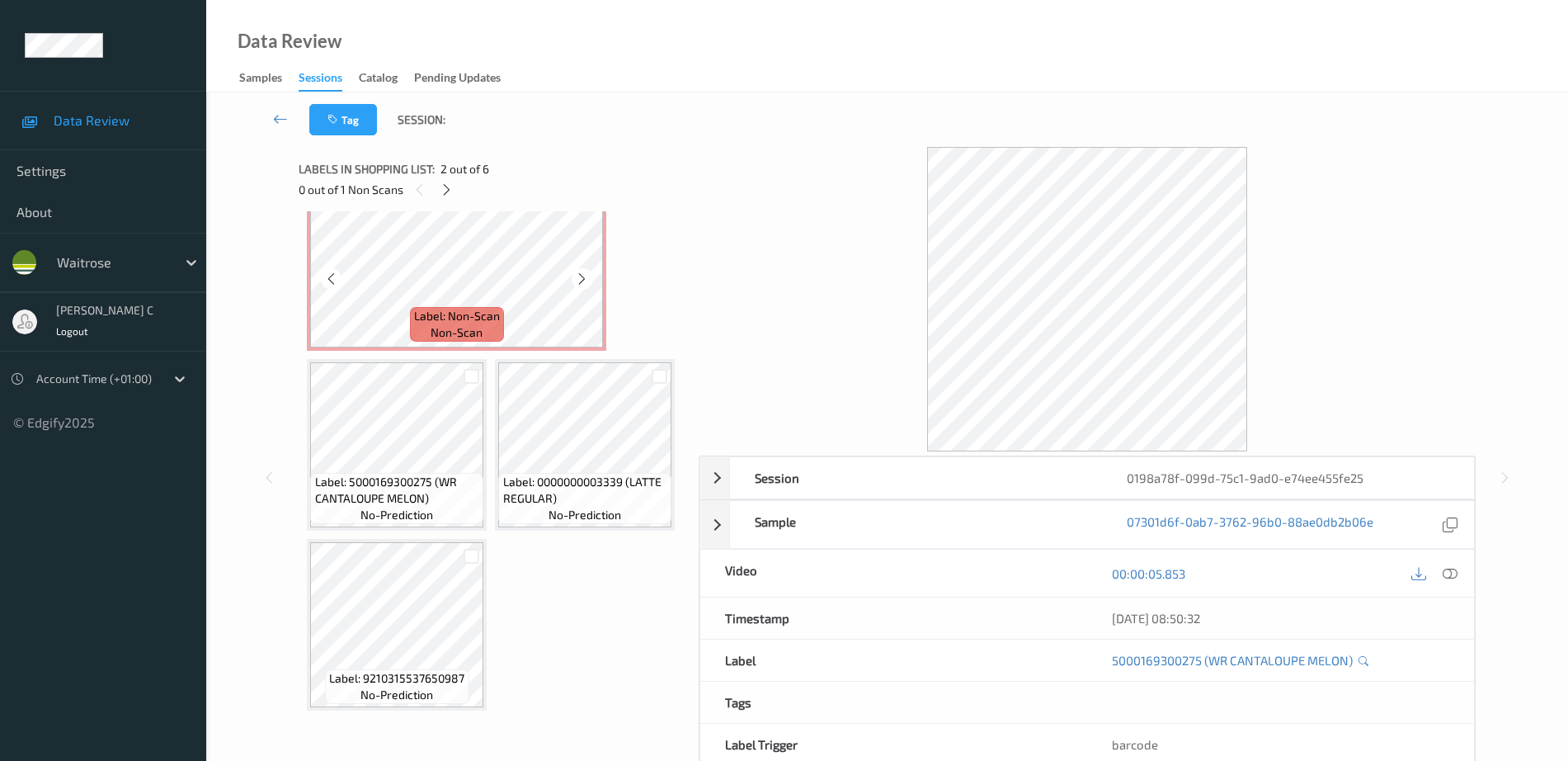
scroll to position [206, 0]
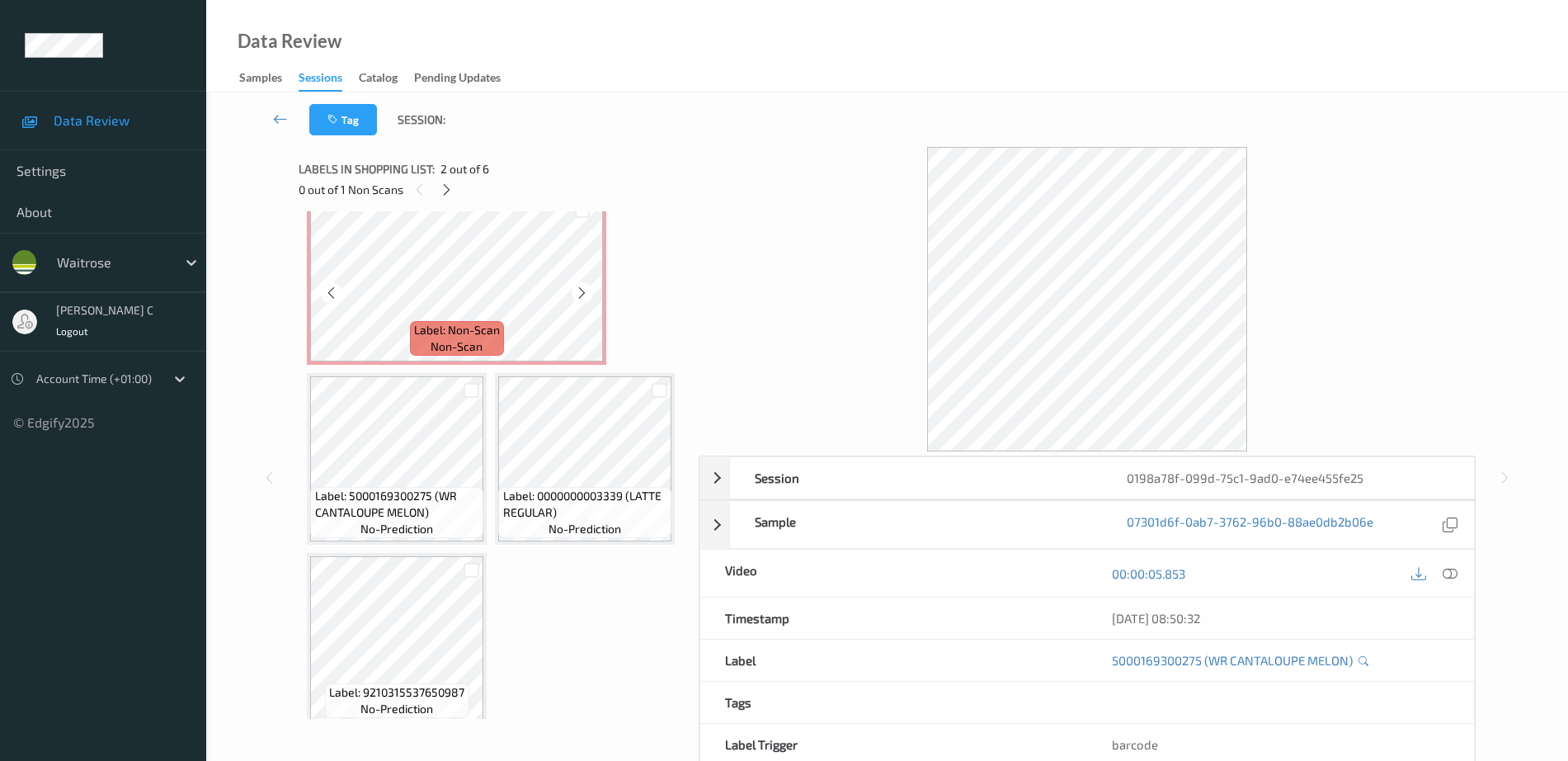
click at [466, 355] on span "non-scan" at bounding box center [457, 346] width 52 height 17
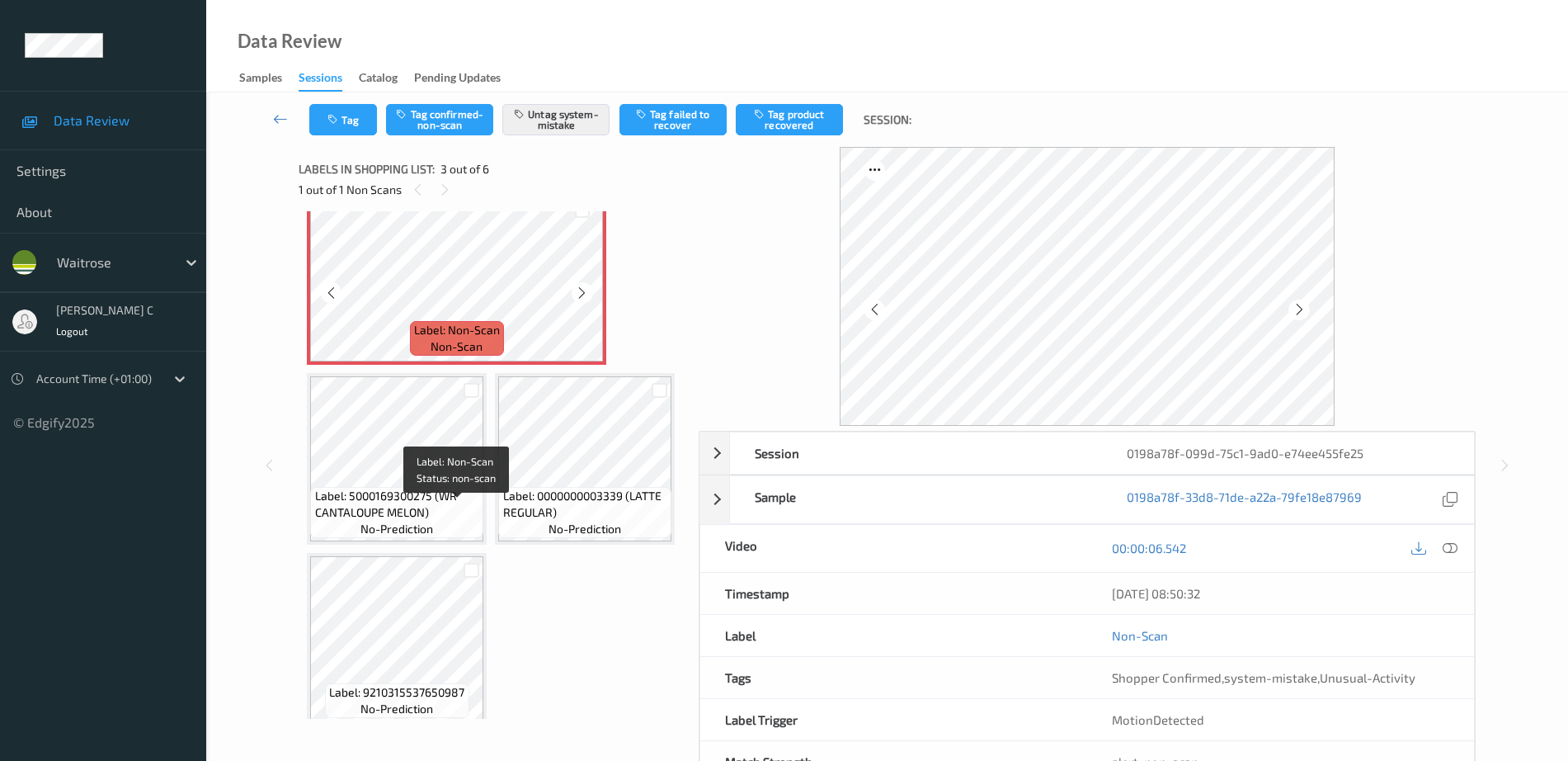
scroll to position [309, 0]
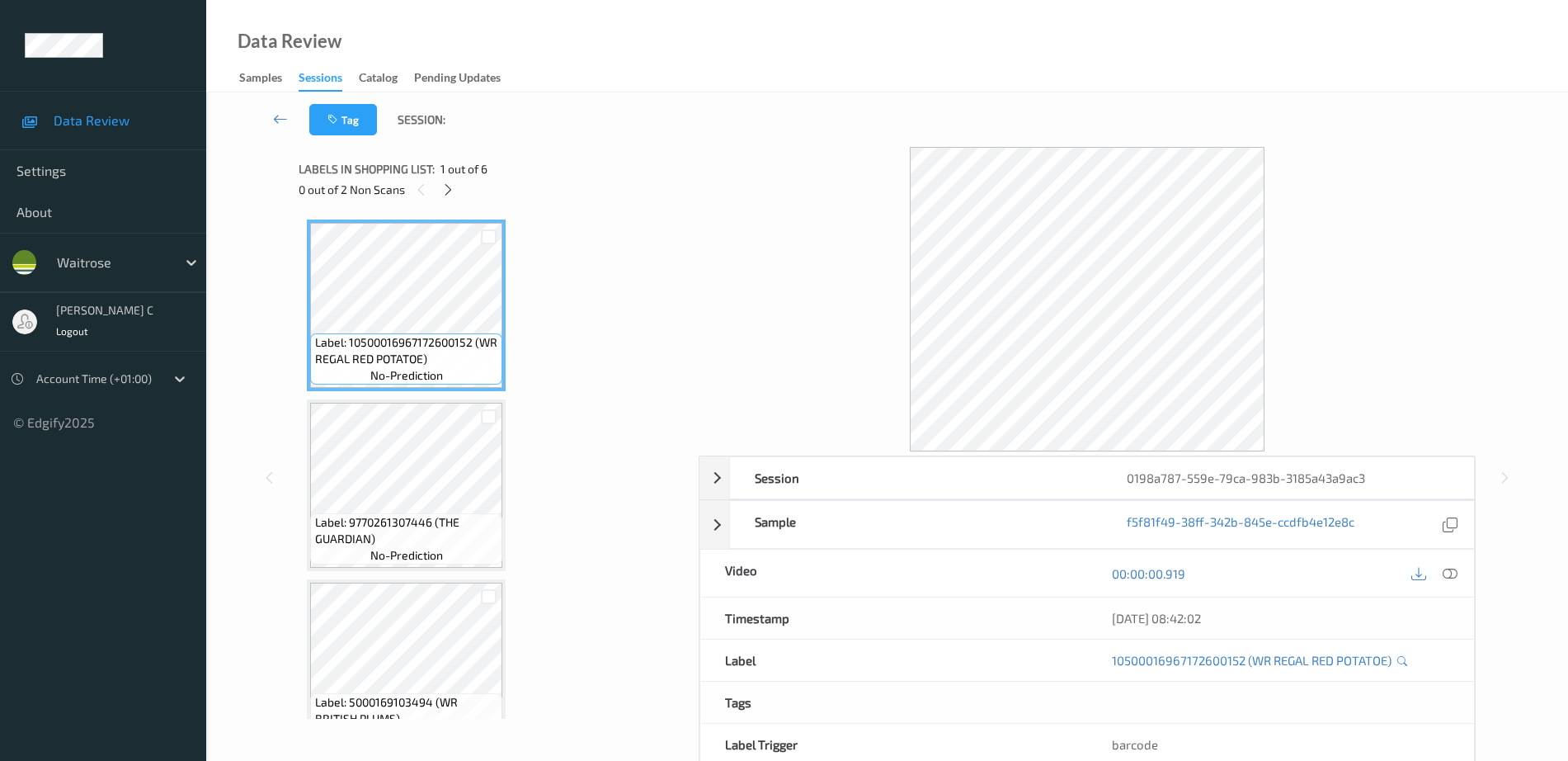
drag, startPoint x: 454, startPoint y: 189, endPoint x: 449, endPoint y: 201, distance: 13.0
click at [455, 188] on icon at bounding box center [448, 190] width 14 height 15
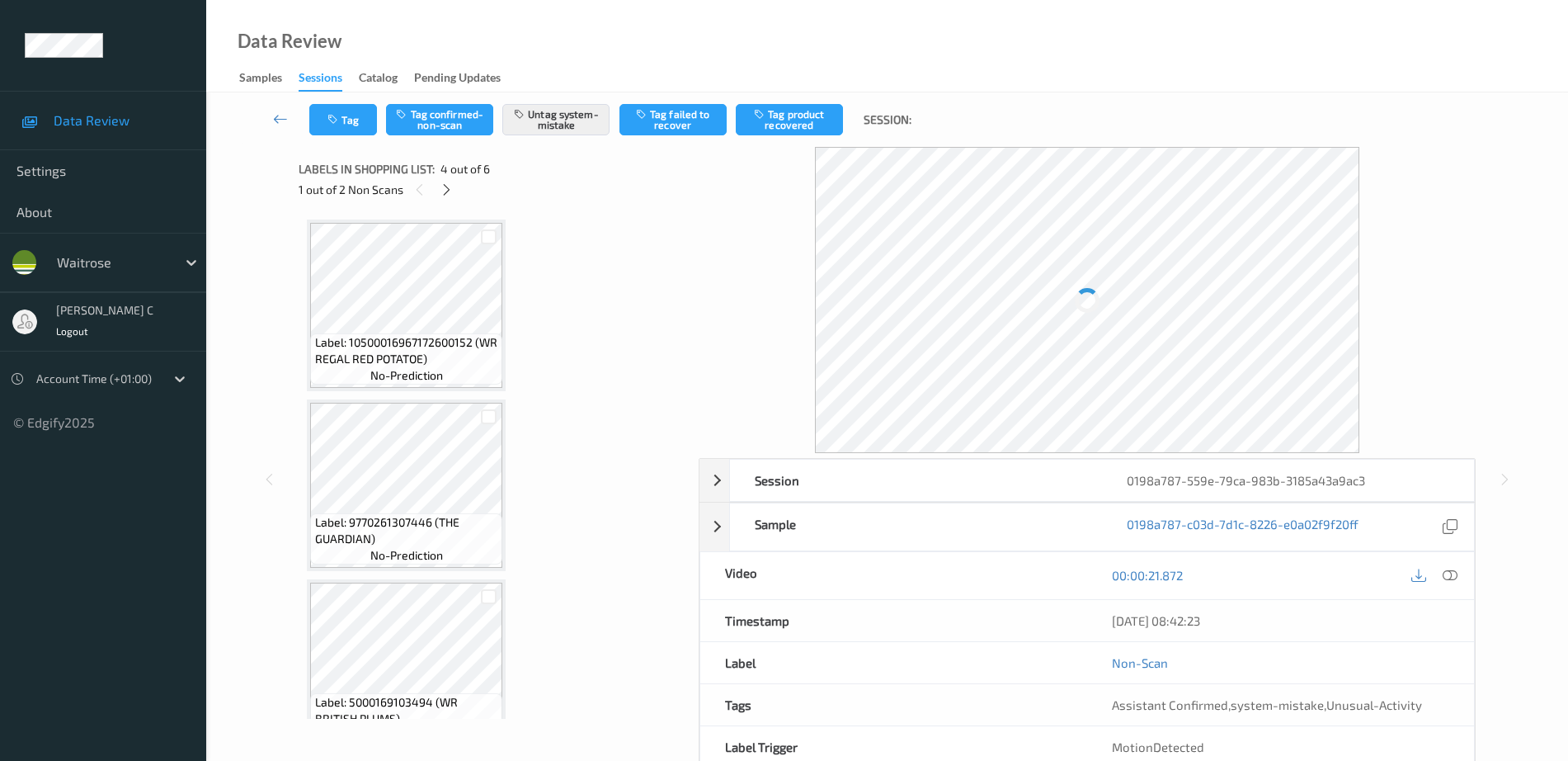
scroll to position [368, 0]
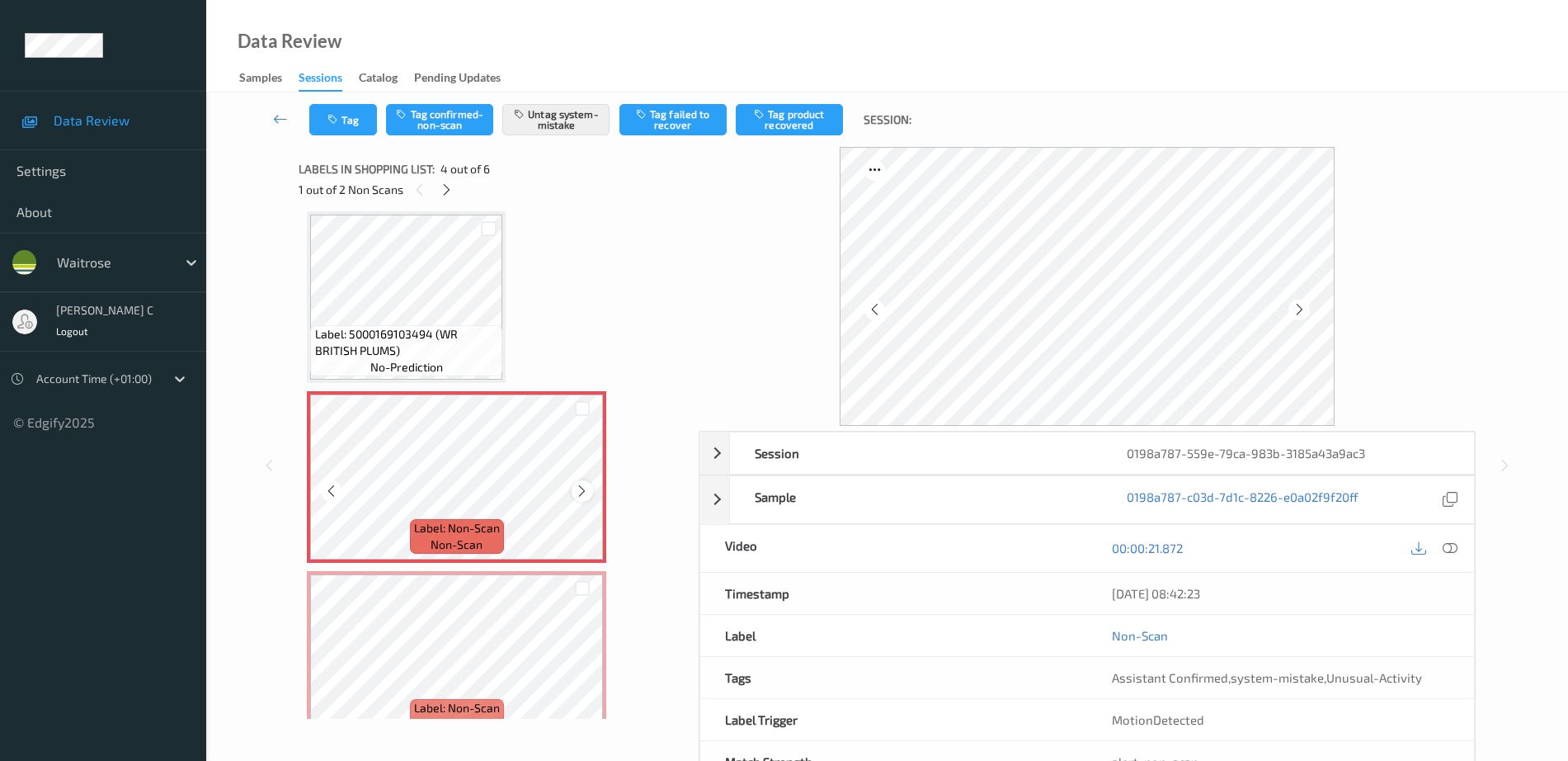
click at [584, 486] on icon at bounding box center [582, 491] width 14 height 15
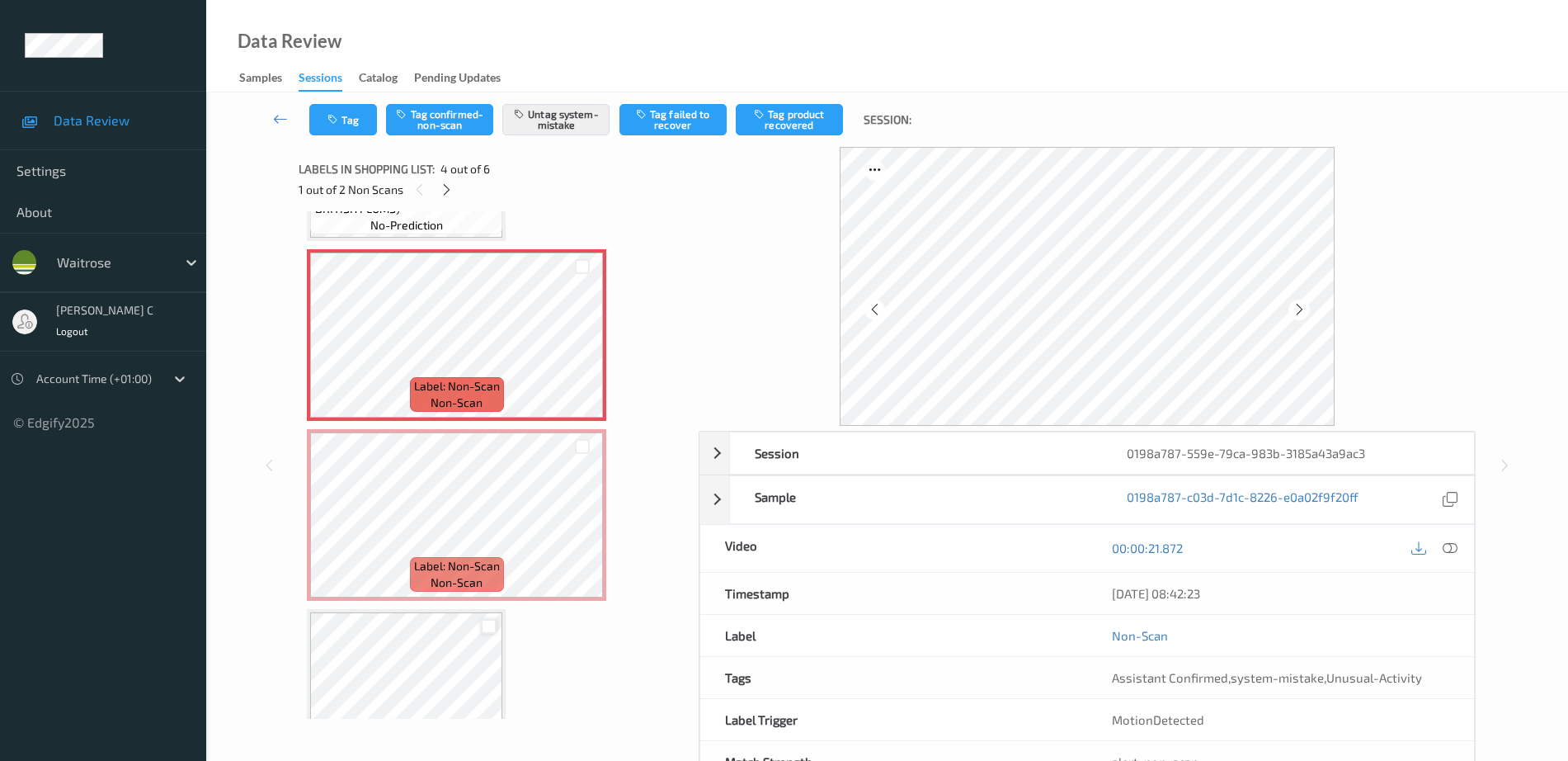
scroll to position [574, 0]
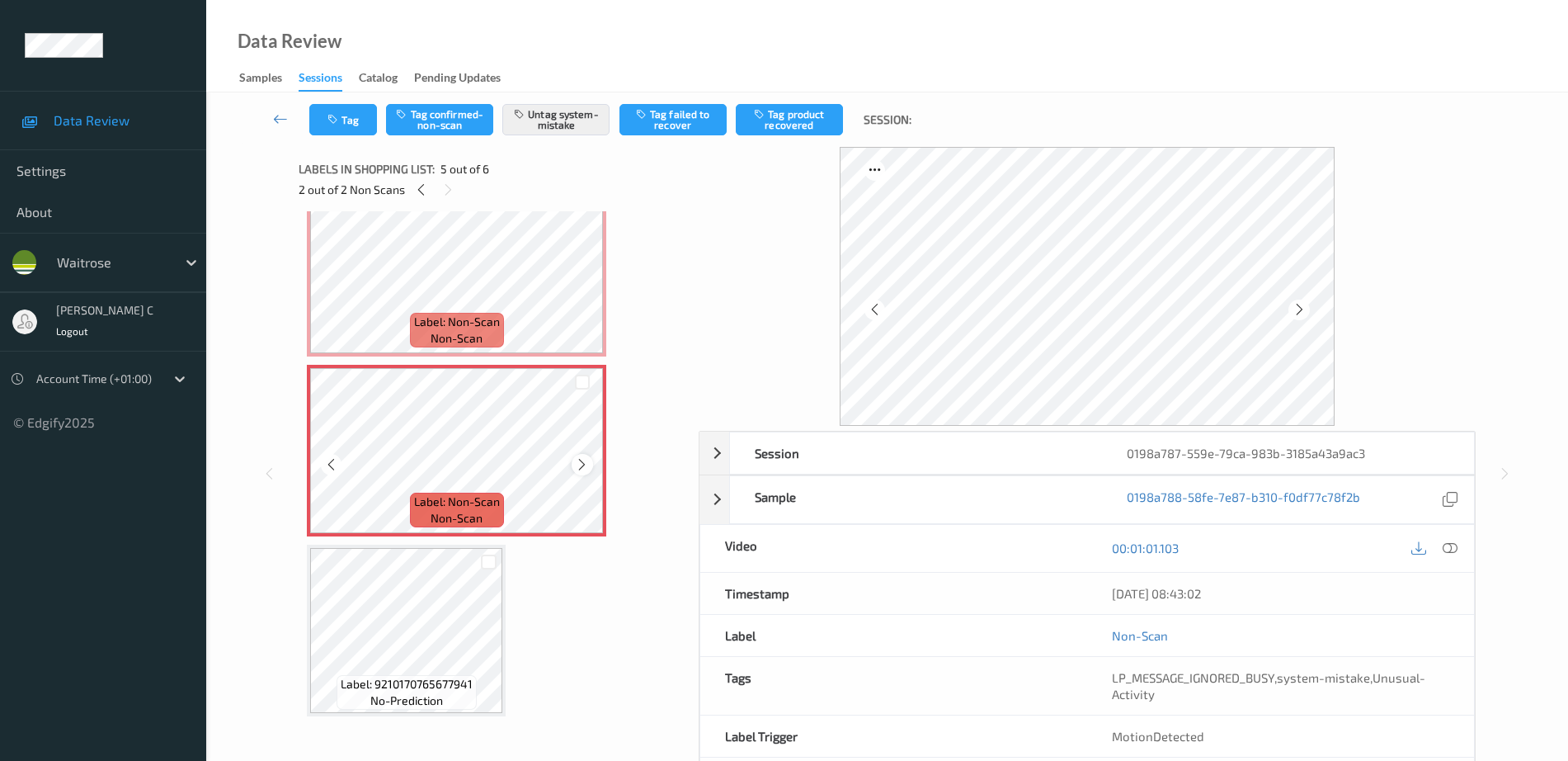
click at [587, 465] on icon at bounding box center [582, 465] width 14 height 15
click at [586, 466] on icon at bounding box center [582, 465] width 14 height 15
click at [584, 463] on icon at bounding box center [582, 465] width 14 height 15
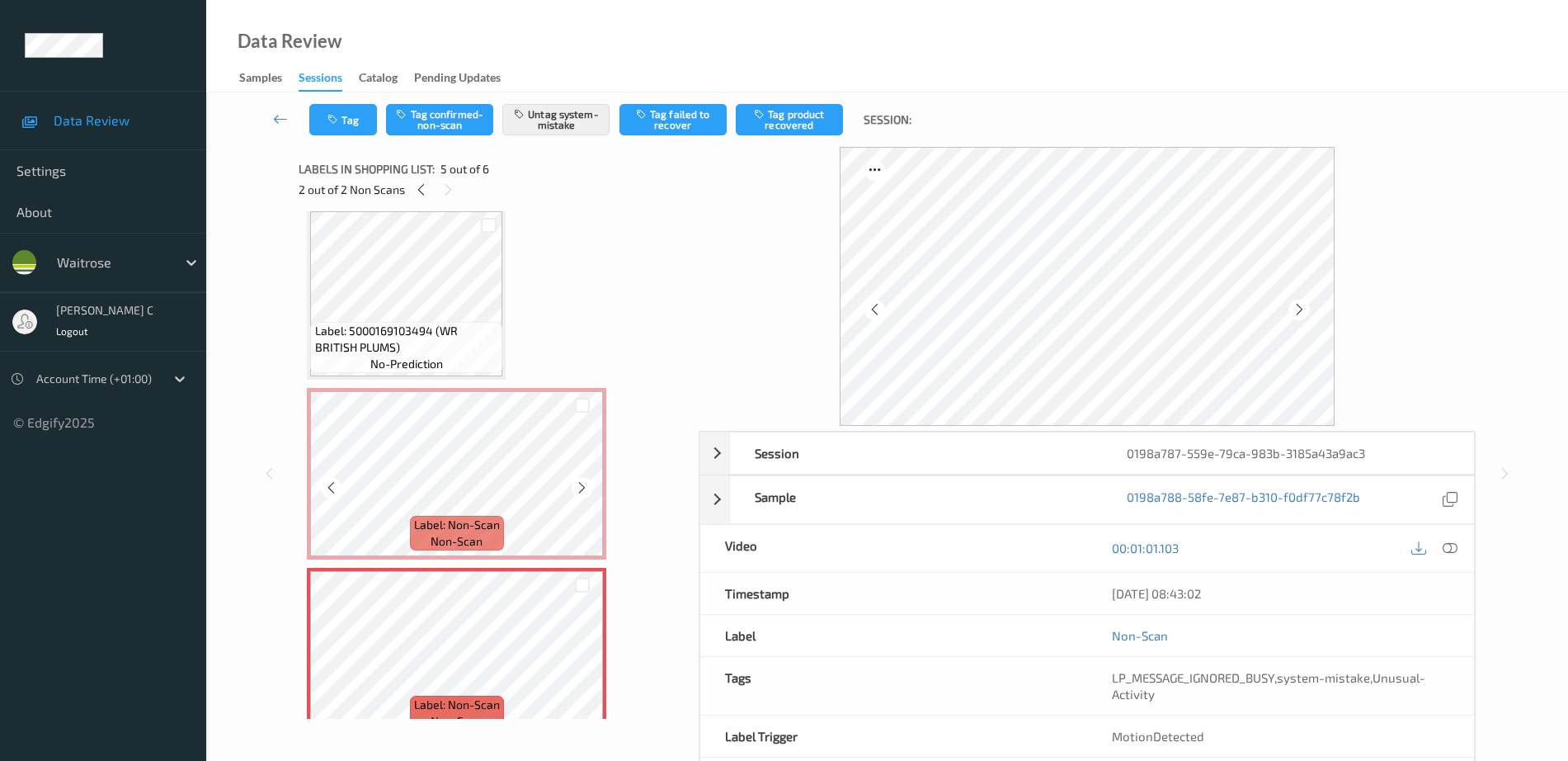
scroll to position [368, 0]
click at [426, 368] on span "no-prediction" at bounding box center [407, 367] width 72 height 17
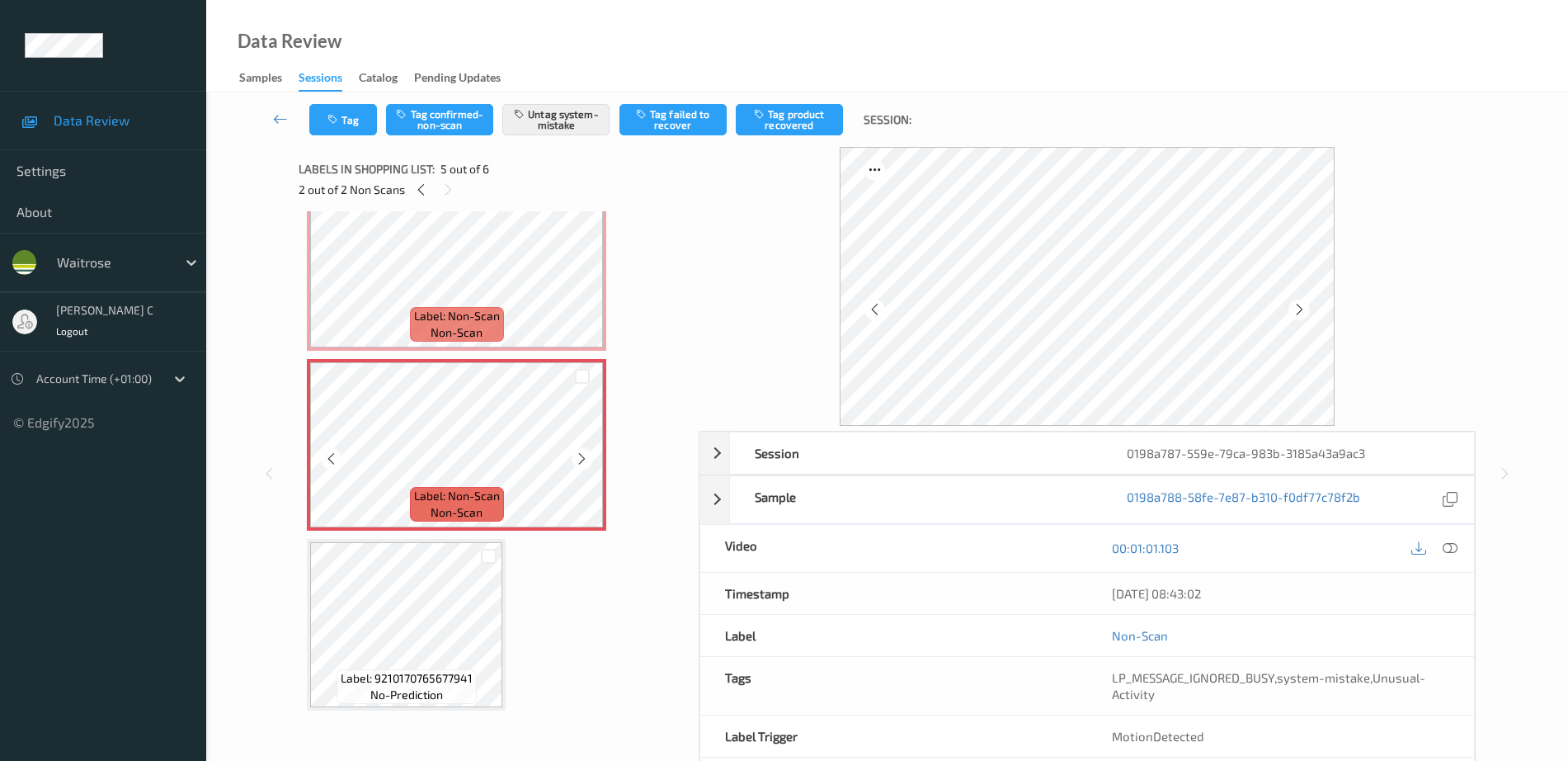
scroll to position [477, 0]
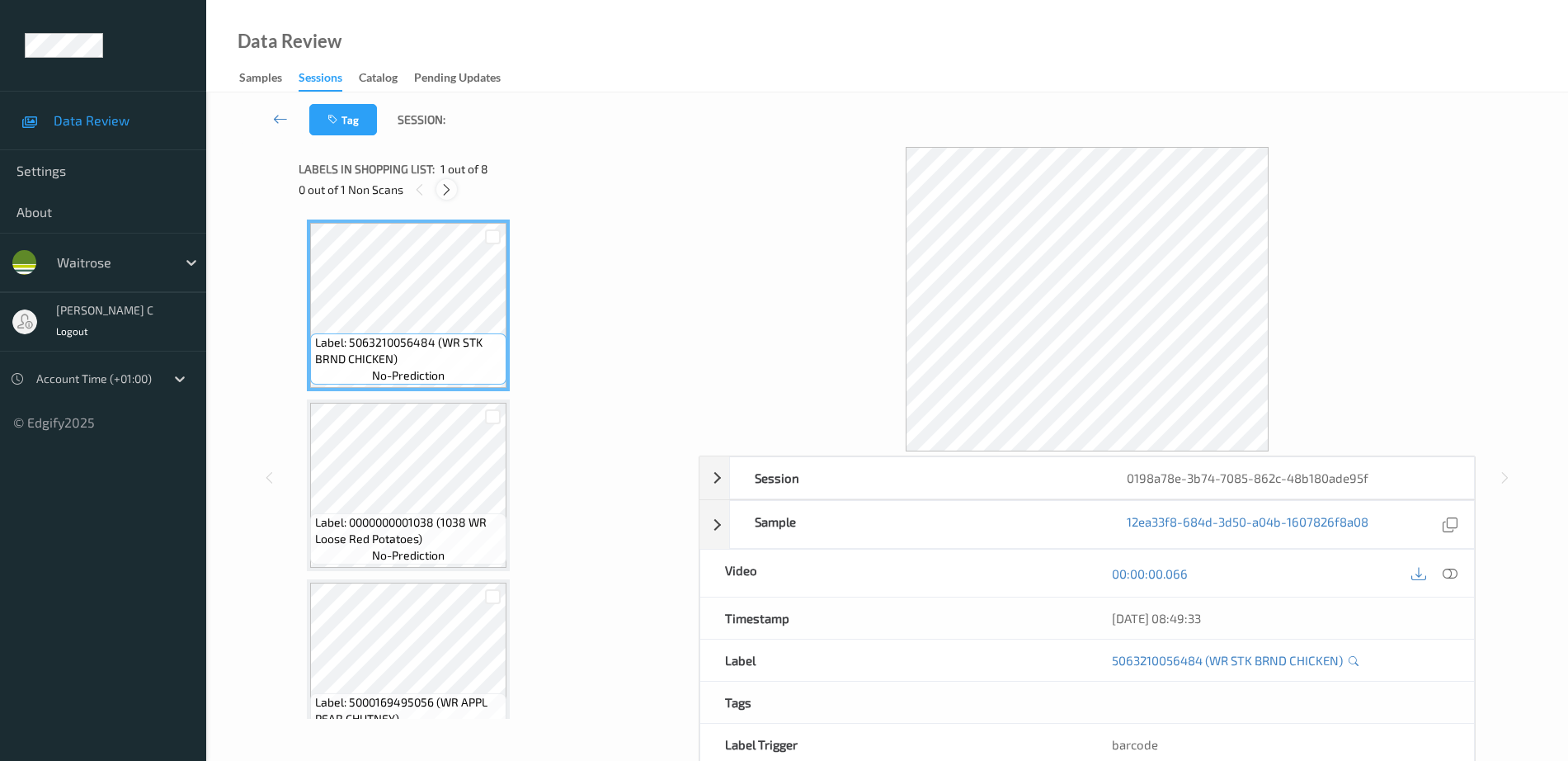
click at [451, 193] on icon at bounding box center [446, 190] width 14 height 15
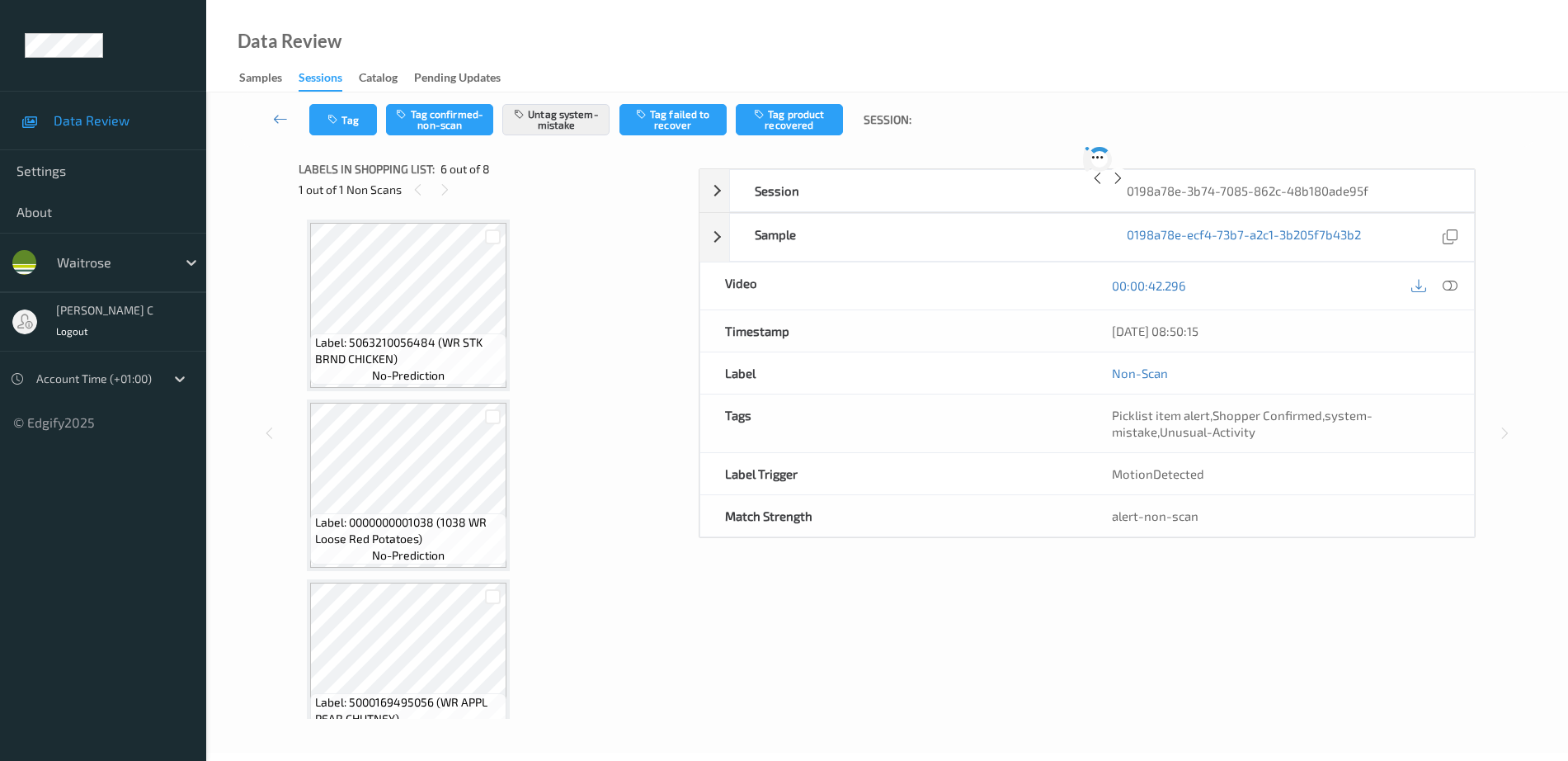
scroll to position [727, 0]
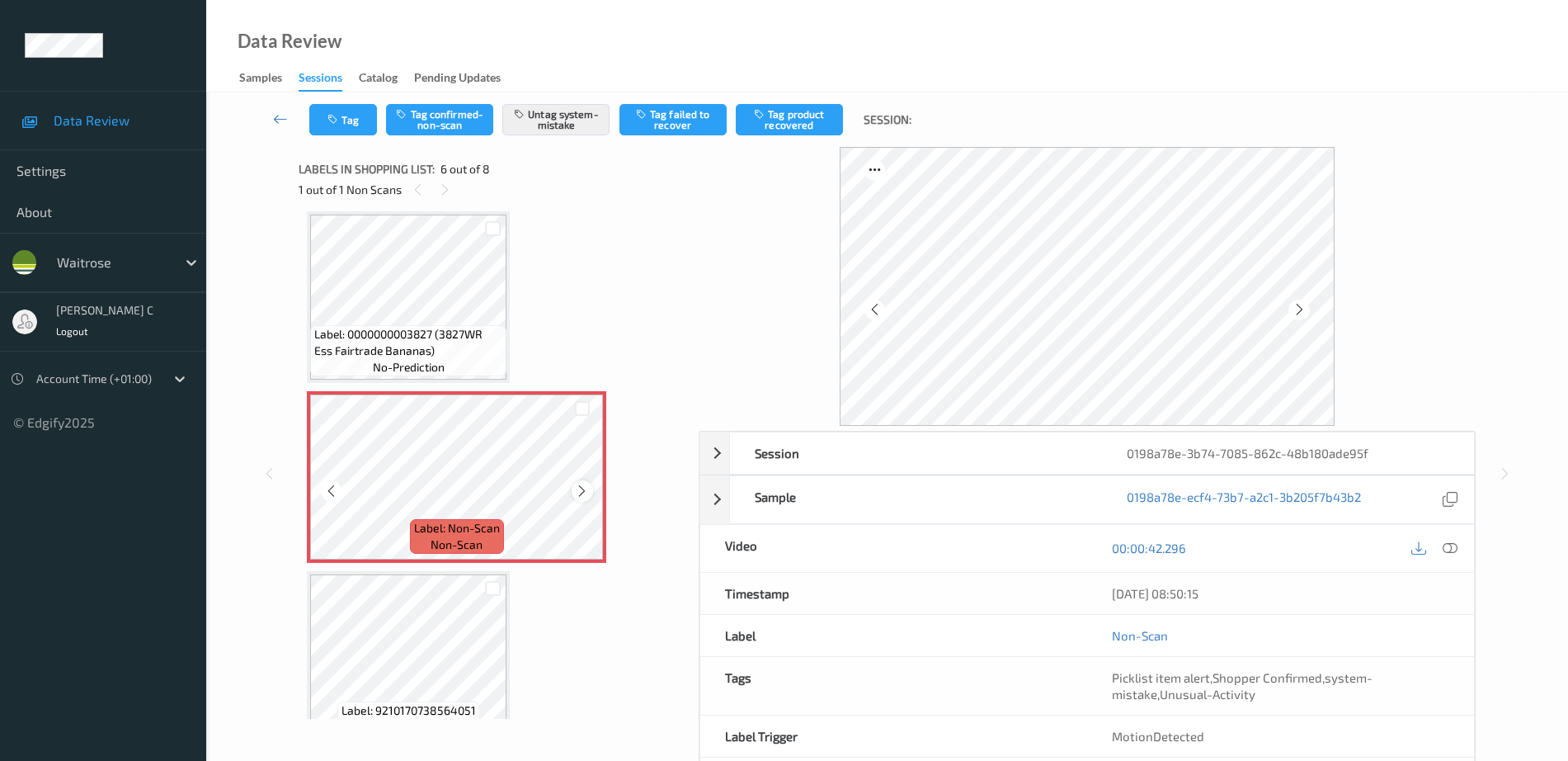
click at [582, 487] on icon at bounding box center [582, 491] width 14 height 15
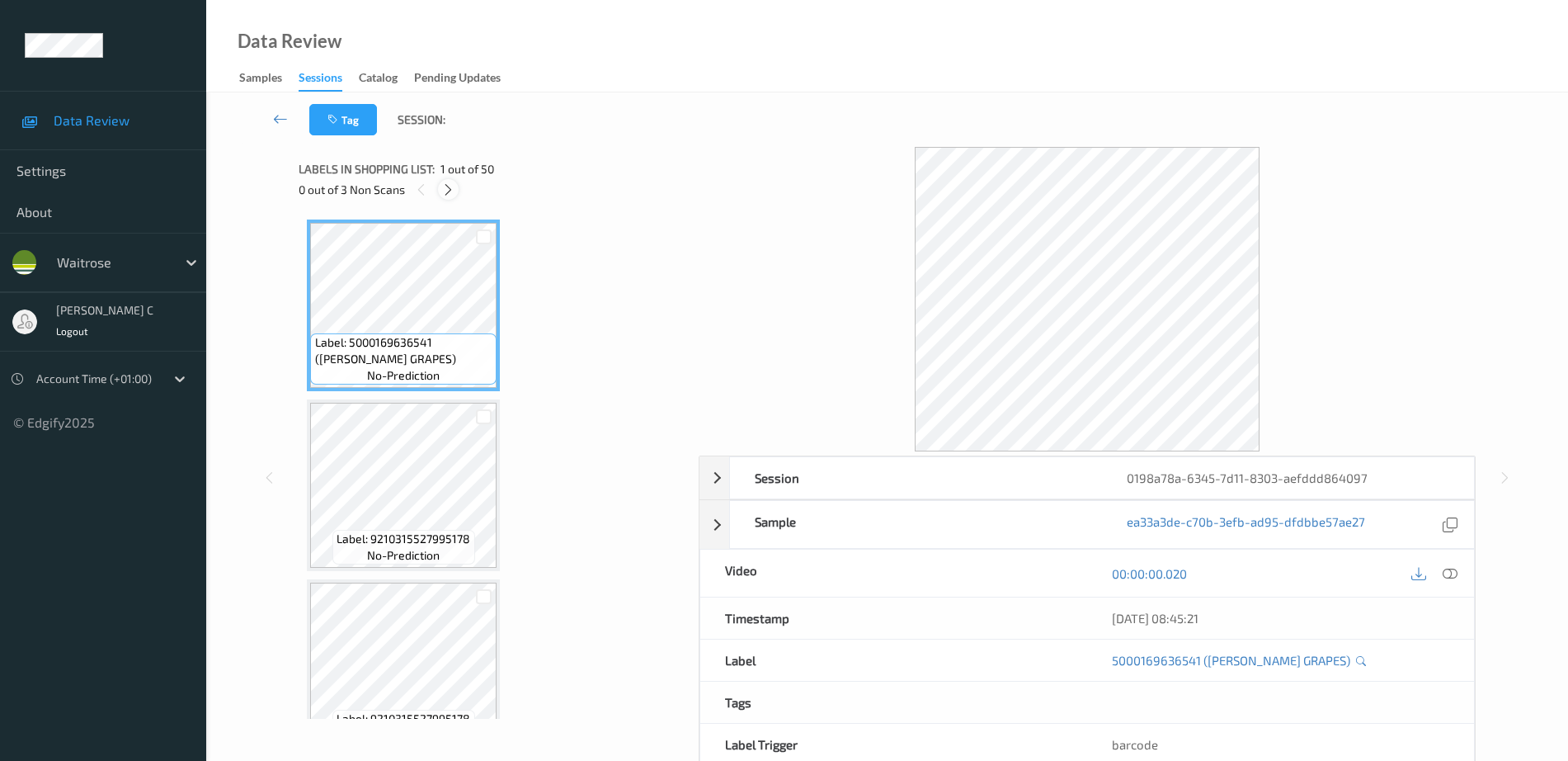
click at [451, 186] on icon at bounding box center [448, 190] width 14 height 15
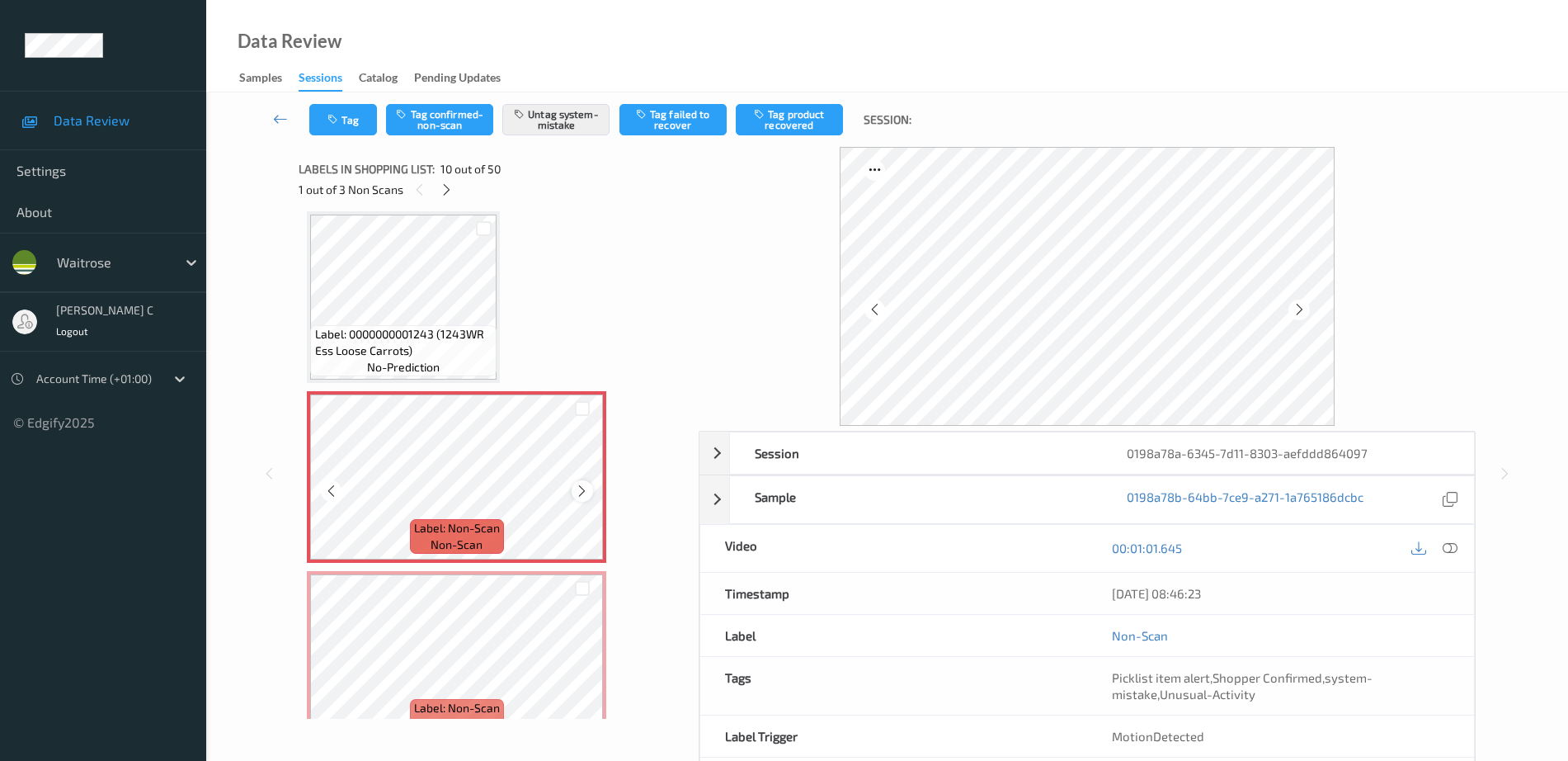
click at [584, 490] on icon at bounding box center [582, 491] width 14 height 15
click at [584, 489] on icon at bounding box center [582, 491] width 14 height 15
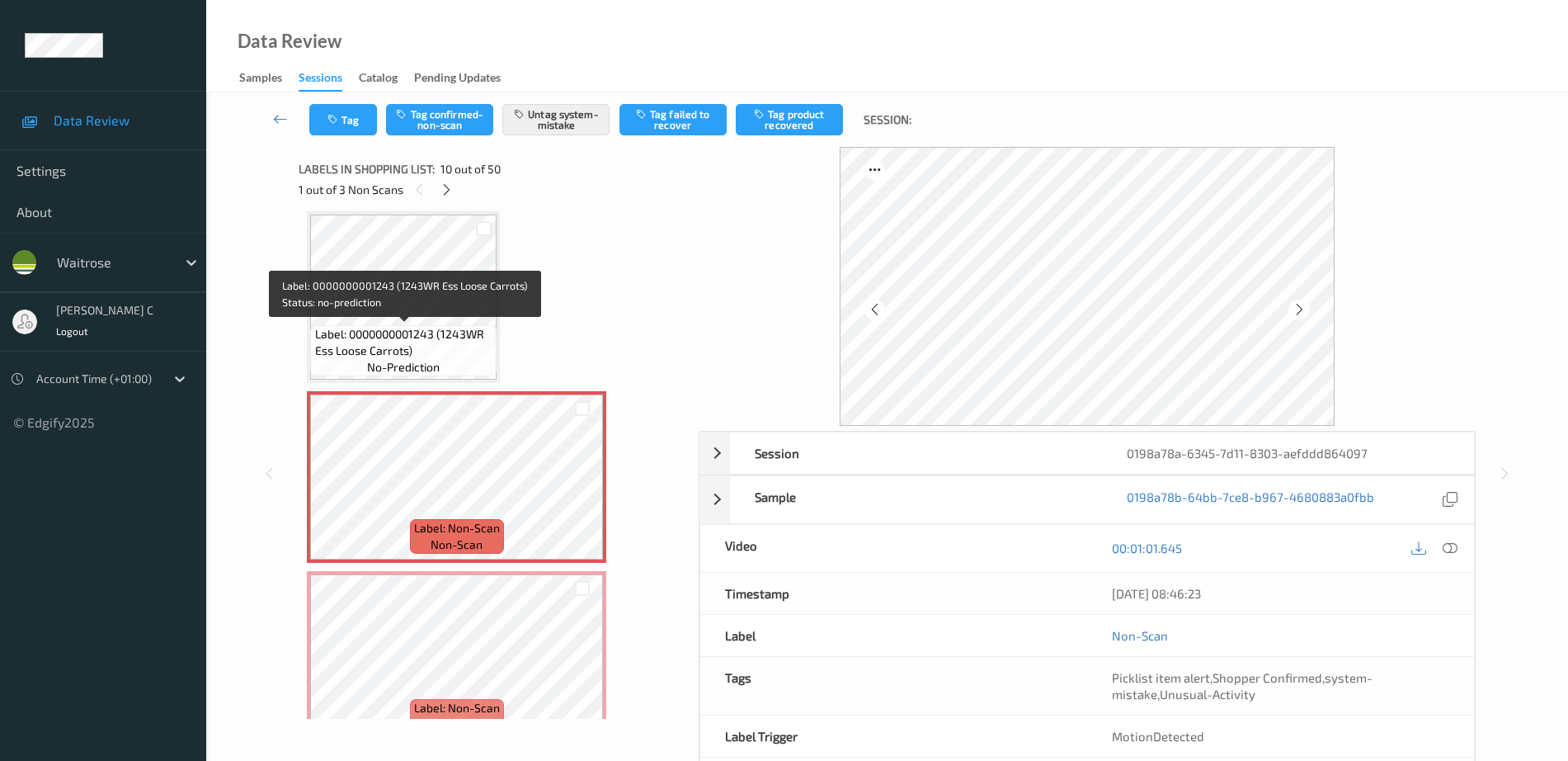
click at [402, 343] on span "Label: 0000000001243 (1243WR Ess Loose Carrots)" at bounding box center [404, 342] width 178 height 33
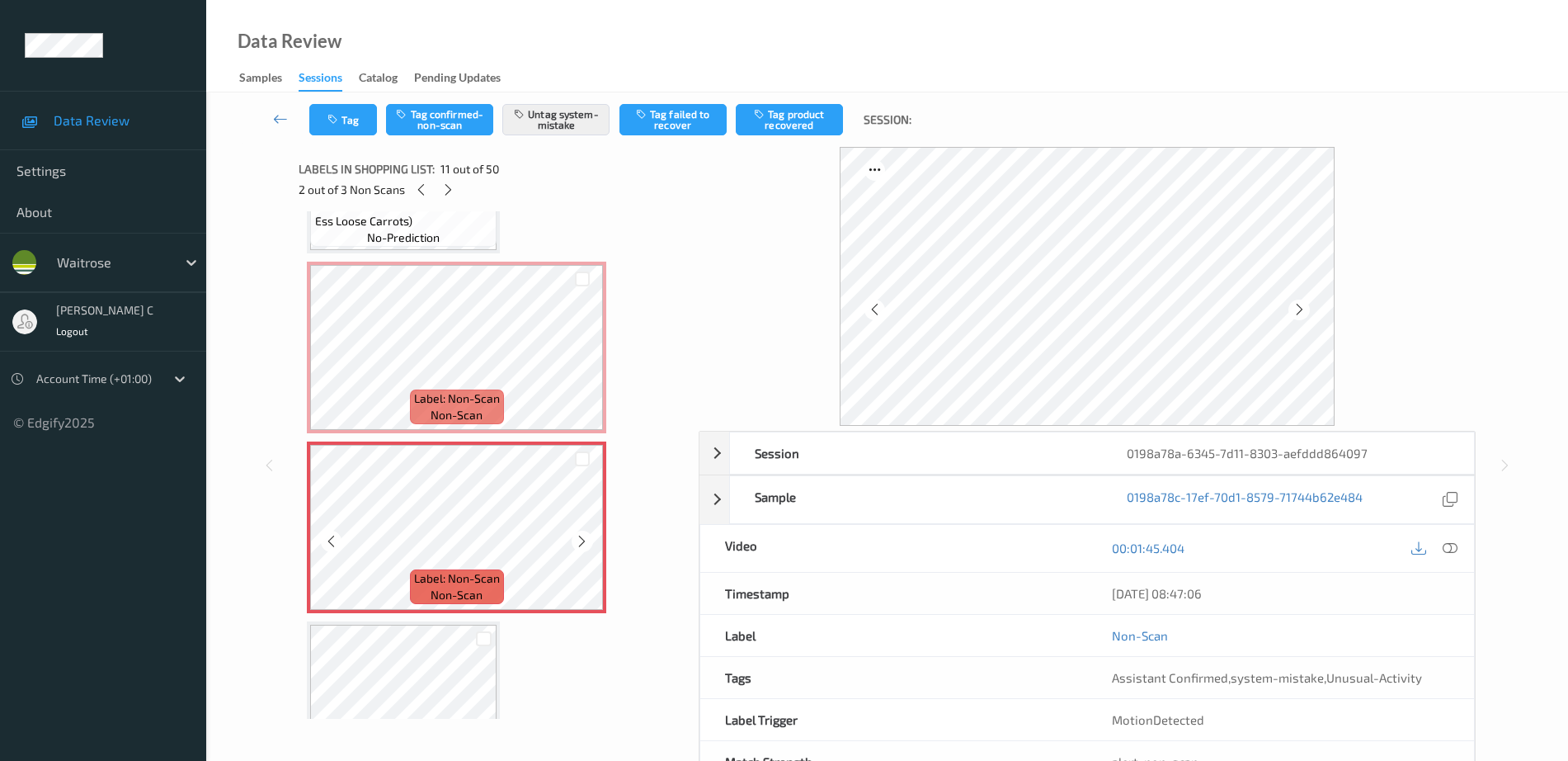
scroll to position [1551, 0]
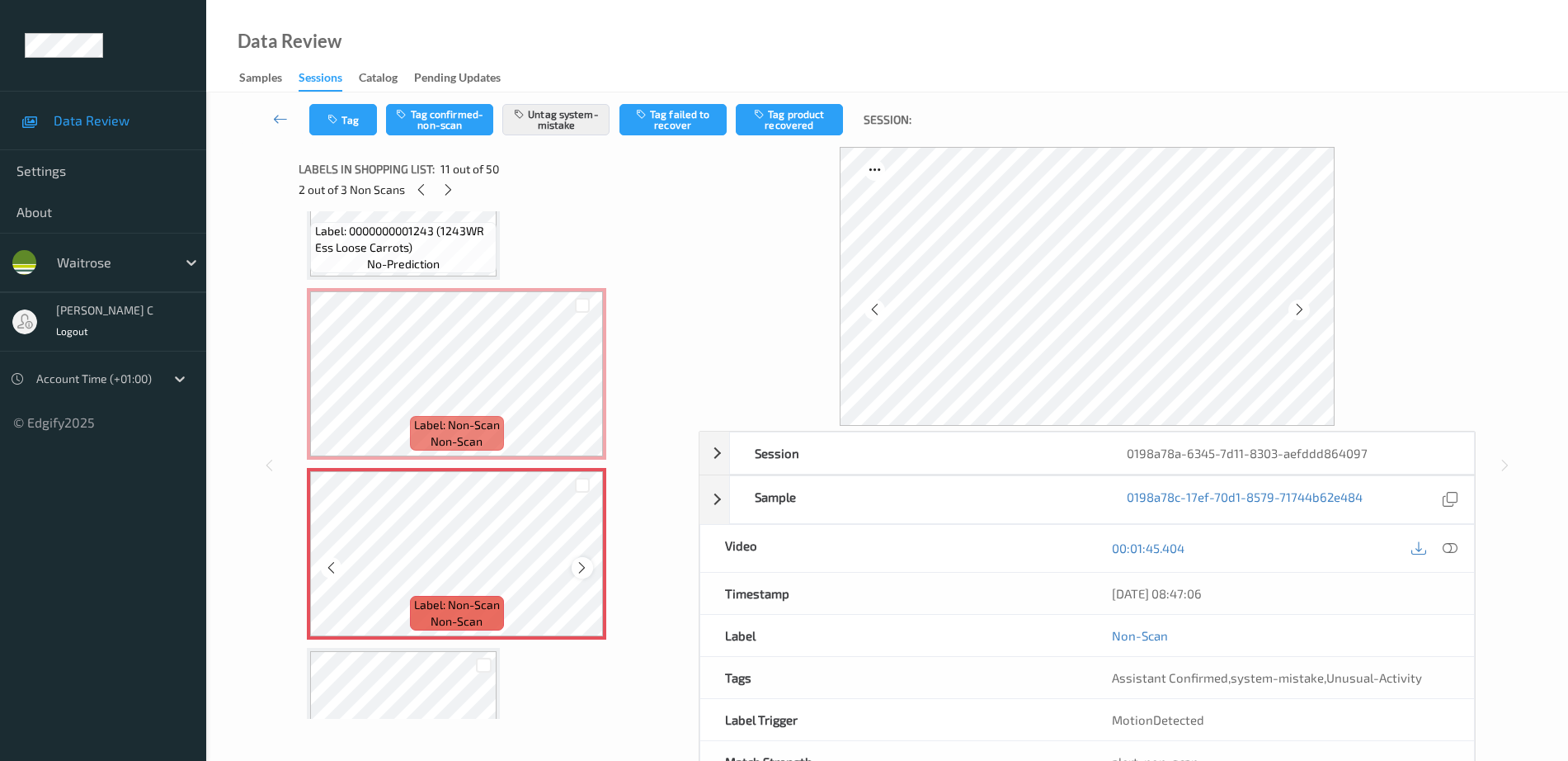
click at [581, 567] on icon at bounding box center [582, 568] width 14 height 15
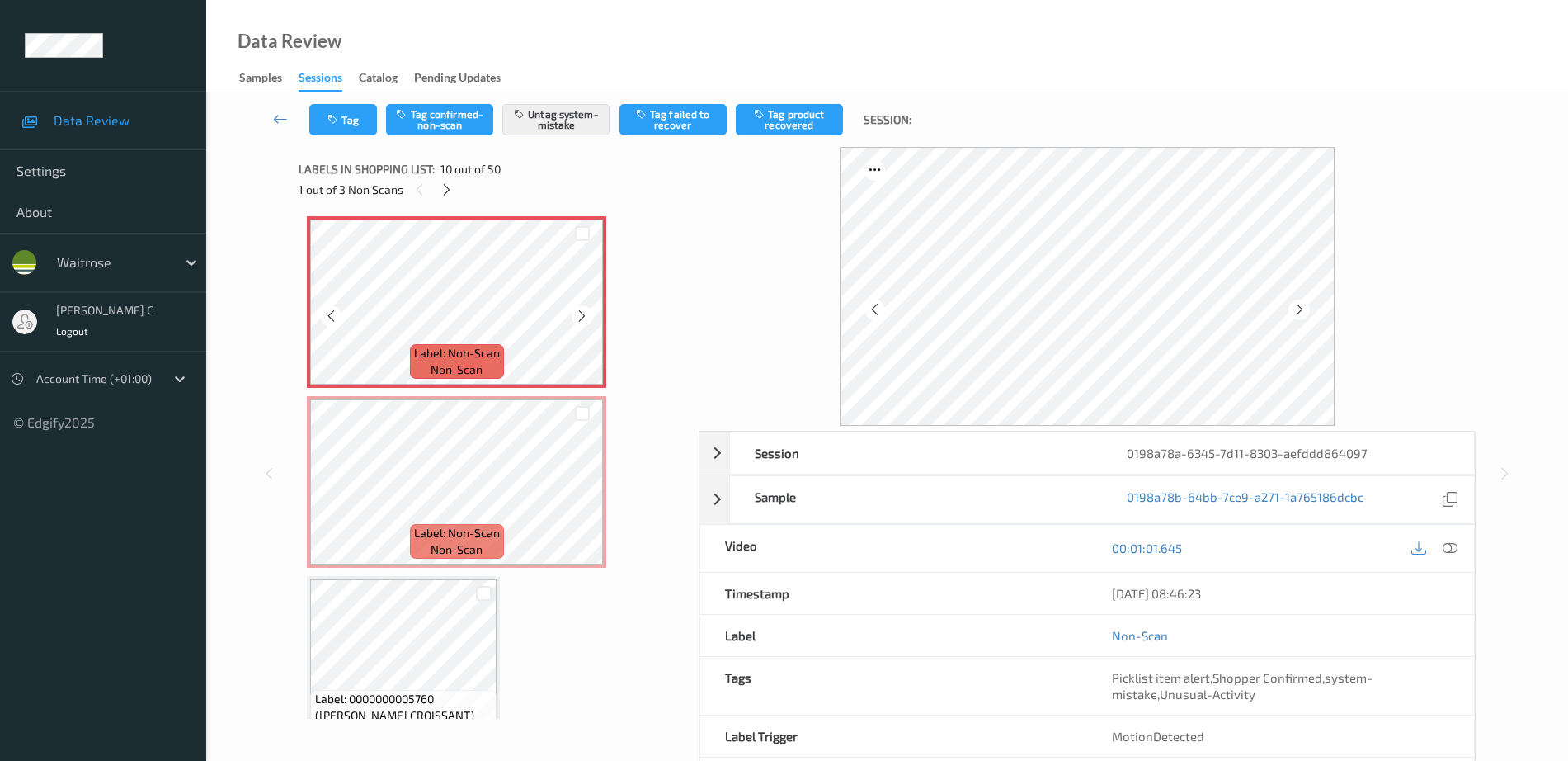
scroll to position [1653, 0]
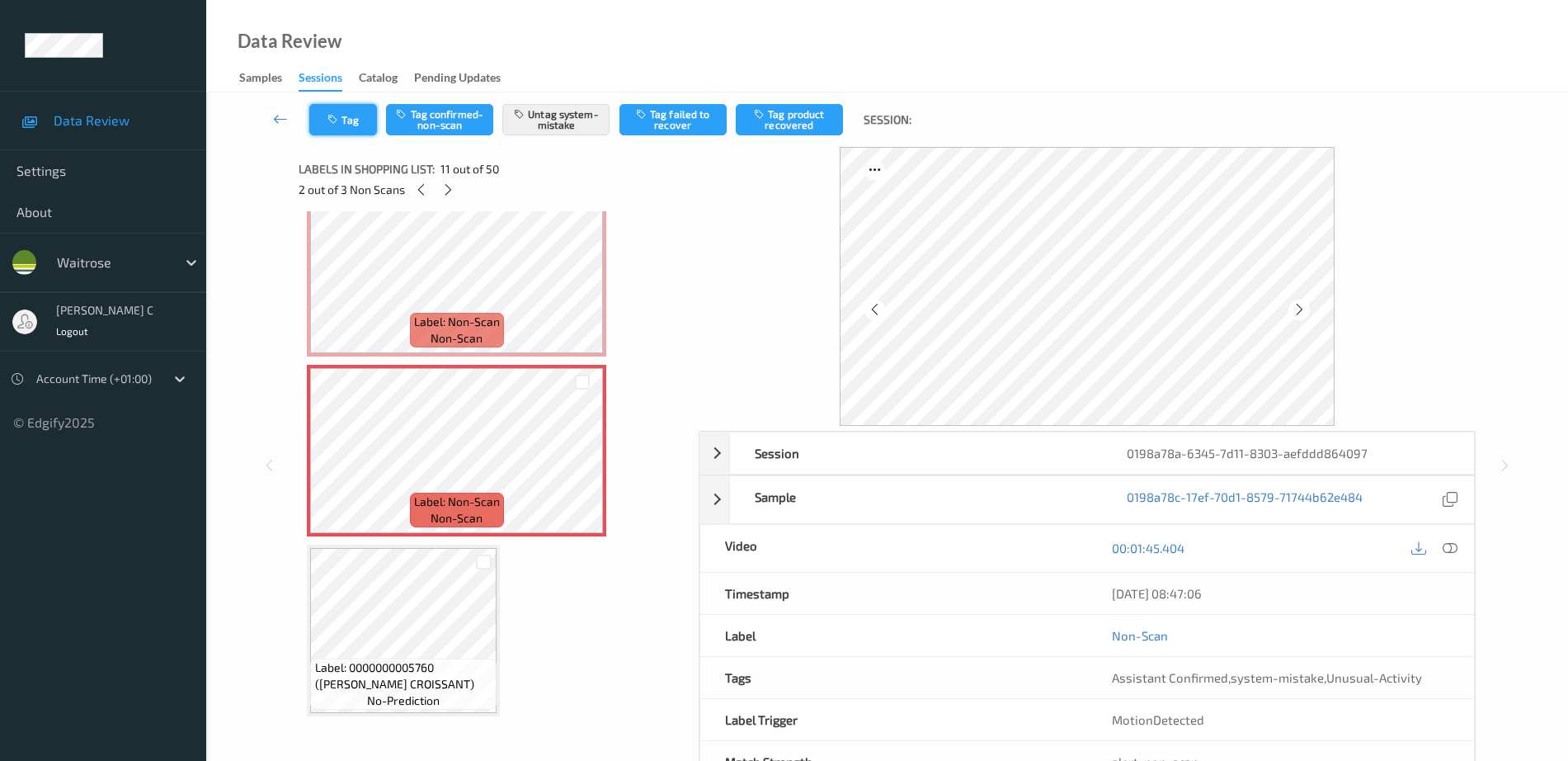
click at [342, 109] on button "Tag" at bounding box center [343, 119] width 67 height 31
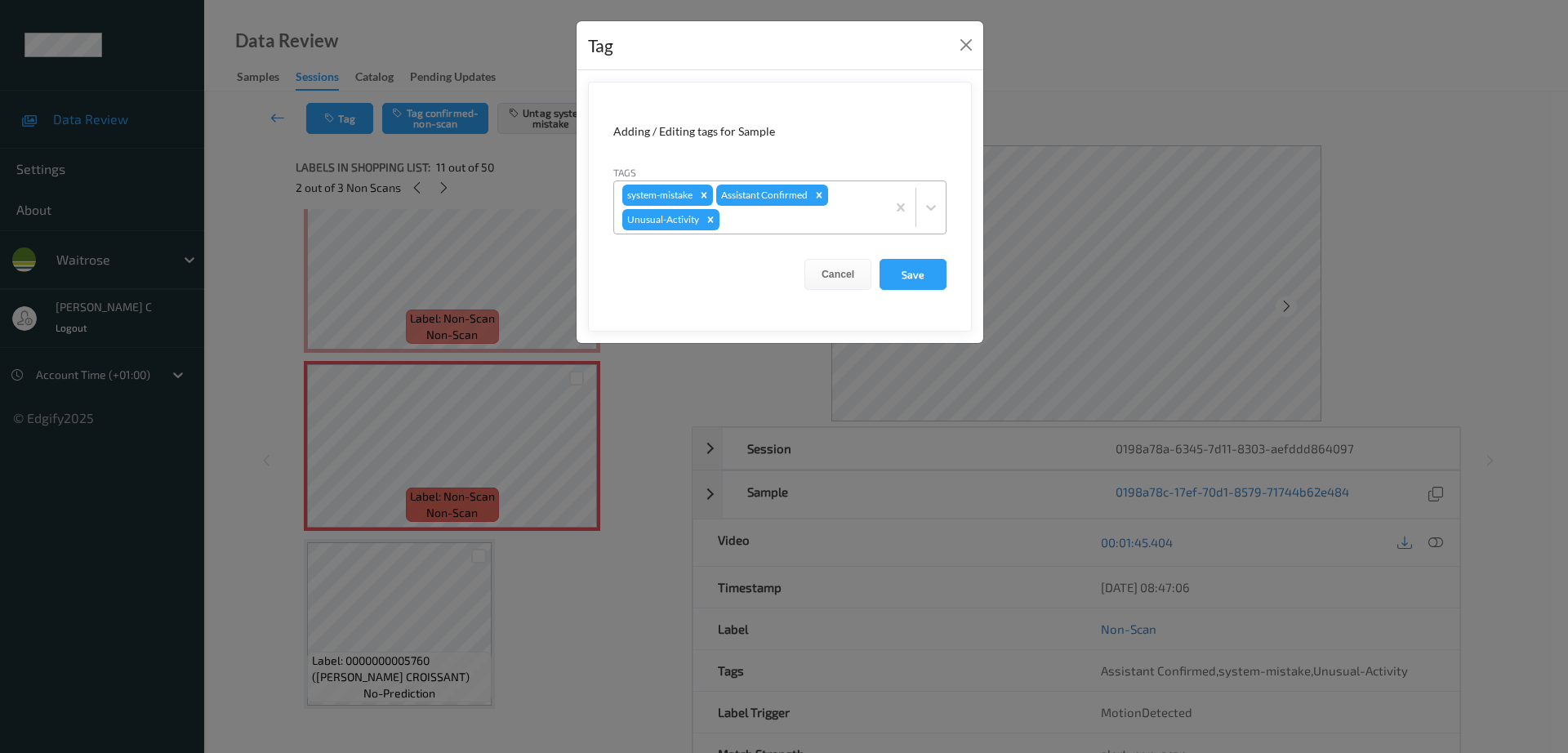
click at [771, 213] on div at bounding box center [800, 220] width 155 height 20
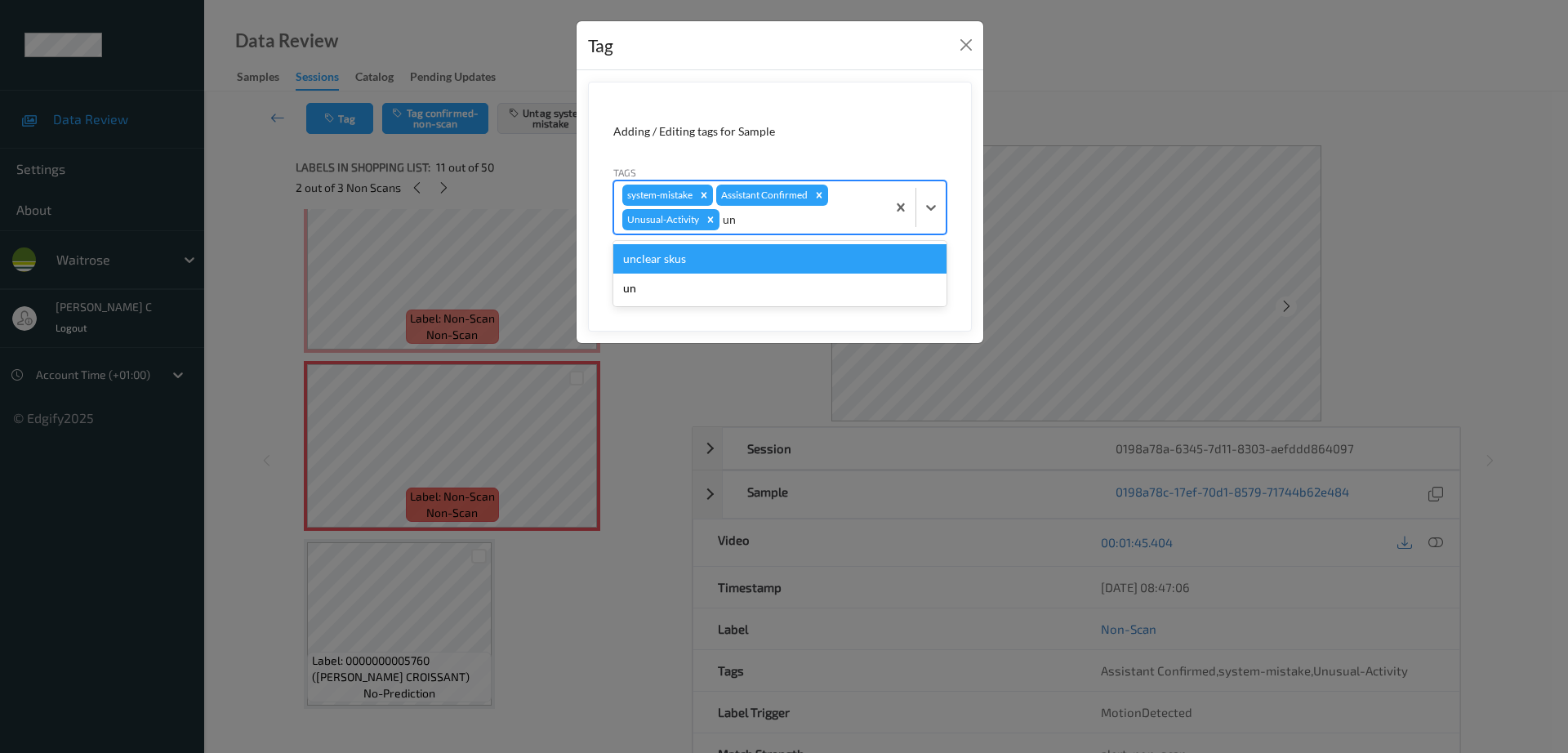
type input "u"
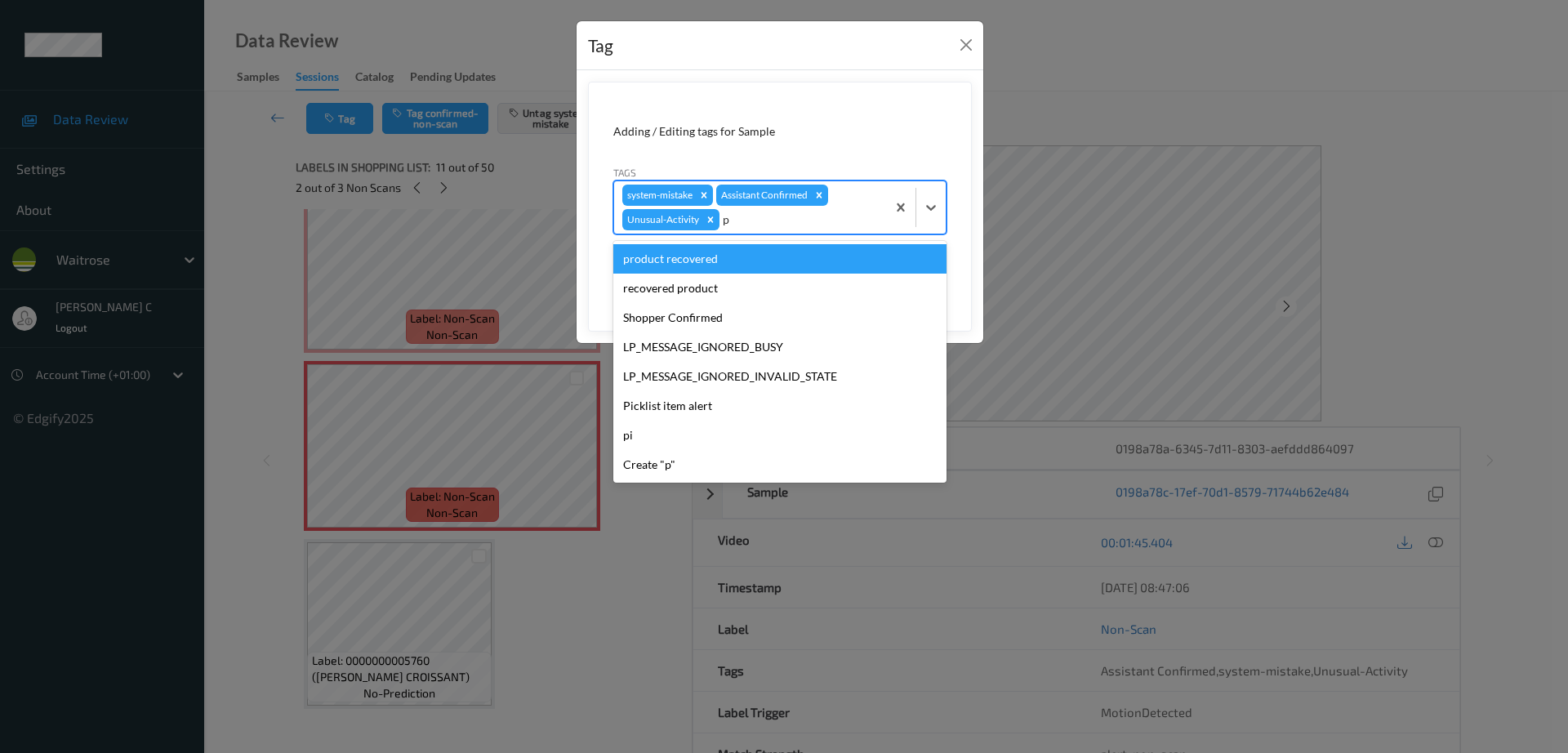
type input "pi"
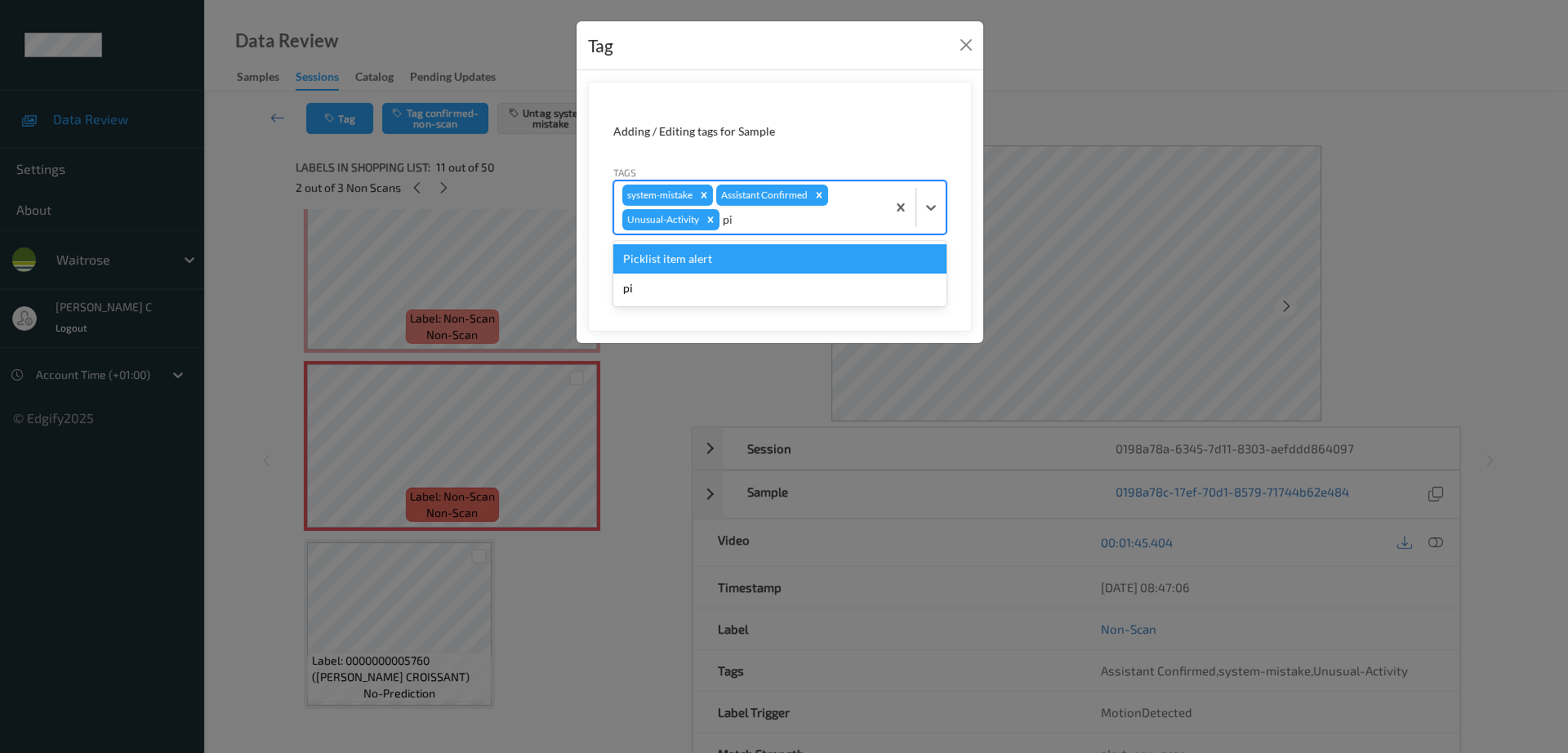
click at [742, 253] on div "Picklist item alert" at bounding box center [780, 258] width 333 height 29
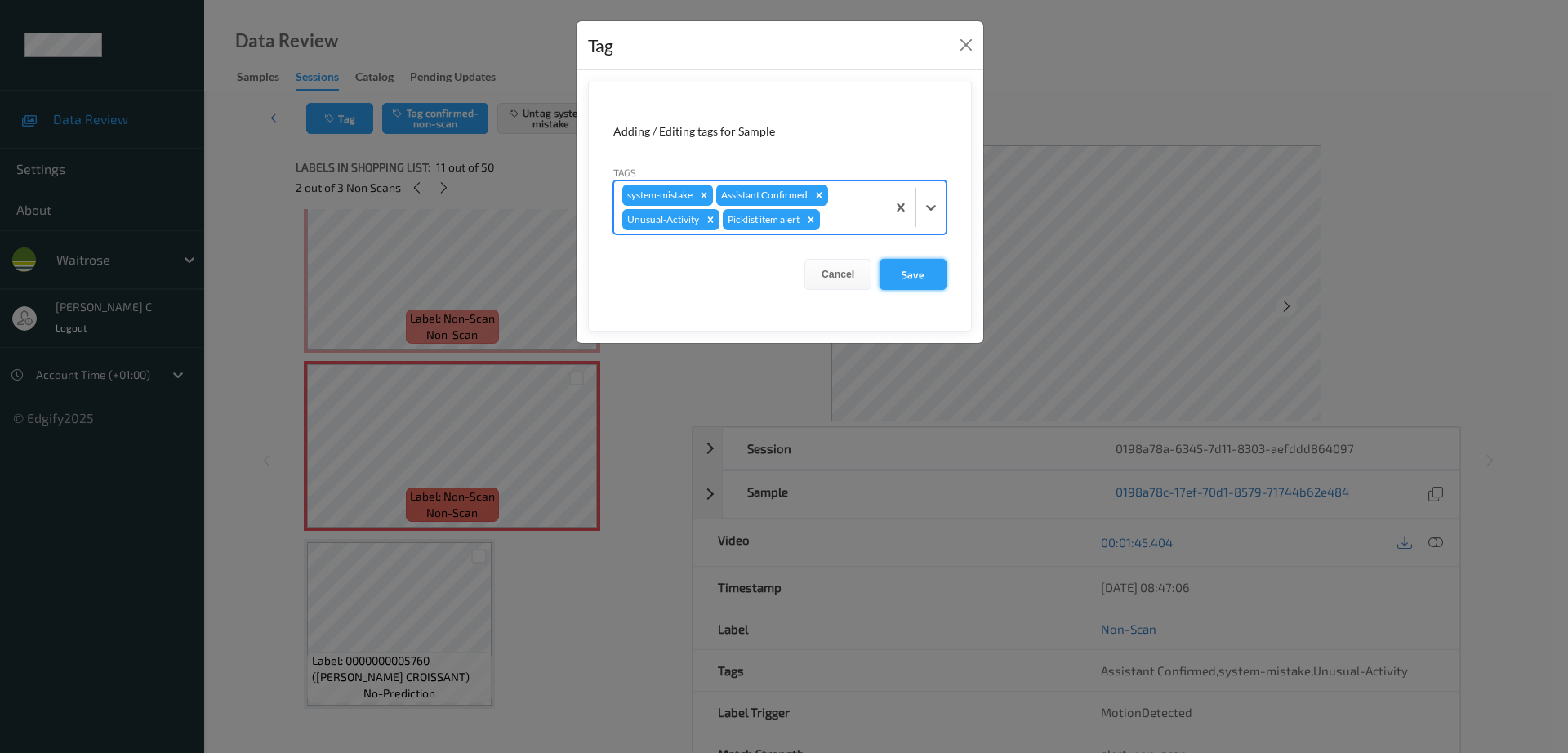
click at [913, 276] on button "Save" at bounding box center [913, 274] width 67 height 31
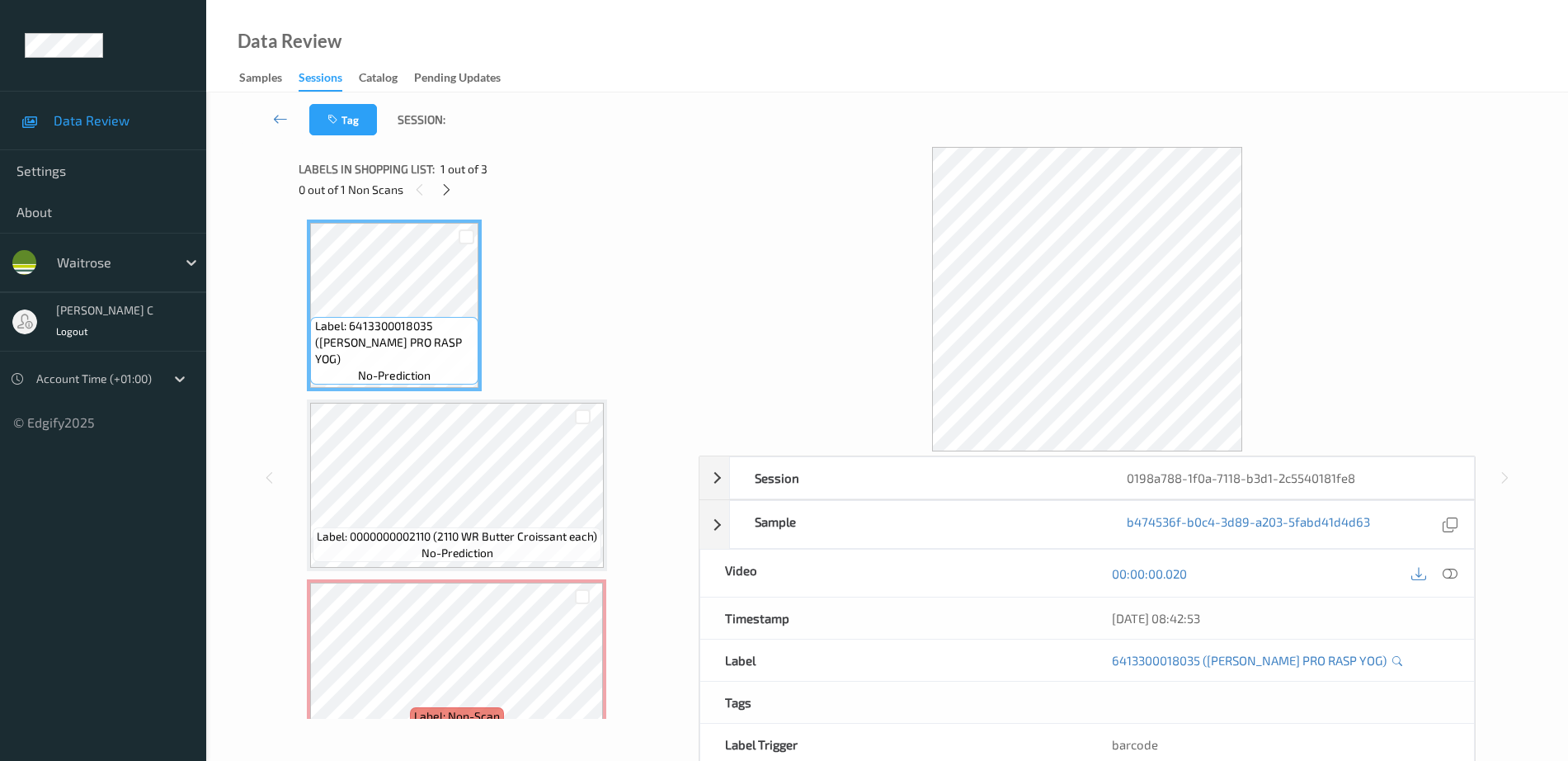
click at [436, 188] on div "0 out of 1 Non Scans" at bounding box center [493, 189] width 388 height 21
click at [454, 189] on div at bounding box center [446, 189] width 21 height 21
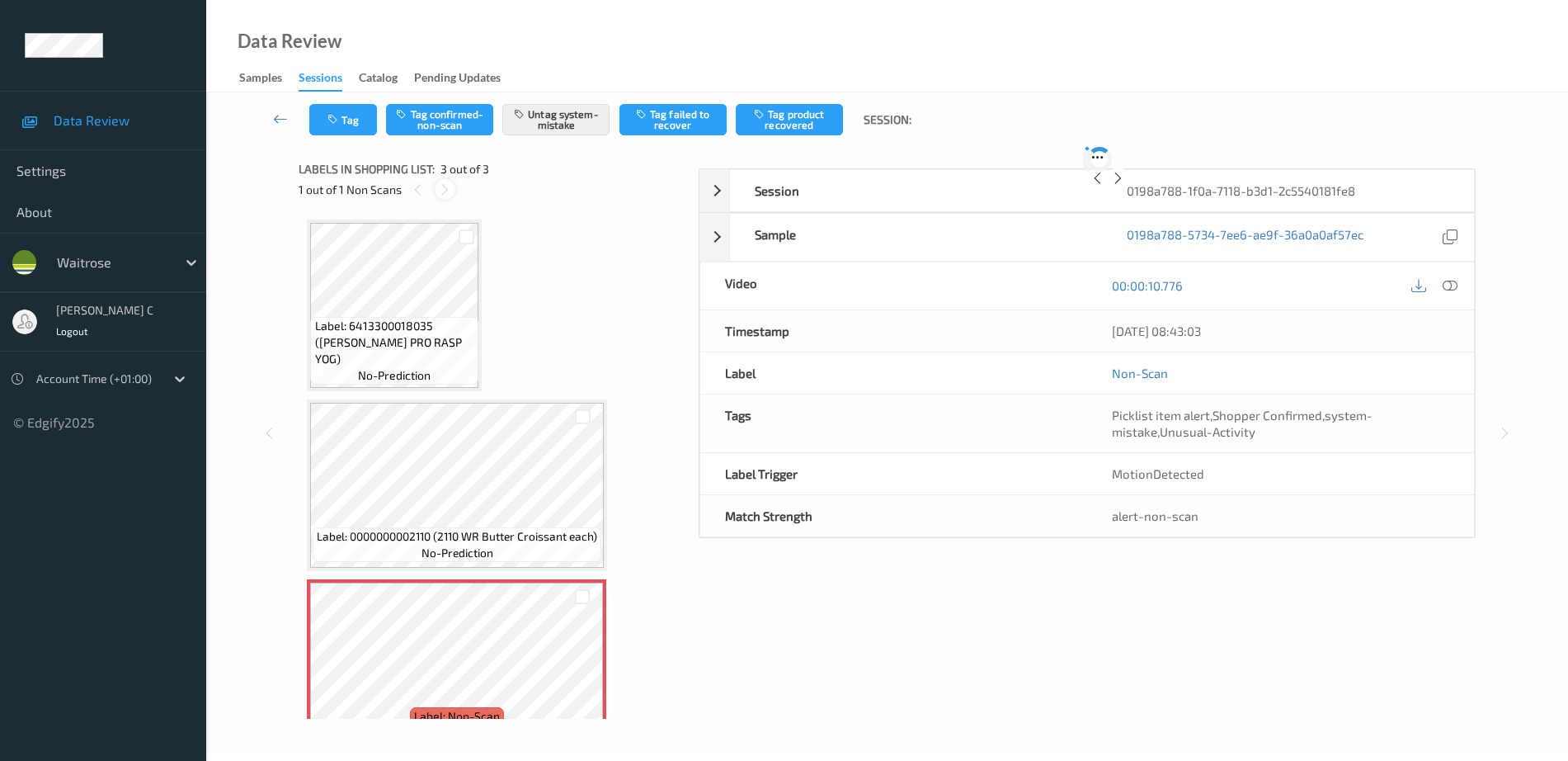
scroll to position [40, 0]
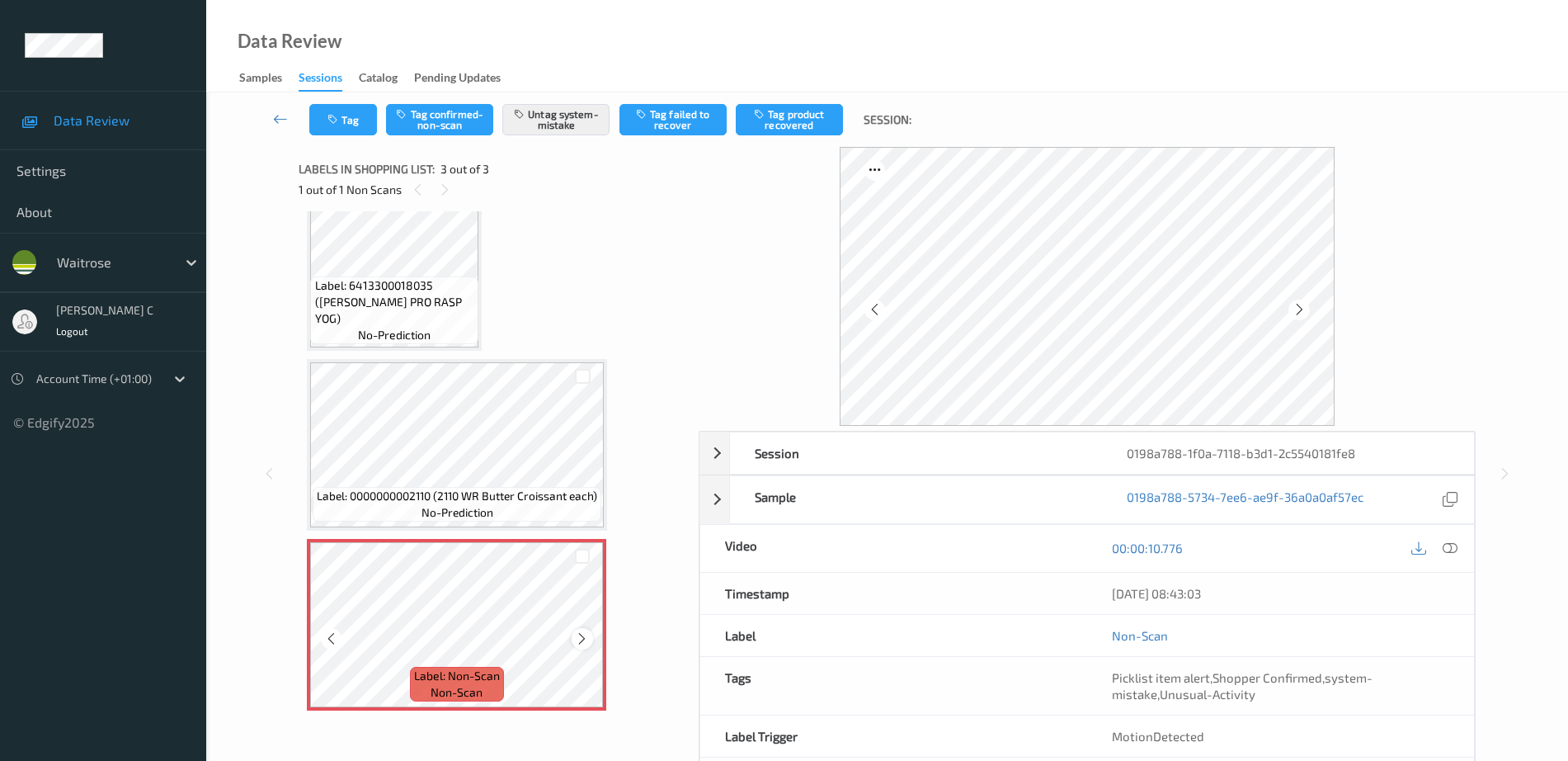
click at [574, 634] on div at bounding box center [582, 638] width 21 height 21
